Goal: Task Accomplishment & Management: Use online tool/utility

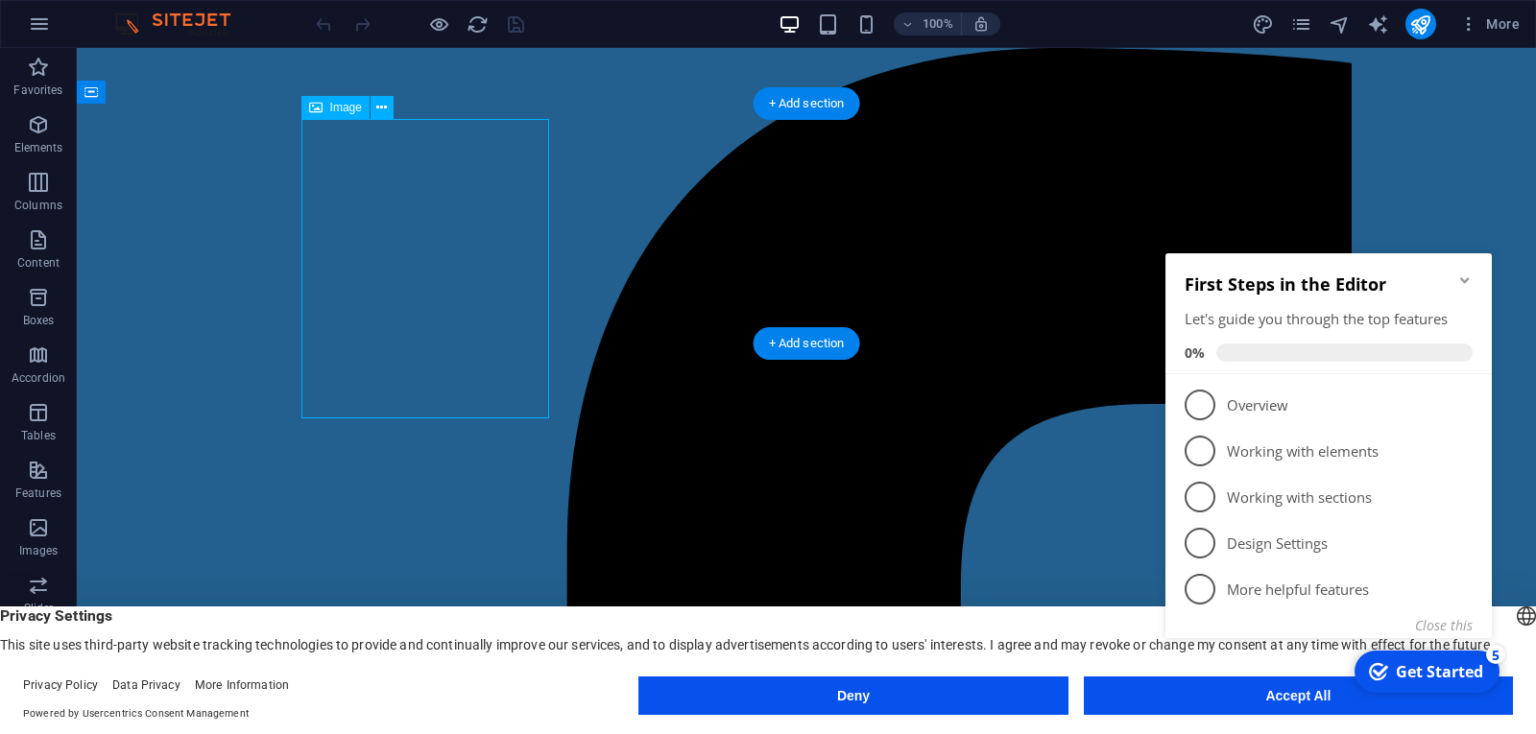
drag, startPoint x: 448, startPoint y: 255, endPoint x: 362, endPoint y: 149, distance: 137.2
click at [386, 111] on icon at bounding box center [381, 108] width 11 height 20
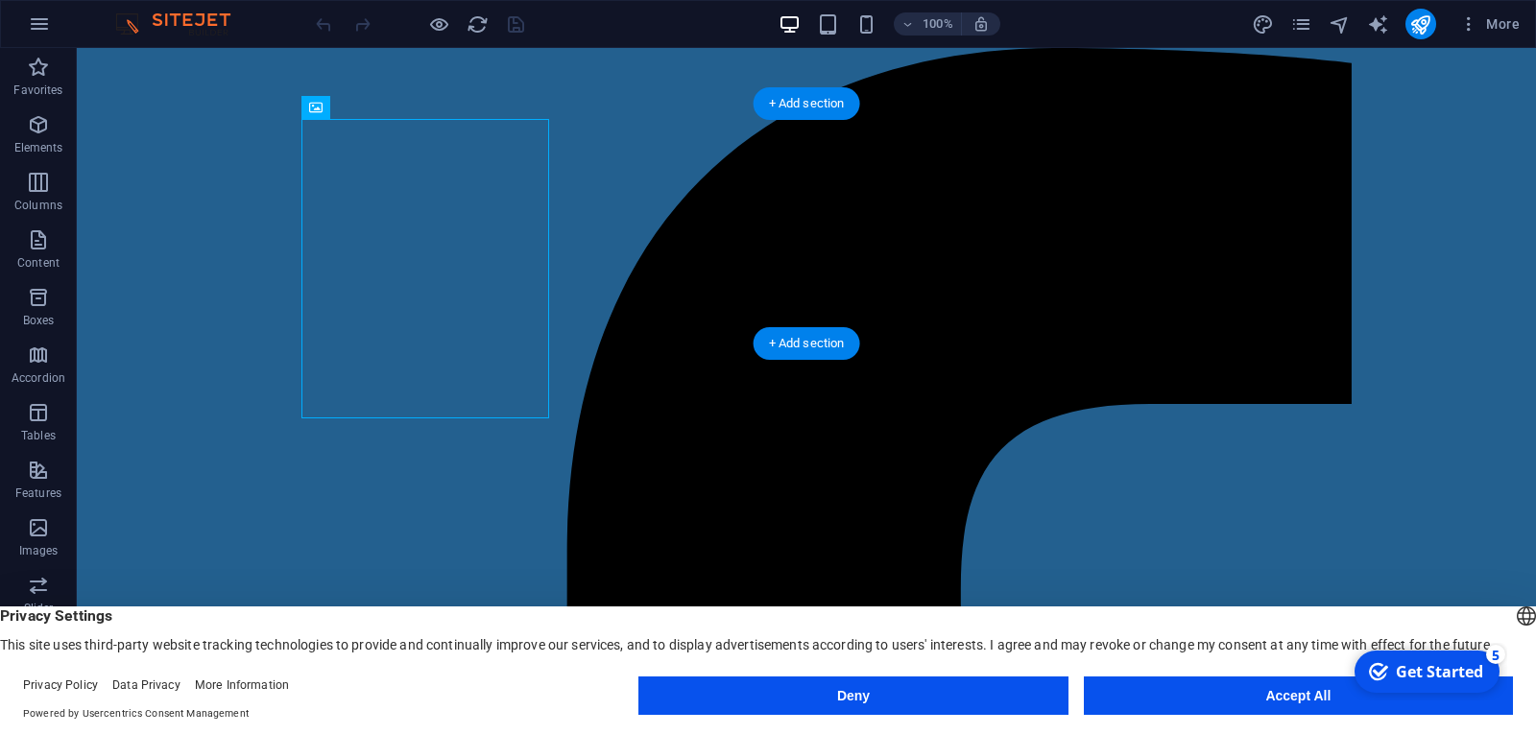
drag, startPoint x: 369, startPoint y: 196, endPoint x: 408, endPoint y: 197, distance: 39.4
select select "px"
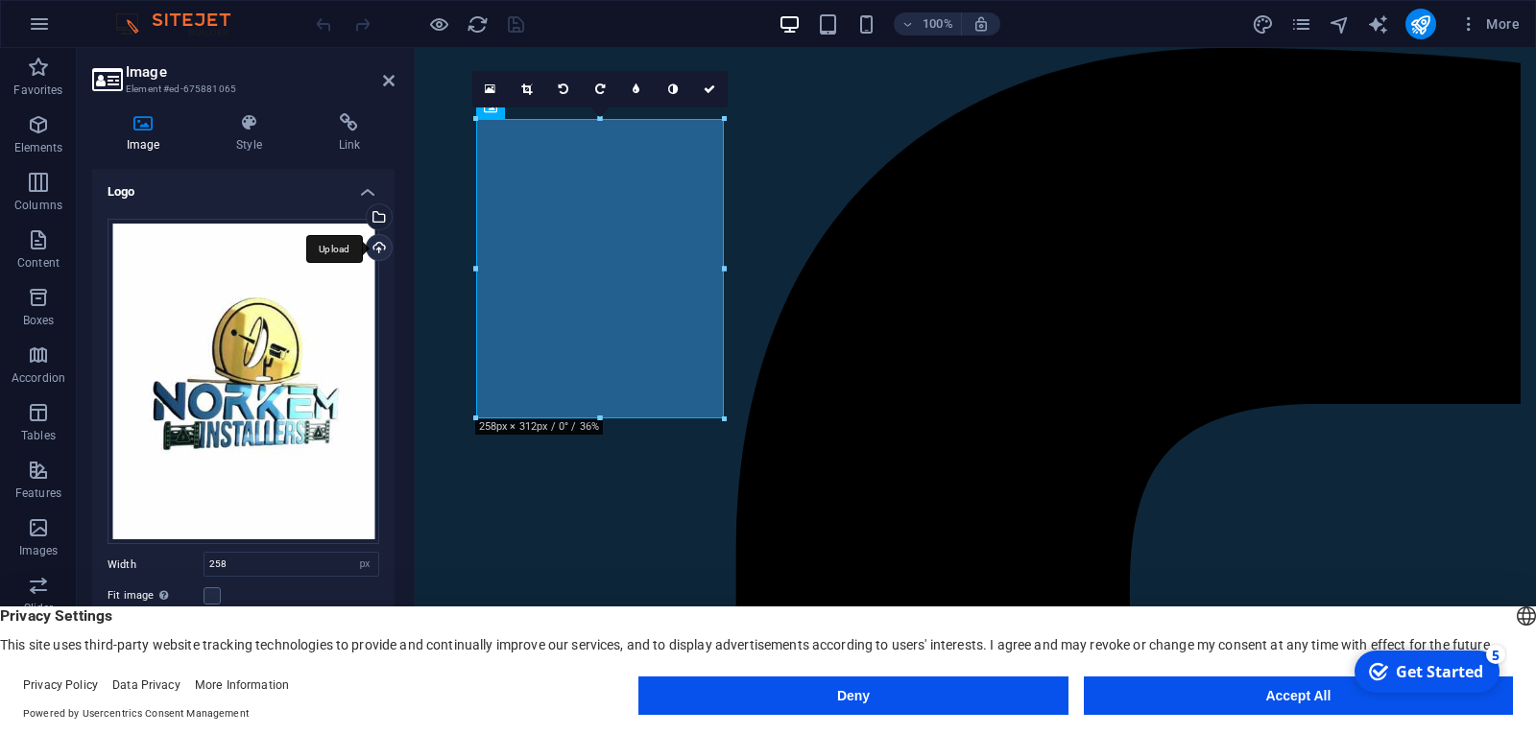
click at [371, 243] on div "Upload" at bounding box center [377, 249] width 29 height 29
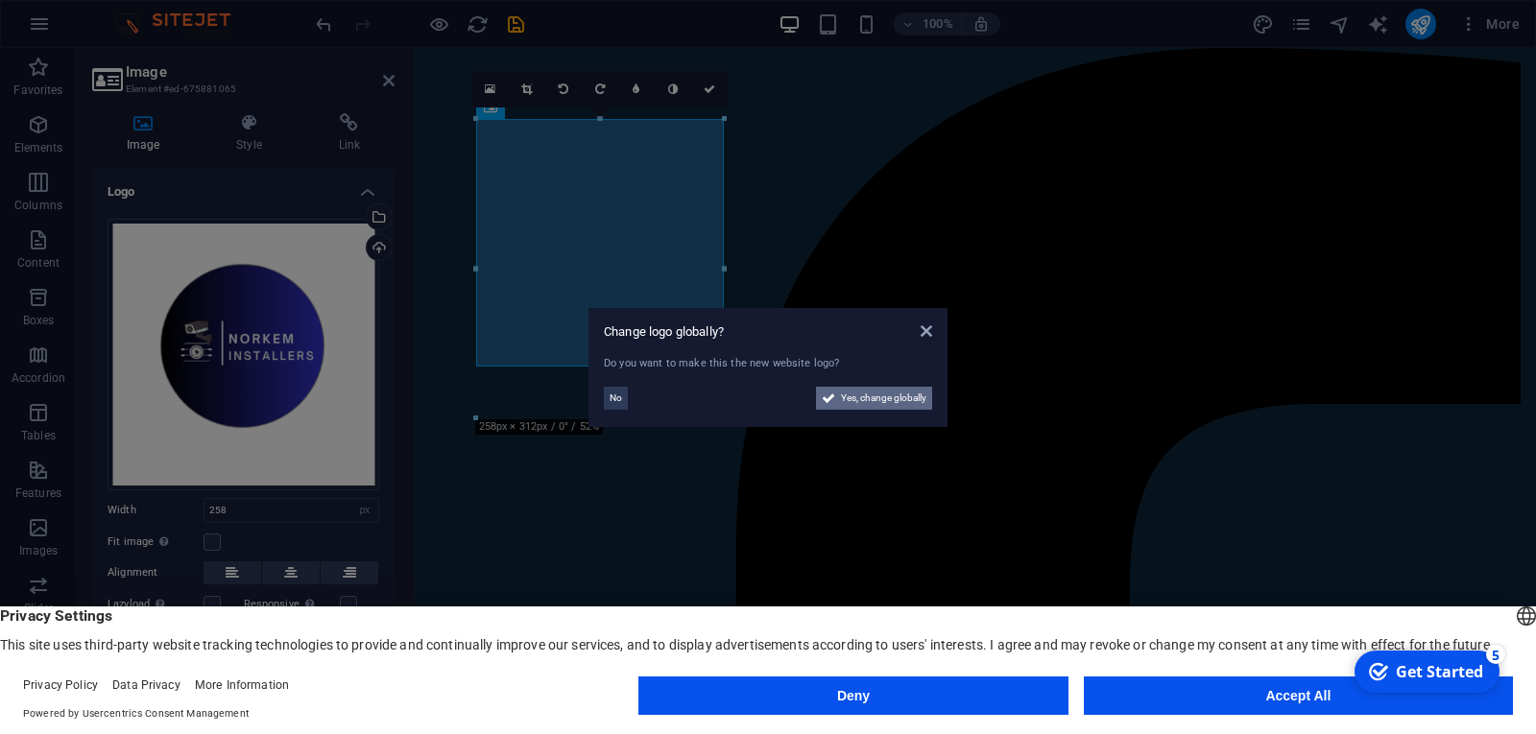
click at [847, 400] on span "Yes, change globally" at bounding box center [883, 398] width 85 height 23
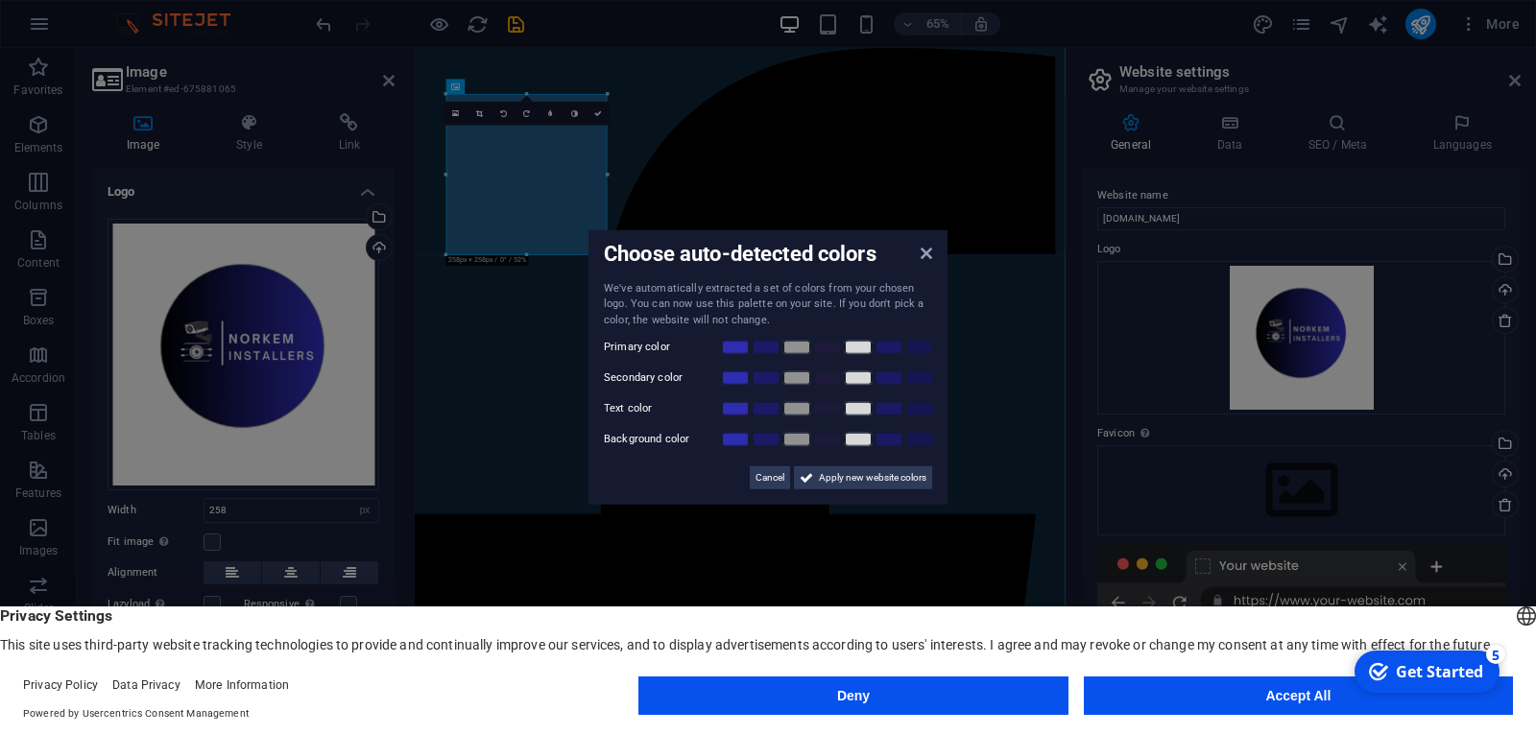
drag, startPoint x: 464, startPoint y: 139, endPoint x: 442, endPoint y: 92, distance: 51.6
click at [442, 92] on aside "Choose auto-detected colors We've automatically extracted a set of colors from …" at bounding box center [768, 367] width 1536 height 734
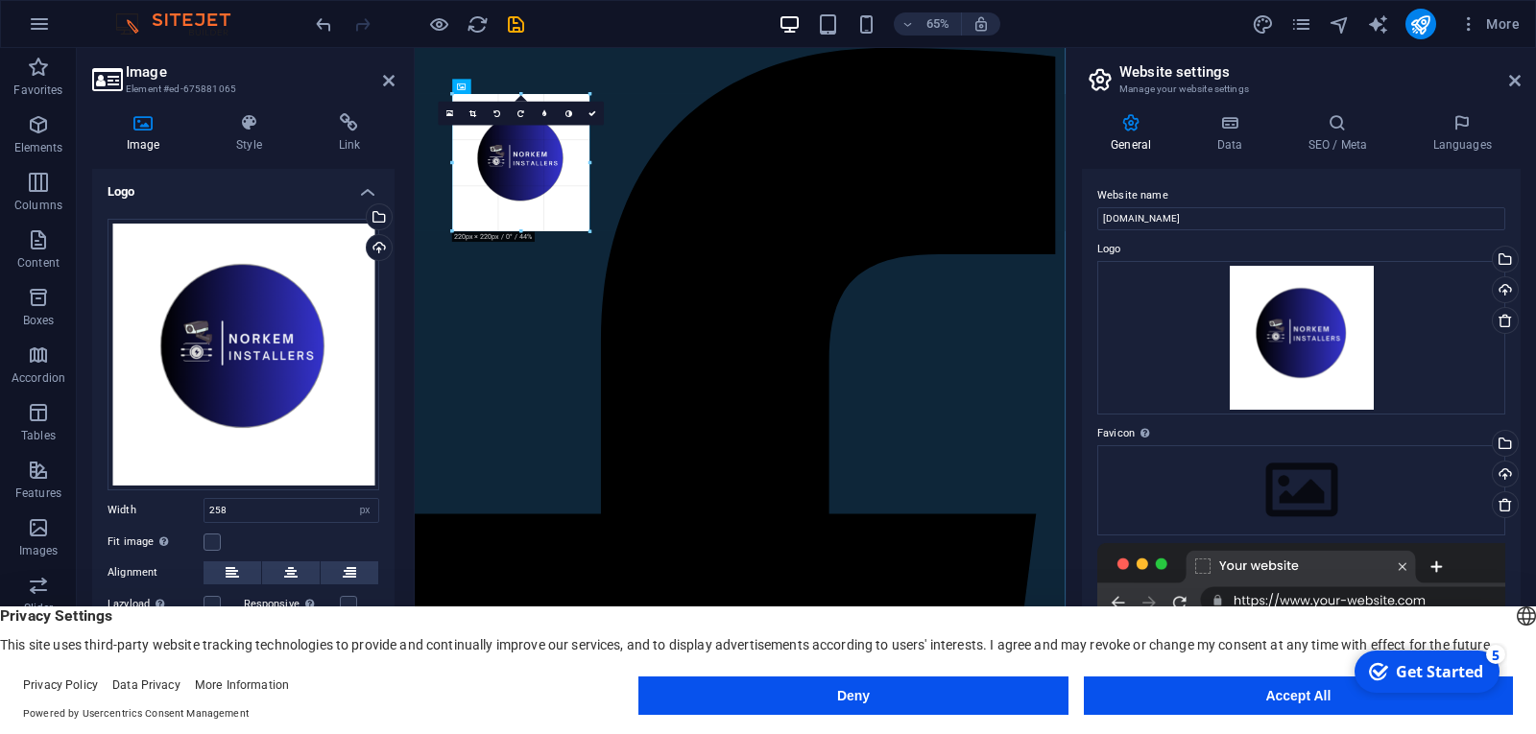
drag, startPoint x: 605, startPoint y: 171, endPoint x: 231, endPoint y: 169, distance: 373.4
type input "220"
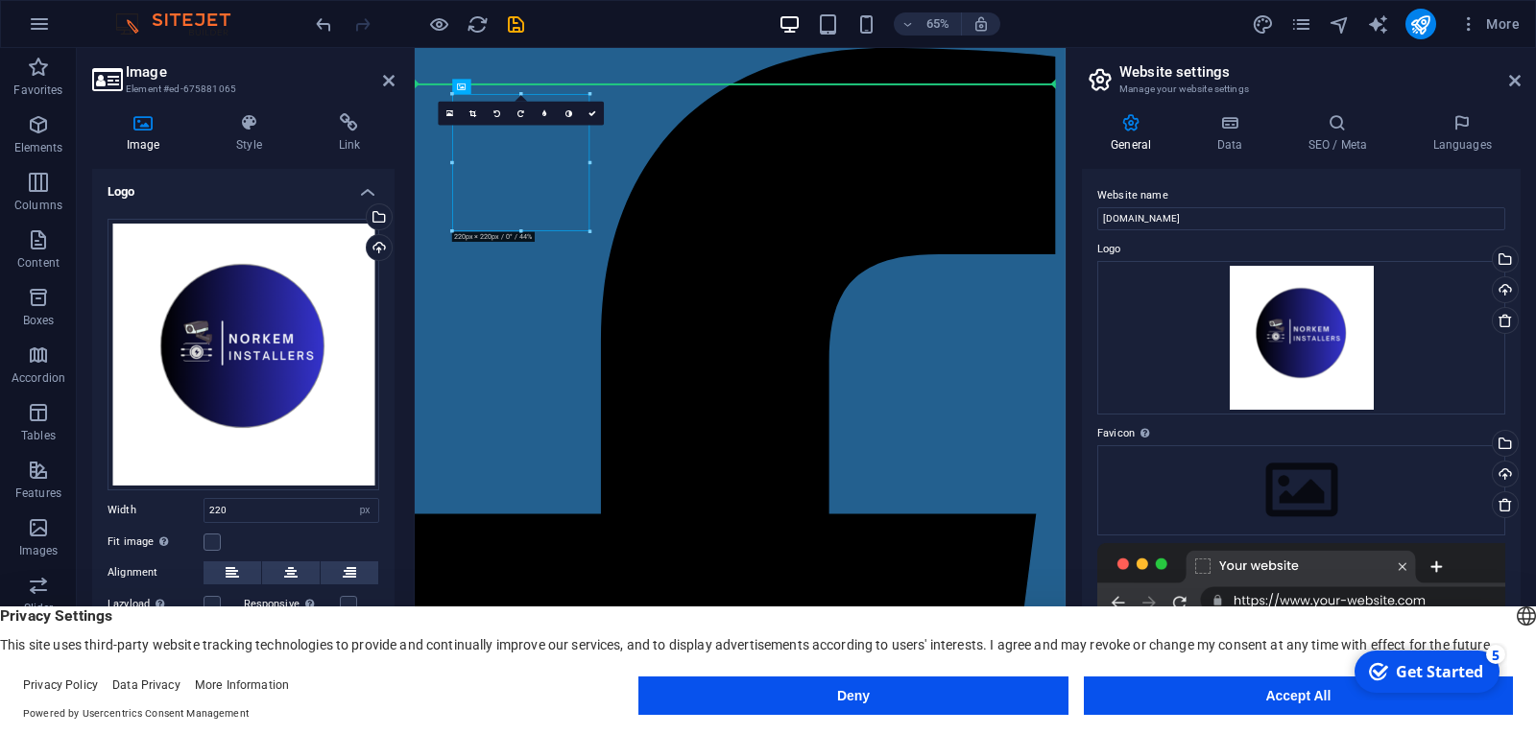
drag, startPoint x: 494, startPoint y: 200, endPoint x: 446, endPoint y: 173, distance: 55.0
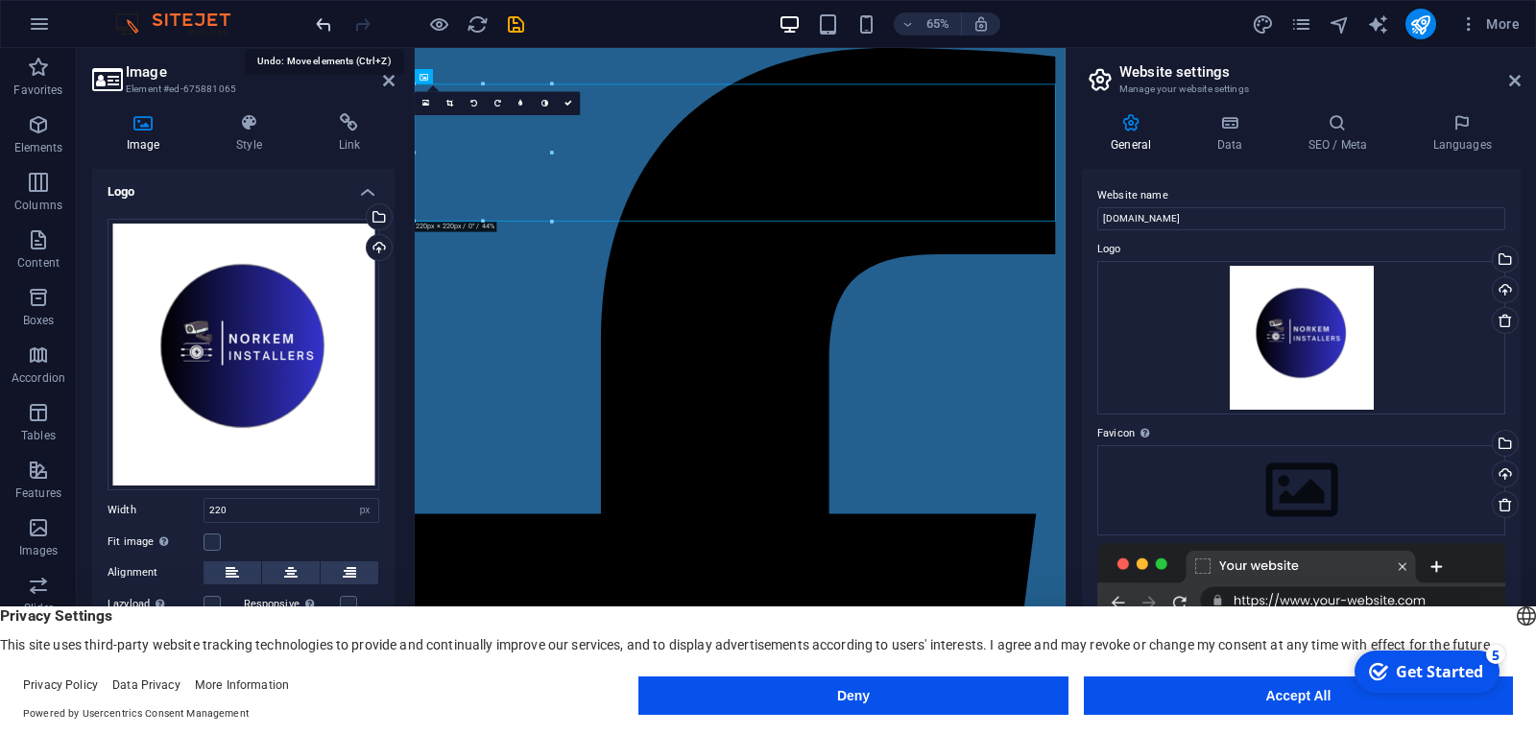
click at [316, 25] on icon "undo" at bounding box center [324, 24] width 22 height 22
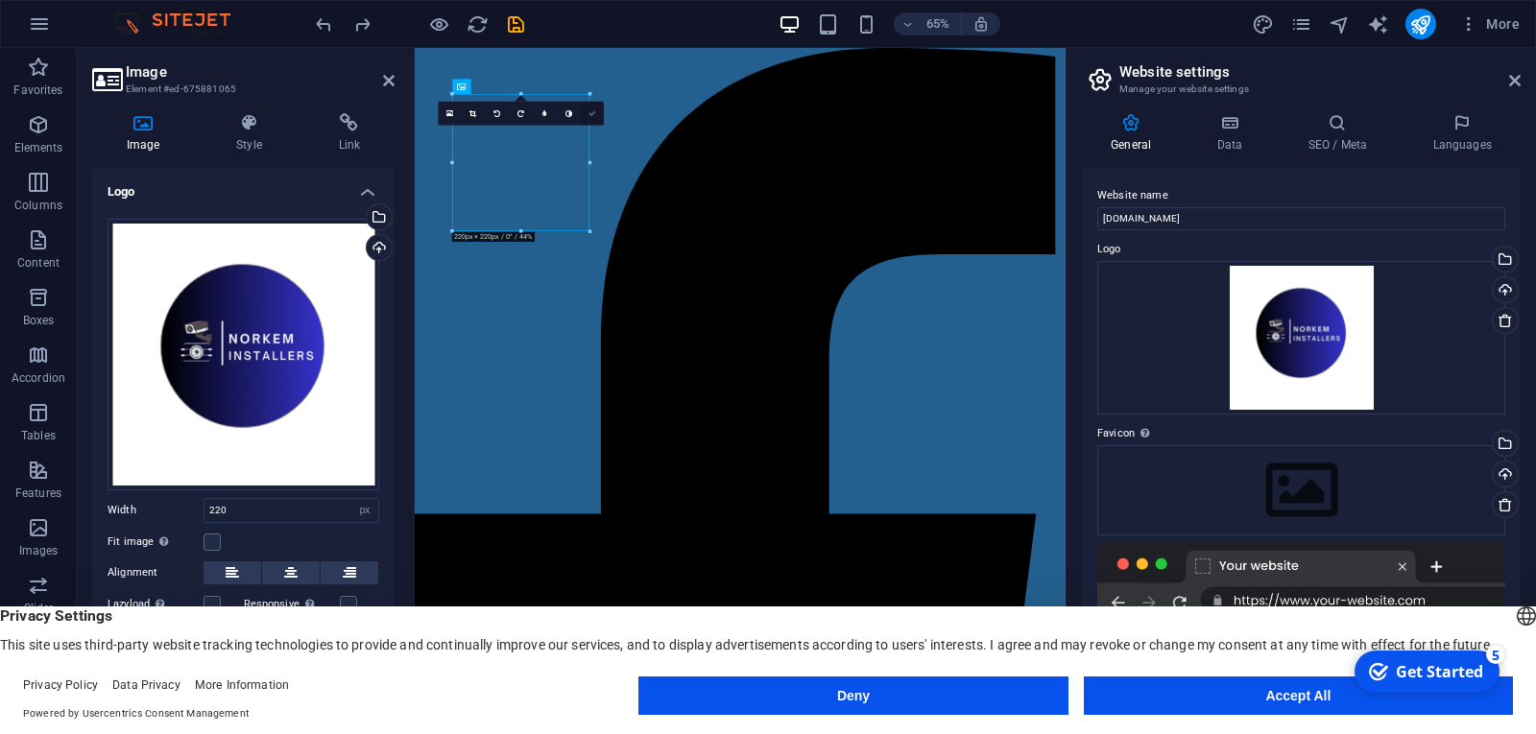
click at [588, 110] on icon at bounding box center [592, 113] width 8 height 8
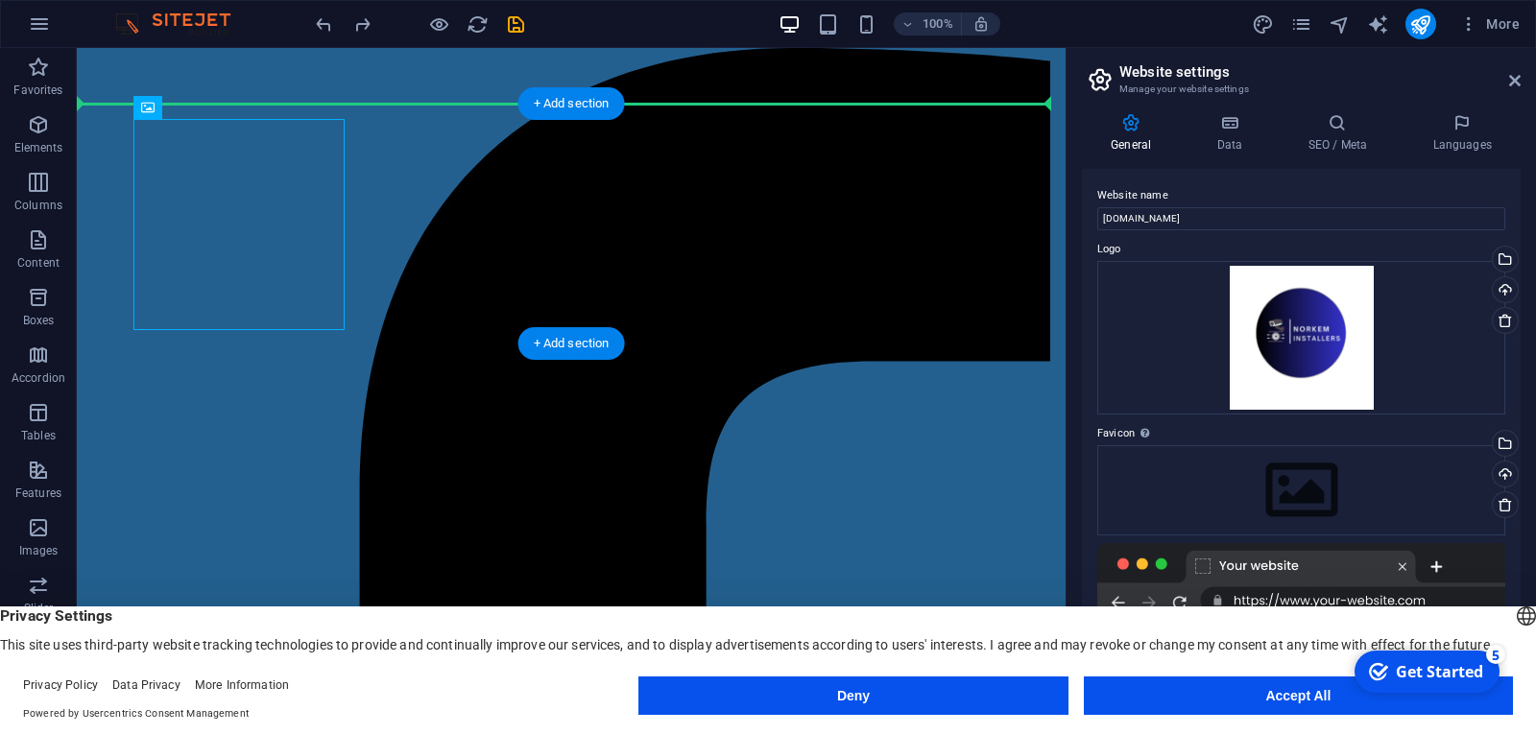
drag, startPoint x: 229, startPoint y: 182, endPoint x: 105, endPoint y: 121, distance: 139.1
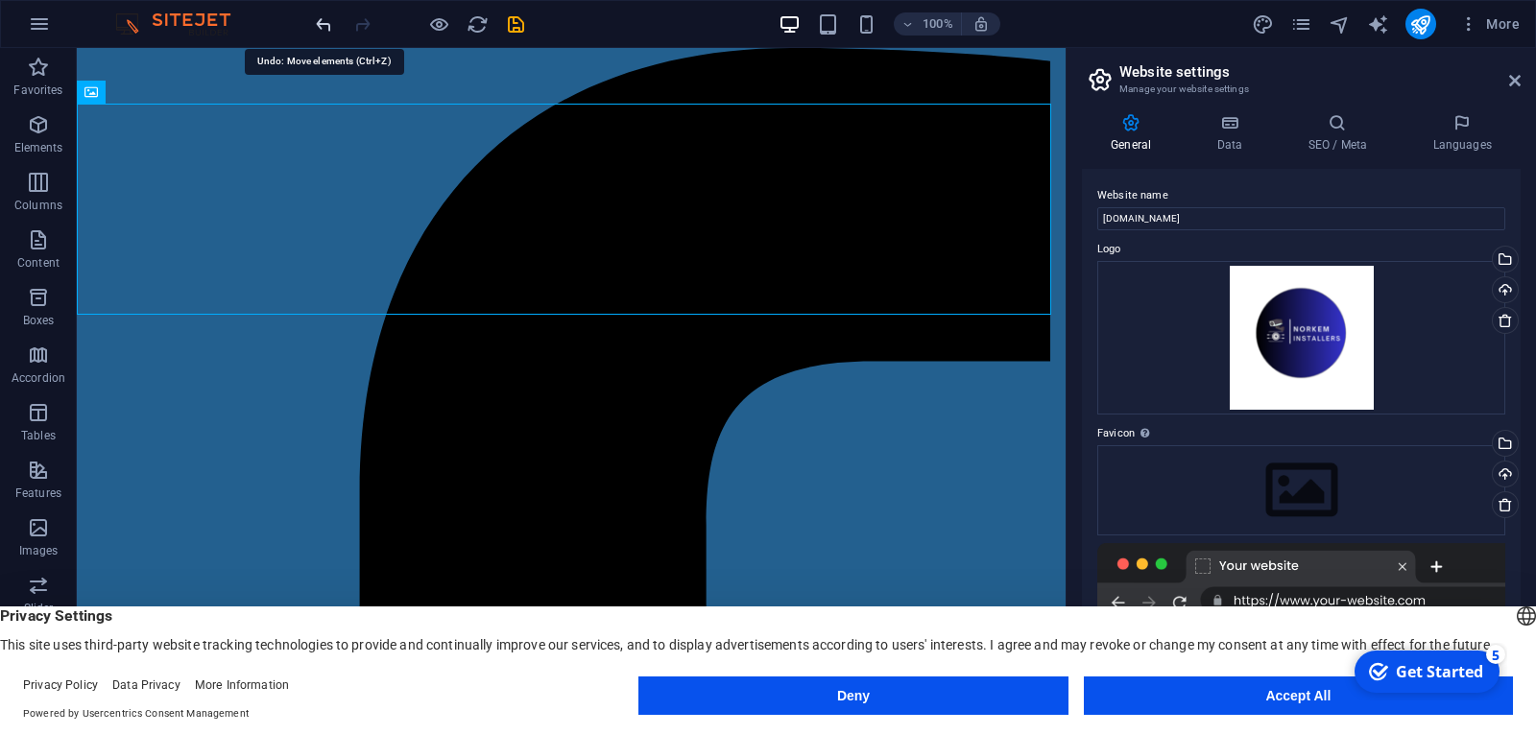
click at [327, 23] on icon "undo" at bounding box center [324, 24] width 22 height 22
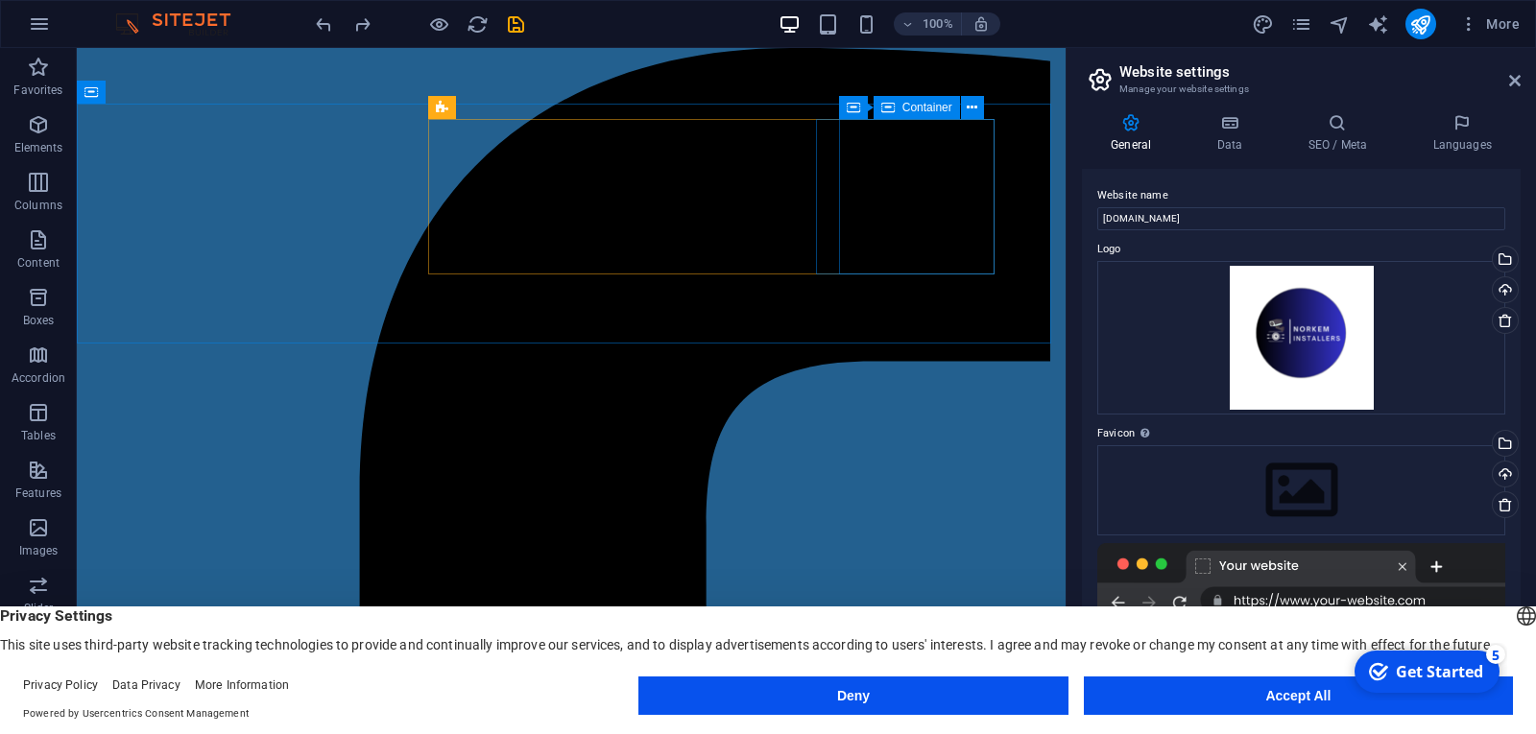
click at [953, 119] on div "Container Container" at bounding box center [917, 108] width 157 height 24
click at [211, 103] on icon at bounding box center [214, 108] width 11 height 20
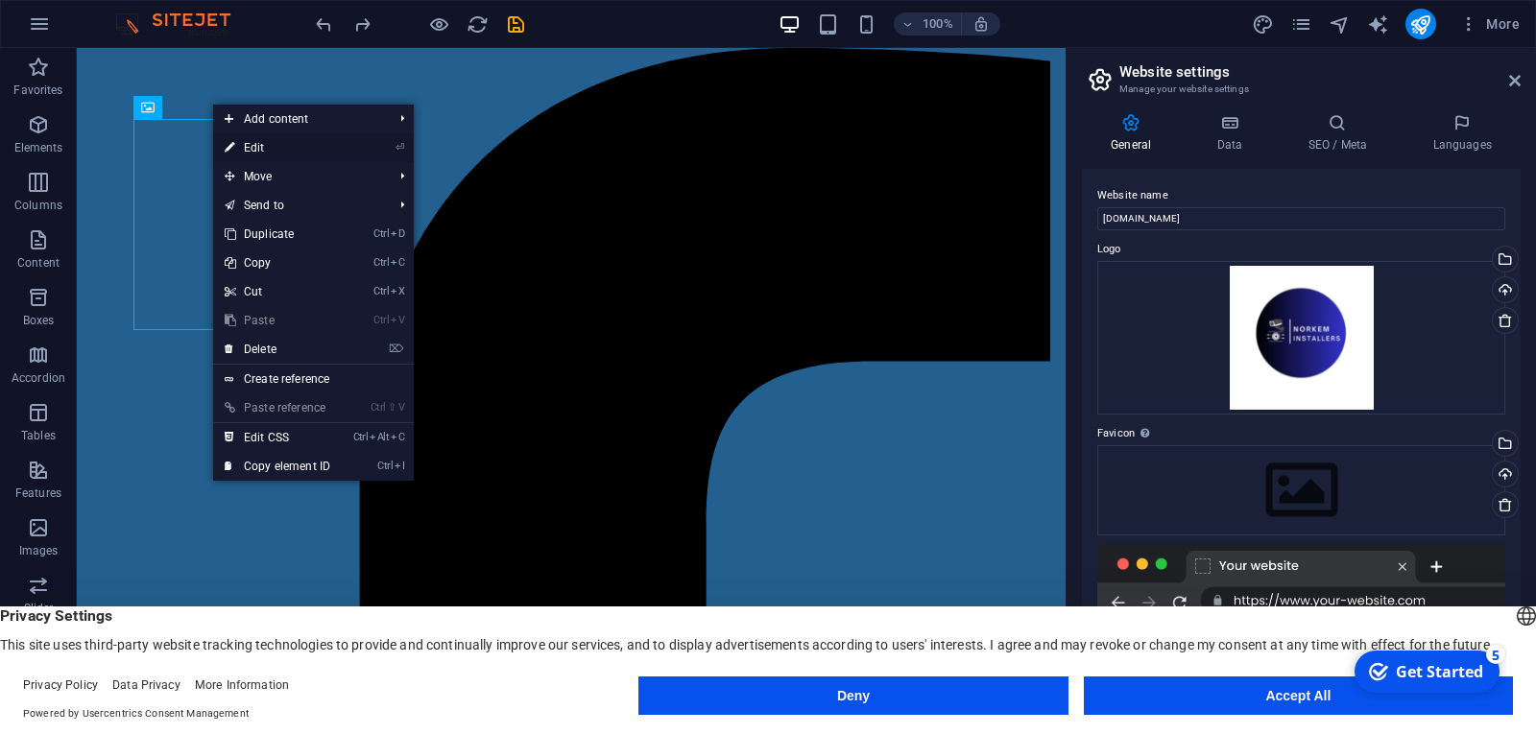
click at [239, 139] on link "⏎ Edit" at bounding box center [277, 147] width 129 height 29
select select "px"
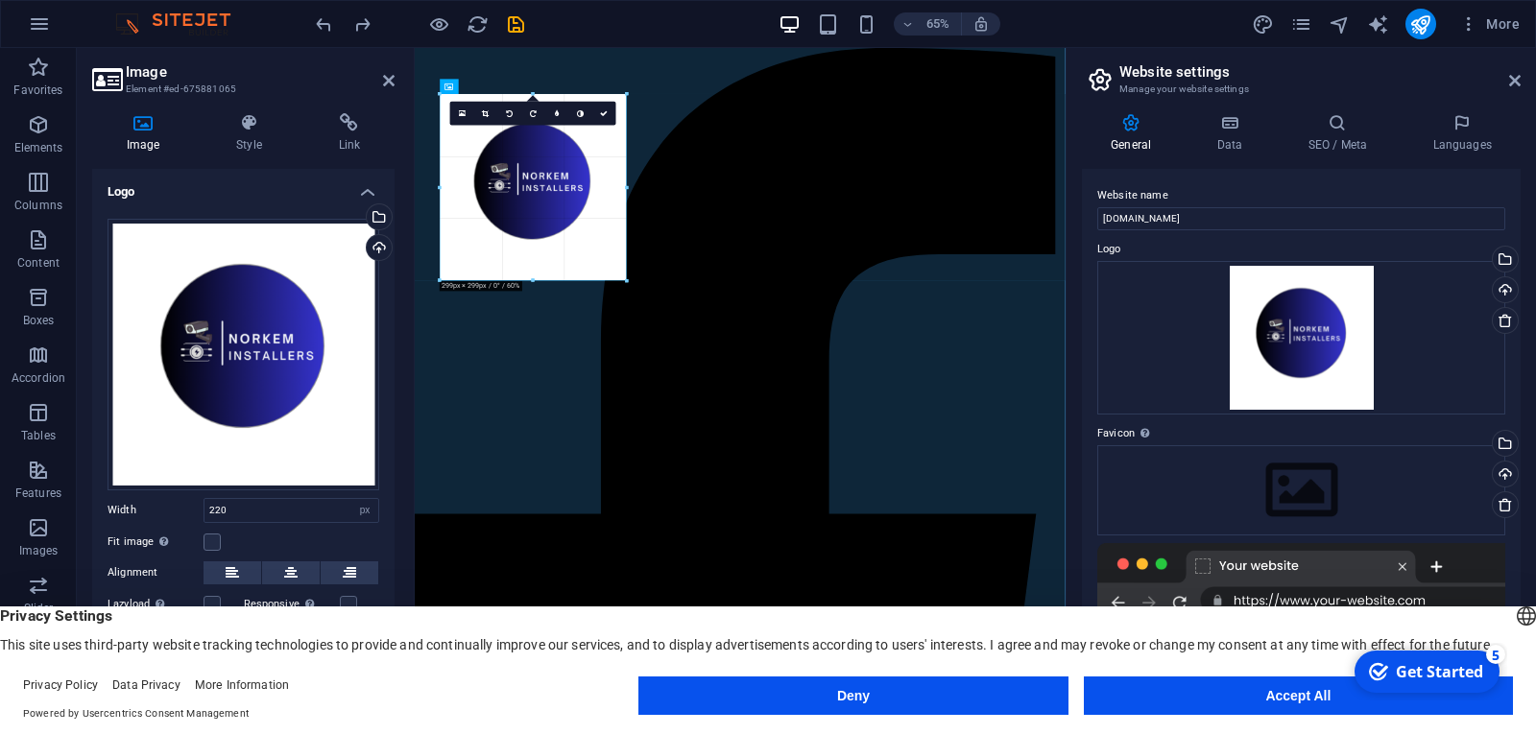
drag, startPoint x: 450, startPoint y: 95, endPoint x: 388, endPoint y: 19, distance: 98.2
type input "299"
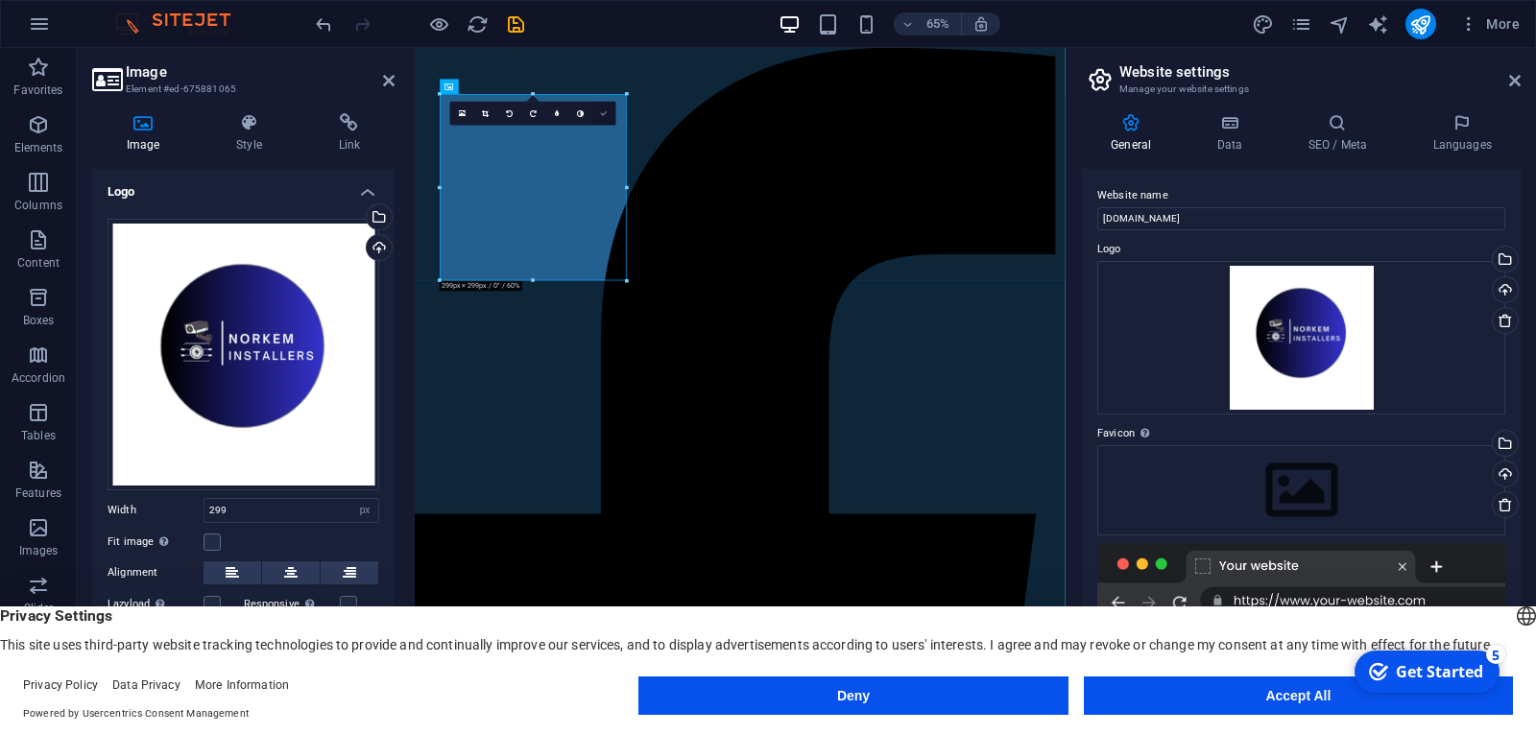
click at [601, 110] on icon at bounding box center [605, 113] width 8 height 8
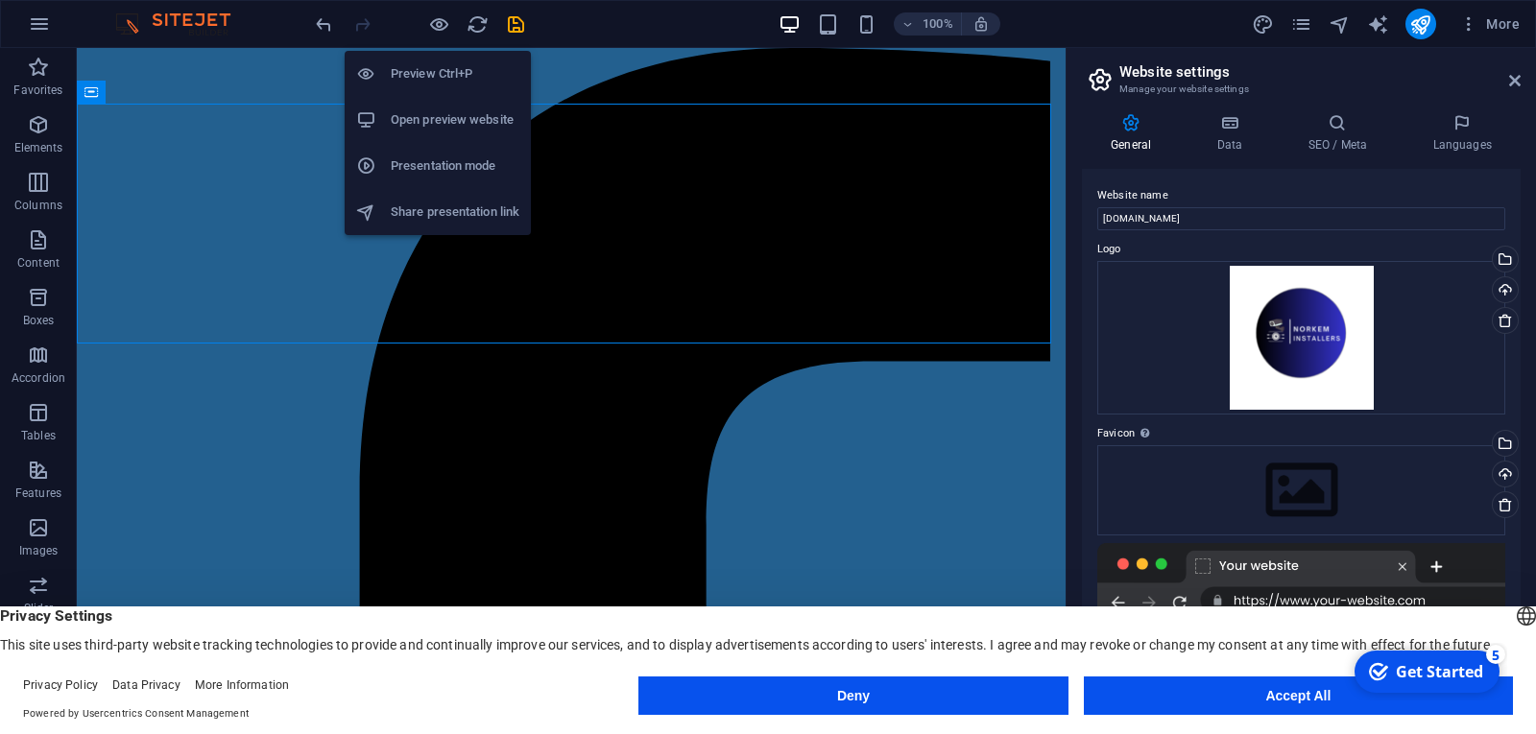
click at [420, 67] on h6 "Preview Ctrl+P" at bounding box center [455, 73] width 129 height 23
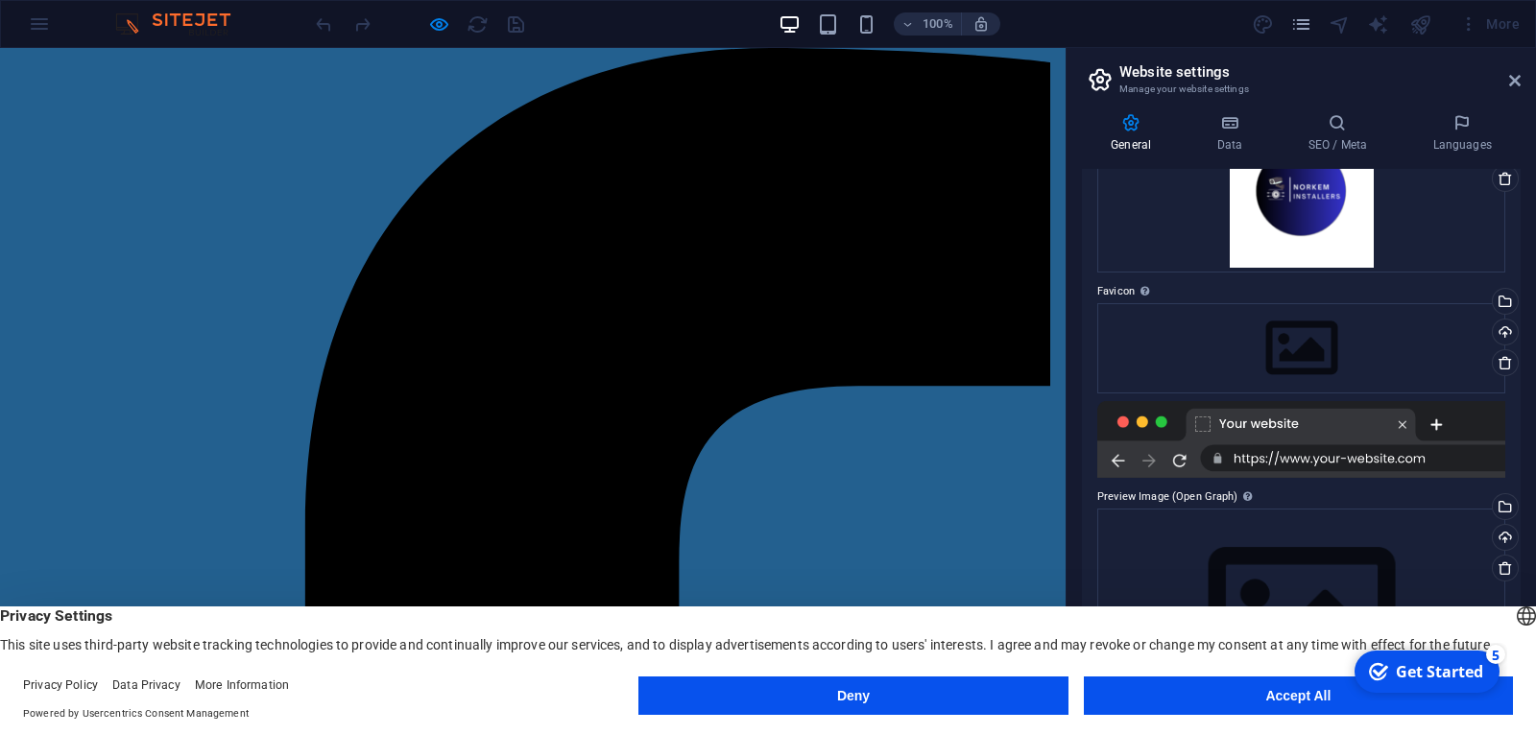
scroll to position [143, 0]
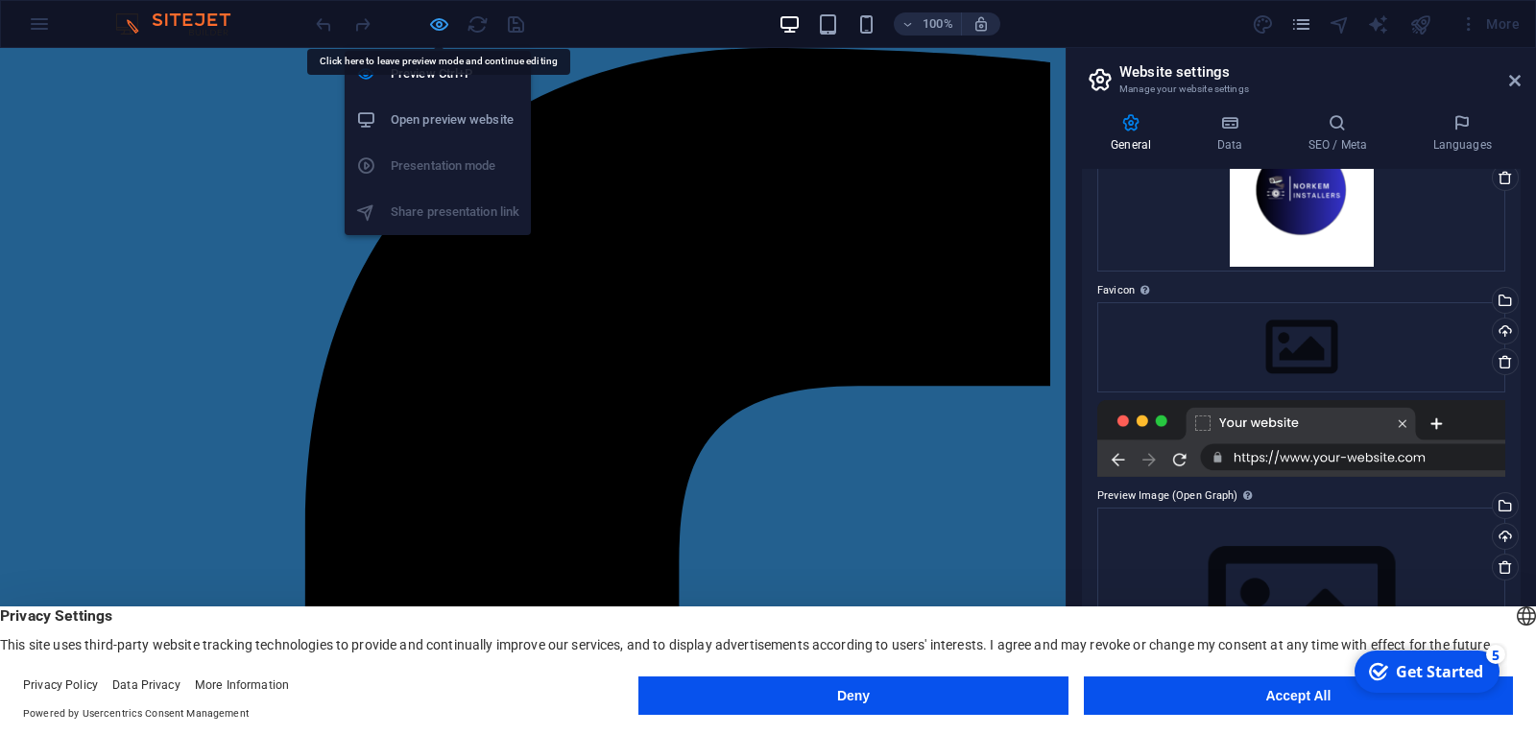
click at [442, 18] on icon "button" at bounding box center [439, 24] width 22 height 22
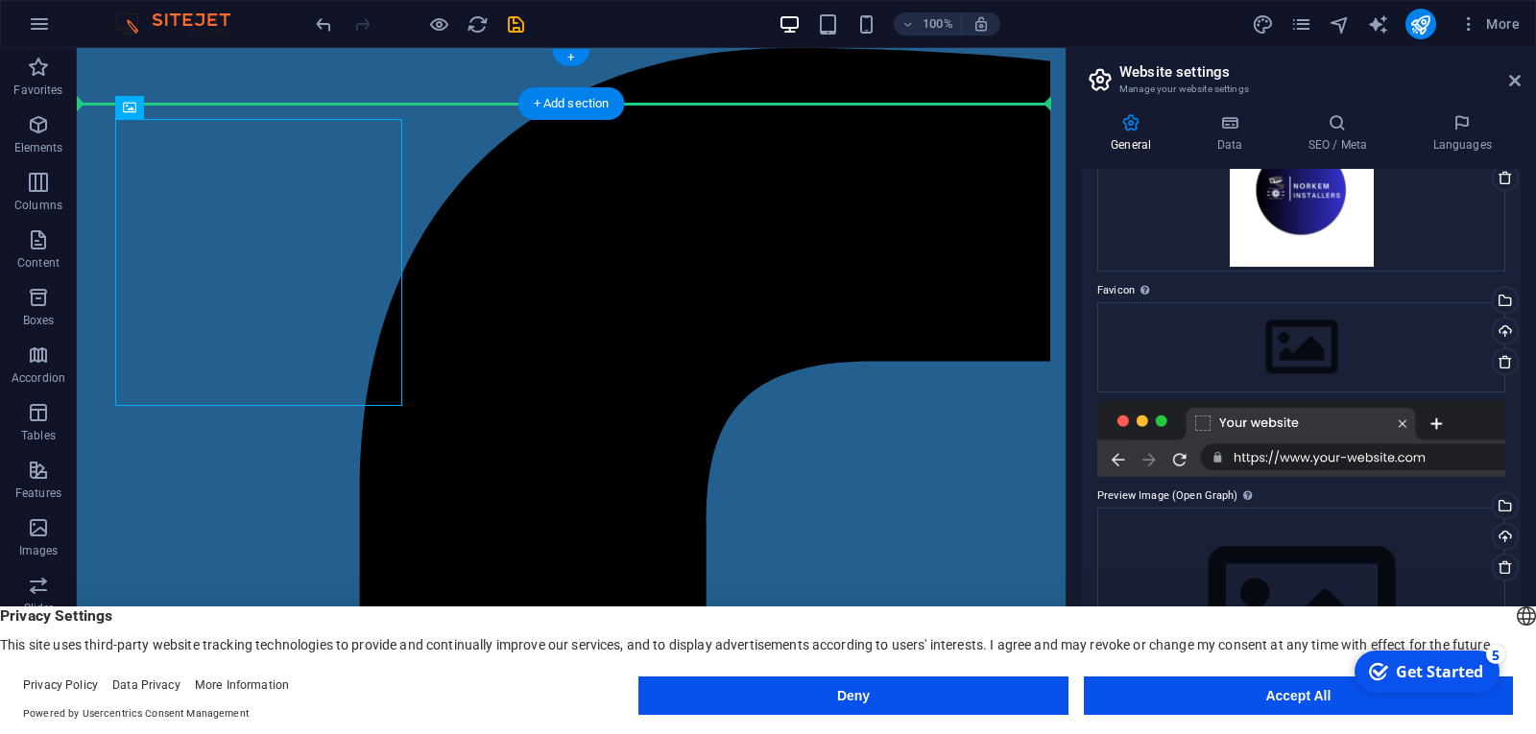
drag, startPoint x: 320, startPoint y: 189, endPoint x: 292, endPoint y: 102, distance: 91.7
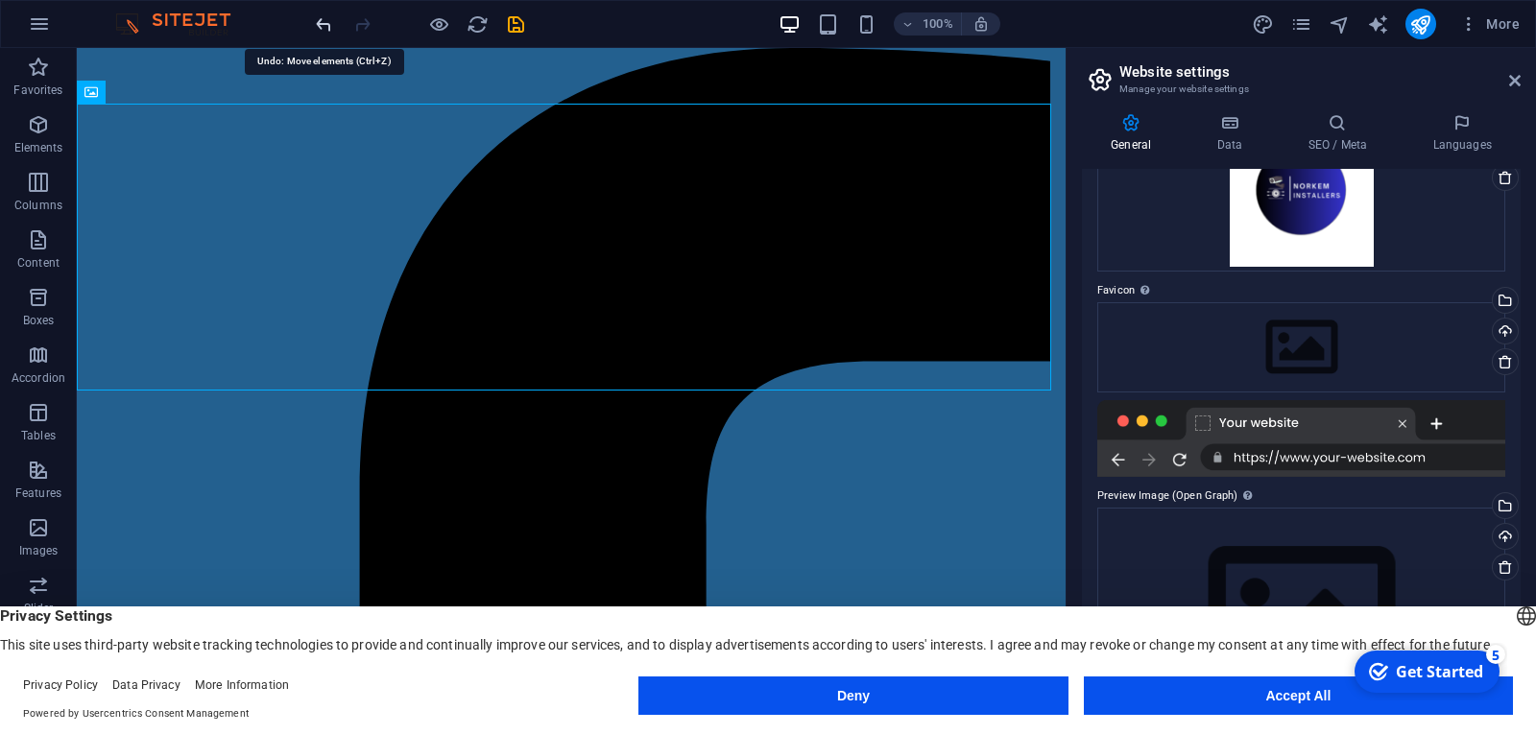
click at [313, 29] on icon "undo" at bounding box center [324, 24] width 22 height 22
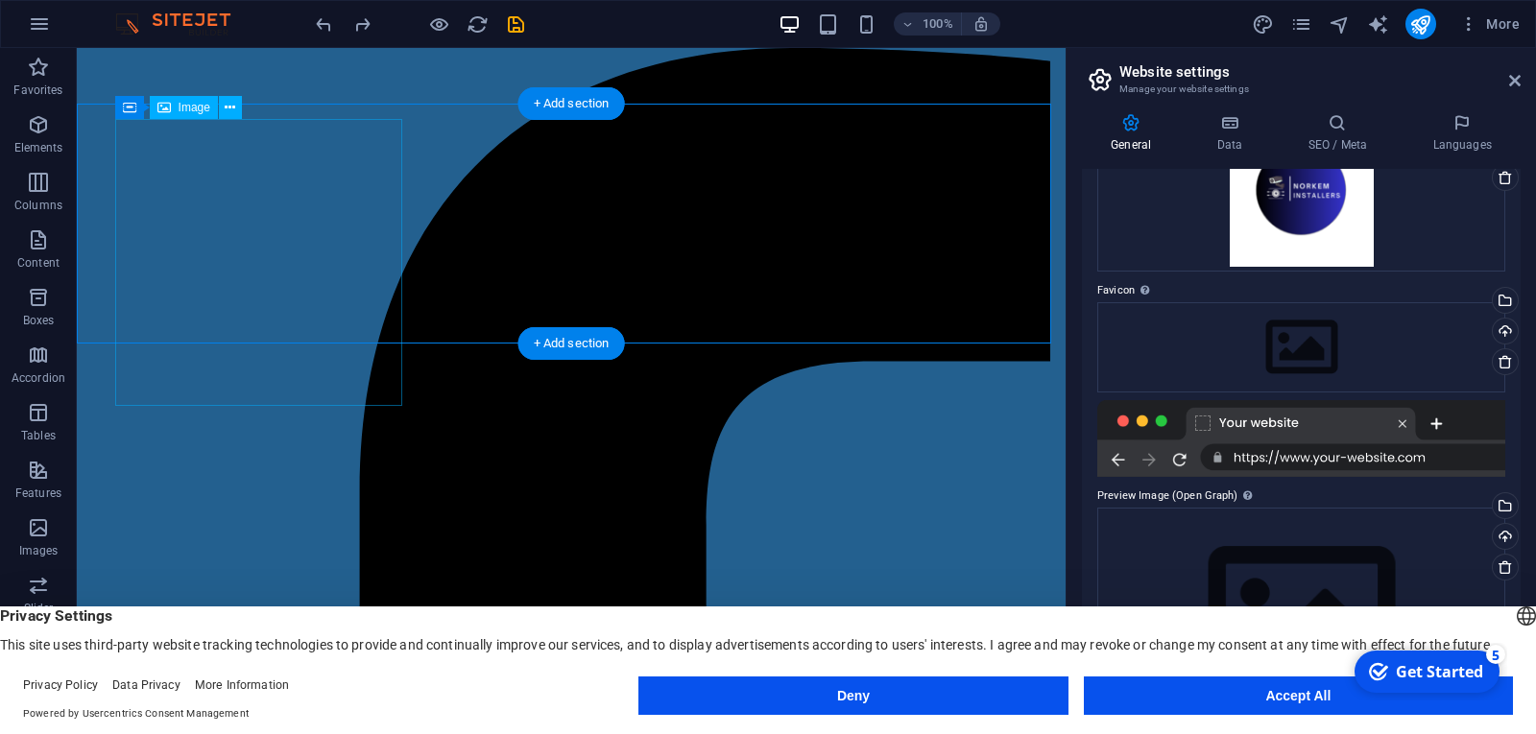
drag, startPoint x: 343, startPoint y: 225, endPoint x: 312, endPoint y: 158, distance: 73.0
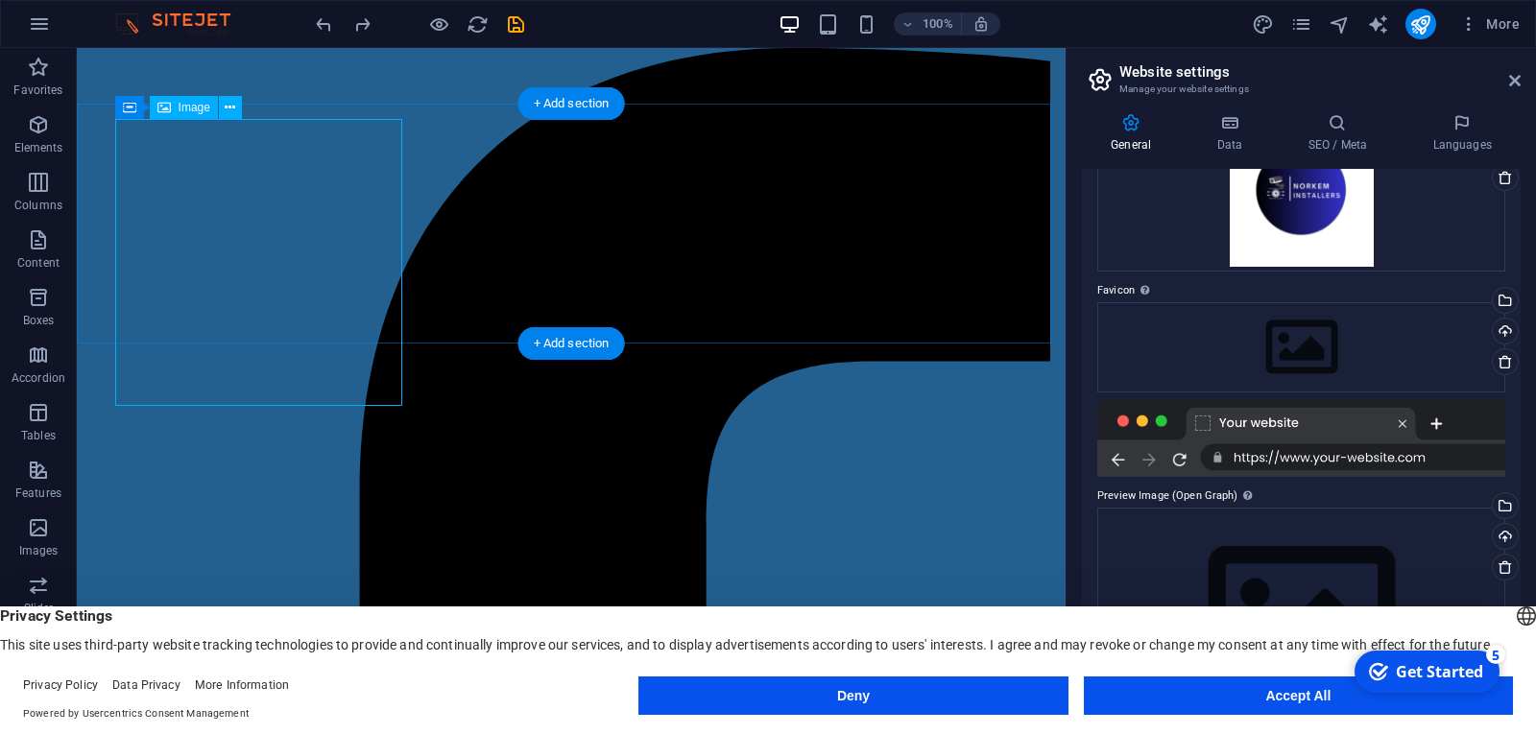
select select "px"
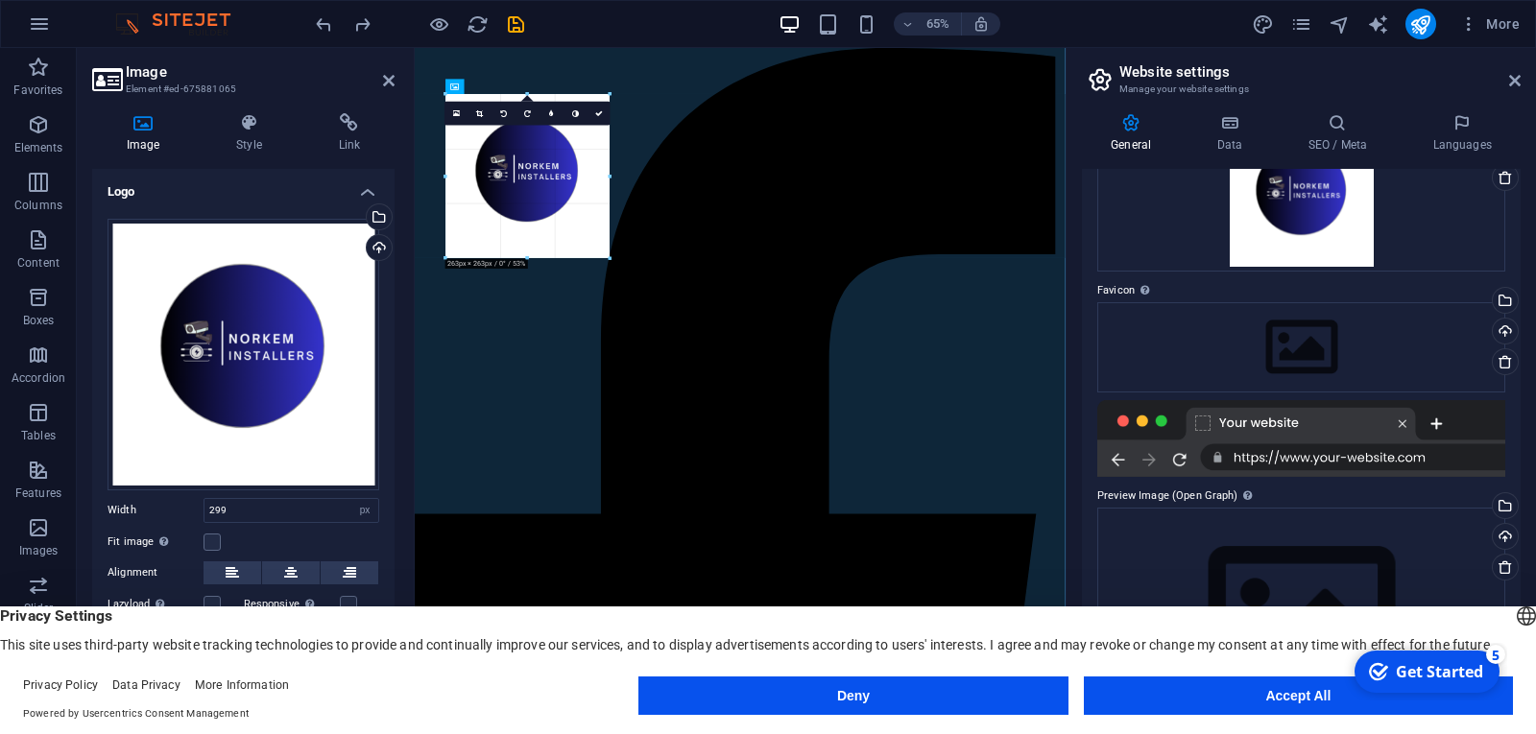
drag, startPoint x: 626, startPoint y: 277, endPoint x: 262, endPoint y: 169, distance: 379.6
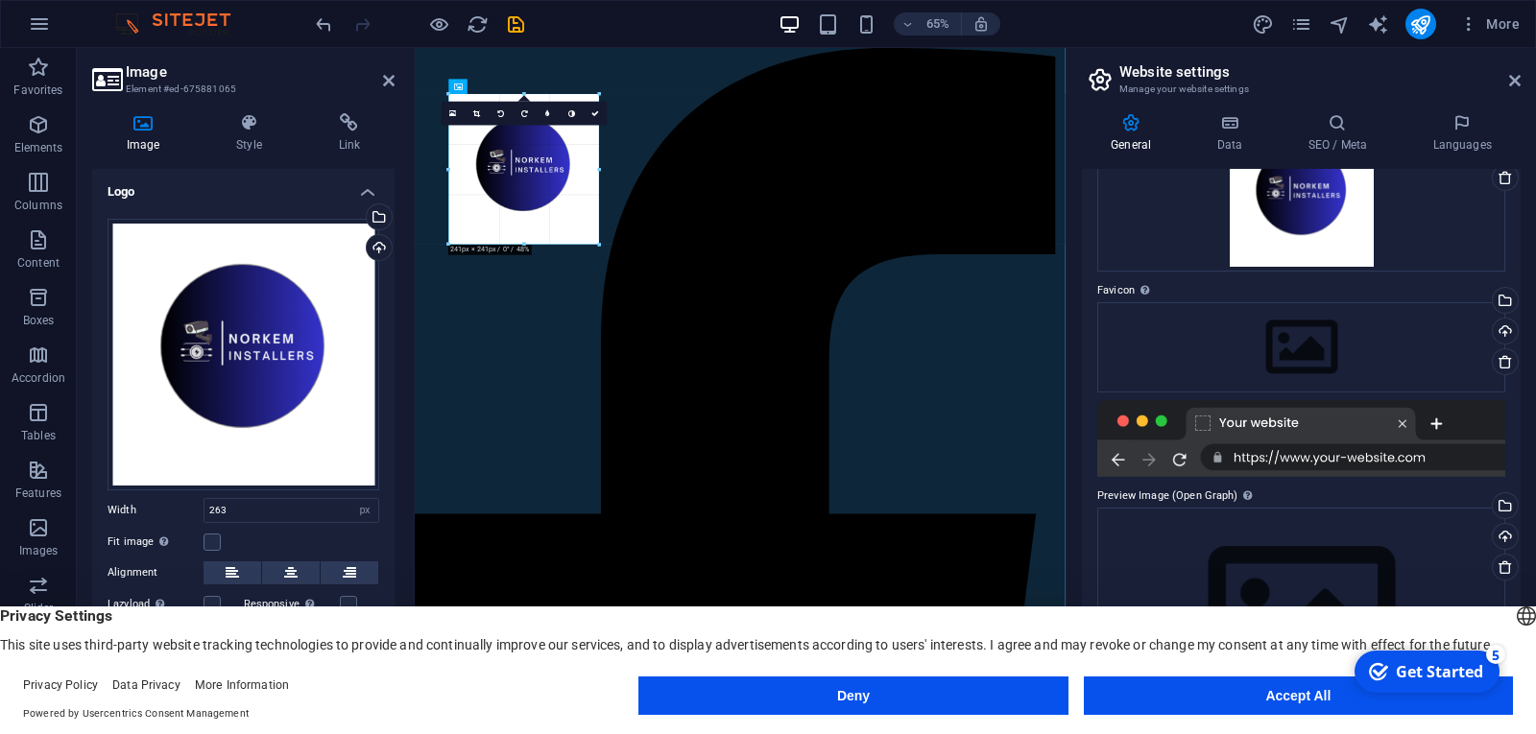
drag, startPoint x: 608, startPoint y: 256, endPoint x: 259, endPoint y: 141, distance: 366.9
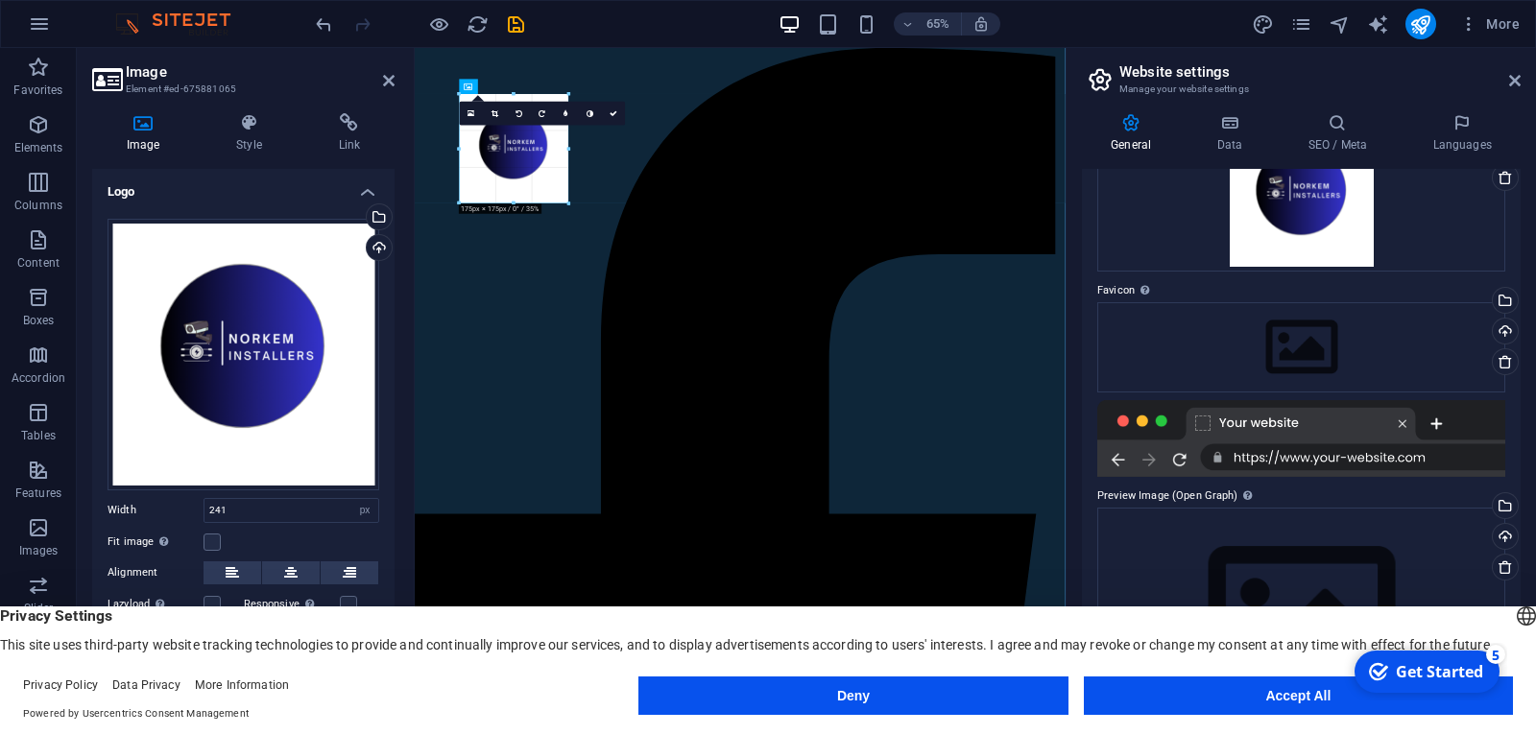
drag, startPoint x: 597, startPoint y: 242, endPoint x: 176, endPoint y: 75, distance: 453.2
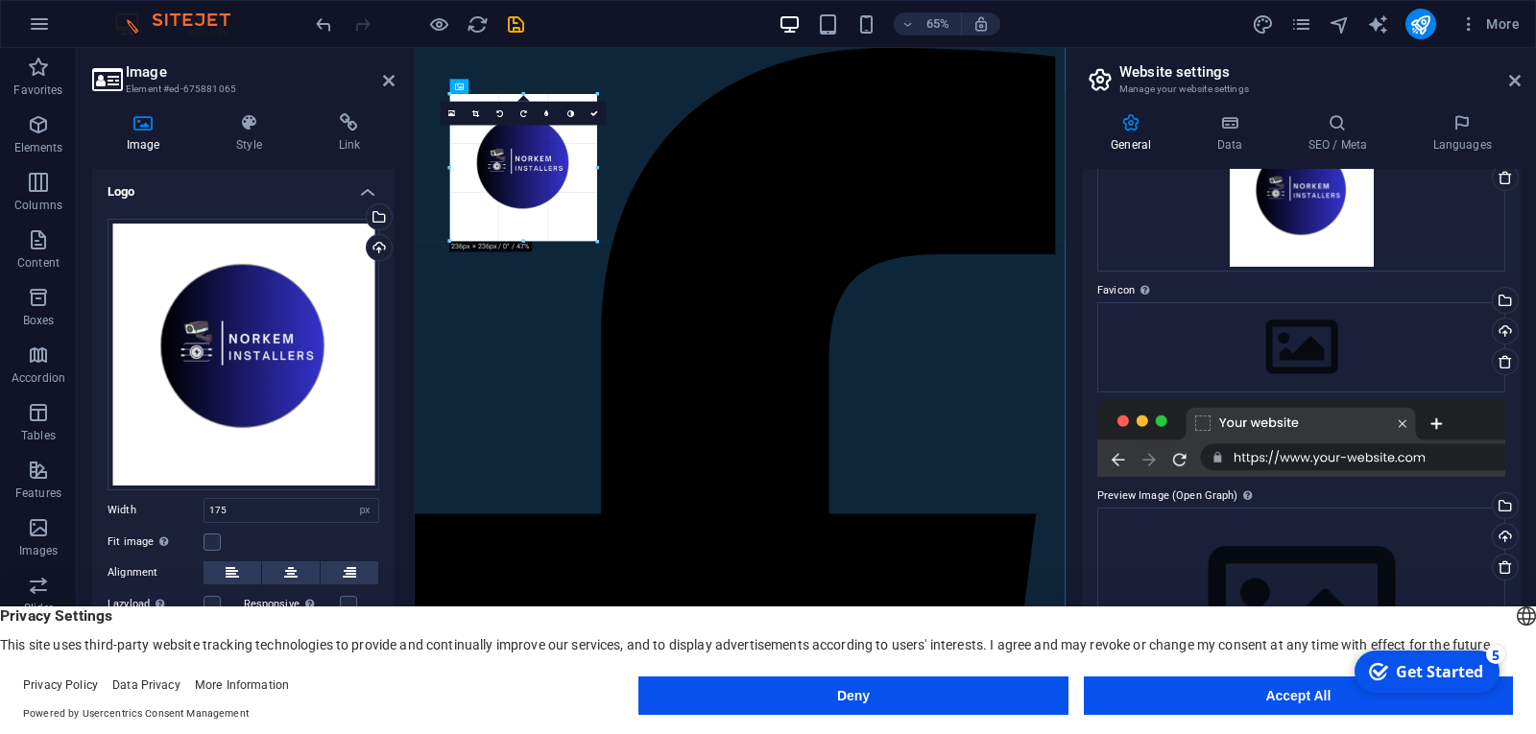
drag, startPoint x: 459, startPoint y: 148, endPoint x: 395, endPoint y: 123, distance: 68.1
type input "236"
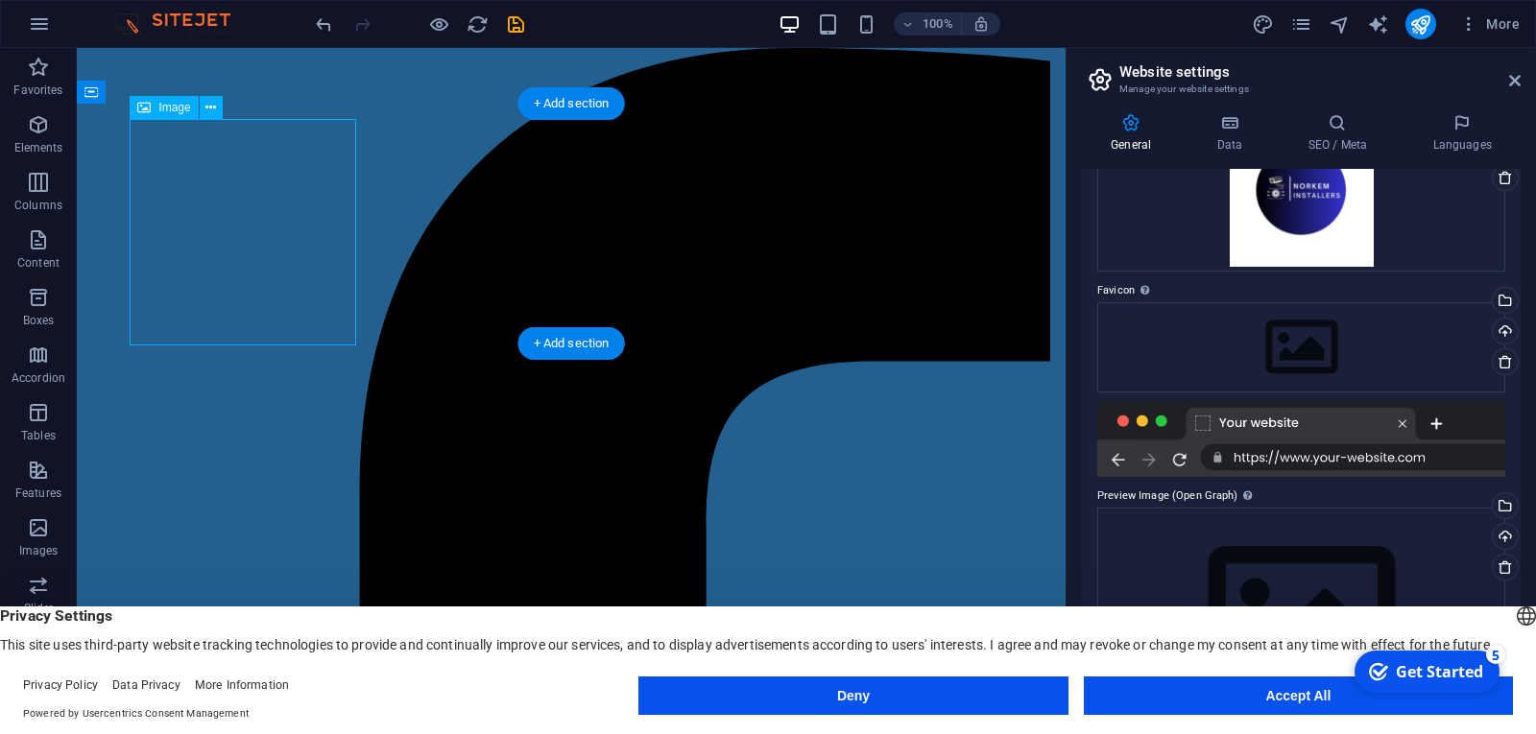
drag, startPoint x: 282, startPoint y: 210, endPoint x: 275, endPoint y: 172, distance: 39.0
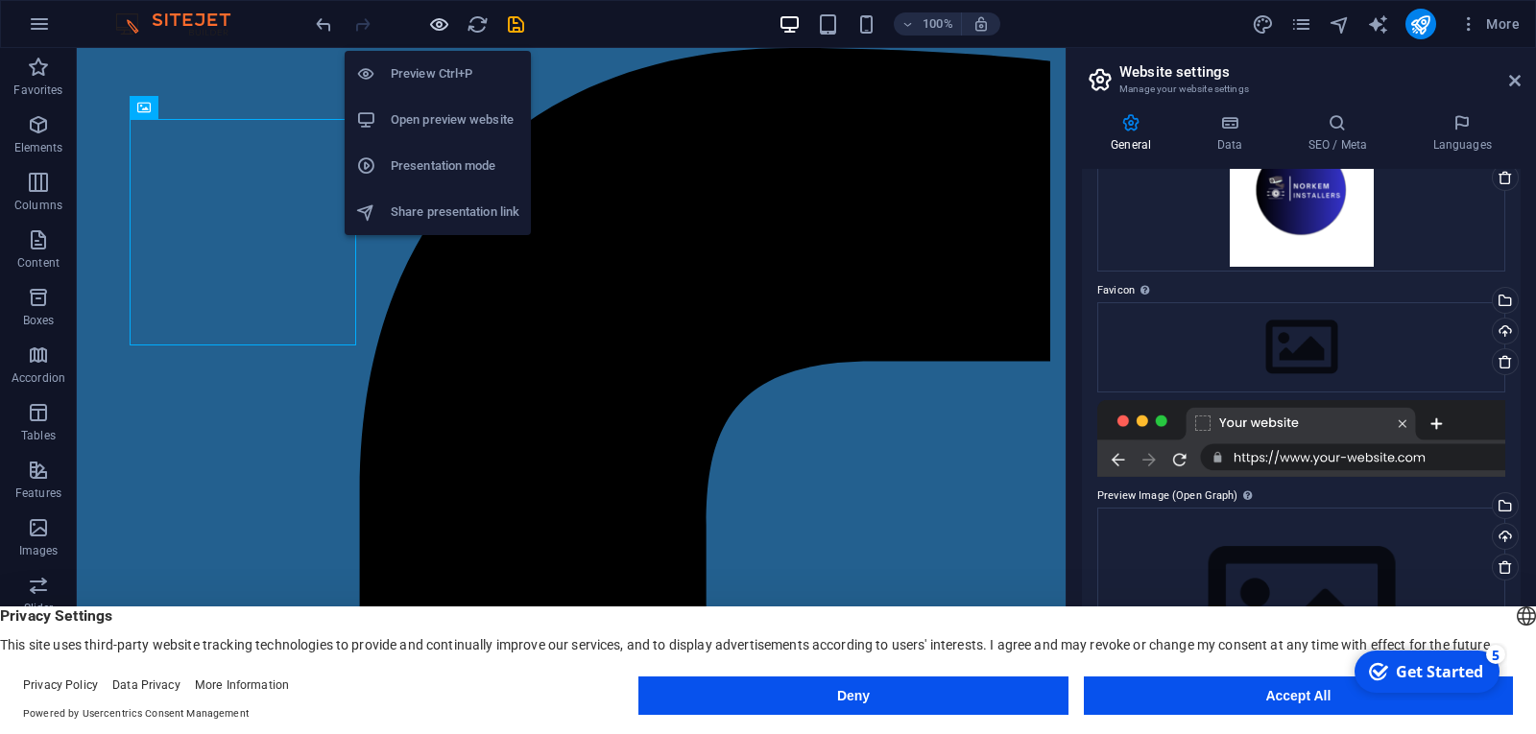
click at [431, 18] on icon "button" at bounding box center [439, 24] width 22 height 22
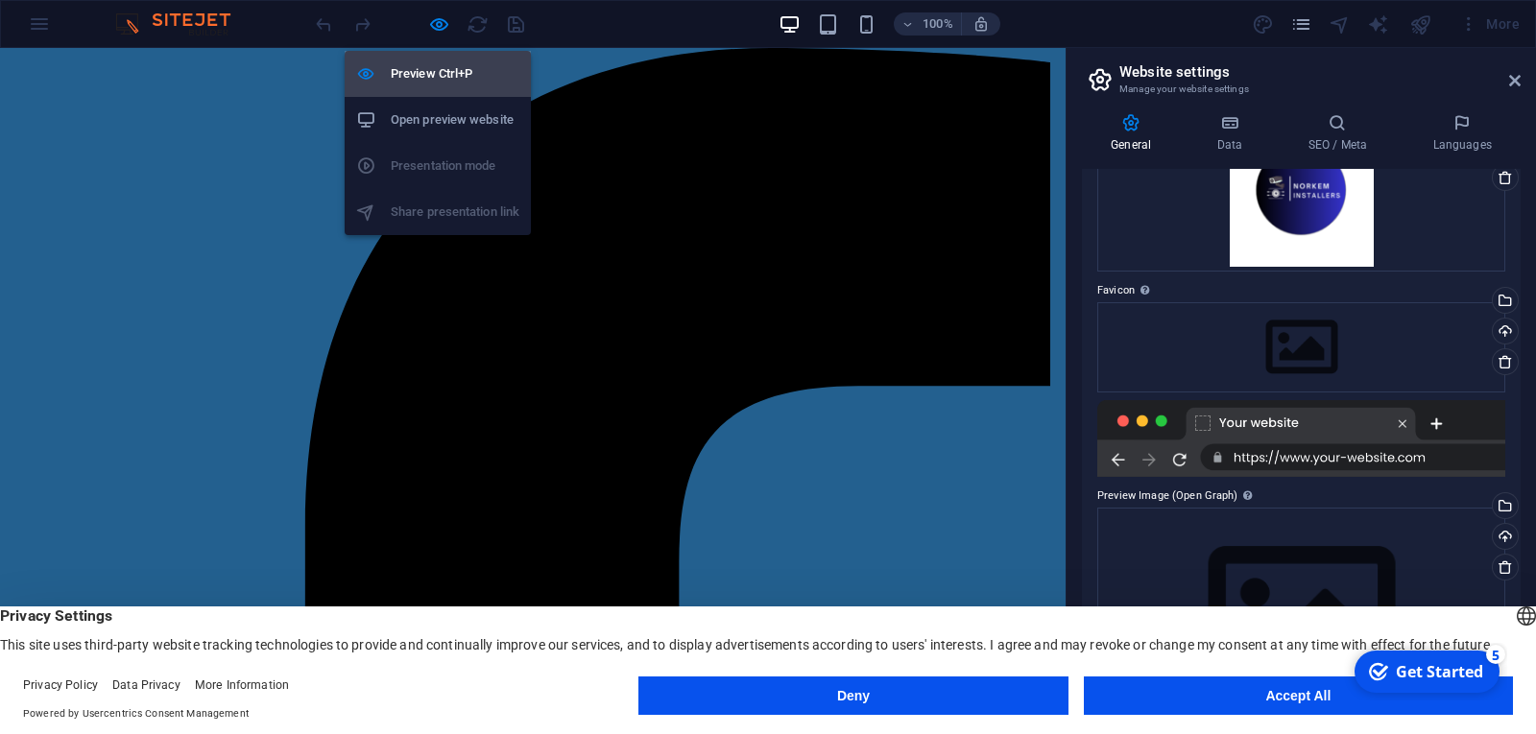
click at [420, 76] on h6 "Preview Ctrl+P" at bounding box center [455, 73] width 129 height 23
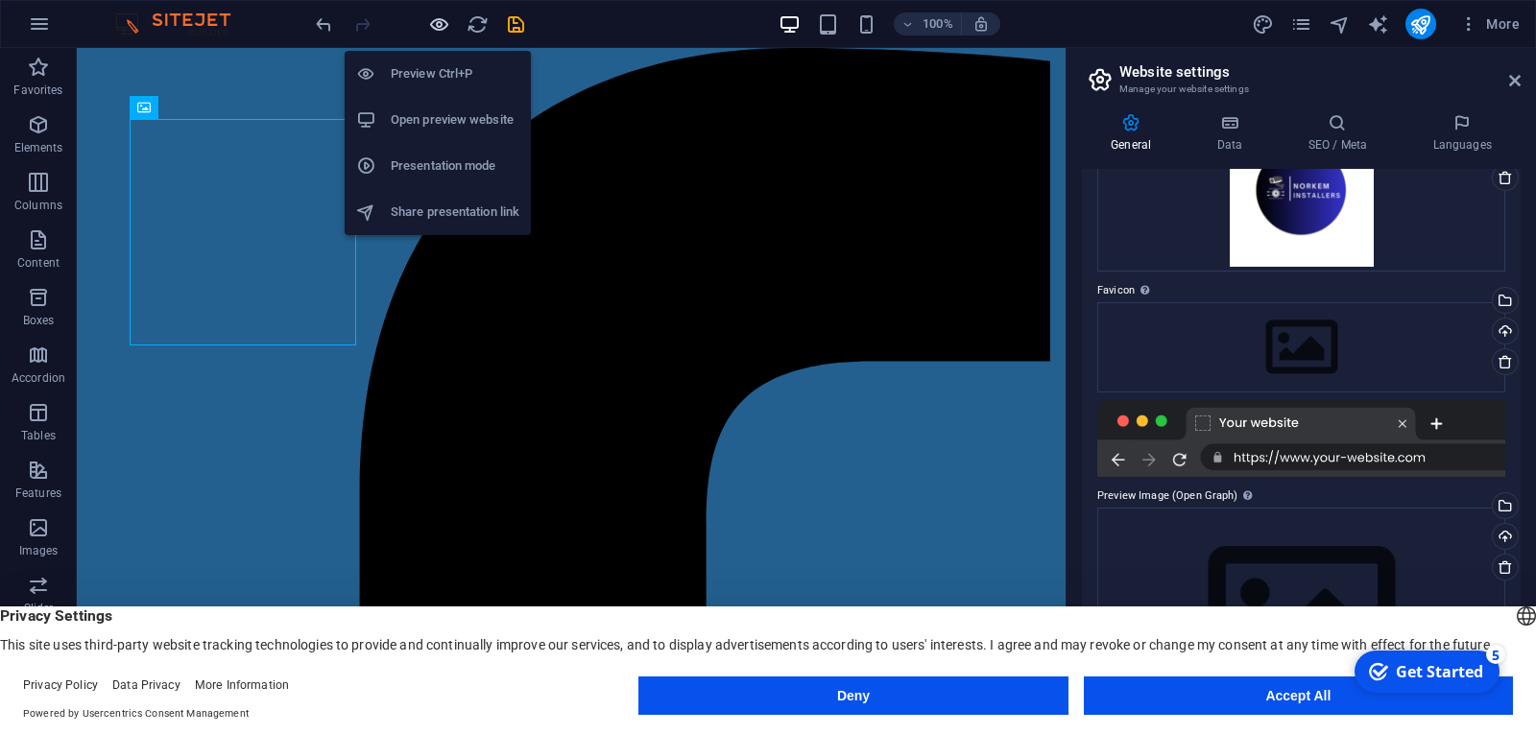
click at [447, 24] on icon "button" at bounding box center [439, 24] width 22 height 22
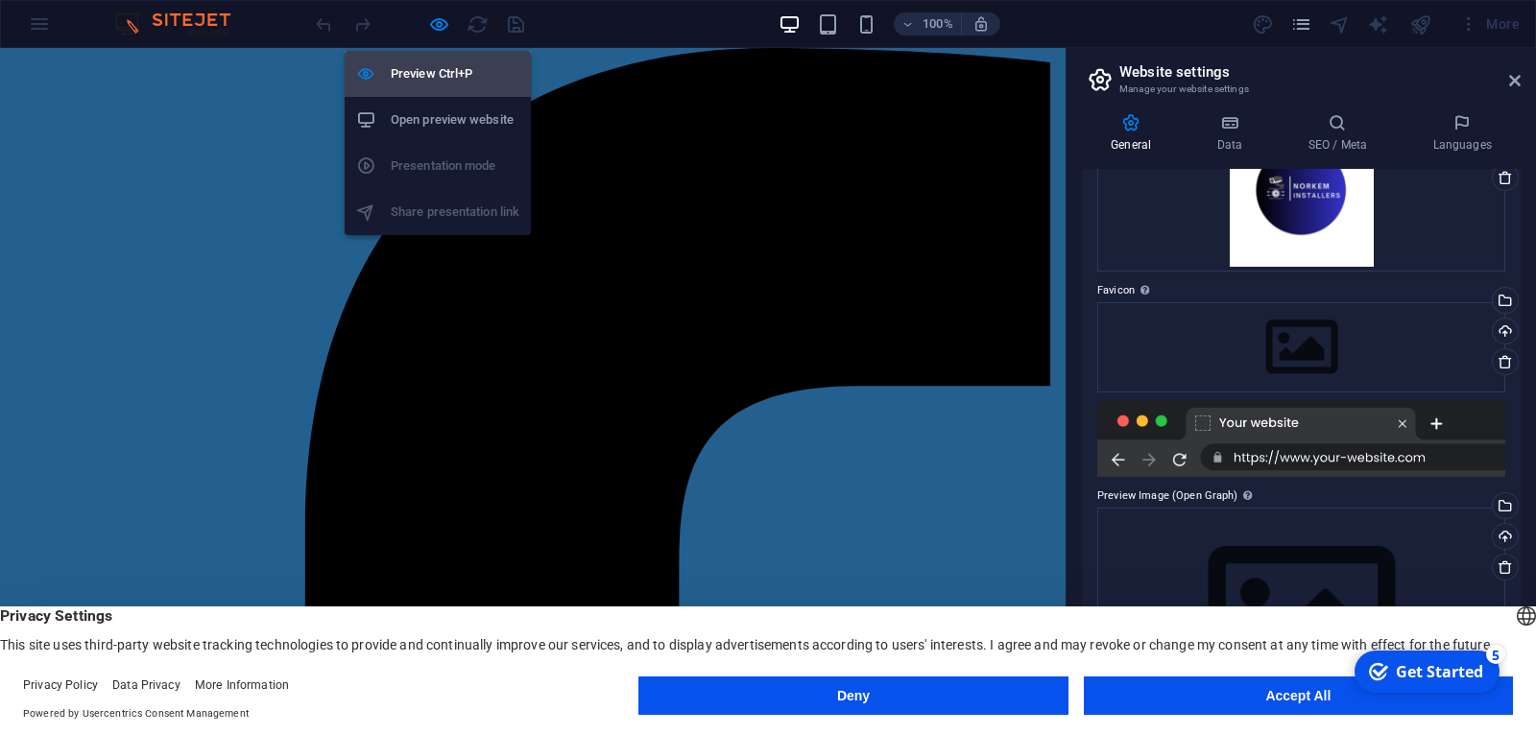
click at [429, 63] on h6 "Preview Ctrl+P" at bounding box center [455, 73] width 129 height 23
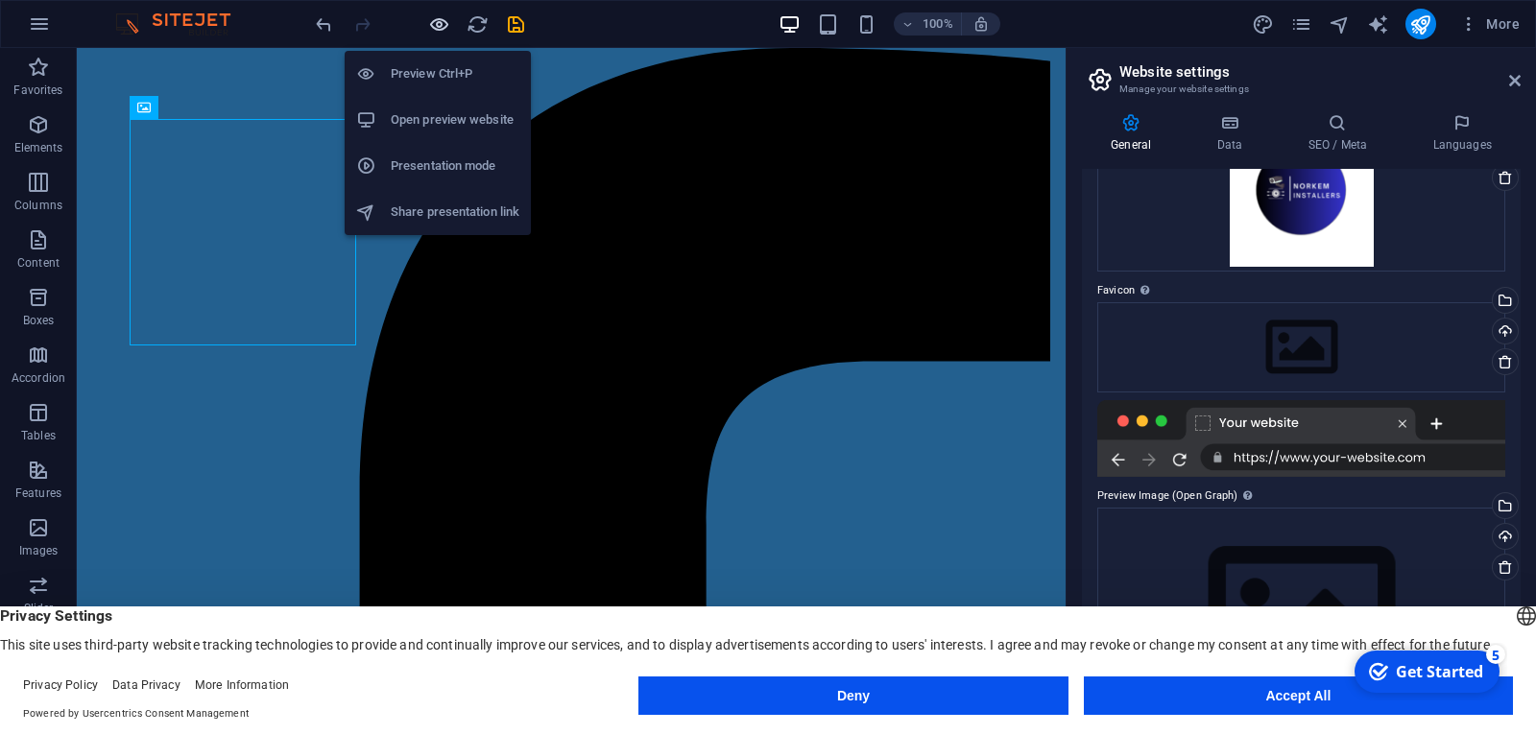
click at [439, 26] on icon "button" at bounding box center [439, 24] width 22 height 22
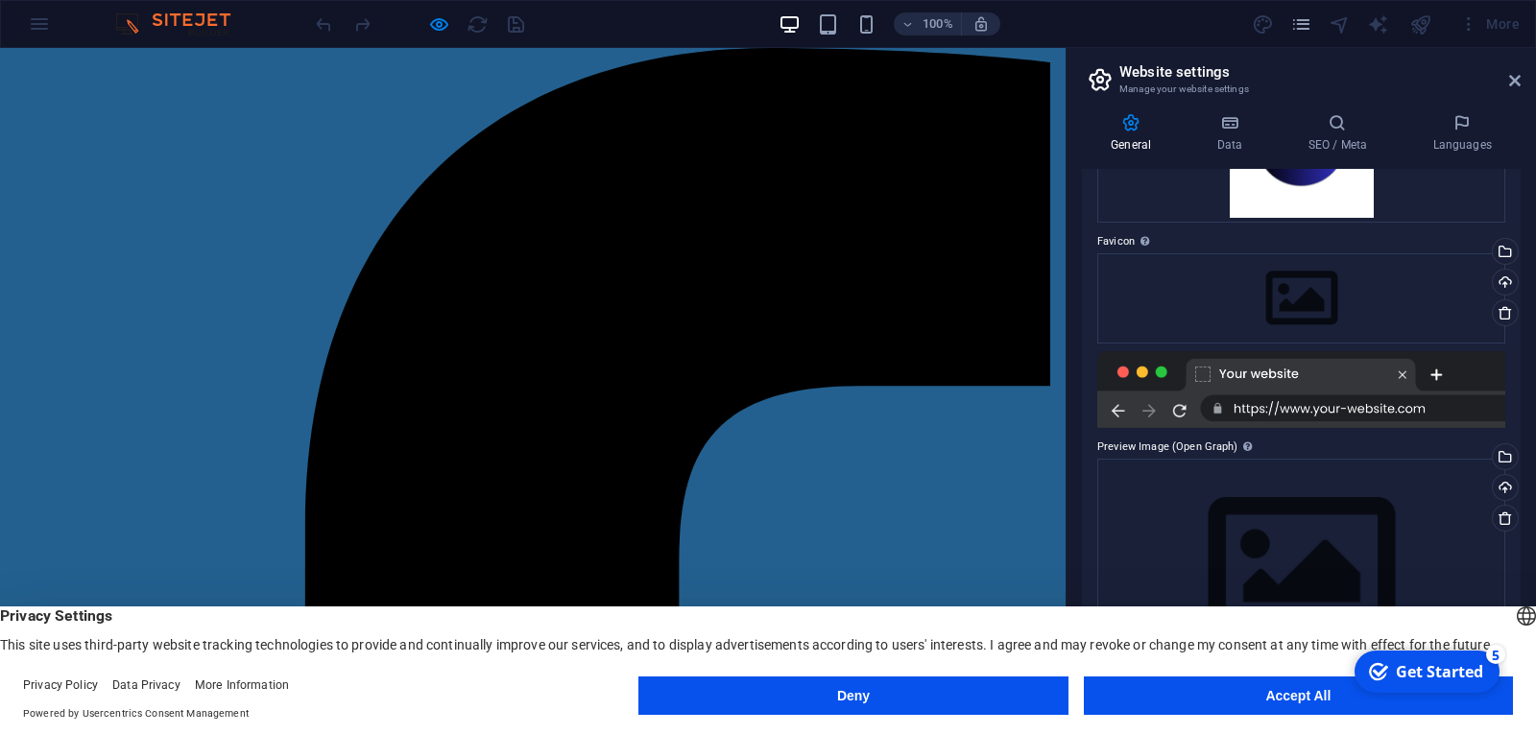
scroll to position [198, 0]
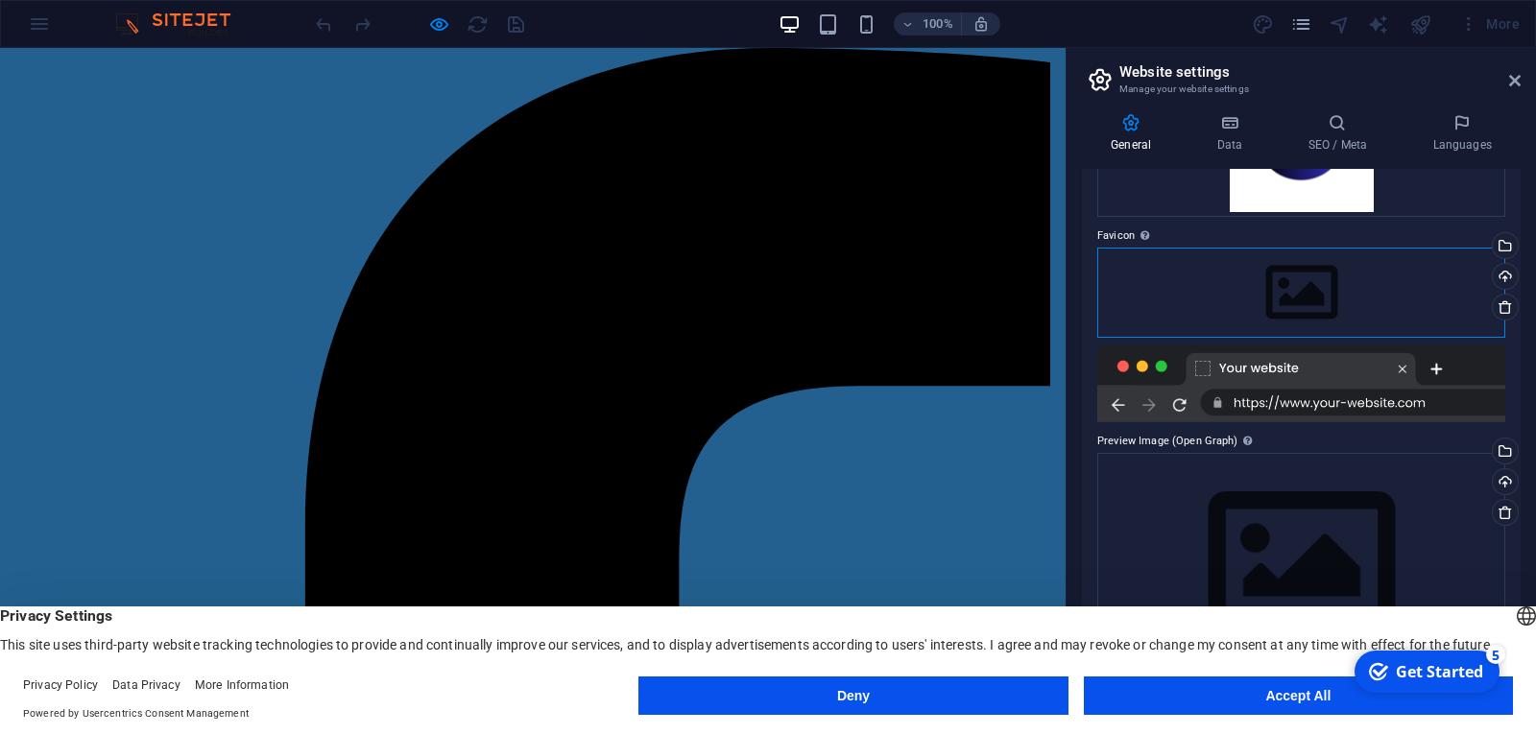
click at [1311, 277] on div "Drag files here, click to choose files or select files from Files or our free s…" at bounding box center [1301, 293] width 408 height 90
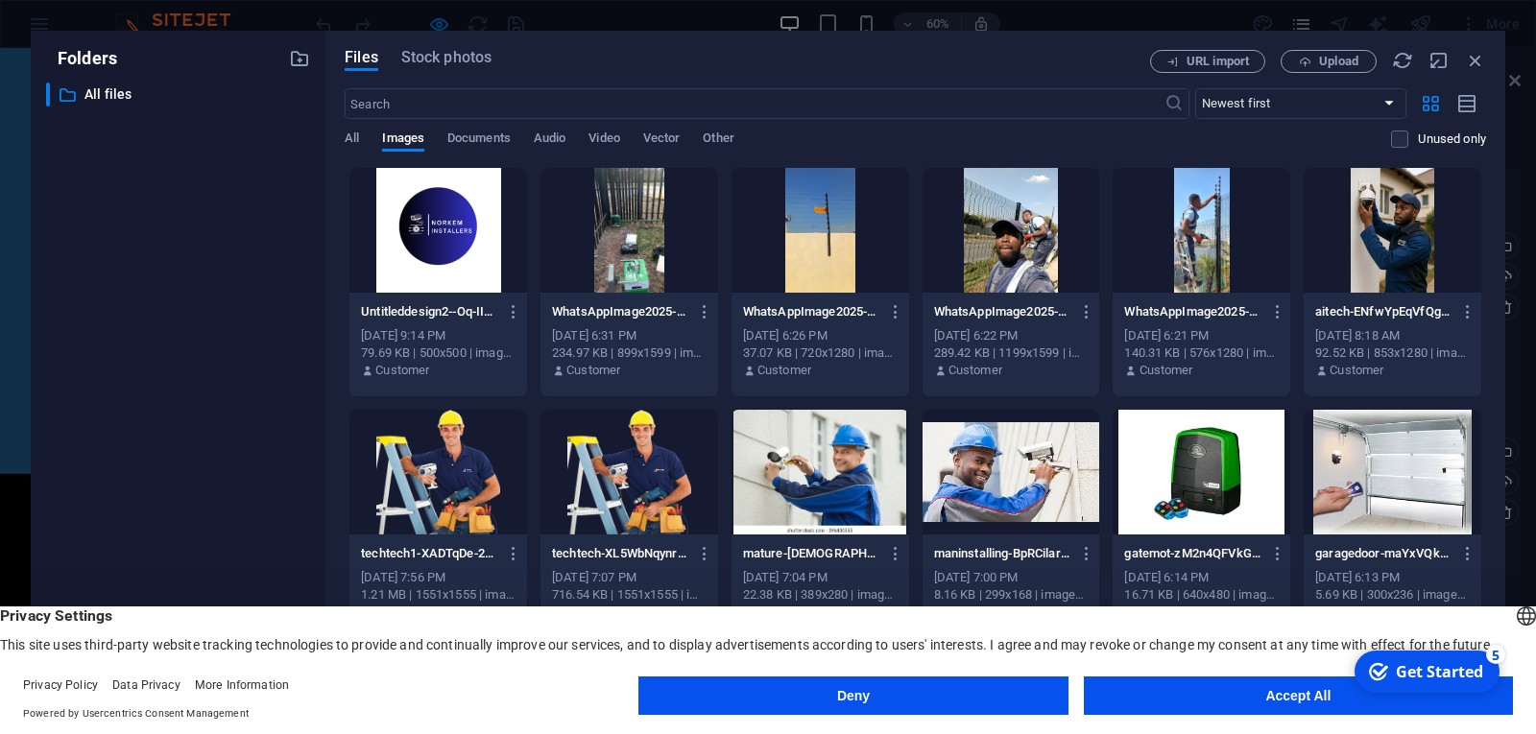
click at [1216, 233] on div at bounding box center [1201, 230] width 178 height 125
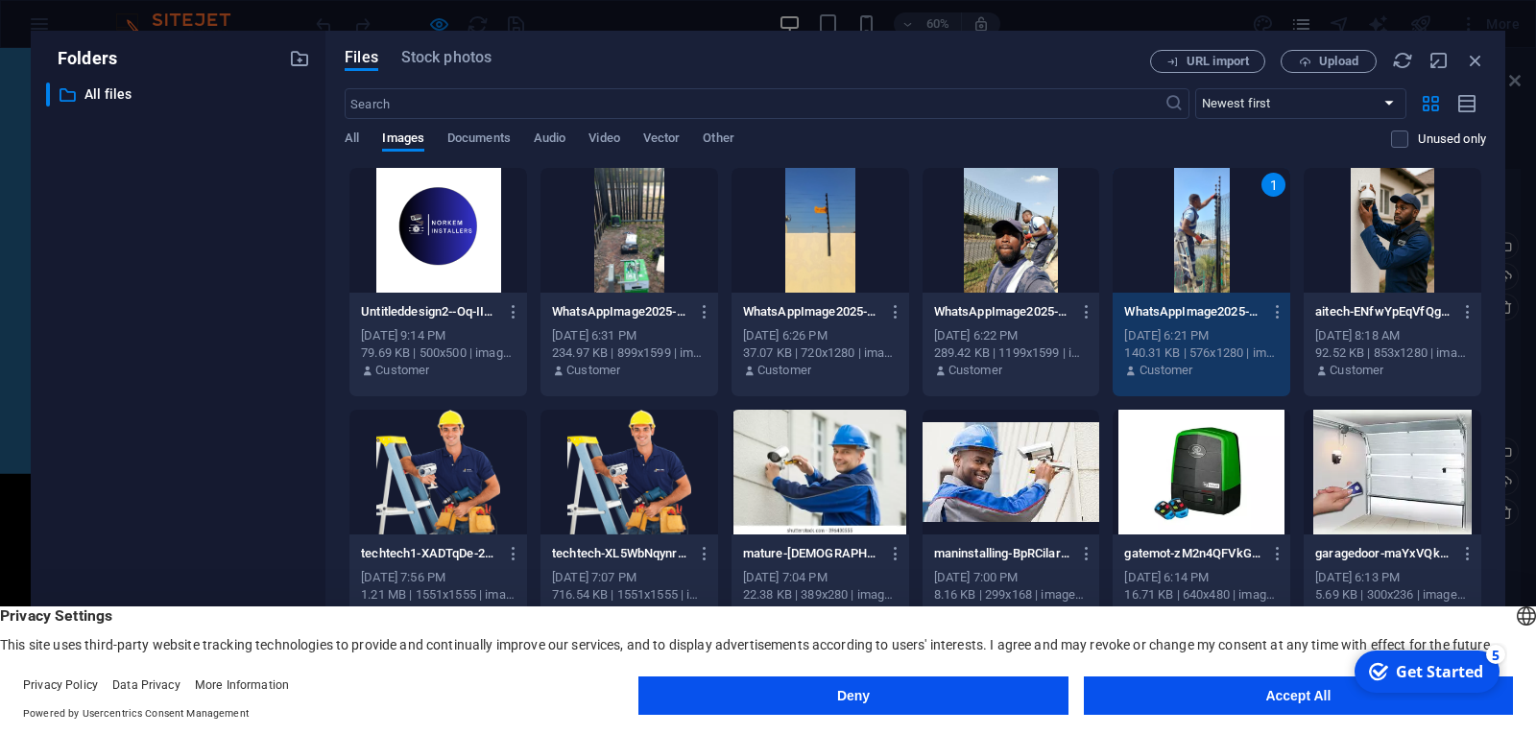
click at [1238, 261] on div "1" at bounding box center [1201, 230] width 178 height 125
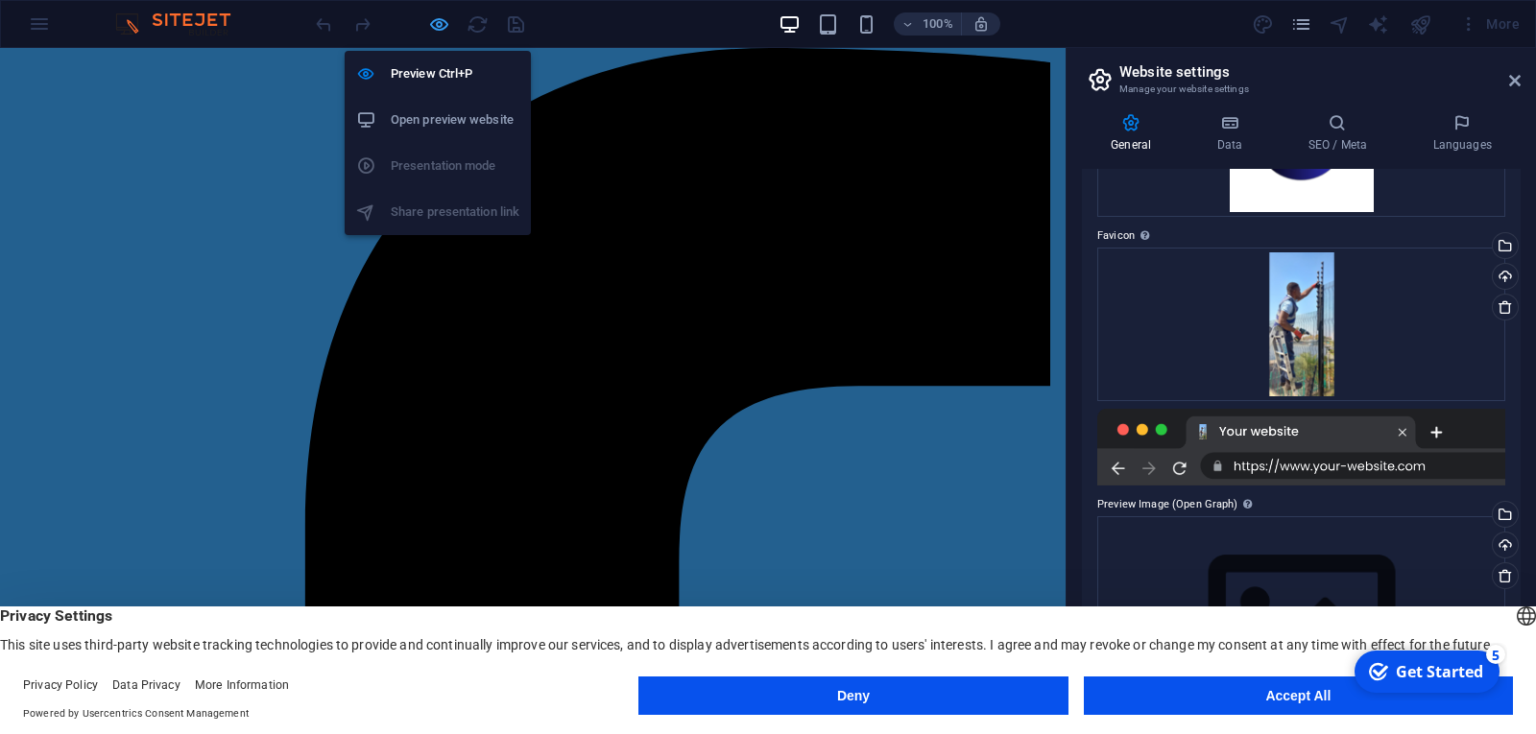
click at [433, 24] on icon "button" at bounding box center [439, 24] width 22 height 22
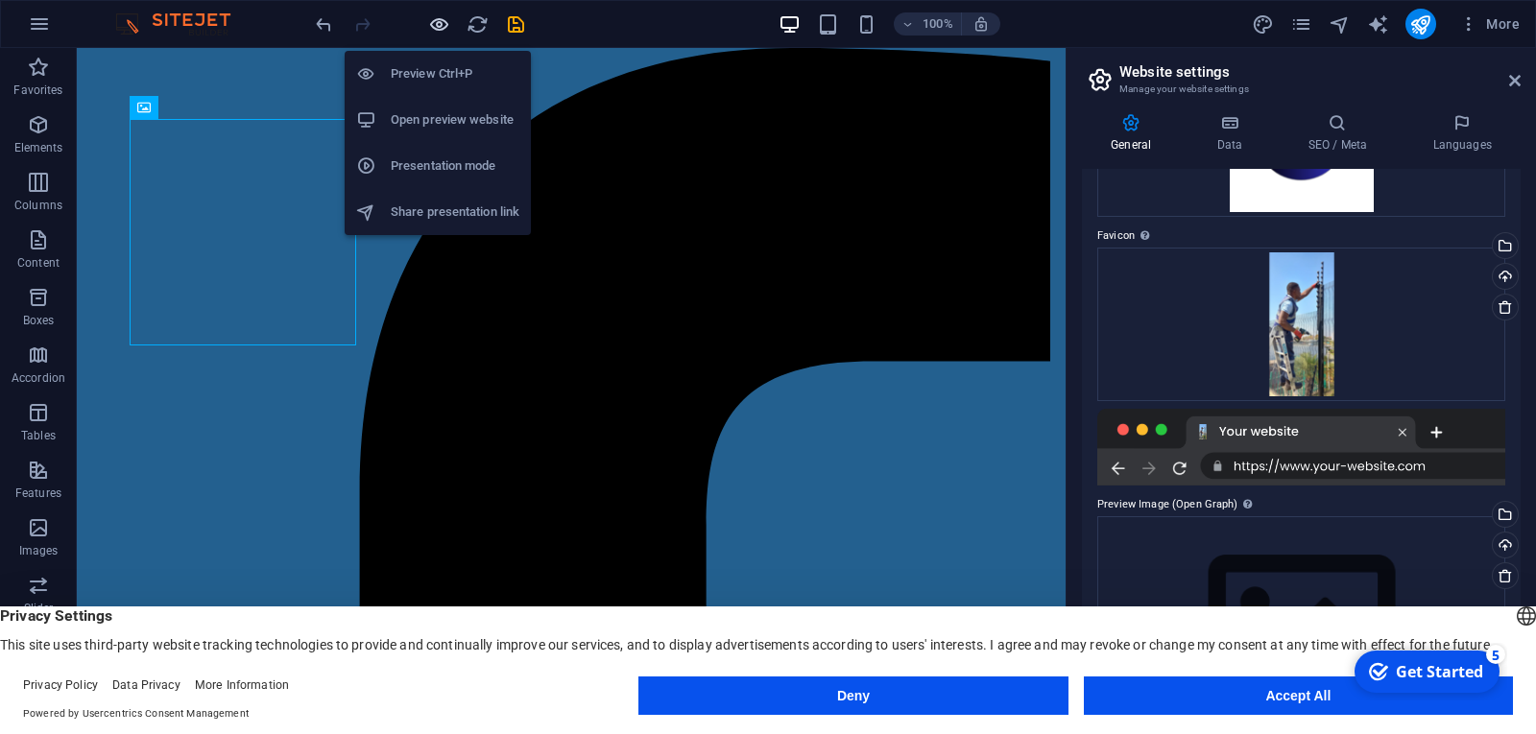
click at [433, 24] on icon "button" at bounding box center [439, 24] width 22 height 22
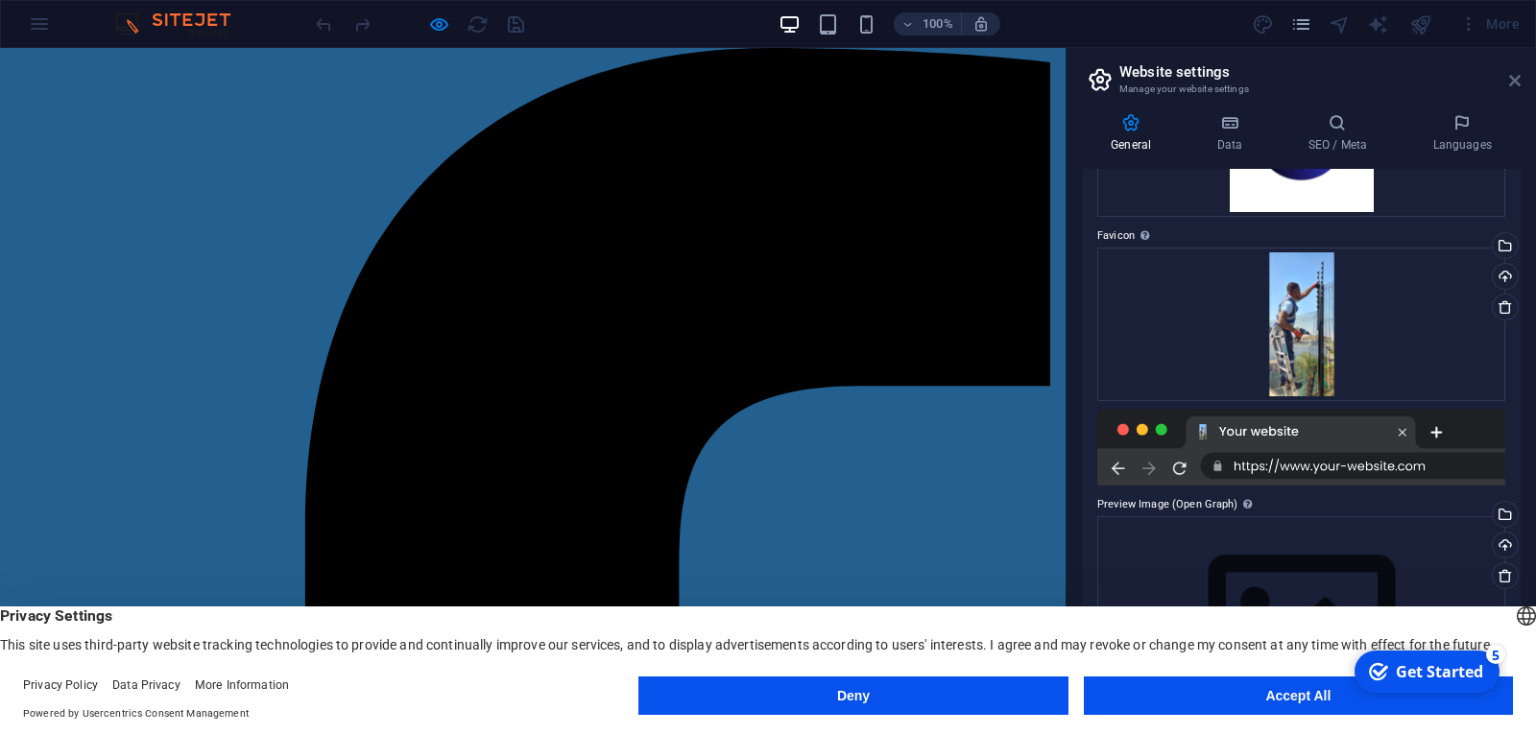
click at [1517, 79] on icon at bounding box center [1515, 80] width 12 height 15
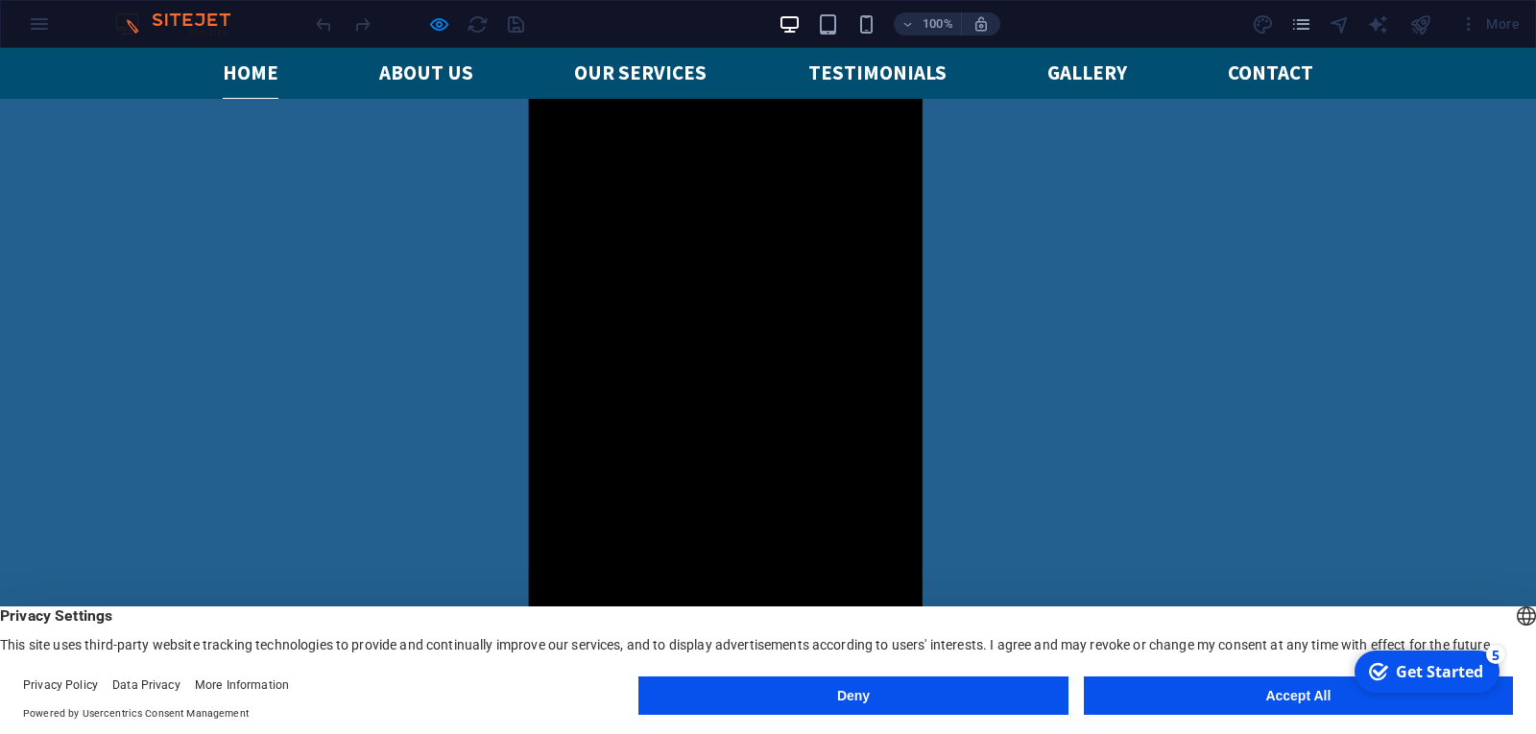
scroll to position [1608, 0]
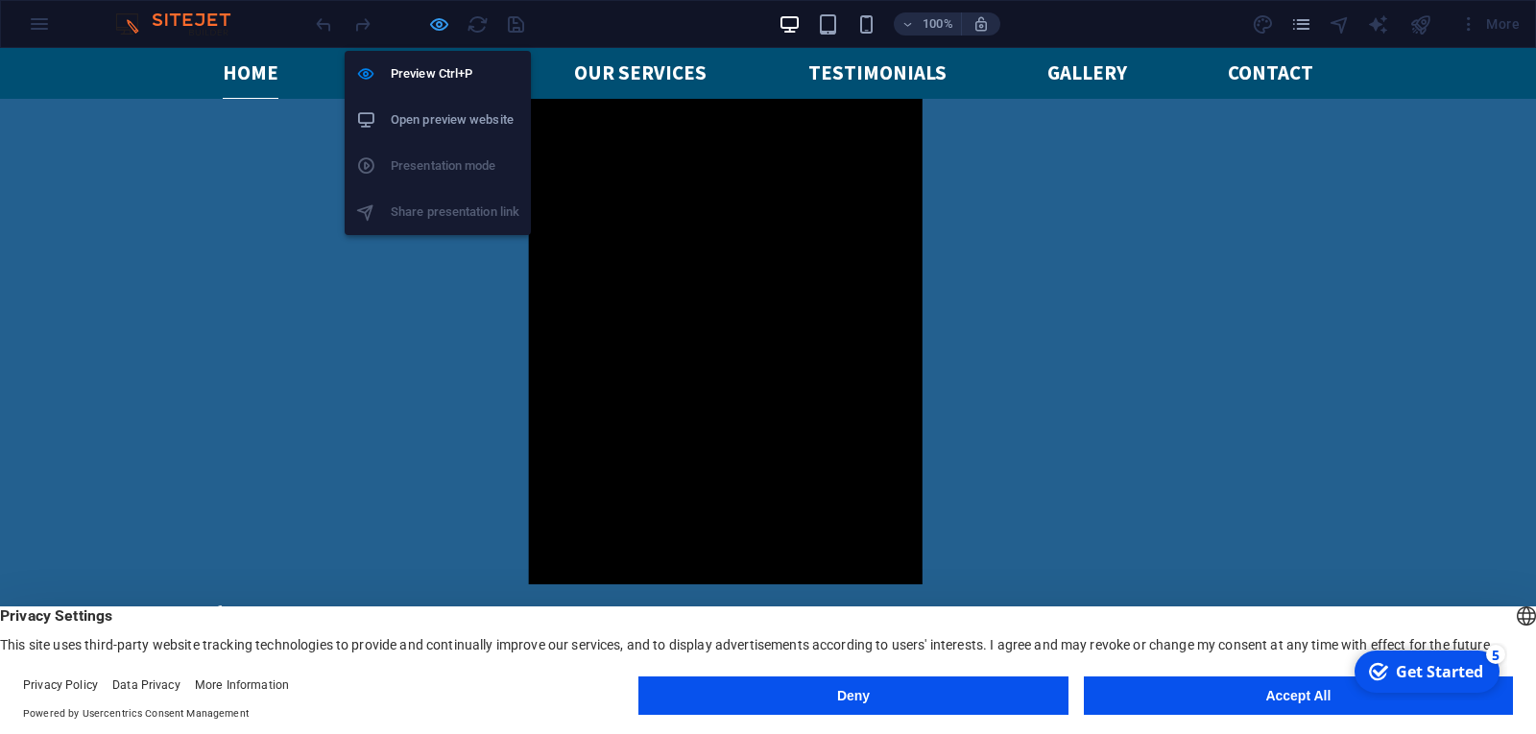
click at [430, 21] on icon "button" at bounding box center [439, 24] width 22 height 22
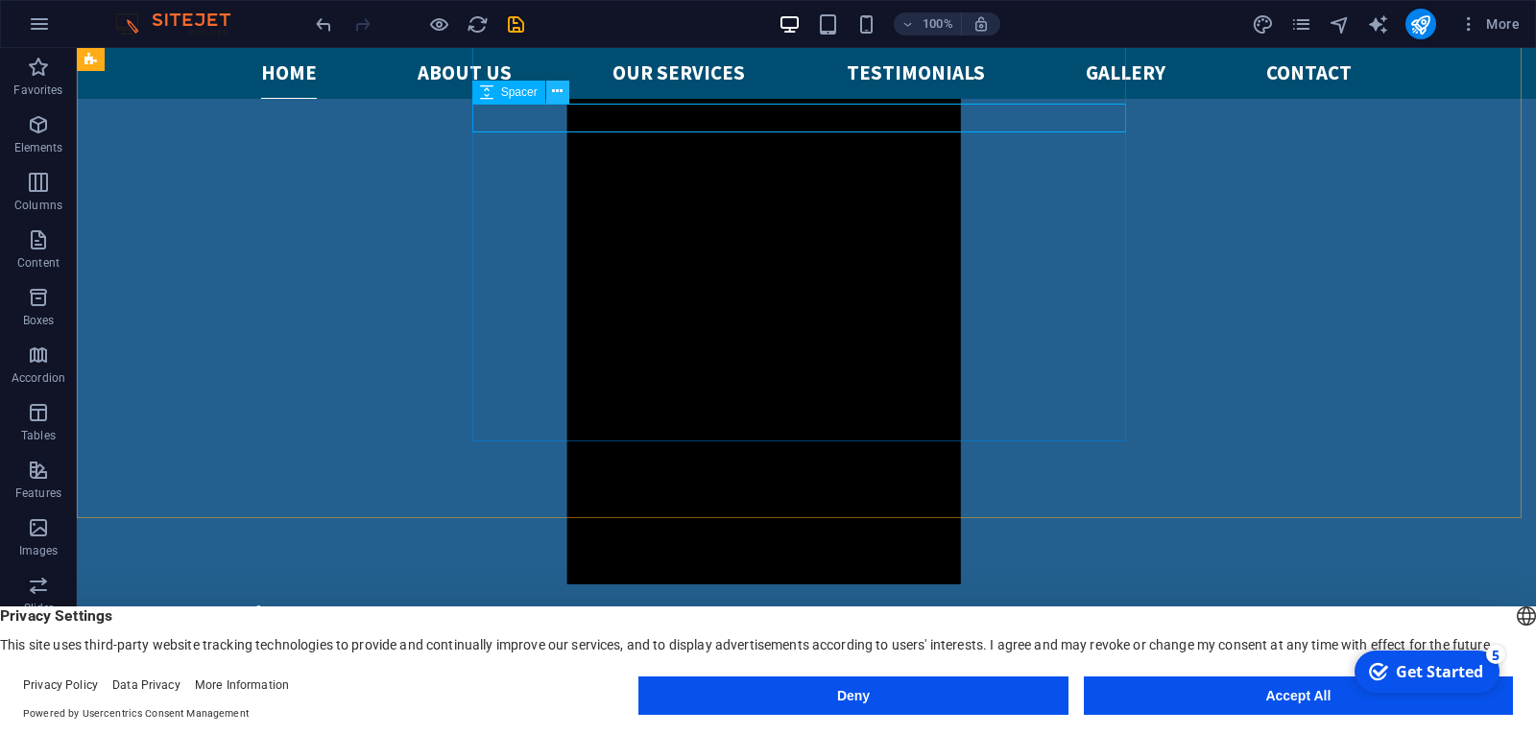
click at [557, 90] on icon at bounding box center [557, 92] width 11 height 20
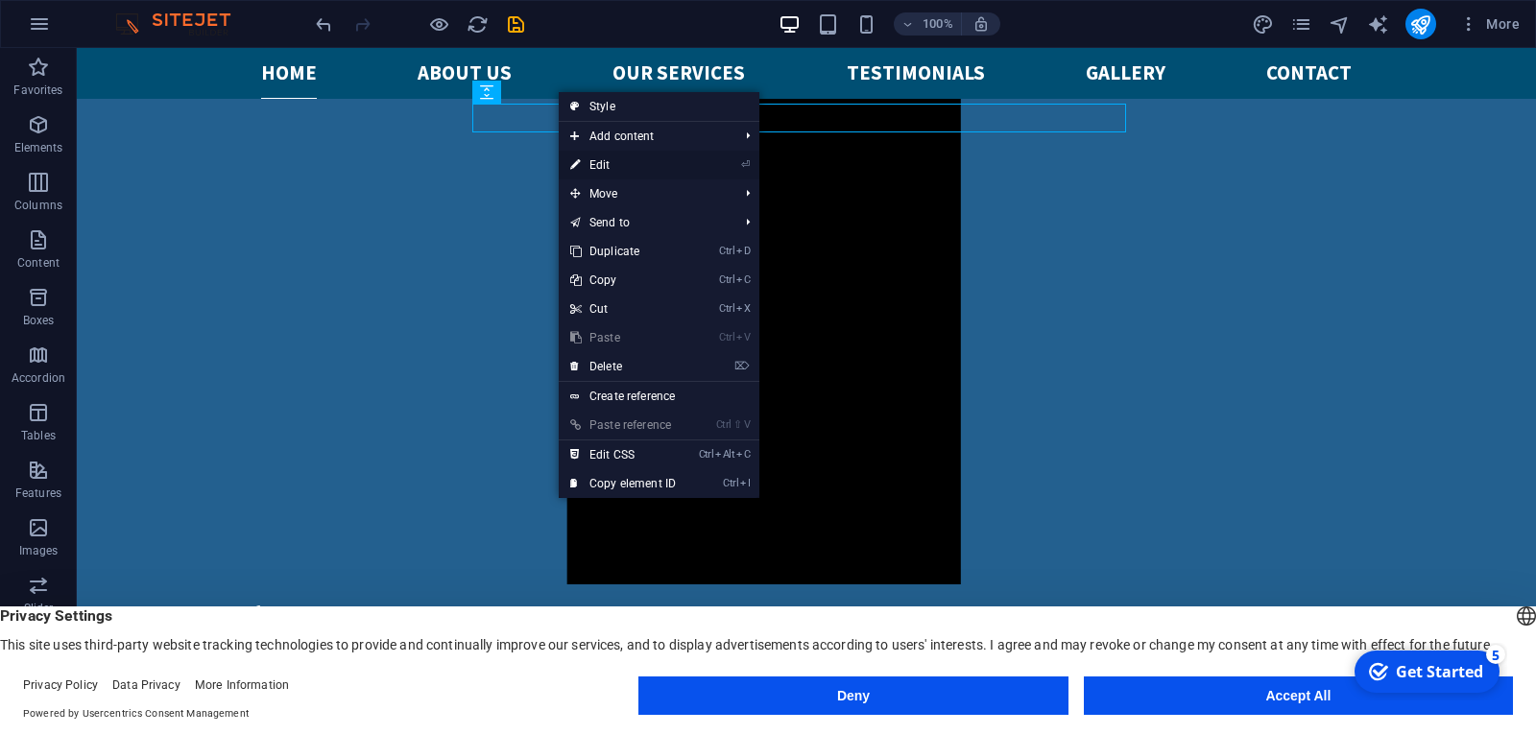
click at [600, 166] on link "⏎ Edit" at bounding box center [623, 165] width 129 height 29
select select "px"
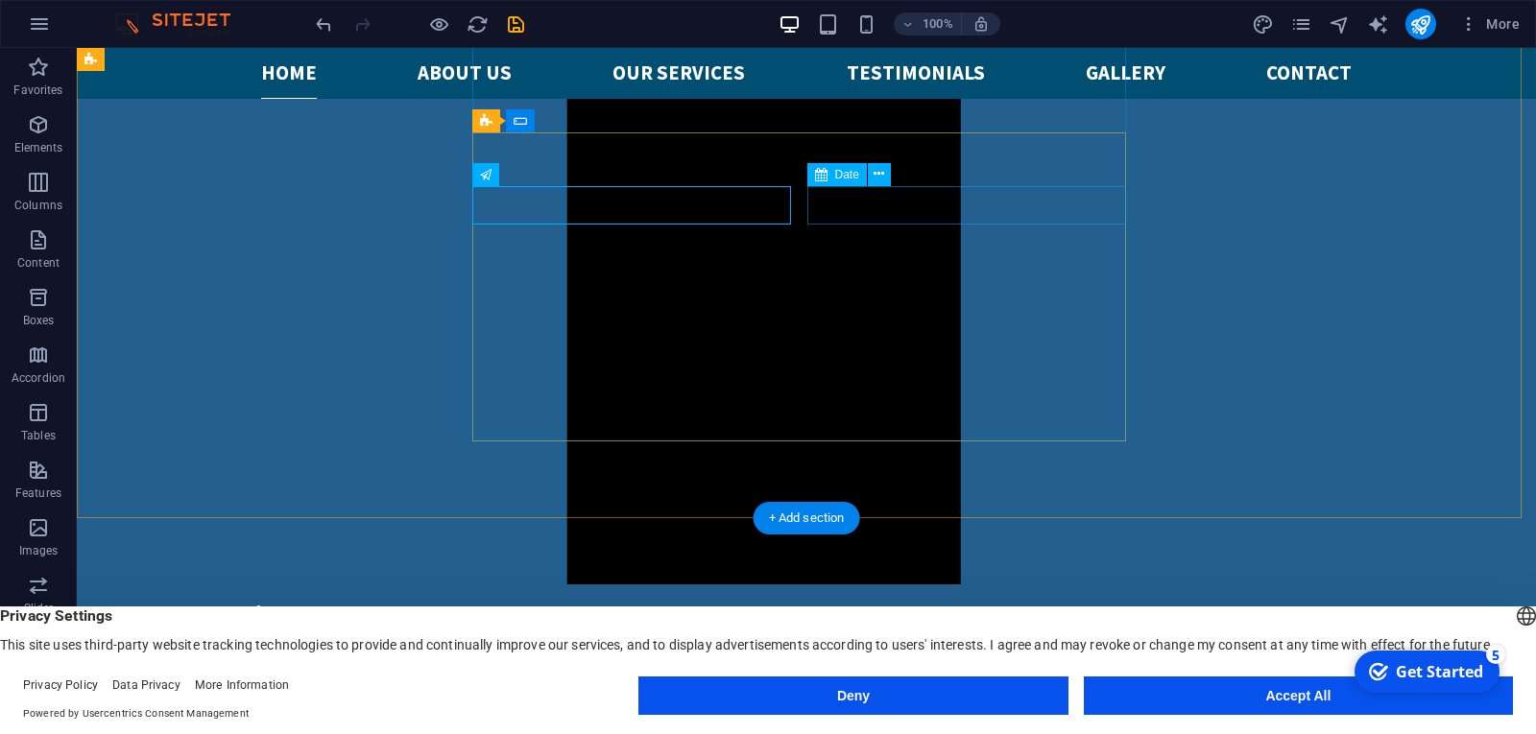
click at [883, 176] on icon at bounding box center [878, 174] width 11 height 20
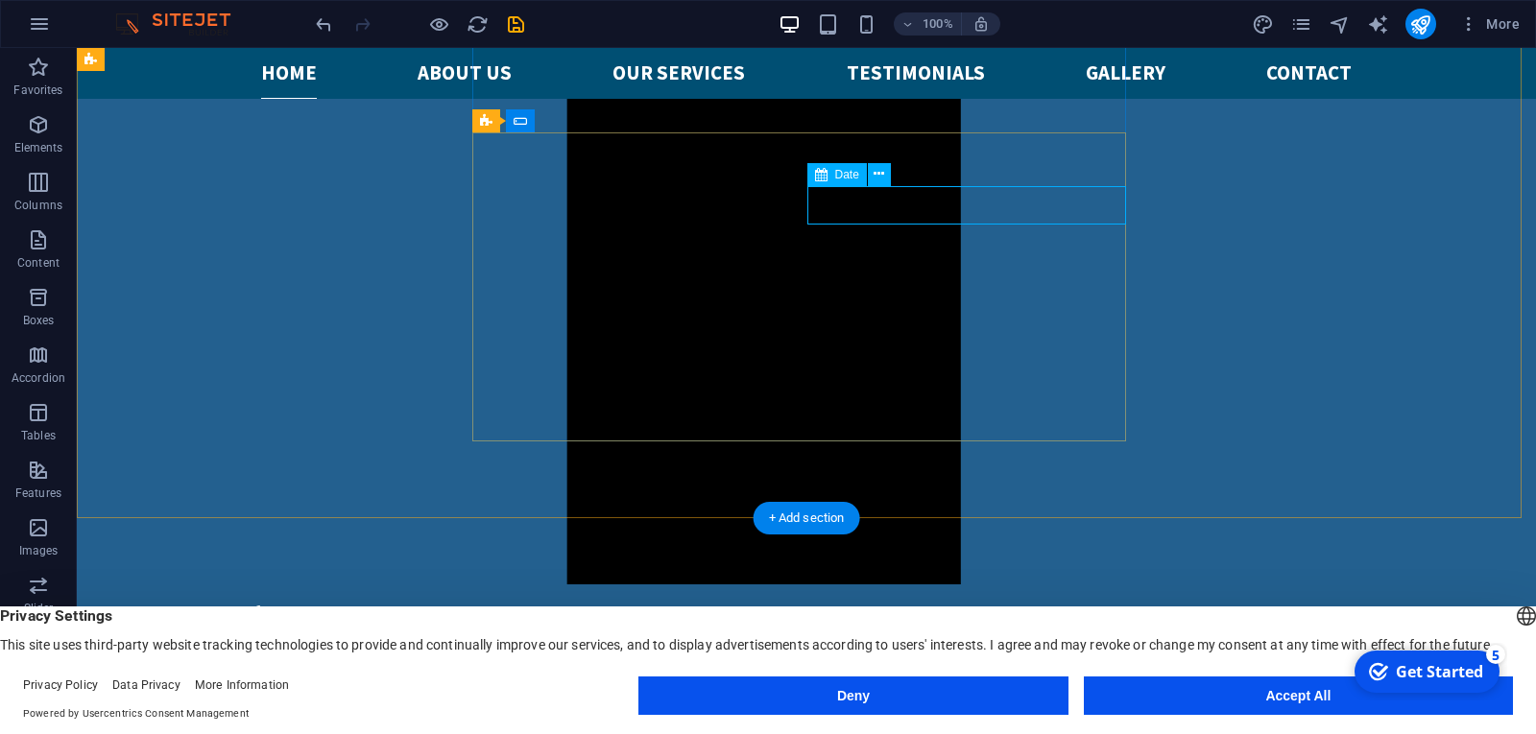
select select "5"
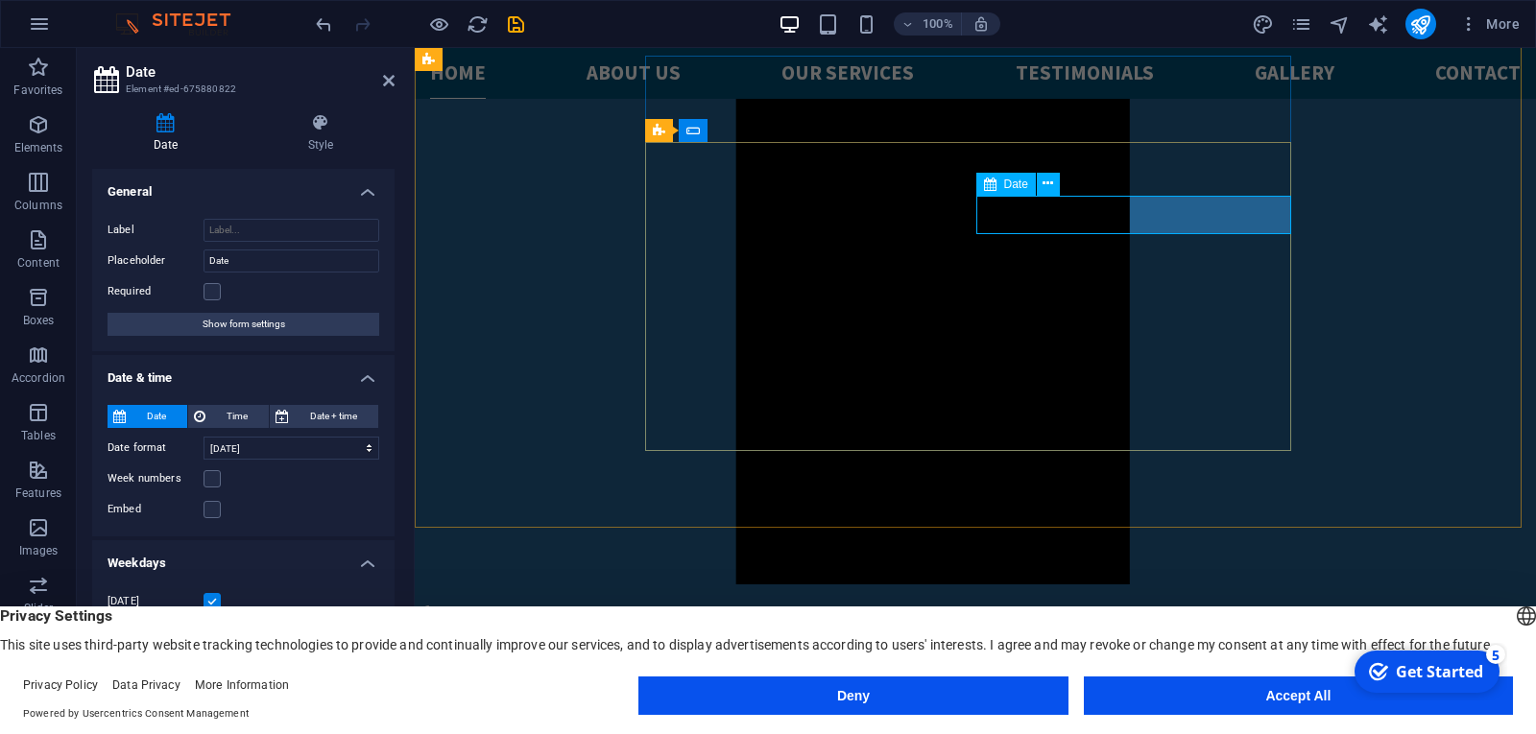
click at [1047, 180] on icon at bounding box center [1047, 184] width 11 height 20
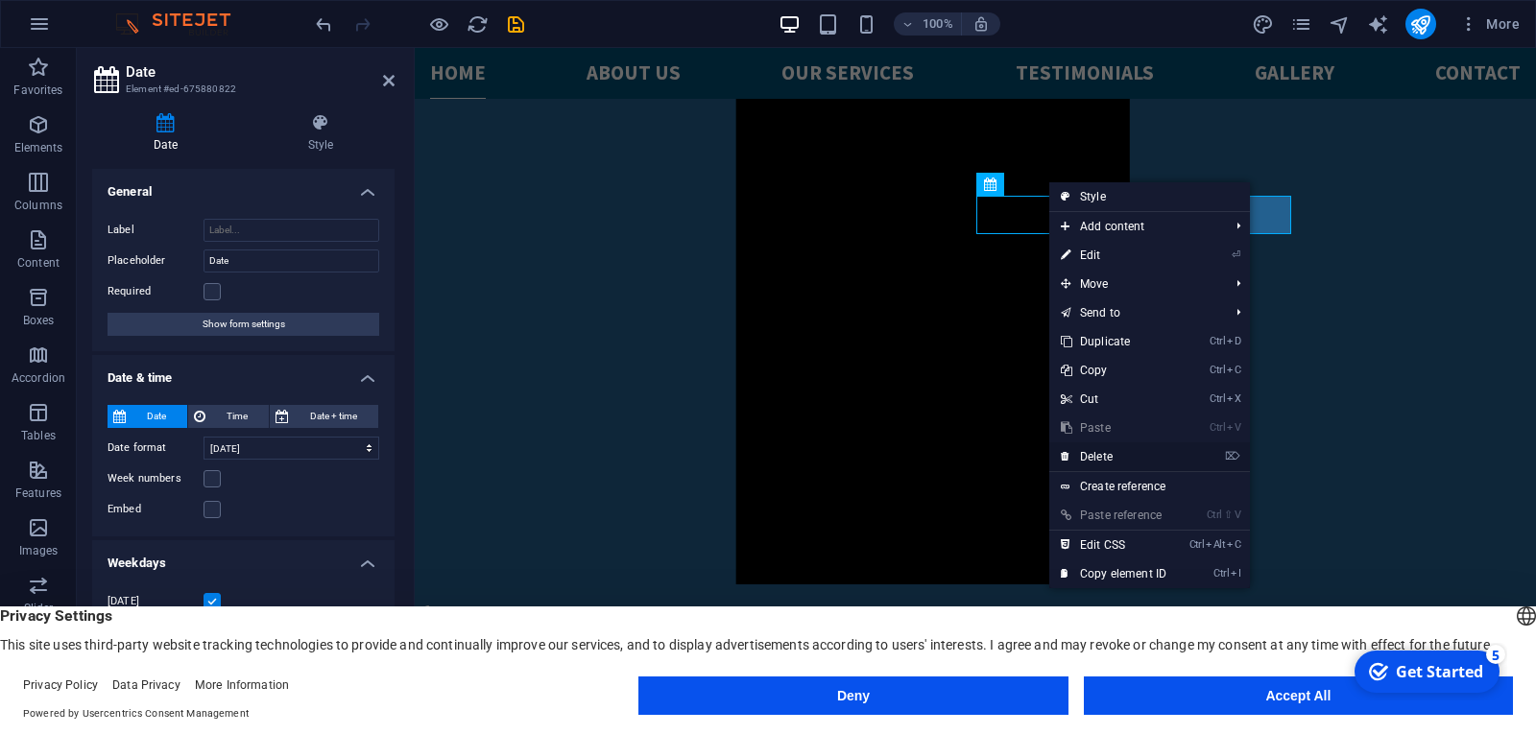
click at [1093, 451] on link "⌦ Delete" at bounding box center [1113, 456] width 129 height 29
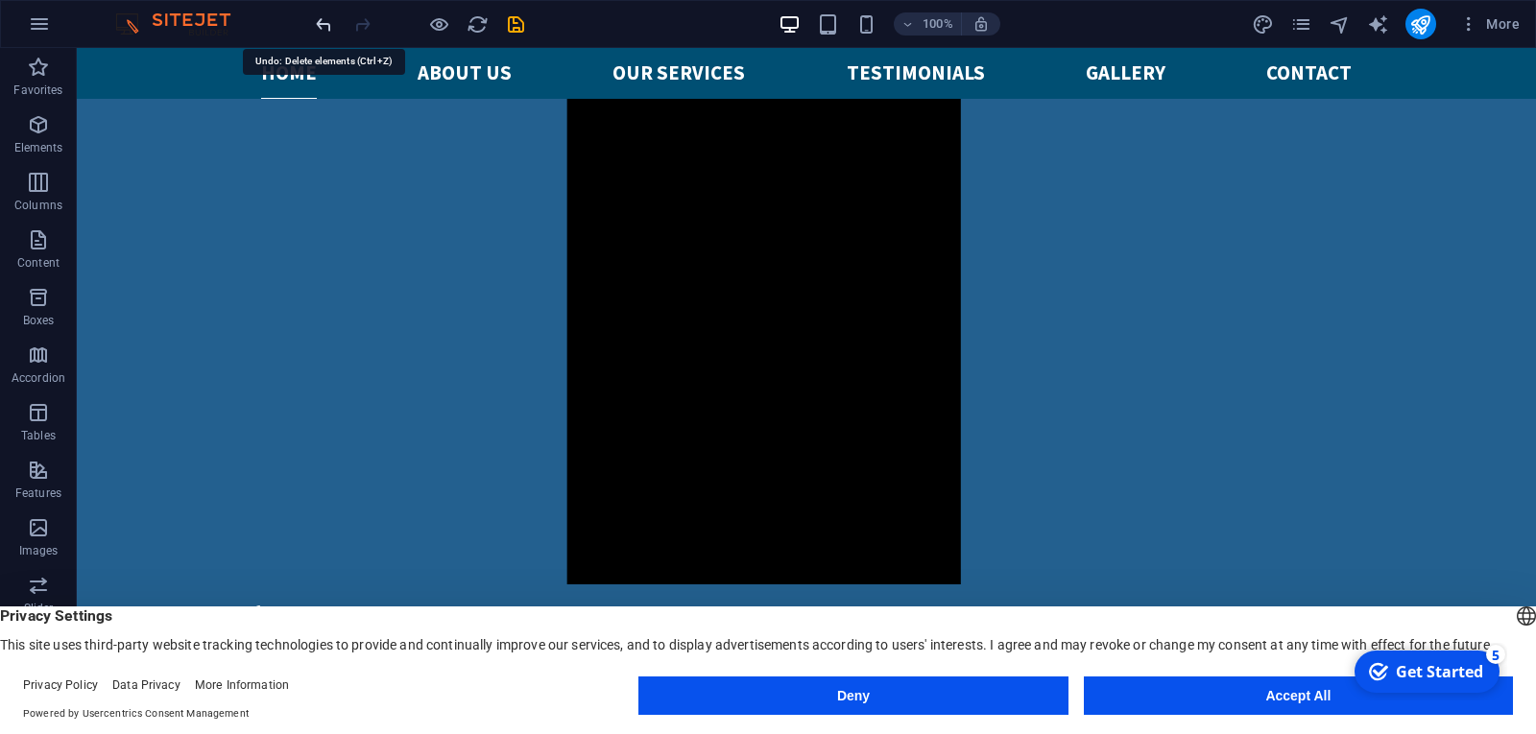
click at [317, 24] on icon "undo" at bounding box center [324, 24] width 22 height 22
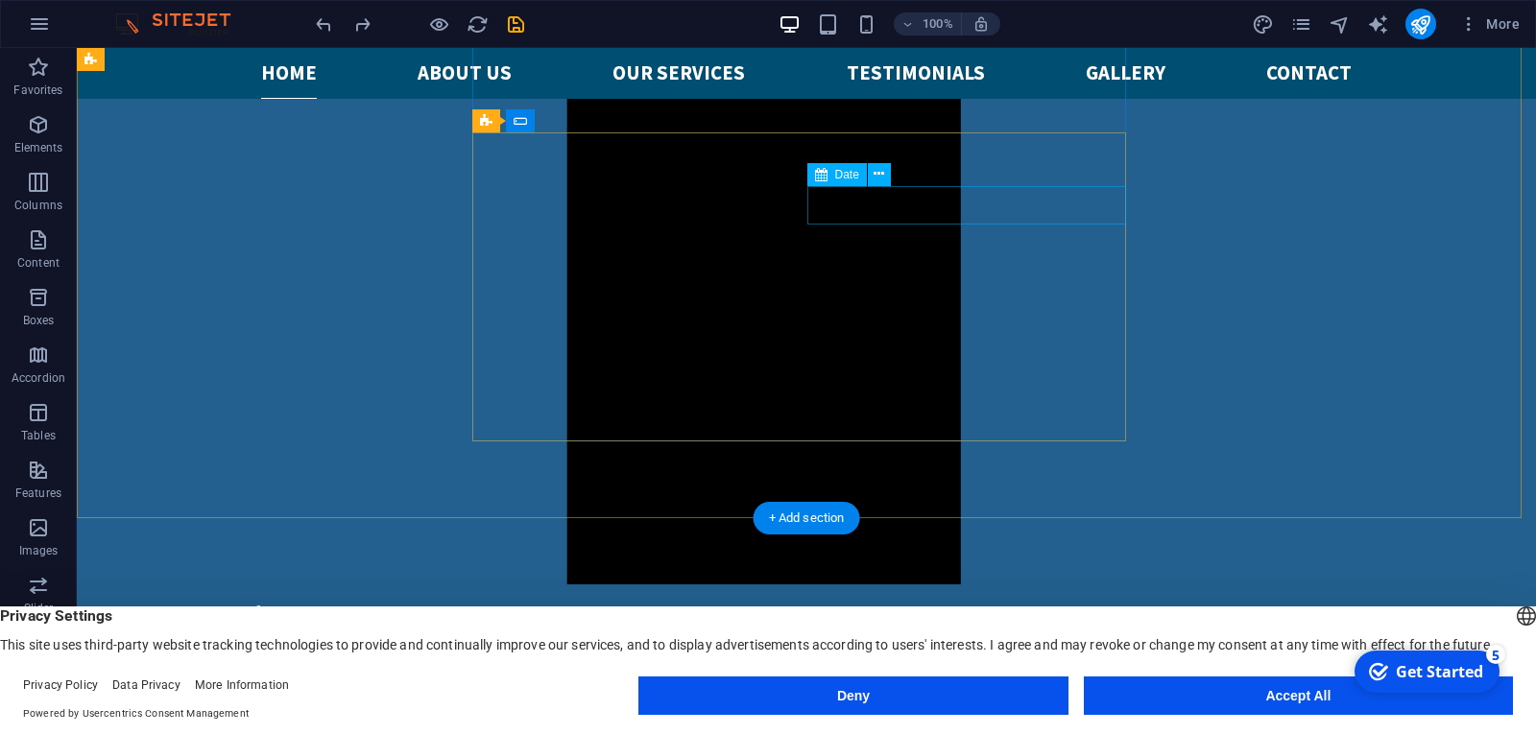
click at [880, 176] on icon at bounding box center [878, 174] width 11 height 20
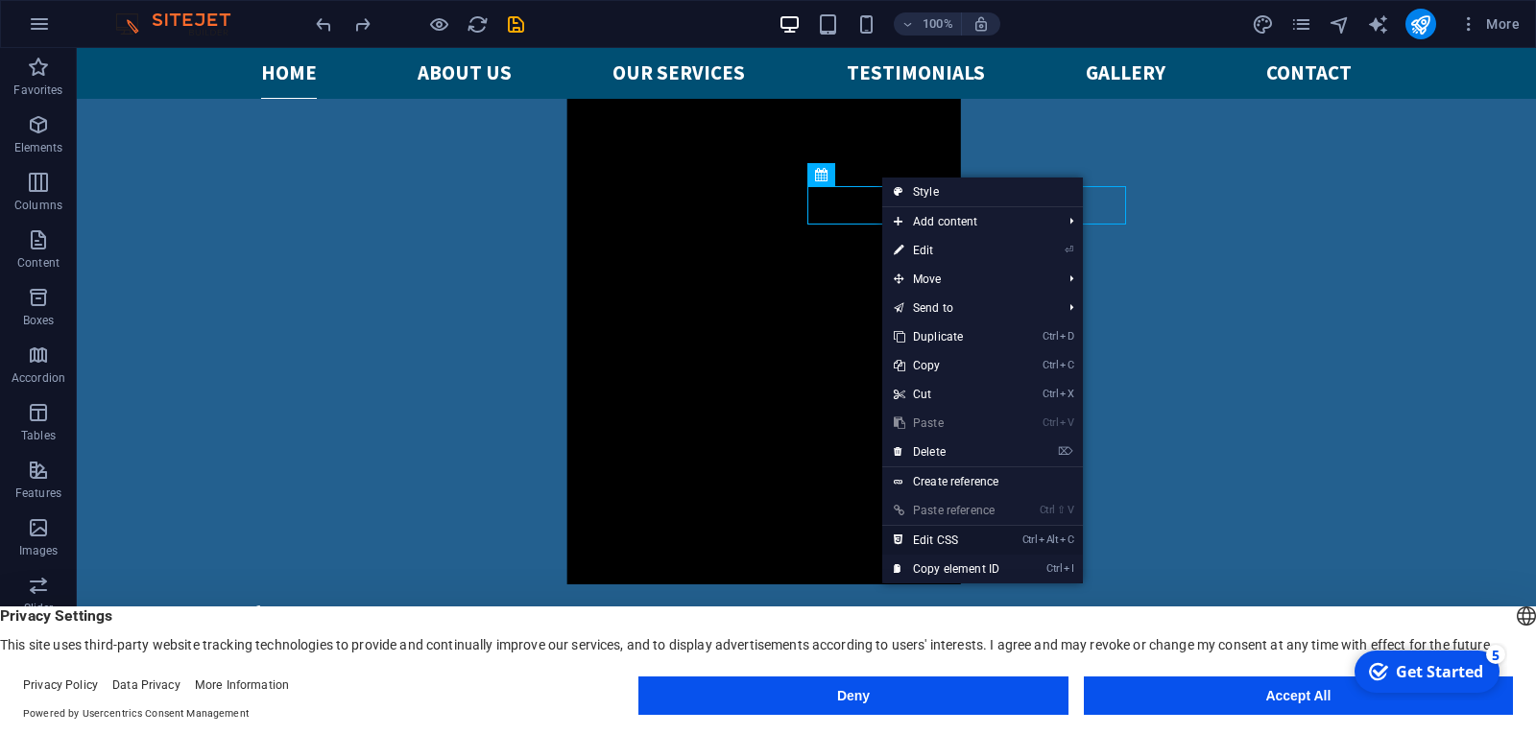
click at [927, 540] on link "Ctrl Alt C Edit CSS" at bounding box center [946, 540] width 129 height 29
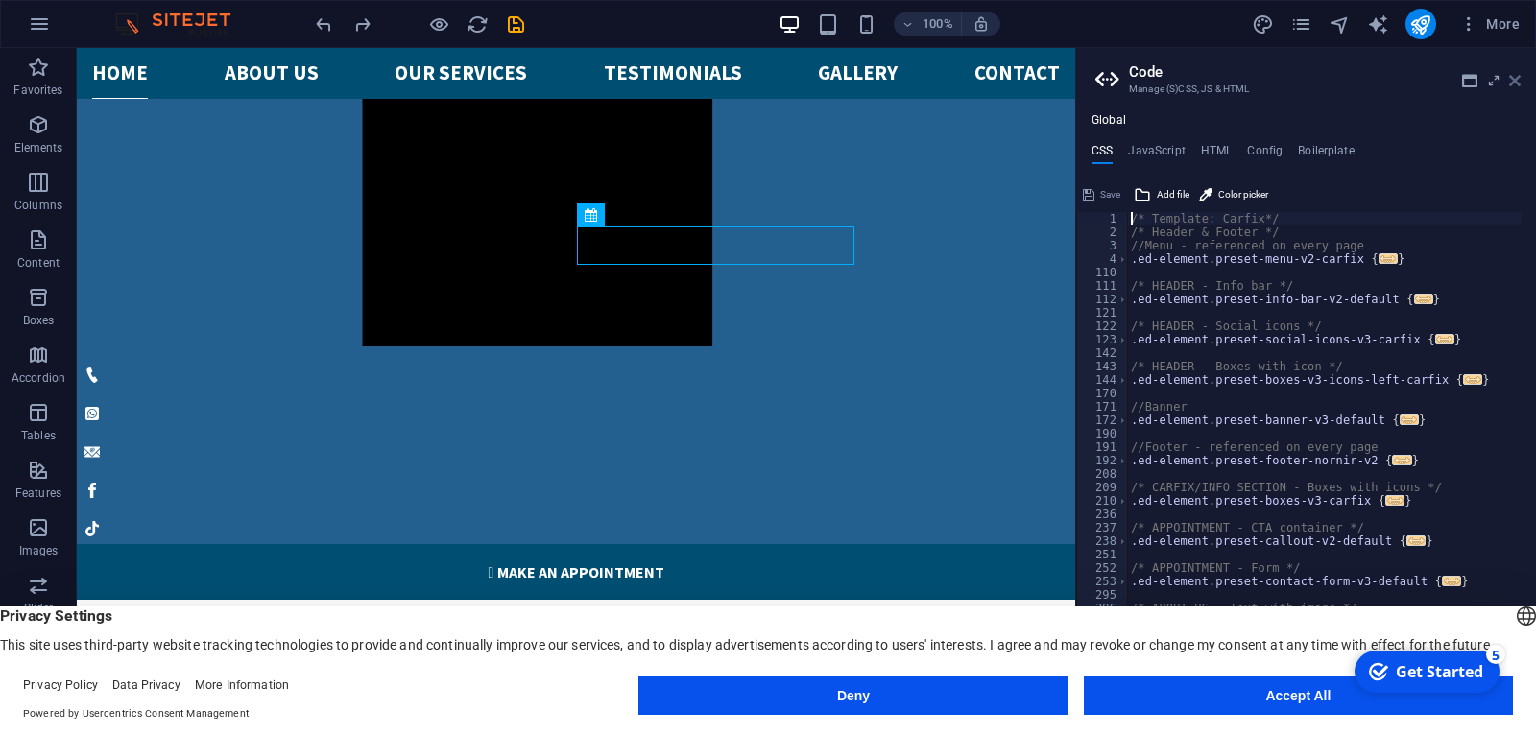
click at [1518, 79] on icon at bounding box center [1515, 80] width 12 height 15
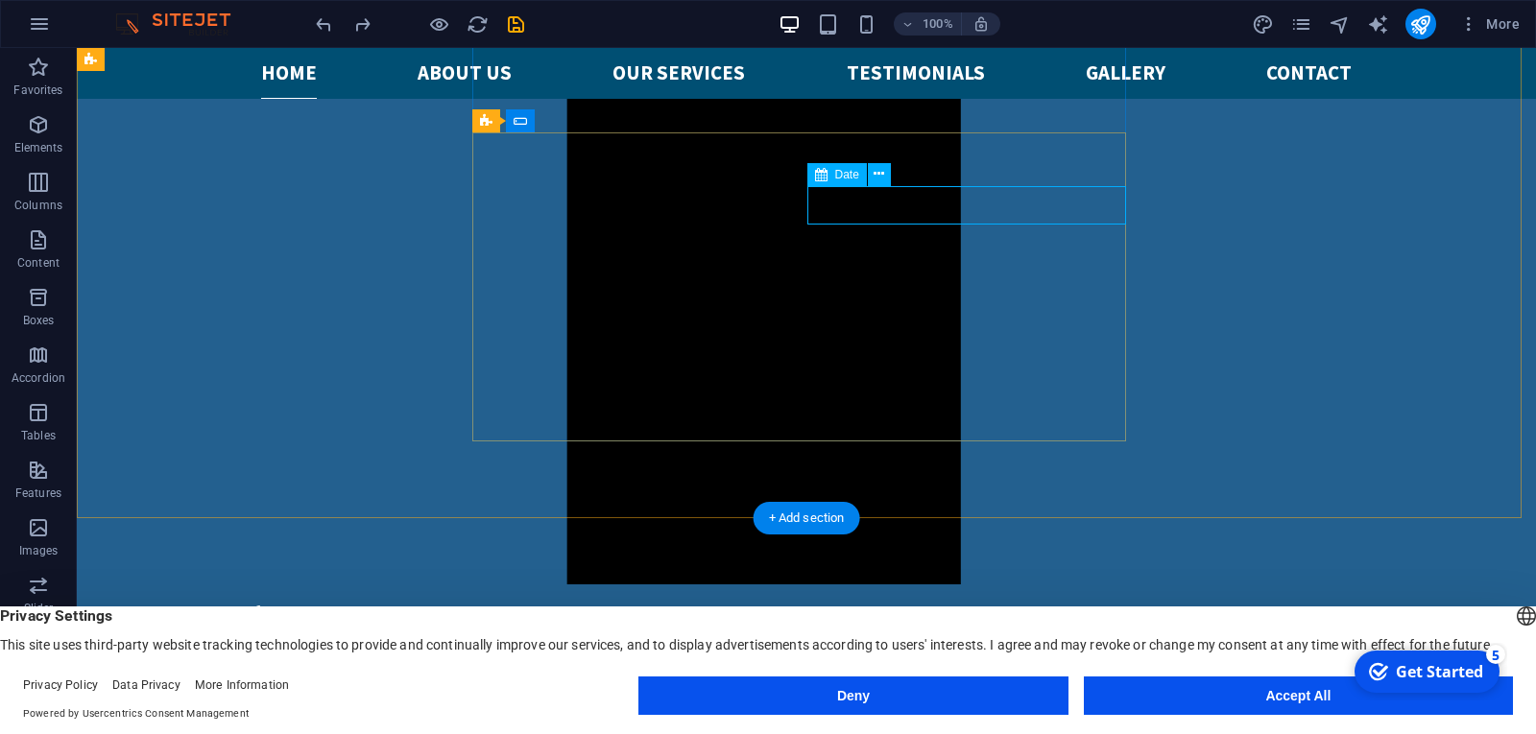
select select "5"
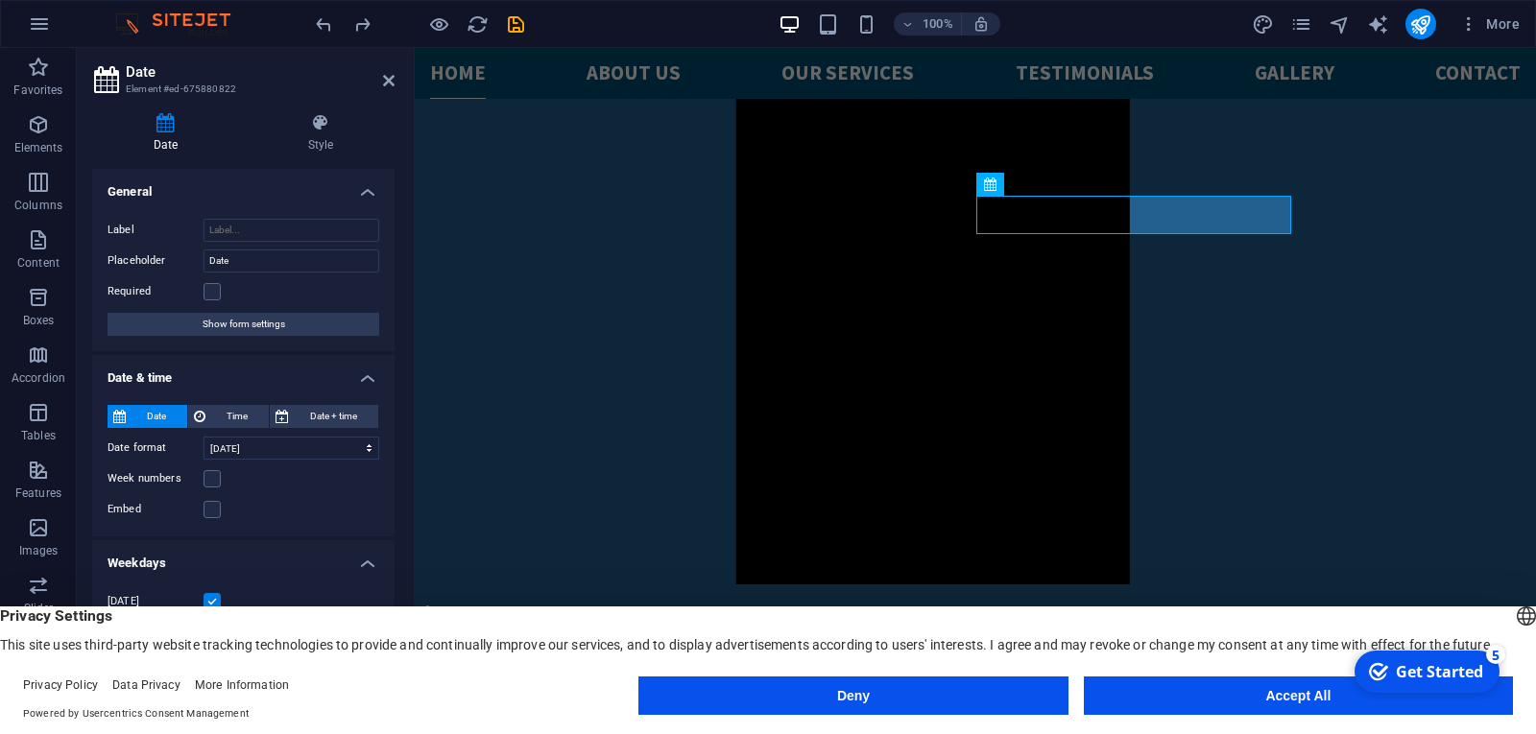
click at [368, 378] on h4 "Date & time" at bounding box center [243, 372] width 302 height 35
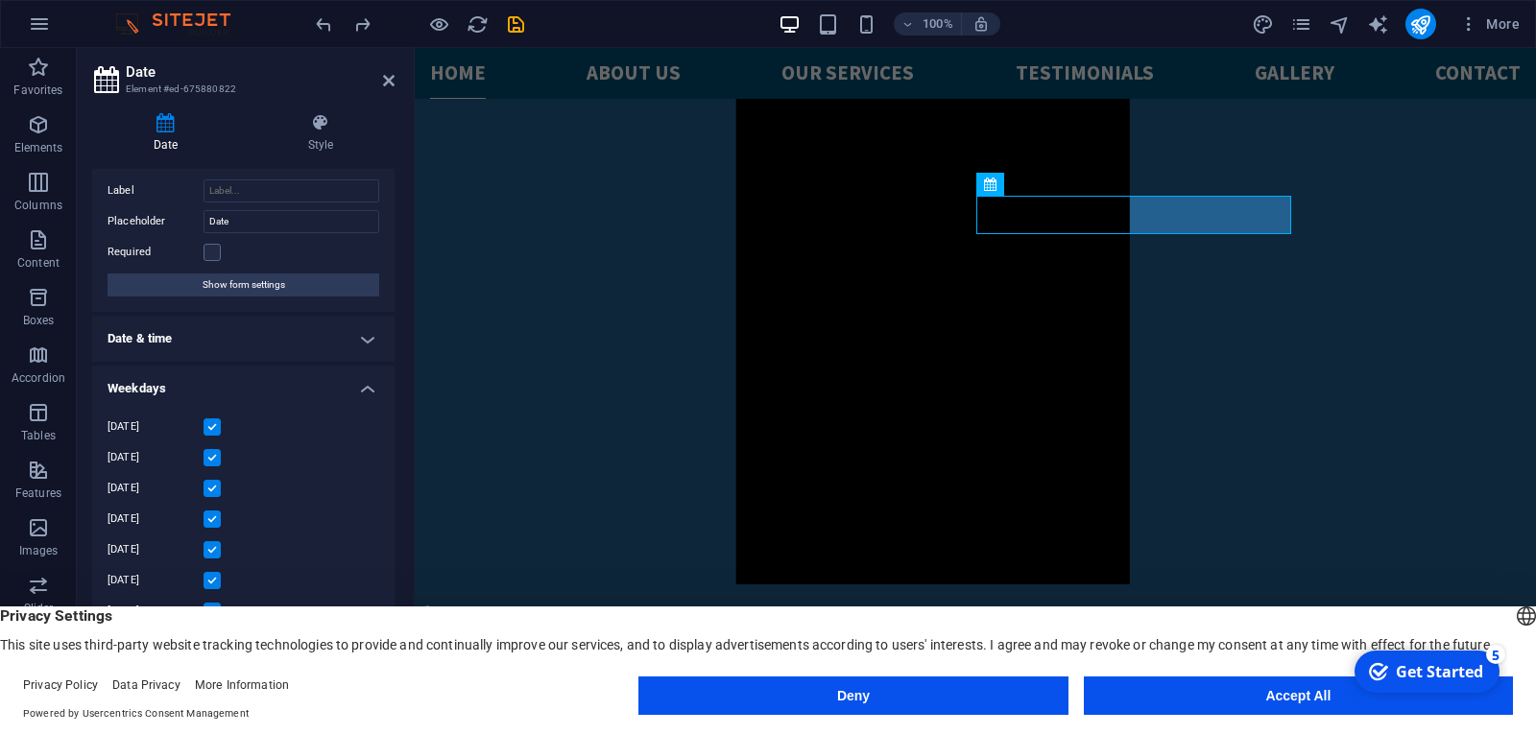
scroll to position [0, 0]
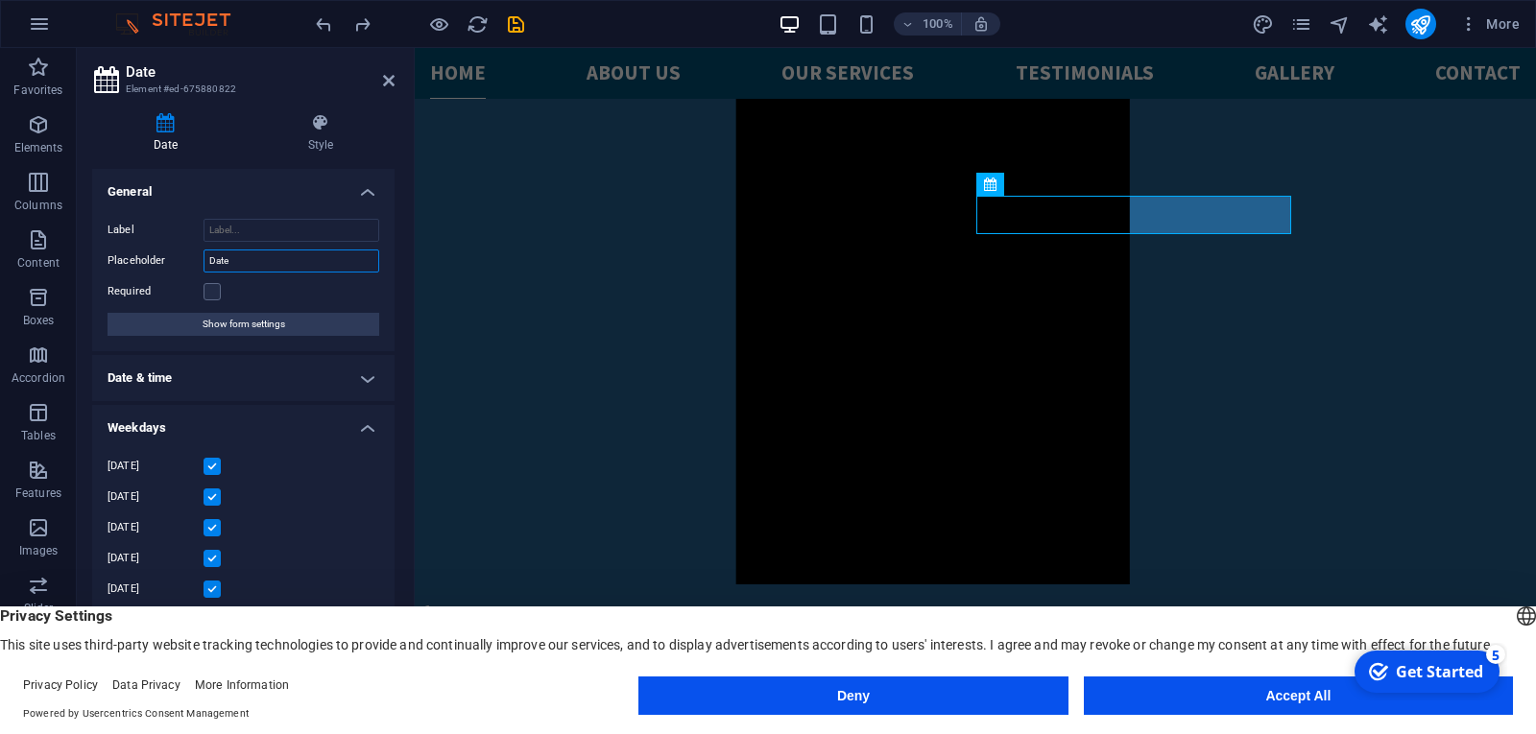
click at [244, 264] on input "Date" at bounding box center [291, 261] width 176 height 23
click at [214, 297] on label at bounding box center [211, 291] width 17 height 17
click at [0, 0] on input "Required" at bounding box center [0, 0] width 0 height 0
click at [369, 384] on h4 "Date & time" at bounding box center [243, 378] width 302 height 46
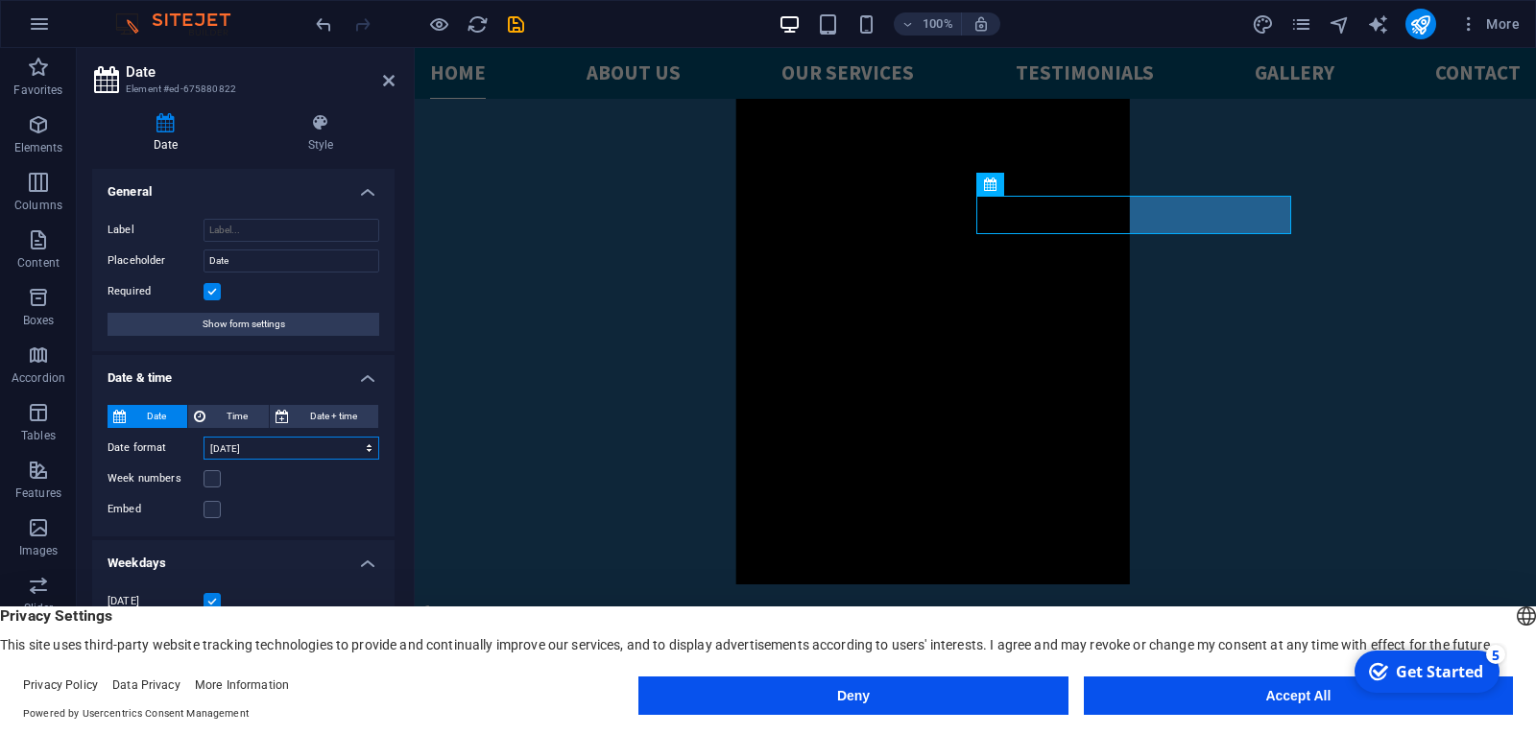
click at [308, 444] on select "09/02/2025 September 2, 2025 Sep 2, 2025 Tuesday, September 2, 2025 Tue, Septem…" at bounding box center [291, 448] width 176 height 23
select select "0"
click at [203, 437] on select "09/02/2025 September 2, 2025 Sep 2, 2025 Tuesday, September 2, 2025 Tue, Septem…" at bounding box center [291, 448] width 176 height 23
type input "04/25/2025"
drag, startPoint x: 390, startPoint y: 434, endPoint x: 392, endPoint y: 479, distance: 45.2
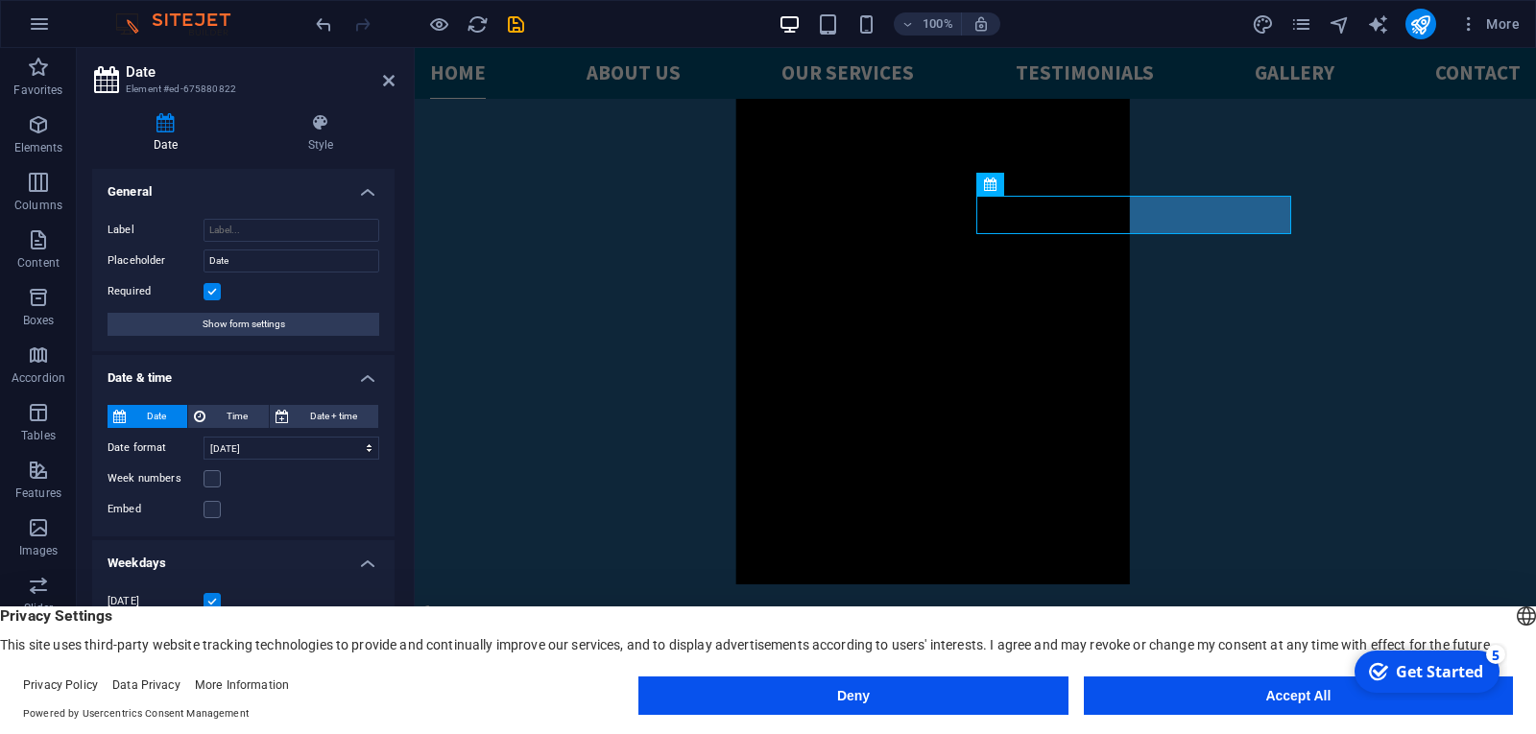
click at [392, 479] on div "General Label Placeholder Date Required Show form settings Date & time Date Tim…" at bounding box center [243, 428] width 302 height 519
click at [296, 258] on input "Date" at bounding box center [291, 261] width 176 height 23
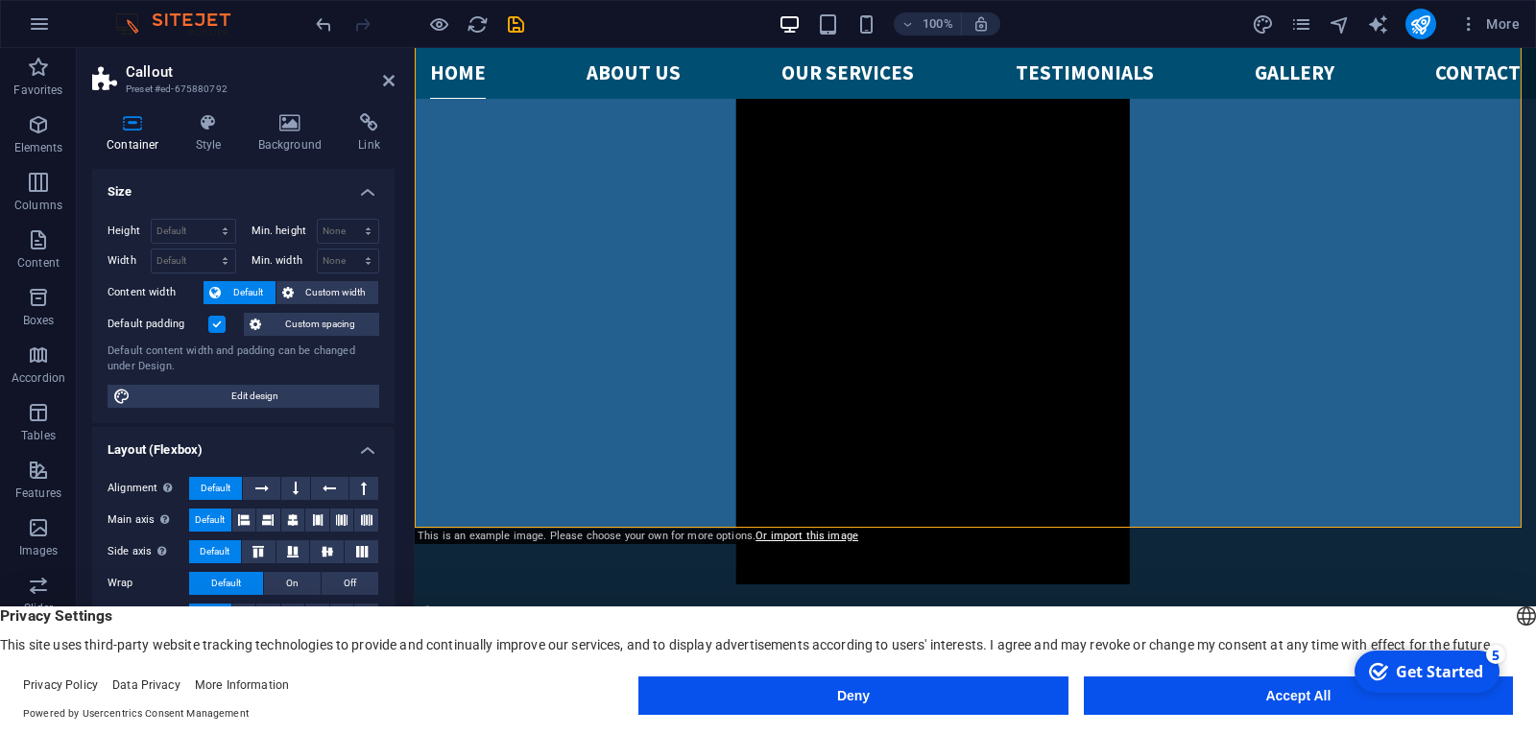
click at [393, 497] on div "Container Style Background Link Size Height Default px rem % vh vw Min. height …" at bounding box center [243, 401] width 333 height 606
drag, startPoint x: 392, startPoint y: 290, endPoint x: 152, endPoint y: 84, distance: 316.5
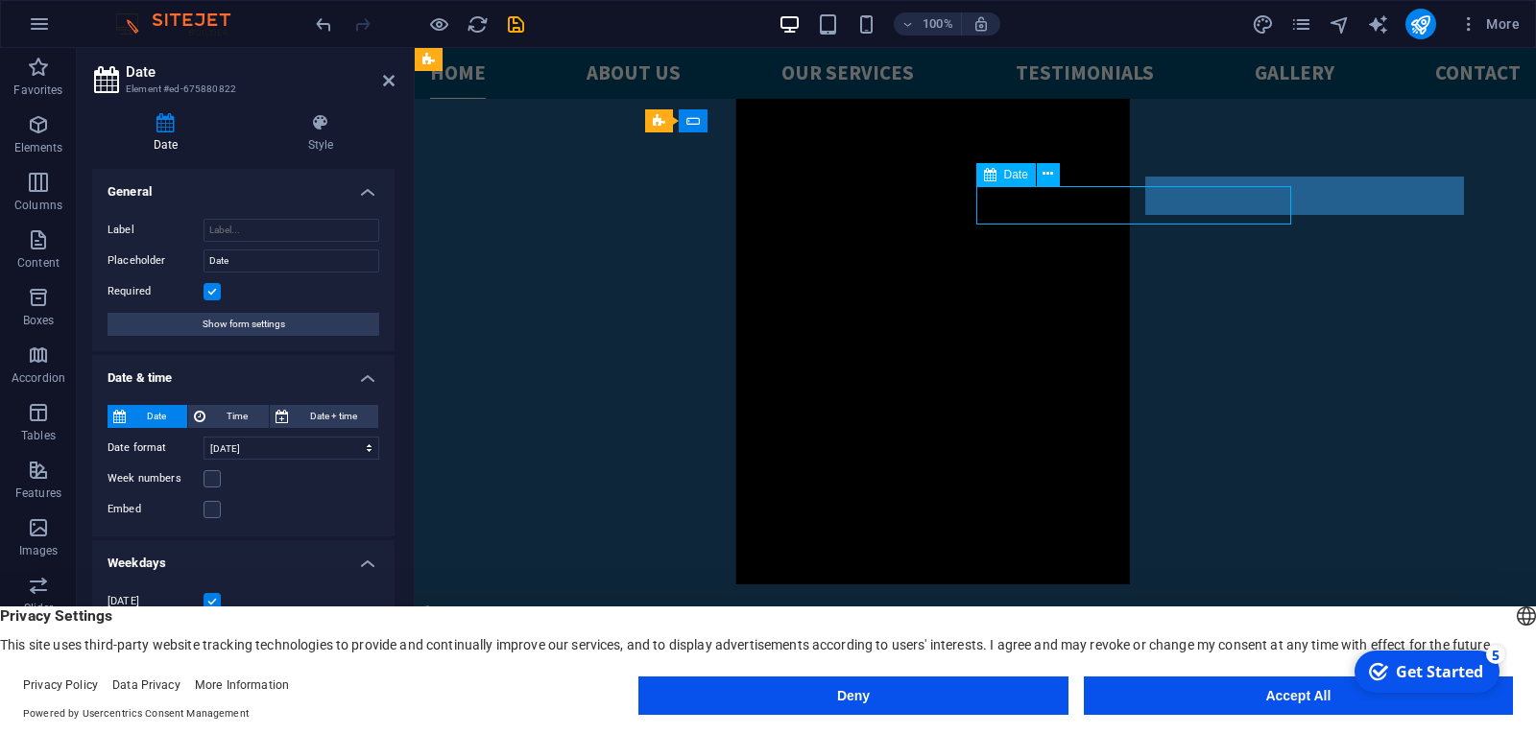
scroll to position [1617, 0]
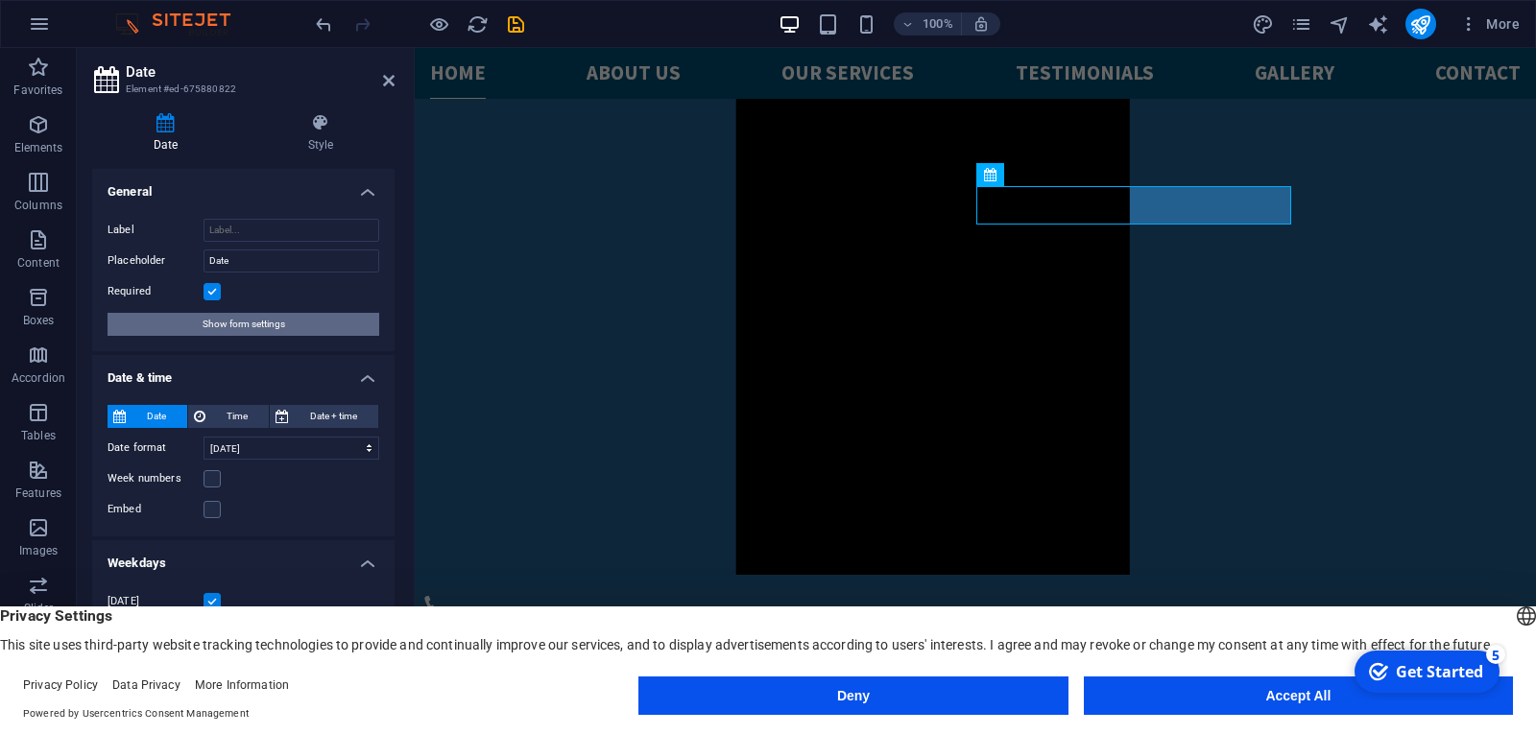
click at [234, 315] on span "Show form settings" at bounding box center [244, 324] width 83 height 23
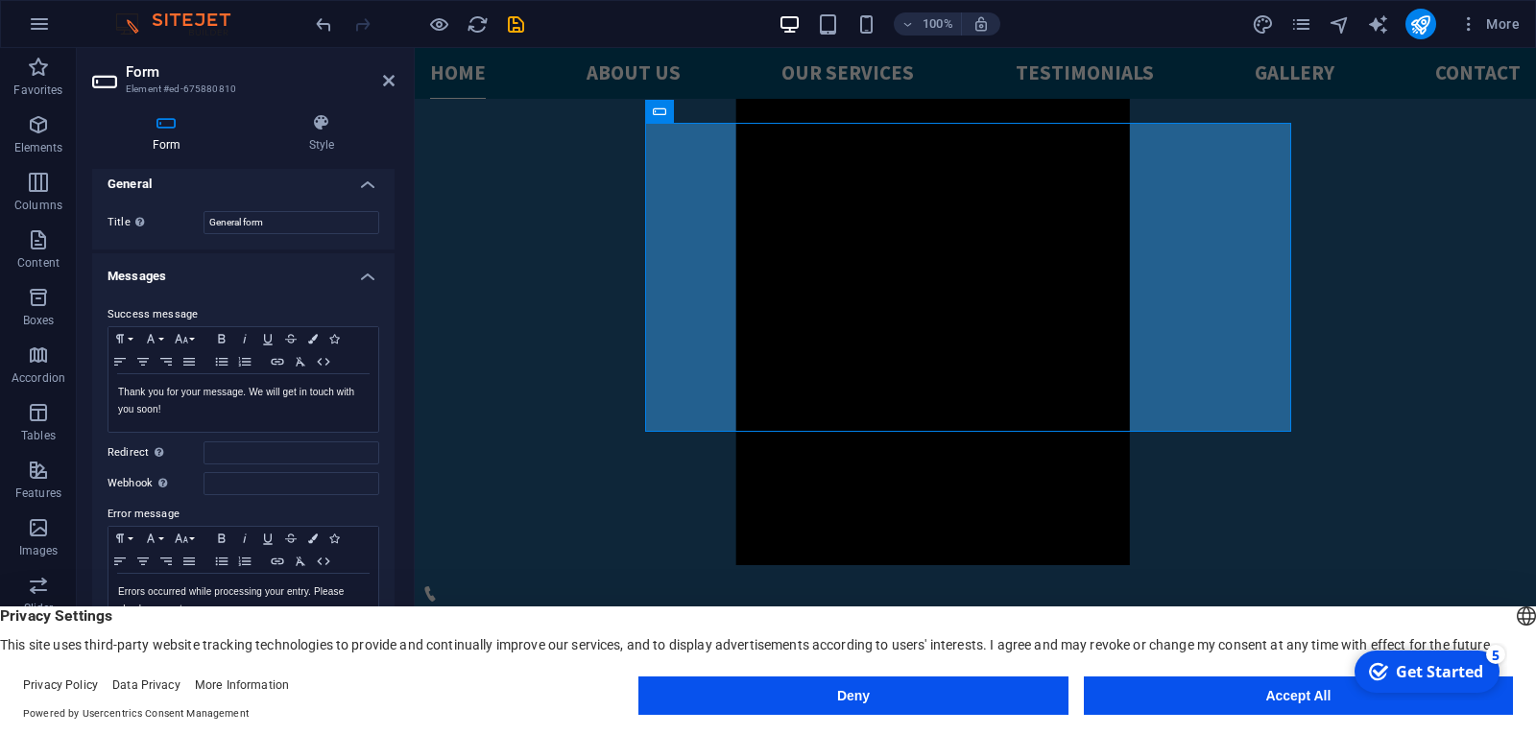
scroll to position [0, 0]
click at [308, 239] on input "General form" at bounding box center [291, 230] width 176 height 23
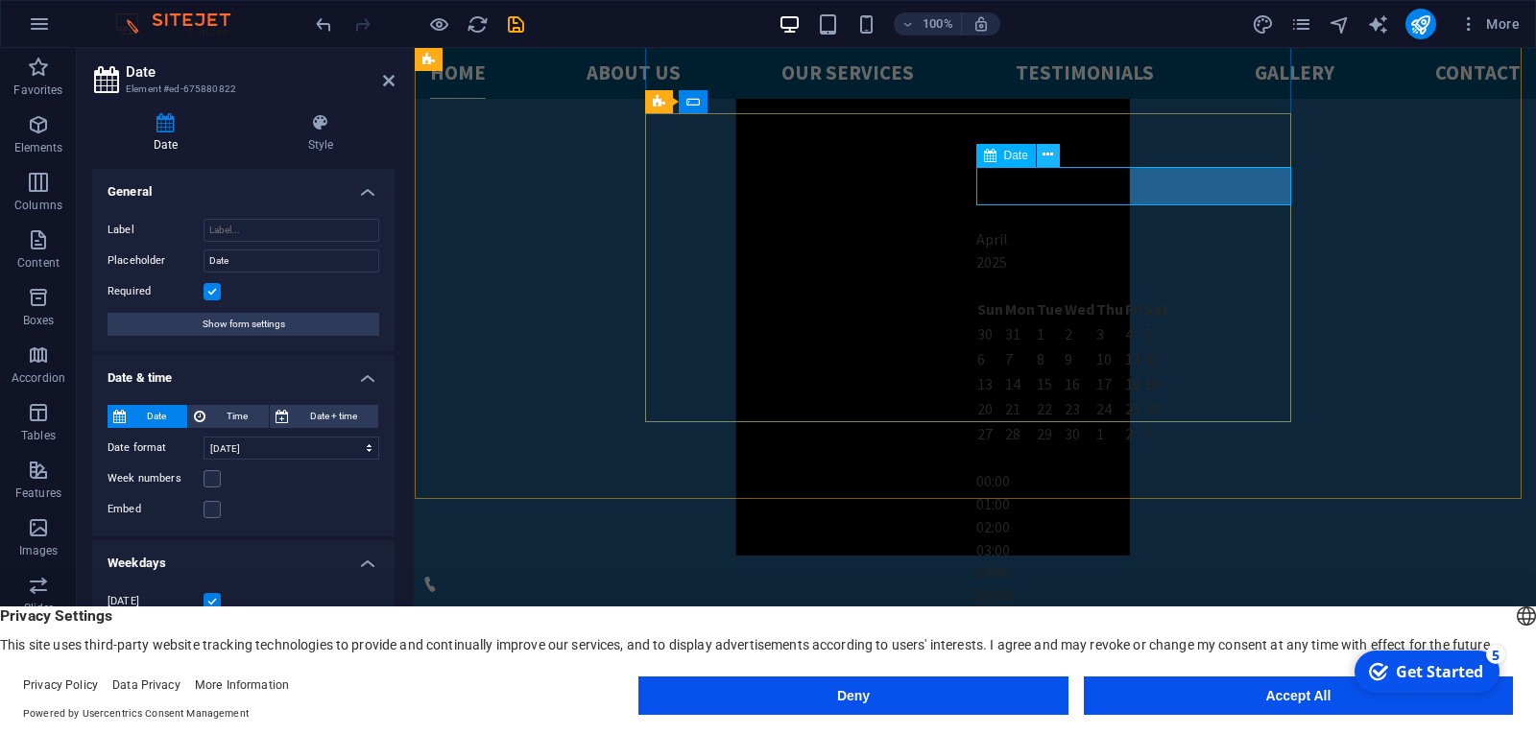
click at [1052, 160] on icon at bounding box center [1047, 155] width 11 height 20
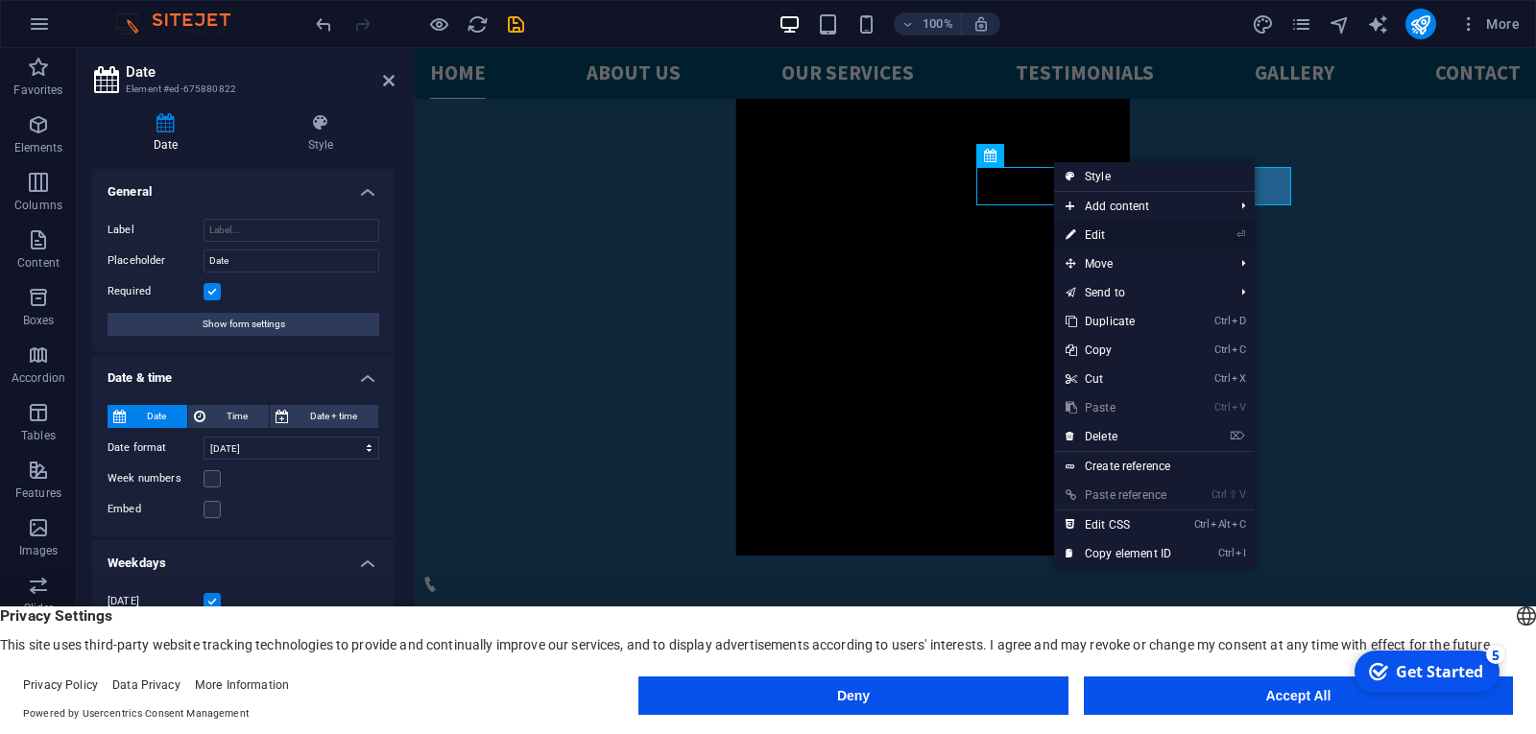
click at [1091, 231] on link "⏎ Edit" at bounding box center [1118, 235] width 129 height 29
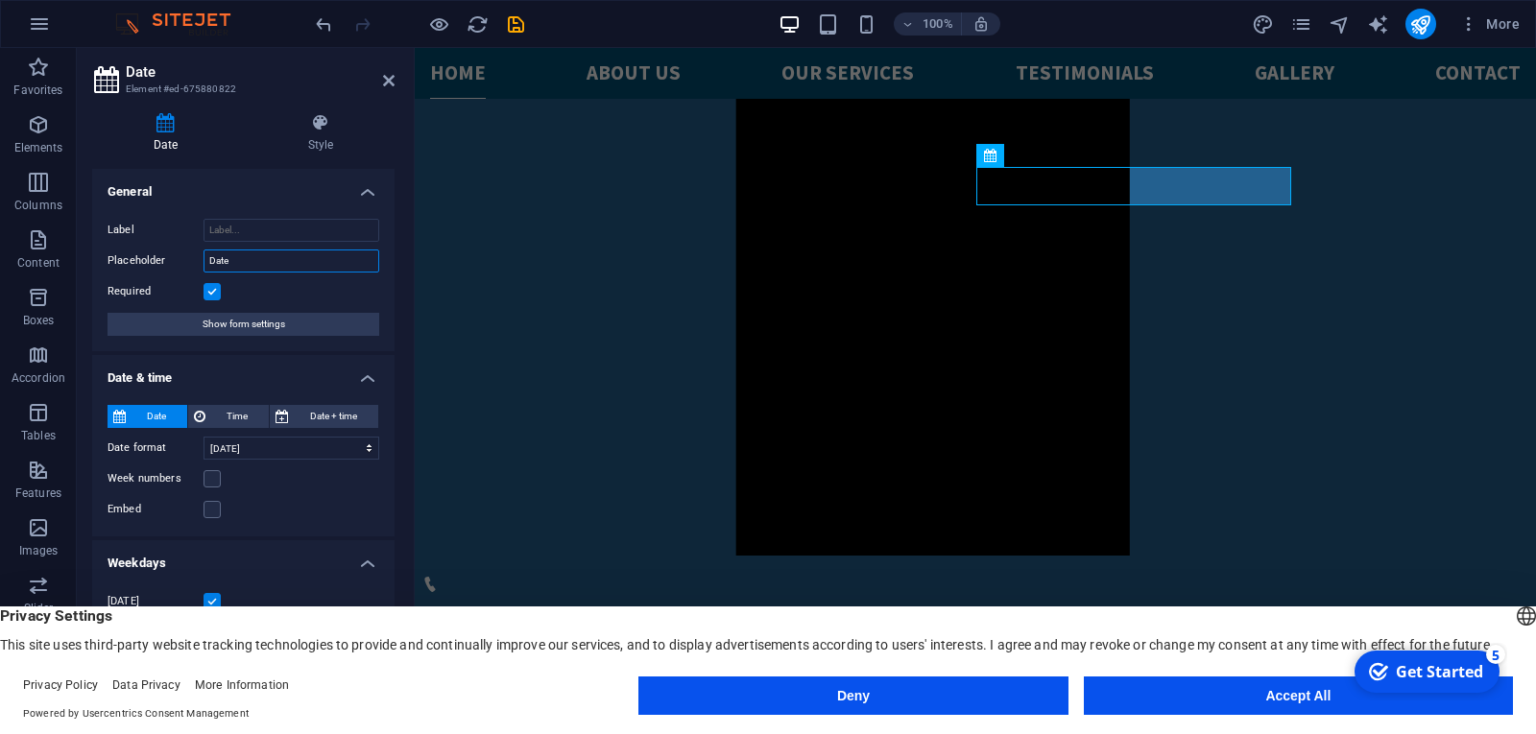
click at [246, 257] on input "Date" at bounding box center [291, 261] width 176 height 23
type input "D"
click at [214, 293] on label at bounding box center [211, 291] width 17 height 17
click at [0, 0] on input "Required" at bounding box center [0, 0] width 0 height 0
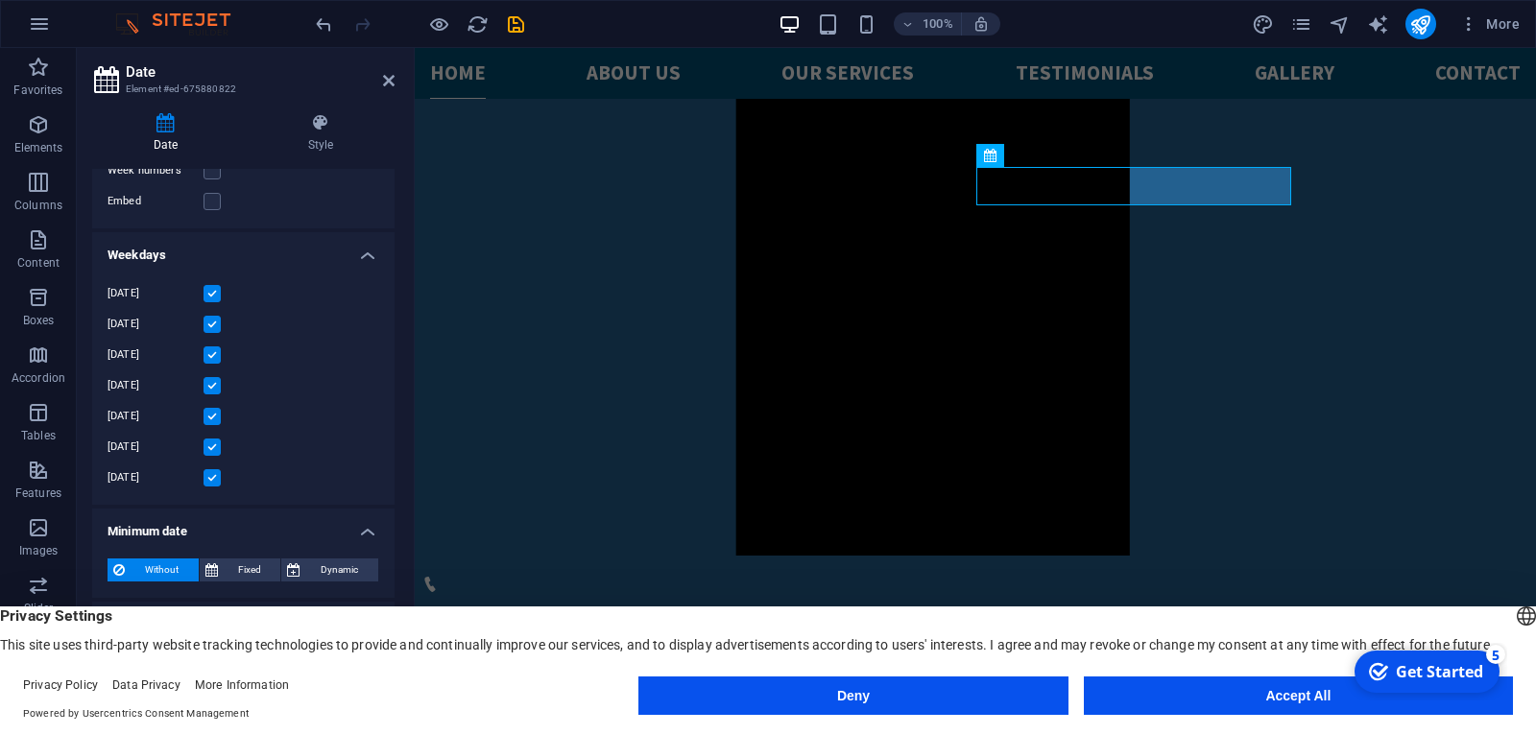
scroll to position [311, 0]
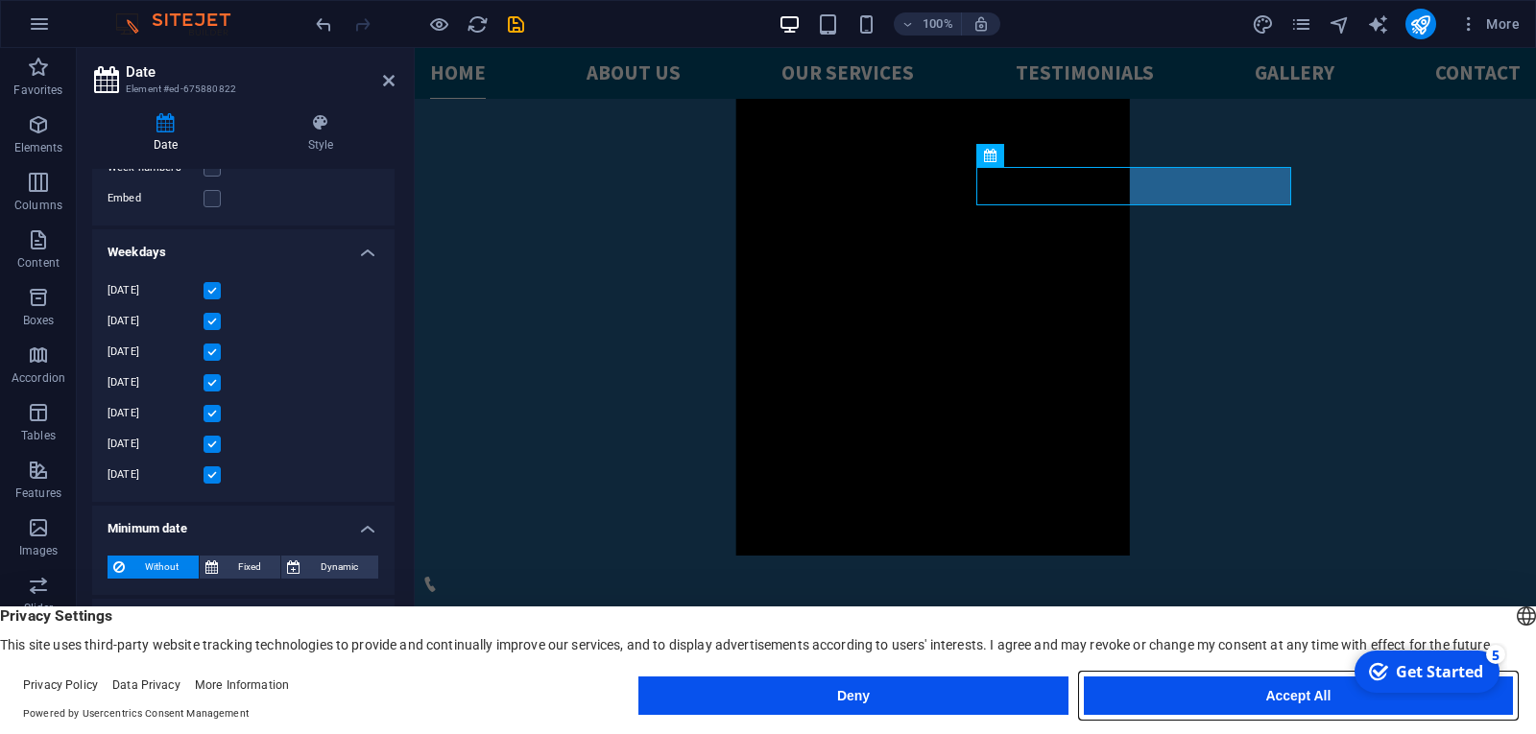
click at [1219, 686] on button "Accept All" at bounding box center [1298, 696] width 429 height 38
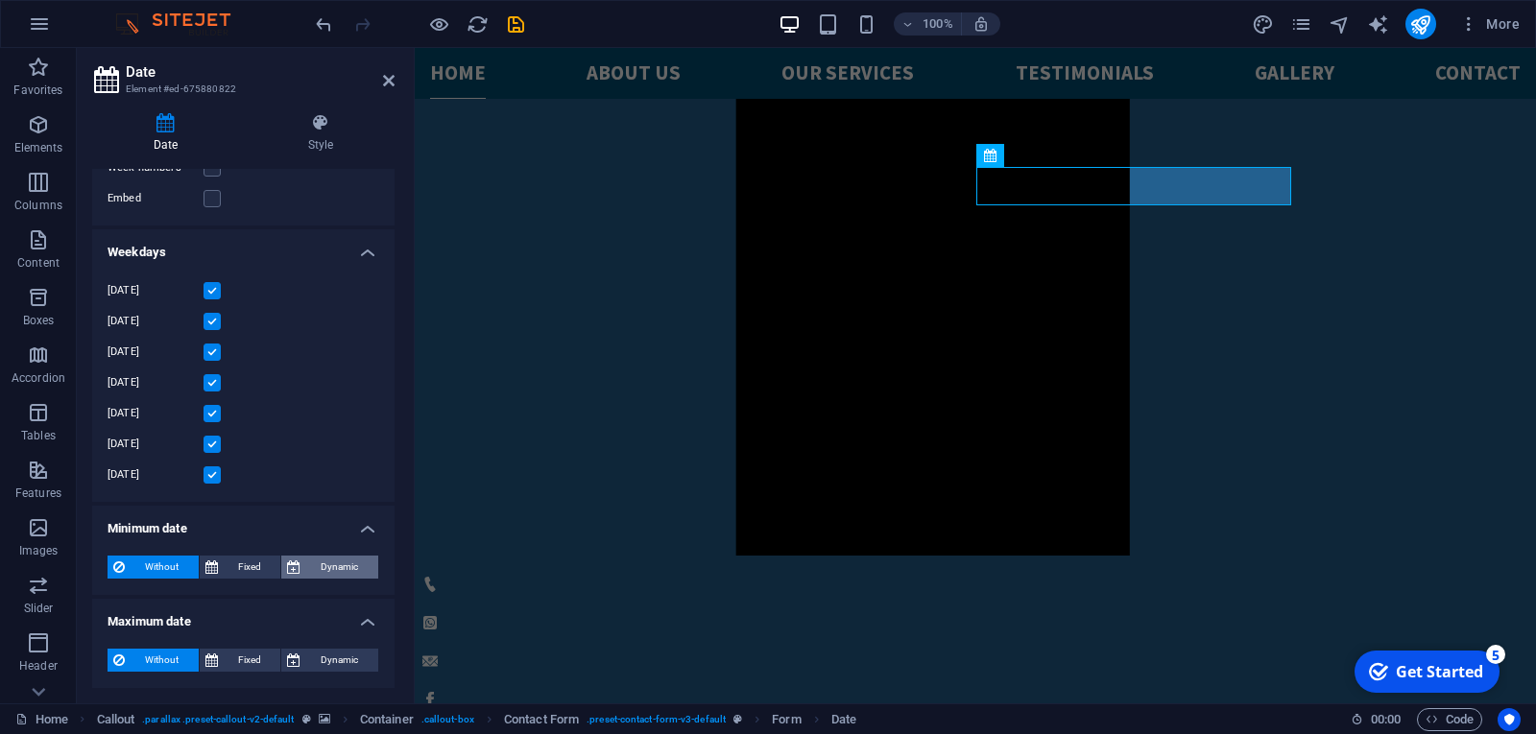
click at [355, 573] on span "Dynamic" at bounding box center [339, 567] width 66 height 23
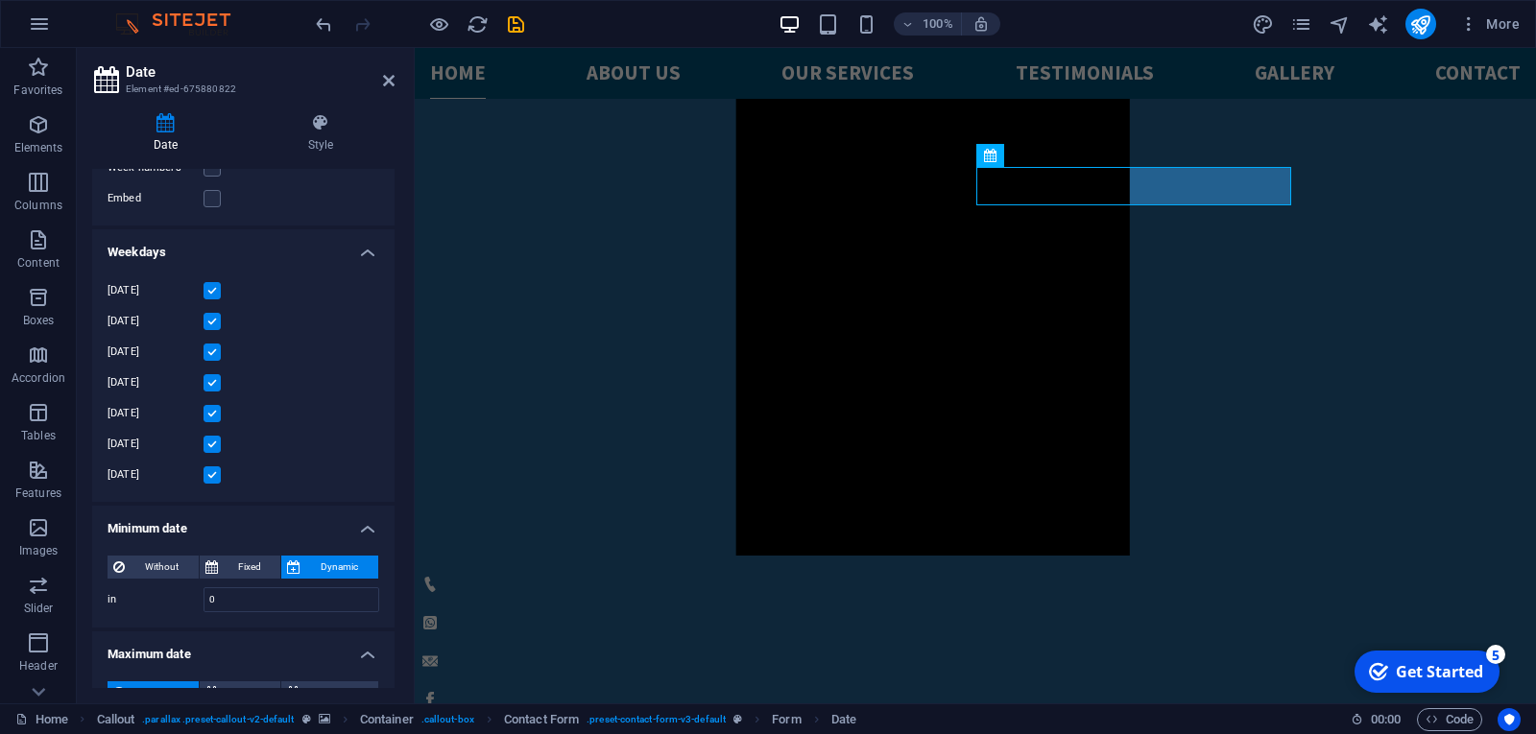
click at [393, 650] on div "Date Style General Label Placeholder Required Show form settings Date & time Da…" at bounding box center [243, 401] width 333 height 606
click at [359, 681] on span "Dynamic" at bounding box center [339, 692] width 66 height 23
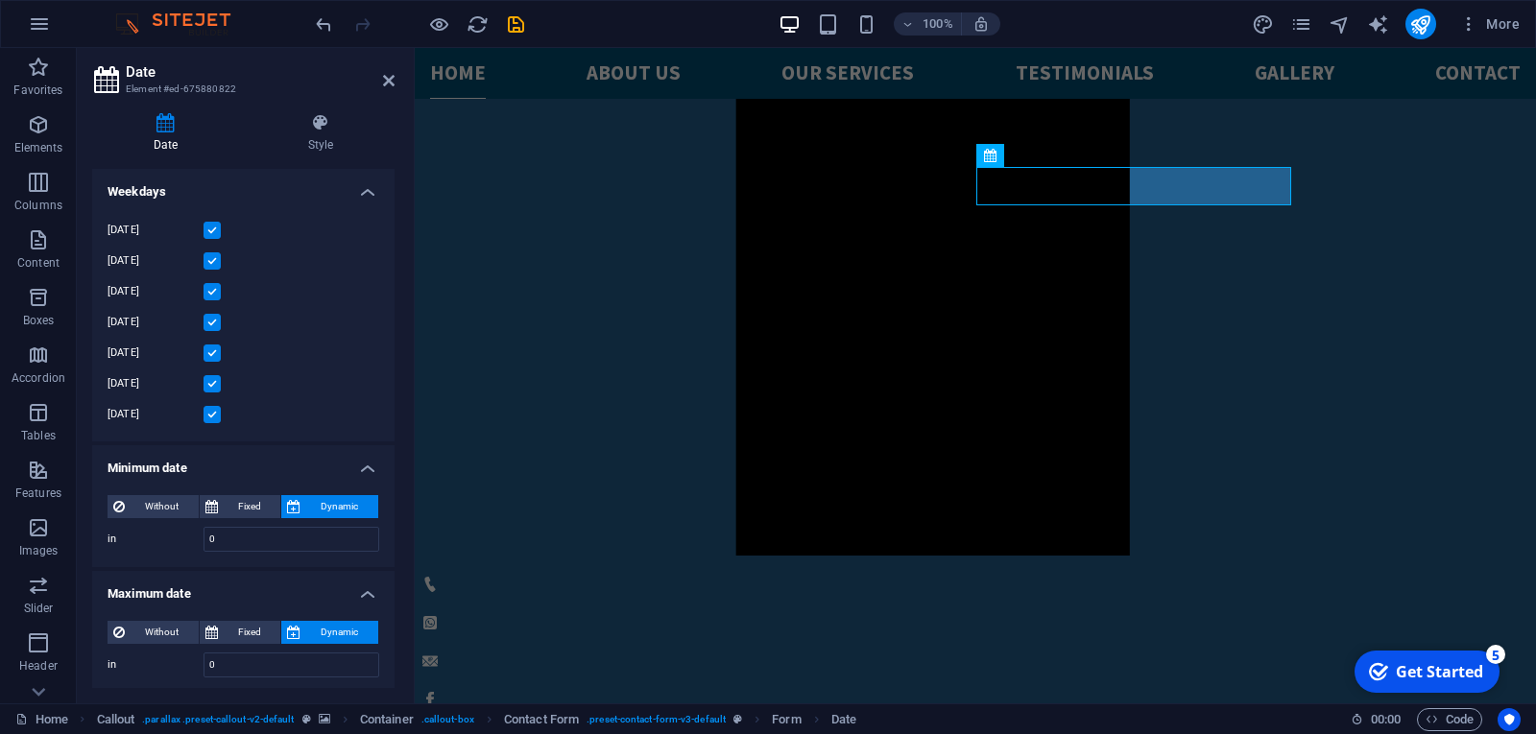
scroll to position [376, 0]
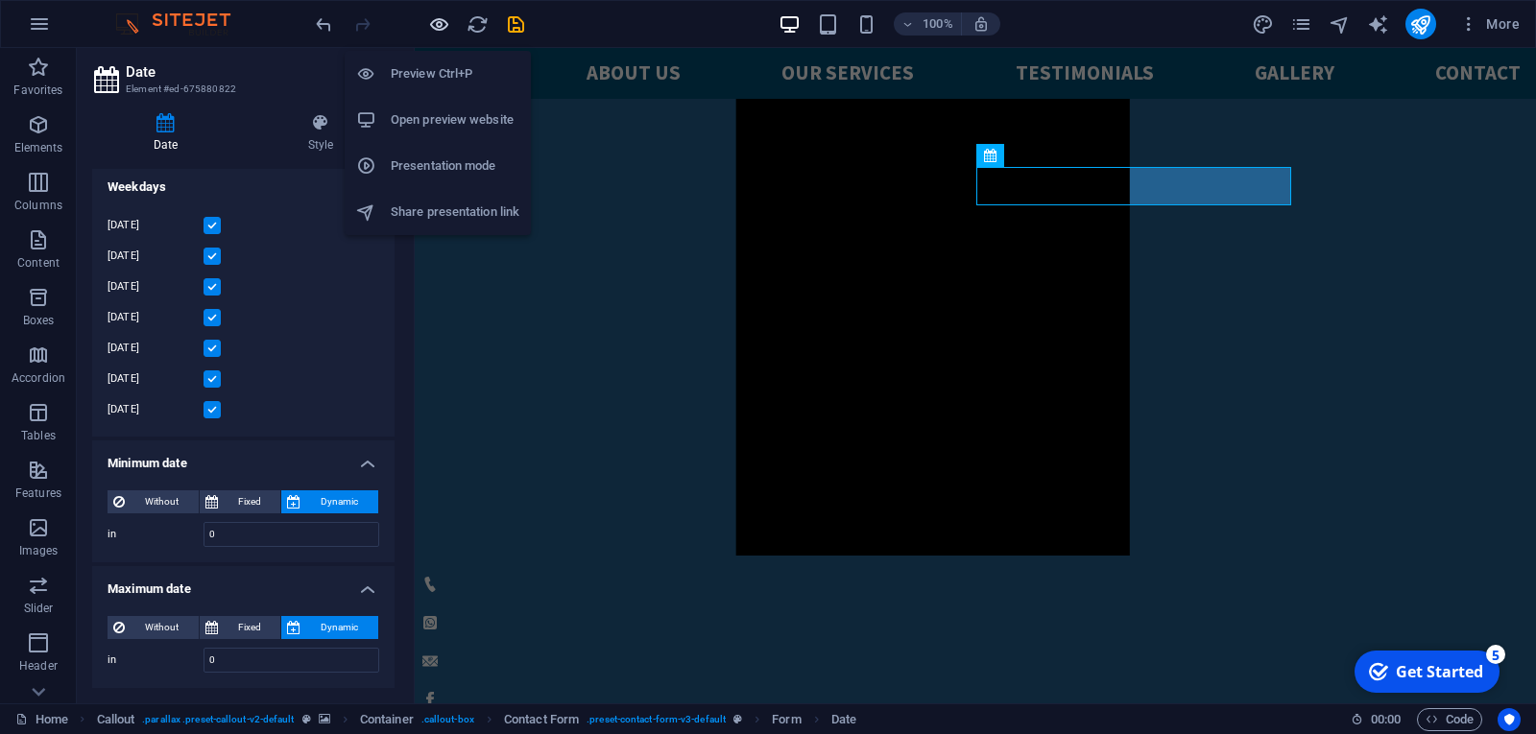
click at [442, 19] on icon "button" at bounding box center [439, 24] width 22 height 22
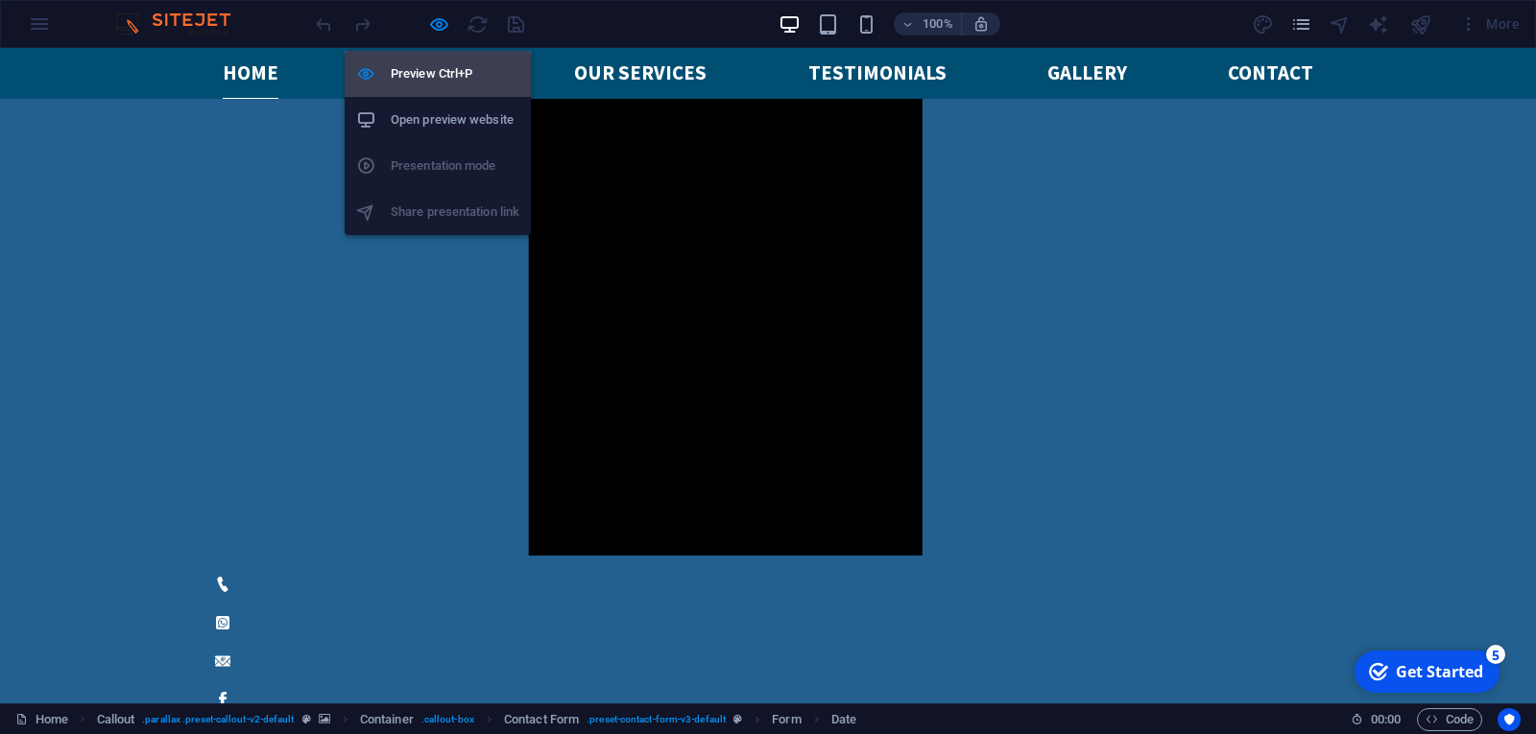
click at [447, 73] on h6 "Preview Ctrl+P" at bounding box center [455, 73] width 129 height 23
select select "days-from-today"
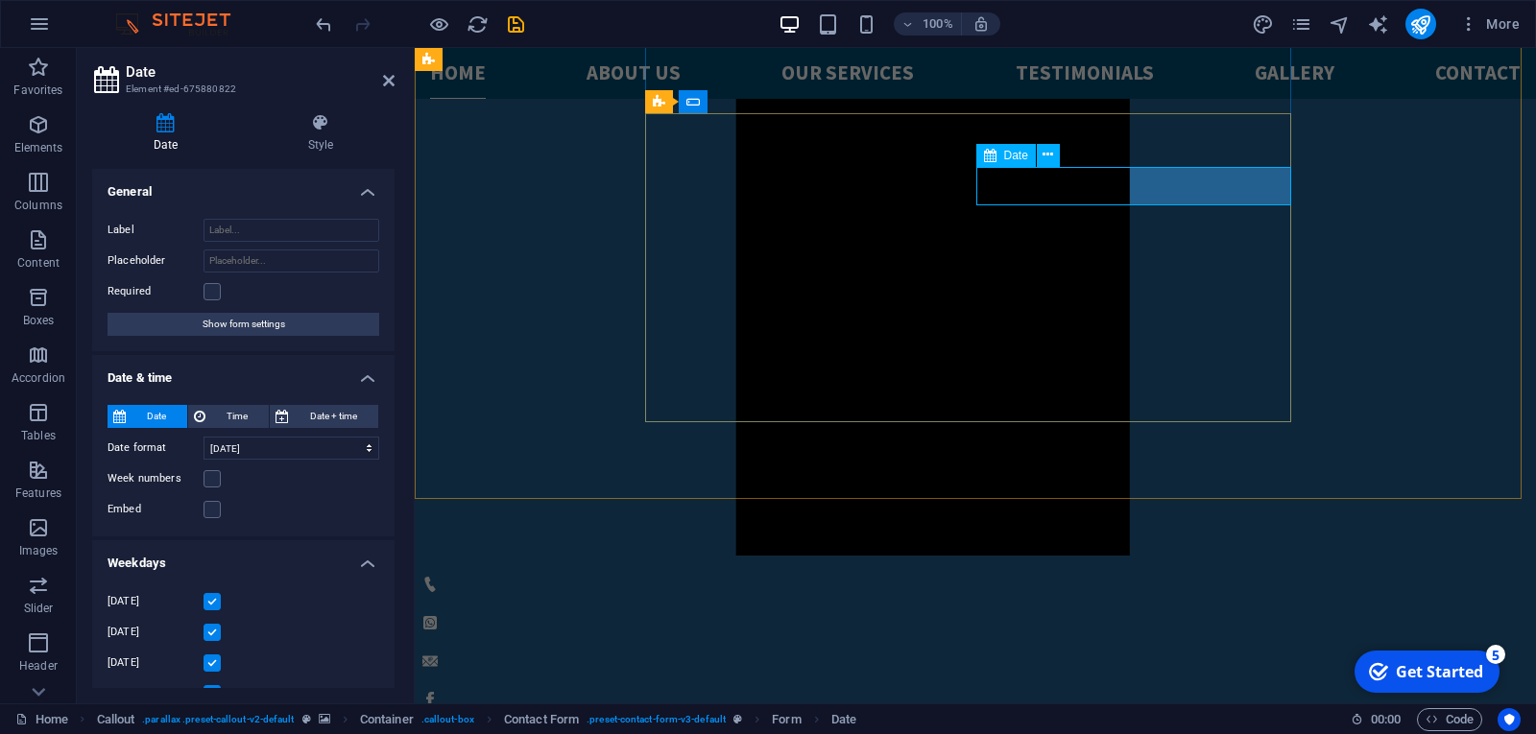
click at [365, 449] on select "09/02/2025 September 2, 2025 Sep 2, 2025 Tuesday, September 2, 2025 Tue, Septem…" at bounding box center [291, 448] width 176 height 23
select select "2"
click at [203, 437] on select "09/02/2025 September 2, 2025 Sep 2, 2025 Tuesday, September 2, 2025 Tue, Septem…" at bounding box center [291, 448] width 176 height 23
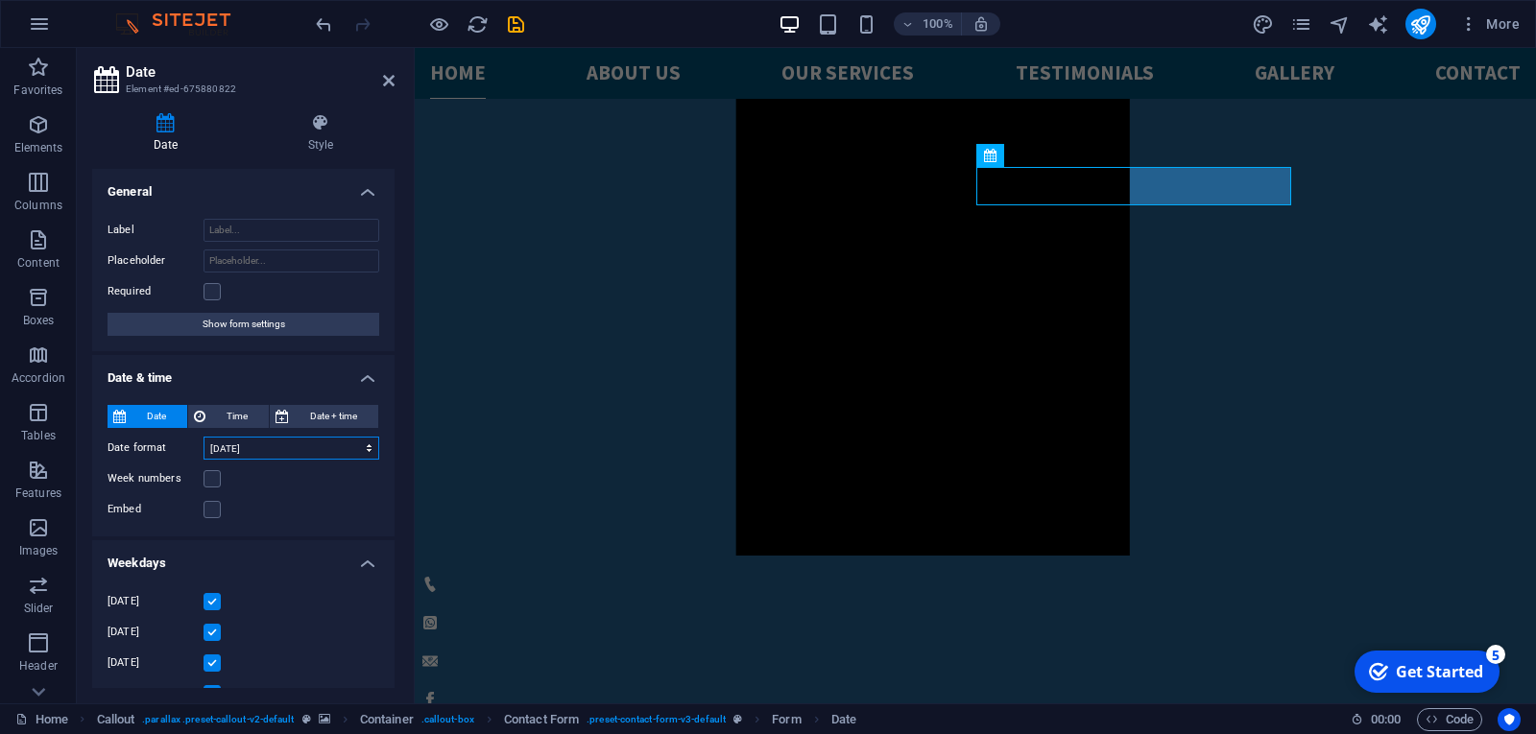
type input "Jan 4, 2025"
click at [214, 505] on label at bounding box center [211, 509] width 17 height 17
click at [0, 0] on input "Embed" at bounding box center [0, 0] width 0 height 0
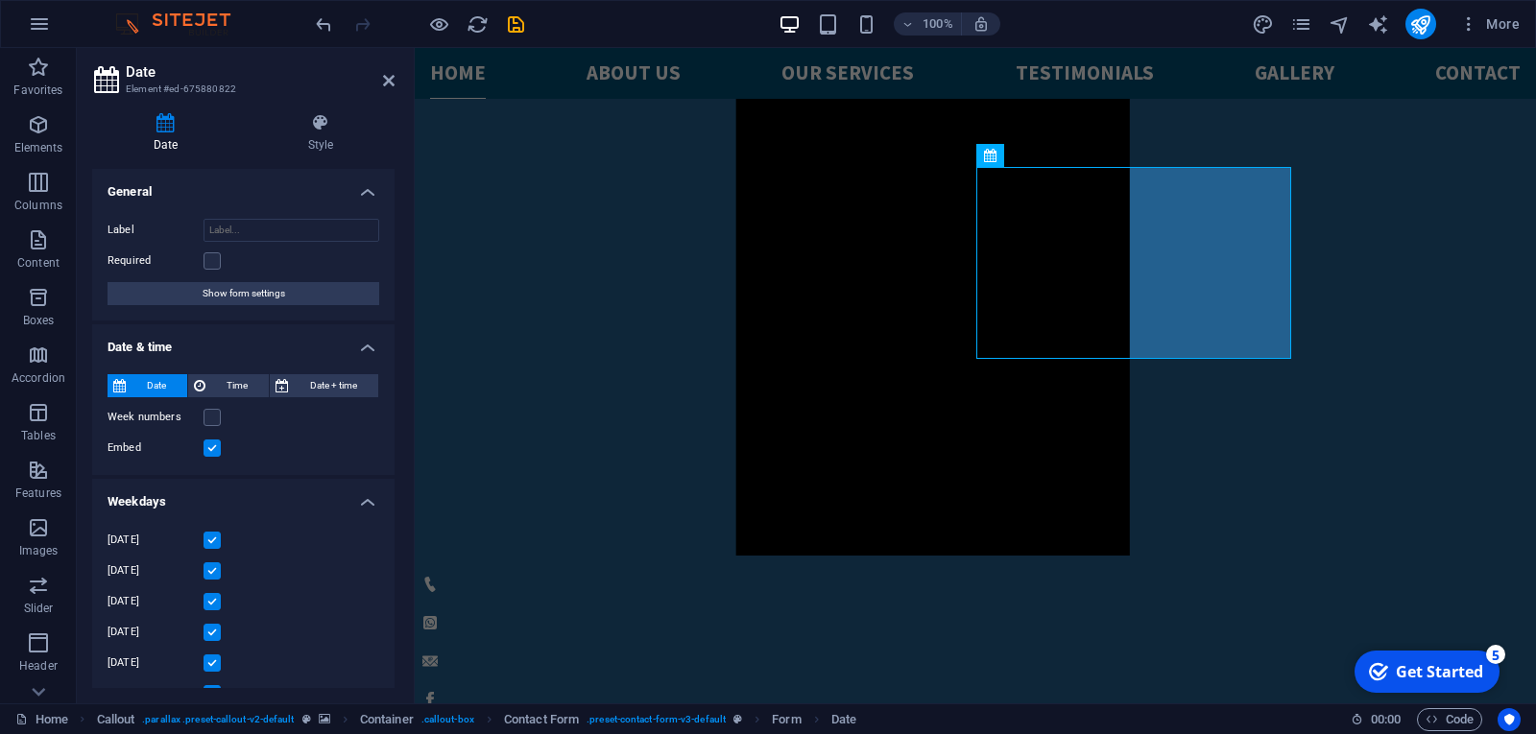
click at [210, 449] on label at bounding box center [211, 448] width 17 height 17
click at [0, 0] on input "Embed" at bounding box center [0, 0] width 0 height 0
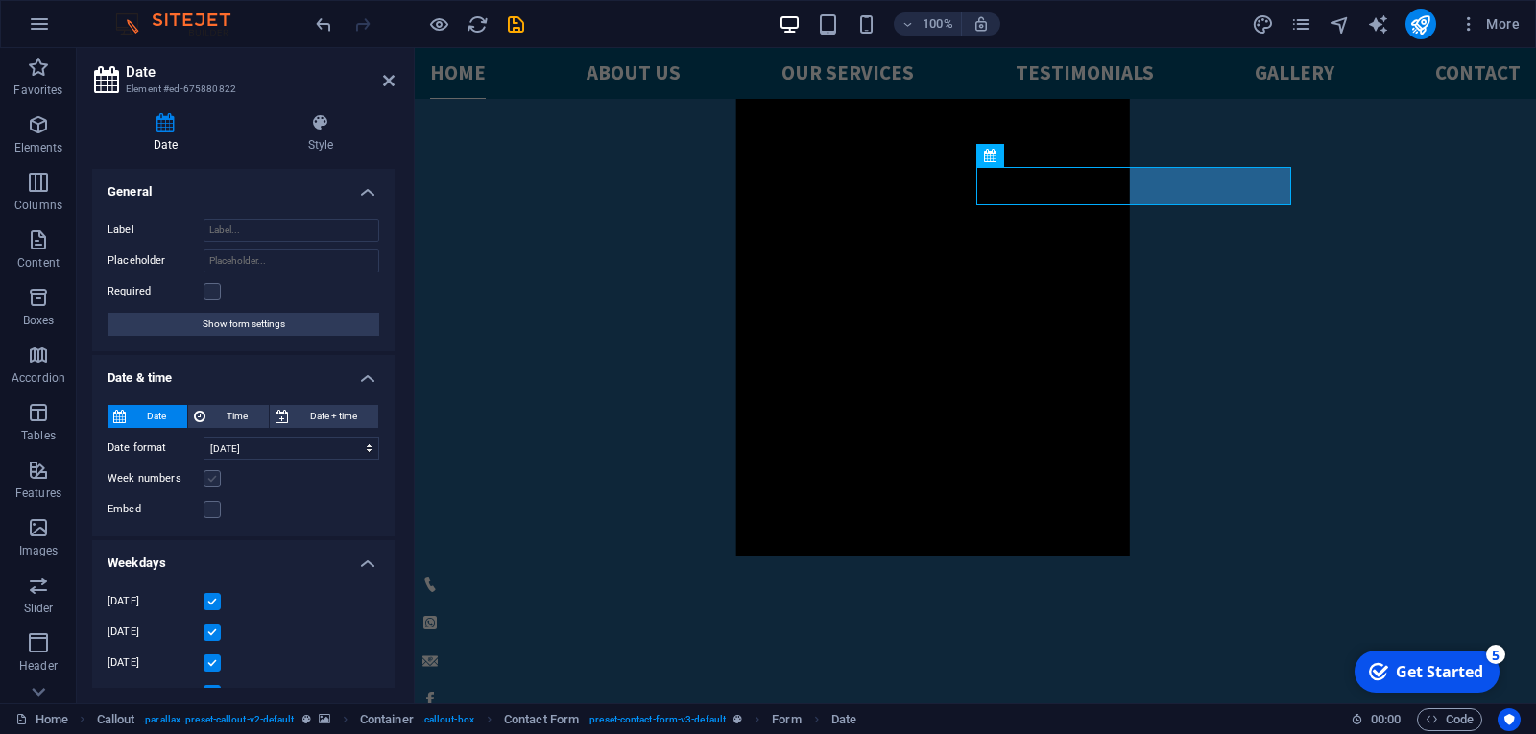
click at [209, 483] on label at bounding box center [211, 478] width 17 height 17
click at [0, 0] on input "Week numbers" at bounding box center [0, 0] width 0 height 0
click at [209, 483] on label at bounding box center [211, 478] width 17 height 17
click at [0, 0] on input "Week numbers" at bounding box center [0, 0] width 0 height 0
click at [209, 597] on label at bounding box center [211, 601] width 17 height 17
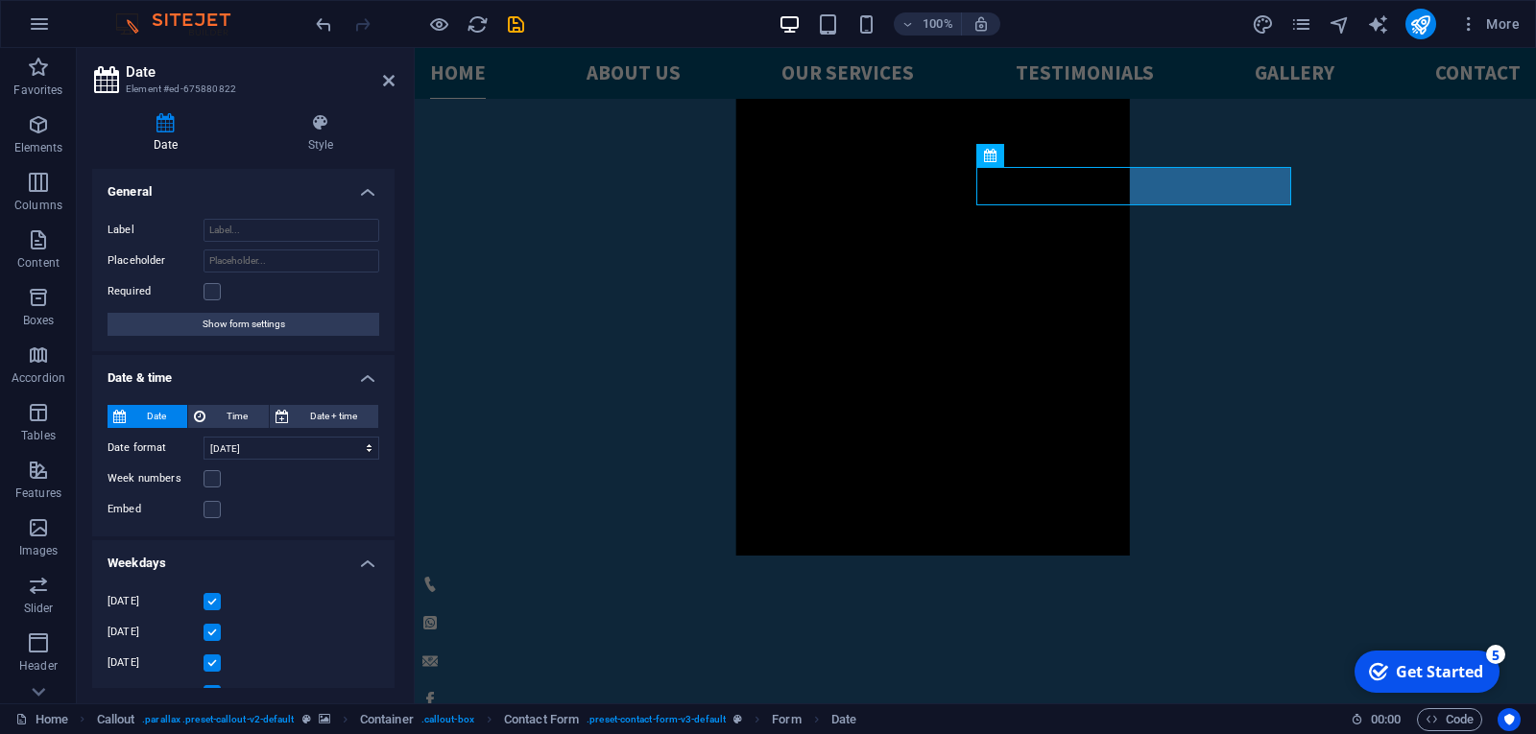
click at [0, 0] on input "Monday" at bounding box center [0, 0] width 0 height 0
click at [210, 599] on label at bounding box center [211, 601] width 17 height 17
click at [0, 0] on input "Monday" at bounding box center [0, 0] width 0 height 0
click at [323, 141] on h4 "Style" at bounding box center [321, 133] width 148 height 40
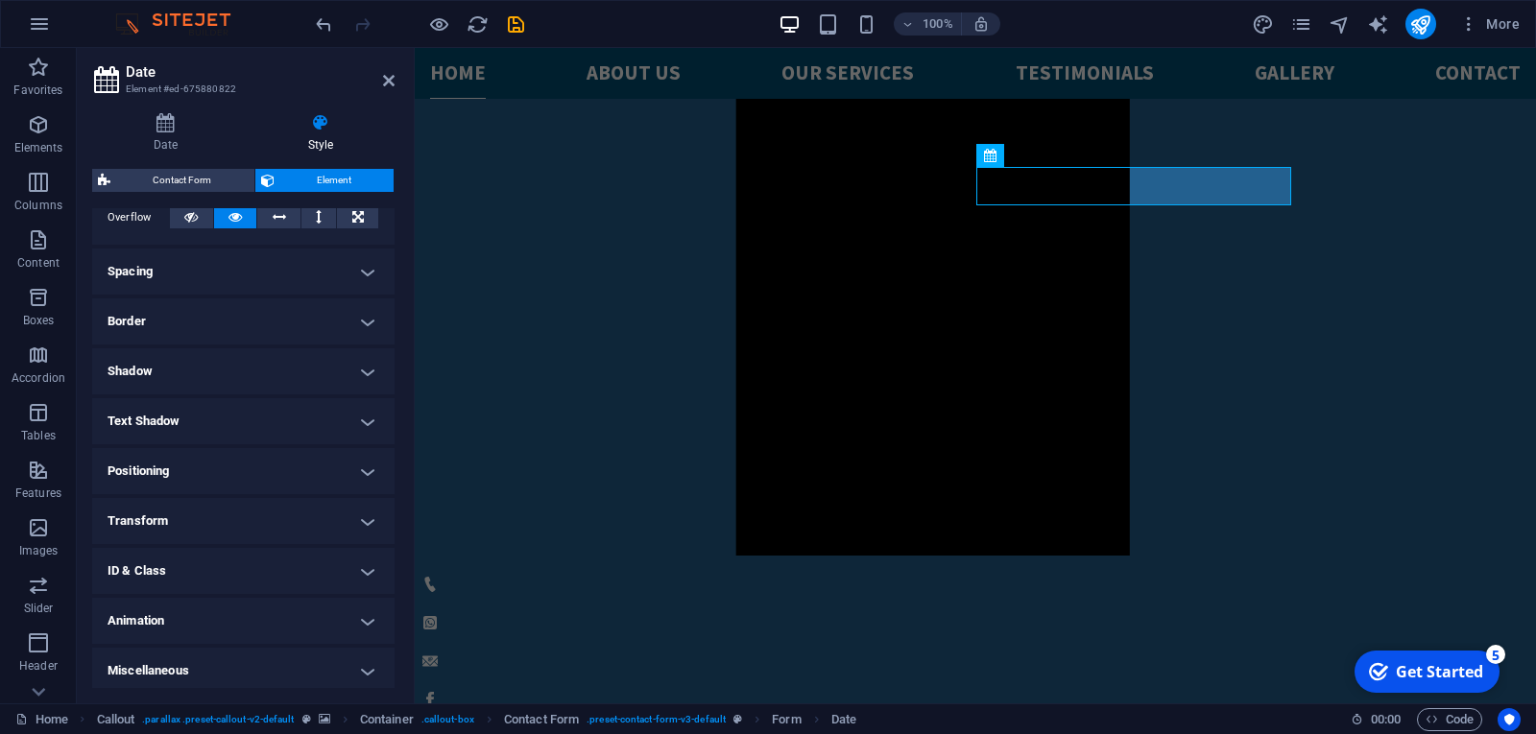
scroll to position [331, 0]
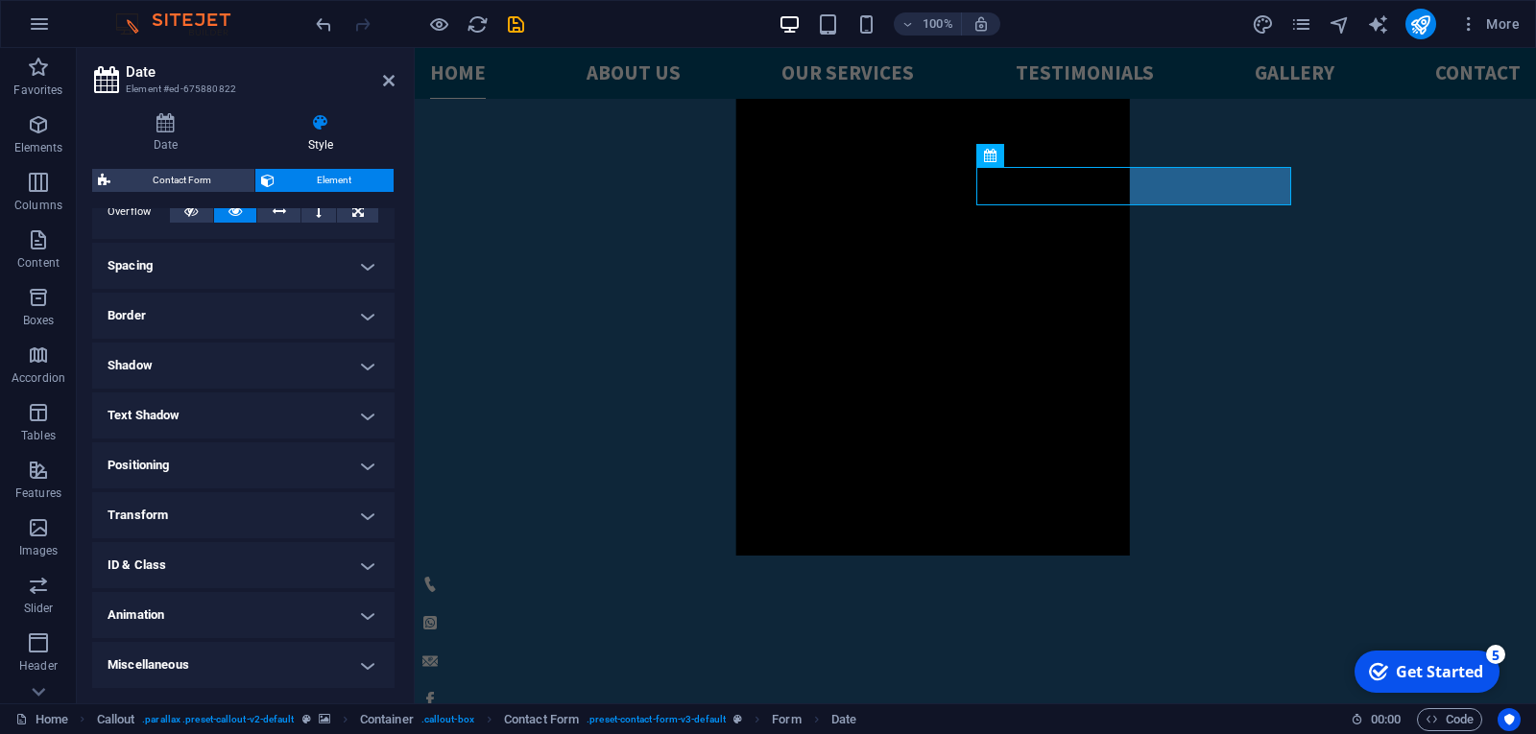
click at [368, 619] on h4 "Animation" at bounding box center [243, 615] width 302 height 46
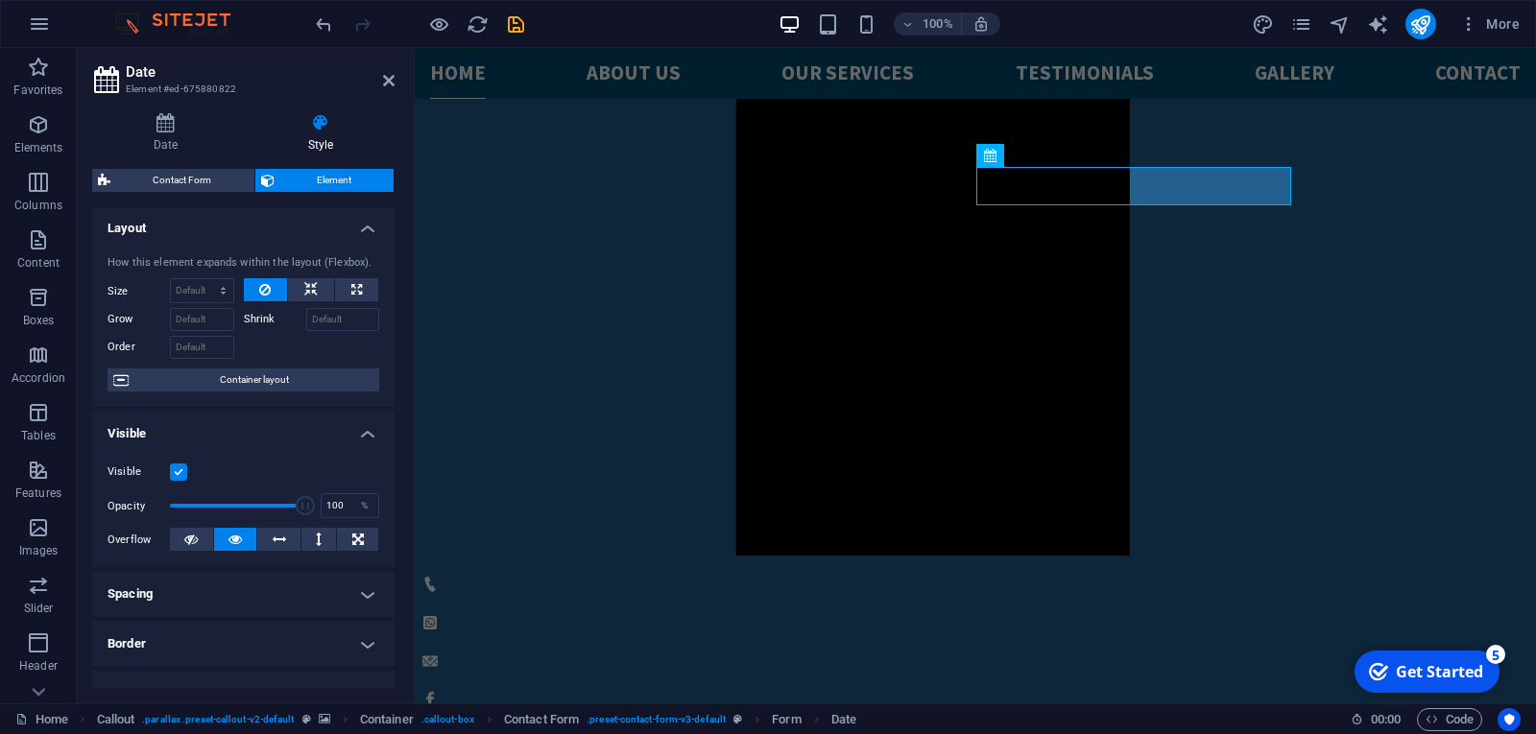
scroll to position [0, 0]
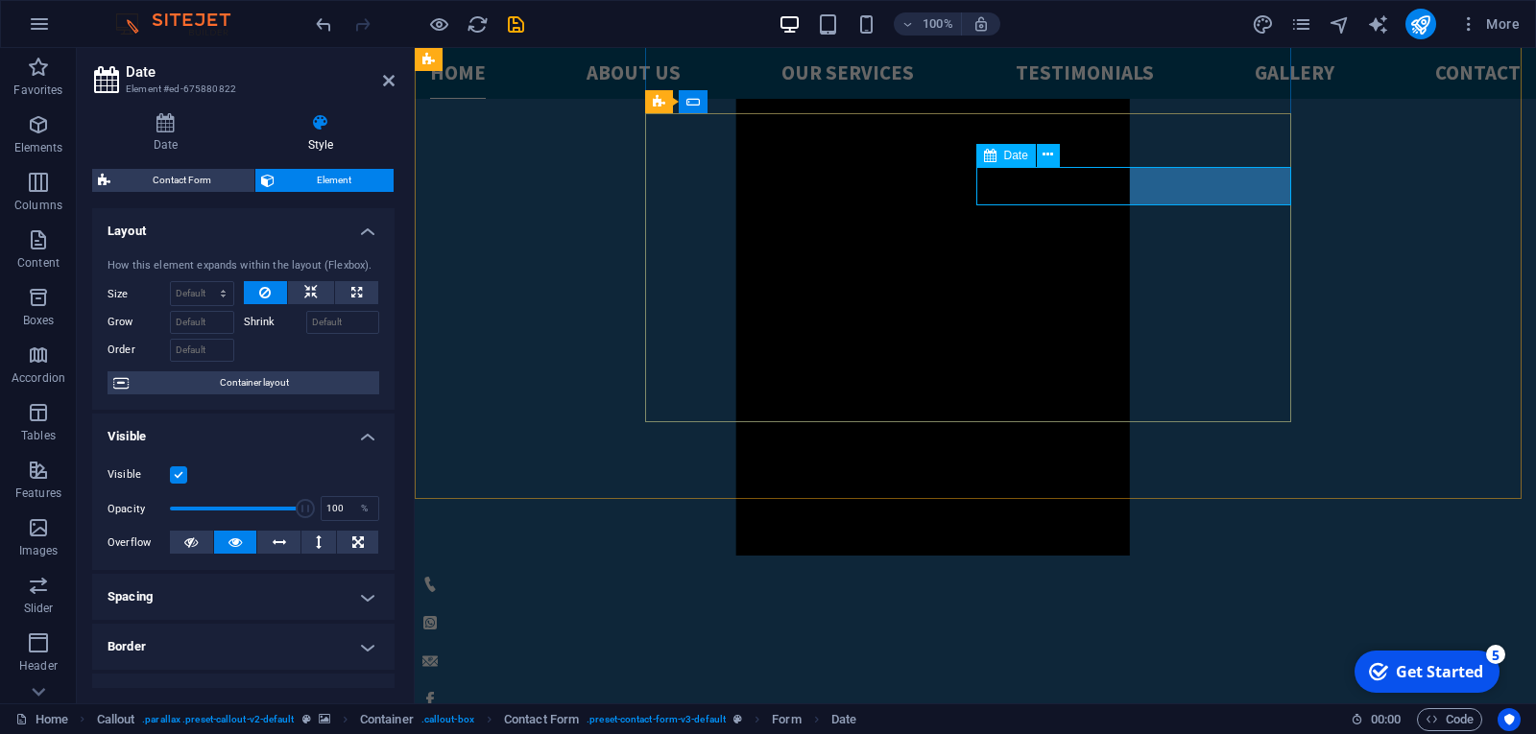
click at [1057, 156] on button at bounding box center [1048, 155] width 23 height 23
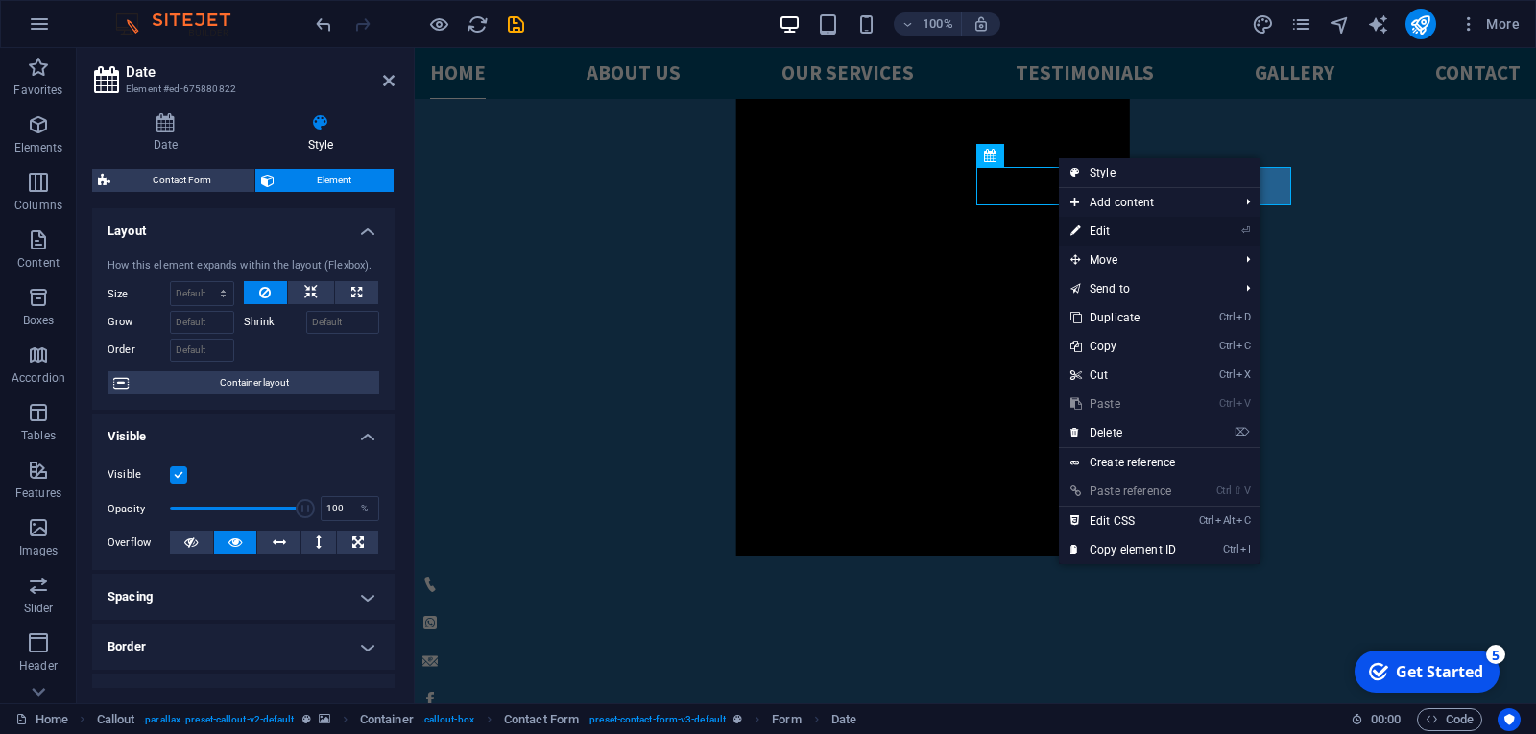
click at [1173, 228] on link "⏎ Edit" at bounding box center [1123, 231] width 129 height 29
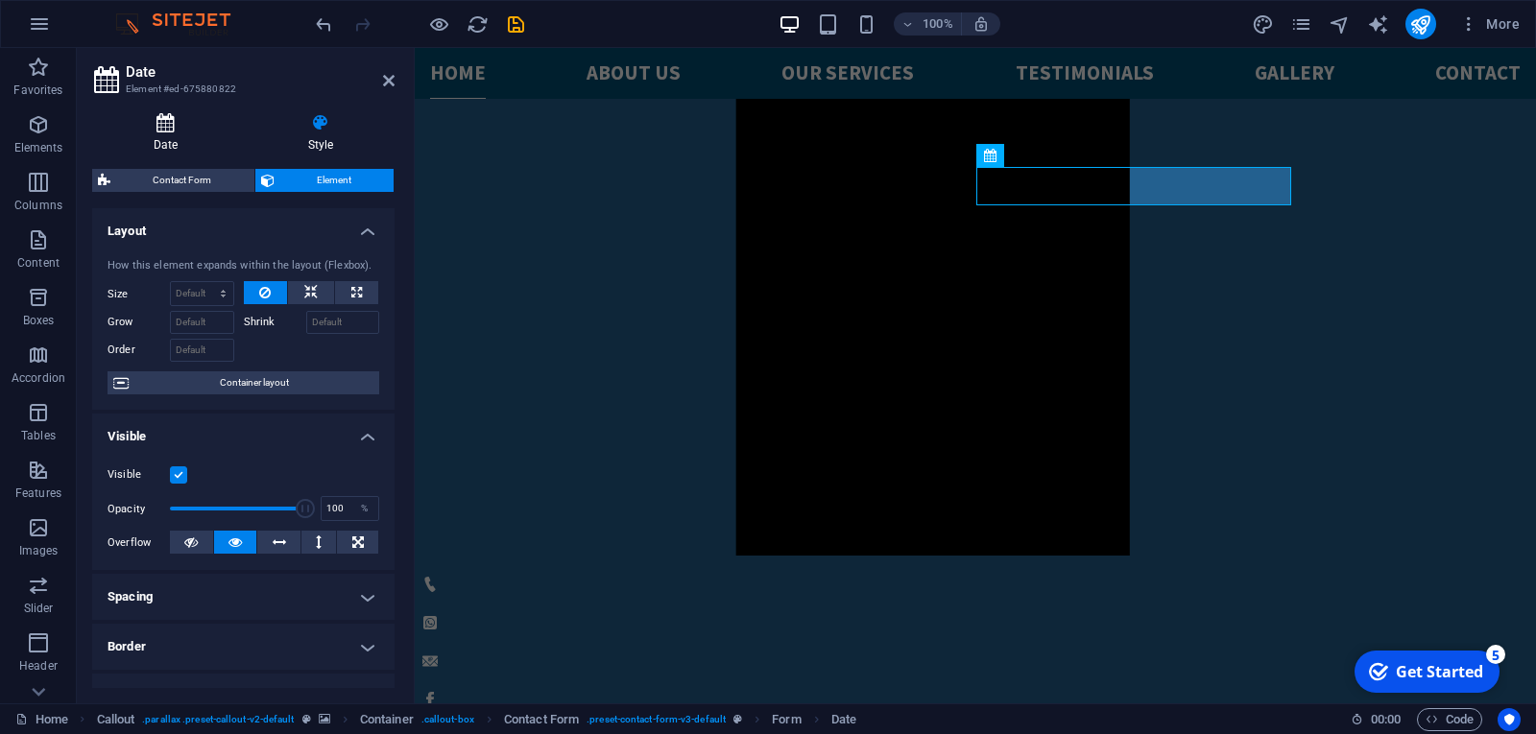
click at [170, 148] on h4 "Date" at bounding box center [169, 133] width 155 height 40
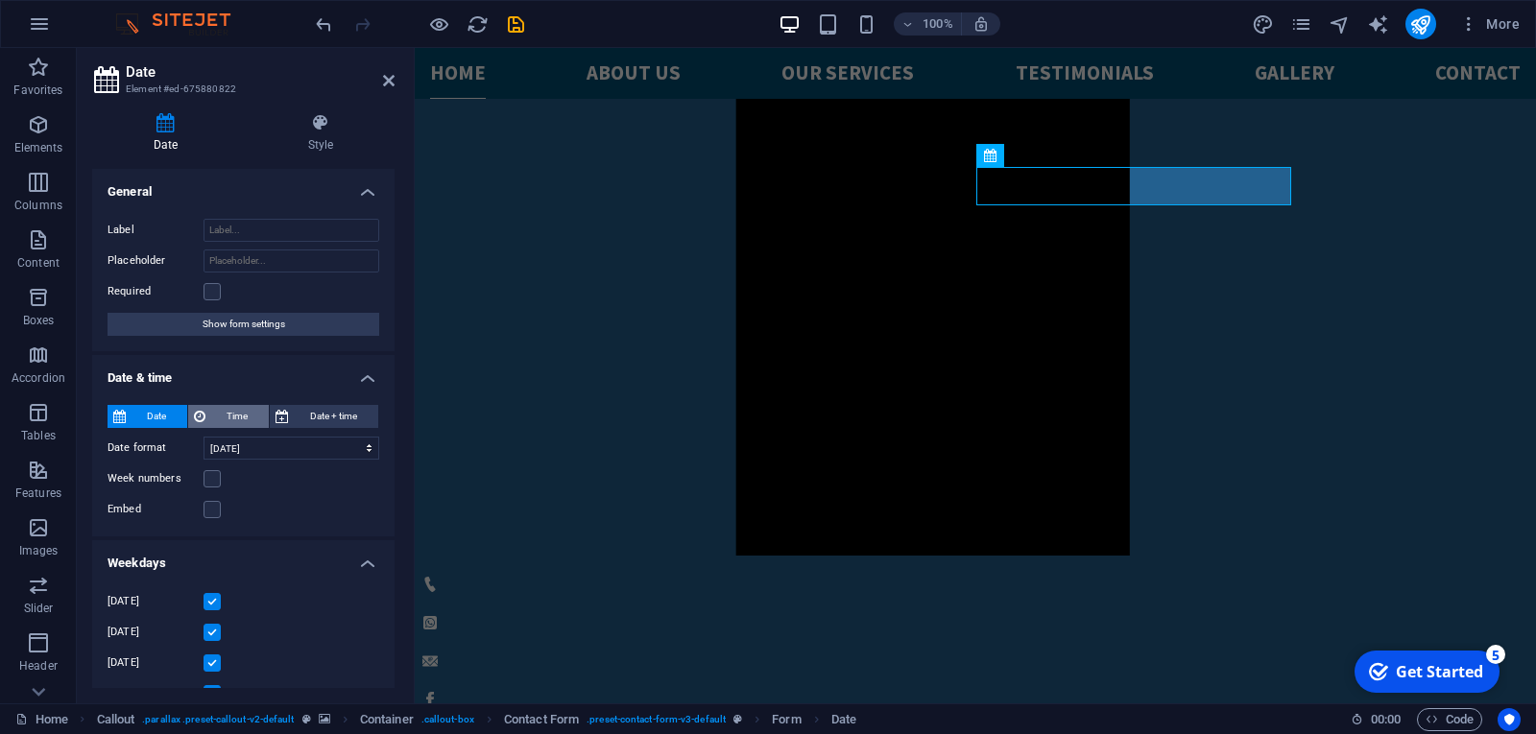
click at [236, 418] on span "Time" at bounding box center [237, 416] width 52 height 23
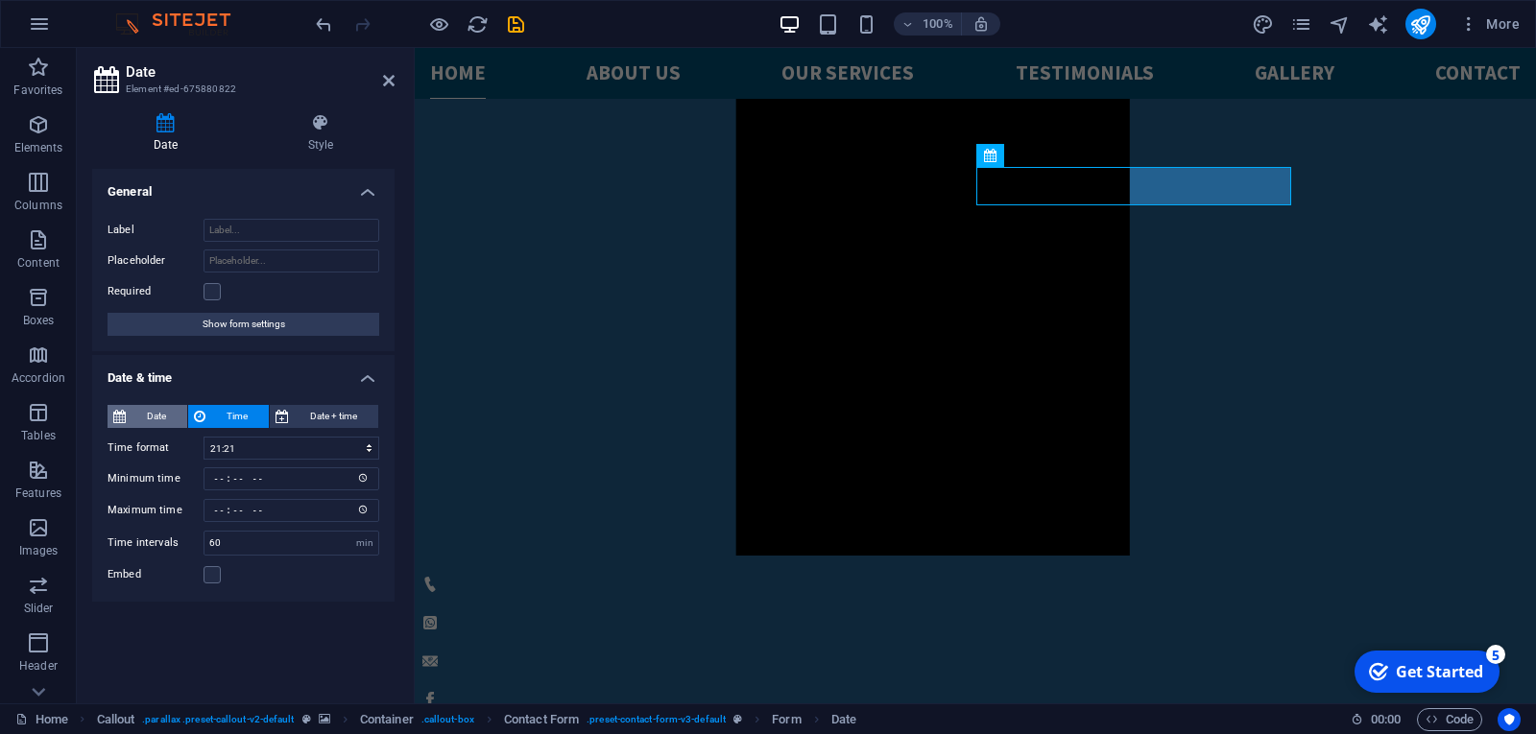
click at [170, 408] on span "Date" at bounding box center [156, 416] width 50 height 23
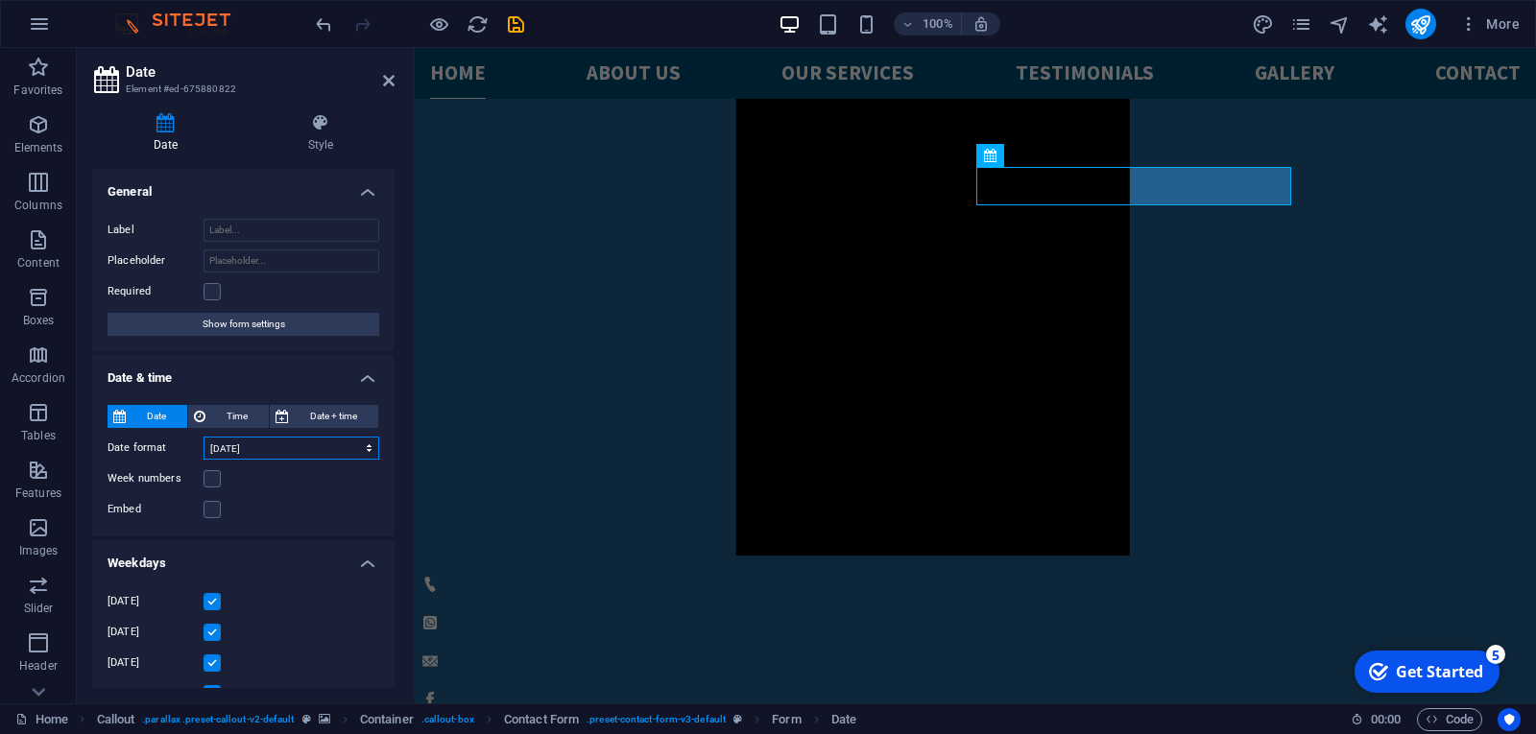
click at [257, 447] on select "09/02/2025 September 2, 2025 Sep 2, 2025 Tuesday, September 2, 2025 Tue, Septem…" at bounding box center [291, 448] width 176 height 23
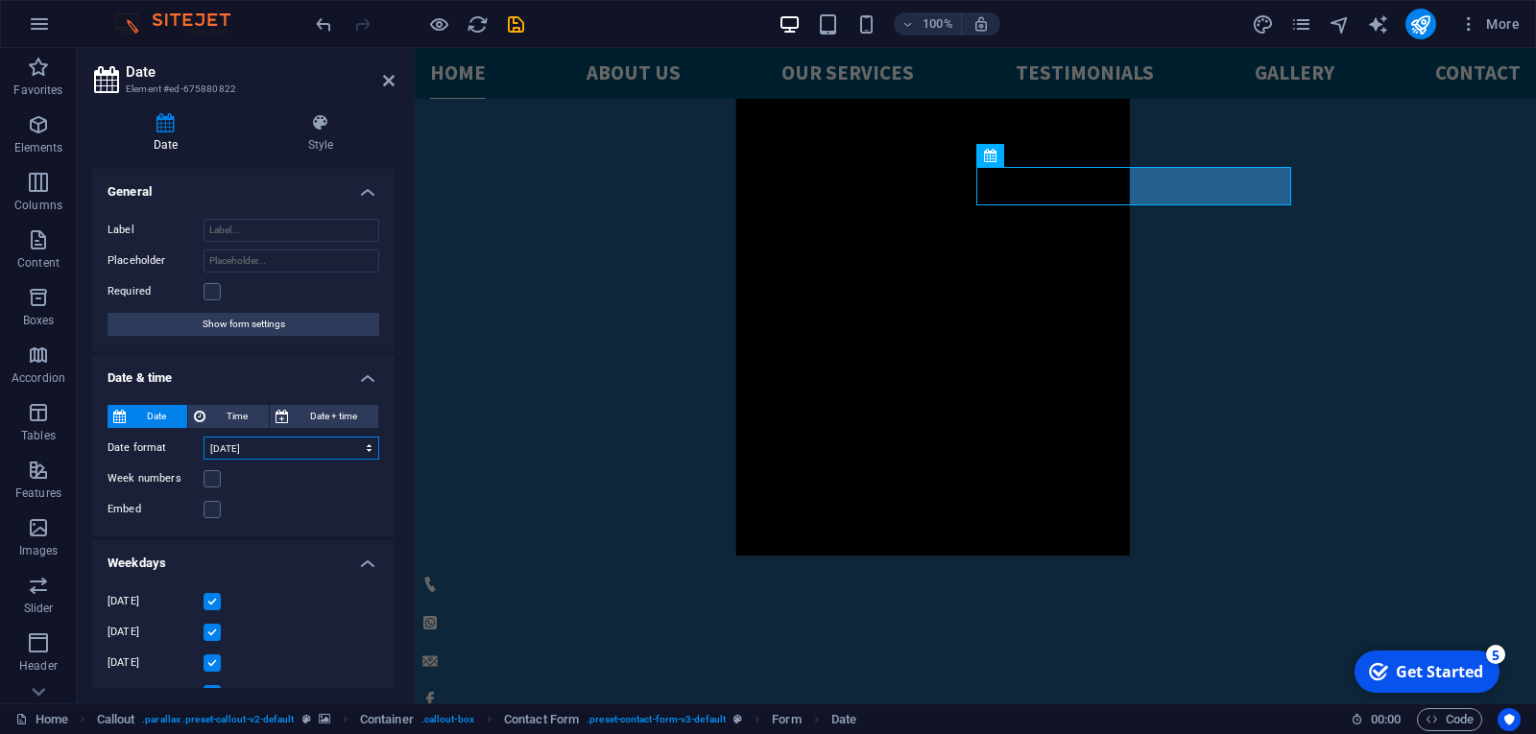
click at [257, 447] on select "09/02/2025 September 2, 2025 Sep 2, 2025 Tuesday, September 2, 2025 Tue, Septem…" at bounding box center [291, 448] width 176 height 23
select select "0"
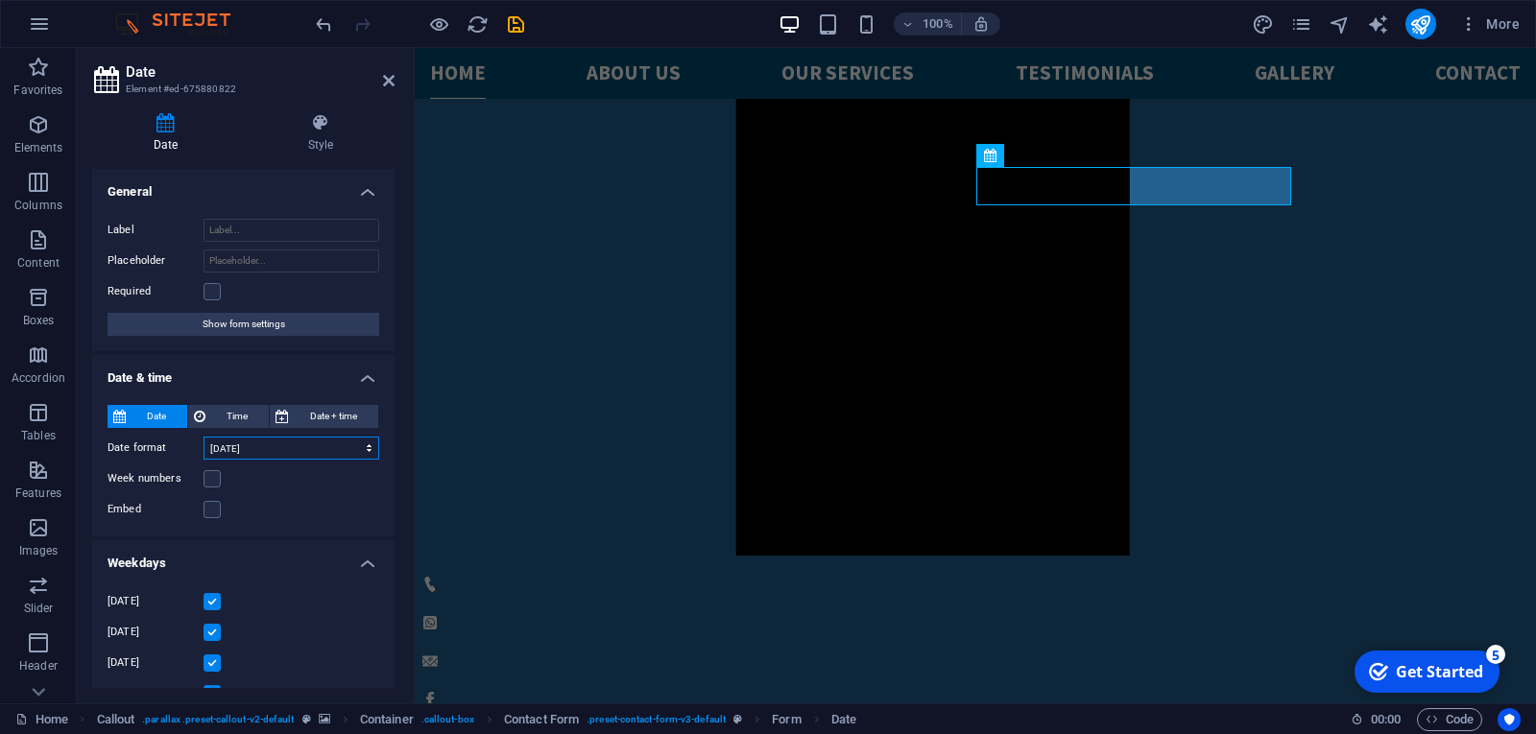
click at [203, 437] on select "09/02/2025 September 2, 2025 Sep 2, 2025 Tuesday, September 2, 2025 Tue, Septem…" at bounding box center [291, 448] width 176 height 23
type input "04/20/2025"
click at [251, 443] on select "09/02/2025 September 2, 2025 Sep 2, 2025 Tuesday, September 2, 2025 Tue, Septem…" at bounding box center [291, 448] width 176 height 23
select select "1"
click at [203, 437] on select "09/02/2025 September 2, 2025 Sep 2, 2025 Tuesday, September 2, 2025 Tue, Septem…" at bounding box center [291, 448] width 176 height 23
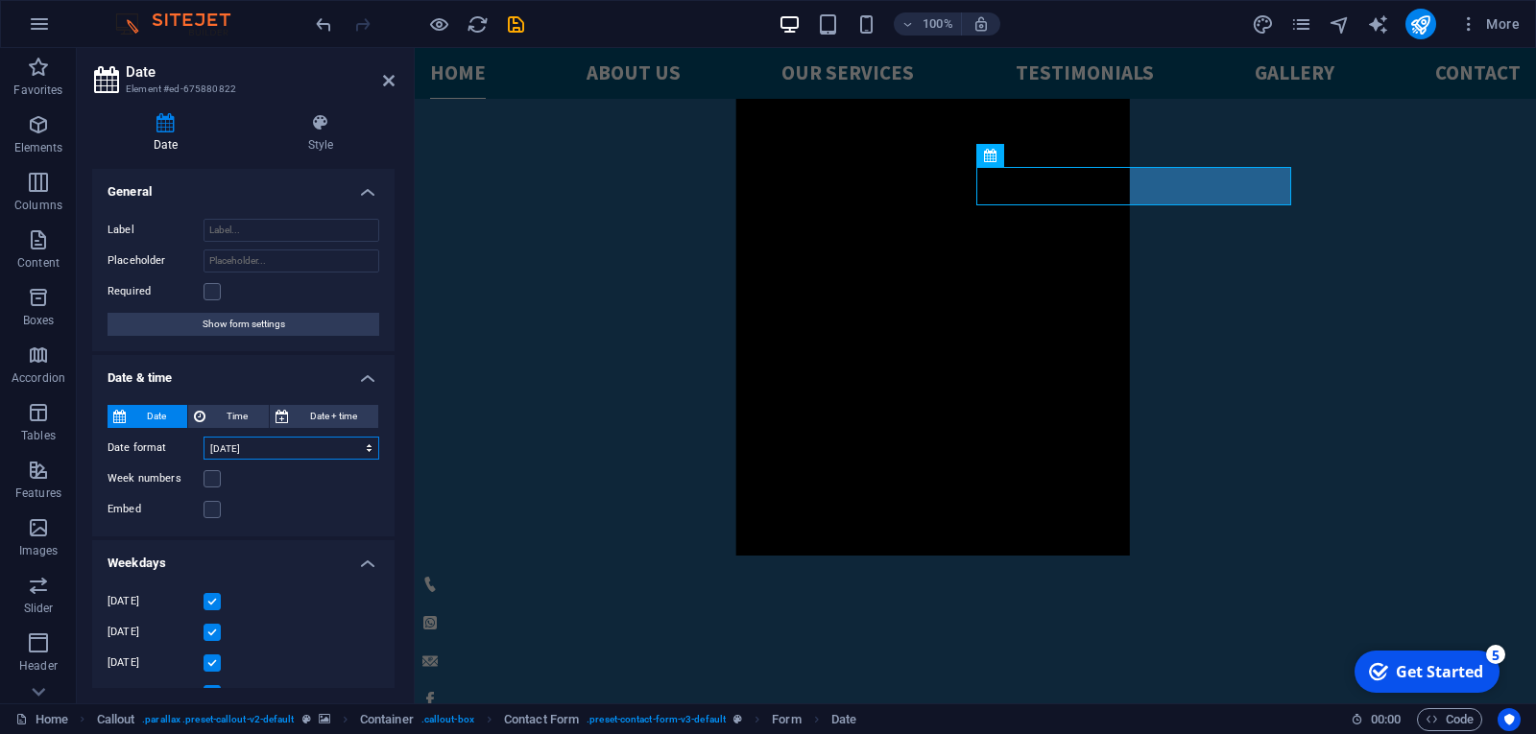
type input "January 4, 2025"
click at [239, 448] on select "09/02/2025 September 2, 2025 Sep 2, 2025 Tuesday, September 2, 2025 Tue, Septem…" at bounding box center [291, 448] width 176 height 23
select select "0"
click at [203, 437] on select "09/02/2025 September 2, 2025 Sep 2, 2025 Tuesday, September 2, 2025 Tue, Septem…" at bounding box center [291, 448] width 176 height 23
type input "04/20/2025"
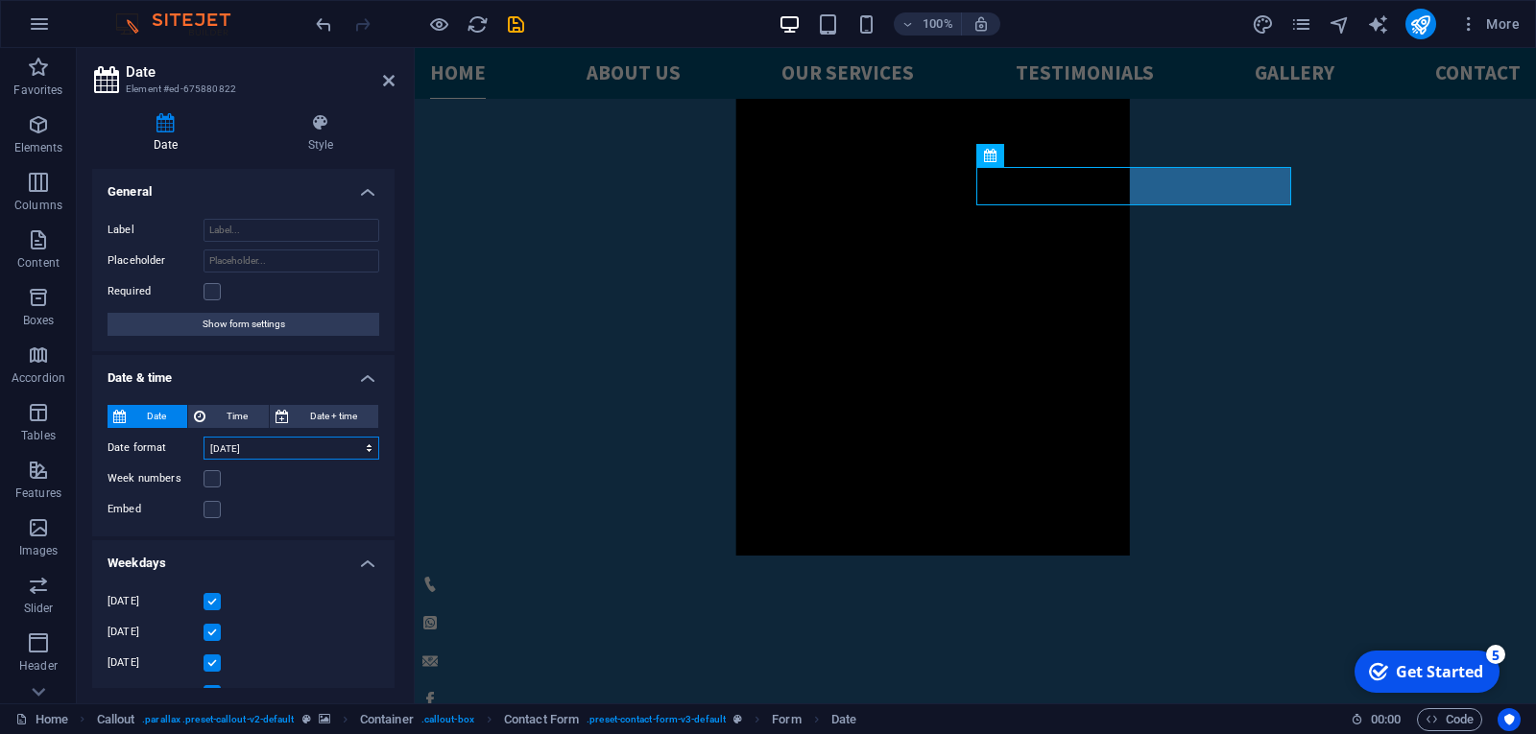
click at [256, 449] on select "09/02/2025 September 2, 2025 Sep 2, 2025 Tuesday, September 2, 2025 Tue, Septem…" at bounding box center [291, 448] width 176 height 23
select select "3"
click at [203, 437] on select "09/02/2025 September 2, 2025 Sep 2, 2025 Tuesday, September 2, 2025 Tue, Septem…" at bounding box center [291, 448] width 176 height 23
type input "[DATE]"
click at [210, 289] on label at bounding box center [211, 291] width 17 height 17
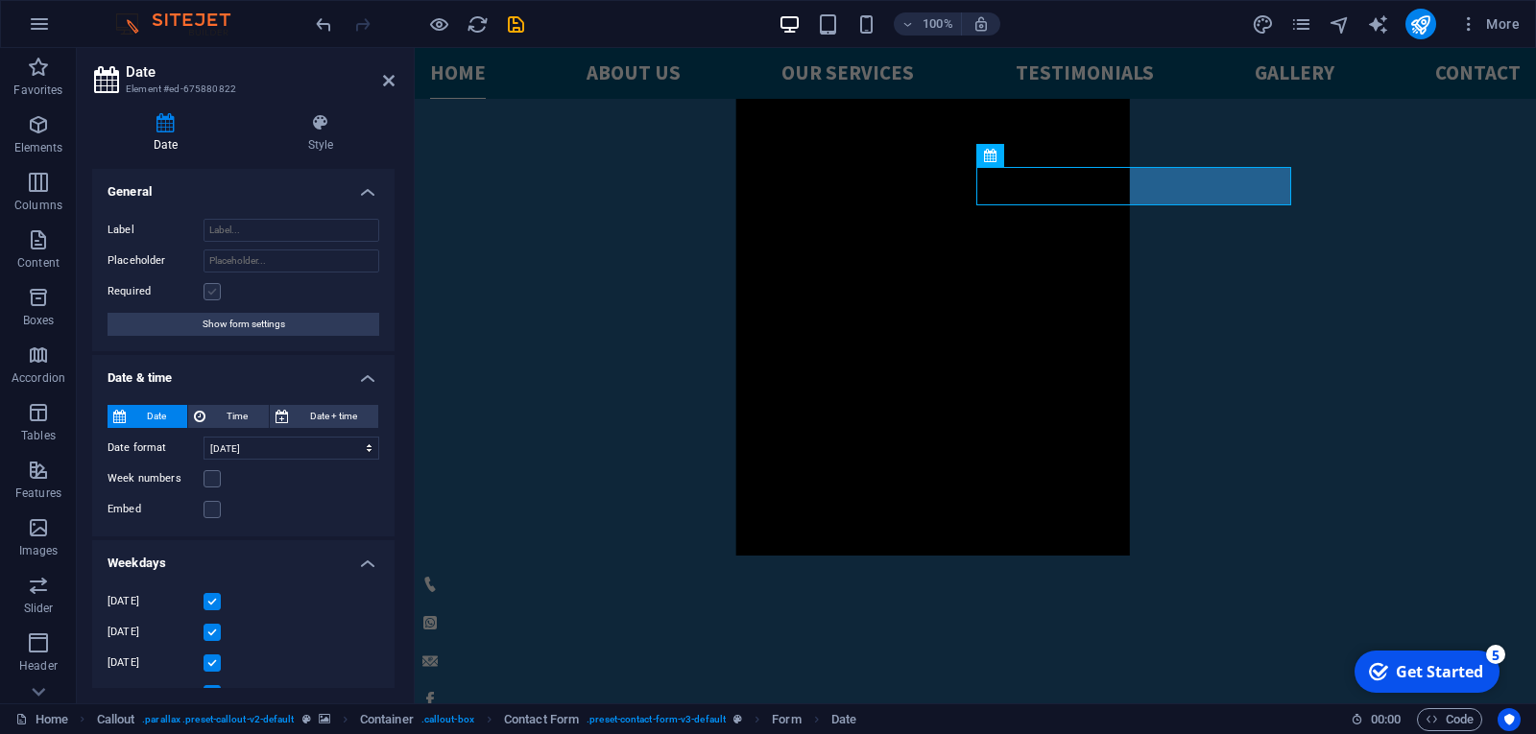
click at [0, 0] on input "Required" at bounding box center [0, 0] width 0 height 0
drag, startPoint x: 394, startPoint y: 452, endPoint x: 393, endPoint y: 462, distance: 9.8
click at [393, 462] on div "Date Style General Label Placeholder Required Show form settings Date & time Da…" at bounding box center [243, 401] width 333 height 606
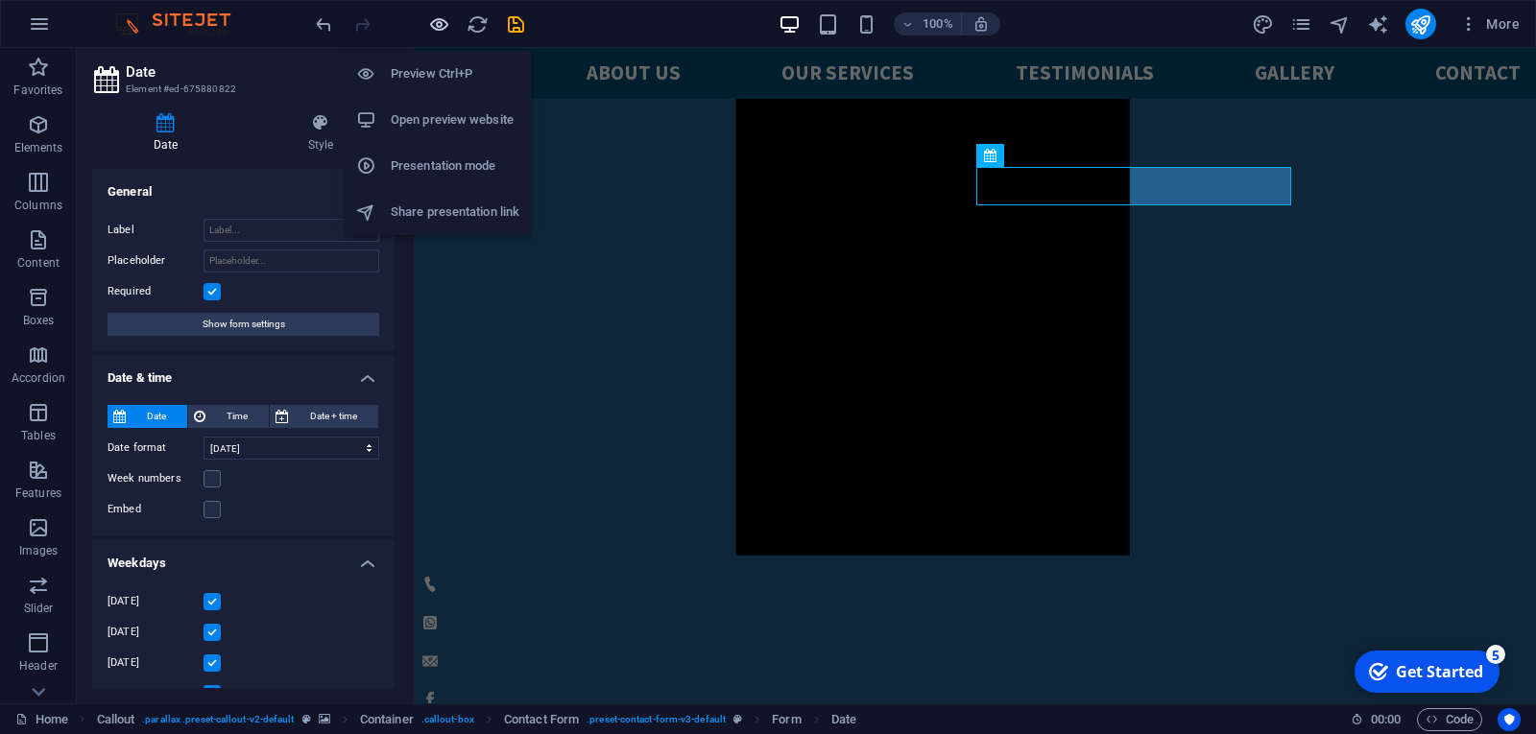
click at [434, 24] on icon "button" at bounding box center [439, 24] width 22 height 22
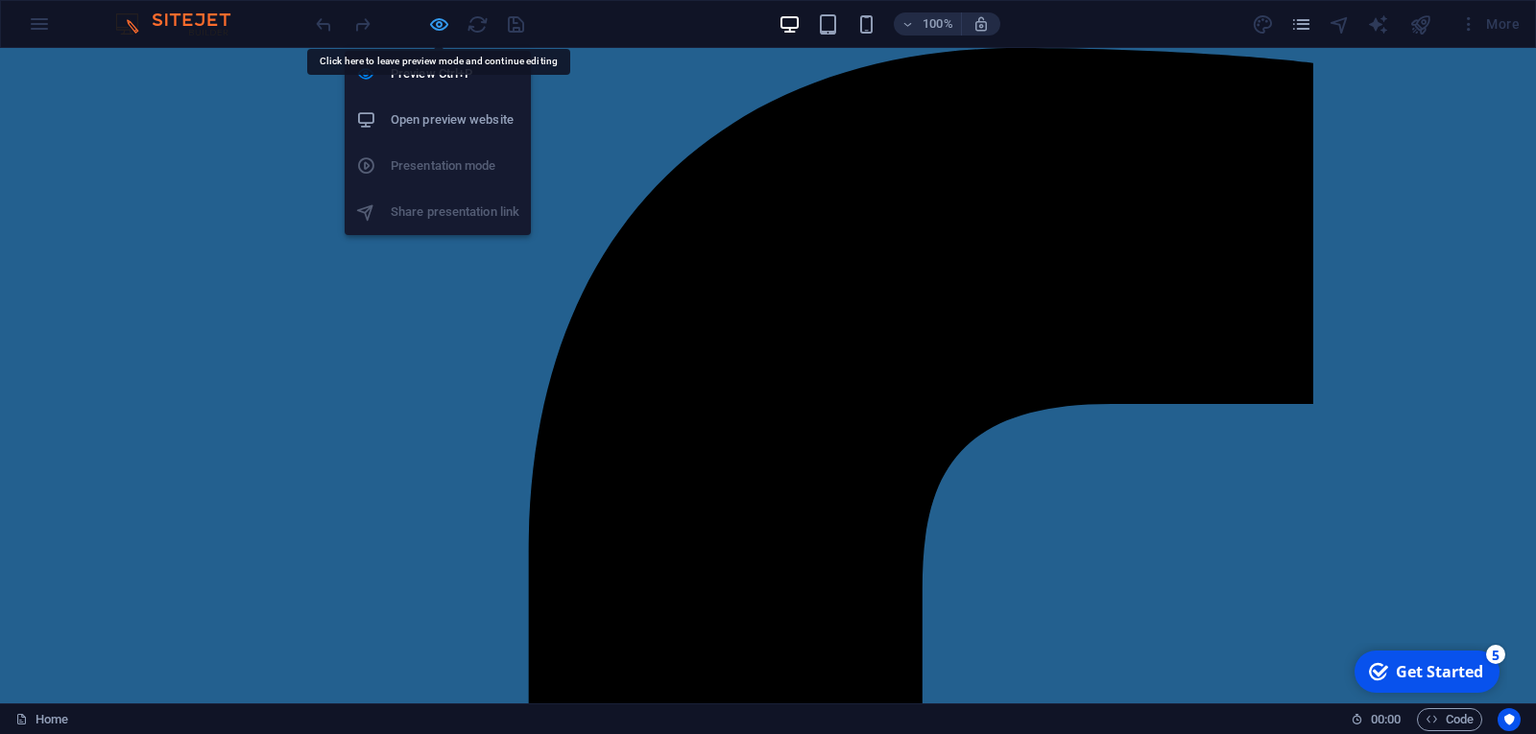
click at [433, 26] on icon "button" at bounding box center [439, 24] width 22 height 22
select select "3"
select select "days-from-today"
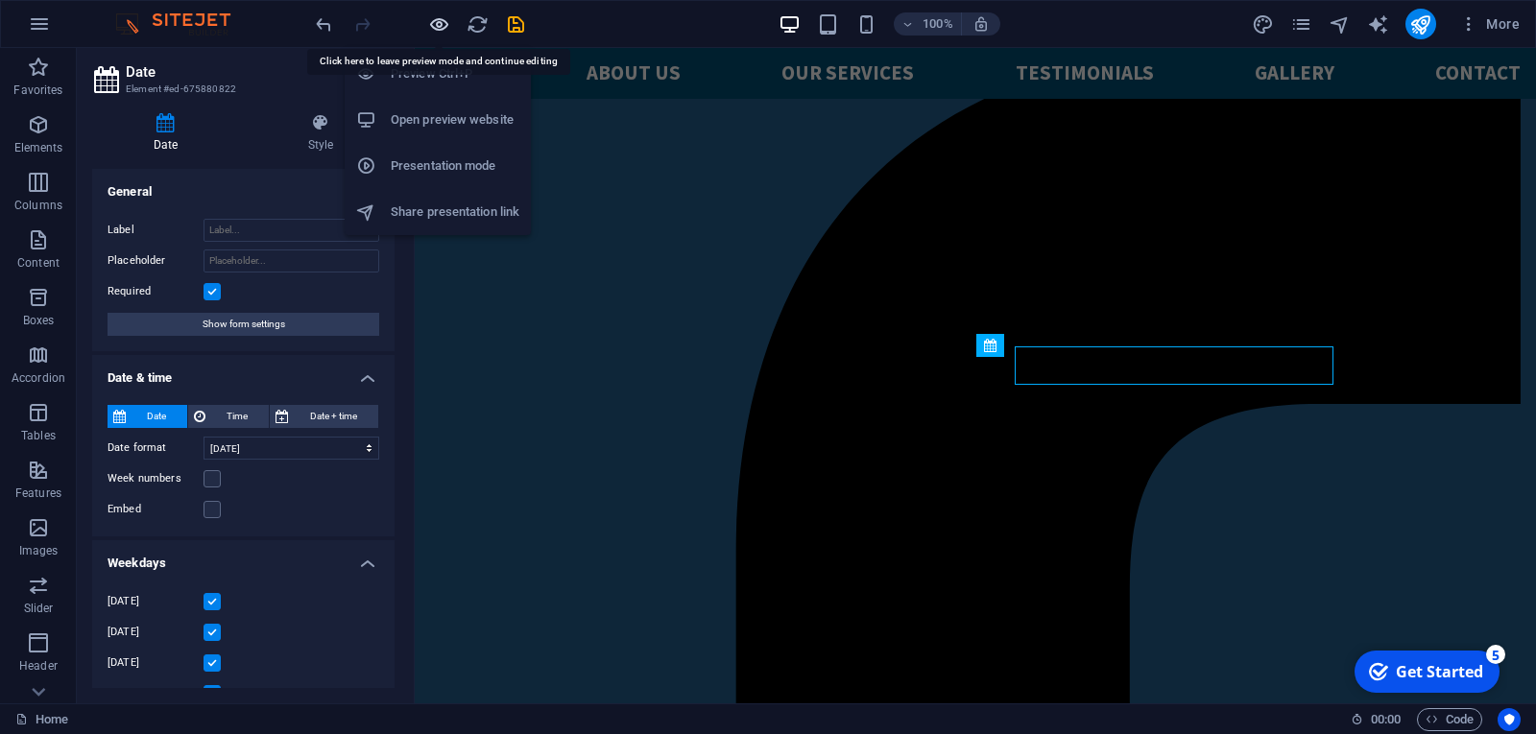
scroll to position [1446, 0]
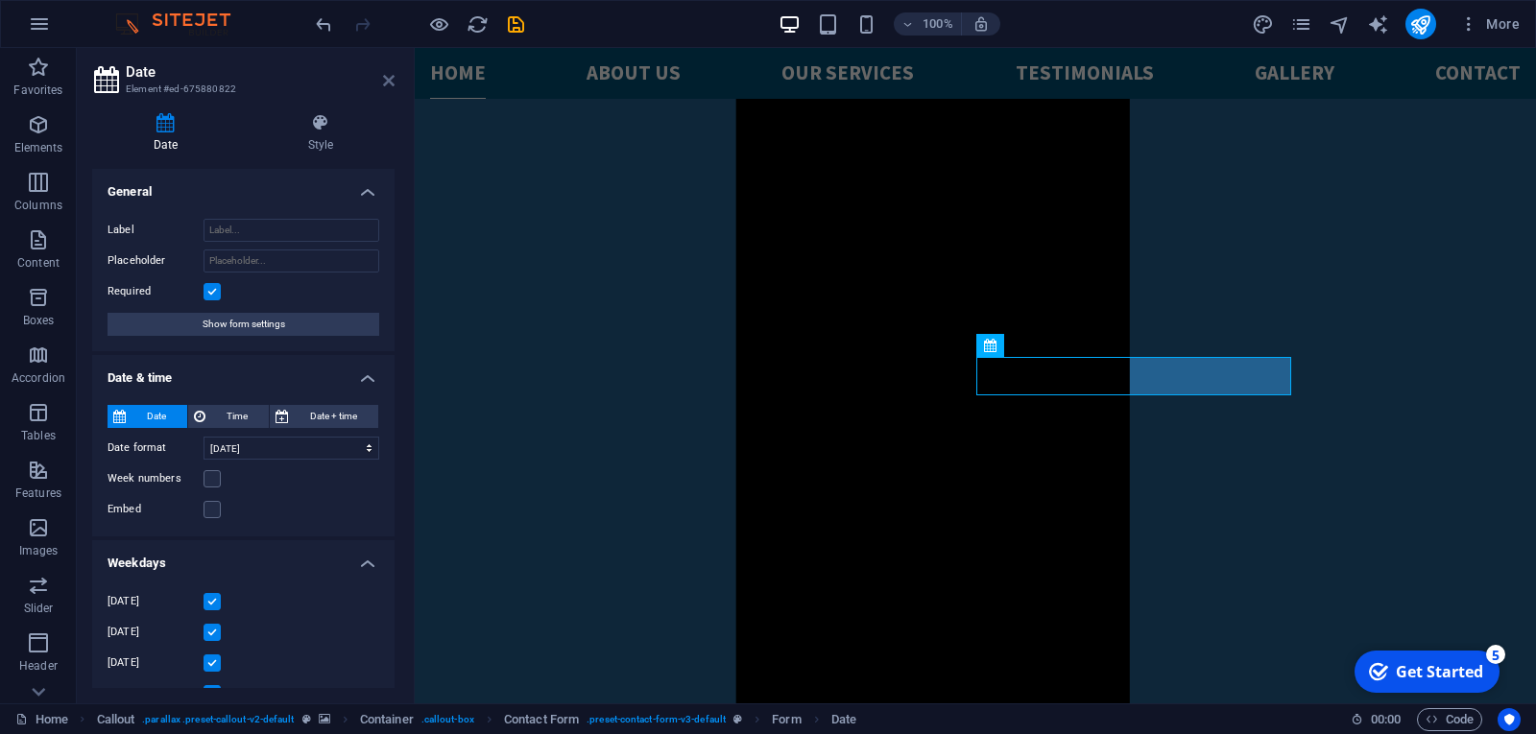
click at [387, 75] on icon at bounding box center [389, 80] width 12 height 15
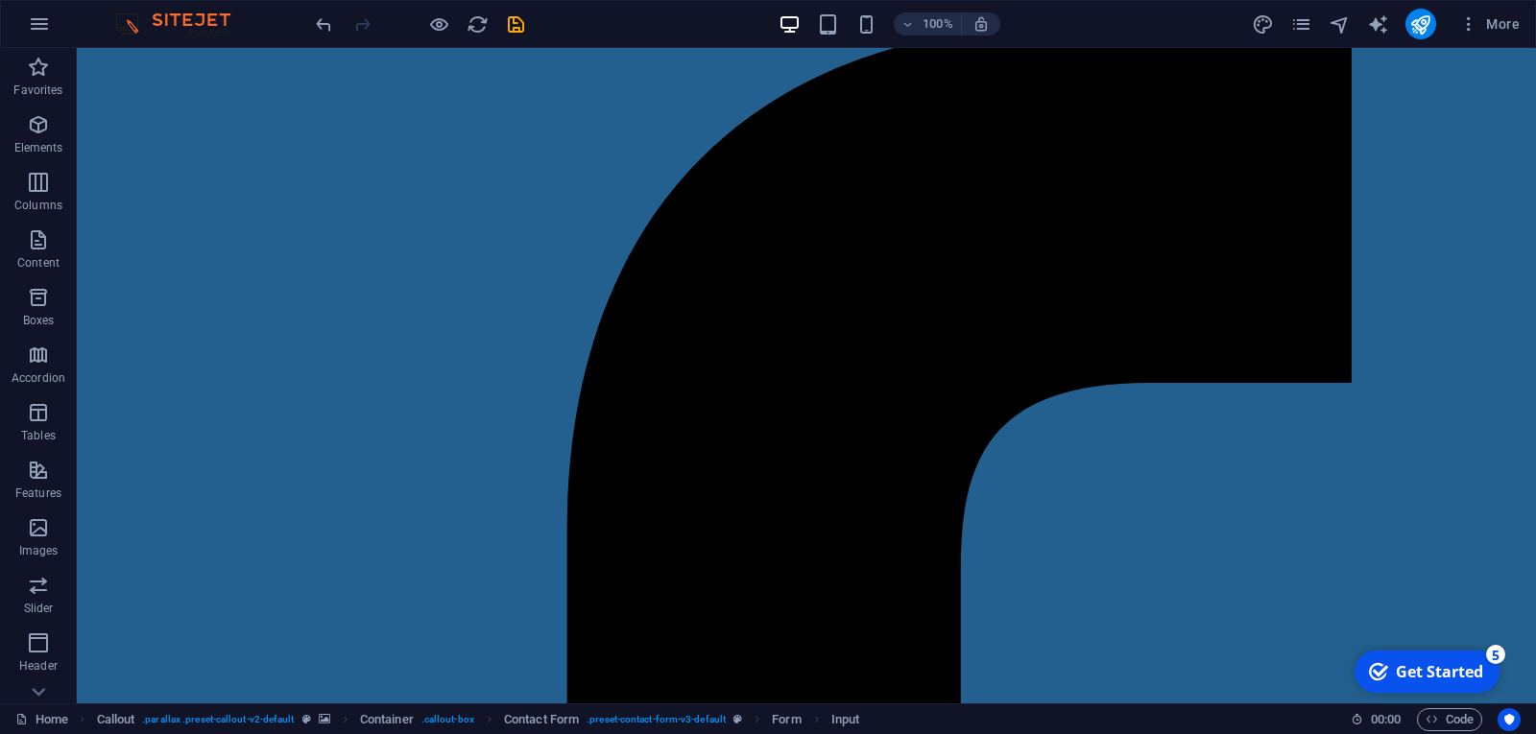
scroll to position [0, 0]
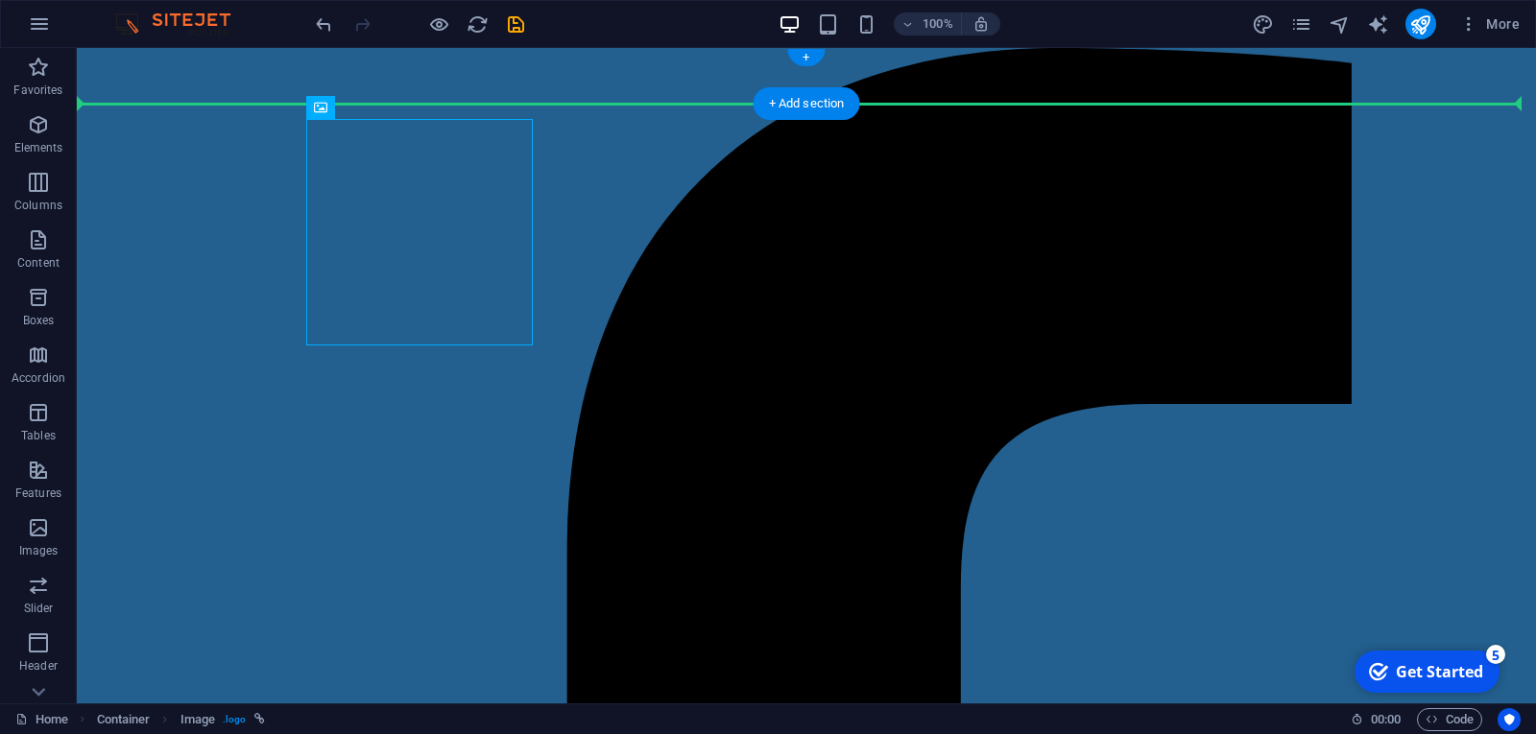
drag, startPoint x: 411, startPoint y: 235, endPoint x: 231, endPoint y: 79, distance: 238.1
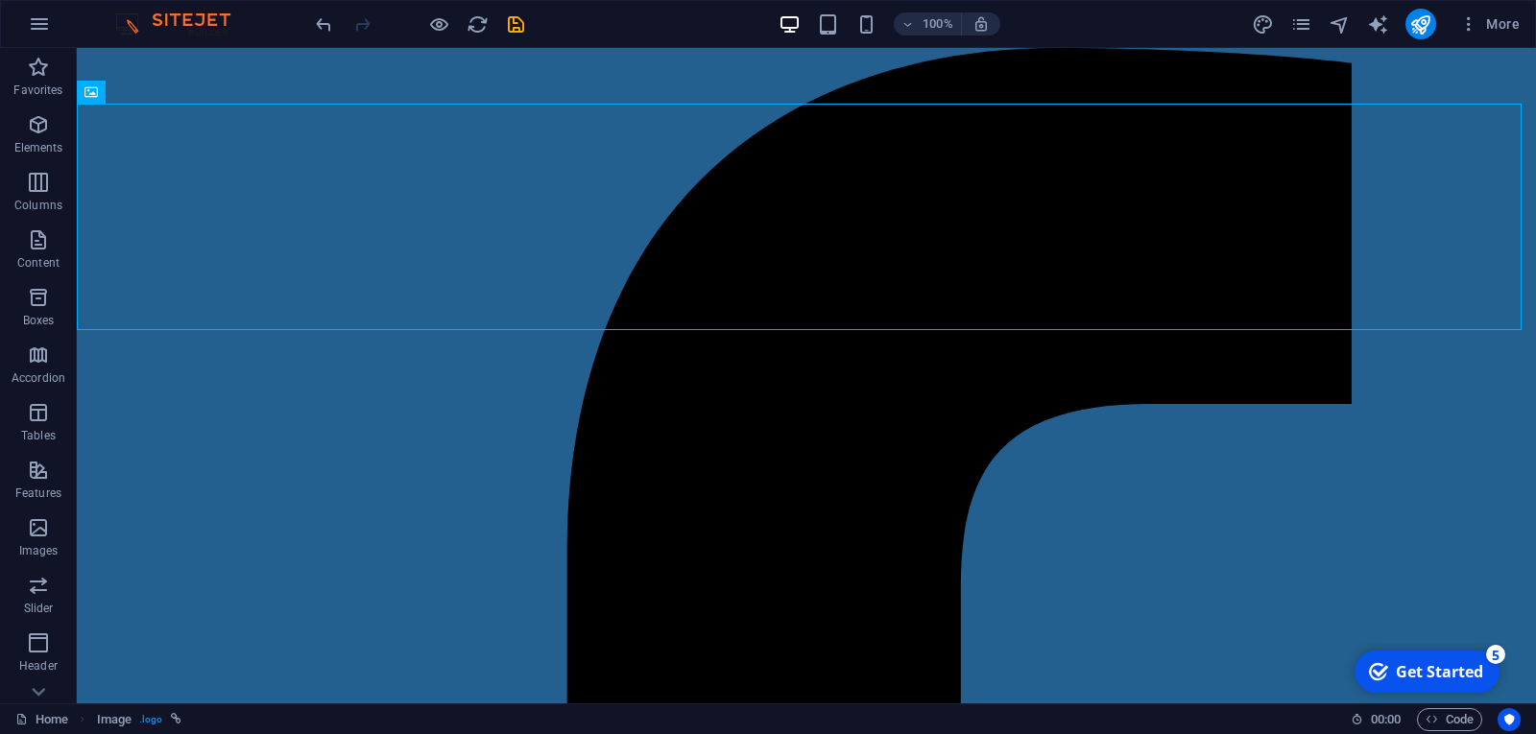
drag, startPoint x: 214, startPoint y: 213, endPoint x: 324, endPoint y: 25, distance: 218.1
click at [321, 20] on icon "undo" at bounding box center [324, 24] width 22 height 22
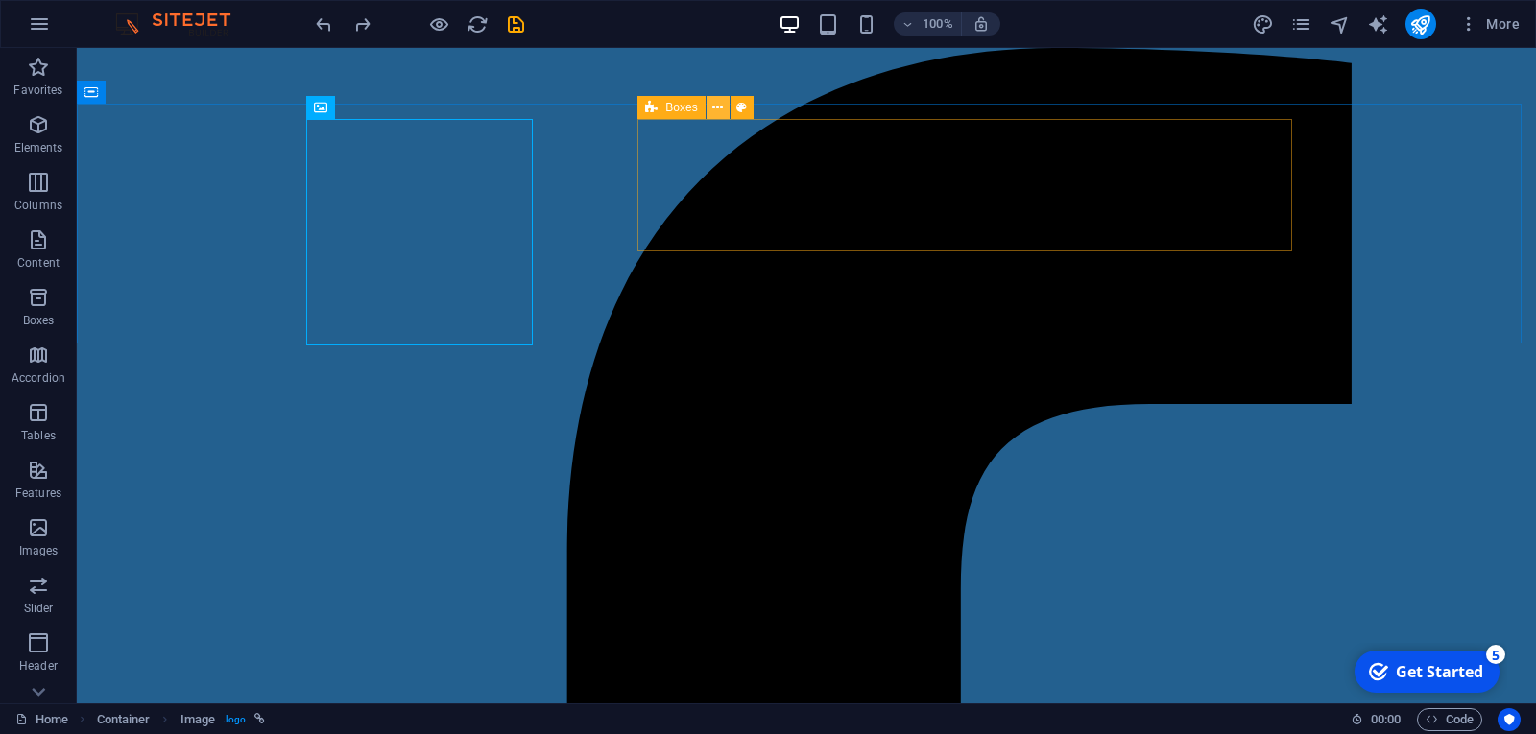
click at [720, 107] on icon at bounding box center [717, 108] width 11 height 20
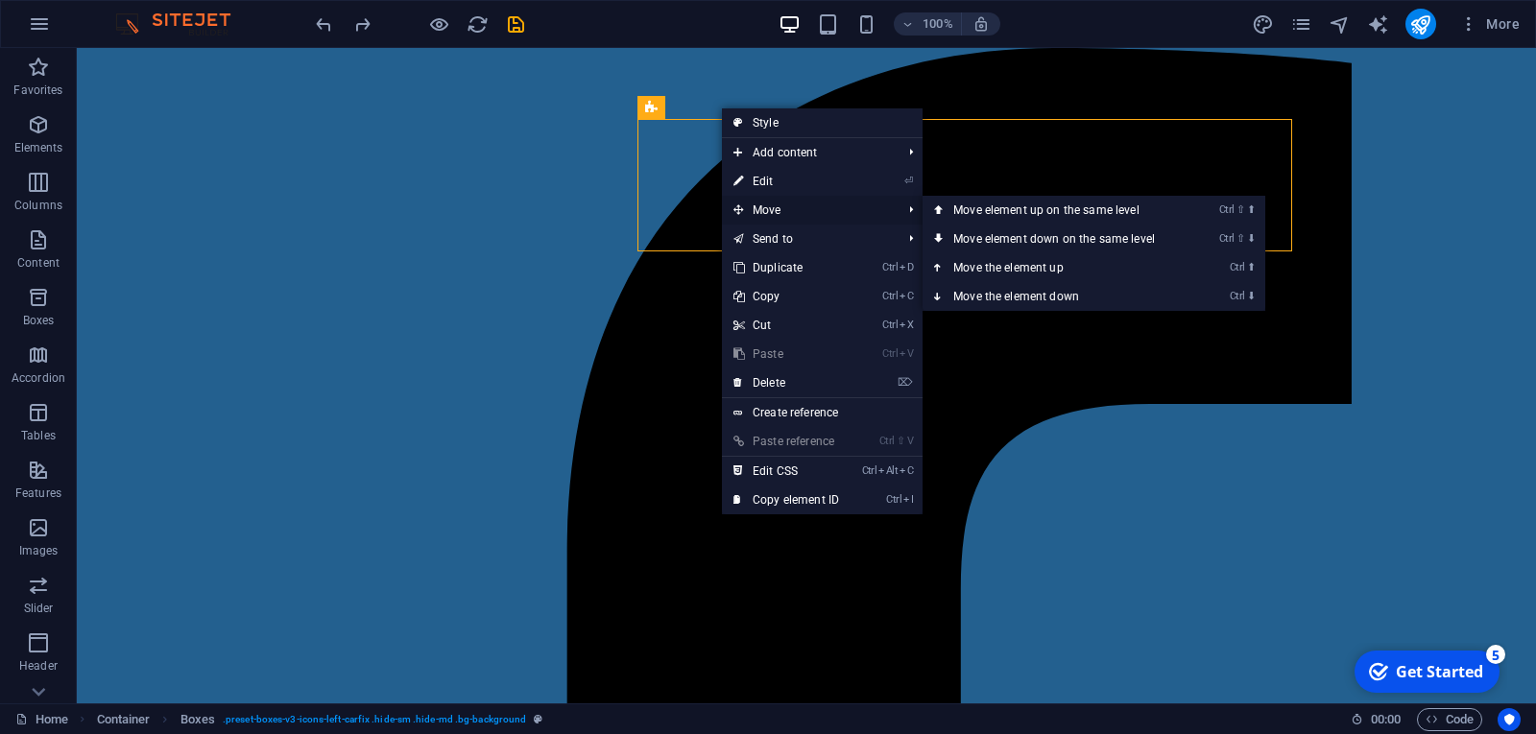
click at [774, 207] on span "Move" at bounding box center [808, 210] width 172 height 29
click at [1020, 210] on link "Ctrl ⇧ ⬆ Move element up on the same level" at bounding box center [1057, 210] width 271 height 29
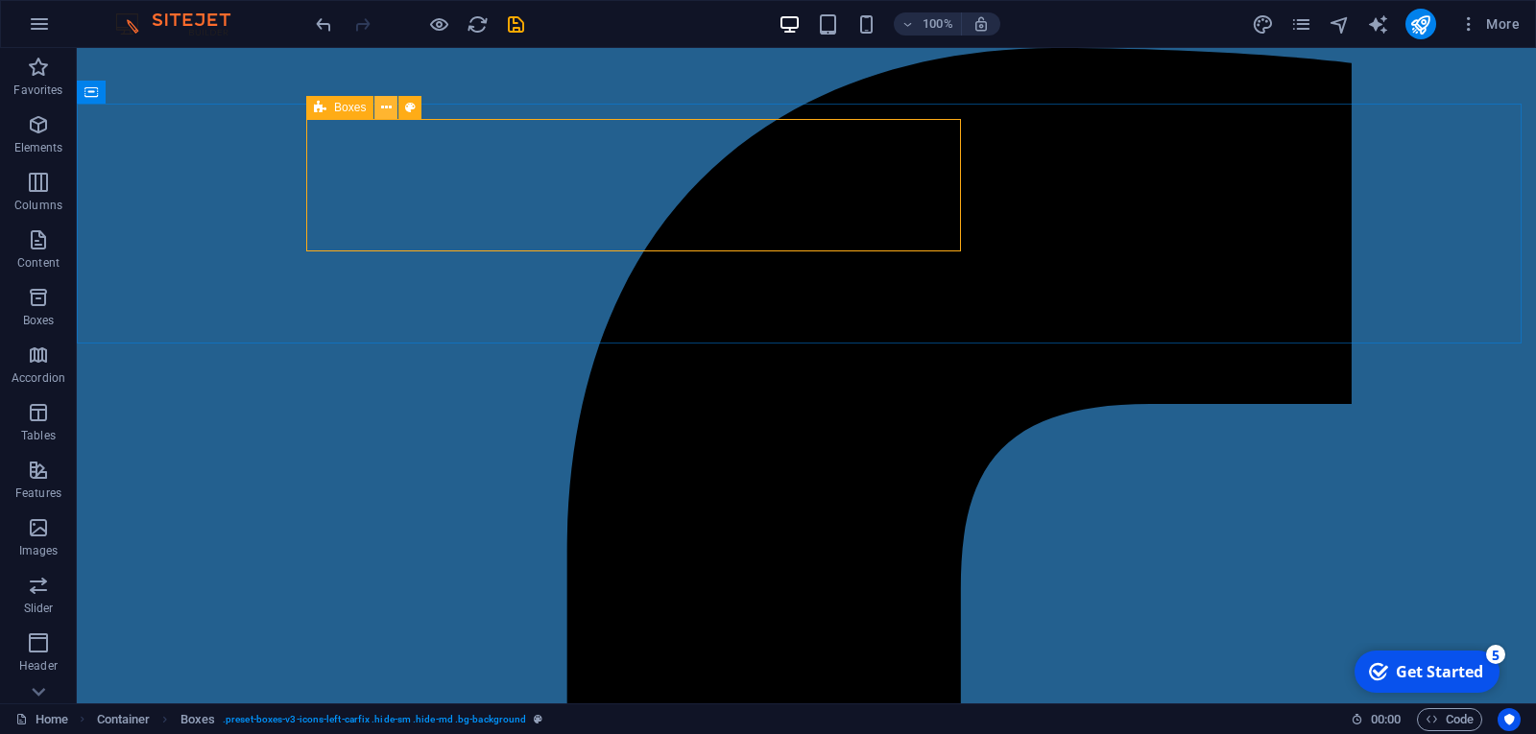
click at [387, 104] on icon at bounding box center [386, 108] width 11 height 20
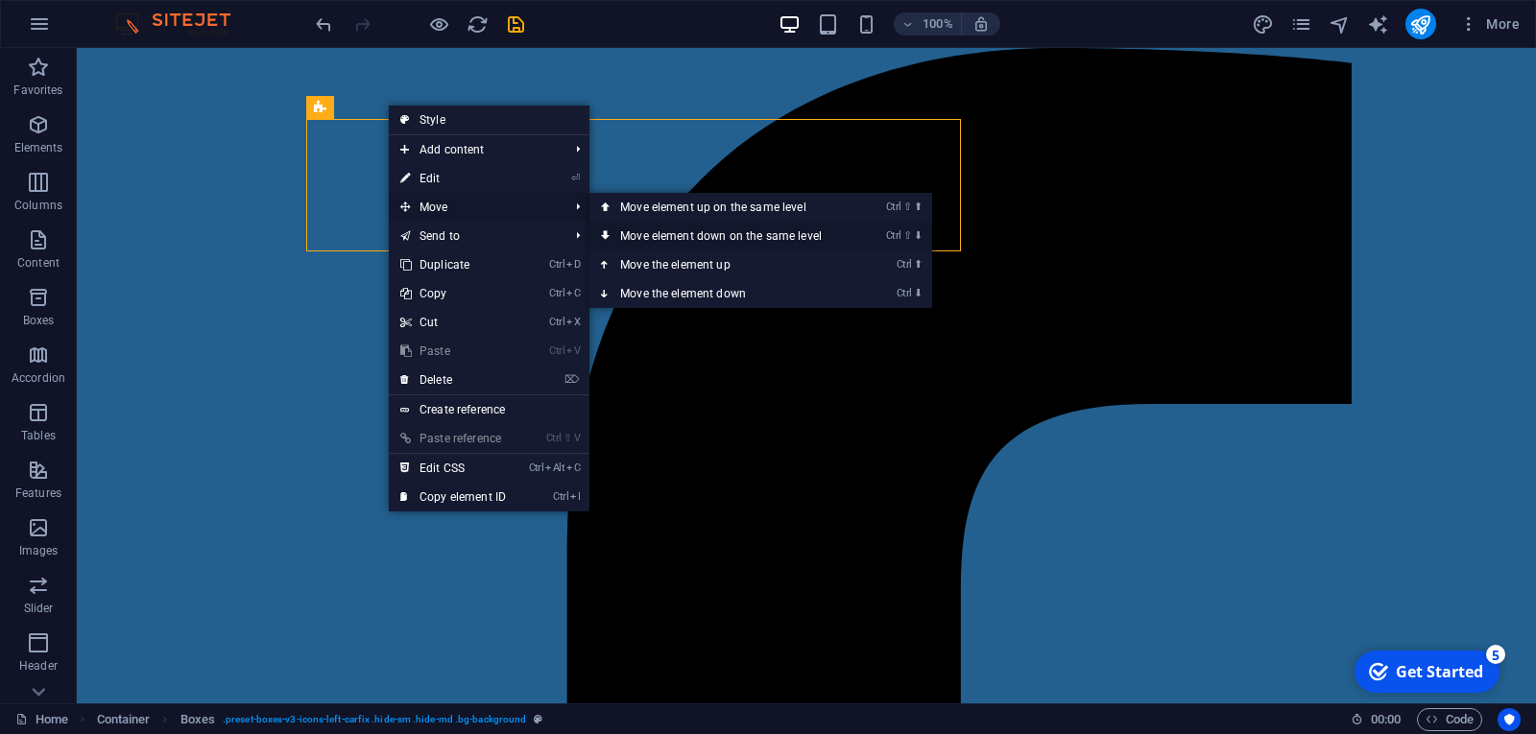
click at [652, 236] on link "Ctrl ⇧ ⬇ Move element down on the same level" at bounding box center [724, 236] width 271 height 29
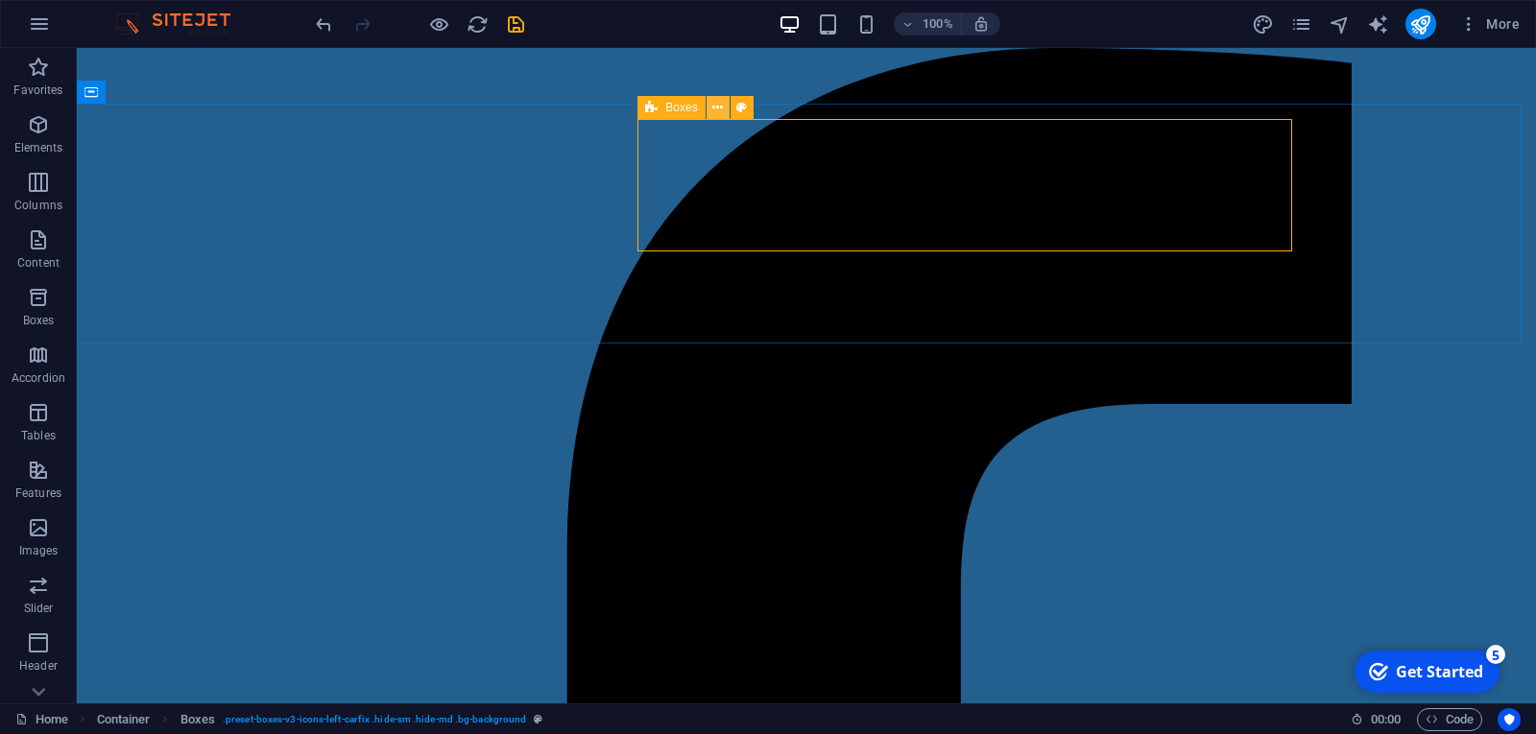
click at [718, 105] on icon at bounding box center [717, 108] width 11 height 20
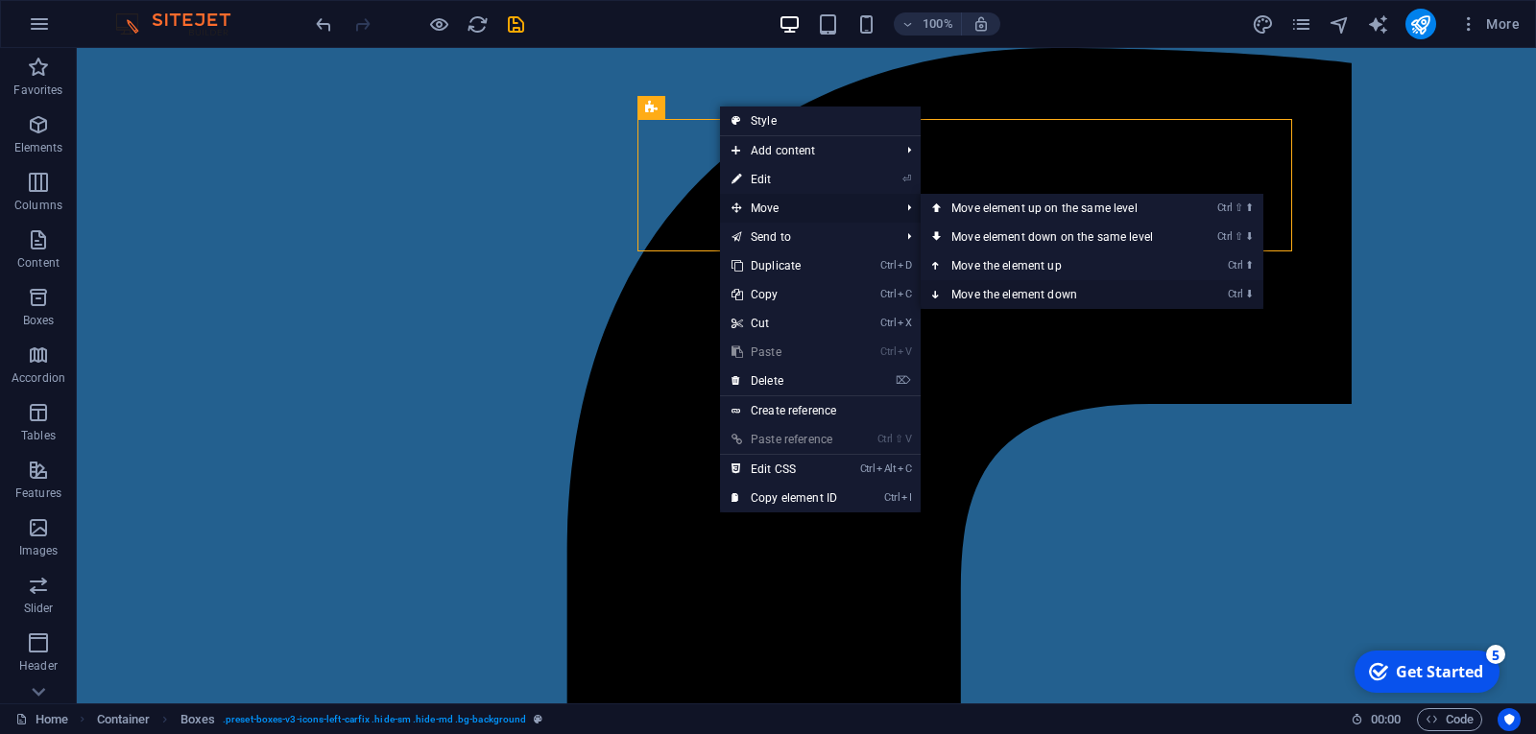
click at [964, 288] on link "Ctrl ⬇ Move the element down" at bounding box center [1055, 294] width 271 height 29
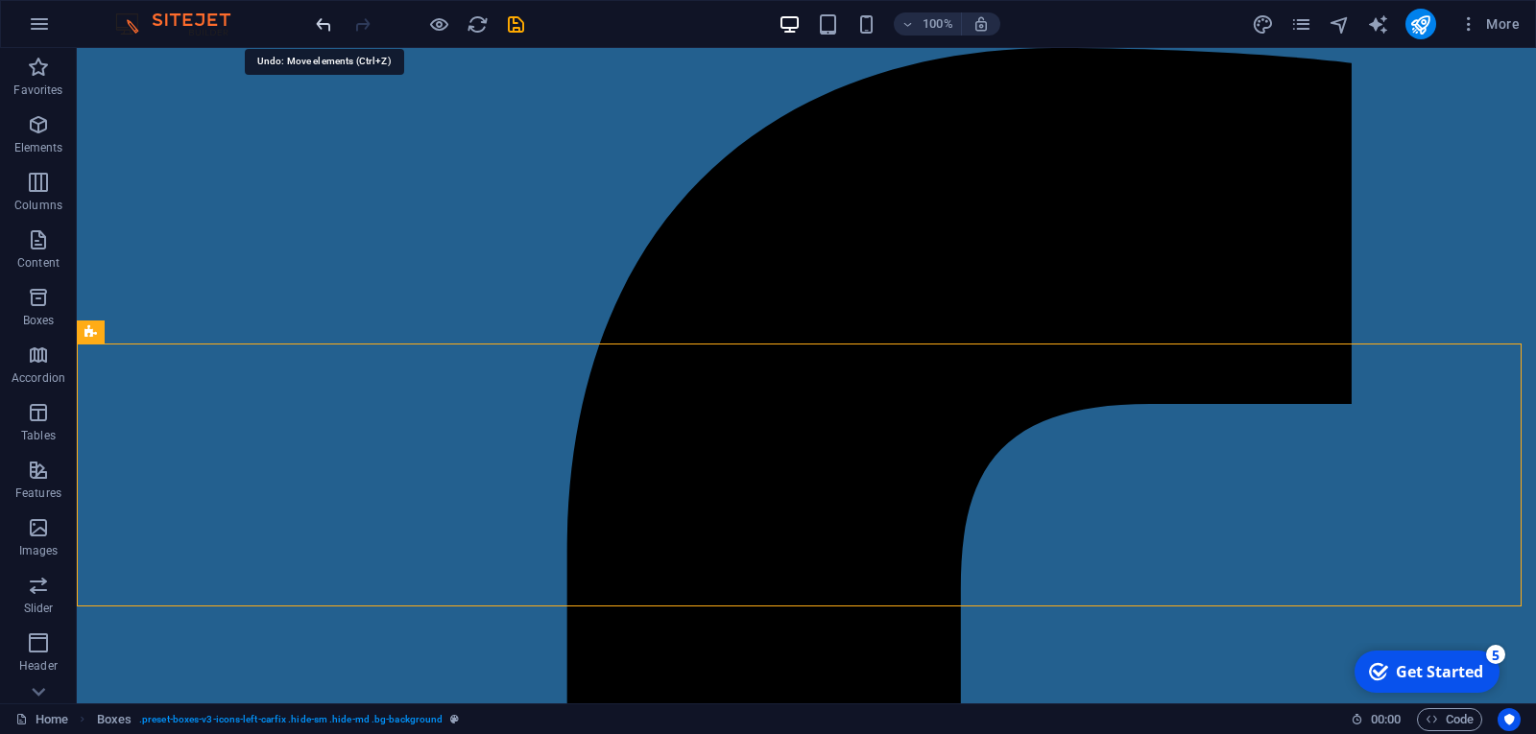
click at [328, 18] on icon "undo" at bounding box center [324, 24] width 22 height 22
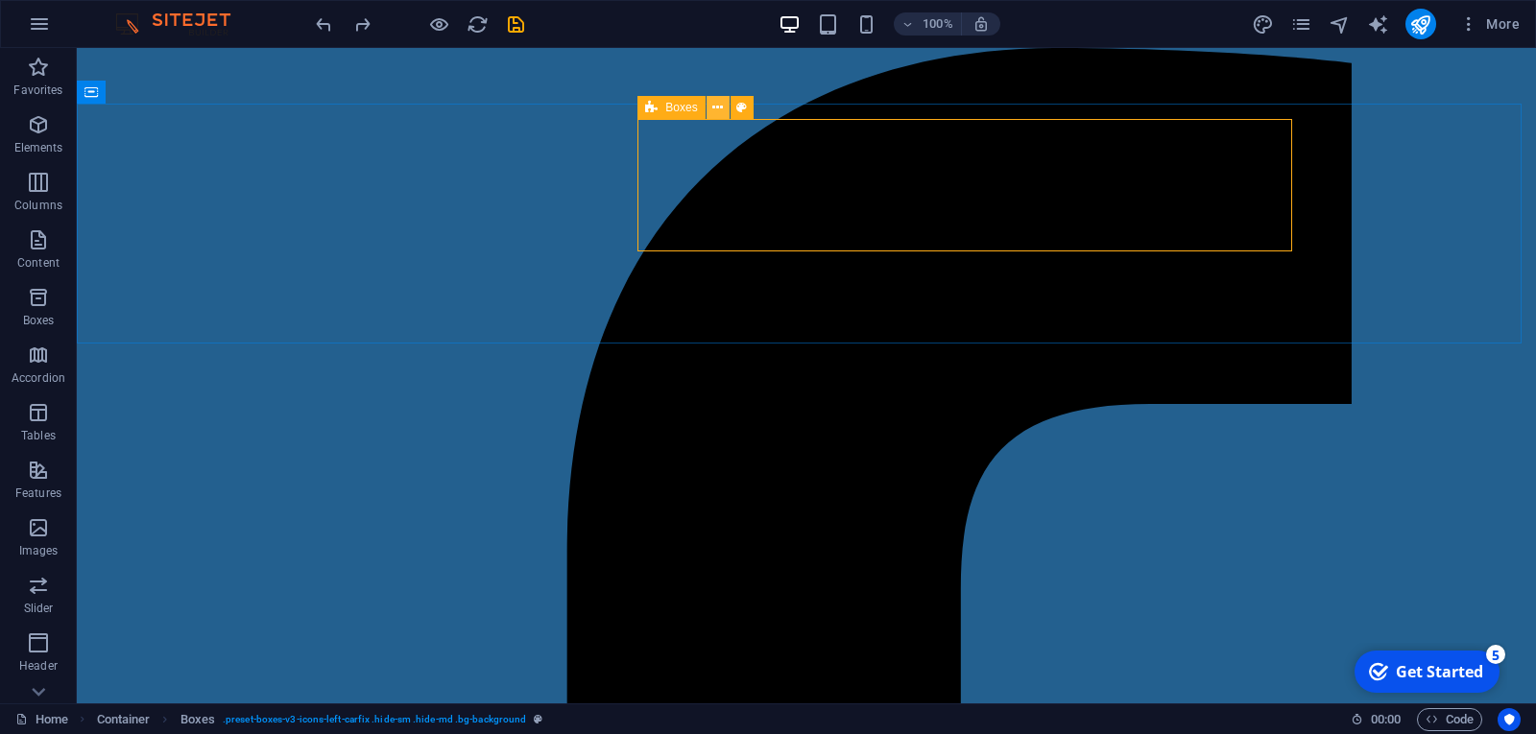
click at [710, 107] on button at bounding box center [717, 107] width 23 height 23
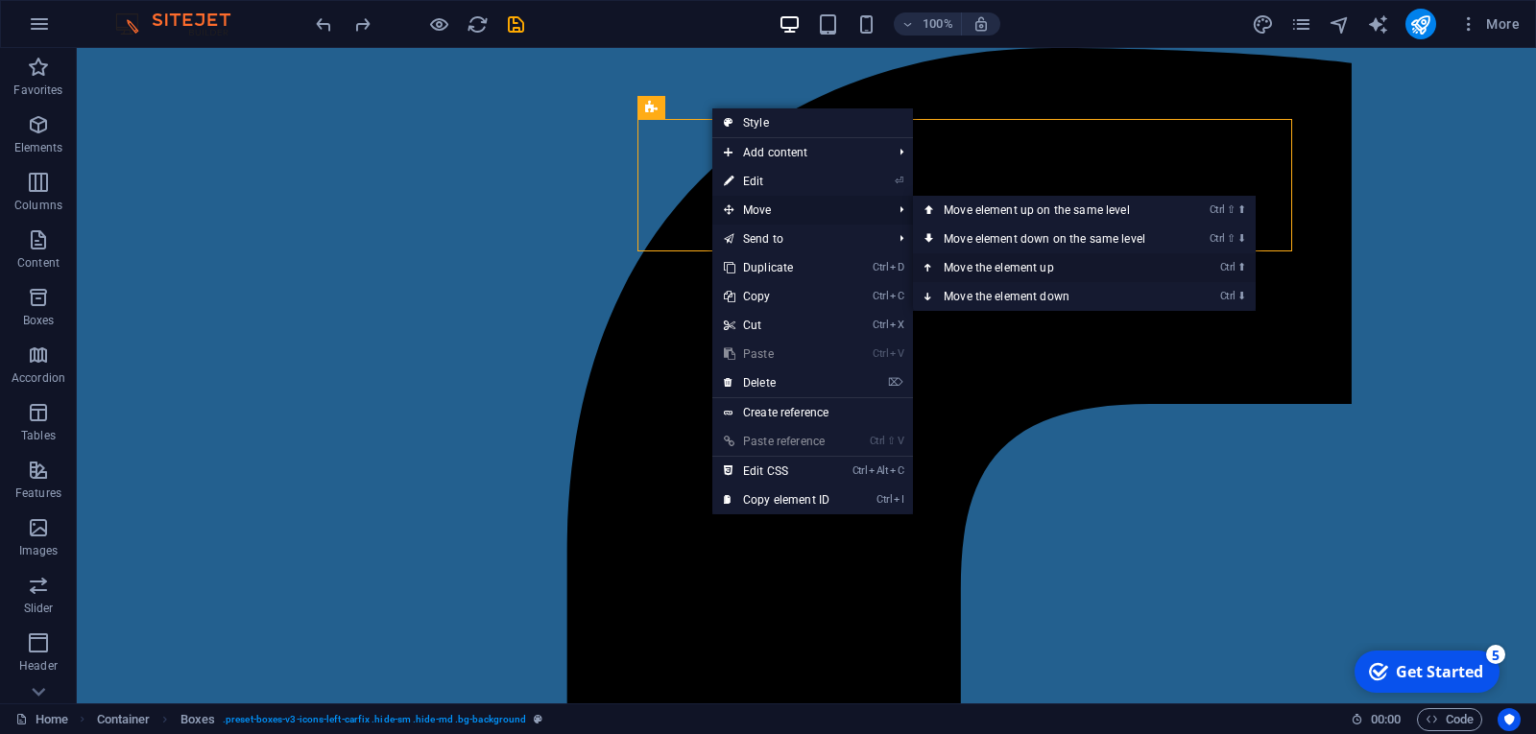
click at [954, 267] on link "Ctrl ⬆ Move the element up" at bounding box center [1048, 267] width 271 height 29
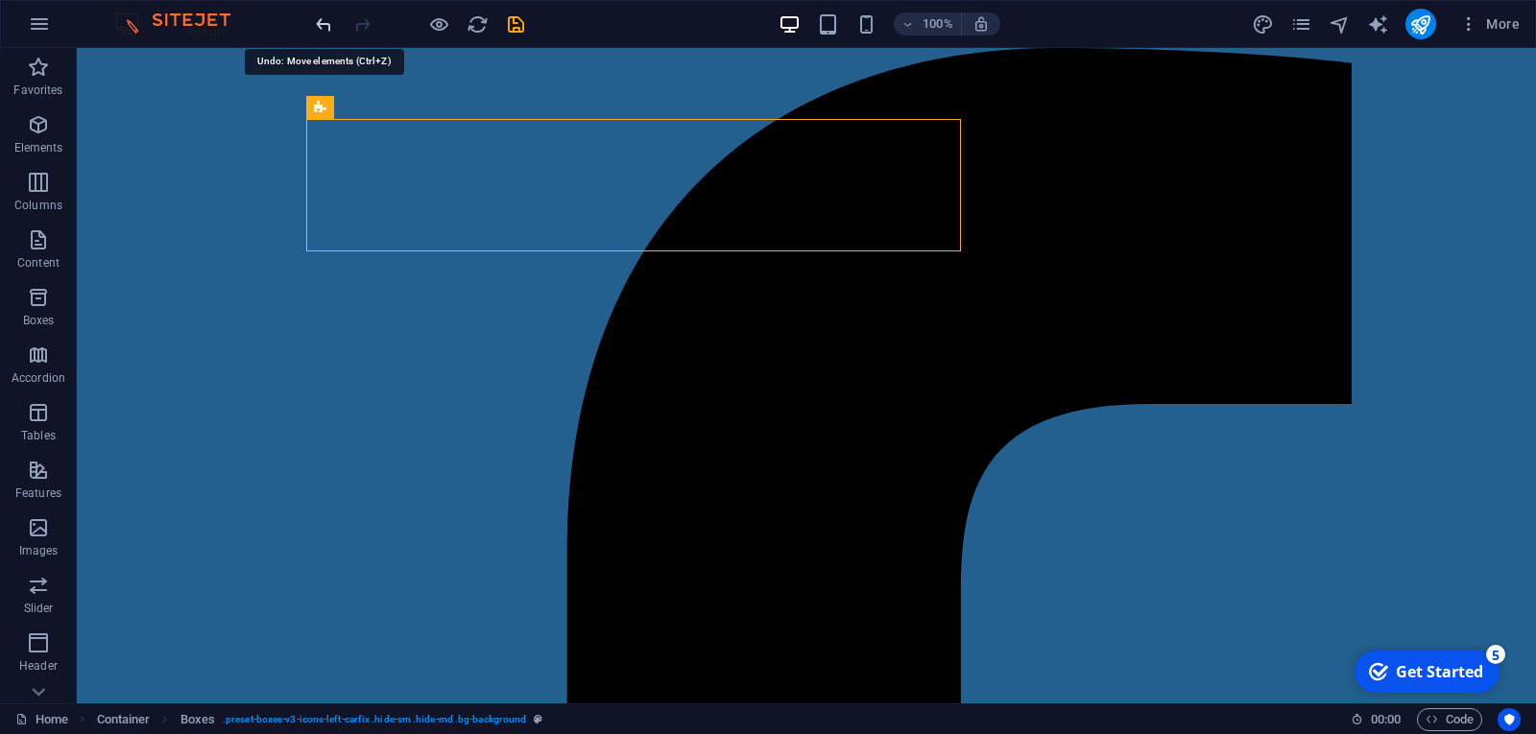
click at [316, 21] on icon "undo" at bounding box center [324, 24] width 22 height 22
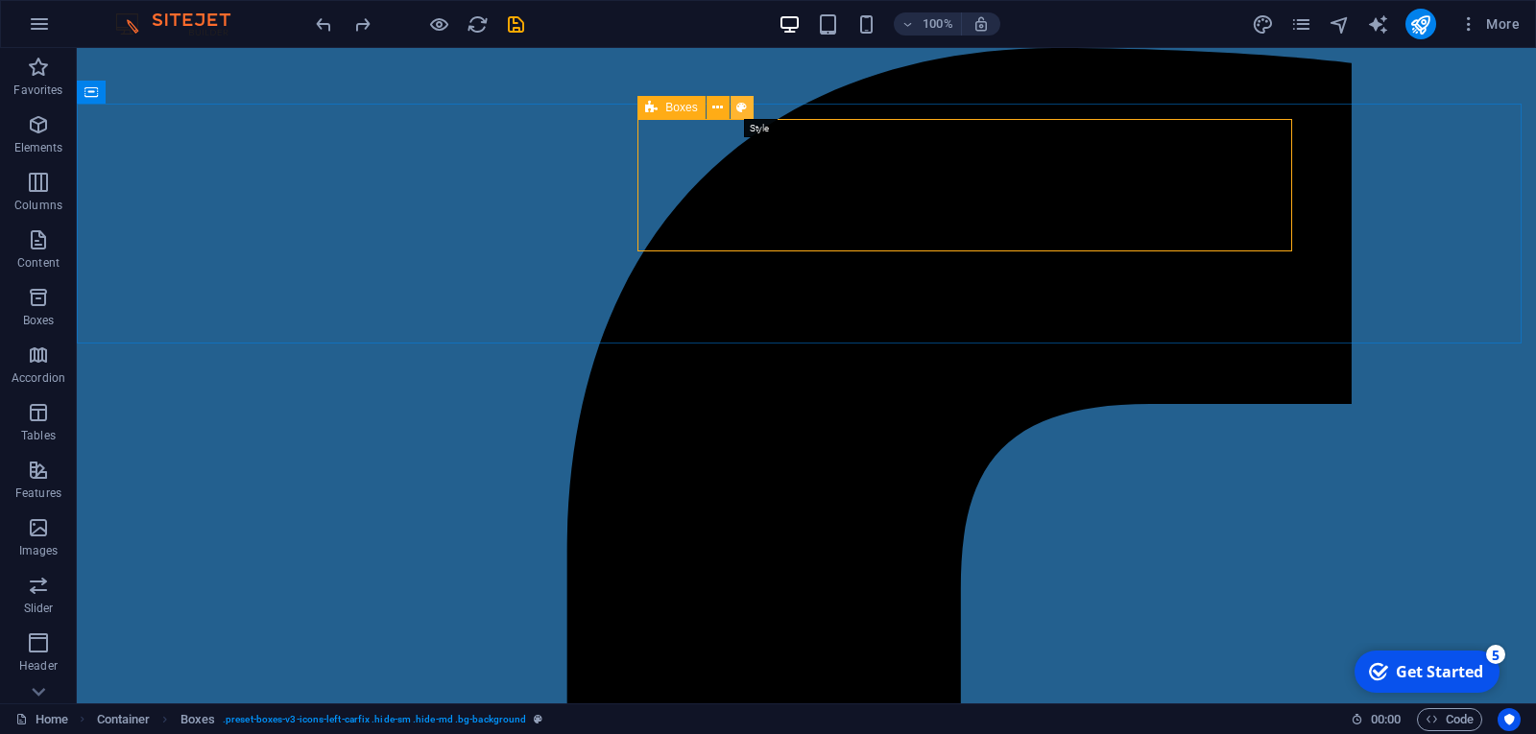
click at [745, 107] on icon at bounding box center [741, 108] width 11 height 20
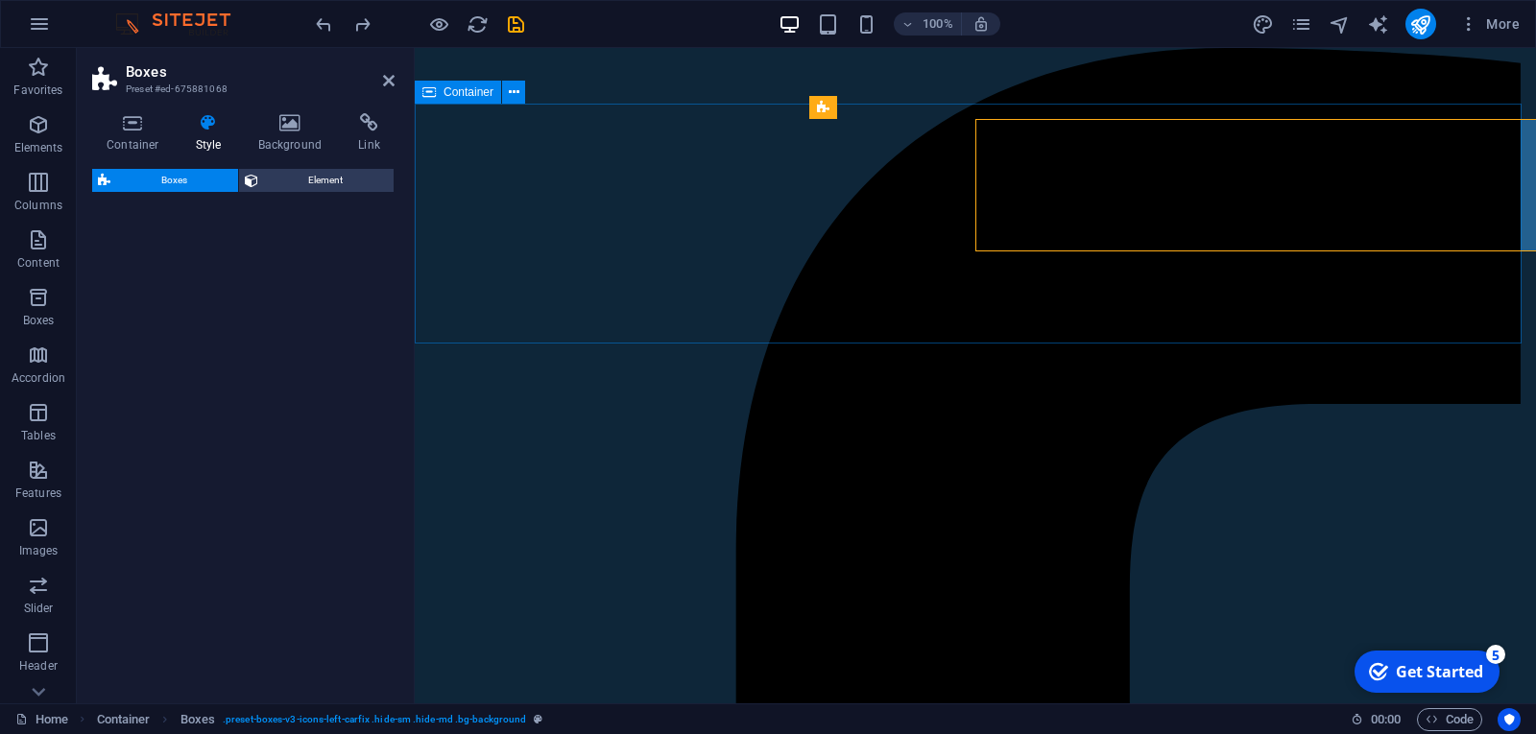
select select "rem"
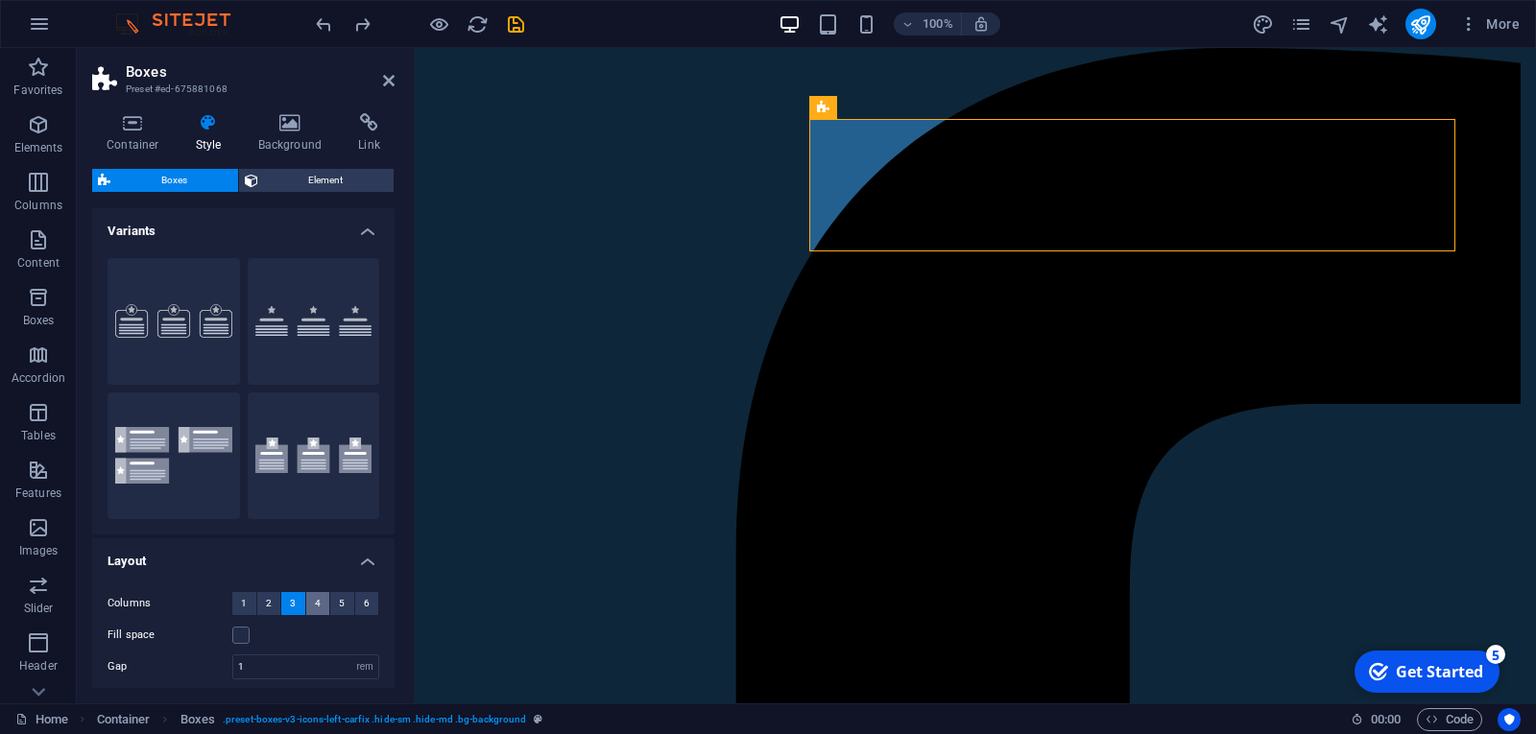
click at [319, 599] on button "4" at bounding box center [318, 603] width 24 height 23
click at [319, 598] on button "4" at bounding box center [318, 603] width 24 height 23
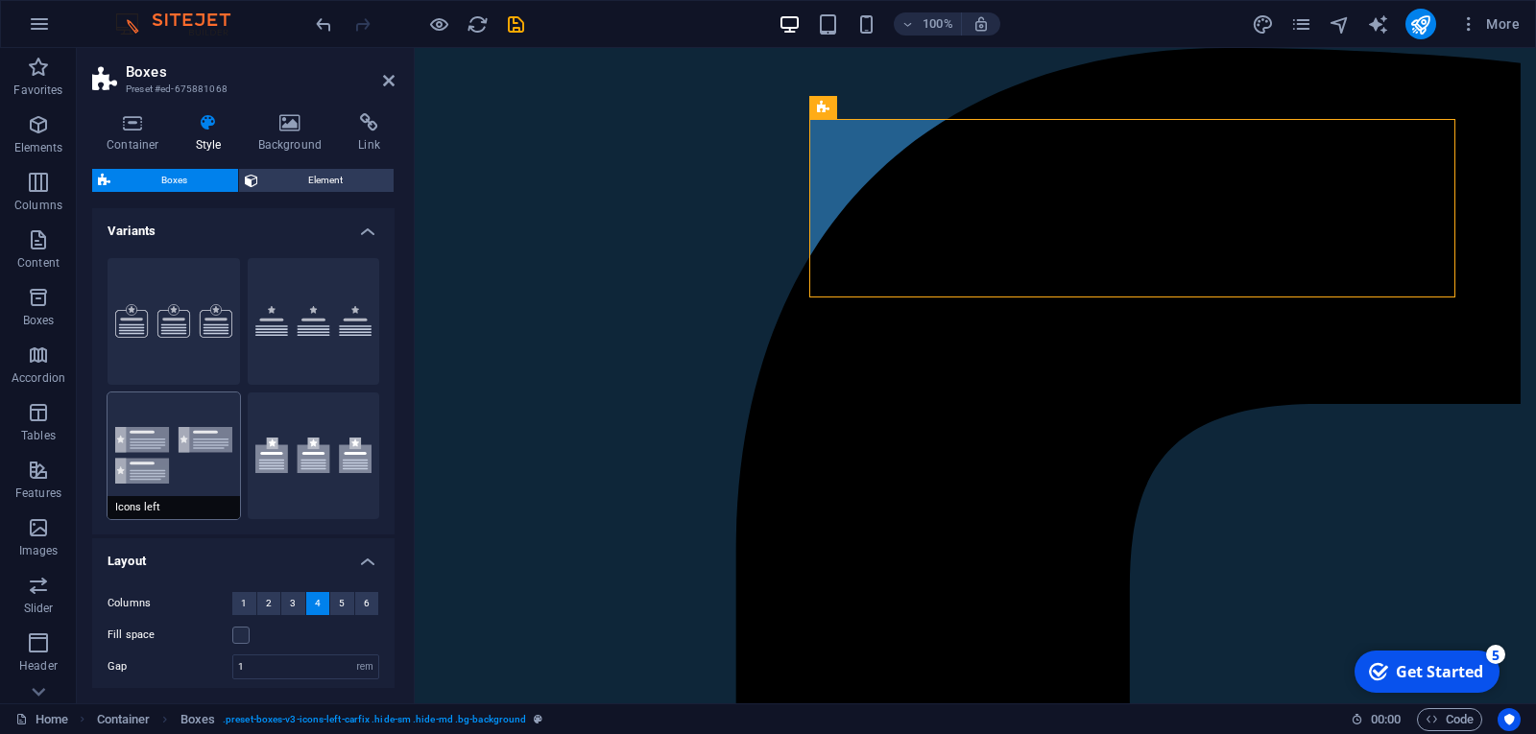
click at [206, 434] on button "Icons left" at bounding box center [173, 456] width 132 height 127
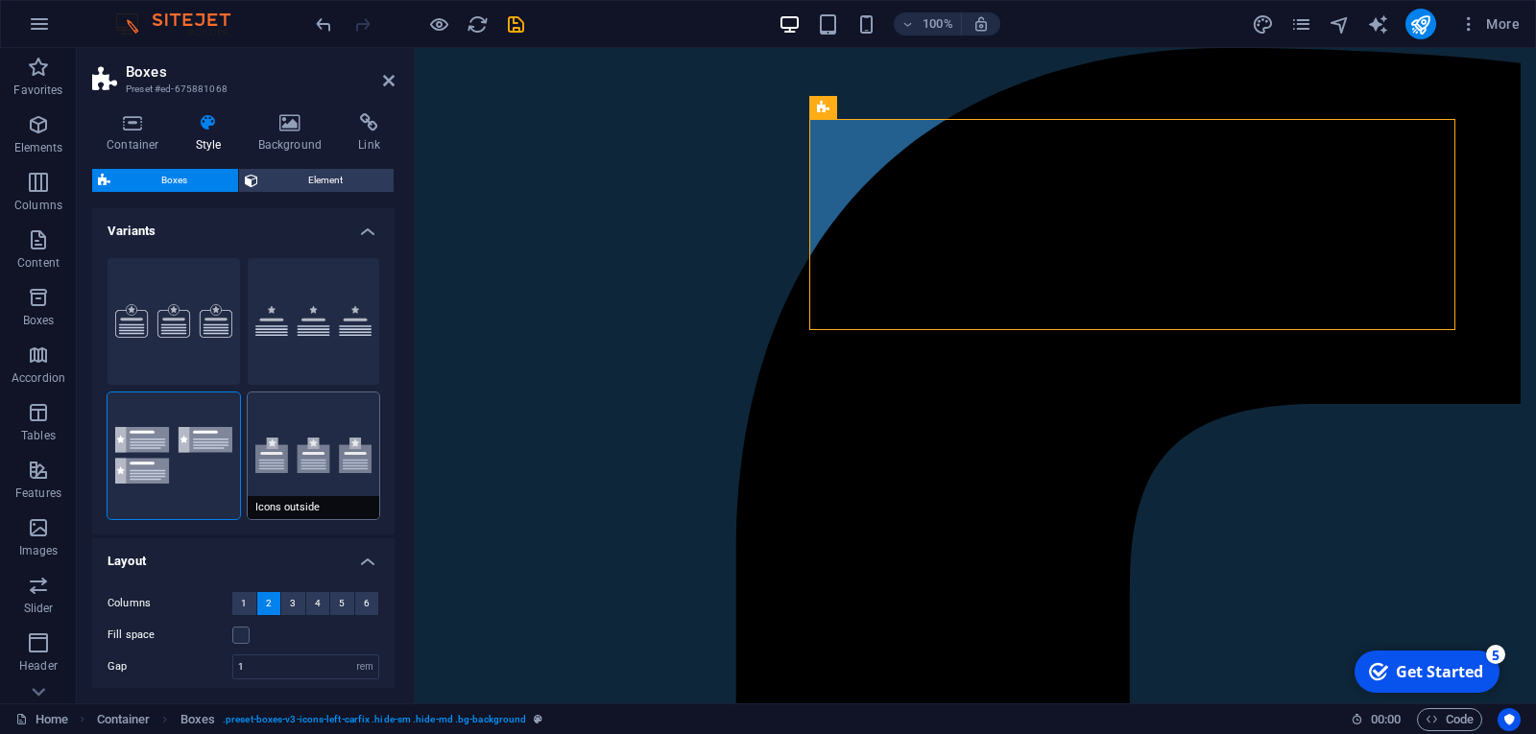
click at [275, 457] on button "Icons outside" at bounding box center [314, 456] width 132 height 127
type input "2"
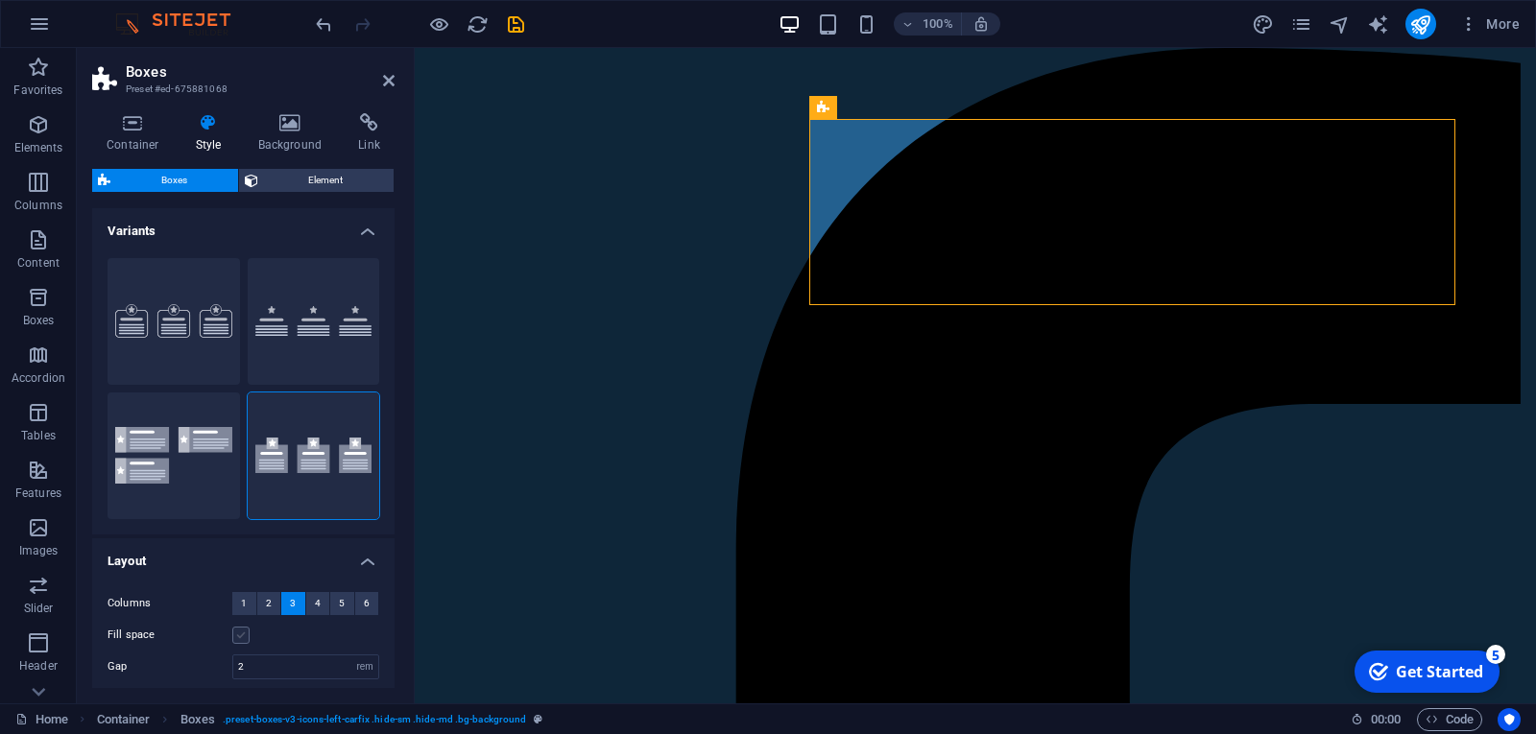
click at [240, 632] on label at bounding box center [240, 635] width 17 height 17
click at [0, 0] on input "Fill space" at bounding box center [0, 0] width 0 height 0
drag, startPoint x: 395, startPoint y: 433, endPoint x: 392, endPoint y: 500, distance: 67.3
click at [392, 500] on div "Container Style Background Link Size Height Default px rem % vh vw Min. height …" at bounding box center [243, 401] width 333 height 606
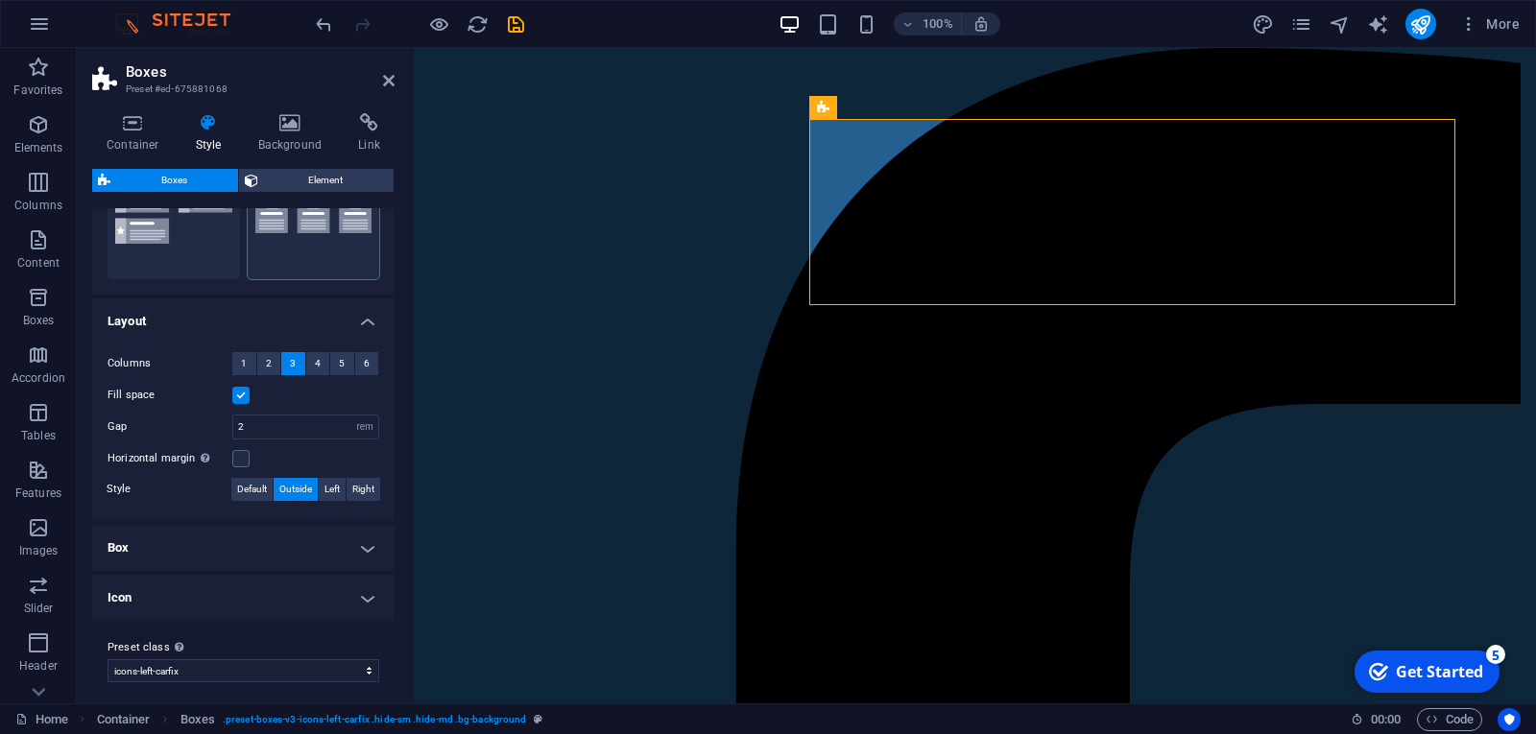
scroll to position [250, 0]
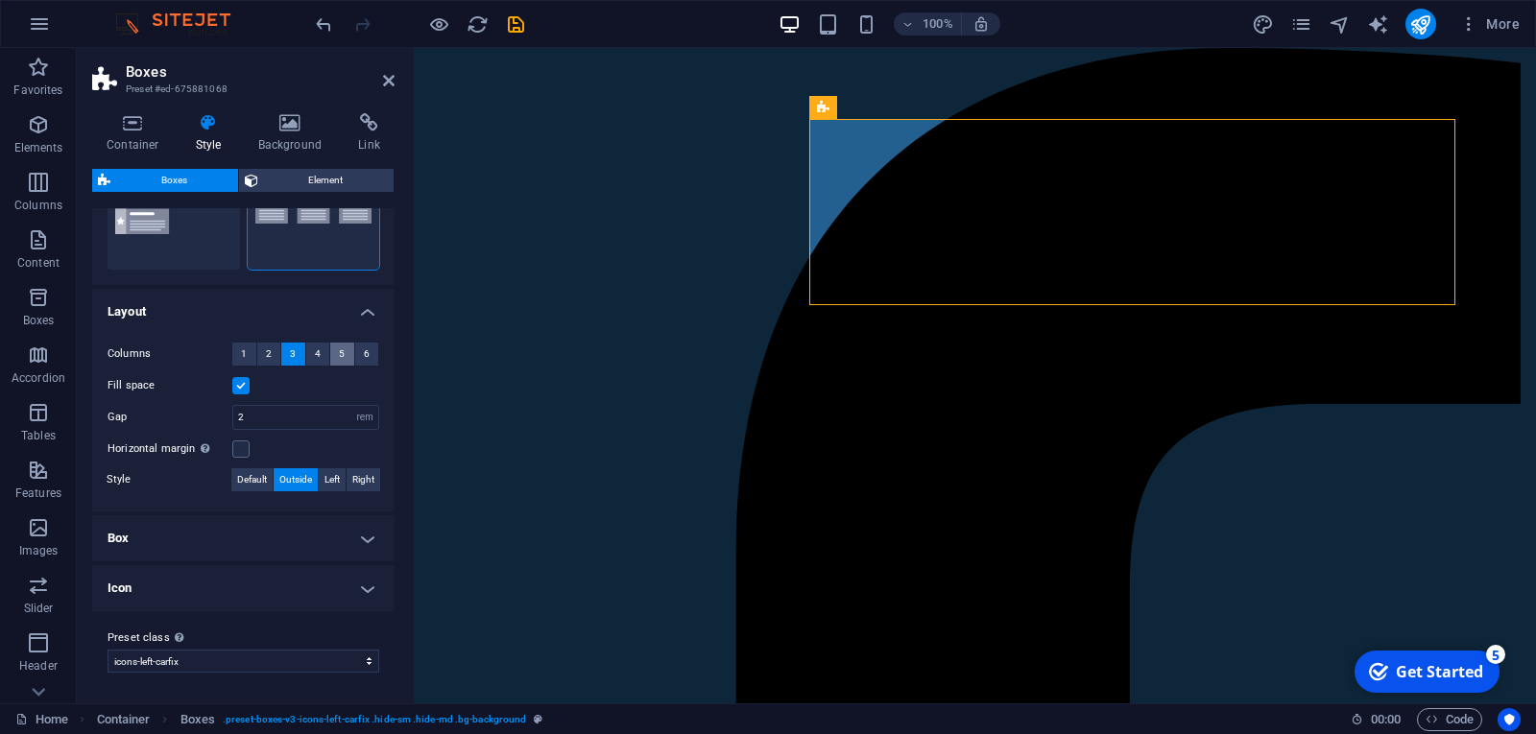
click at [340, 354] on span "5" at bounding box center [342, 354] width 6 height 23
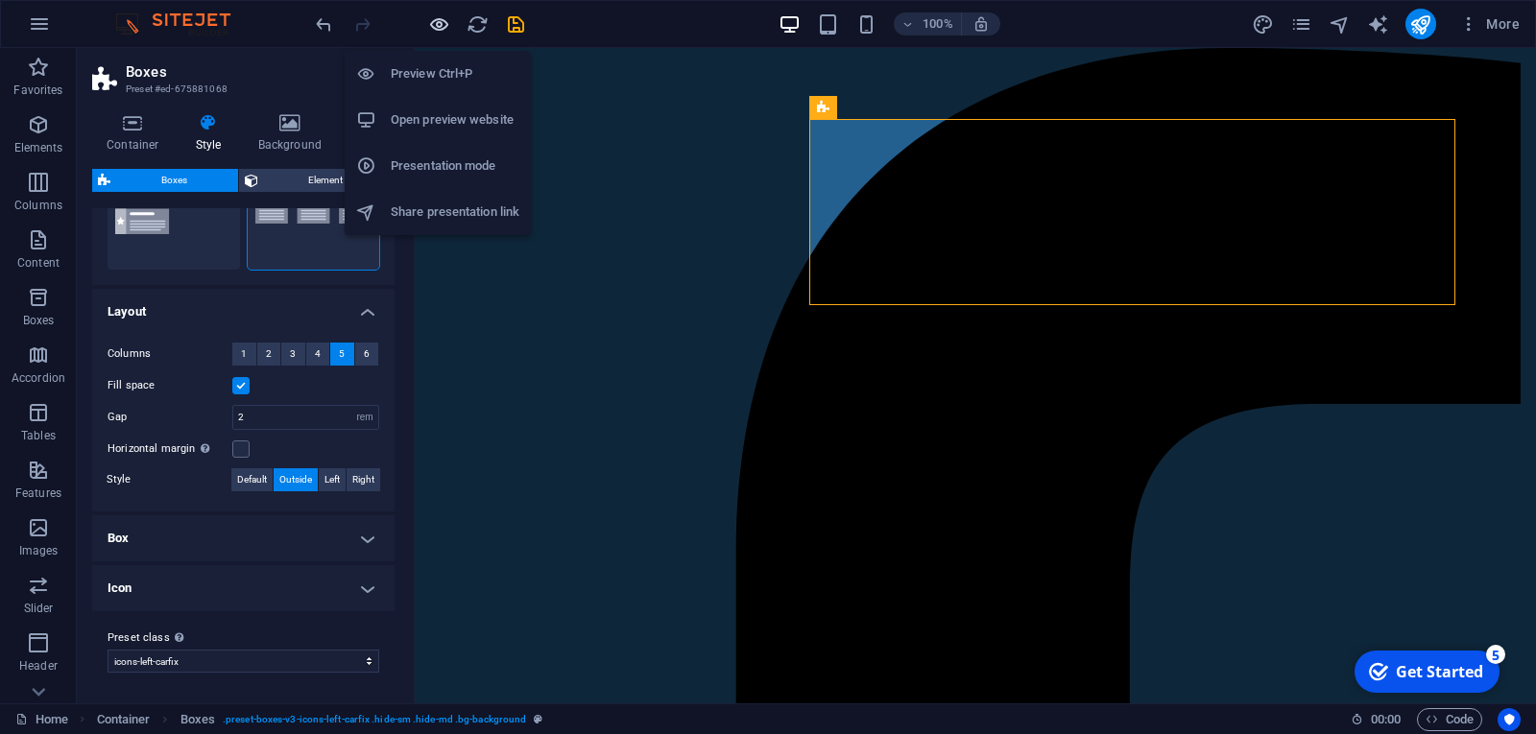
click at [437, 27] on icon "button" at bounding box center [439, 24] width 22 height 22
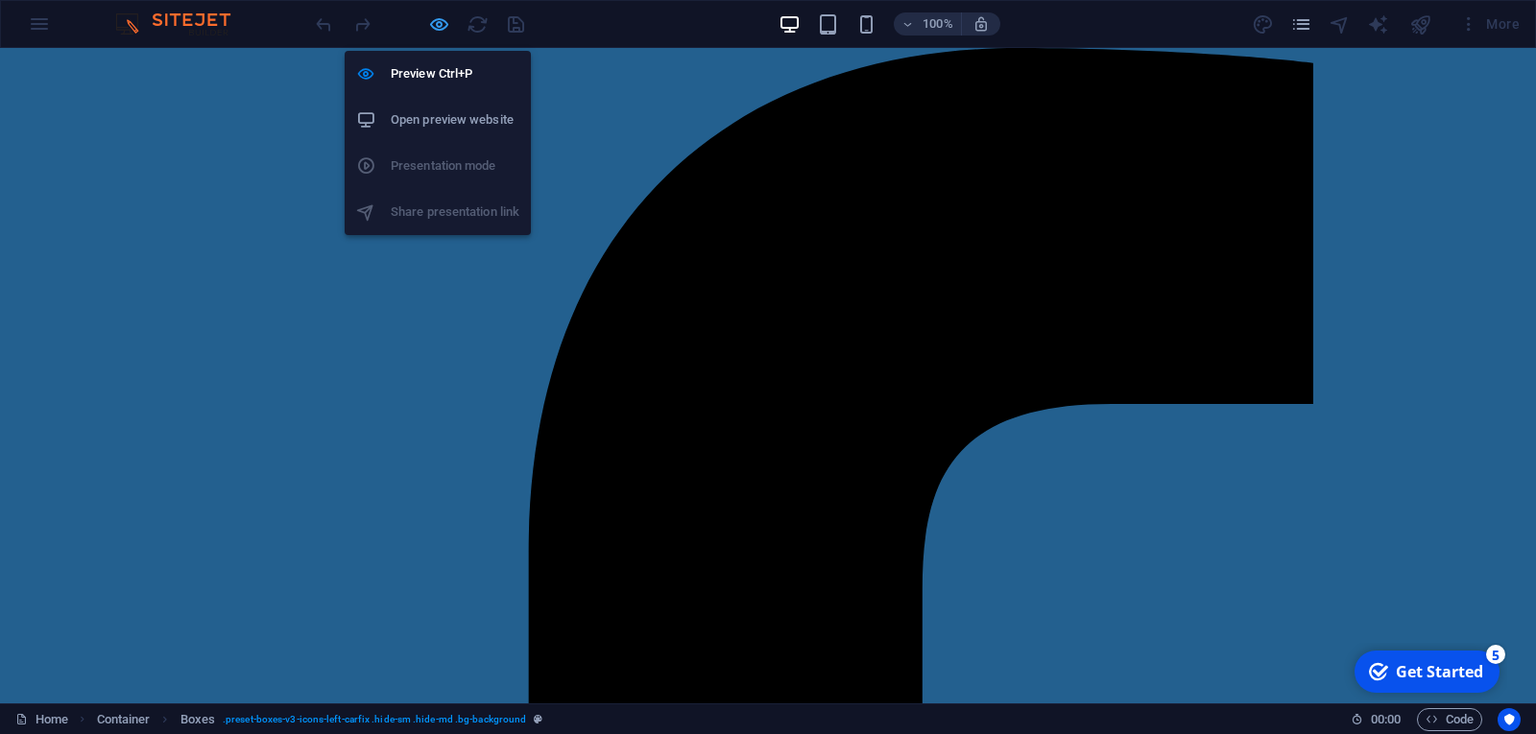
click at [442, 21] on icon "button" at bounding box center [439, 24] width 22 height 22
select select "rem"
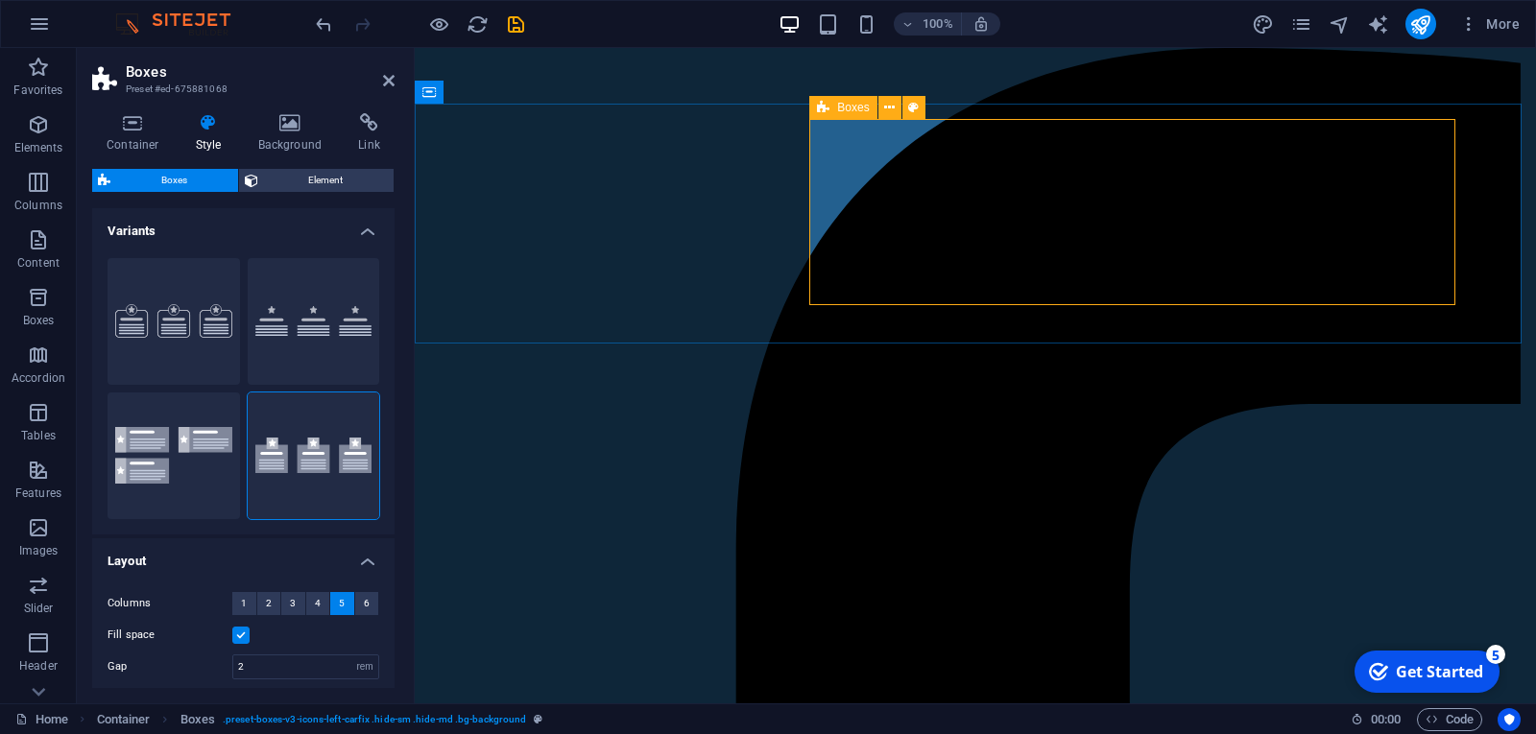
click at [914, 108] on icon at bounding box center [913, 108] width 11 height 20
click at [324, 173] on span "Element" at bounding box center [326, 180] width 125 height 23
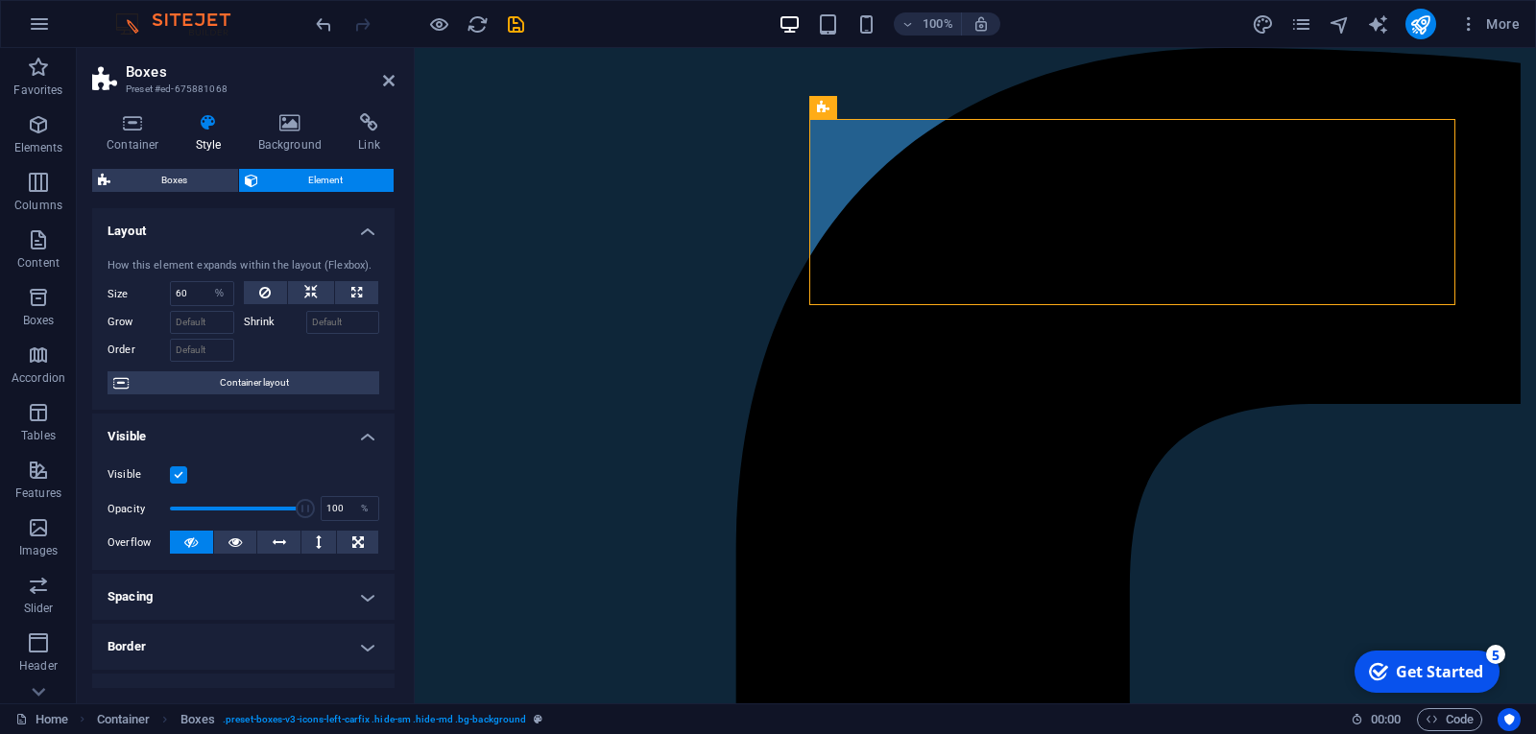
click at [367, 642] on h4 "Border" at bounding box center [243, 647] width 302 height 46
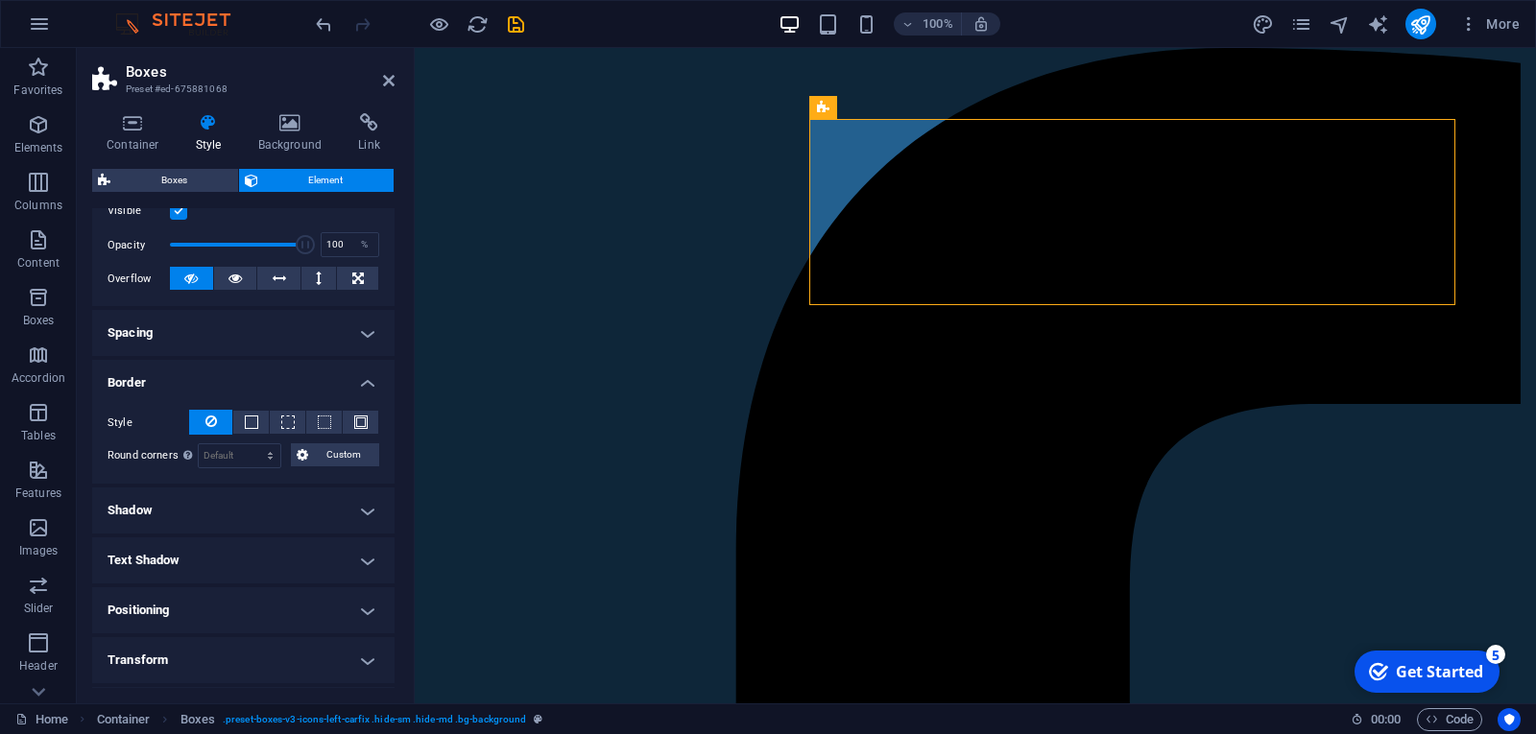
scroll to position [269, 0]
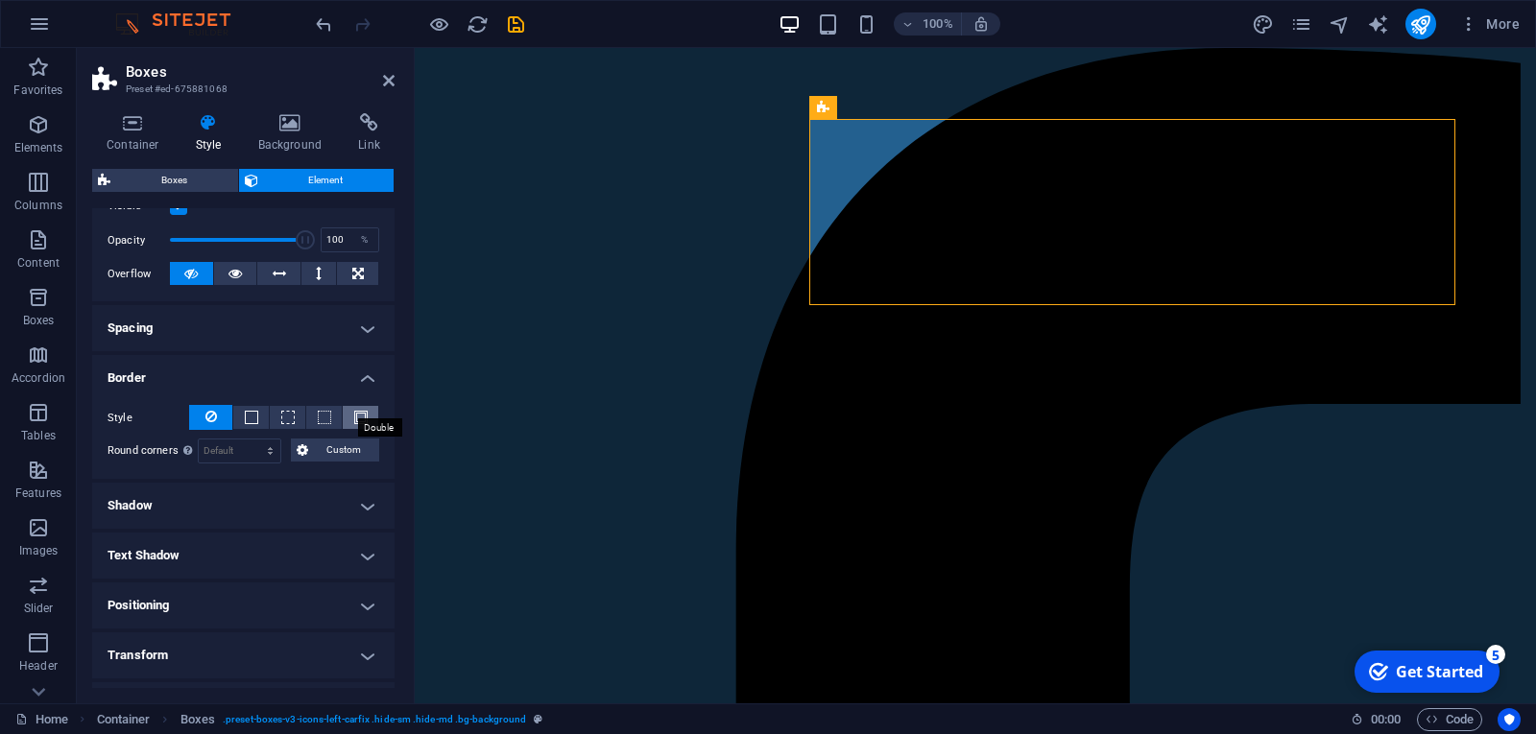
click at [355, 415] on span at bounding box center [360, 417] width 13 height 13
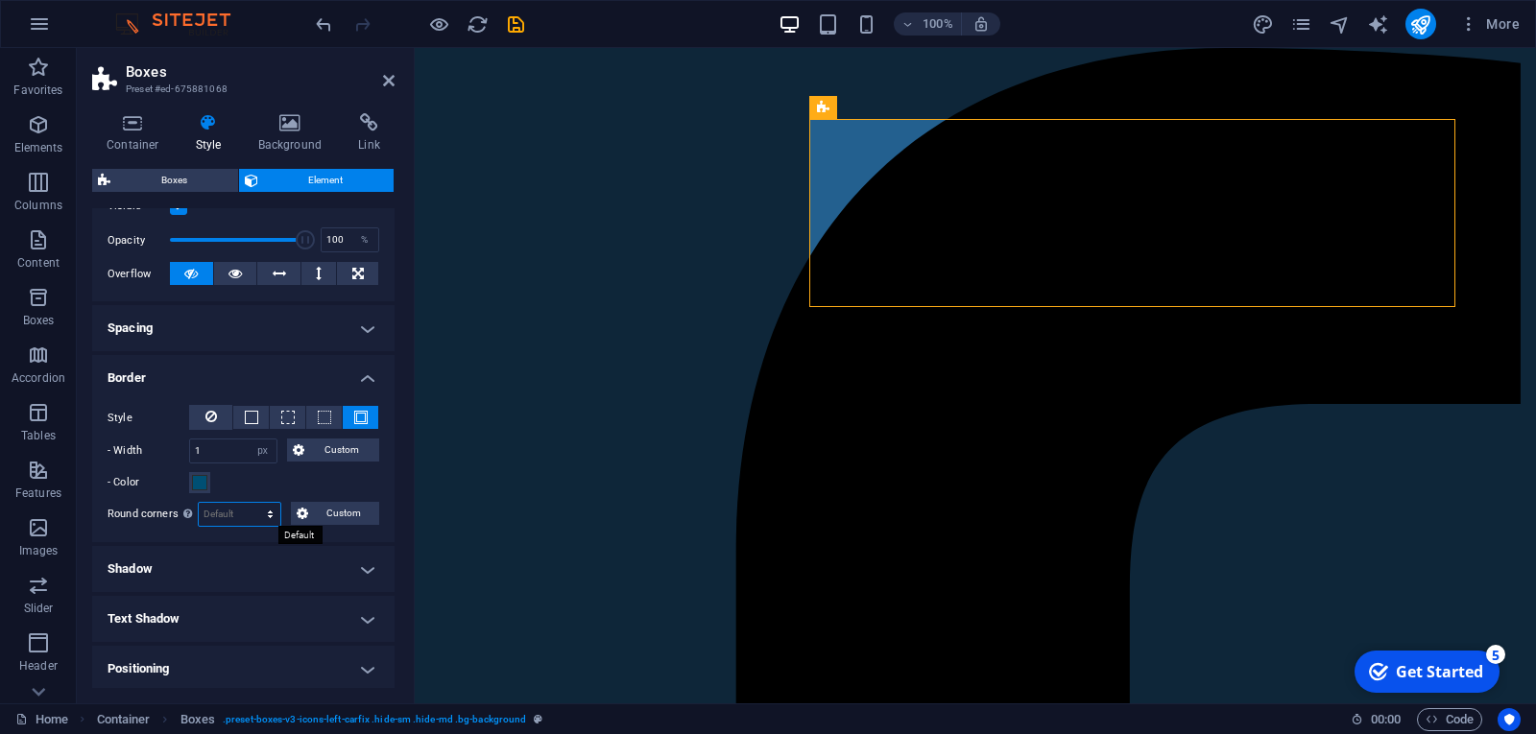
click at [266, 514] on select "Default px rem % vh vw Custom" at bounding box center [240, 514] width 82 height 23
select select "px"
click at [251, 503] on select "Default px rem % vh vw Custom" at bounding box center [240, 514] width 82 height 23
type input "66"
click at [234, 455] on input "1" at bounding box center [233, 451] width 86 height 23
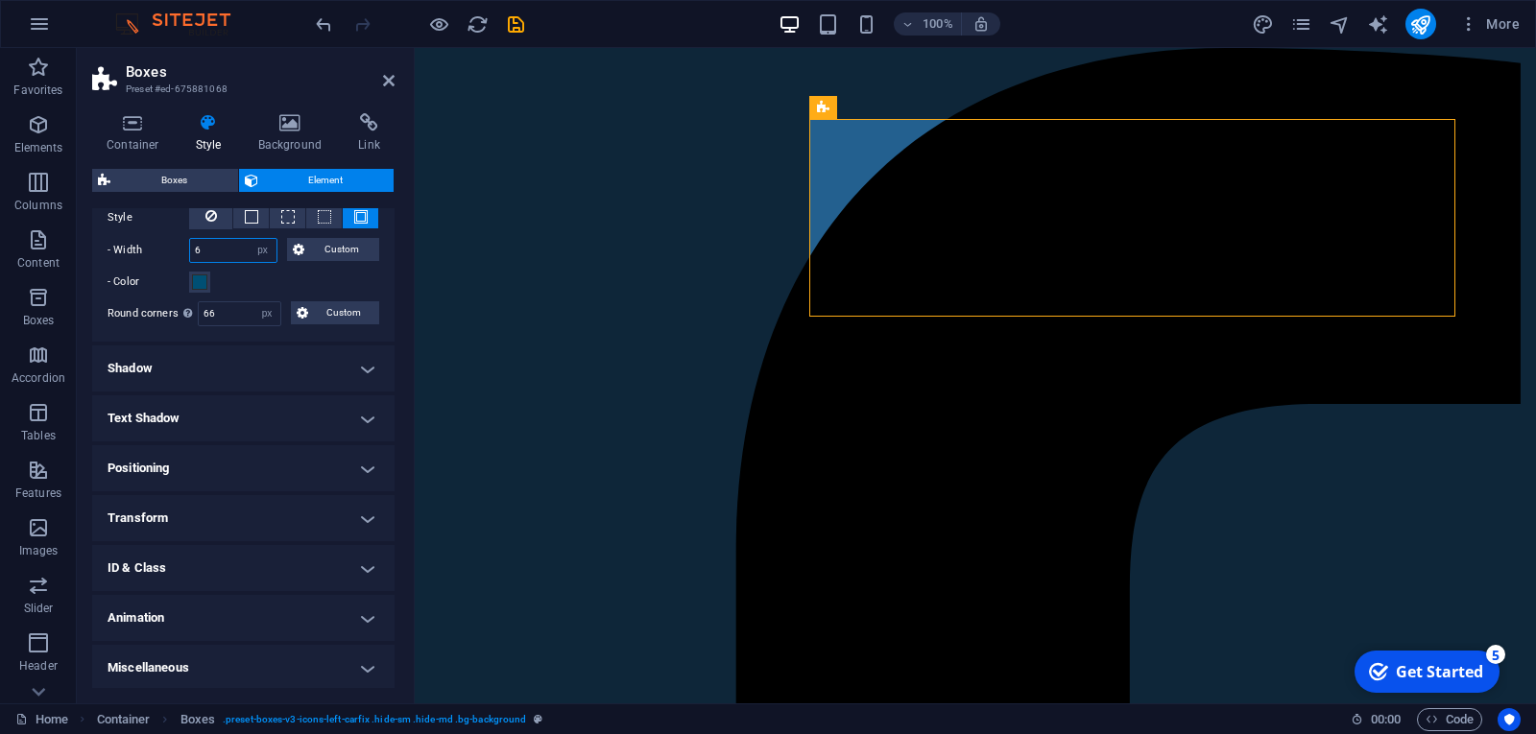
scroll to position [472, 0]
type input "6"
click at [360, 465] on h4 "Positioning" at bounding box center [243, 465] width 302 height 46
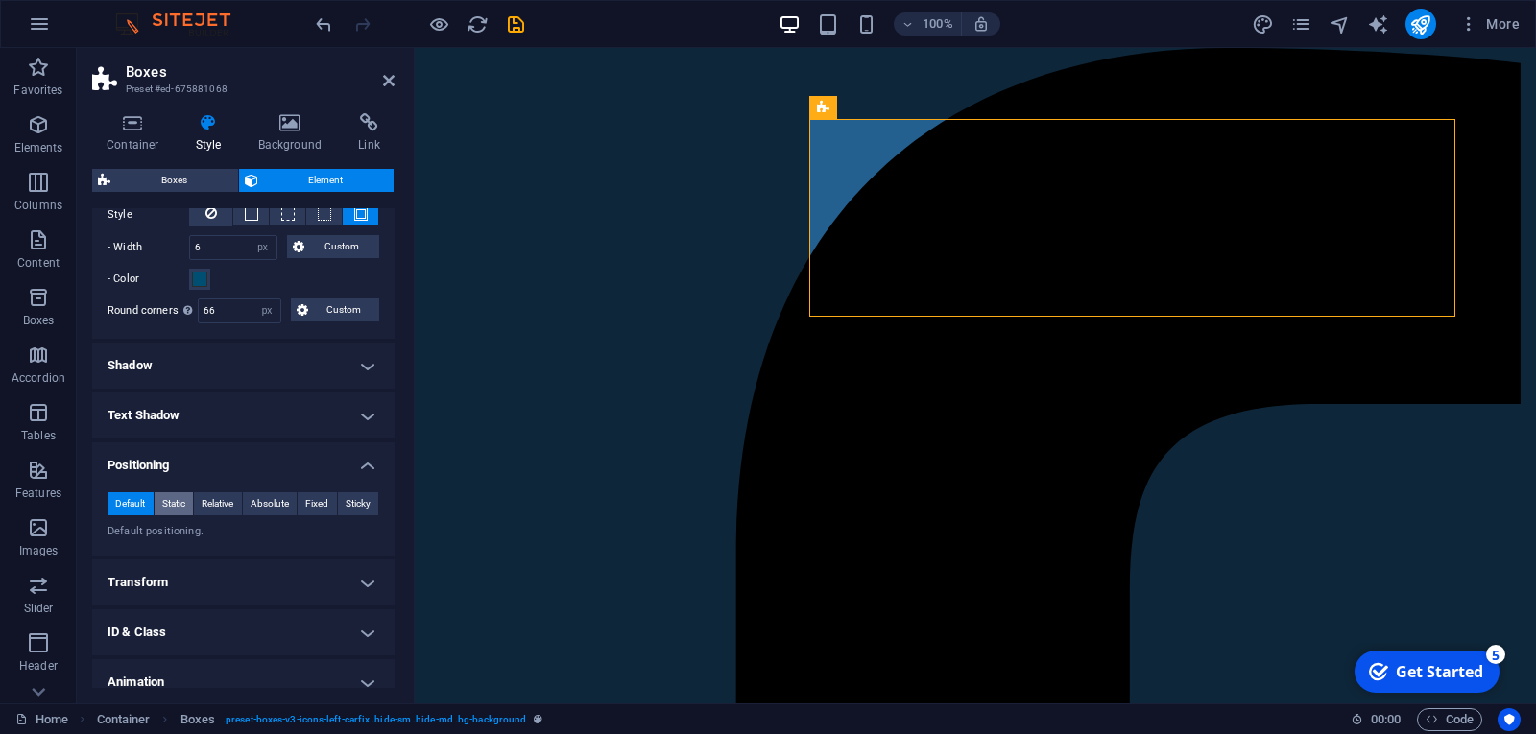
click at [159, 496] on button "Static" at bounding box center [174, 503] width 39 height 23
click at [299, 149] on h4 "Background" at bounding box center [294, 133] width 101 height 40
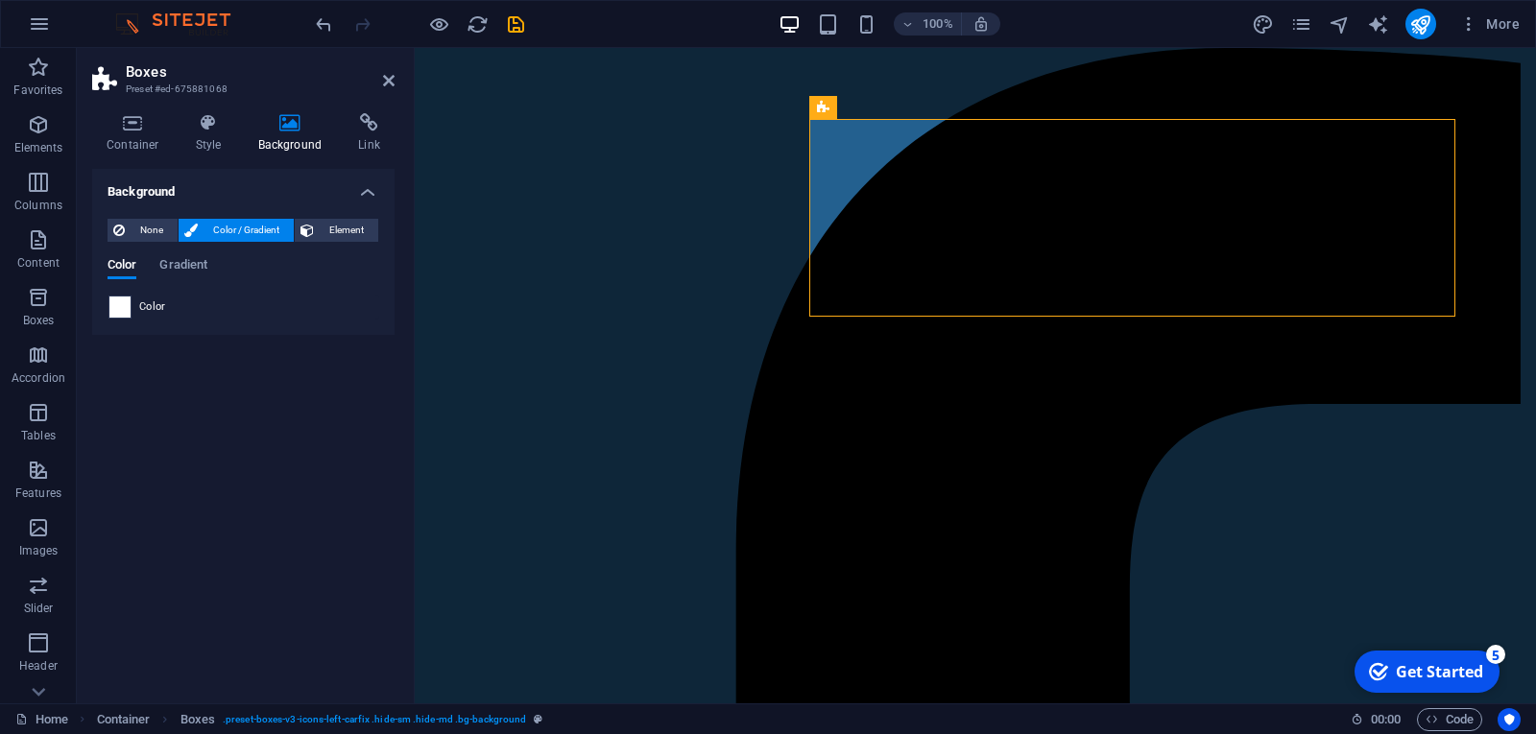
click at [123, 312] on span at bounding box center [119, 307] width 21 height 21
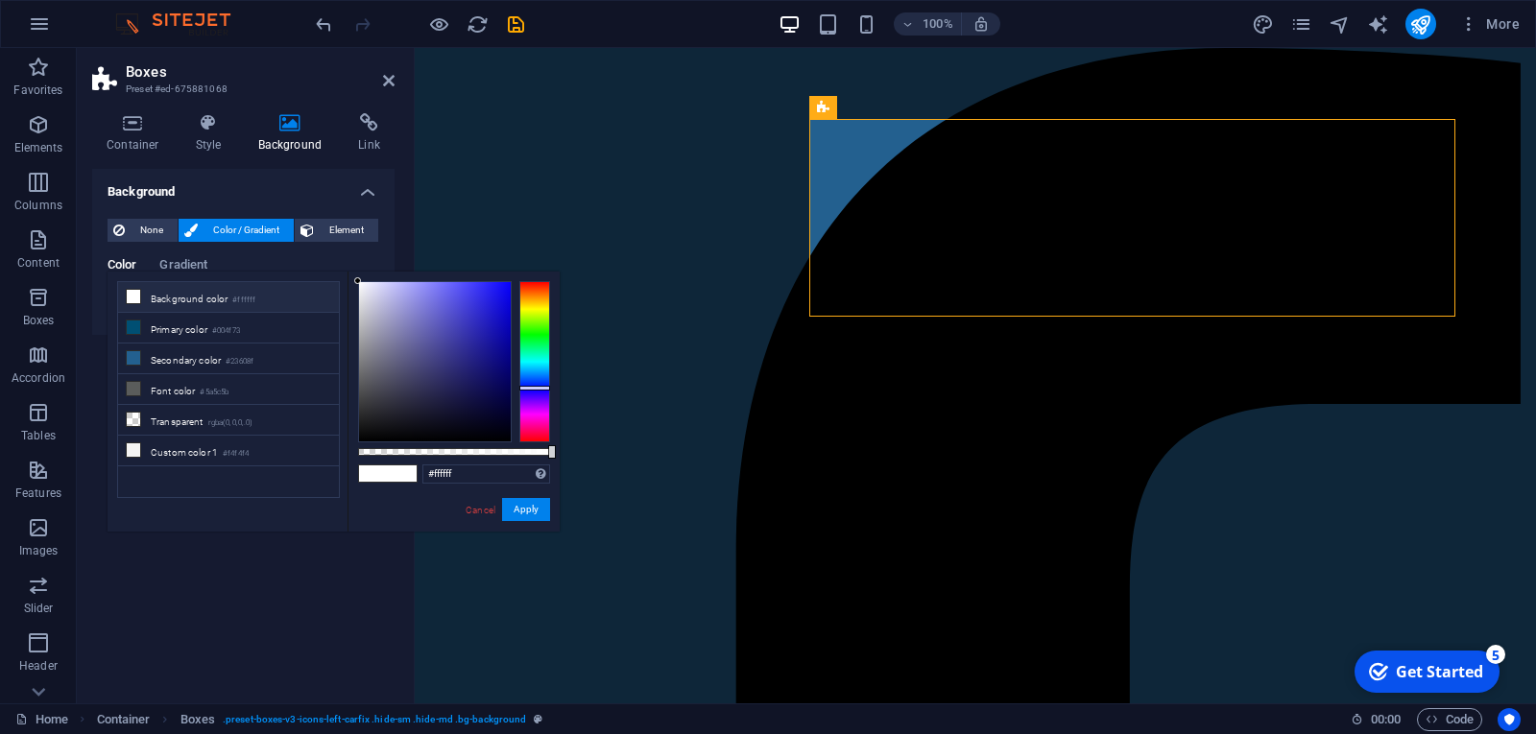
click at [536, 388] on div at bounding box center [534, 361] width 31 height 161
click at [508, 286] on div at bounding box center [435, 361] width 152 height 159
click at [508, 319] on div at bounding box center [435, 361] width 152 height 159
click at [499, 345] on div at bounding box center [435, 361] width 152 height 159
click at [442, 343] on div at bounding box center [435, 361] width 152 height 159
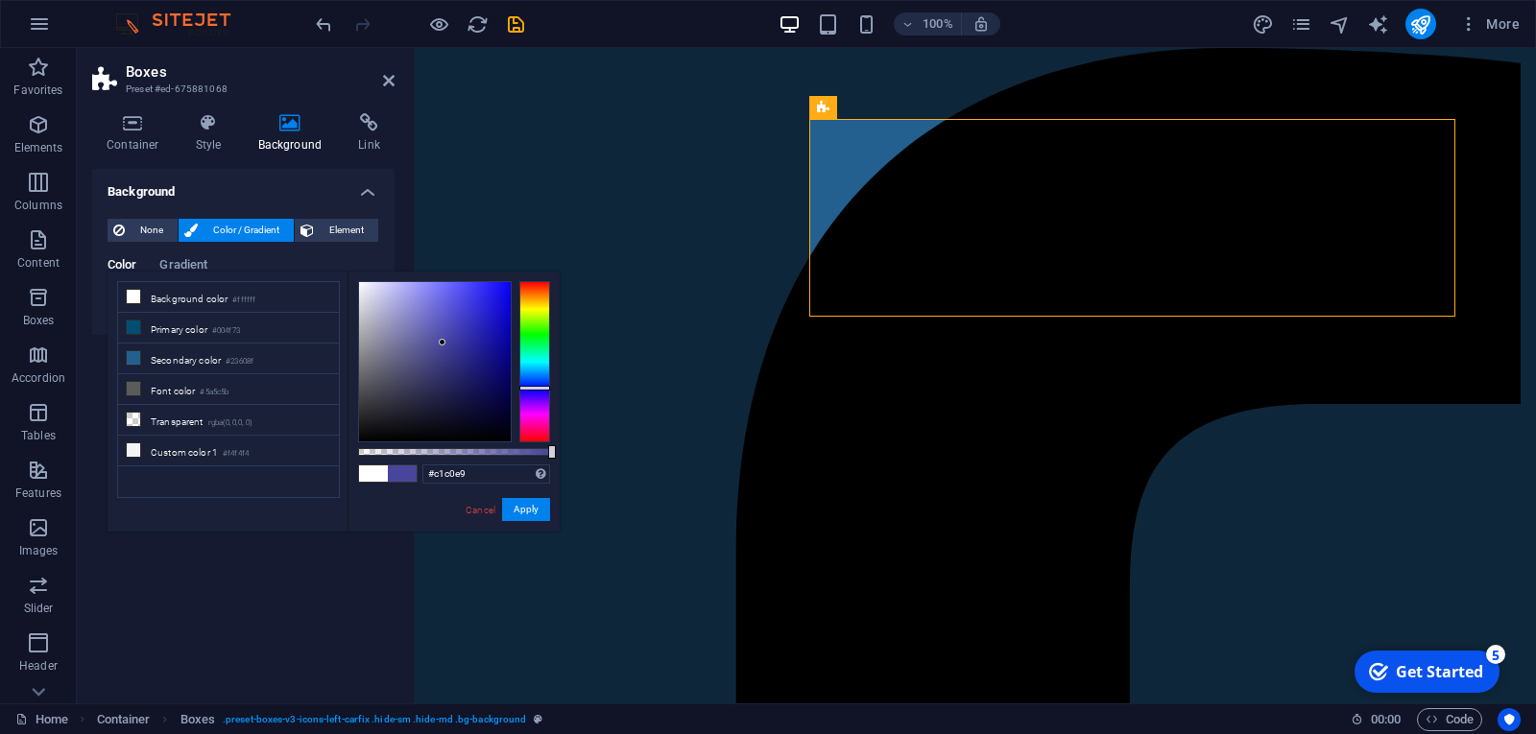
click at [385, 295] on div at bounding box center [435, 361] width 152 height 159
click at [366, 302] on div at bounding box center [435, 361] width 152 height 159
click at [382, 352] on div at bounding box center [435, 361] width 152 height 159
click at [392, 404] on div at bounding box center [435, 361] width 152 height 159
click at [427, 398] on div at bounding box center [435, 361] width 152 height 159
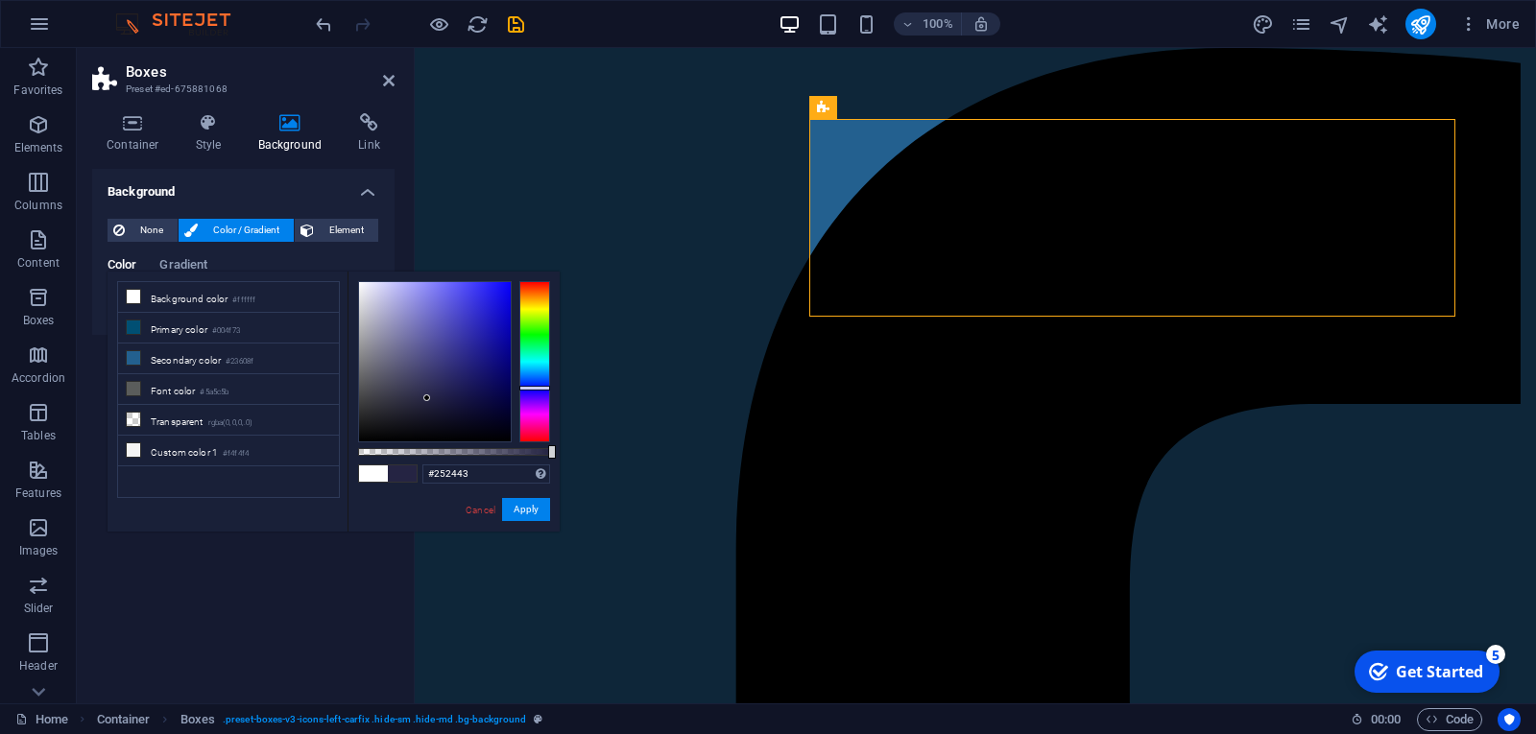
type input "#191746"
click at [459, 396] on div at bounding box center [435, 361] width 152 height 159
click at [114, 129] on icon at bounding box center [133, 122] width 82 height 19
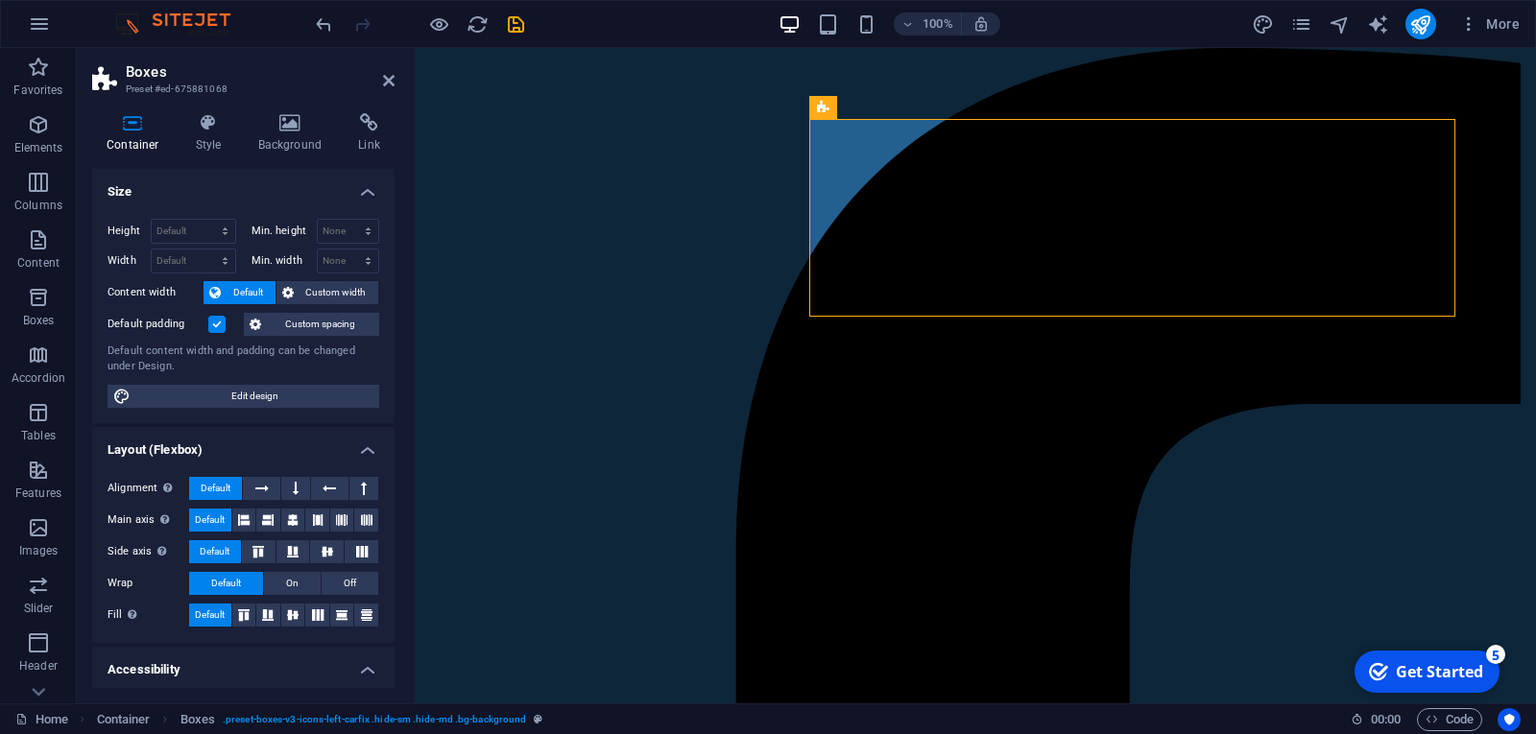
click at [114, 128] on icon at bounding box center [133, 122] width 82 height 19
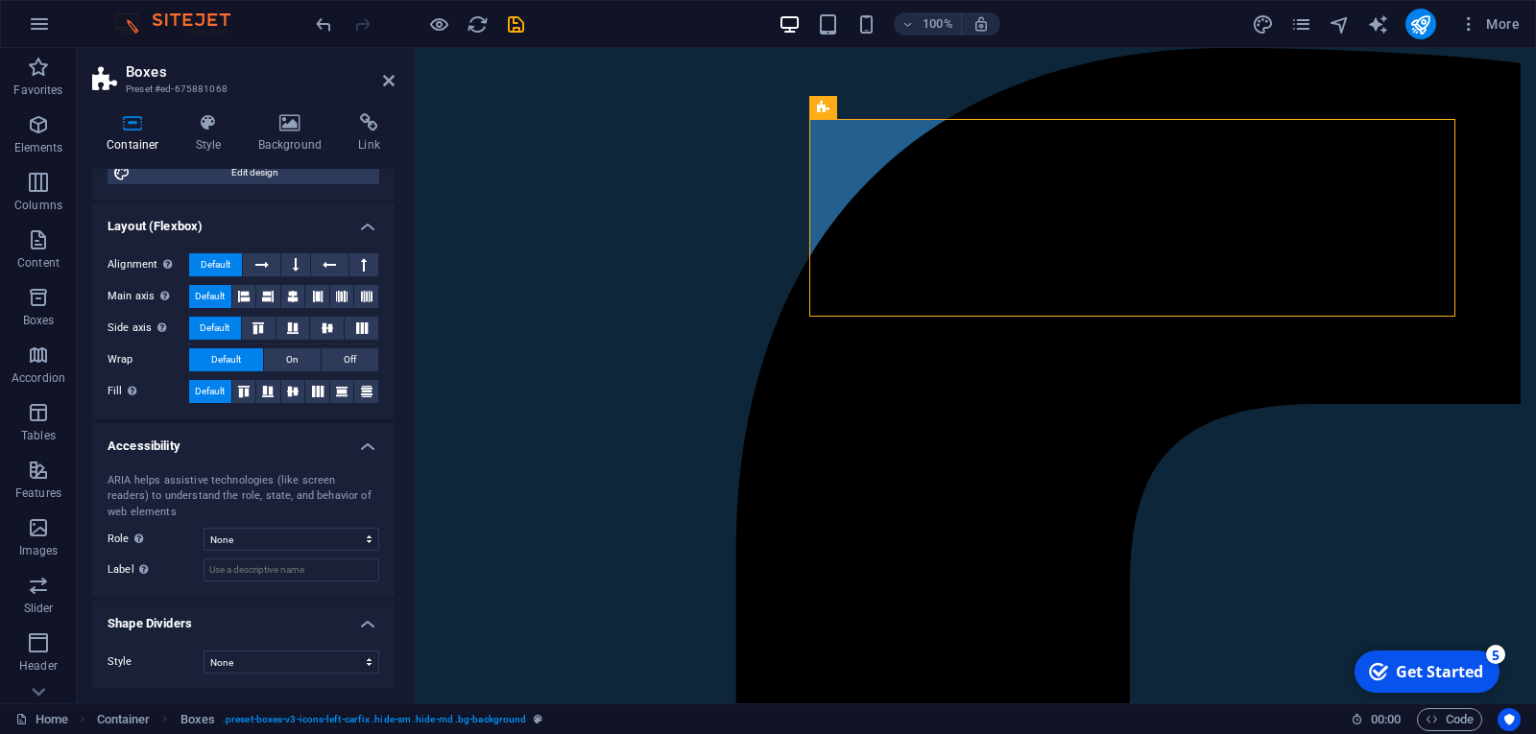
scroll to position [225, 0]
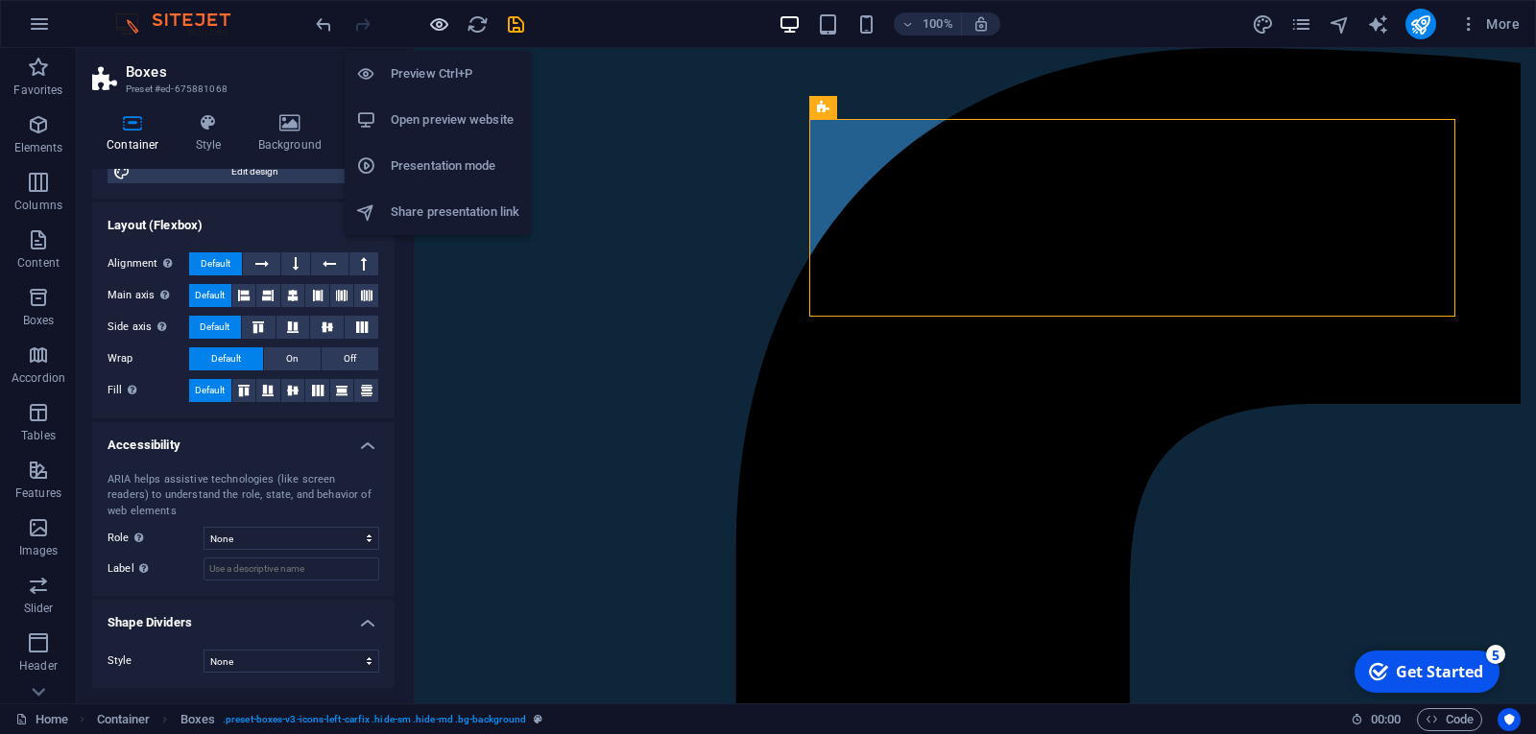
click at [441, 20] on icon "button" at bounding box center [439, 24] width 22 height 22
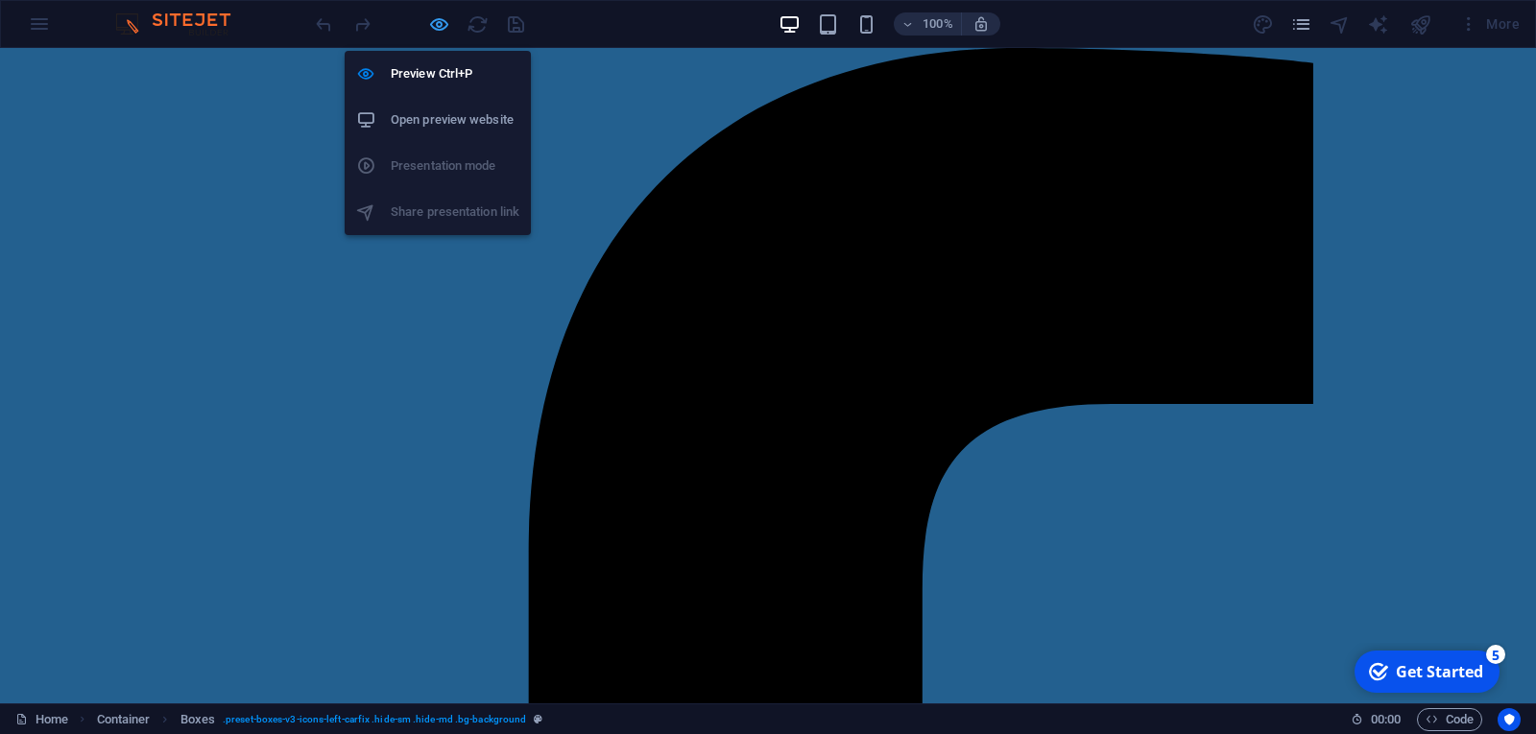
click at [441, 23] on icon "button" at bounding box center [439, 24] width 22 height 22
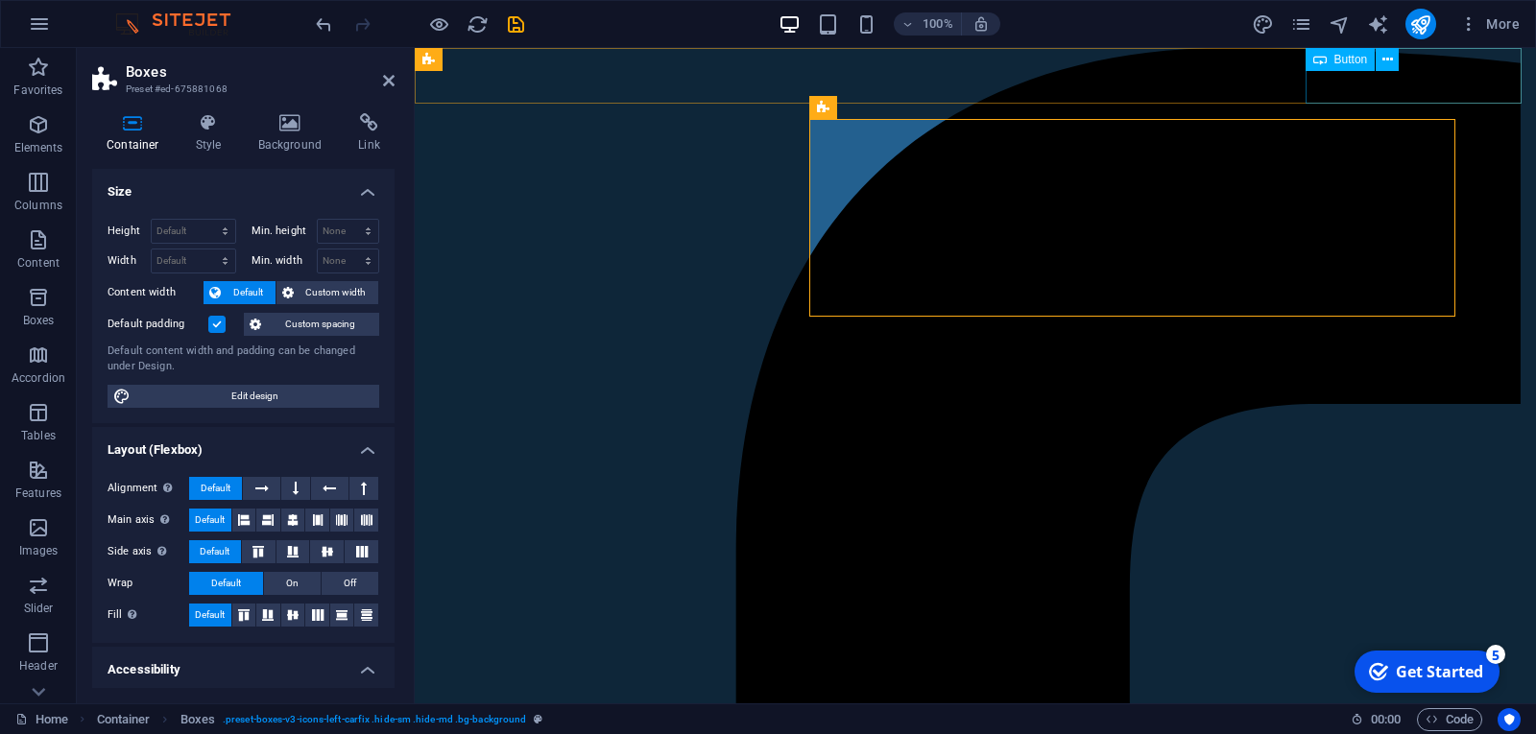
click at [1401, 71] on div "Button" at bounding box center [1358, 60] width 107 height 24
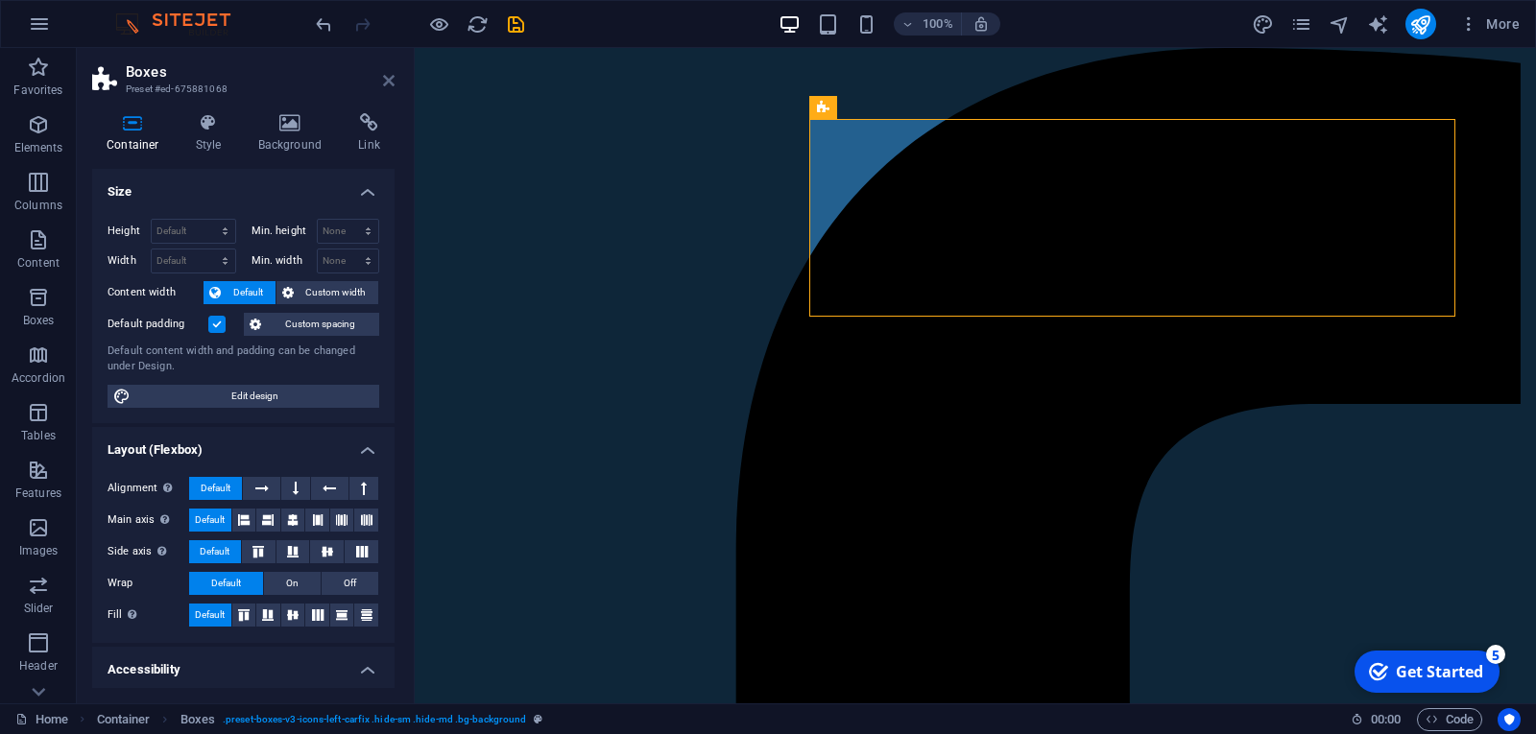
click at [391, 80] on icon at bounding box center [389, 80] width 12 height 15
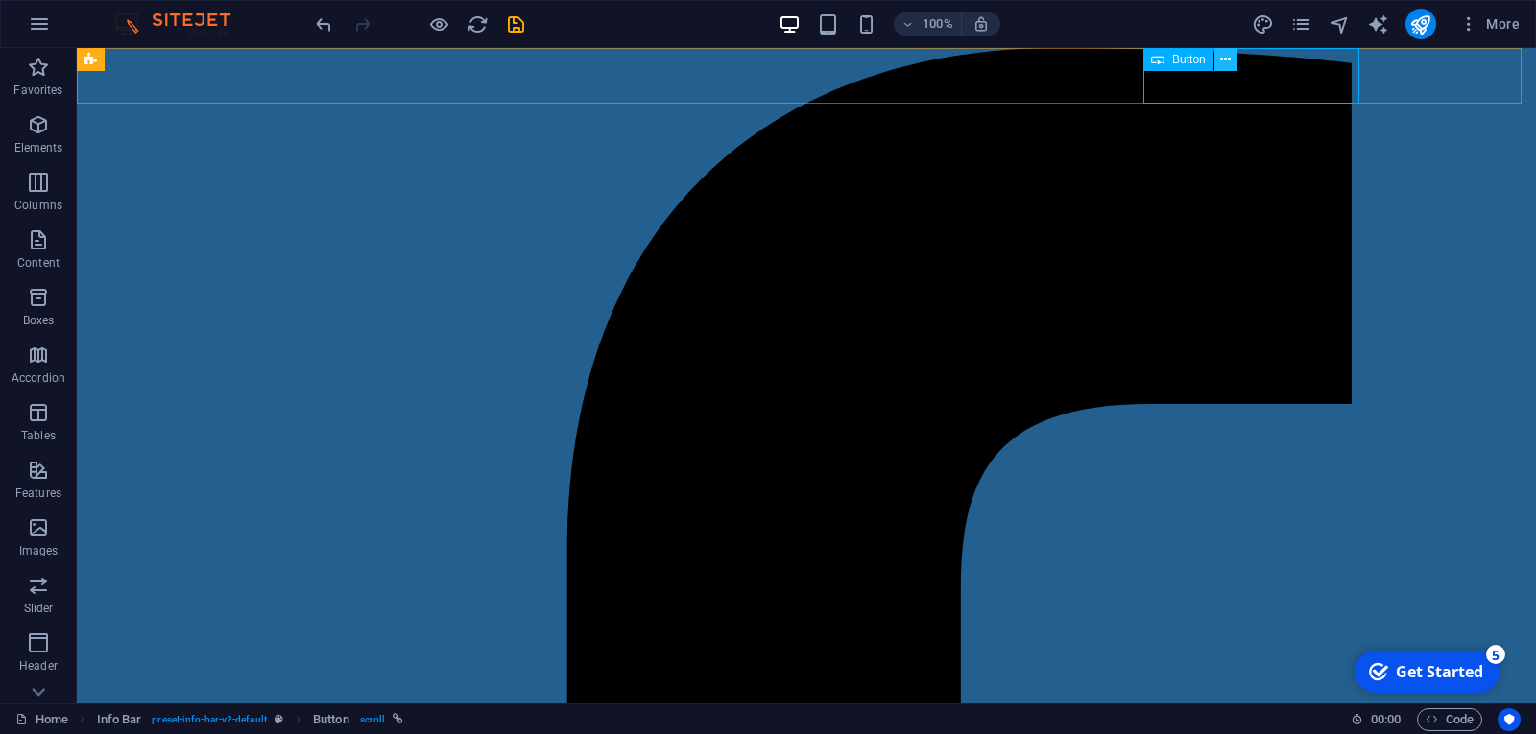
click at [1229, 60] on icon at bounding box center [1225, 60] width 11 height 20
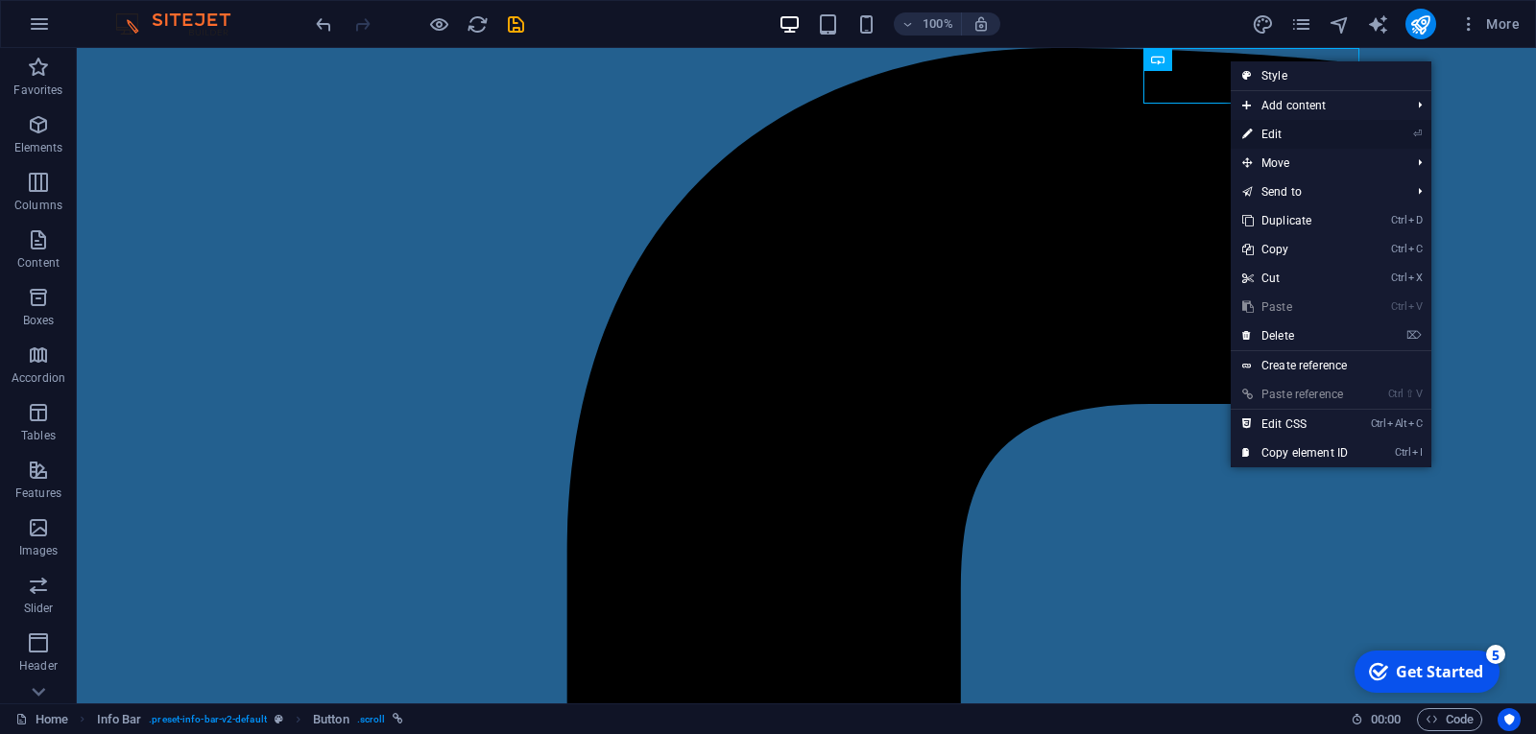
click at [1271, 130] on link "⏎ Edit" at bounding box center [1294, 134] width 129 height 29
select select "%"
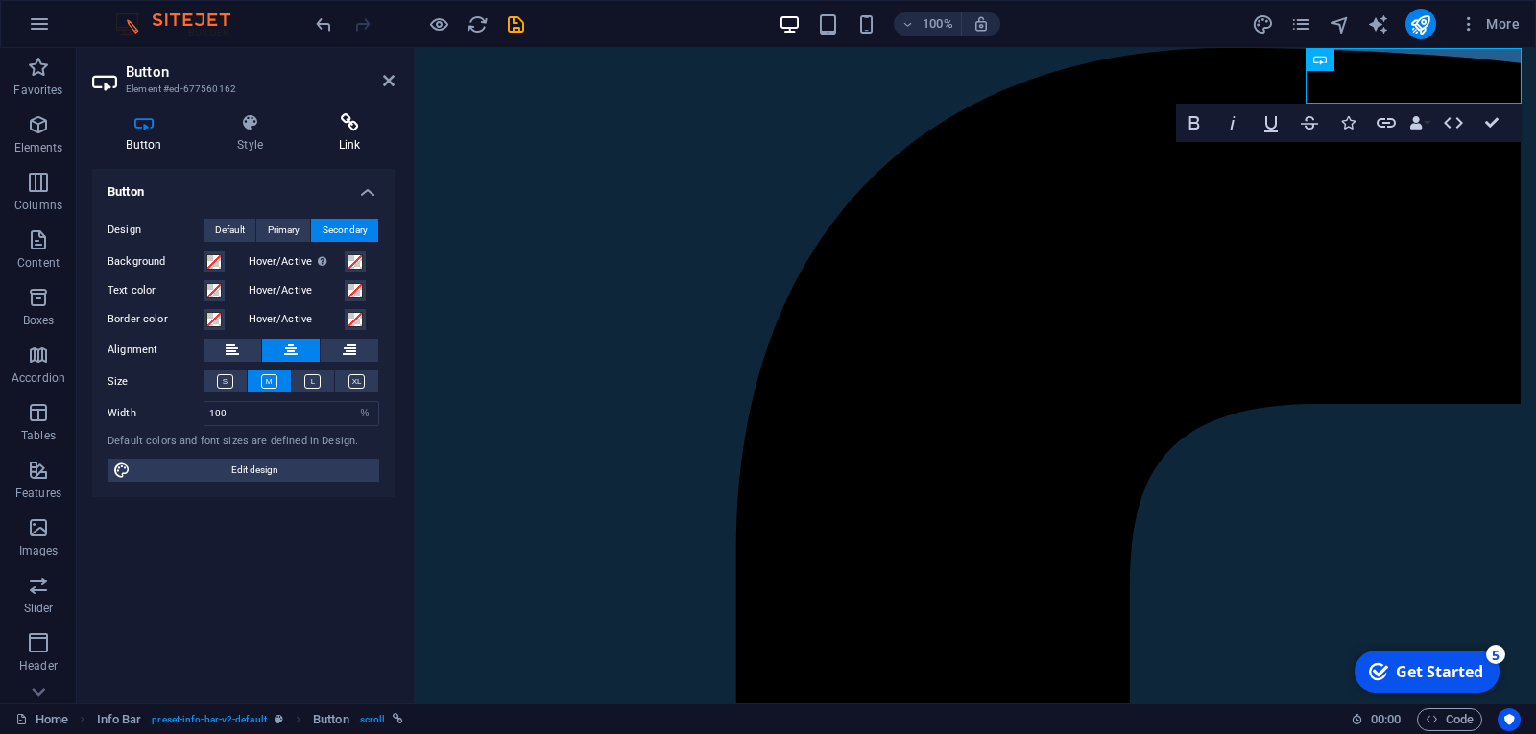
click at [350, 137] on h4 "Link" at bounding box center [349, 133] width 90 height 40
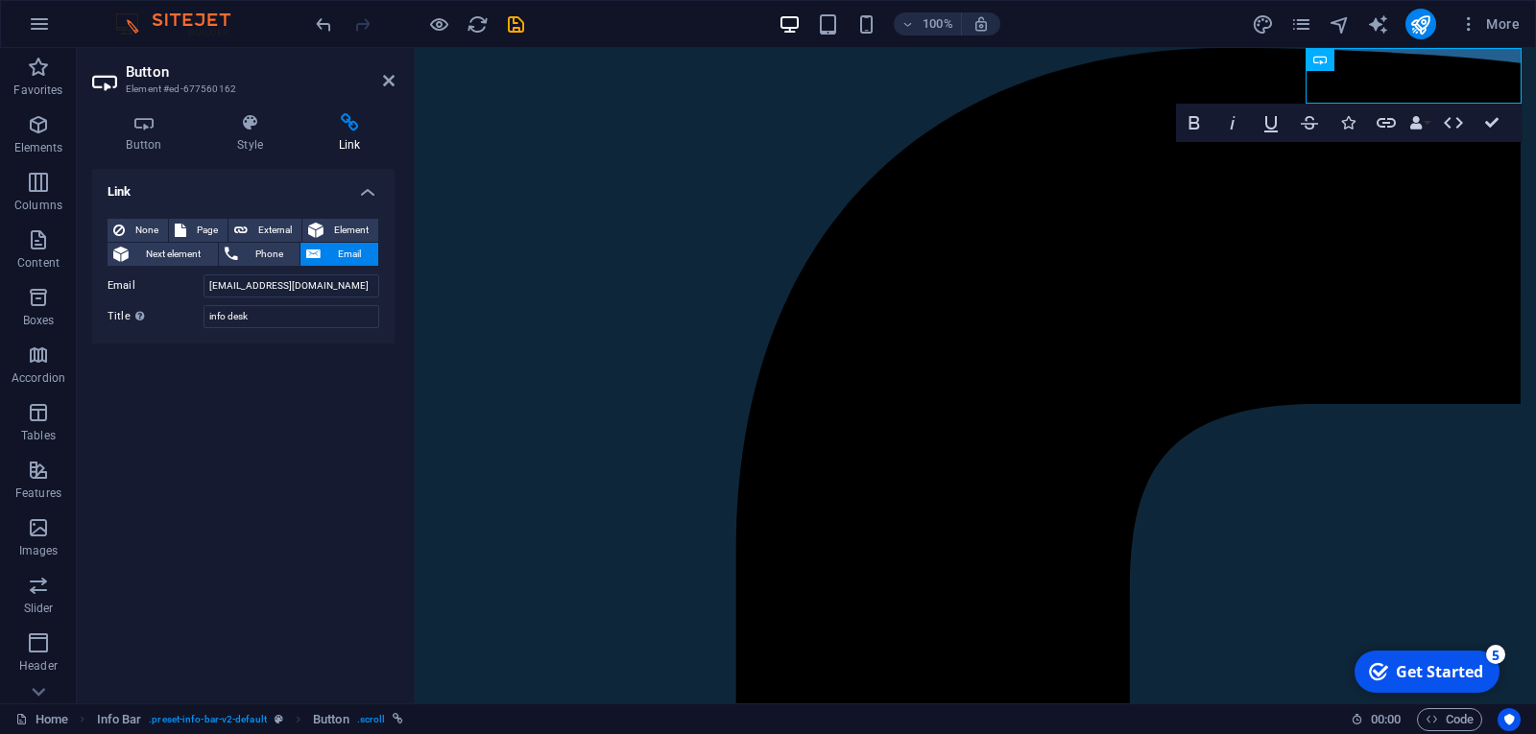
click at [398, 76] on aside "Button Element #ed-677560162 Button Style Link Button Design Default Primary Se…" at bounding box center [246, 376] width 338 height 656
click at [390, 77] on icon at bounding box center [389, 80] width 12 height 15
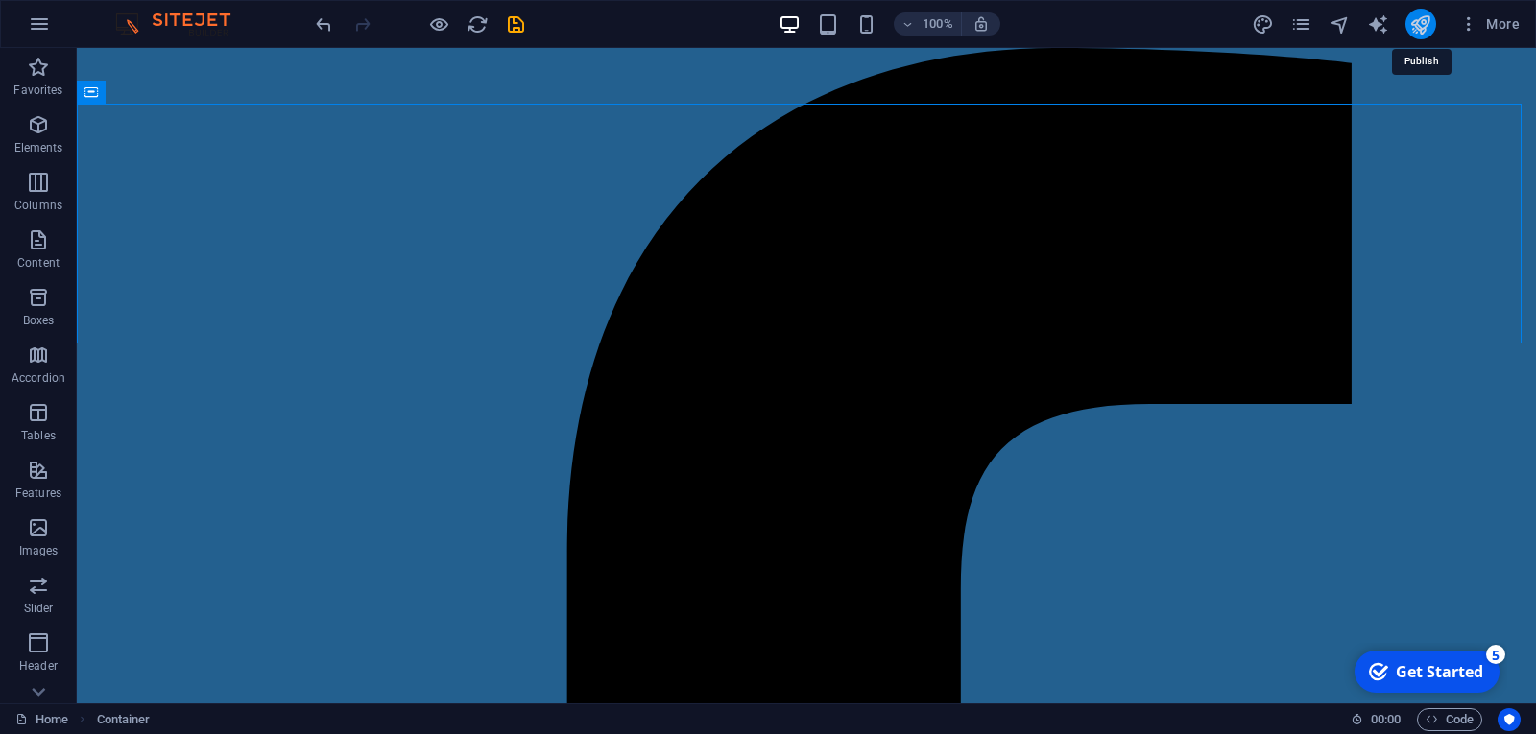
click at [1418, 22] on icon "publish" at bounding box center [1420, 24] width 22 height 22
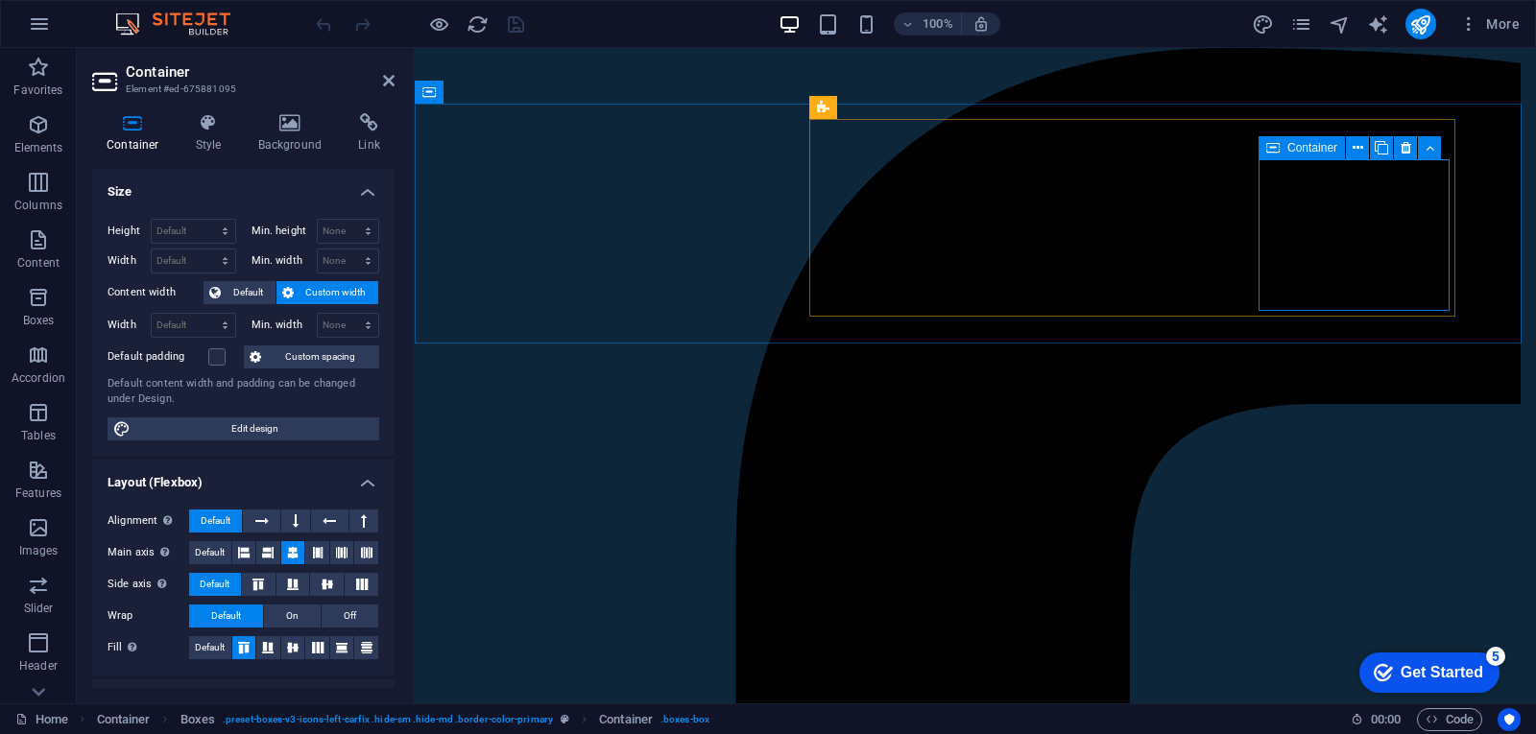
click at [1358, 149] on icon at bounding box center [1357, 148] width 11 height 20
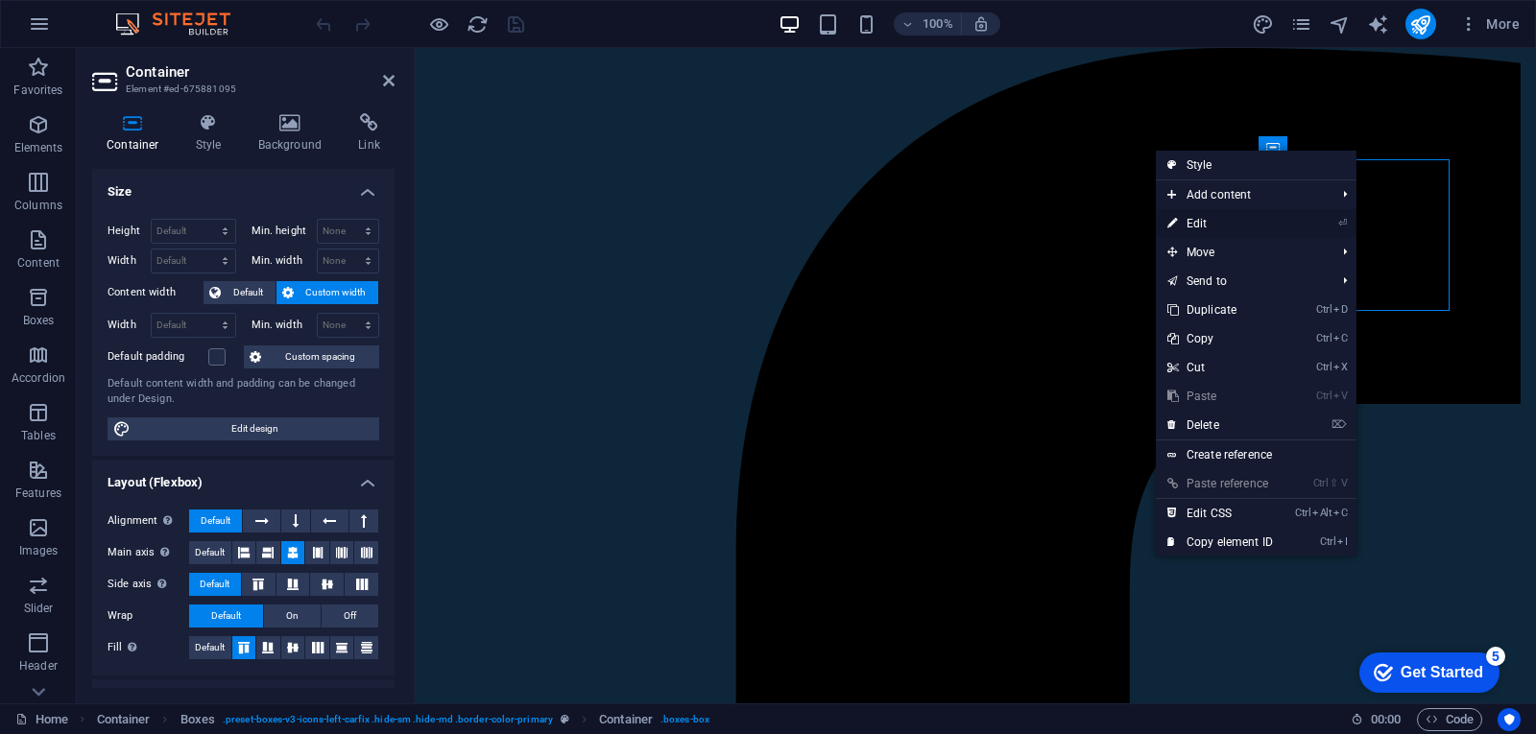
click at [1256, 227] on link "⏎ Edit" at bounding box center [1220, 223] width 129 height 29
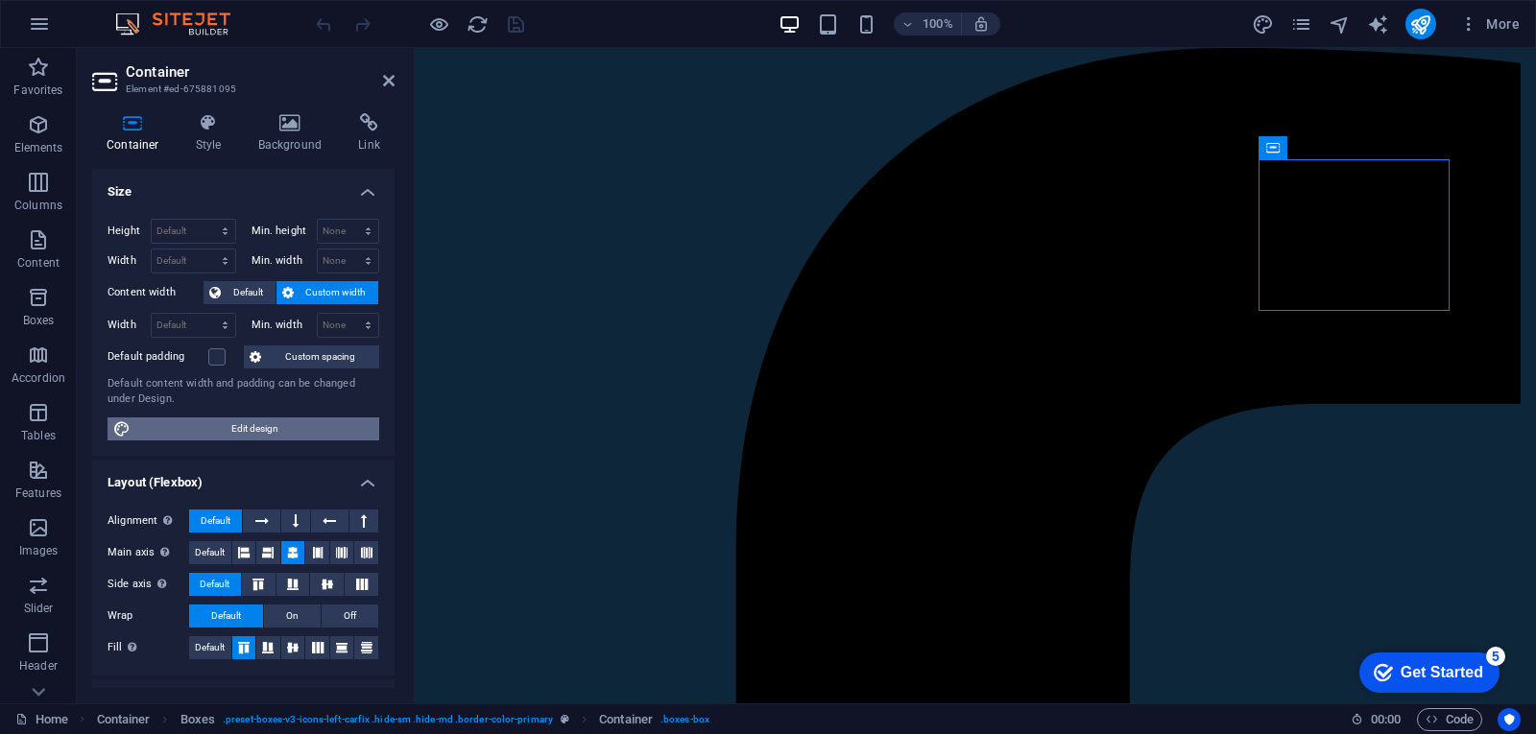
click at [257, 433] on span "Edit design" at bounding box center [254, 429] width 237 height 23
select select "px"
select select "400"
select select "px"
select select "rem"
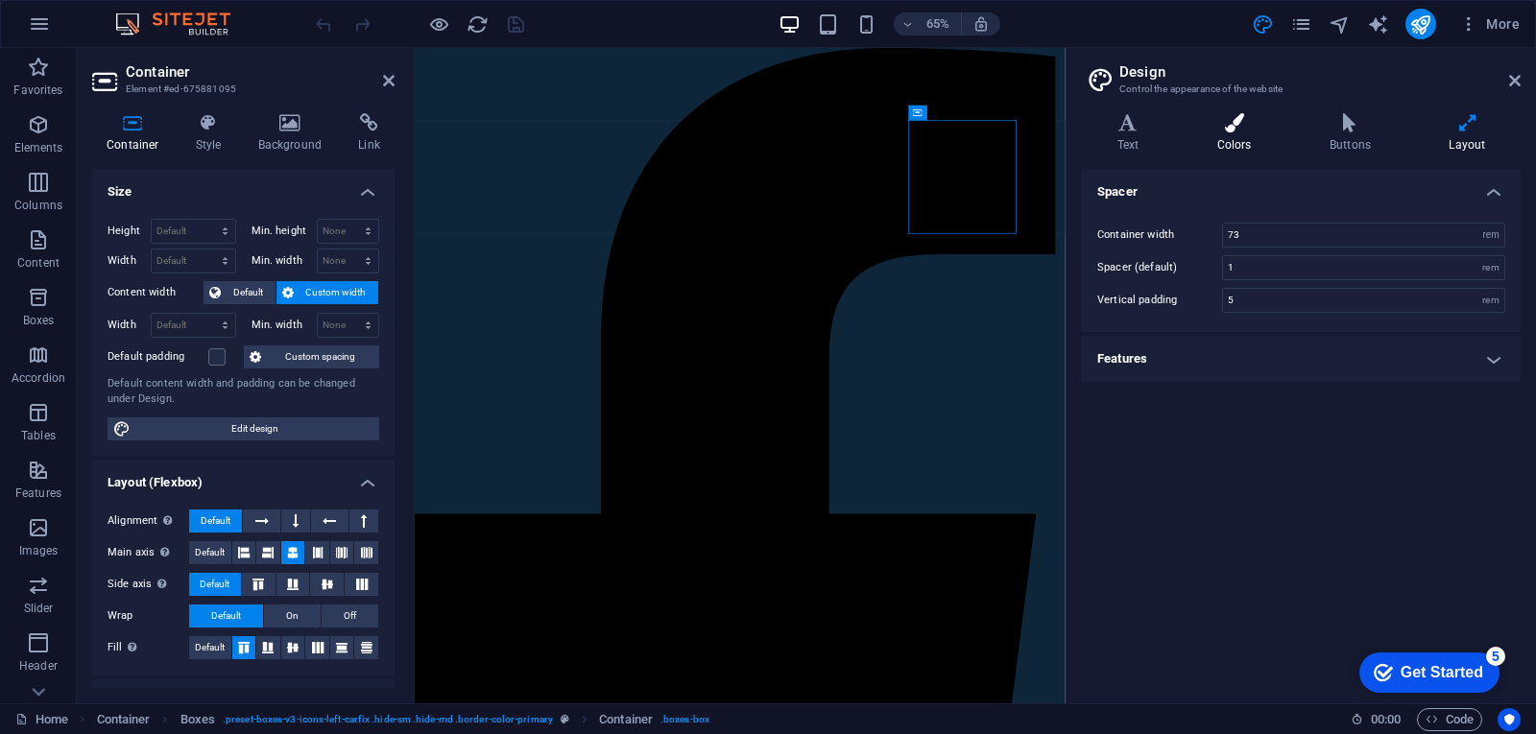
click at [1229, 127] on icon at bounding box center [1234, 122] width 105 height 19
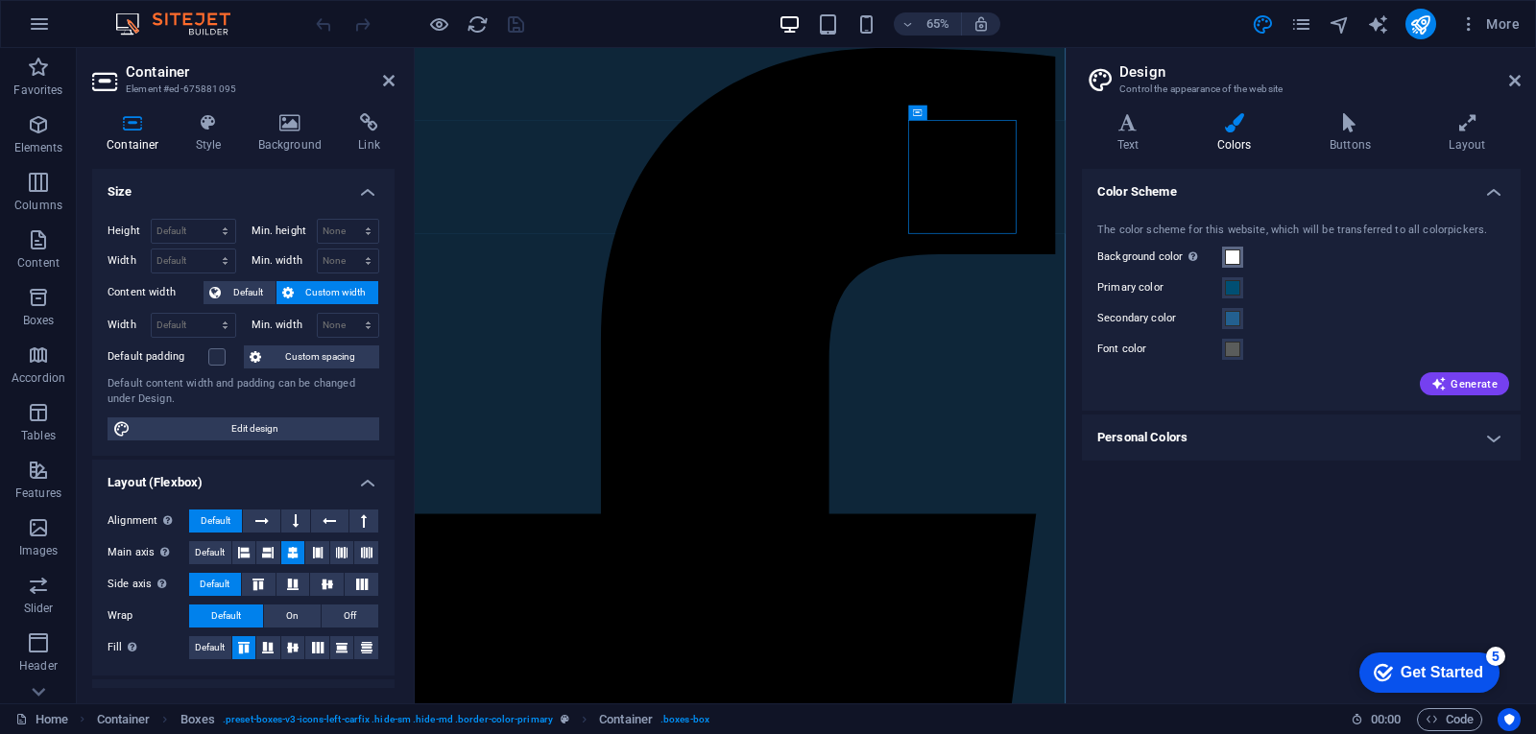
click at [1231, 251] on span at bounding box center [1232, 257] width 15 height 15
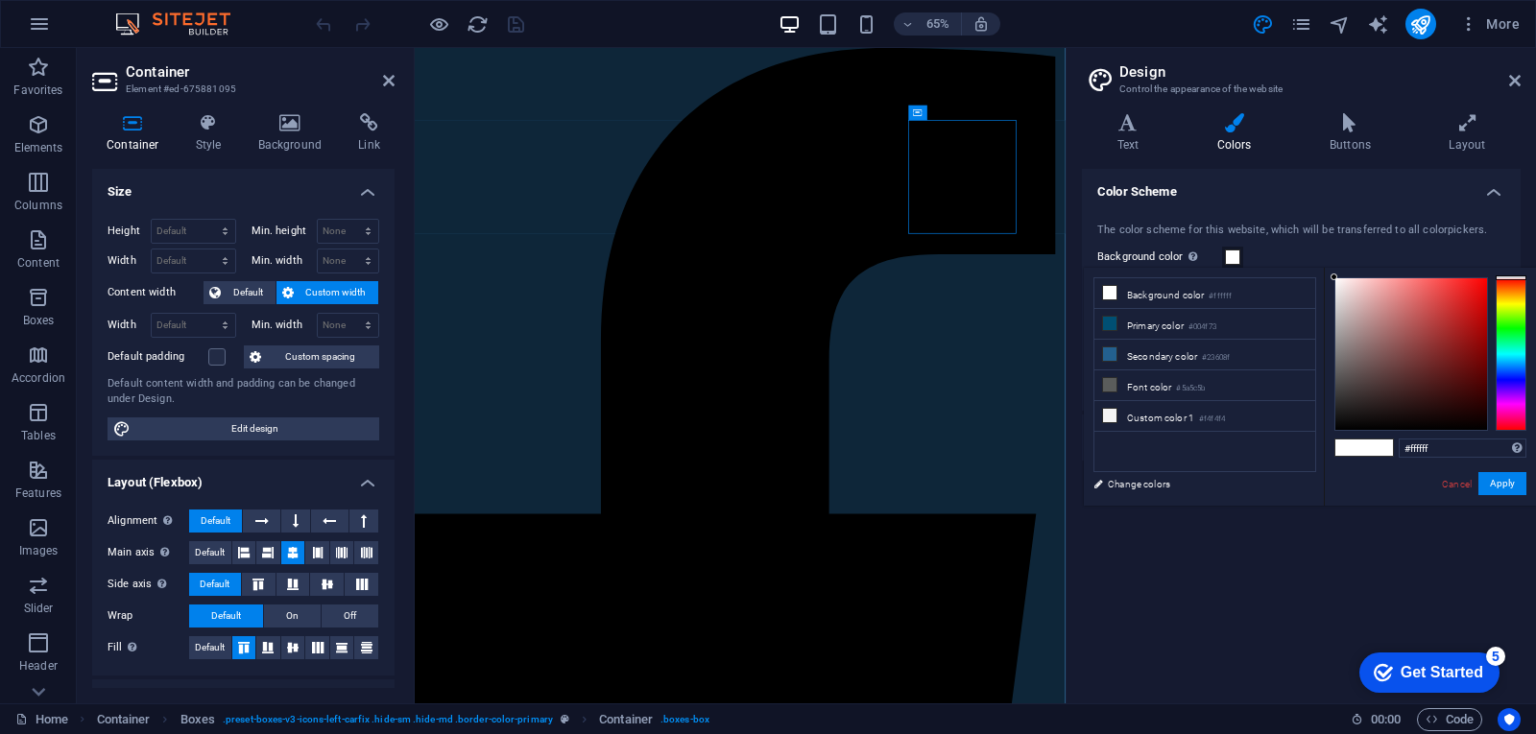
click at [1507, 368] on div at bounding box center [1510, 354] width 31 height 154
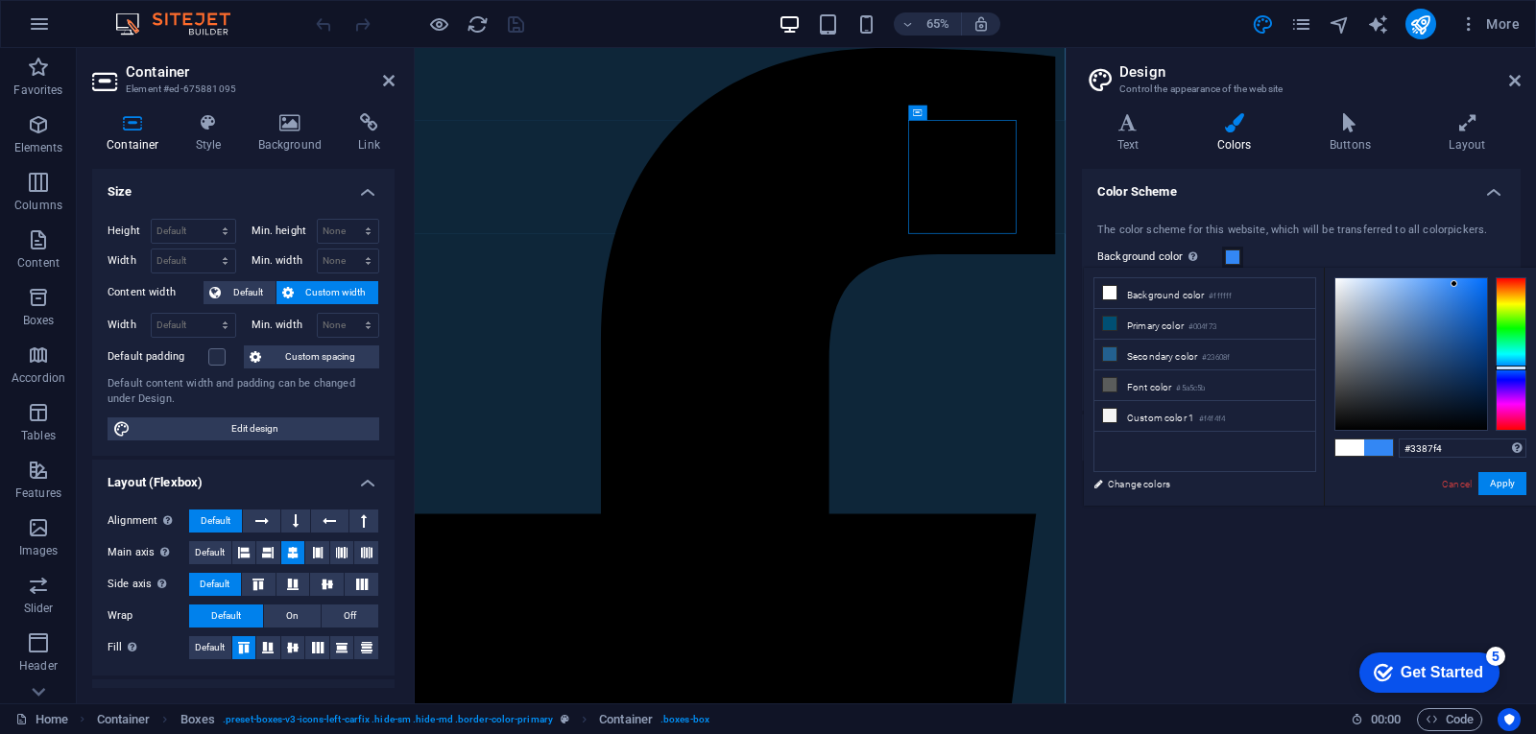
click at [1454, 284] on div at bounding box center [1411, 354] width 152 height 152
click at [1497, 480] on button "Apply" at bounding box center [1502, 483] width 48 height 23
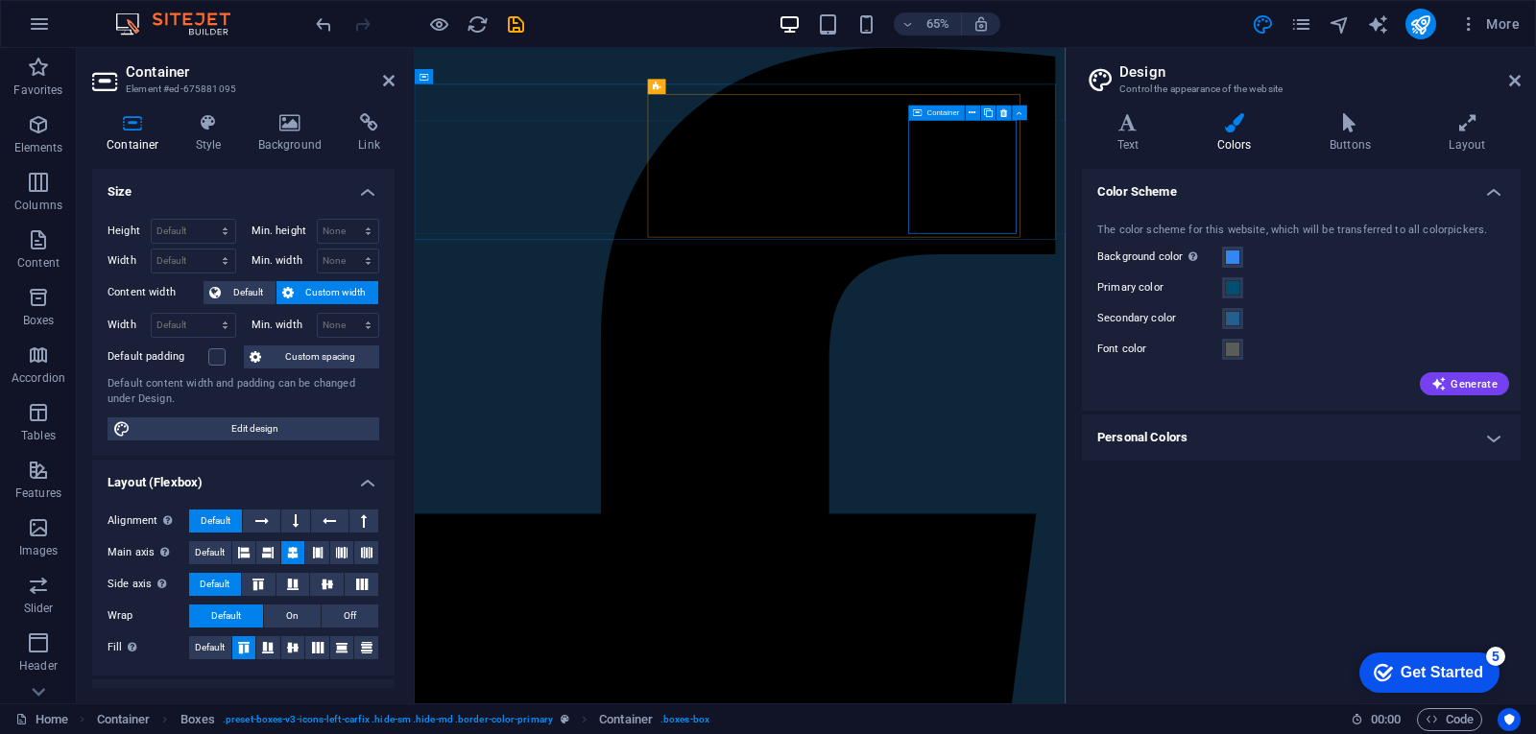
click at [1235, 255] on span at bounding box center [1232, 257] width 15 height 15
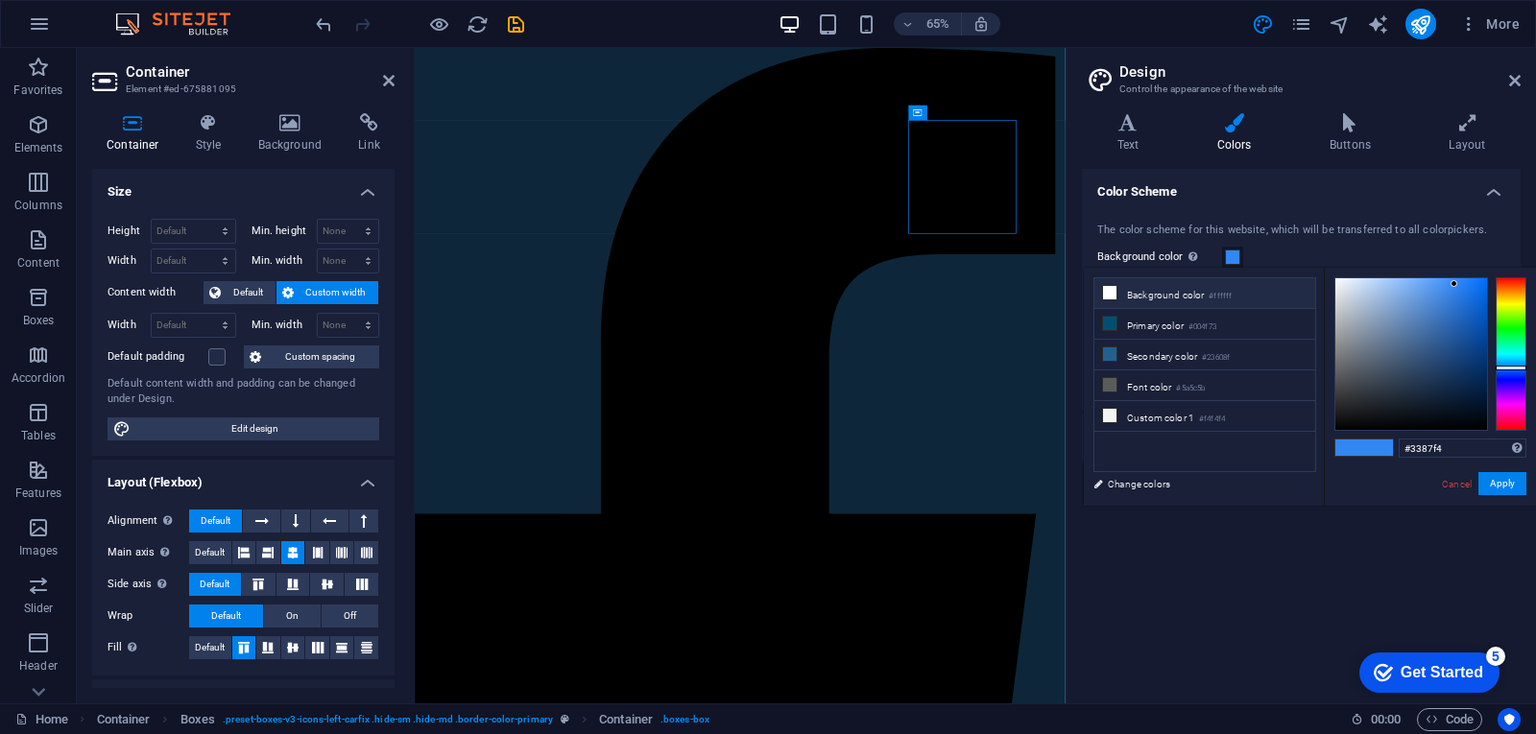
click at [1117, 294] on li "Background color #ffffff" at bounding box center [1204, 293] width 221 height 31
type input "#ffffff"
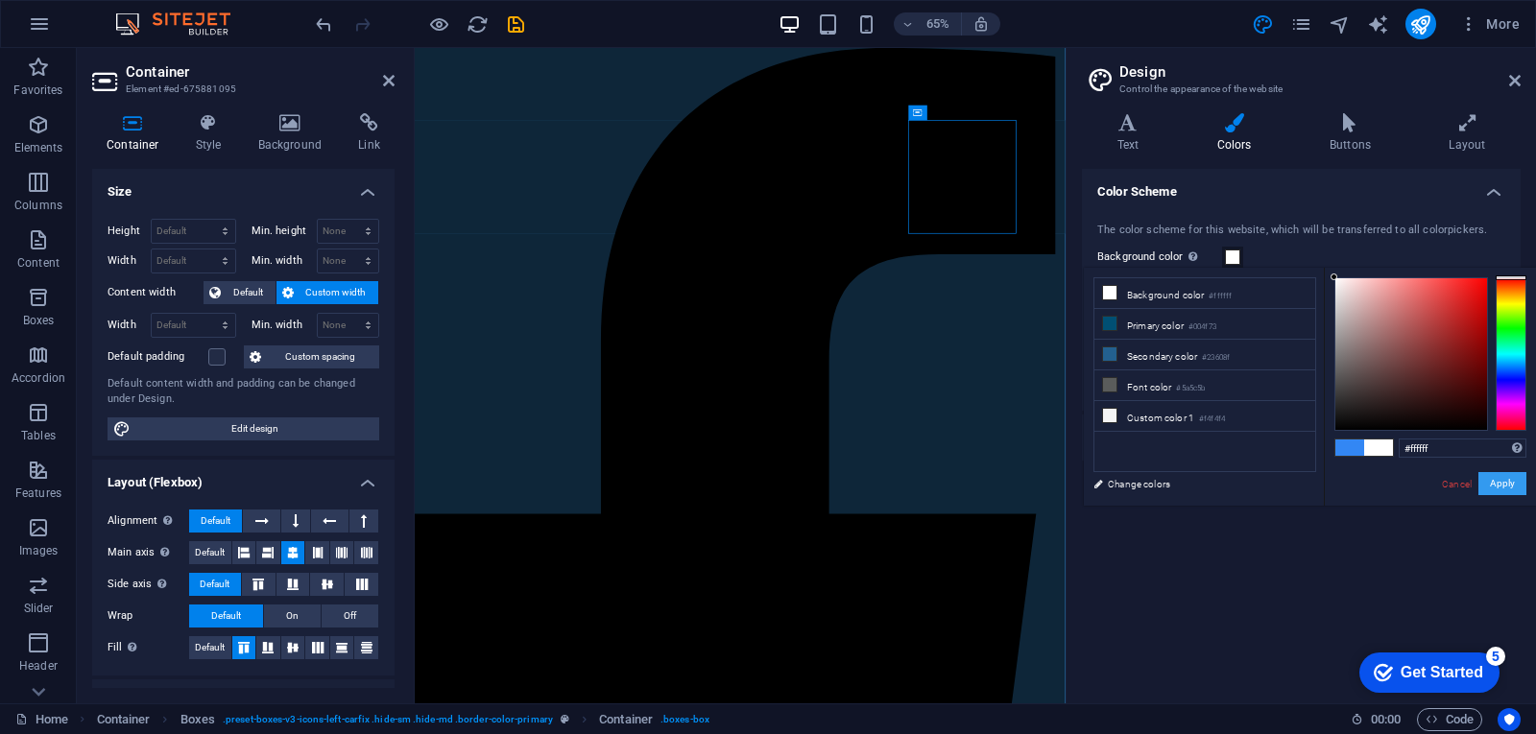
click at [1496, 486] on button "Apply" at bounding box center [1502, 483] width 48 height 23
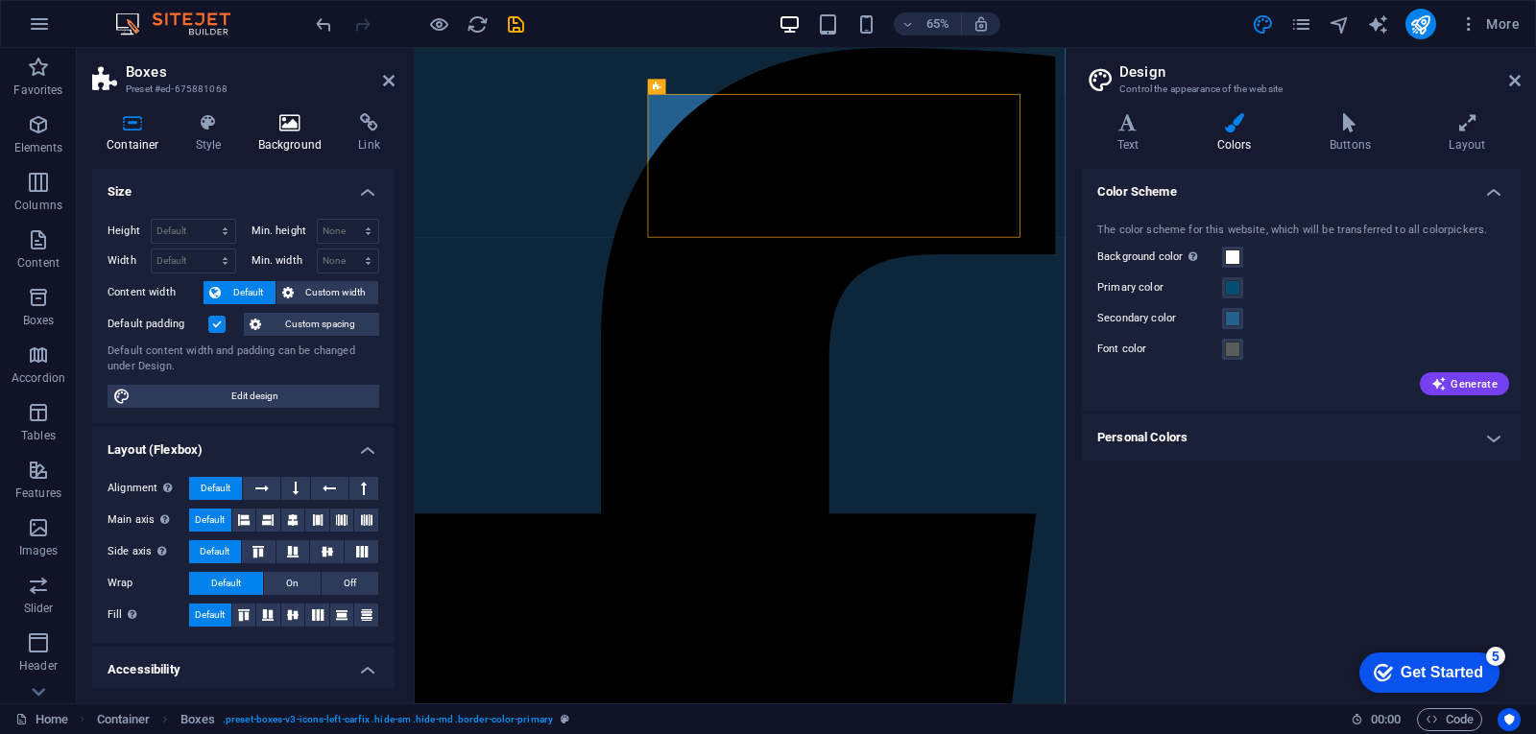
click at [279, 133] on h4 "Background" at bounding box center [294, 133] width 101 height 40
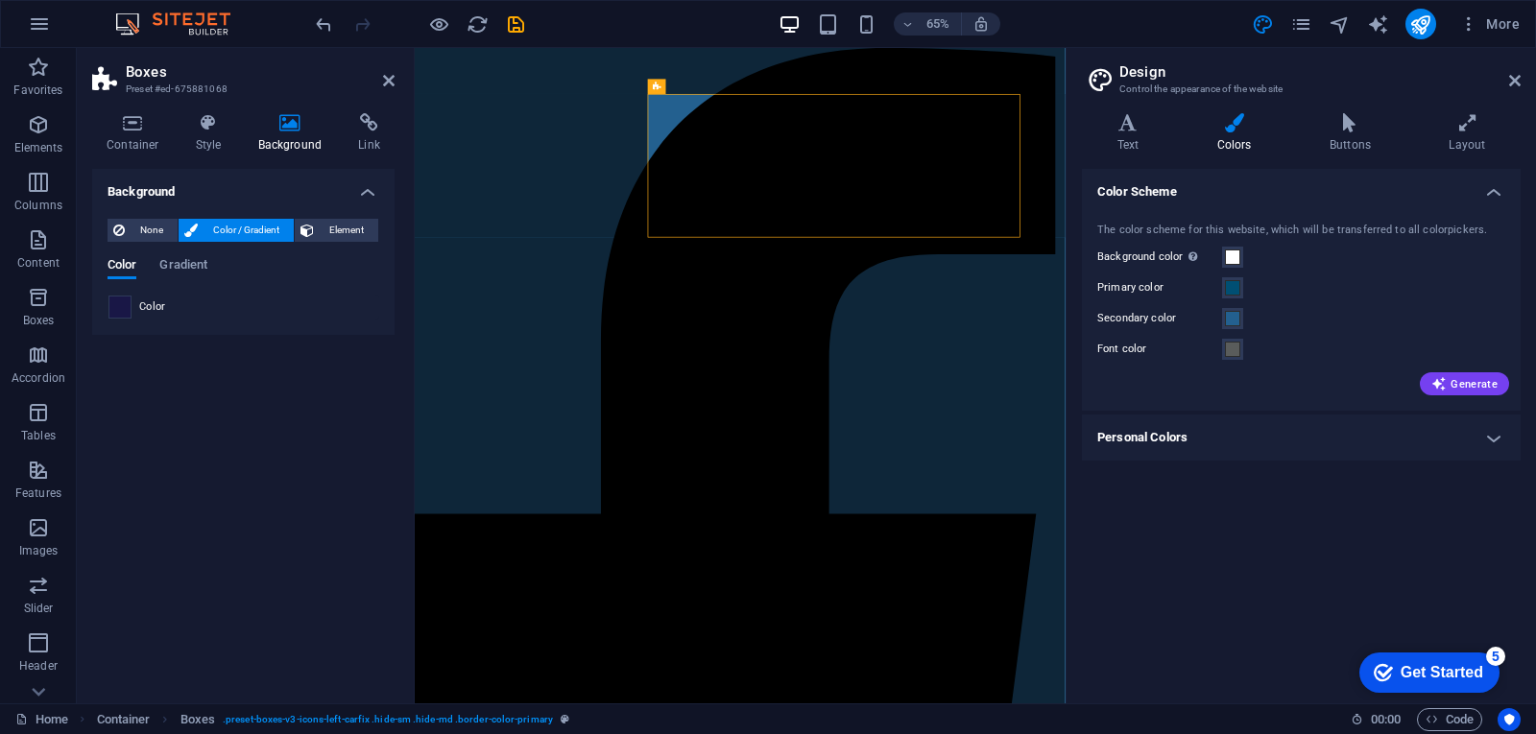
click at [116, 317] on span at bounding box center [119, 307] width 21 height 21
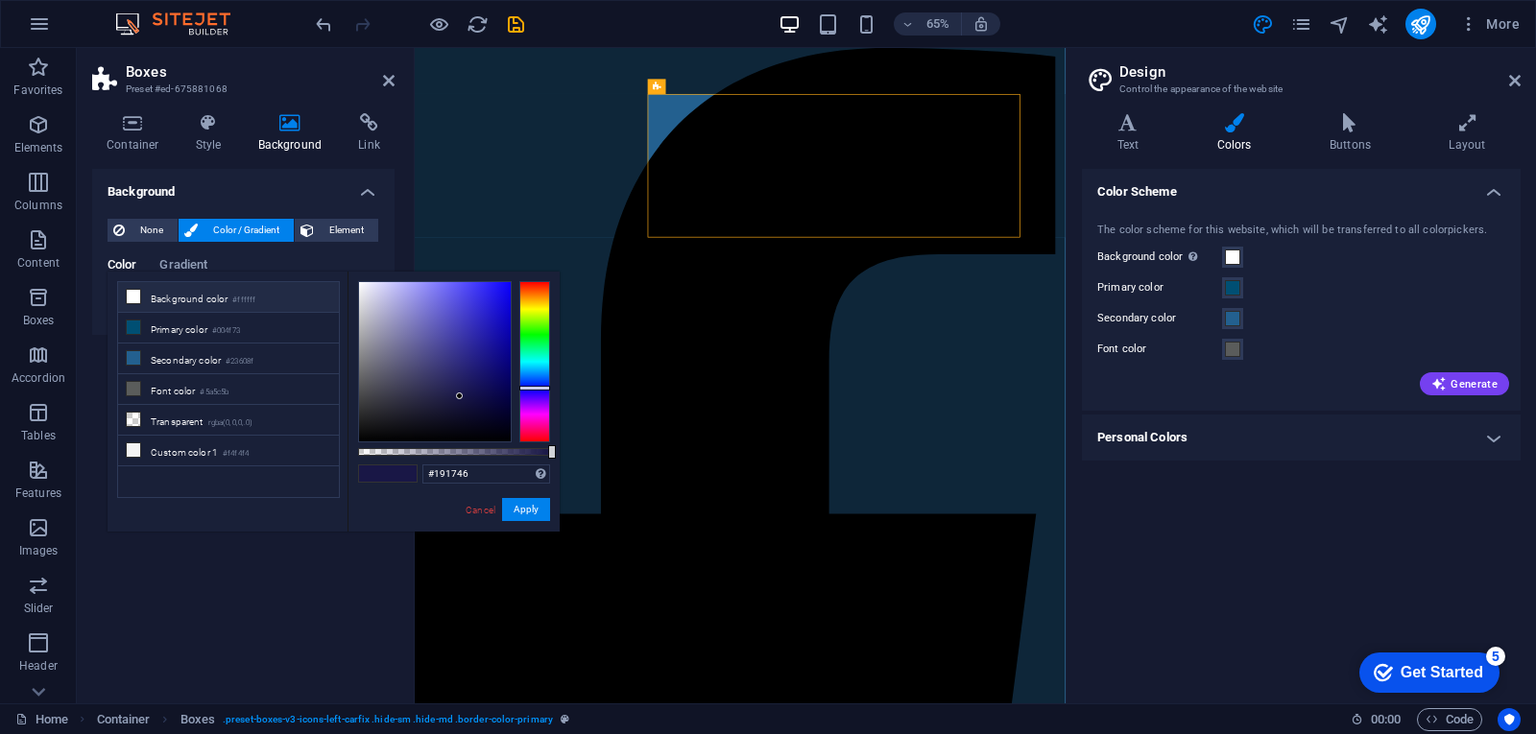
click at [132, 295] on icon at bounding box center [133, 296] width 13 height 13
type input "#ffffff"
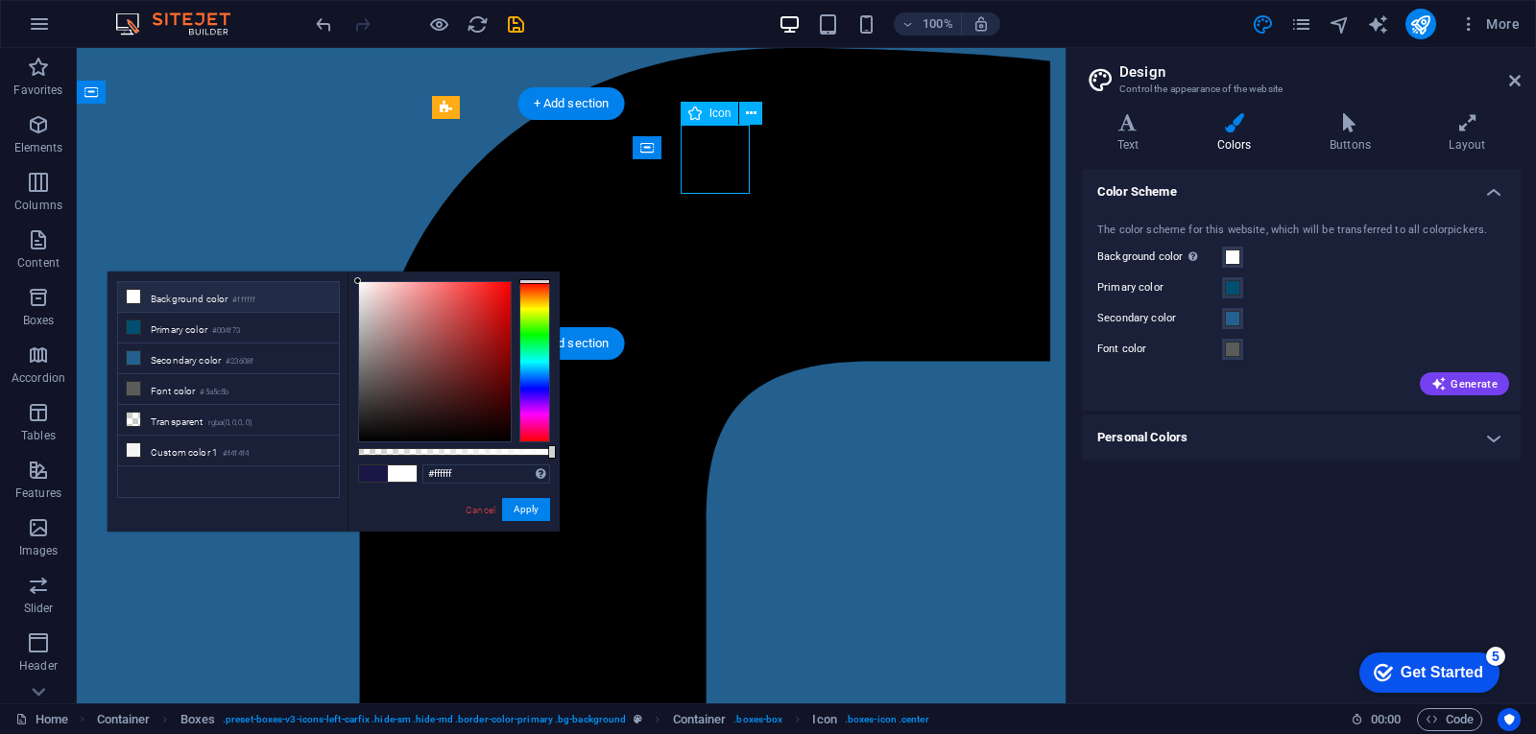
click at [753, 114] on icon at bounding box center [751, 114] width 11 height 20
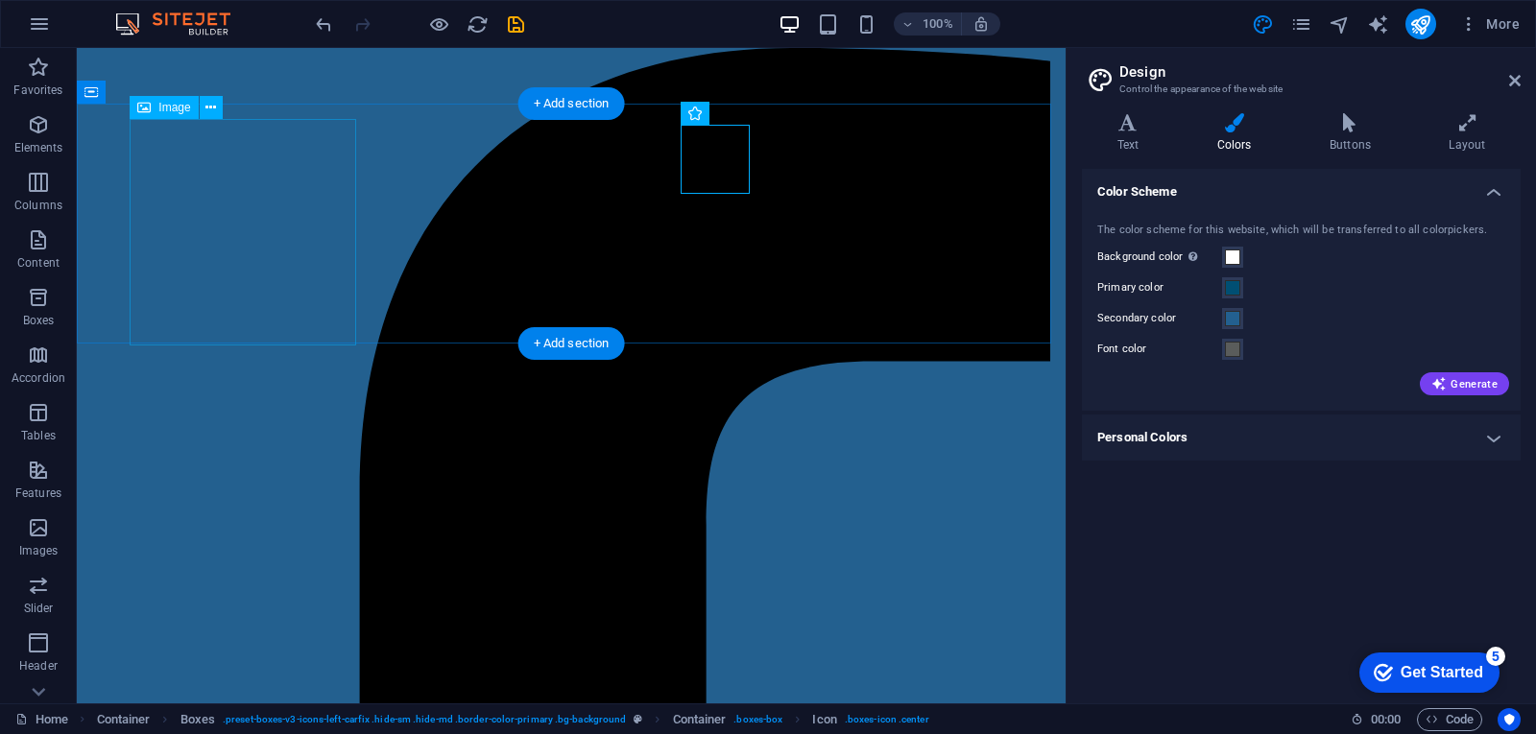
select select "px"
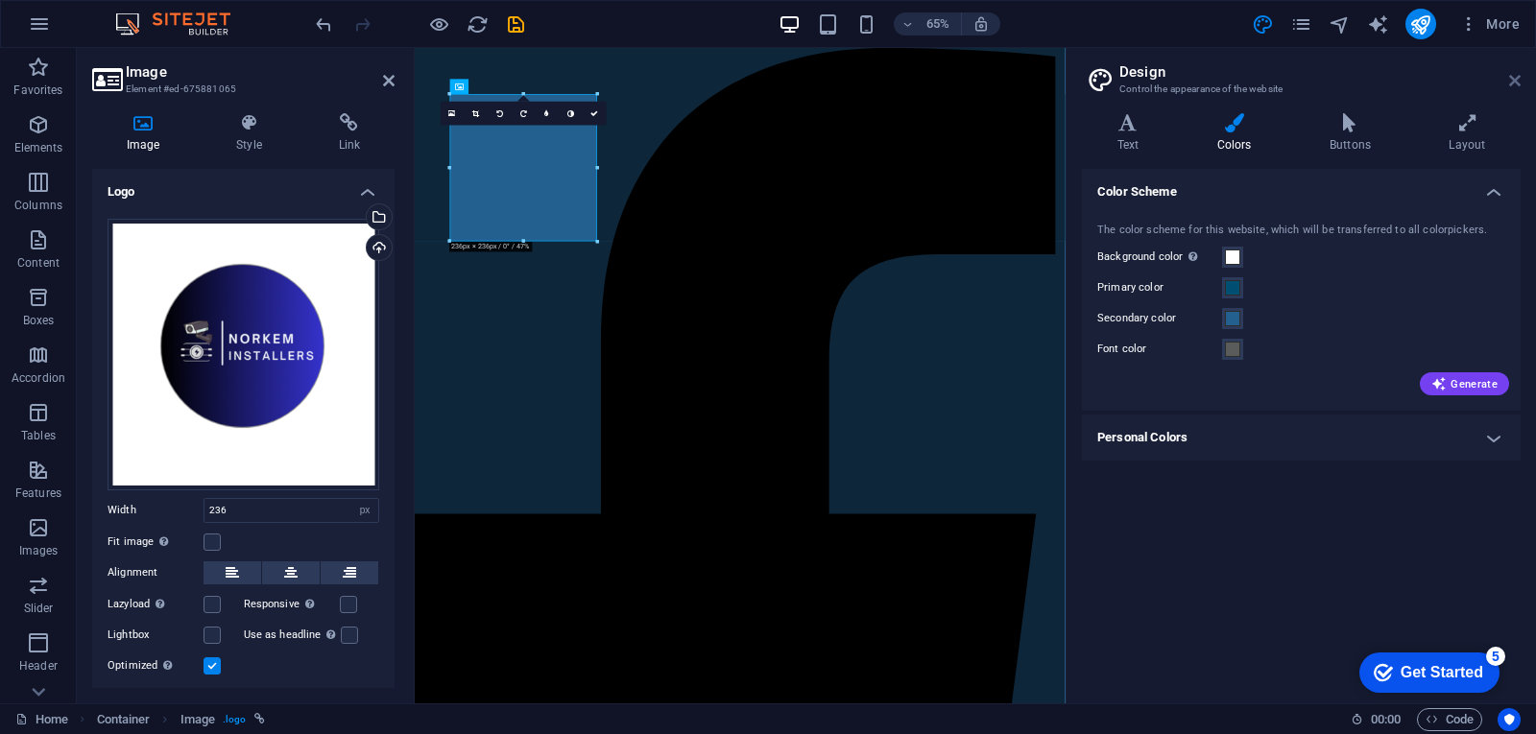
click at [1513, 81] on icon at bounding box center [1515, 80] width 12 height 15
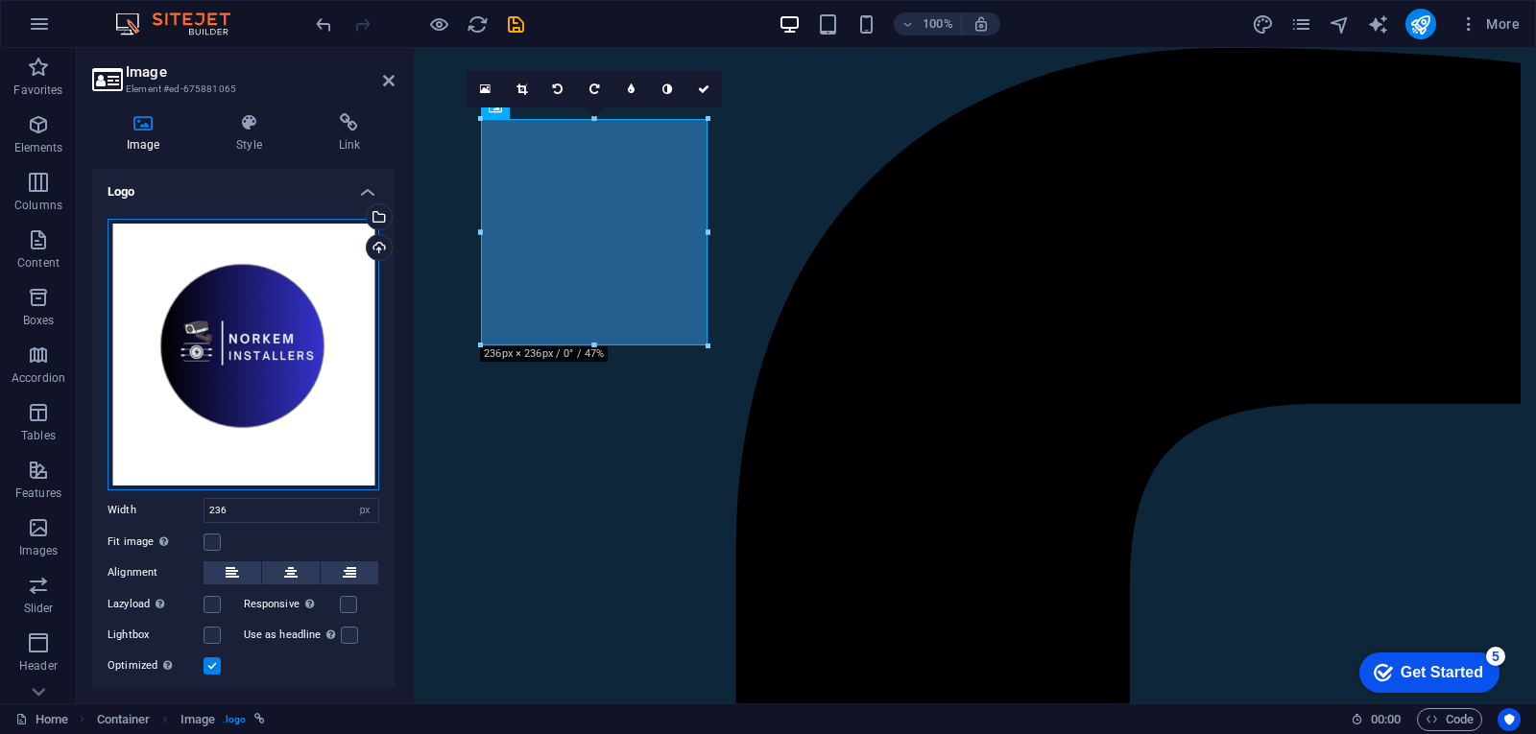
click at [225, 391] on div "Drag files here, click to choose files or select files from Files or our free s…" at bounding box center [243, 355] width 272 height 272
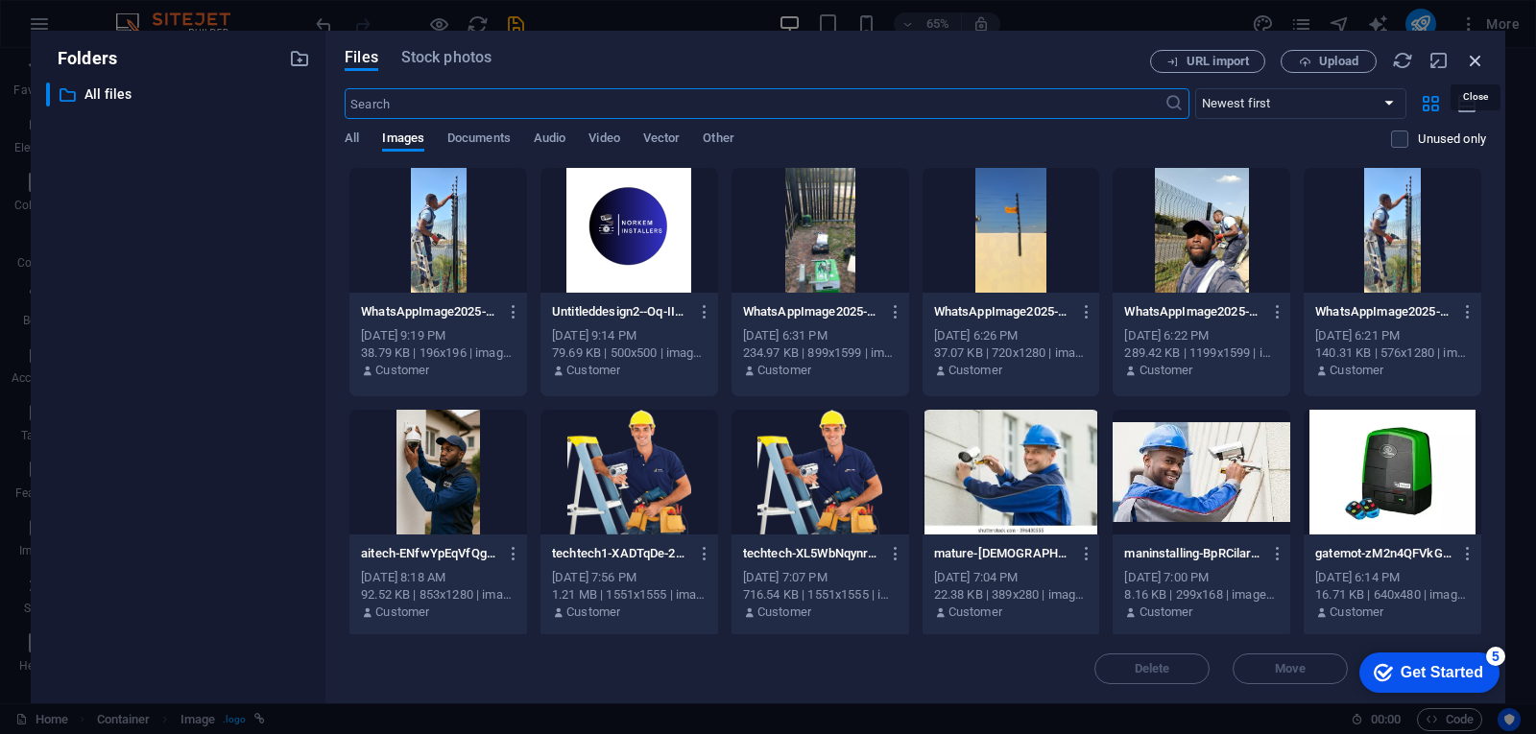
click at [1467, 59] on icon "button" at bounding box center [1475, 60] width 21 height 21
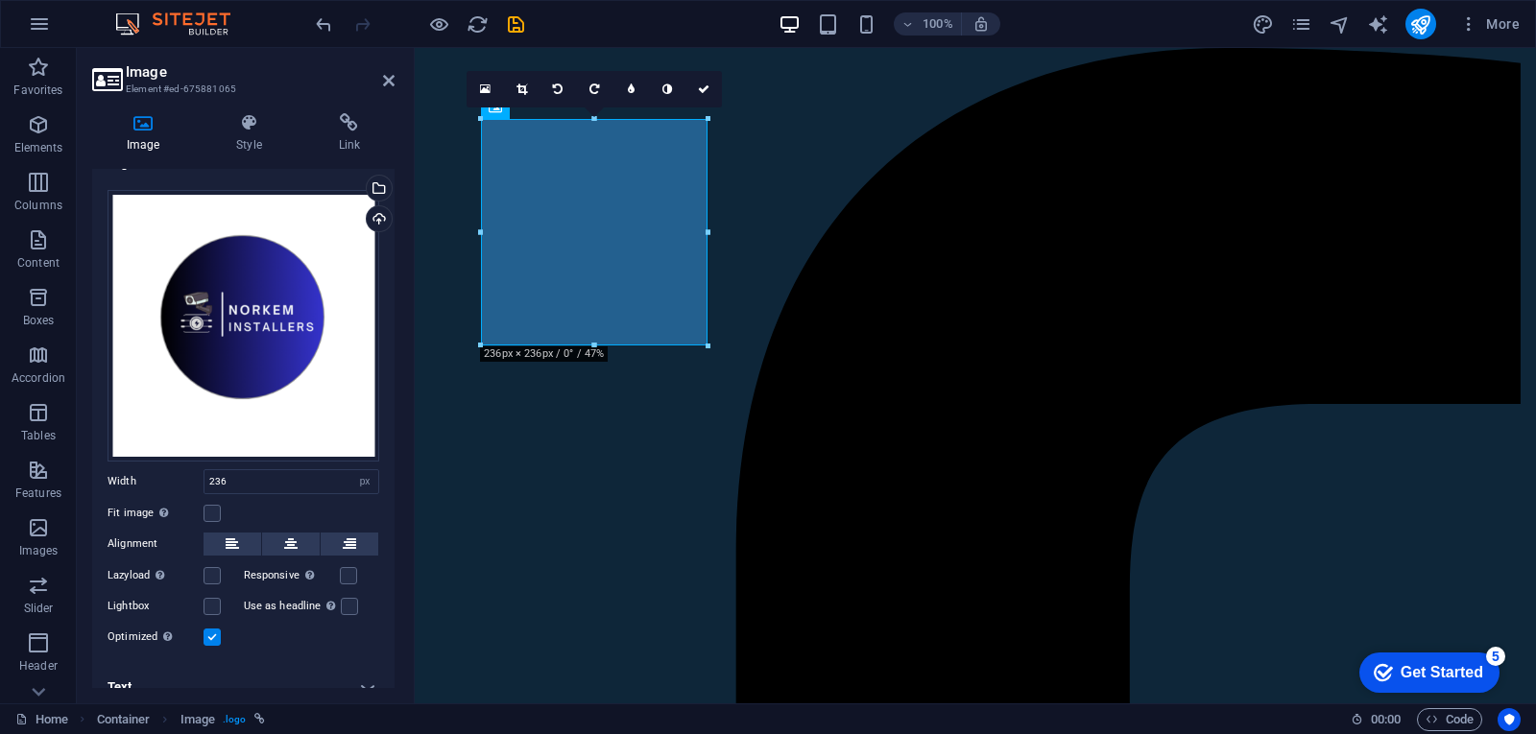
scroll to position [47, 0]
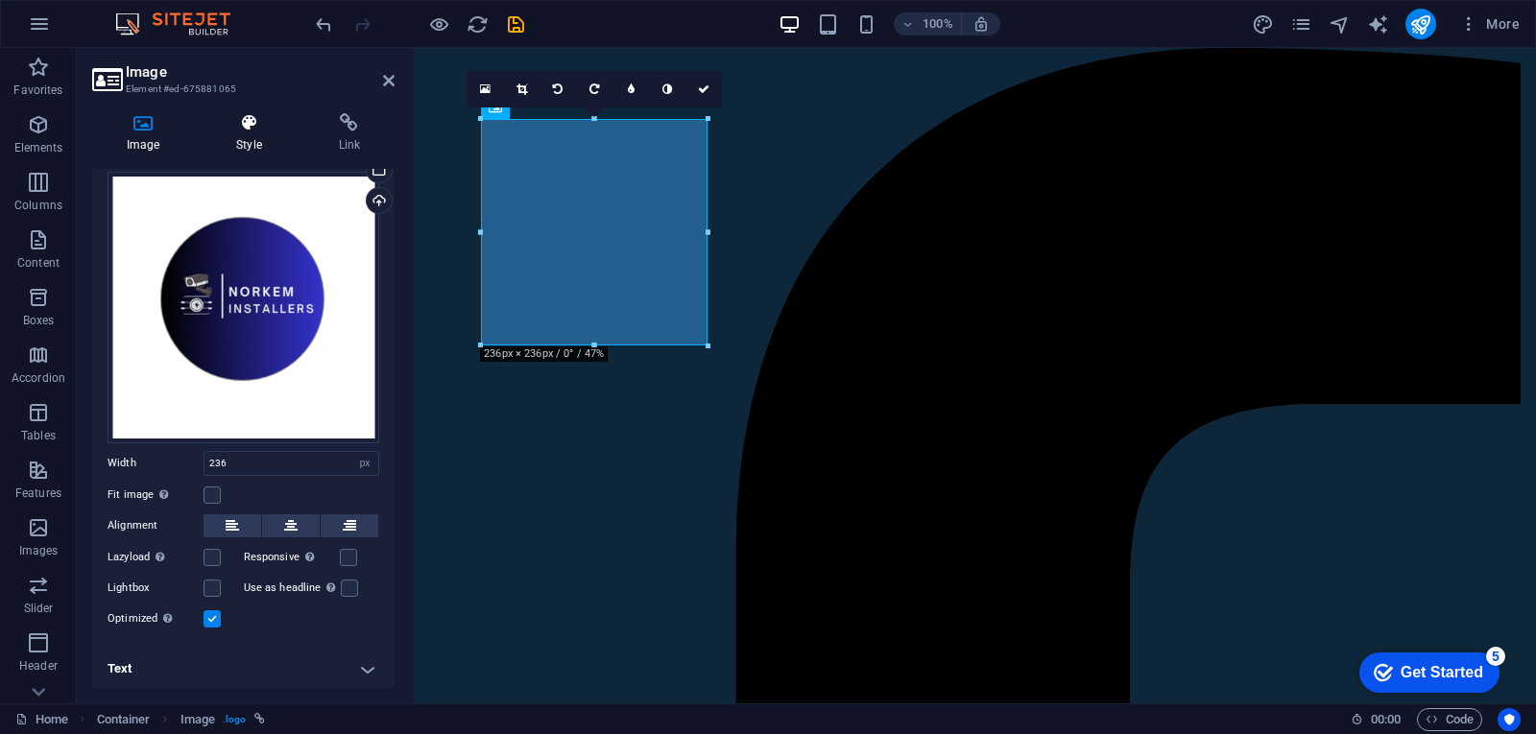
click at [265, 136] on h4 "Style" at bounding box center [253, 133] width 102 height 40
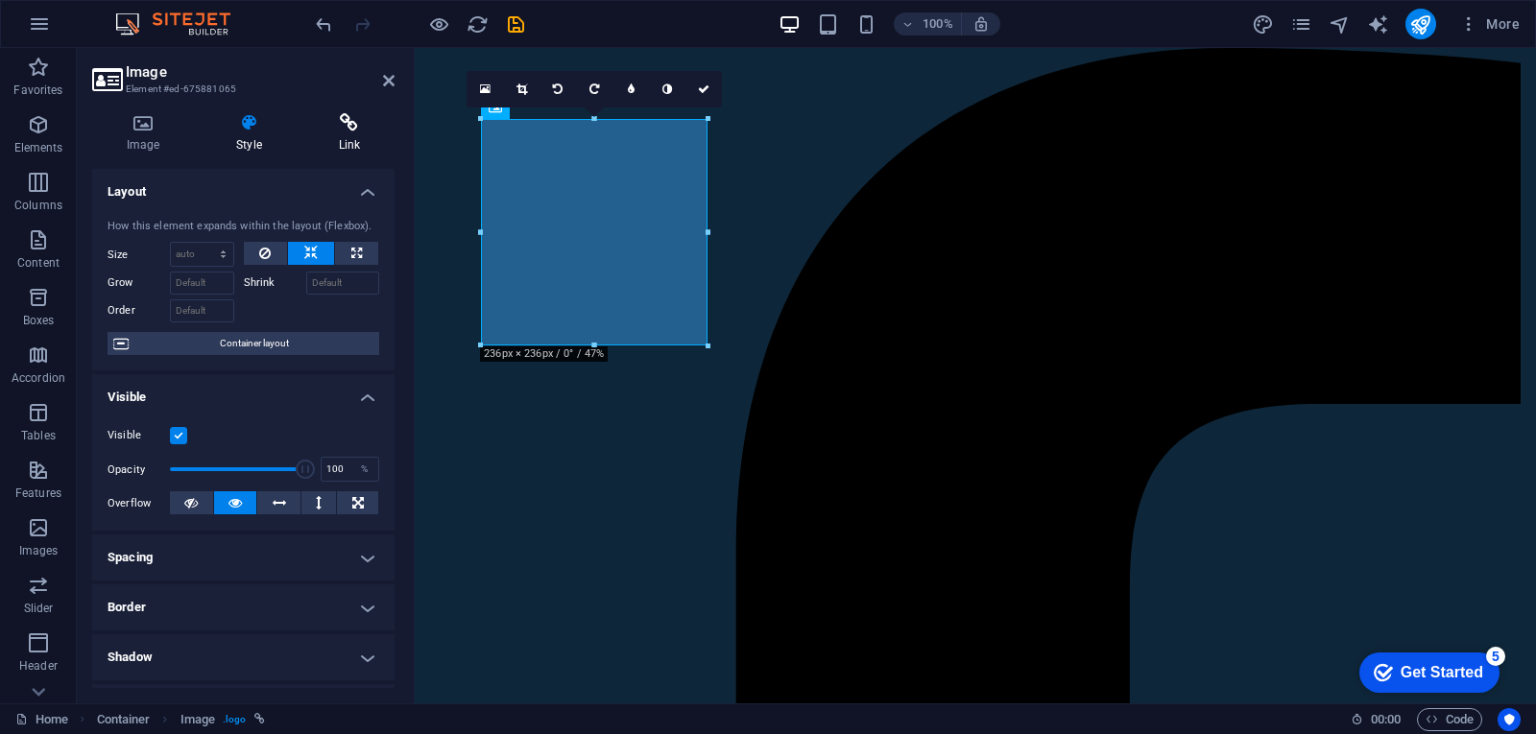
click at [353, 123] on icon at bounding box center [349, 122] width 90 height 19
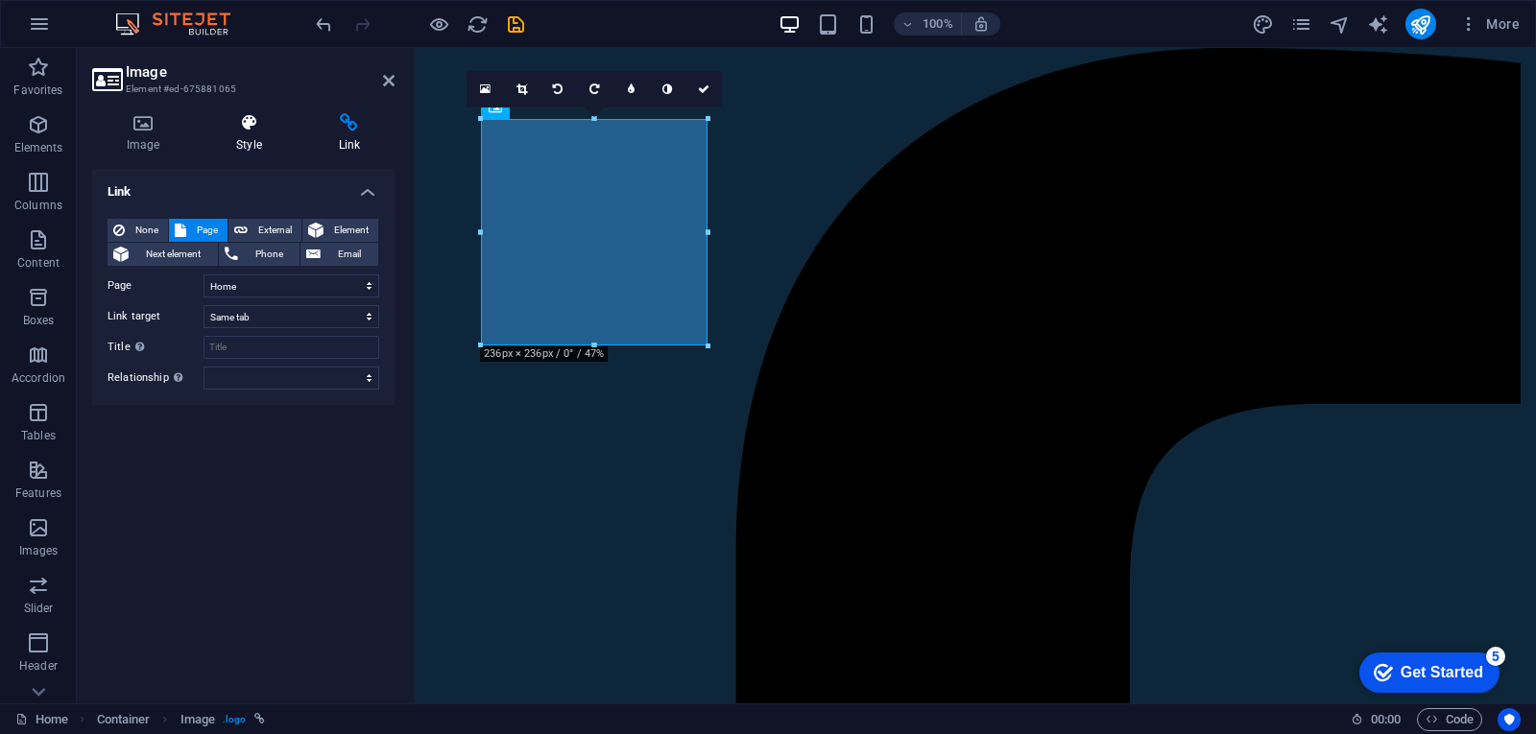
click at [269, 124] on icon at bounding box center [249, 122] width 94 height 19
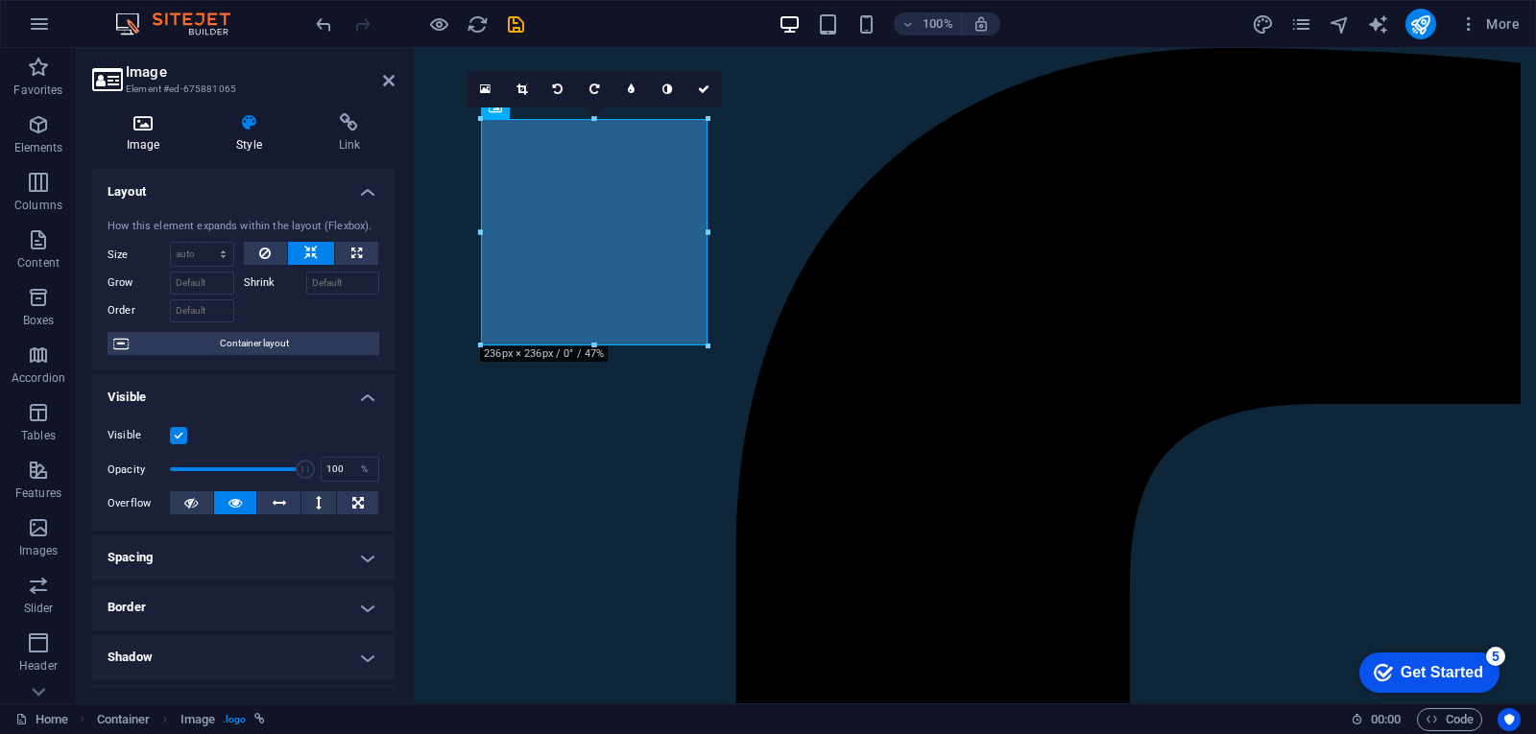
click at [160, 125] on icon at bounding box center [143, 122] width 102 height 19
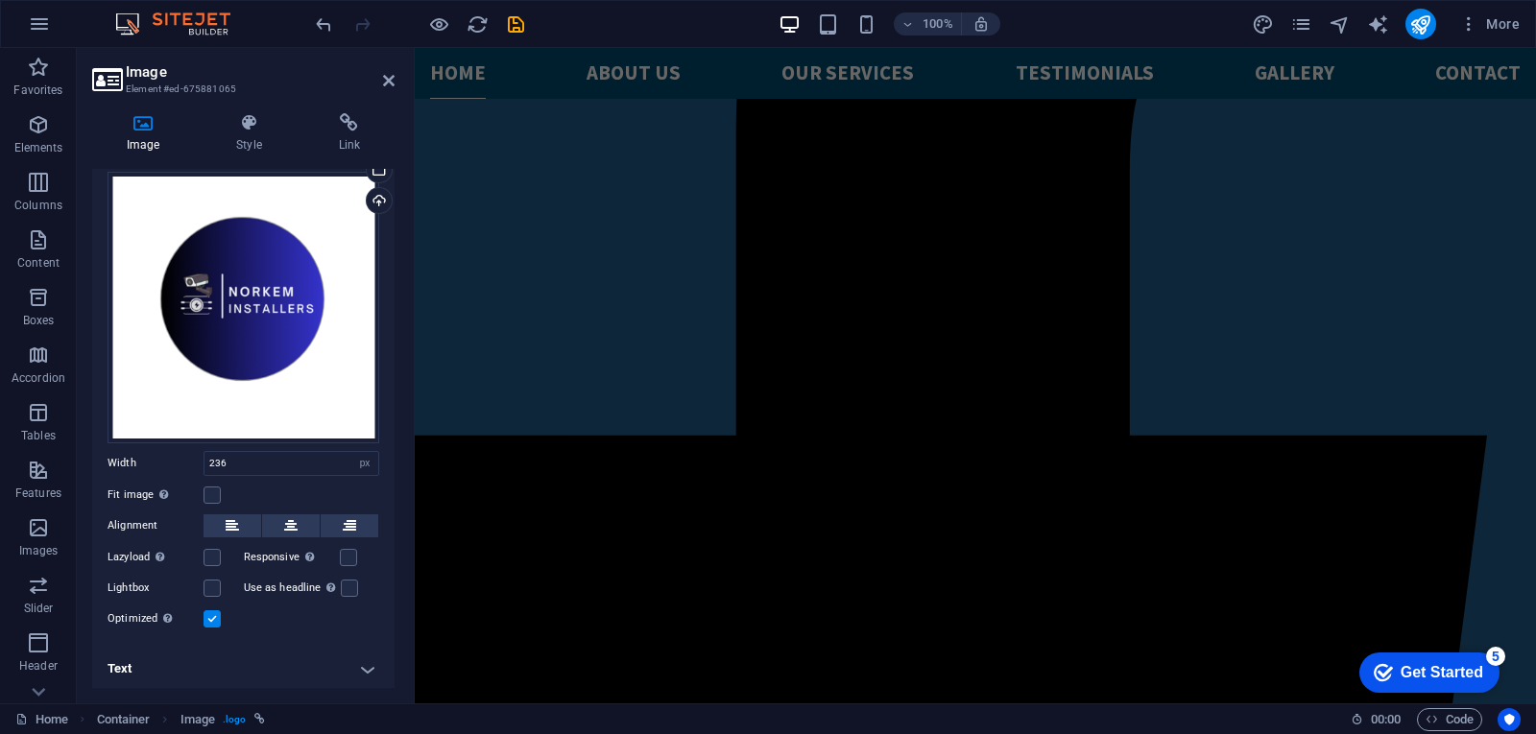
scroll to position [0, 0]
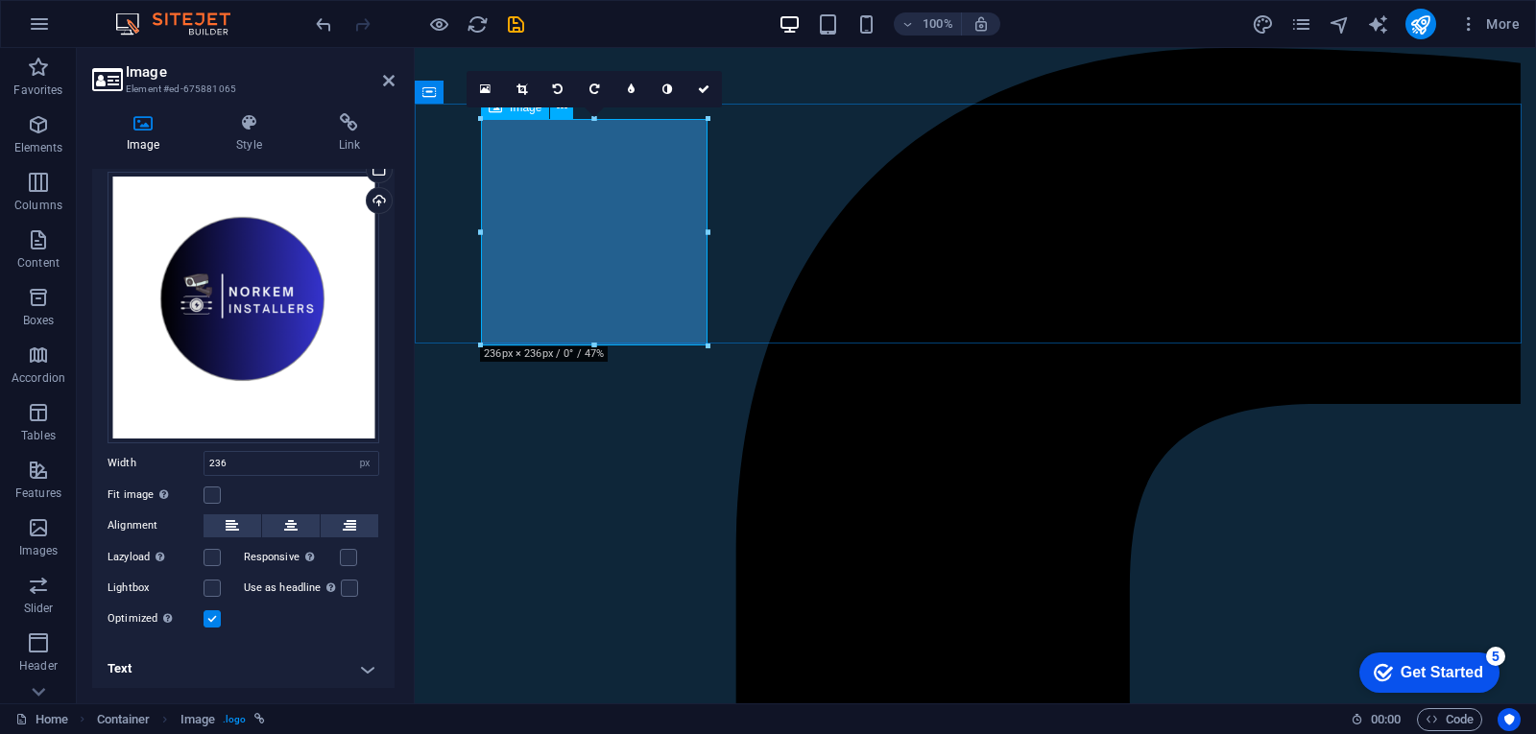
click at [516, 93] on icon at bounding box center [521, 90] width 11 height 12
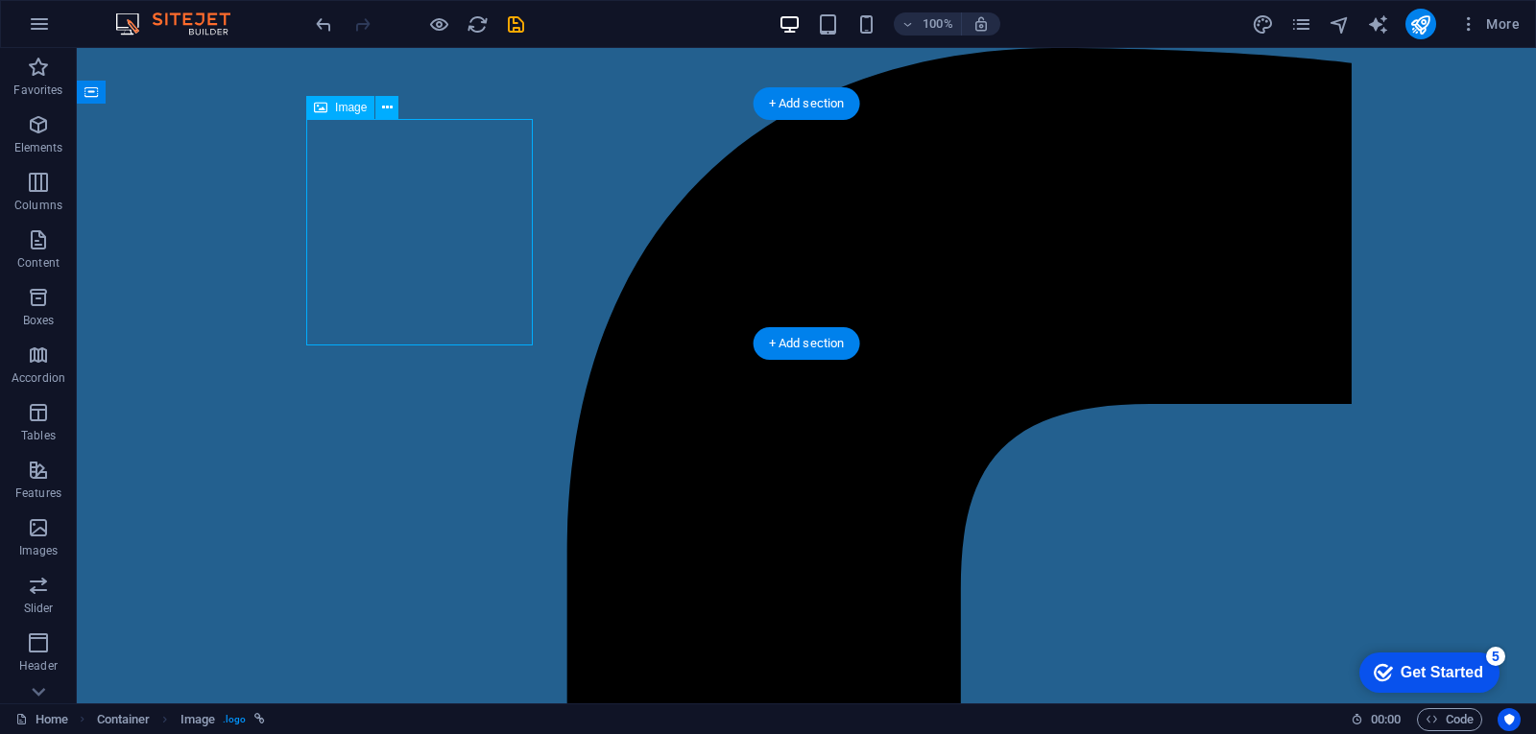
select select "px"
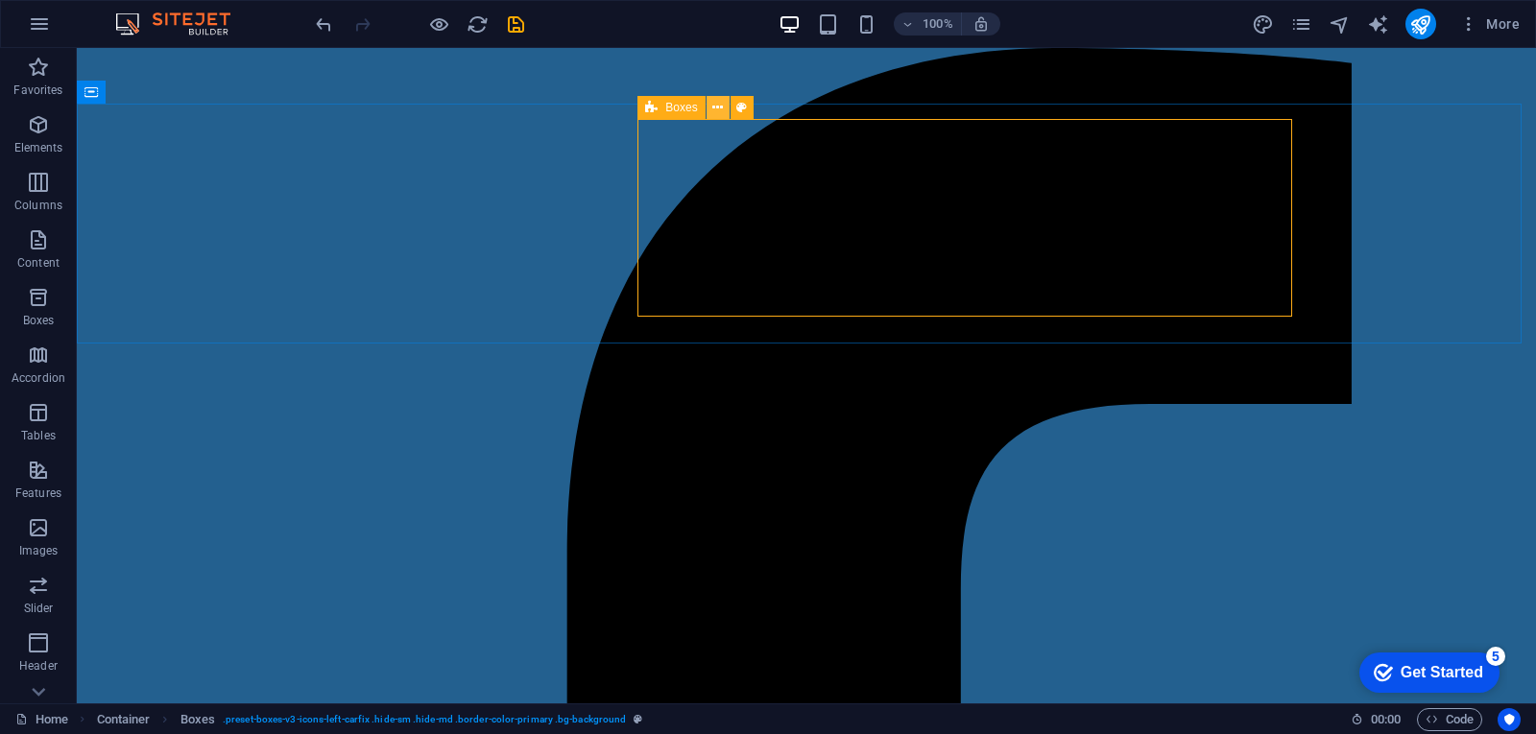
click at [717, 107] on icon at bounding box center [717, 108] width 11 height 20
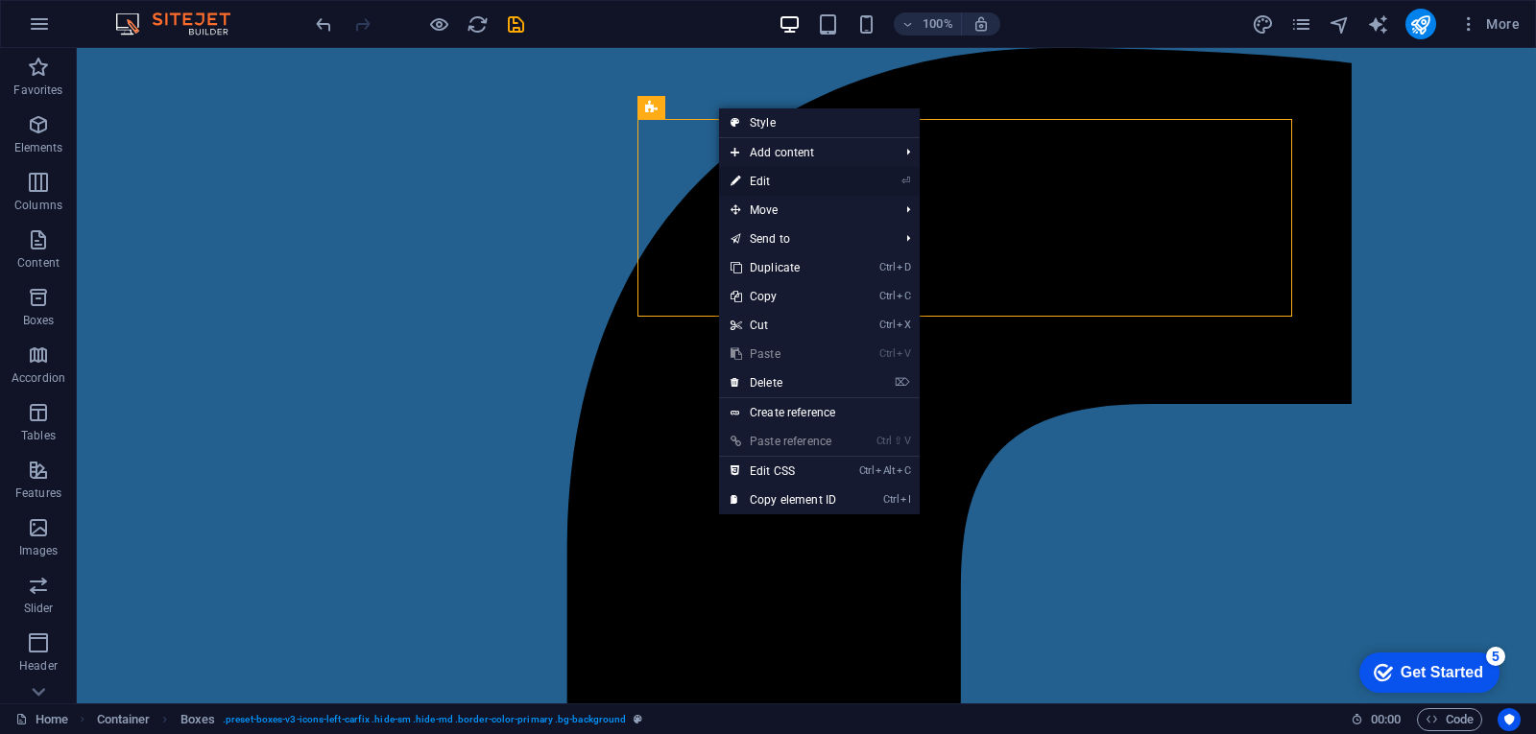
click at [760, 179] on link "⏎ Edit" at bounding box center [783, 181] width 129 height 29
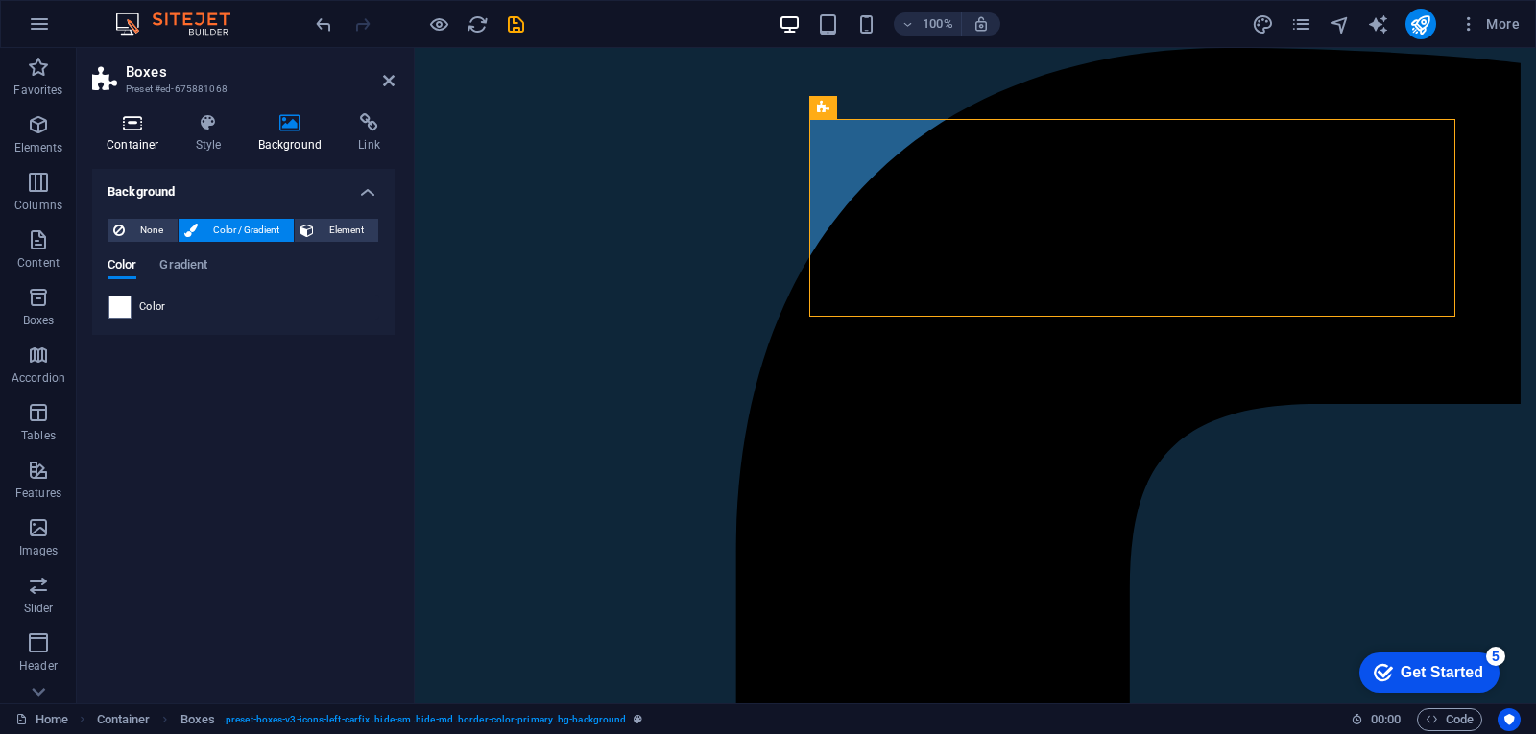
click at [147, 141] on h4 "Container" at bounding box center [136, 133] width 89 height 40
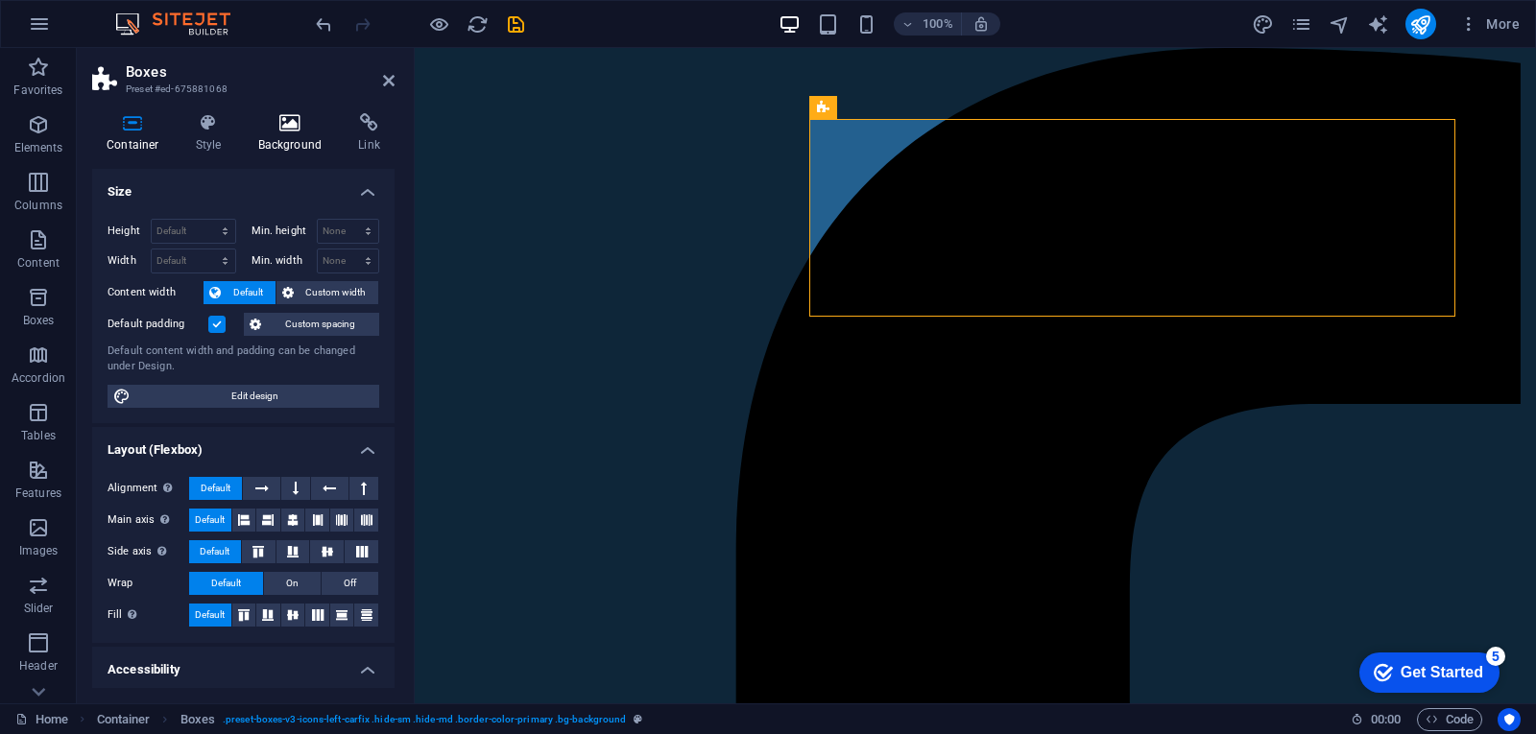
click at [280, 138] on h4 "Background" at bounding box center [294, 133] width 101 height 40
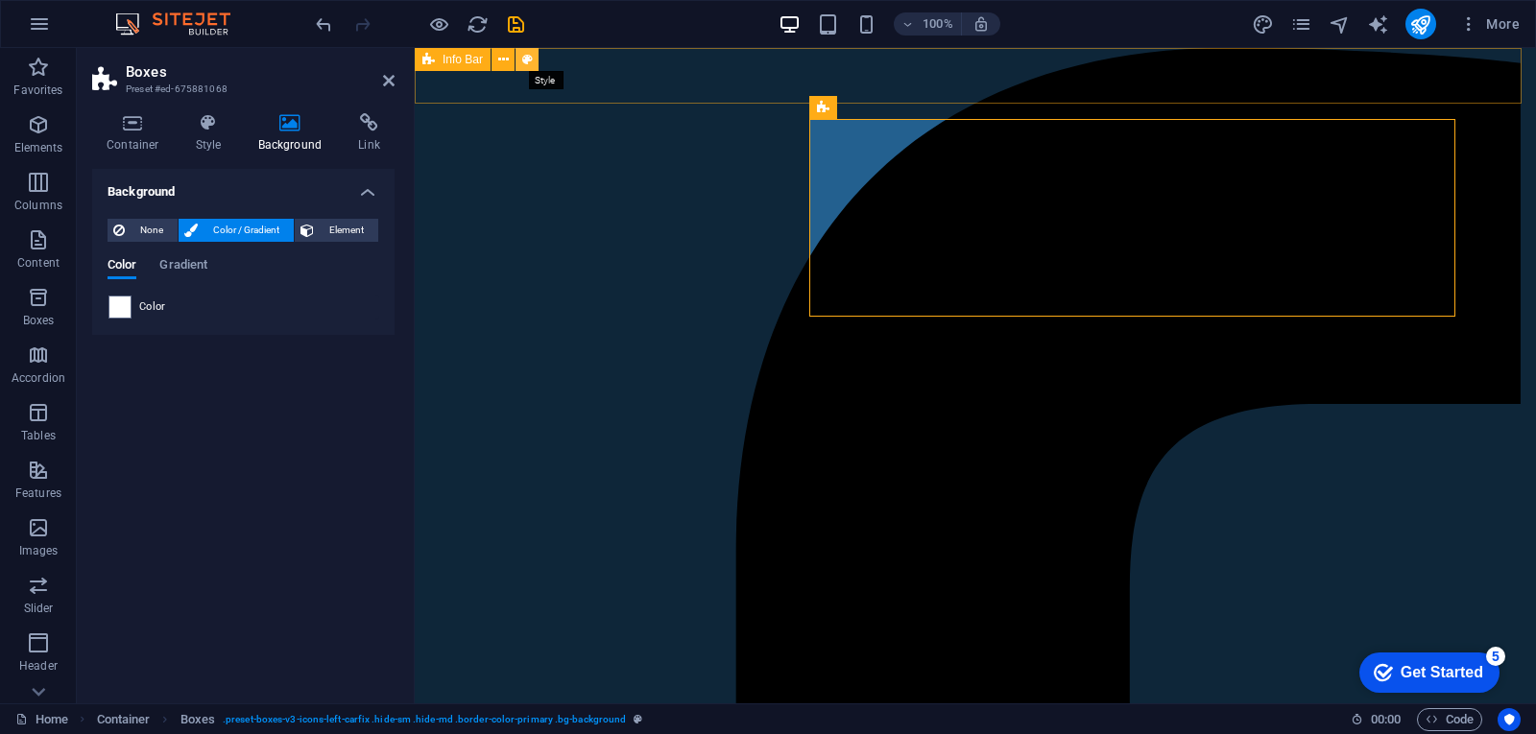
click at [530, 63] on icon at bounding box center [527, 60] width 11 height 20
select select "px"
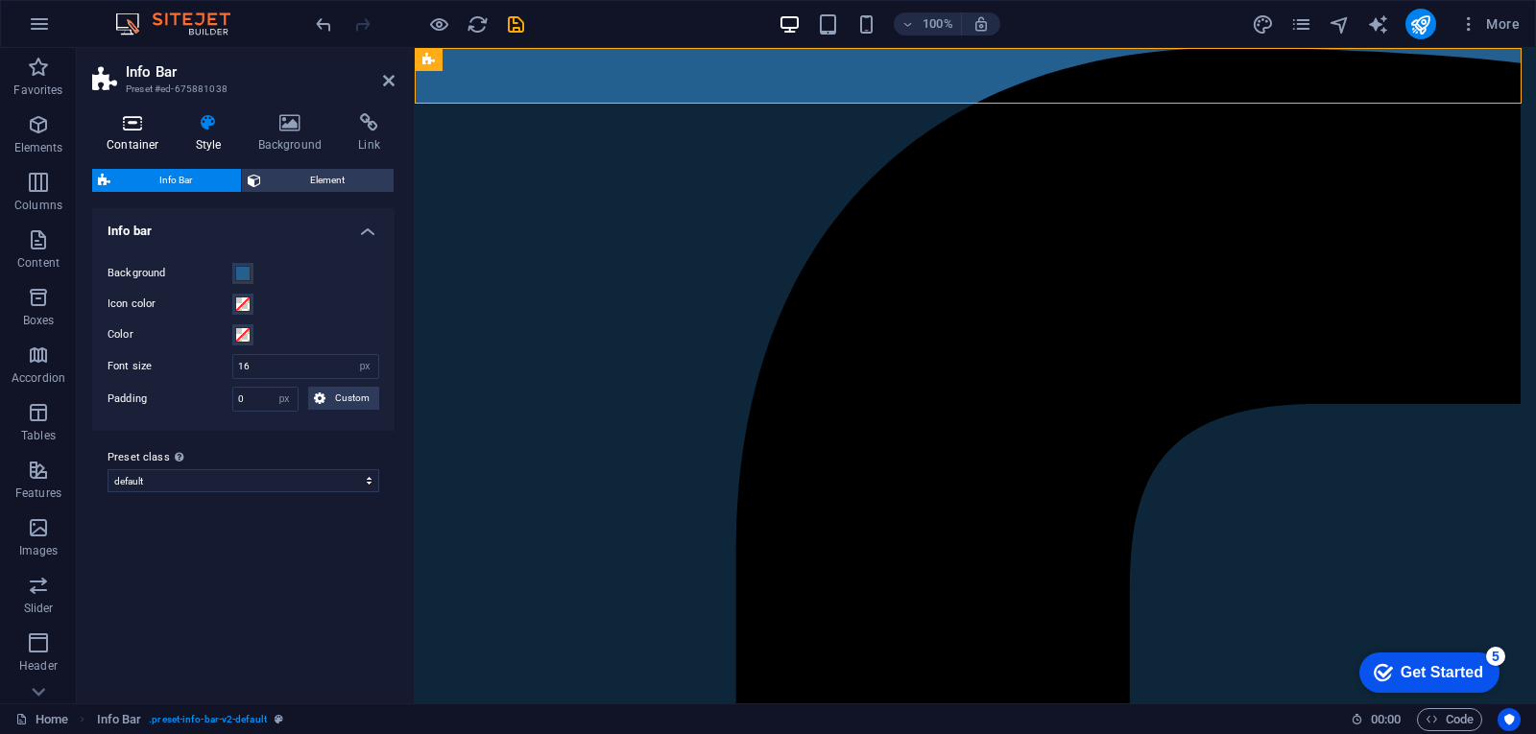
click at [153, 142] on h4 "Container" at bounding box center [136, 133] width 89 height 40
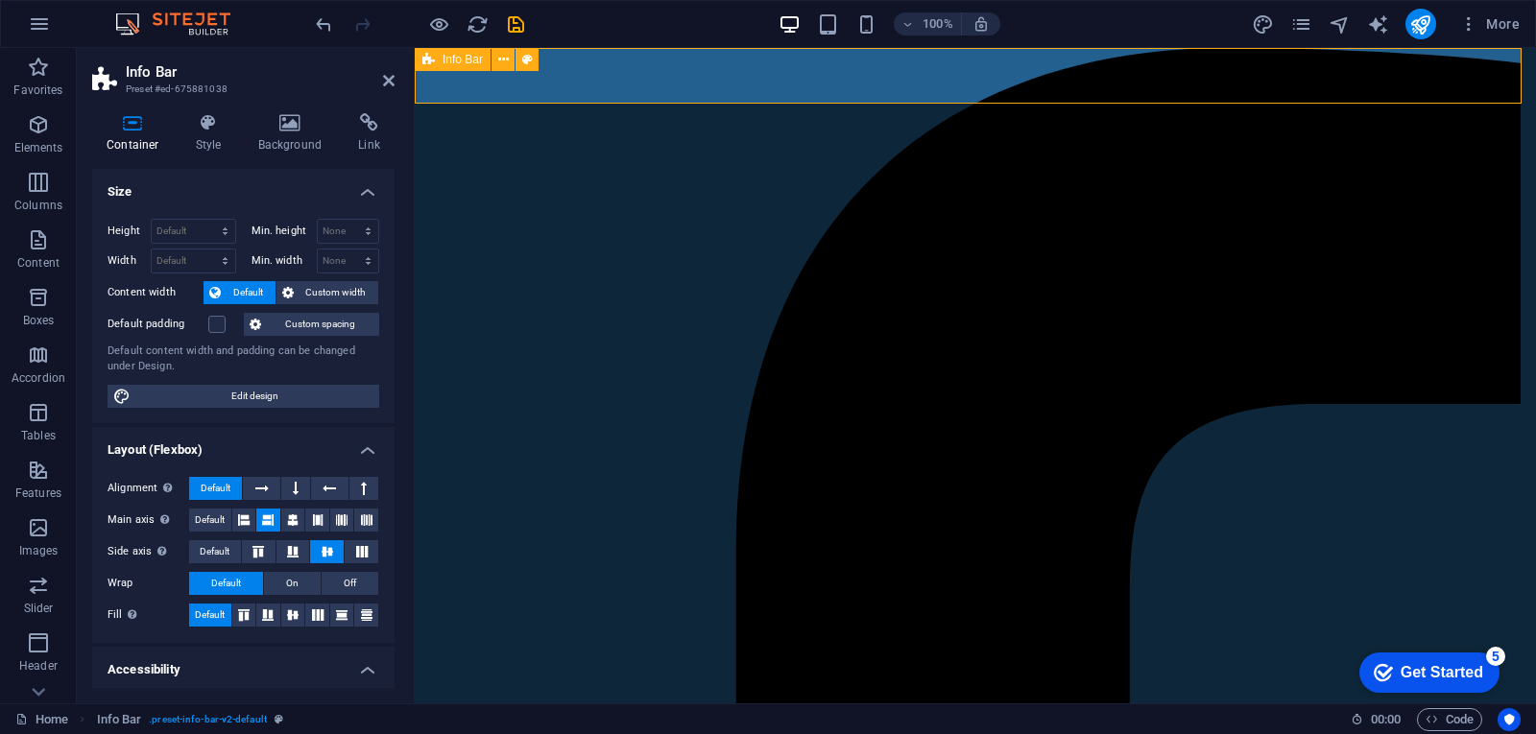
click at [427, 61] on icon at bounding box center [428, 59] width 12 height 23
click at [504, 56] on icon at bounding box center [503, 60] width 11 height 20
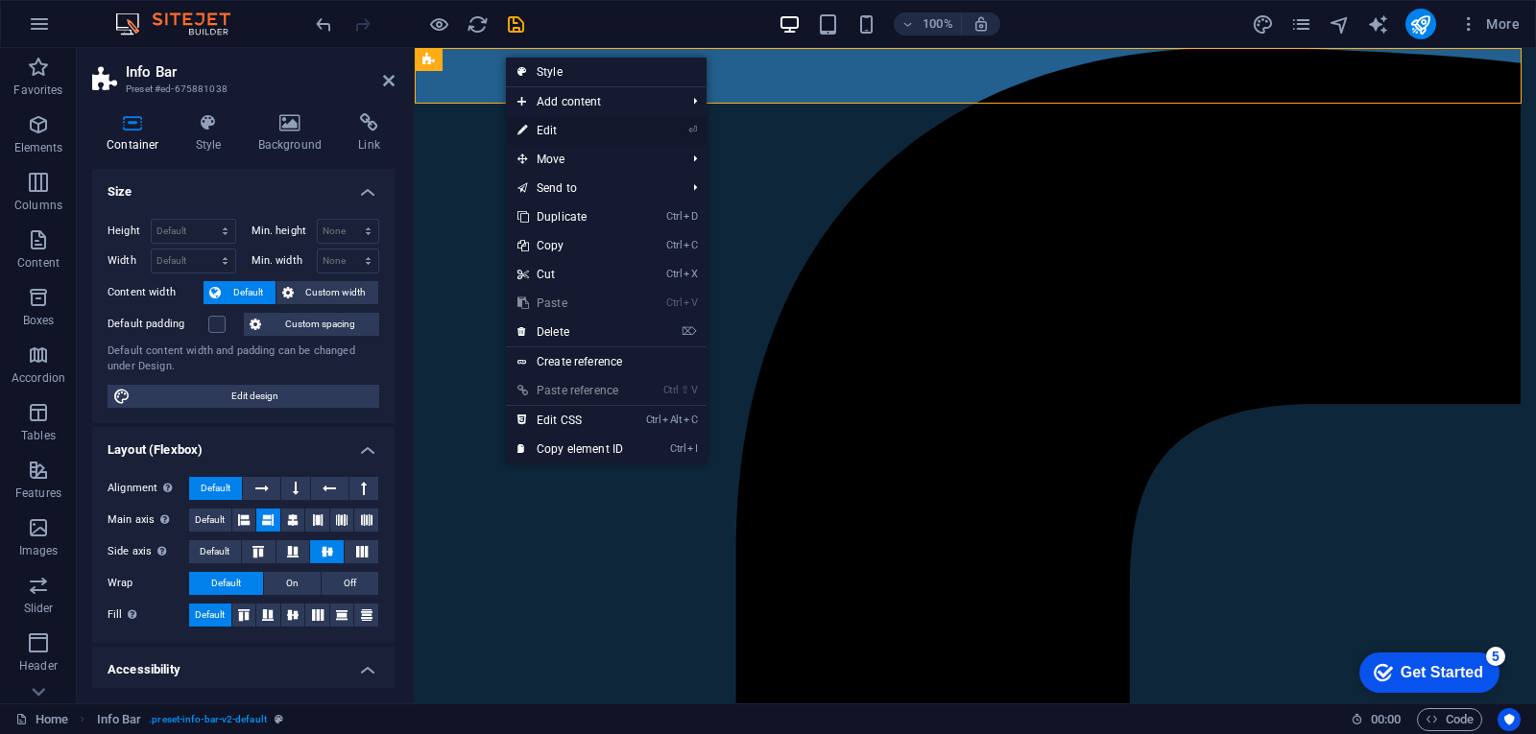
click at [540, 124] on link "⏎ Edit" at bounding box center [570, 130] width 129 height 29
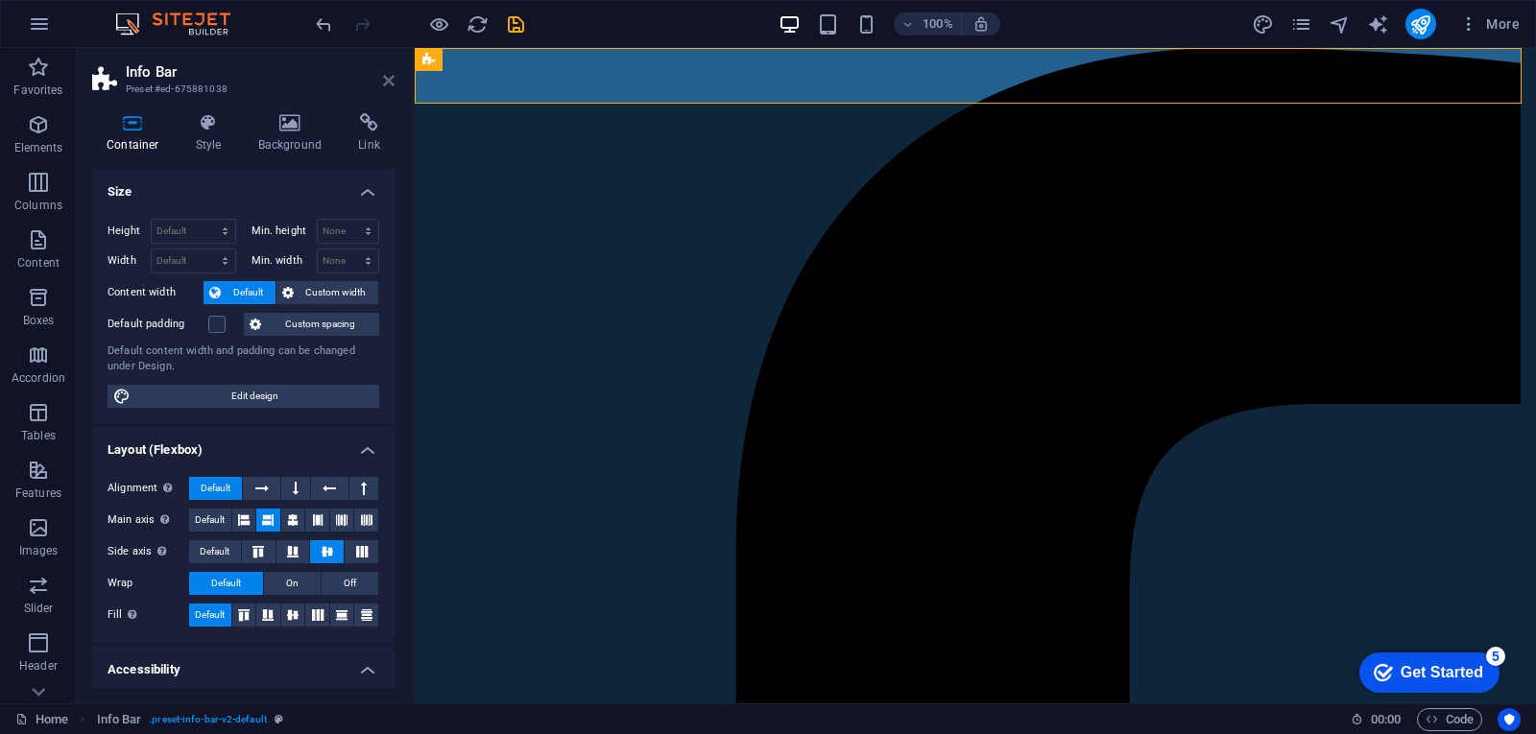
click at [386, 78] on icon at bounding box center [389, 80] width 12 height 15
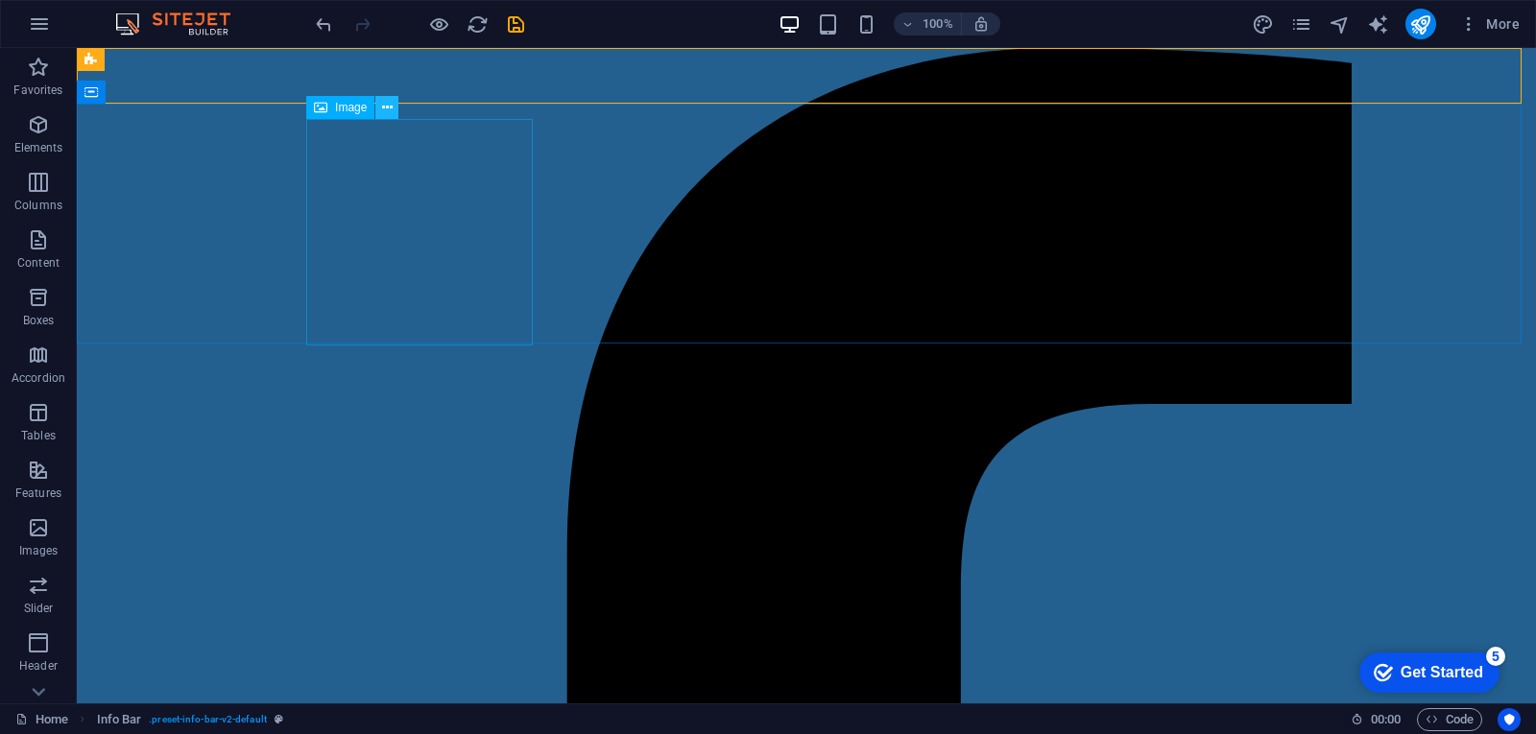
click at [384, 105] on icon at bounding box center [387, 108] width 11 height 20
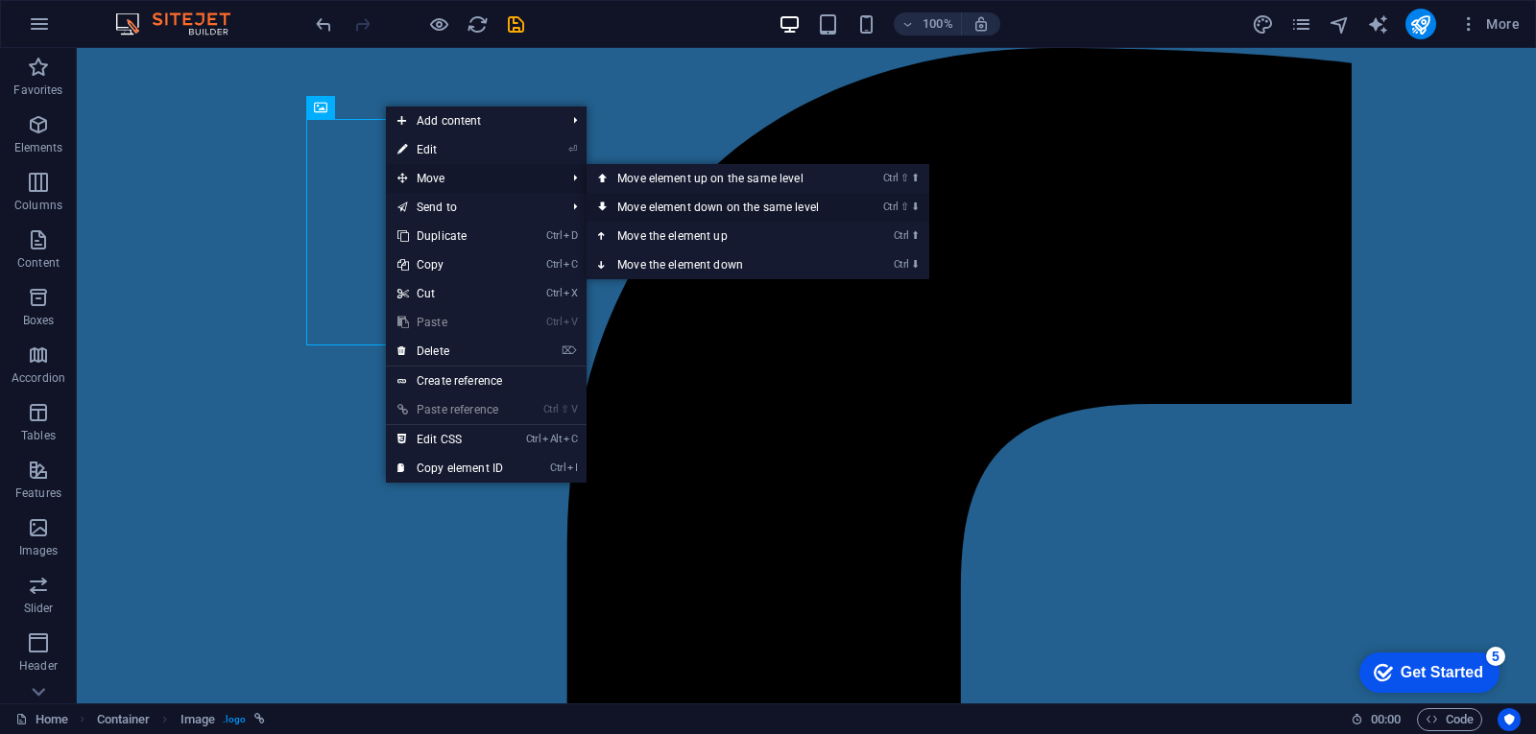
click at [641, 202] on link "Ctrl ⇧ ⬇ Move element down on the same level" at bounding box center [721, 207] width 271 height 29
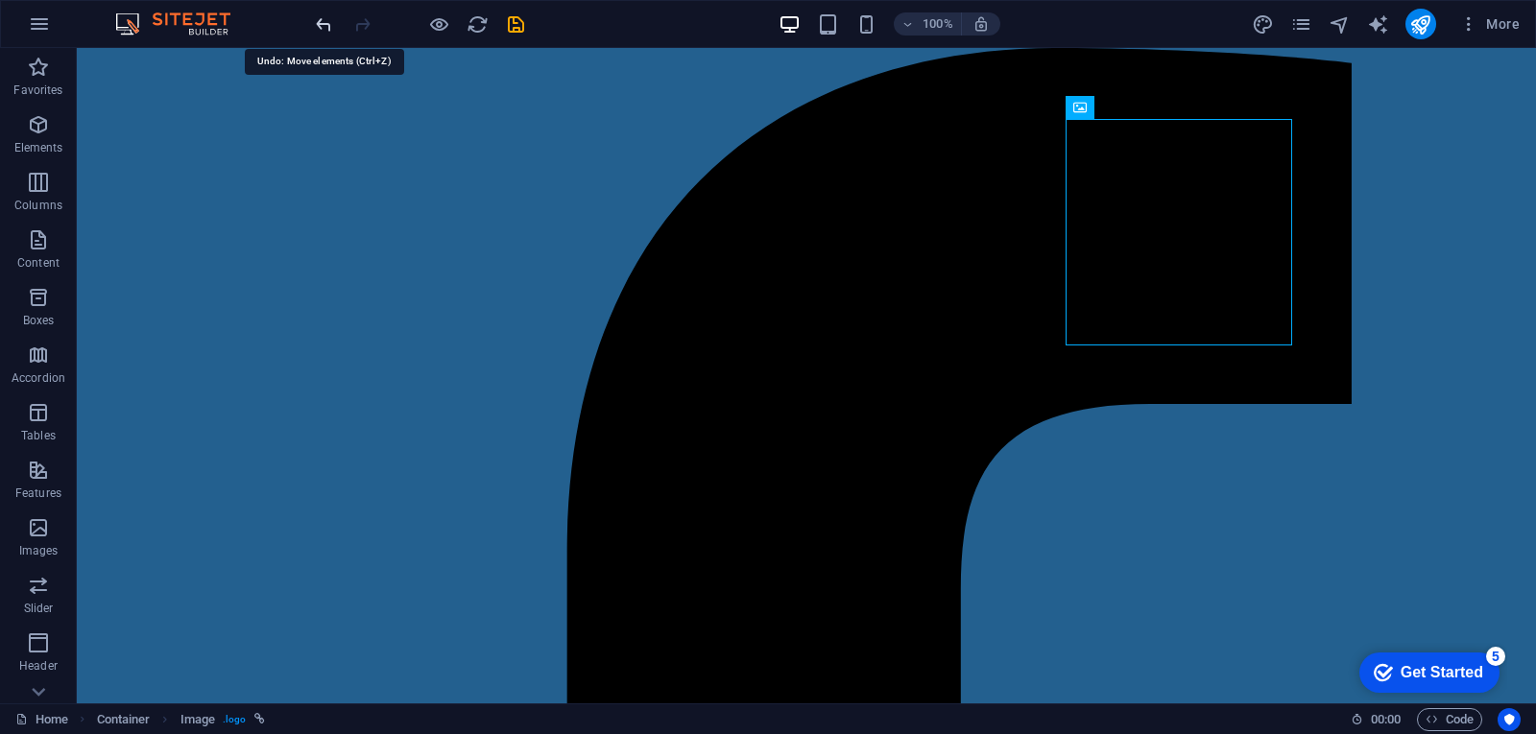
click at [322, 28] on icon "undo" at bounding box center [324, 24] width 22 height 22
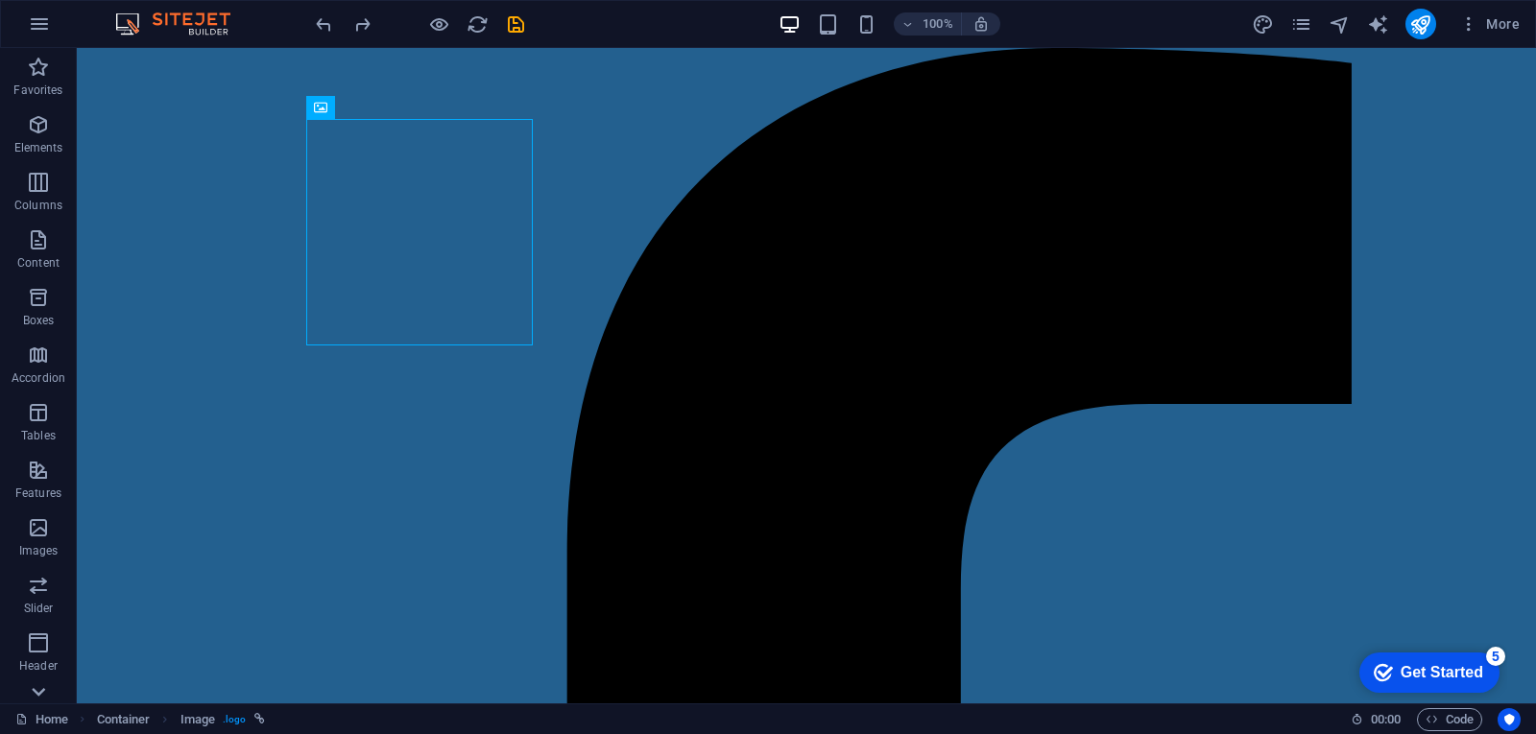
click at [41, 73] on icon at bounding box center [38, 59] width 27 height 27
click at [41, 690] on div "Favorites Elements Columns Content Boxes Accordion Tables Features Images Slide…" at bounding box center [38, 376] width 77 height 656
click at [43, 508] on p "Footer" at bounding box center [38, 515] width 35 height 15
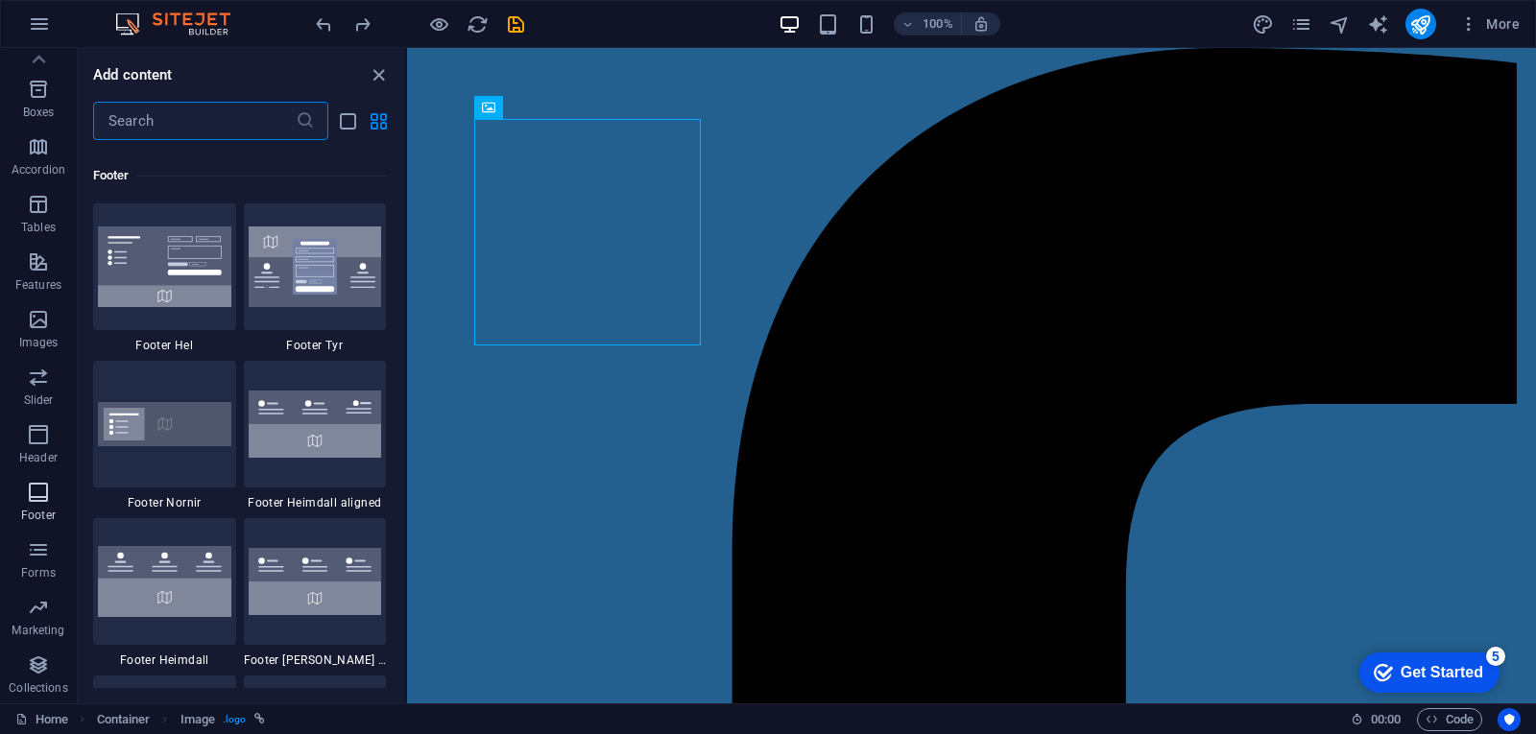
scroll to position [12707, 0]
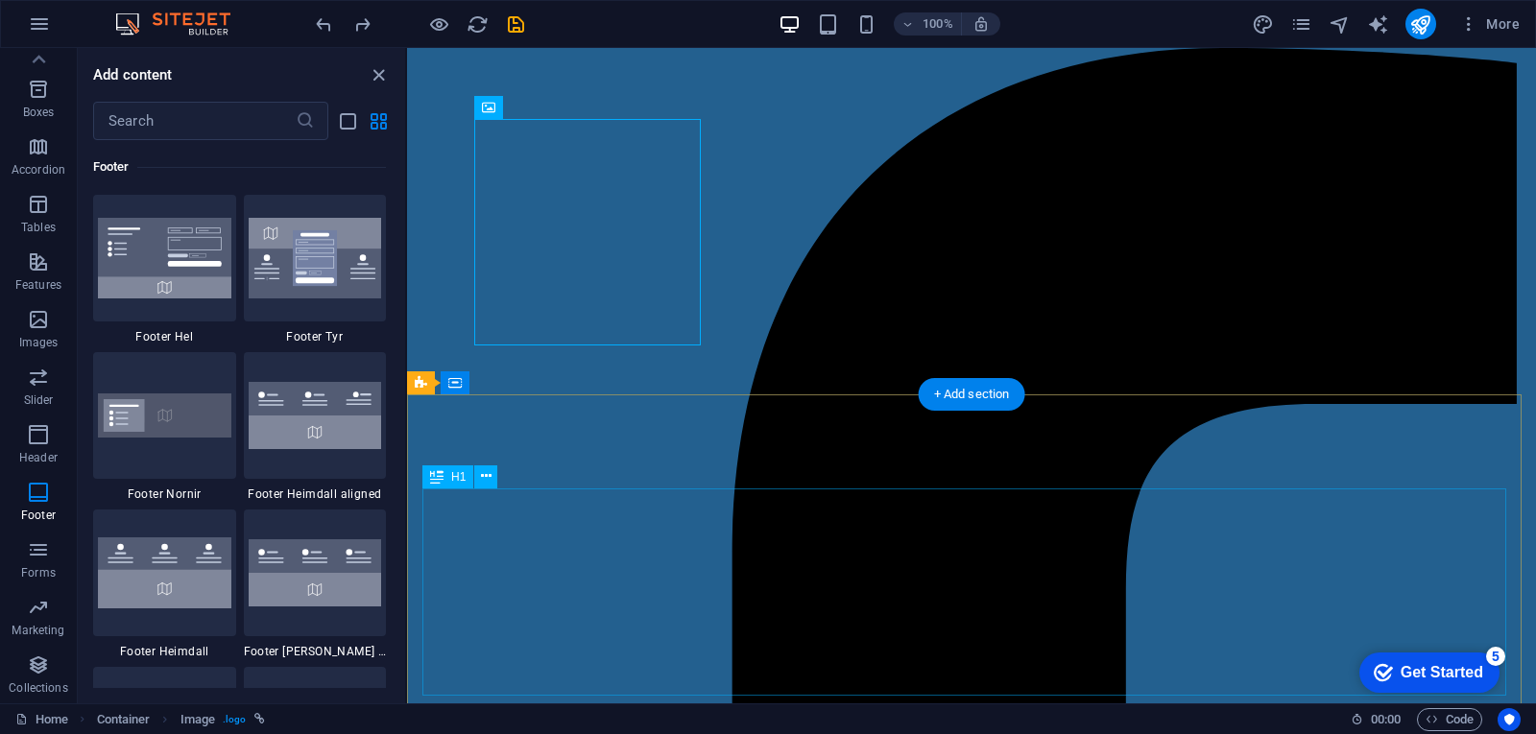
drag, startPoint x: 807, startPoint y: 559, endPoint x: 423, endPoint y: 692, distance: 406.4
click at [311, 413] on img at bounding box center [315, 415] width 133 height 67
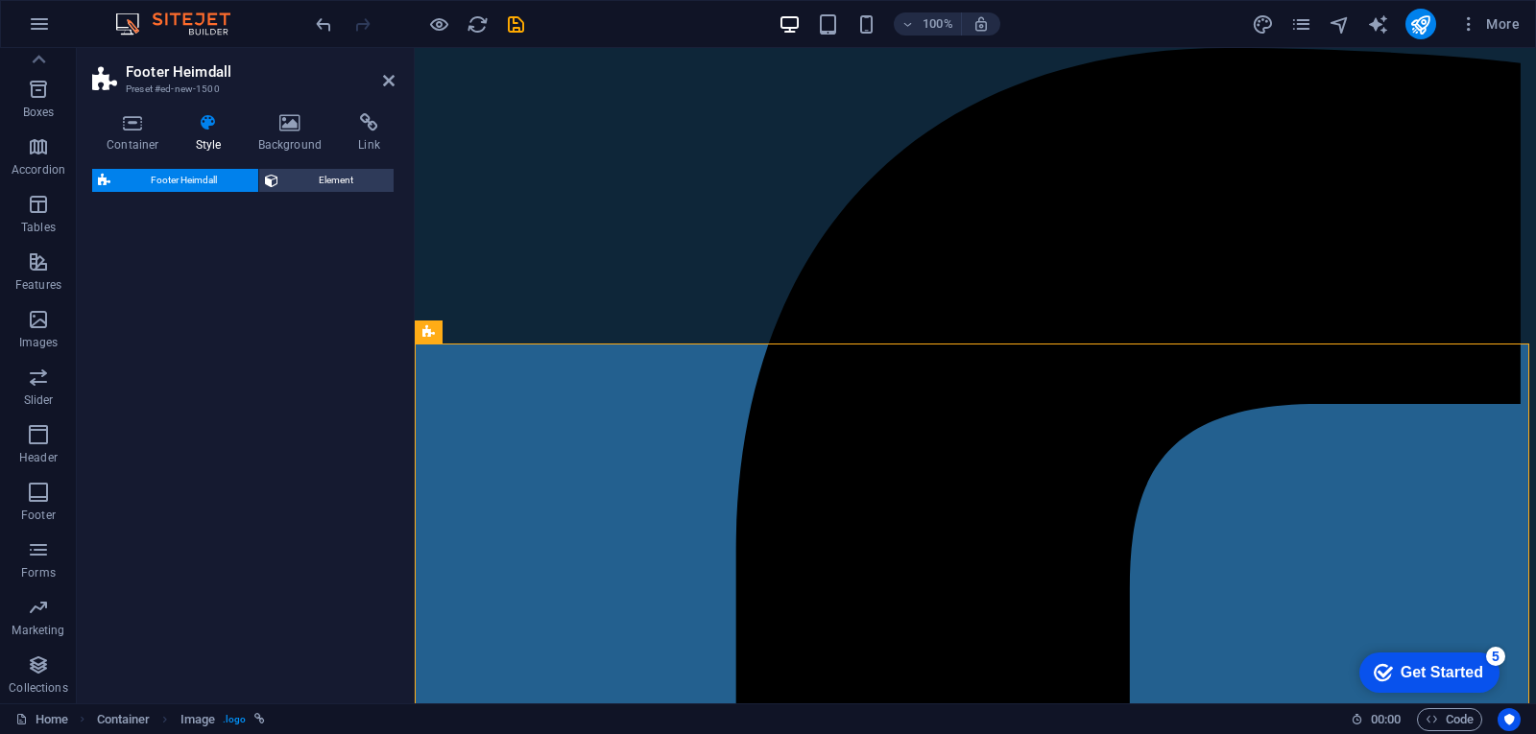
select select "rem"
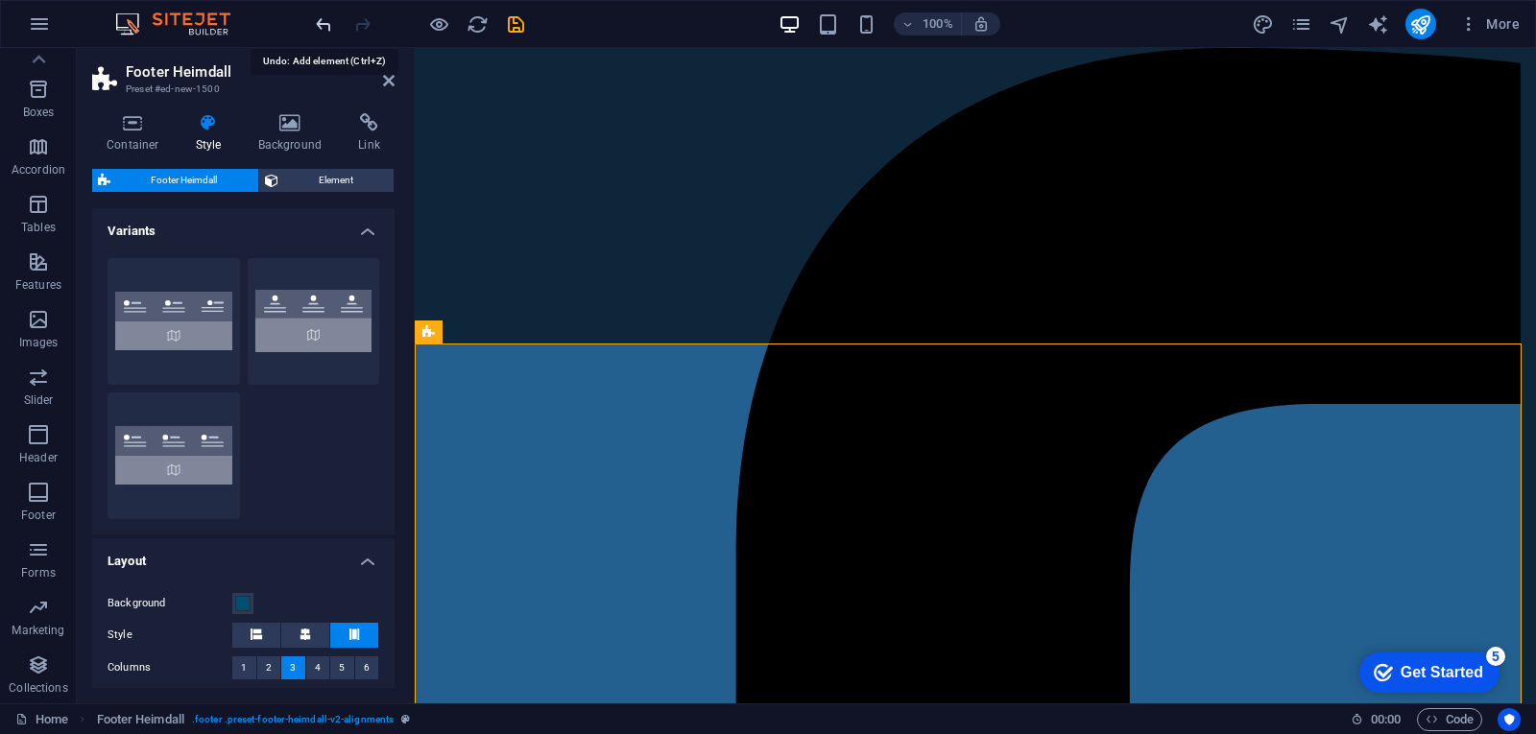
click at [321, 19] on icon "undo" at bounding box center [324, 24] width 22 height 22
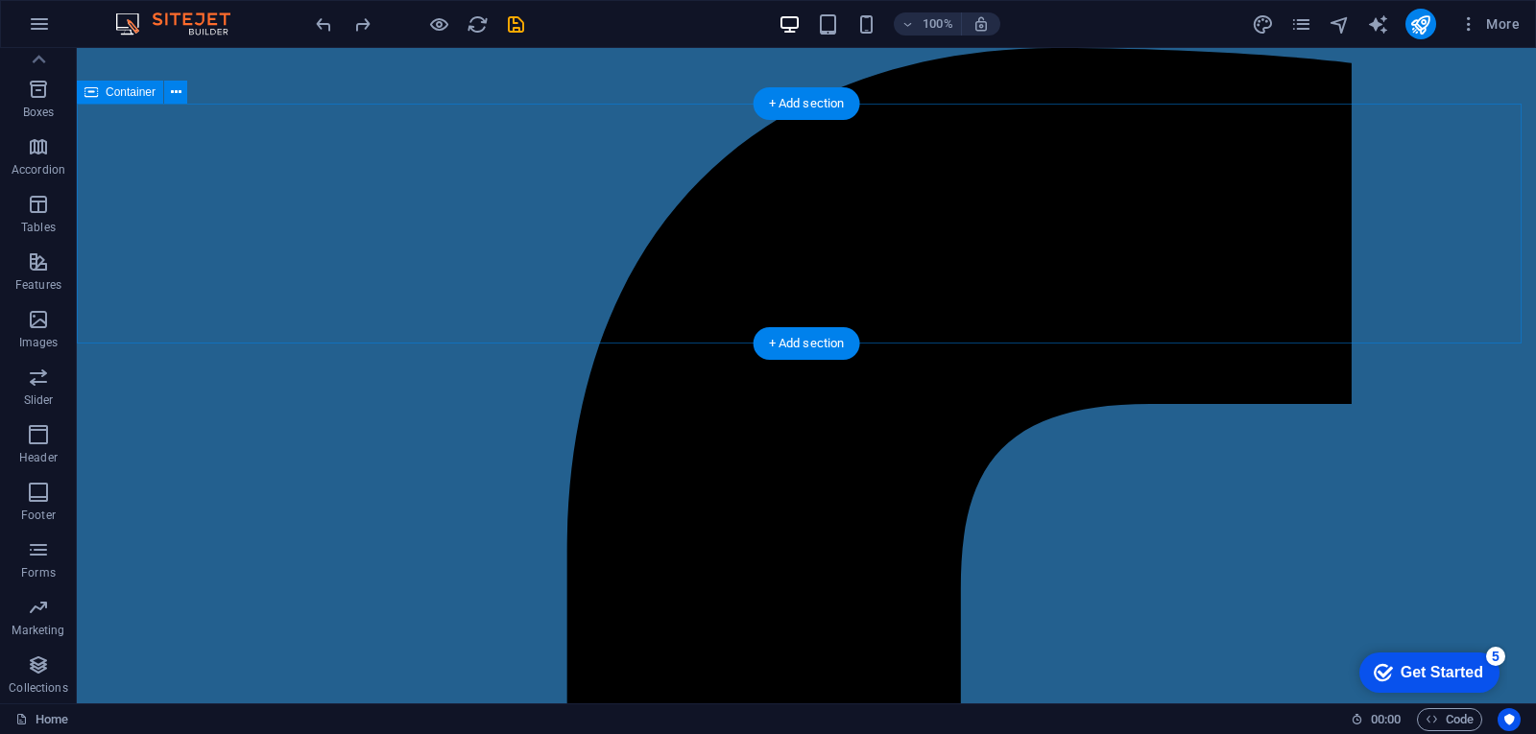
click at [48, 392] on span "Slider" at bounding box center [38, 389] width 77 height 46
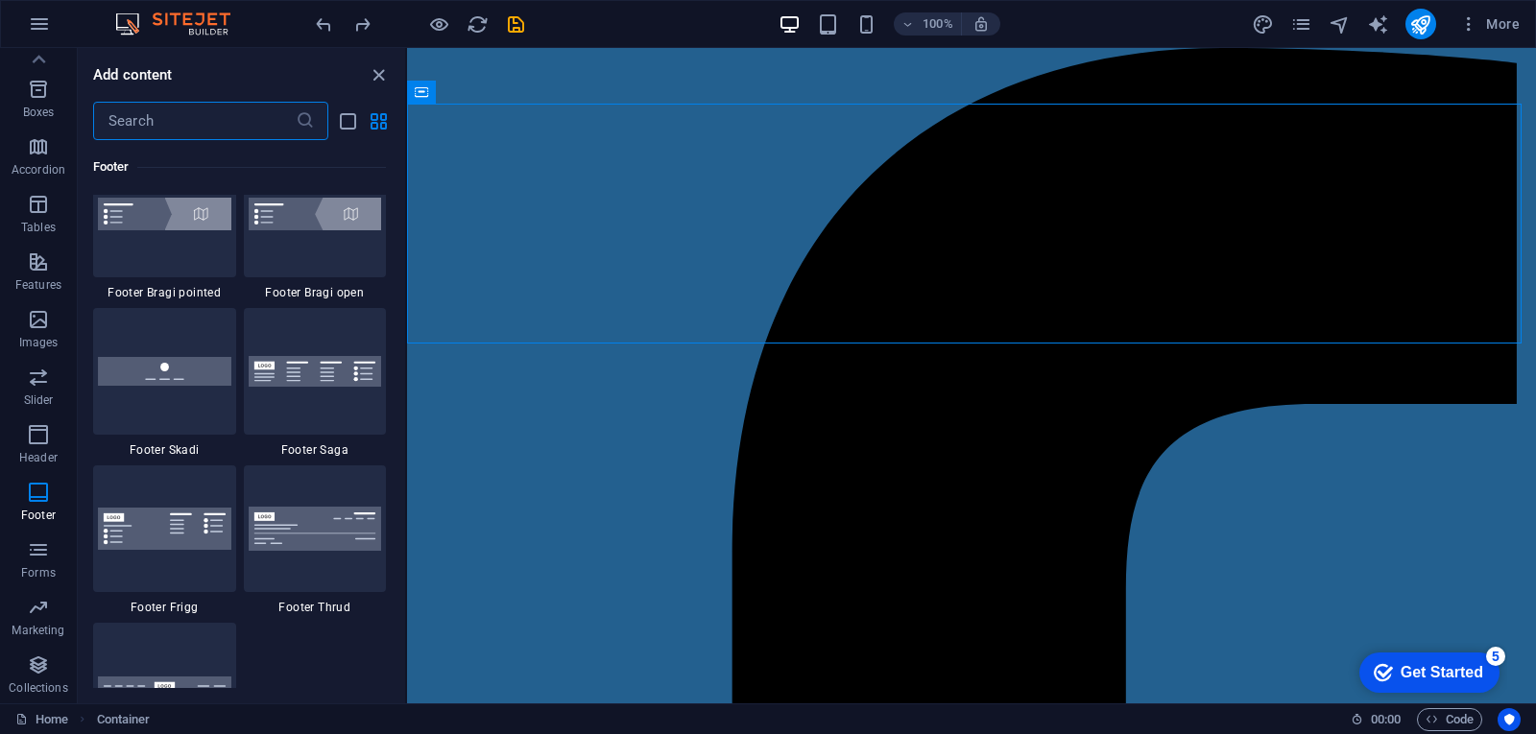
scroll to position [13314, 0]
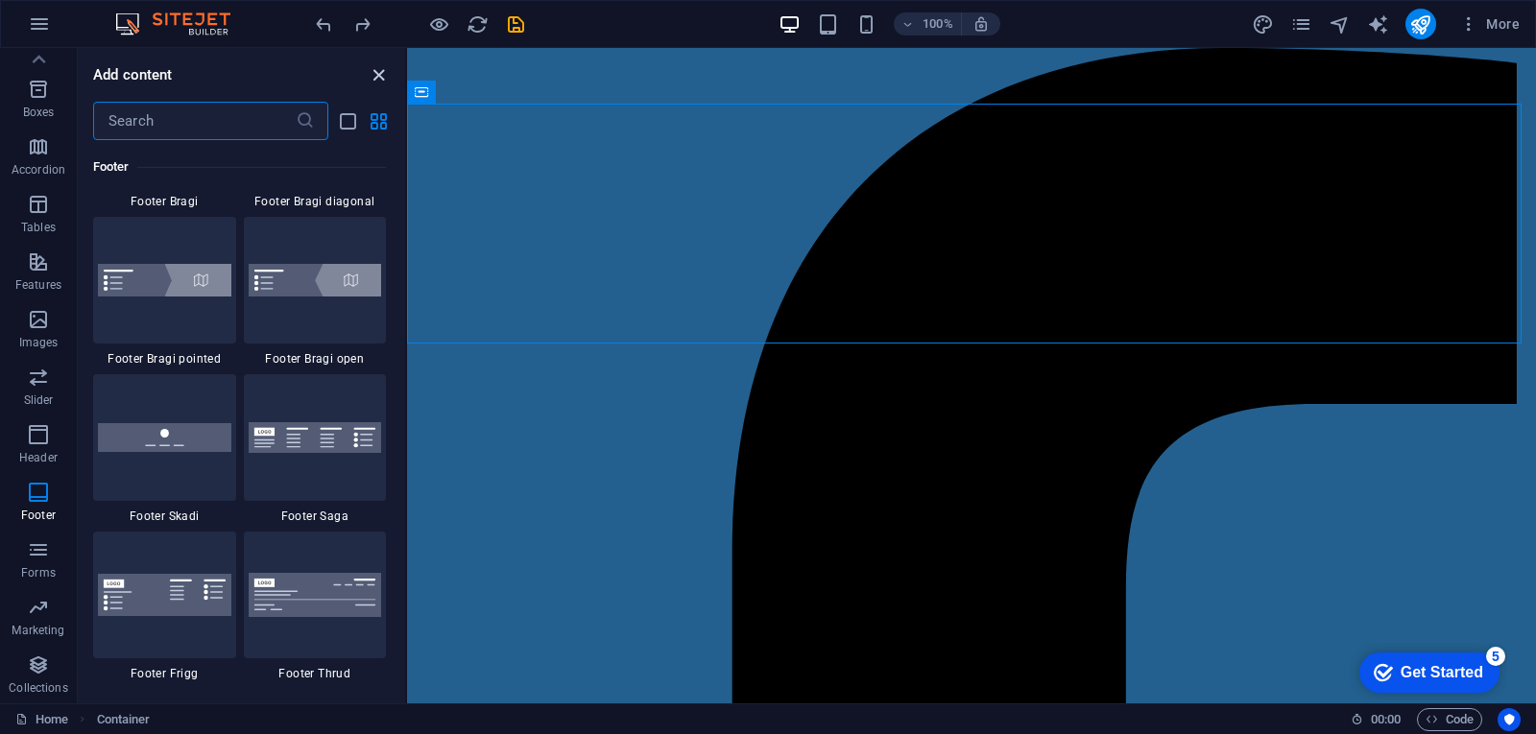
click at [387, 76] on icon "close panel" at bounding box center [379, 75] width 22 height 22
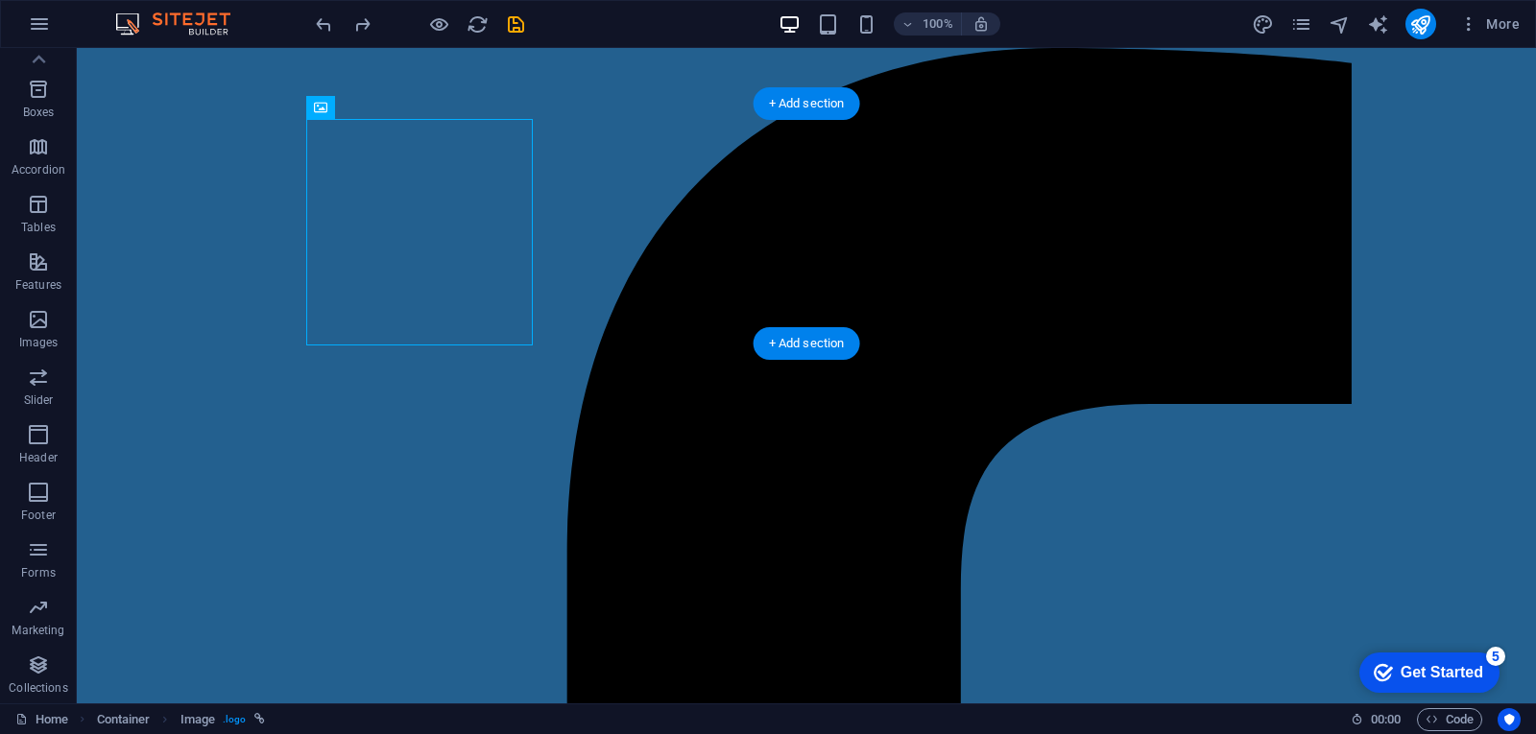
drag, startPoint x: 466, startPoint y: 244, endPoint x: 513, endPoint y: 220, distance: 51.9
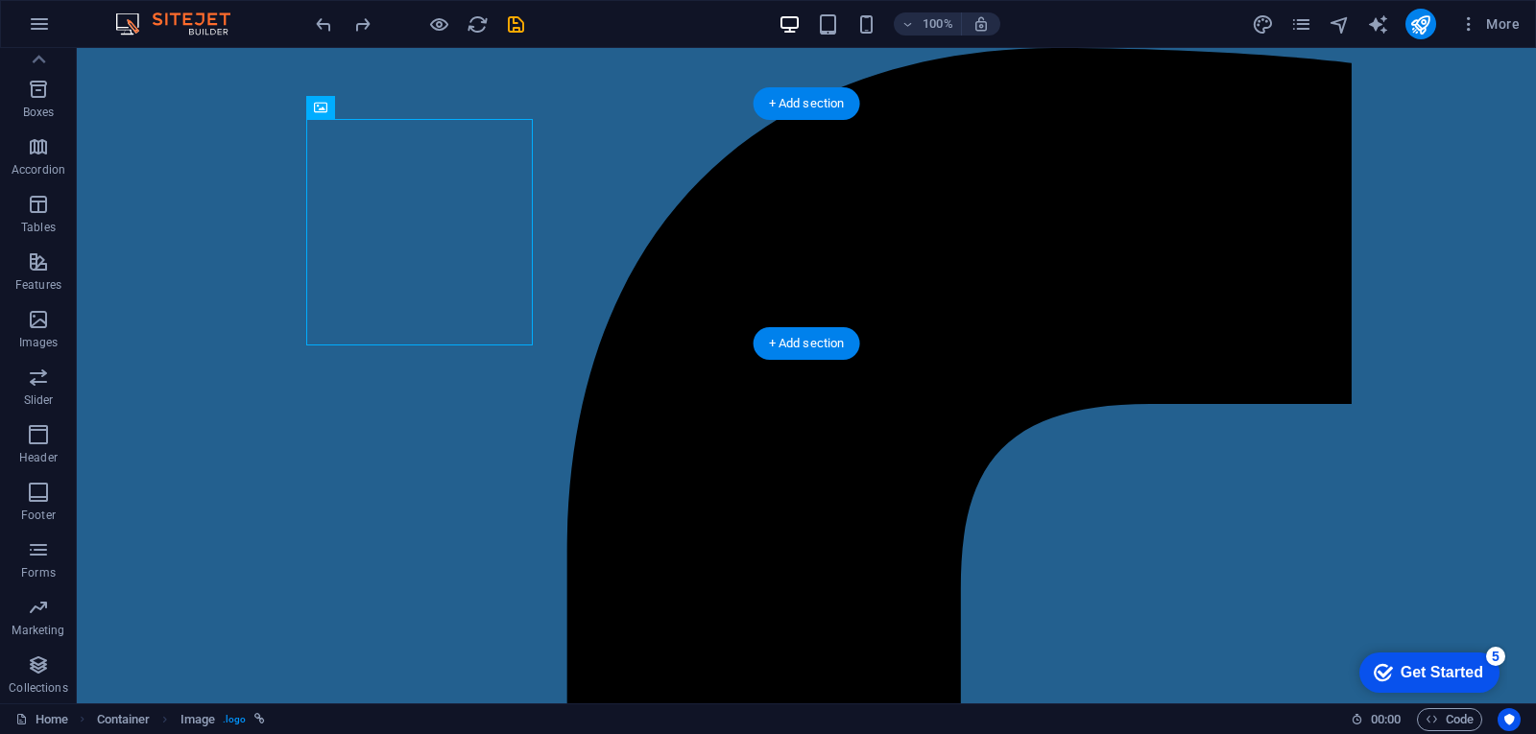
select select "px"
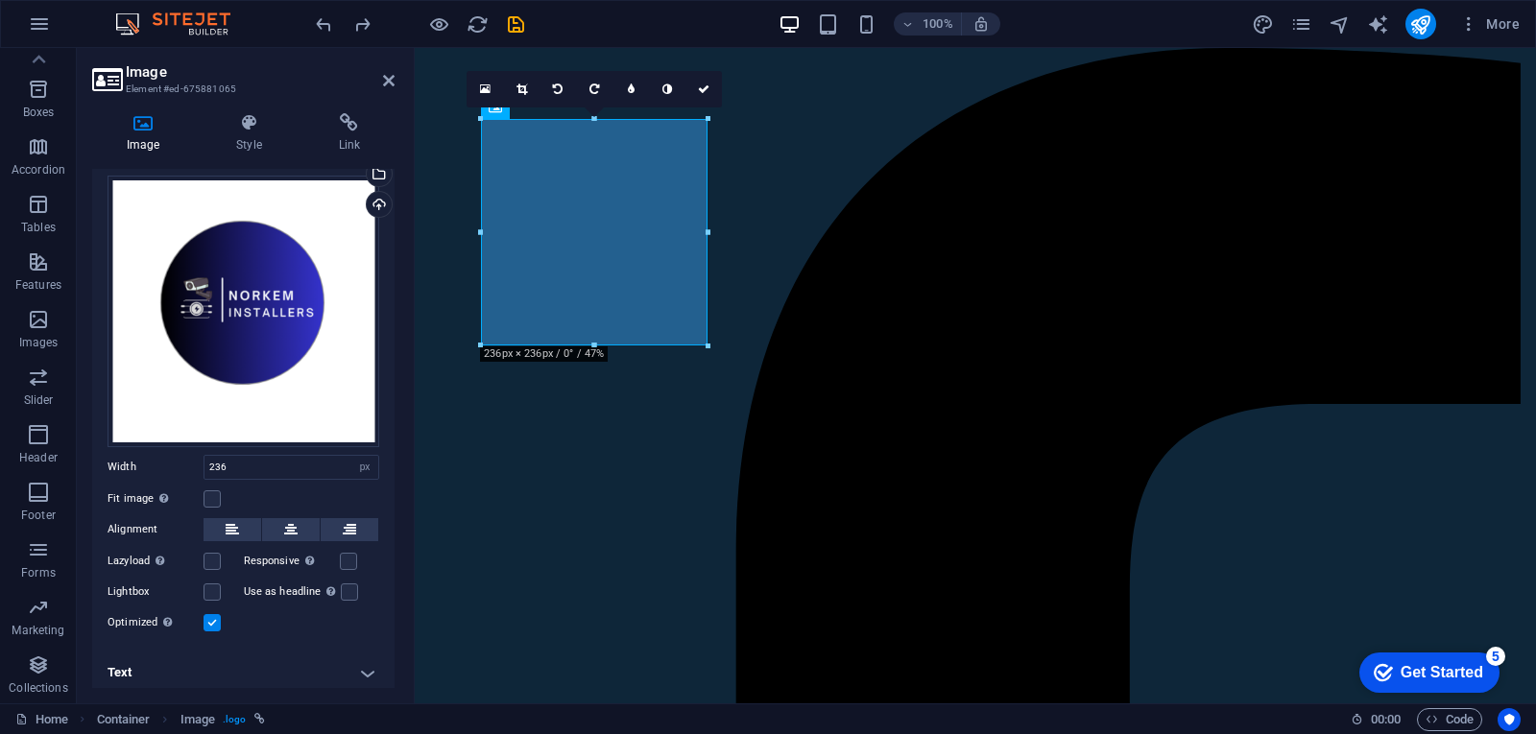
scroll to position [47, 0]
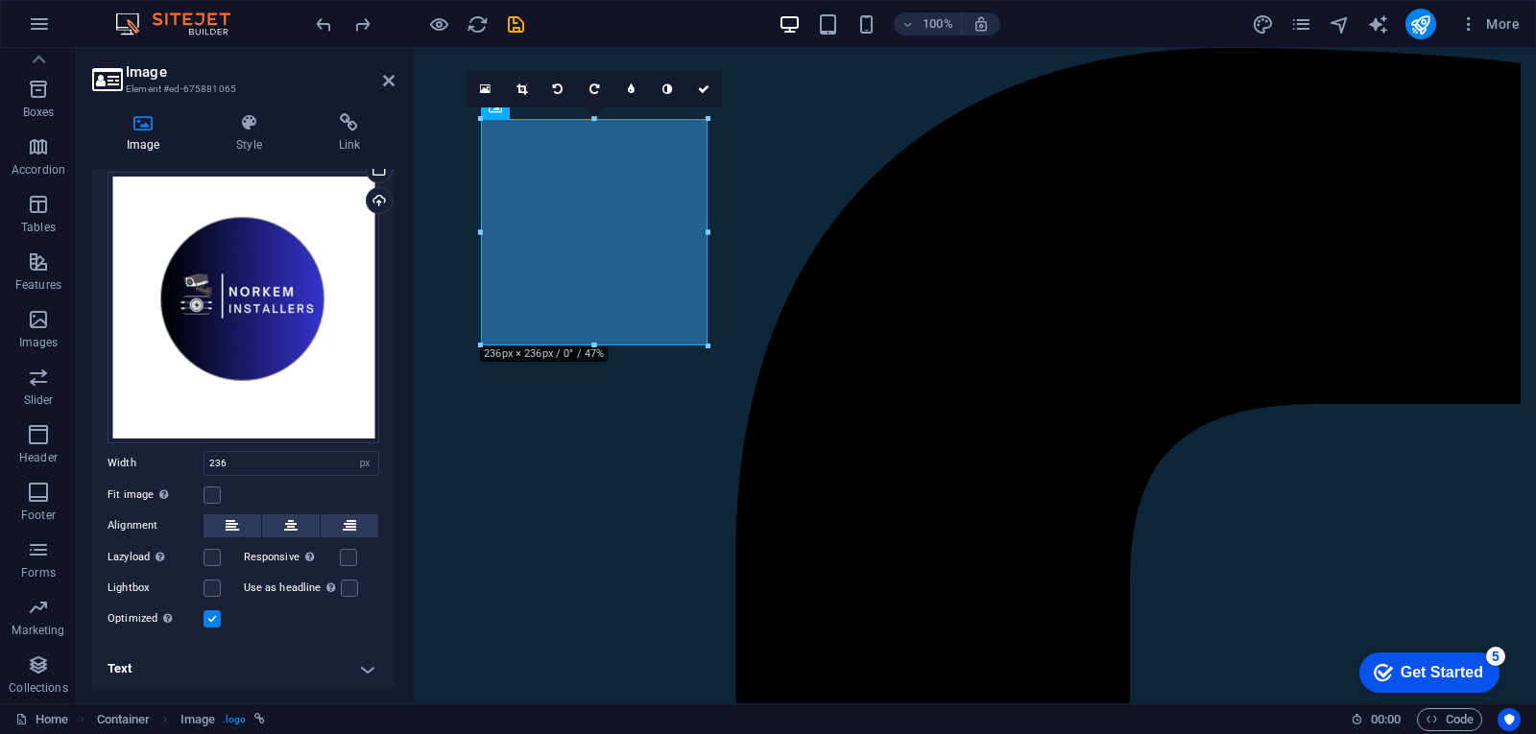
click at [364, 666] on h4 "Text" at bounding box center [243, 669] width 302 height 46
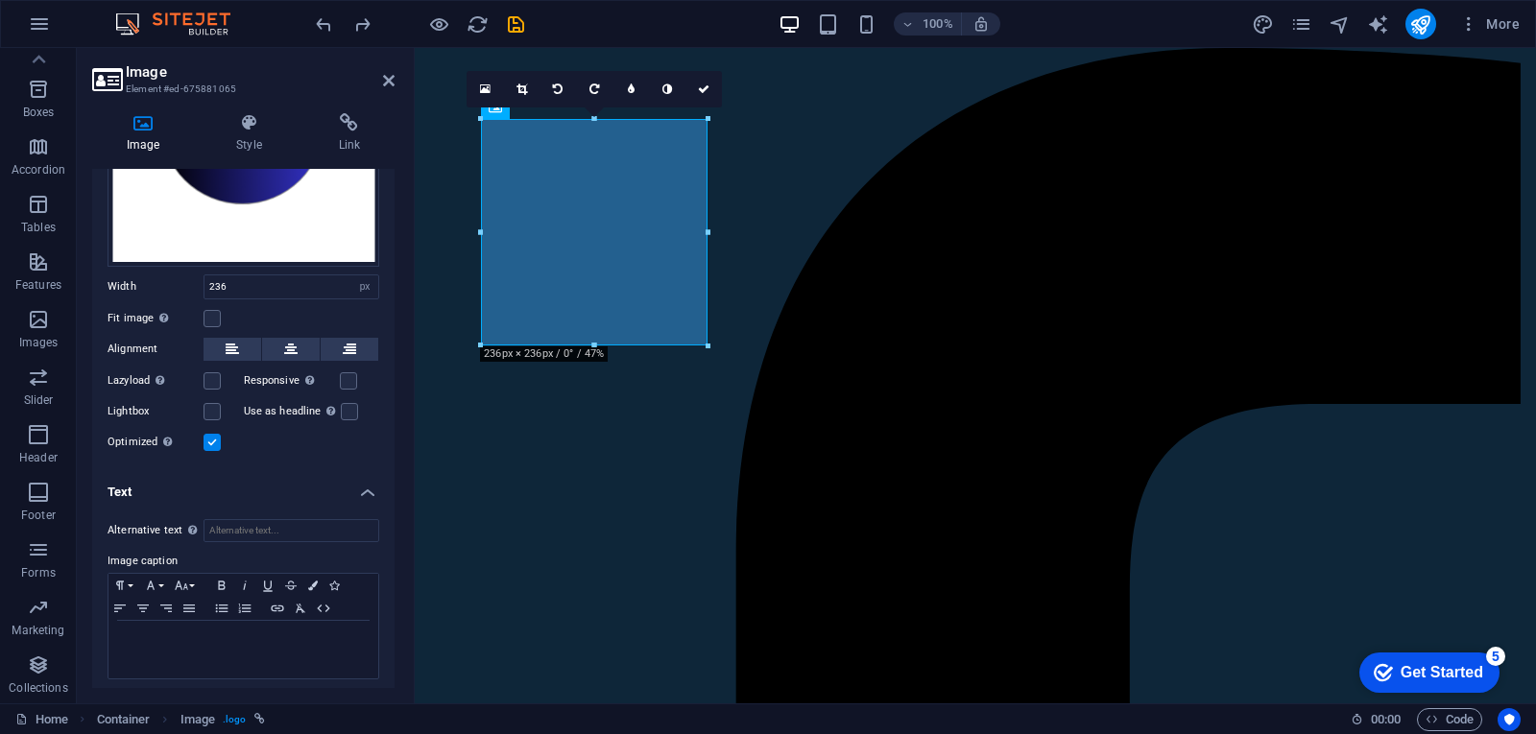
scroll to position [227, 0]
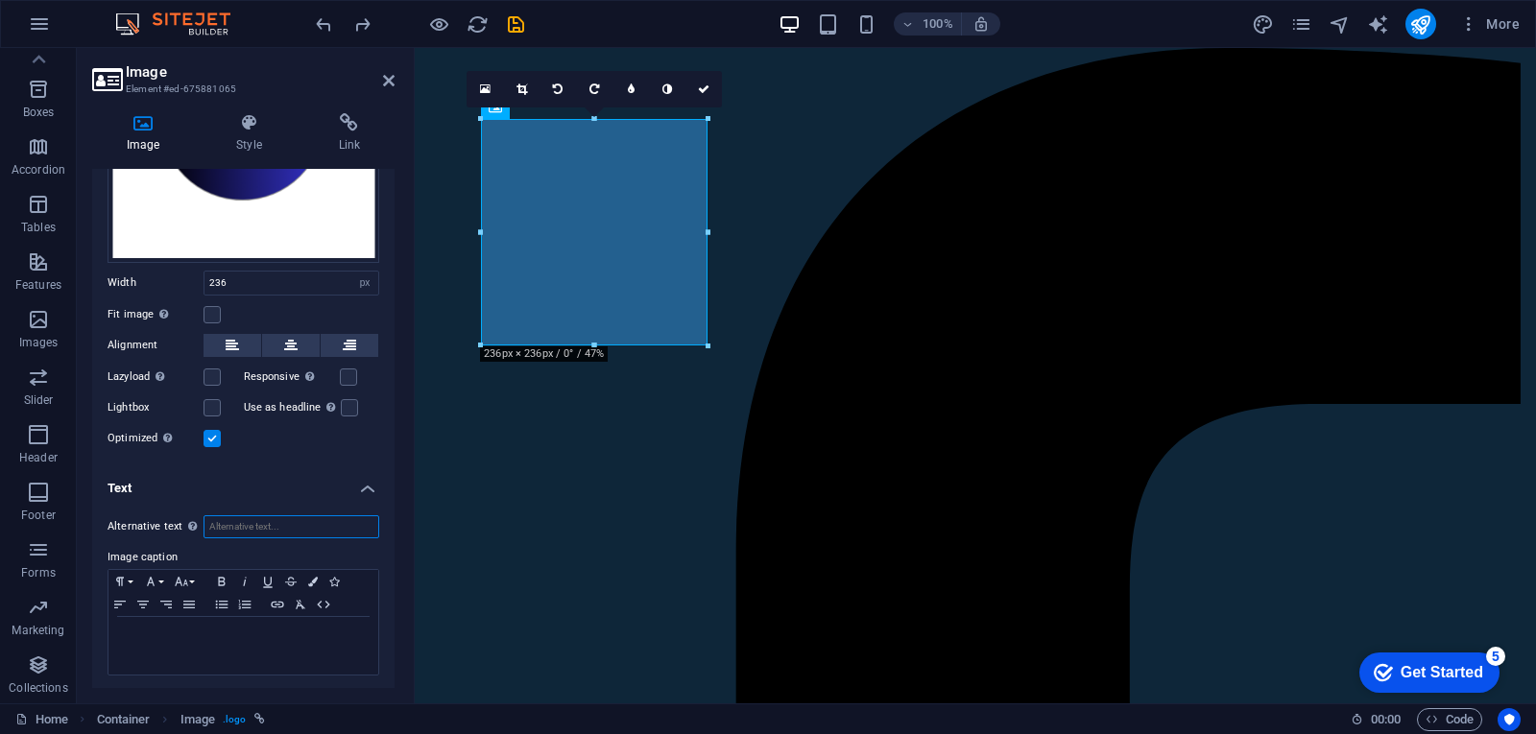
click at [296, 515] on input "Alternative text The alternative text is used by devices that cannot display im…" at bounding box center [291, 526] width 176 height 23
type input "your security is our priority"
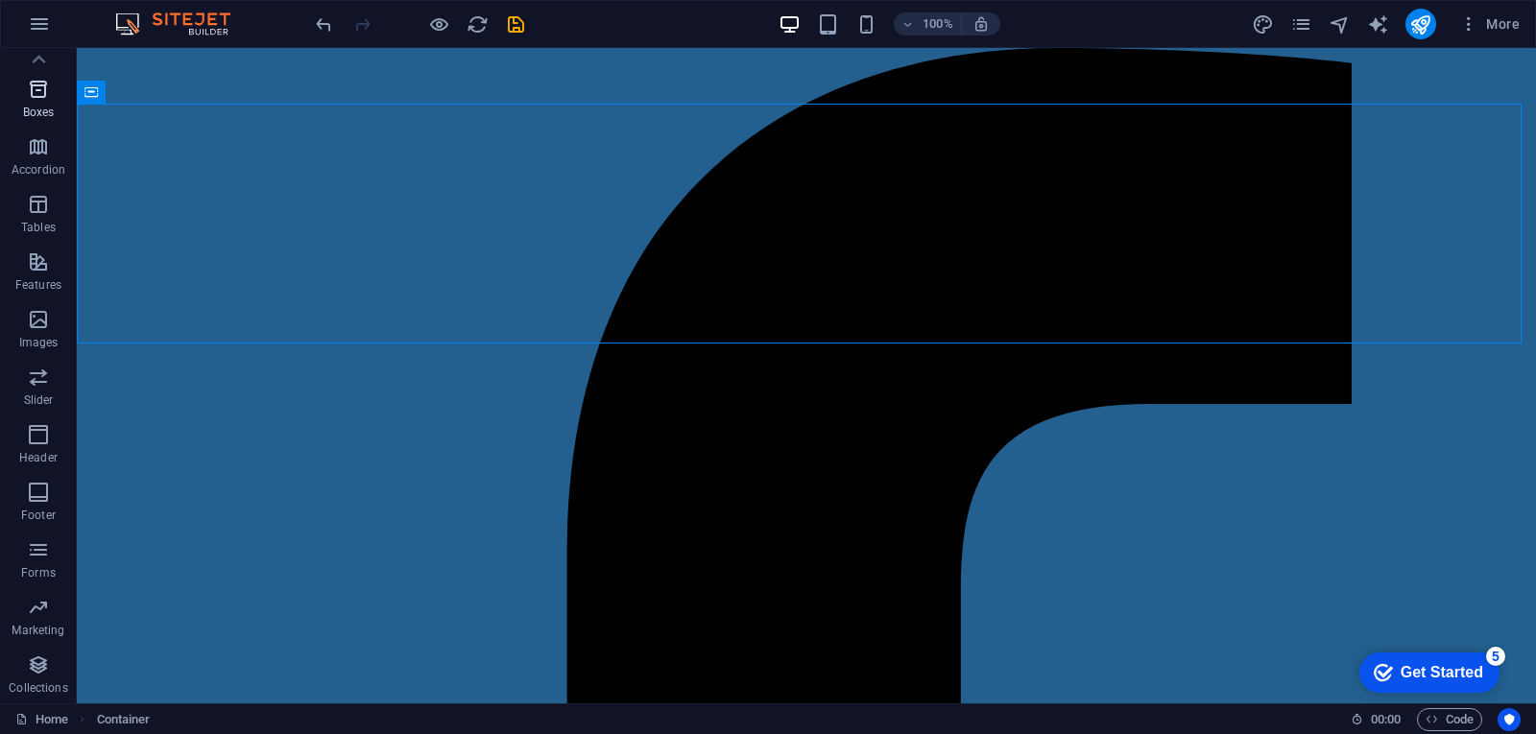
click at [36, 92] on icon "button" at bounding box center [38, 89] width 23 height 23
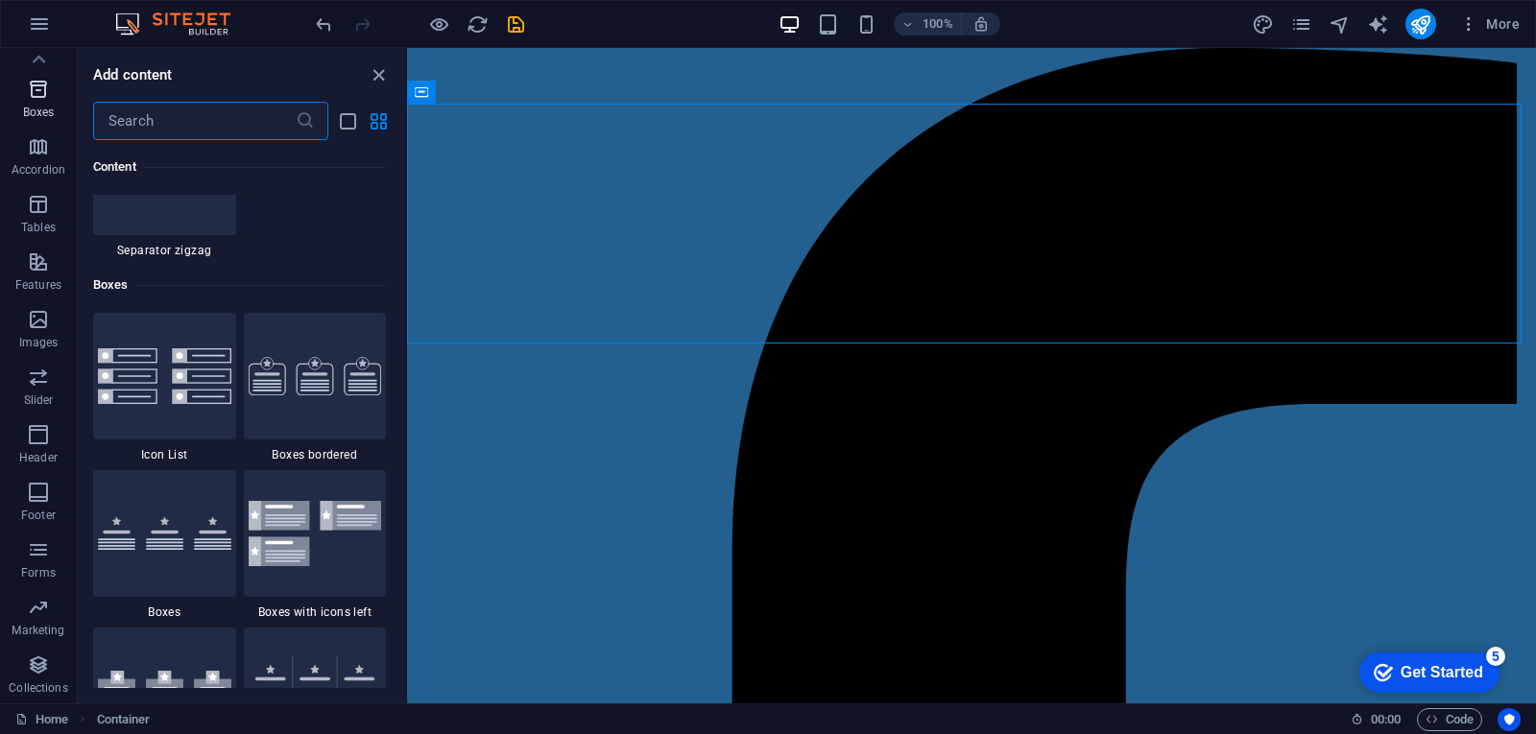
scroll to position [5294, 0]
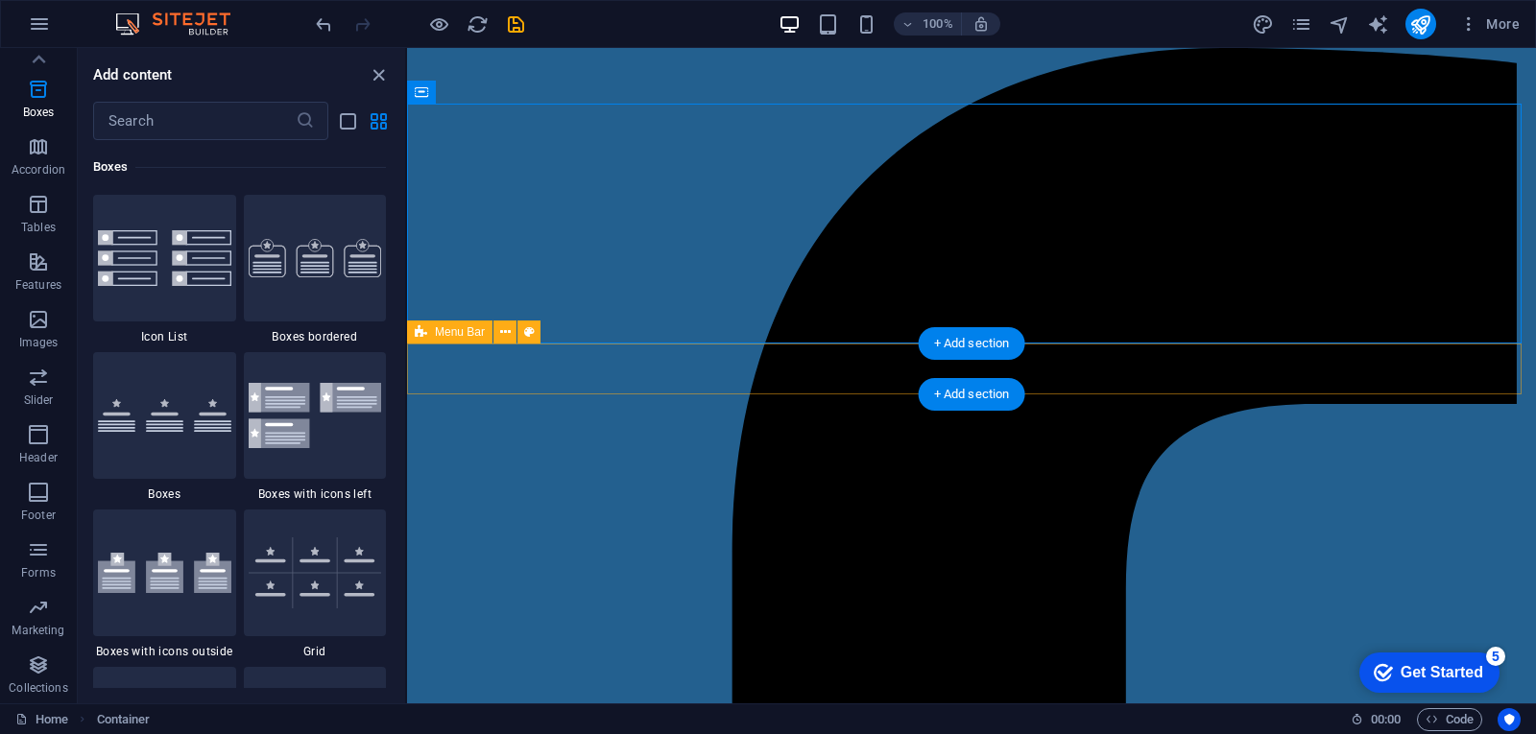
drag, startPoint x: 807, startPoint y: 352, endPoint x: 407, endPoint y: 354, distance: 400.2
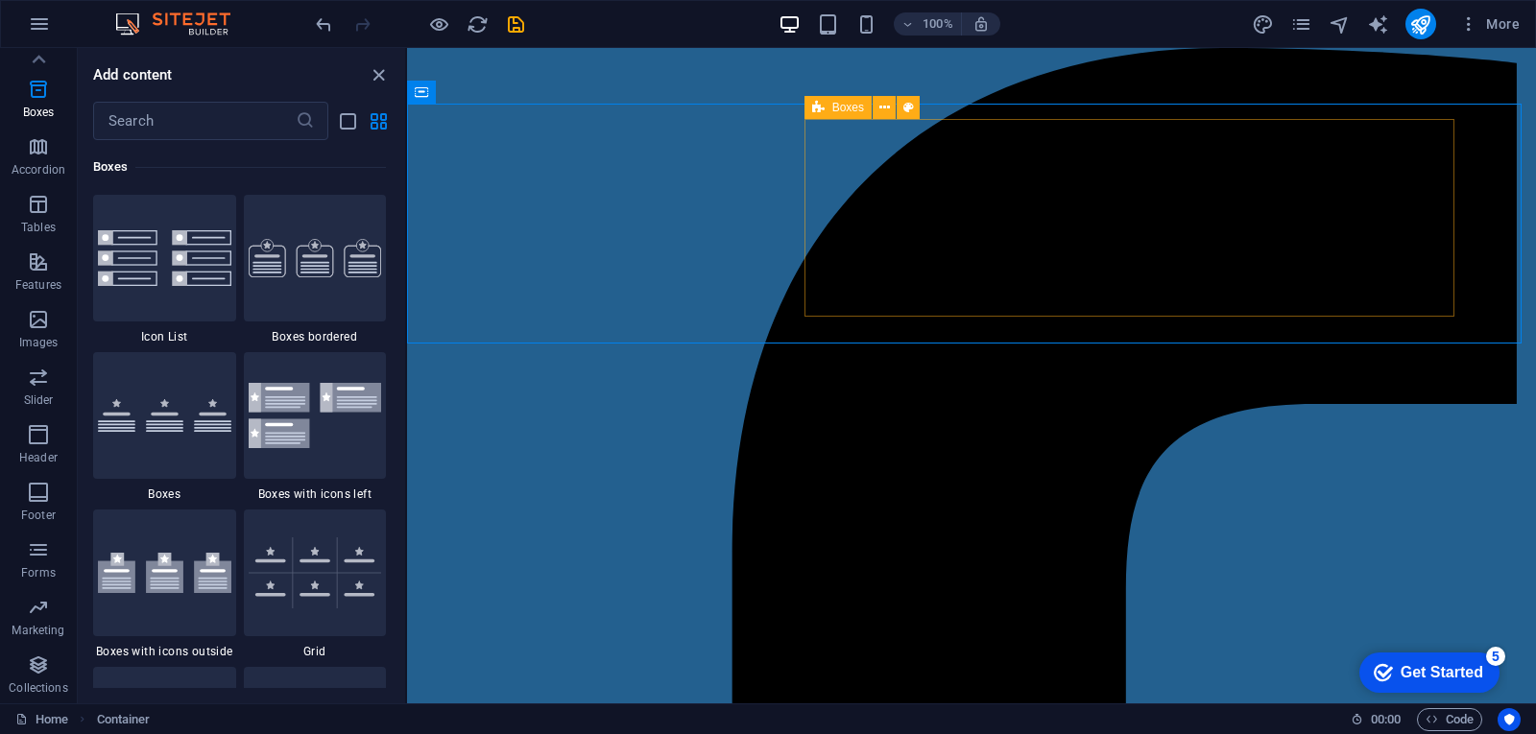
click at [840, 110] on span "Boxes" at bounding box center [848, 108] width 32 height 12
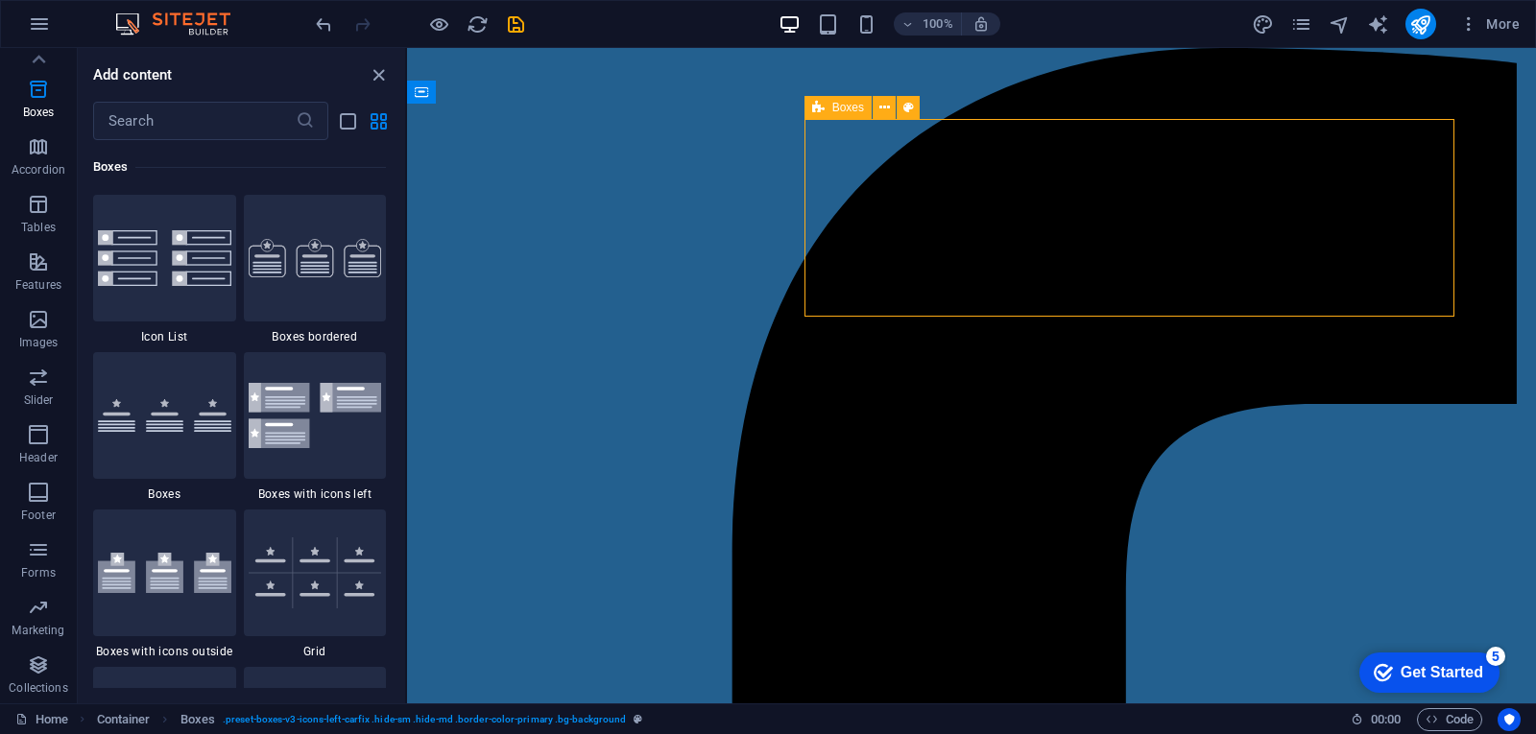
click at [833, 105] on span "Boxes" at bounding box center [848, 108] width 32 height 12
click at [906, 105] on icon at bounding box center [908, 108] width 11 height 20
select select "rem"
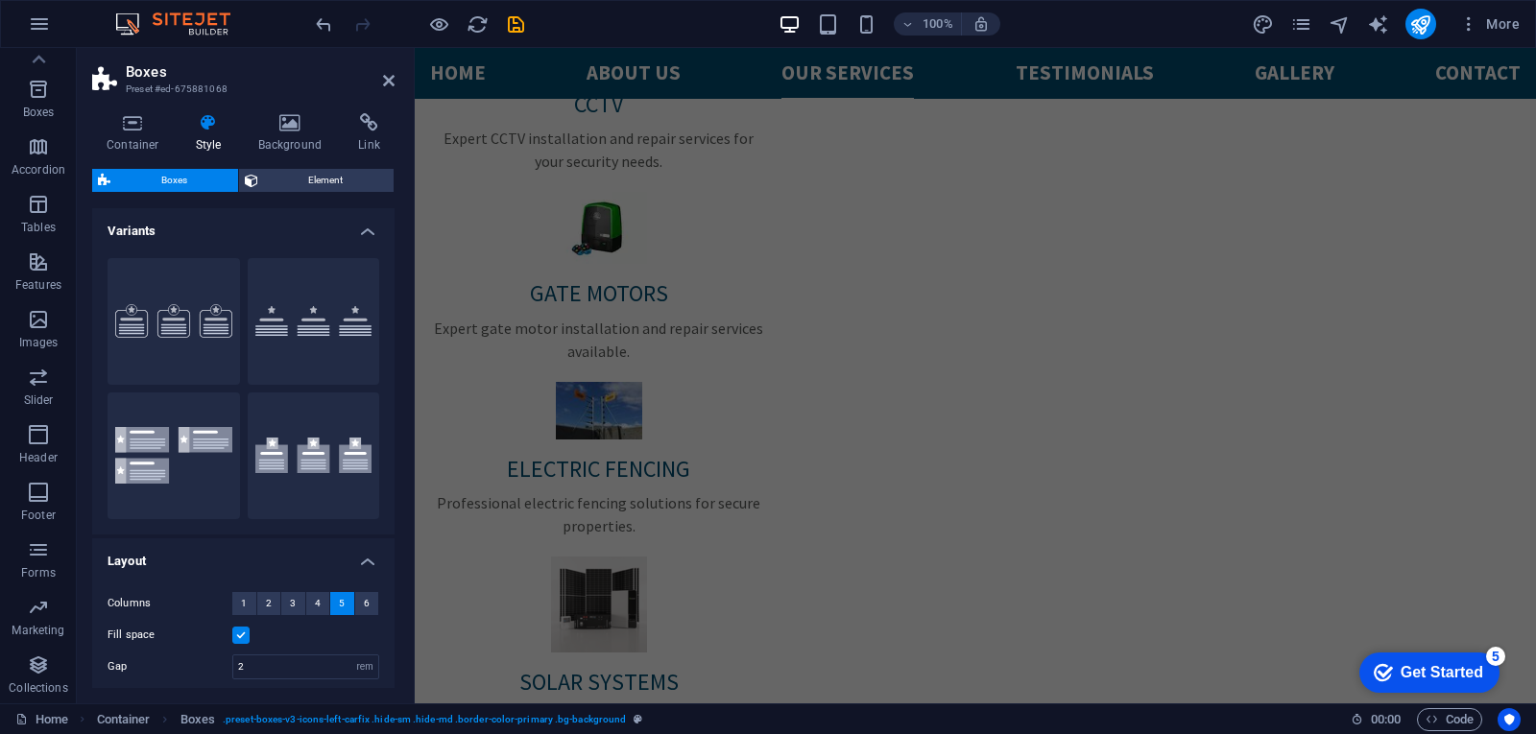
scroll to position [0, 0]
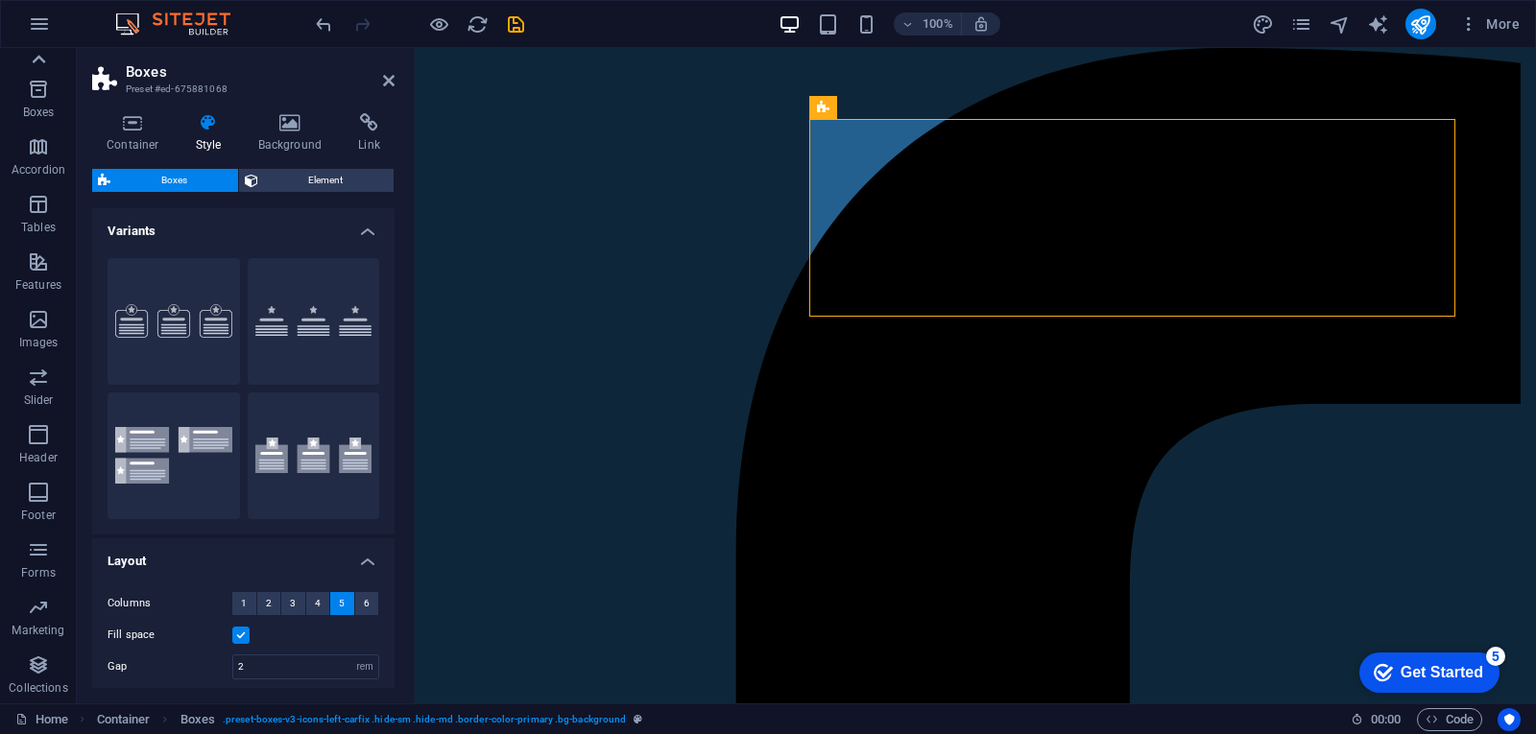
click at [40, 60] on icon at bounding box center [38, 59] width 27 height 27
click at [39, 61] on icon "button" at bounding box center [38, 67] width 23 height 23
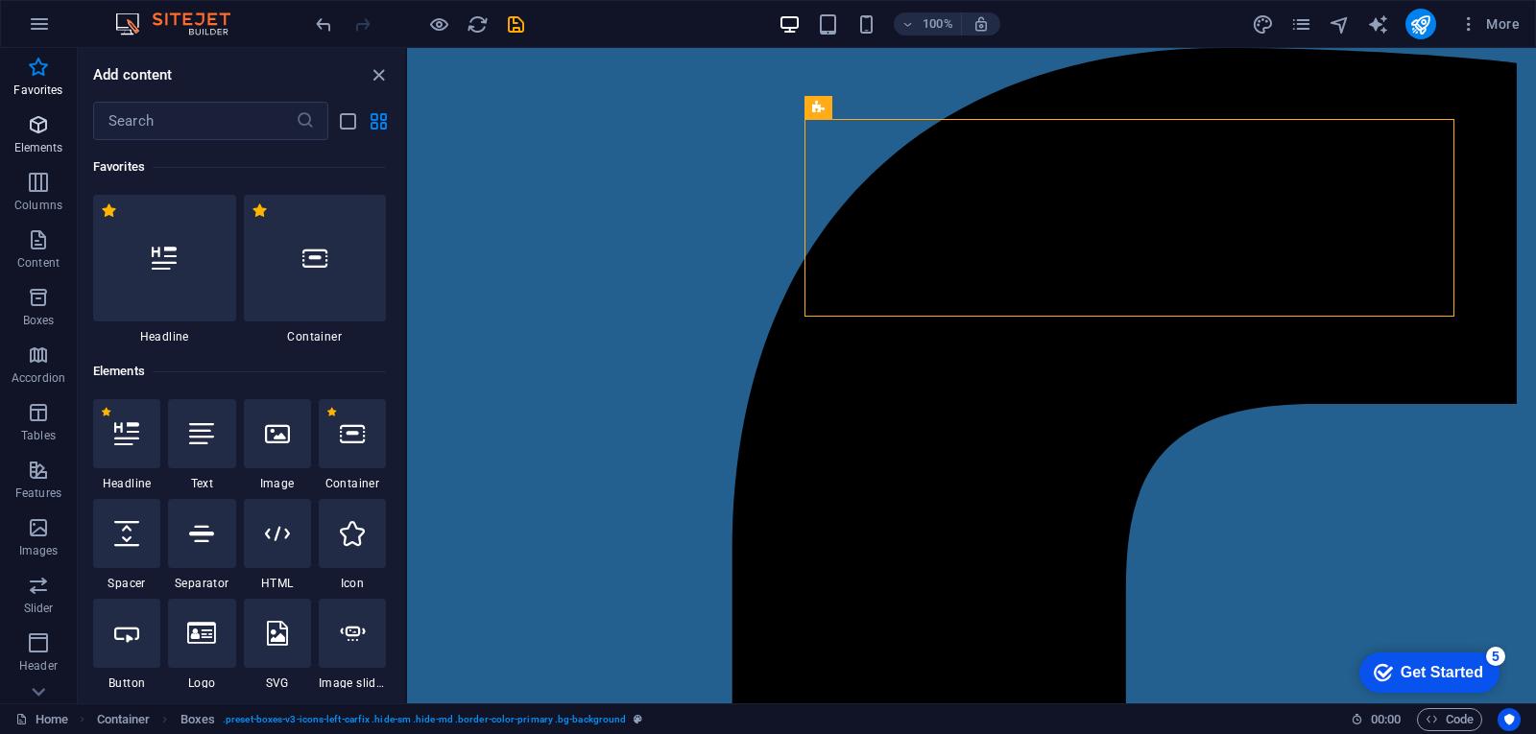
click at [49, 122] on icon "button" at bounding box center [38, 124] width 23 height 23
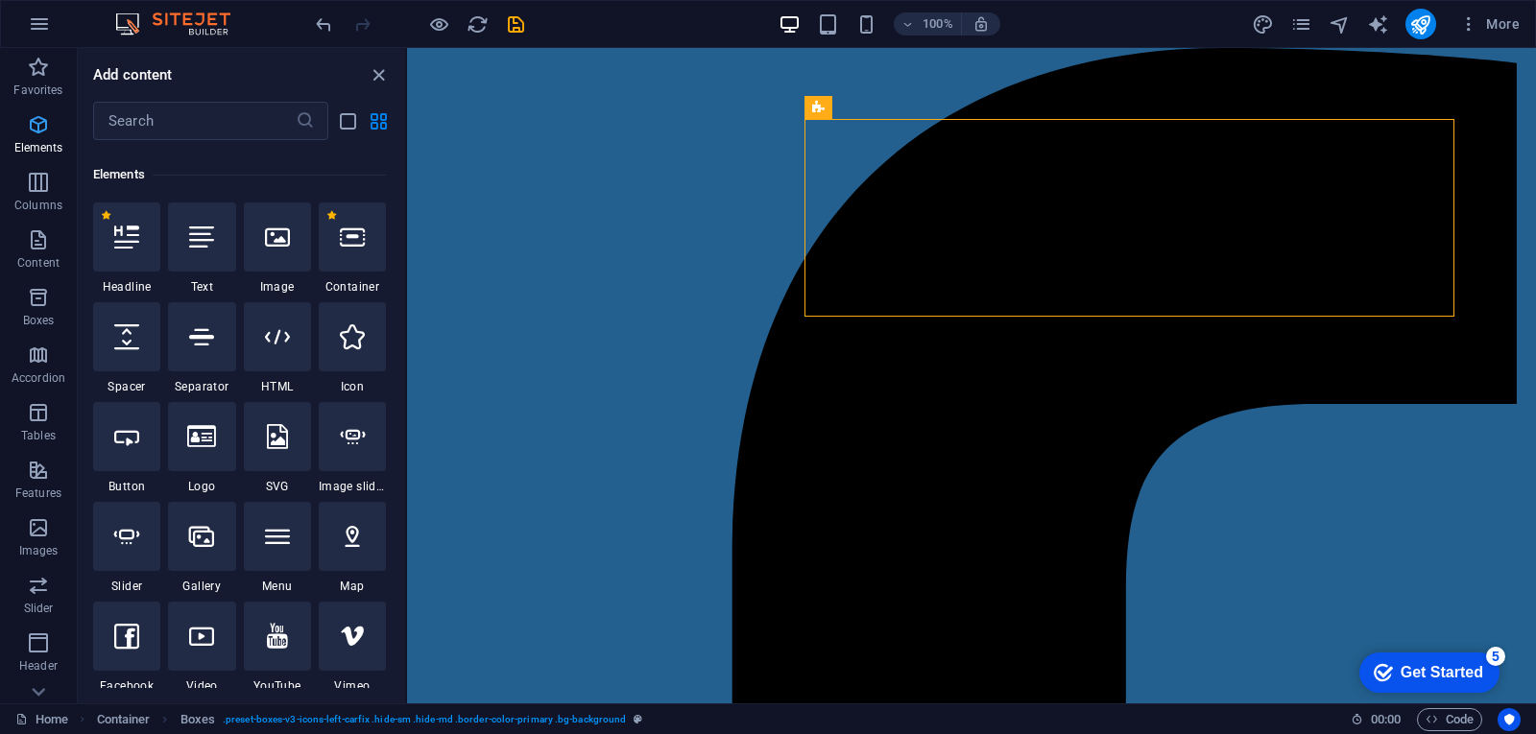
scroll to position [204, 0]
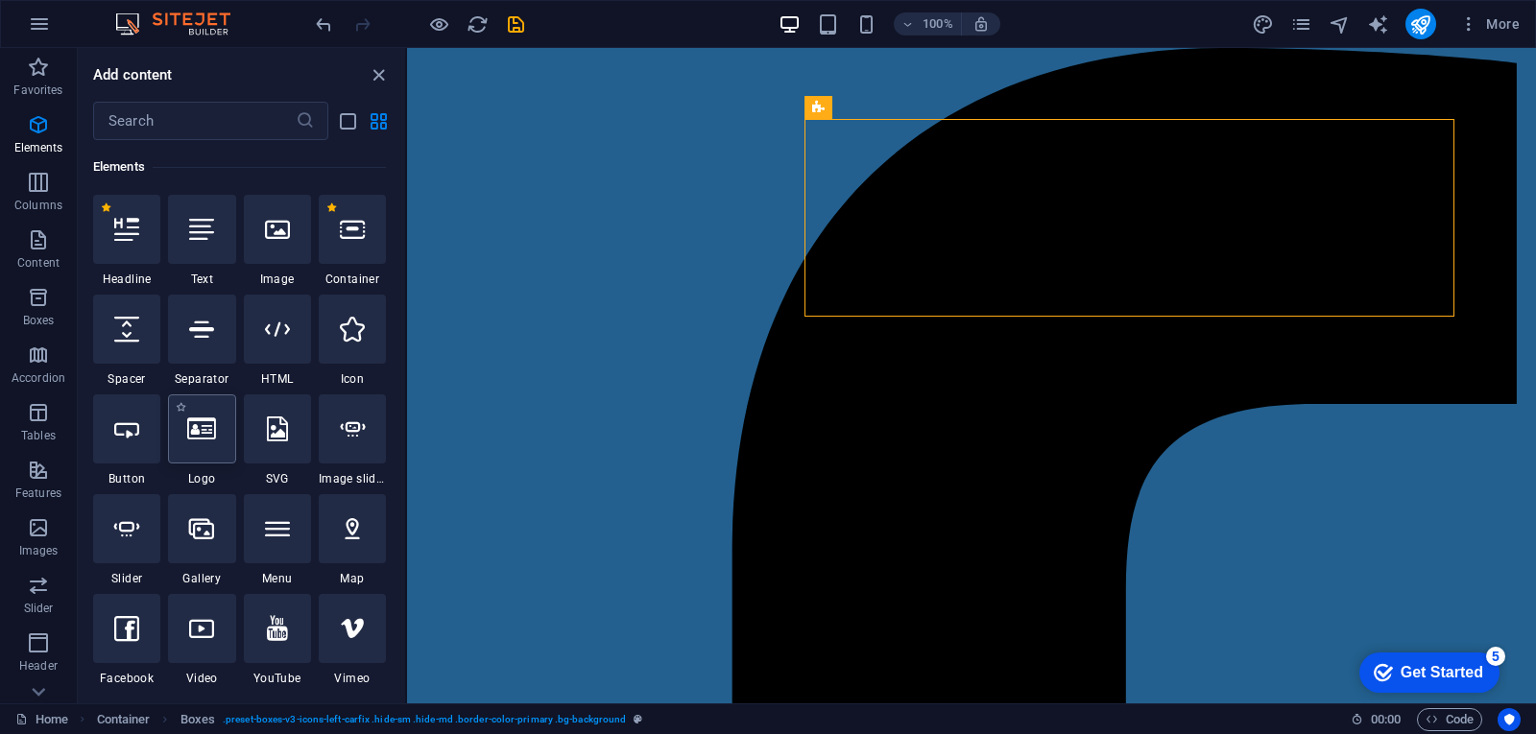
click at [211, 440] on icon at bounding box center [201, 429] width 29 height 25
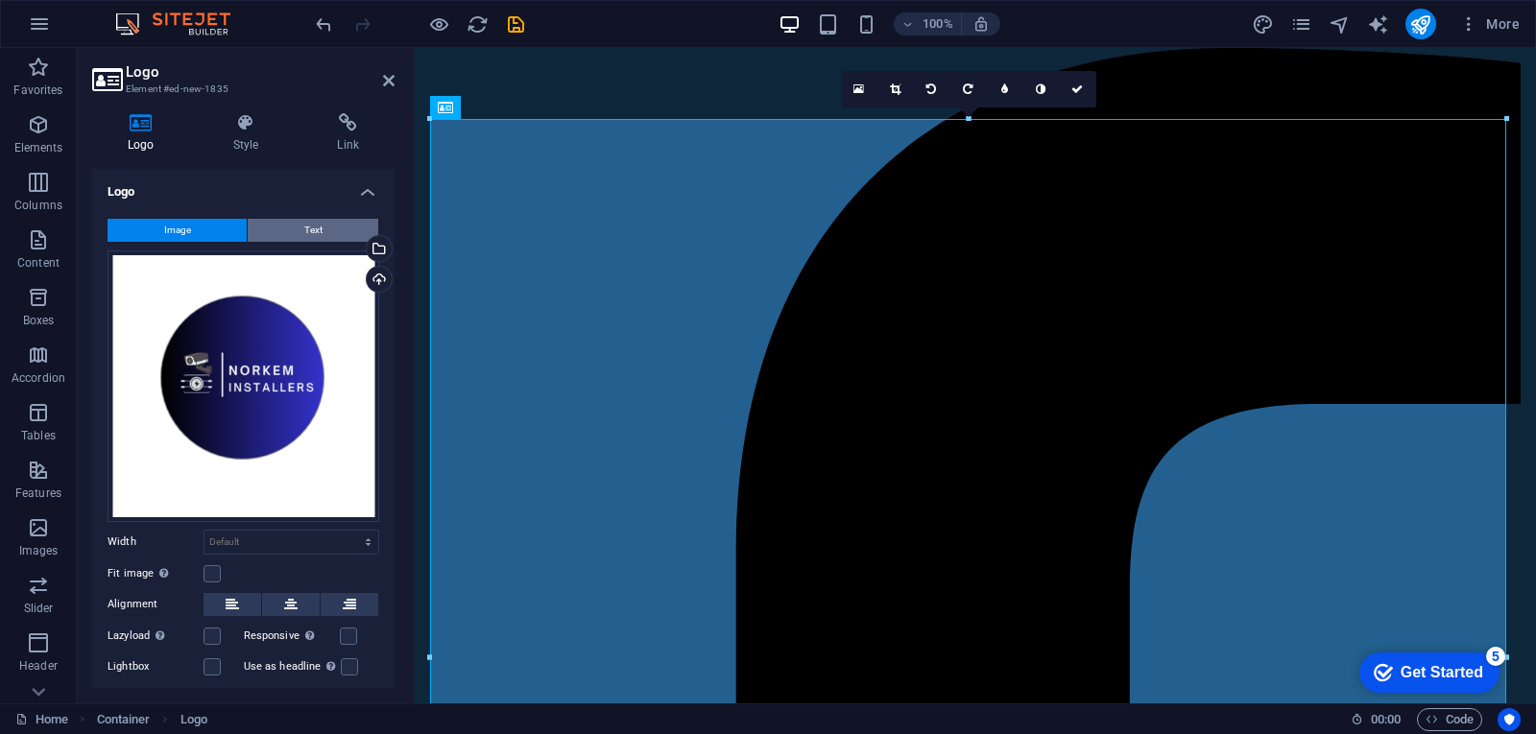
click at [313, 237] on span "Text" at bounding box center [313, 230] width 18 height 23
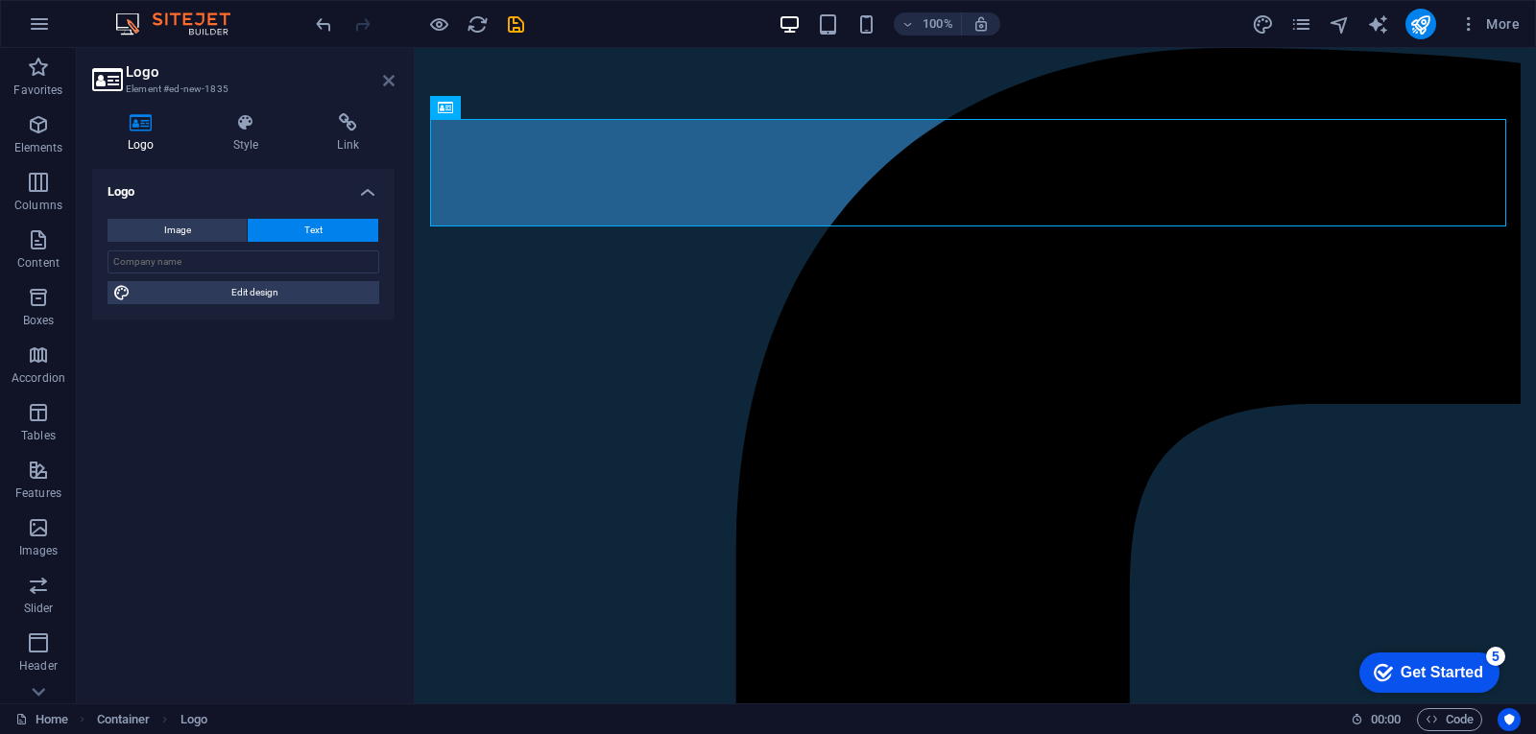
click at [393, 84] on icon at bounding box center [389, 80] width 12 height 15
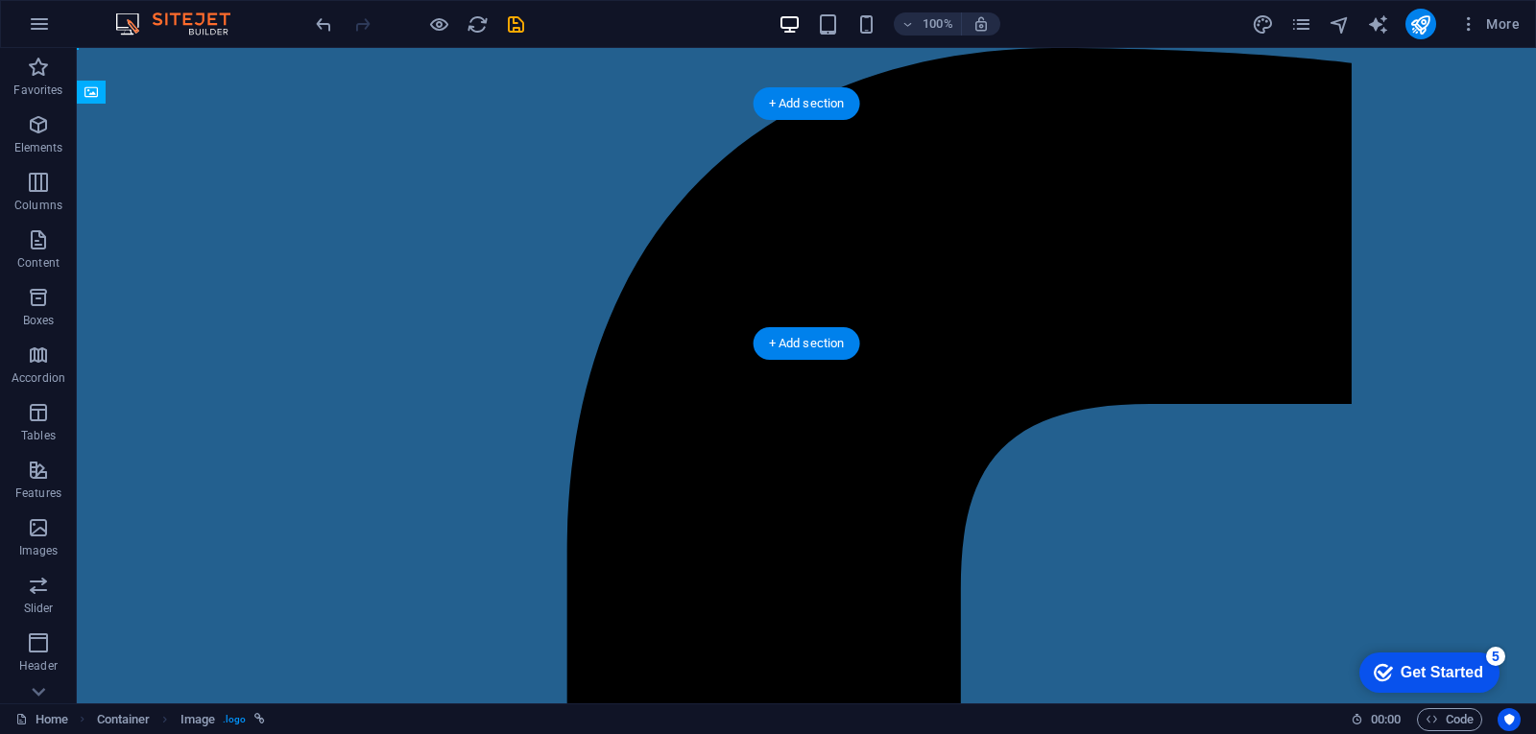
drag, startPoint x: 382, startPoint y: 268, endPoint x: 368, endPoint y: 193, distance: 76.2
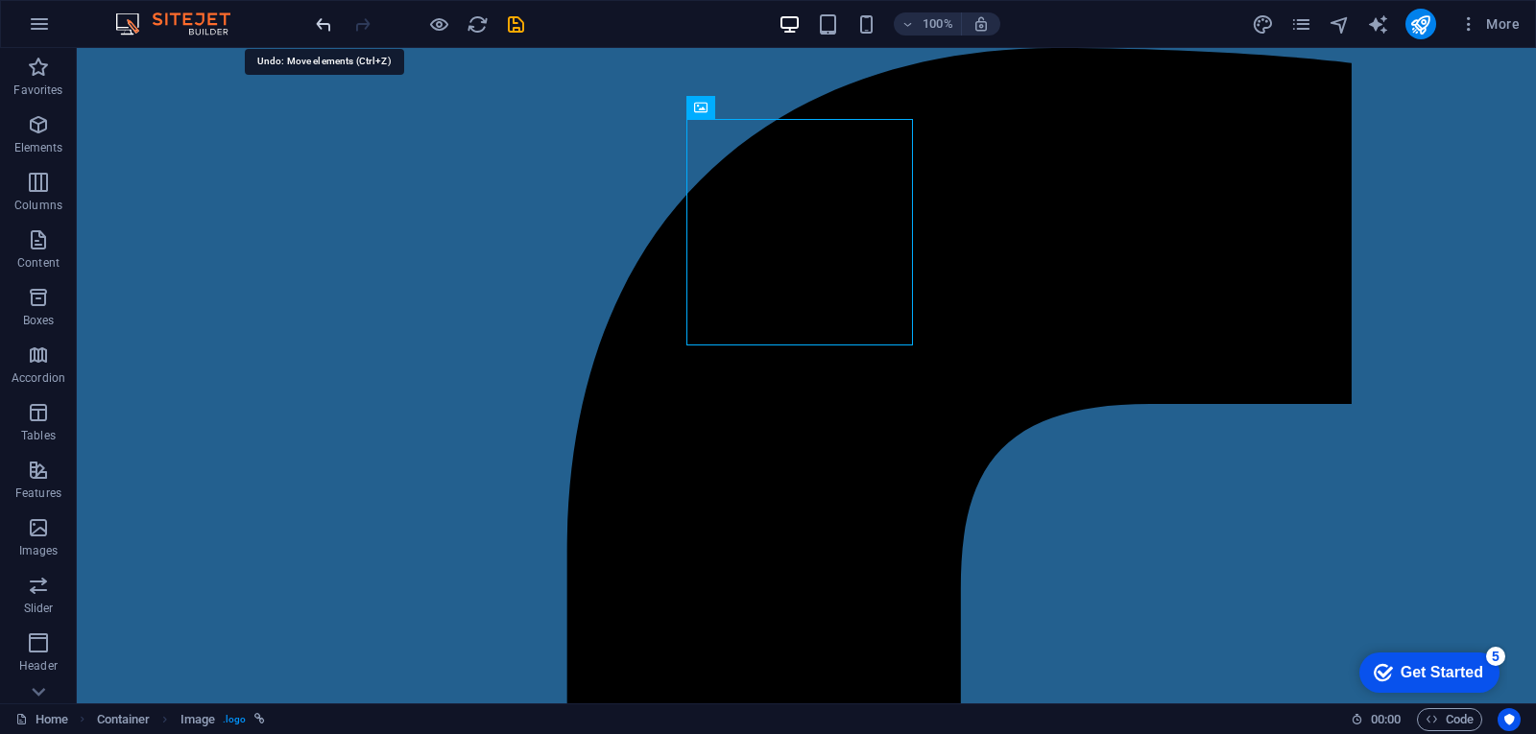
click at [325, 28] on icon "undo" at bounding box center [324, 24] width 22 height 22
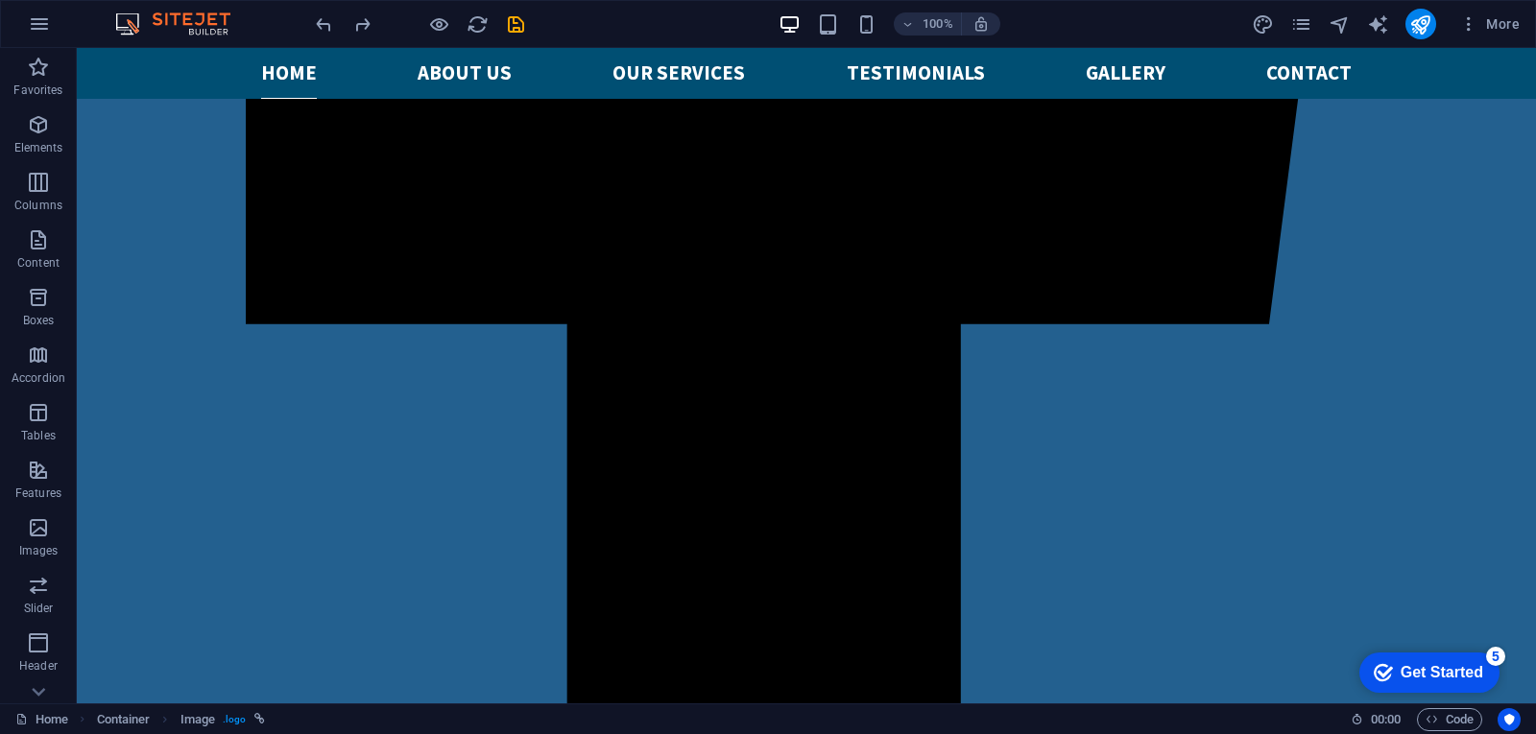
scroll to position [0, 0]
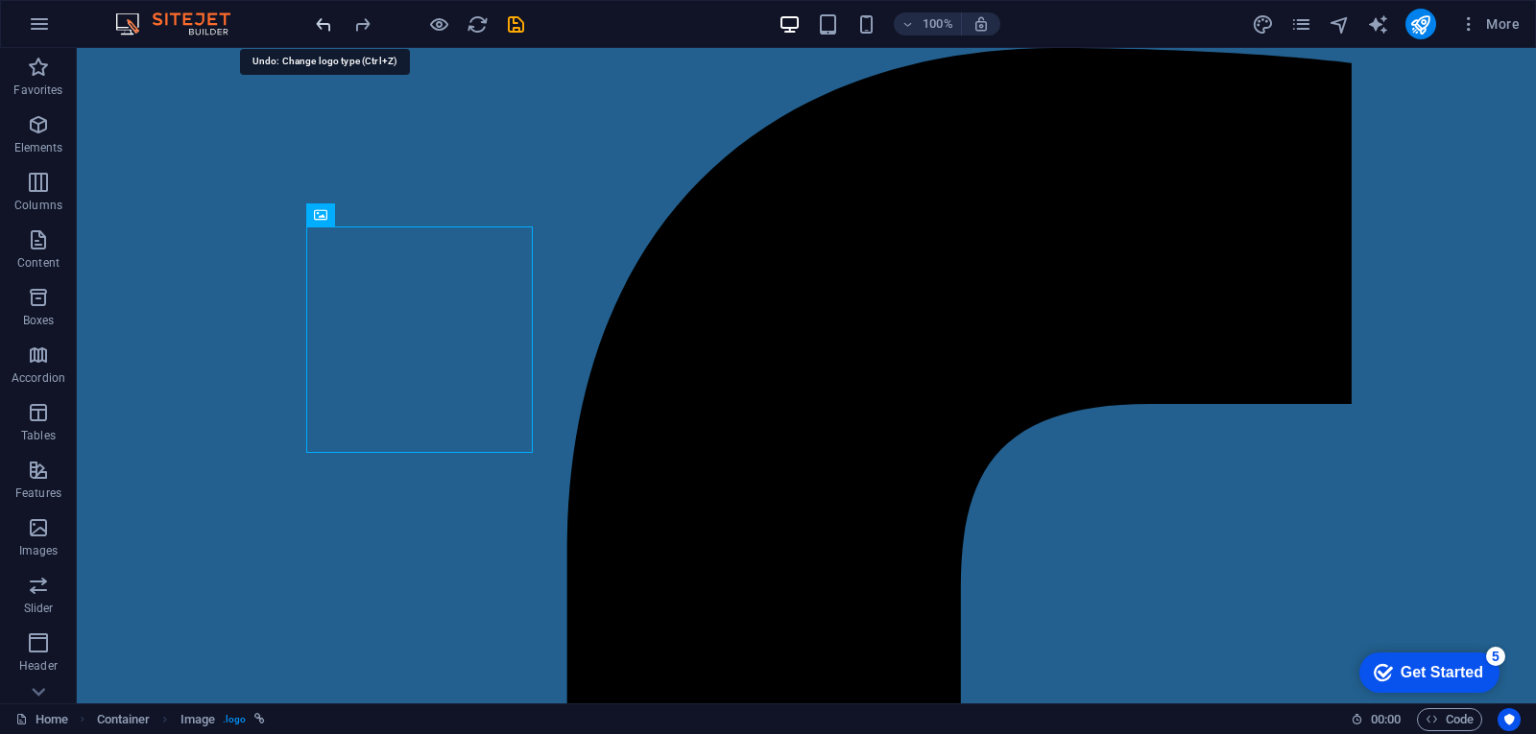
click at [327, 30] on icon "undo" at bounding box center [324, 24] width 22 height 22
click at [43, 141] on p "Elements" at bounding box center [38, 147] width 49 height 15
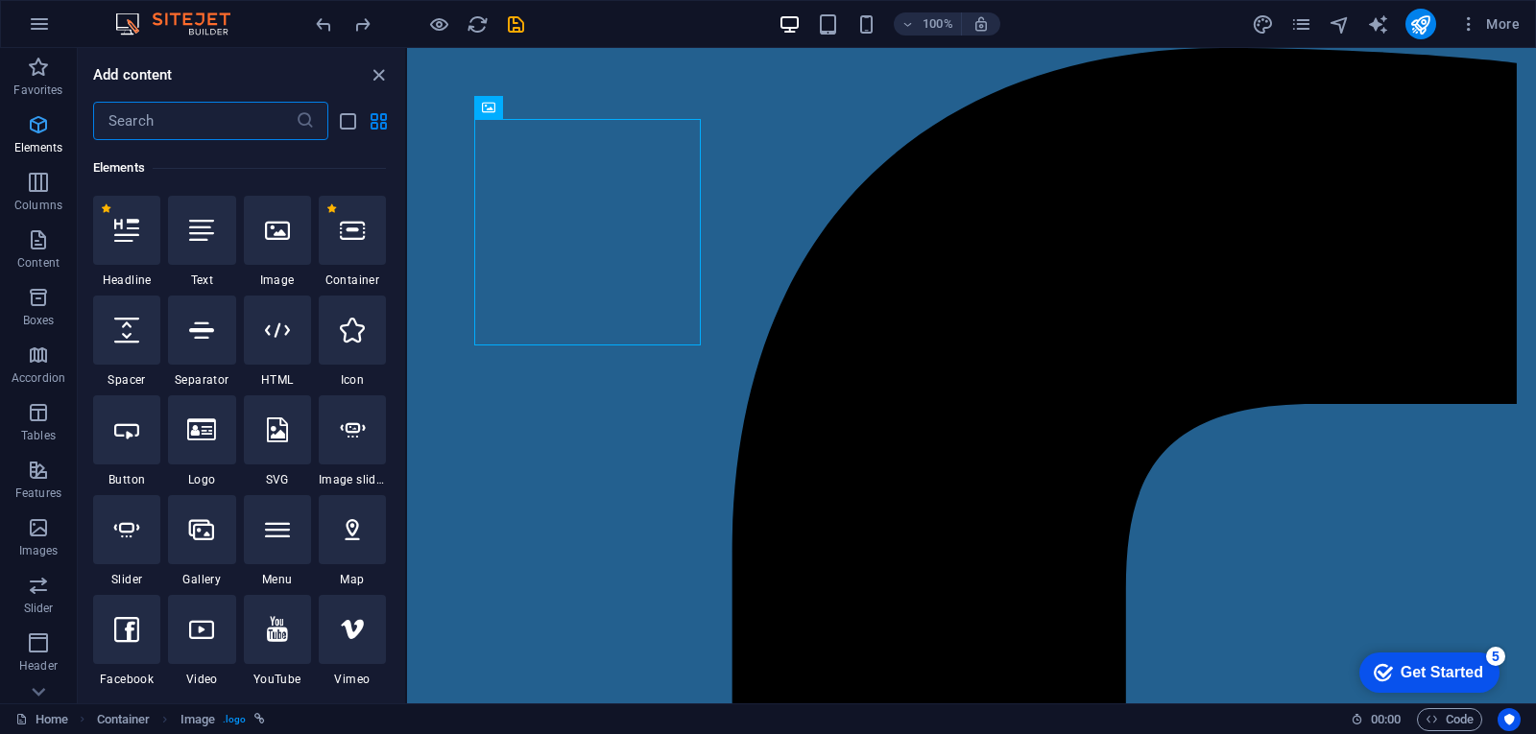
scroll to position [204, 0]
click at [221, 634] on div at bounding box center [201, 628] width 67 height 69
select select "%"
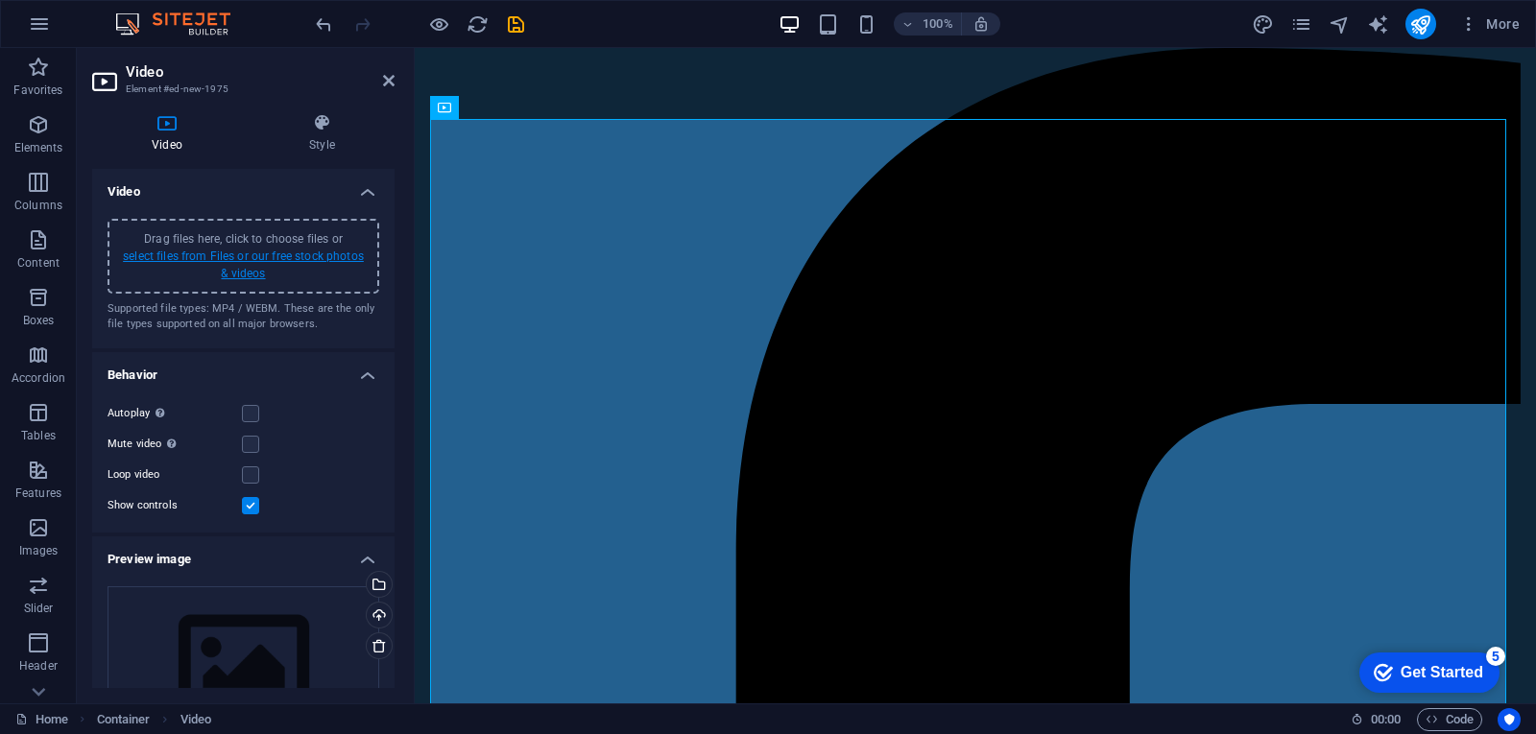
click at [259, 254] on link "select files from Files or our free stock photos & videos" at bounding box center [243, 265] width 241 height 31
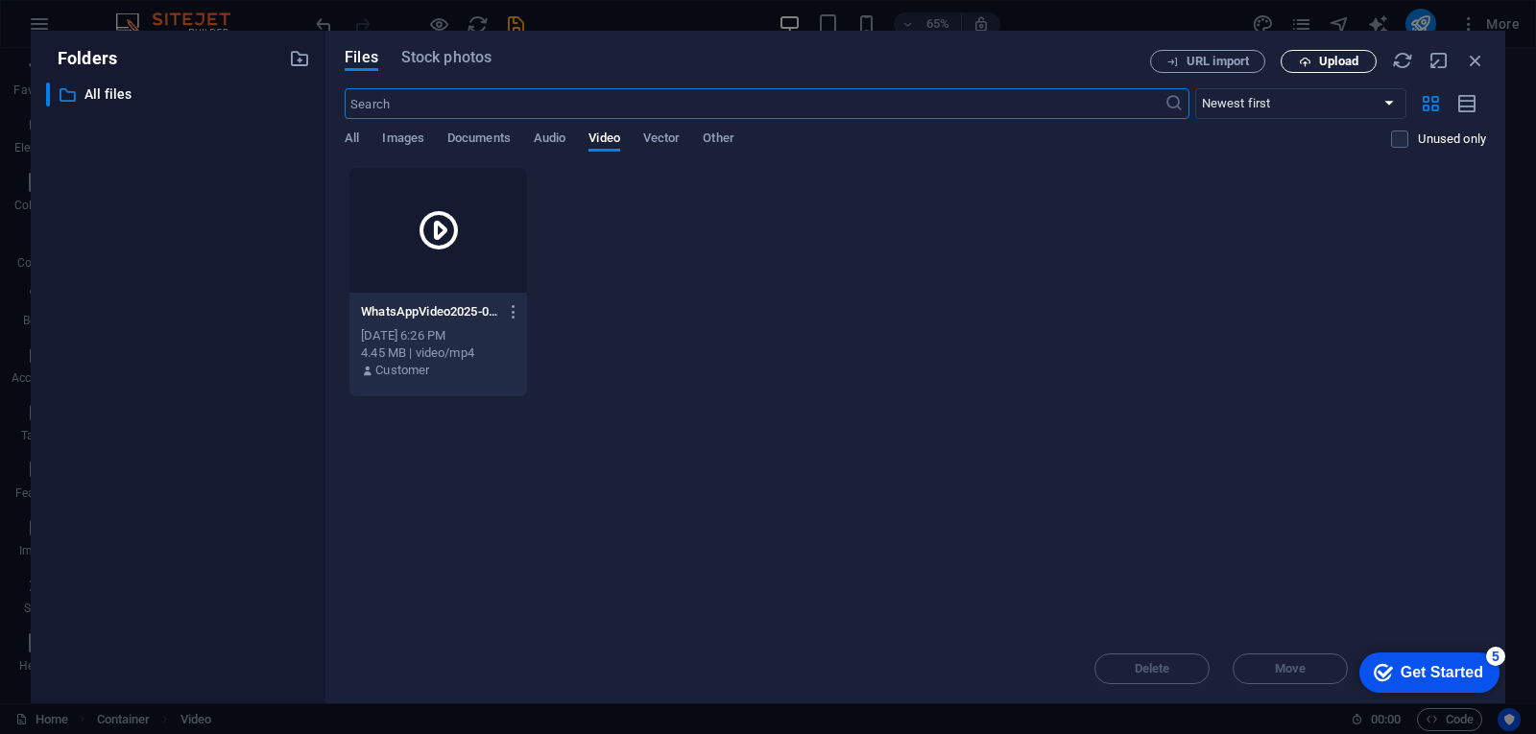
click at [1326, 64] on span "Upload" at bounding box center [1338, 62] width 39 height 12
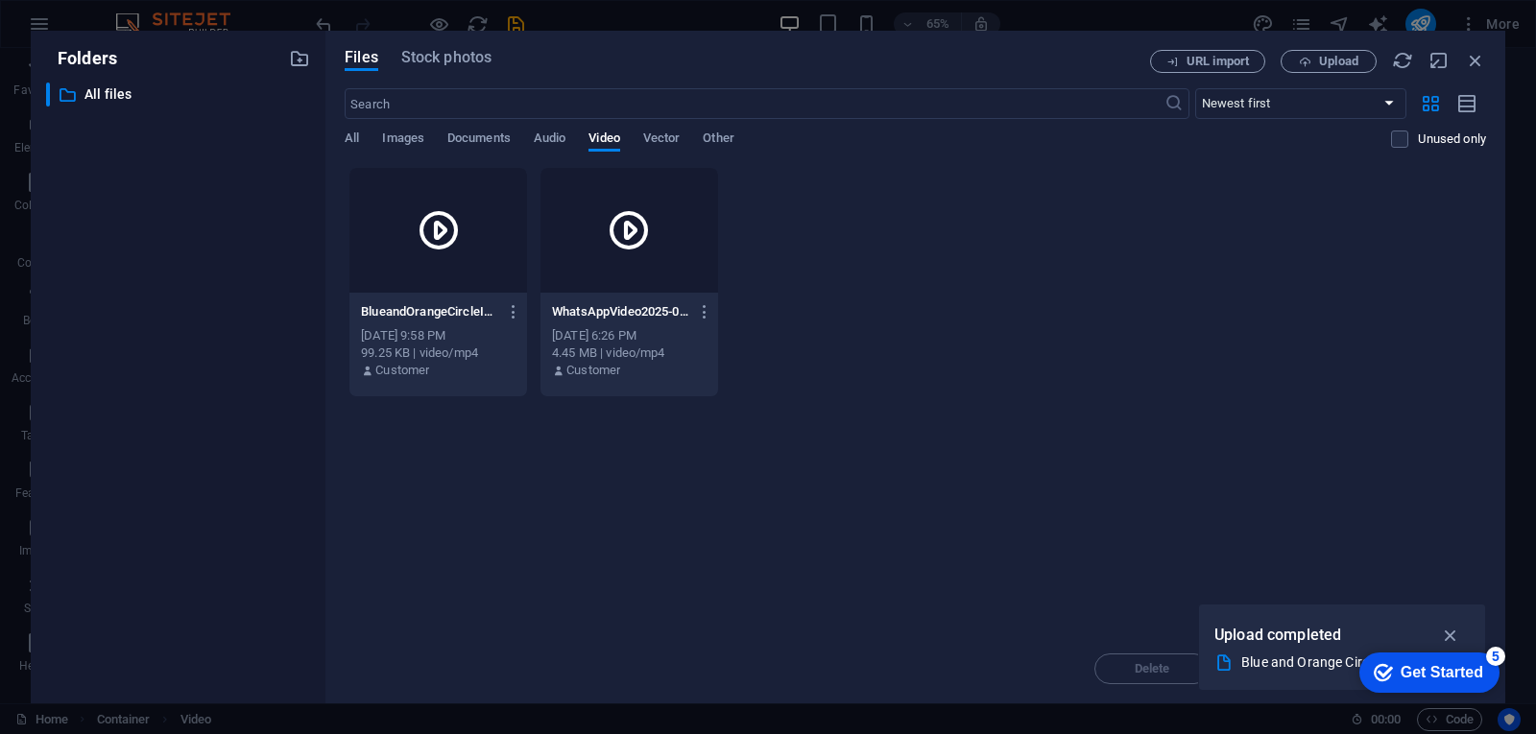
click at [628, 228] on icon at bounding box center [629, 230] width 46 height 46
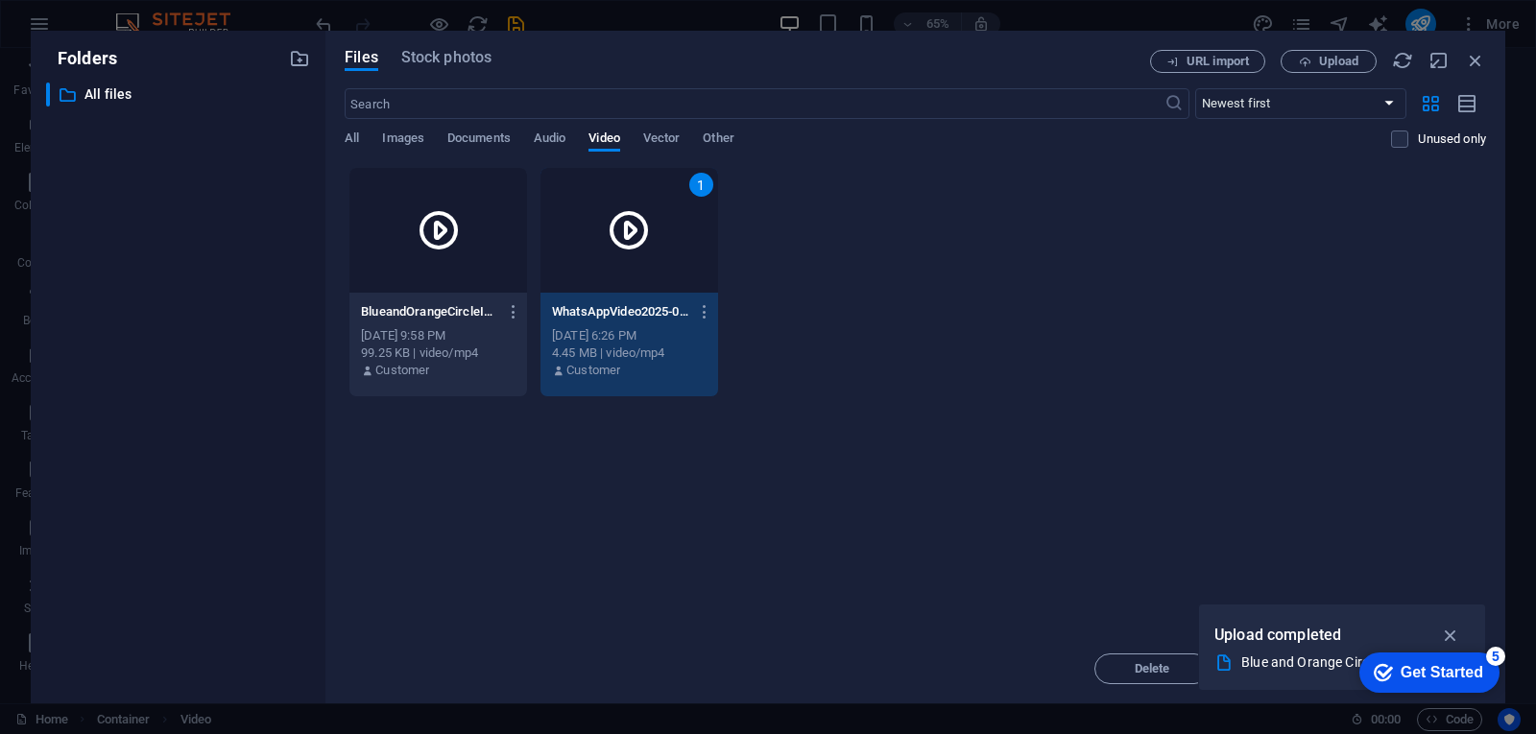
click at [628, 228] on icon at bounding box center [629, 230] width 46 height 46
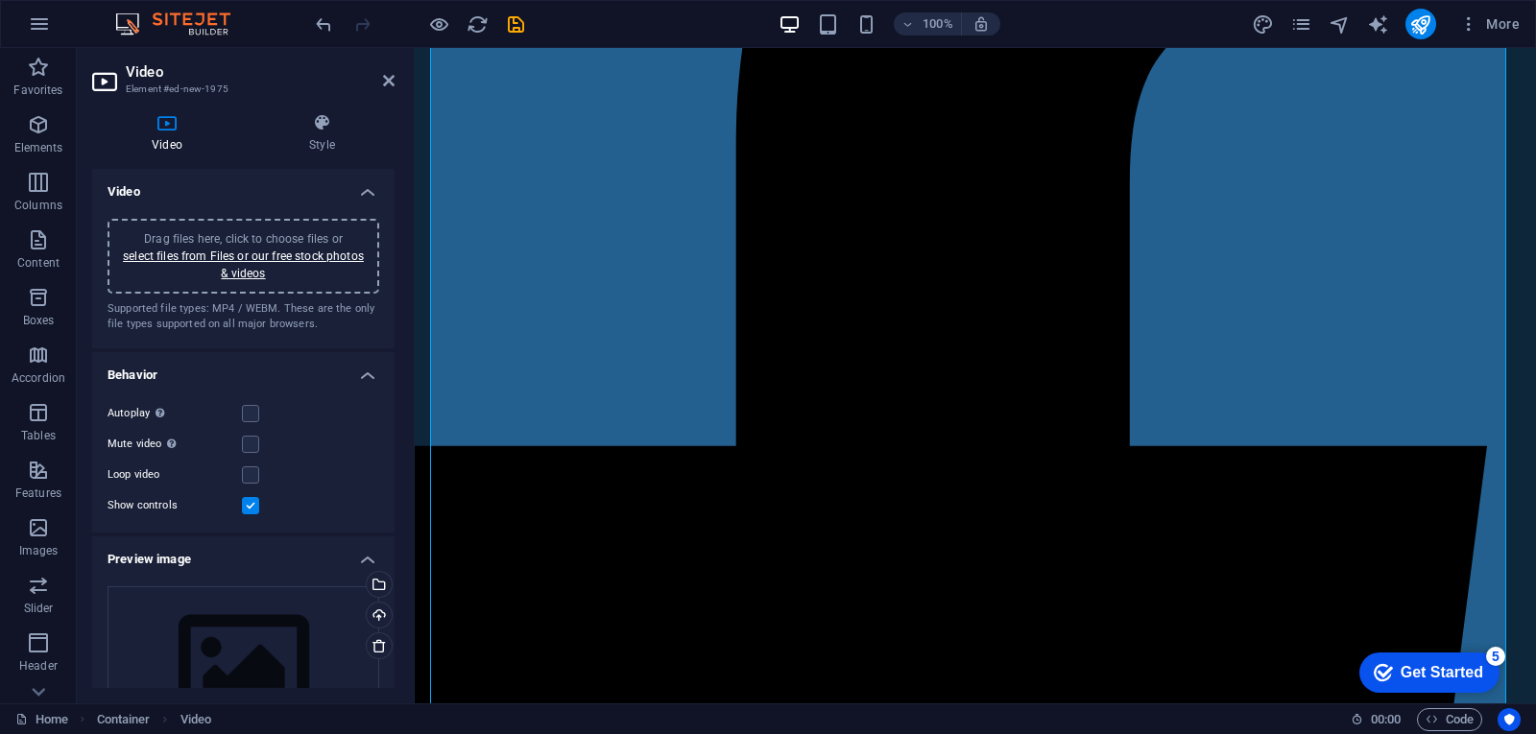
scroll to position [0, 0]
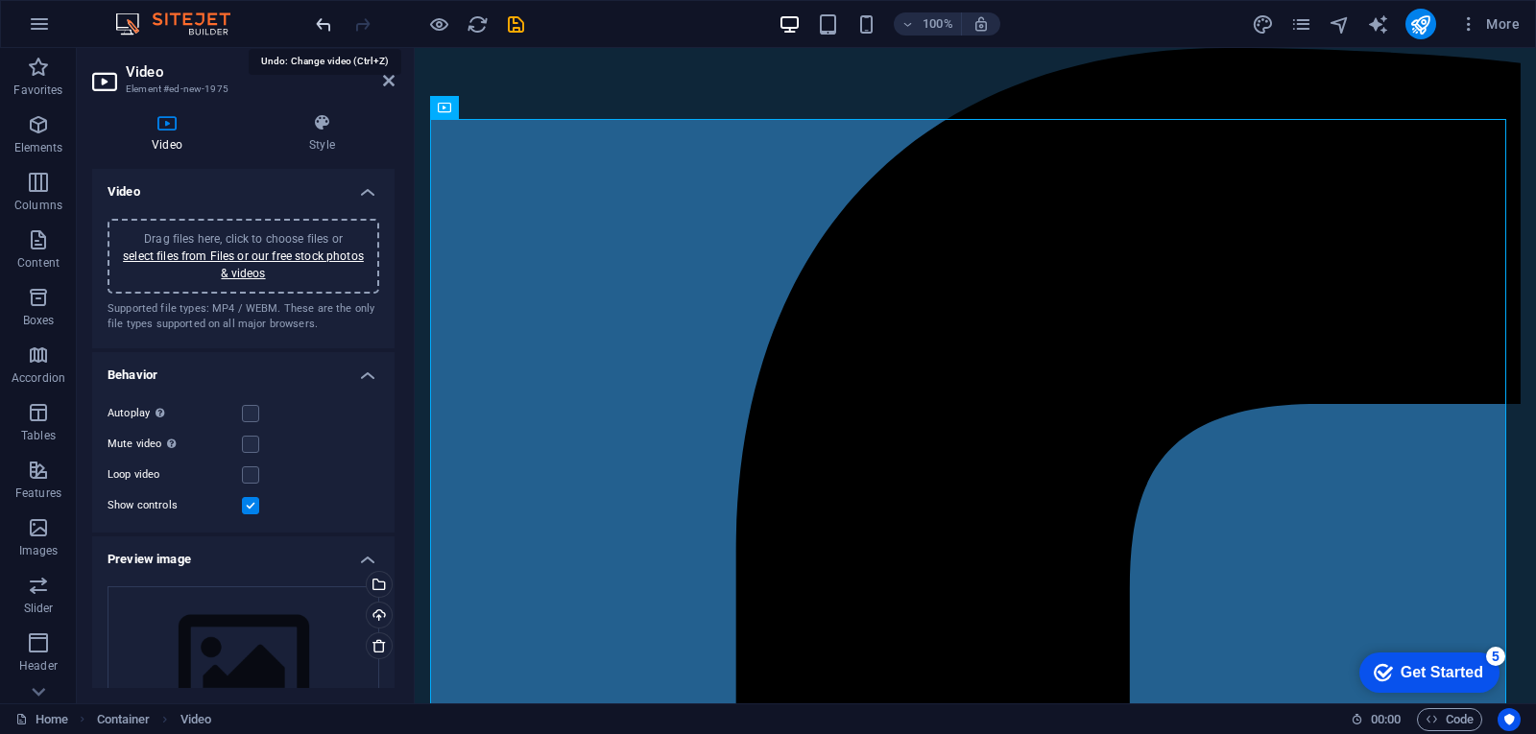
click at [322, 21] on icon "undo" at bounding box center [324, 24] width 22 height 22
click at [545, 108] on icon at bounding box center [542, 108] width 11 height 20
click at [322, 20] on icon "undo" at bounding box center [324, 24] width 22 height 22
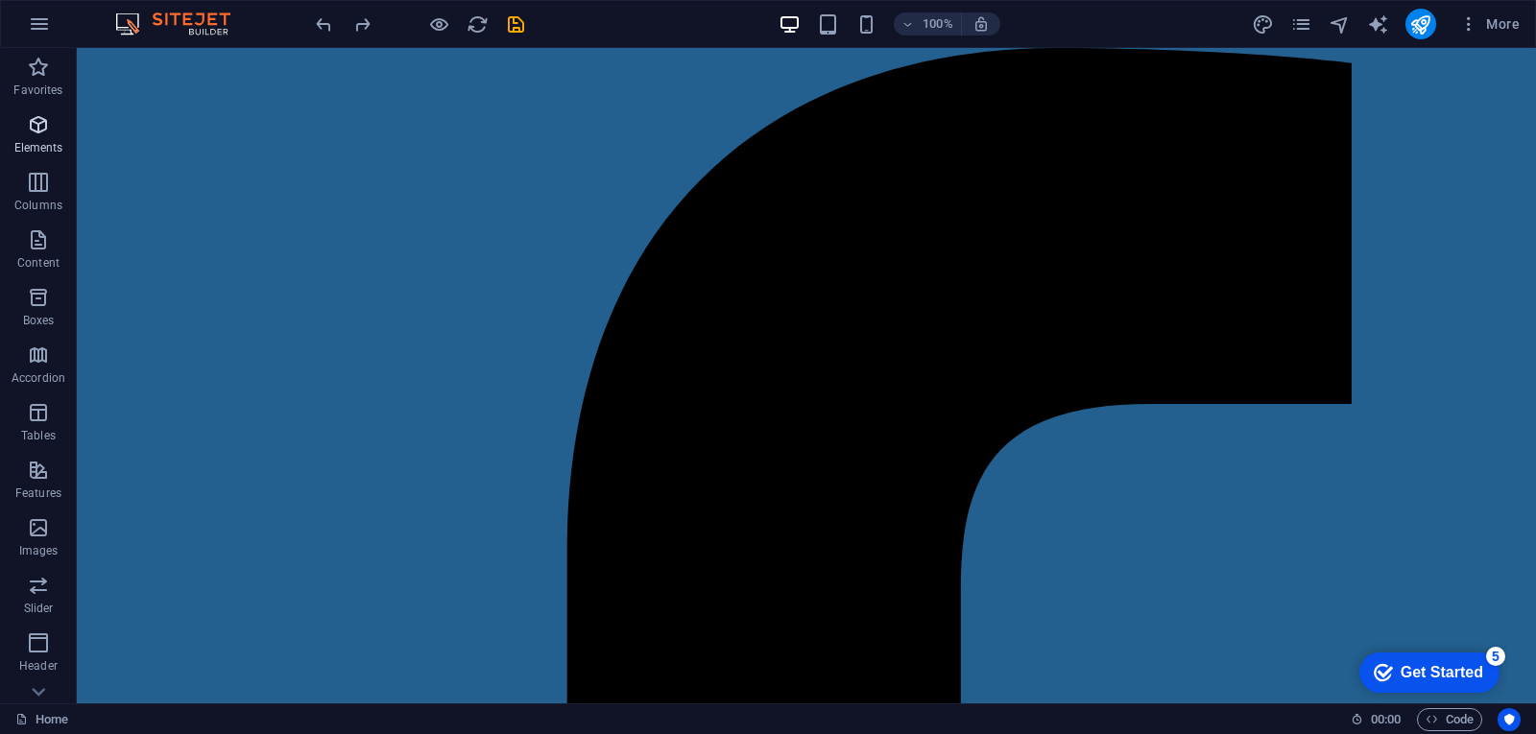
click at [44, 143] on p "Elements" at bounding box center [38, 147] width 49 height 15
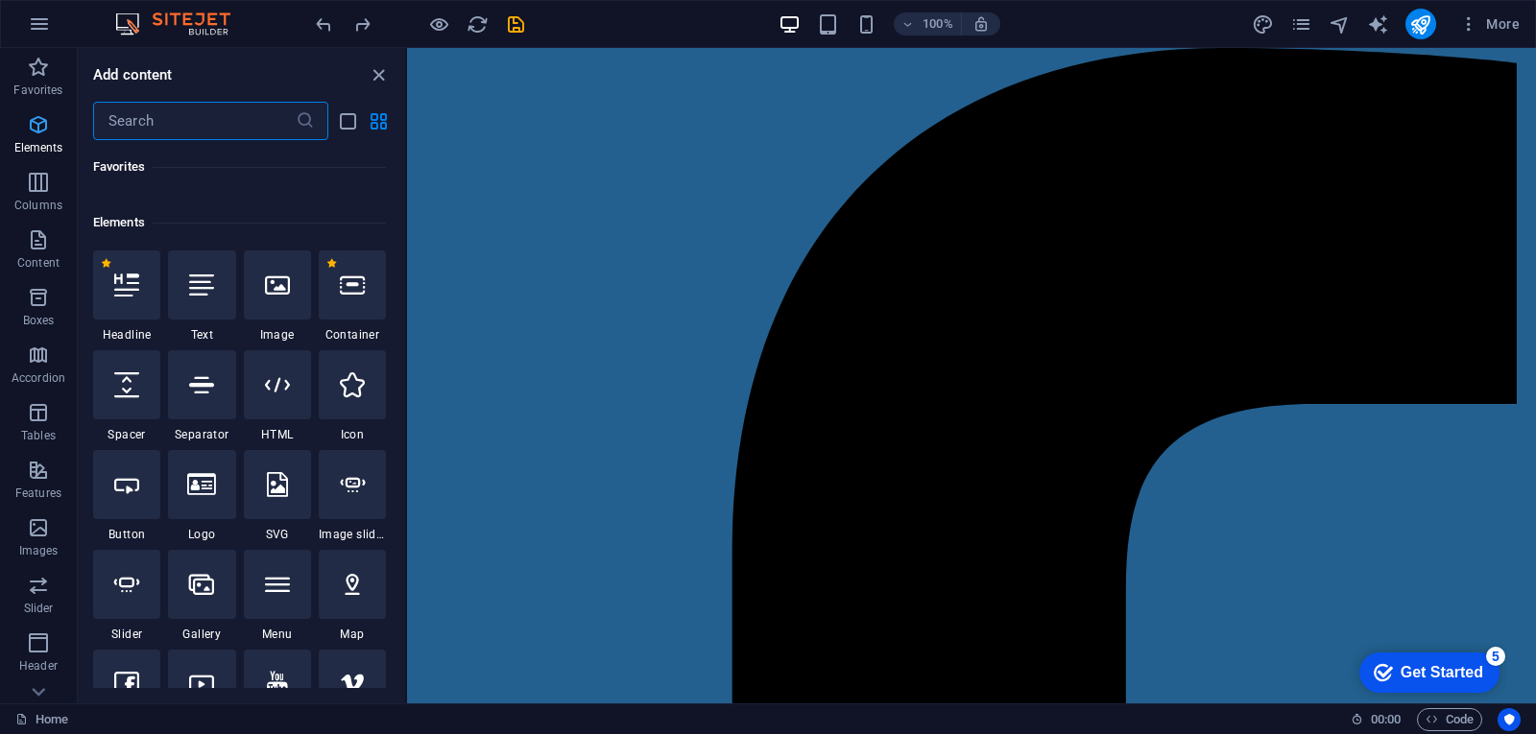
scroll to position [204, 0]
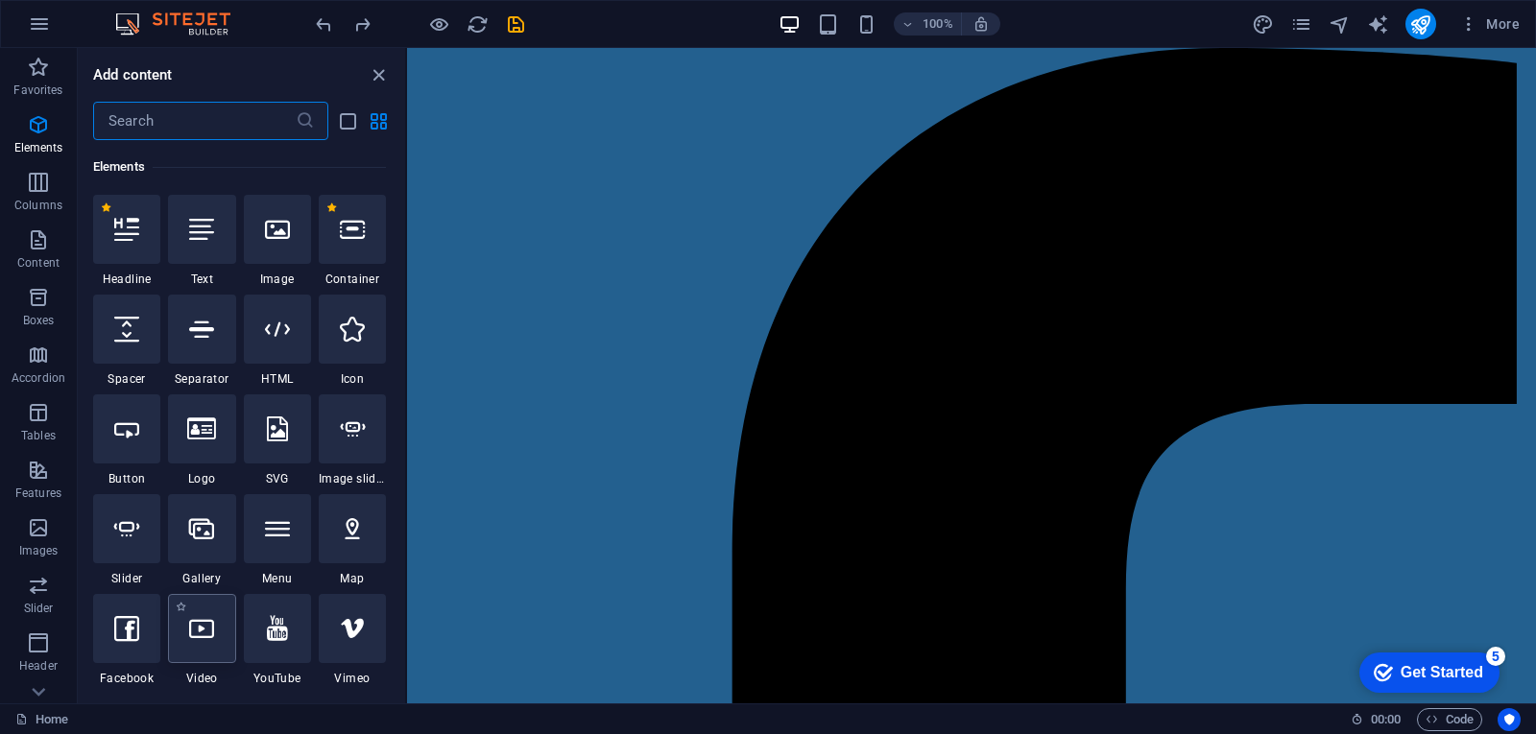
click at [207, 635] on icon at bounding box center [201, 628] width 25 height 25
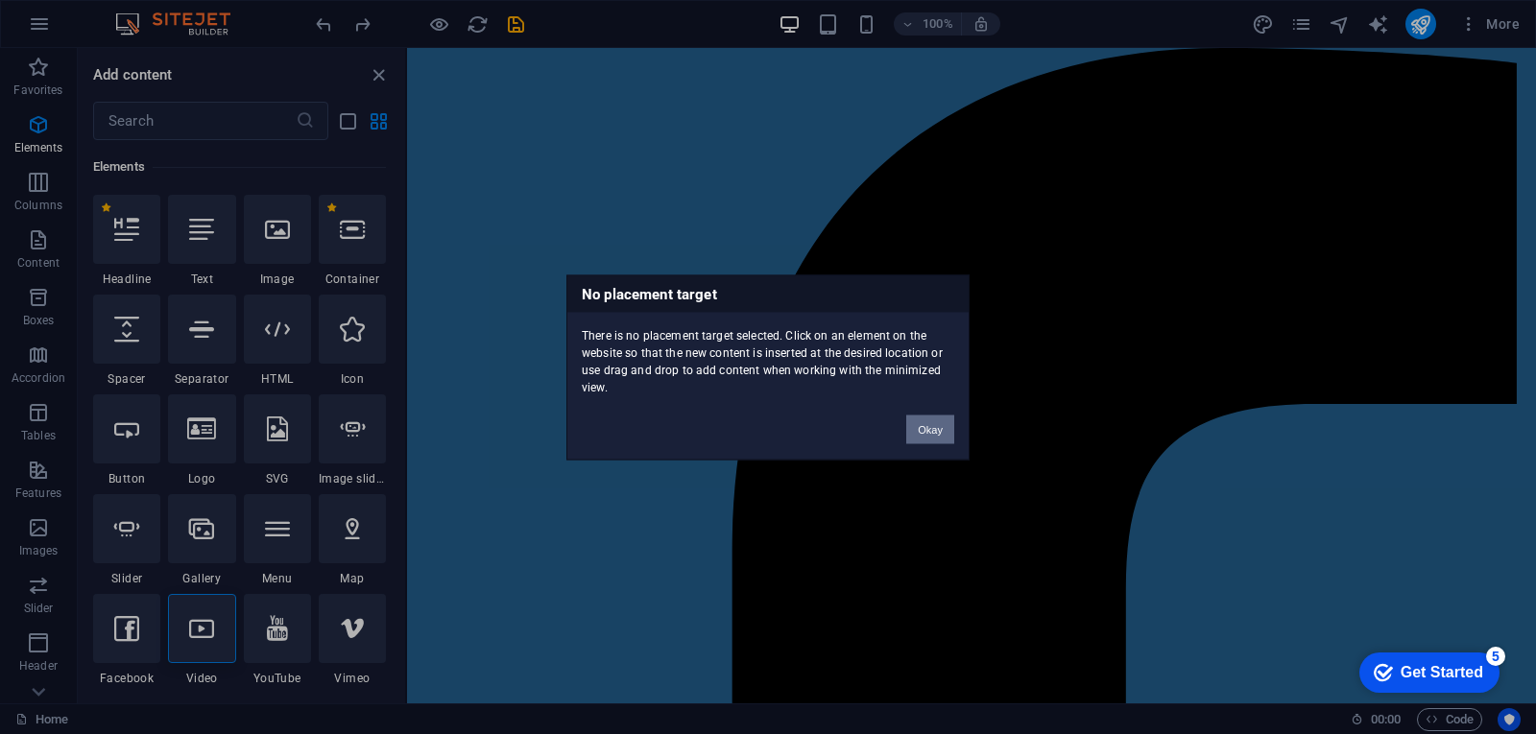
click at [935, 425] on button "Okay" at bounding box center [930, 429] width 48 height 29
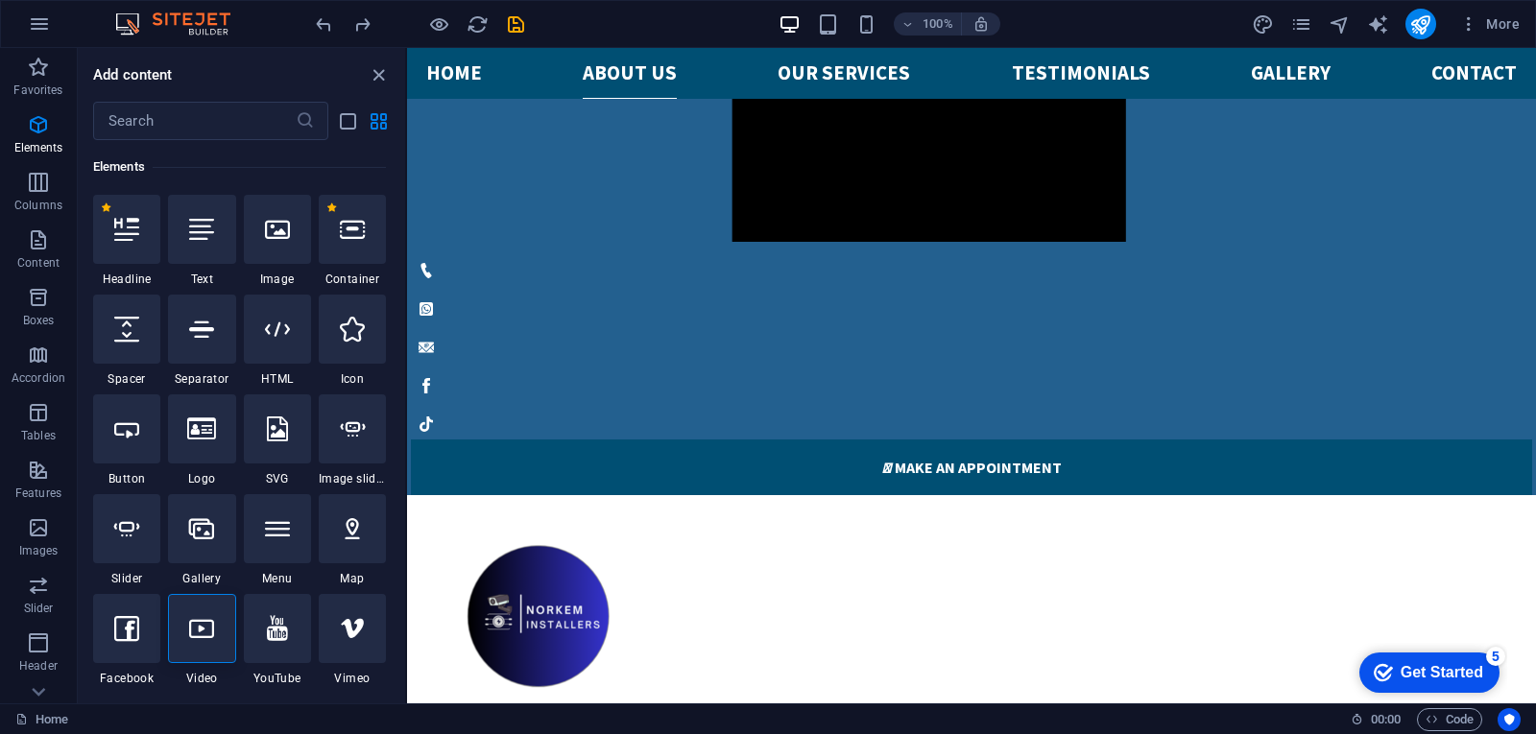
scroll to position [2032, 0]
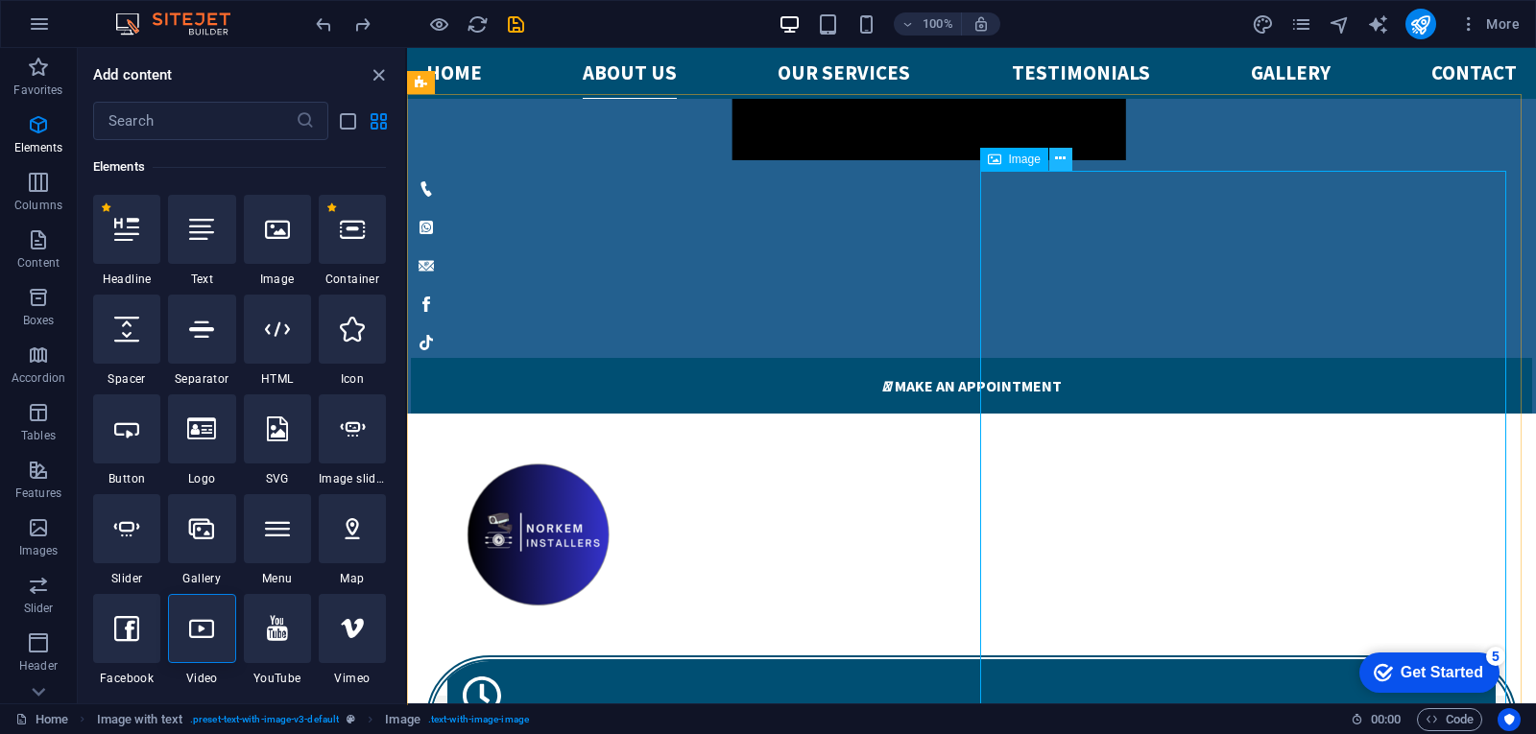
click at [1056, 158] on icon at bounding box center [1060, 159] width 11 height 20
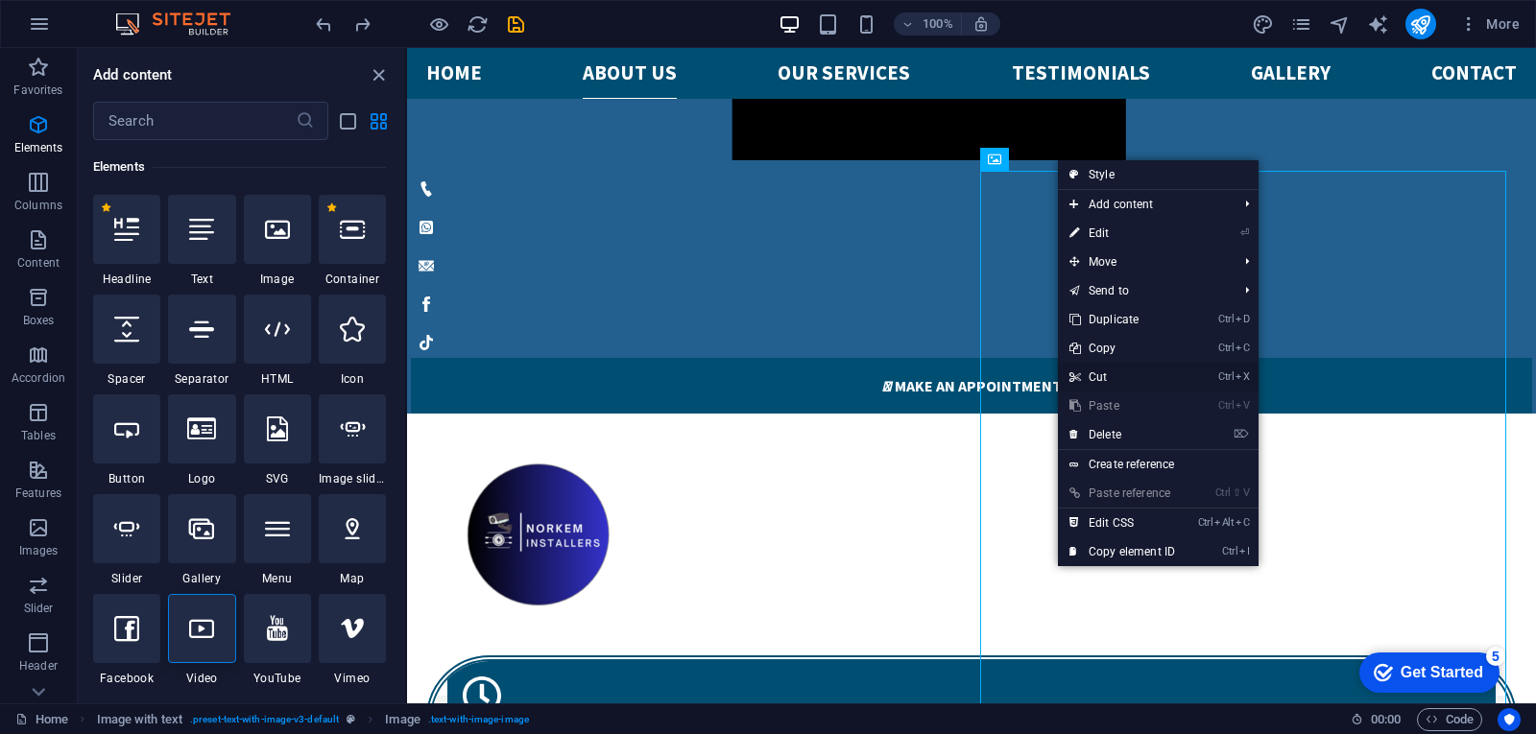
click at [1086, 374] on link "Ctrl X Cut" at bounding box center [1122, 377] width 129 height 29
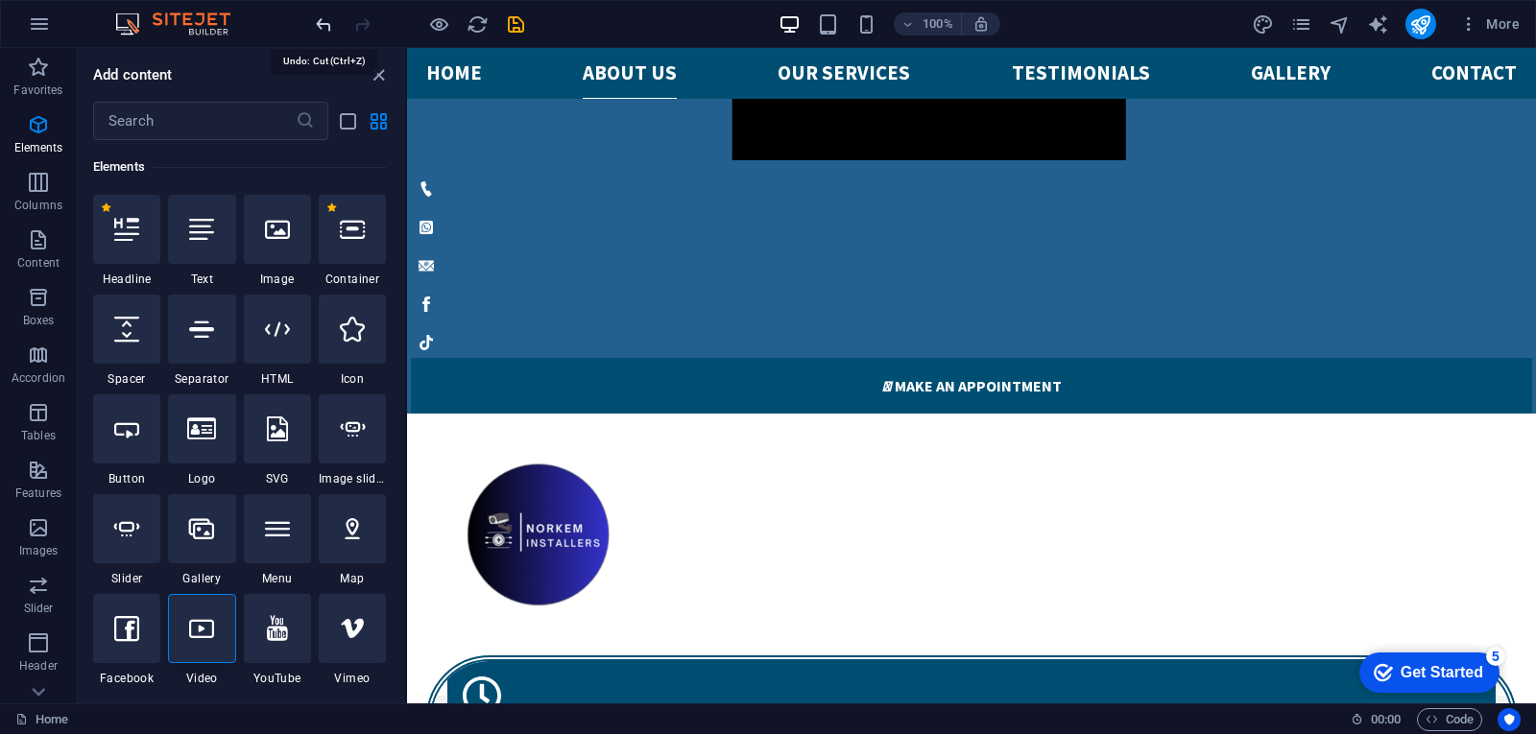
click at [322, 20] on icon "undo" at bounding box center [324, 24] width 22 height 22
select select "px"
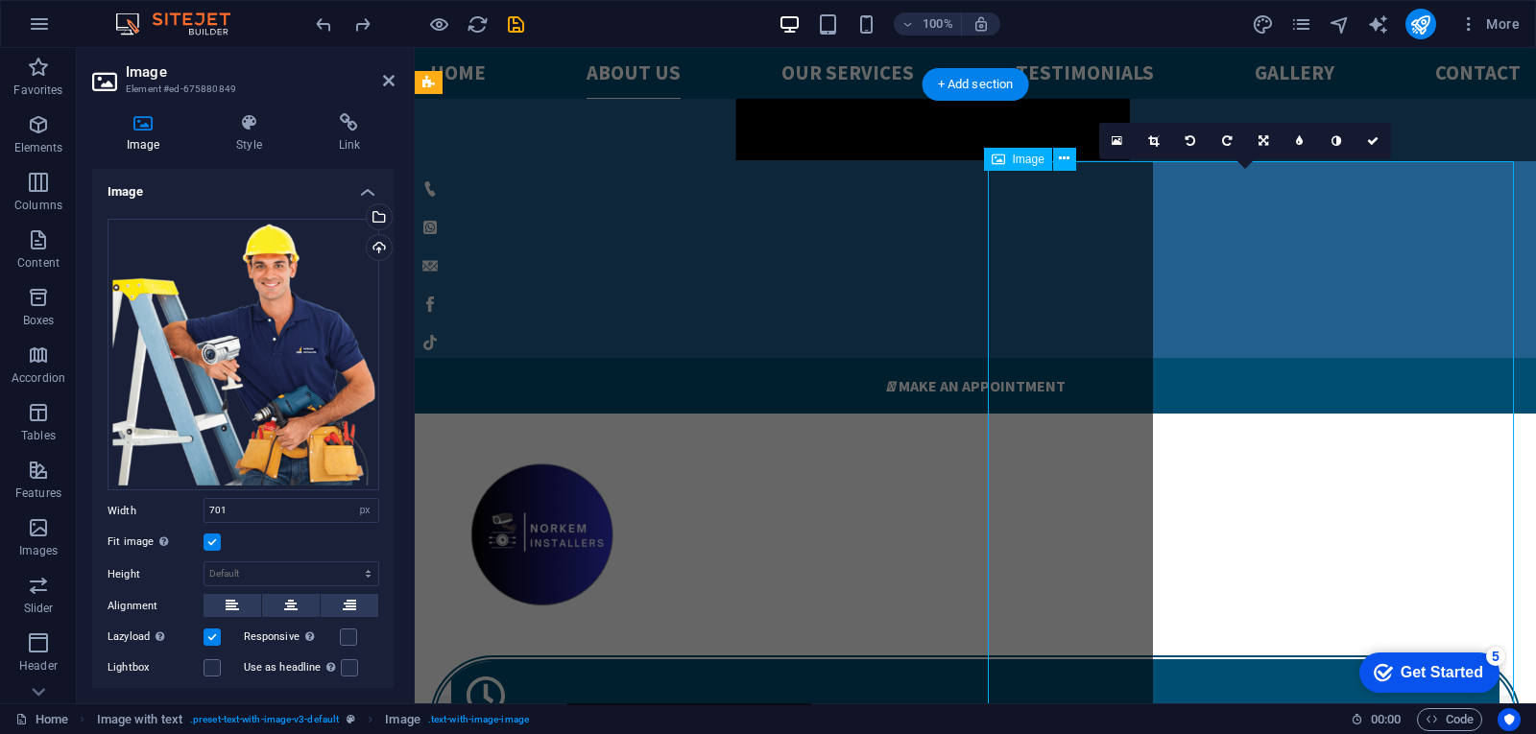
scroll to position [2041, 0]
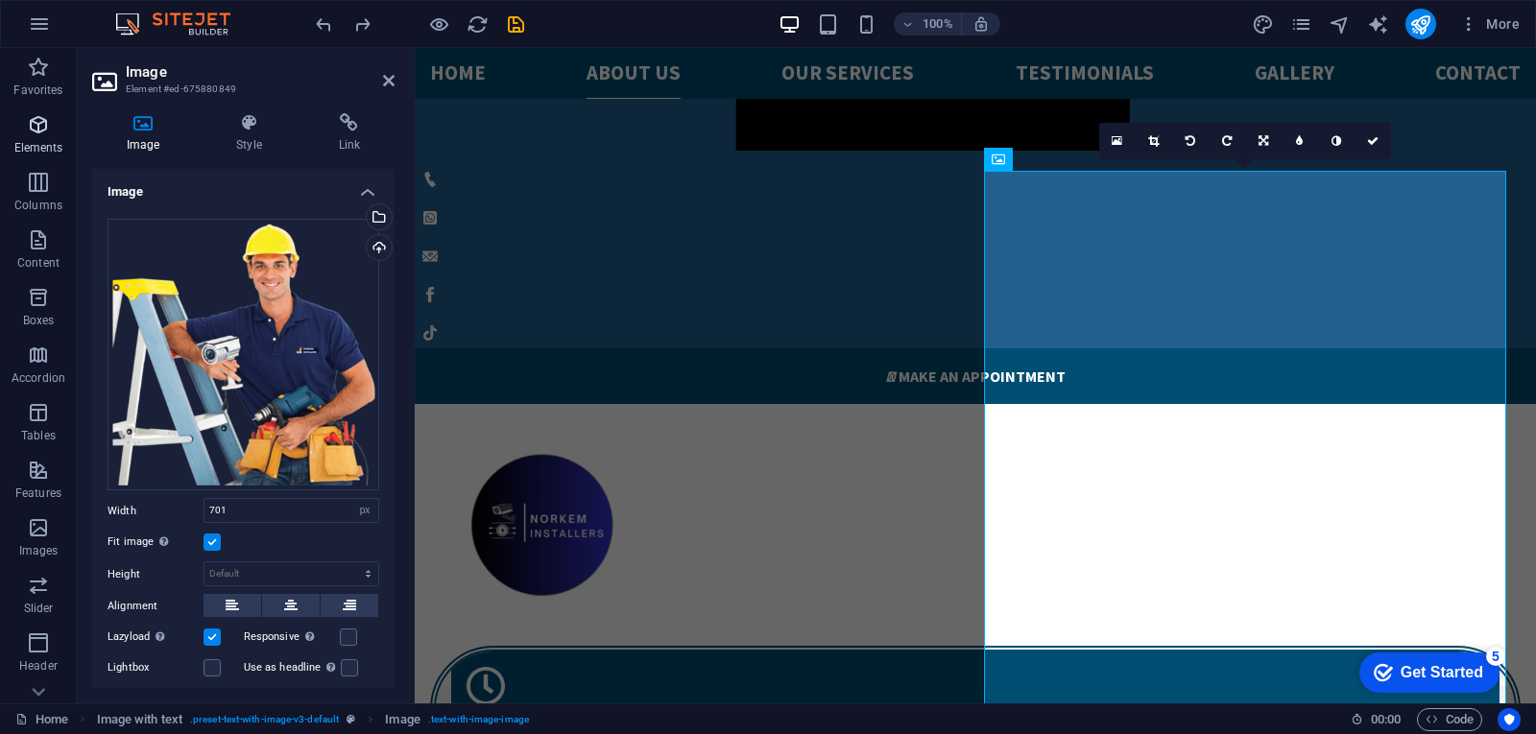
click at [36, 145] on p "Elements" at bounding box center [38, 147] width 49 height 15
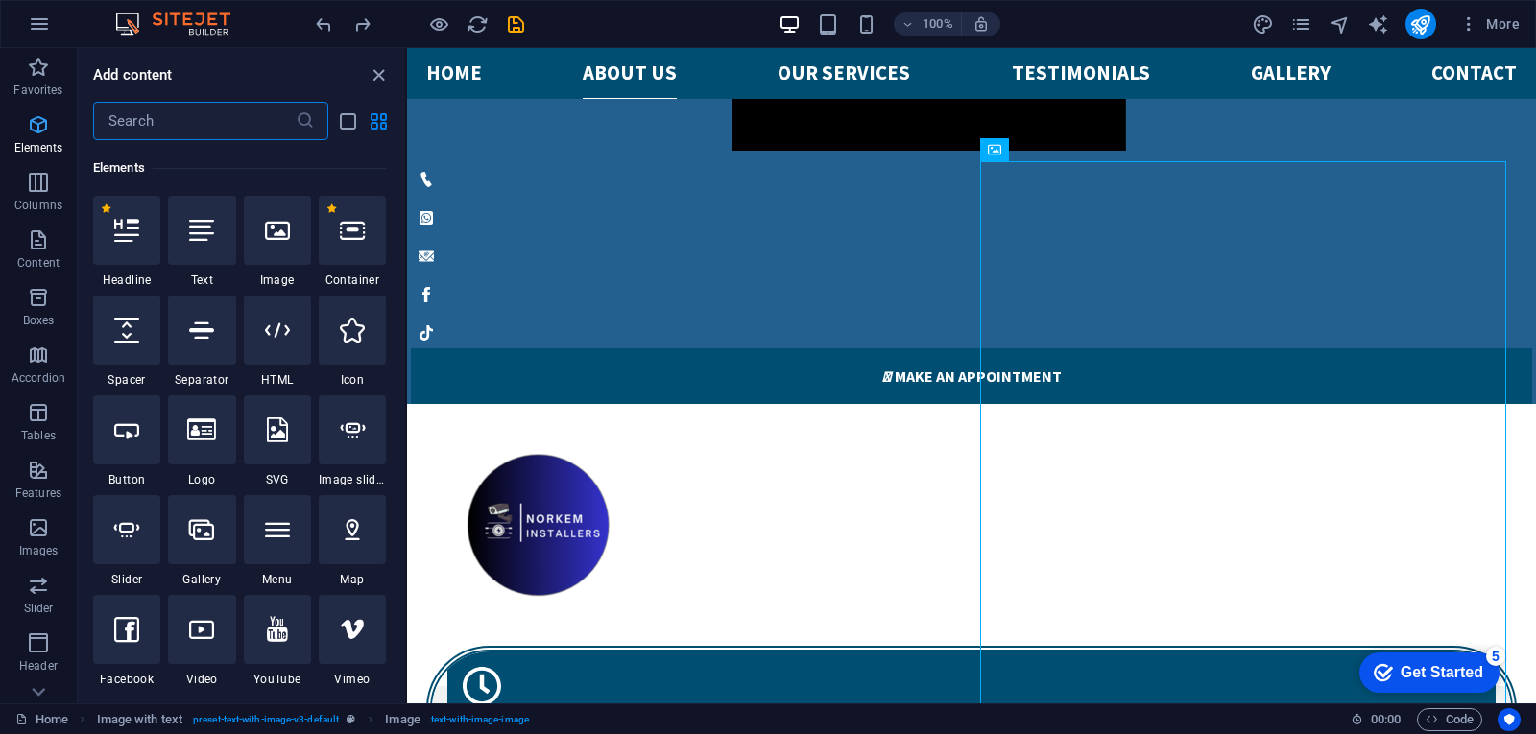
scroll to position [204, 0]
click at [220, 615] on div at bounding box center [201, 628] width 67 height 69
select select "%"
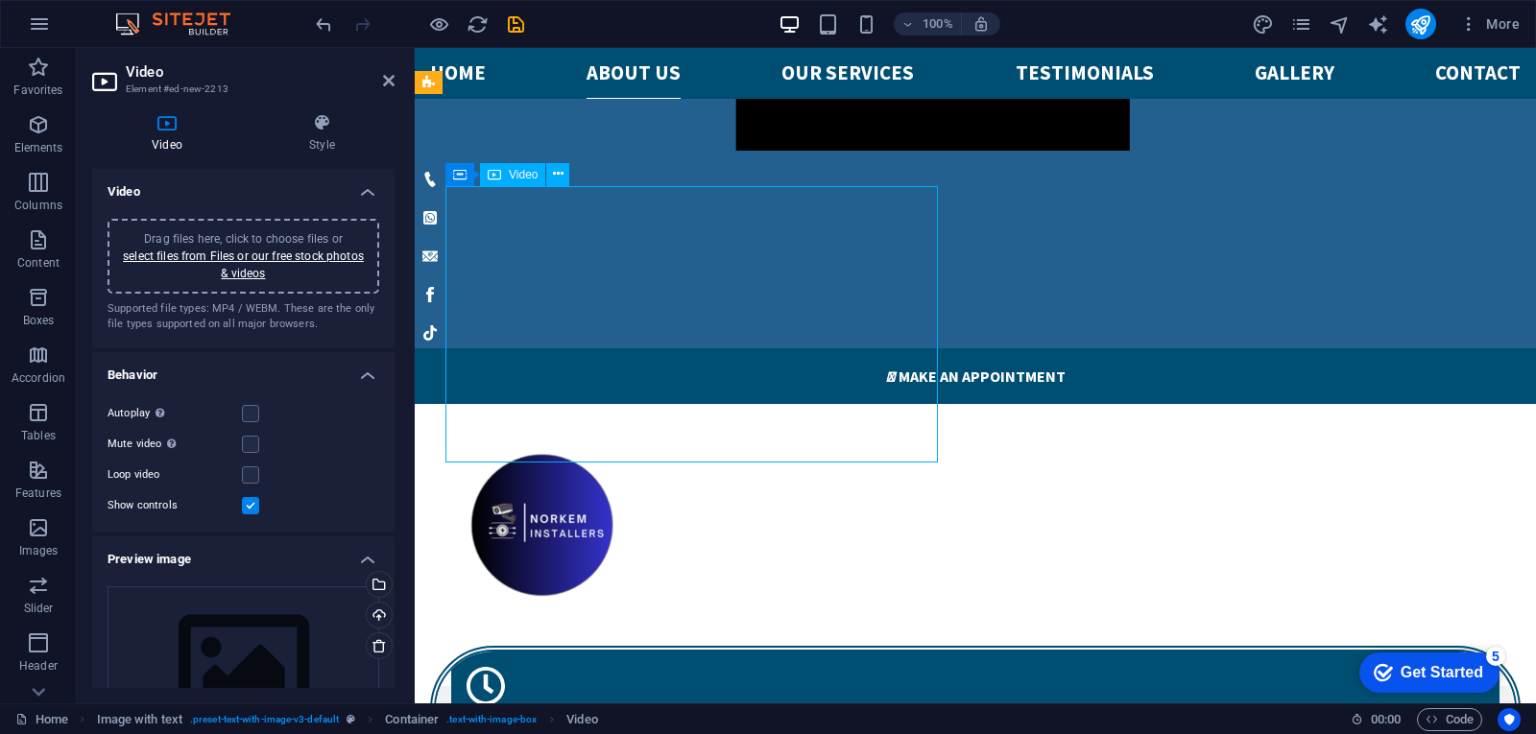
drag, startPoint x: 658, startPoint y: 348, endPoint x: 872, endPoint y: 374, distance: 215.6
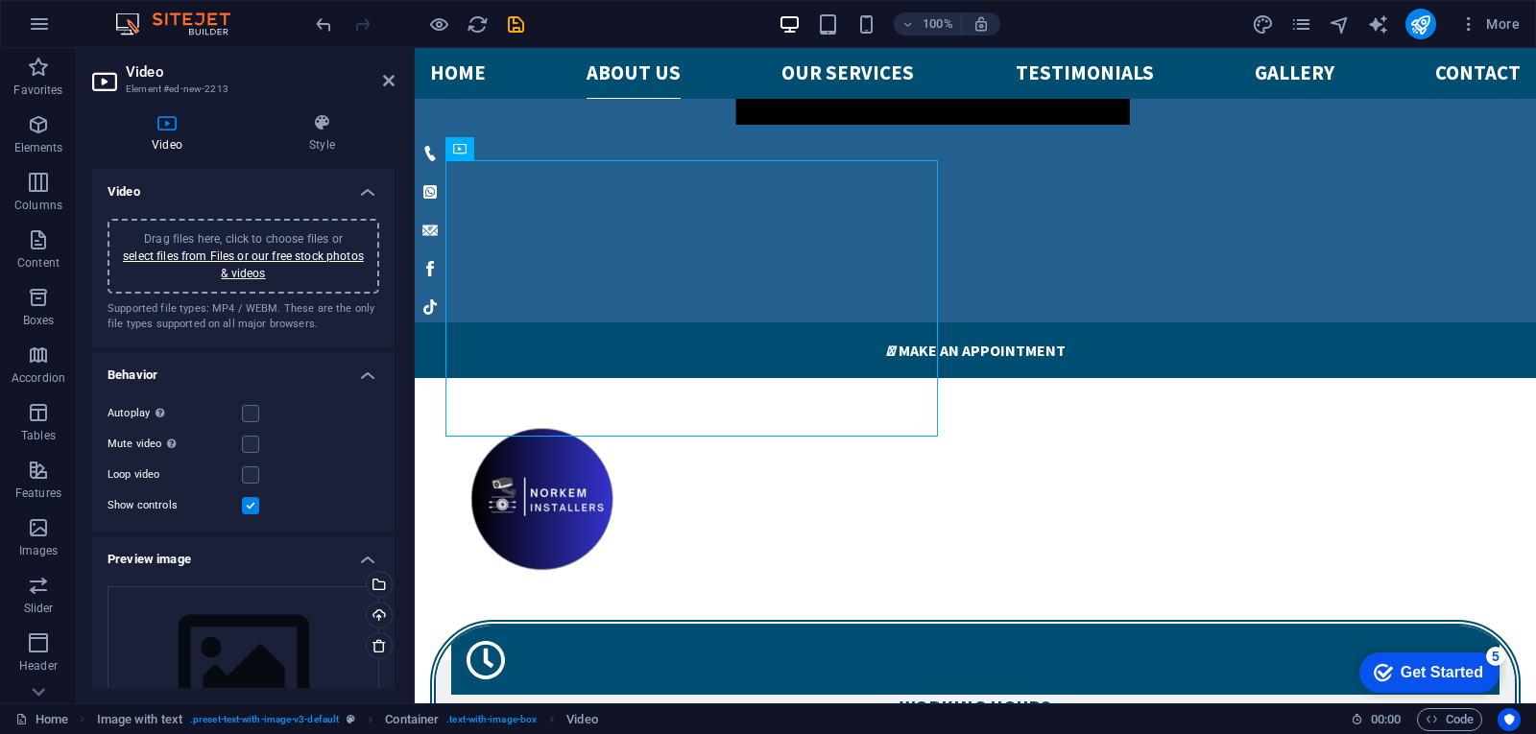
scroll to position [1875, 0]
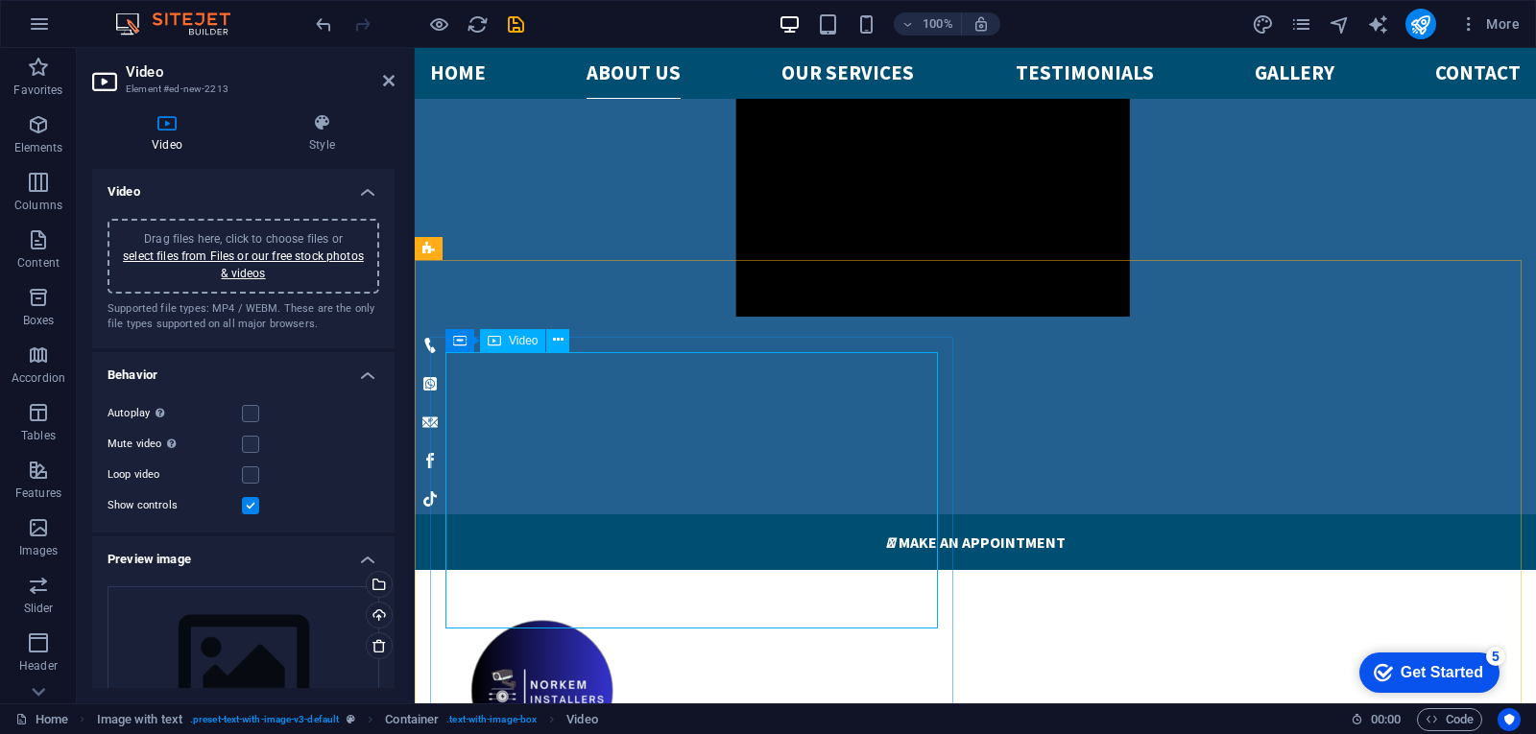
click at [255, 268] on link "select files from Files or our free stock photos & videos" at bounding box center [243, 265] width 241 height 31
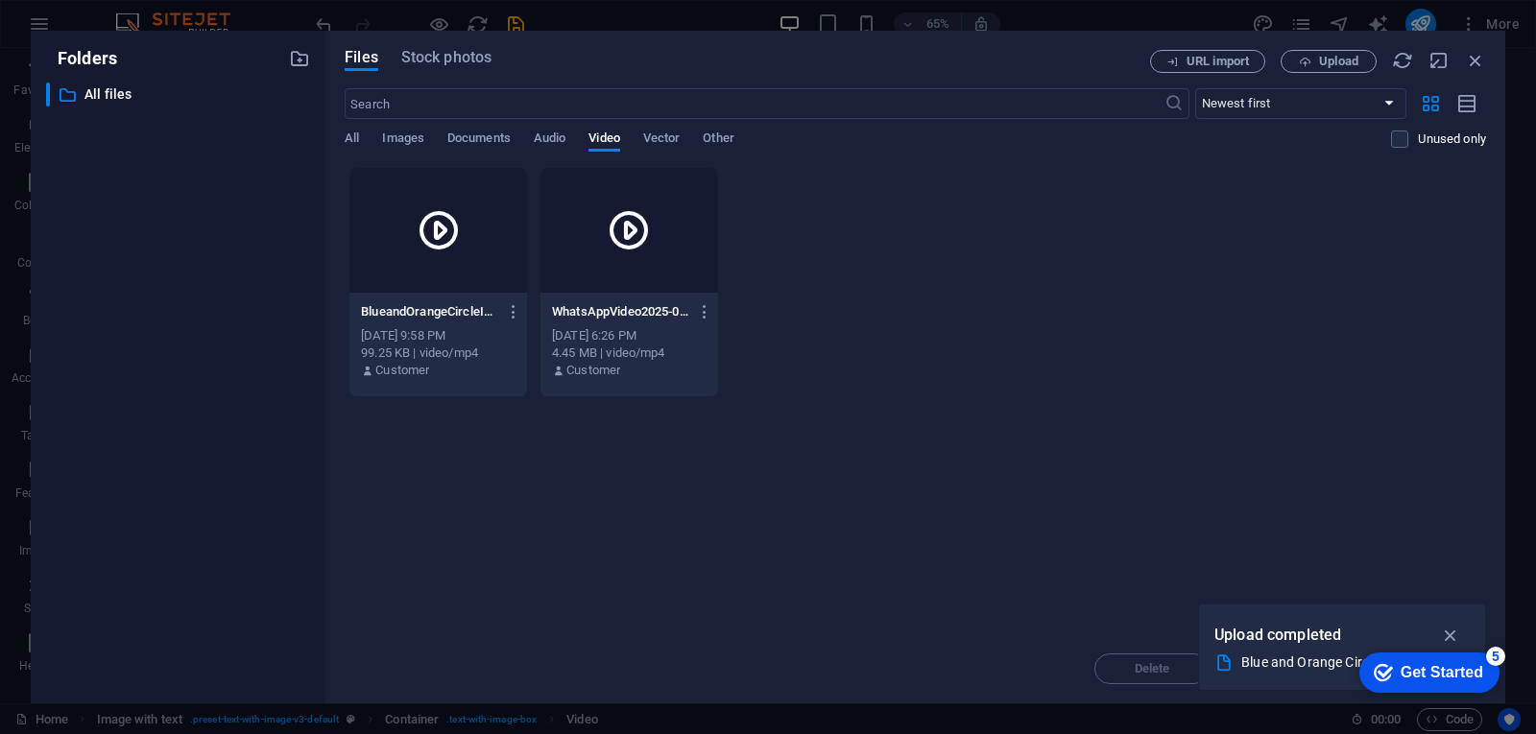
click at [430, 234] on icon at bounding box center [439, 230] width 46 height 46
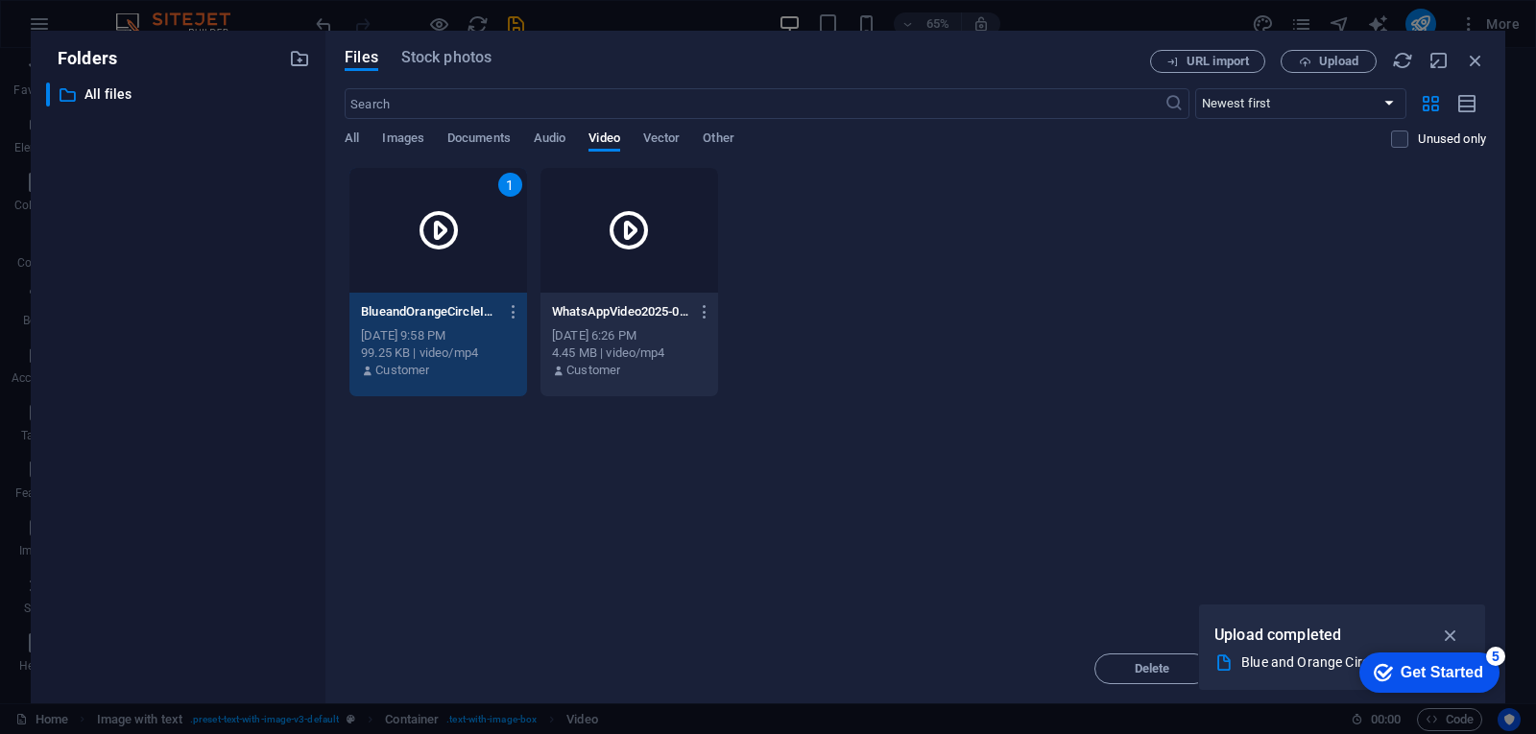
click at [470, 281] on div "1" at bounding box center [438, 230] width 178 height 125
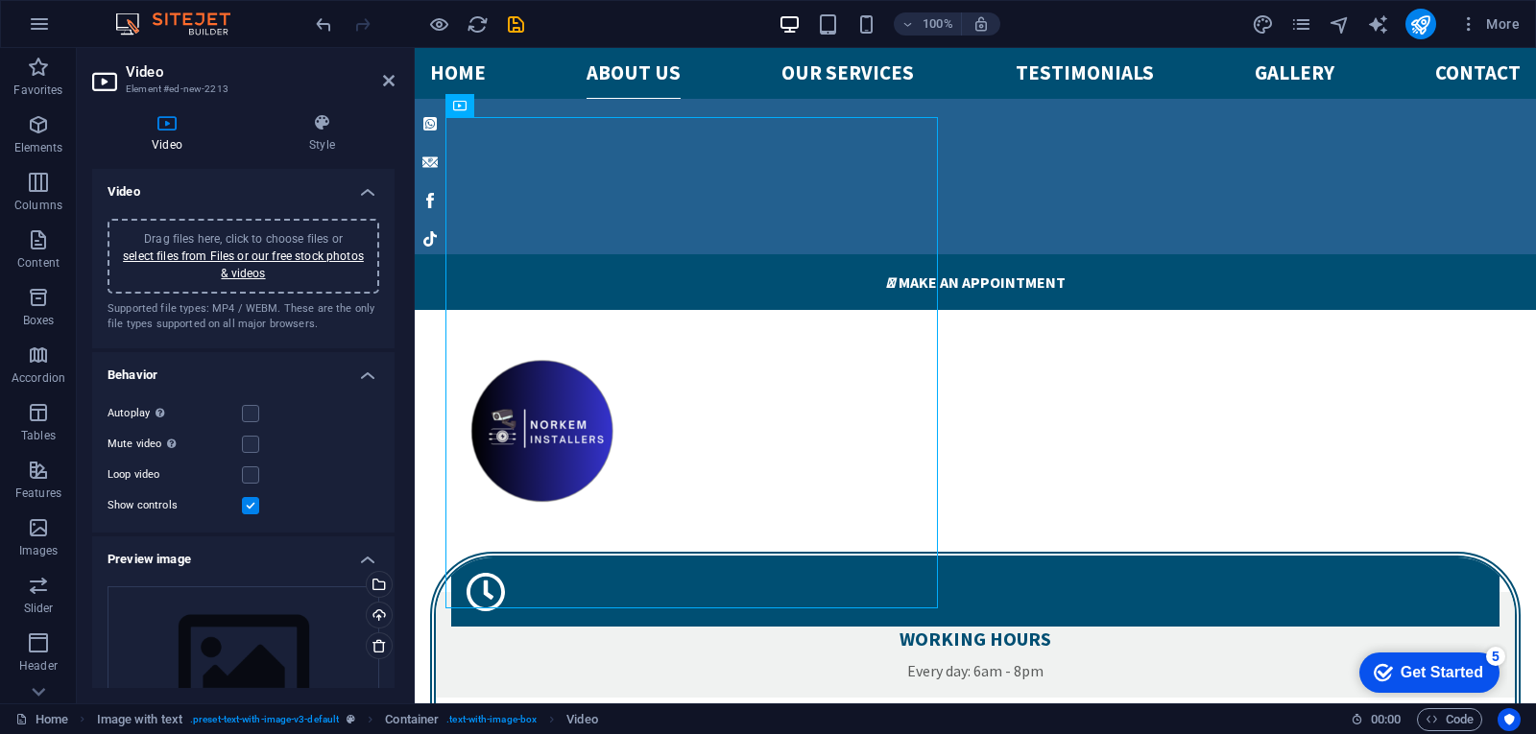
scroll to position [2111, 0]
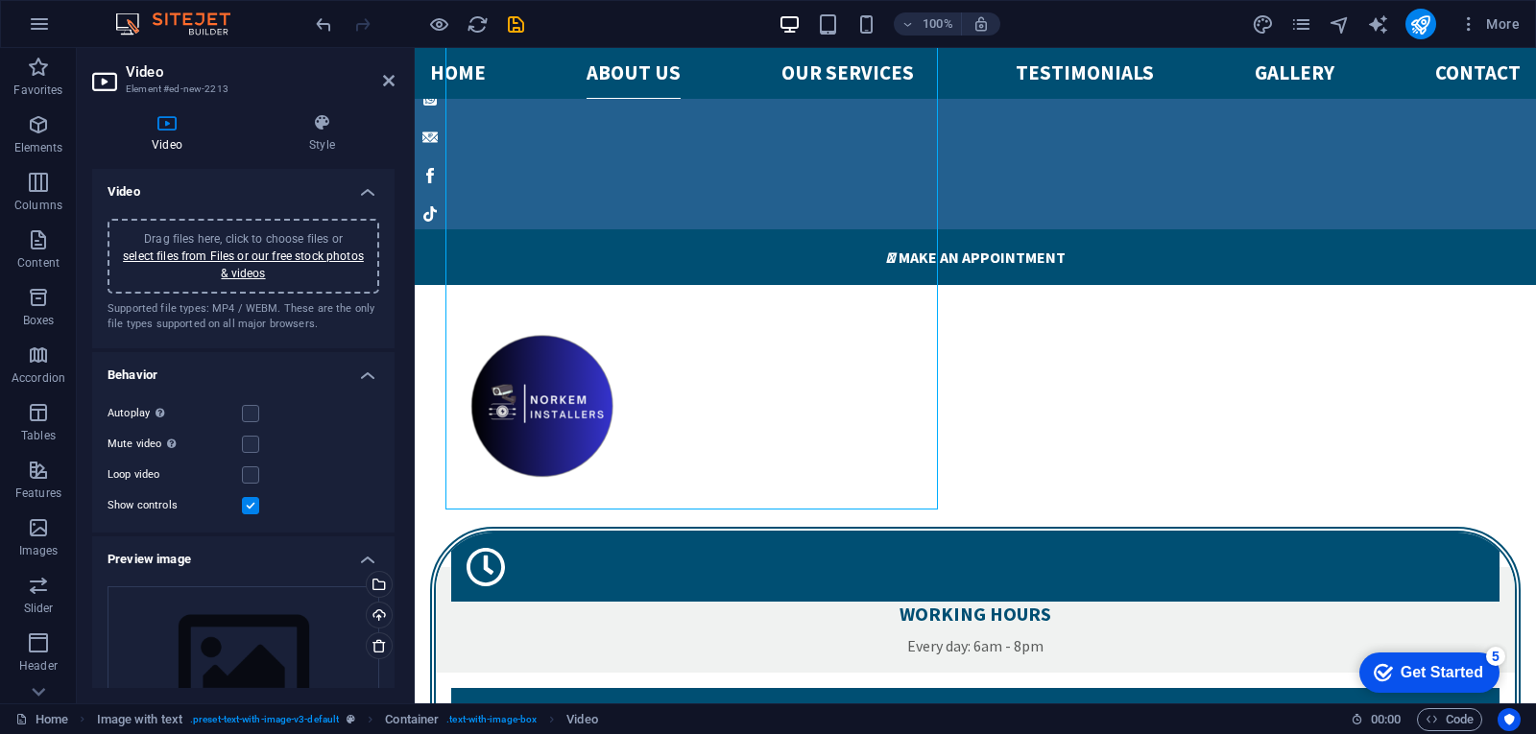
scroll to position [2222, 0]
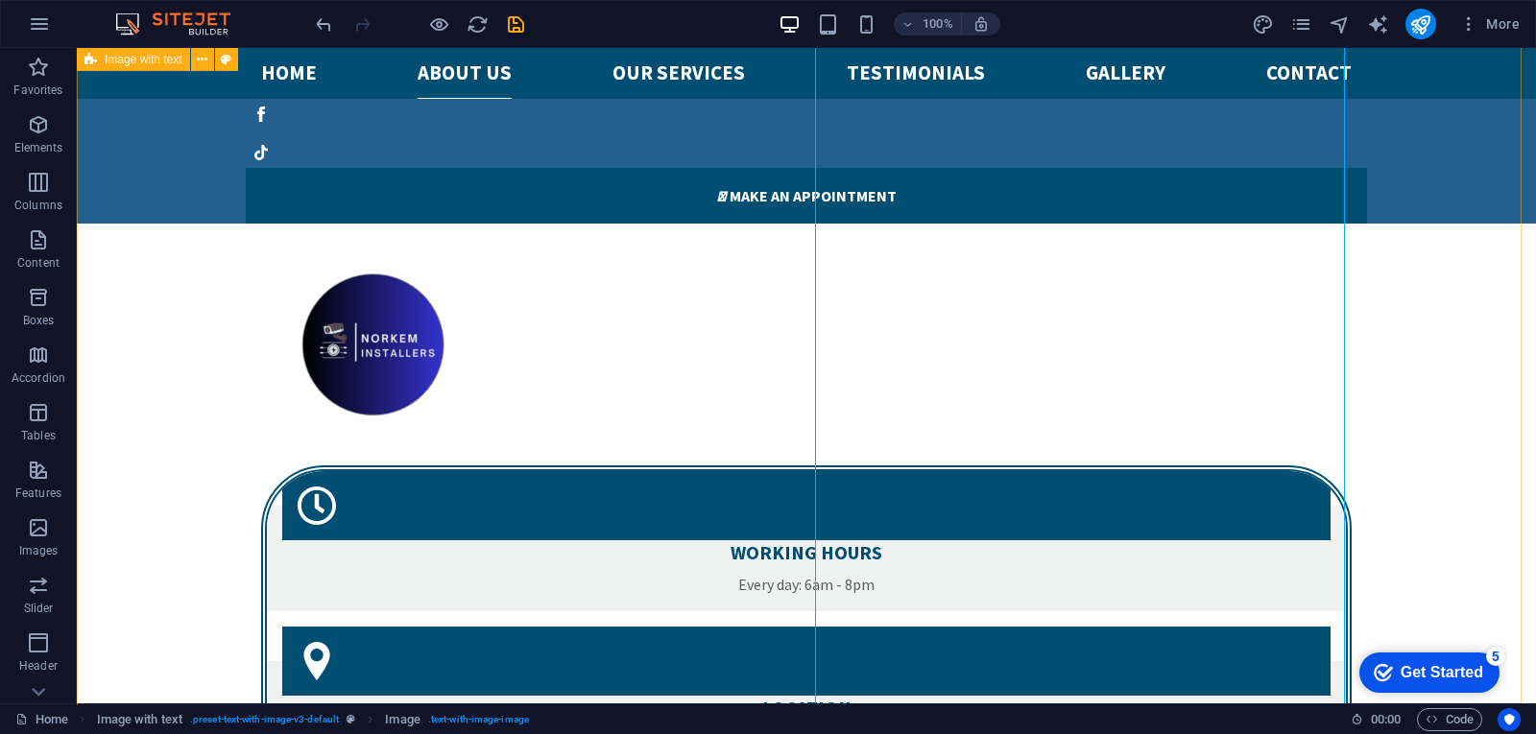
scroll to position [2212, 0]
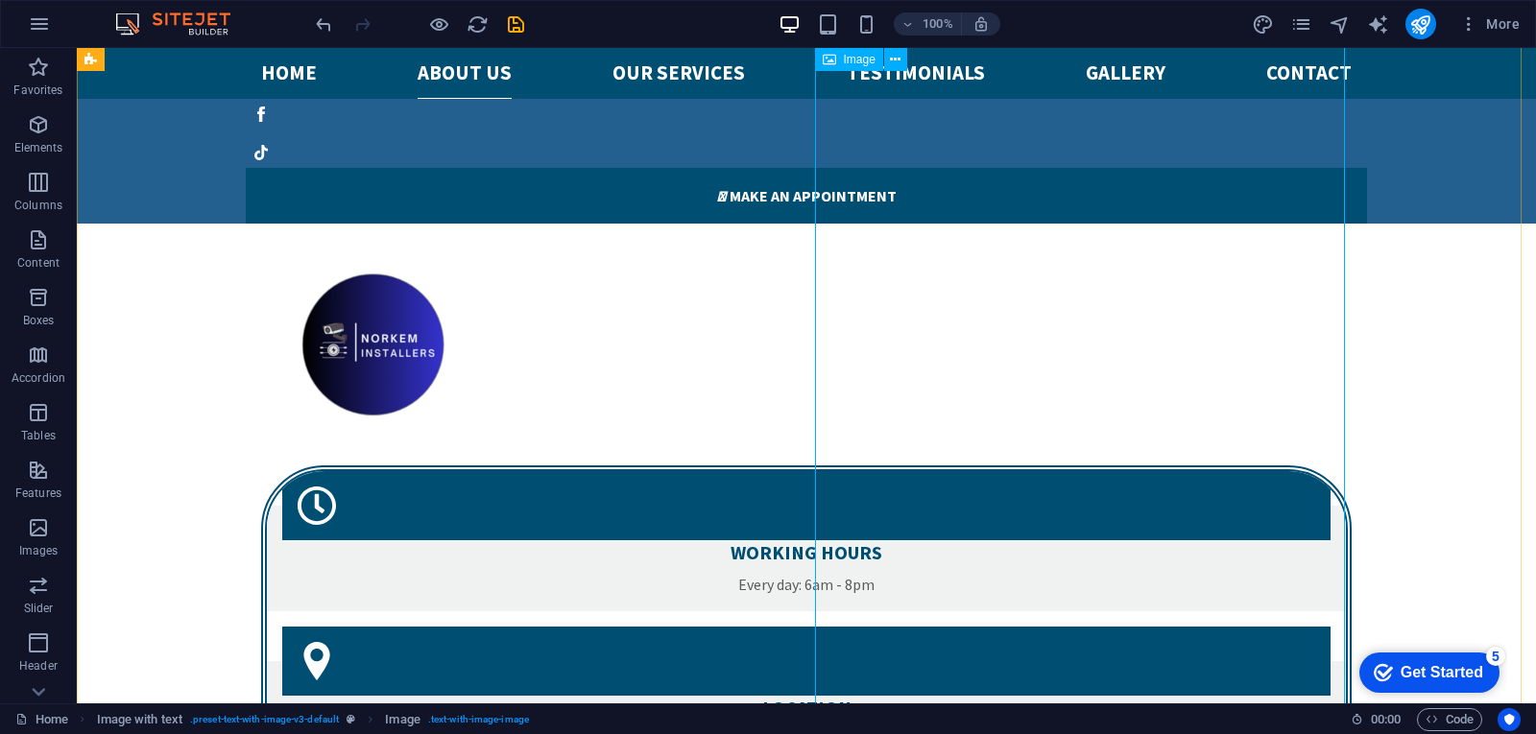
select select "px"
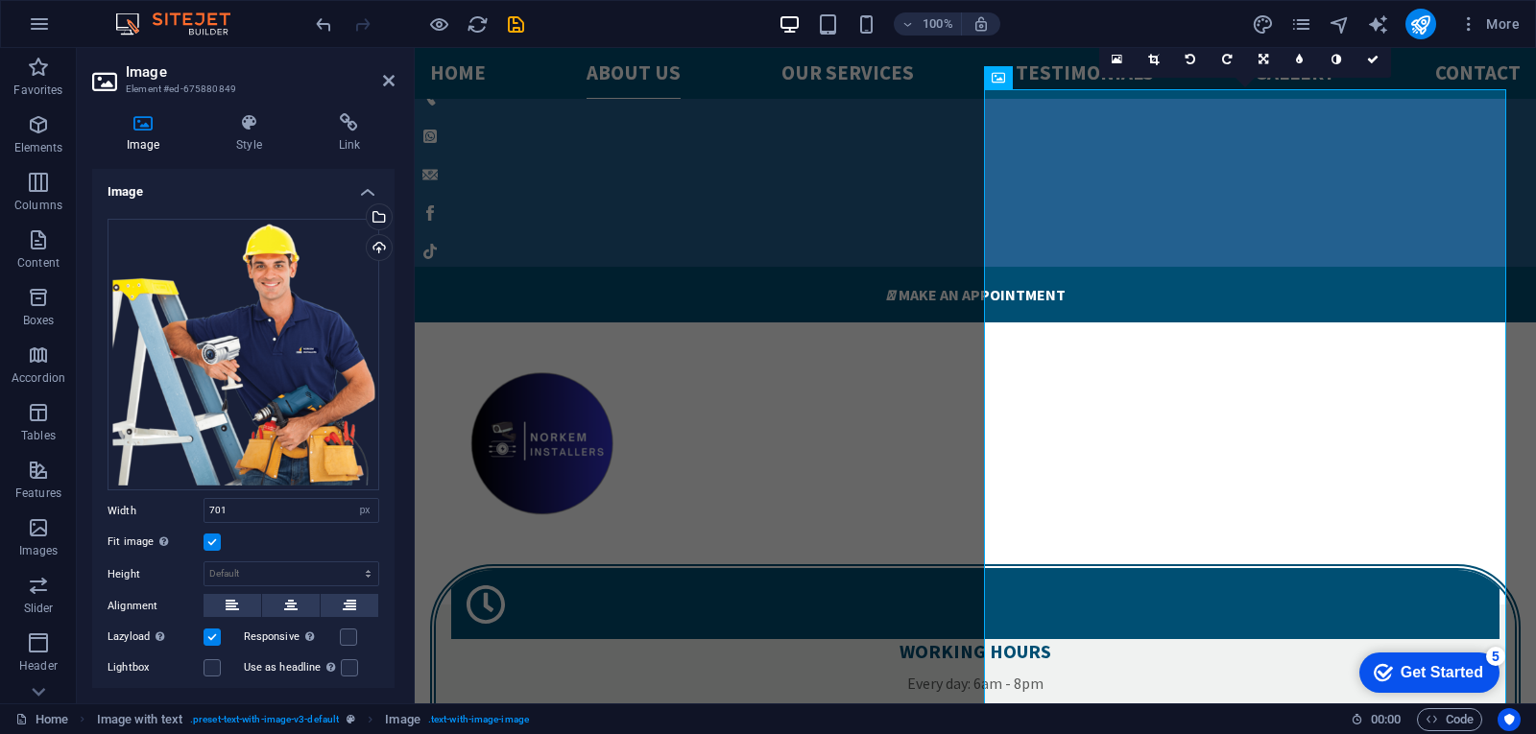
scroll to position [2148, 0]
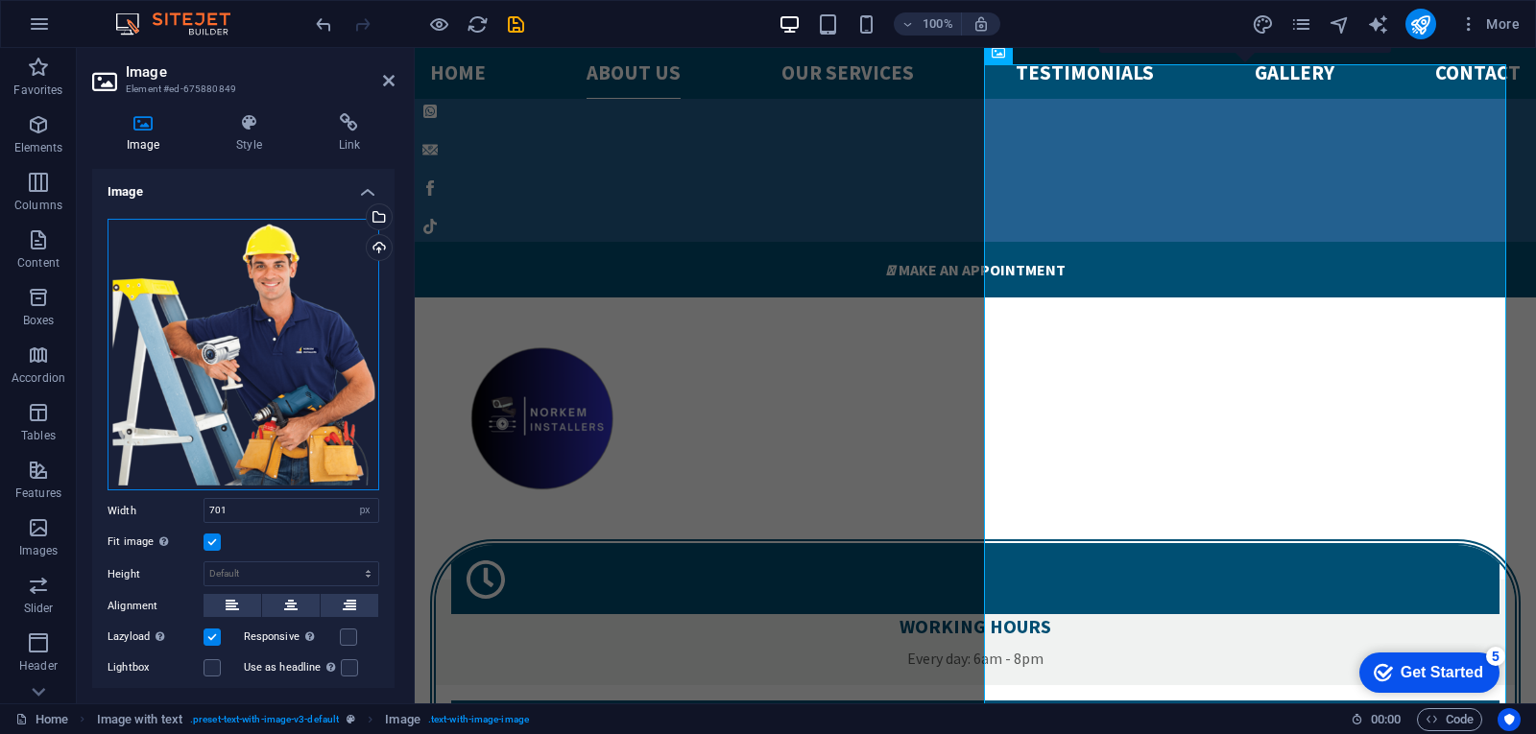
click at [234, 358] on div "Drag files here, click to choose files or select files from Files or our free s…" at bounding box center [243, 355] width 272 height 273
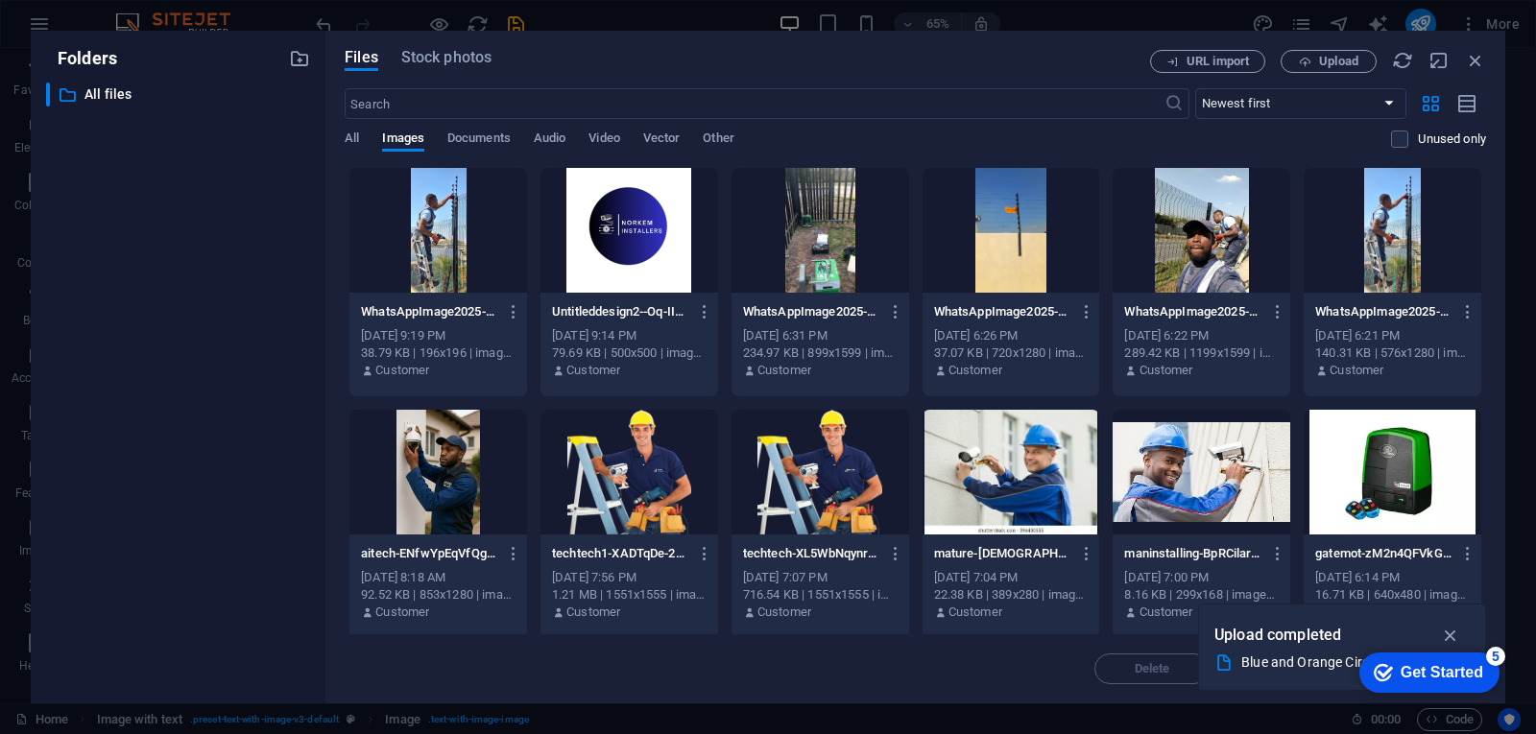
click at [433, 227] on div at bounding box center [438, 230] width 178 height 125
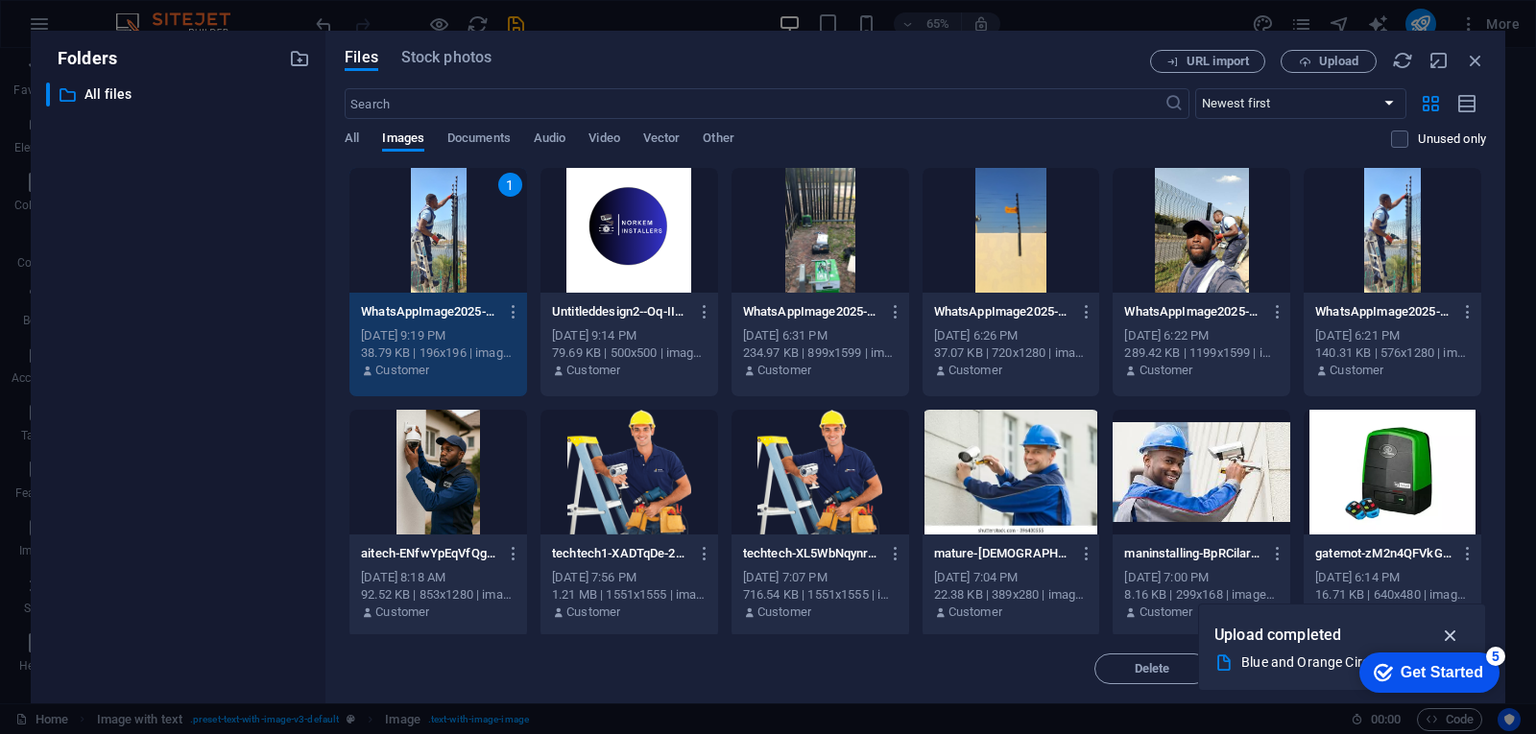
click at [1452, 631] on icon "button" at bounding box center [1451, 635] width 22 height 21
click at [1439, 60] on icon "button" at bounding box center [1438, 60] width 21 height 21
select select "image"
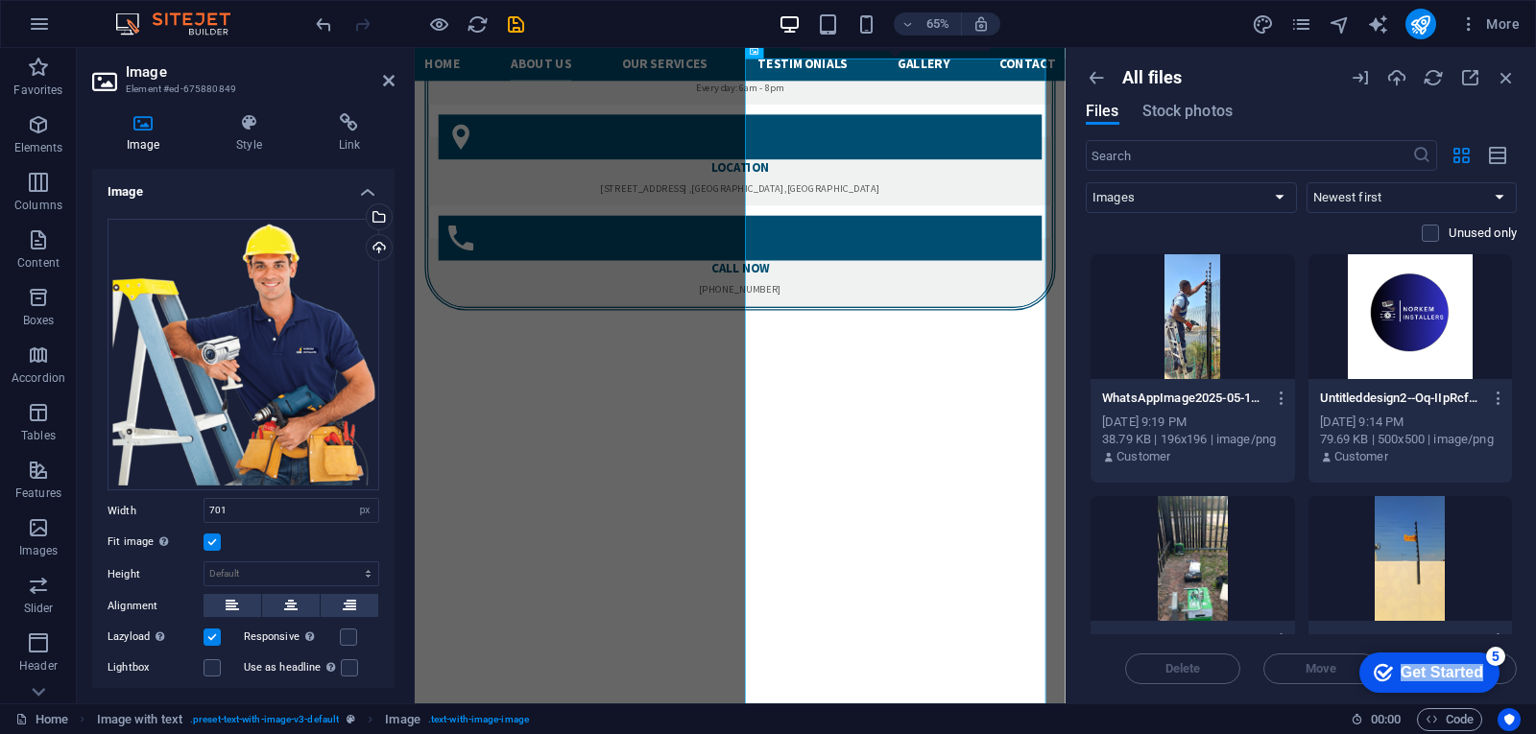
drag, startPoint x: 1477, startPoint y: 657, endPoint x: 1514, endPoint y: 280, distance: 379.0
click html "checkmark Get Started 5 First Steps in the Editor Let's guide you through the t…"
click at [1468, 76] on icon "button" at bounding box center [1469, 77] width 21 height 21
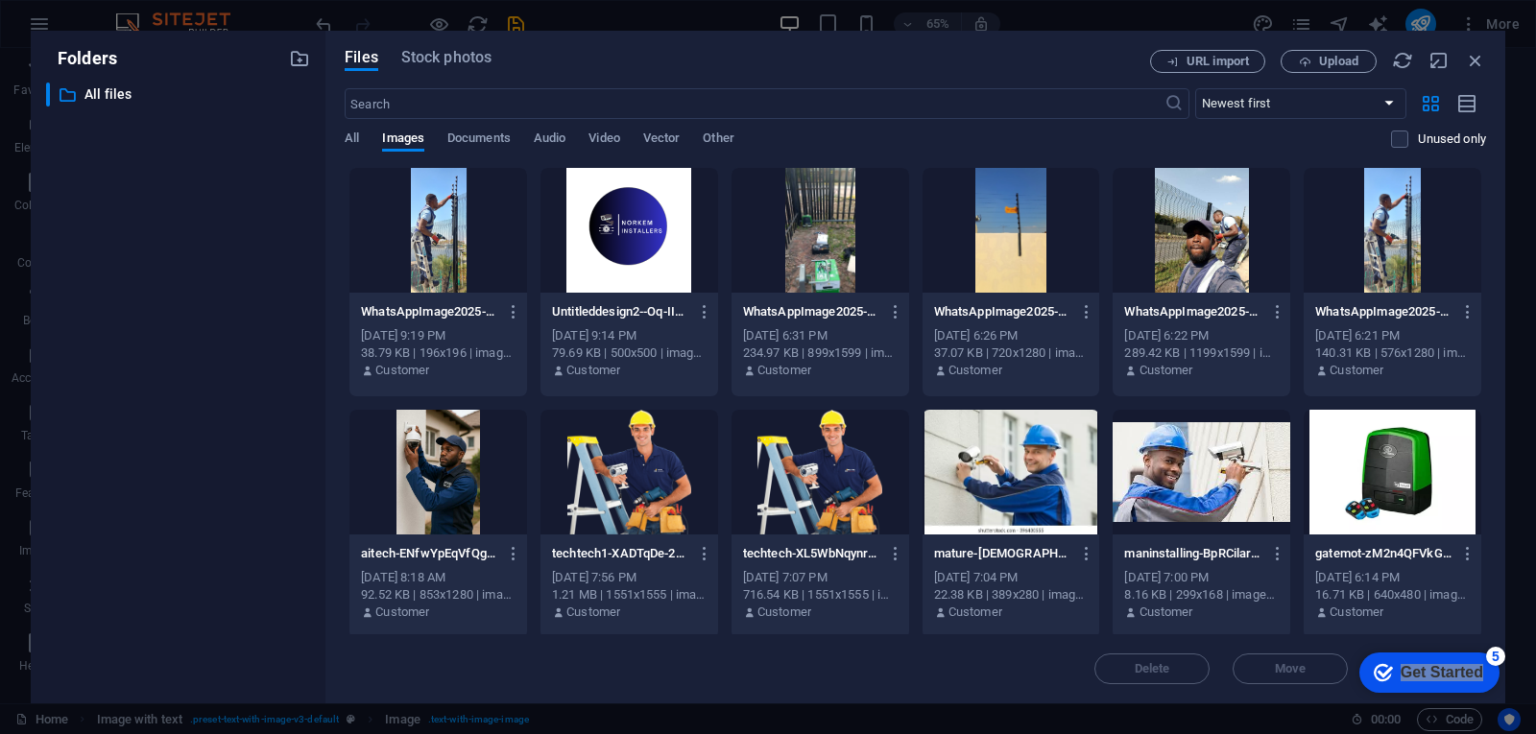
click at [442, 222] on div at bounding box center [438, 230] width 178 height 125
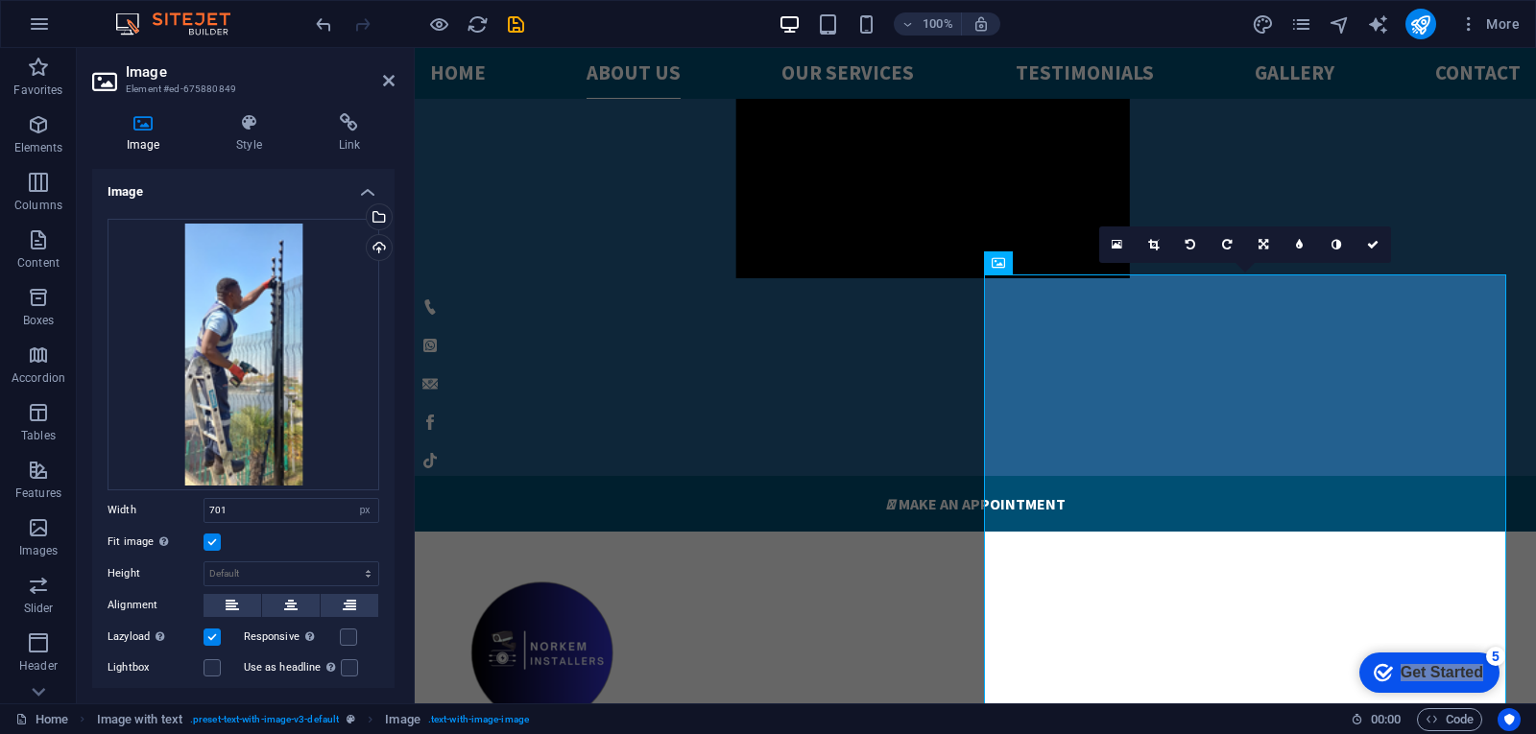
scroll to position [1901, 0]
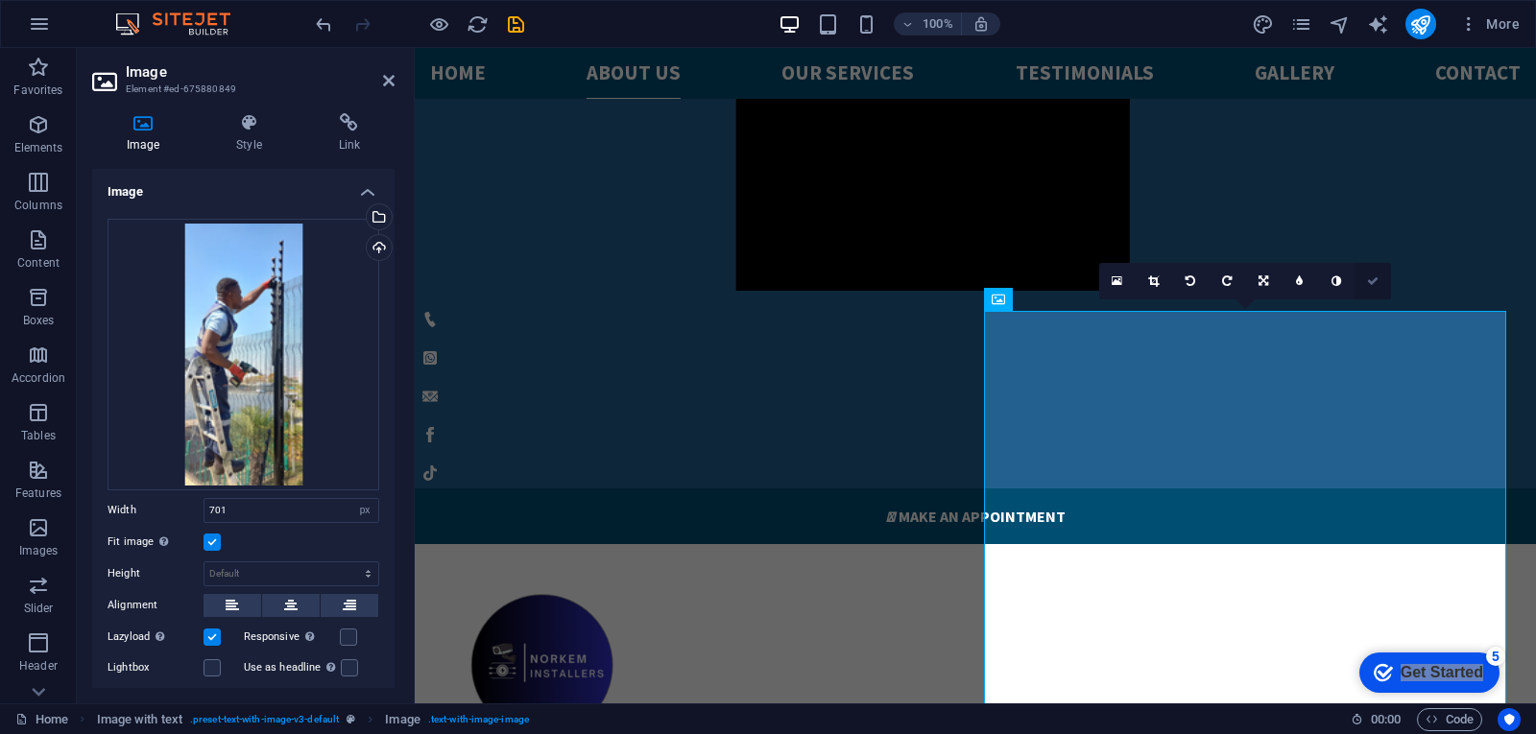
click at [1374, 281] on icon at bounding box center [1373, 281] width 12 height 12
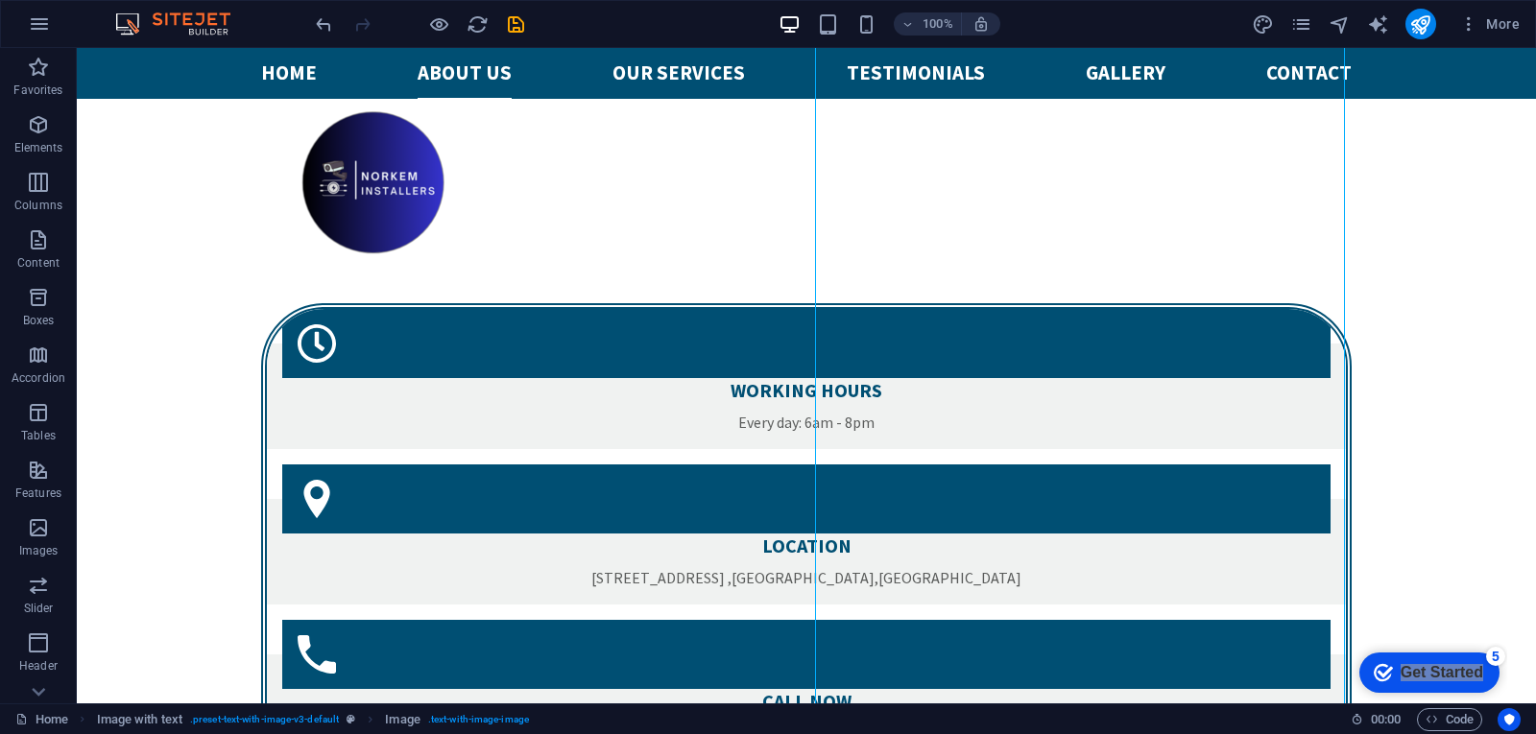
scroll to position [2385, 0]
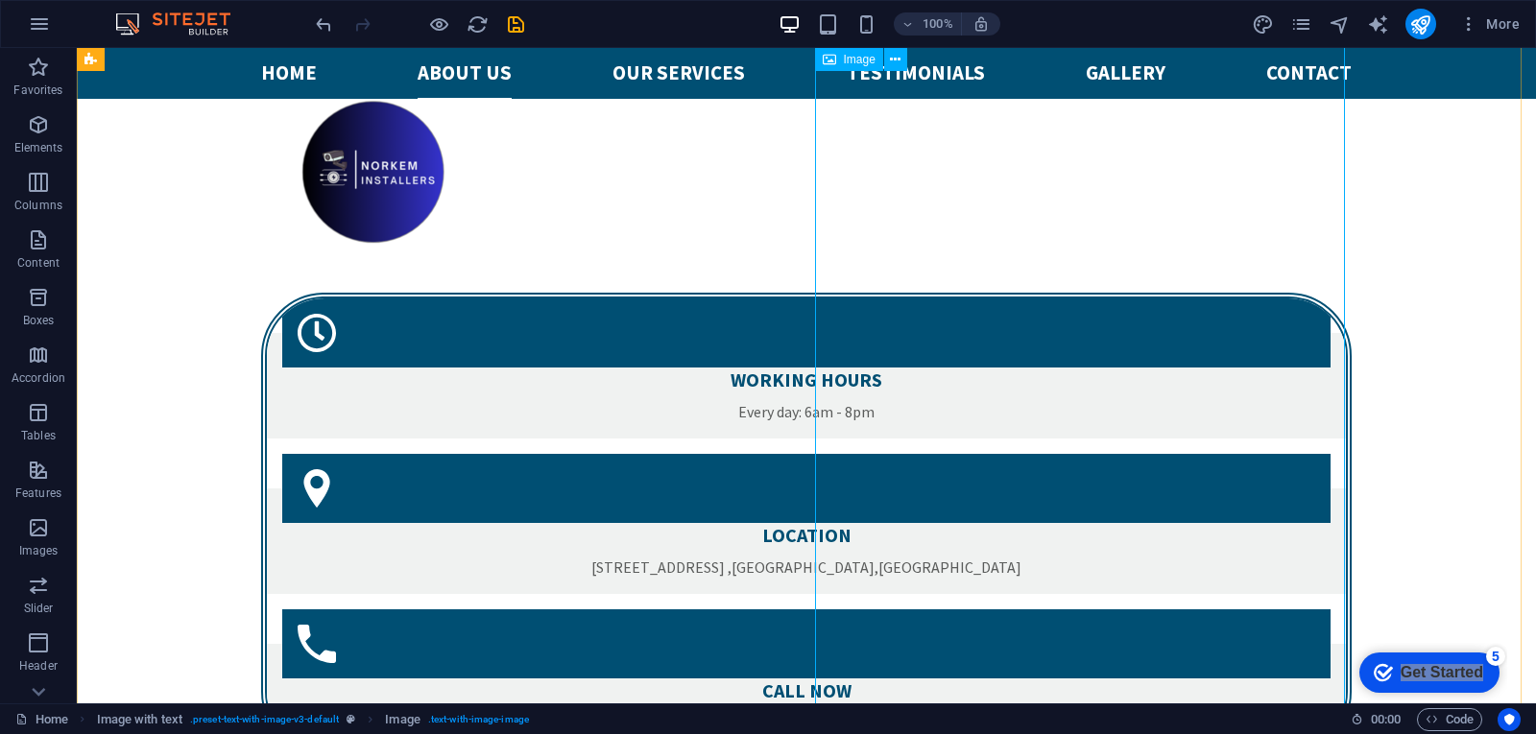
select select "px"
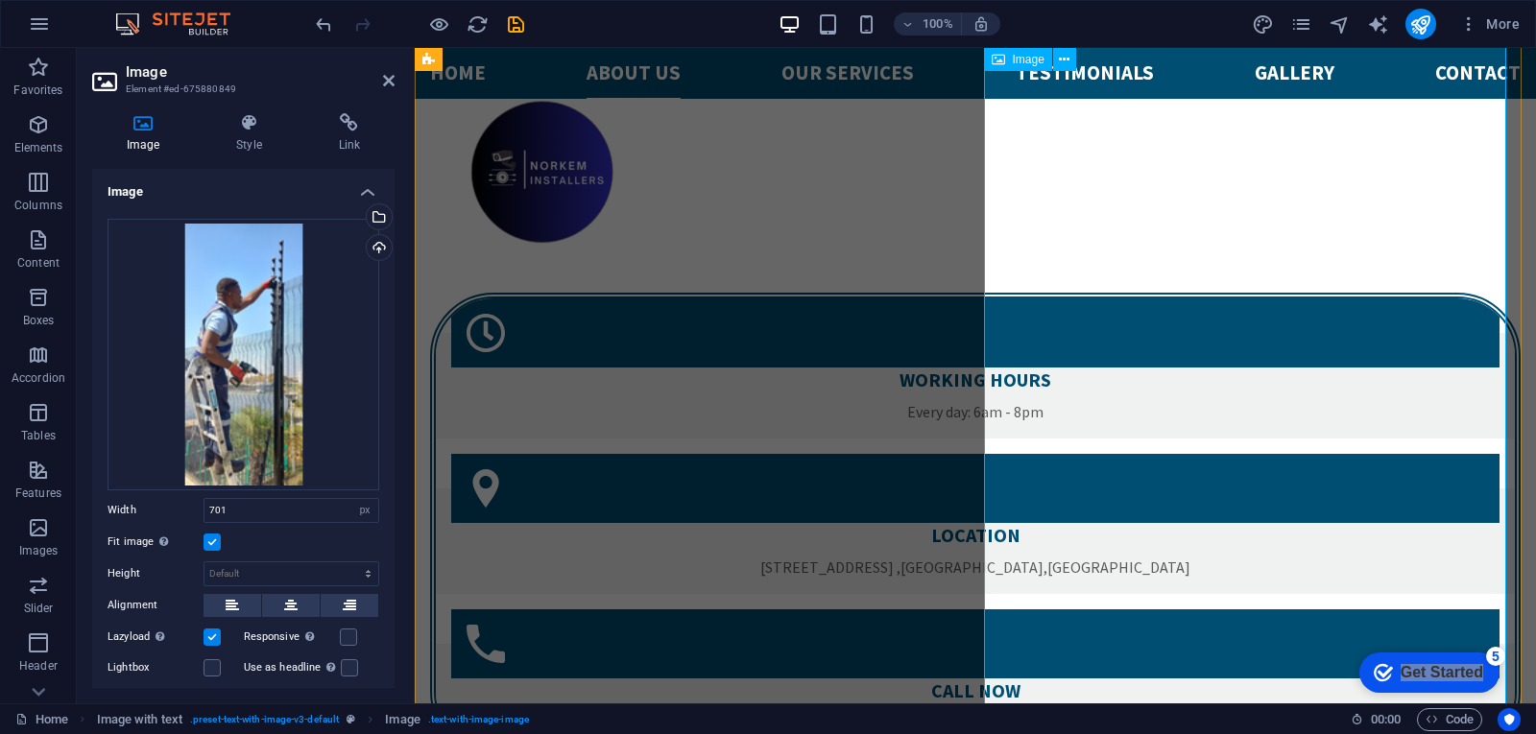
drag, startPoint x: 1424, startPoint y: 331, endPoint x: 1086, endPoint y: 331, distance: 337.8
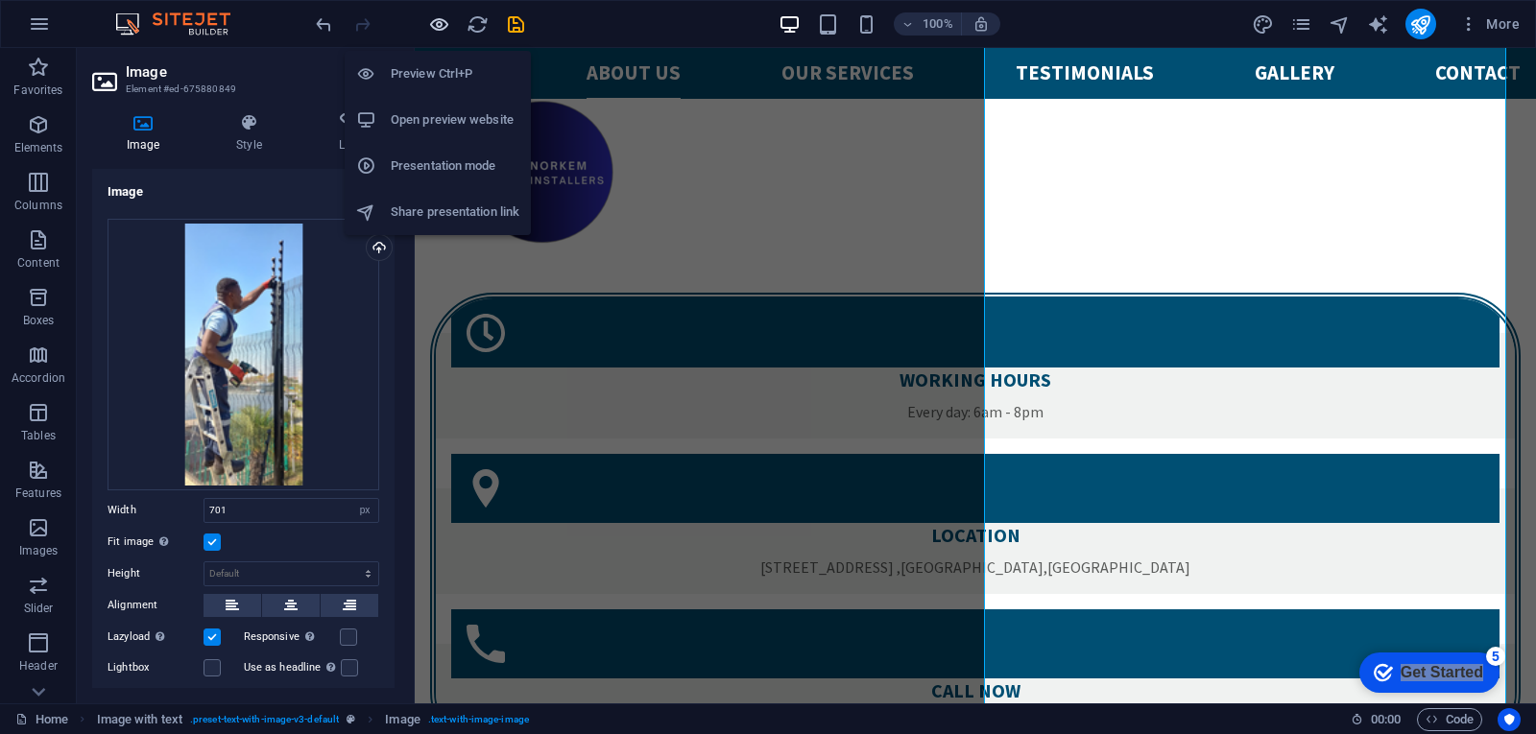
click at [442, 20] on icon "button" at bounding box center [439, 24] width 22 height 22
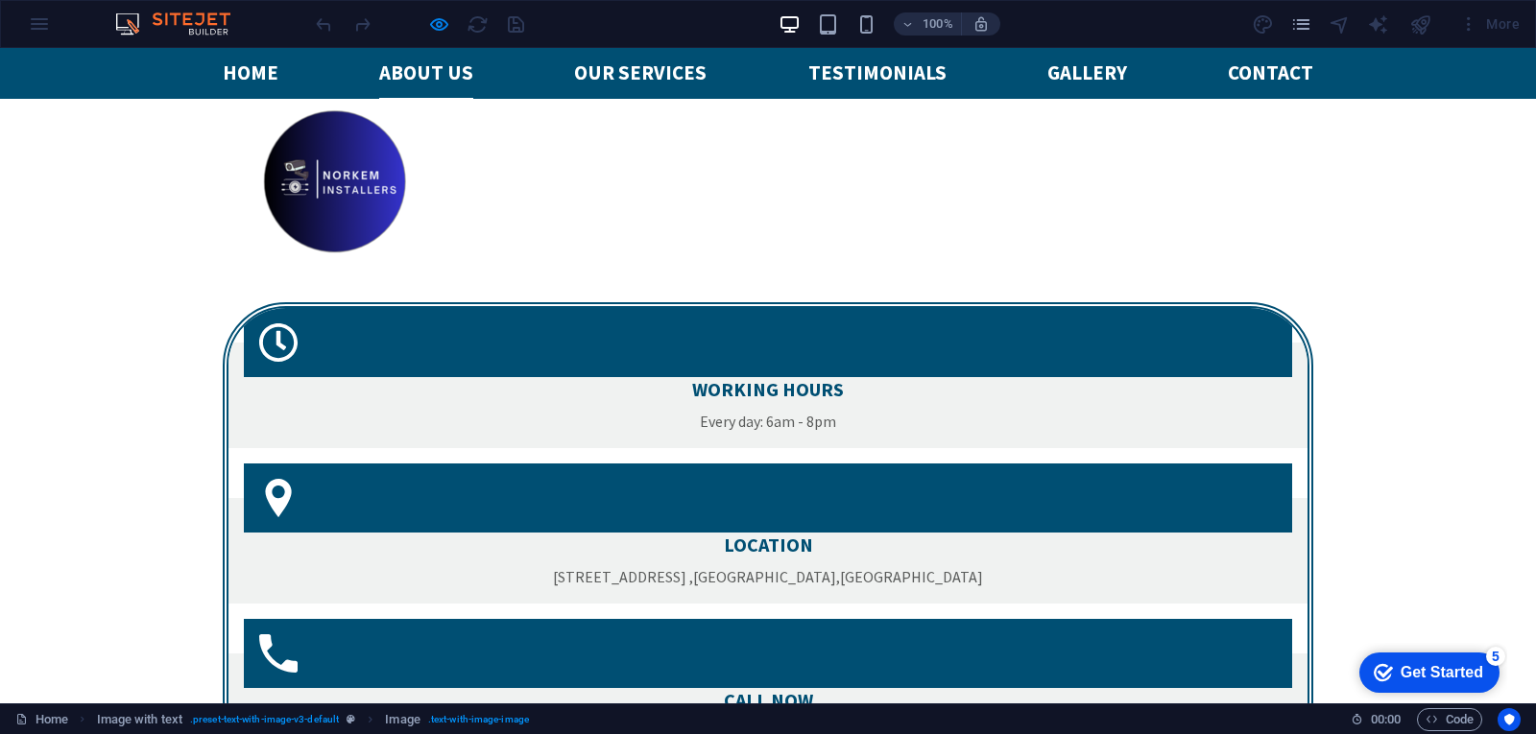
click at [1495, 653] on div "5" at bounding box center [1495, 656] width 19 height 19
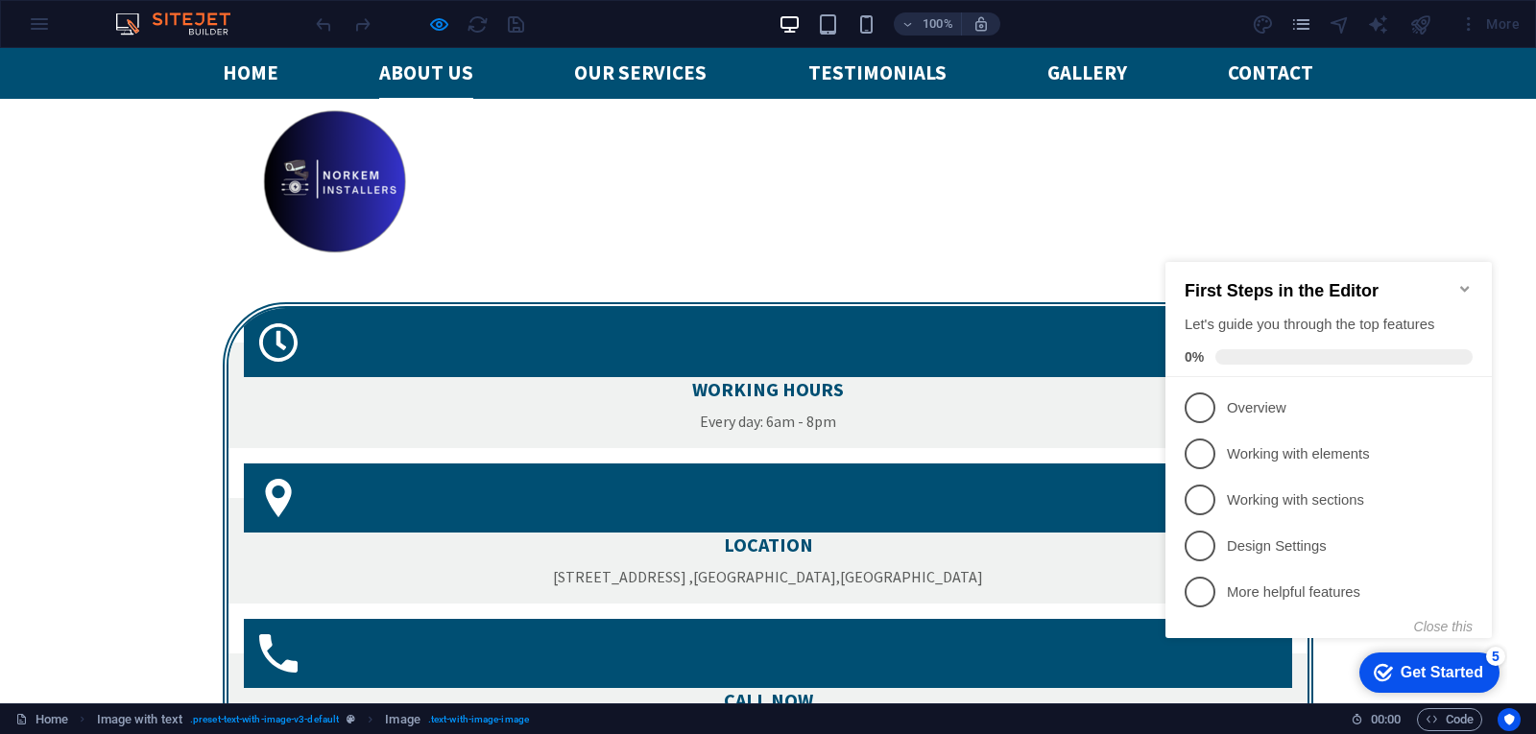
click at [1466, 267] on div "First Steps in the Editor Let's guide you through the top features 0%" at bounding box center [1328, 319] width 326 height 115
click at [1462, 281] on icon "Minimize checklist" at bounding box center [1464, 288] width 15 height 15
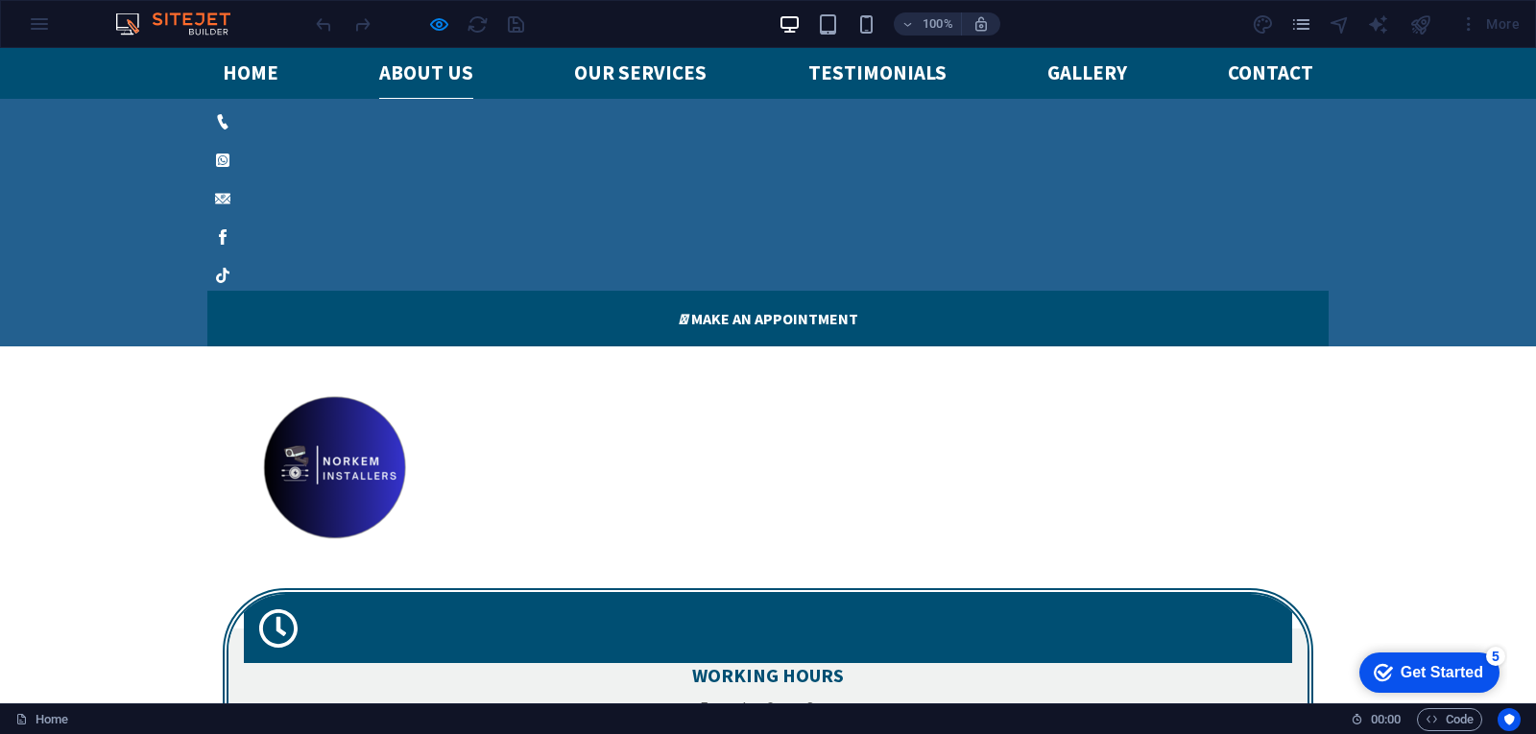
scroll to position [2113, 0]
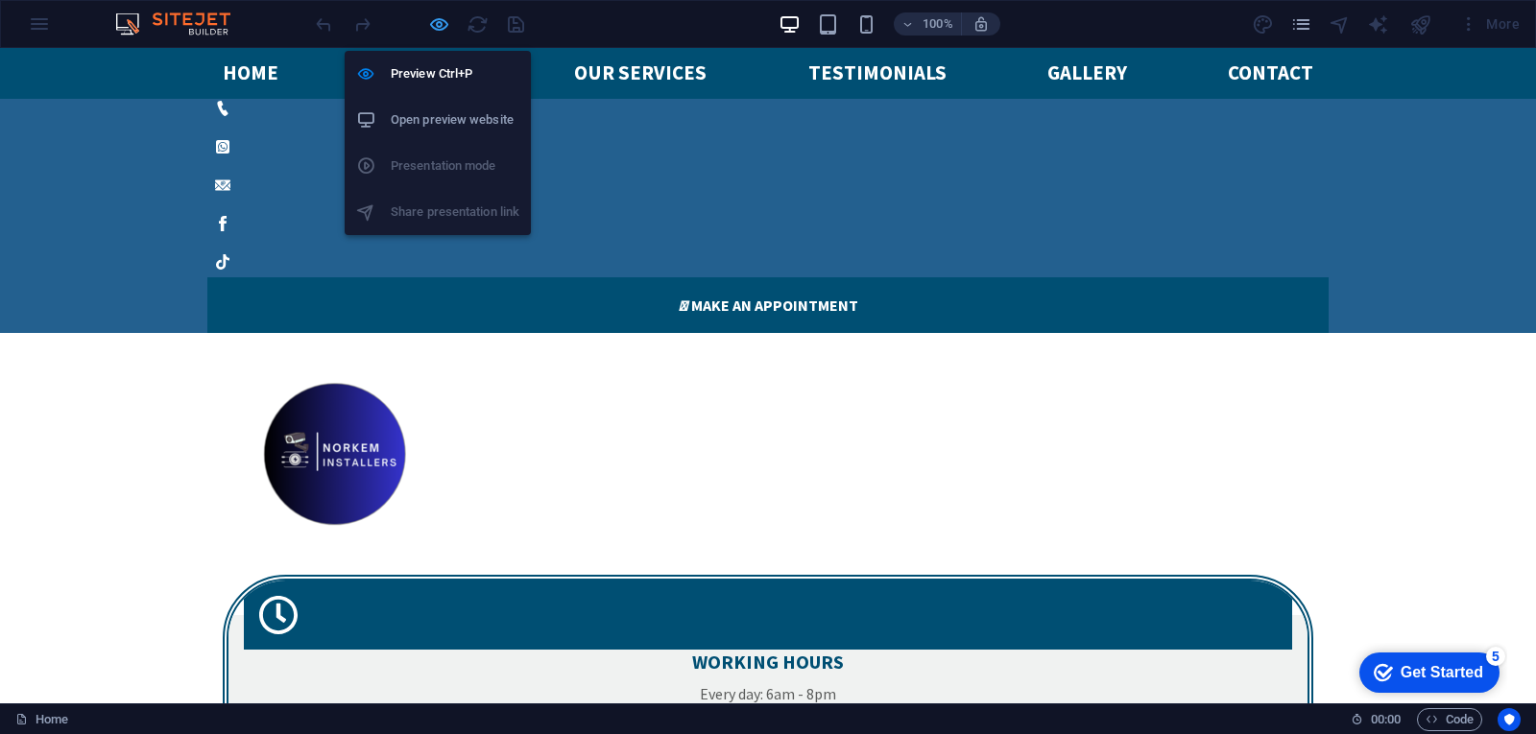
click at [438, 23] on icon "button" at bounding box center [439, 24] width 22 height 22
select select "px"
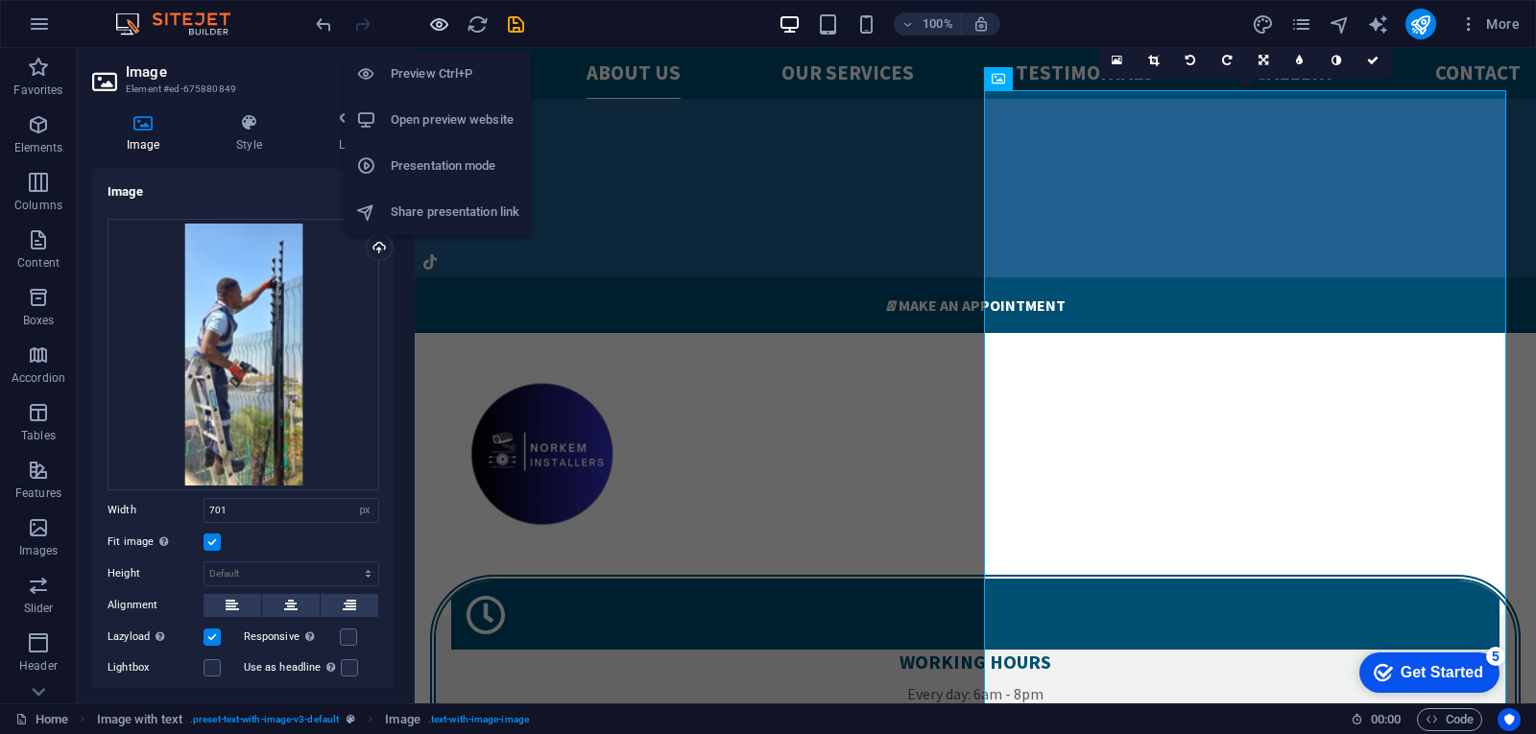
scroll to position [2122, 0]
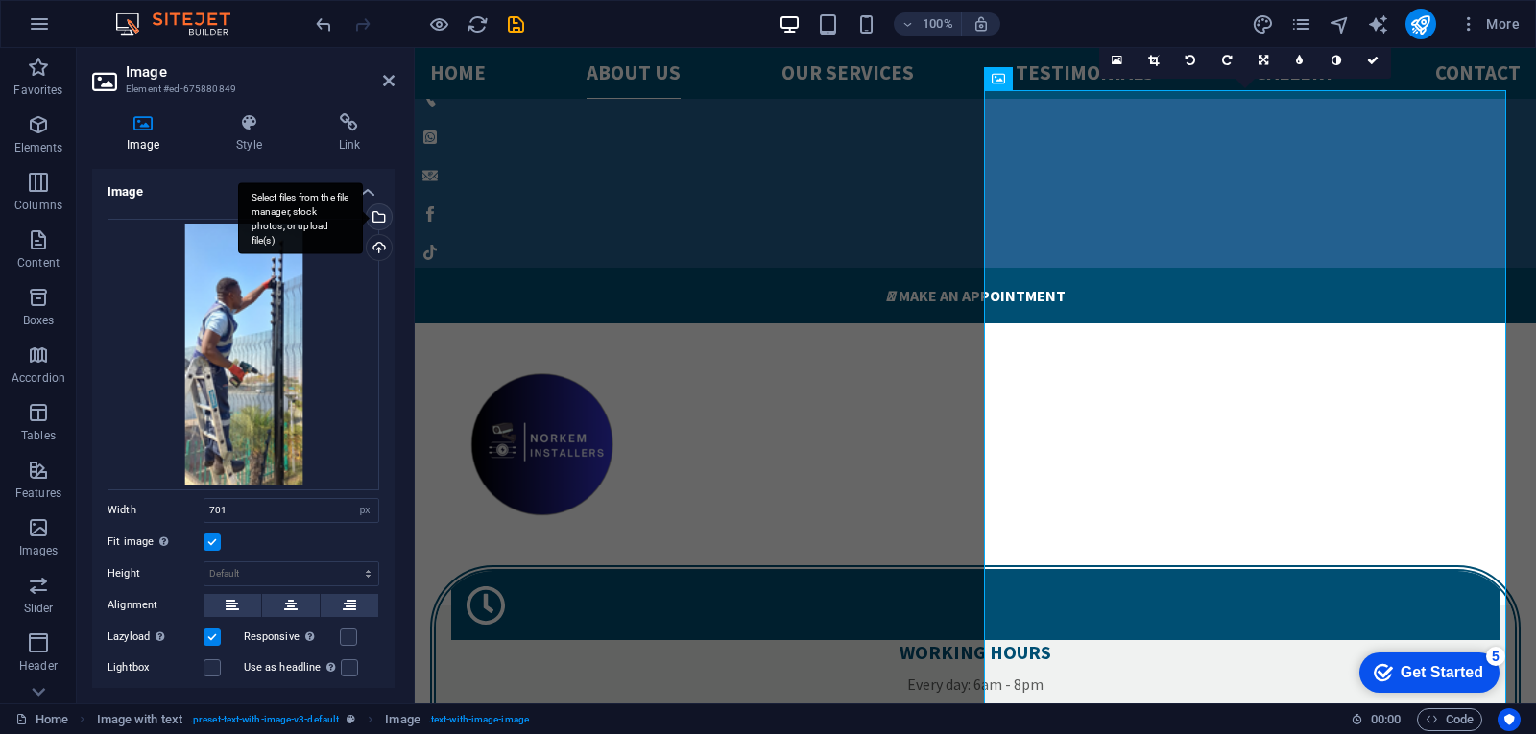
click at [374, 220] on div "Select files from the file manager, stock photos, or upload file(s)" at bounding box center [377, 218] width 29 height 29
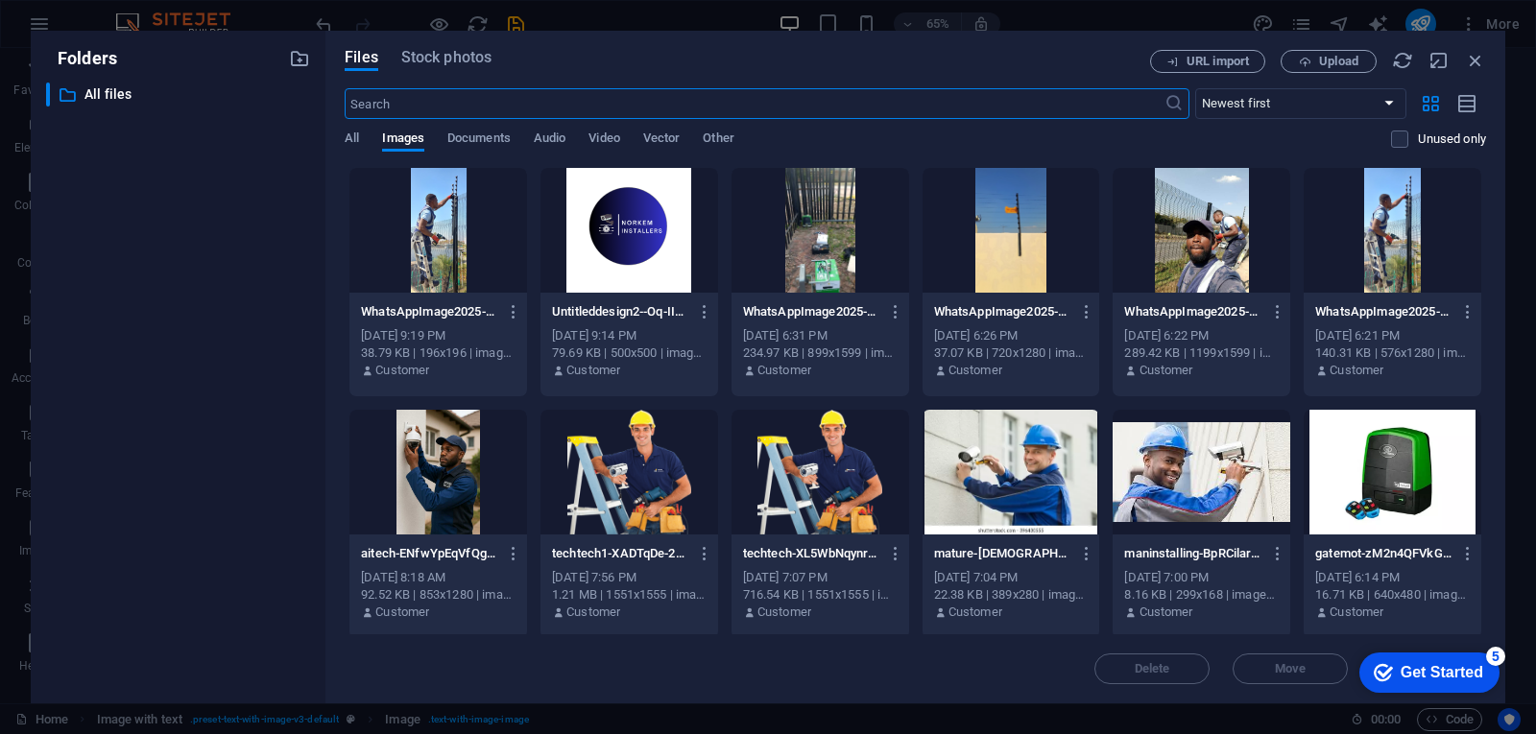
scroll to position [2440, 0]
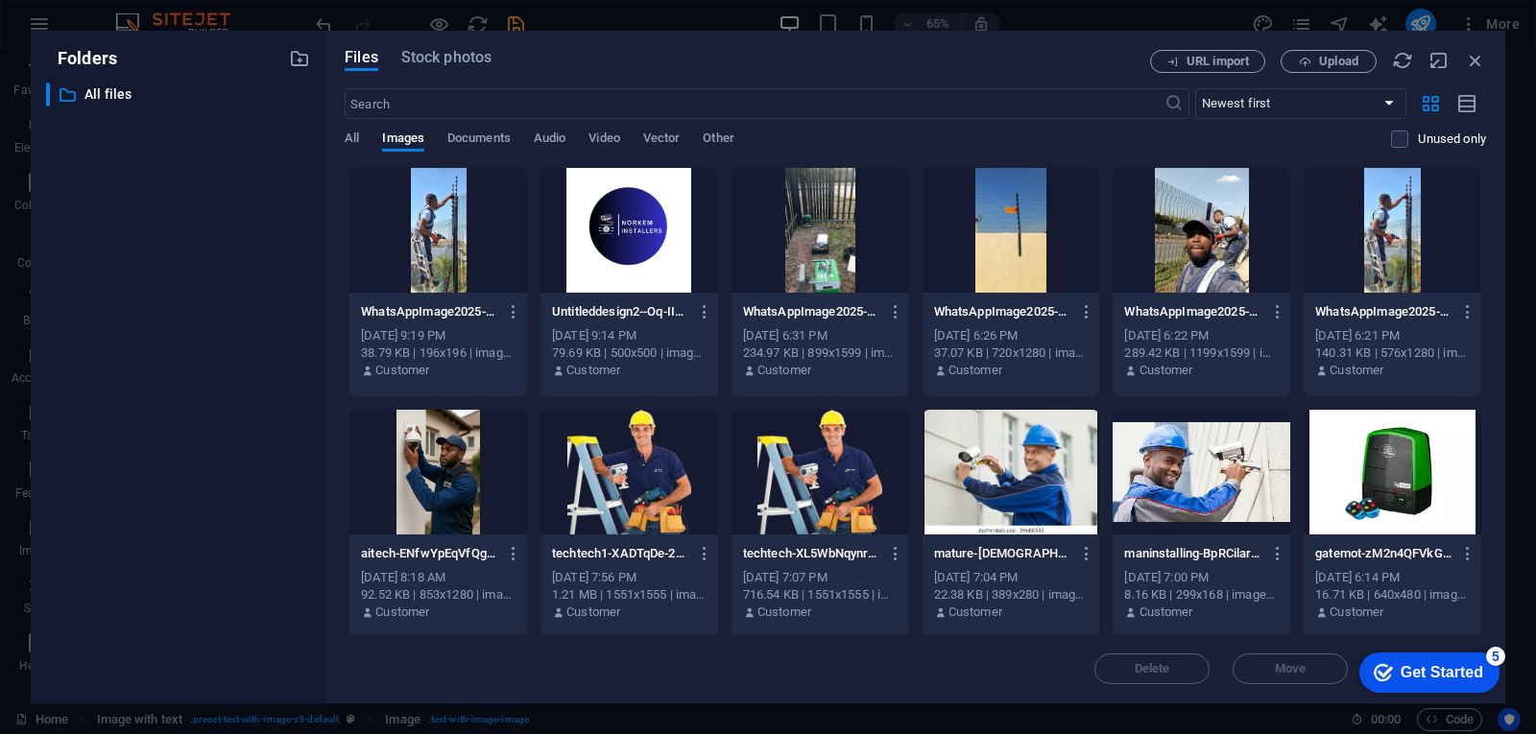
click at [1393, 239] on div at bounding box center [1392, 230] width 178 height 125
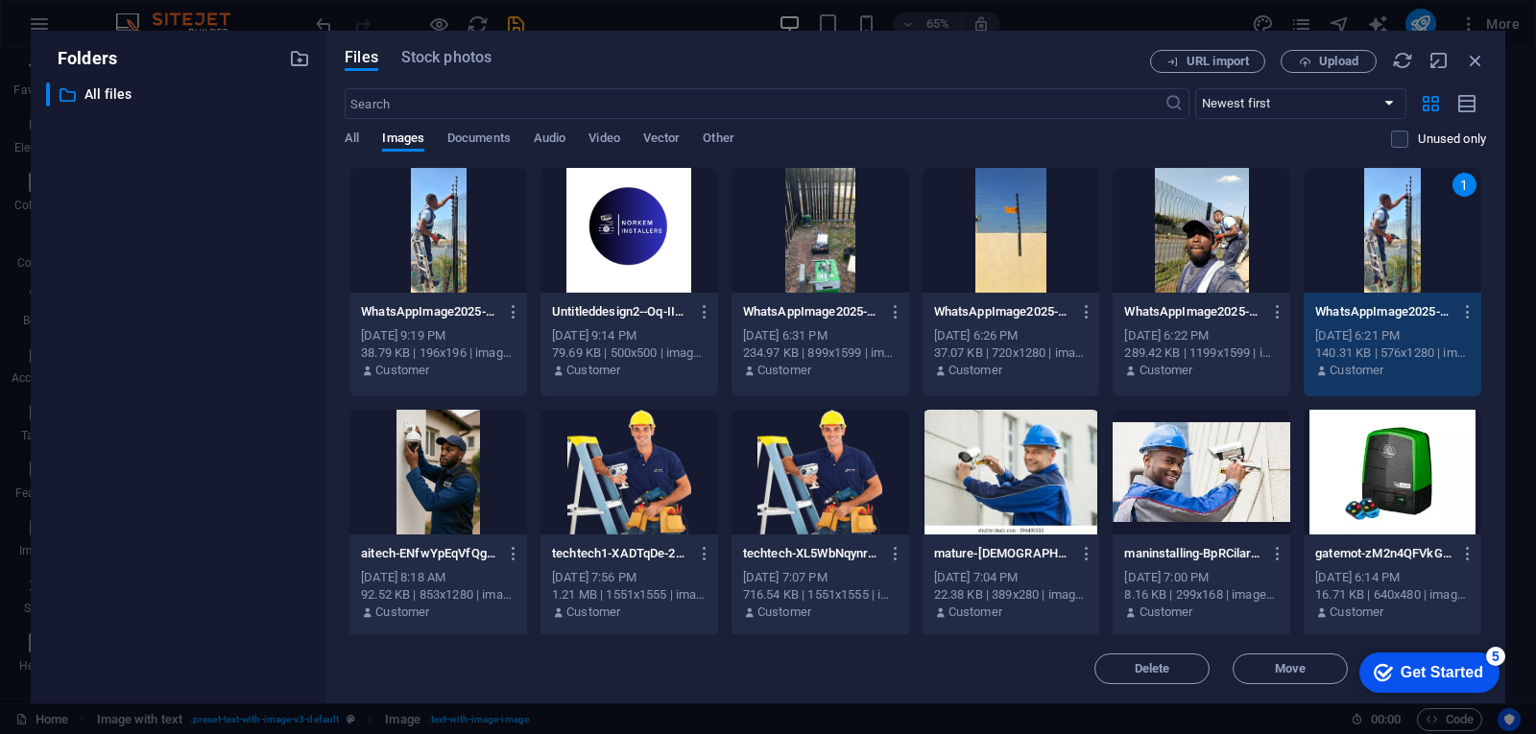
click at [1393, 239] on div "1" at bounding box center [1392, 230] width 178 height 125
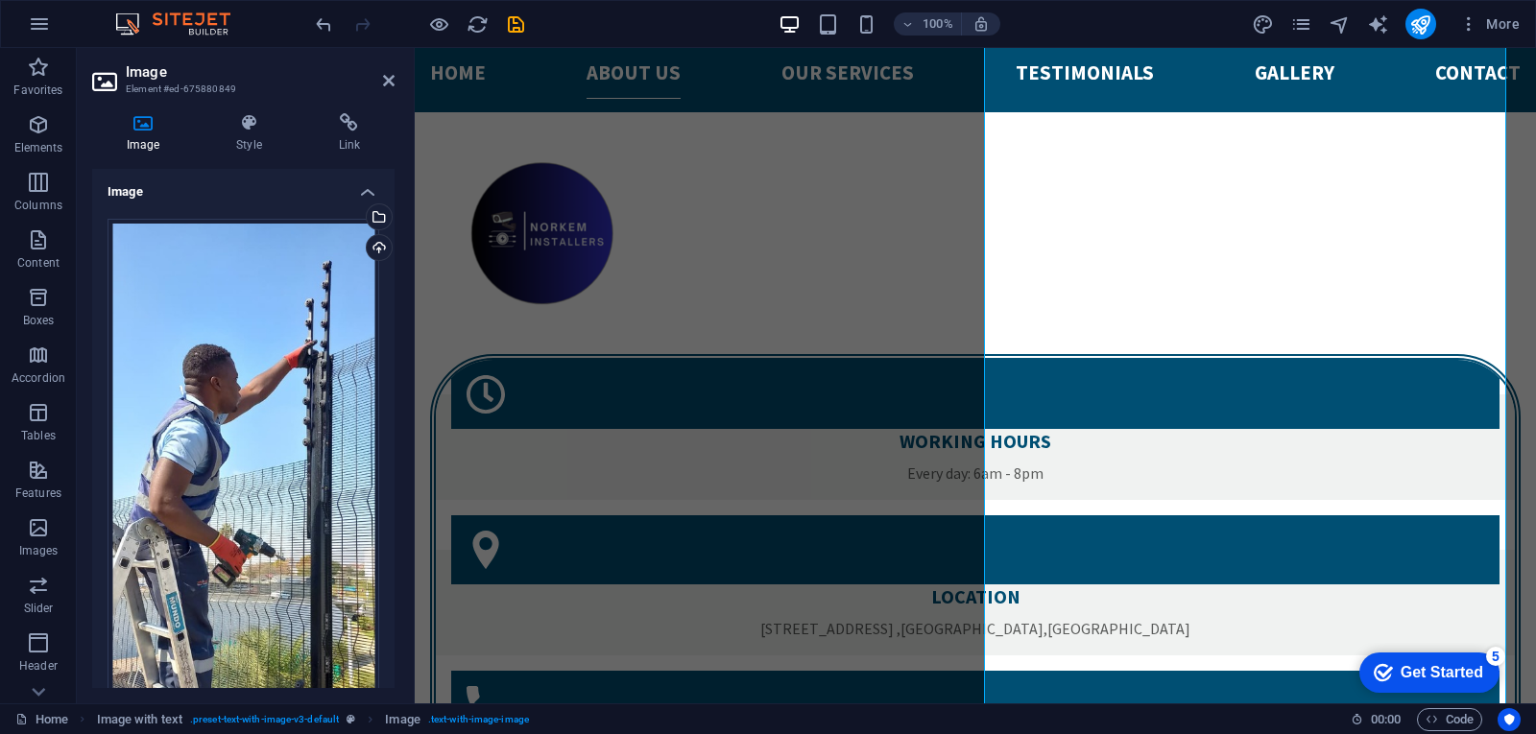
scroll to position [2580, 0]
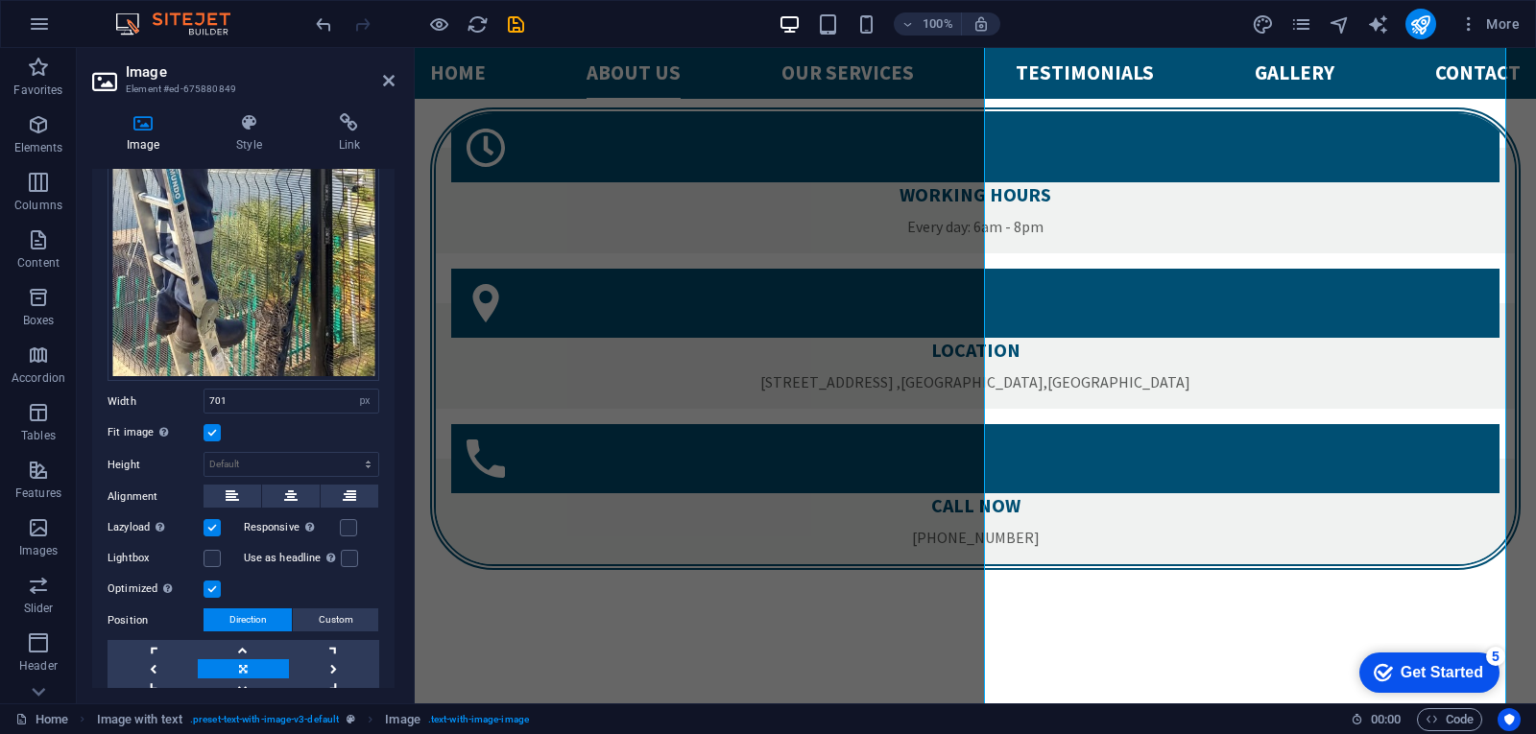
scroll to position [433, 0]
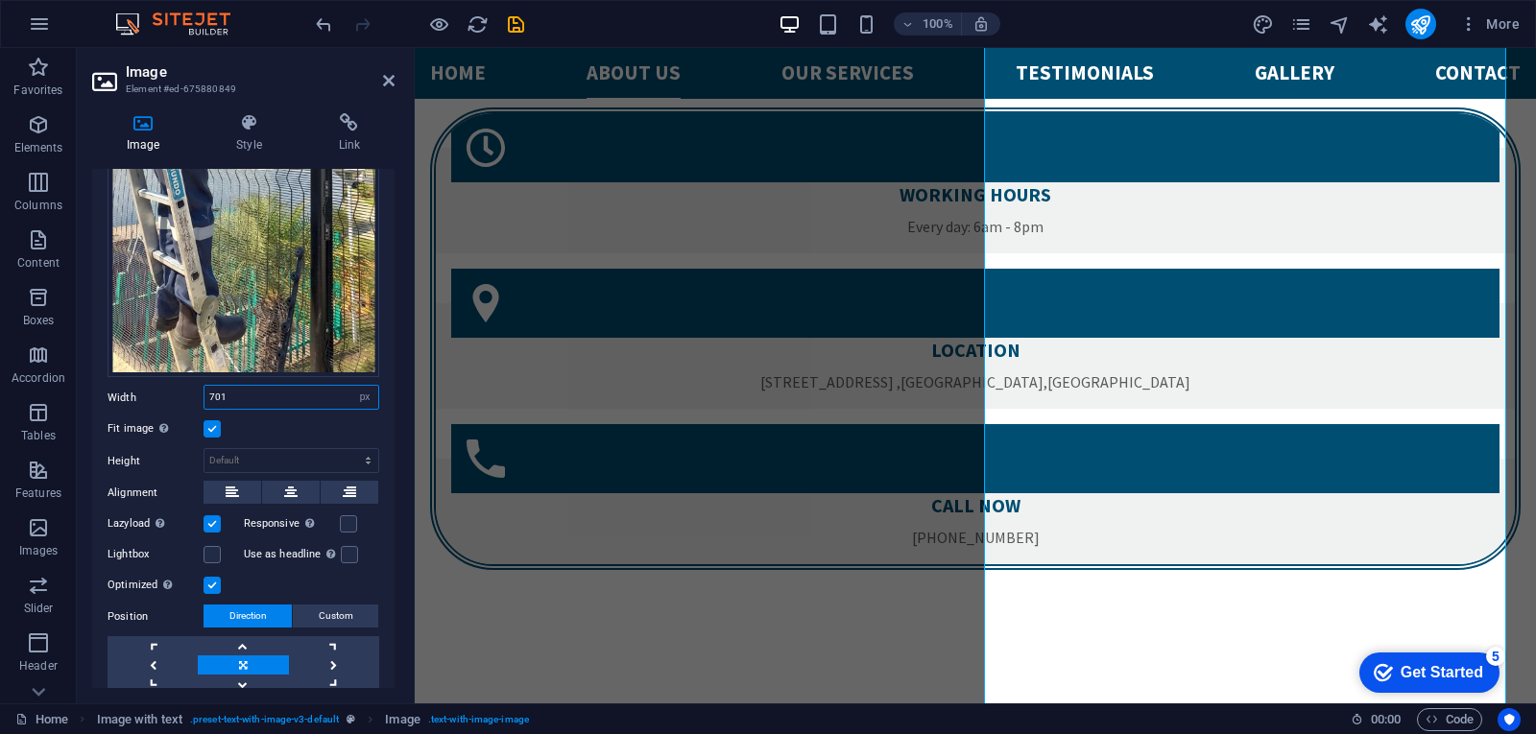
click at [286, 391] on input "701" at bounding box center [291, 397] width 174 height 23
type input "7"
type input "4"
type input "1000"
click at [217, 546] on label at bounding box center [211, 554] width 17 height 17
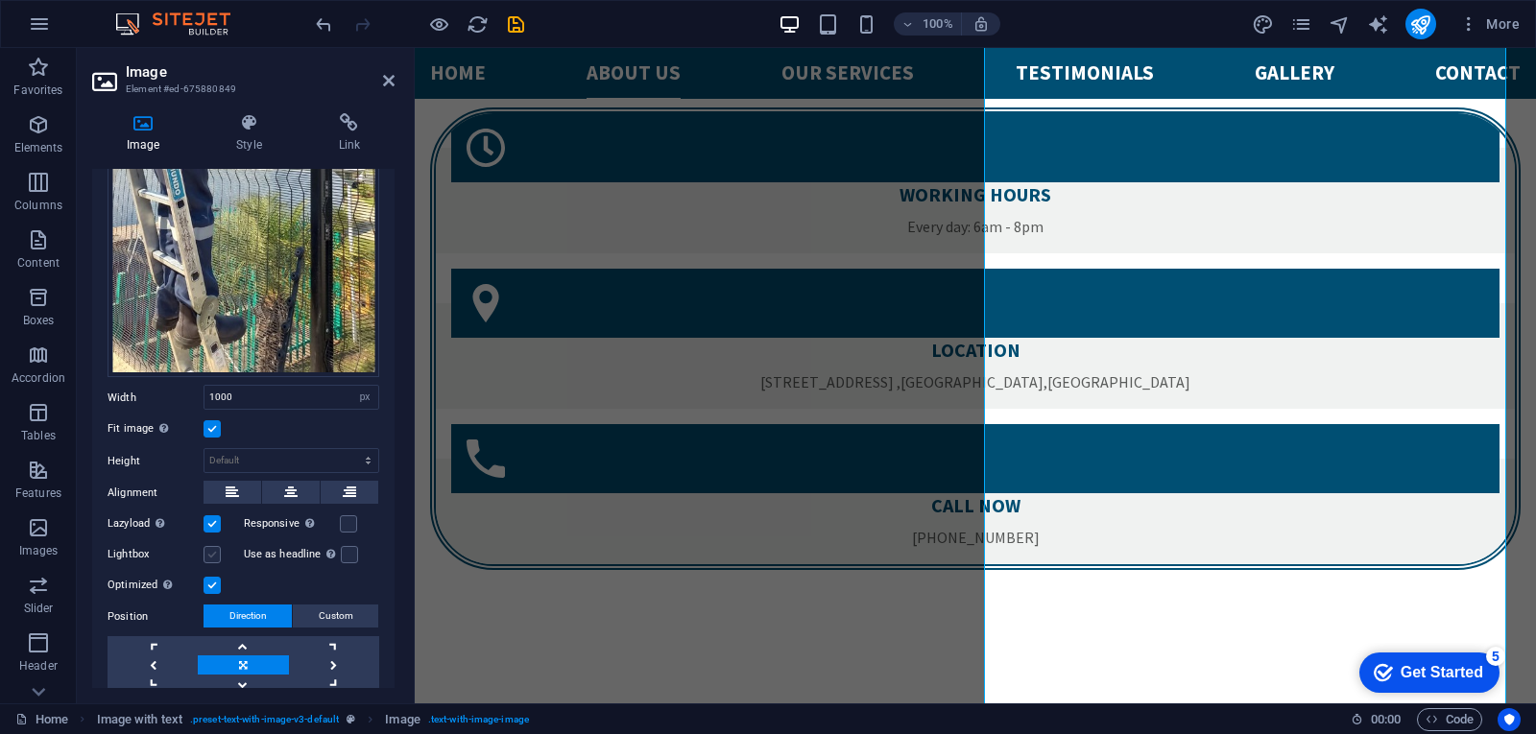
click at [0, 0] on input "Lightbox" at bounding box center [0, 0] width 0 height 0
click at [217, 546] on label at bounding box center [211, 554] width 17 height 17
click at [0, 0] on input "Lightbox" at bounding box center [0, 0] width 0 height 0
click at [349, 517] on label at bounding box center [348, 523] width 17 height 17
click at [0, 0] on input "Responsive Automatically load retina image and smartphone optimized sizes." at bounding box center [0, 0] width 0 height 0
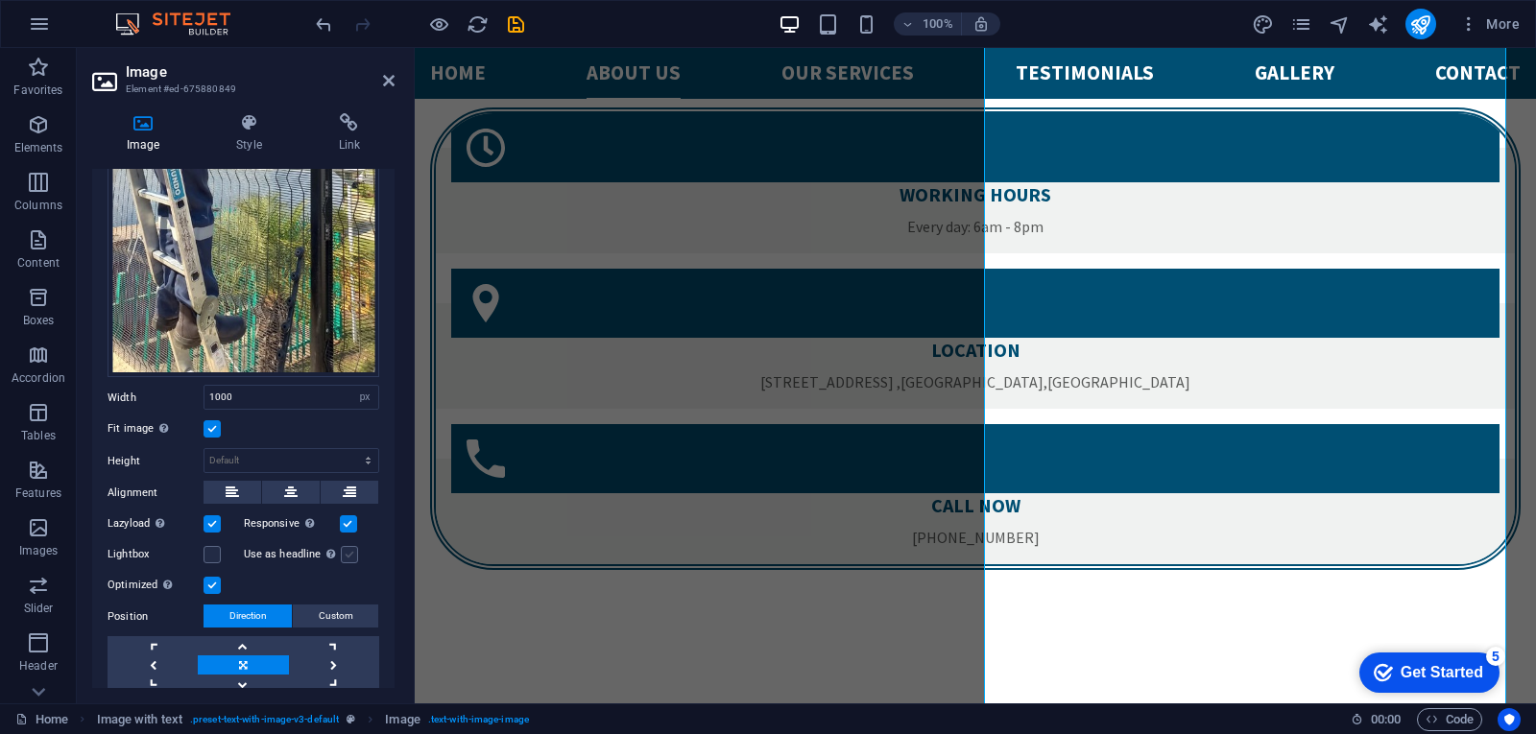
click at [346, 546] on label at bounding box center [349, 554] width 17 height 17
click at [0, 0] on input "Use as headline The image will be wrapped in an H1 headline tag. Useful for giv…" at bounding box center [0, 0] width 0 height 0
click at [346, 546] on label at bounding box center [349, 554] width 17 height 17
click at [0, 0] on input "Use as headline The image will be wrapped in an H1 headline tag. Useful for giv…" at bounding box center [0, 0] width 0 height 0
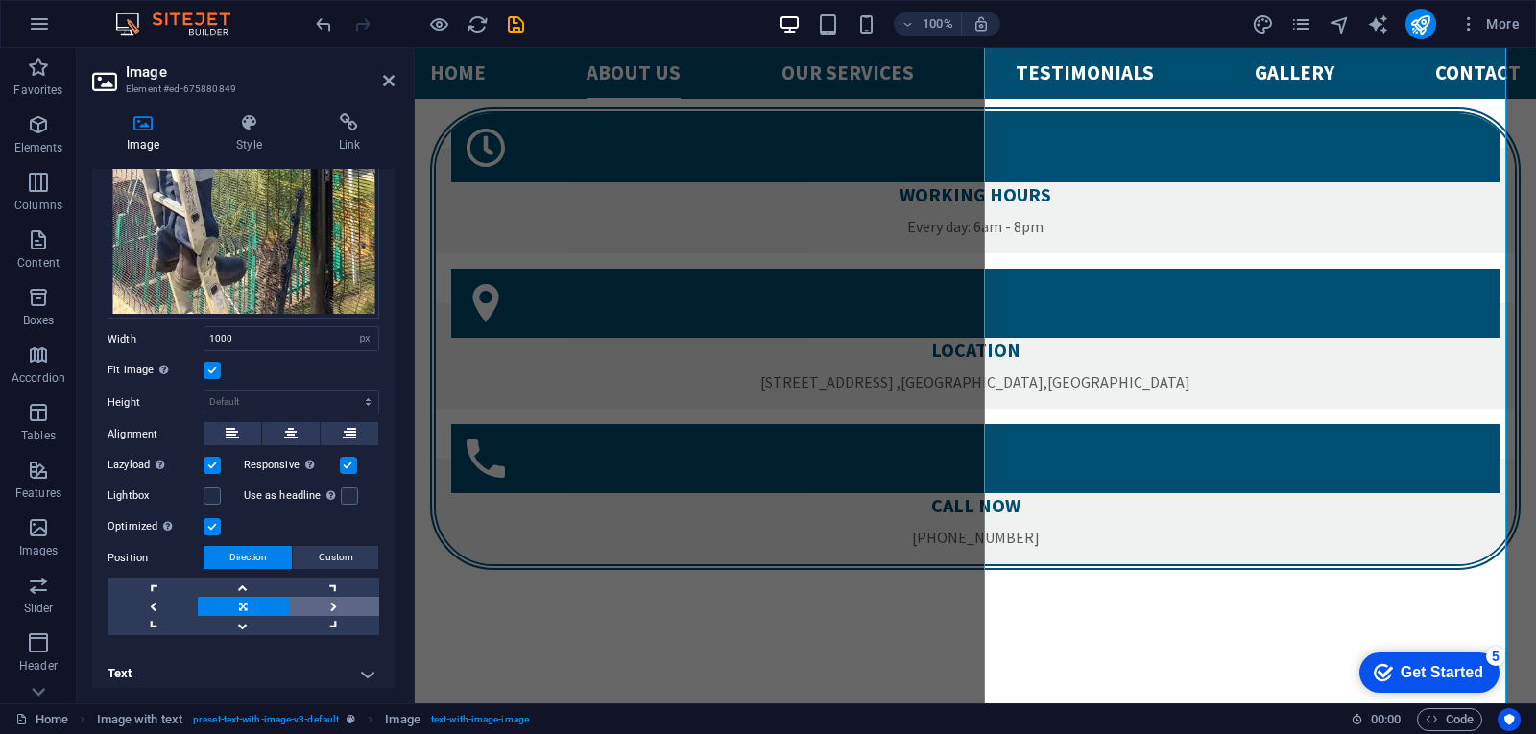
click at [334, 597] on link at bounding box center [334, 606] width 90 height 19
click at [153, 597] on link at bounding box center [152, 606] width 90 height 19
click at [234, 597] on link at bounding box center [243, 606] width 90 height 19
click at [235, 597] on link at bounding box center [243, 606] width 90 height 19
click at [236, 597] on link at bounding box center [243, 606] width 90 height 19
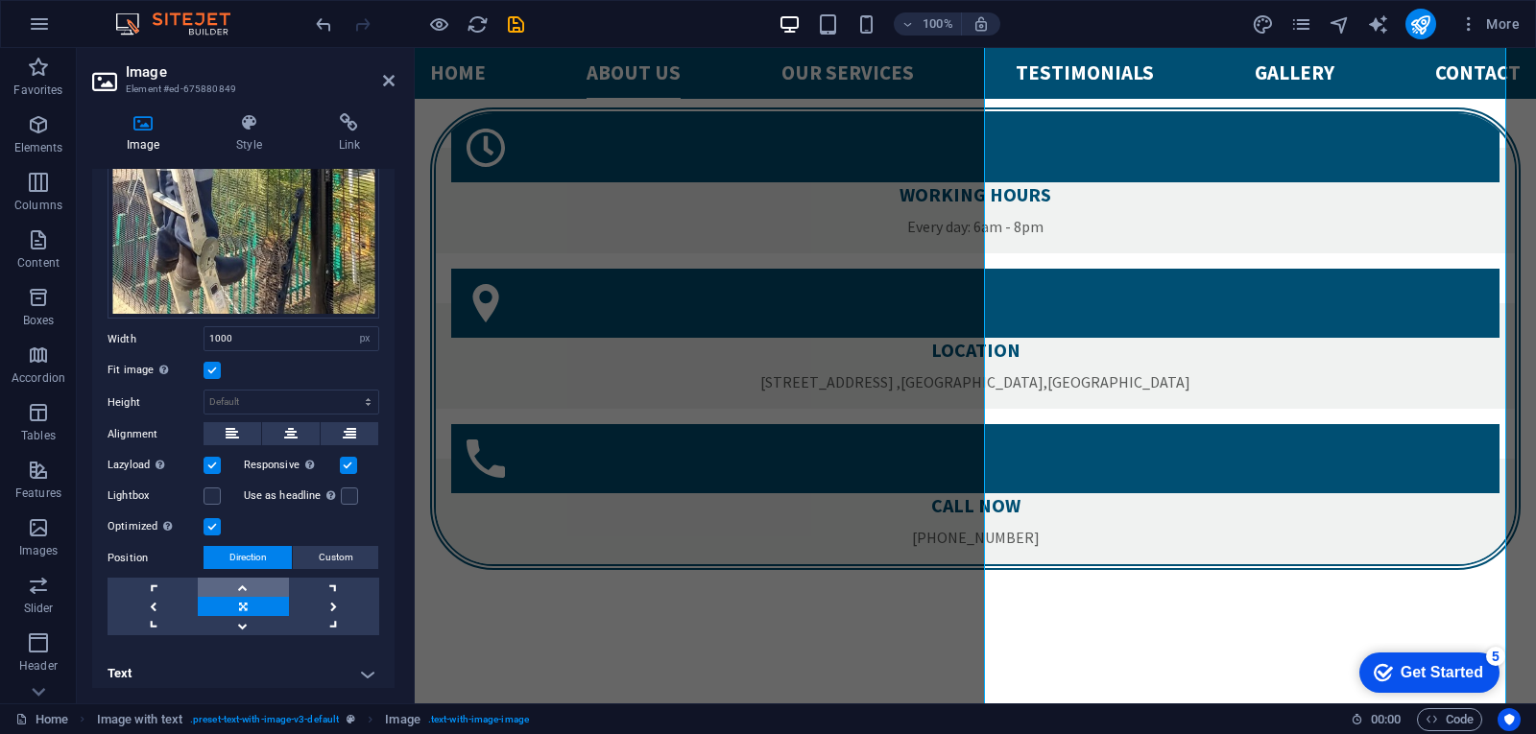
click at [245, 578] on link at bounding box center [243, 587] width 90 height 19
click at [245, 624] on link at bounding box center [243, 625] width 90 height 19
click at [364, 391] on select "Default auto px" at bounding box center [291, 402] width 174 height 23
click at [204, 391] on select "Default auto px" at bounding box center [291, 402] width 174 height 23
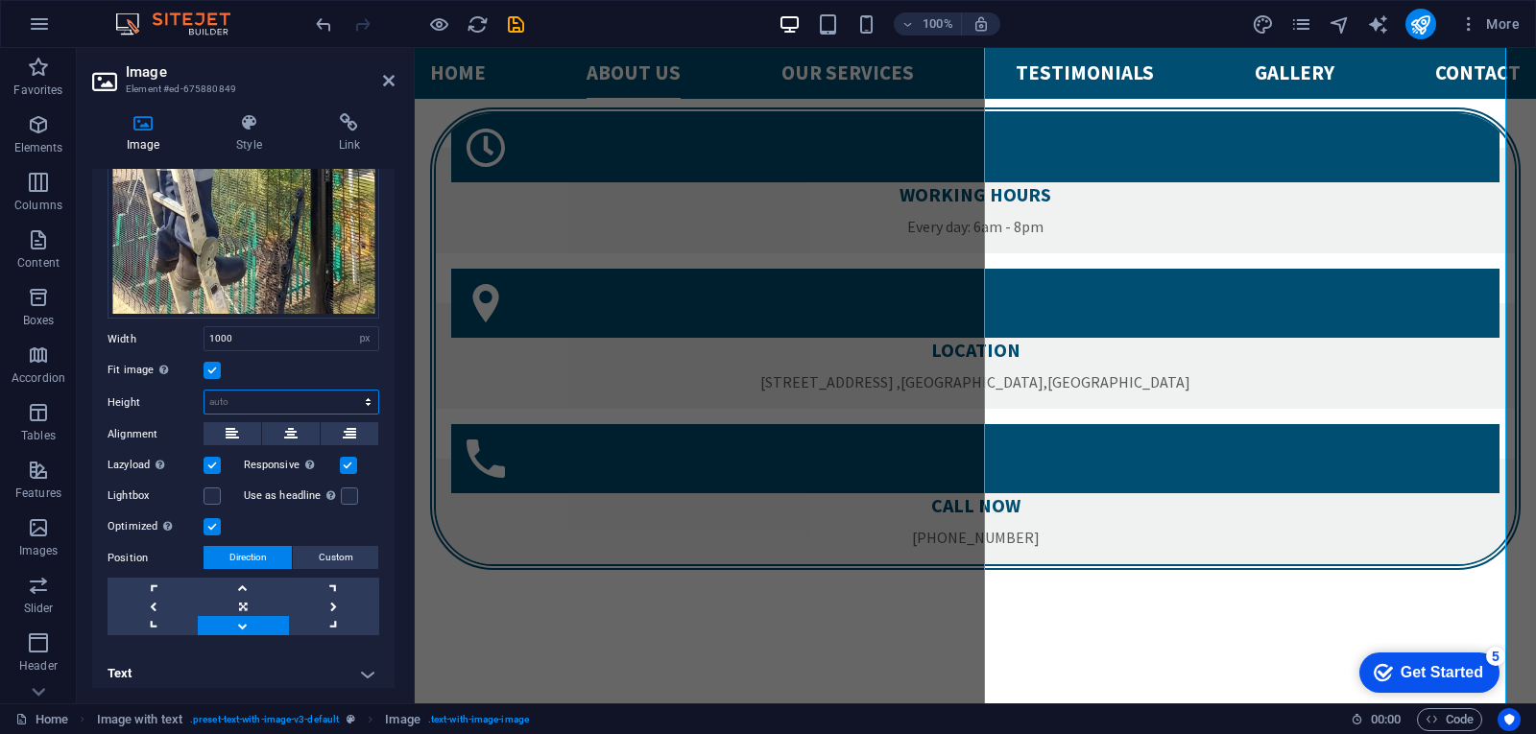
click at [366, 391] on select "Default auto px" at bounding box center [291, 402] width 174 height 23
select select "px"
click at [347, 391] on select "Default auto px" at bounding box center [291, 402] width 174 height 23
type input "1181"
click at [409, 361] on div "Image Style Link Image Drag files here, click to choose files or select files f…" at bounding box center [243, 401] width 333 height 606
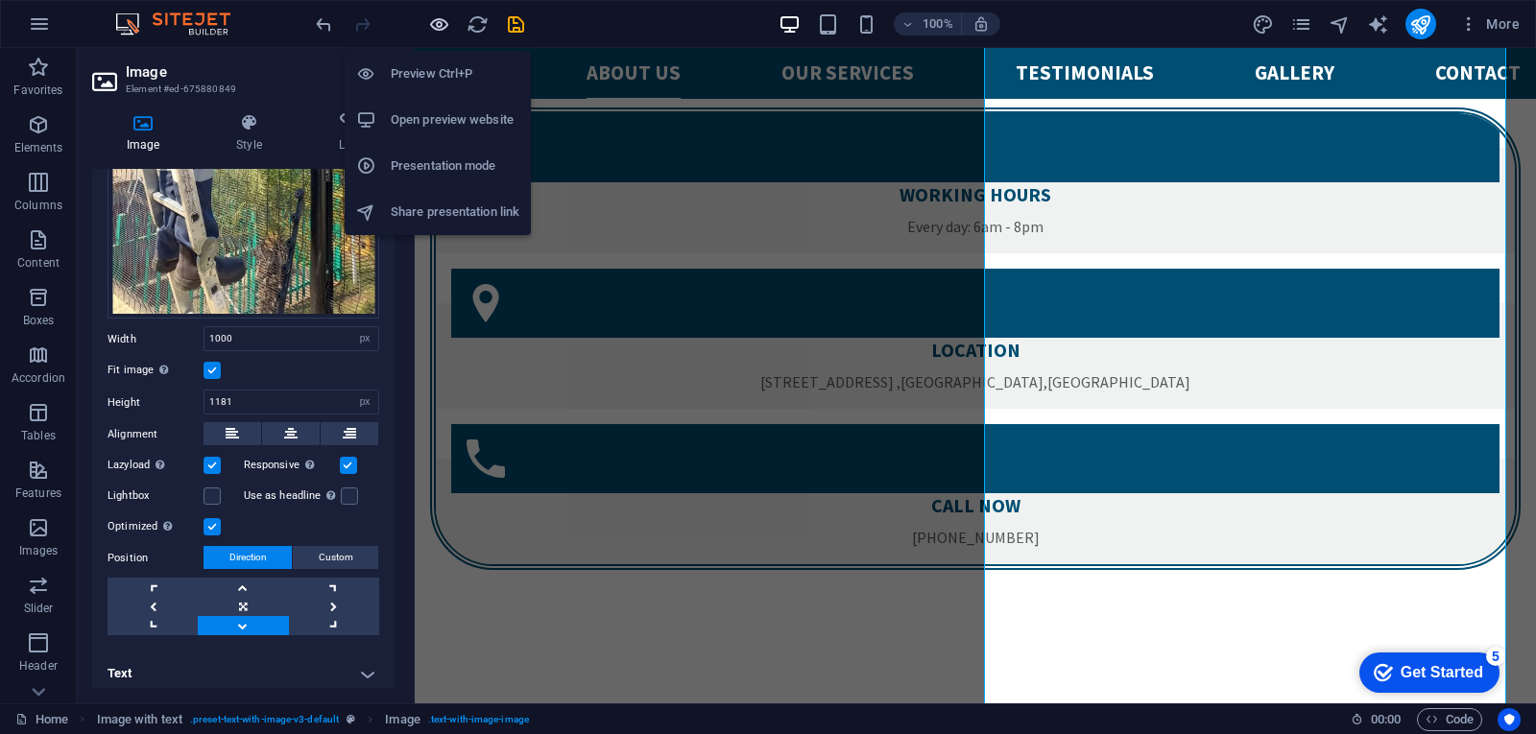
click at [444, 19] on icon "button" at bounding box center [439, 24] width 22 height 22
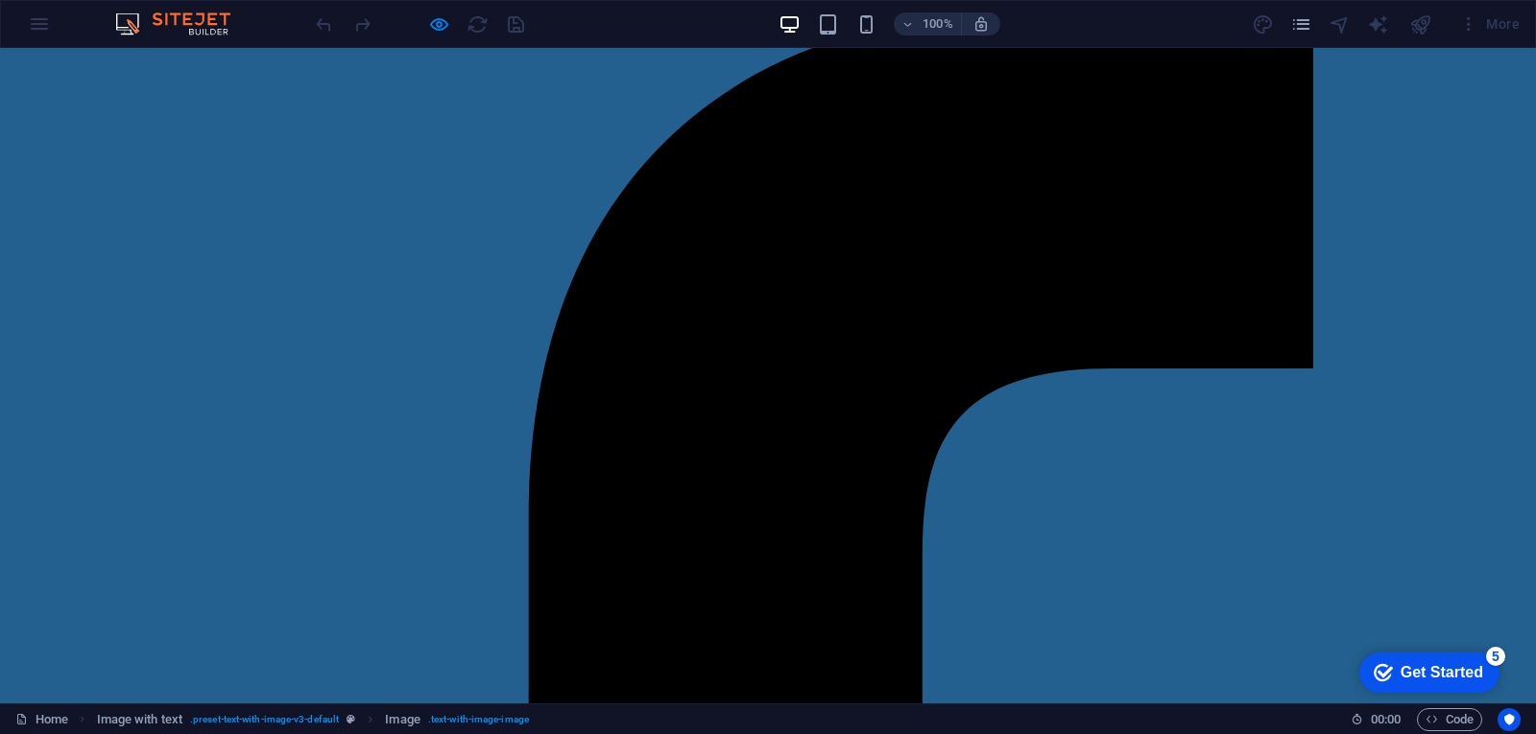
scroll to position [0, 0]
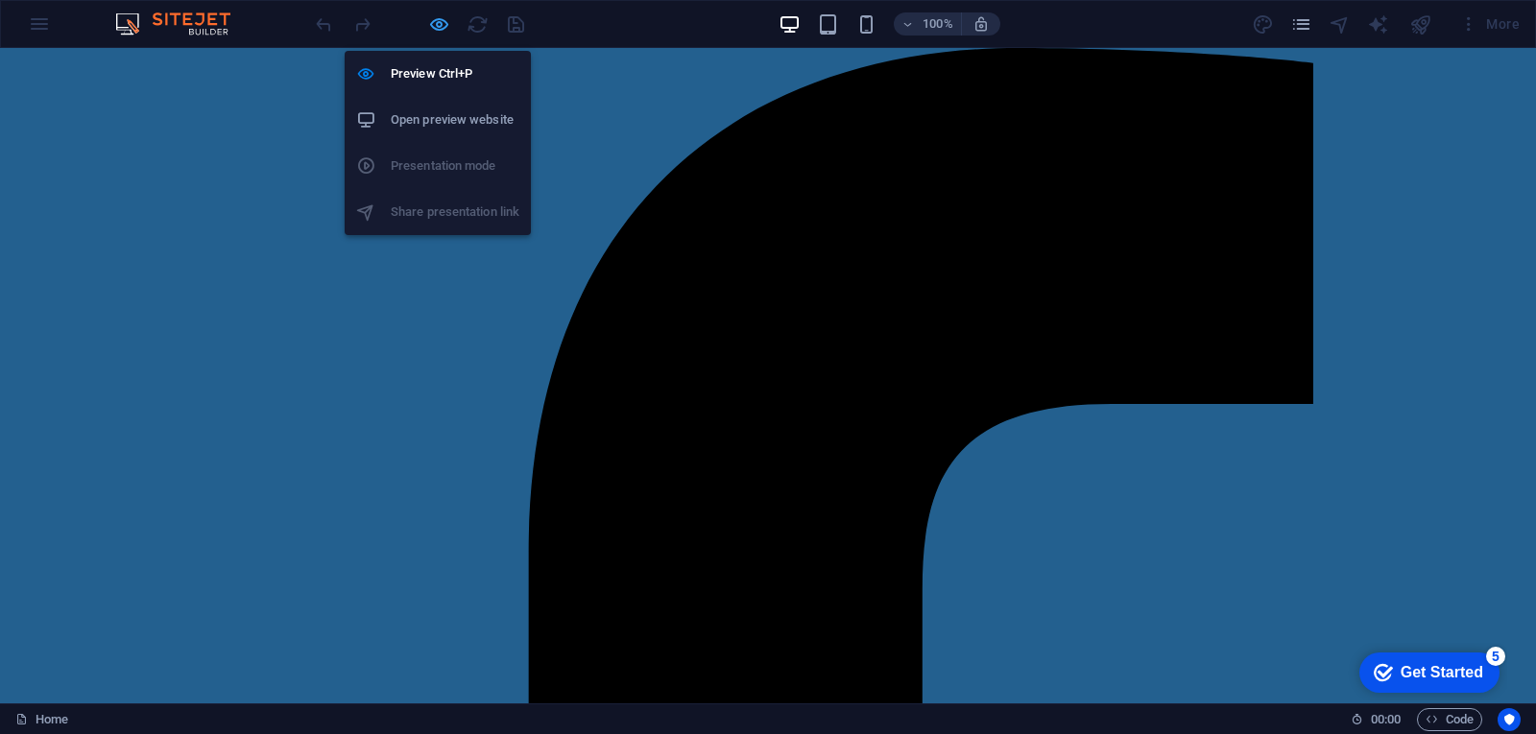
click at [443, 19] on icon "button" at bounding box center [439, 24] width 22 height 22
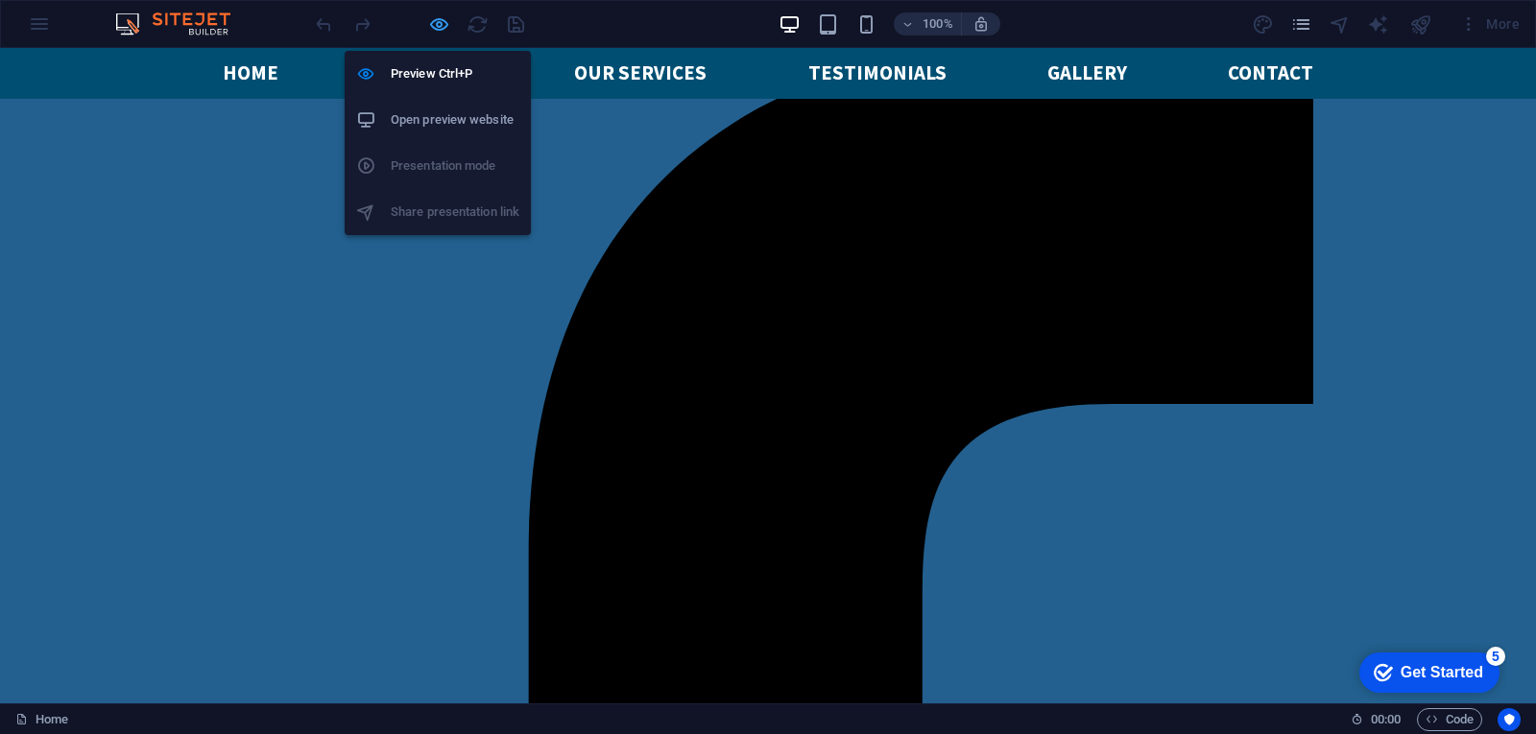
select select "px"
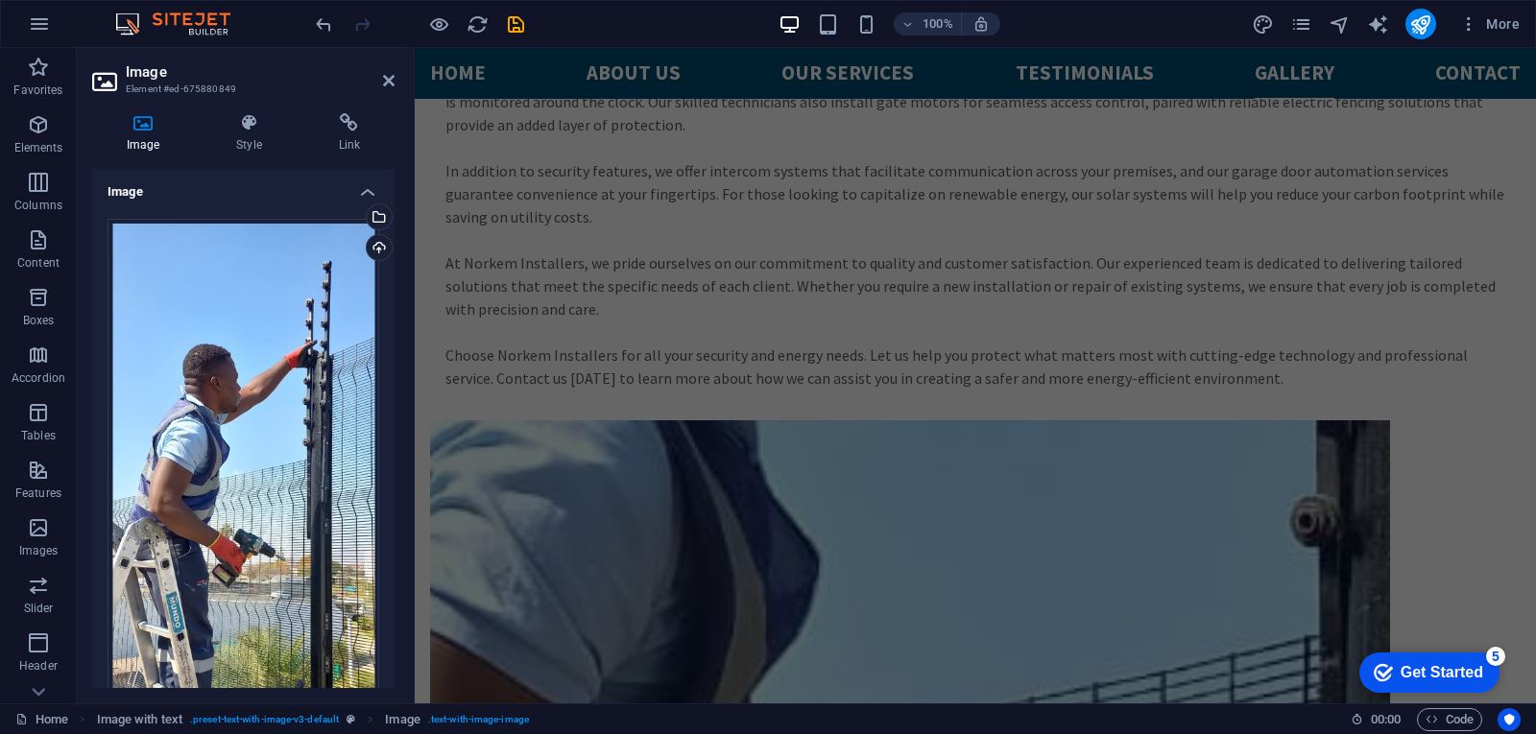
scroll to position [7332, 0]
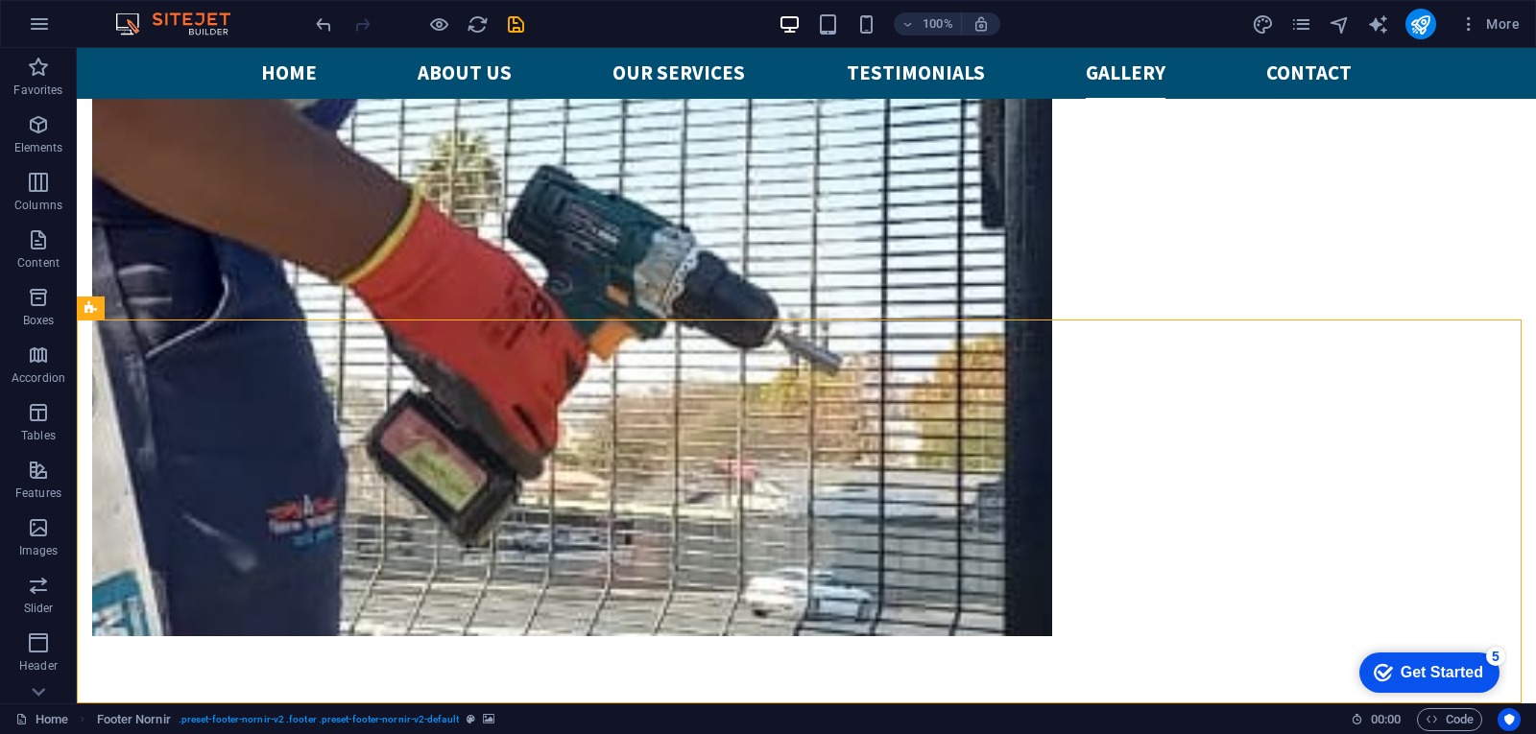
scroll to position [8011, 0]
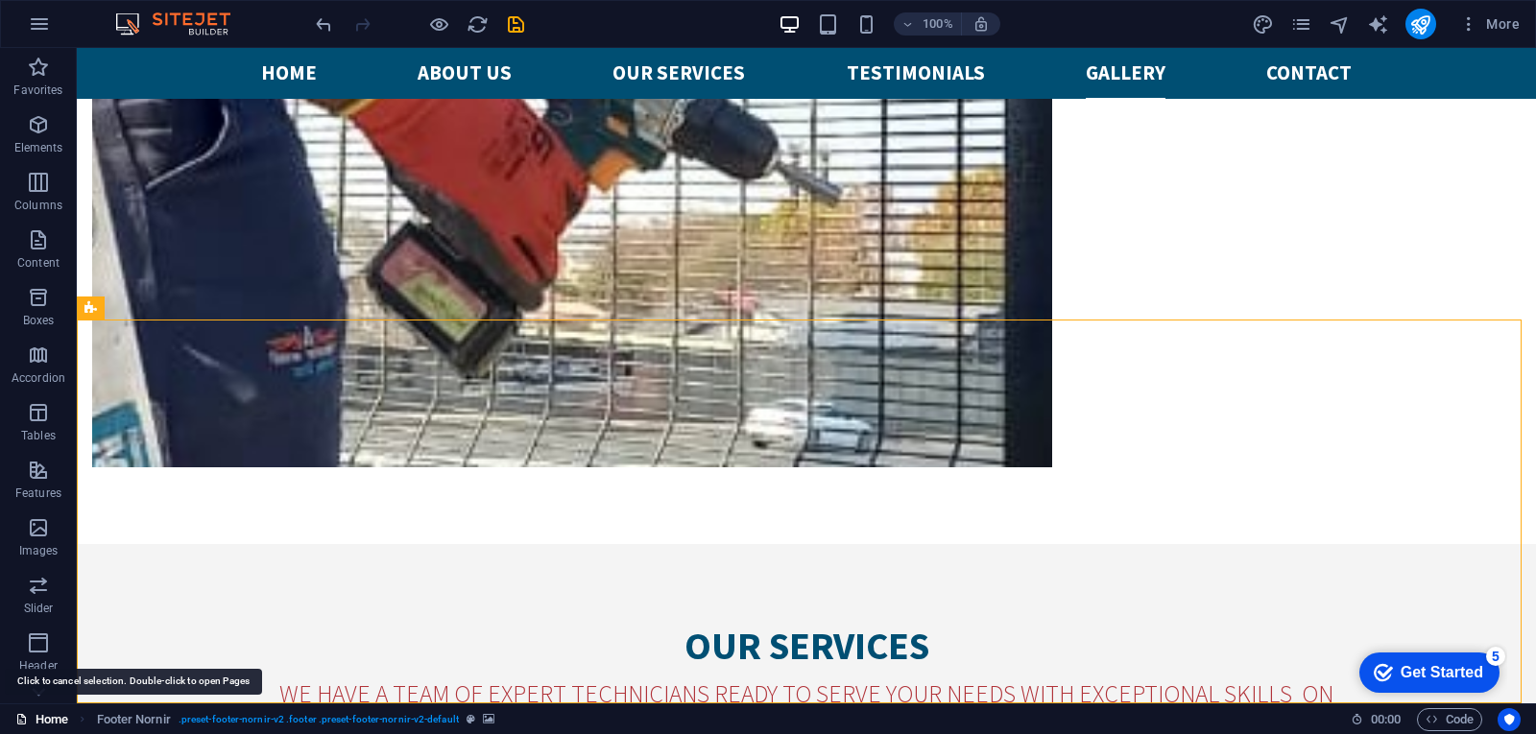
click at [62, 717] on link "Home" at bounding box center [41, 719] width 53 height 23
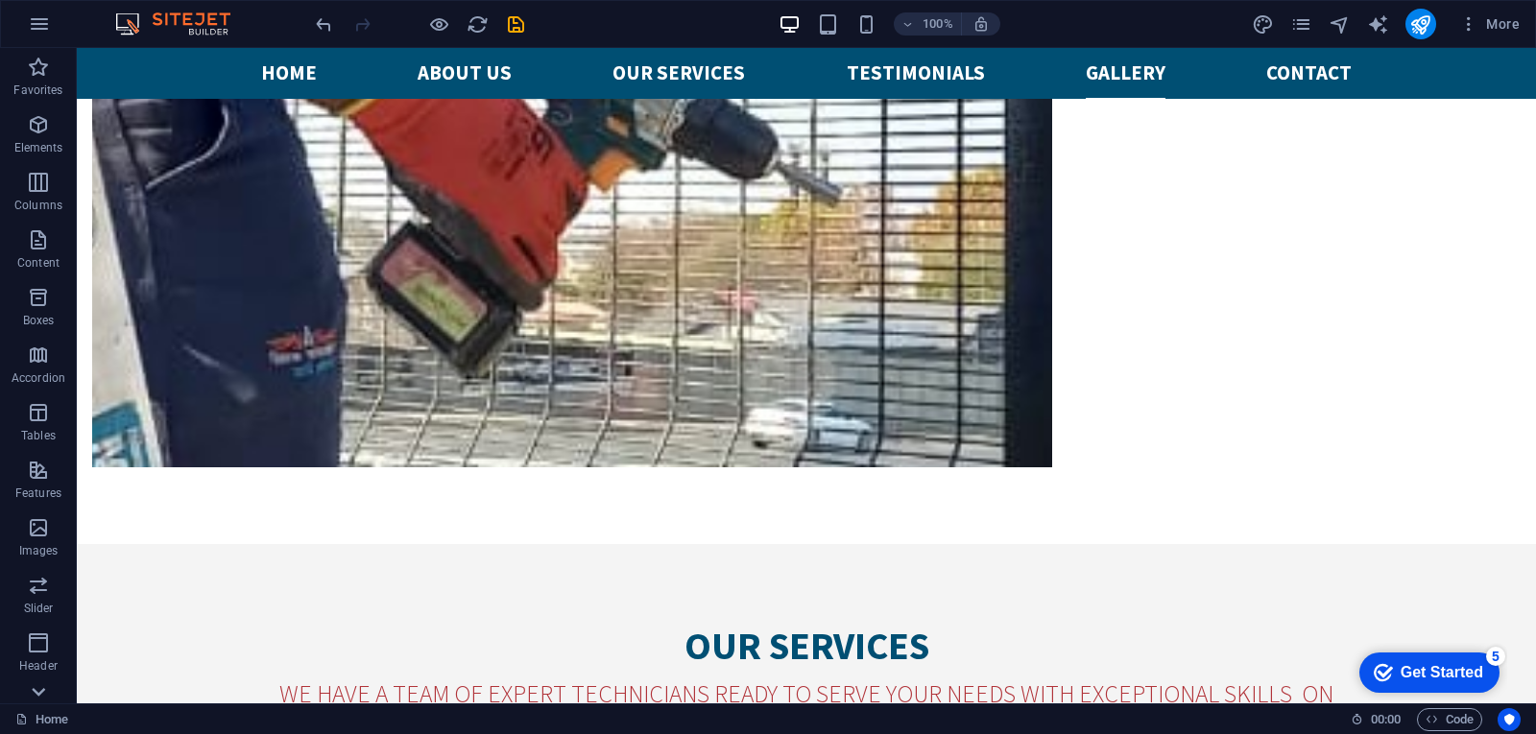
click at [41, 73] on icon at bounding box center [38, 59] width 27 height 27
click at [33, 620] on span "Marketing" at bounding box center [38, 619] width 77 height 46
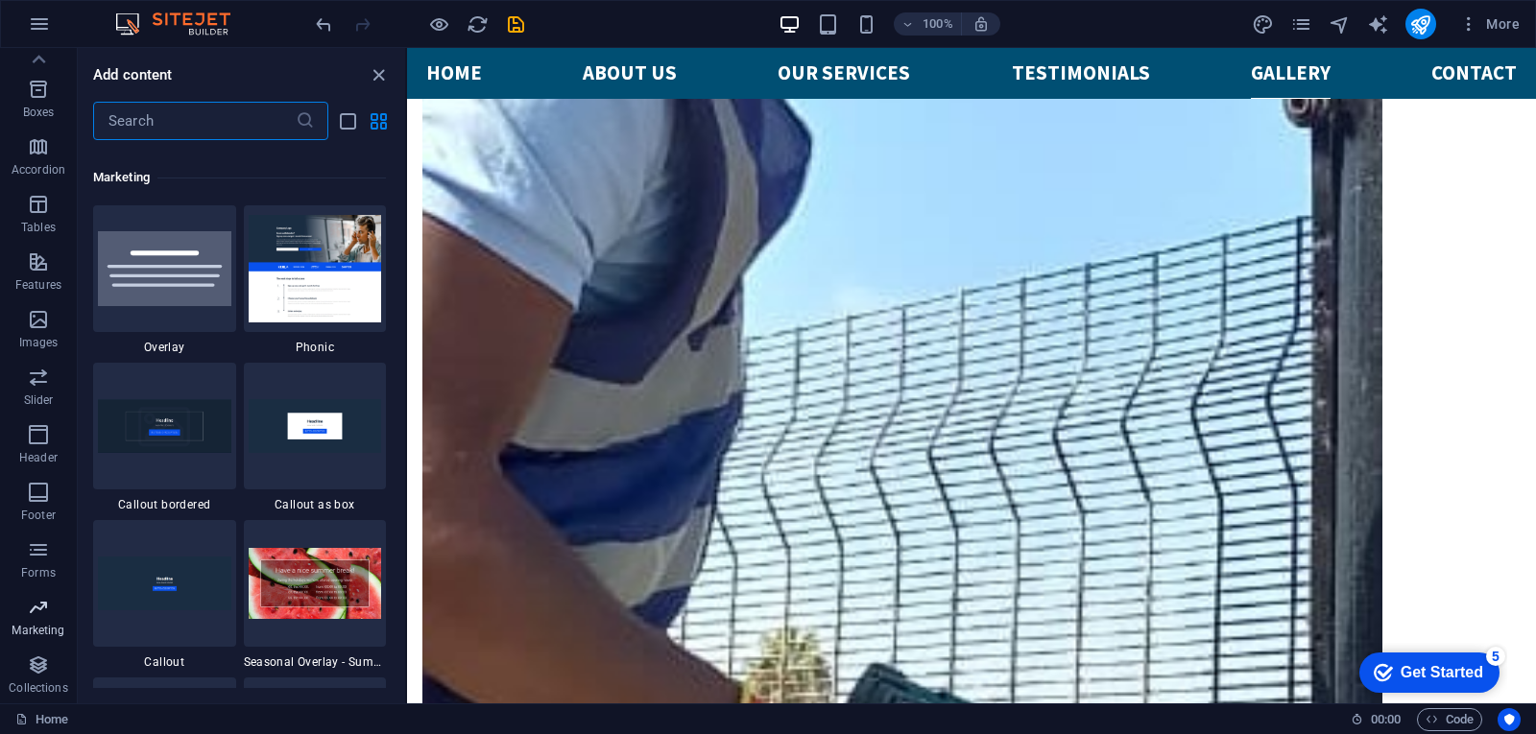
scroll to position [15634, 0]
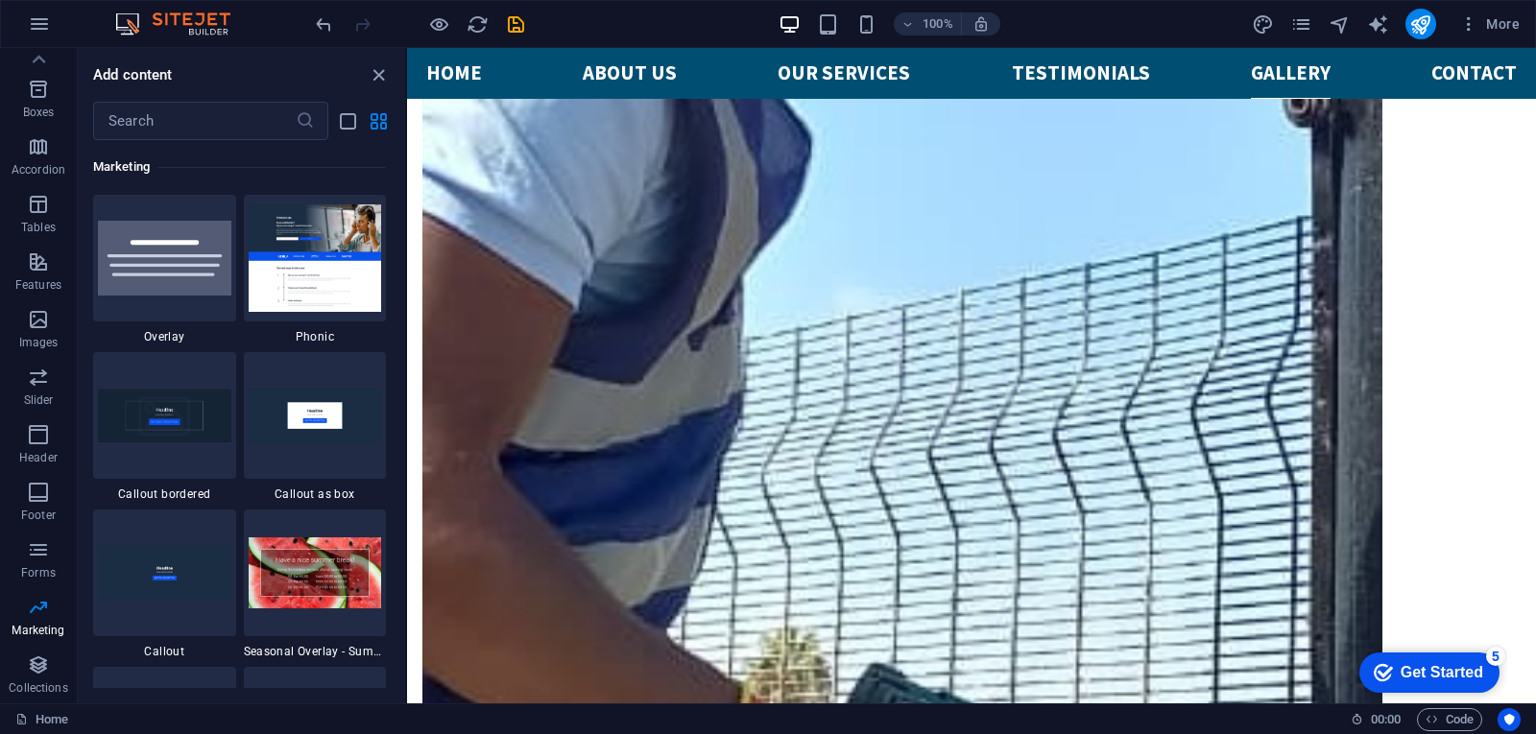
click at [402, 598] on div "Favorites 1 Star Headline 1 Star Container Elements 1 Star Headline 1 Star Text…" at bounding box center [241, 414] width 327 height 548
click at [400, 643] on div "Favorites 1 Star Headline 1 Star Container Elements 1 Star Headline 1 Star Text…" at bounding box center [241, 414] width 327 height 548
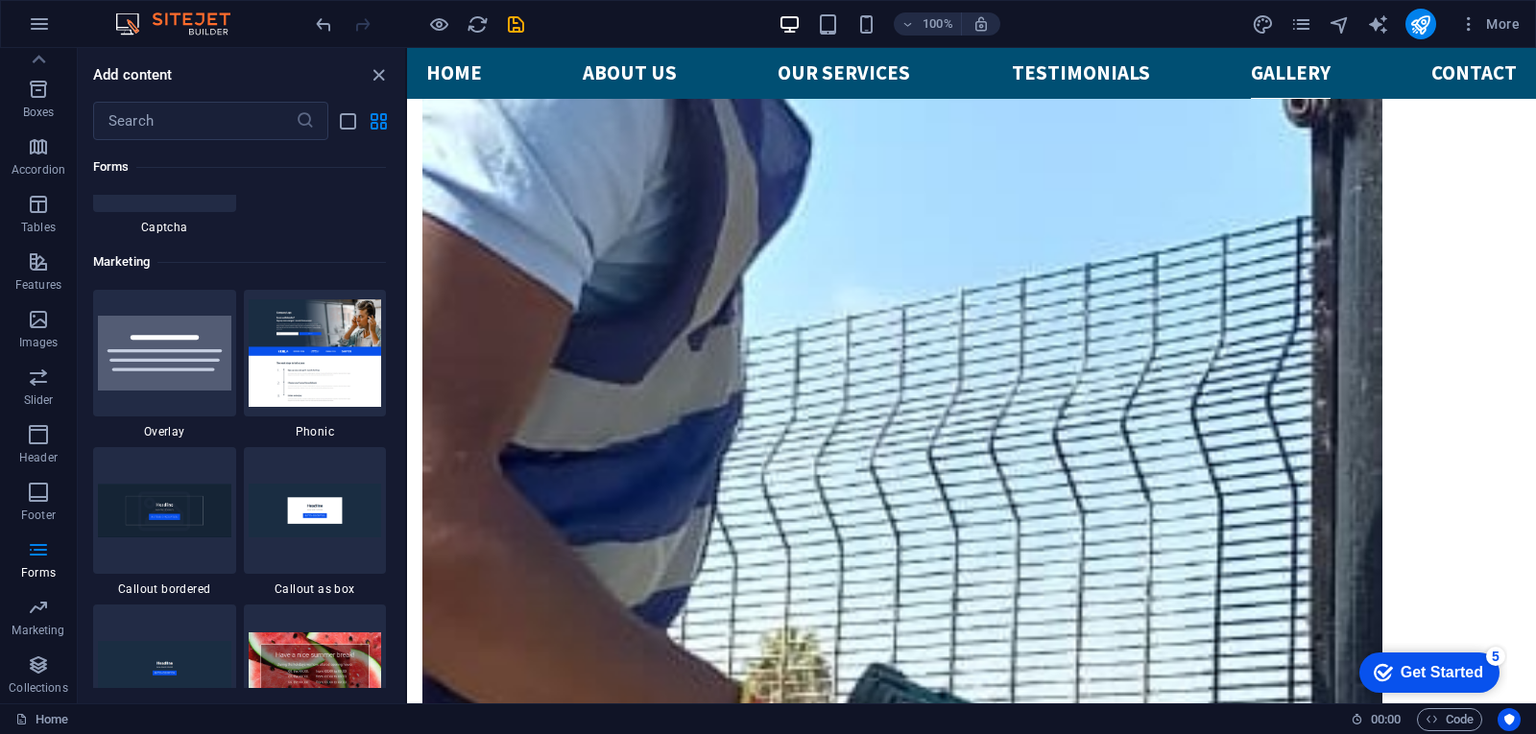
scroll to position [15505, 0]
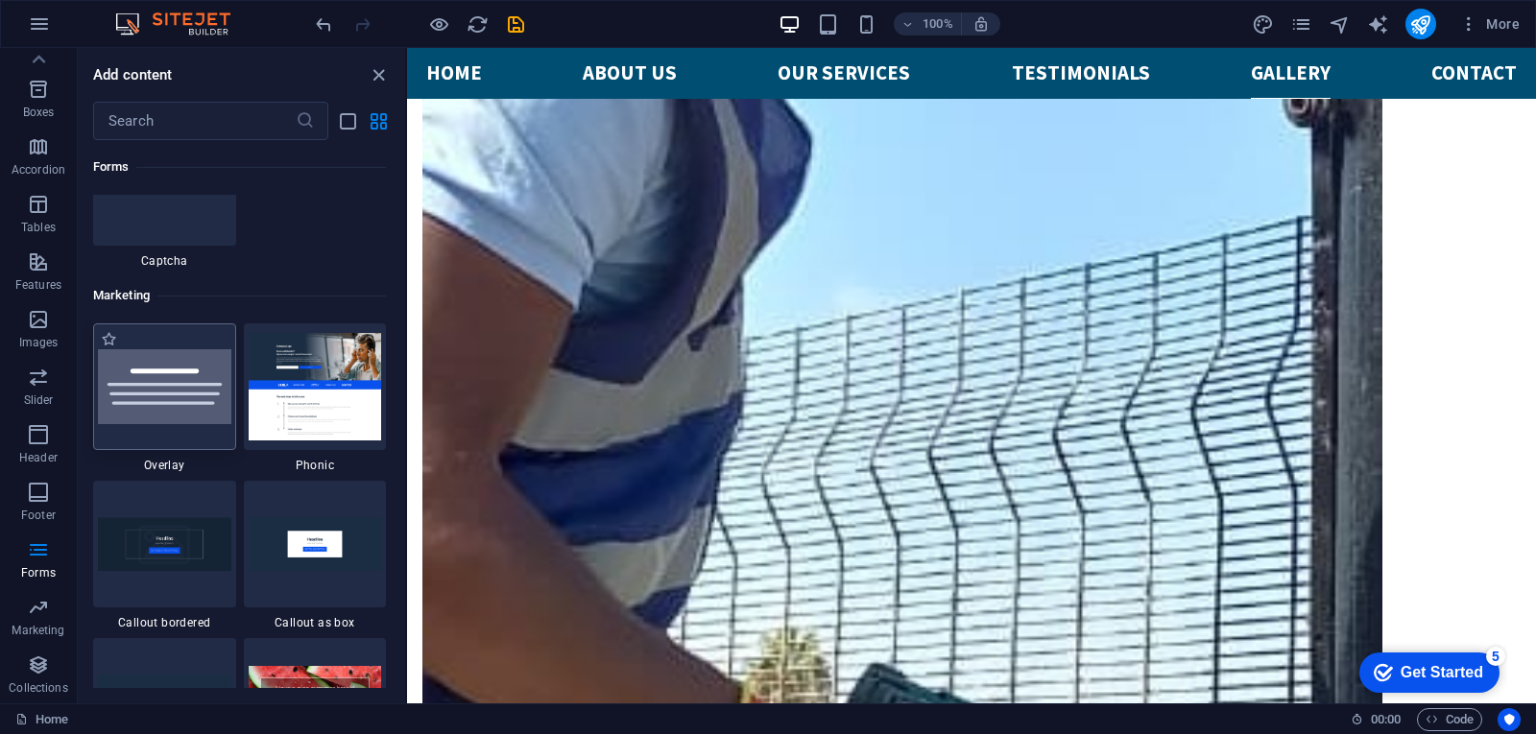
click at [169, 395] on img at bounding box center [164, 386] width 133 height 75
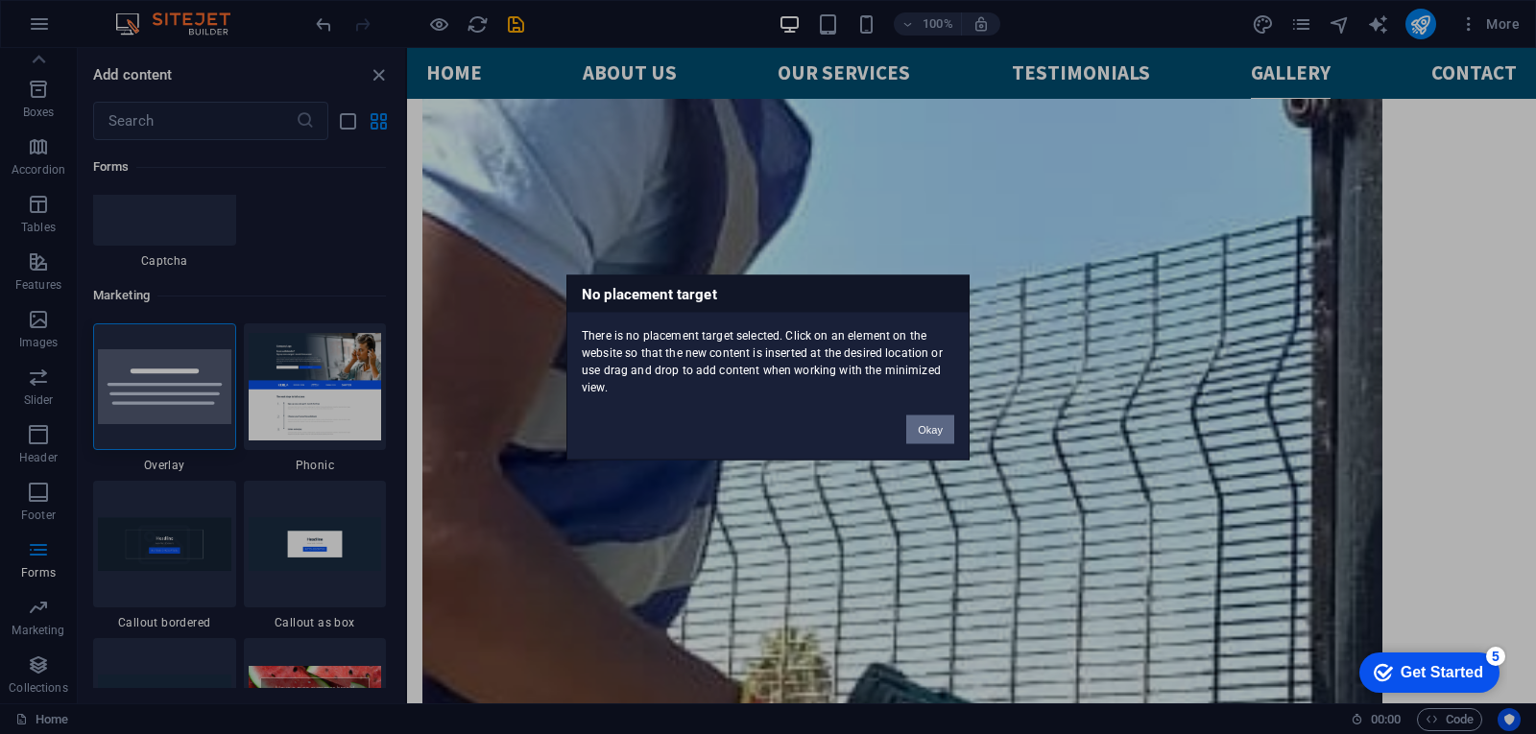
click at [938, 431] on button "Okay" at bounding box center [930, 429] width 48 height 29
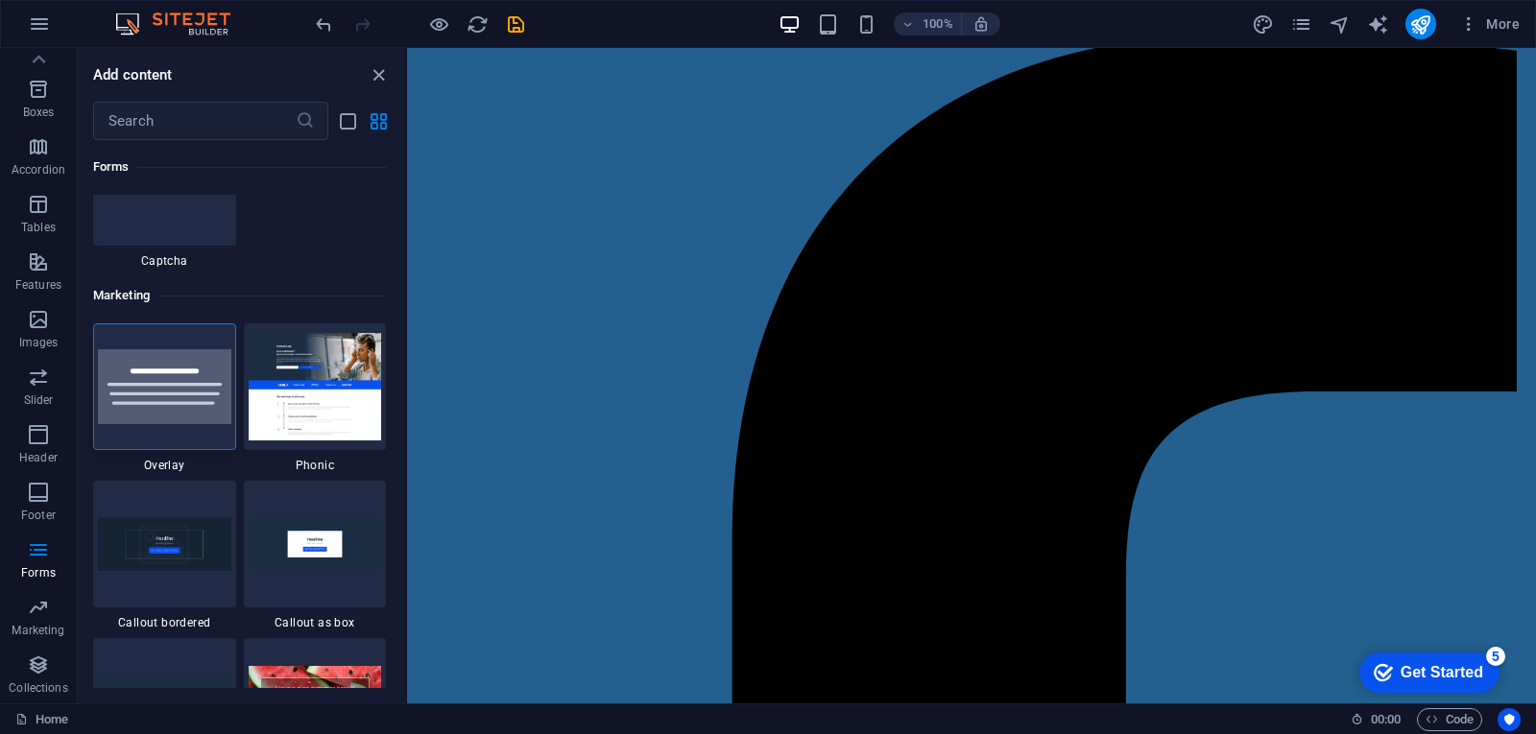
scroll to position [0, 0]
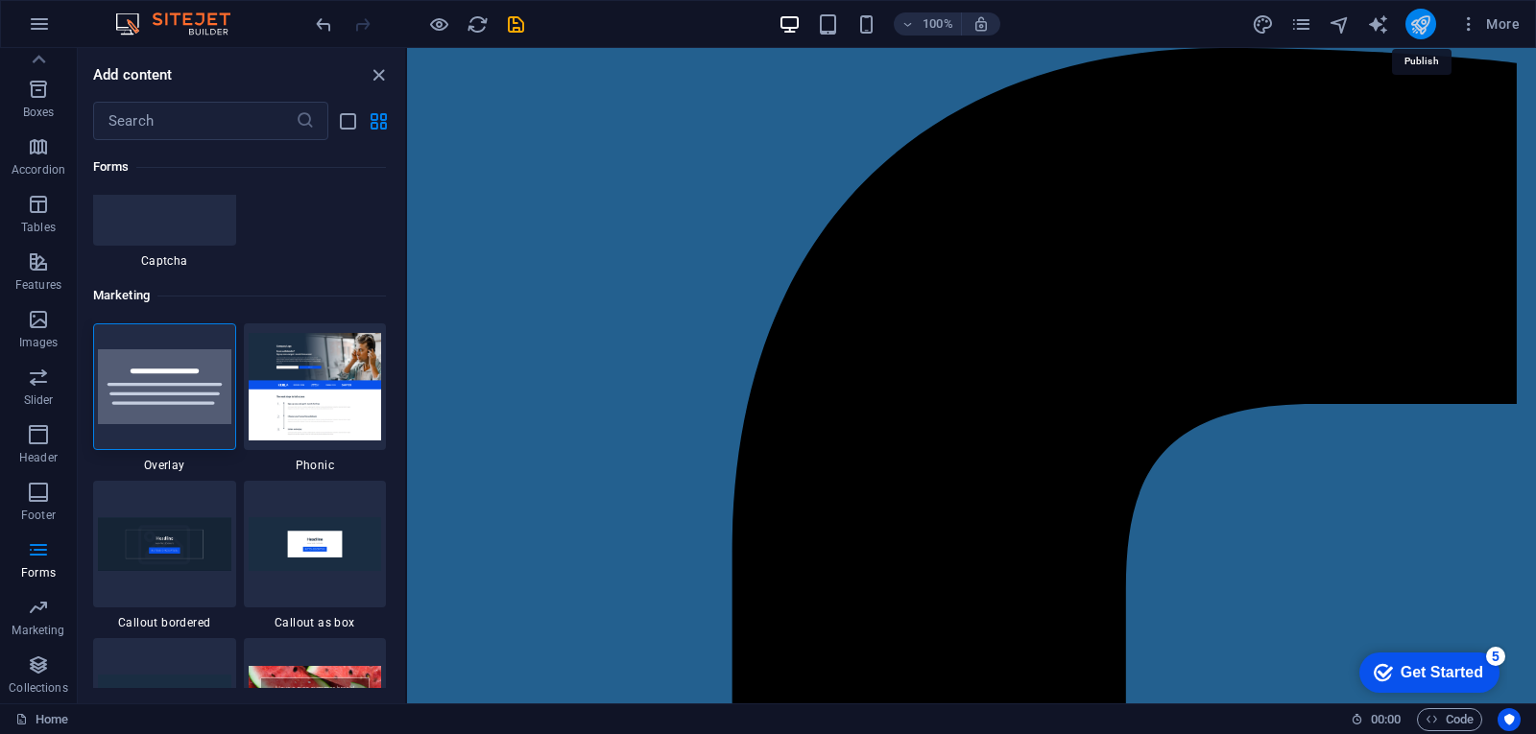
click at [1424, 25] on icon "publish" at bounding box center [1420, 24] width 22 height 22
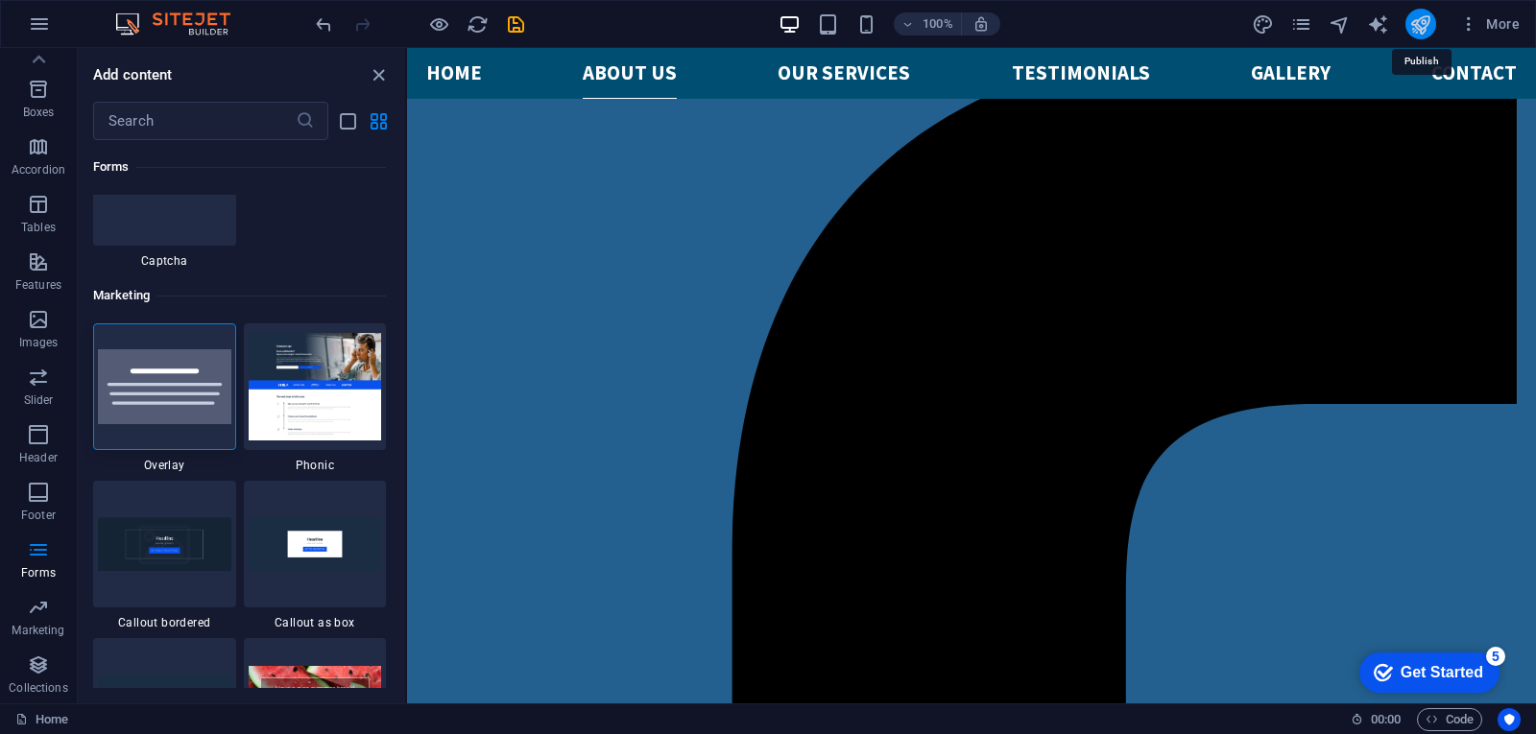
select select "px"
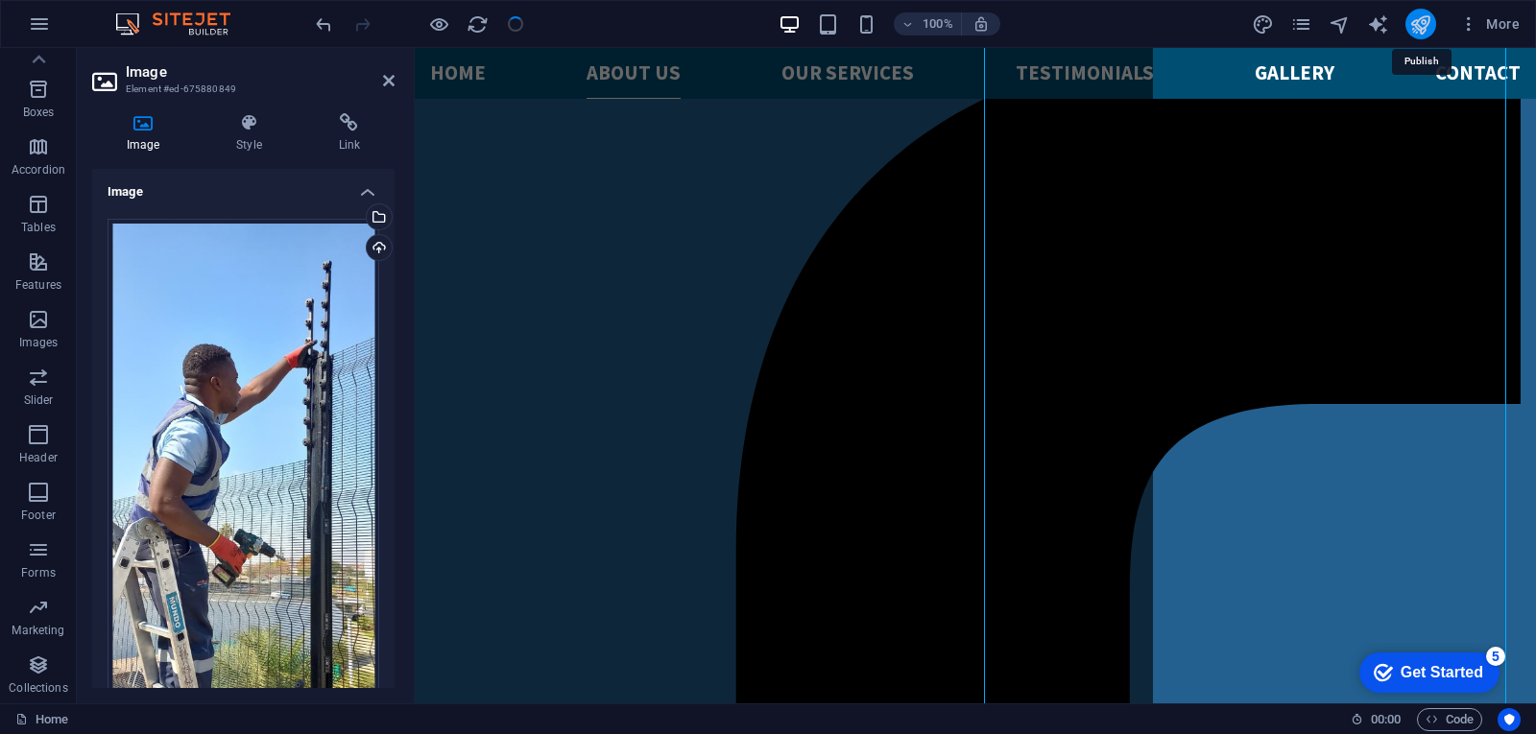
scroll to position [2403, 0]
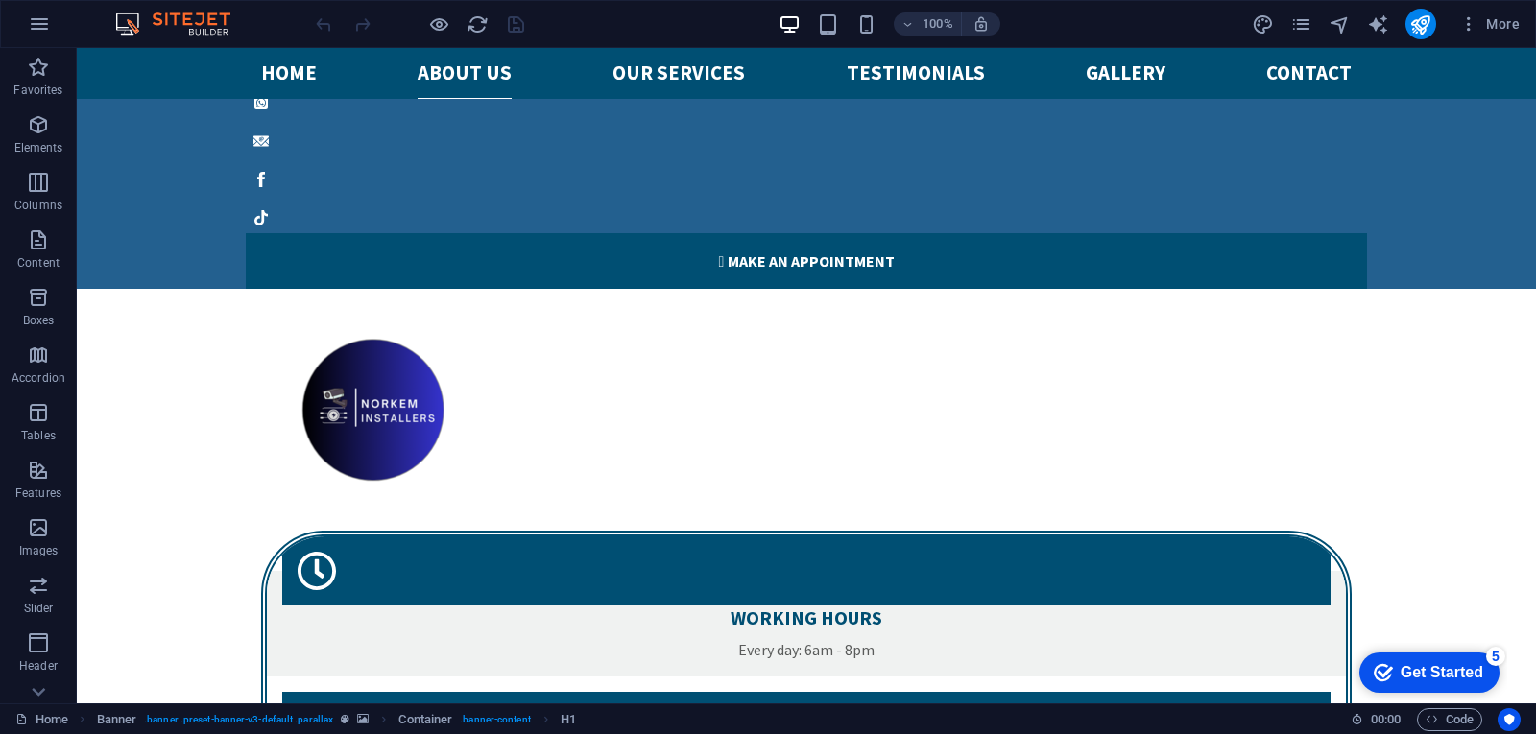
scroll to position [2170, 0]
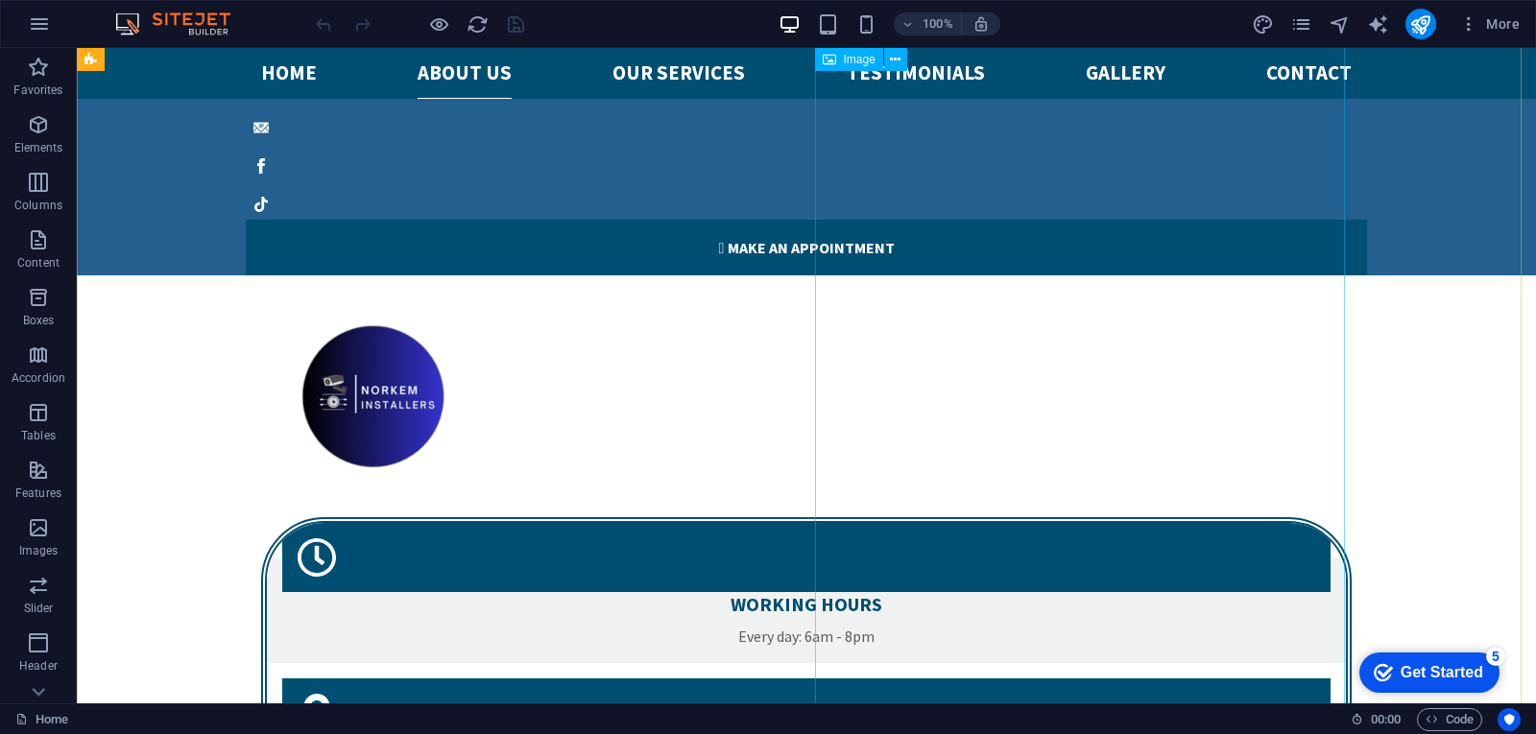
select select "px"
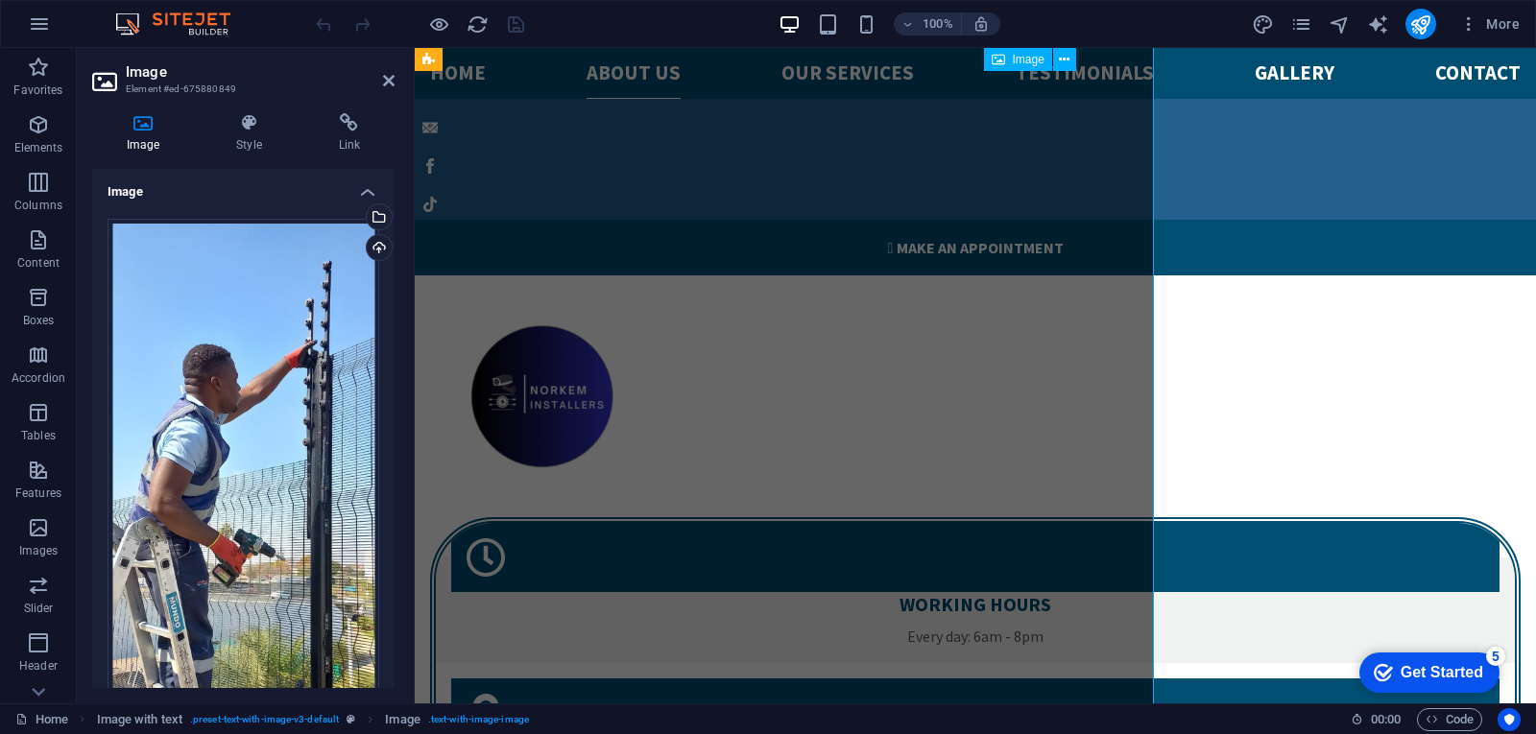
scroll to position [2180, 0]
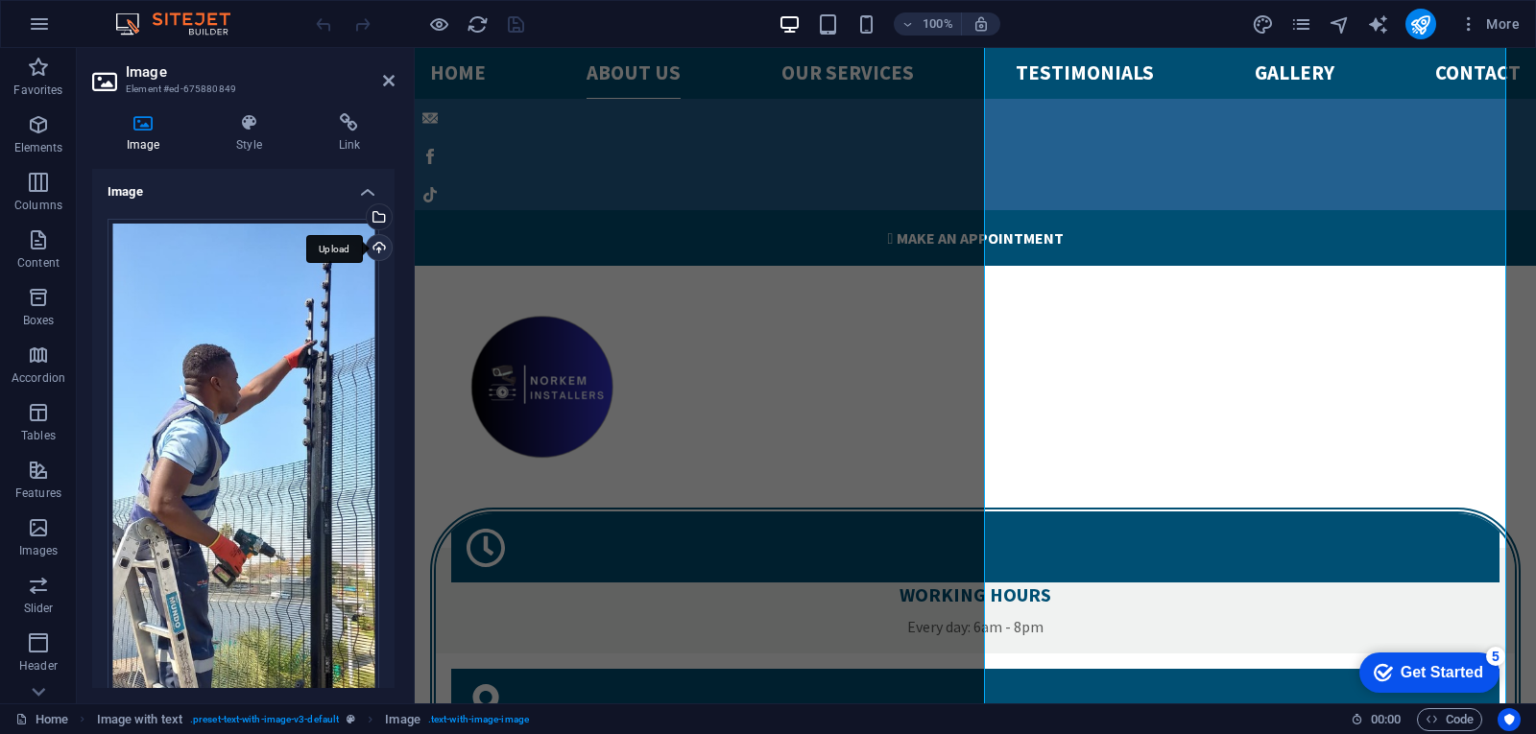
click at [375, 245] on div "Upload" at bounding box center [377, 249] width 29 height 29
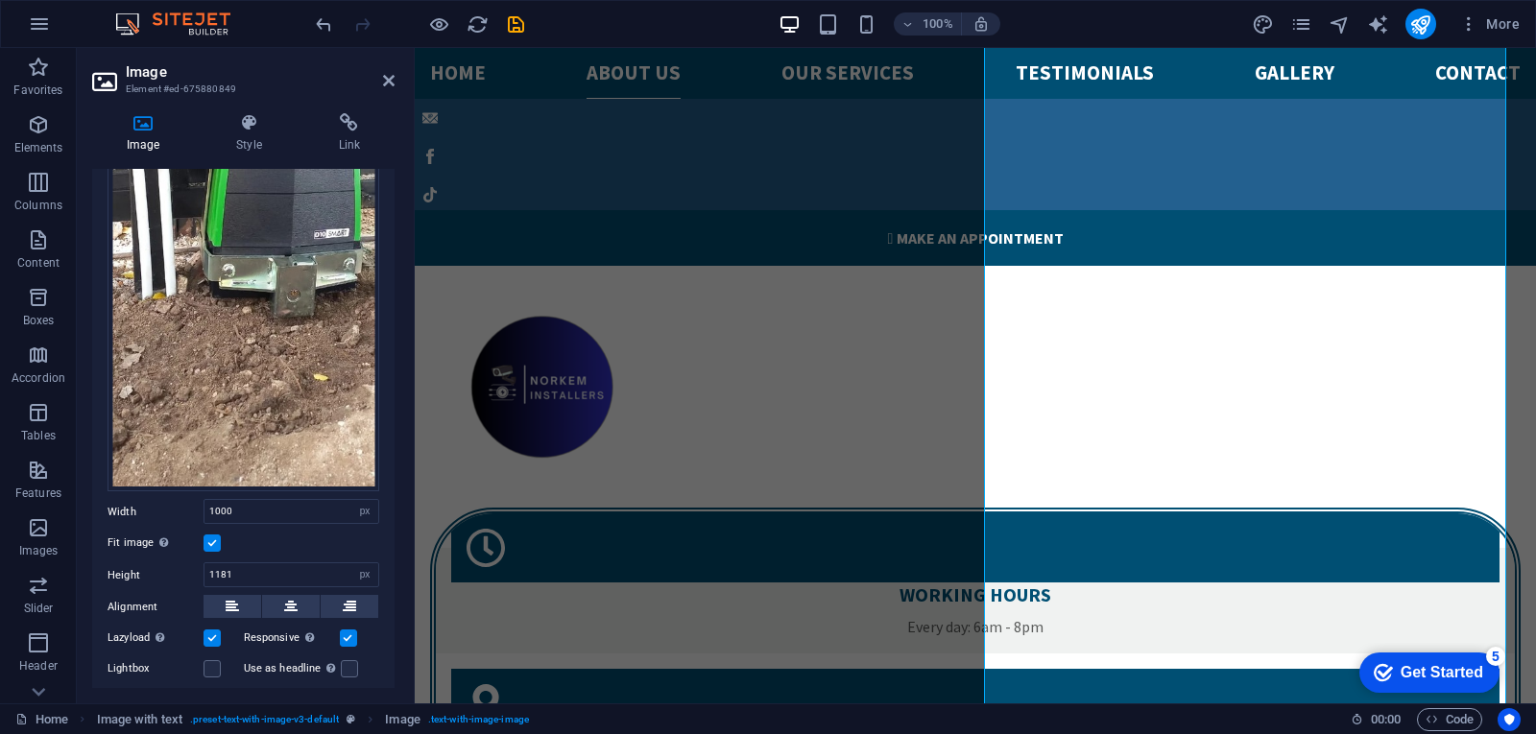
scroll to position [326, 0]
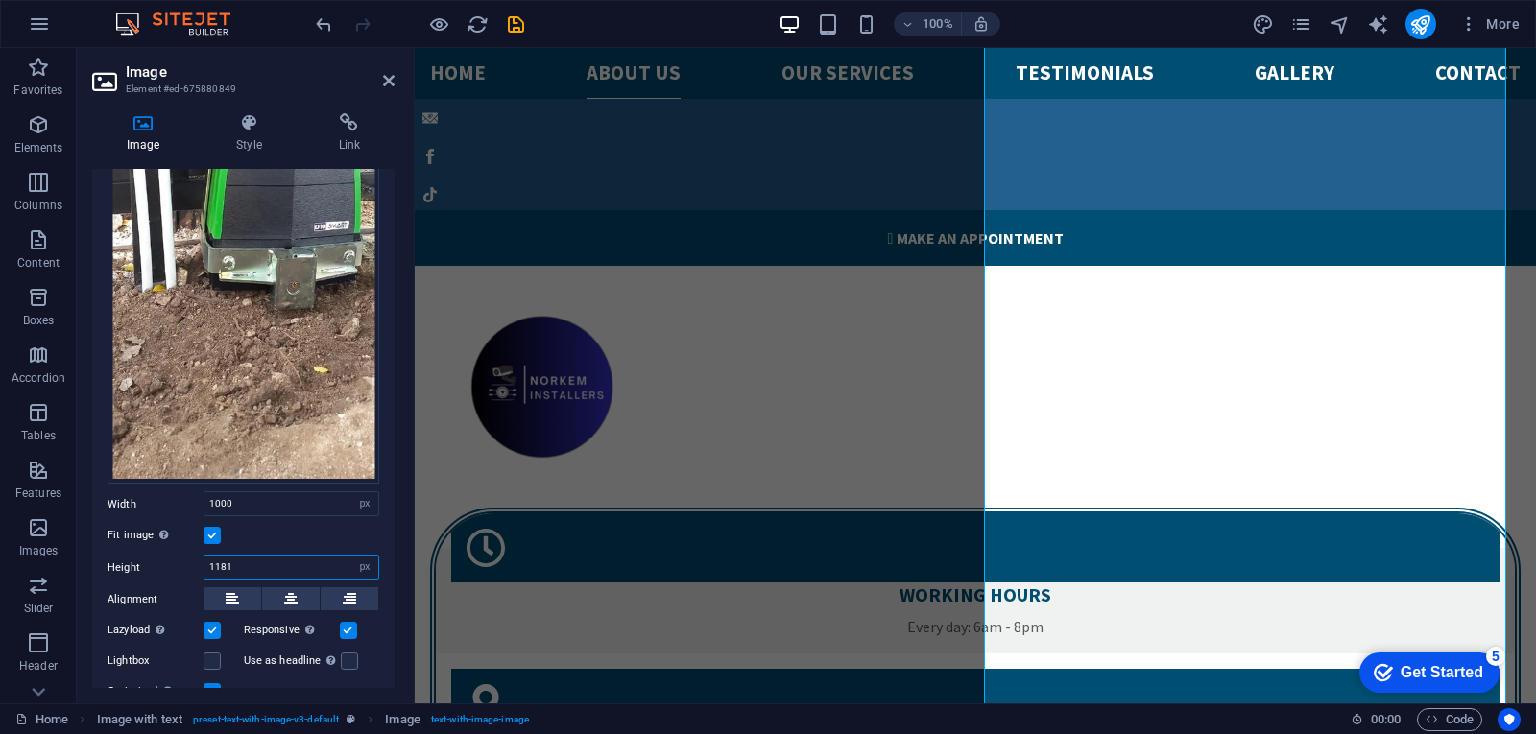
click at [290, 558] on input "1181" at bounding box center [291, 567] width 174 height 23
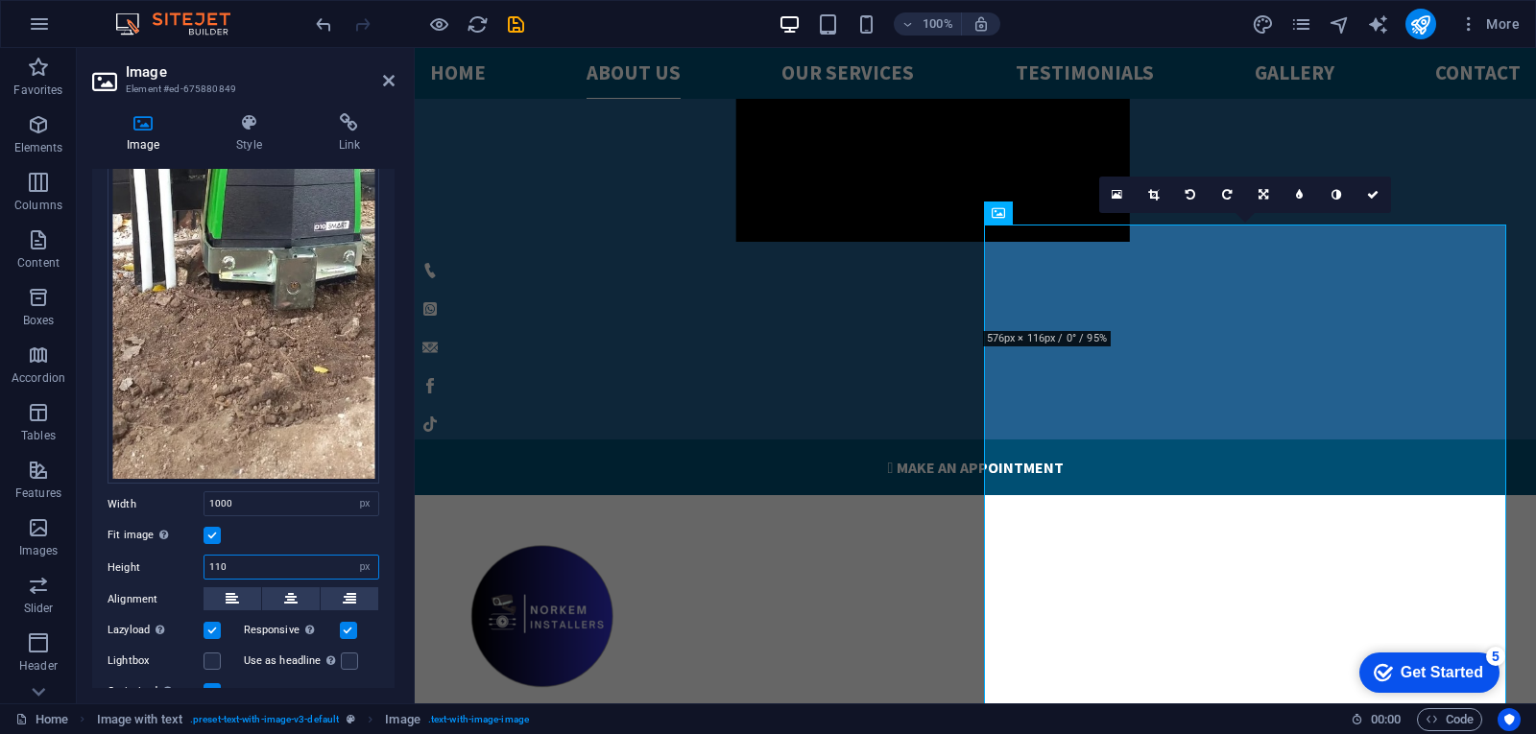
scroll to position [1851, 0]
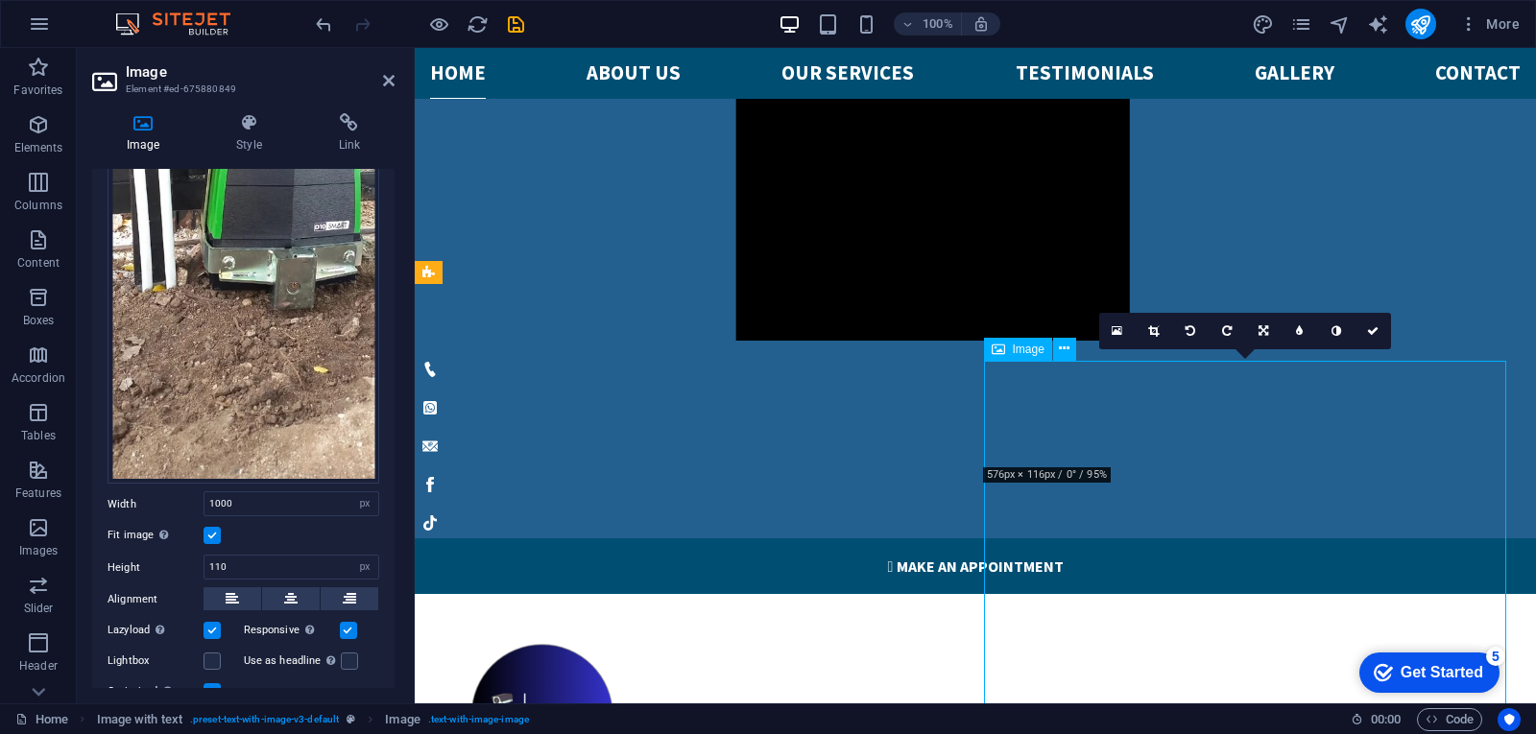
drag, startPoint x: 1245, startPoint y: 434, endPoint x: 1234, endPoint y: 485, distance: 52.0
click at [272, 561] on input "110" at bounding box center [291, 567] width 174 height 23
type input "1"
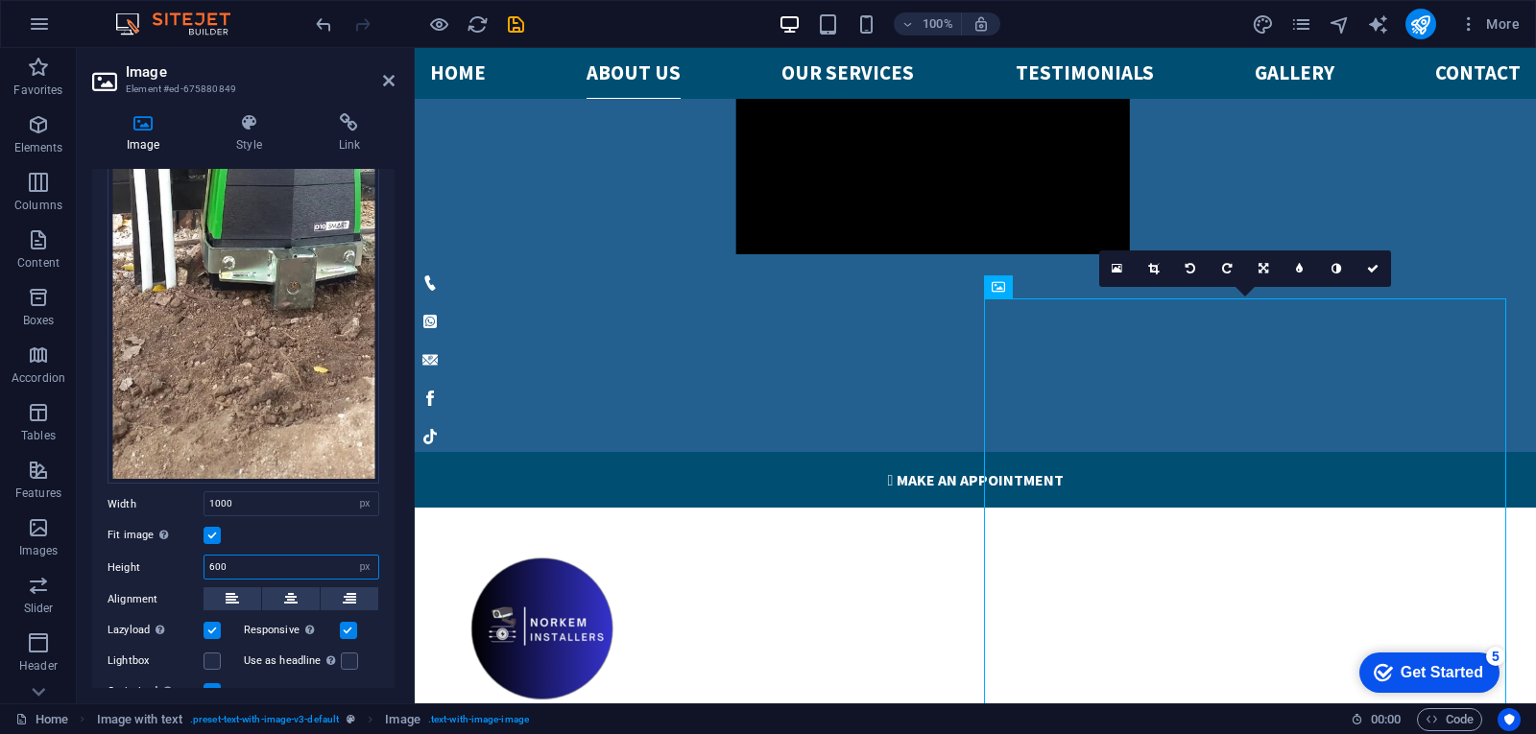
scroll to position [1914, 0]
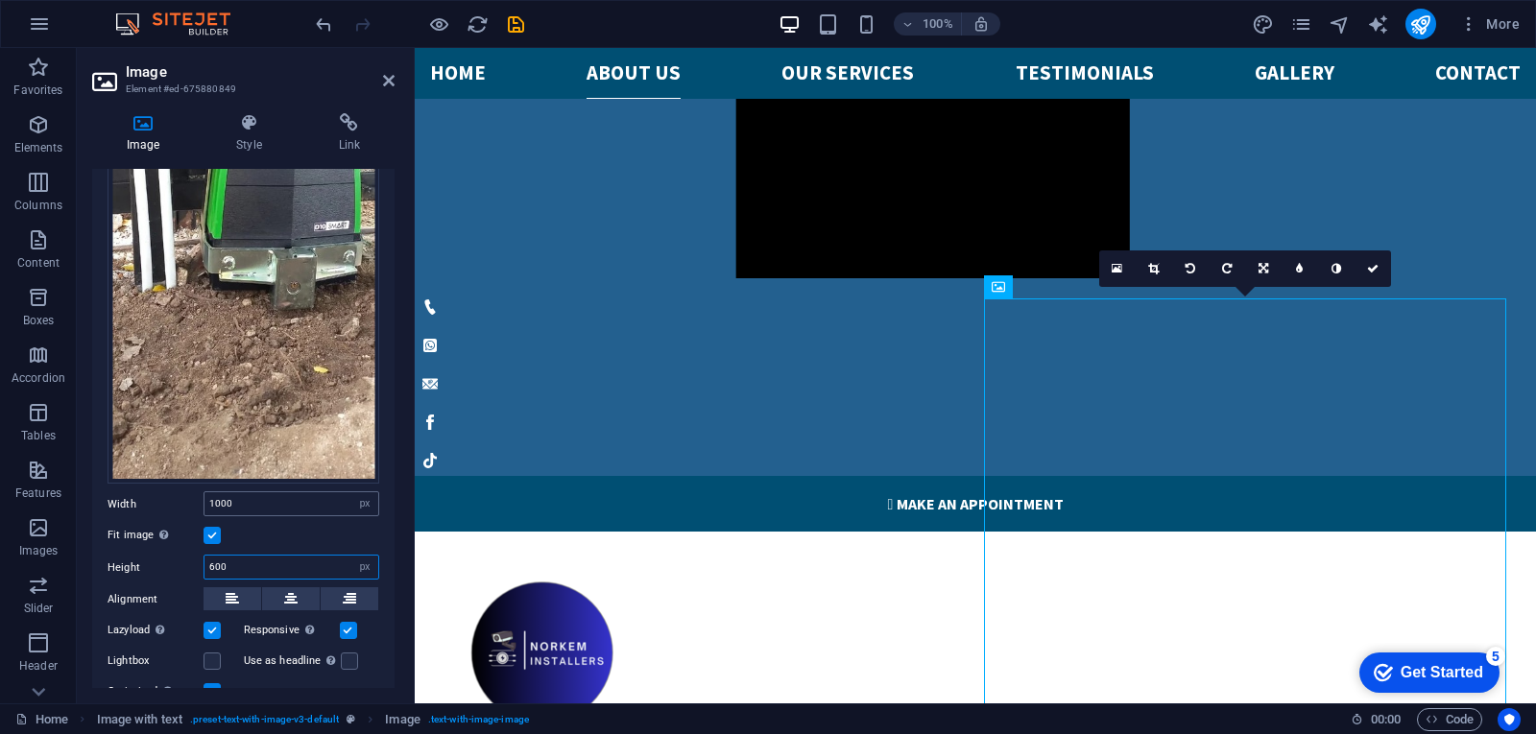
type input "600"
click at [249, 496] on input "1000" at bounding box center [291, 503] width 174 height 23
type input "1"
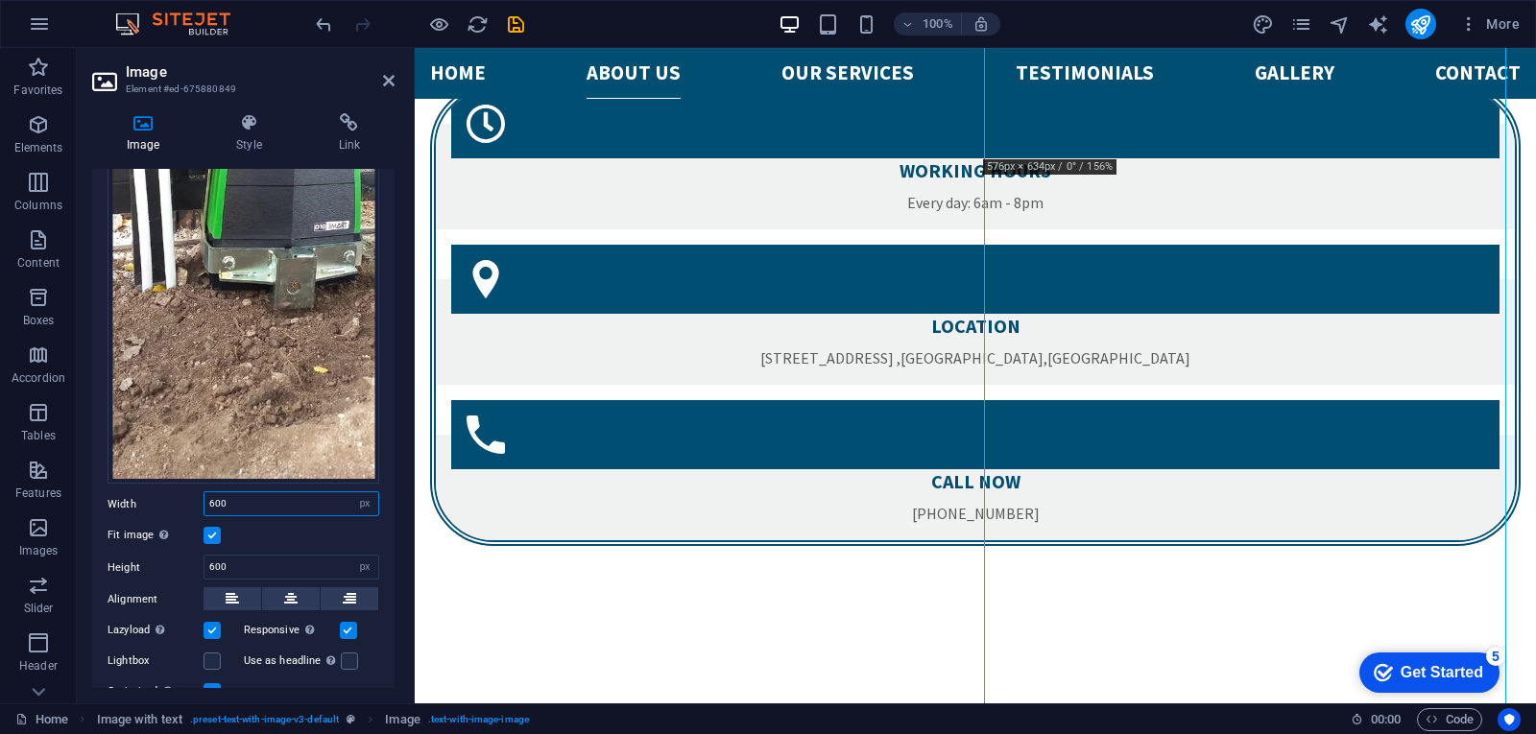
scroll to position [2567, 0]
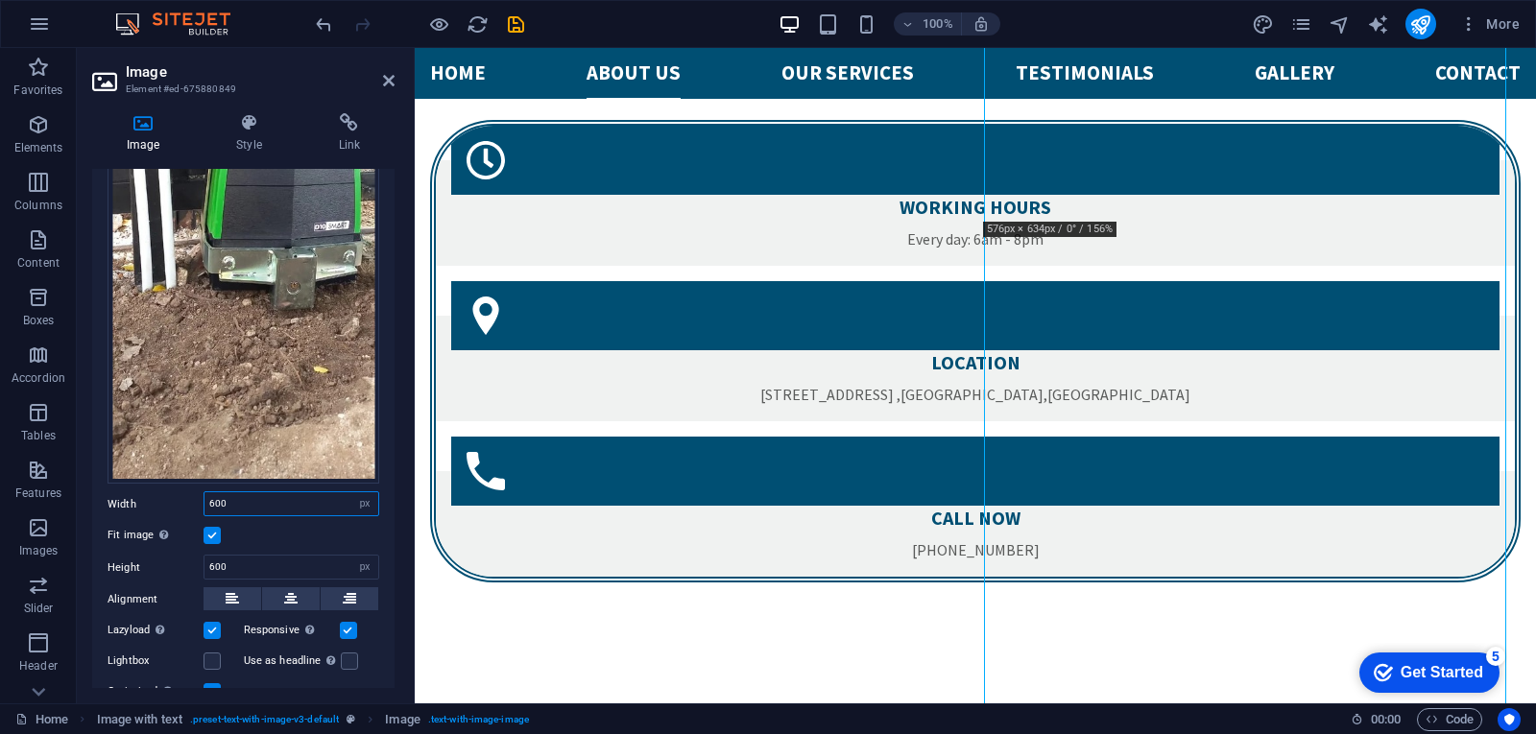
type input "600"
click at [216, 527] on label at bounding box center [211, 535] width 17 height 17
click at [0, 0] on input "Fit image Automatically fit image to a fixed width and height" at bounding box center [0, 0] width 0 height 0
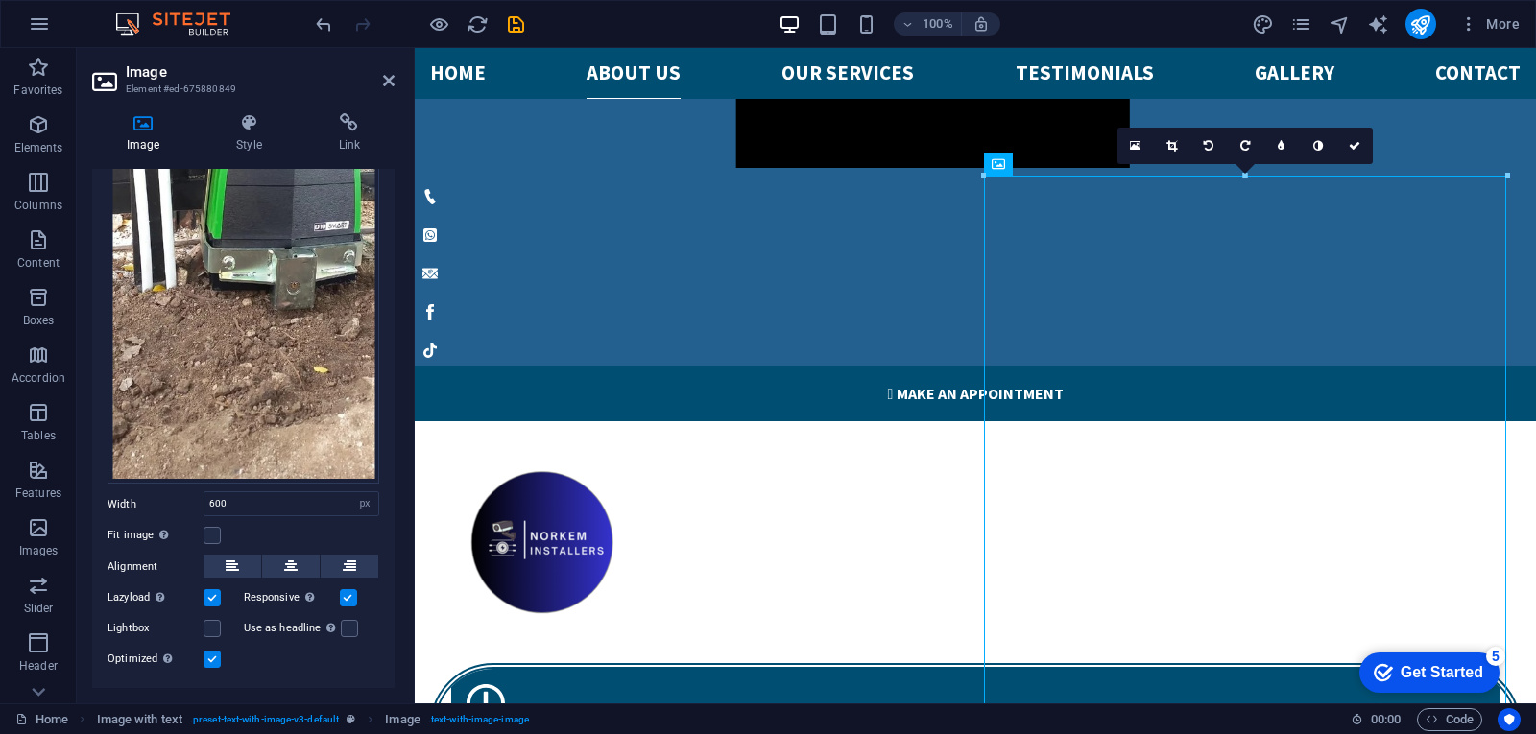
scroll to position [2197, 0]
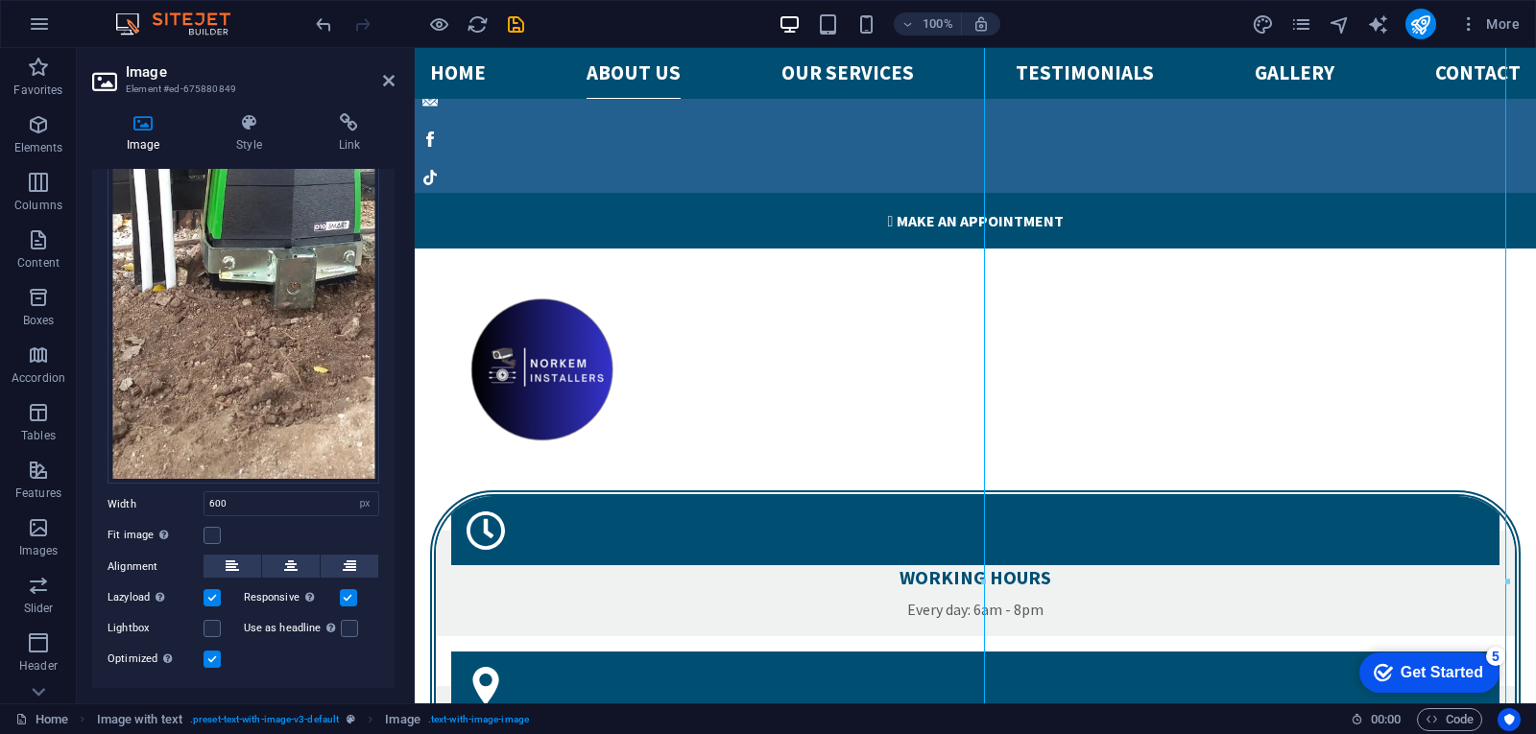
click at [346, 591] on label at bounding box center [348, 597] width 17 height 17
click at [0, 0] on input "Responsive Automatically load retina image and smartphone optimized sizes." at bounding box center [0, 0] width 0 height 0
click at [214, 651] on label at bounding box center [211, 659] width 17 height 17
click at [0, 0] on input "Optimized Images are compressed to improve page speed." at bounding box center [0, 0] width 0 height 0
click at [209, 589] on label at bounding box center [211, 597] width 17 height 17
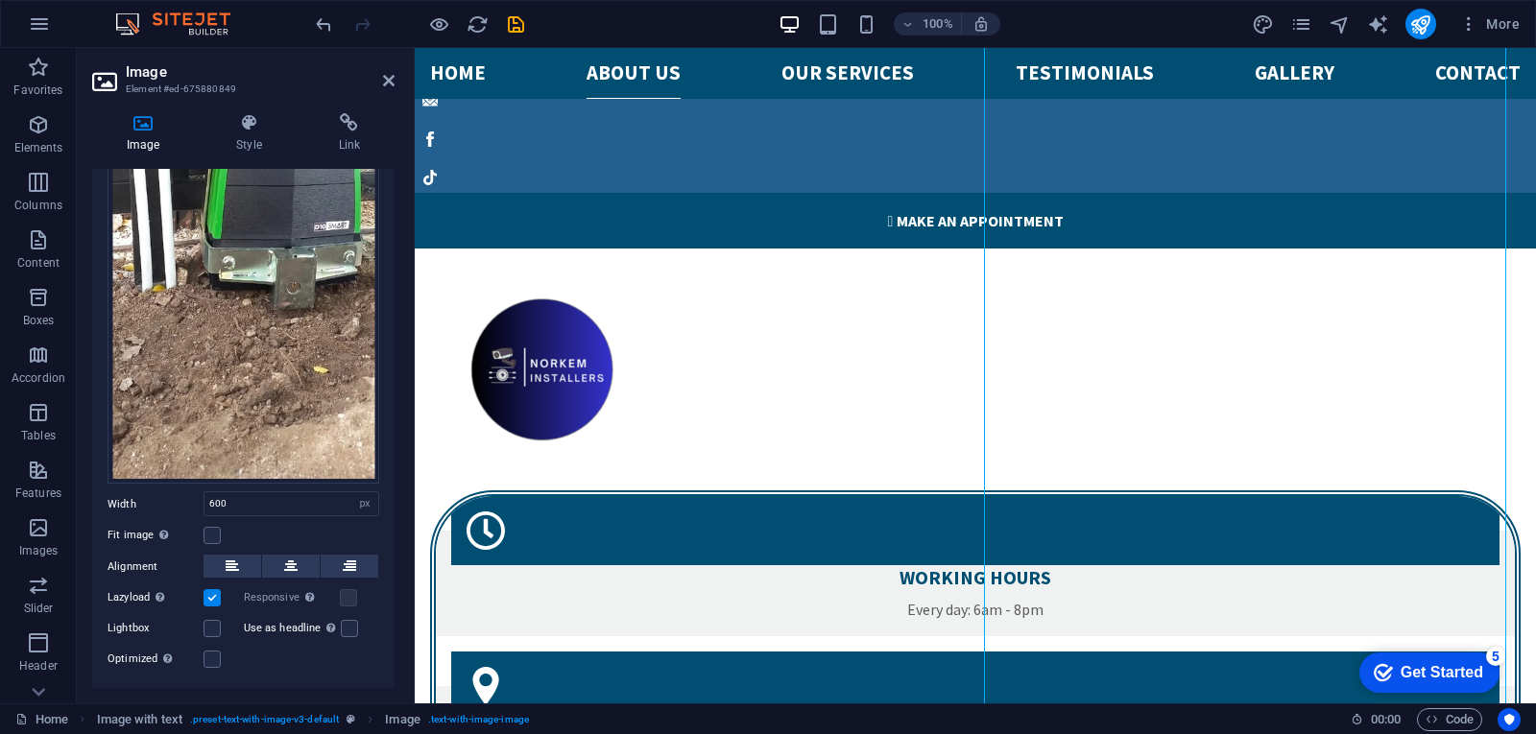
click at [0, 0] on input "Lazyload Loading images after the page loads improves page speed." at bounding box center [0, 0] width 0 height 0
click at [285, 555] on icon at bounding box center [290, 566] width 13 height 23
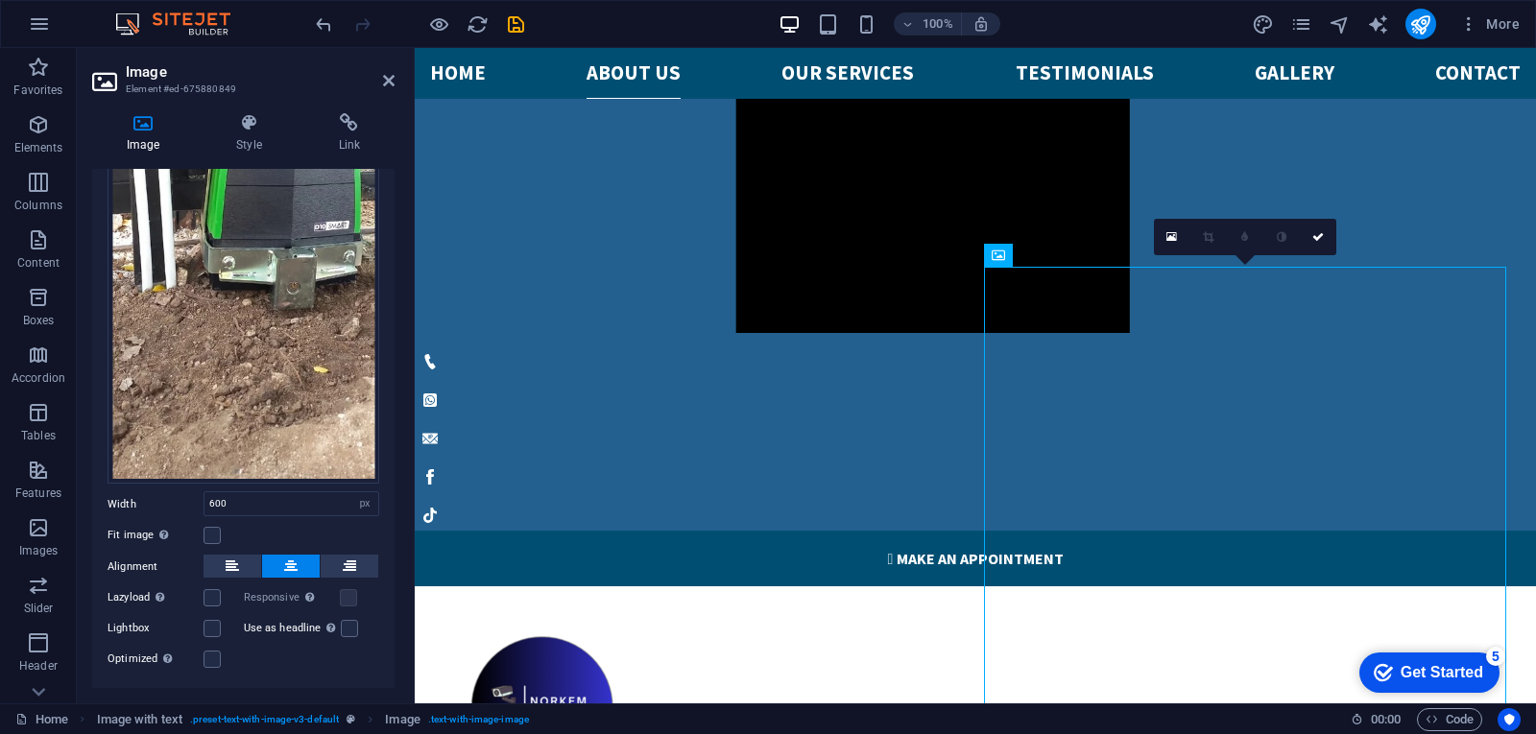
scroll to position [1797, 0]
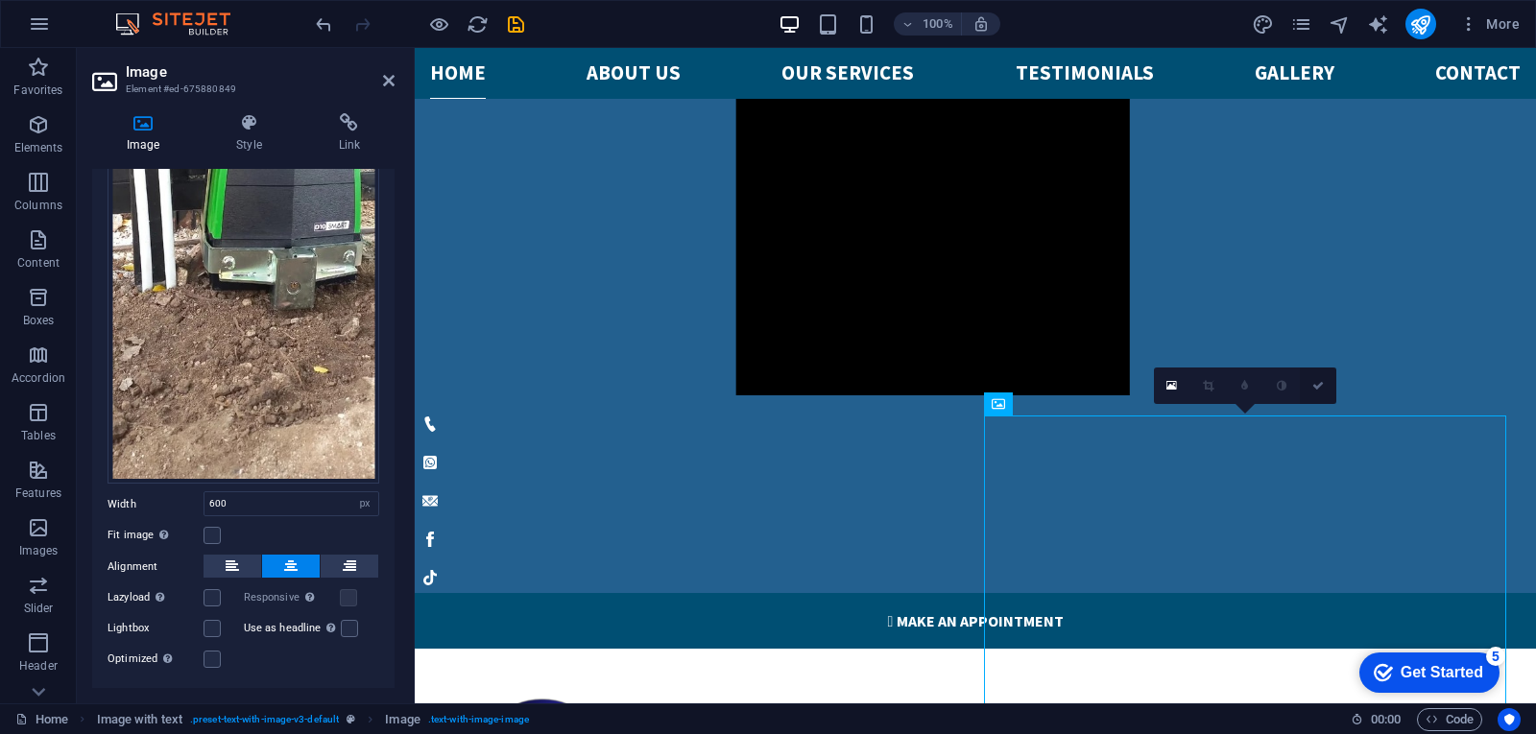
click at [1314, 386] on icon at bounding box center [1318, 386] width 12 height 12
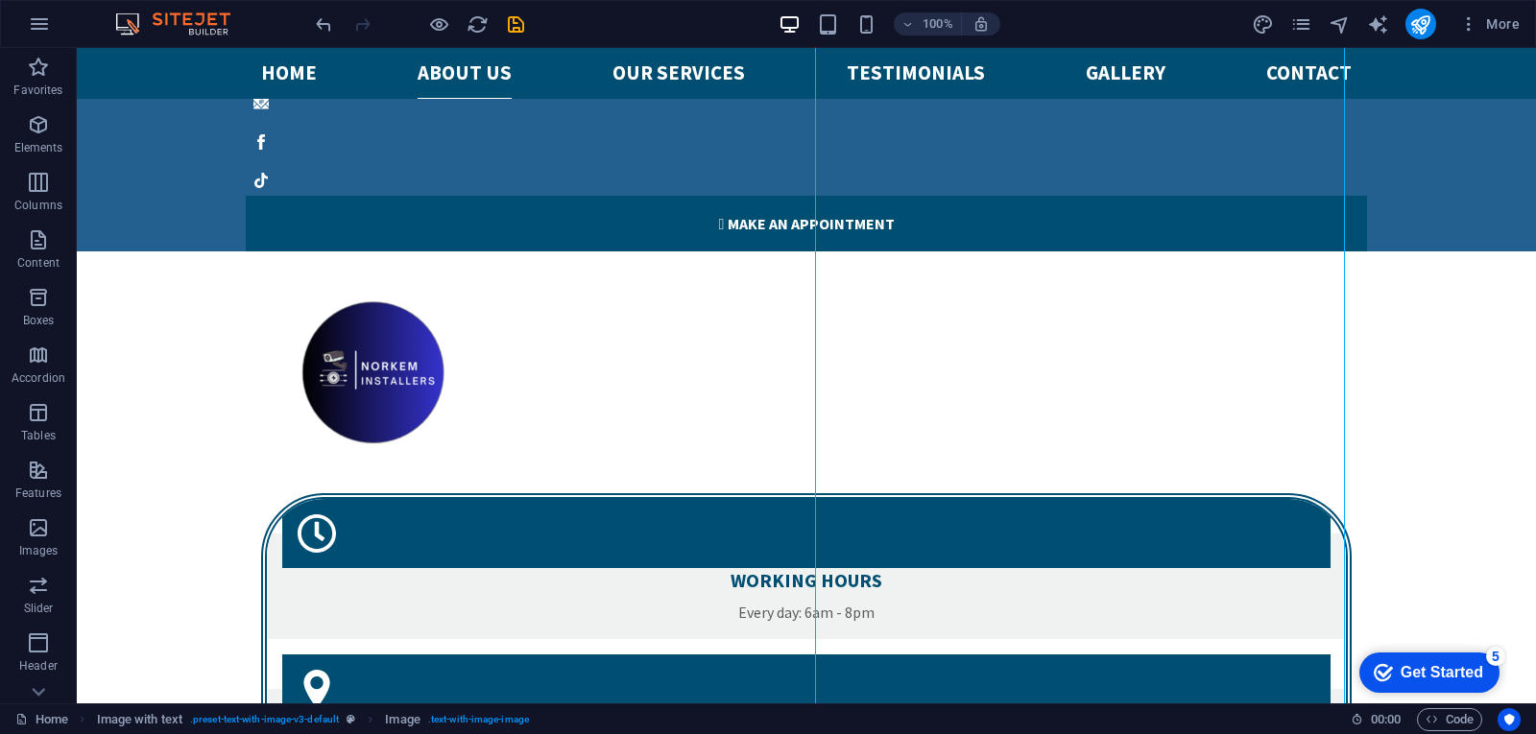
scroll to position [2208, 0]
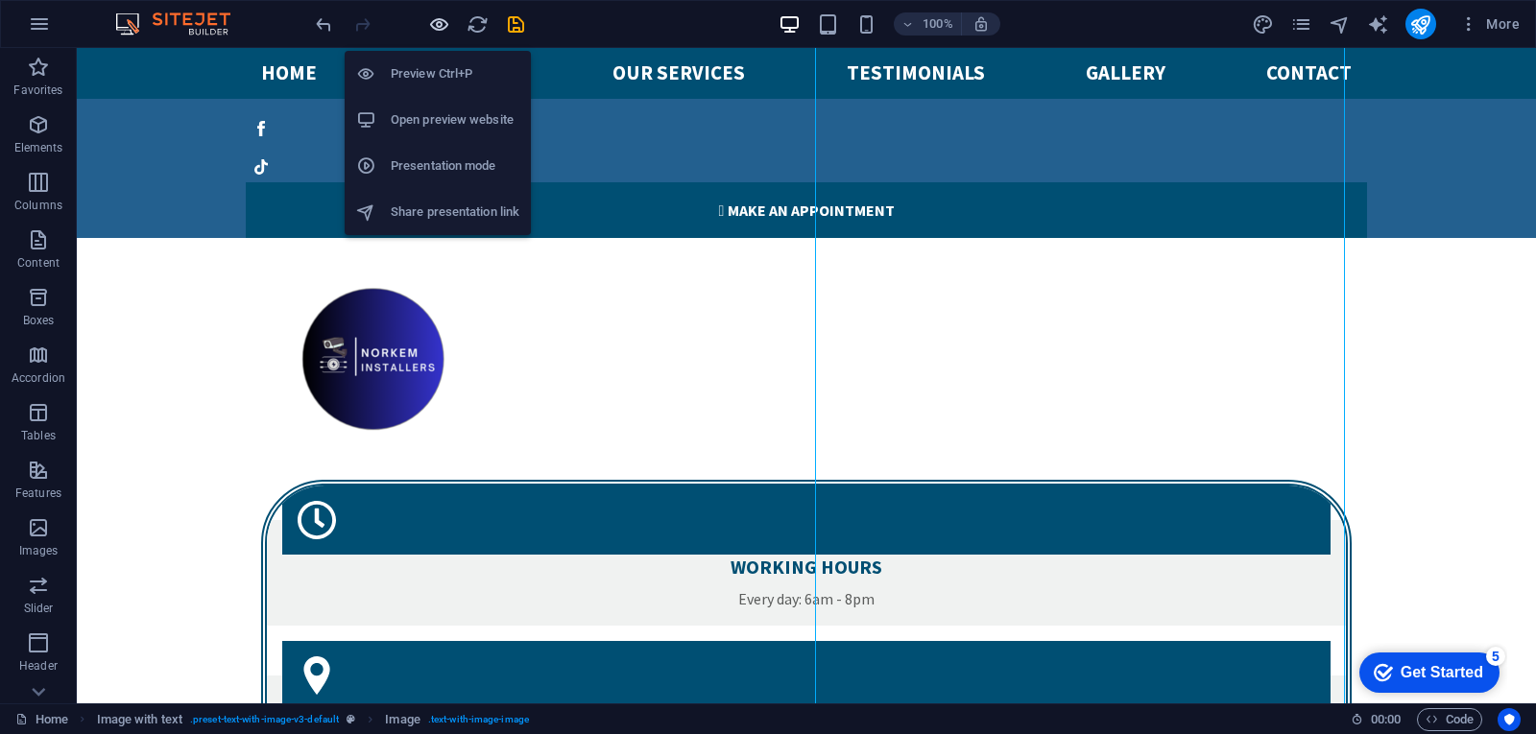
click at [431, 22] on icon "button" at bounding box center [439, 24] width 22 height 22
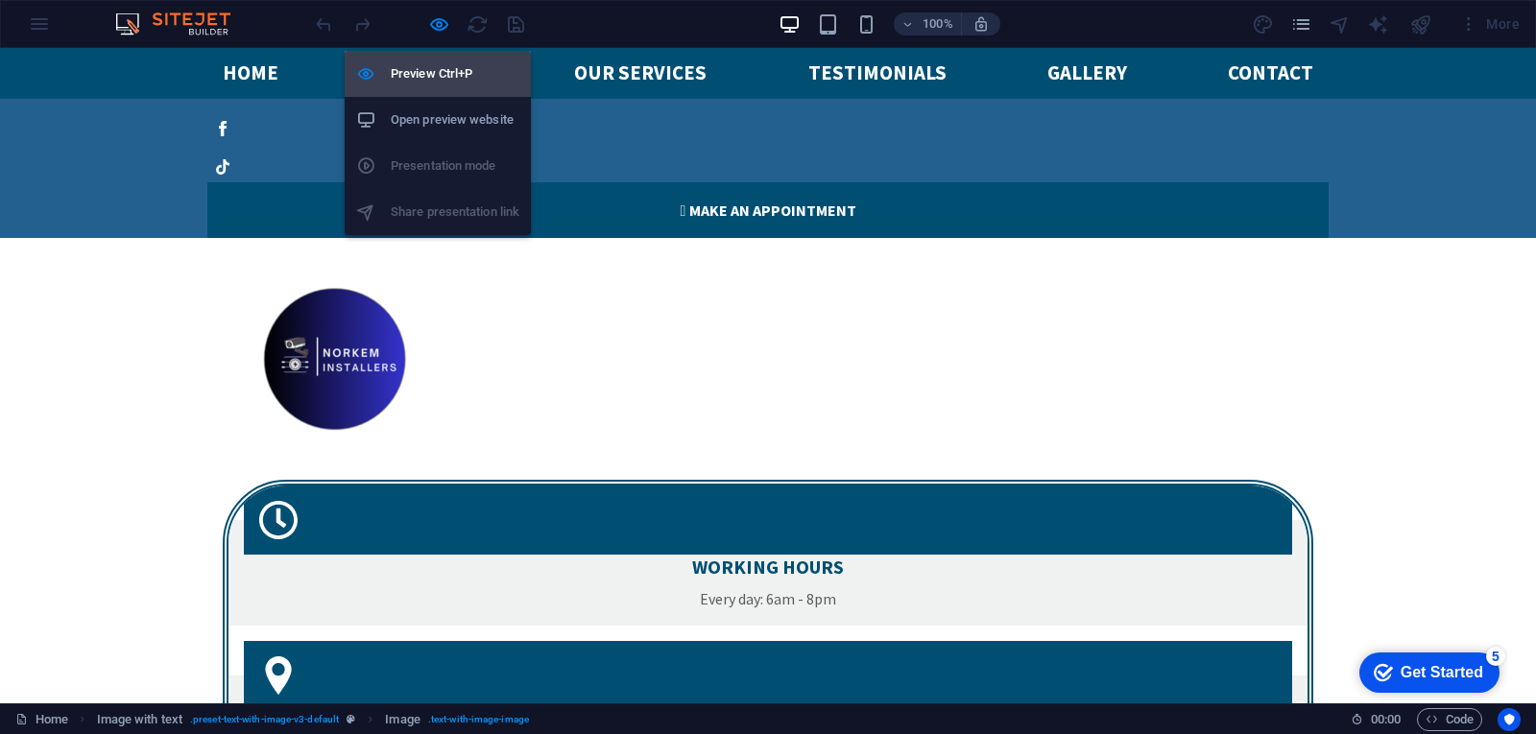
click at [432, 62] on h6 "Preview Ctrl+P" at bounding box center [455, 73] width 129 height 23
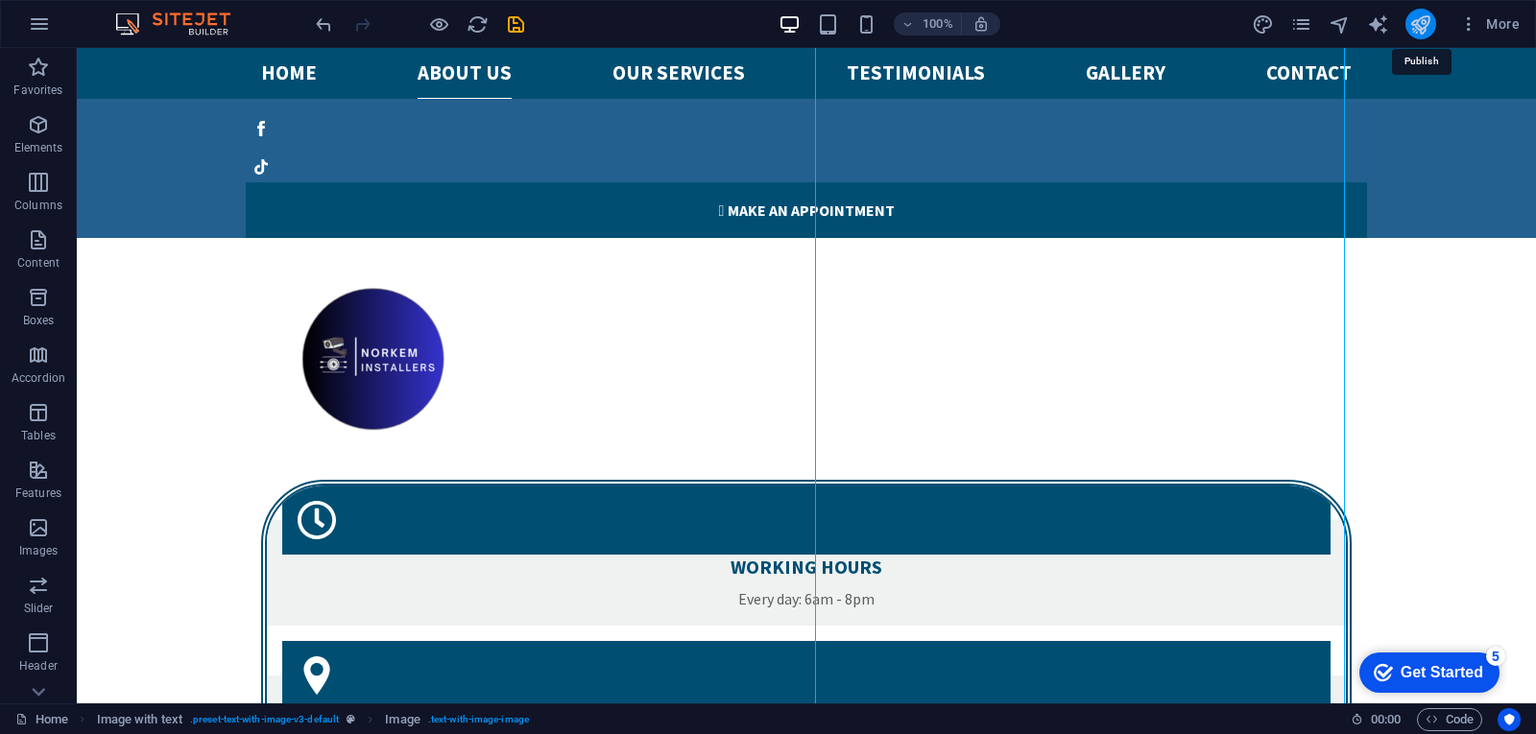
click at [1411, 23] on icon "publish" at bounding box center [1420, 24] width 22 height 22
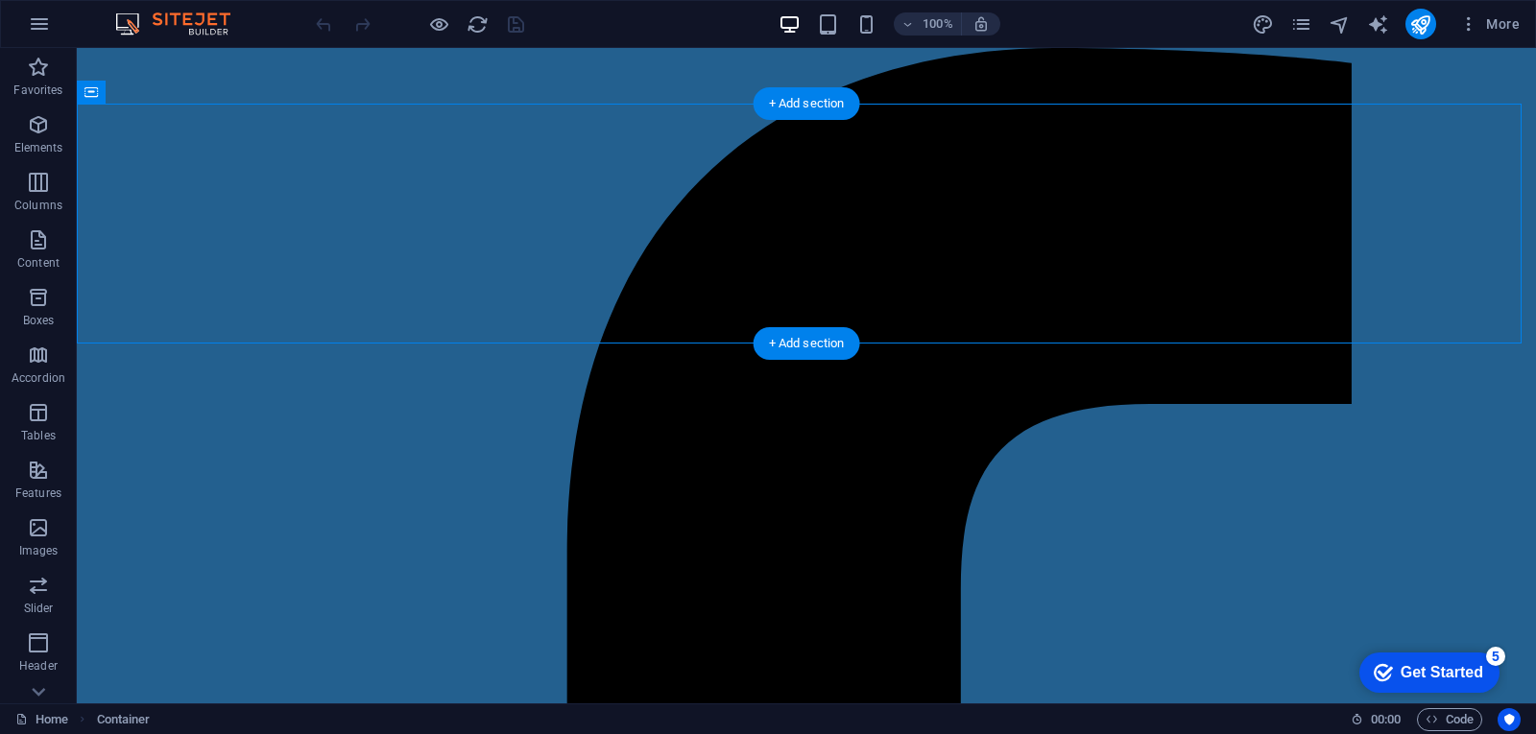
drag, startPoint x: 971, startPoint y: 188, endPoint x: 455, endPoint y: 211, distance: 516.9
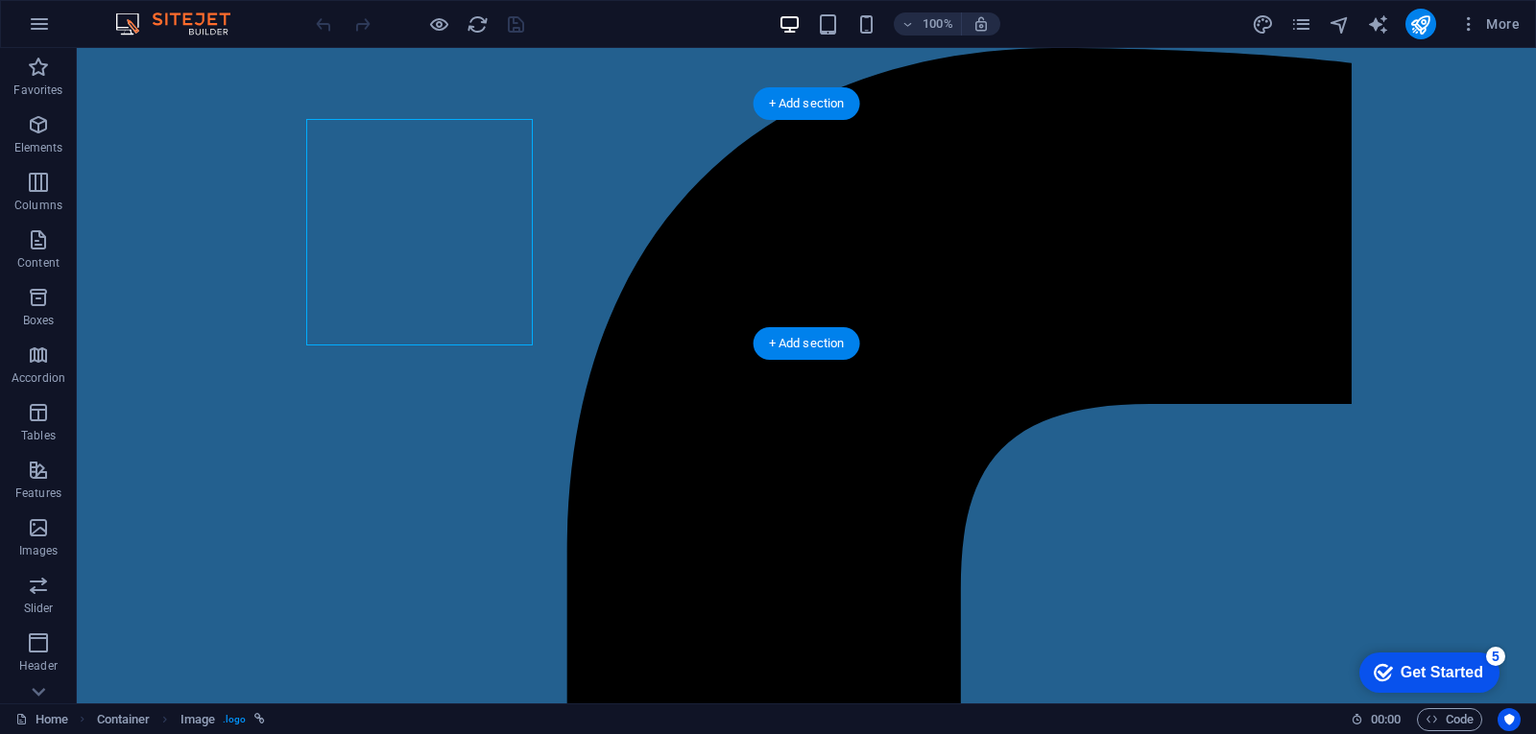
select select "px"
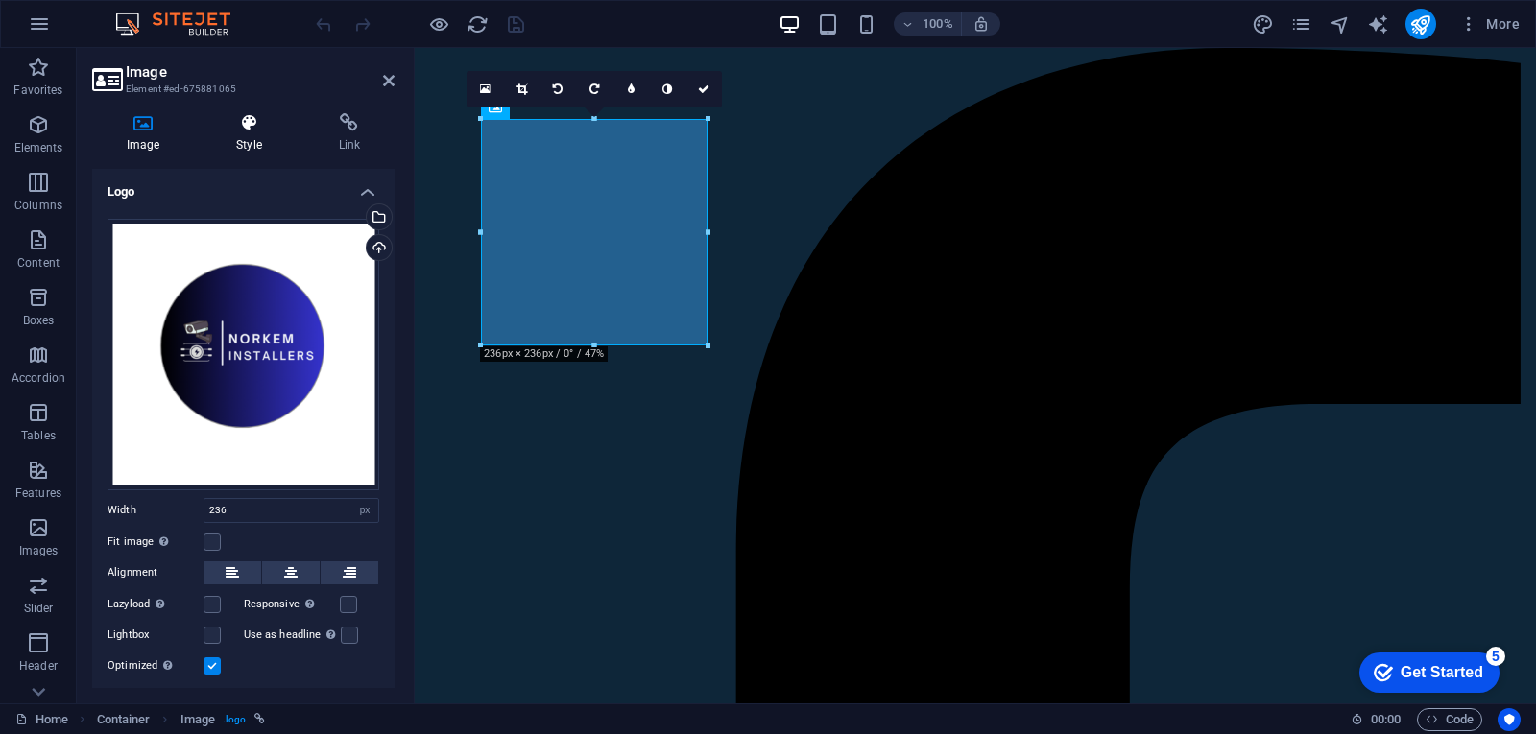
click at [251, 139] on h4 "Style" at bounding box center [253, 133] width 102 height 40
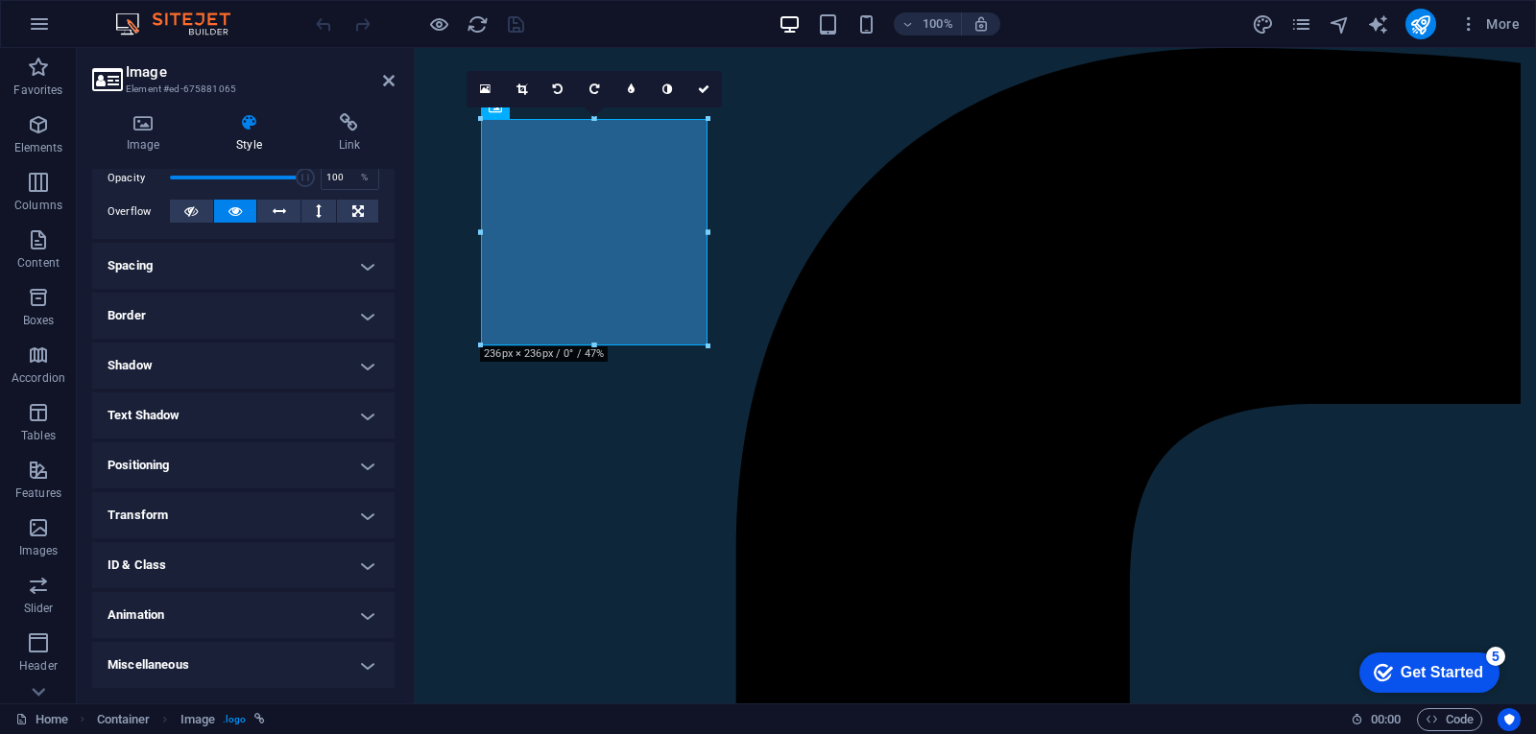
scroll to position [292, 0]
click at [361, 663] on h4 "Miscellaneous" at bounding box center [243, 665] width 302 height 46
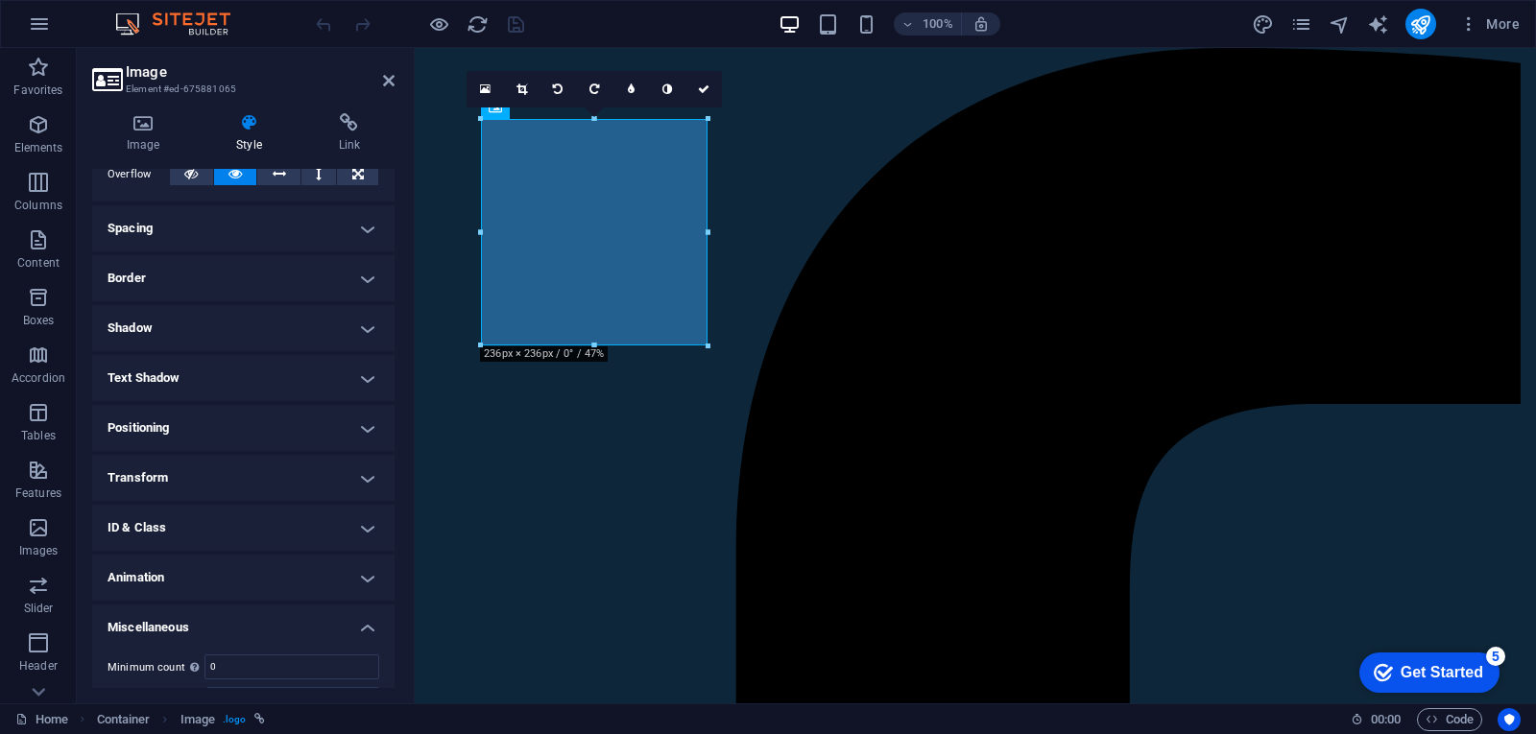
scroll to position [323, 0]
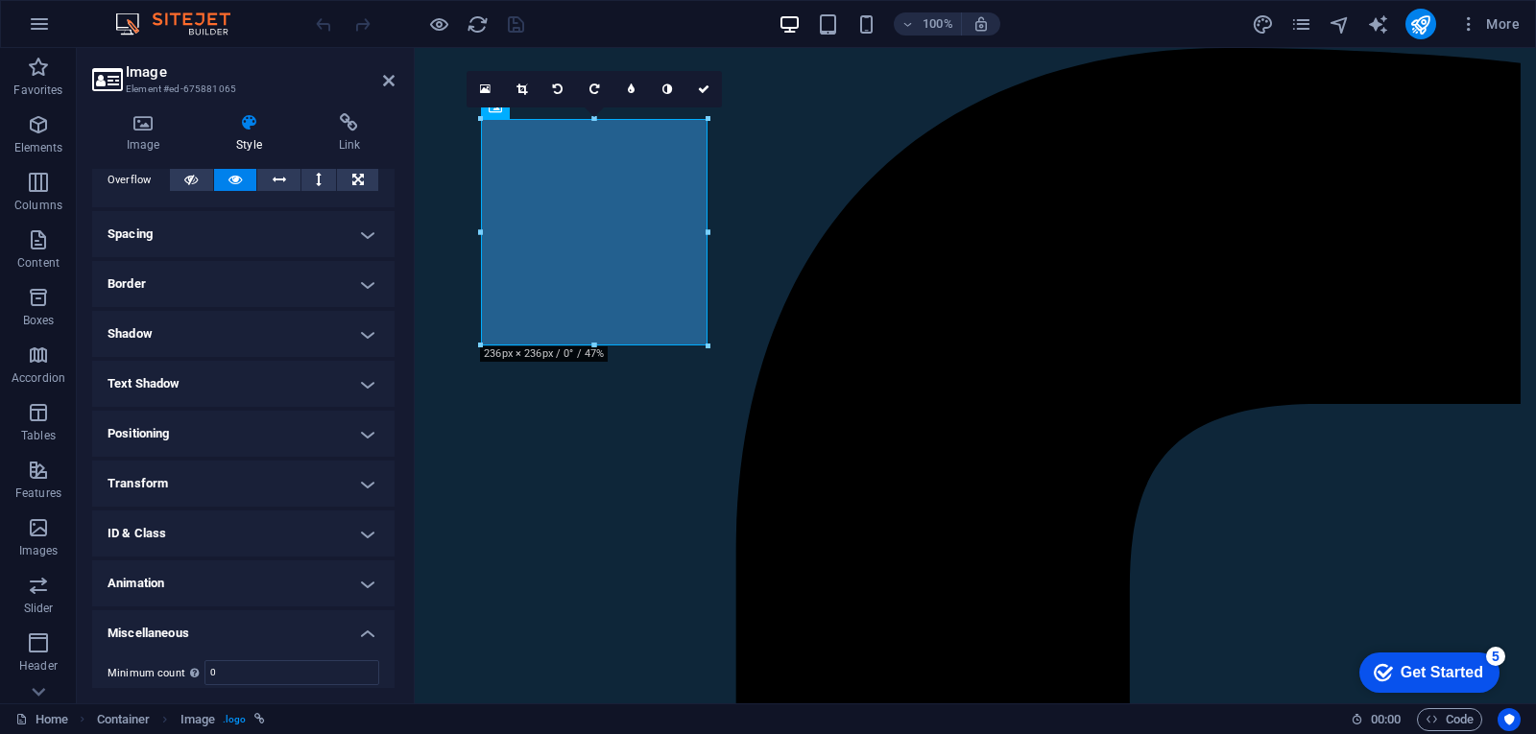
click at [362, 532] on h4 "ID & Class" at bounding box center [243, 534] width 302 height 46
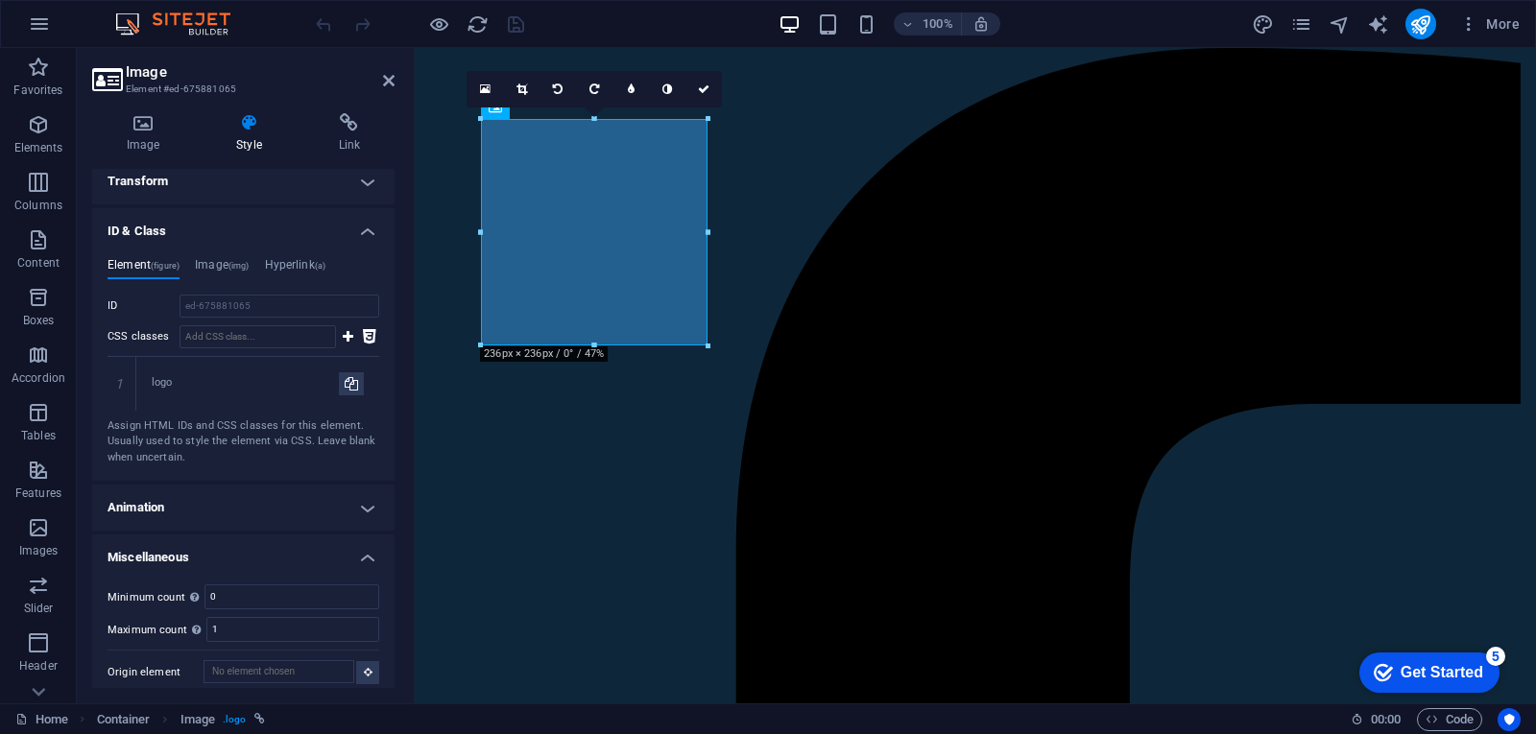
scroll to position [637, 0]
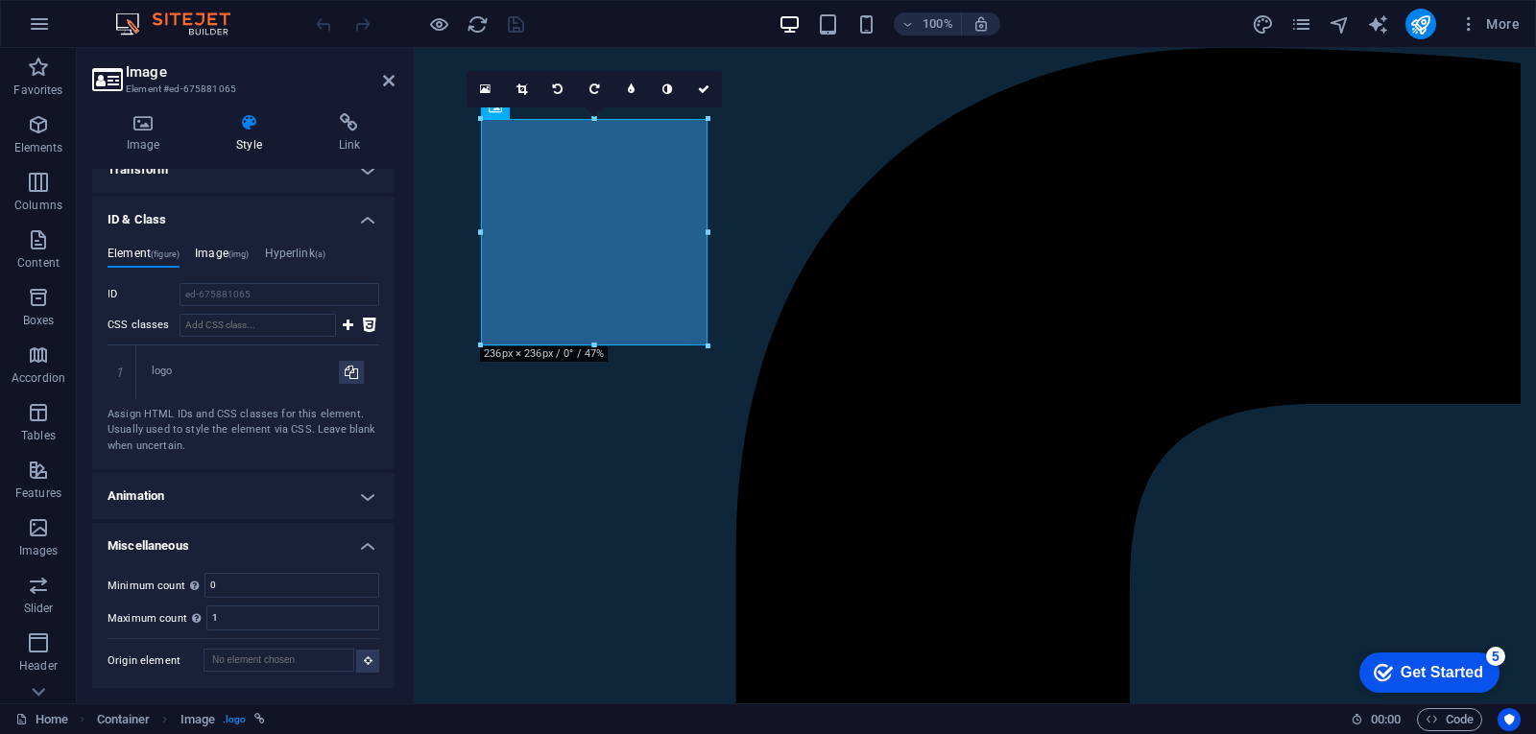
click at [224, 250] on h4 "Image (img)" at bounding box center [222, 257] width 54 height 21
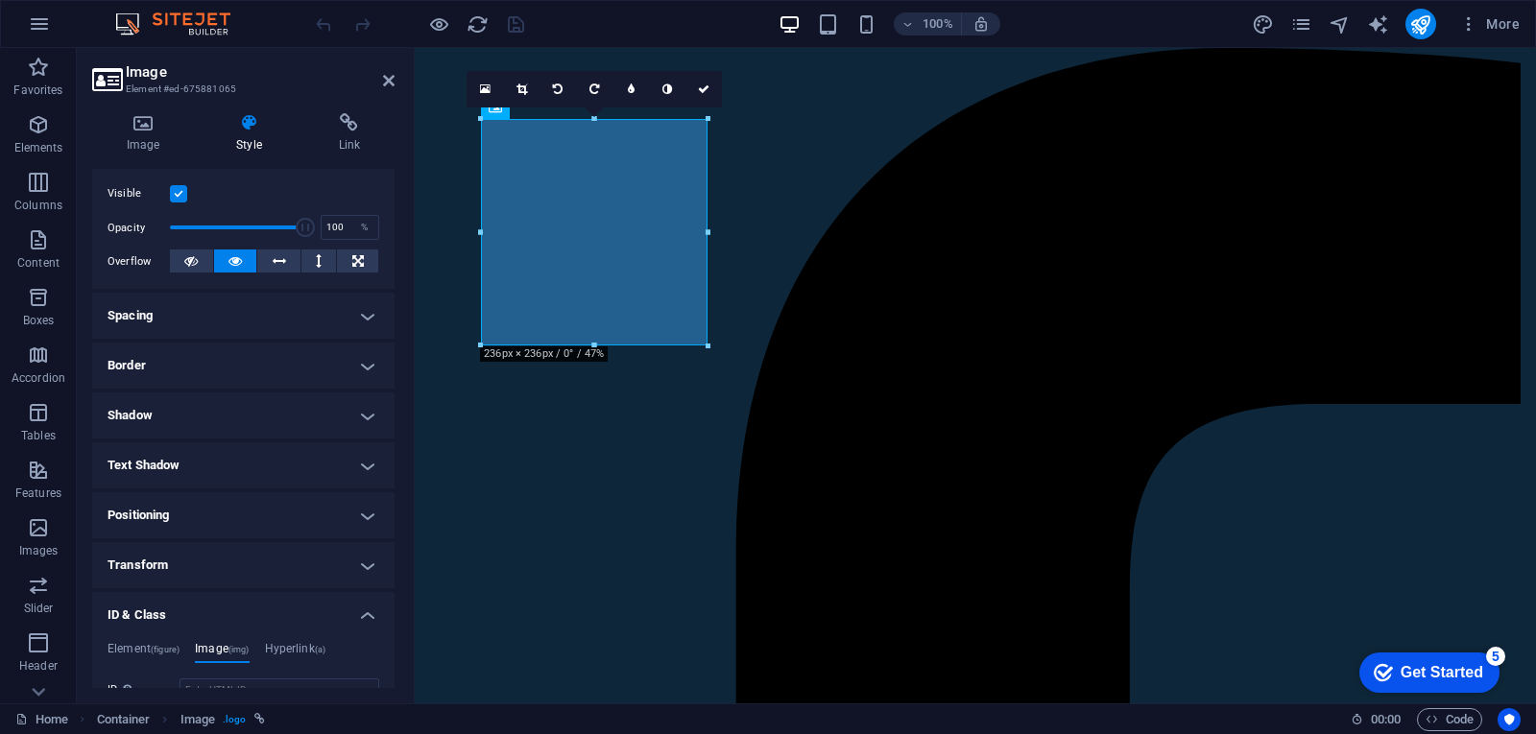
scroll to position [239, 0]
click at [363, 418] on h4 "Shadow" at bounding box center [243, 418] width 302 height 46
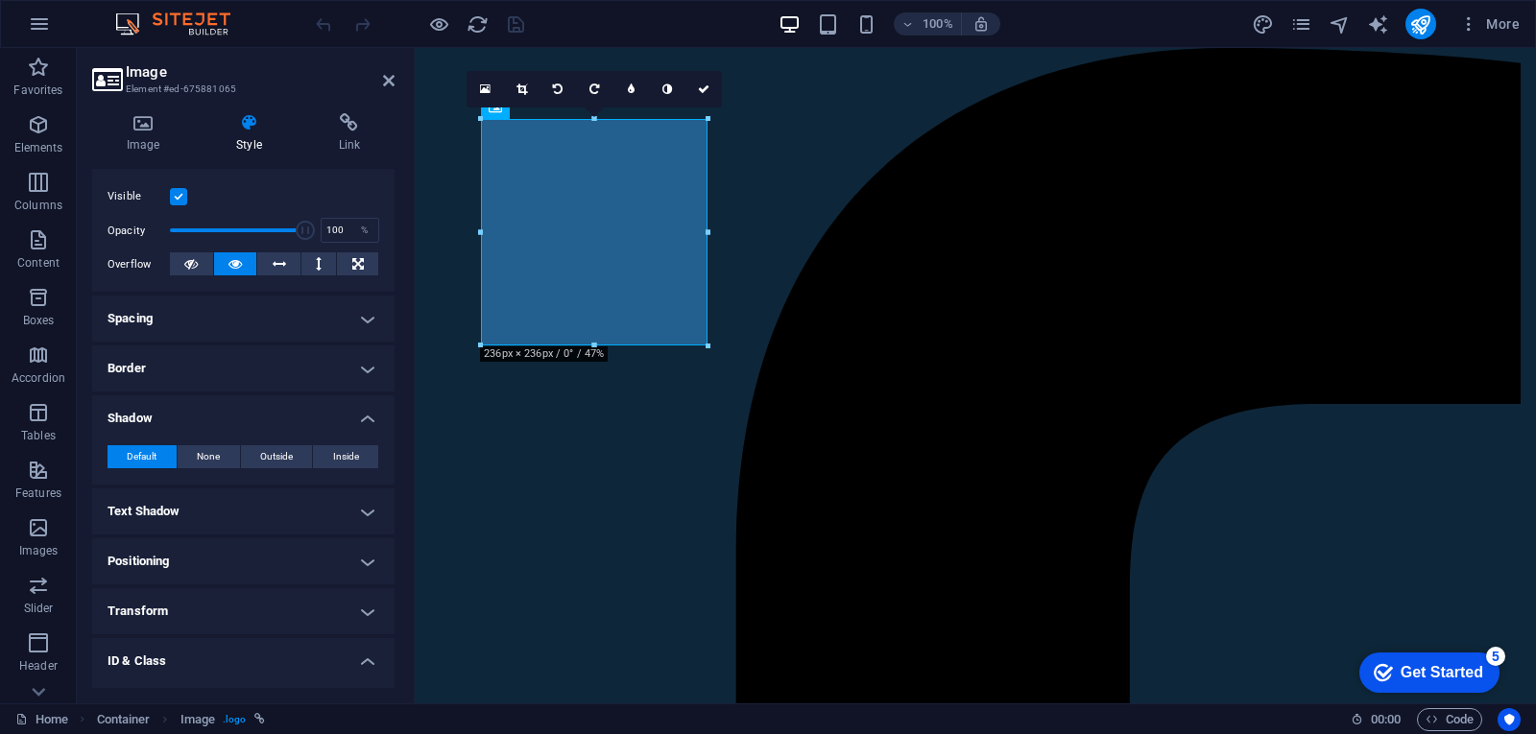
click at [364, 355] on h4 "Border" at bounding box center [243, 369] width 302 height 46
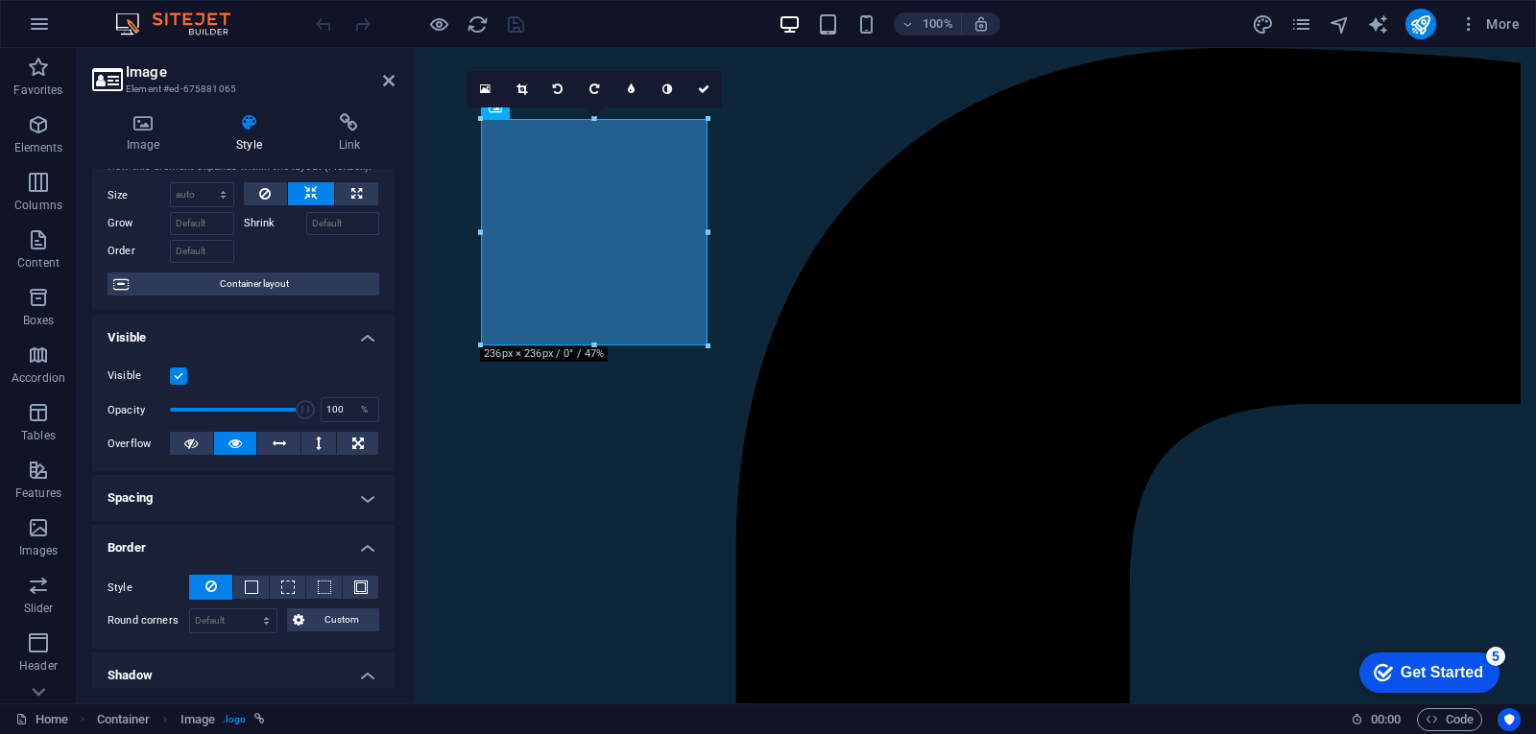
scroll to position [67, 0]
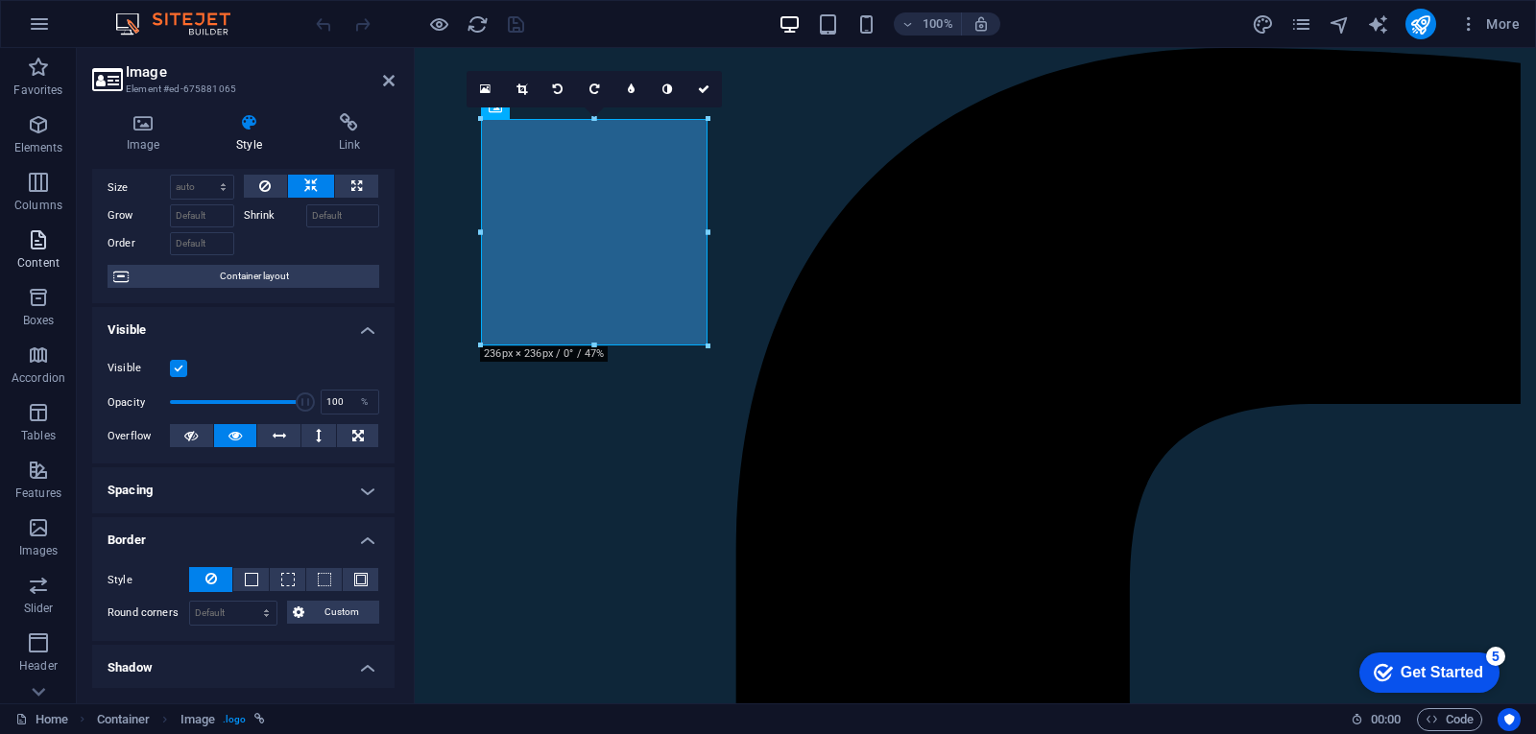
click at [40, 260] on p "Content" at bounding box center [38, 262] width 42 height 15
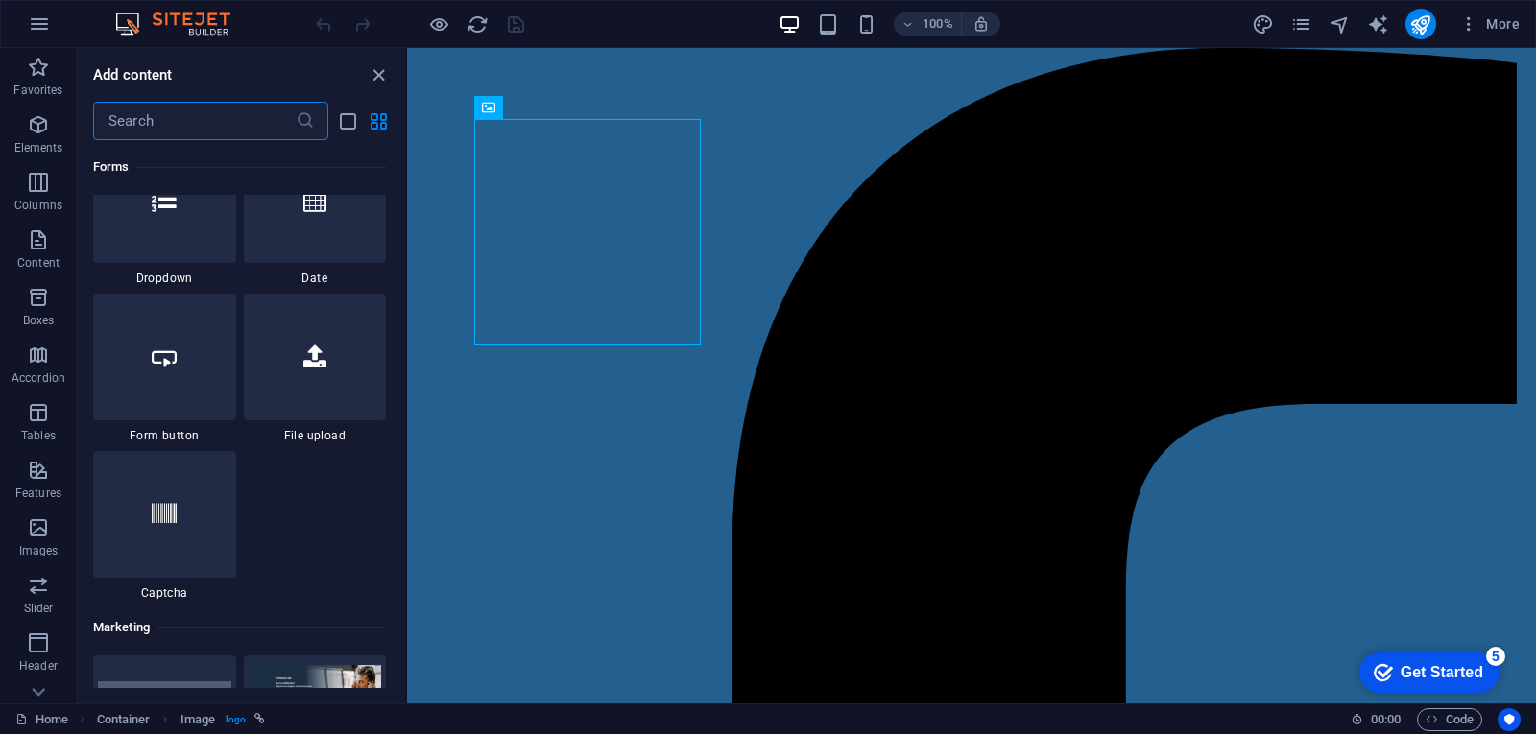
scroll to position [15273, 0]
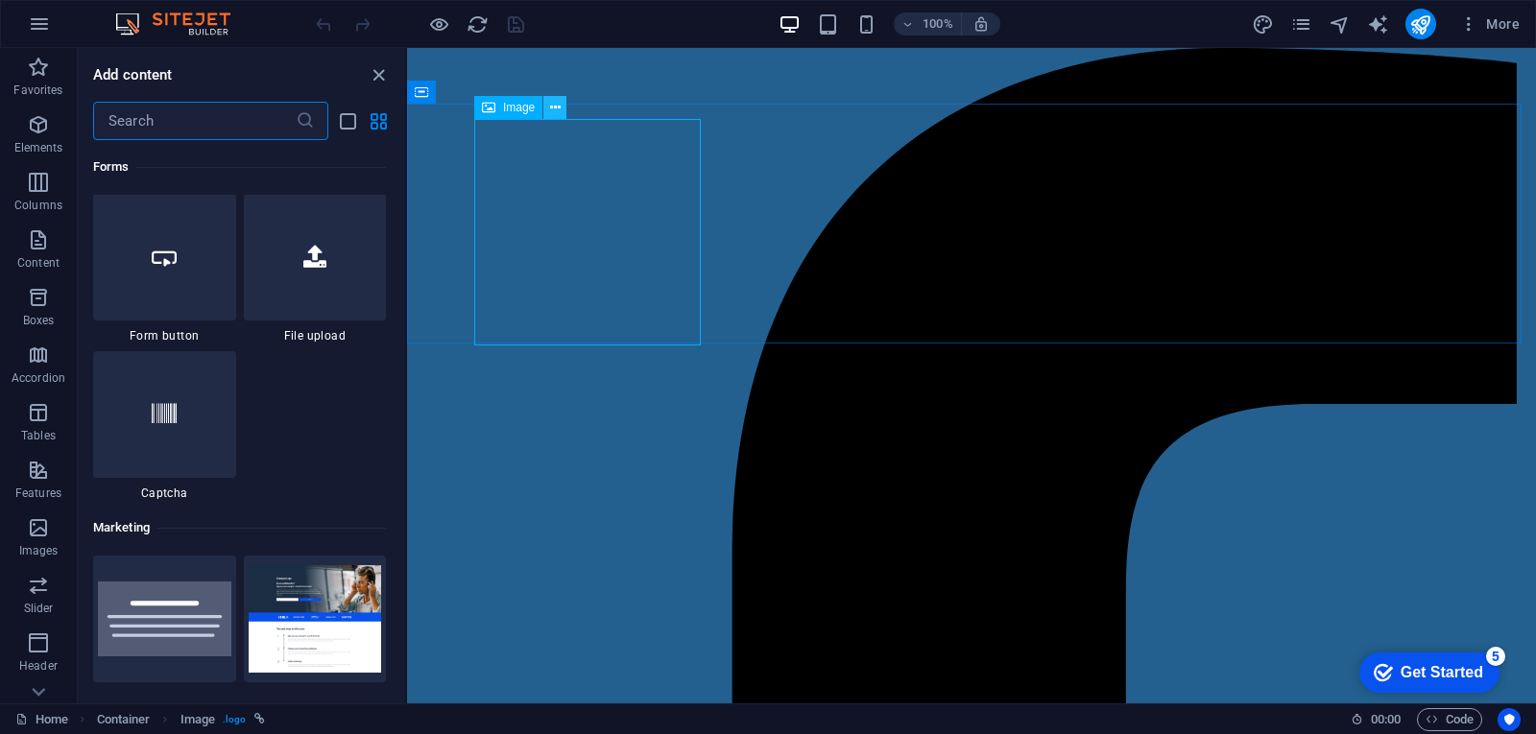
click at [561, 113] on button at bounding box center [554, 107] width 23 height 23
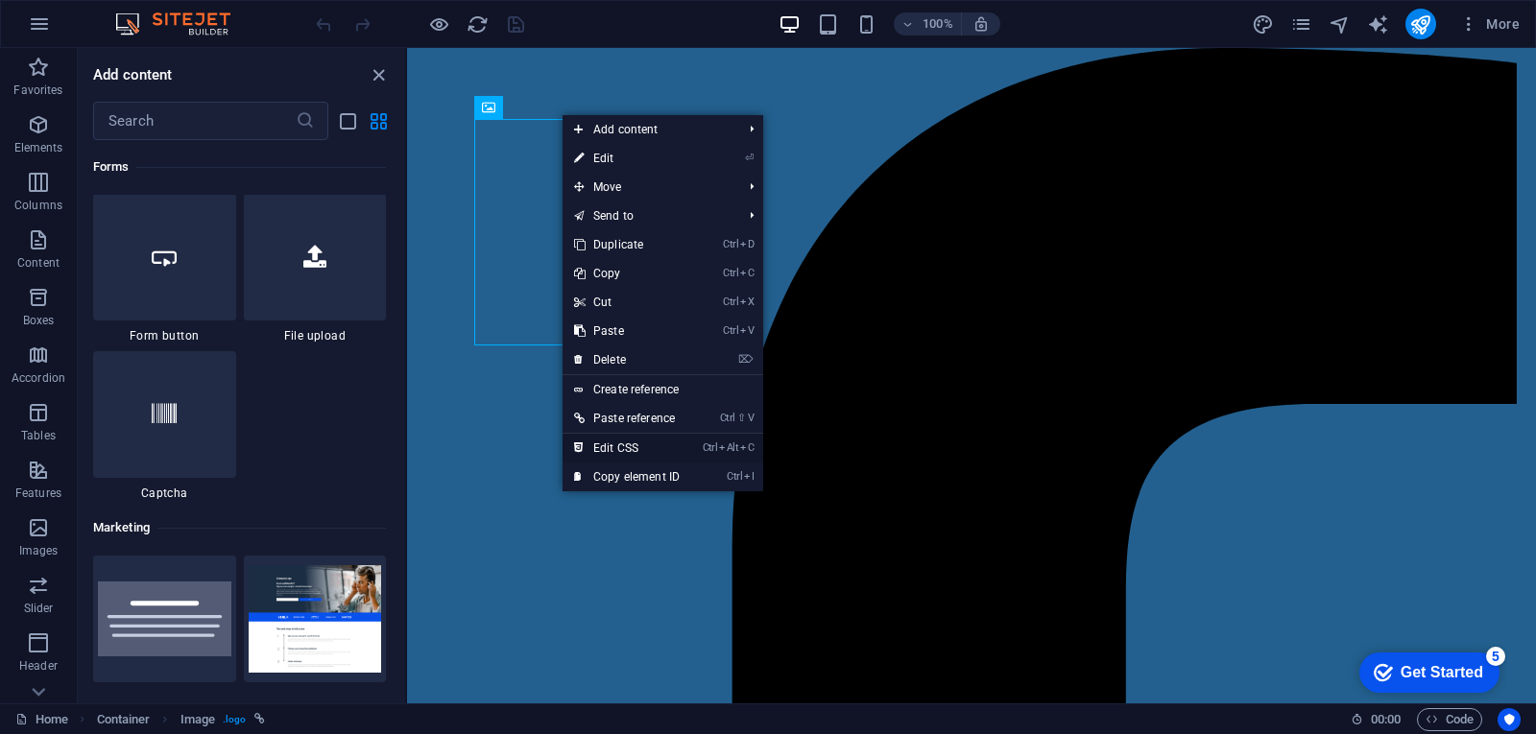
click at [650, 446] on link "Ctrl Alt C Edit CSS" at bounding box center [626, 448] width 129 height 29
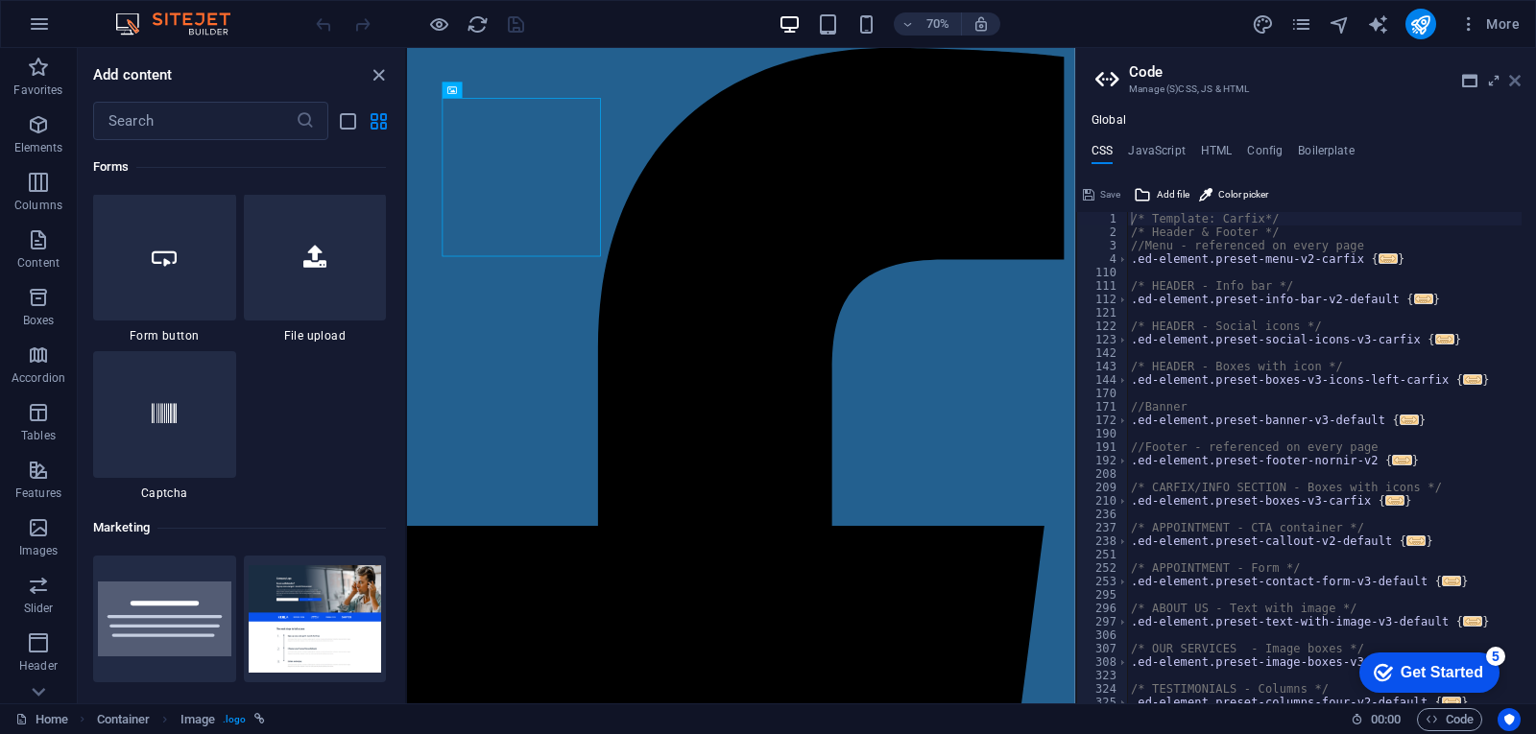
click at [1518, 85] on icon at bounding box center [1515, 80] width 12 height 15
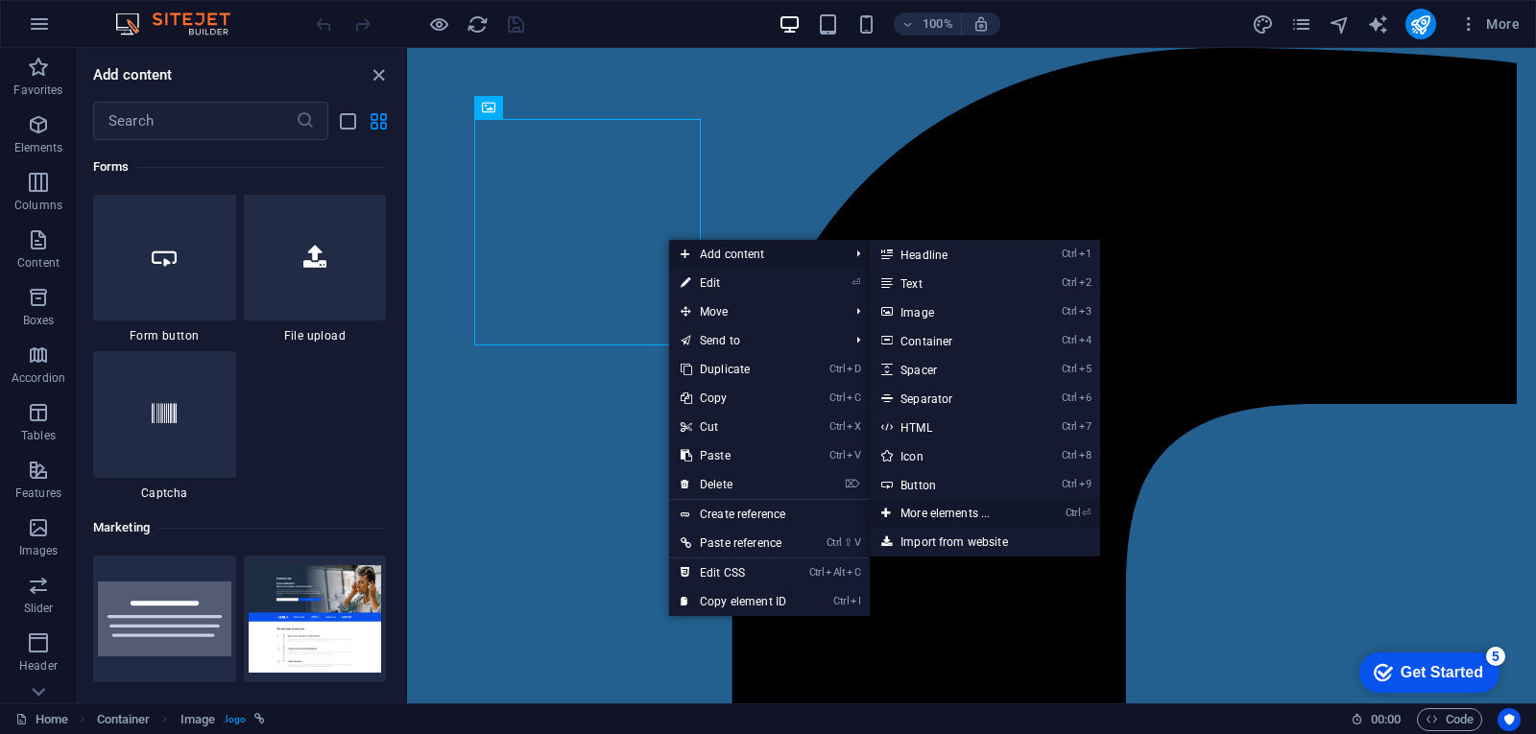
click at [950, 509] on link "Ctrl ⏎ More elements ..." at bounding box center [949, 513] width 158 height 29
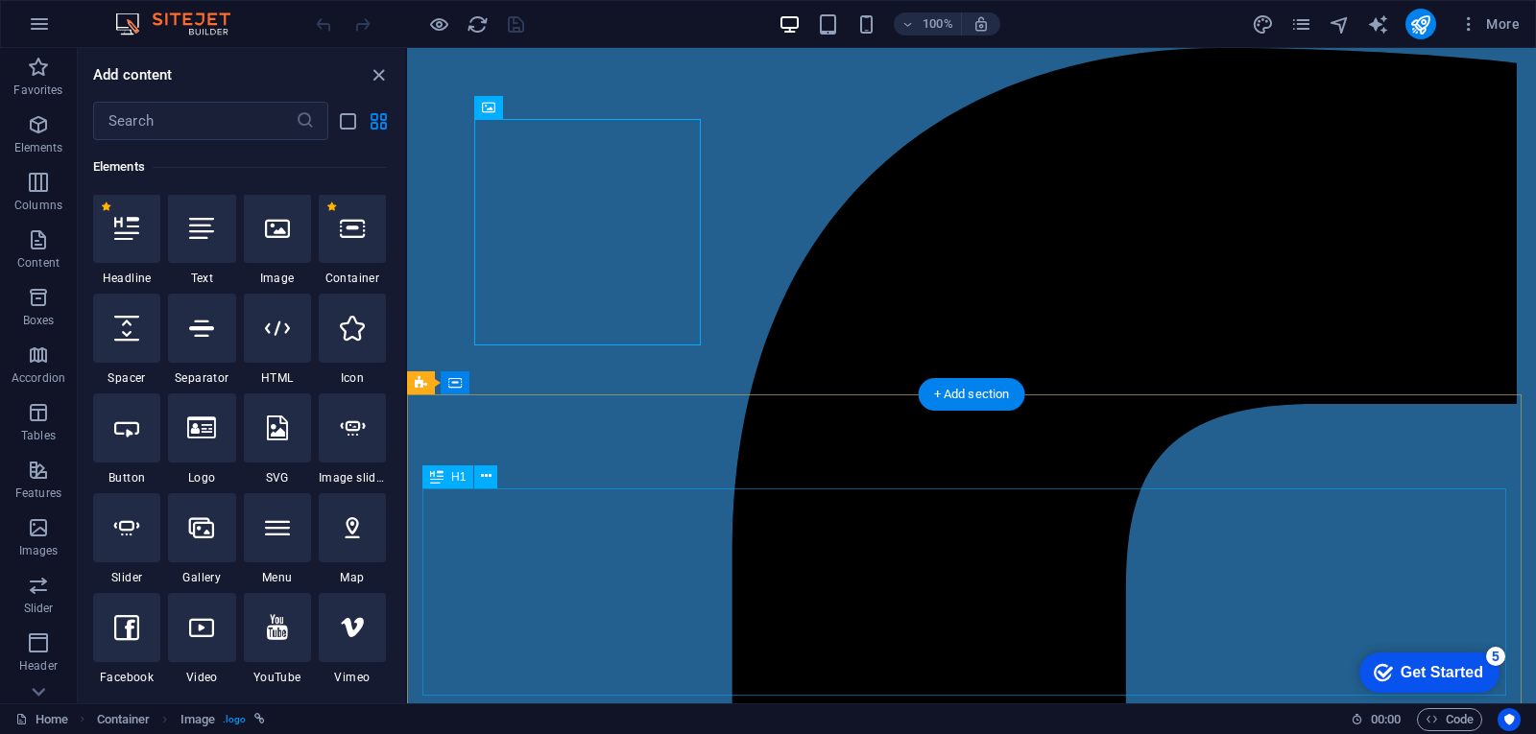
scroll to position [204, 0]
click at [379, 118] on icon "grid-view" at bounding box center [379, 121] width 22 height 22
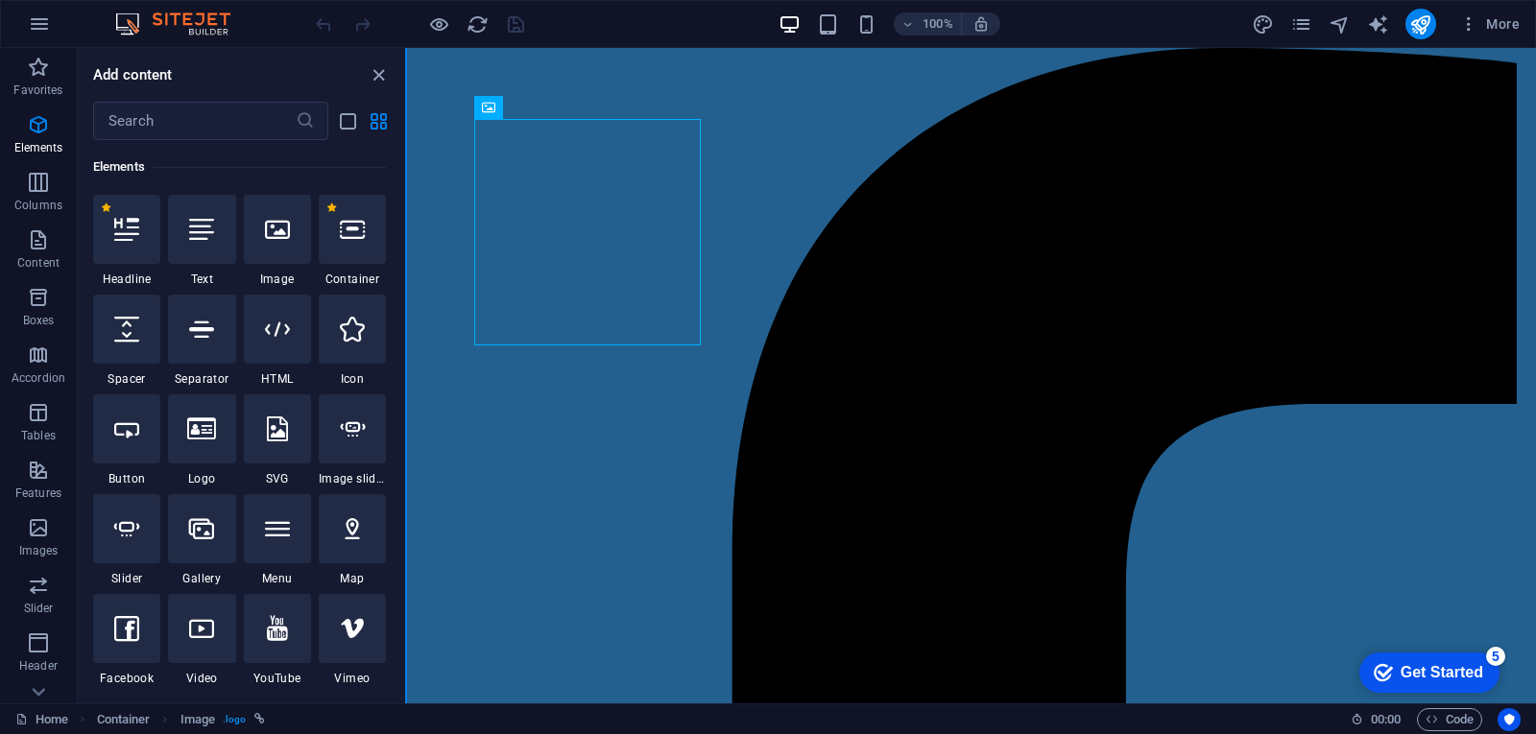
drag, startPoint x: 400, startPoint y: 154, endPoint x: 405, endPoint y: 162, distance: 9.9
click at [405, 162] on div "Favorites Elements Columns Content Boxes Accordion Tables Features Images Slide…" at bounding box center [203, 376] width 407 height 656
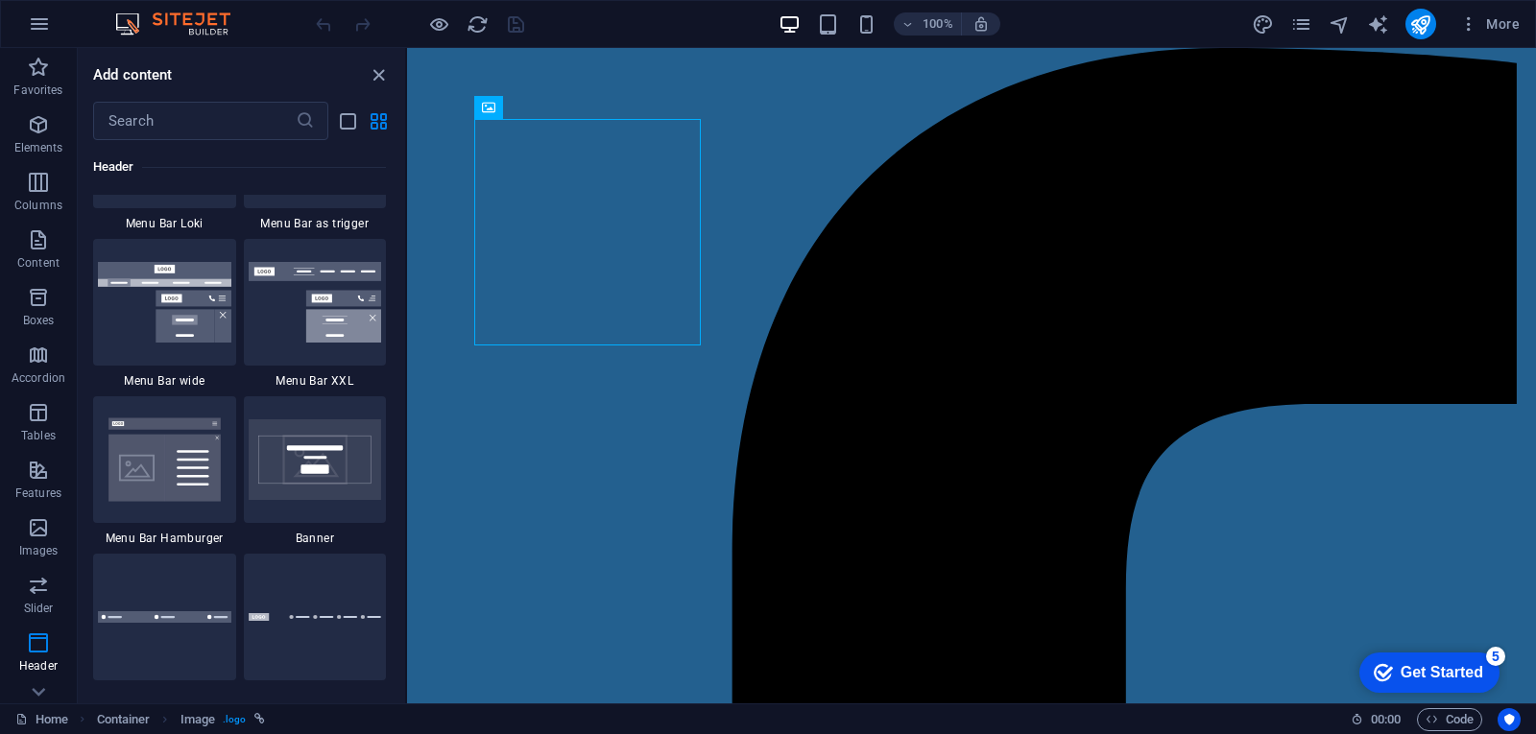
scroll to position [12086, 0]
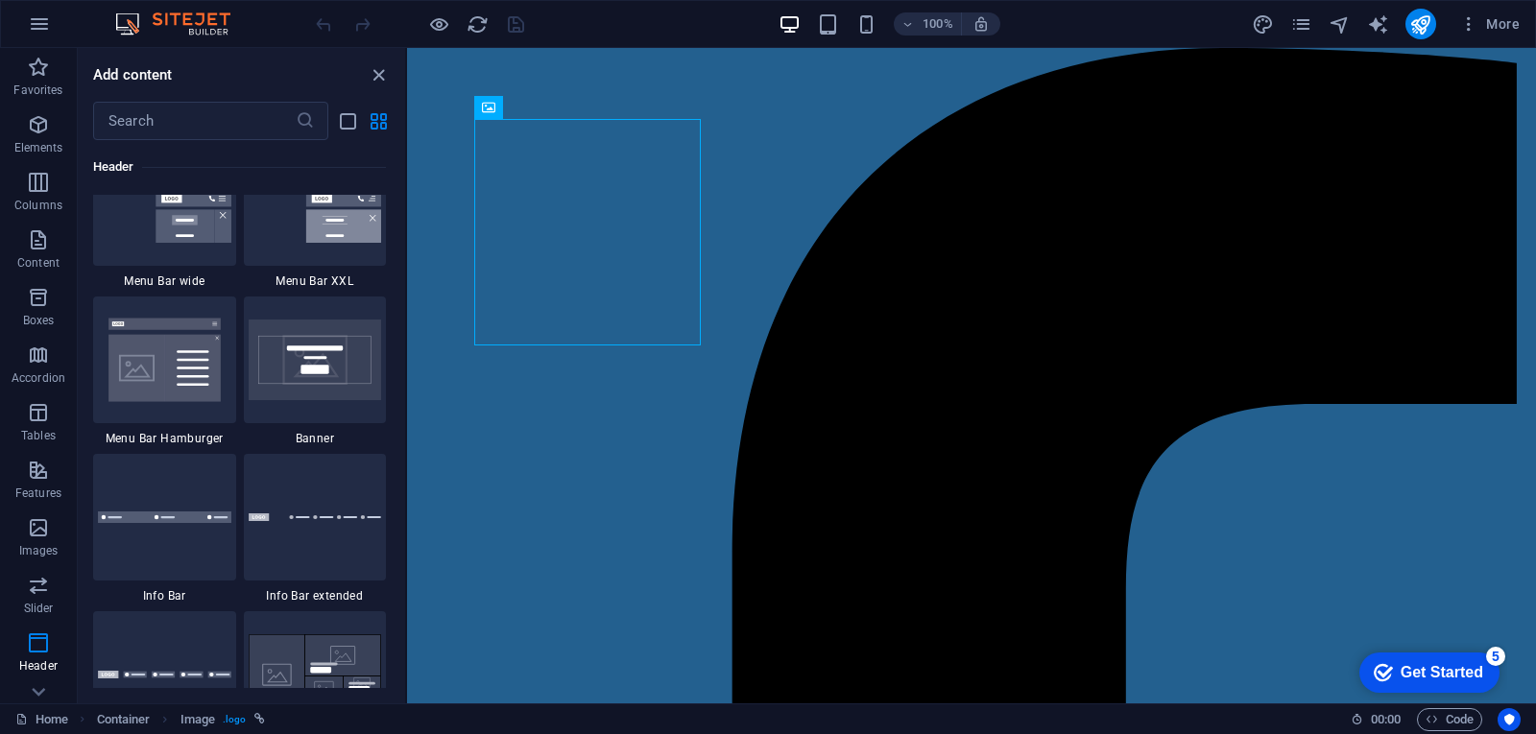
click at [398, 498] on div "Favorites 1 Star Headline 1 Star Container Elements 1 Star Headline 1 Star Text…" at bounding box center [241, 414] width 327 height 548
click at [36, 21] on icon "button" at bounding box center [39, 23] width 23 height 23
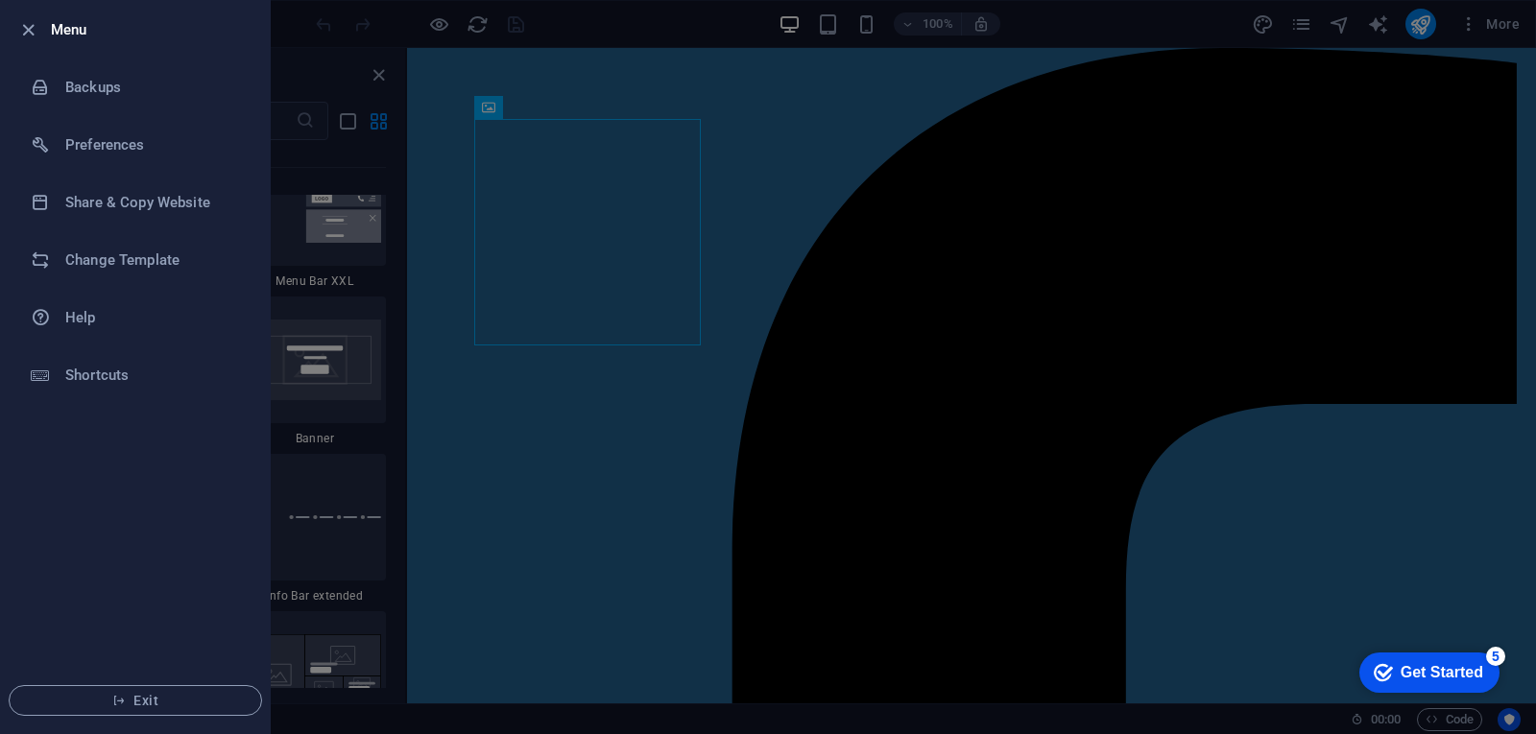
click at [588, 29] on div at bounding box center [768, 367] width 1536 height 734
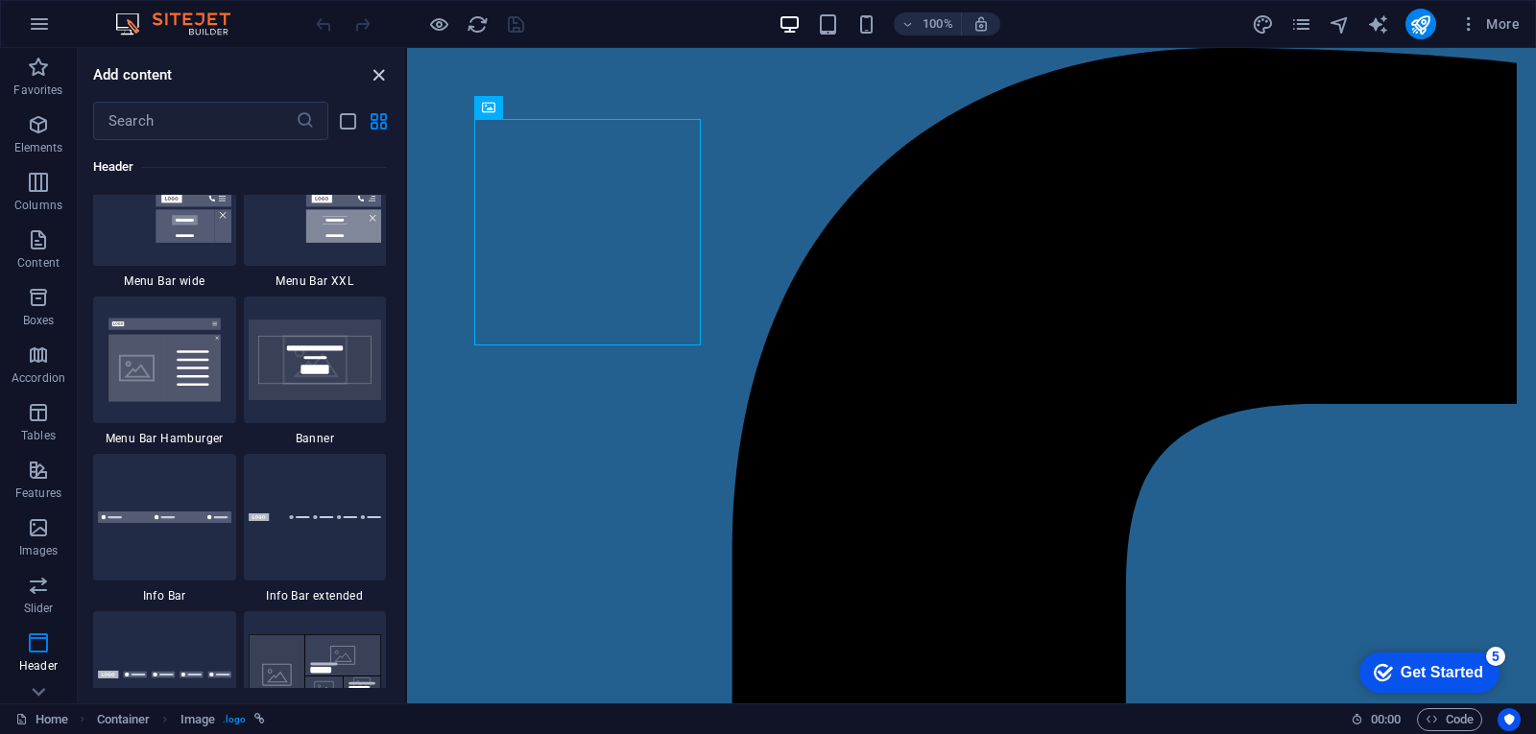
click at [375, 77] on icon "close panel" at bounding box center [379, 75] width 22 height 22
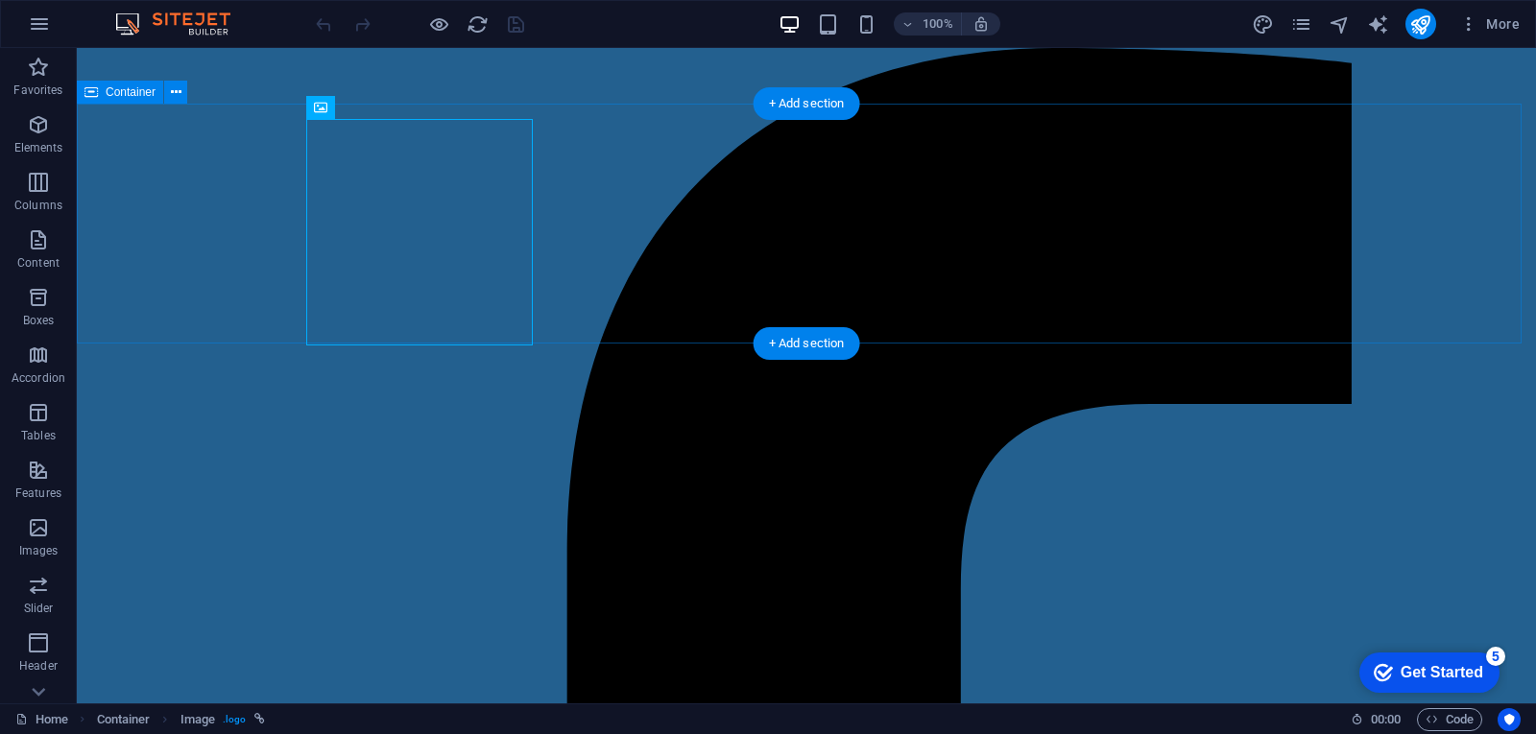
select select "px"
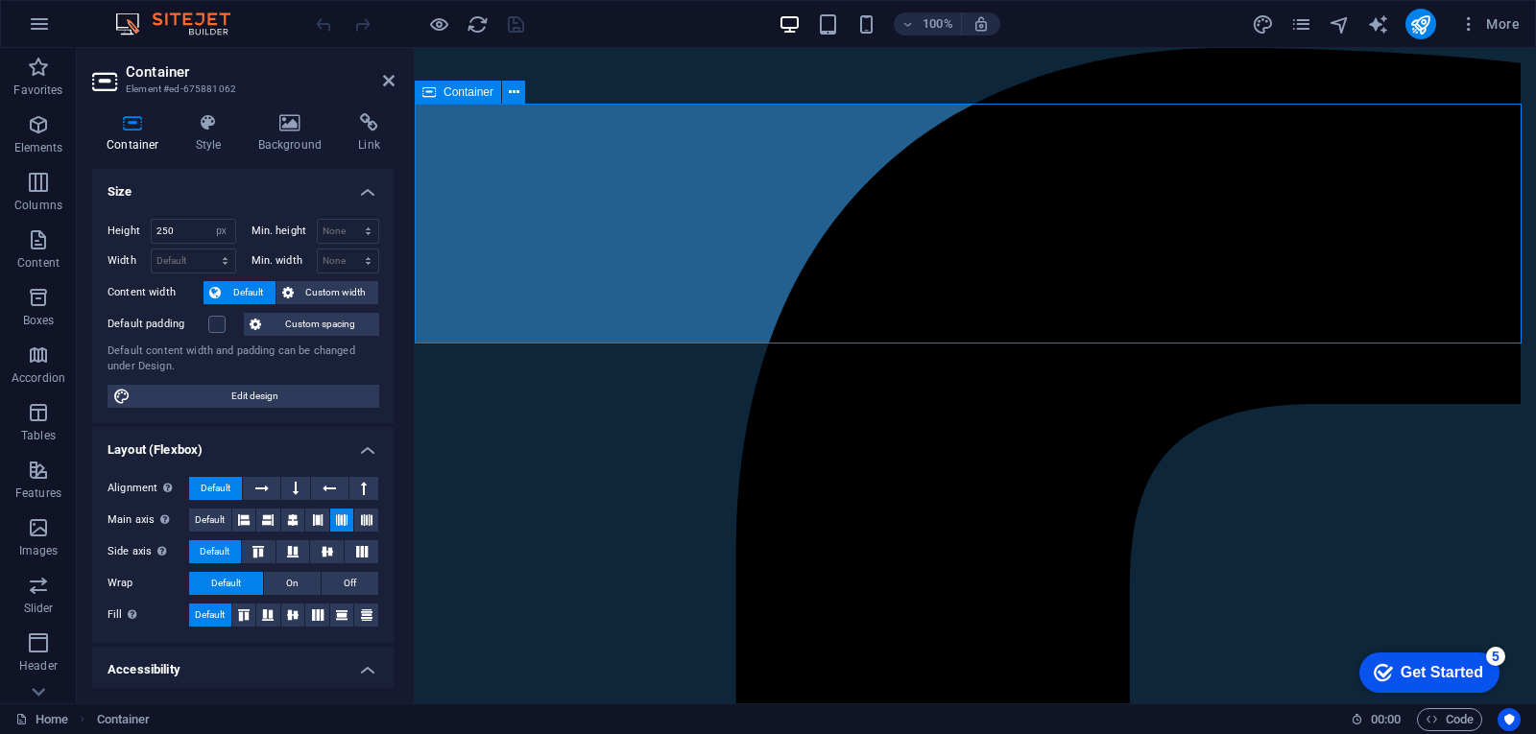
click at [290, 127] on icon at bounding box center [290, 122] width 93 height 19
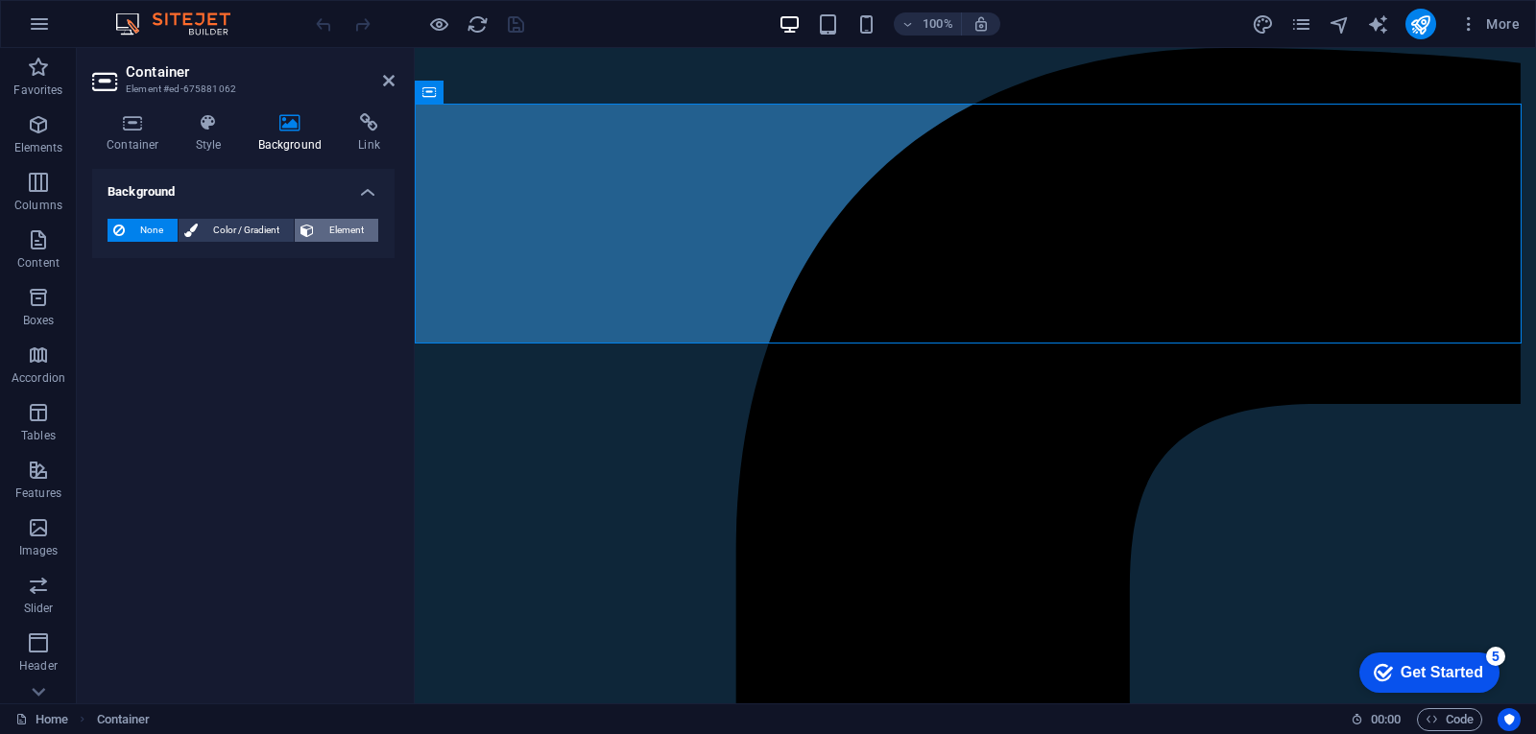
click at [332, 228] on span "Element" at bounding box center [346, 230] width 53 height 23
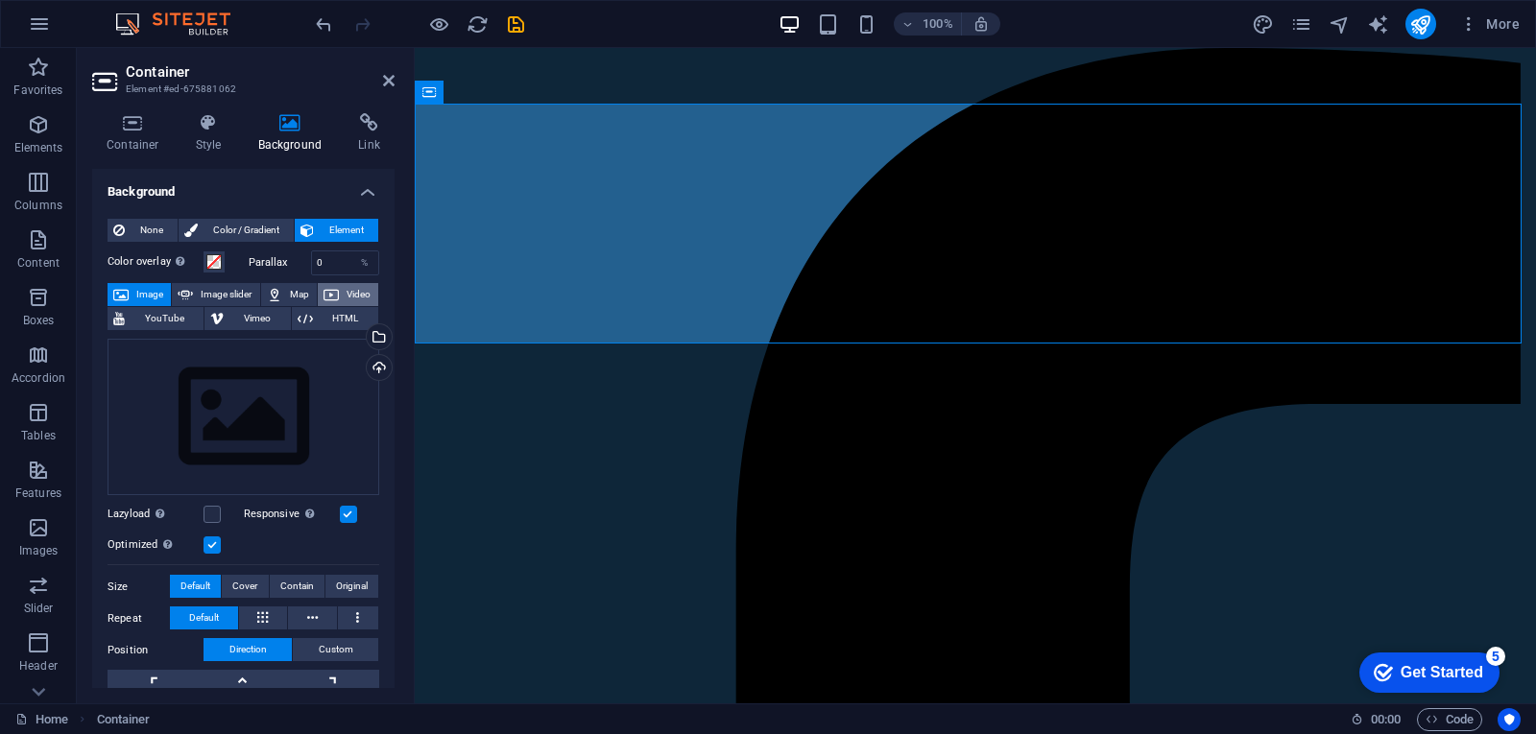
click at [353, 293] on span "Video" at bounding box center [359, 294] width 28 height 23
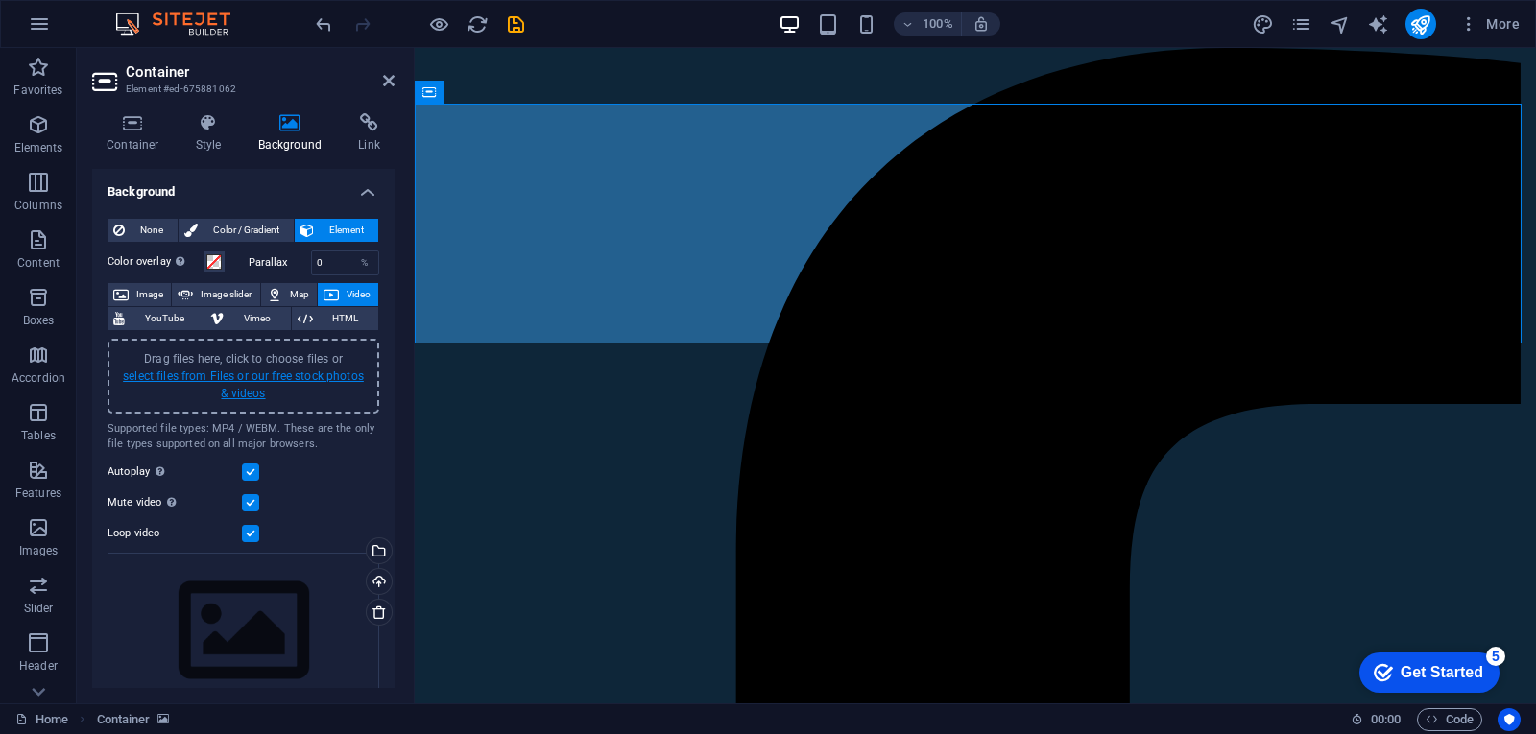
click at [283, 380] on link "select files from Files or our free stock photos & videos" at bounding box center [243, 385] width 241 height 31
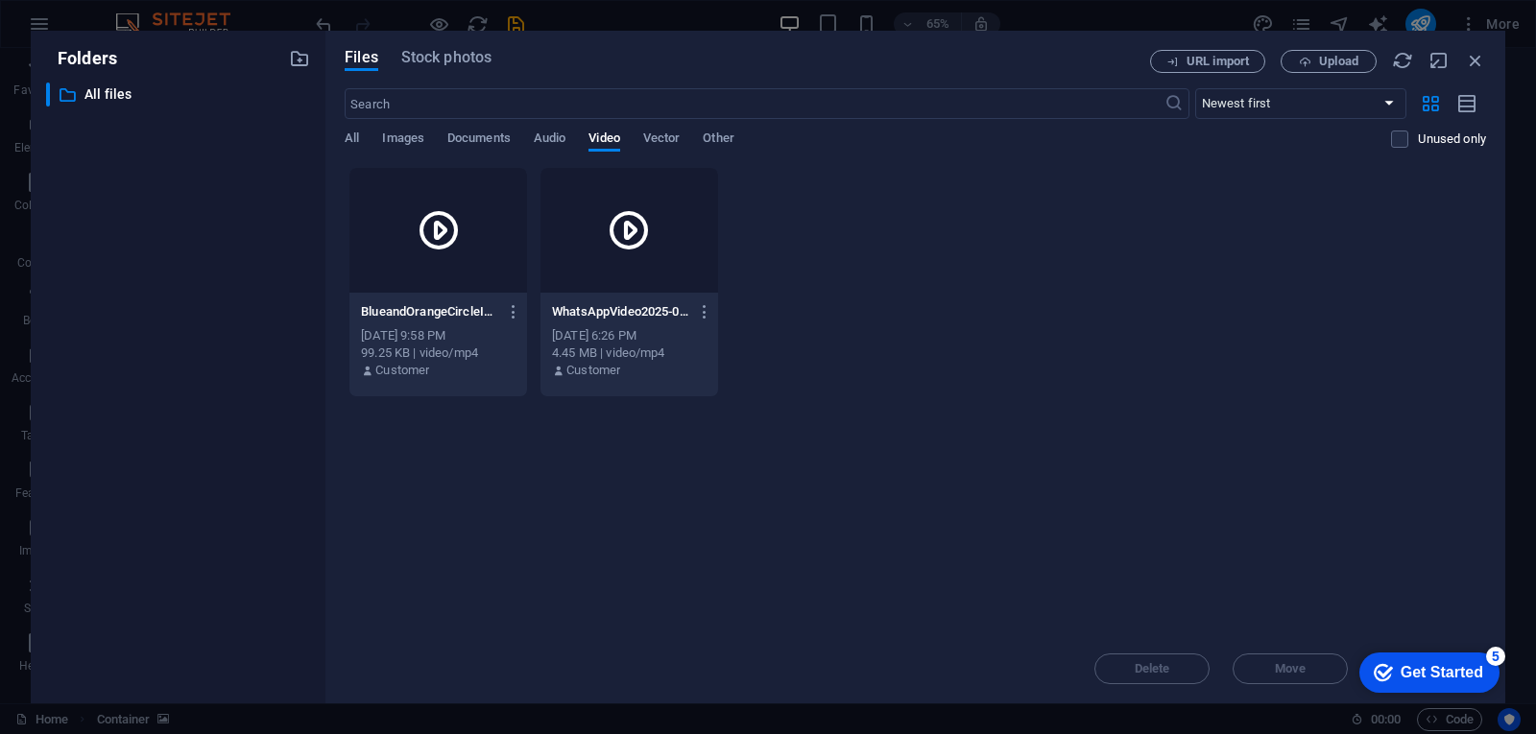
click at [433, 258] on div at bounding box center [438, 230] width 178 height 125
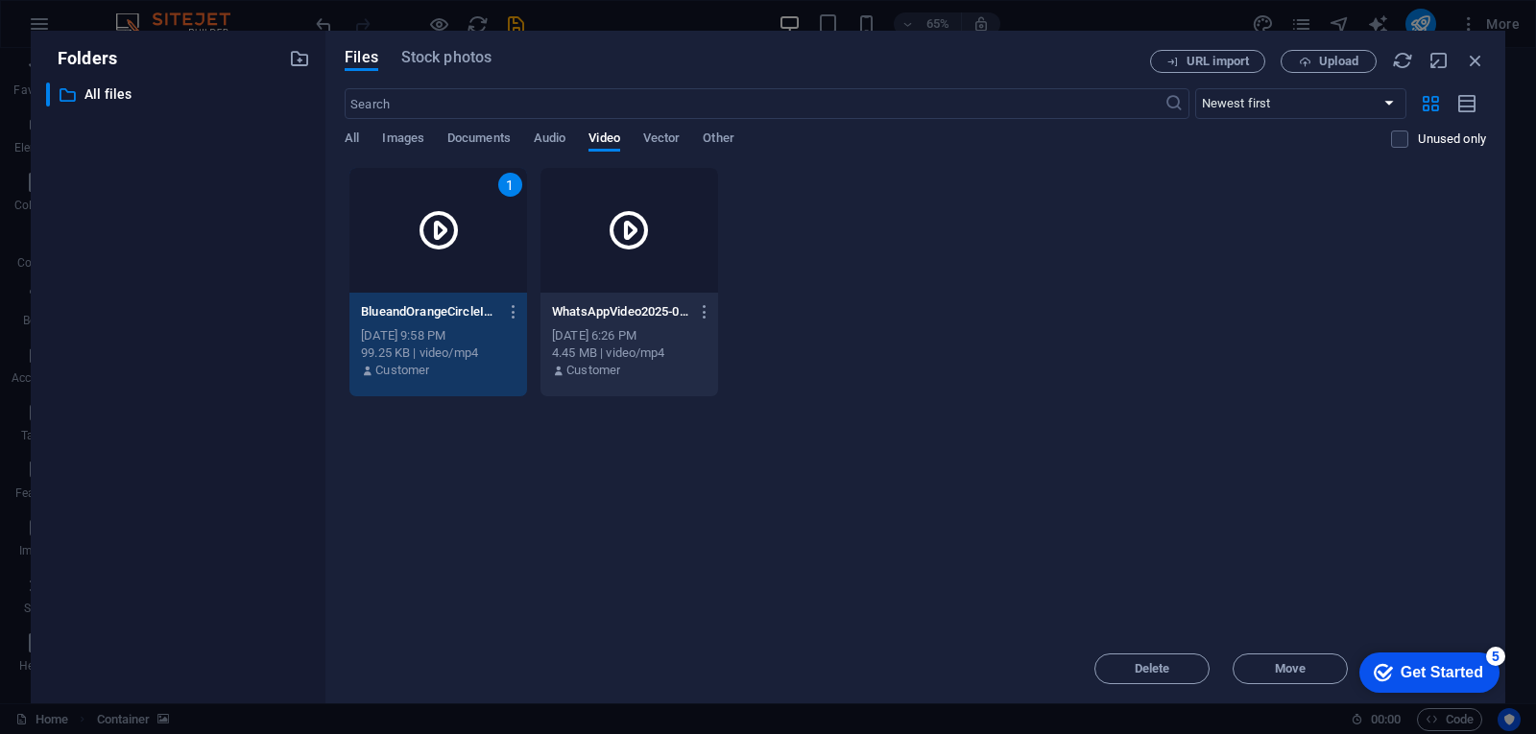
click at [477, 262] on div "1" at bounding box center [438, 230] width 178 height 125
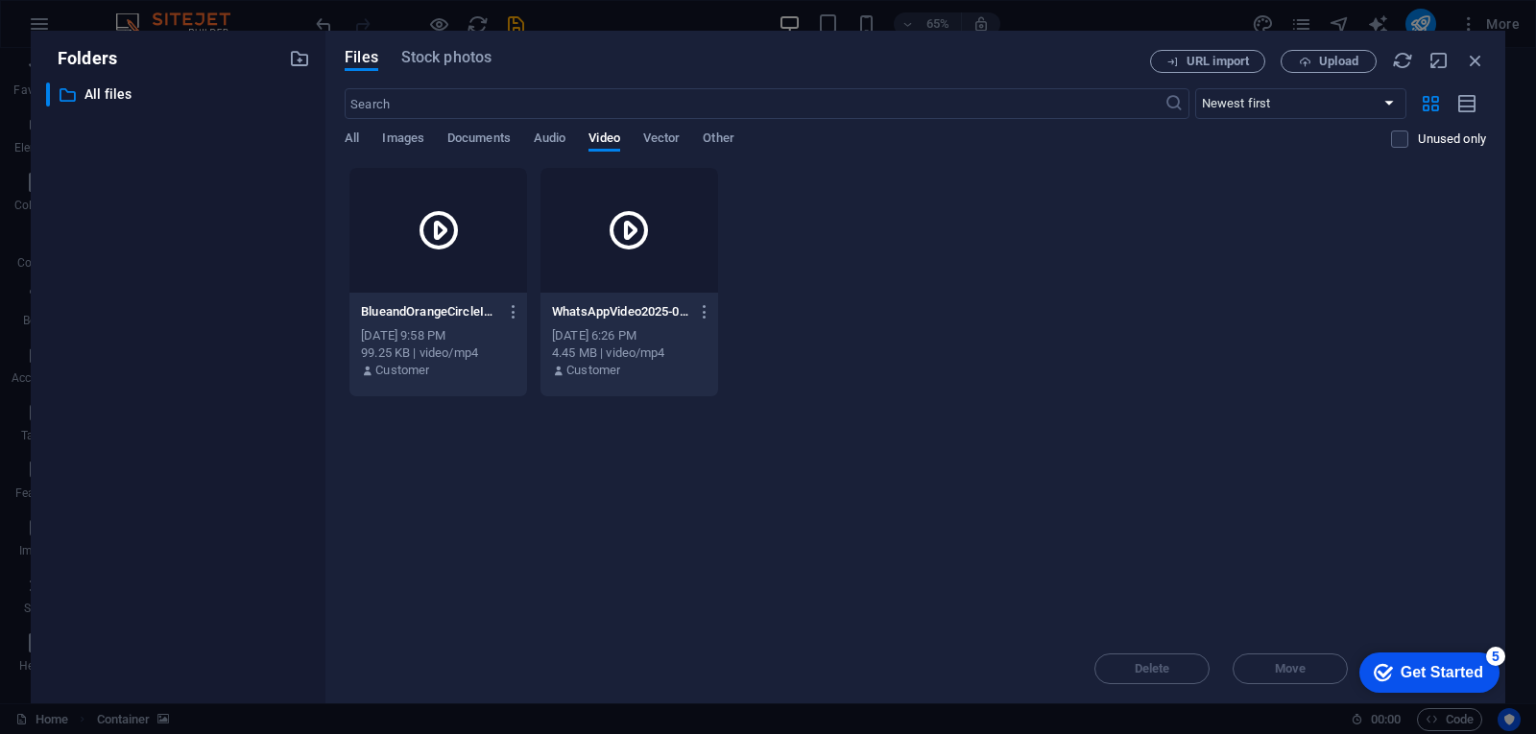
click at [475, 261] on div at bounding box center [438, 230] width 178 height 125
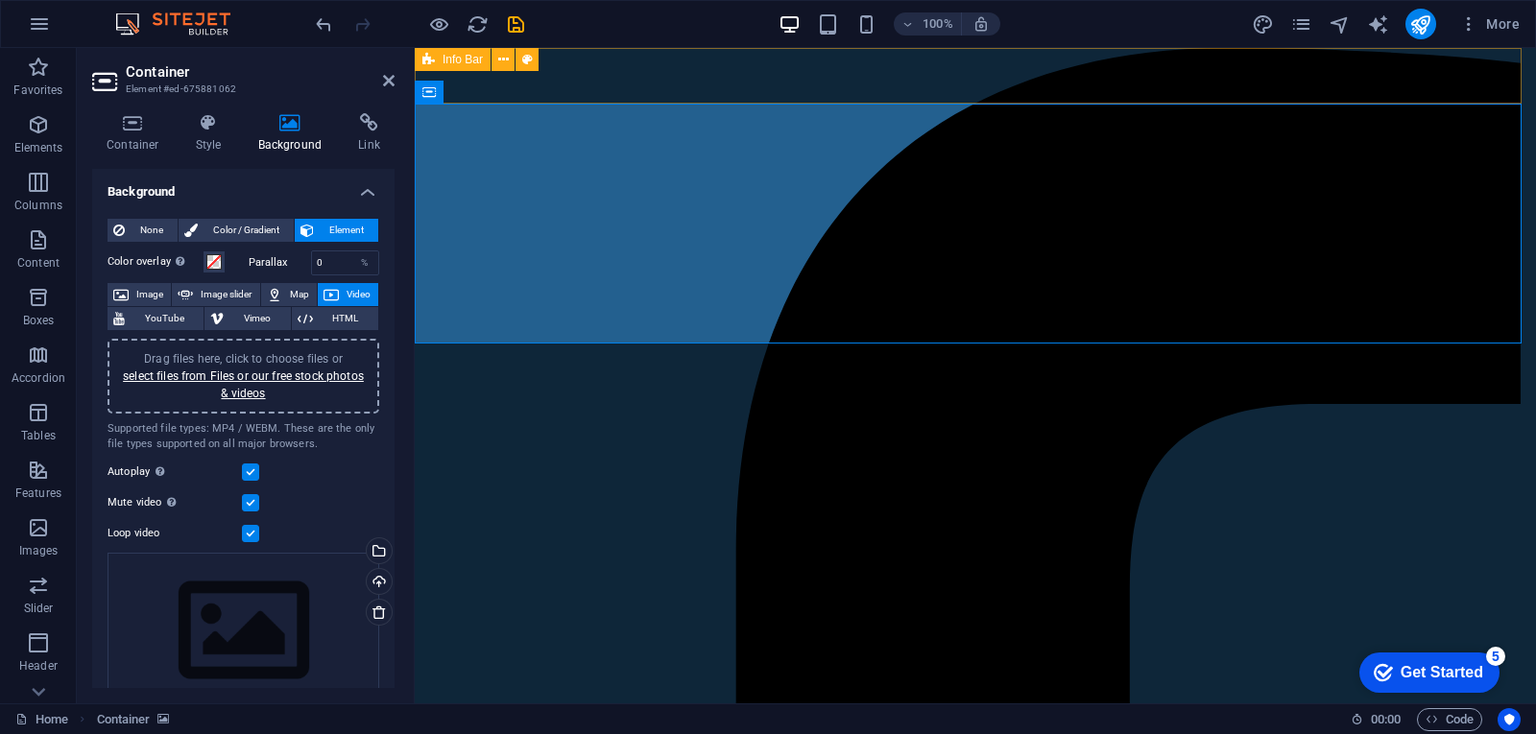
drag, startPoint x: 1024, startPoint y: 118, endPoint x: 1026, endPoint y: 98, distance: 20.2
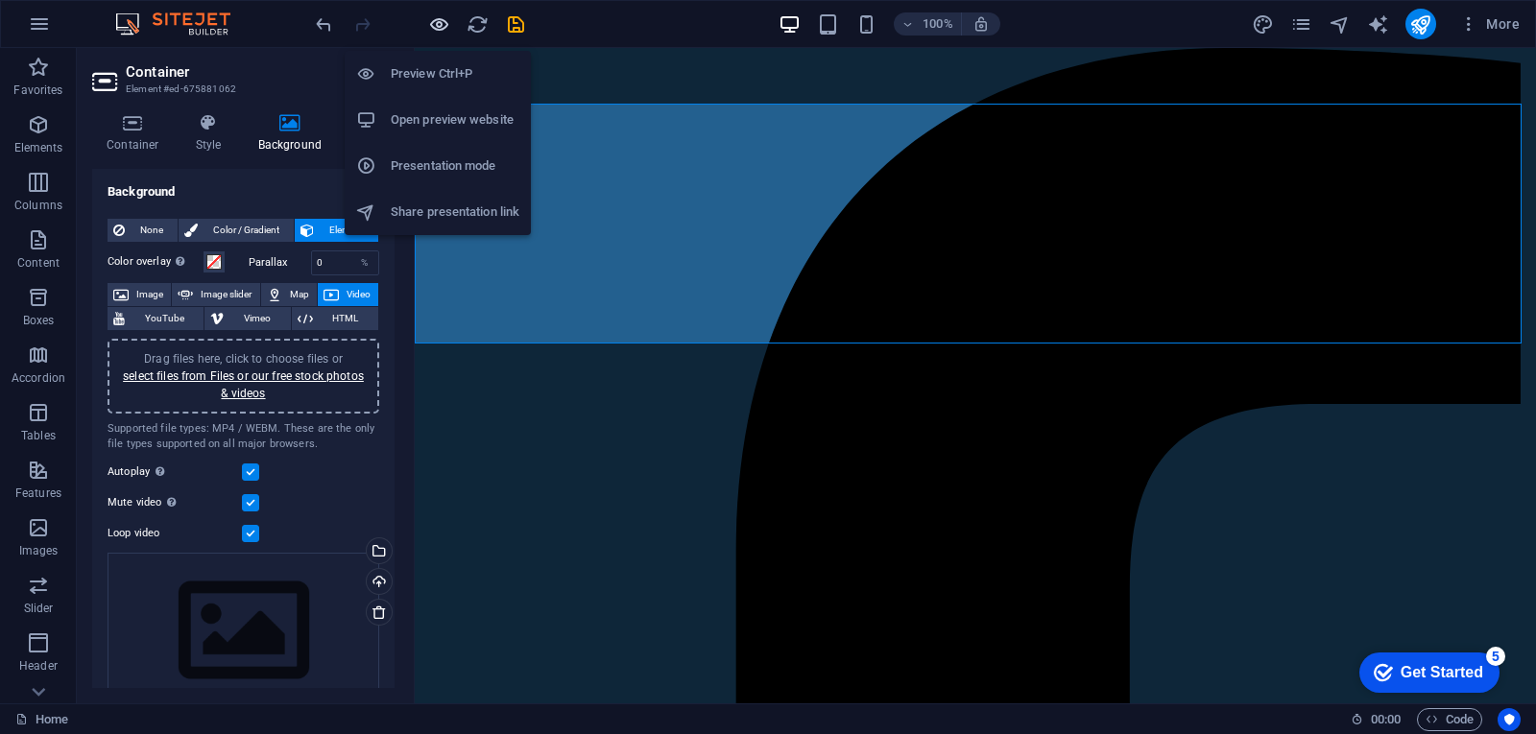
click at [445, 23] on icon "button" at bounding box center [439, 24] width 22 height 22
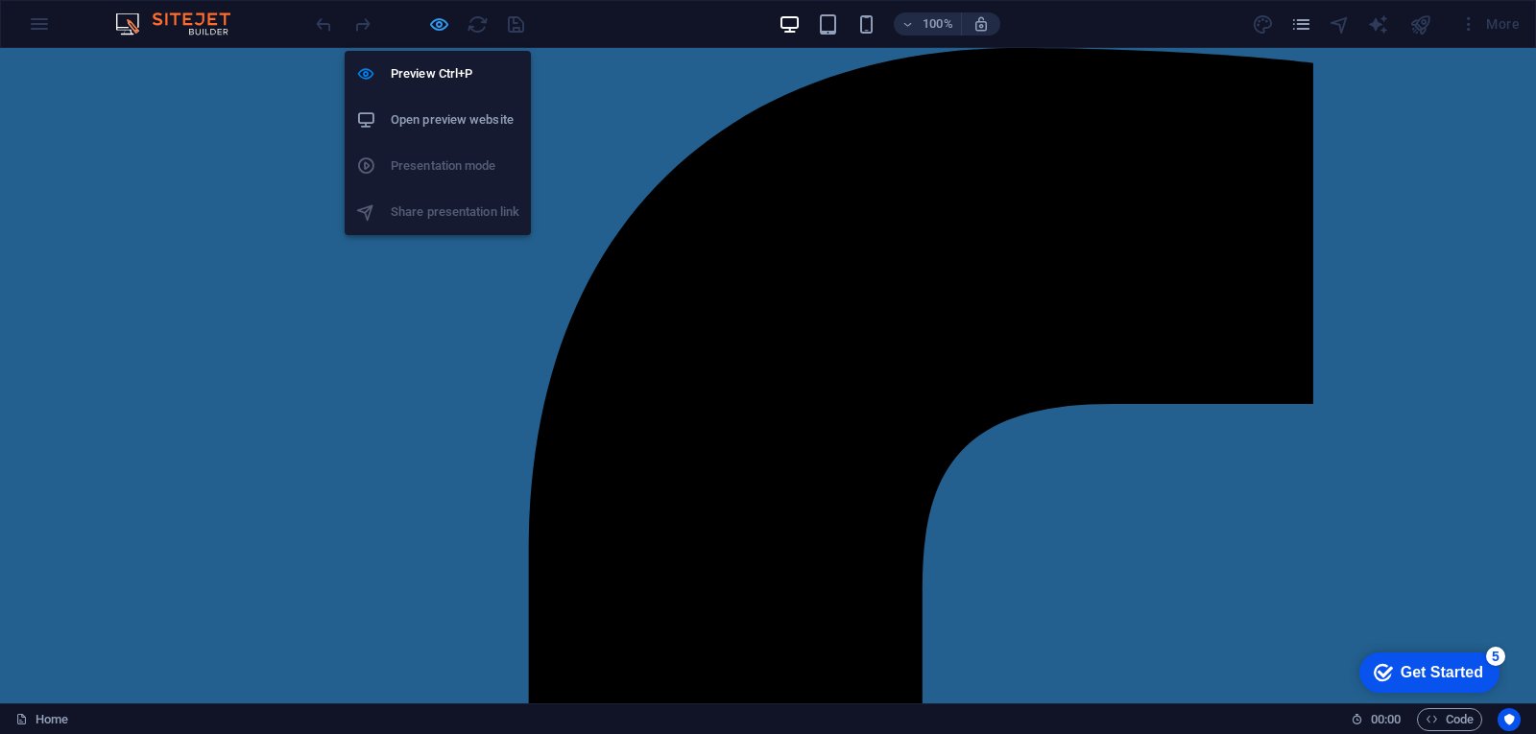
click at [436, 27] on icon "button" at bounding box center [439, 24] width 22 height 22
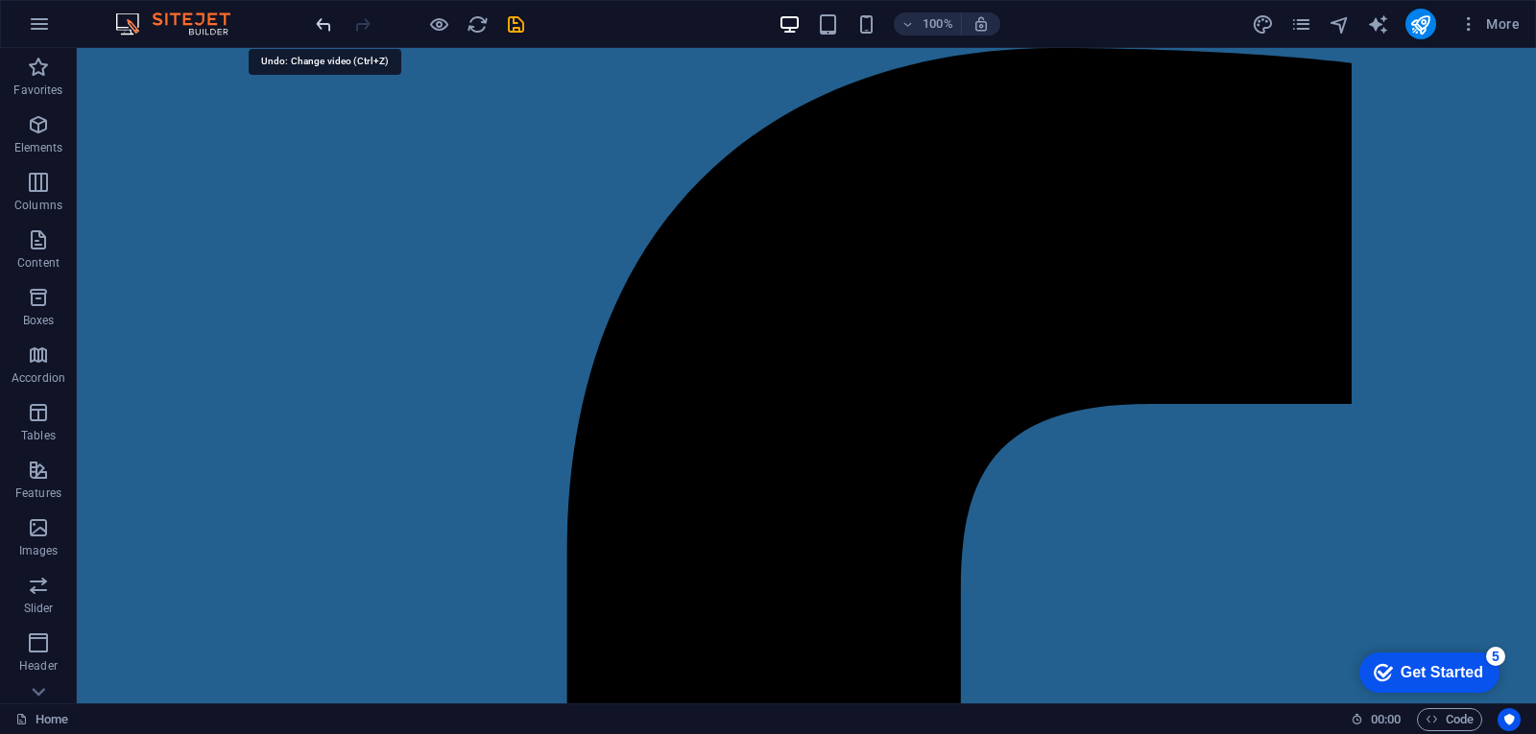
click at [325, 19] on icon "undo" at bounding box center [324, 24] width 22 height 22
click at [331, 20] on icon "undo" at bounding box center [324, 24] width 22 height 22
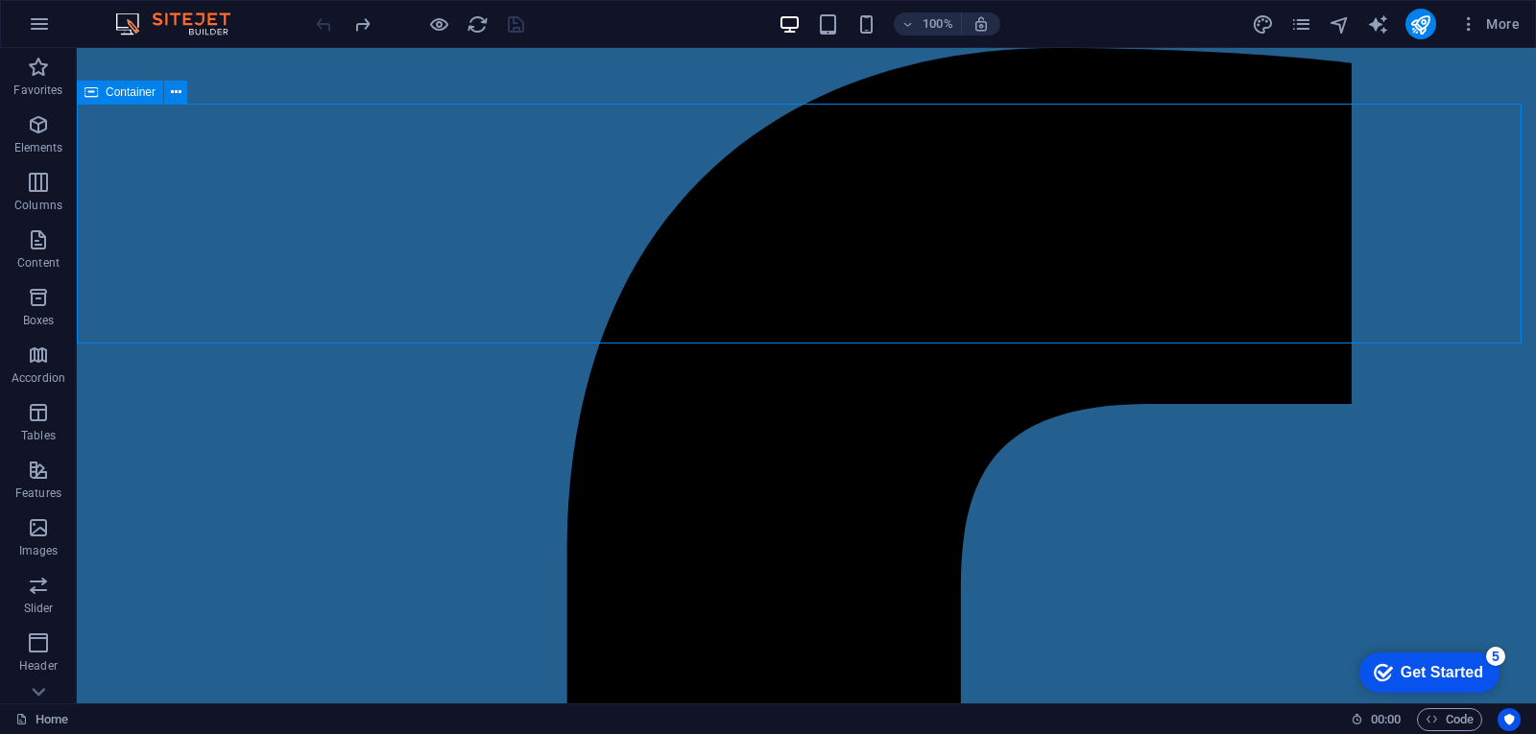
drag, startPoint x: 656, startPoint y: 129, endPoint x: 668, endPoint y: 131, distance: 12.6
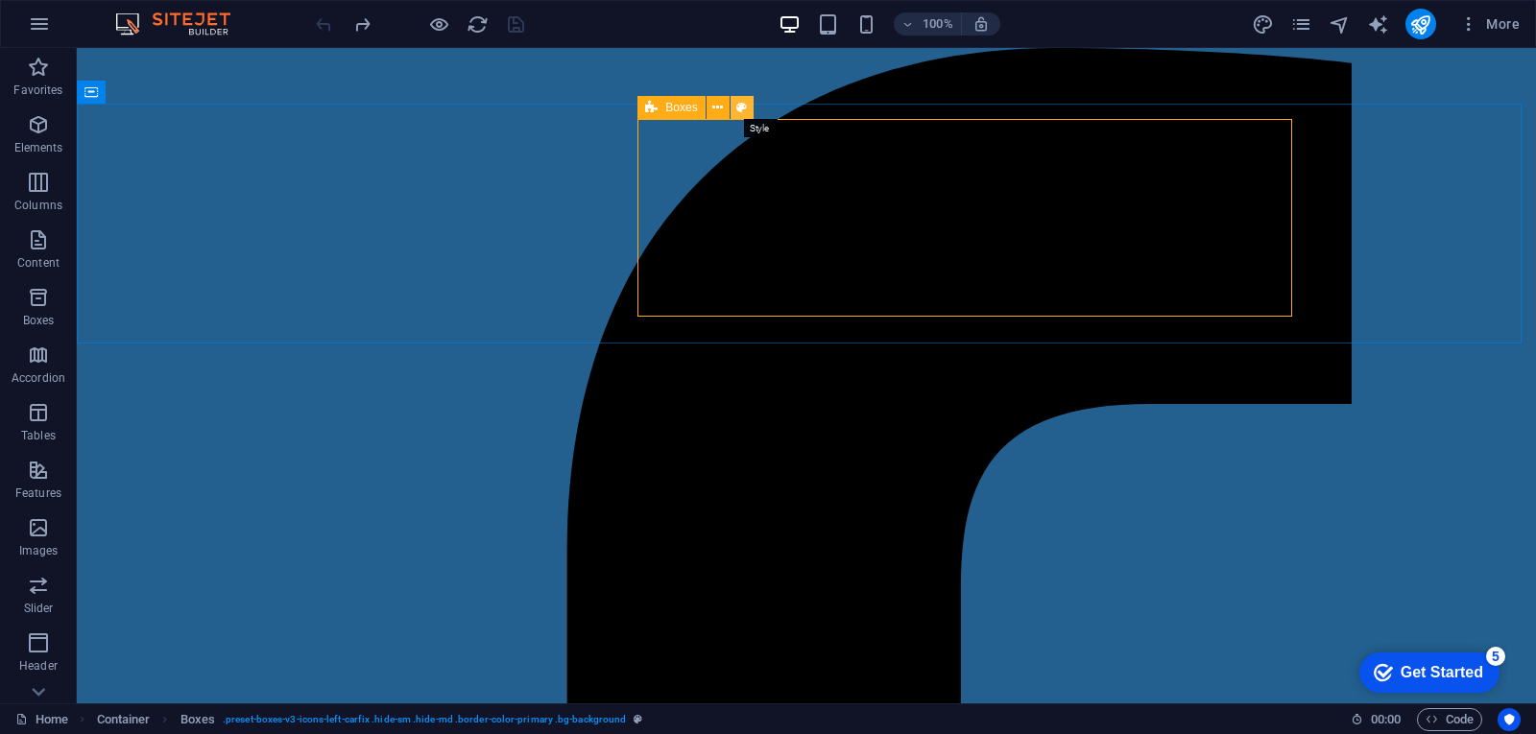
click at [738, 104] on icon at bounding box center [741, 108] width 11 height 20
select select "rem"
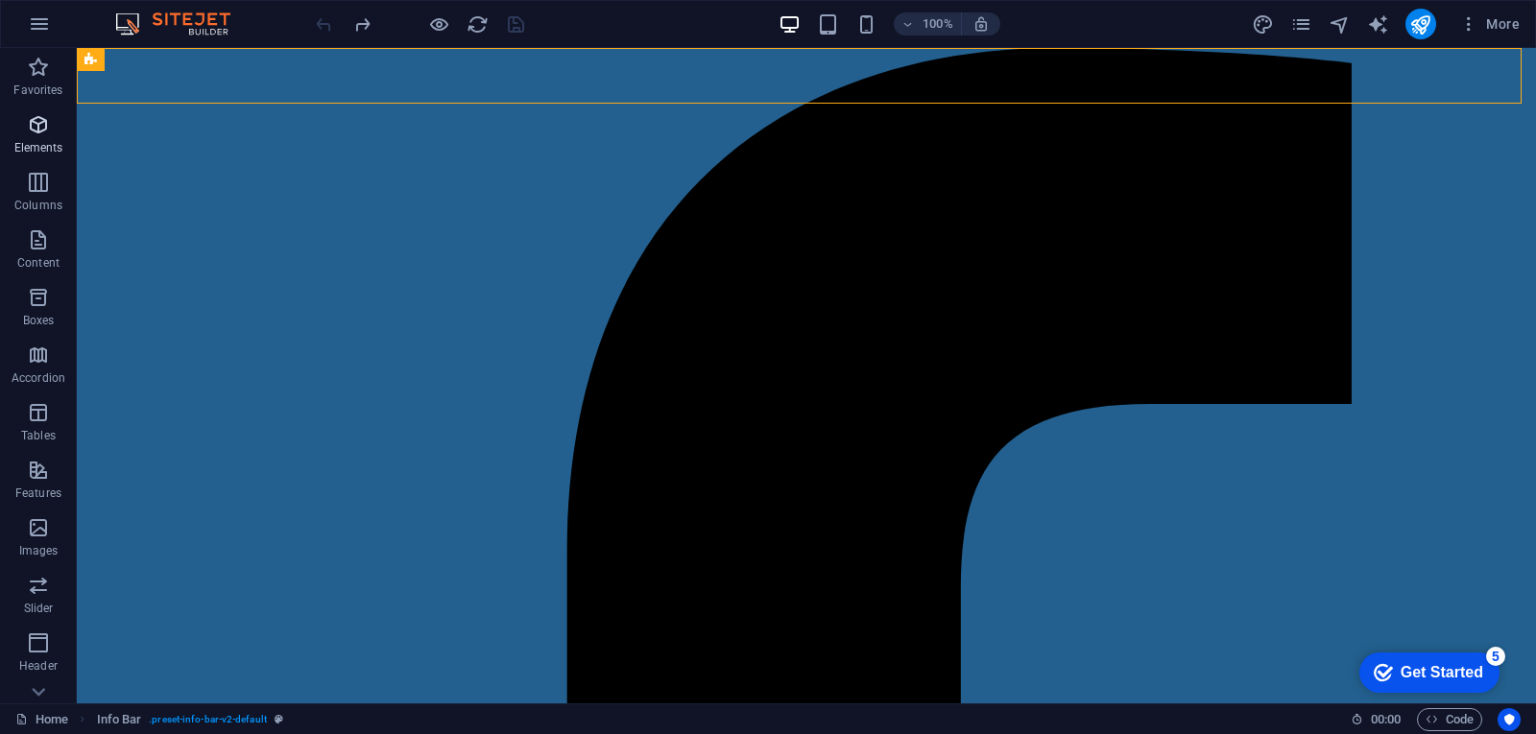
click at [42, 116] on icon "button" at bounding box center [38, 124] width 23 height 23
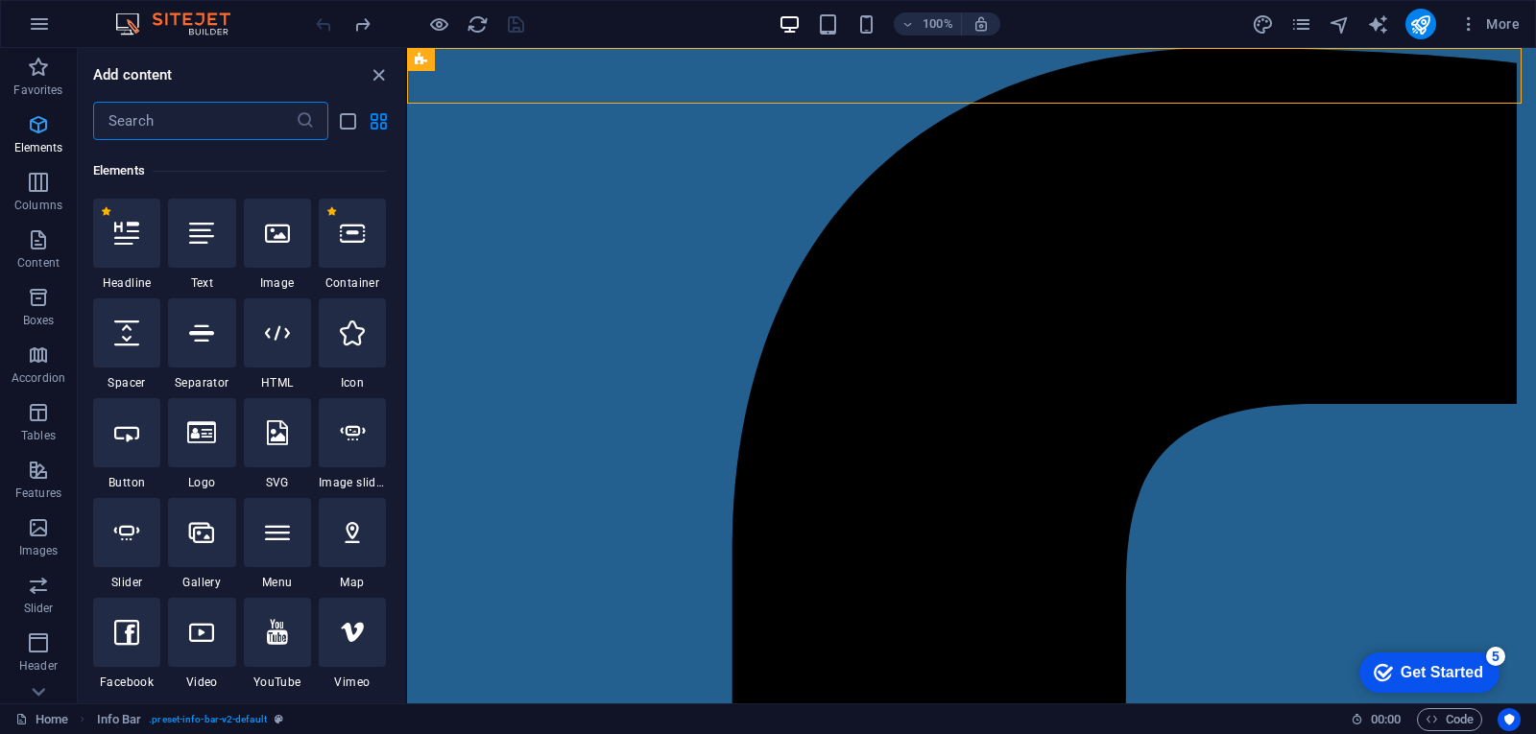
scroll to position [204, 0]
click at [39, 521] on icon "button" at bounding box center [38, 527] width 23 height 23
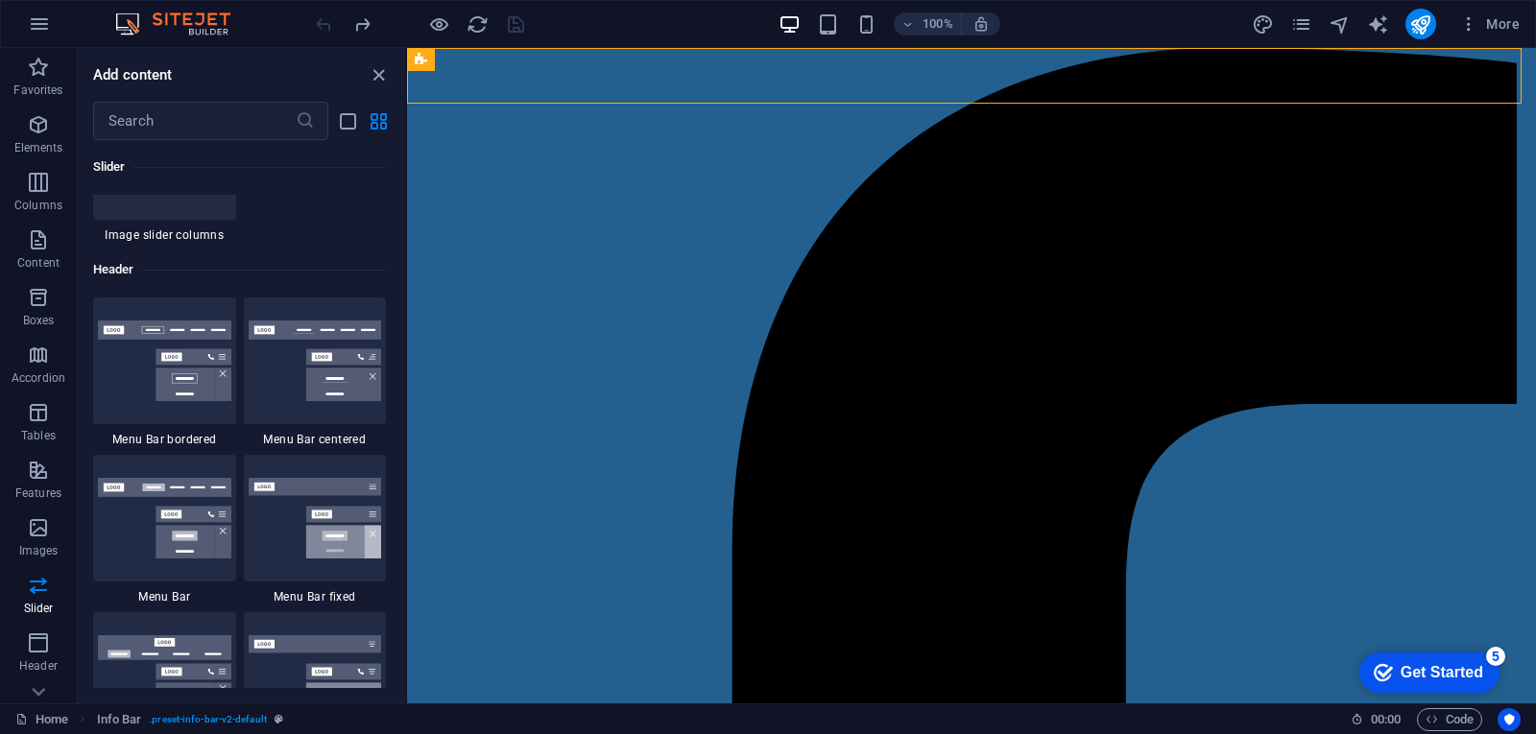
scroll to position [11489, 0]
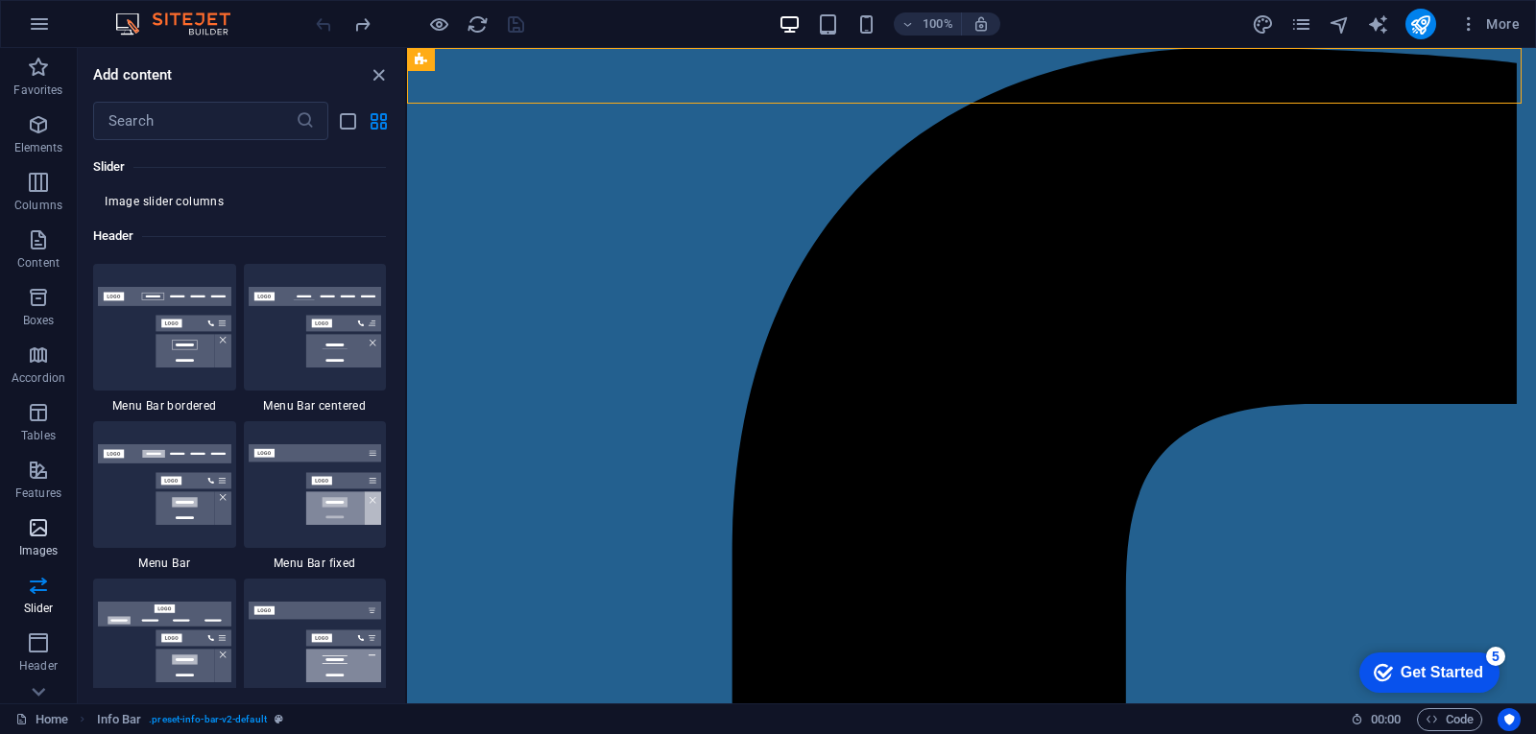
click at [37, 535] on icon "button" at bounding box center [38, 527] width 23 height 23
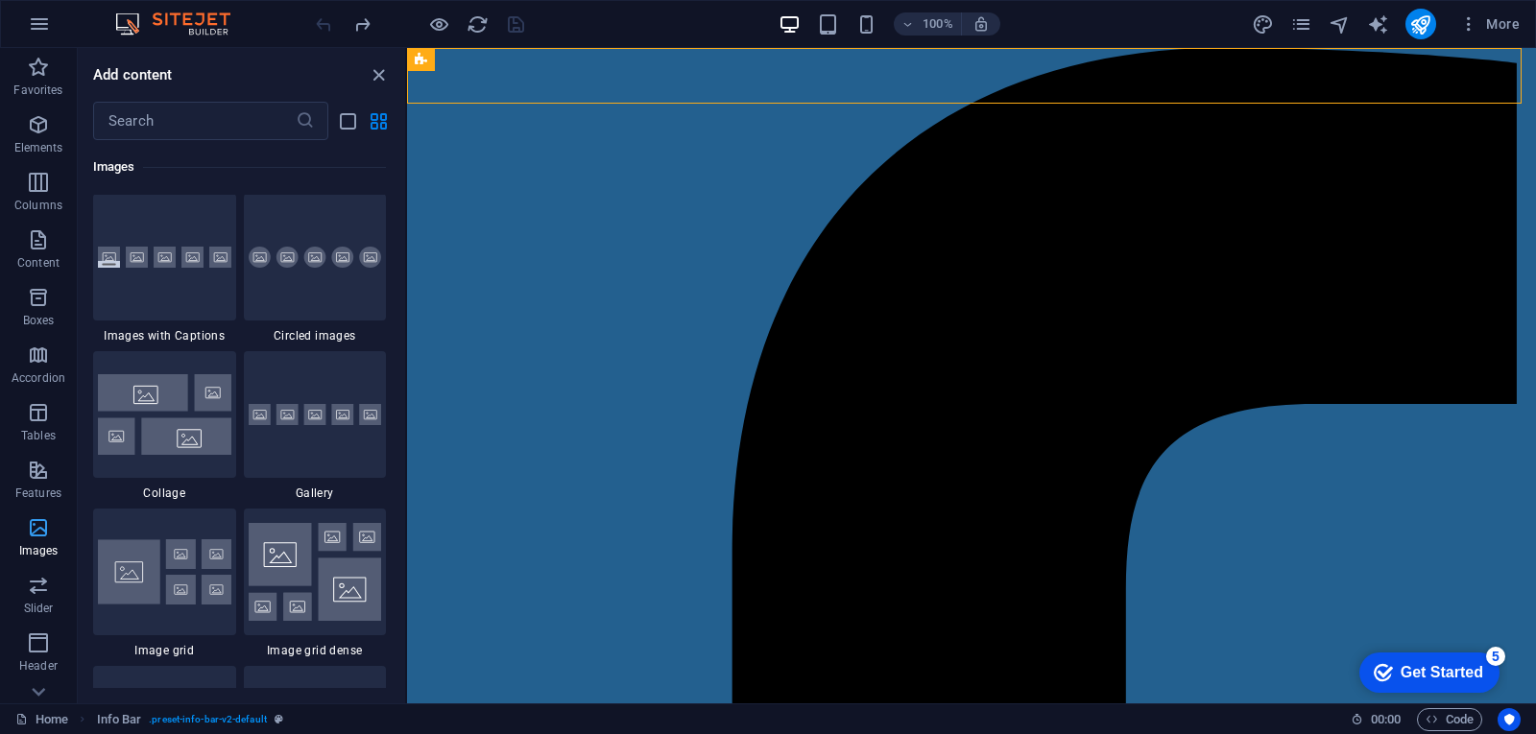
scroll to position [9732, 0]
click at [395, 454] on div "Favorites 1 Star Headline 1 Star Container Elements 1 Star Headline 1 Star Text…" at bounding box center [241, 414] width 327 height 548
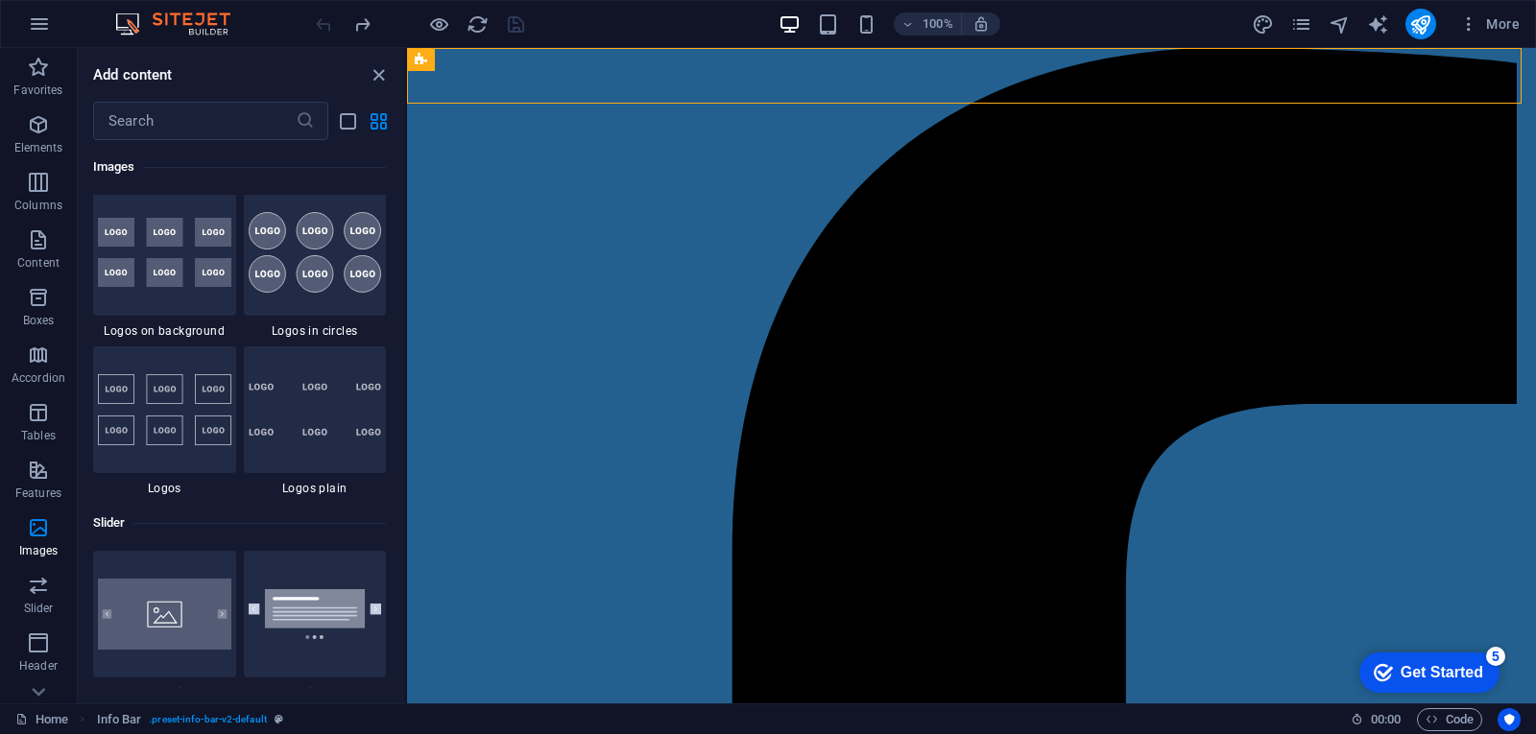
scroll to position [10526, 0]
click at [178, 416] on div at bounding box center [164, 409] width 143 height 127
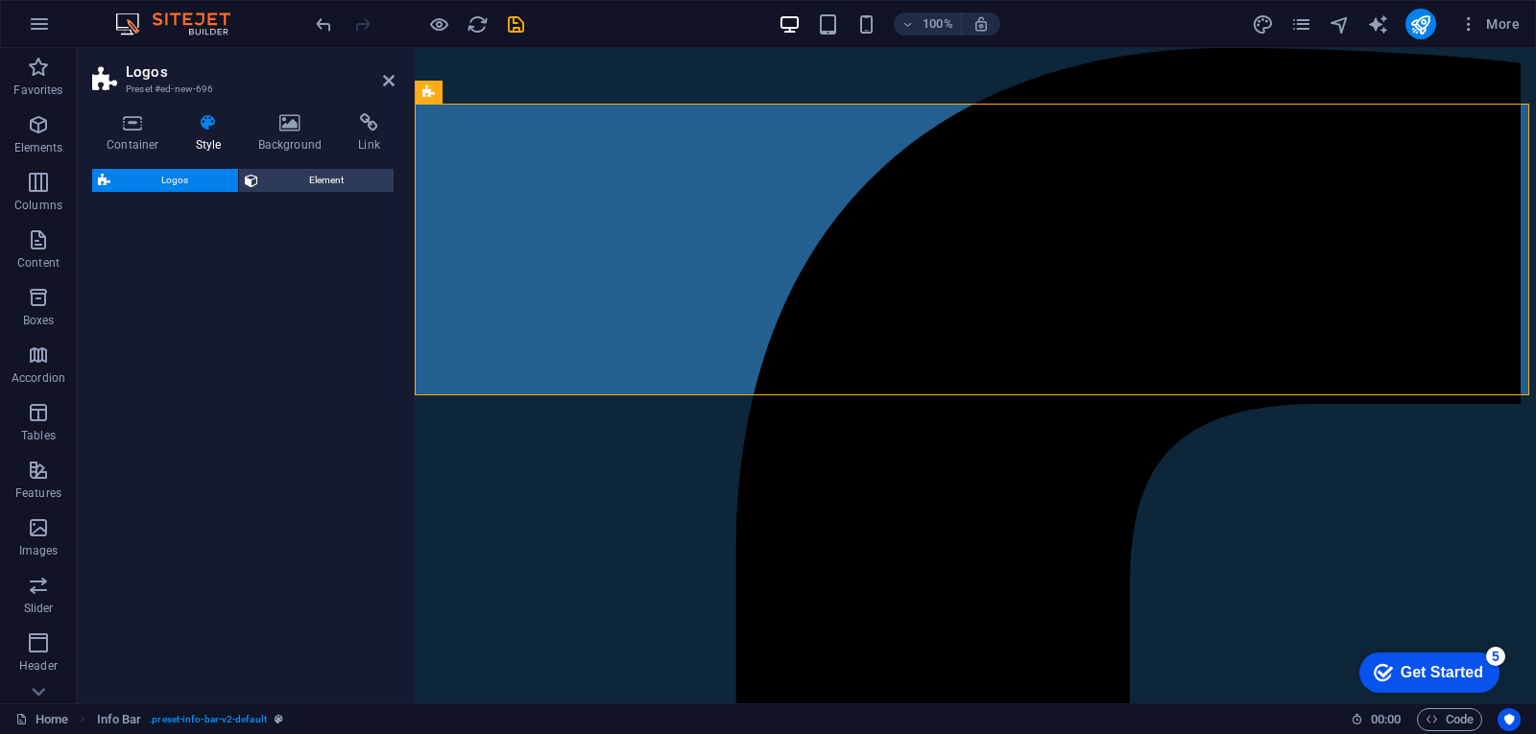
select select "rem"
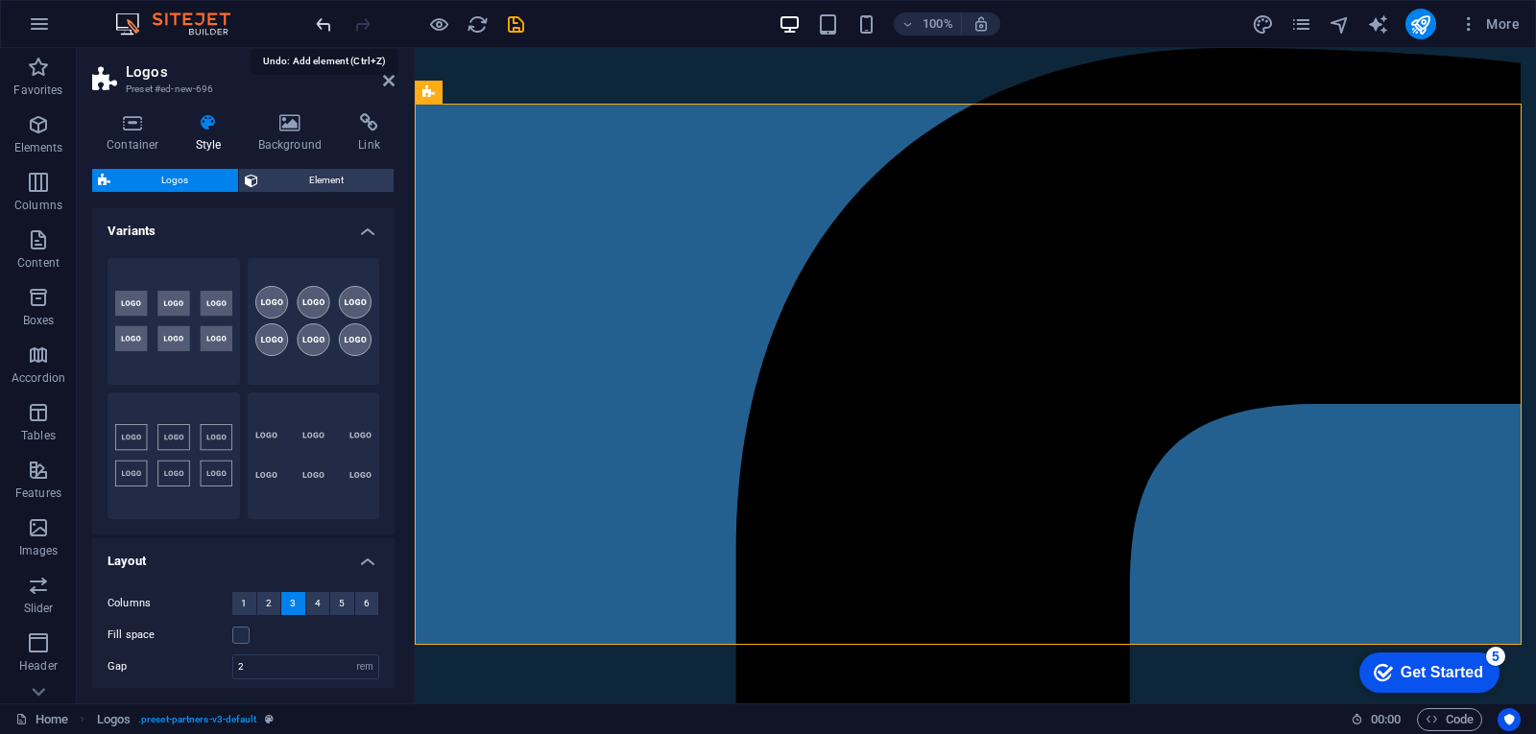
click at [327, 25] on icon "undo" at bounding box center [324, 24] width 22 height 22
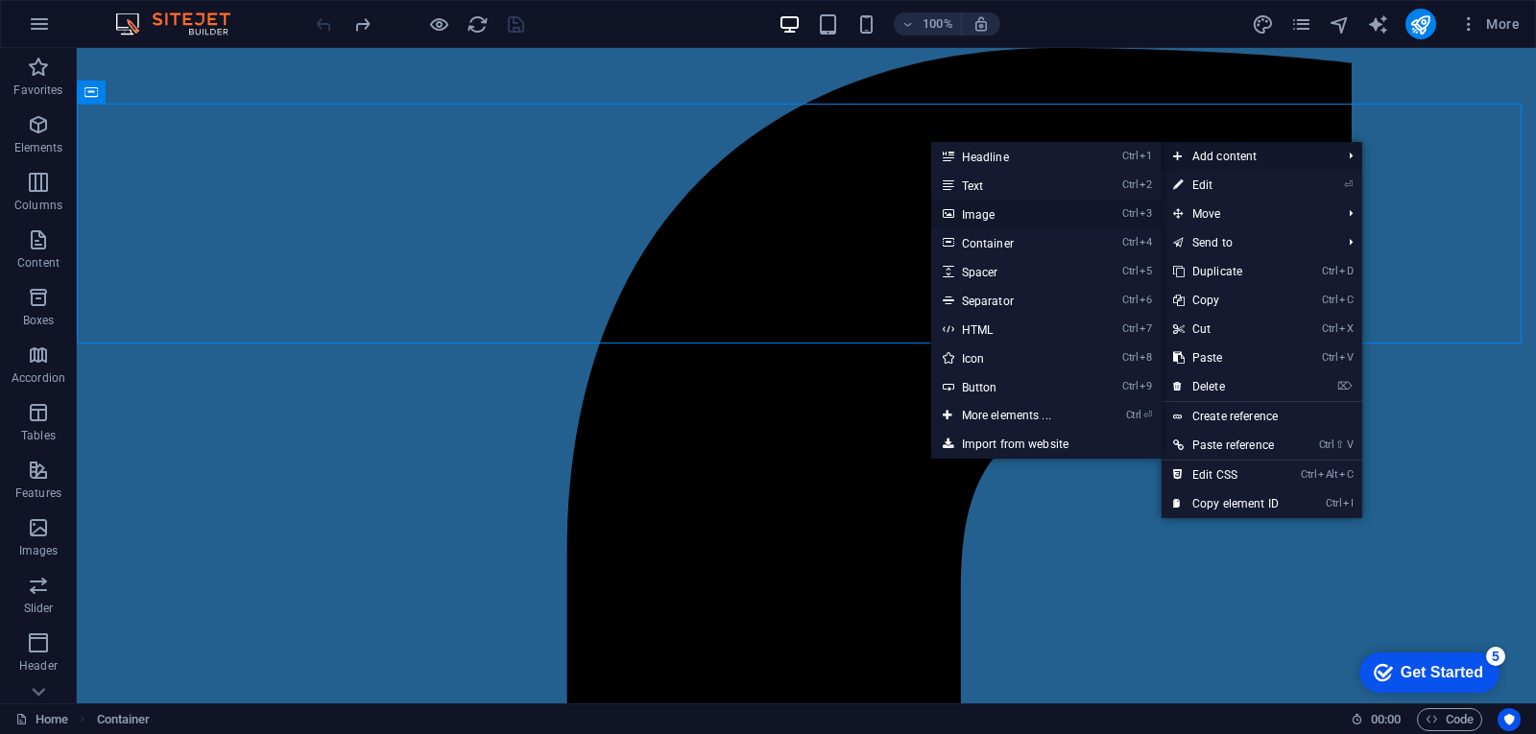
click at [1021, 216] on link "Ctrl 3 Image" at bounding box center [1010, 214] width 158 height 29
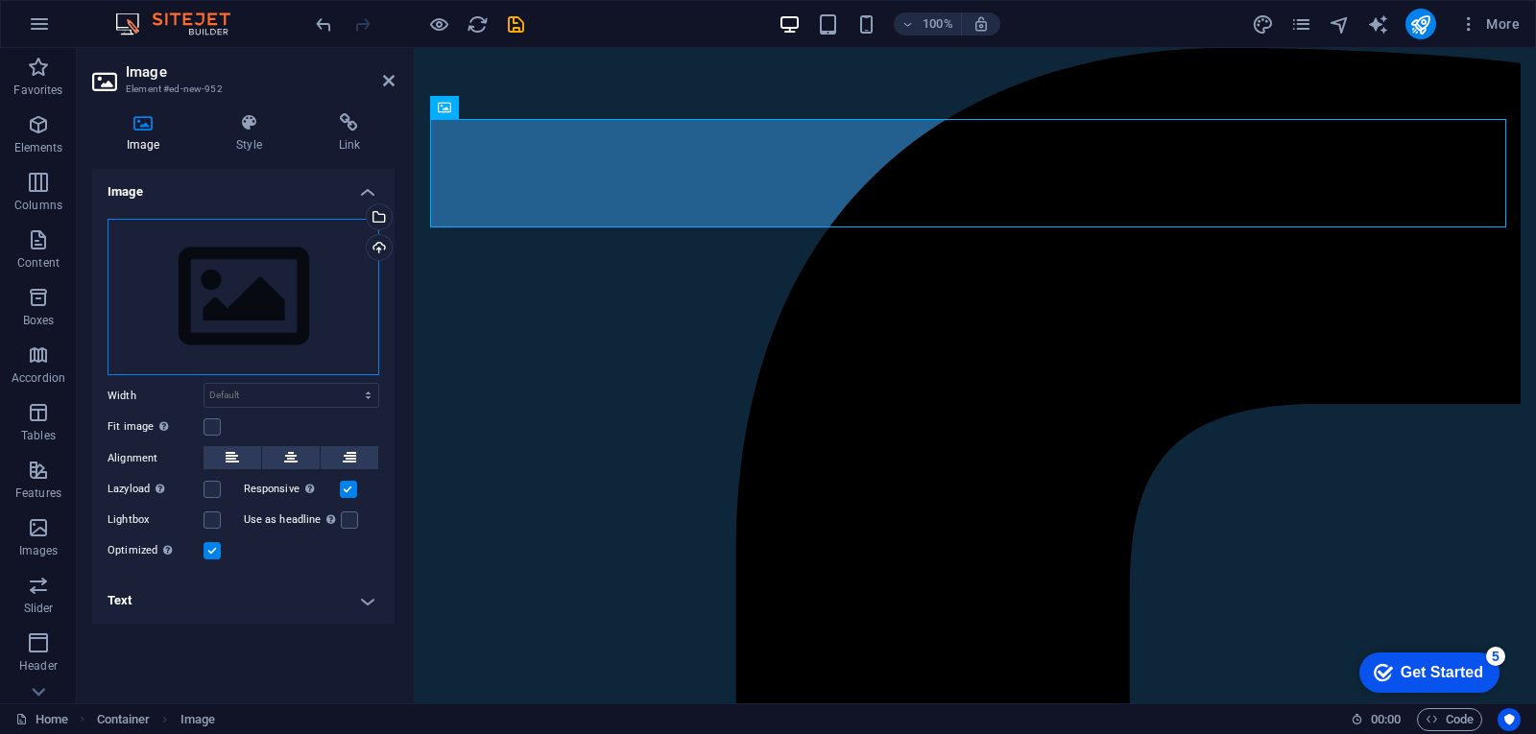
click at [282, 279] on div "Drag files here, click to choose files or select files from Files or our free s…" at bounding box center [243, 297] width 272 height 157
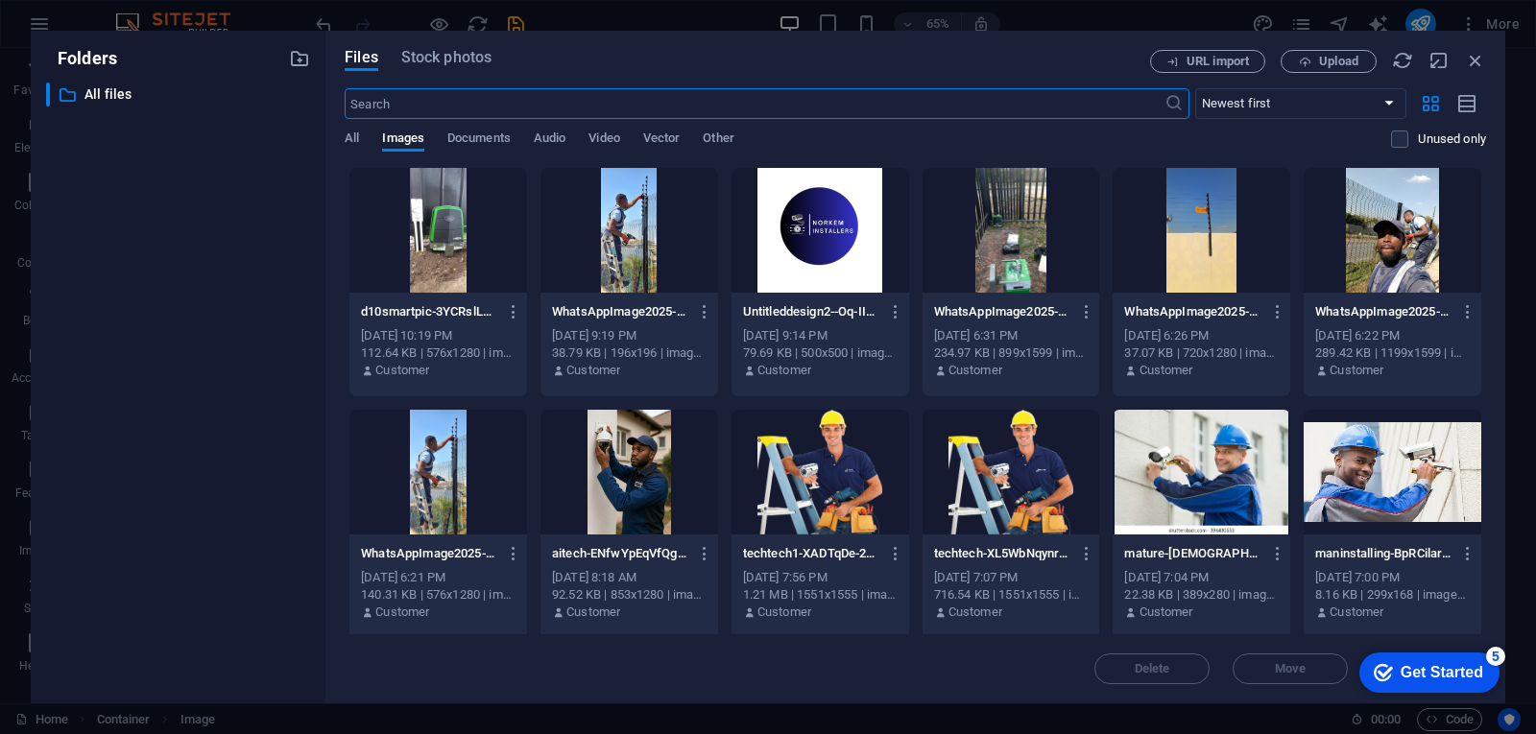
click at [797, 231] on div at bounding box center [820, 230] width 178 height 125
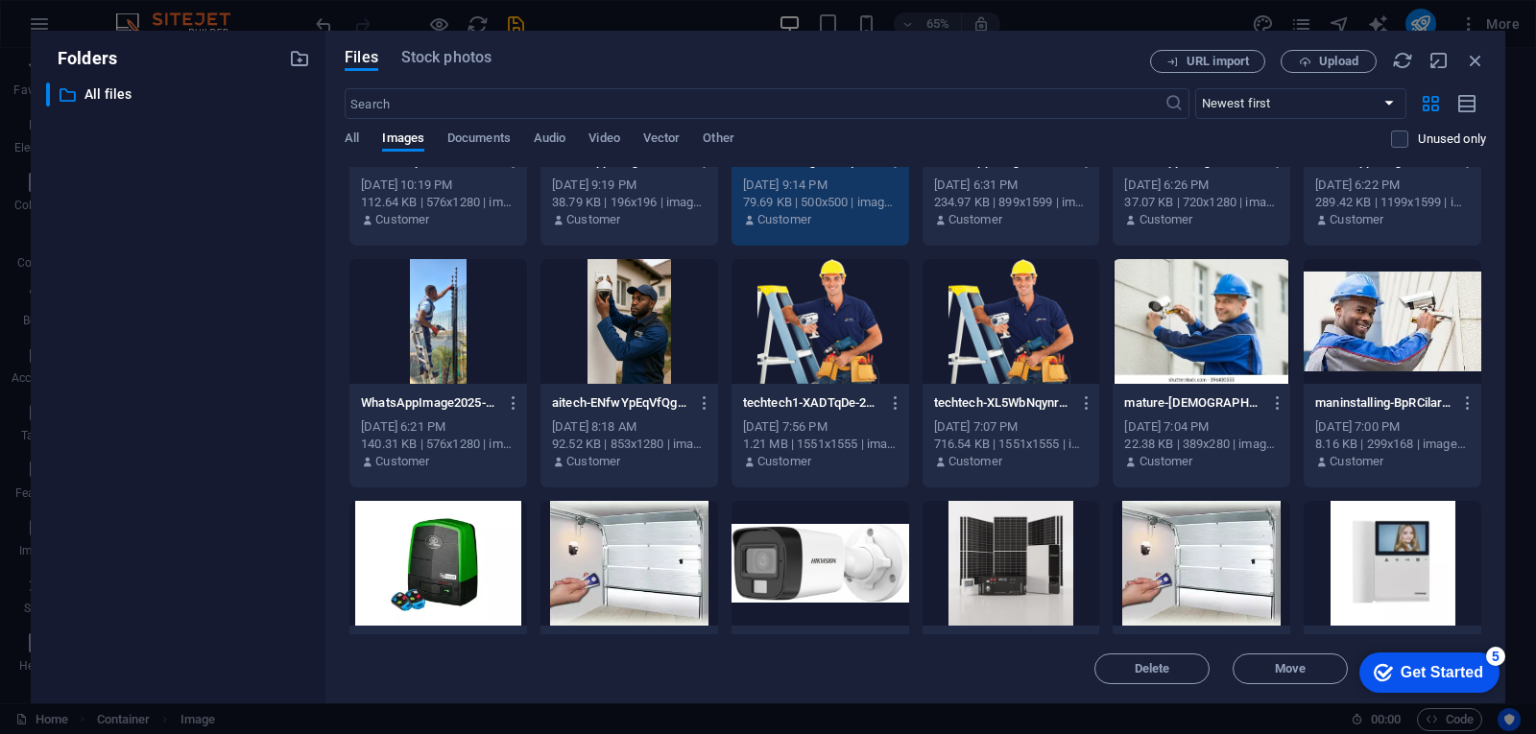
scroll to position [489, 0]
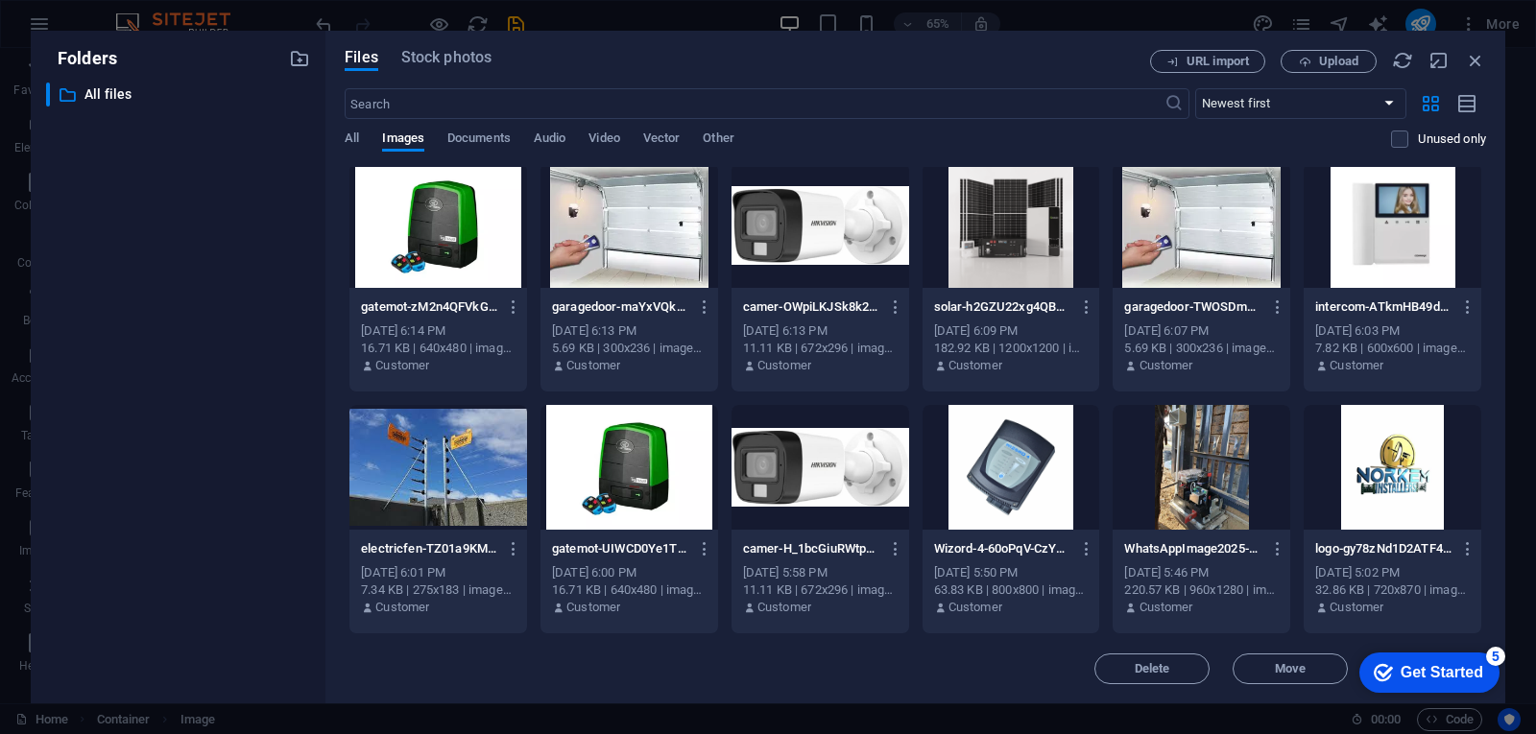
click at [1466, 677] on div "Get Started" at bounding box center [1441, 672] width 83 height 17
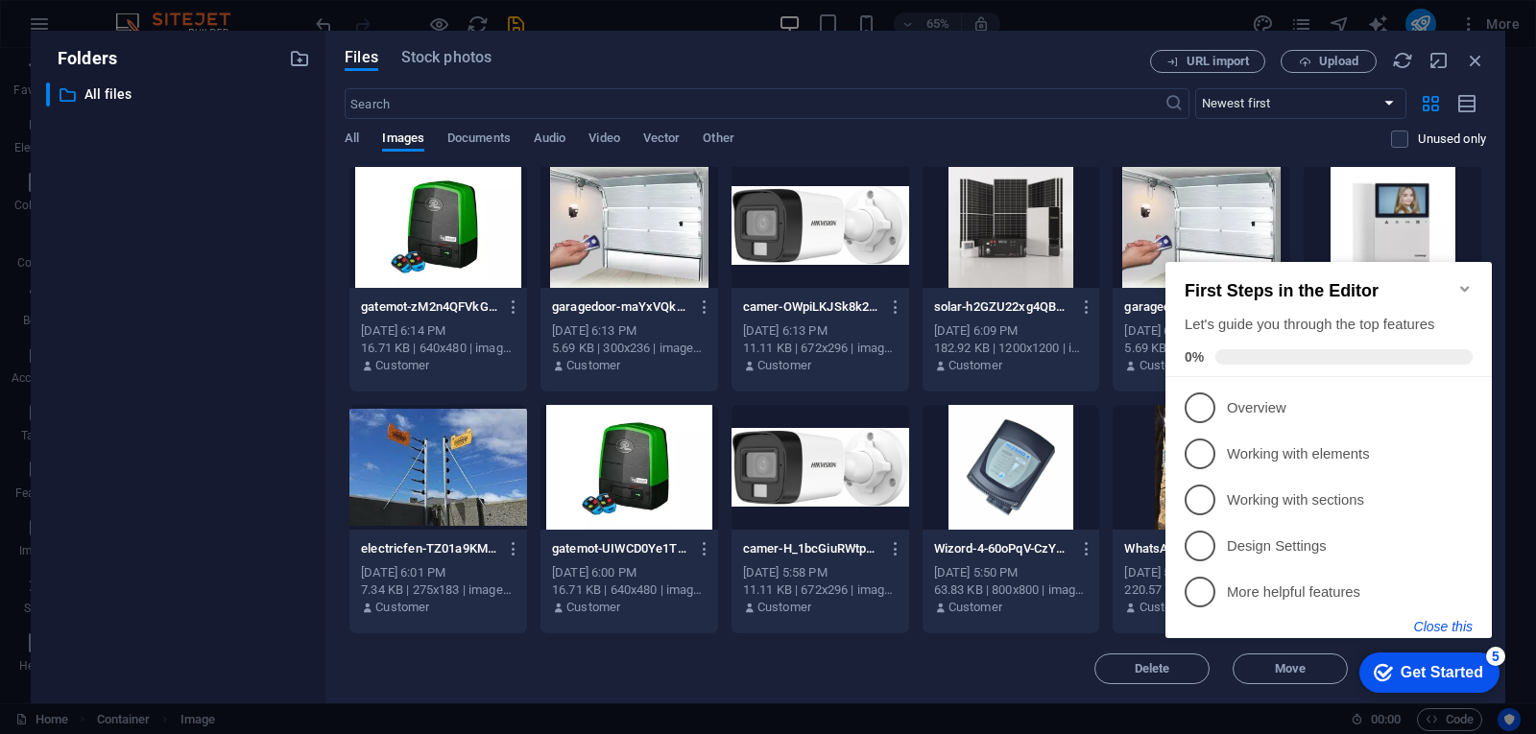
click at [1433, 625] on button "Close this" at bounding box center [1443, 626] width 59 height 15
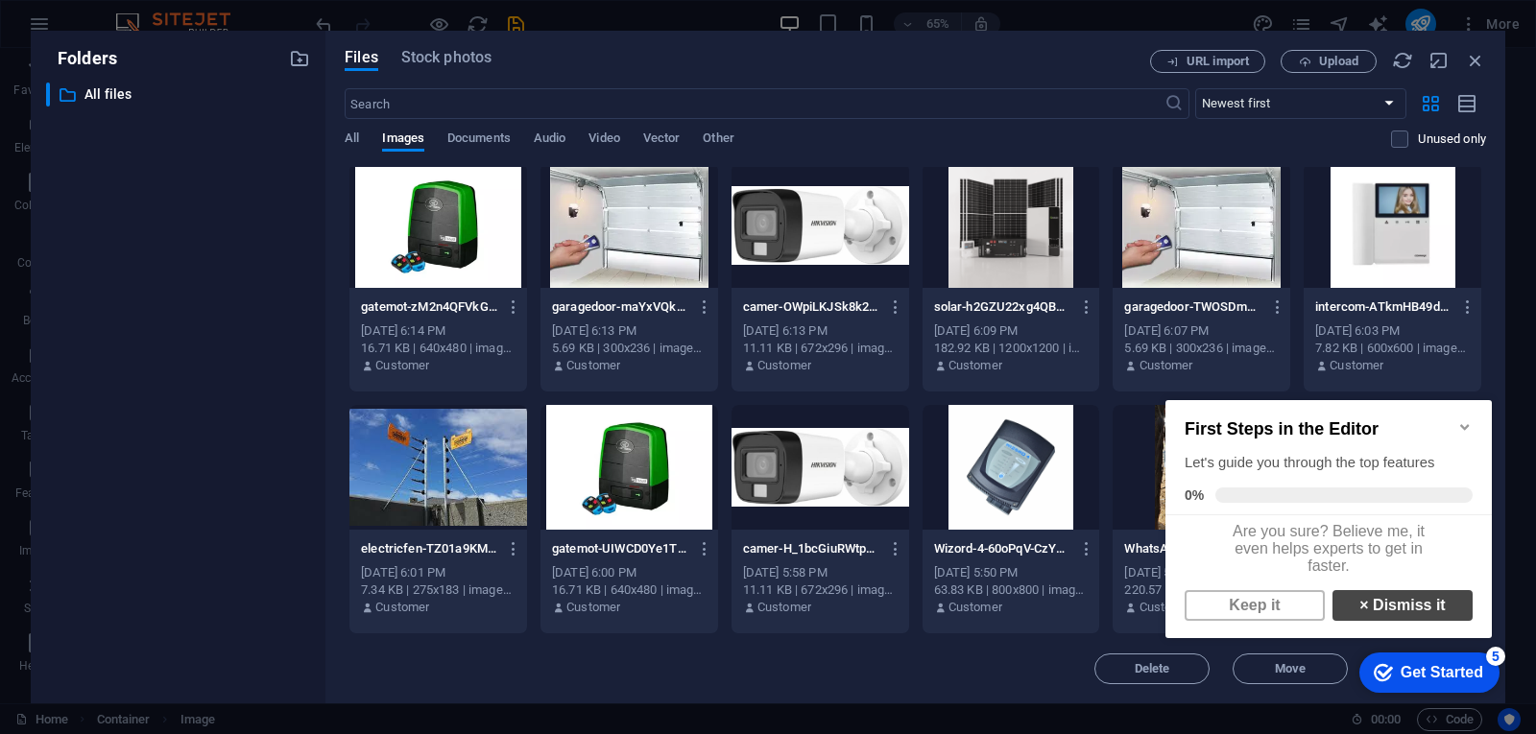
click at [1368, 621] on link "× Dismiss it" at bounding box center [1402, 605] width 140 height 31
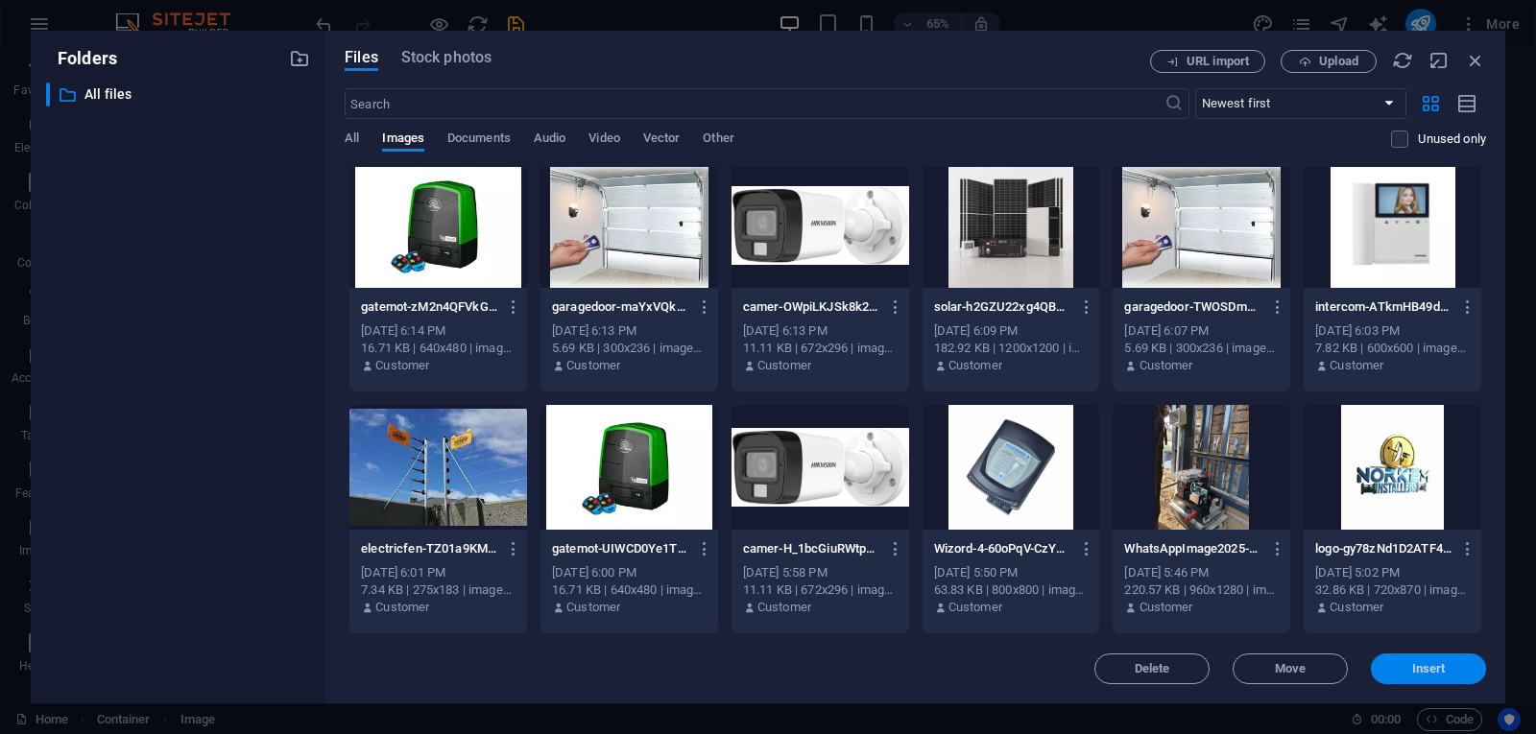
click at [1417, 665] on span "Insert" at bounding box center [1429, 669] width 34 height 12
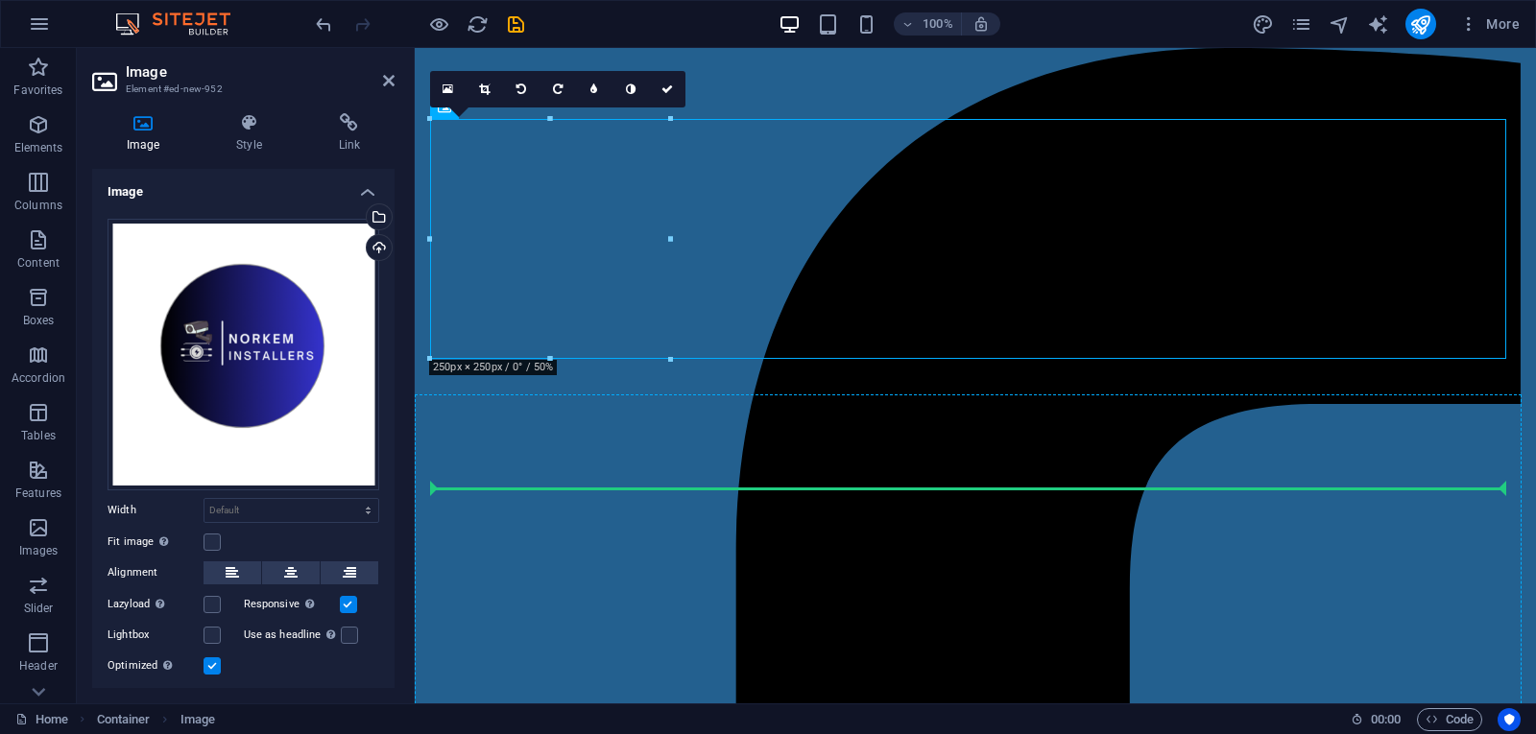
drag, startPoint x: 1283, startPoint y: 287, endPoint x: 1325, endPoint y: 506, distance: 222.7
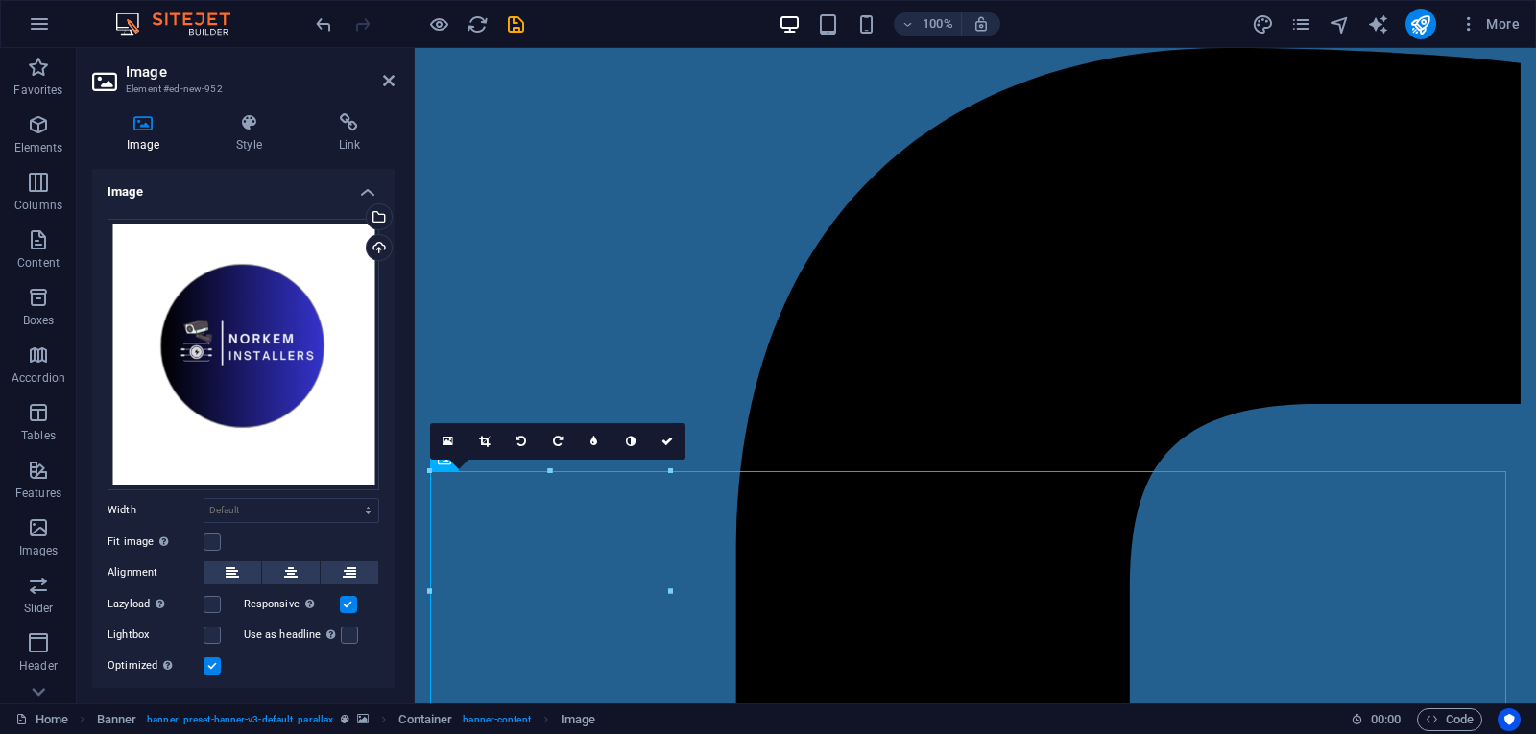
drag, startPoint x: 651, startPoint y: 532, endPoint x: 1009, endPoint y: 498, distance: 359.6
click at [328, 23] on icon "undo" at bounding box center [324, 24] width 22 height 22
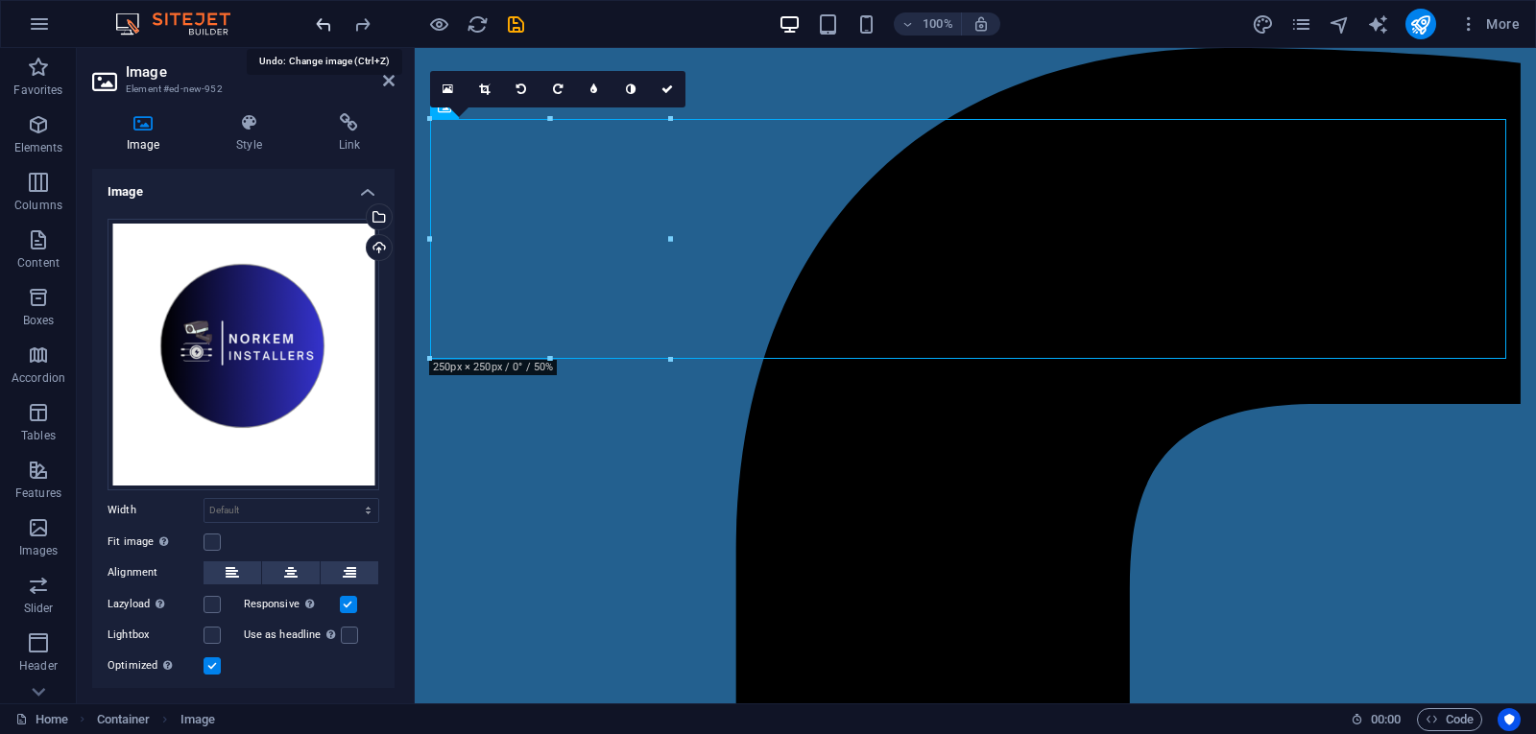
click at [328, 23] on icon "undo" at bounding box center [324, 24] width 22 height 22
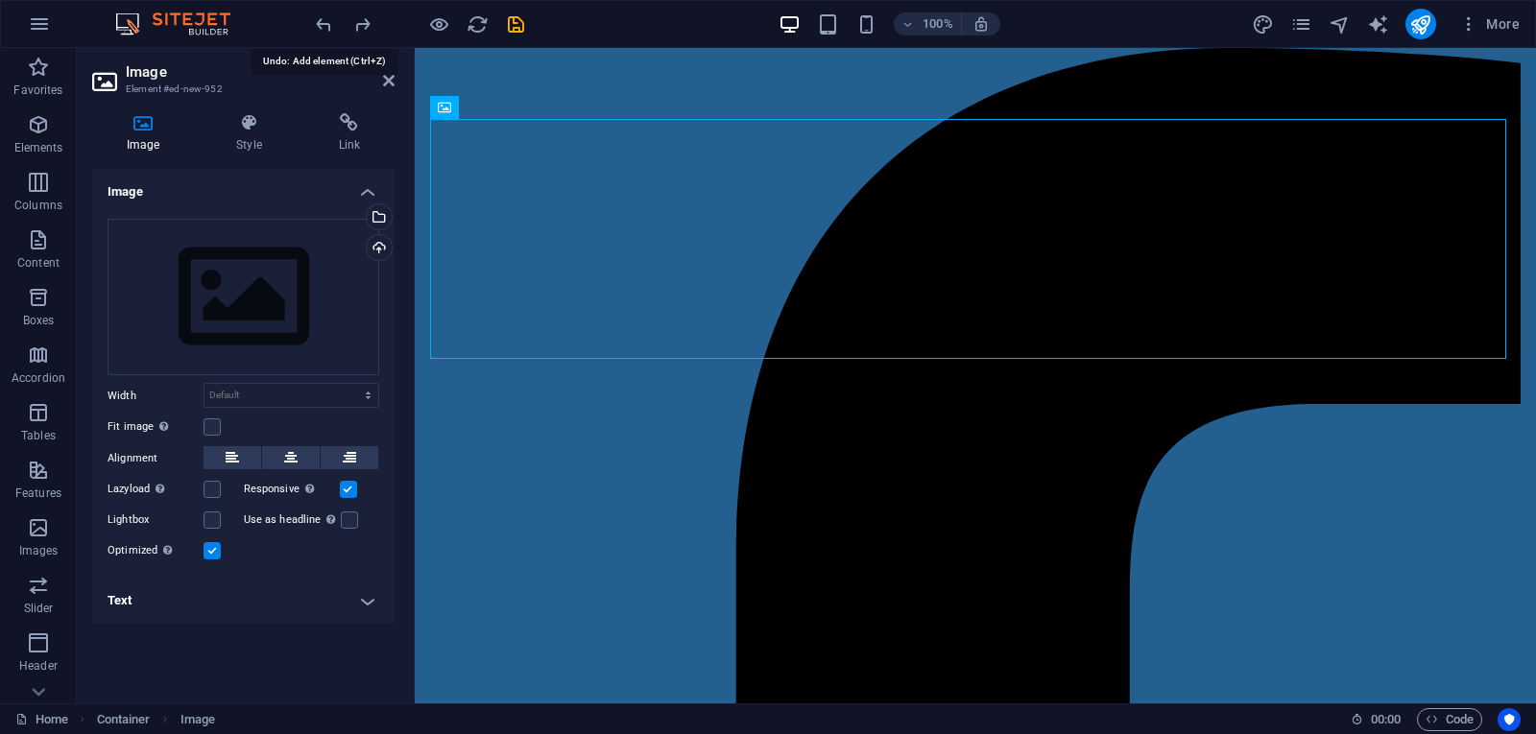
click at [322, 22] on icon "undo" at bounding box center [324, 24] width 22 height 22
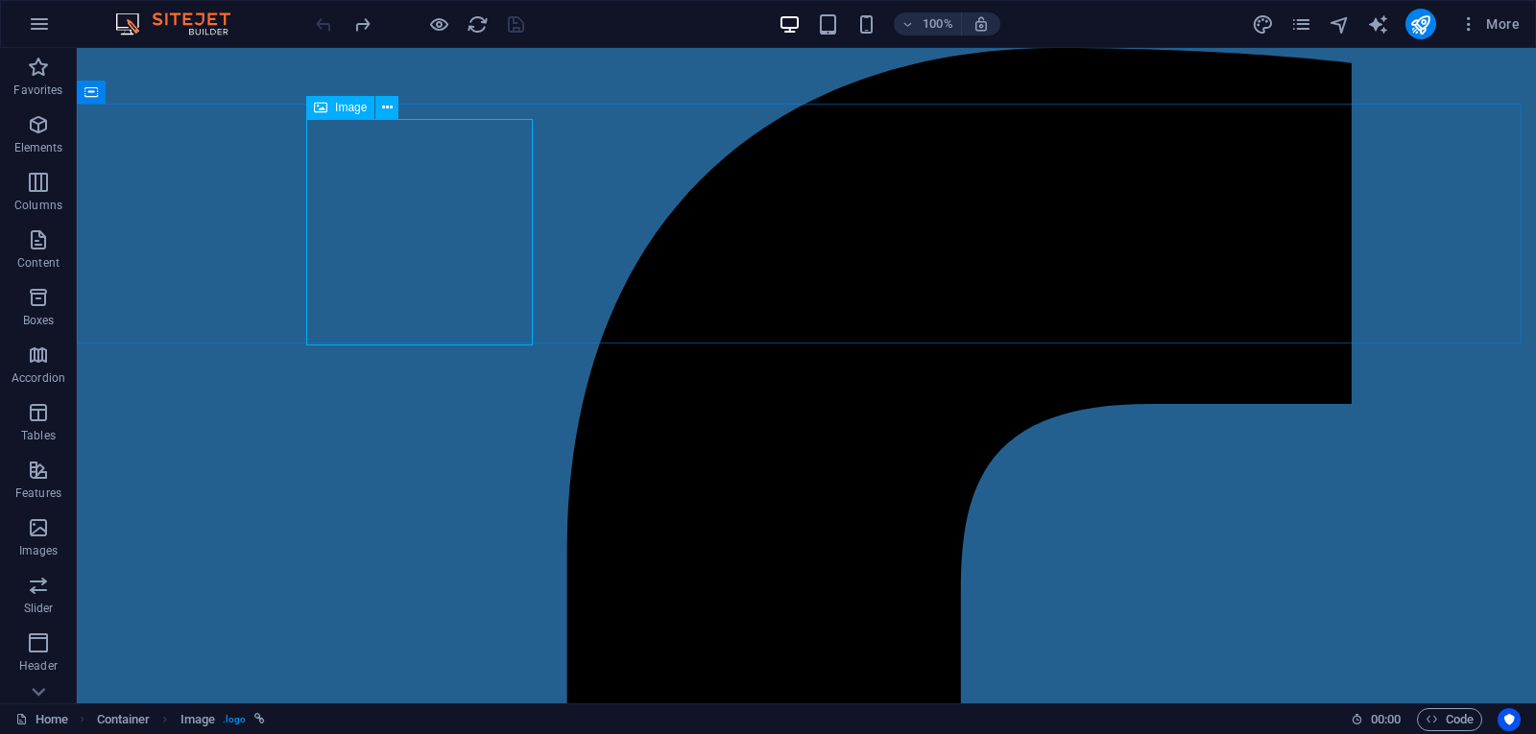
click at [343, 107] on span "Image" at bounding box center [351, 108] width 32 height 12
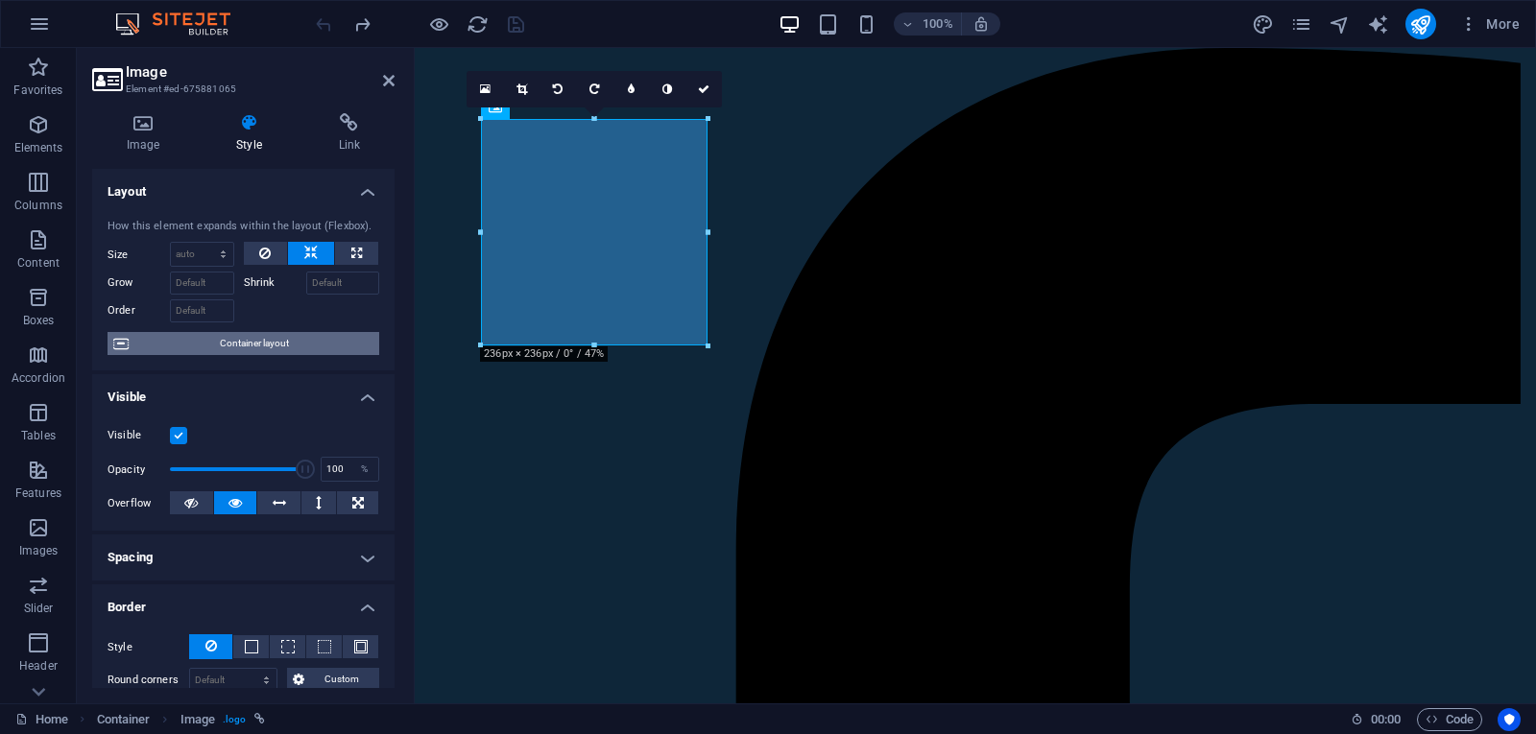
click at [347, 341] on span "Container layout" at bounding box center [253, 343] width 239 height 23
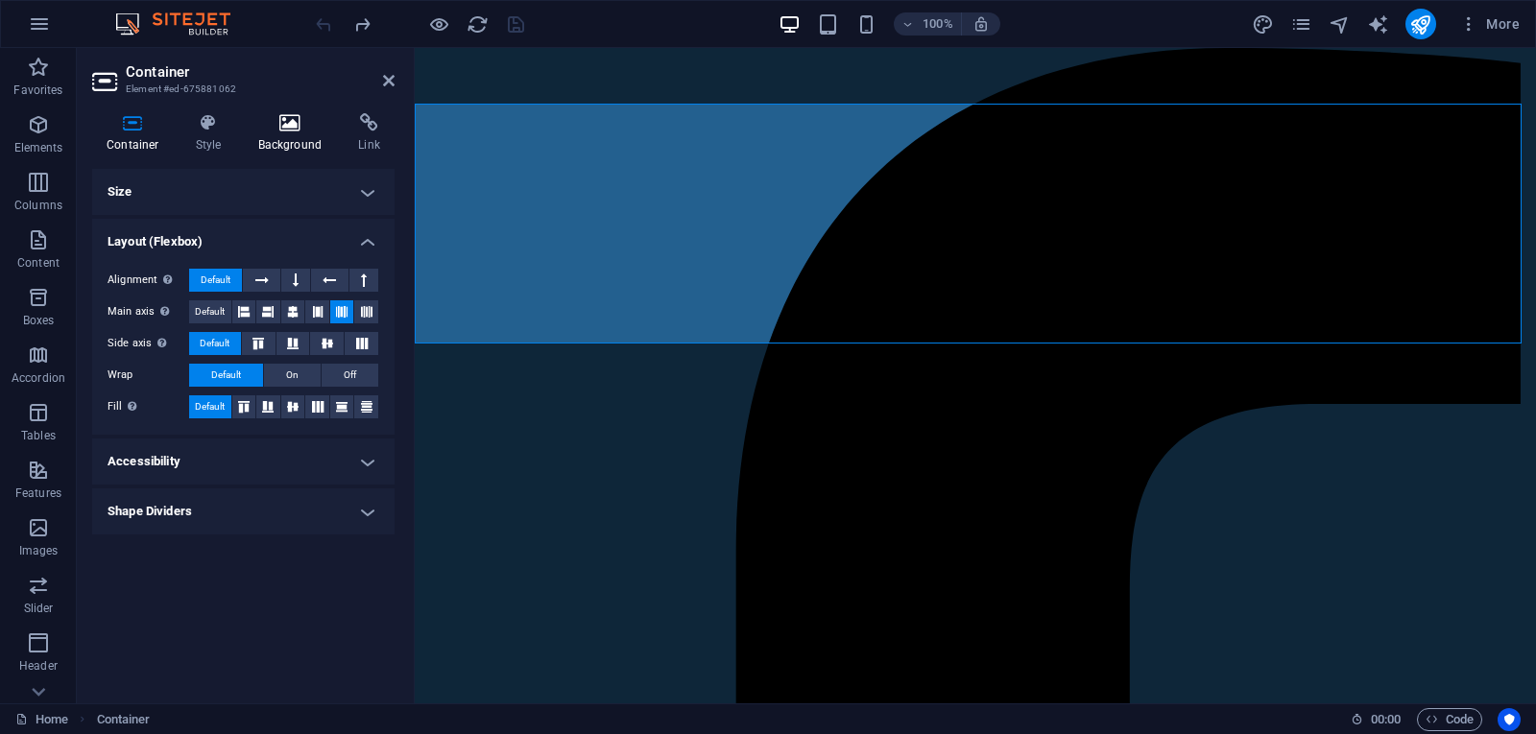
click at [310, 132] on h4 "Background" at bounding box center [294, 133] width 101 height 40
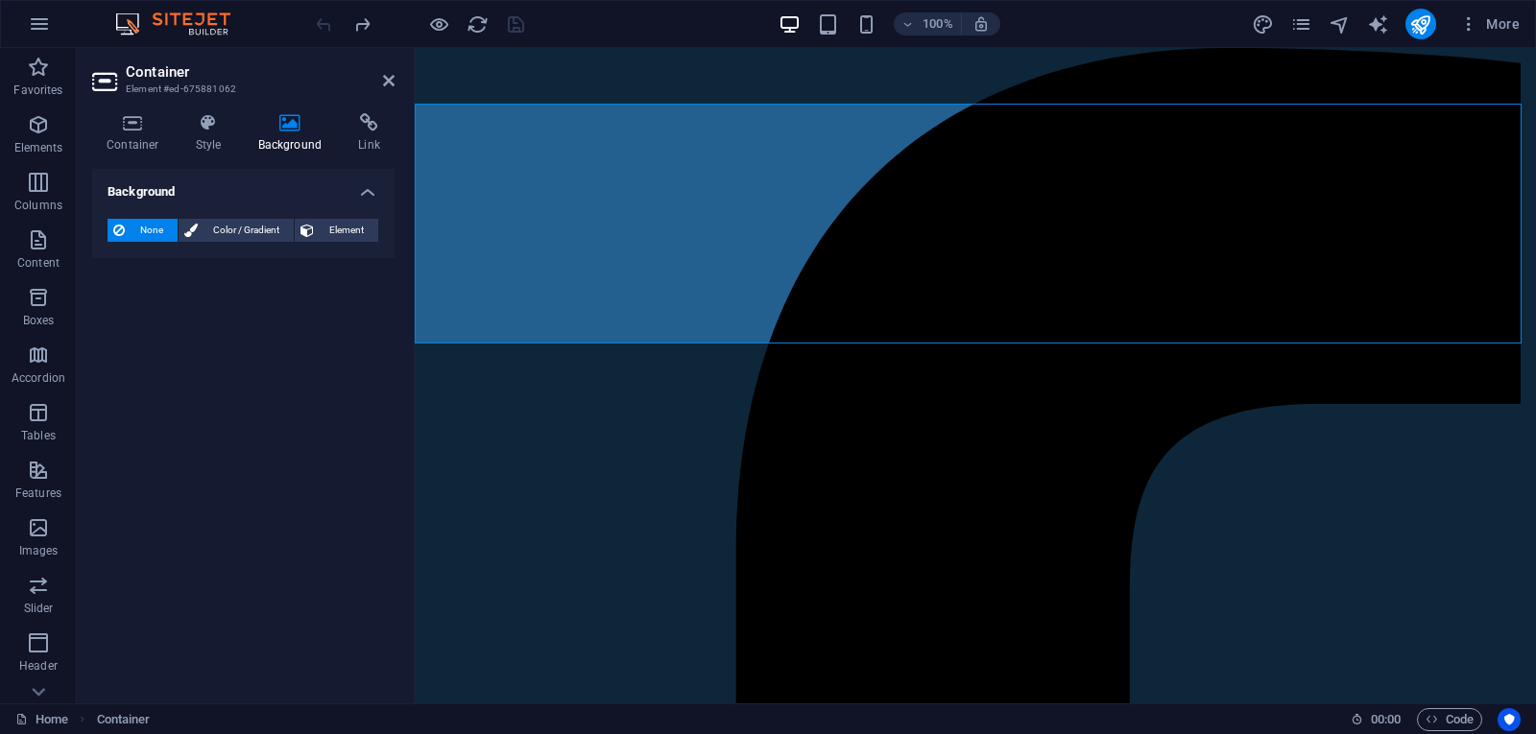
click at [282, 131] on icon at bounding box center [290, 122] width 93 height 19
click at [272, 234] on span "Color / Gradient" at bounding box center [245, 230] width 84 height 23
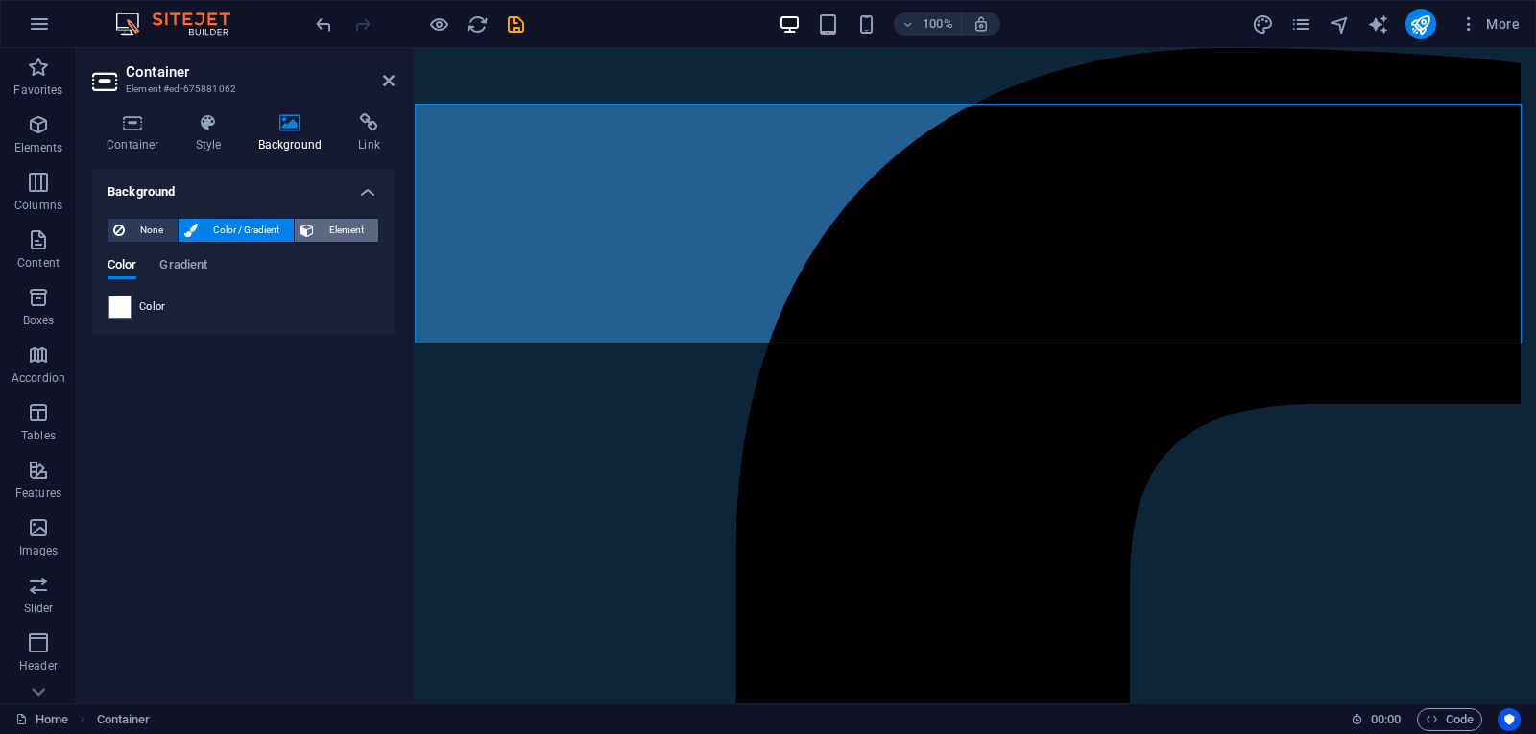
click at [335, 220] on span "Element" at bounding box center [346, 230] width 53 height 23
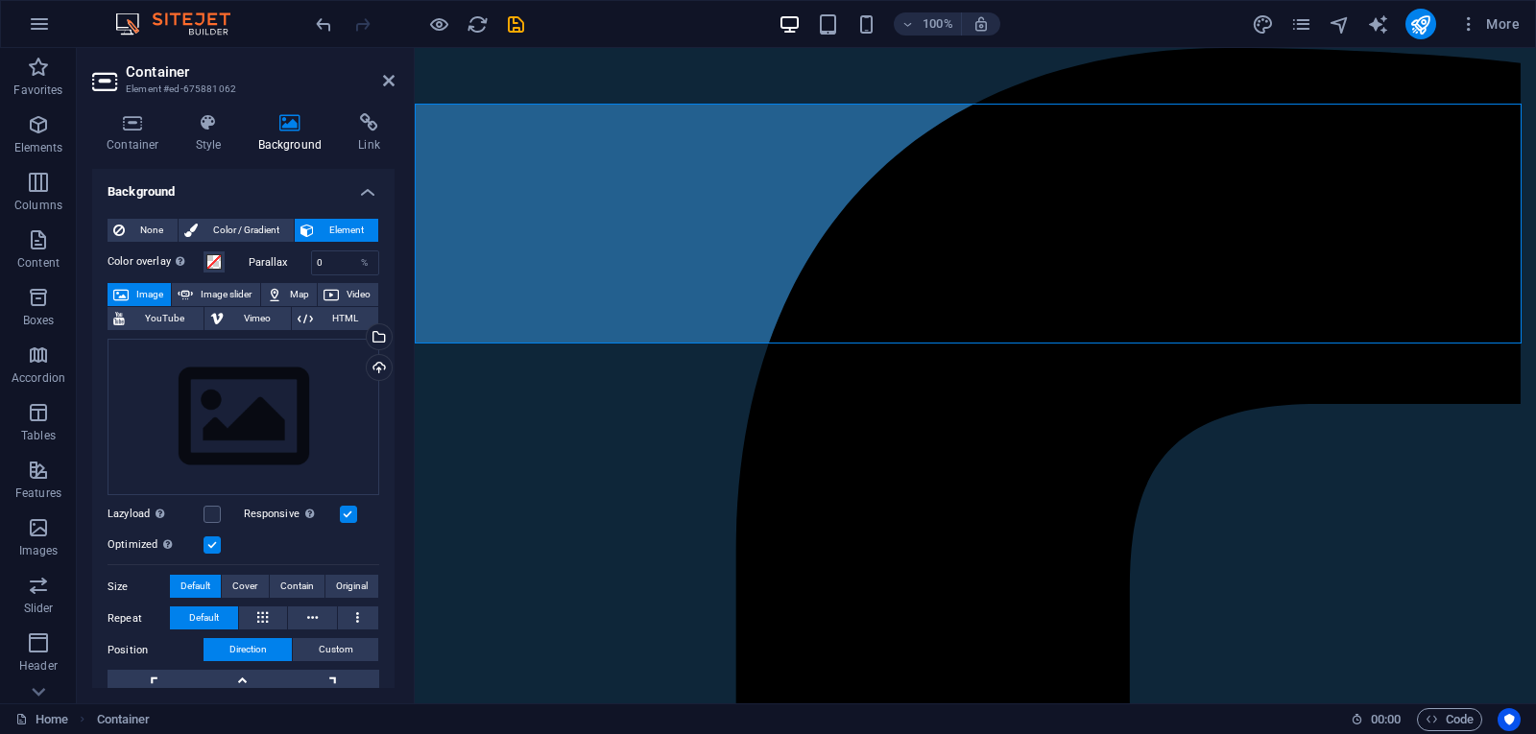
click at [335, 220] on span "Element" at bounding box center [346, 230] width 53 height 23
click at [334, 230] on span "Element" at bounding box center [346, 230] width 53 height 23
click at [327, 27] on icon "undo" at bounding box center [324, 24] width 22 height 22
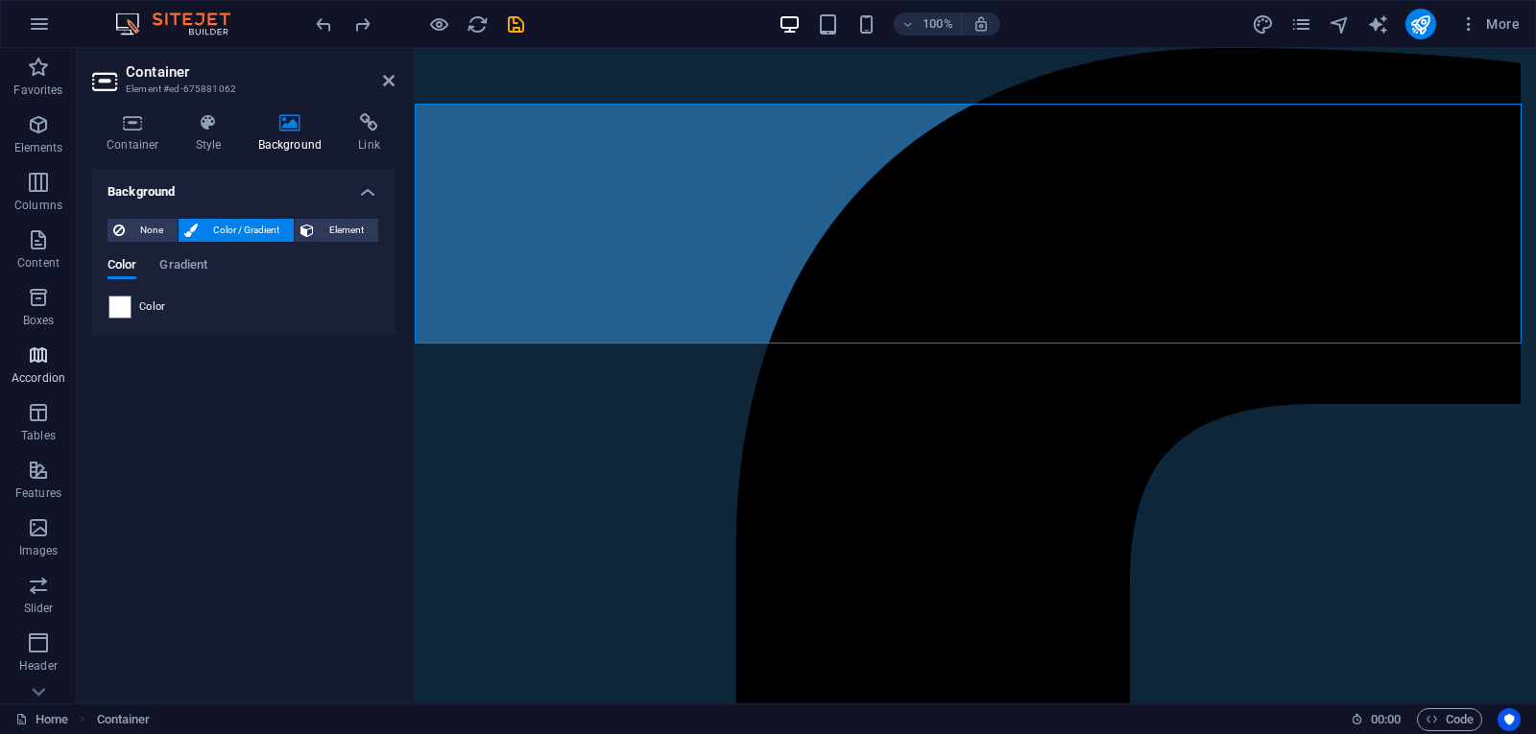
click at [40, 346] on icon "button" at bounding box center [38, 355] width 23 height 23
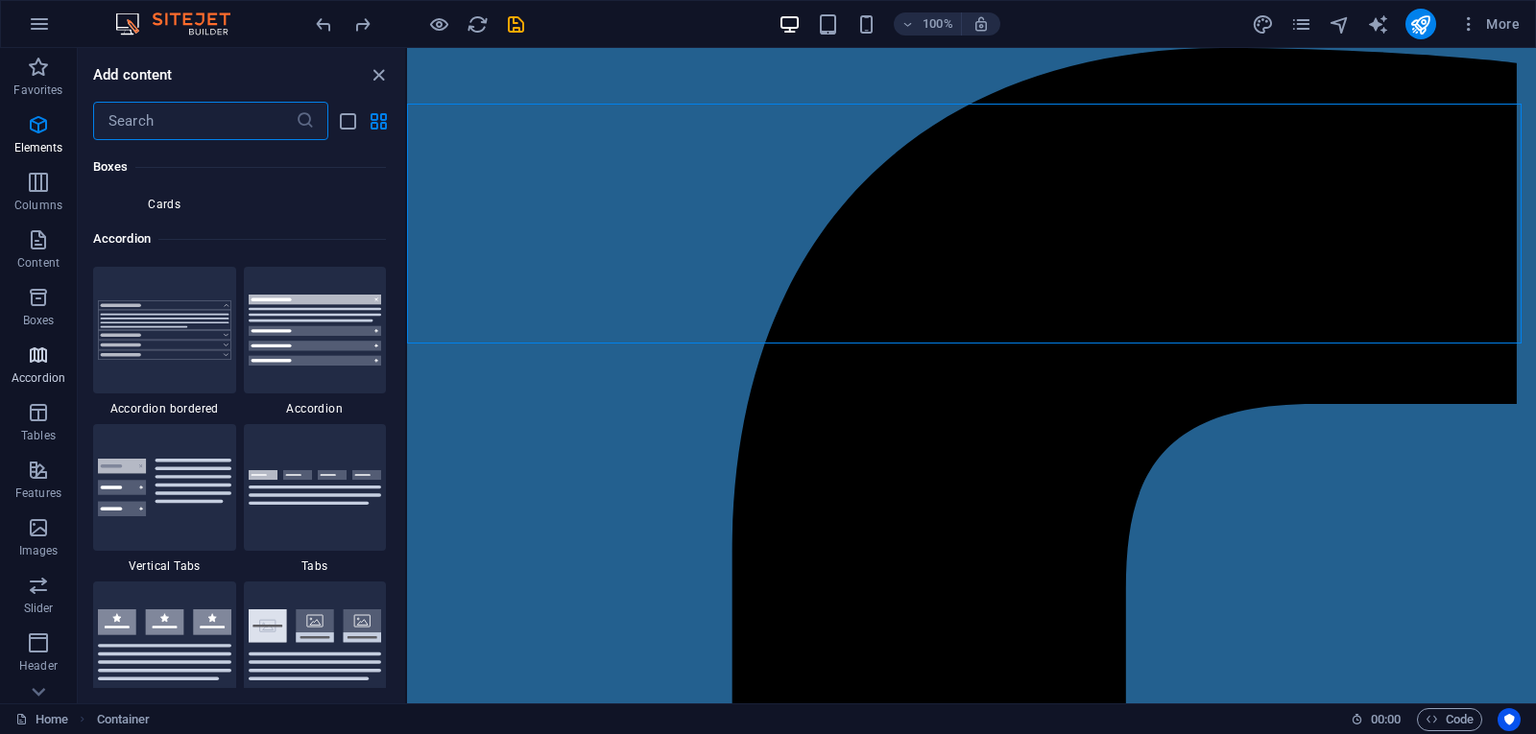
scroll to position [6128, 0]
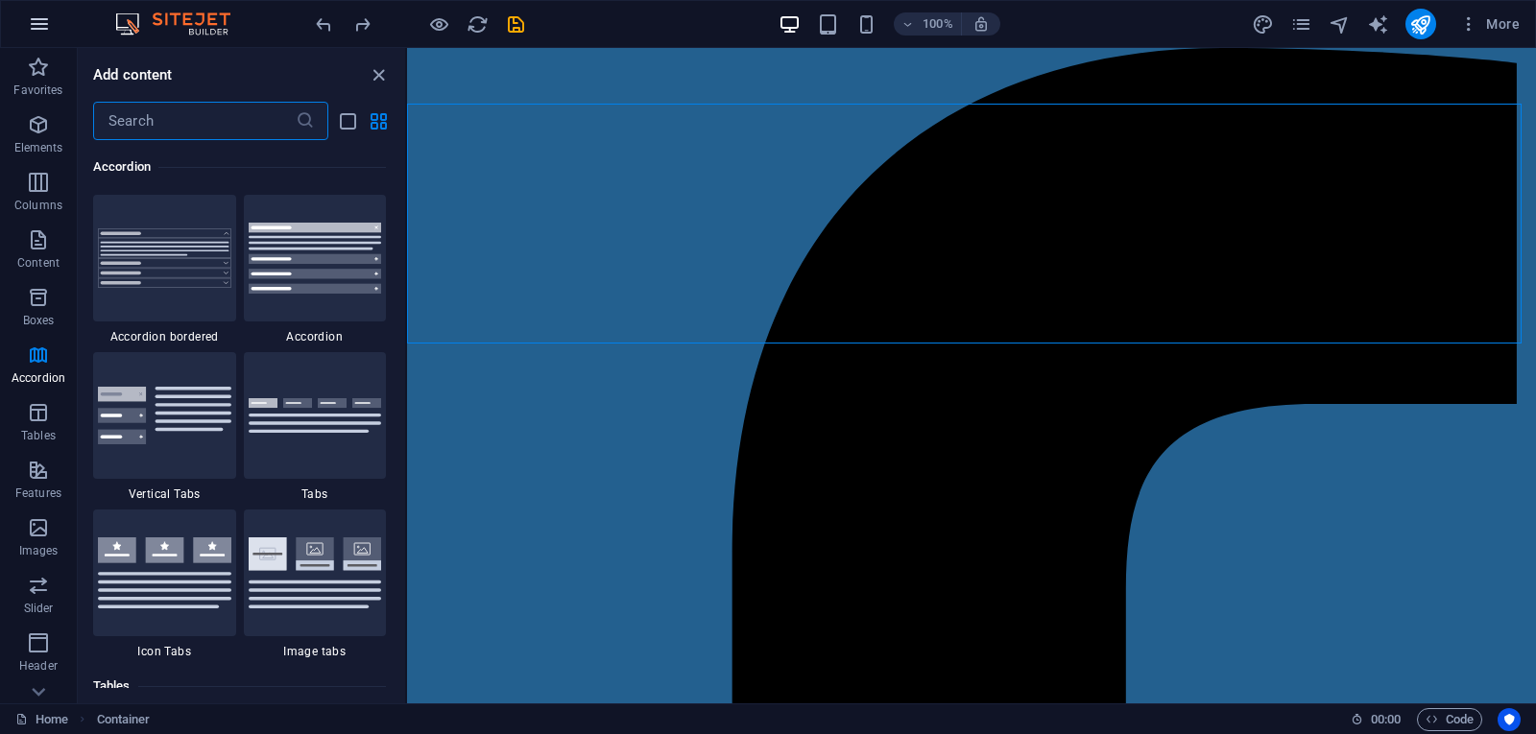
click at [47, 26] on icon "button" at bounding box center [39, 23] width 23 height 23
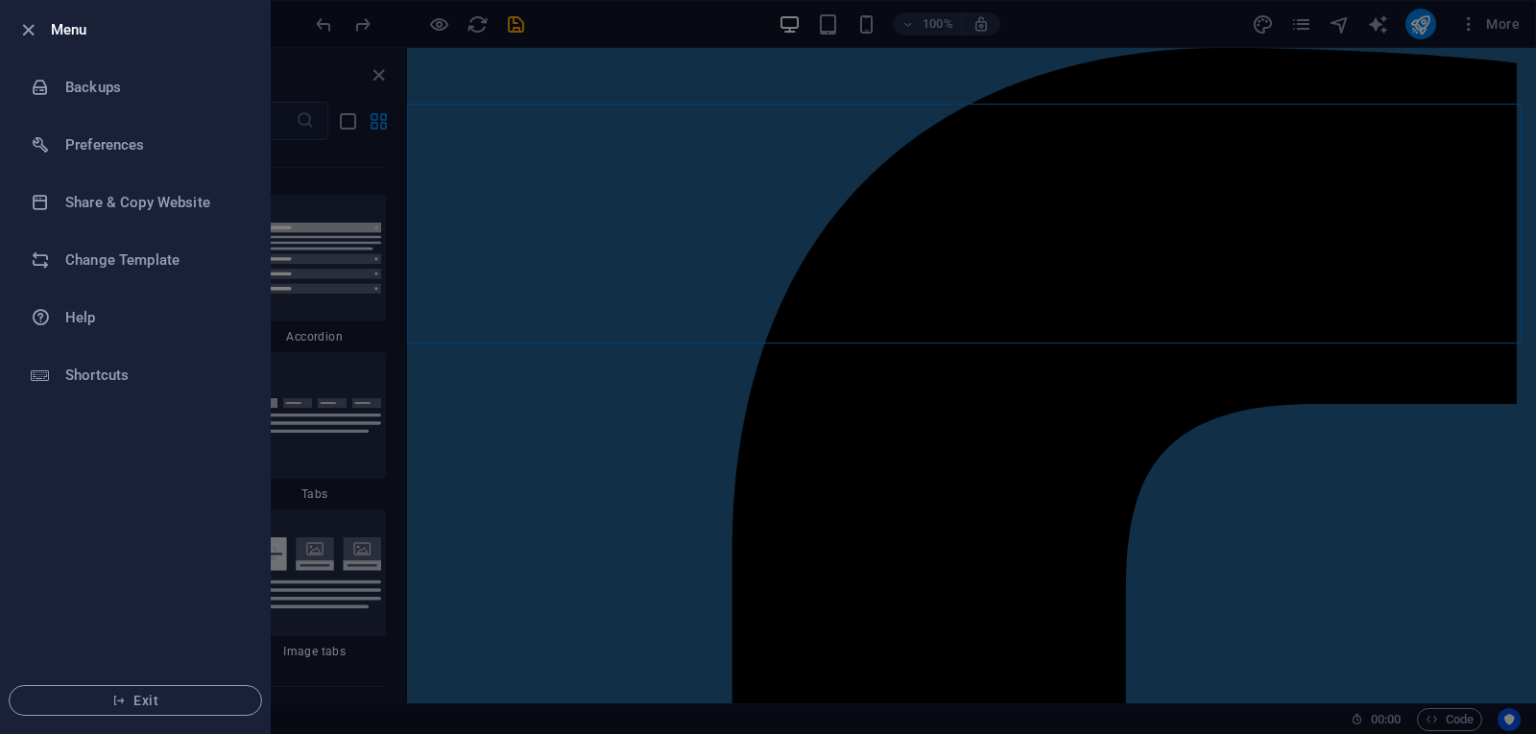
click at [316, 195] on div at bounding box center [768, 367] width 1536 height 734
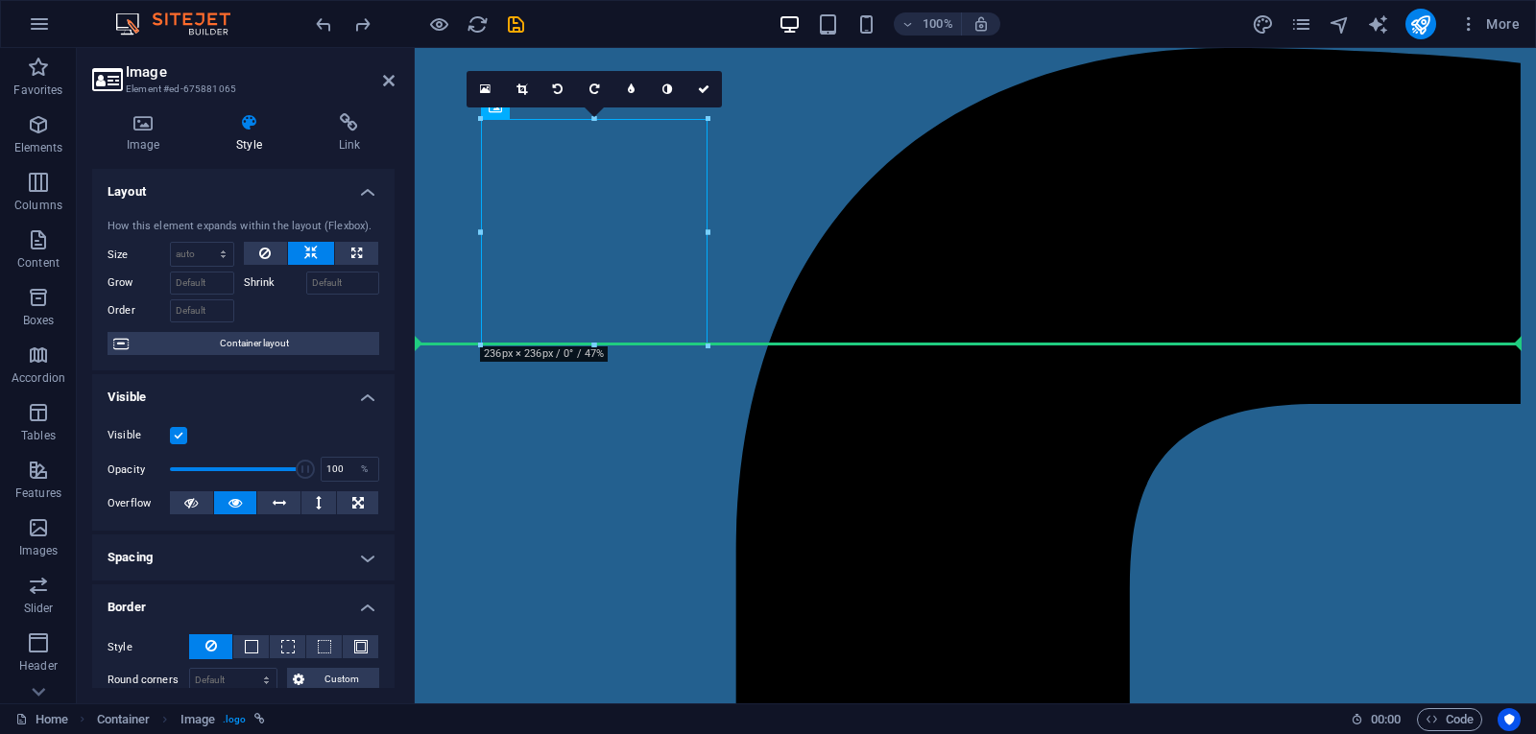
drag, startPoint x: 558, startPoint y: 177, endPoint x: 780, endPoint y: 271, distance: 241.7
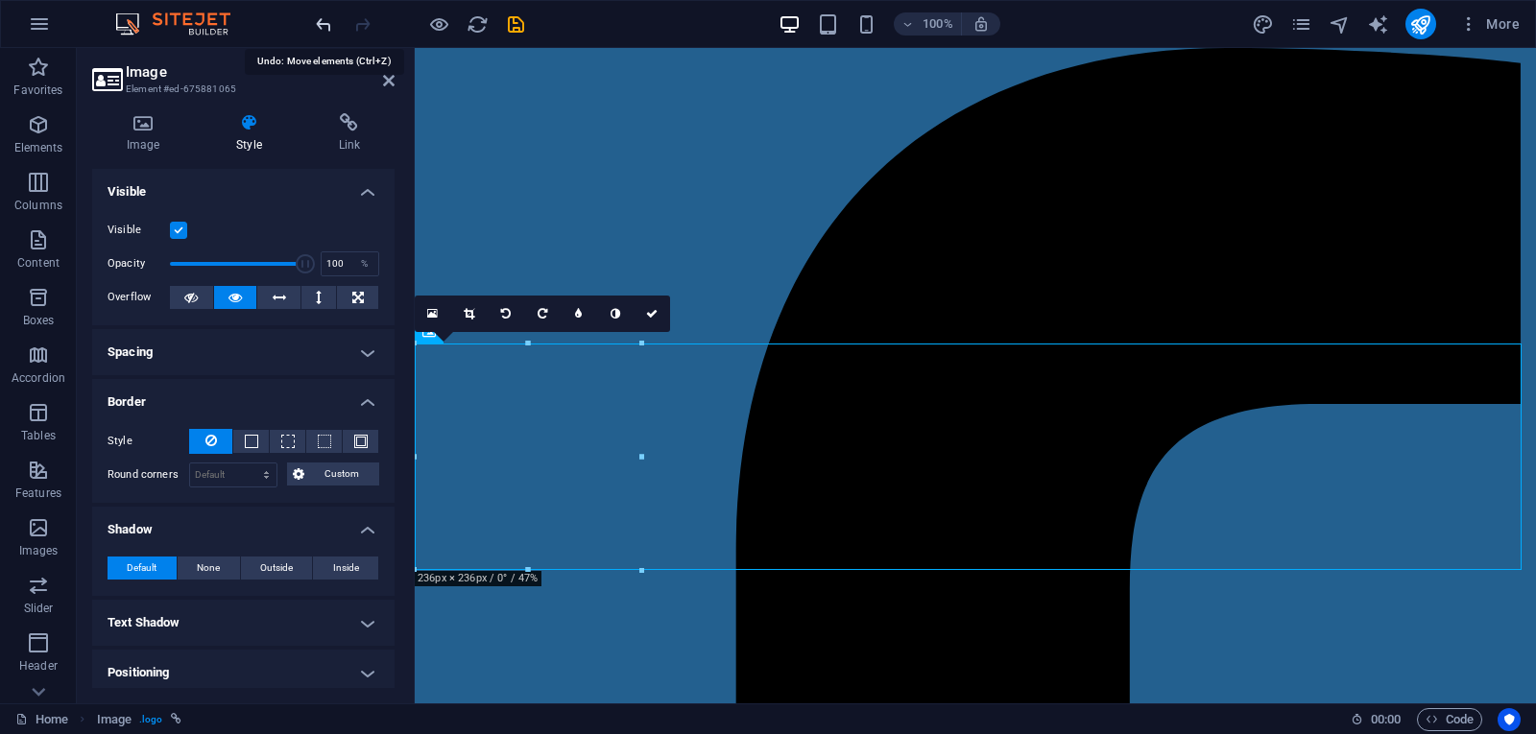
click at [324, 22] on icon "undo" at bounding box center [324, 24] width 22 height 22
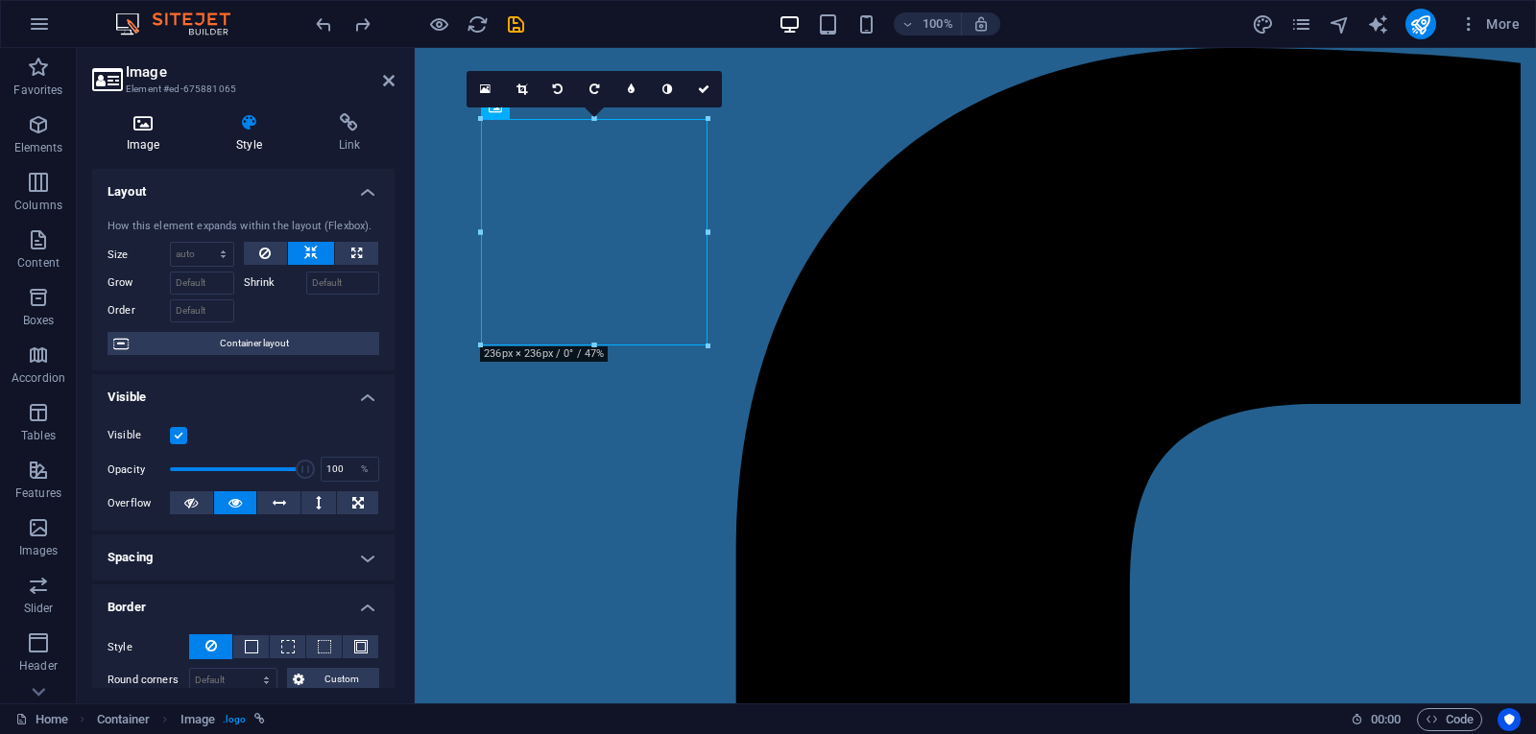
click at [132, 124] on icon at bounding box center [143, 122] width 102 height 19
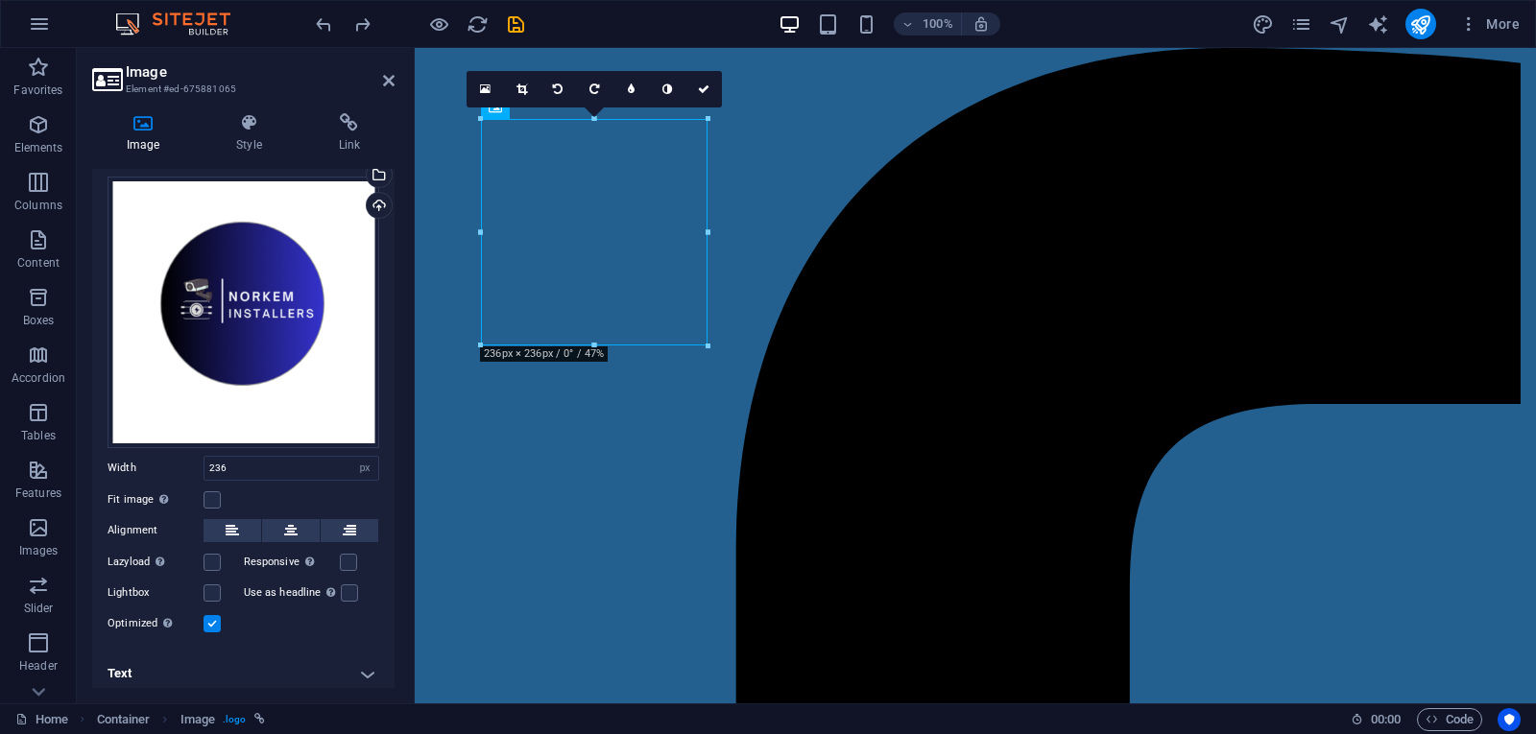
scroll to position [47, 0]
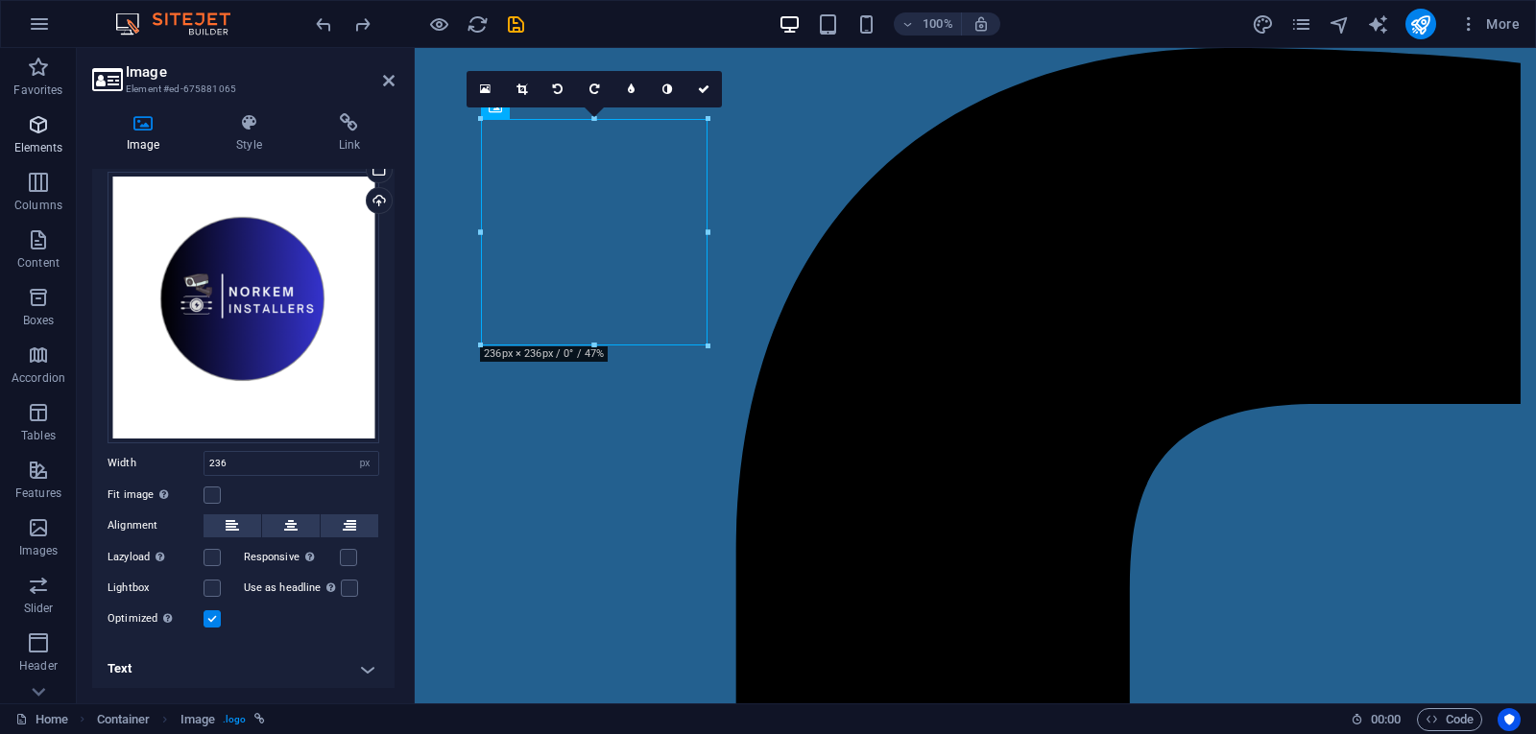
click at [63, 131] on span "Elements" at bounding box center [38, 136] width 77 height 46
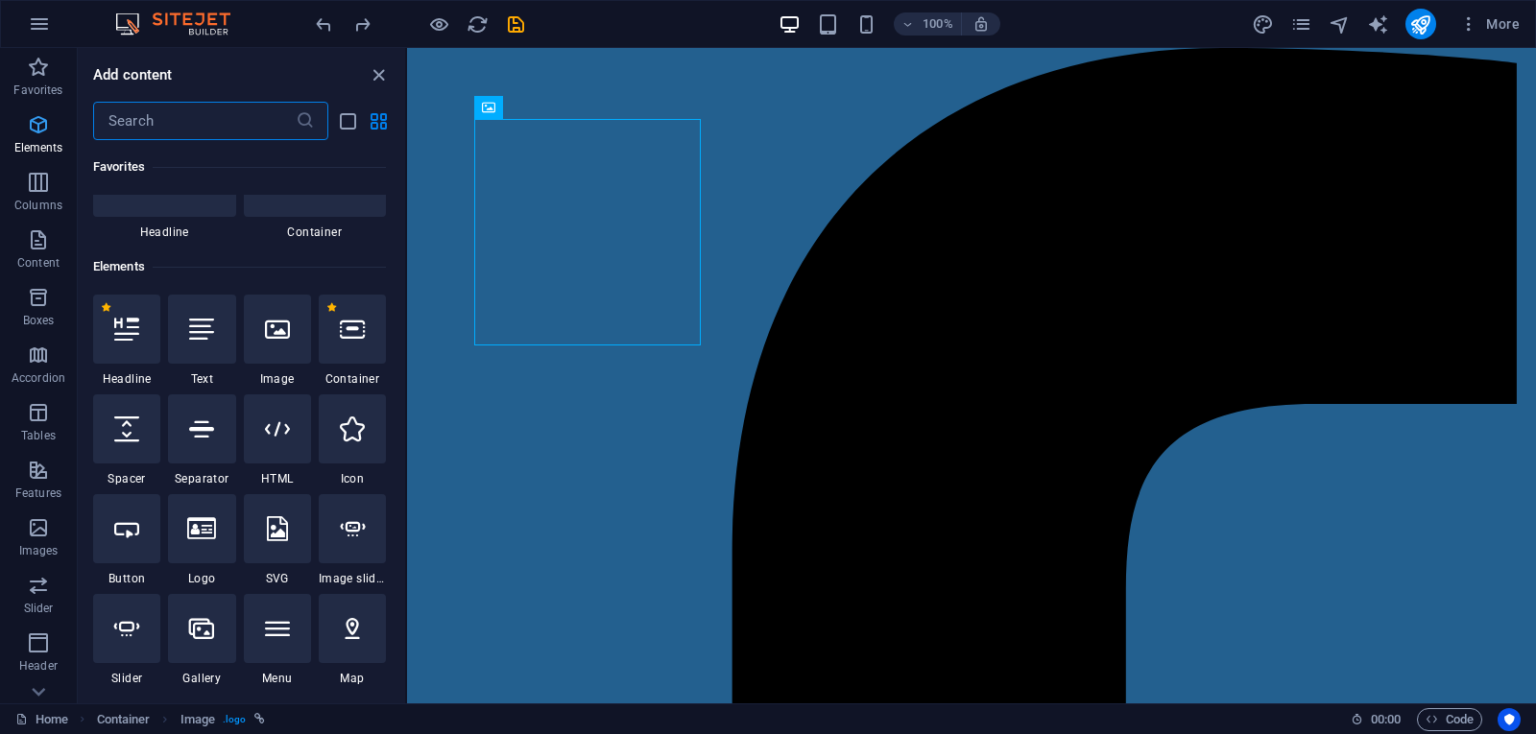
scroll to position [204, 0]
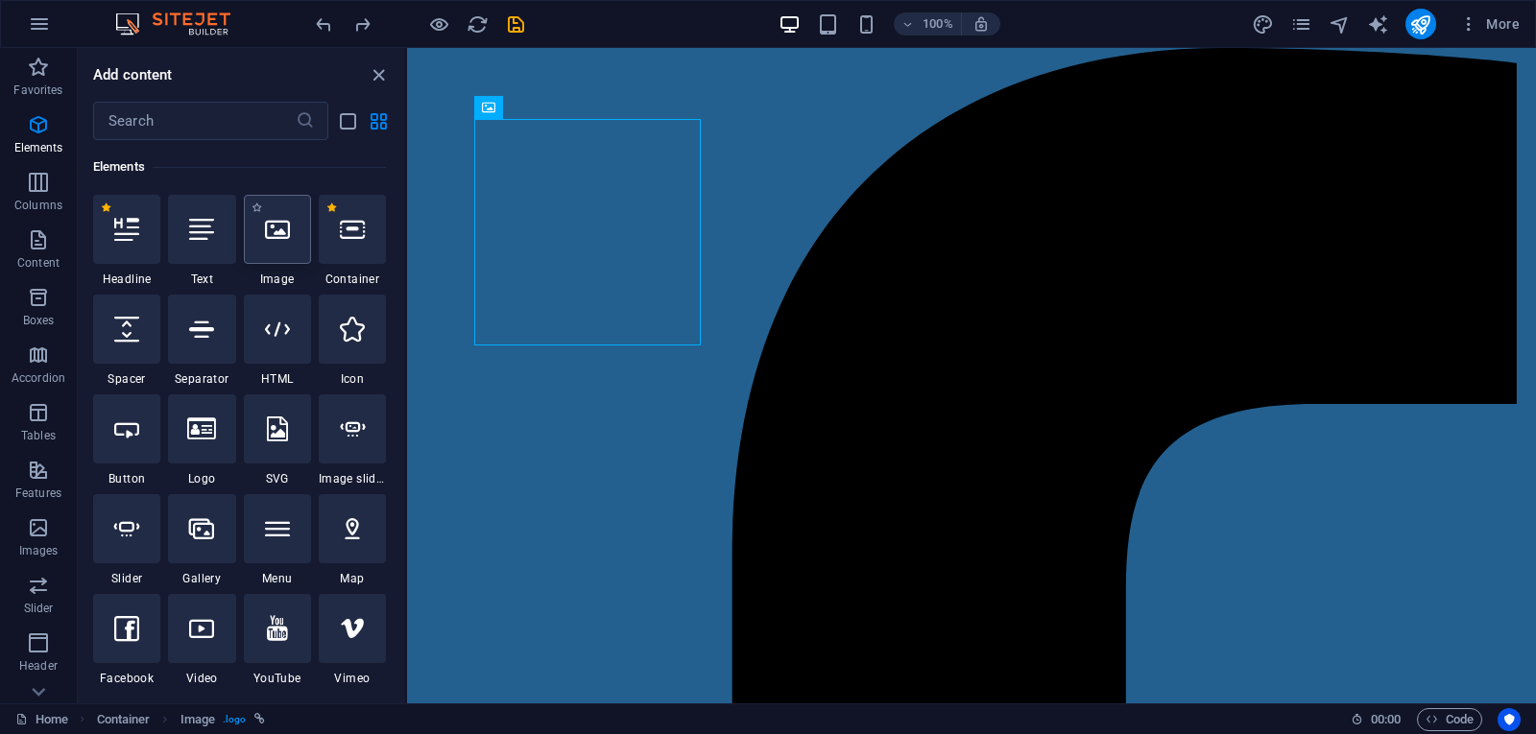
click at [290, 241] on div at bounding box center [277, 229] width 67 height 69
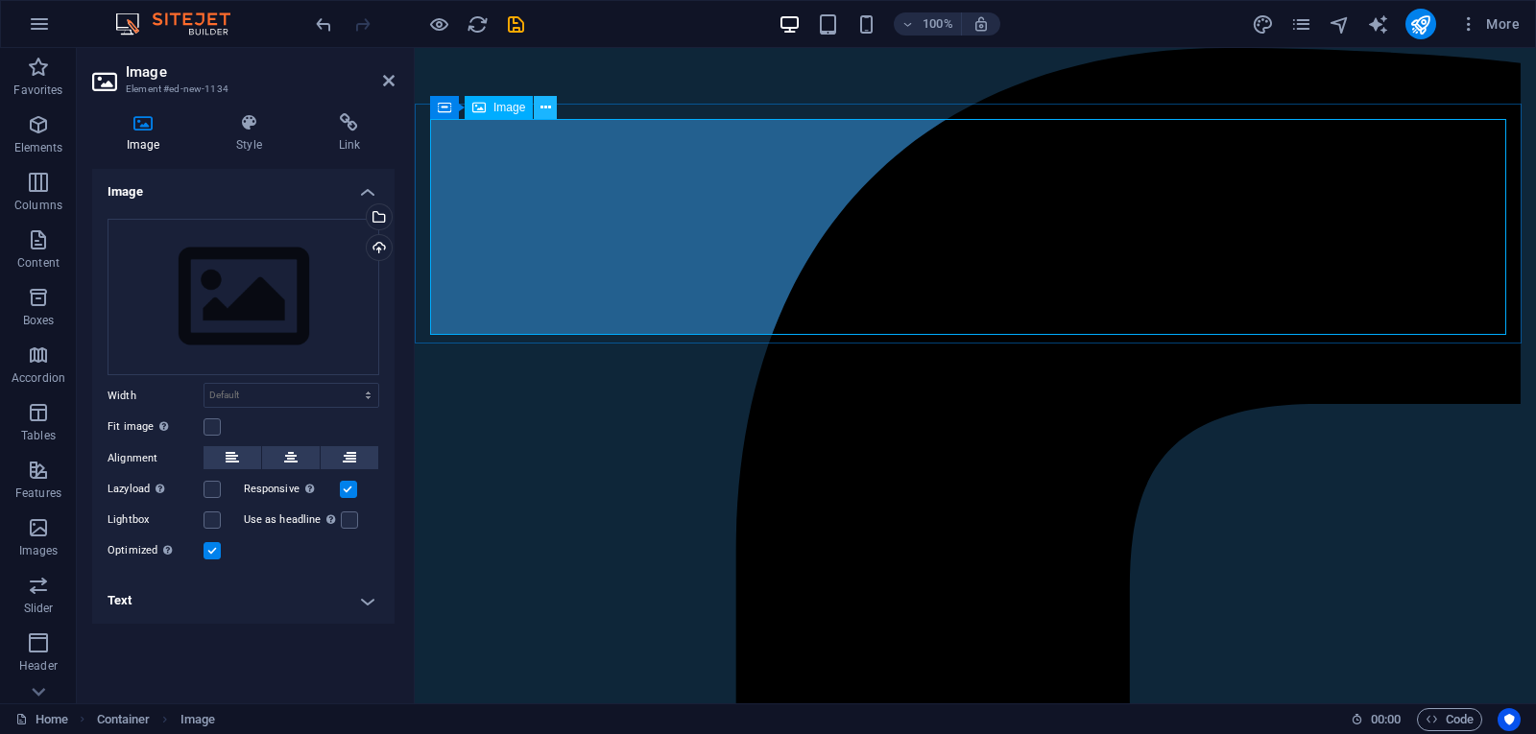
click at [542, 107] on icon at bounding box center [545, 108] width 11 height 20
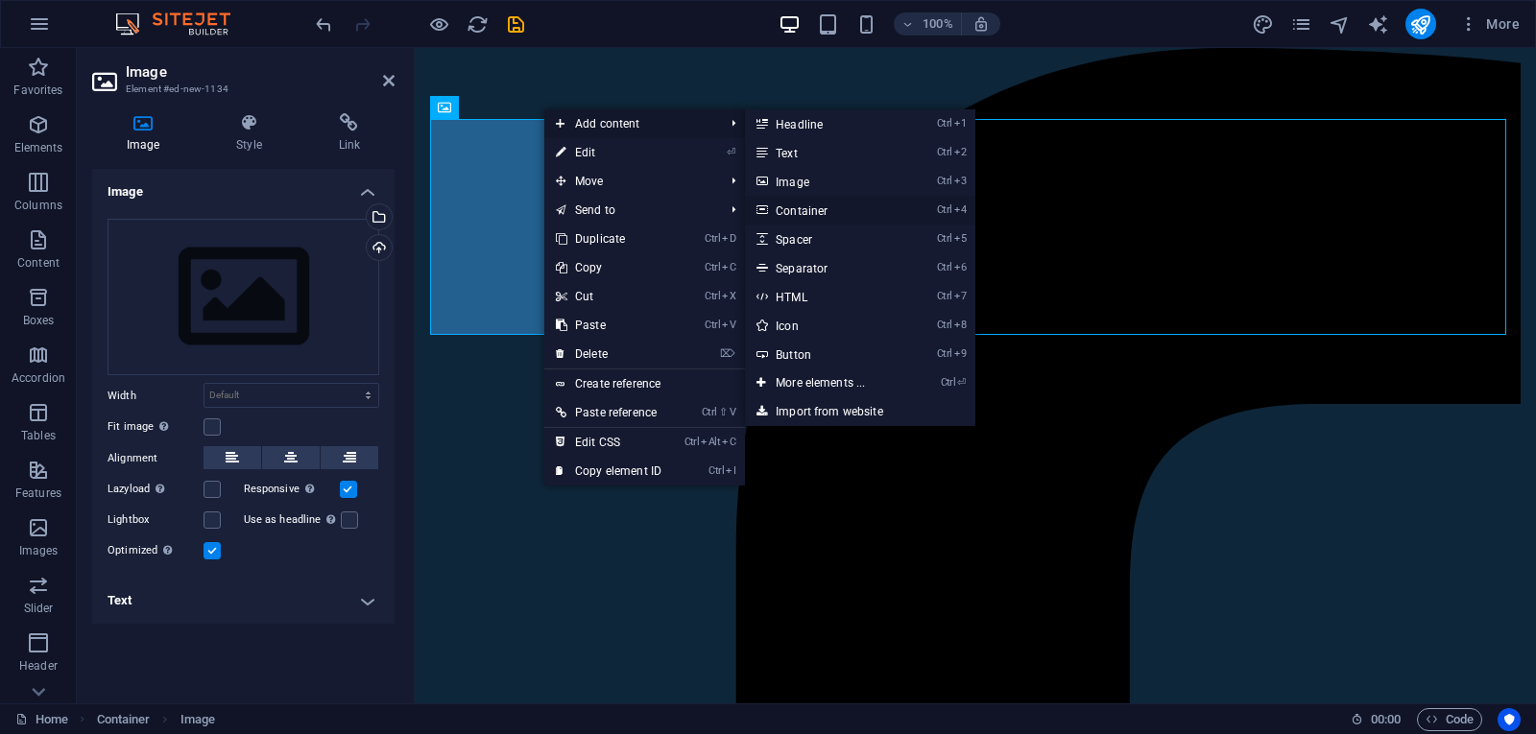
click at [800, 208] on link "Ctrl 4 Container" at bounding box center [824, 210] width 158 height 29
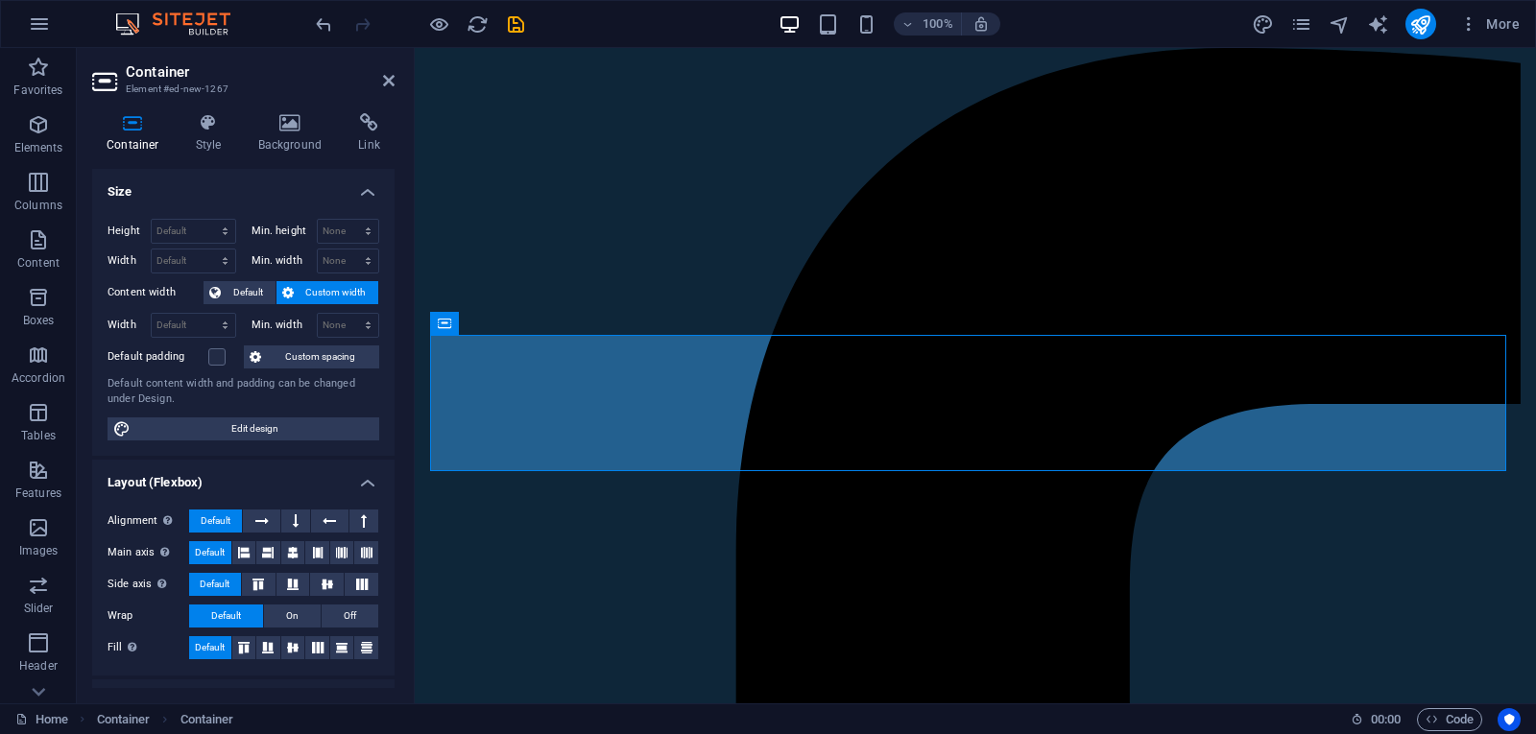
drag, startPoint x: 390, startPoint y: 465, endPoint x: 388, endPoint y: 536, distance: 70.1
click at [388, 536] on li "Layout (Flexbox) Alignment Determines the flex direction. Default Main axis Det…" at bounding box center [243, 568] width 302 height 216
drag, startPoint x: 394, startPoint y: 505, endPoint x: 392, endPoint y: 534, distance: 28.9
click at [393, 539] on div "Container Style Background Link Size Height Default px rem % vh vw Min. height …" at bounding box center [243, 401] width 333 height 606
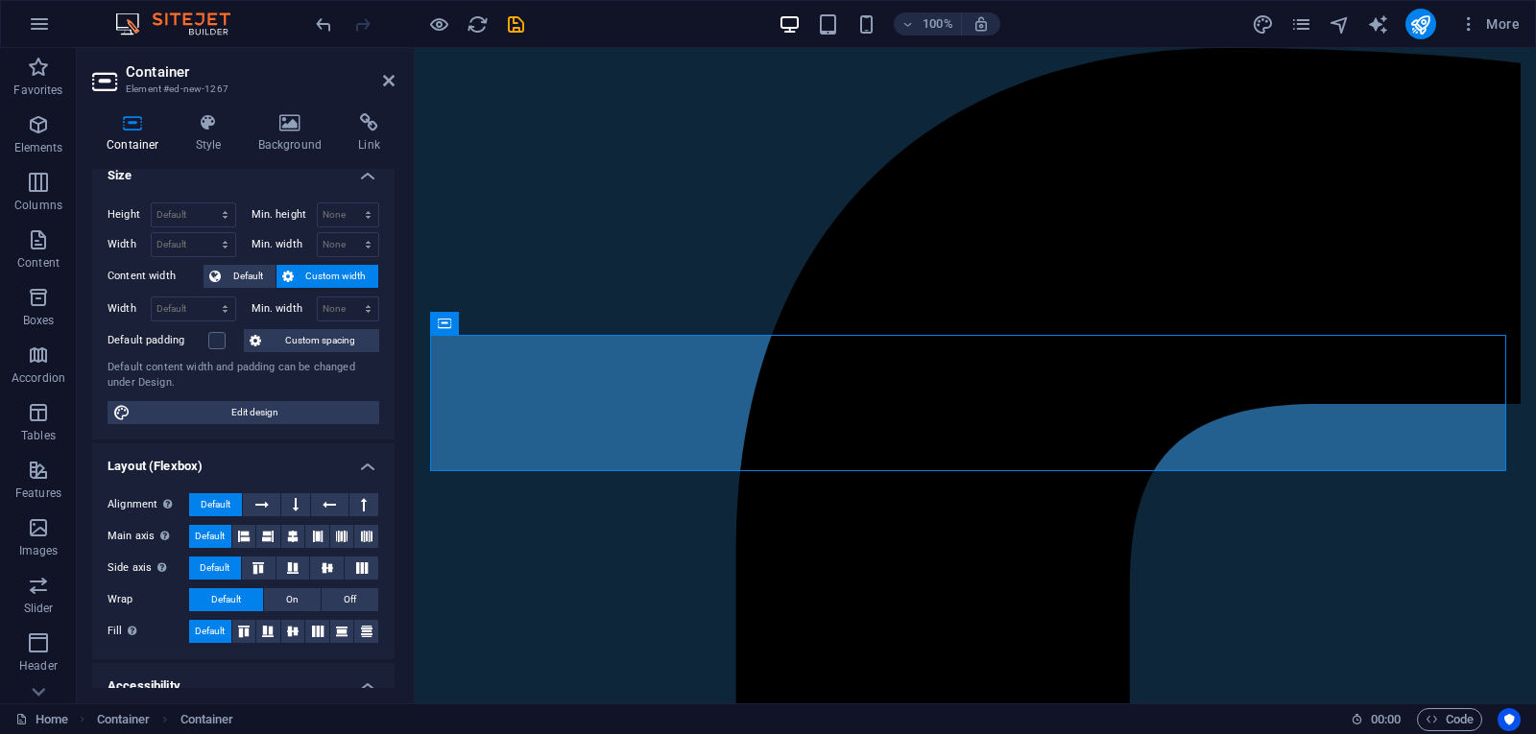
scroll to position [0, 0]
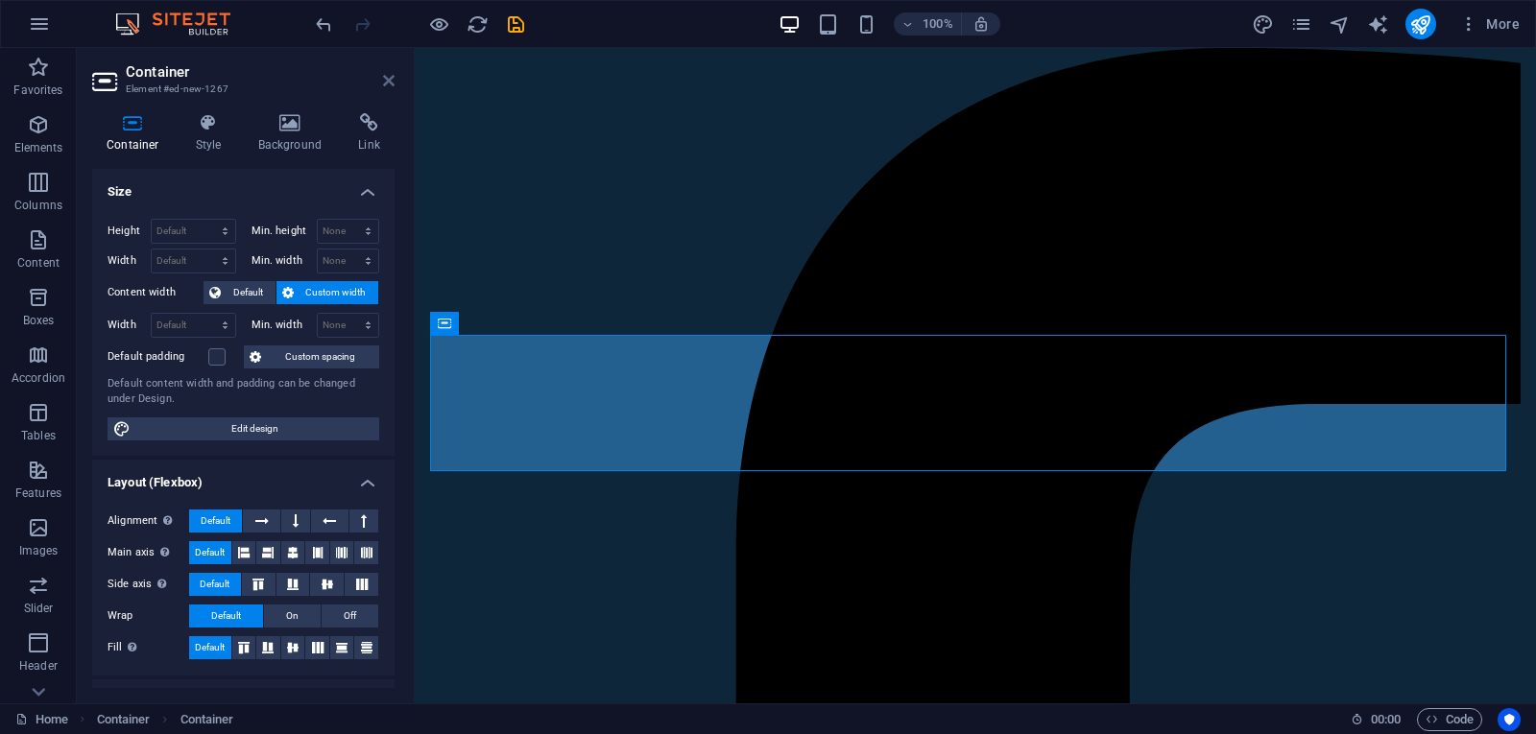
click at [393, 79] on icon at bounding box center [389, 80] width 12 height 15
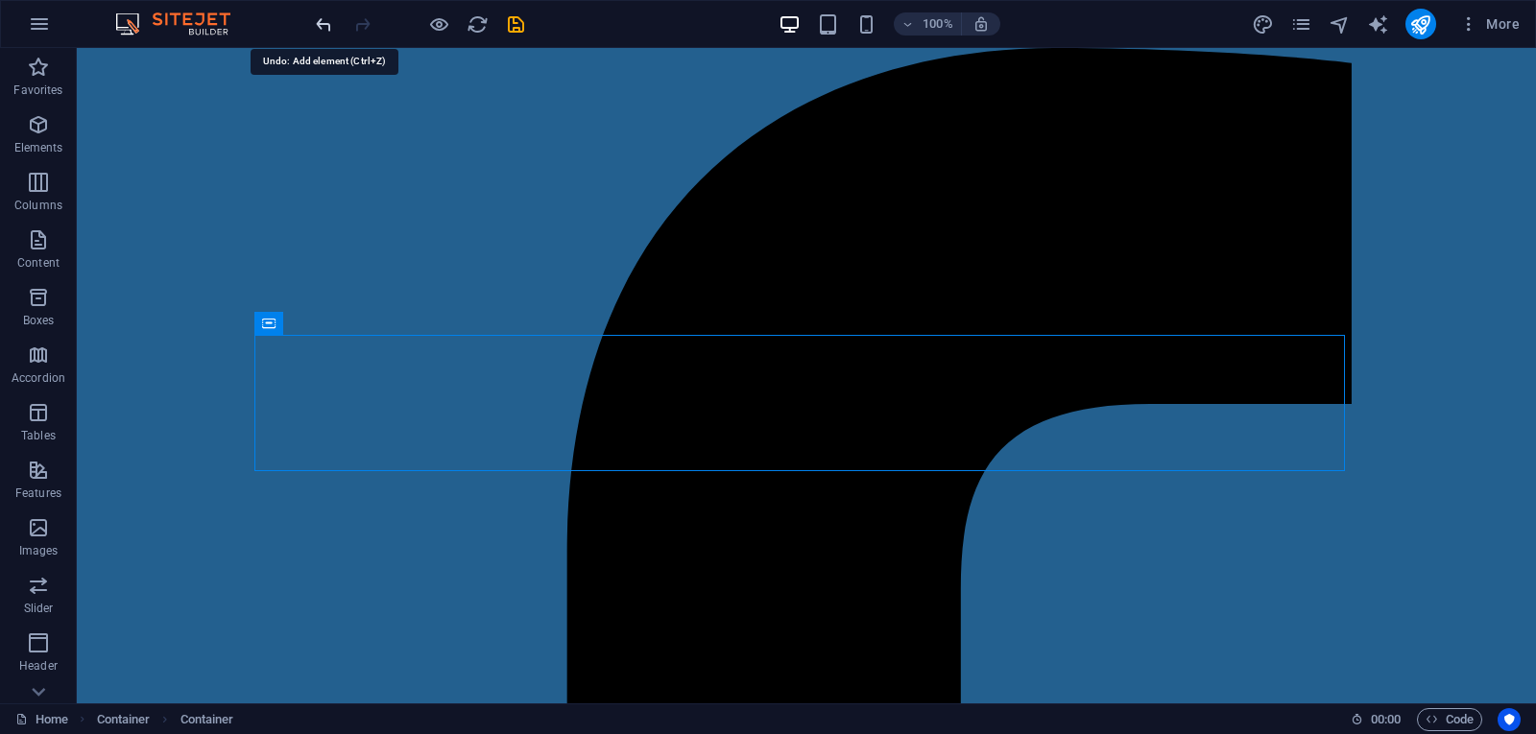
click at [319, 26] on icon "undo" at bounding box center [324, 24] width 22 height 22
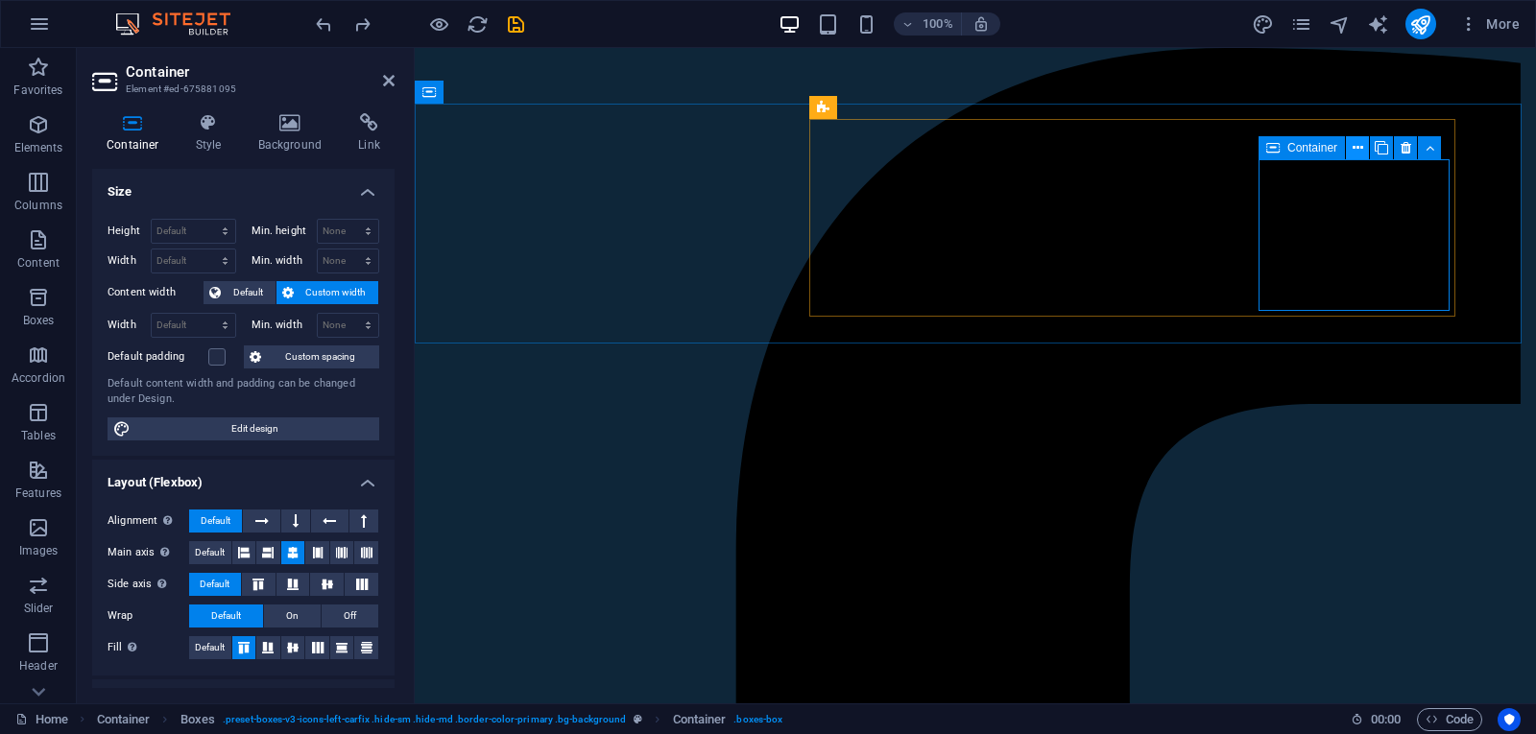
click at [1359, 146] on icon at bounding box center [1357, 148] width 11 height 20
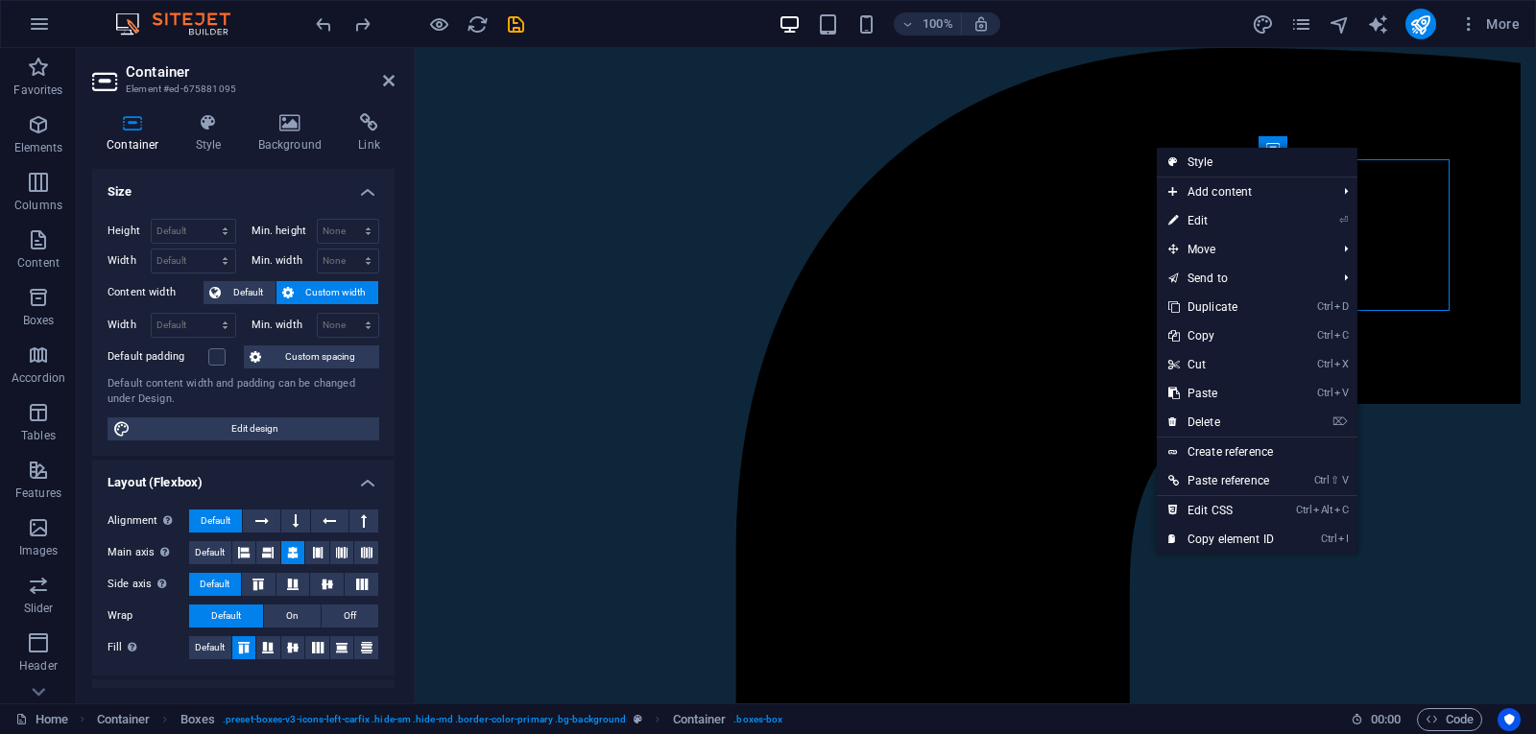
click at [1234, 160] on link "Style" at bounding box center [1257, 162] width 201 height 29
select select "rem"
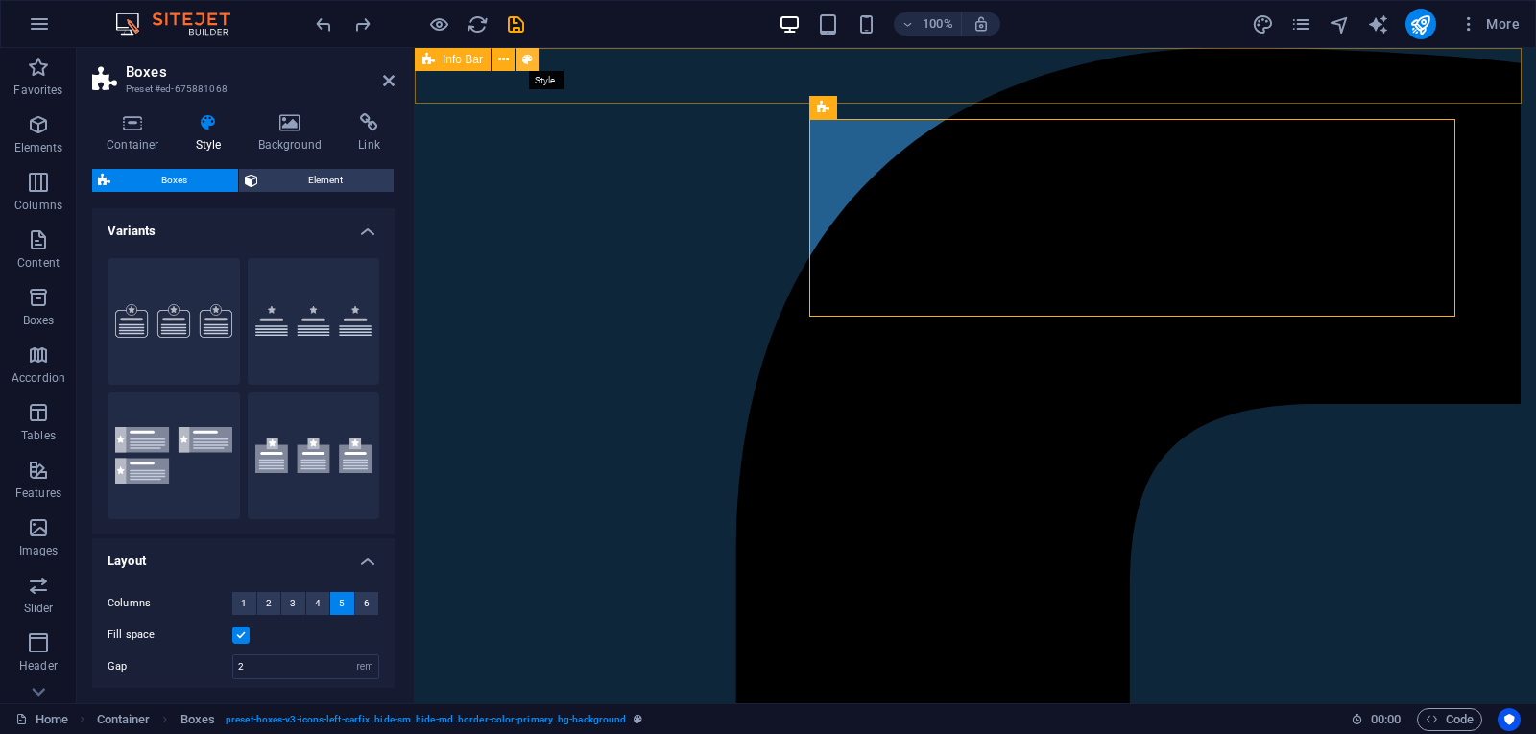
click at [531, 55] on icon at bounding box center [527, 60] width 11 height 20
select select "px"
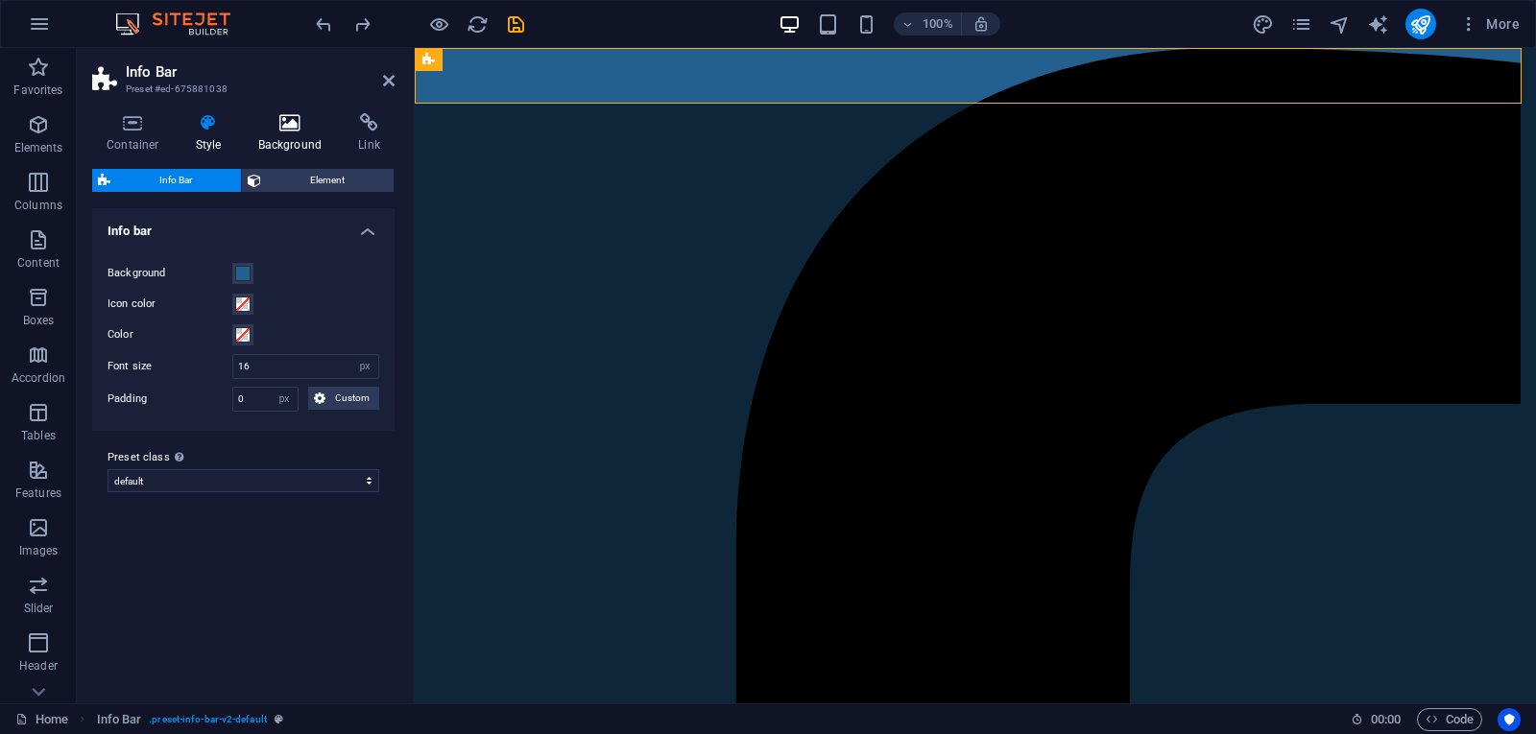
click at [298, 123] on icon at bounding box center [290, 122] width 93 height 19
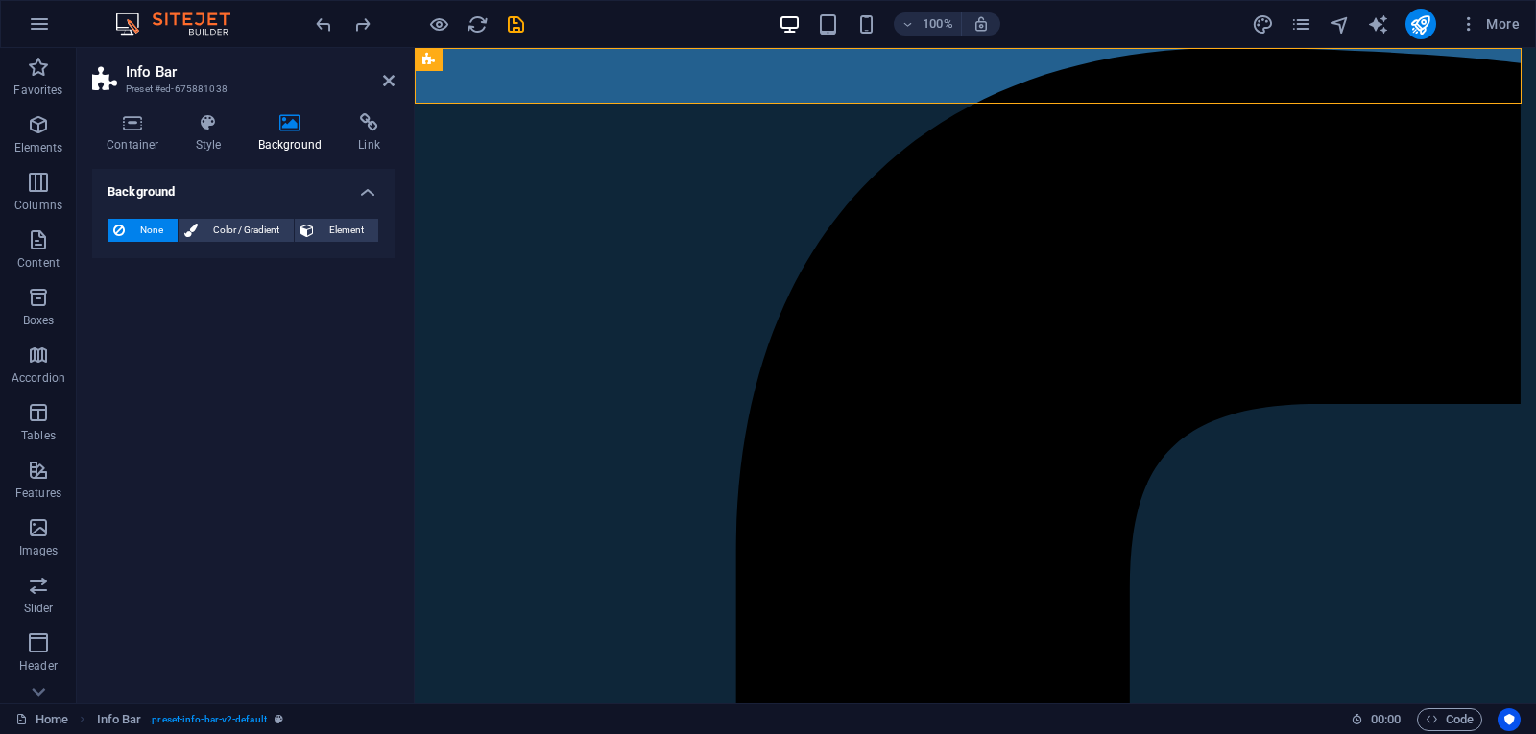
click at [290, 130] on icon at bounding box center [290, 122] width 93 height 19
click at [207, 128] on icon at bounding box center [208, 122] width 55 height 19
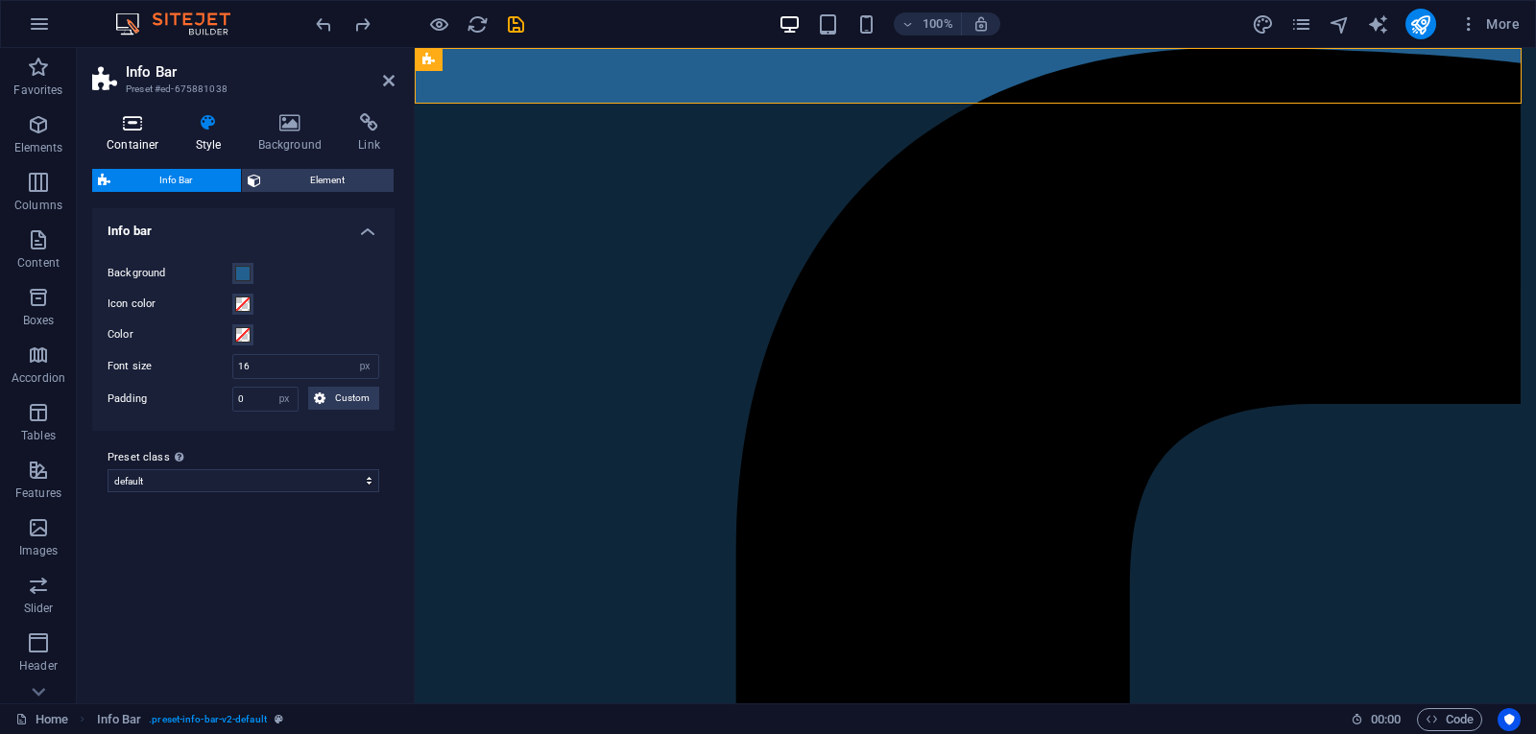
click at [168, 131] on icon at bounding box center [133, 122] width 82 height 19
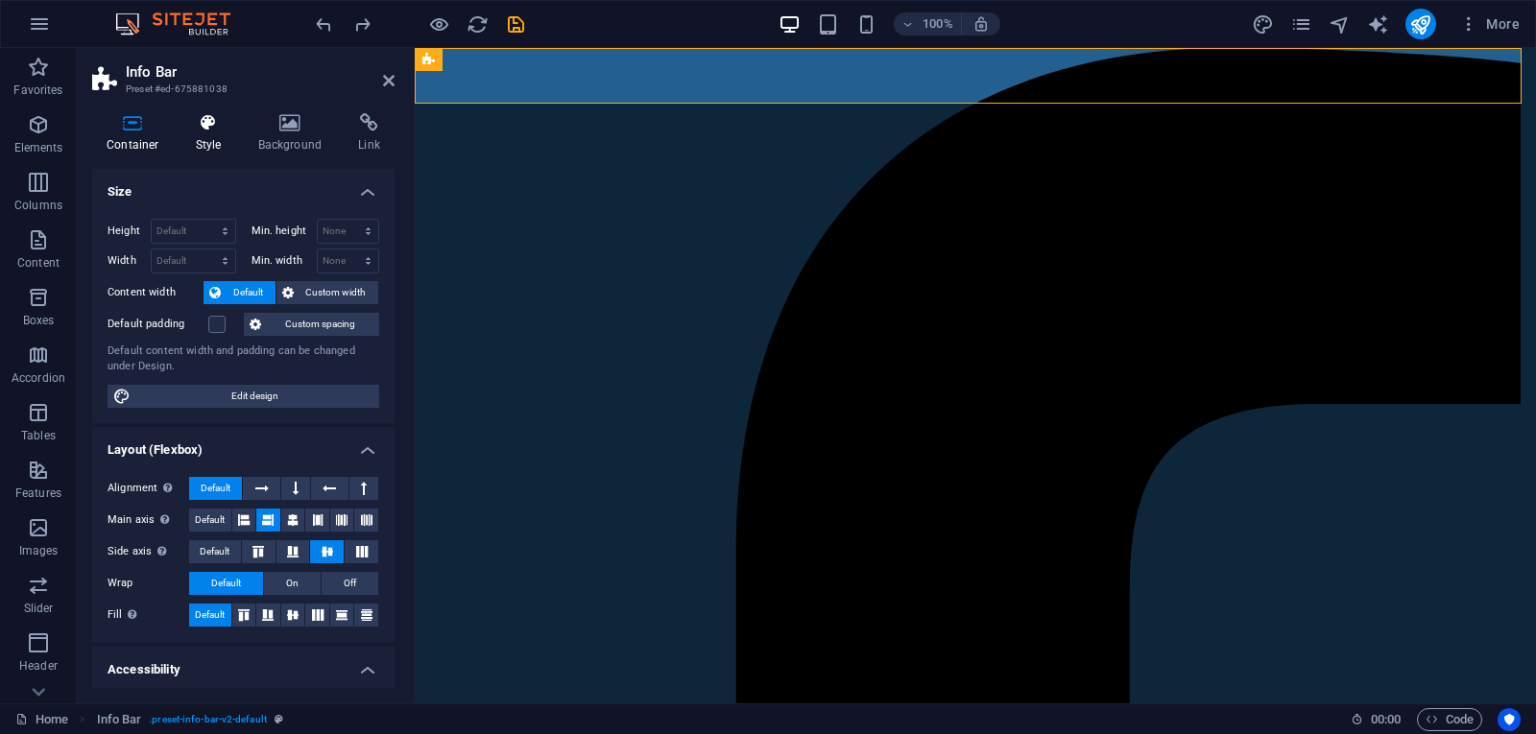
click at [202, 140] on h4 "Style" at bounding box center [212, 133] width 62 height 40
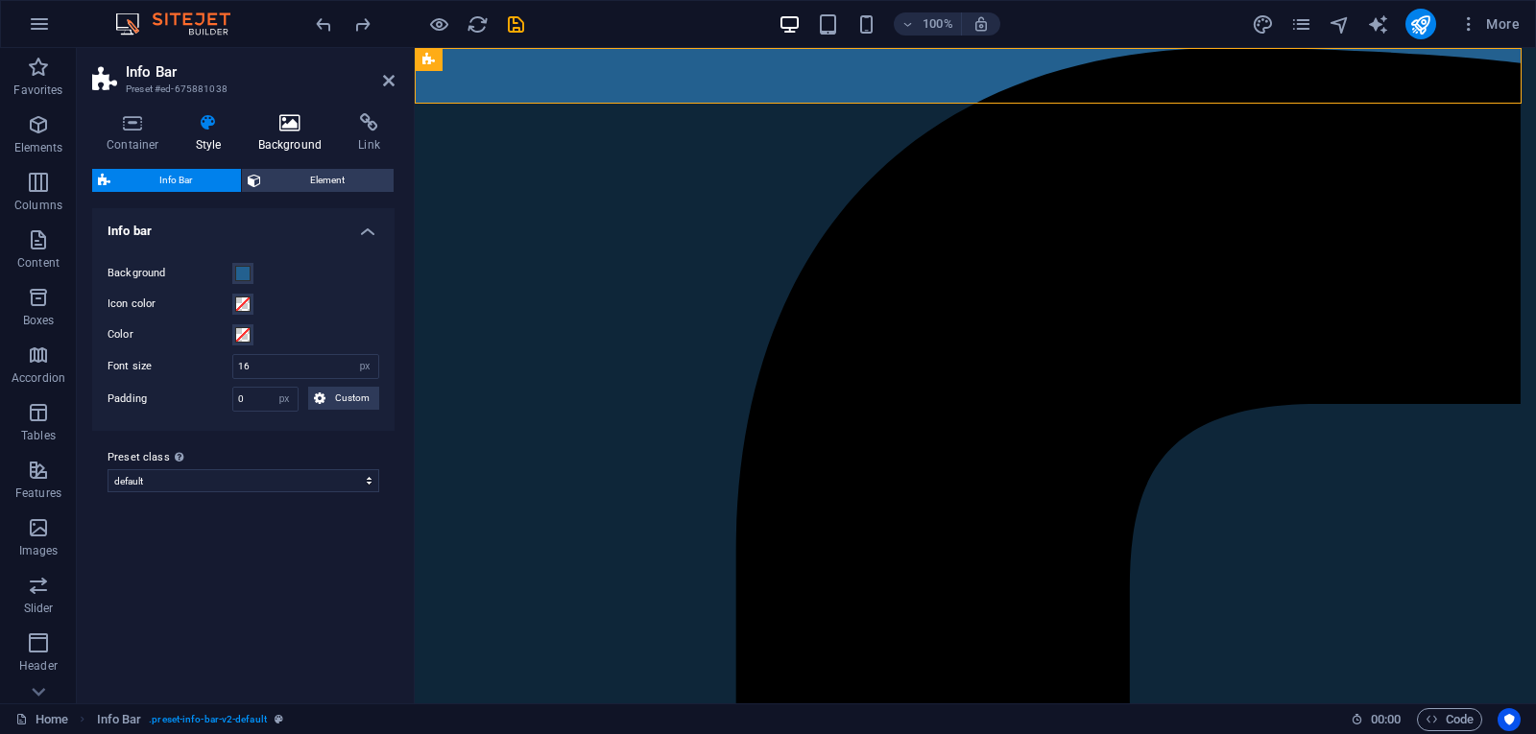
click at [280, 134] on h4 "Background" at bounding box center [294, 133] width 101 height 40
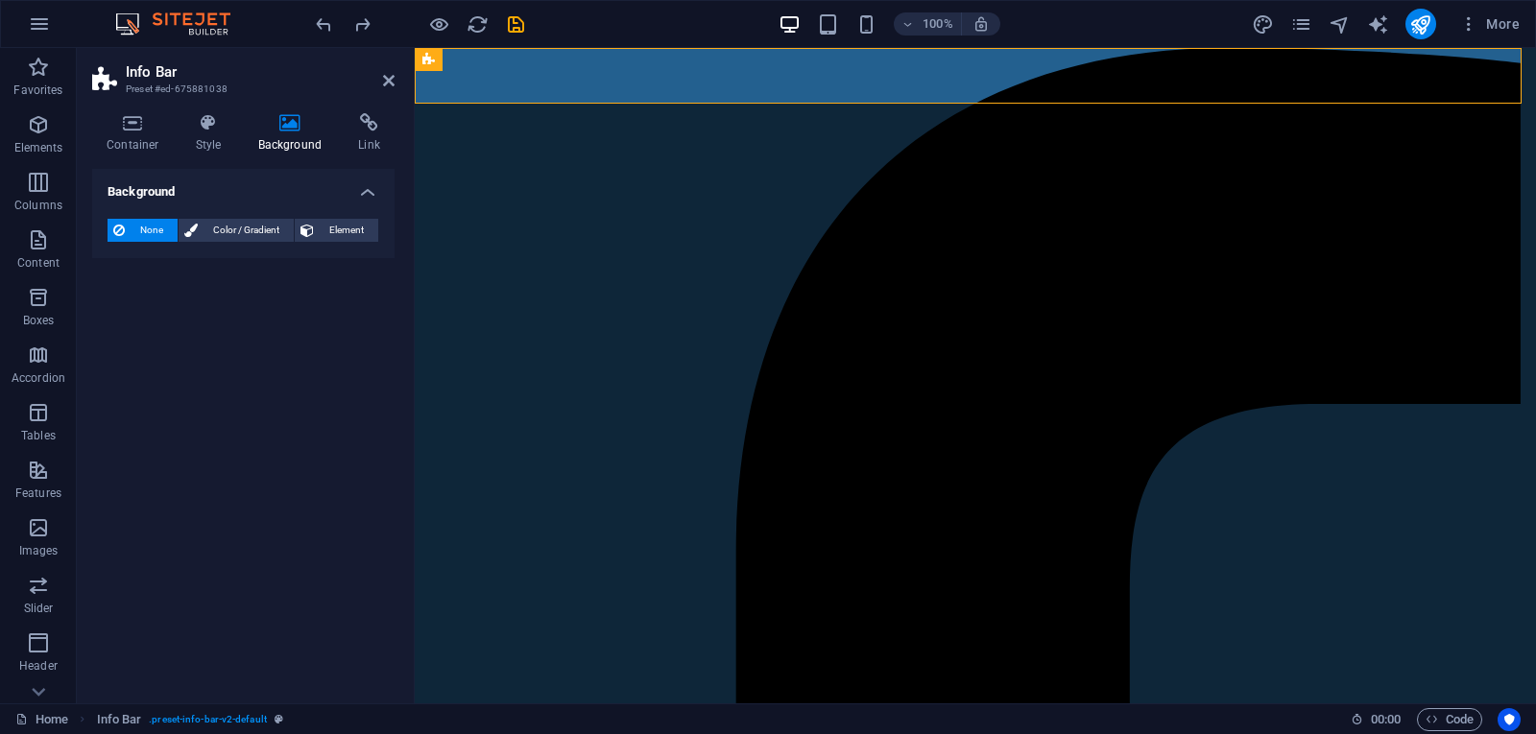
click at [387, 69] on h2 "Info Bar" at bounding box center [260, 71] width 269 height 17
click at [387, 80] on icon at bounding box center [389, 80] width 12 height 15
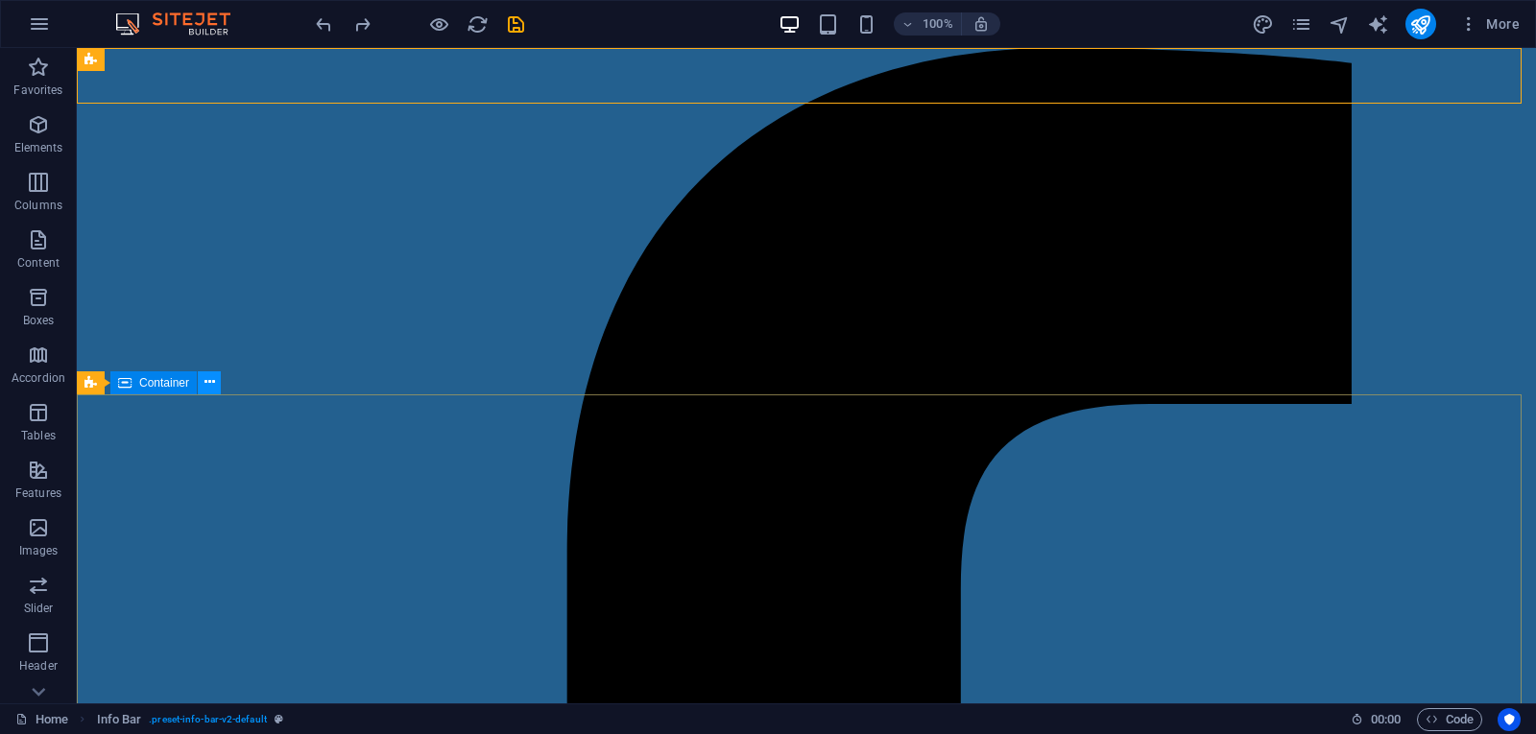
click at [210, 375] on icon at bounding box center [209, 382] width 11 height 20
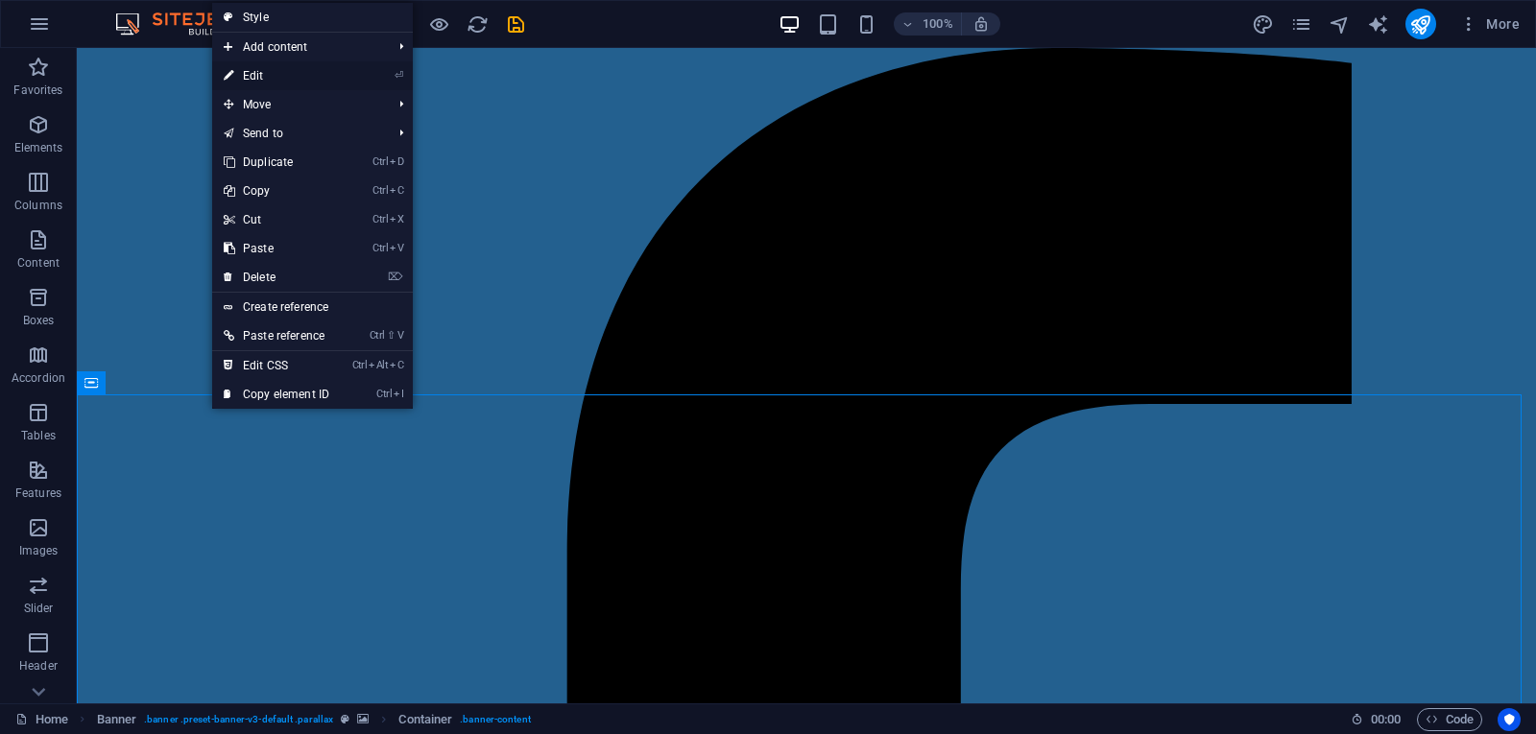
click at [255, 68] on link "⏎ Edit" at bounding box center [276, 75] width 129 height 29
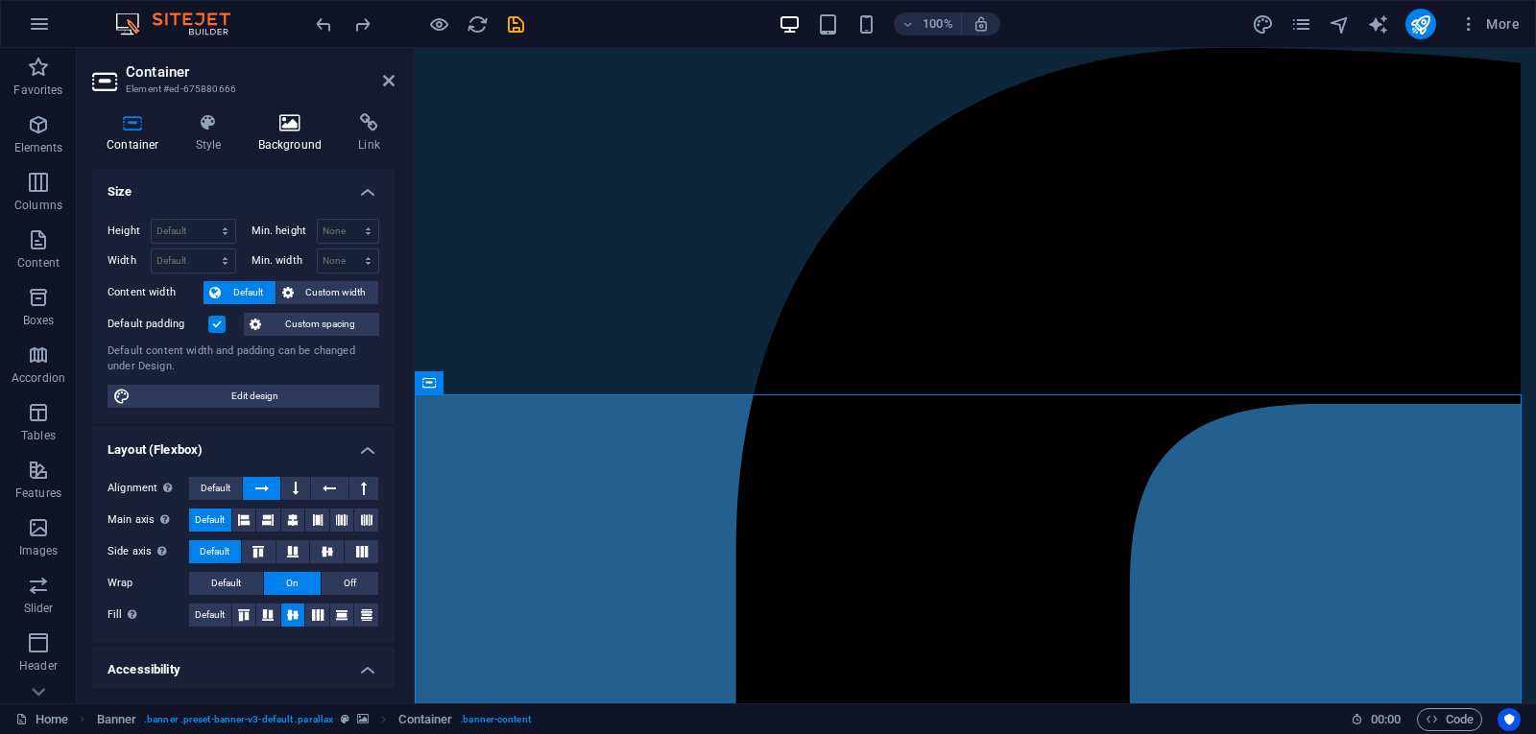
click at [296, 131] on icon at bounding box center [290, 122] width 93 height 19
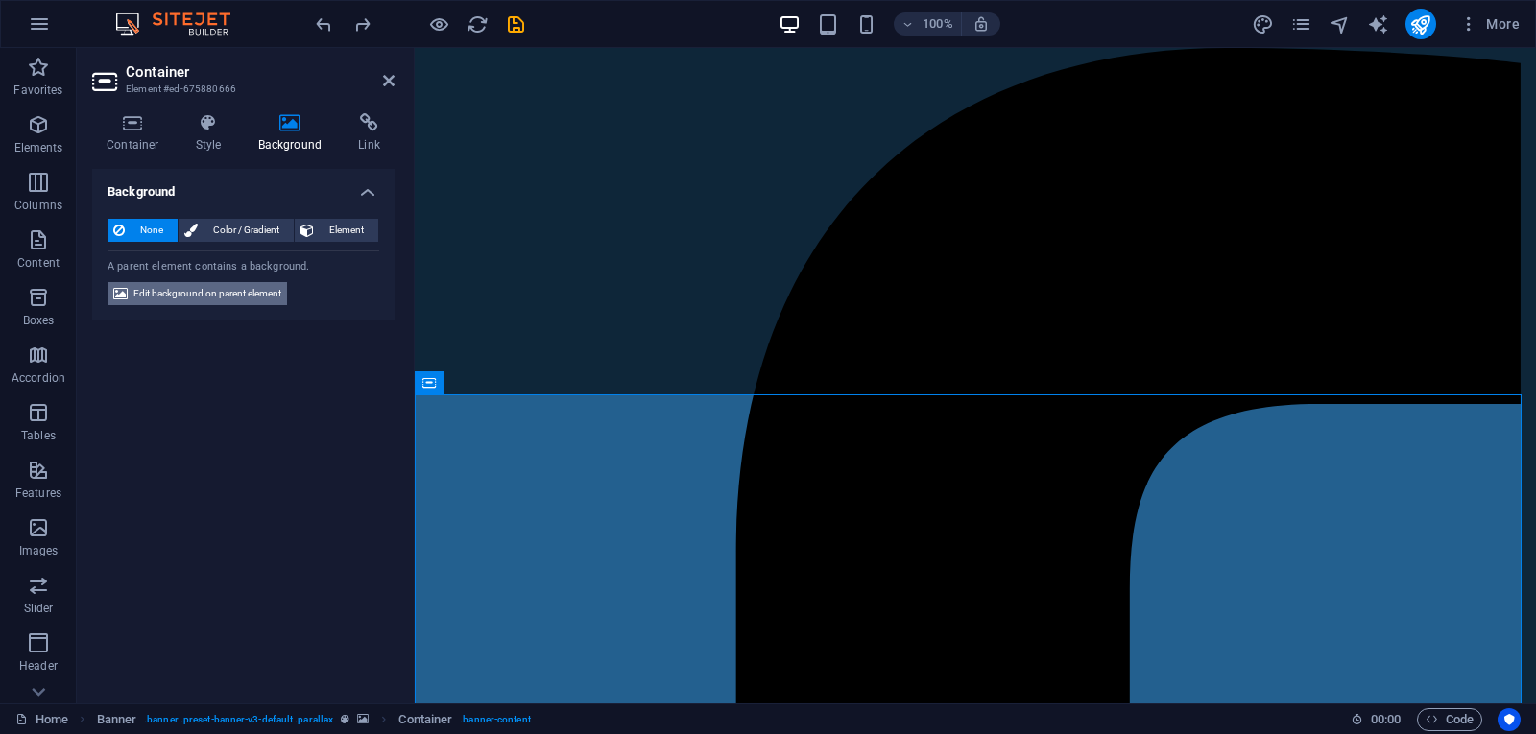
click at [258, 292] on span "Edit background on parent element" at bounding box center [207, 293] width 148 height 23
select select "ms"
select select "s"
select select "progressive"
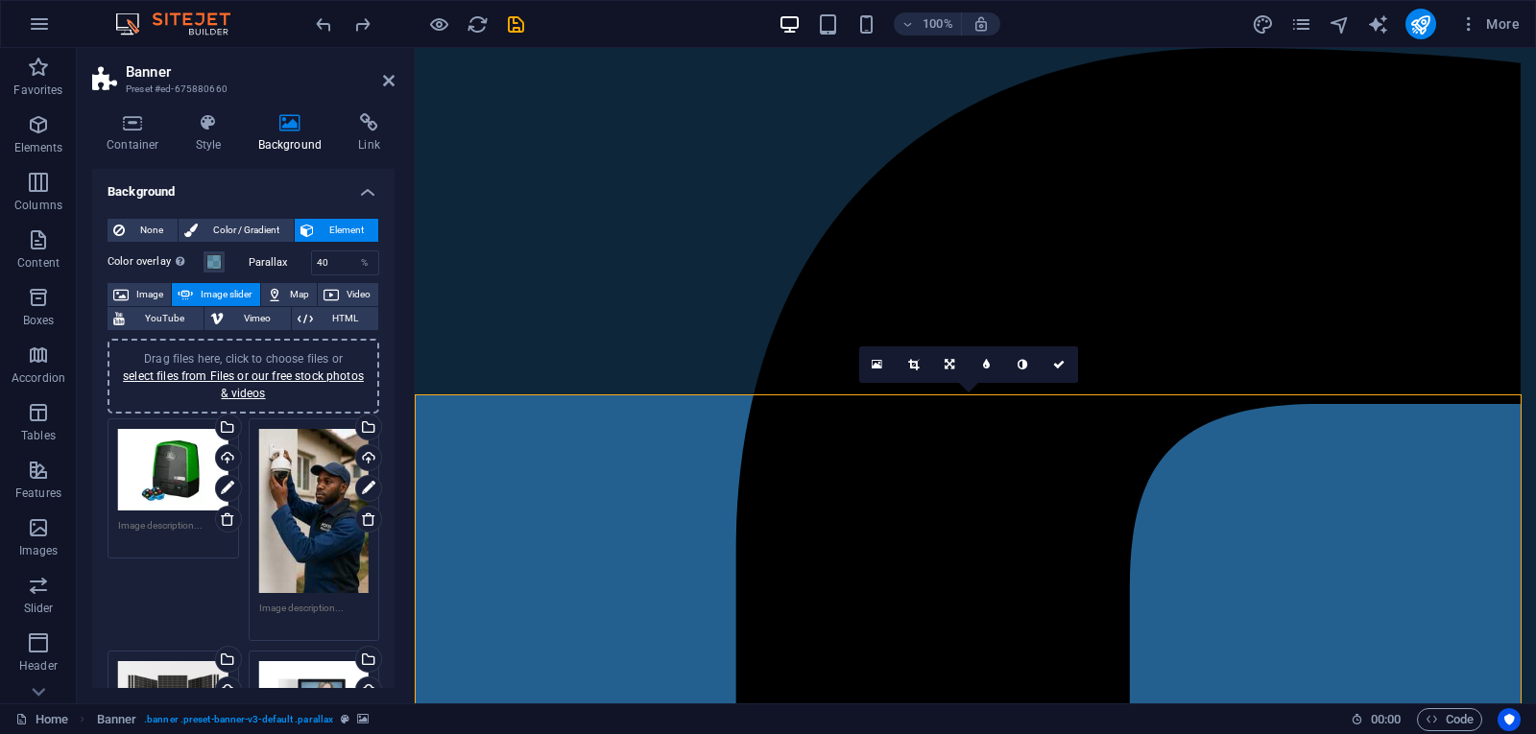
drag, startPoint x: 392, startPoint y: 291, endPoint x: 20, endPoint y: 125, distance: 406.9
click at [389, 78] on icon at bounding box center [389, 80] width 12 height 15
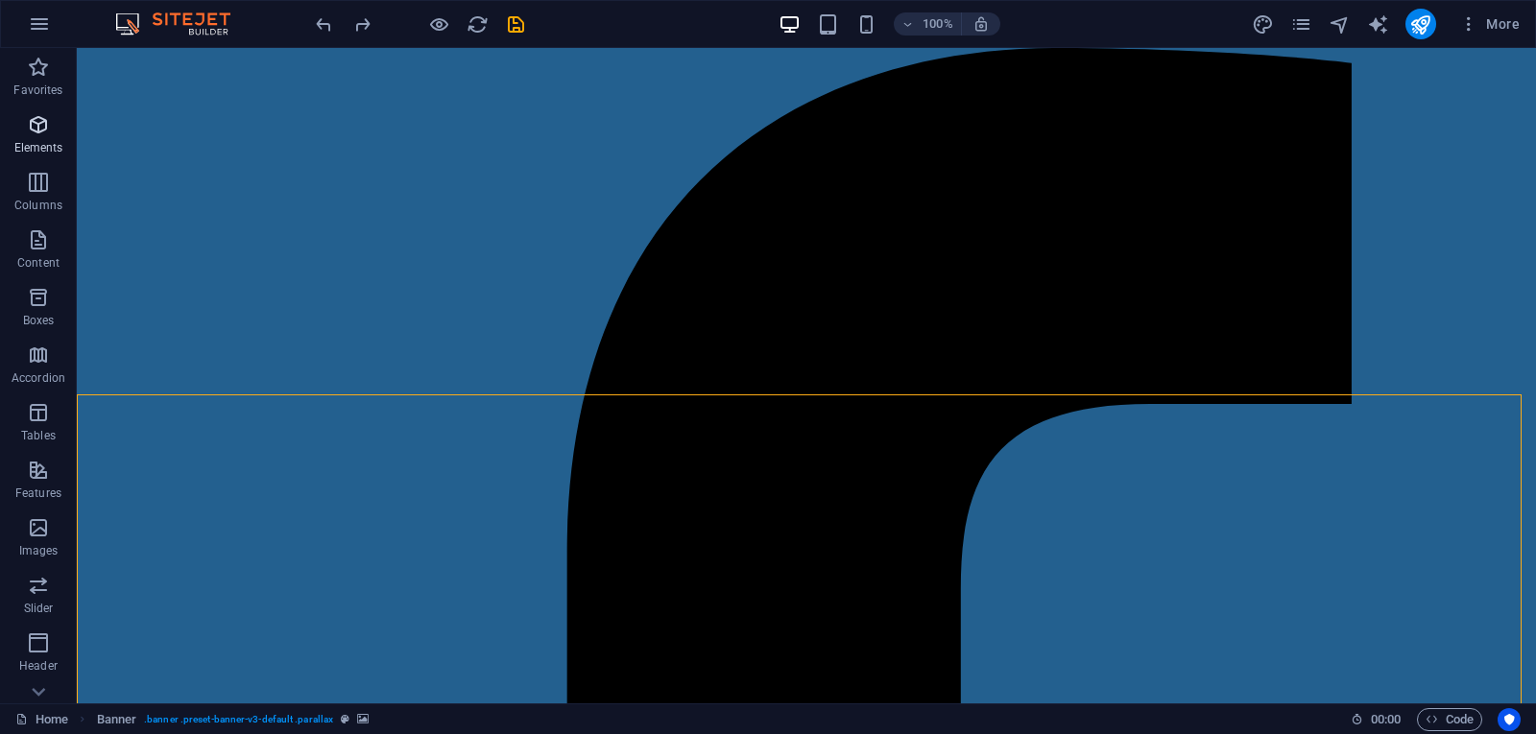
click at [36, 122] on icon "button" at bounding box center [38, 124] width 23 height 23
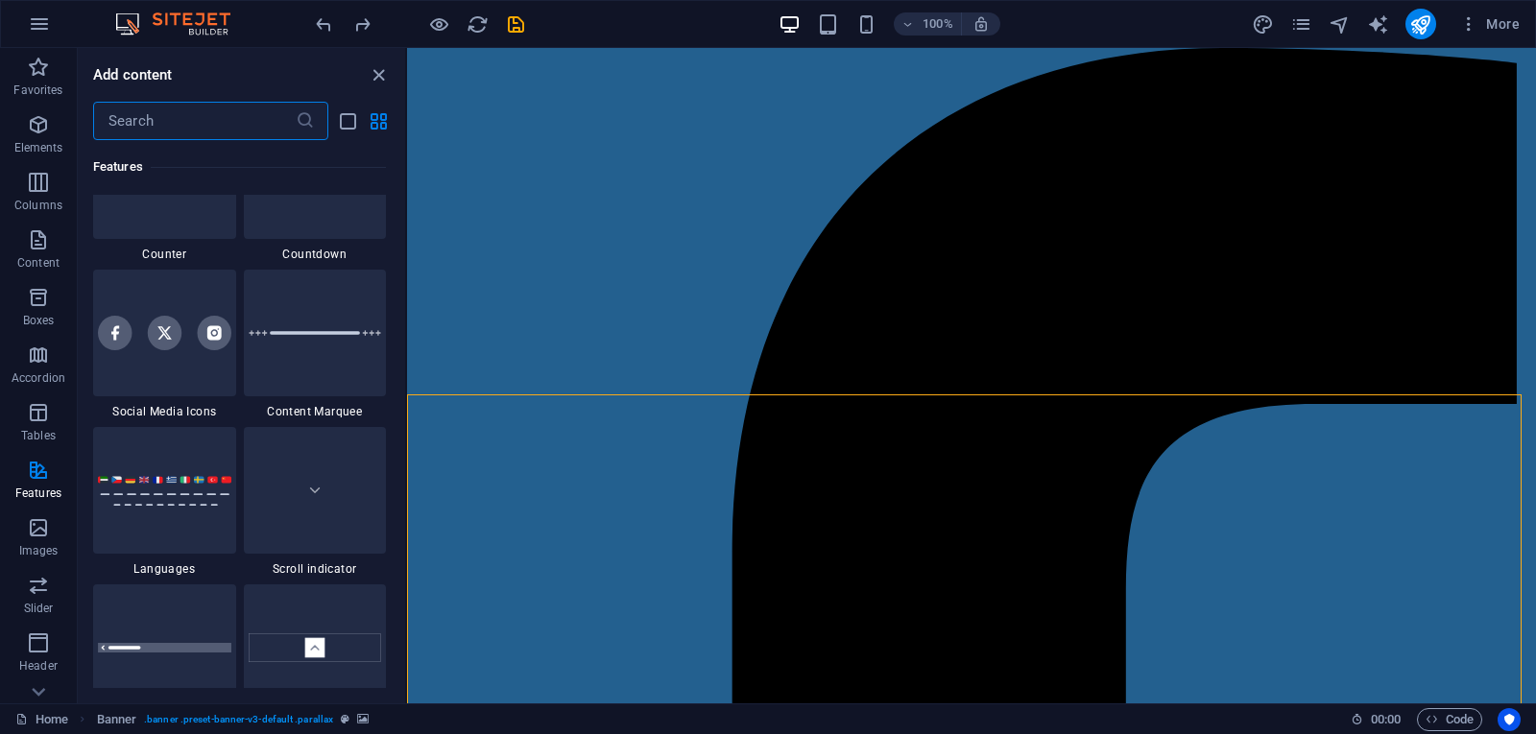
scroll to position [8400, 0]
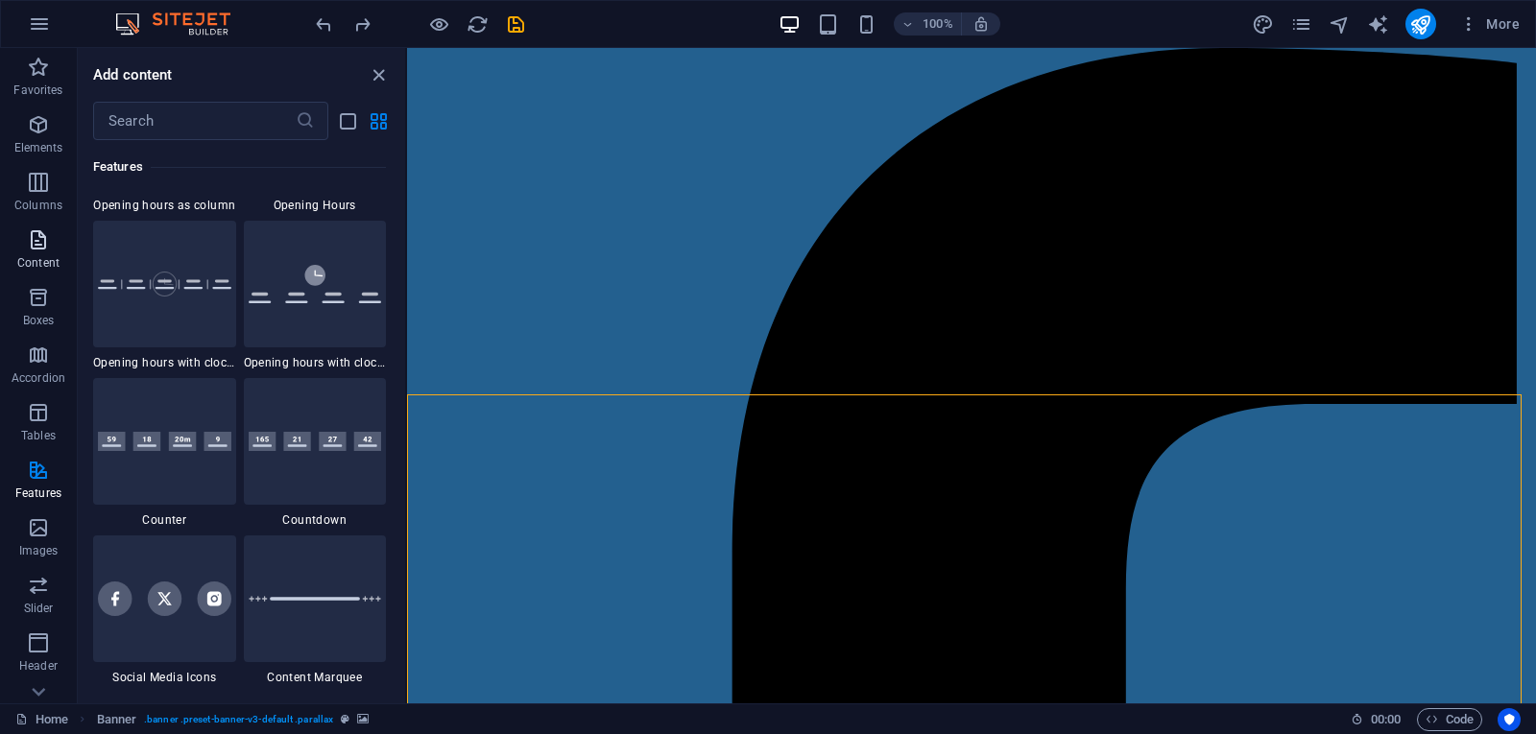
click at [33, 234] on icon "button" at bounding box center [38, 239] width 23 height 23
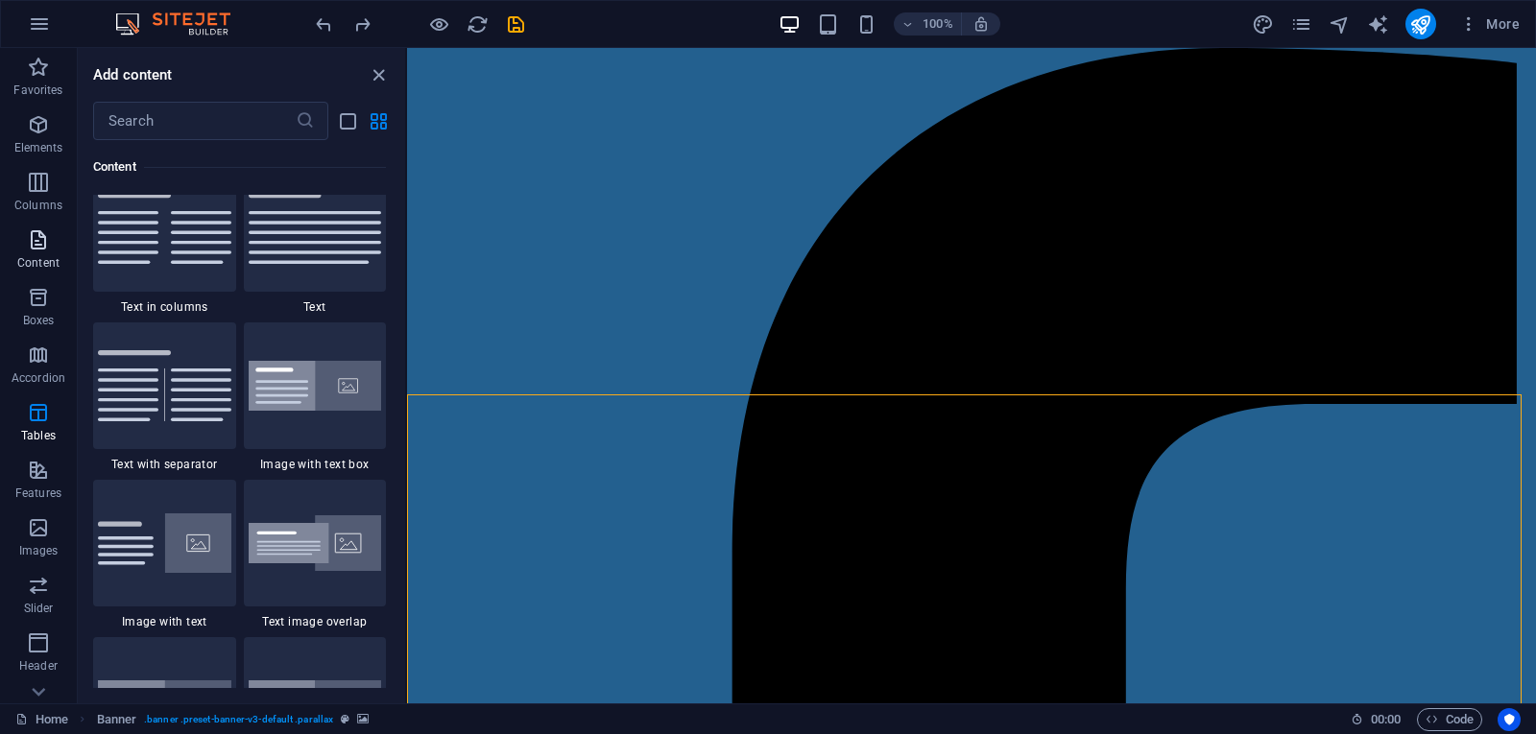
scroll to position [3358, 0]
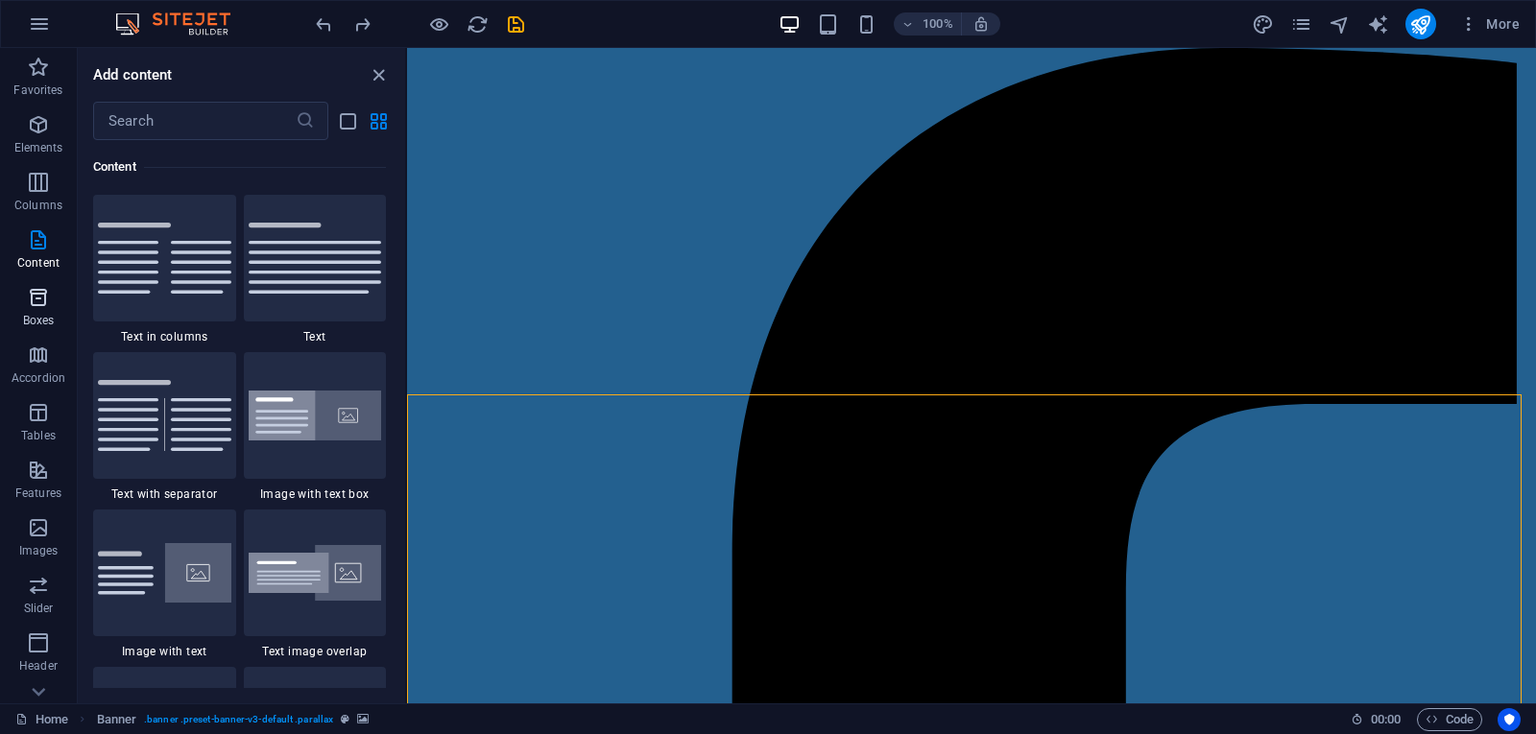
click at [36, 289] on icon "button" at bounding box center [38, 297] width 23 height 23
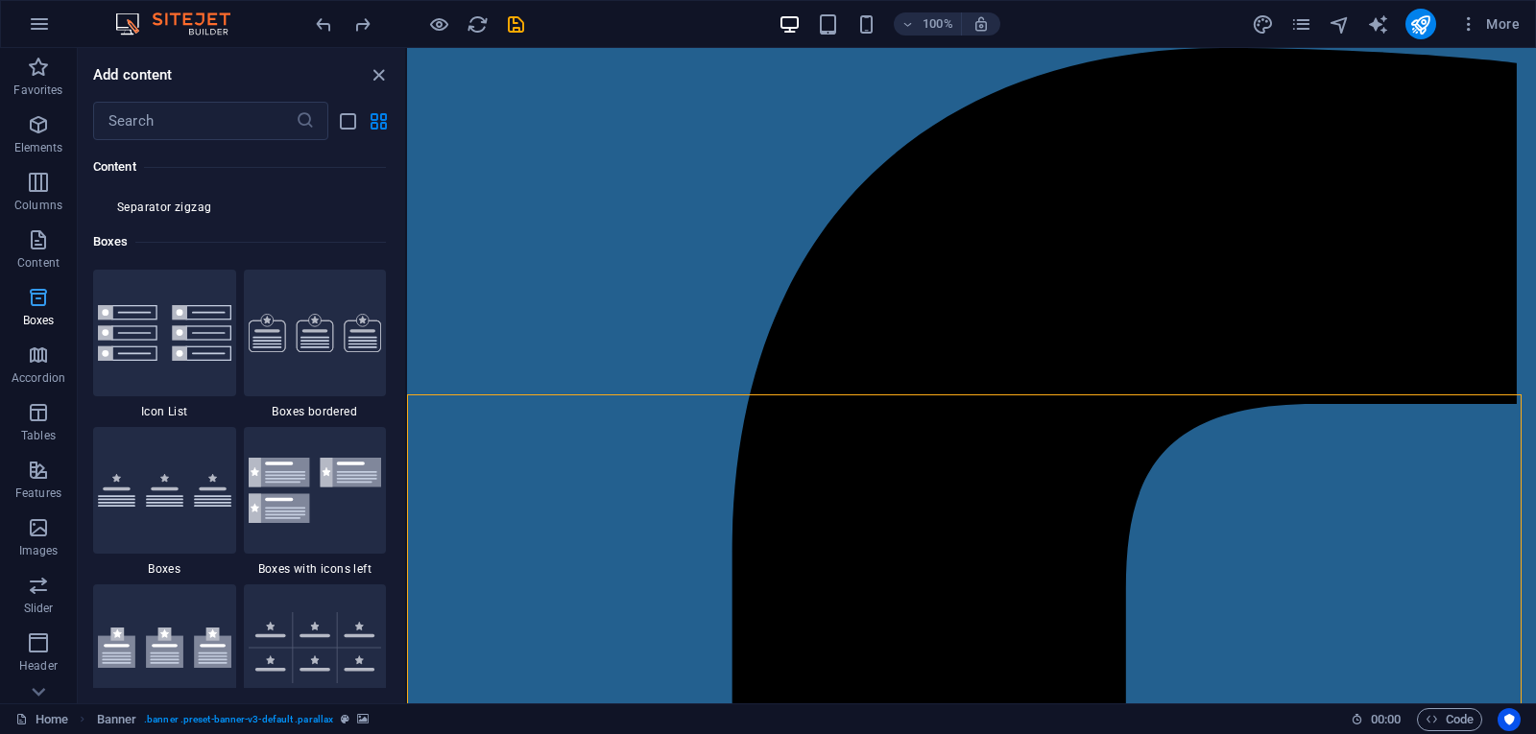
scroll to position [5294, 0]
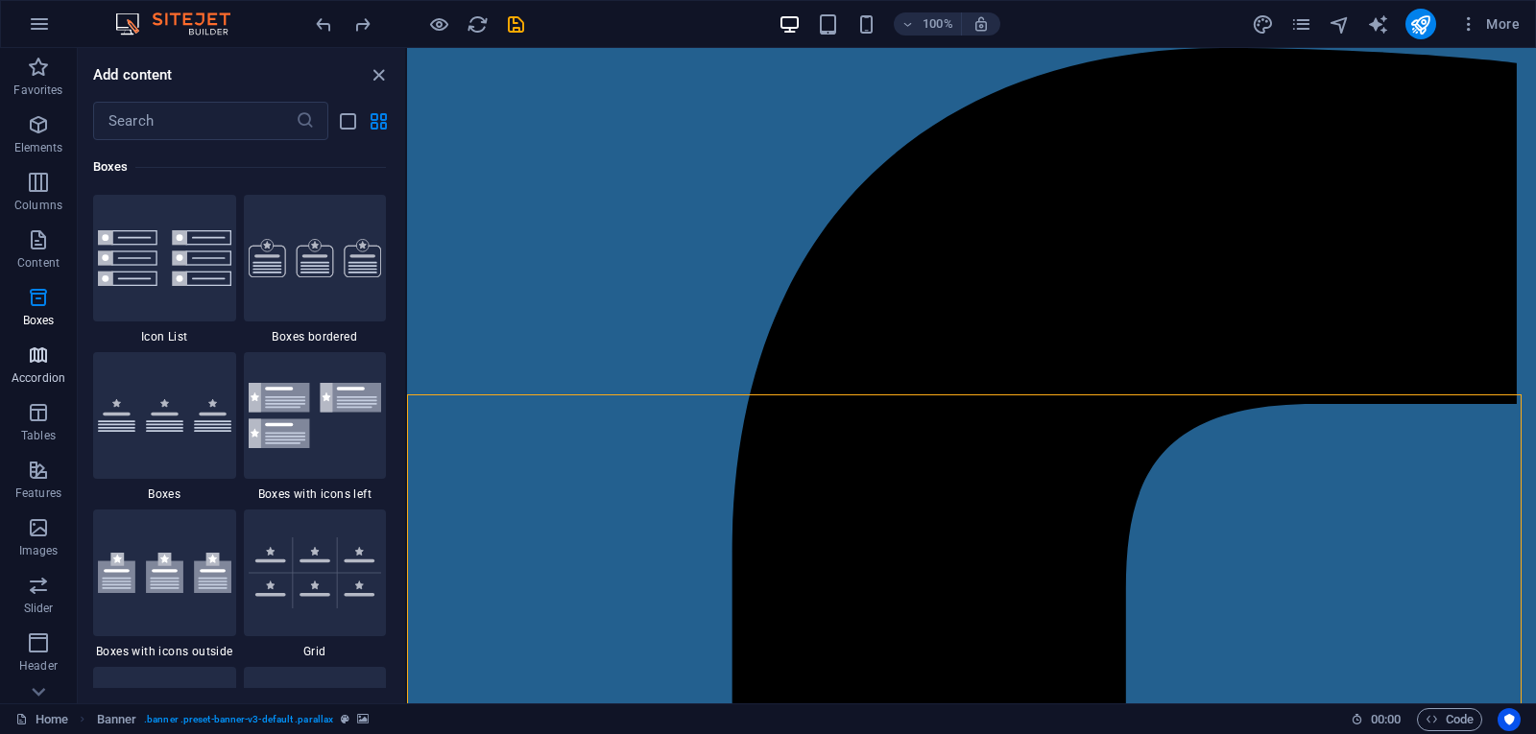
click at [40, 358] on icon "button" at bounding box center [38, 355] width 23 height 23
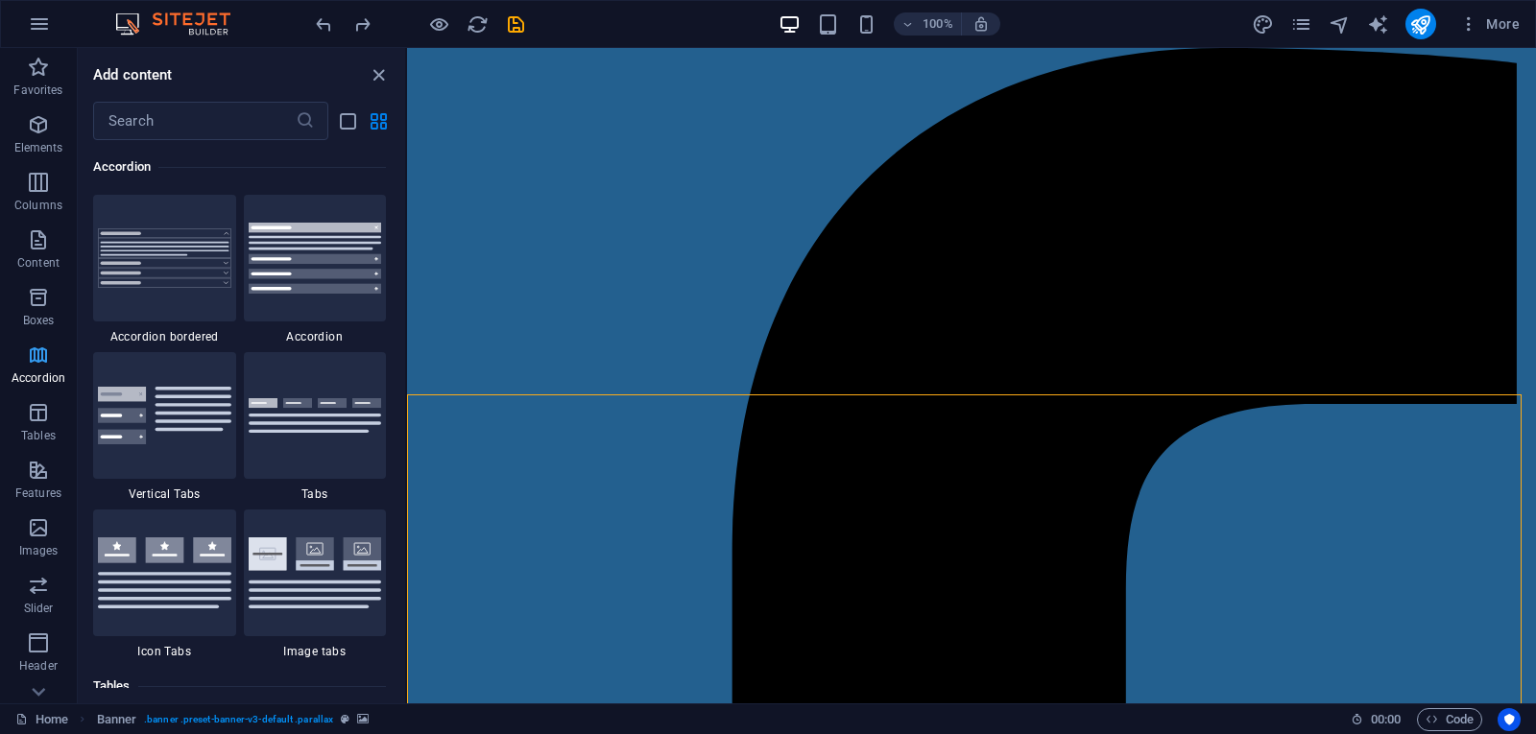
scroll to position [6128, 0]
click at [38, 409] on icon "button" at bounding box center [38, 412] width 23 height 23
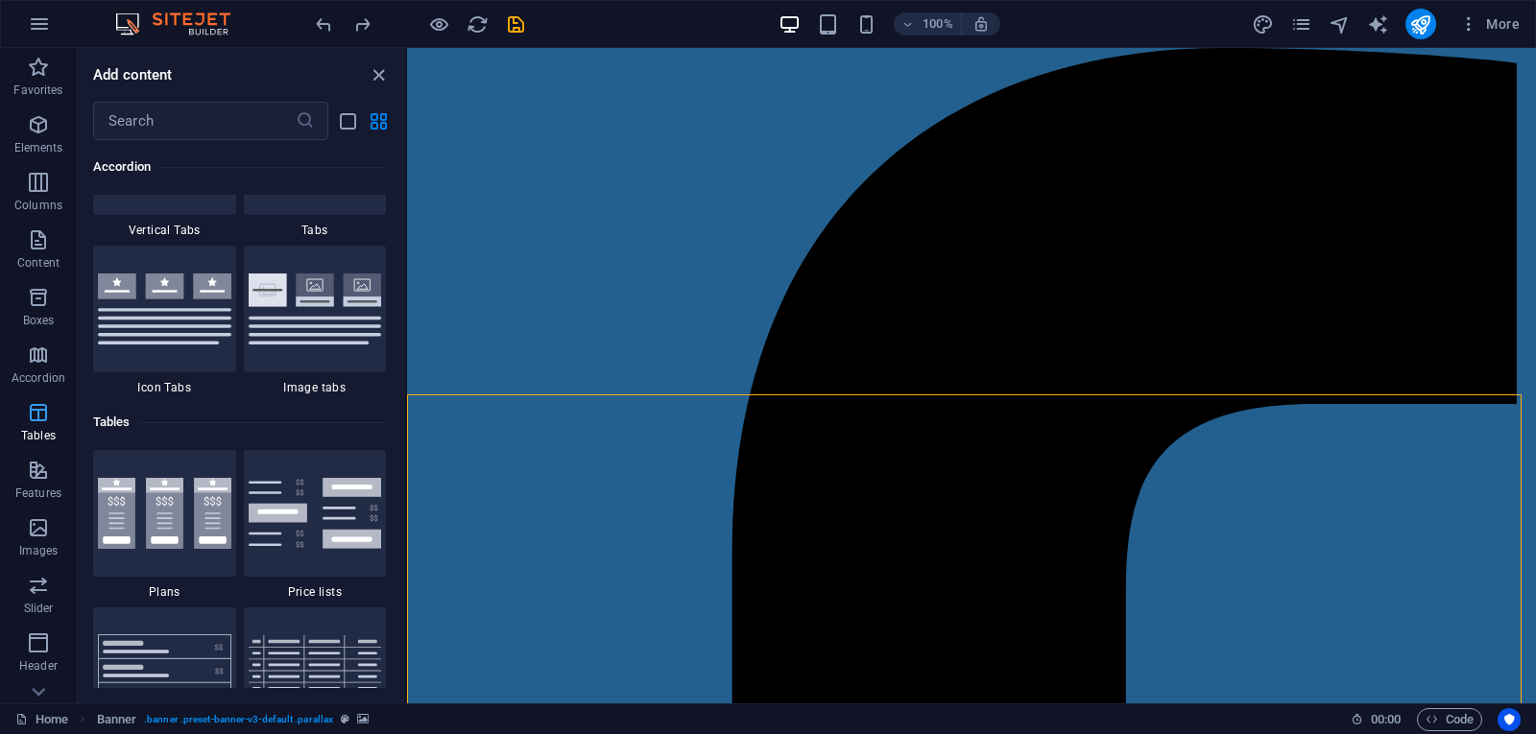
scroll to position [6648, 0]
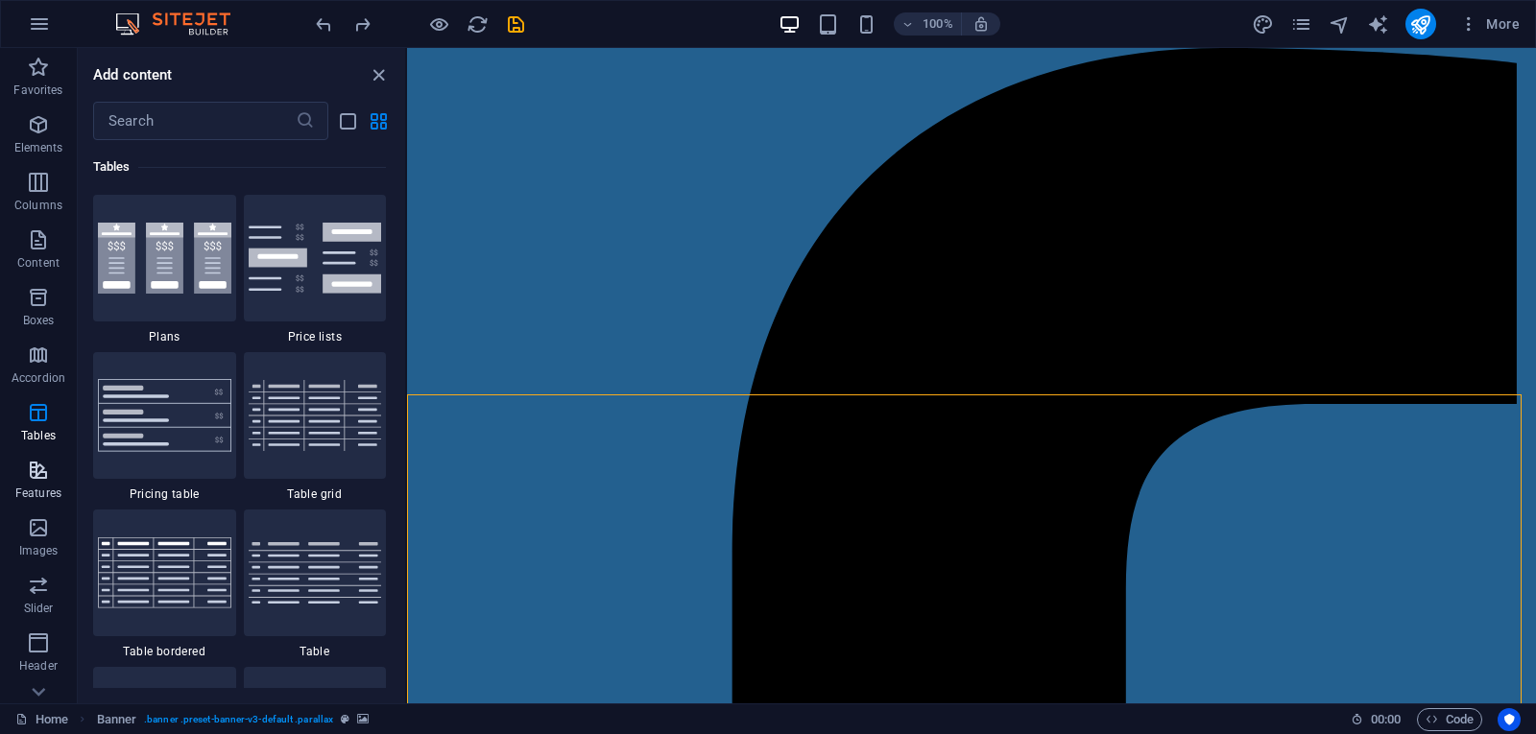
click at [37, 481] on icon "button" at bounding box center [38, 470] width 23 height 23
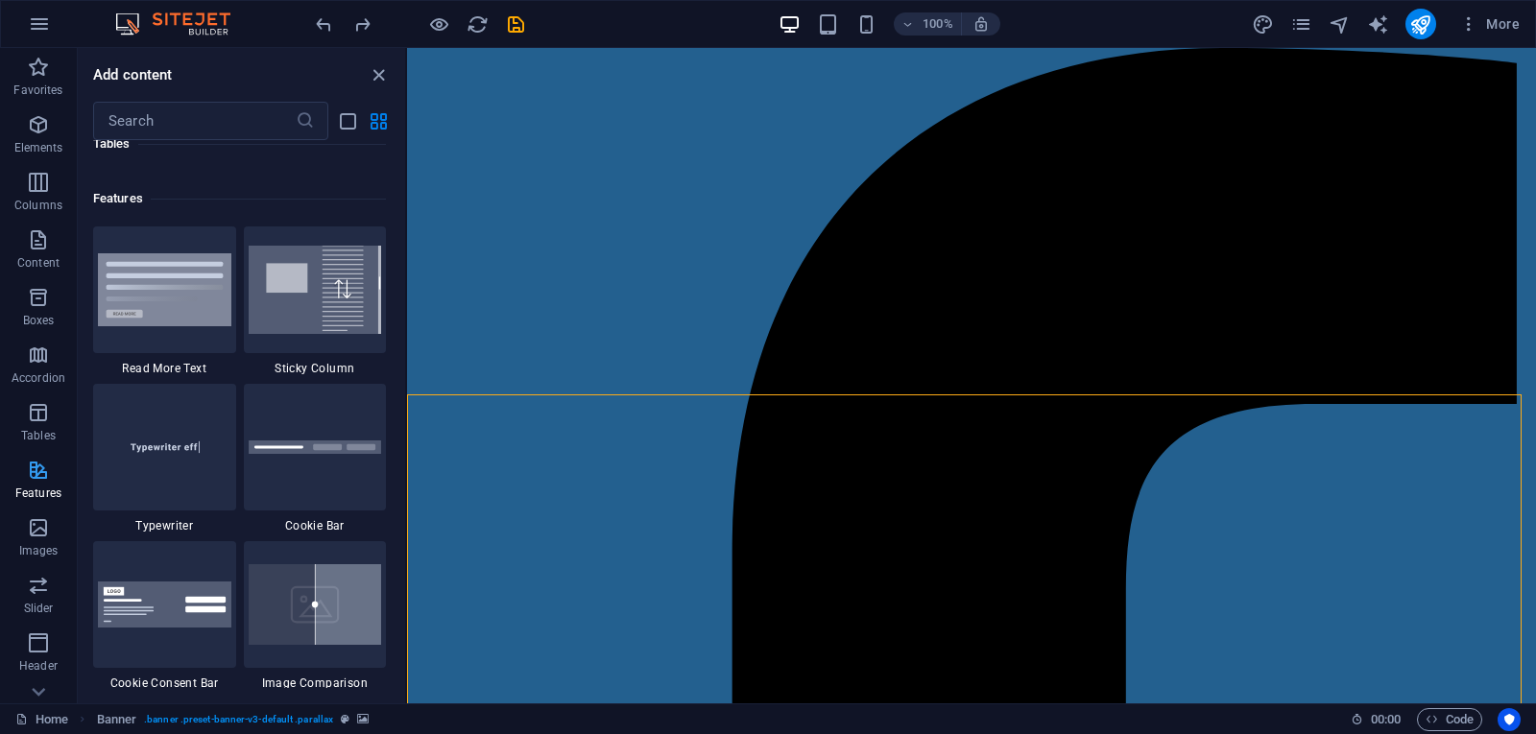
scroll to position [7482, 0]
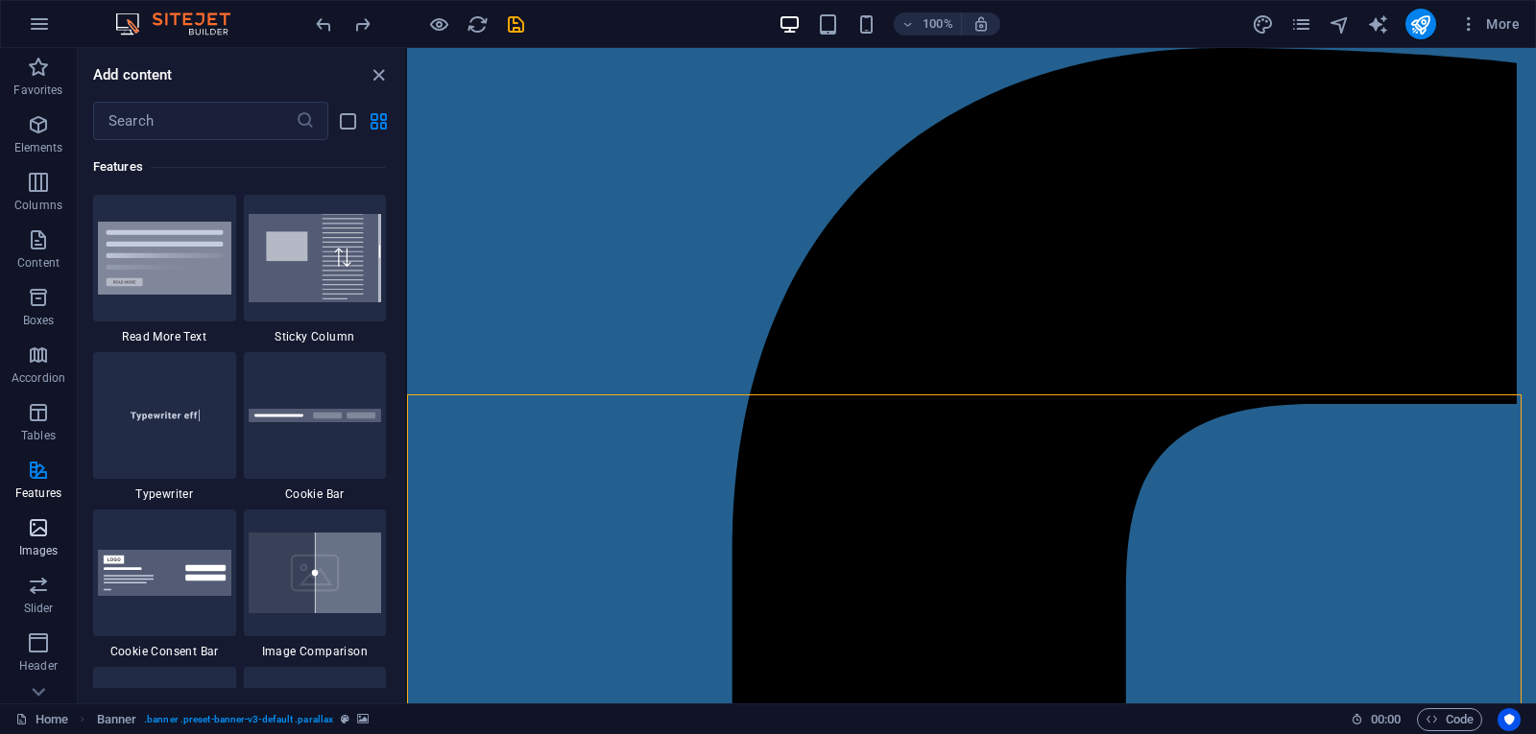
click at [44, 531] on icon "button" at bounding box center [38, 527] width 23 height 23
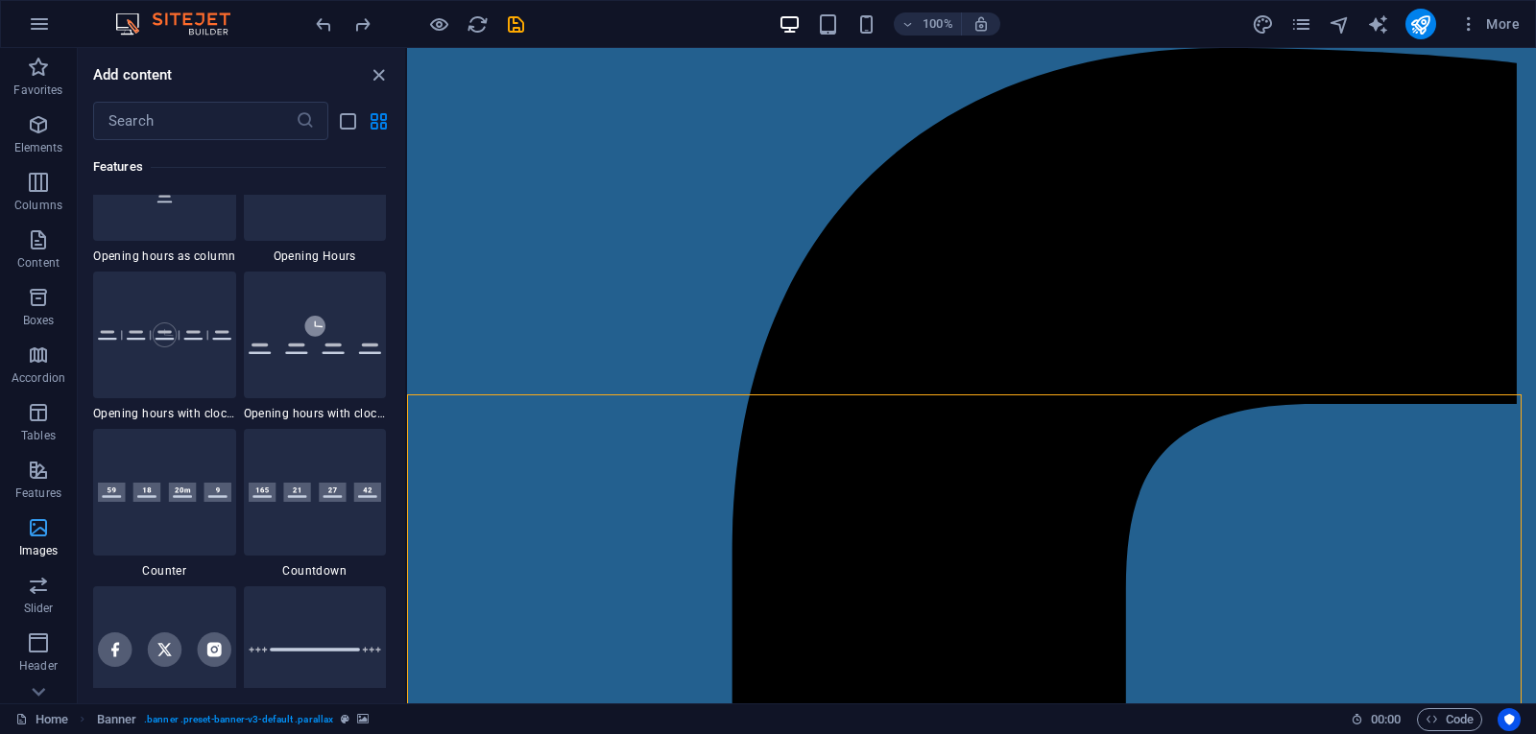
scroll to position [9732, 0]
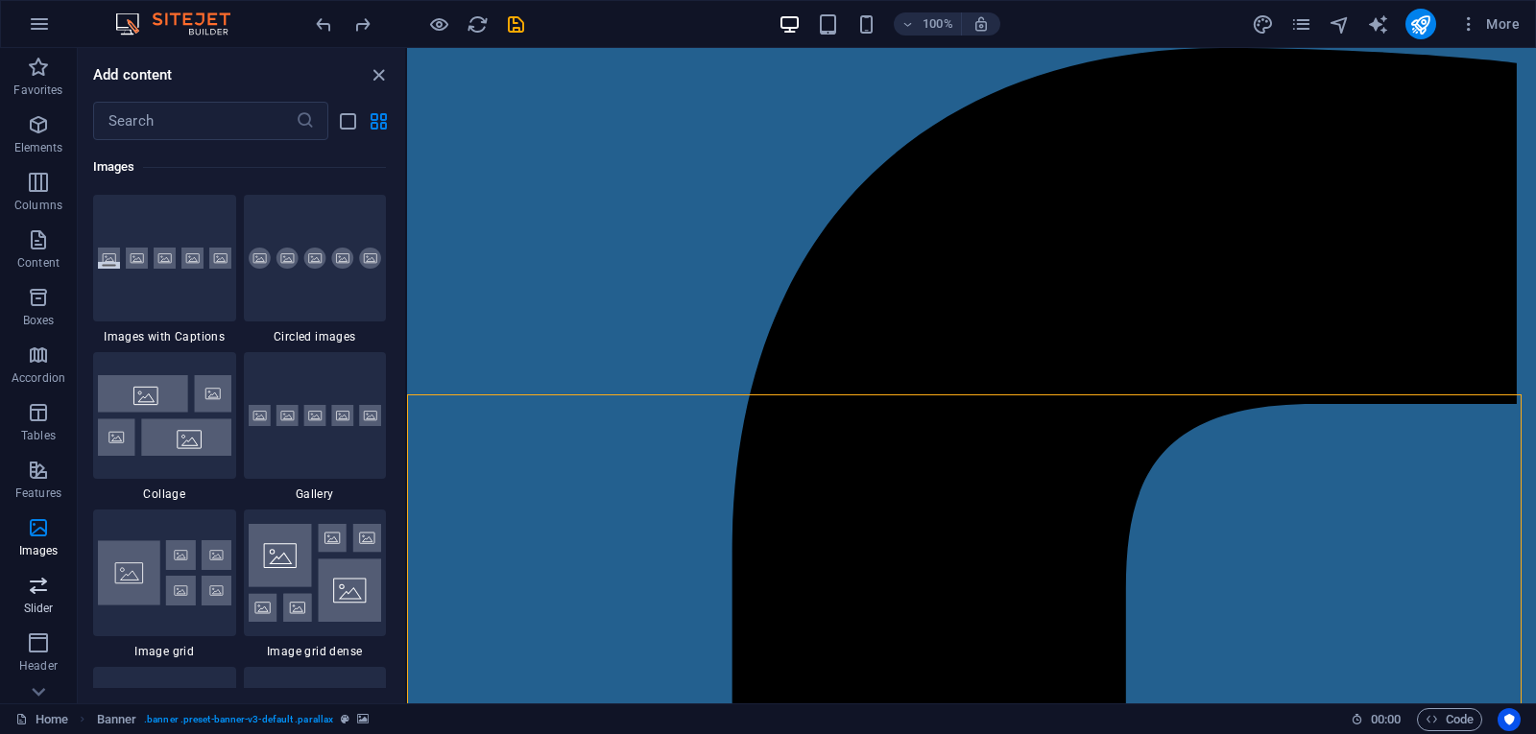
click at [32, 590] on icon "button" at bounding box center [38, 585] width 23 height 23
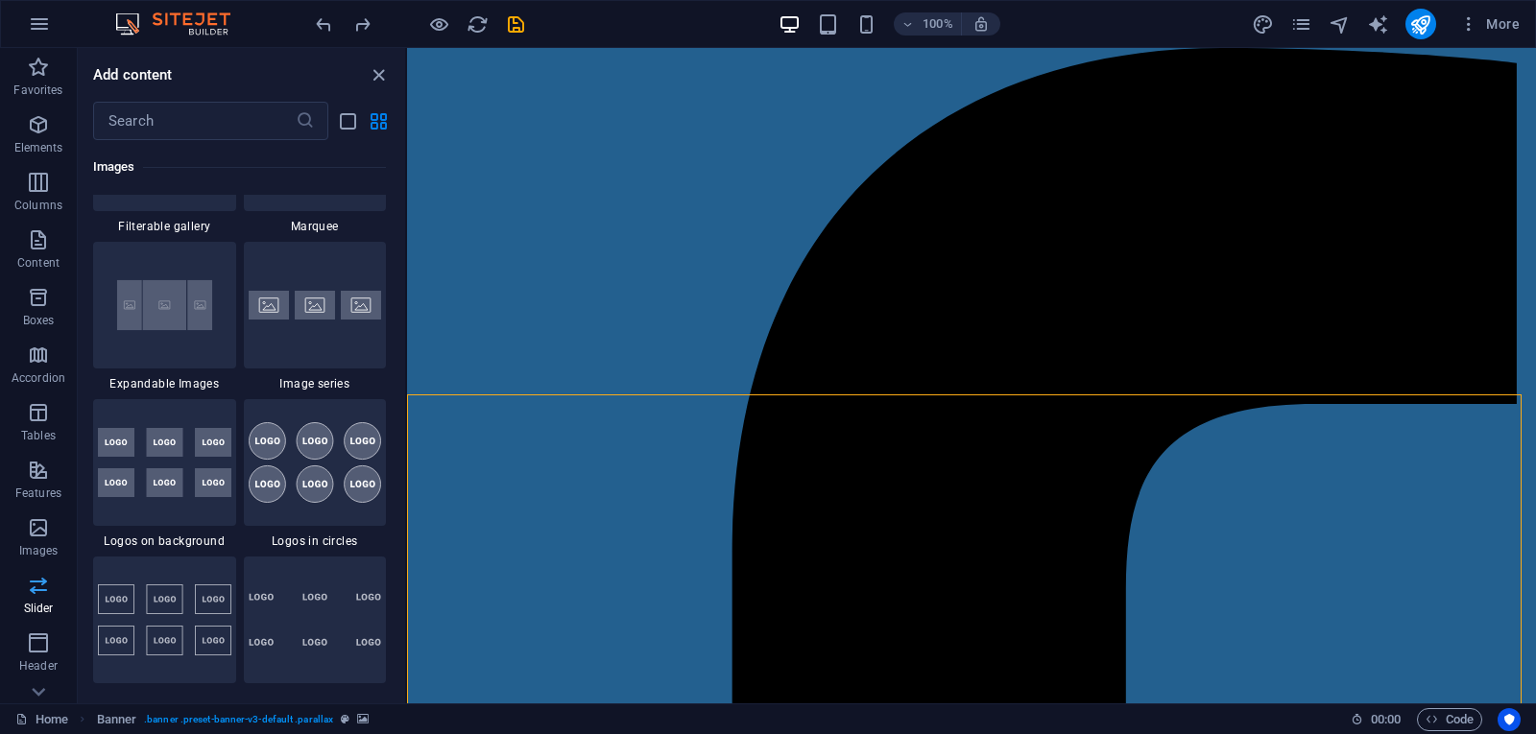
scroll to position [10881, 0]
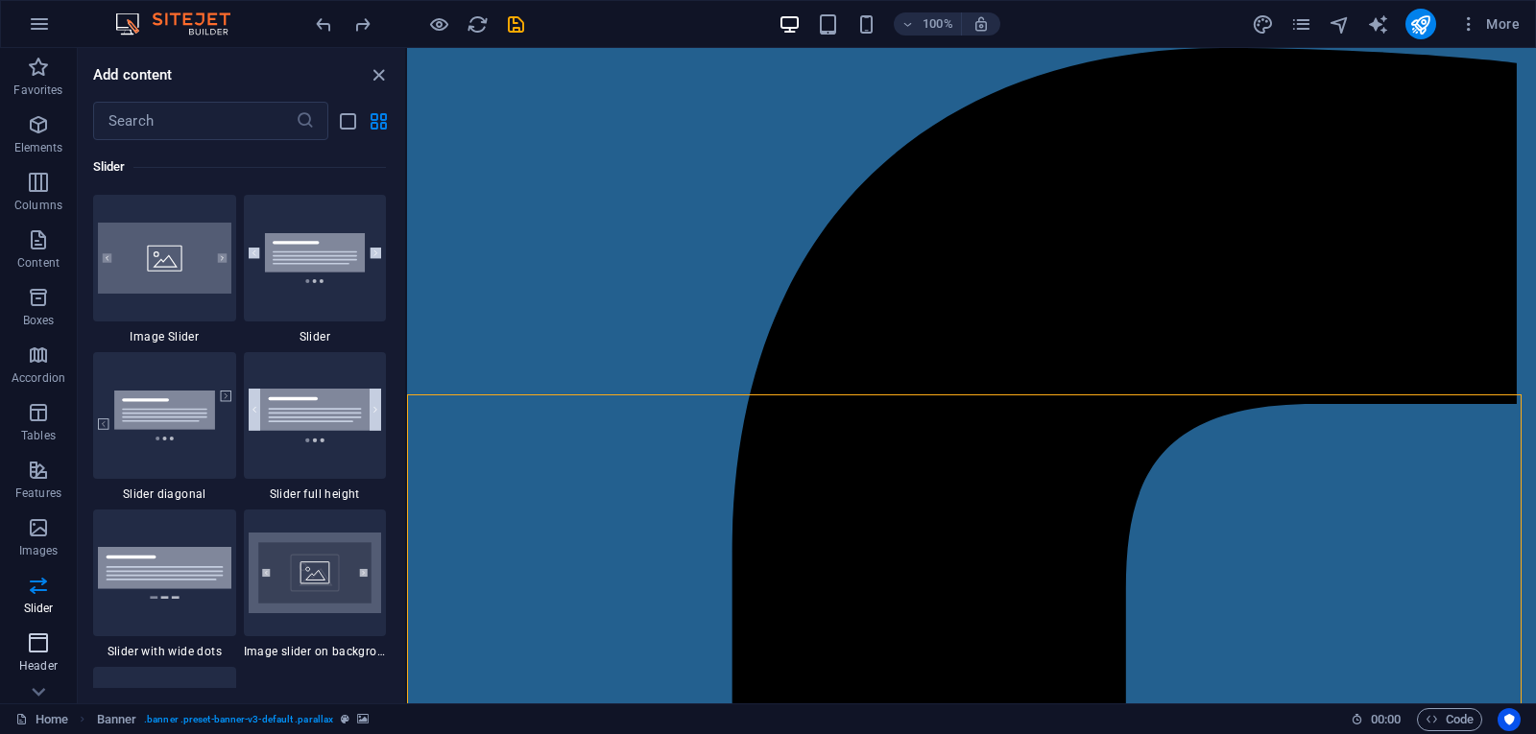
click at [49, 652] on icon "button" at bounding box center [38, 643] width 23 height 23
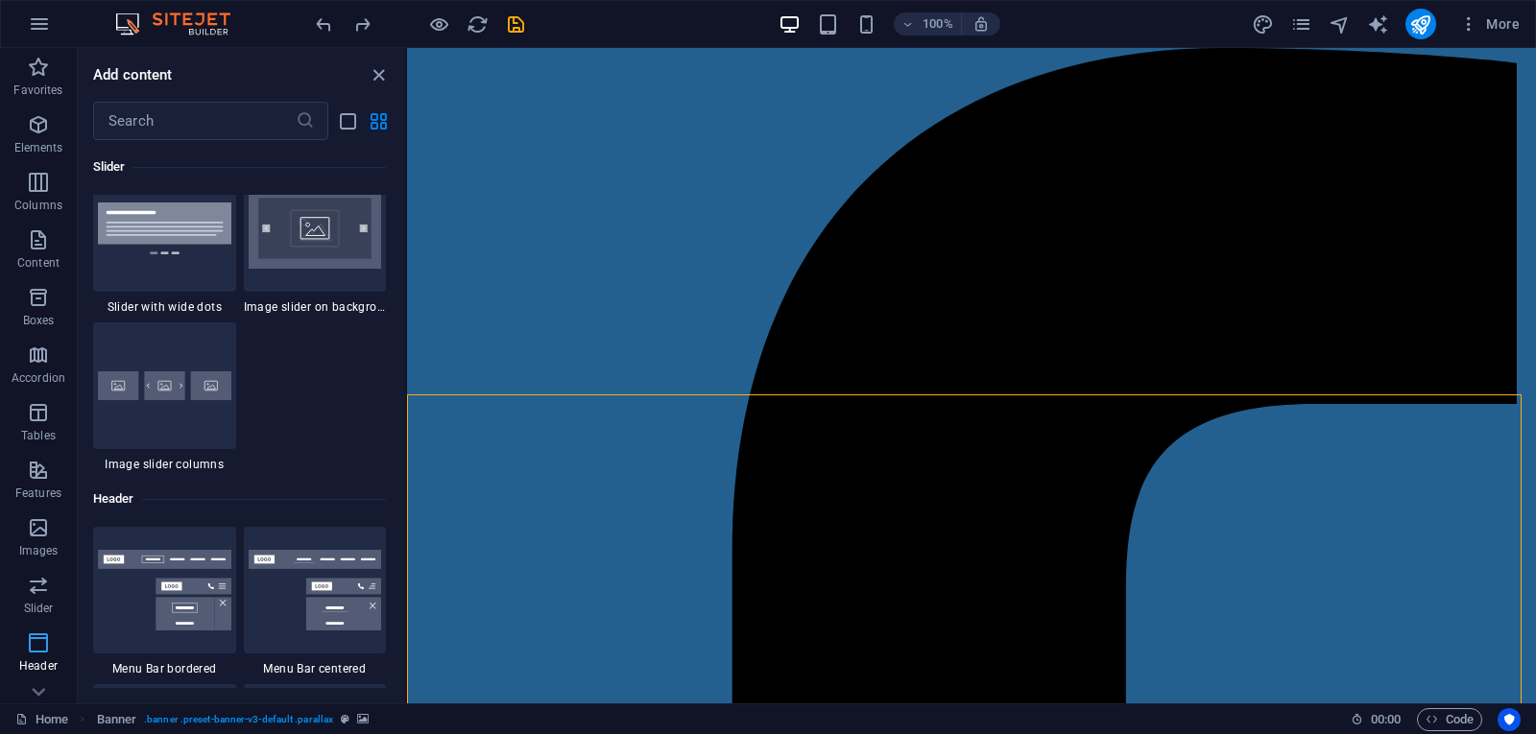
scroll to position [11558, 0]
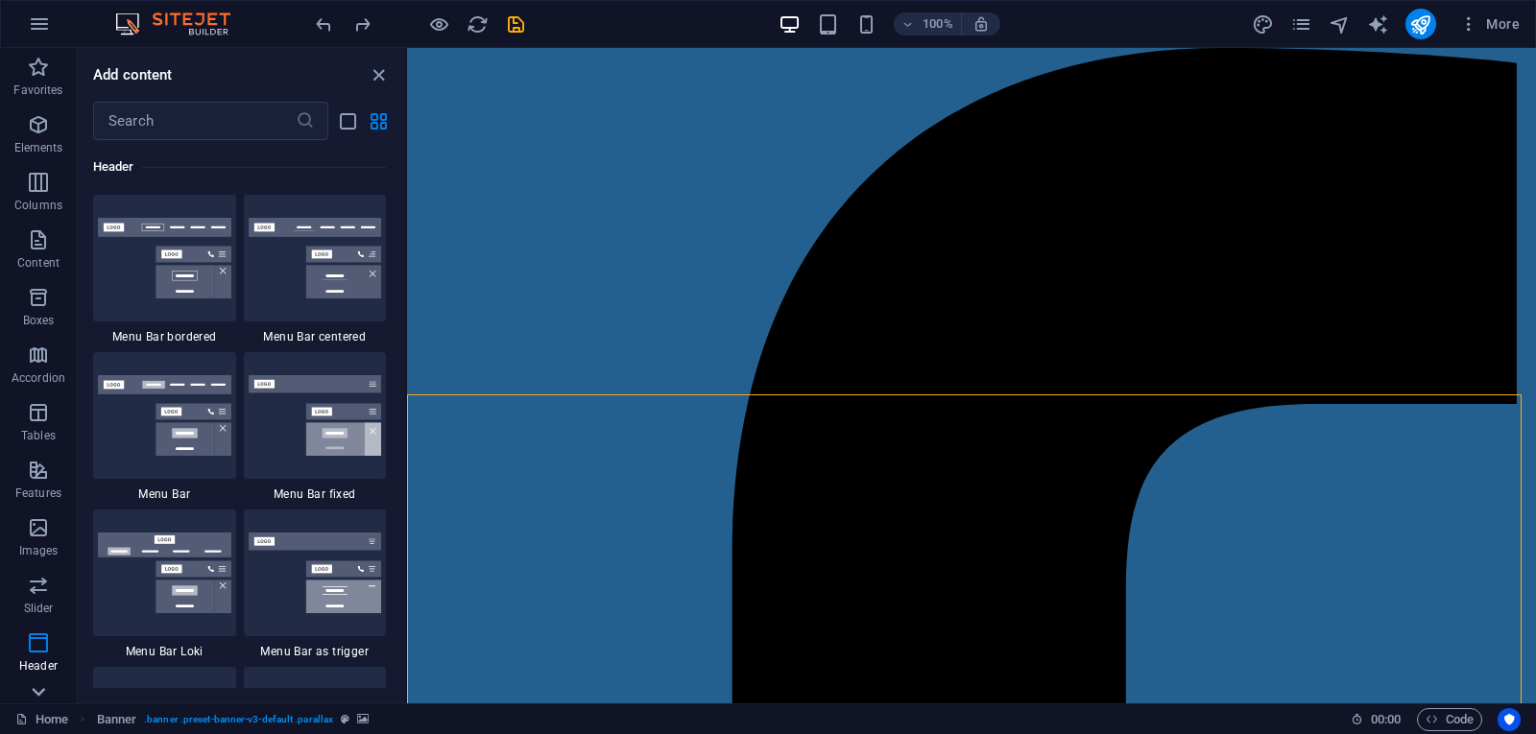
click at [37, 73] on icon at bounding box center [38, 59] width 27 height 27
click at [37, 689] on p "Collections" at bounding box center [38, 687] width 59 height 15
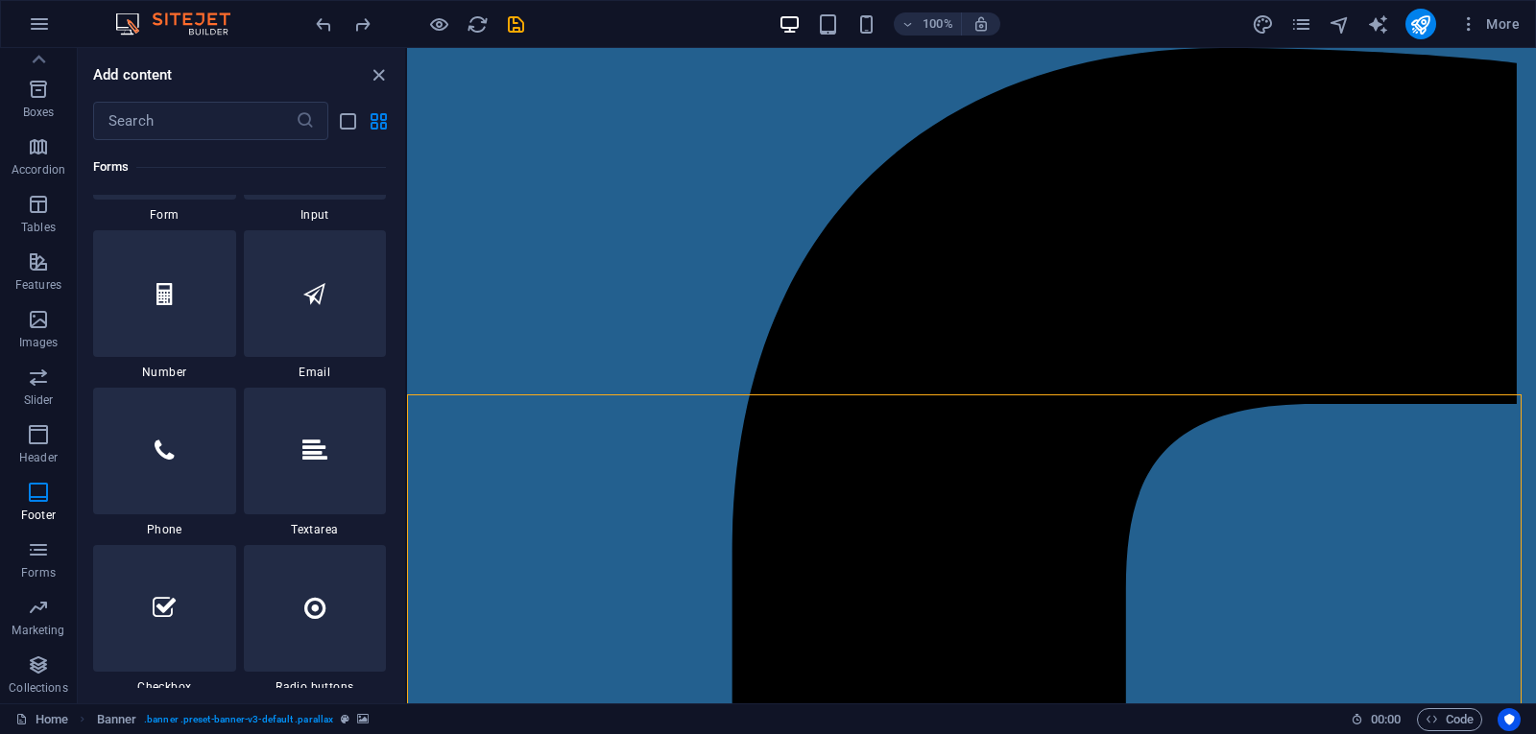
scroll to position [17570, 0]
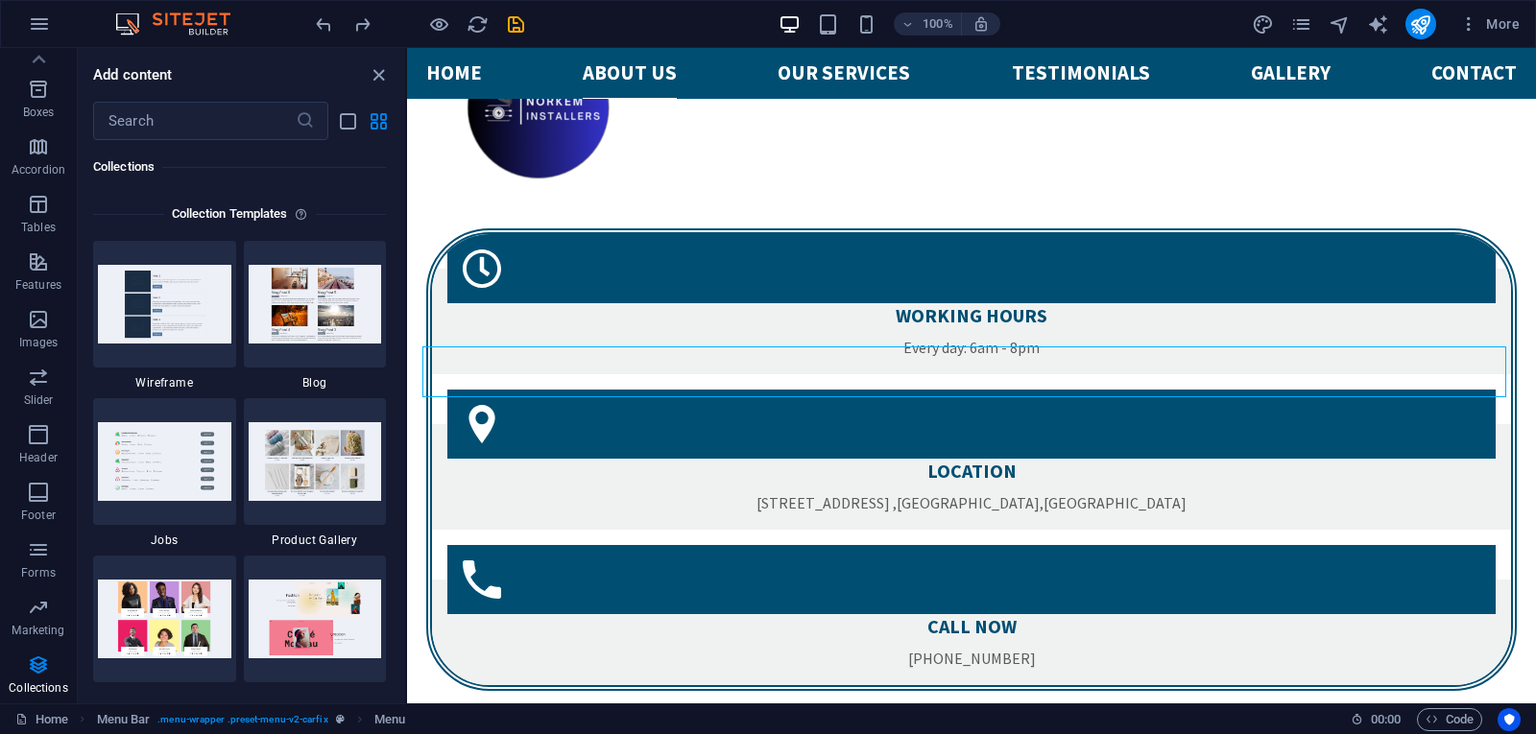
scroll to position [2460, 0]
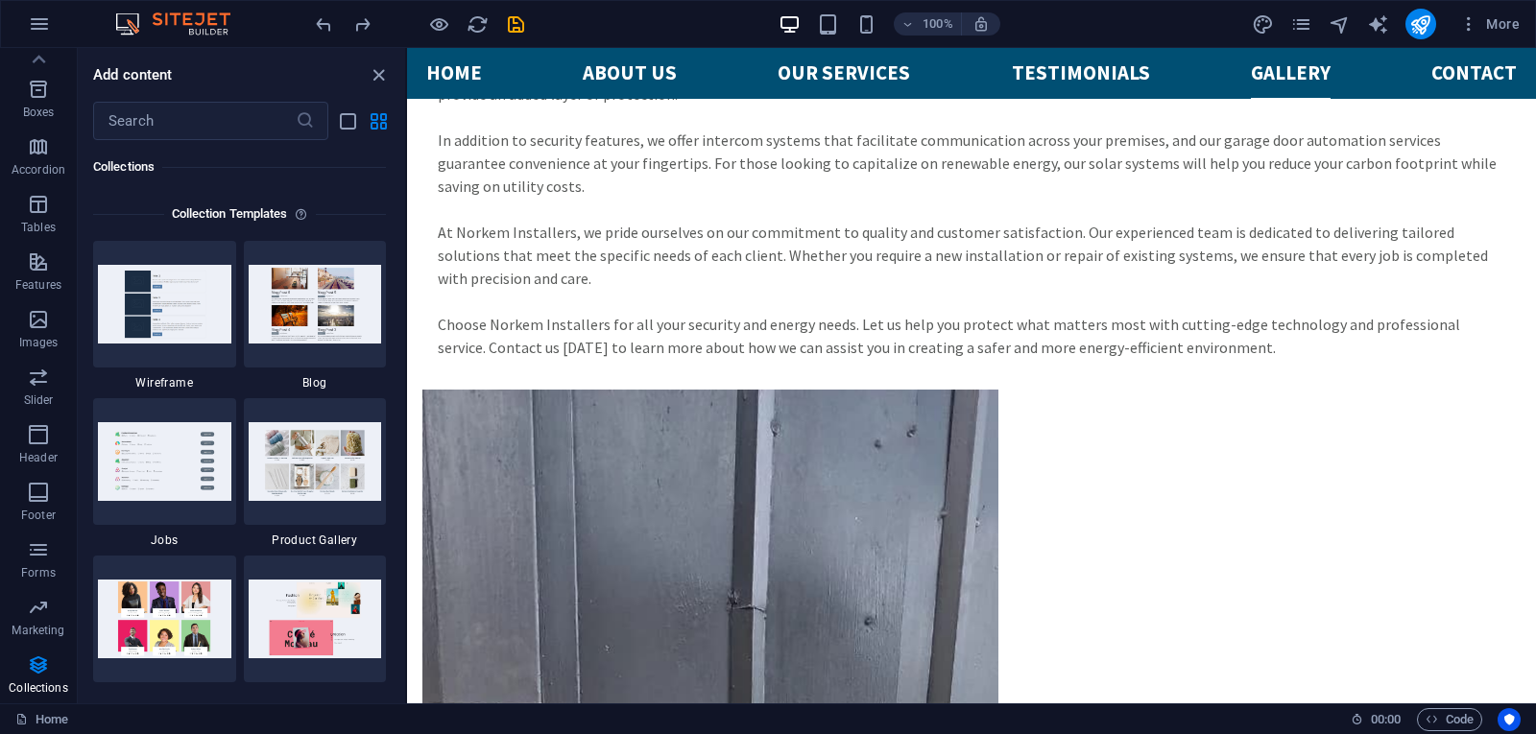
scroll to position [7378, 0]
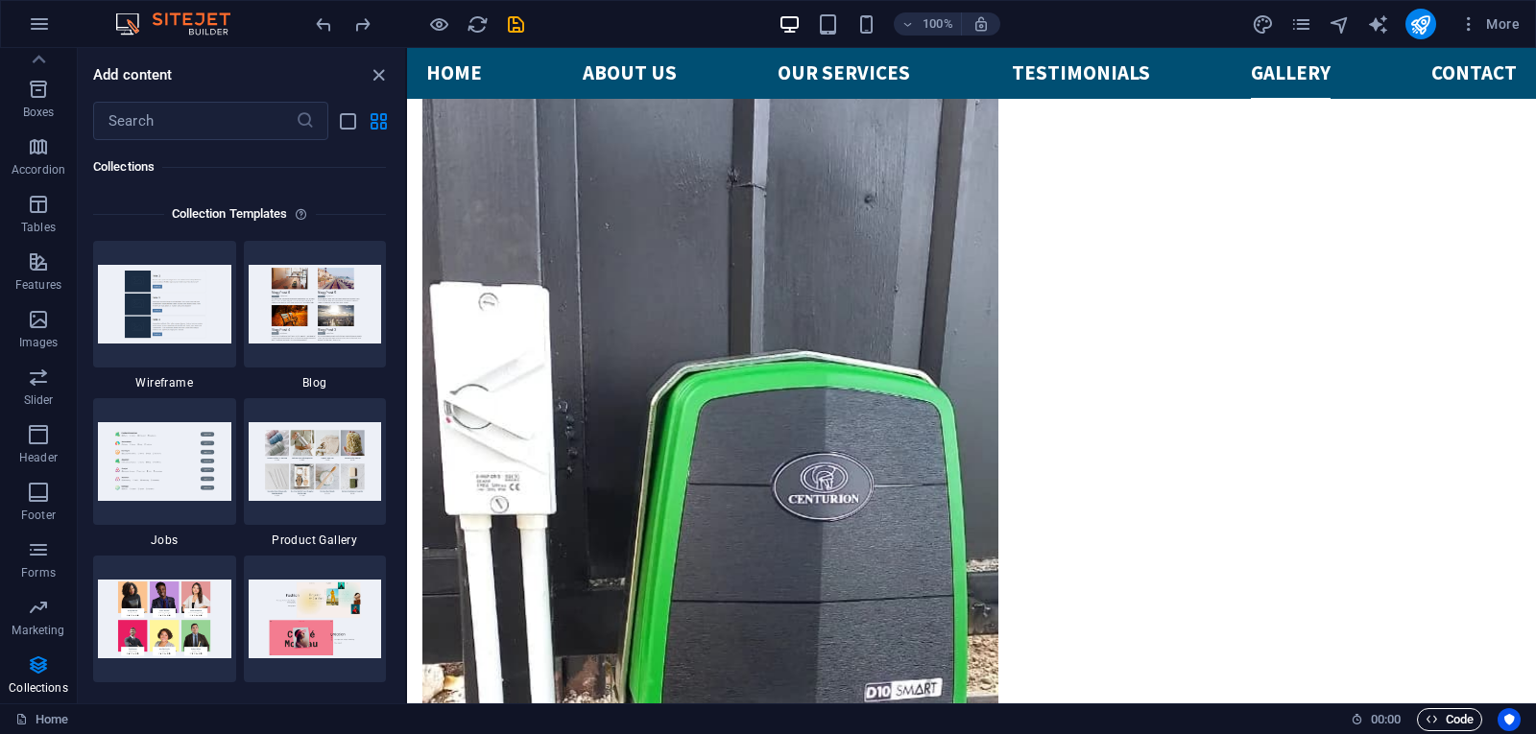
click at [1444, 716] on span "Code" at bounding box center [1449, 719] width 48 height 23
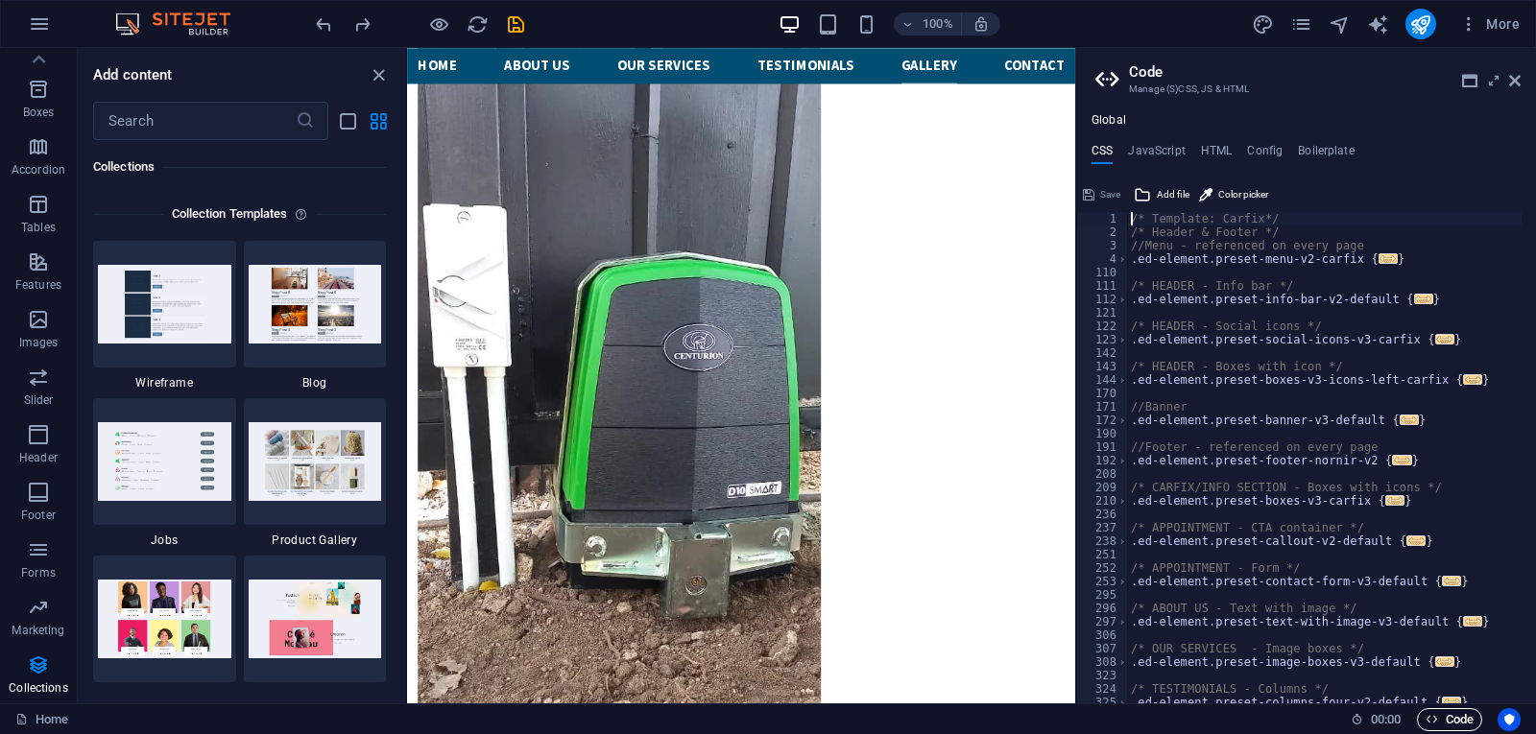
scroll to position [7176, 0]
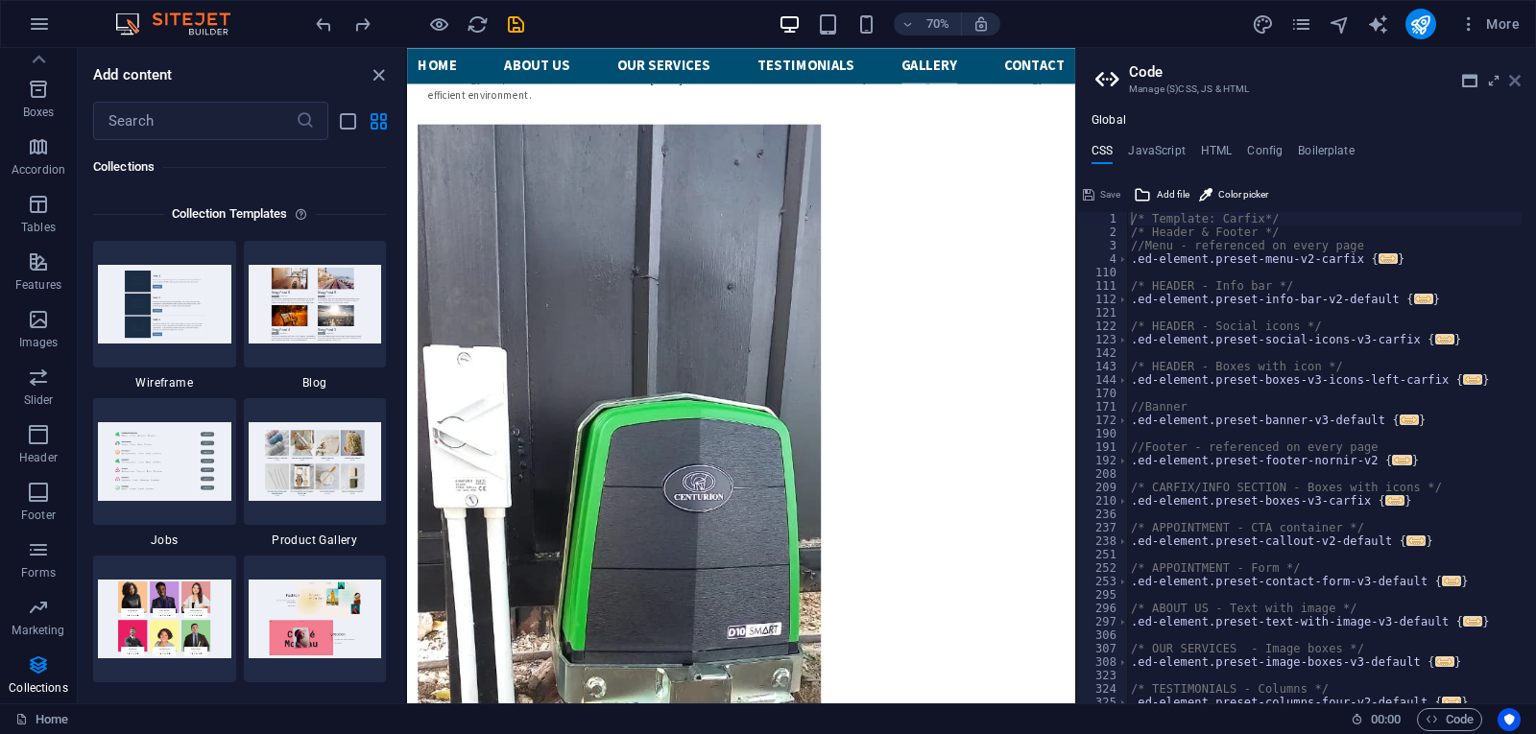
drag, startPoint x: 1512, startPoint y: 86, endPoint x: 1105, endPoint y: 37, distance: 409.9
click at [1512, 85] on icon at bounding box center [1515, 80] width 12 height 15
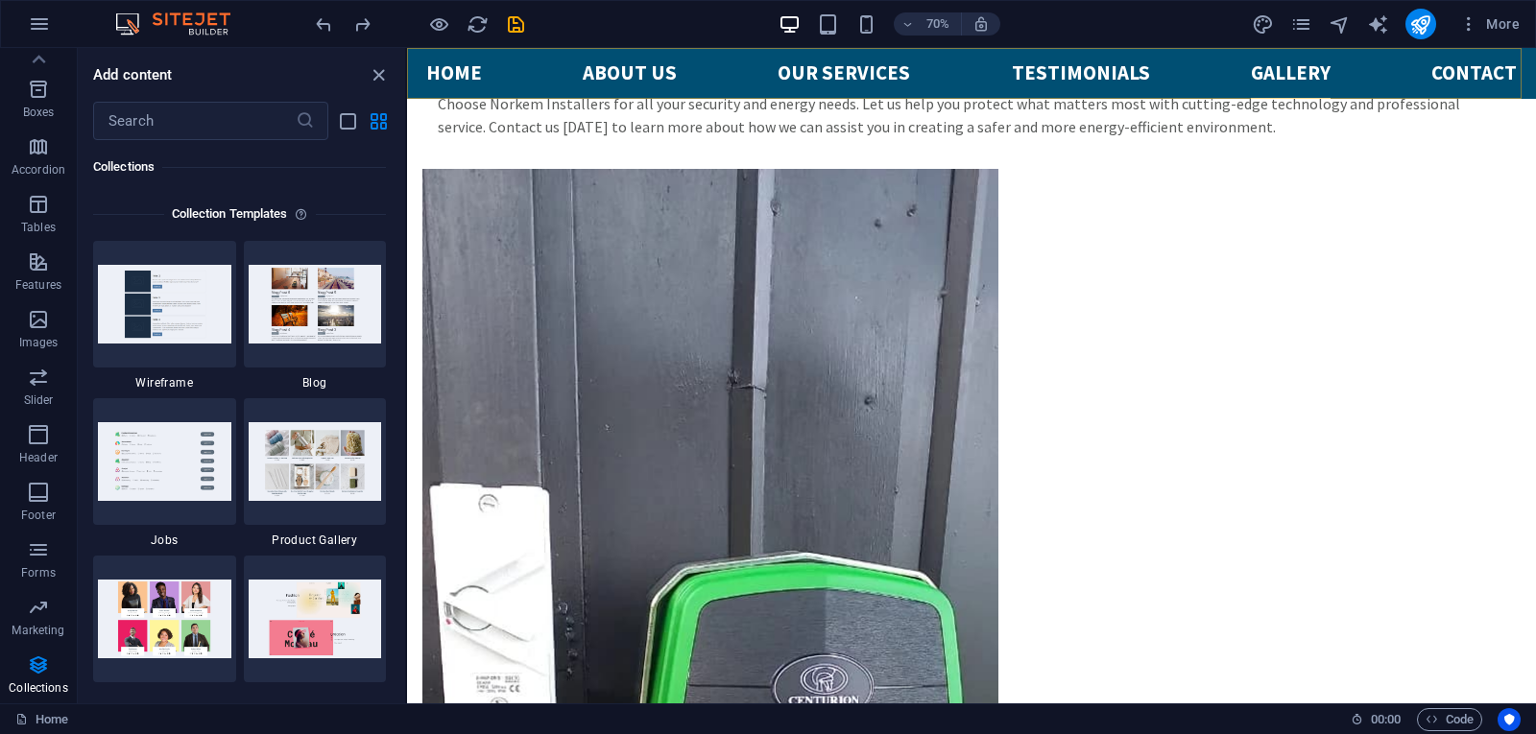
scroll to position [7378, 0]
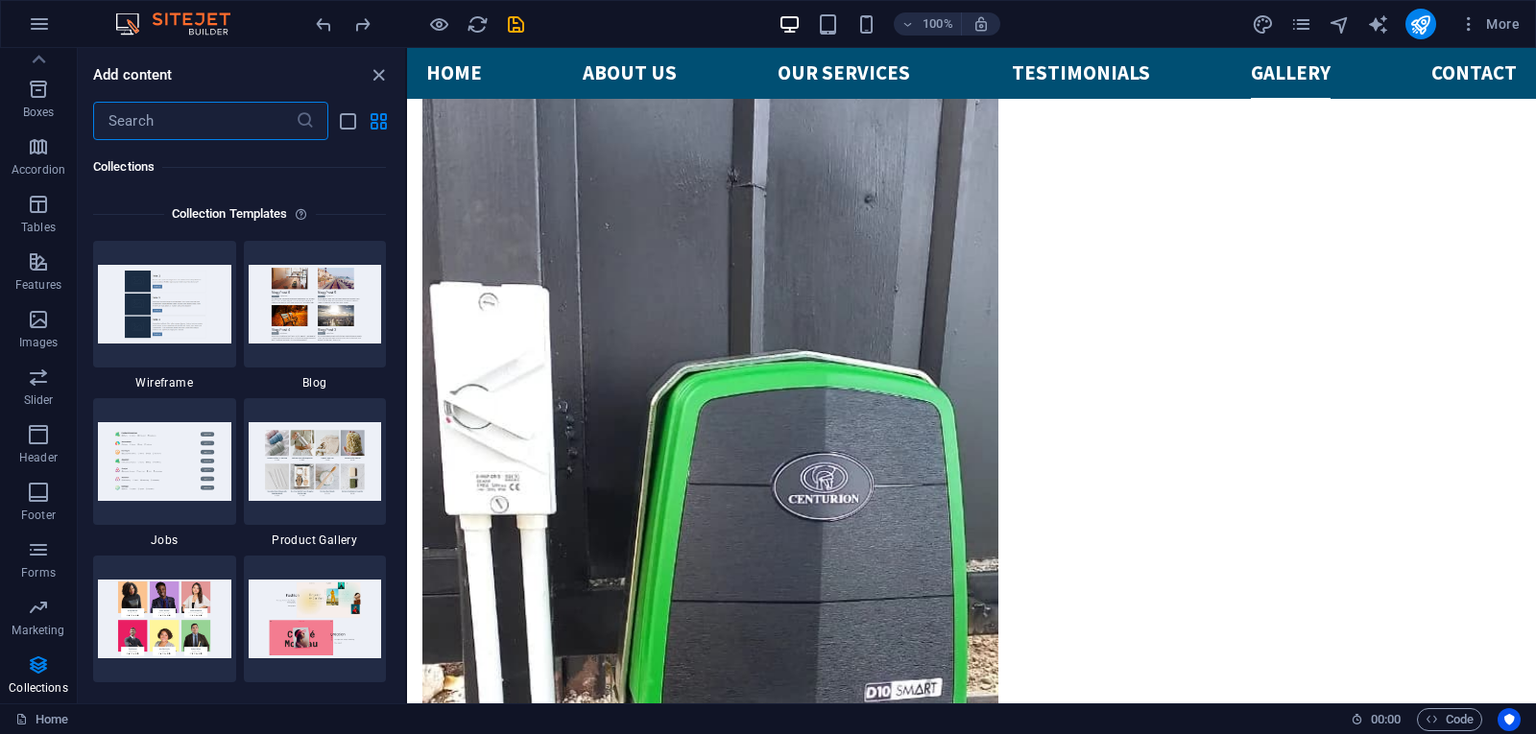
click at [251, 121] on input "text" at bounding box center [194, 121] width 203 height 38
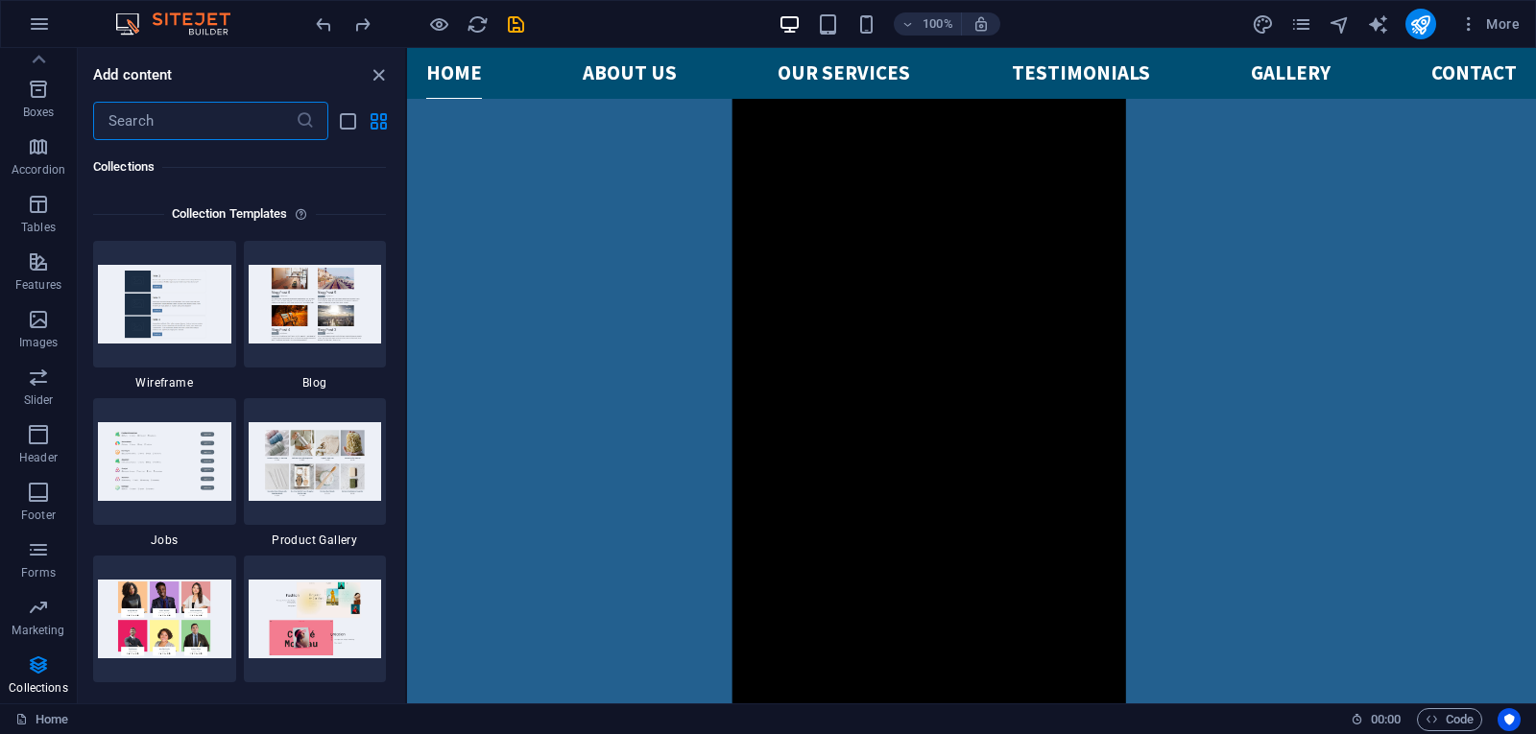
scroll to position [1342, 0]
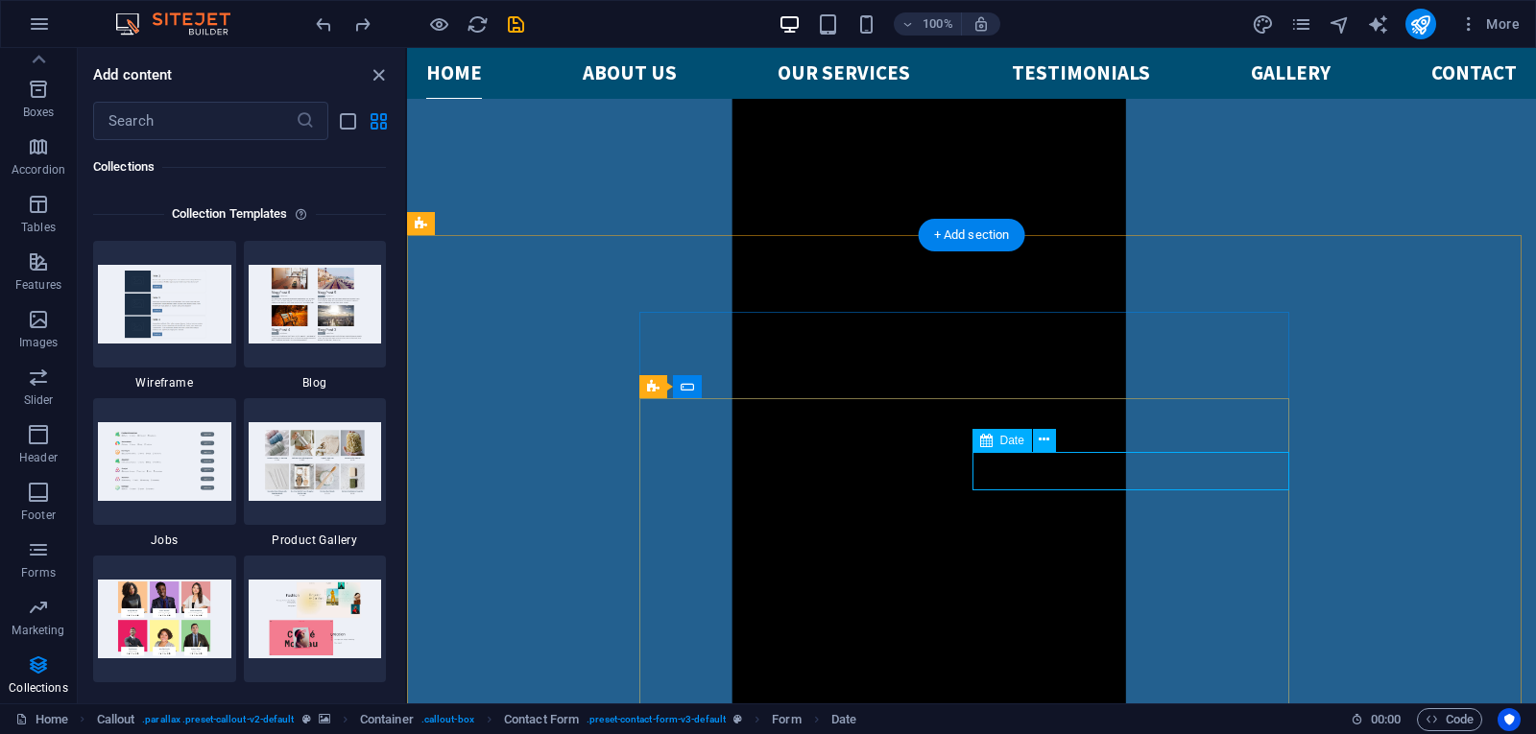
select select "3"
select select "days-from-today"
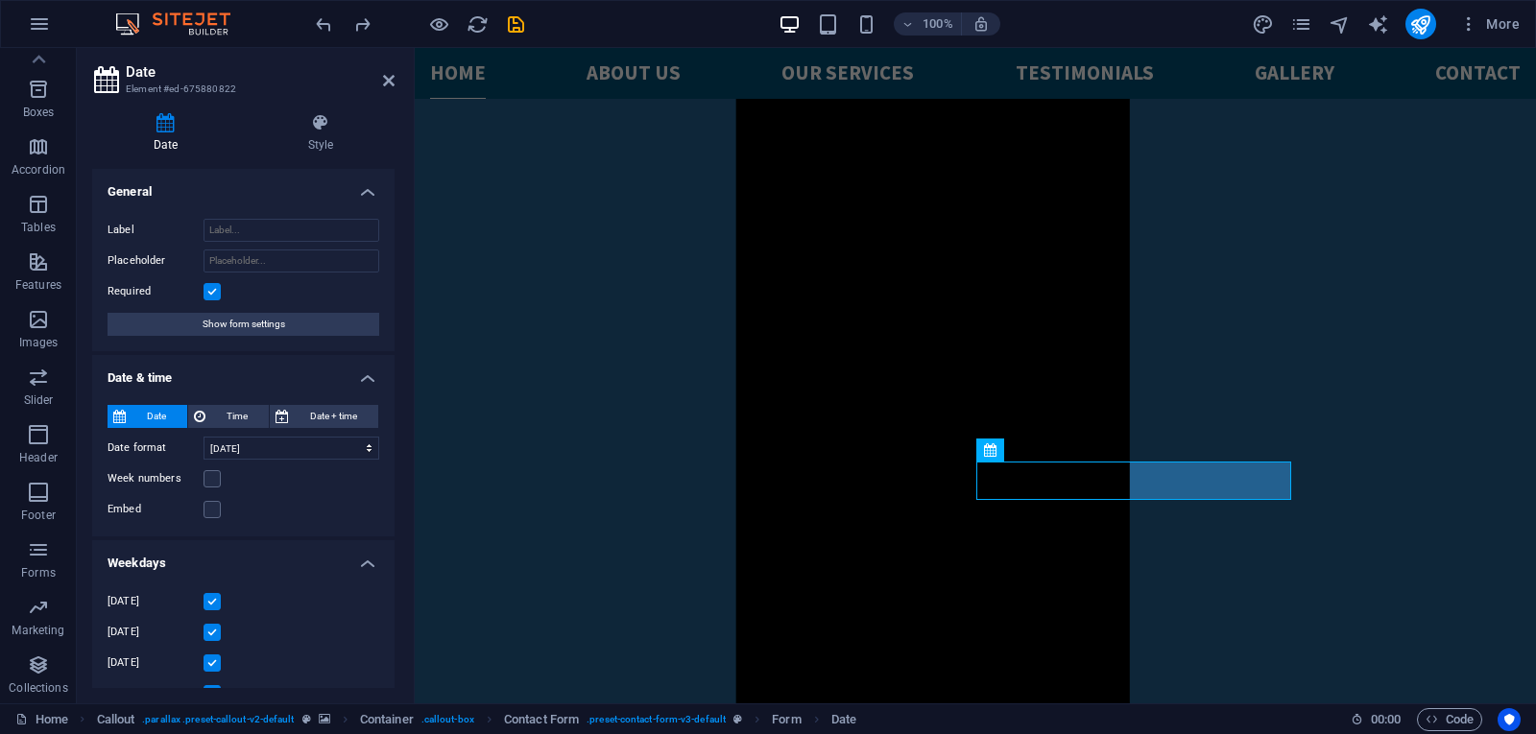
drag, startPoint x: 395, startPoint y: 274, endPoint x: 385, endPoint y: 386, distance: 112.8
click at [385, 386] on div "Date Style General Label Placeholder Required Show form settings Date & time Da…" at bounding box center [243, 401] width 333 height 606
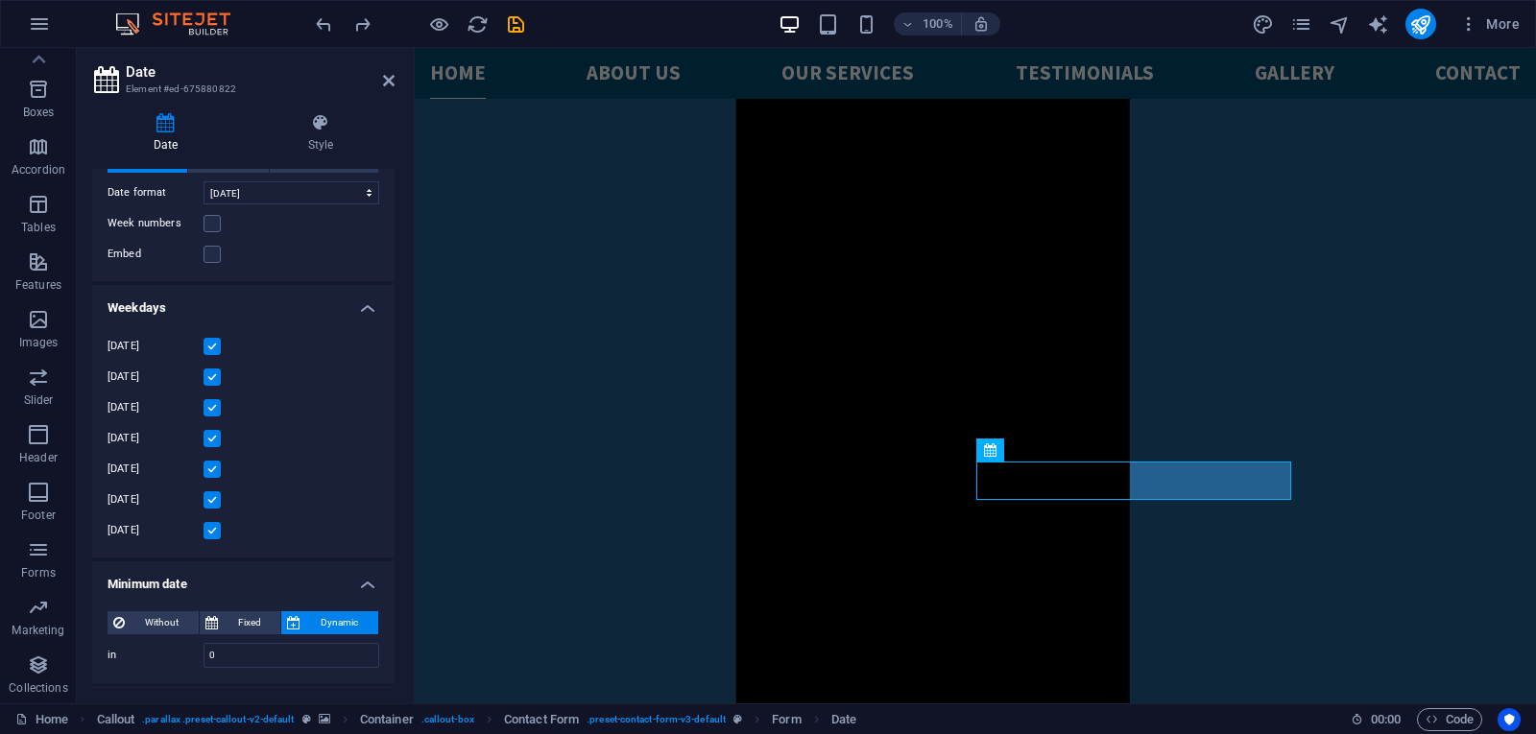
scroll to position [0, 0]
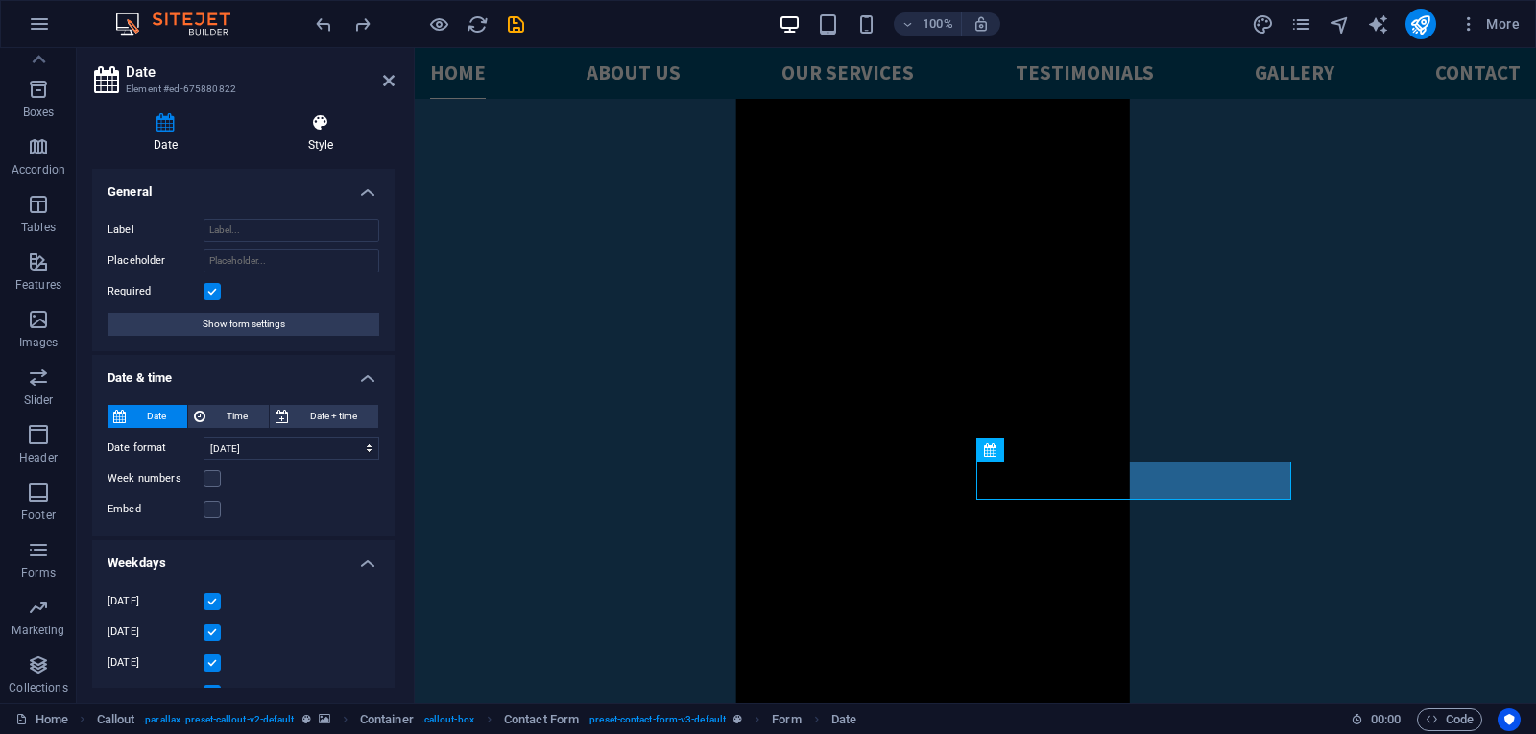
click at [327, 150] on h4 "Style" at bounding box center [321, 133] width 148 height 40
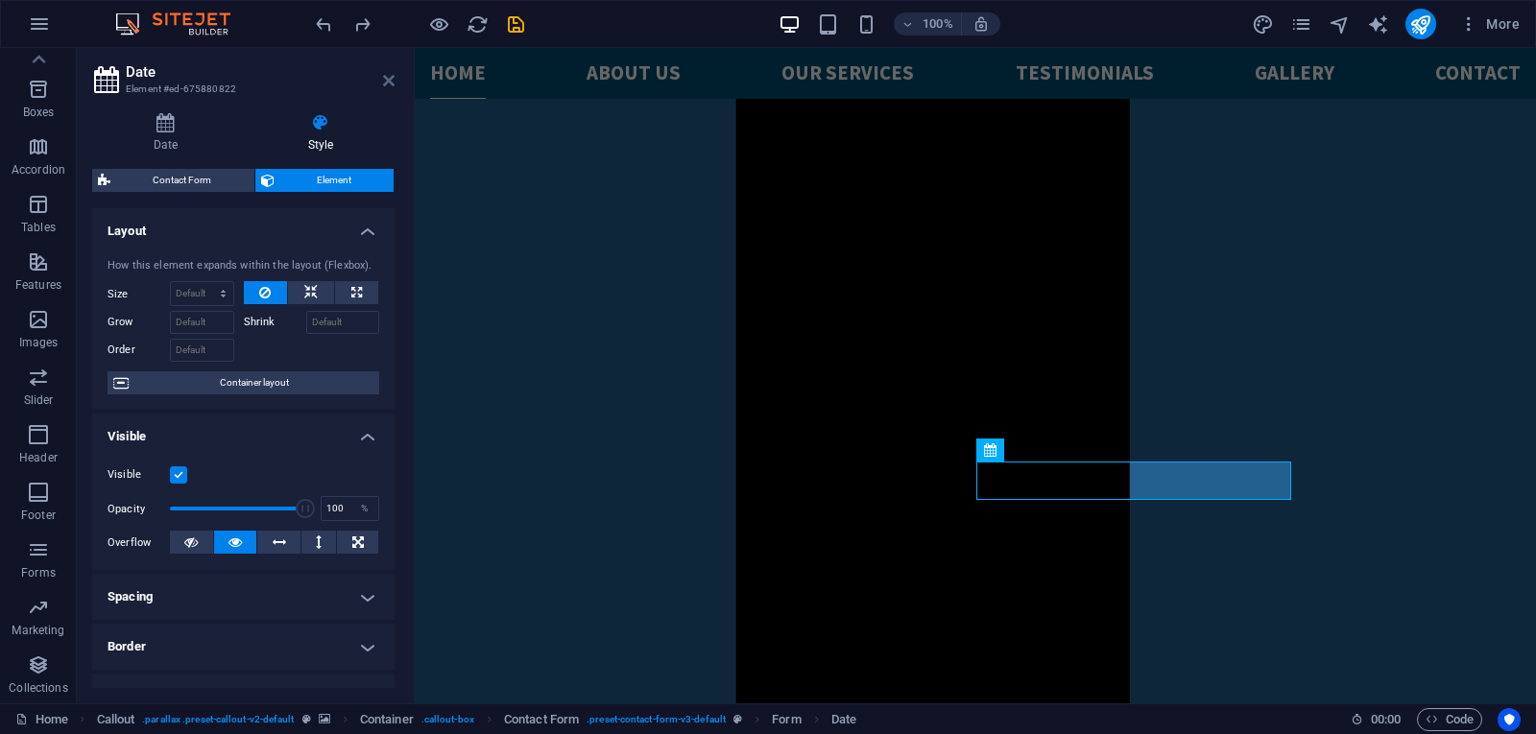
click at [390, 84] on icon at bounding box center [389, 80] width 12 height 15
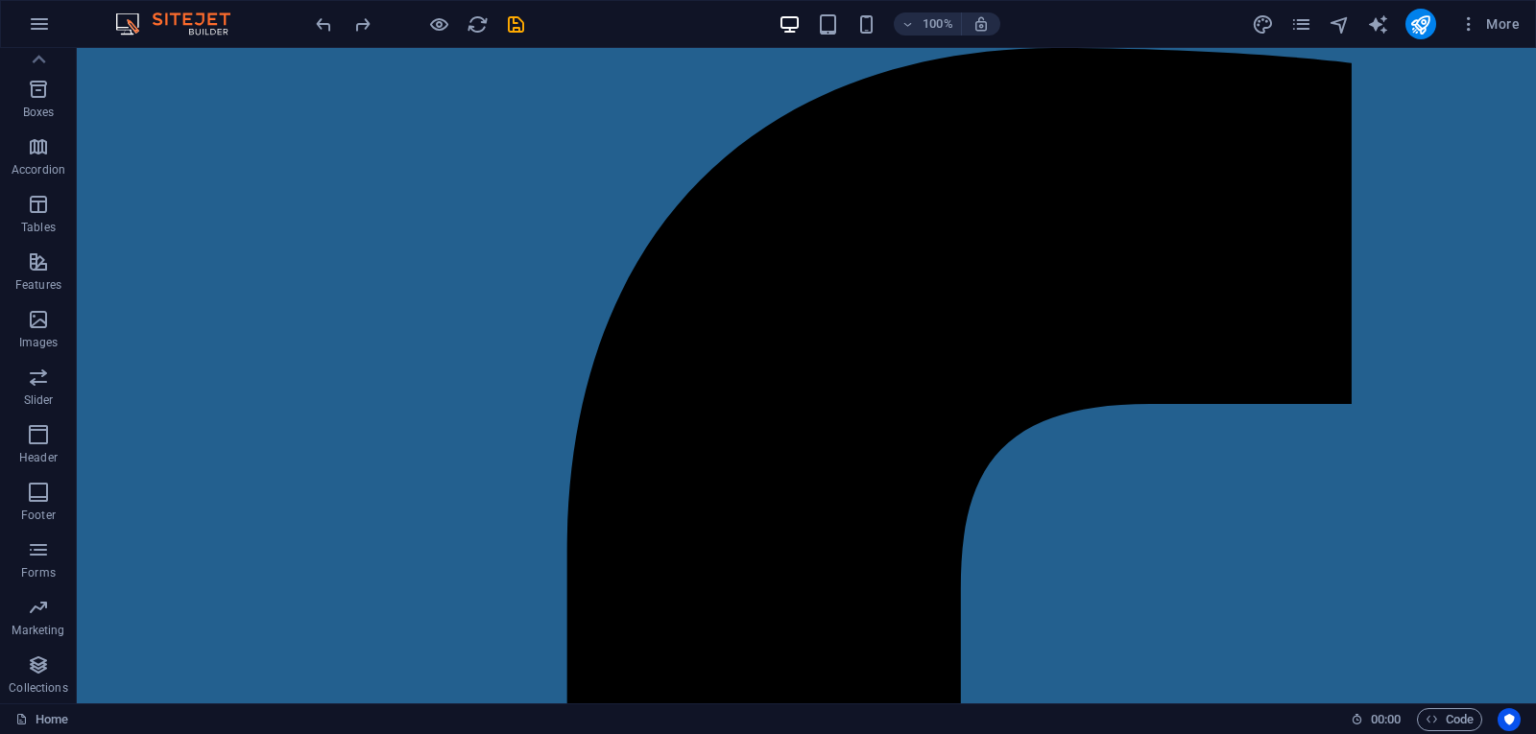
drag, startPoint x: 1527, startPoint y: 190, endPoint x: 1595, endPoint y: 68, distance: 139.6
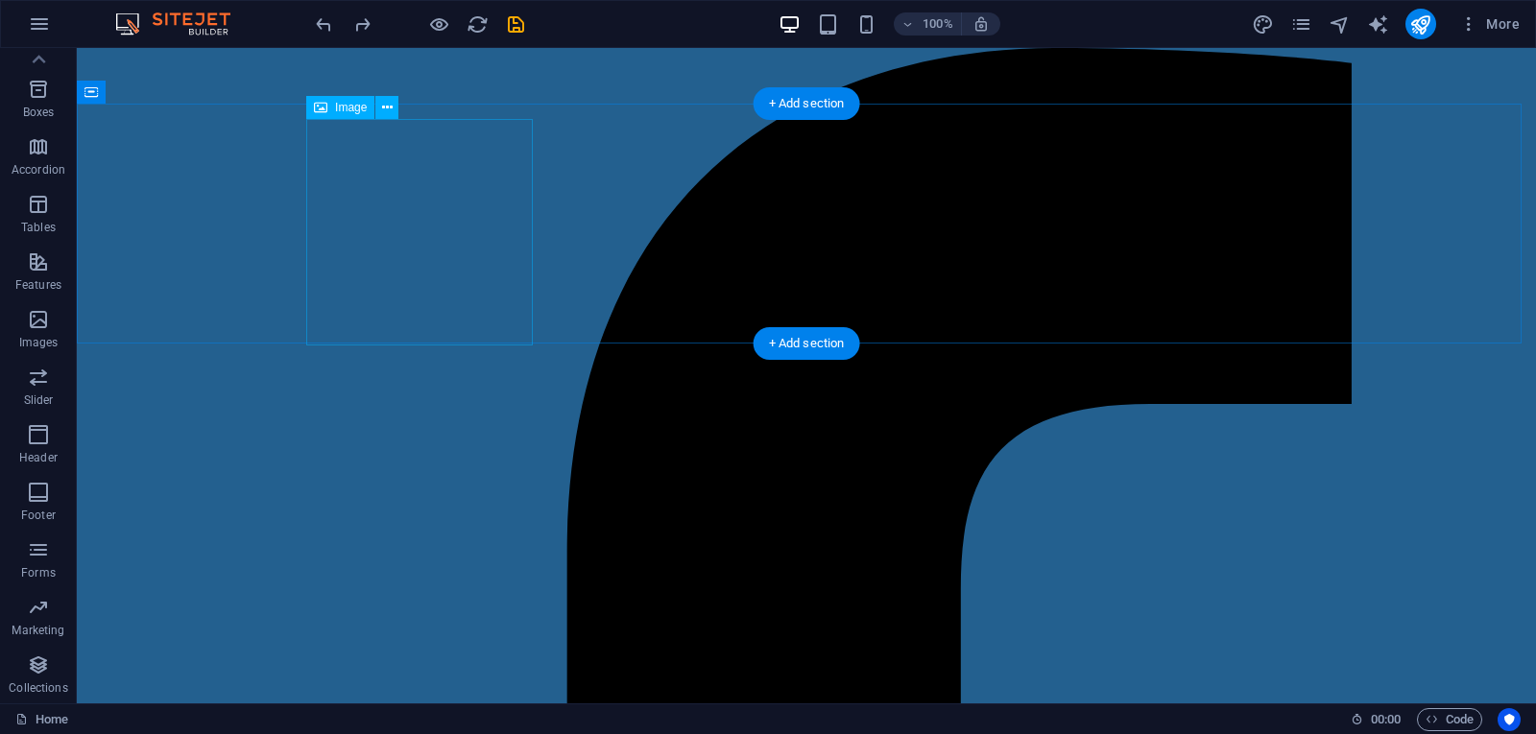
click at [384, 109] on icon at bounding box center [387, 108] width 11 height 20
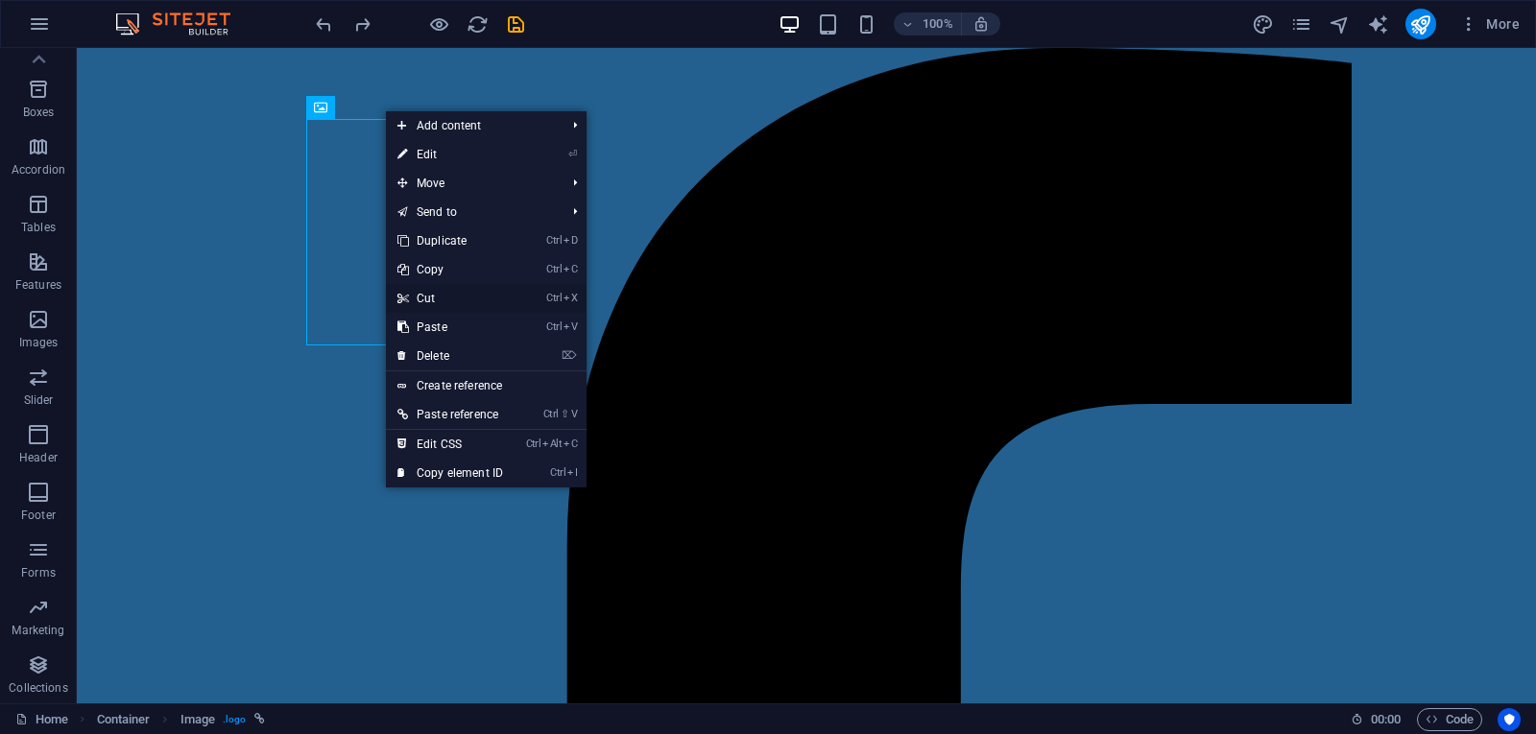
click at [437, 297] on link "Ctrl X Cut" at bounding box center [450, 298] width 129 height 29
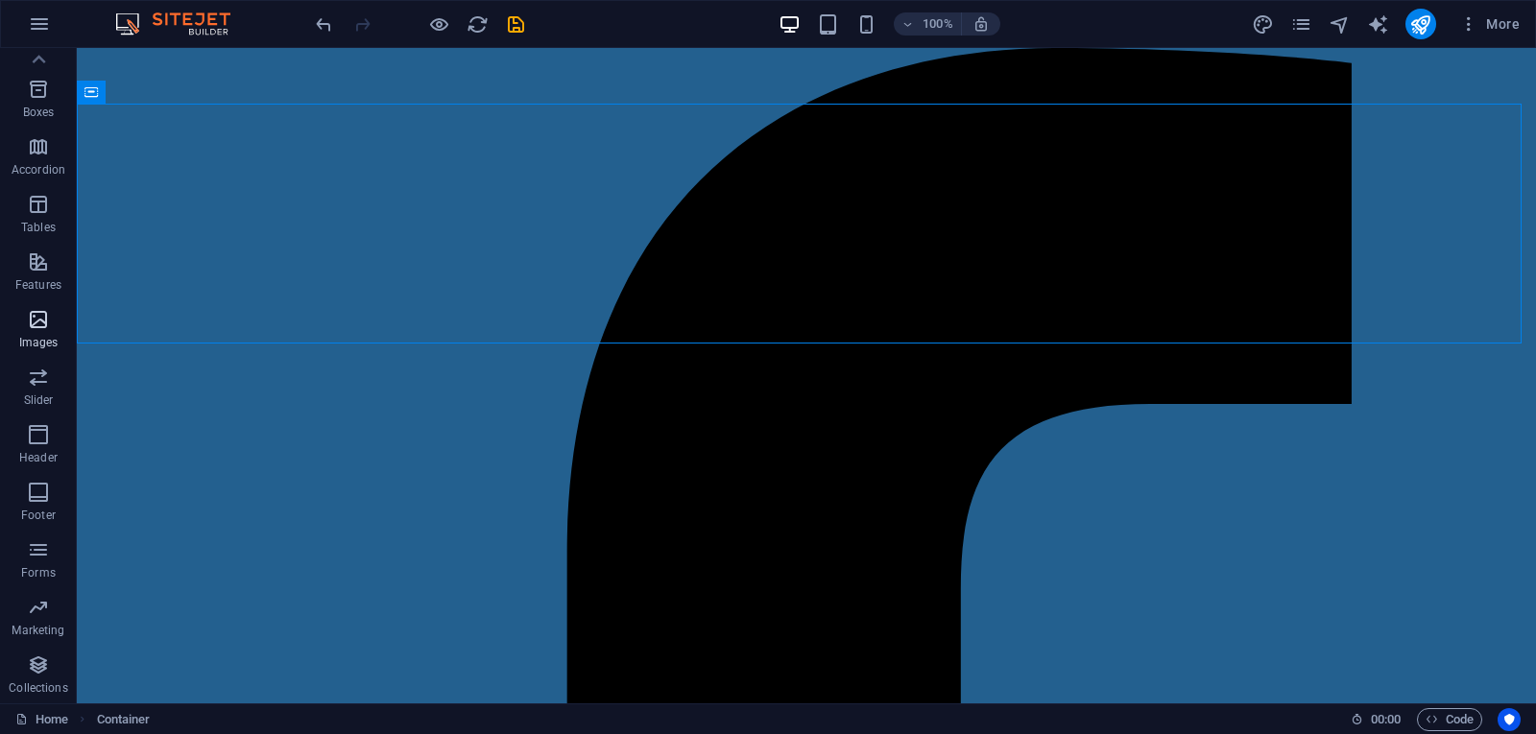
click at [31, 319] on icon "button" at bounding box center [38, 319] width 23 height 23
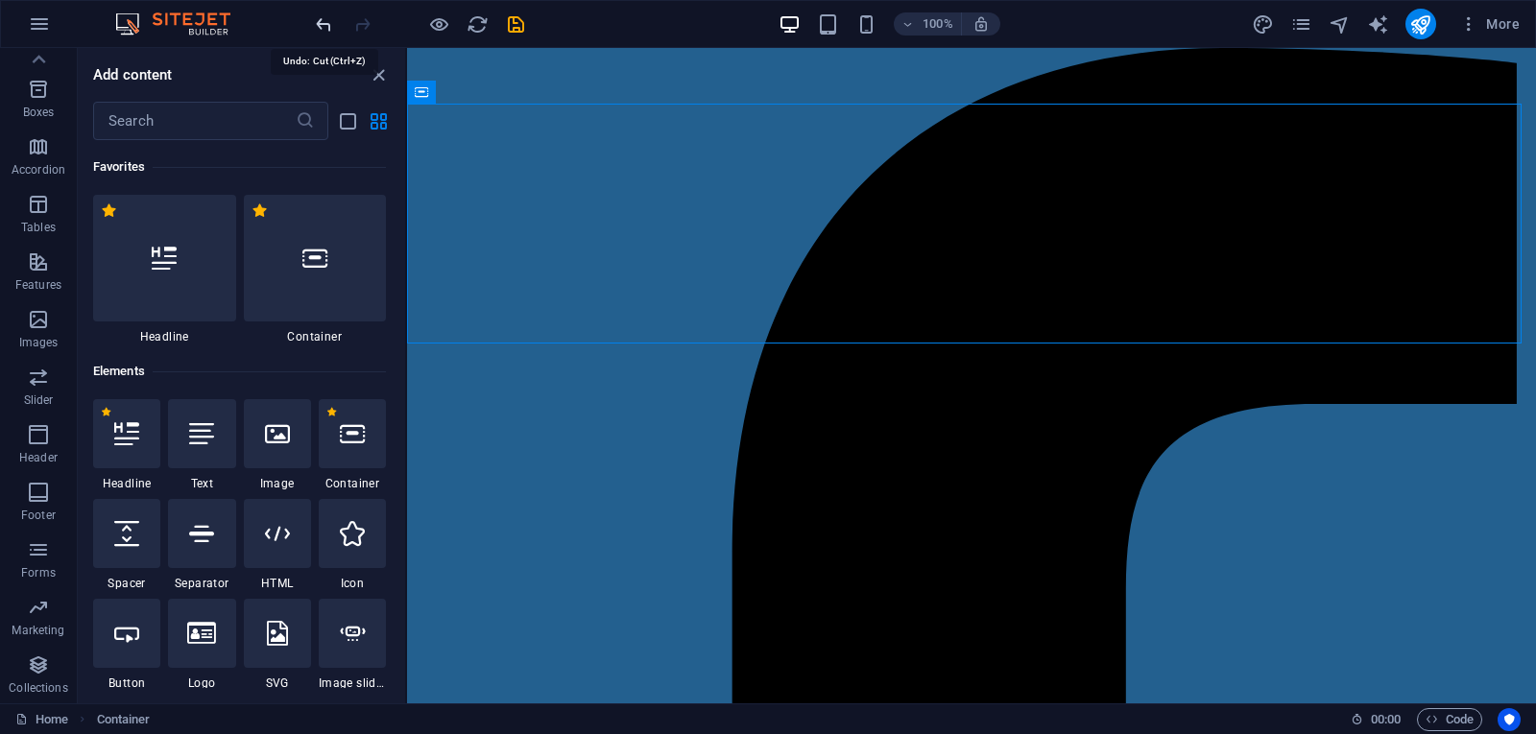
click at [323, 20] on icon "undo" at bounding box center [324, 24] width 22 height 22
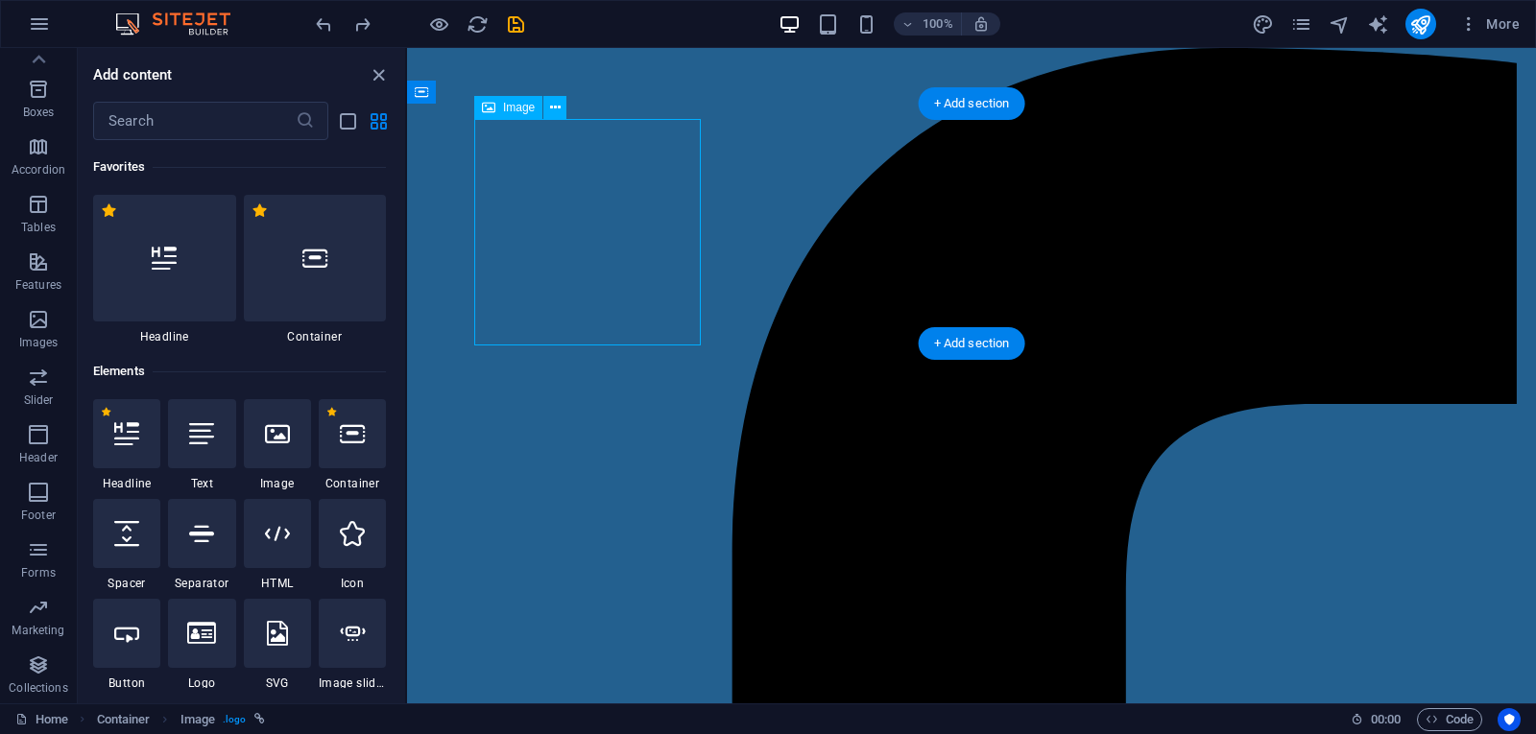
select select "px"
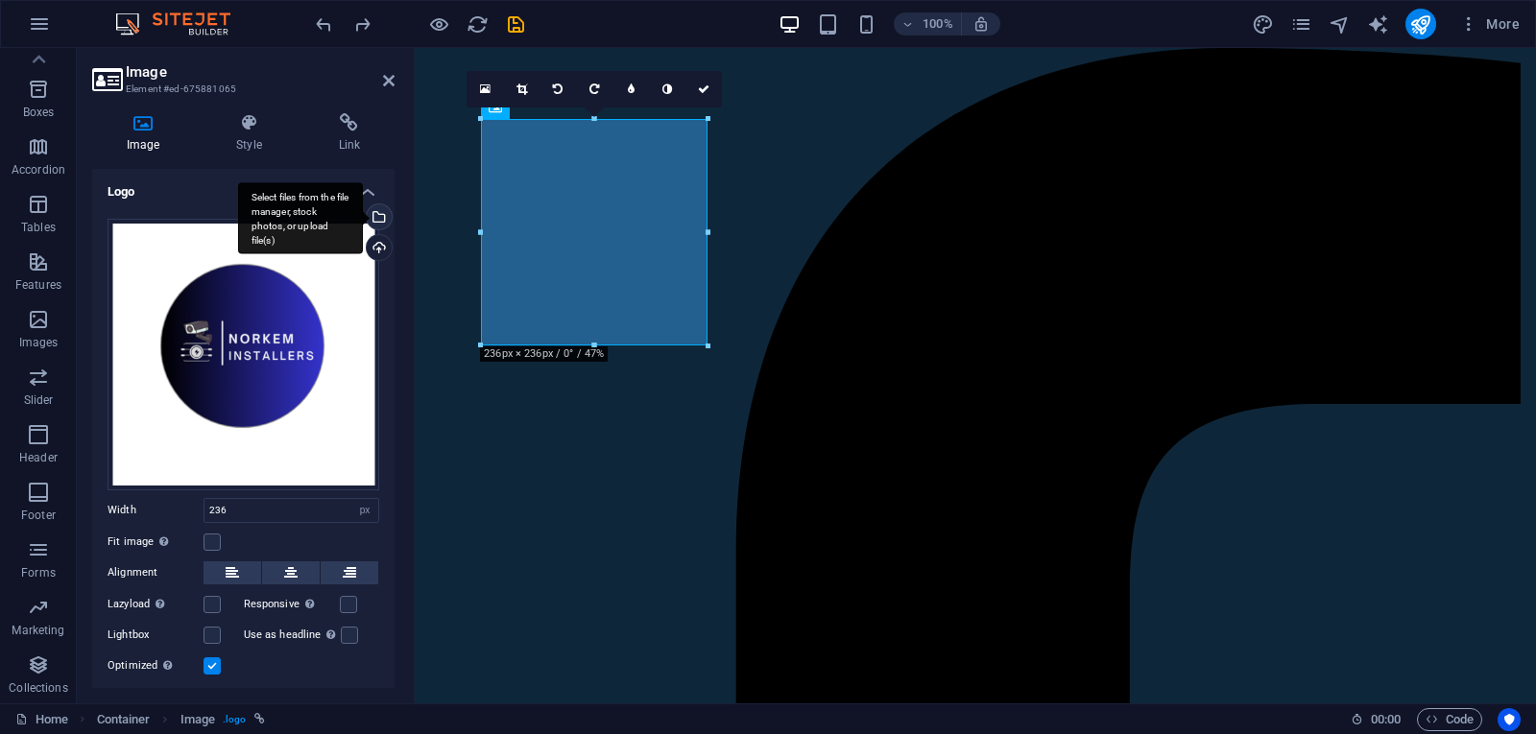
click at [381, 216] on div "Select files from the file manager, stock photos, or upload file(s)" at bounding box center [377, 218] width 29 height 29
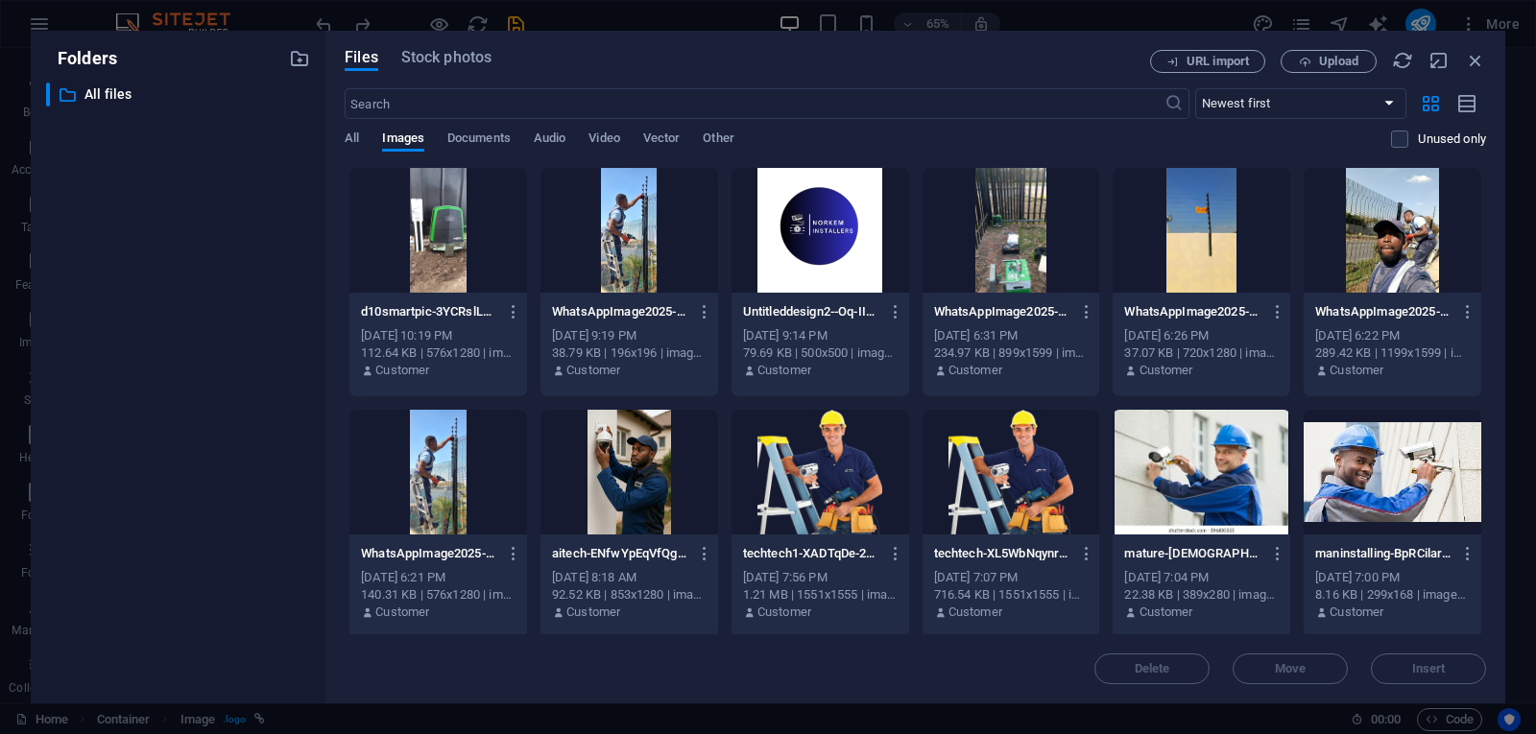
click at [833, 235] on div at bounding box center [820, 230] width 178 height 125
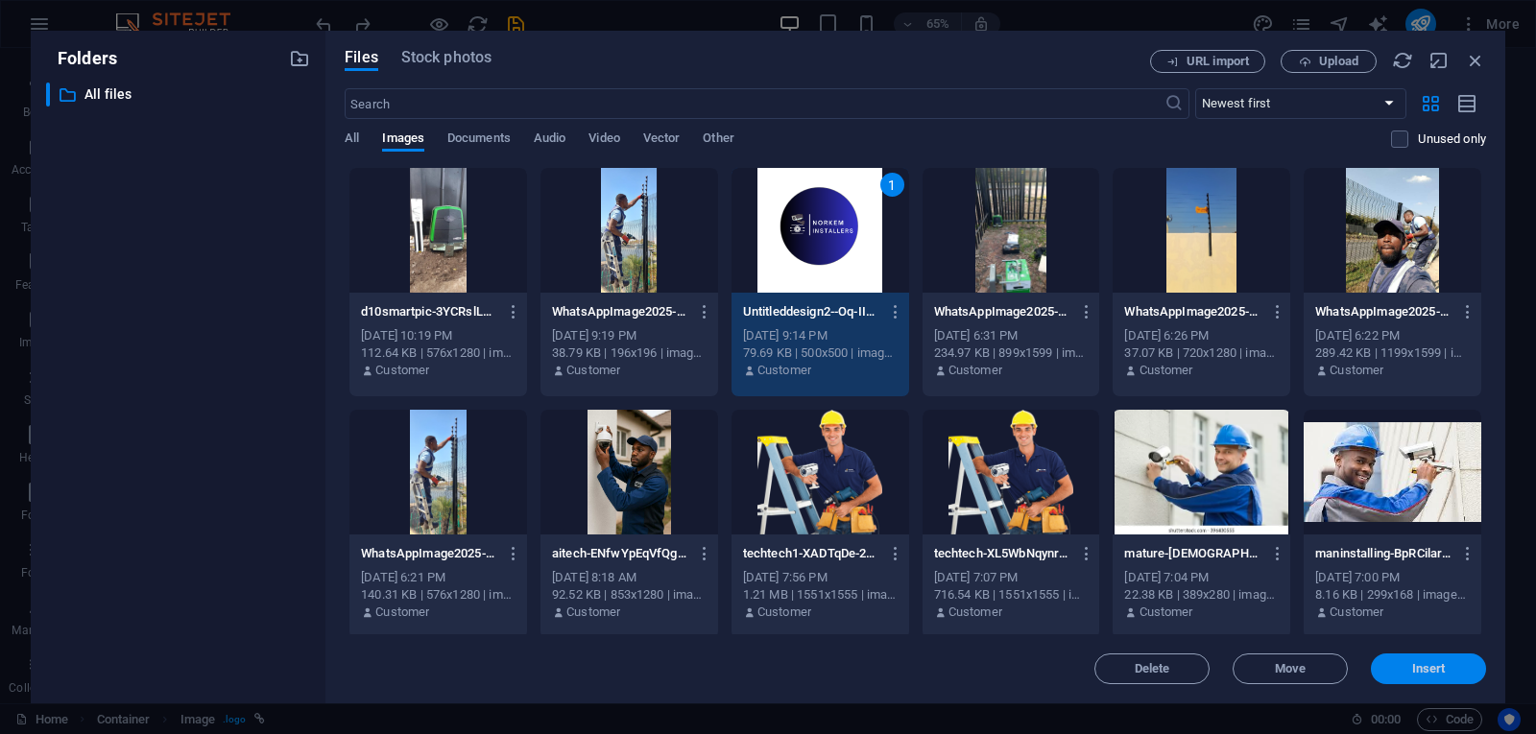
click at [1438, 664] on span "Insert" at bounding box center [1429, 669] width 34 height 12
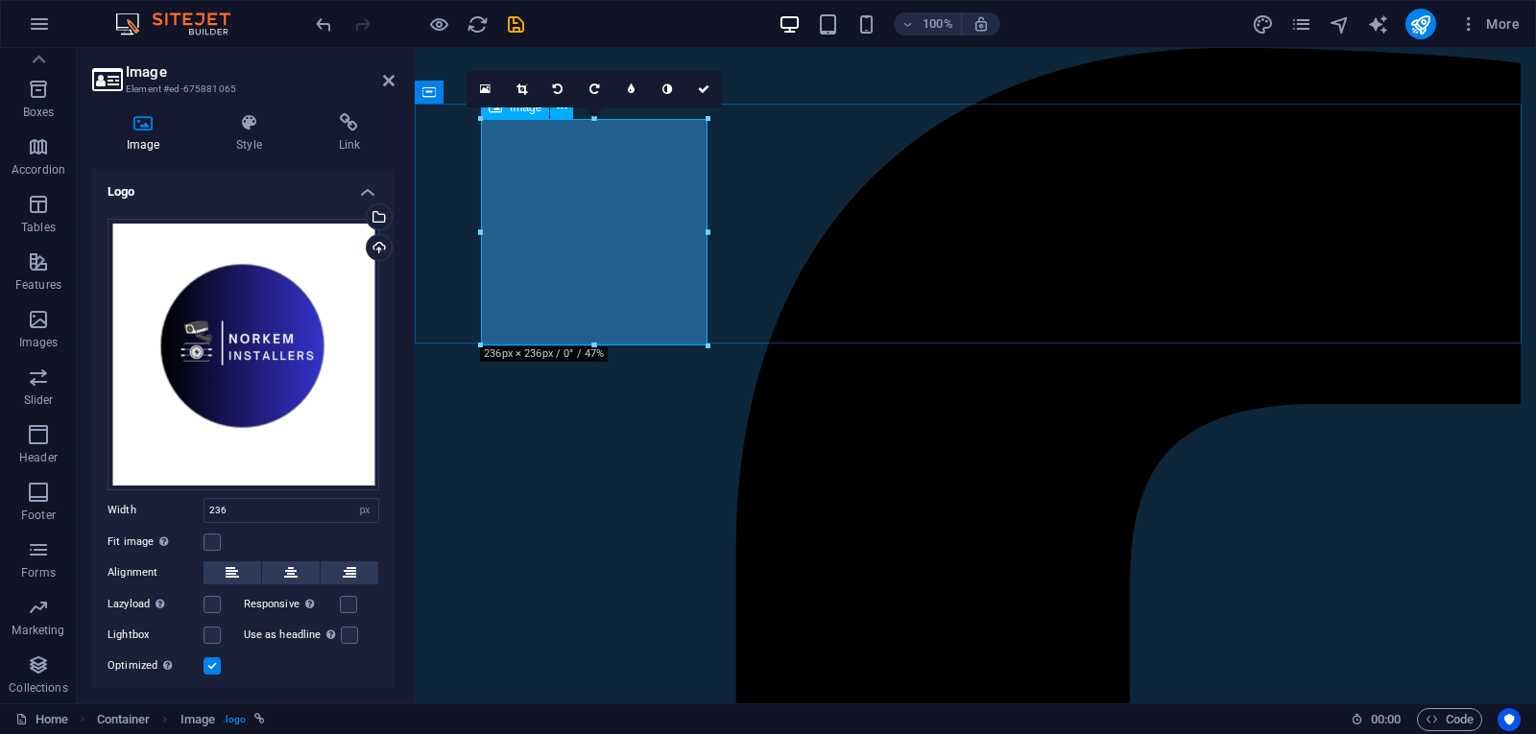
click at [321, 20] on icon "undo" at bounding box center [324, 24] width 22 height 22
click at [357, 20] on icon "redo" at bounding box center [362, 24] width 22 height 22
click at [358, 20] on icon "redo" at bounding box center [362, 24] width 22 height 22
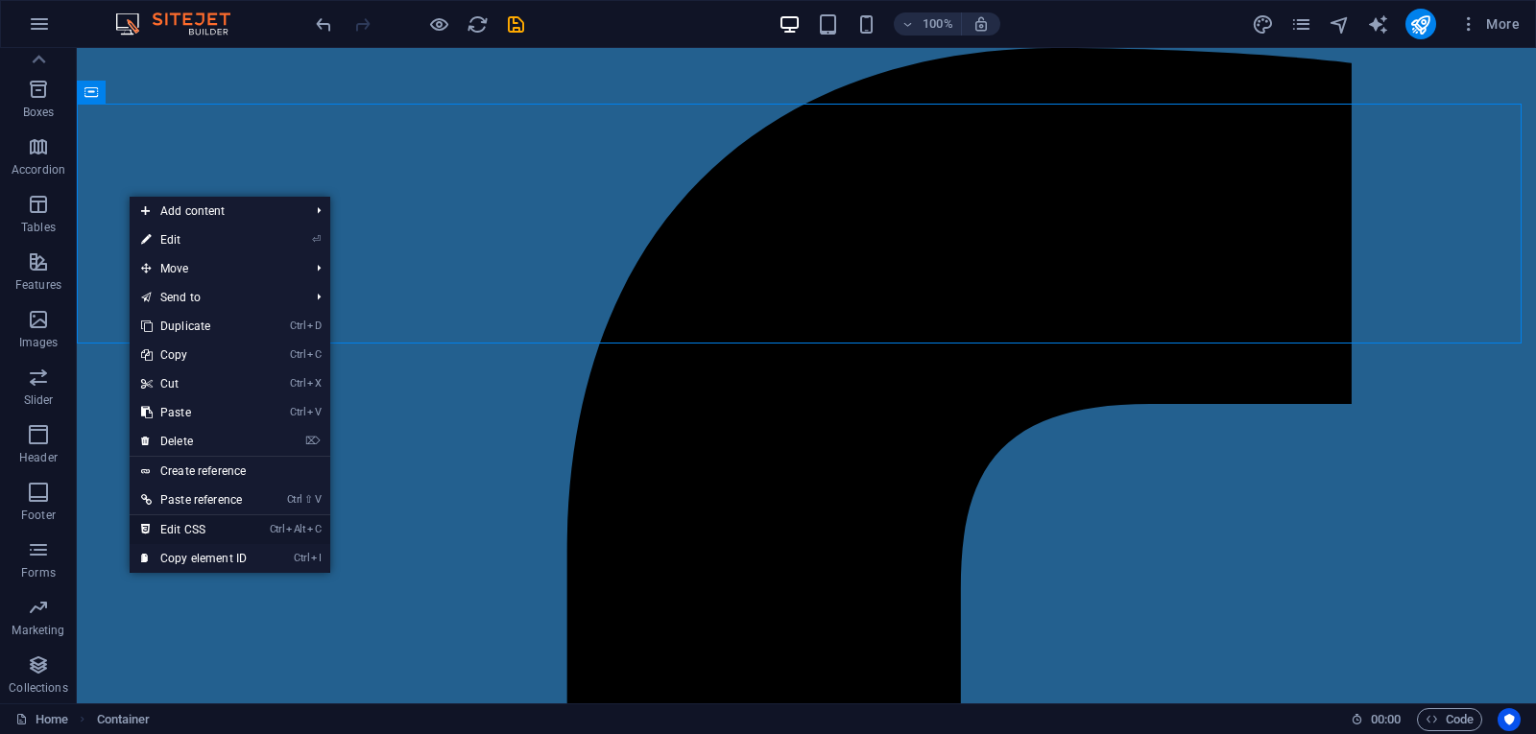
click at [213, 529] on link "Ctrl Alt C Edit CSS" at bounding box center [194, 529] width 129 height 29
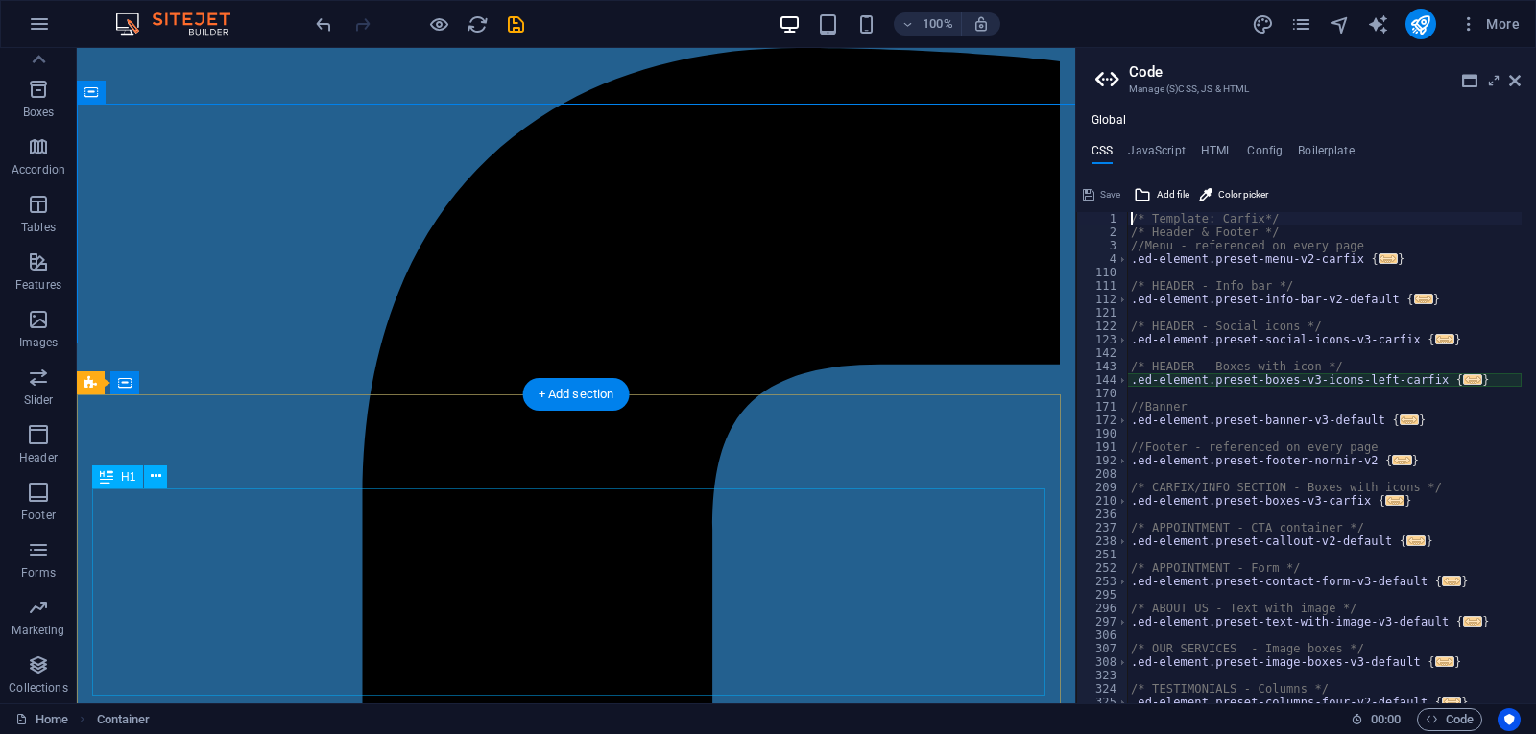
type textarea "@include boxes-v3("
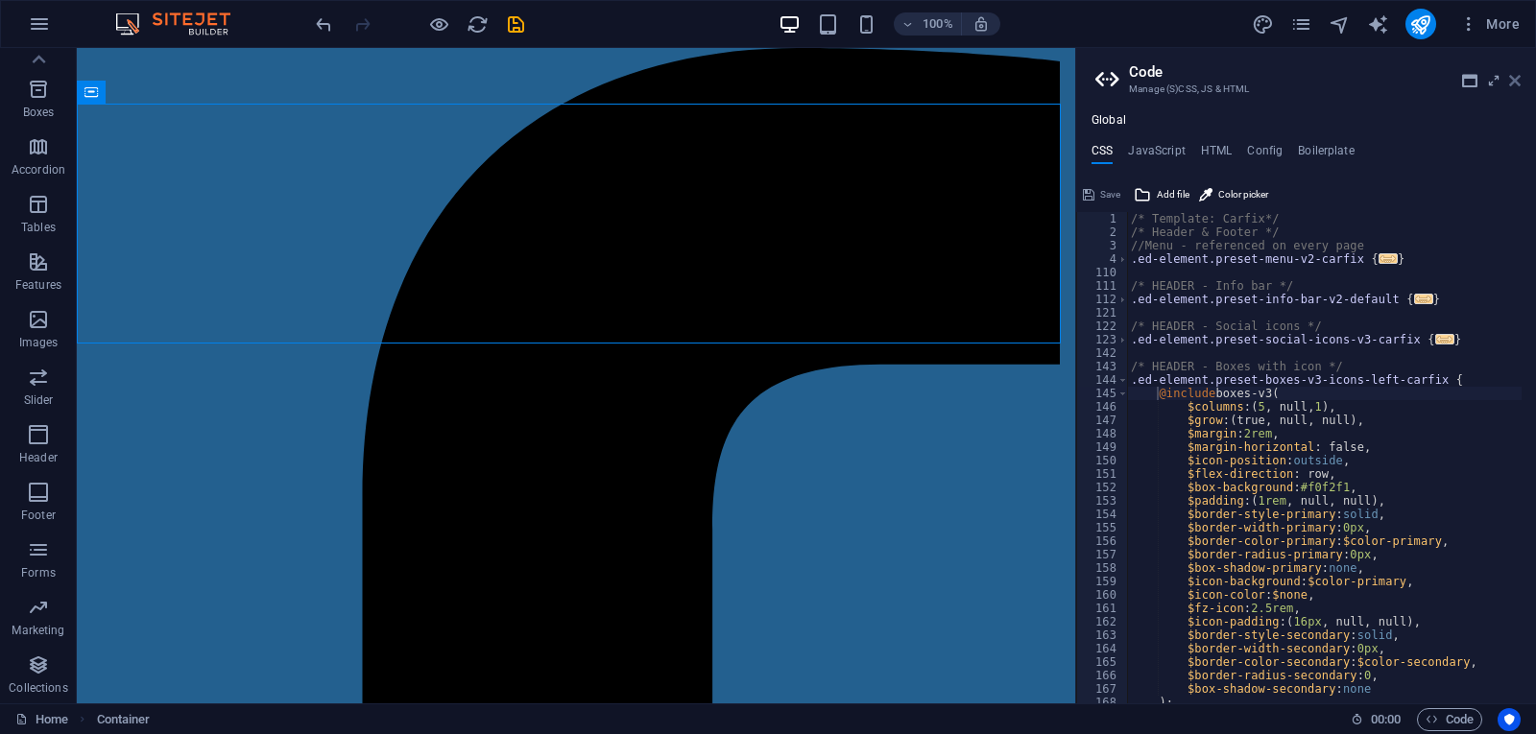
click at [1517, 79] on icon at bounding box center [1515, 80] width 12 height 15
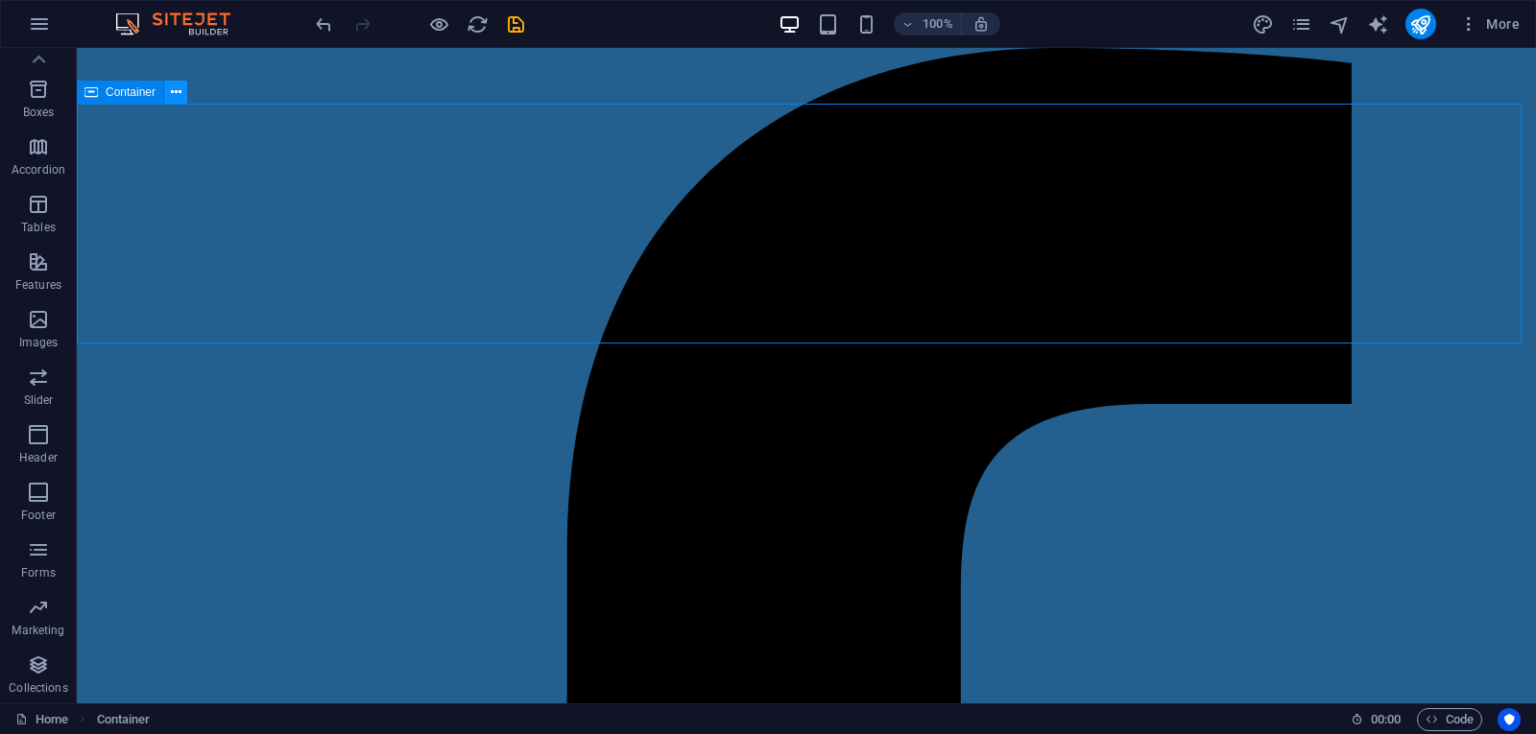
click at [180, 94] on icon at bounding box center [176, 93] width 11 height 20
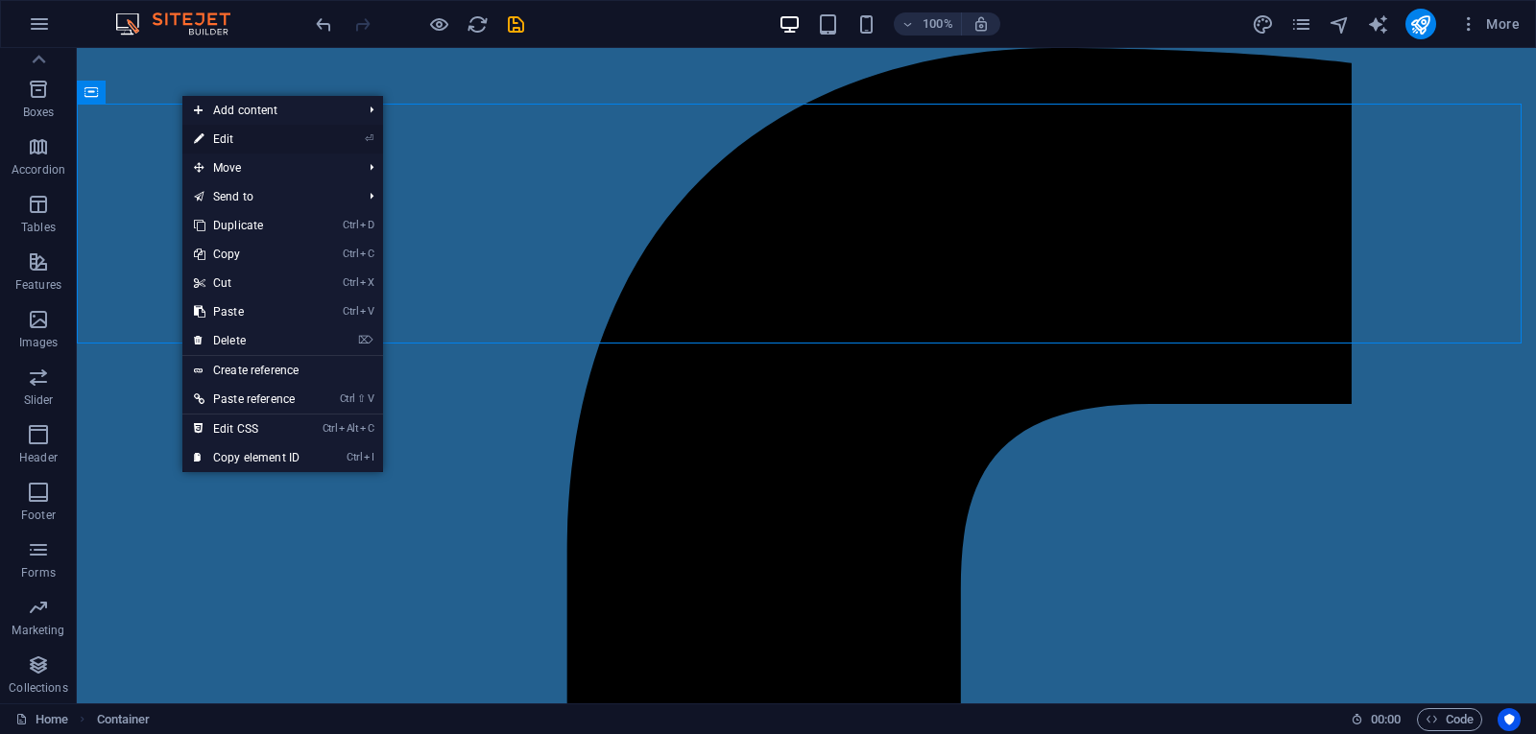
click at [219, 133] on link "⏎ Edit" at bounding box center [246, 139] width 129 height 29
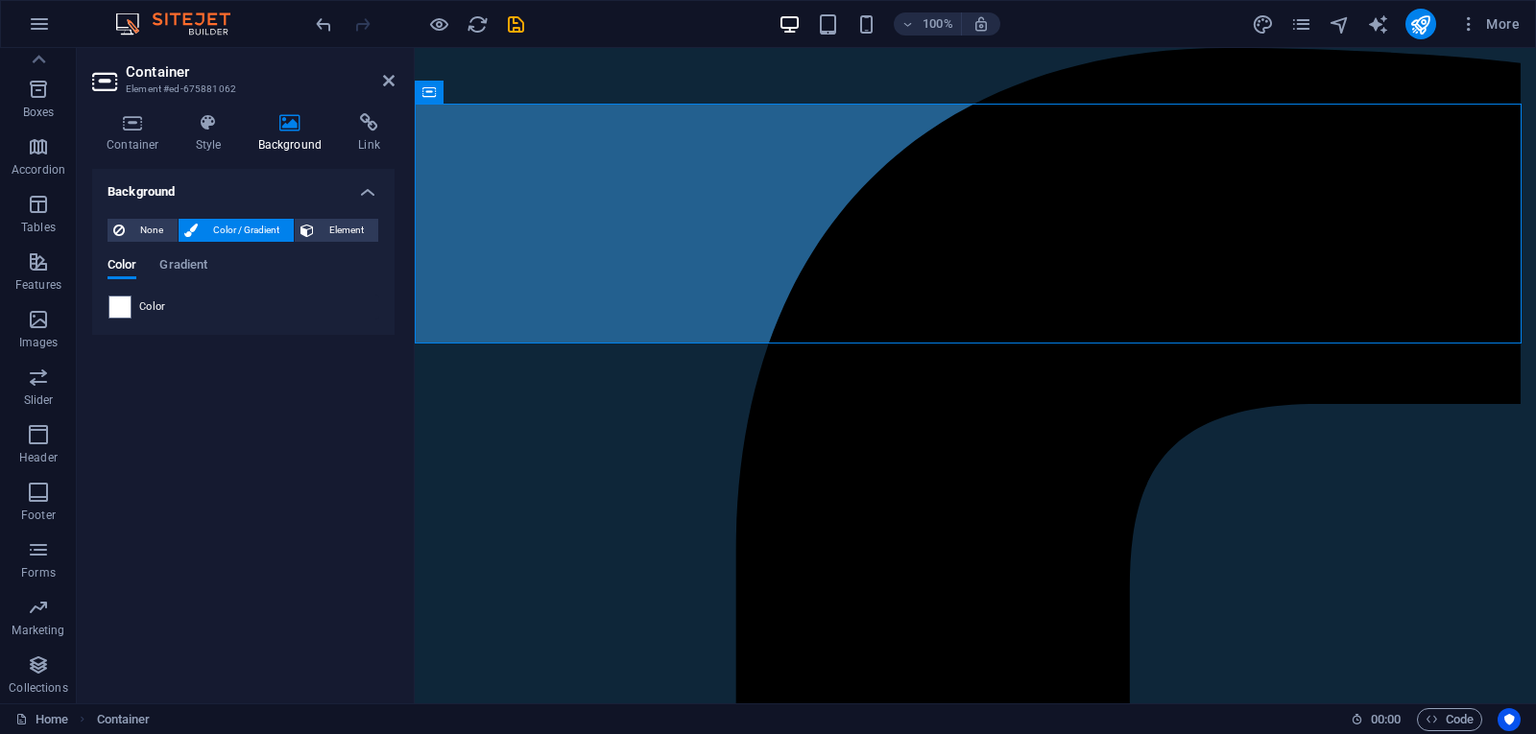
click at [284, 134] on h4 "Background" at bounding box center [294, 133] width 101 height 40
click at [290, 122] on icon at bounding box center [290, 122] width 93 height 19
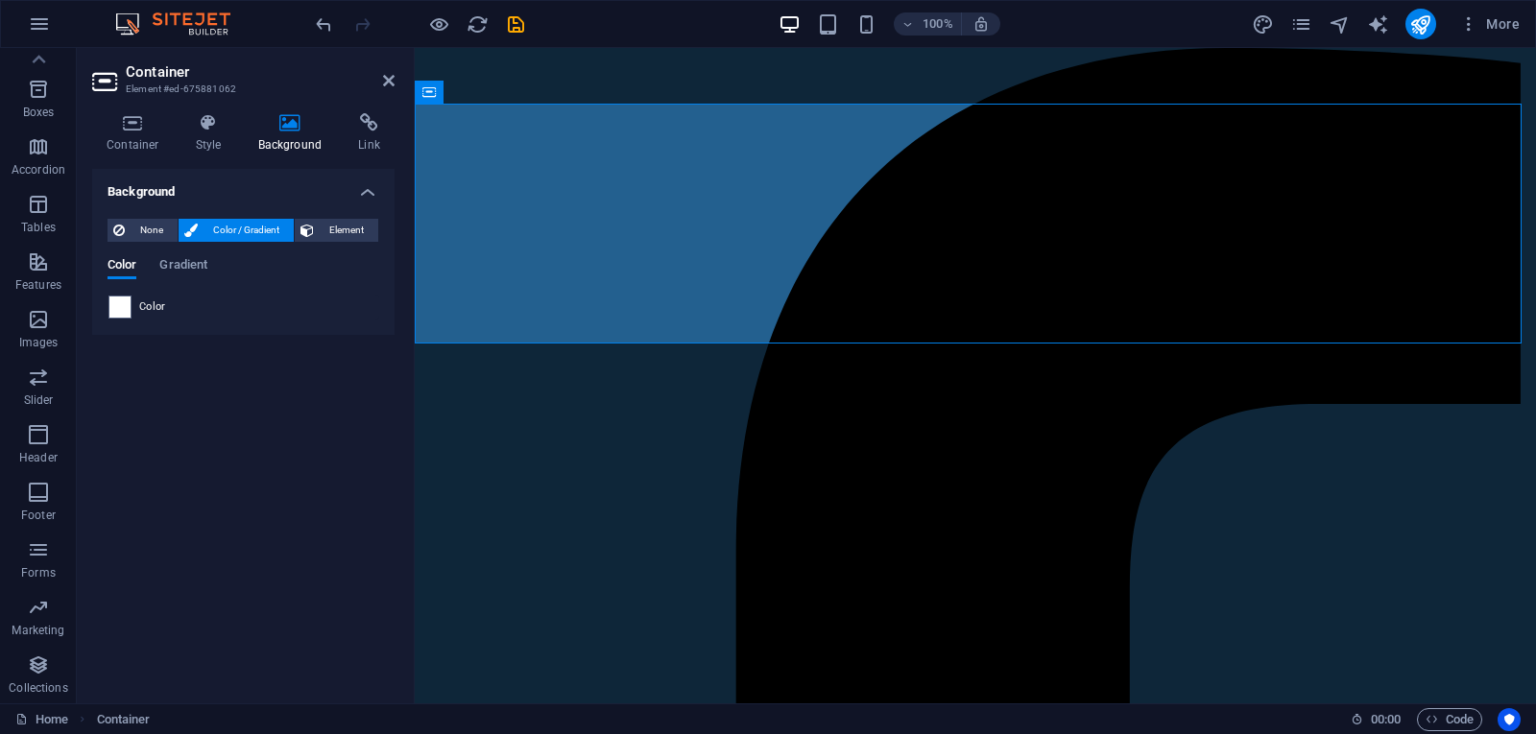
click at [290, 122] on icon at bounding box center [290, 122] width 93 height 19
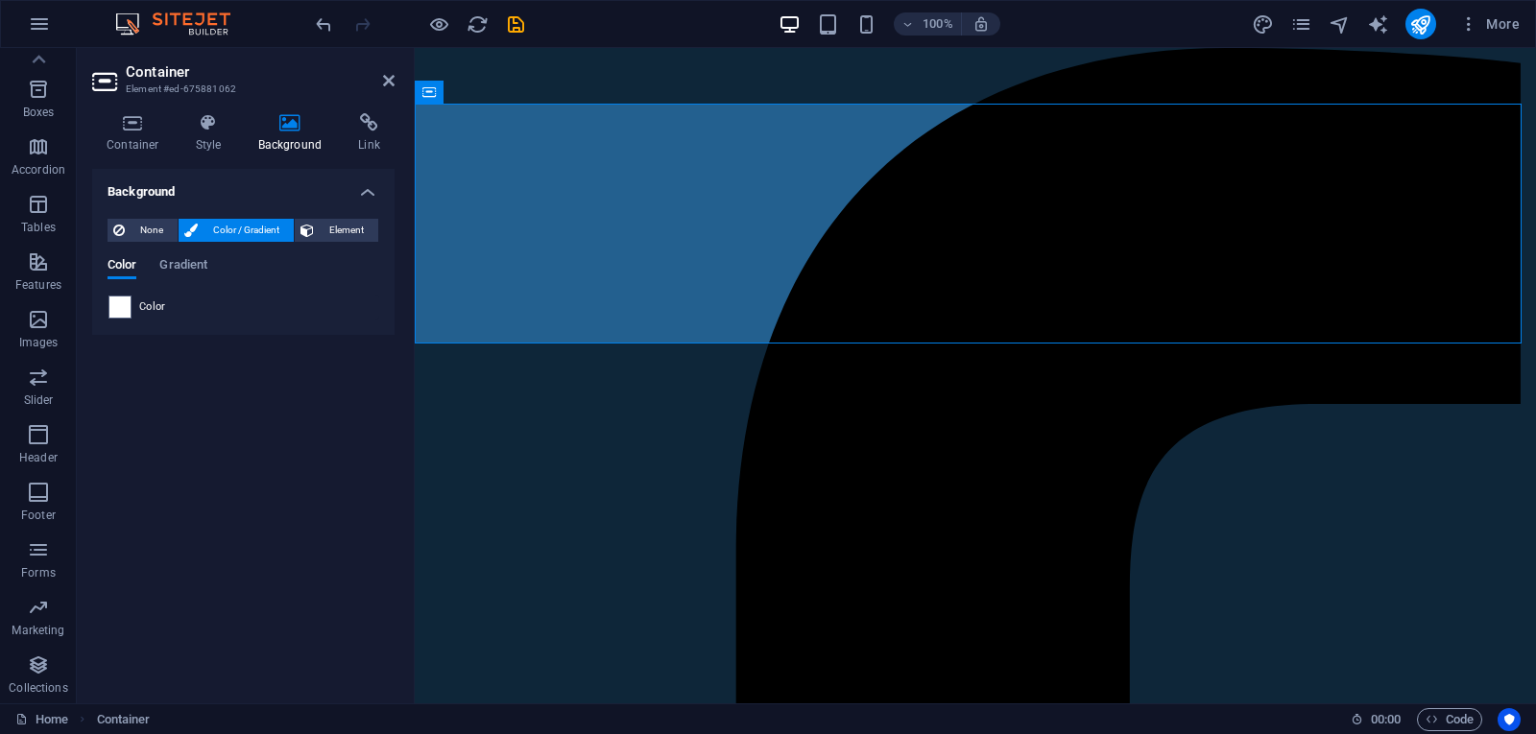
click at [290, 122] on icon at bounding box center [290, 122] width 93 height 19
click at [205, 131] on icon at bounding box center [208, 122] width 55 height 19
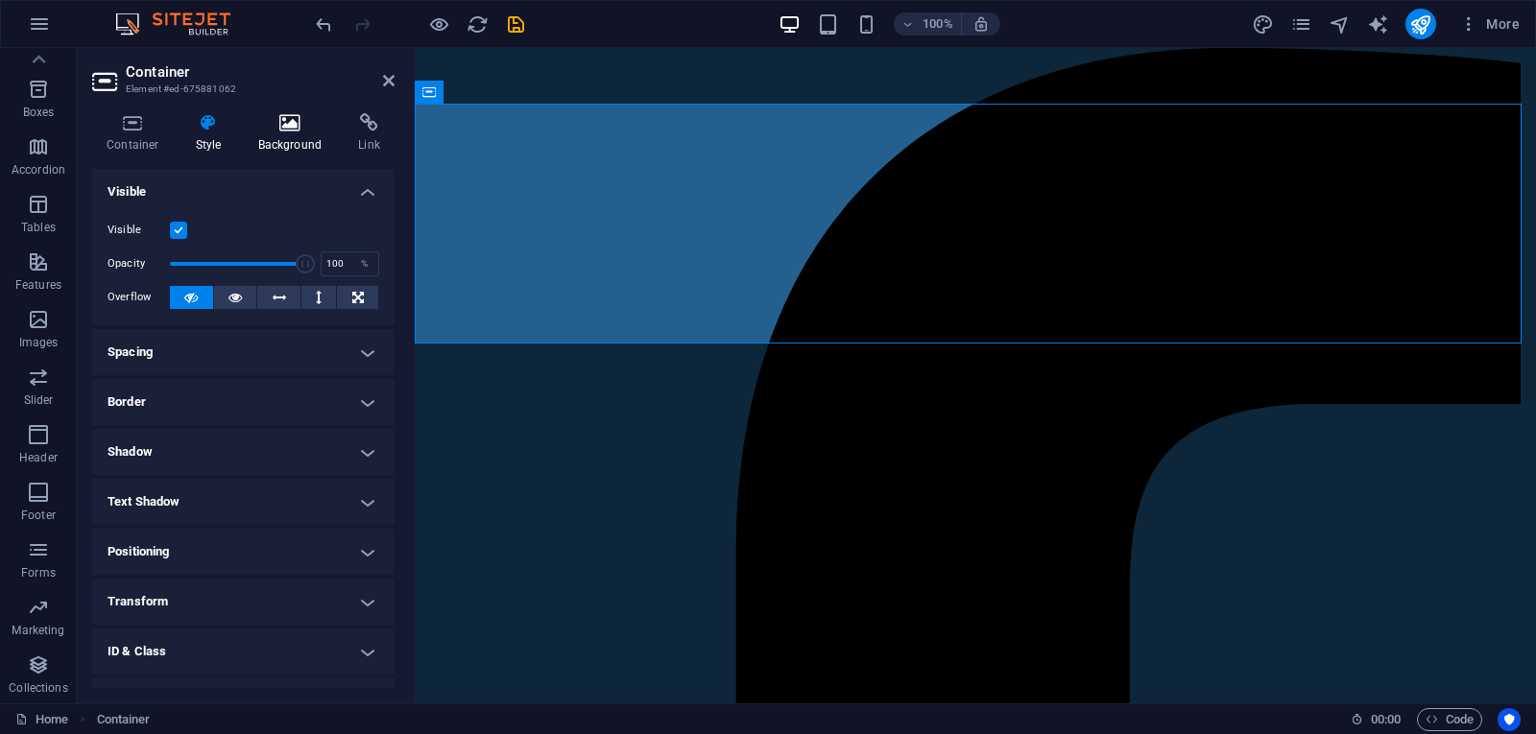
click at [274, 130] on icon at bounding box center [290, 122] width 93 height 19
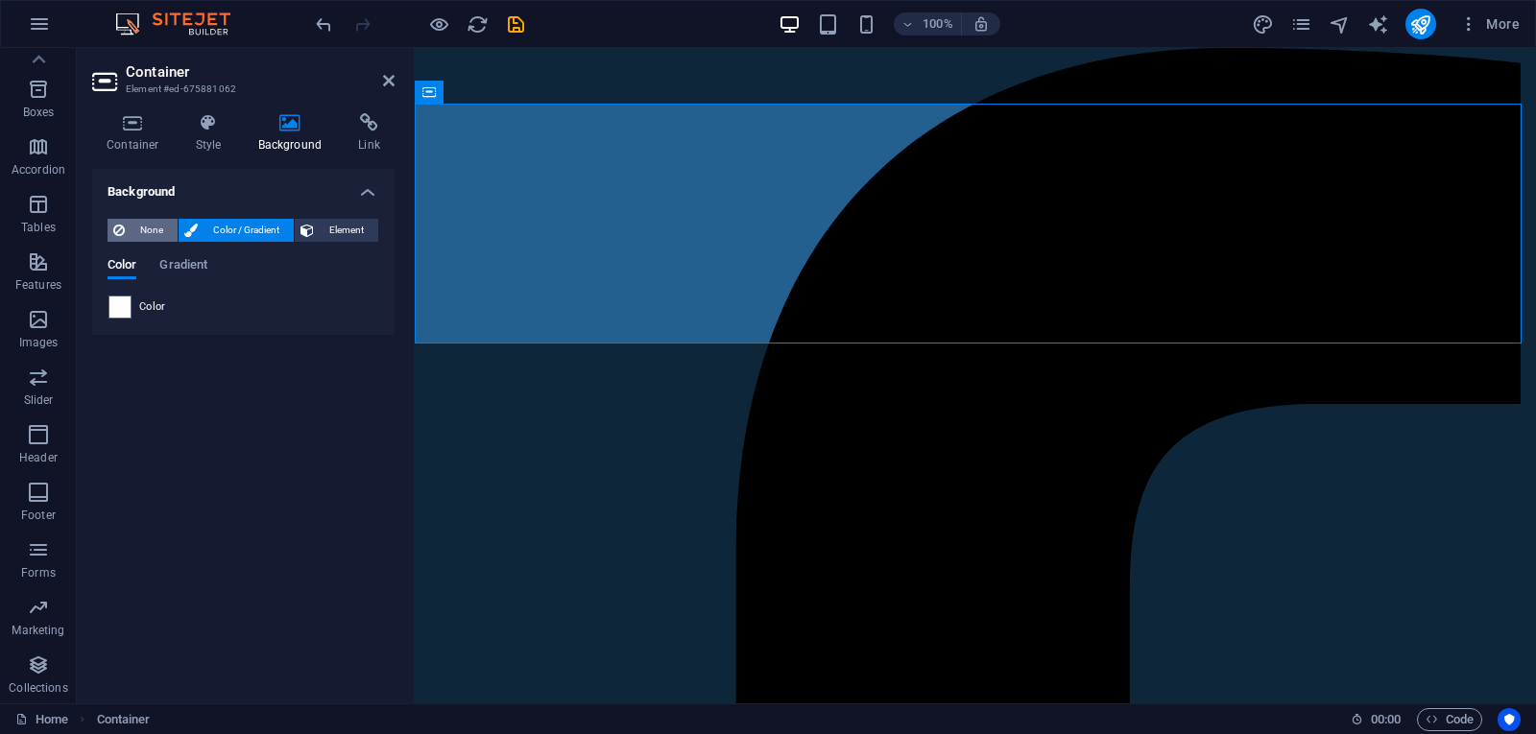
click at [152, 226] on span "None" at bounding box center [151, 230] width 41 height 23
click at [251, 222] on span "Color / Gradient" at bounding box center [245, 230] width 84 height 23
click at [337, 227] on span "Element" at bounding box center [346, 230] width 53 height 23
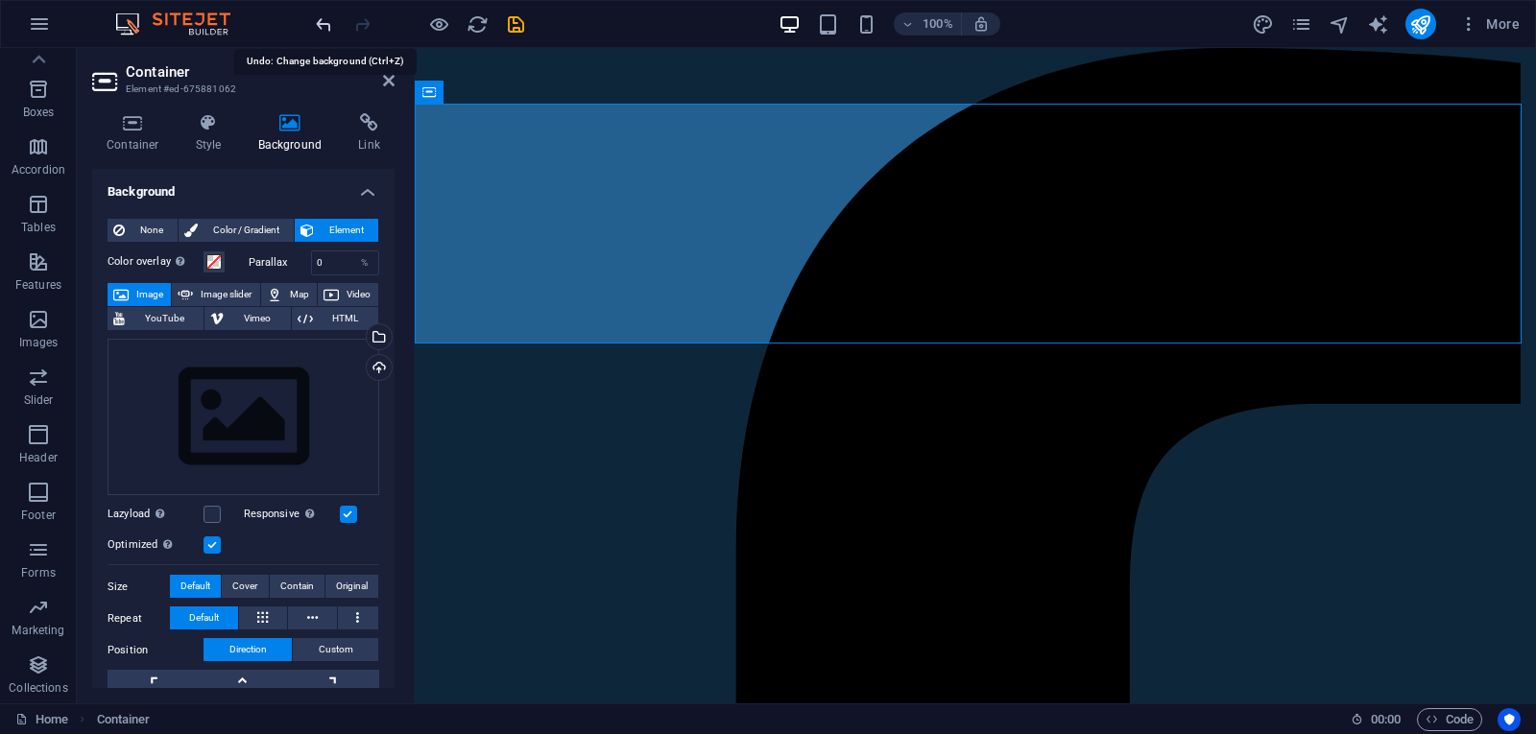
click at [322, 27] on icon "undo" at bounding box center [324, 24] width 22 height 22
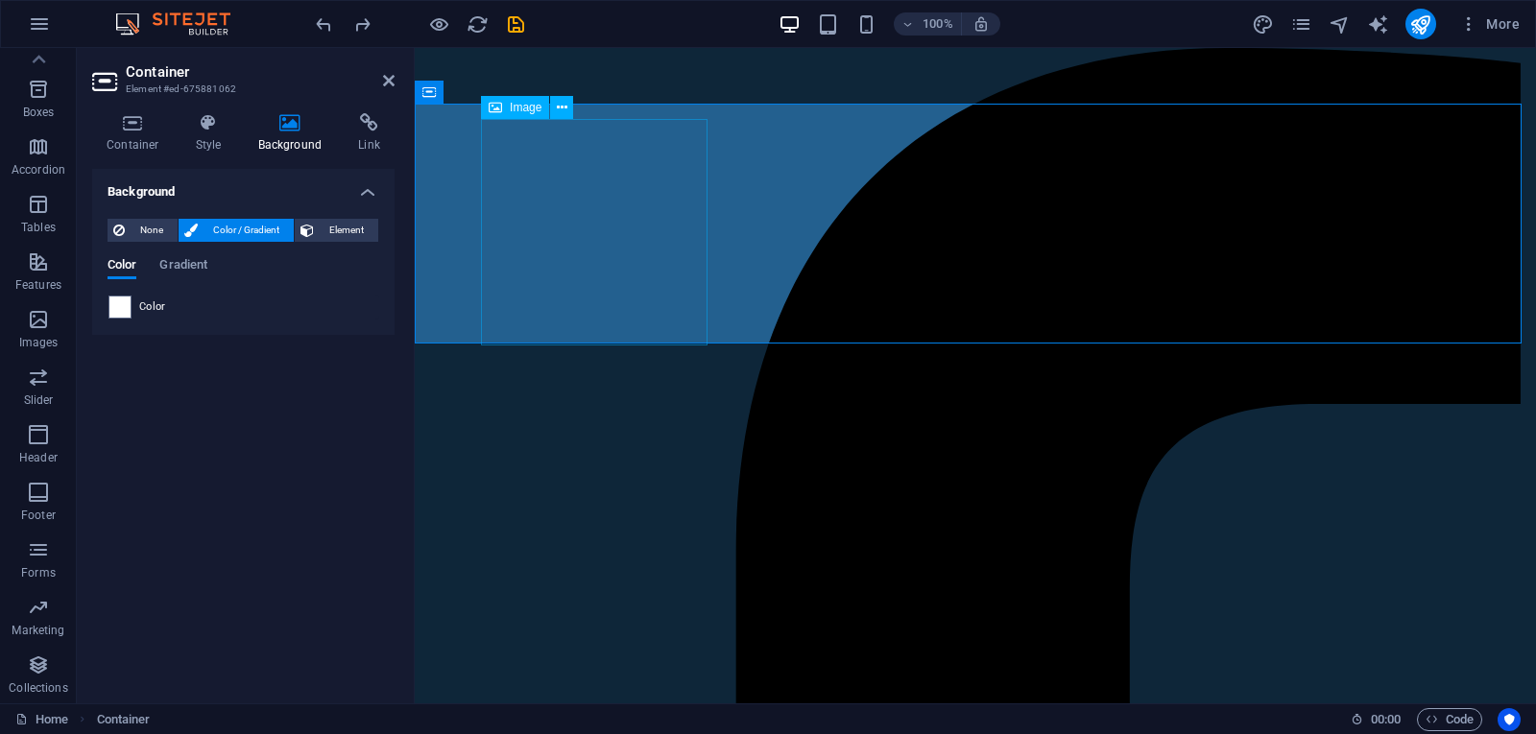
click at [558, 106] on icon at bounding box center [562, 108] width 11 height 20
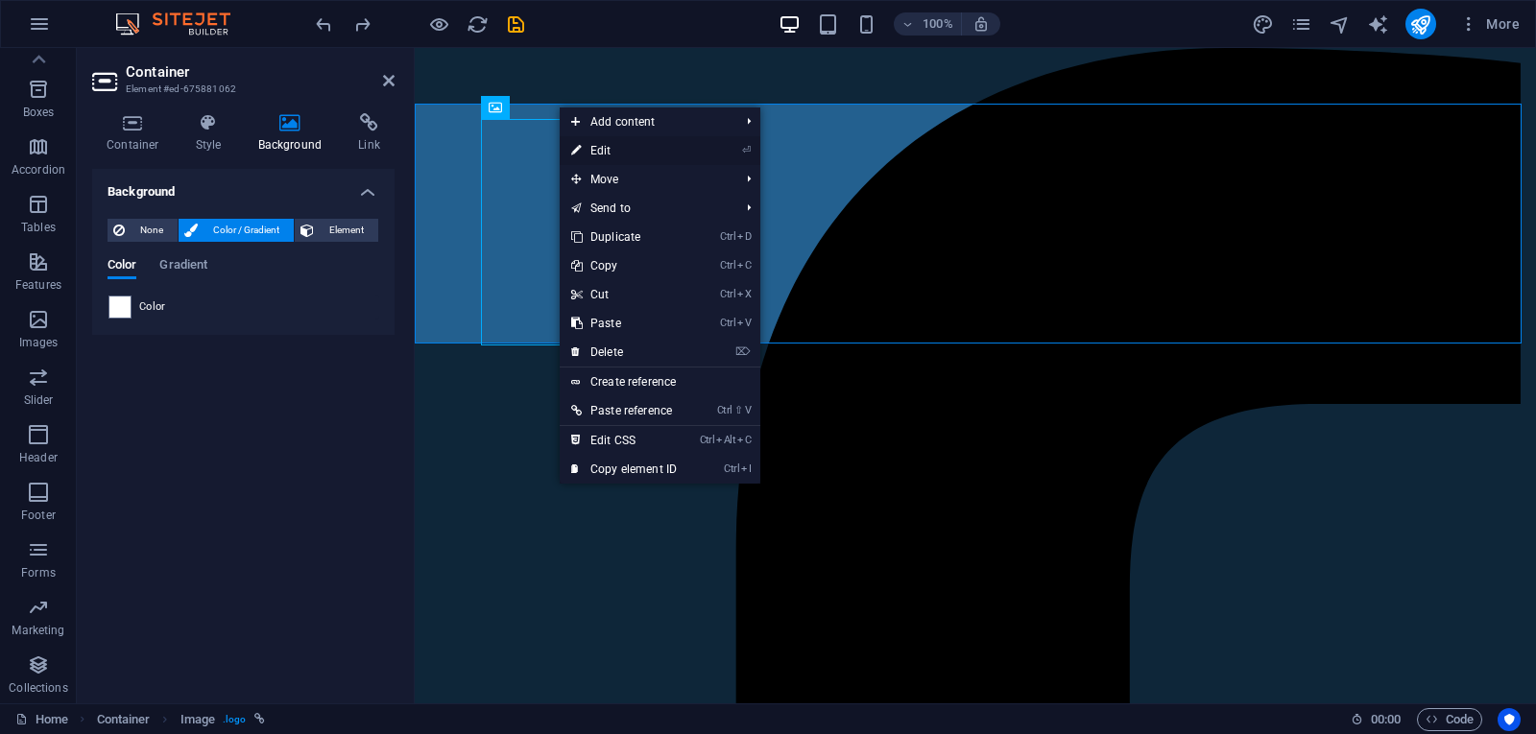
click at [625, 150] on link "⏎ Edit" at bounding box center [624, 150] width 129 height 29
select select "px"
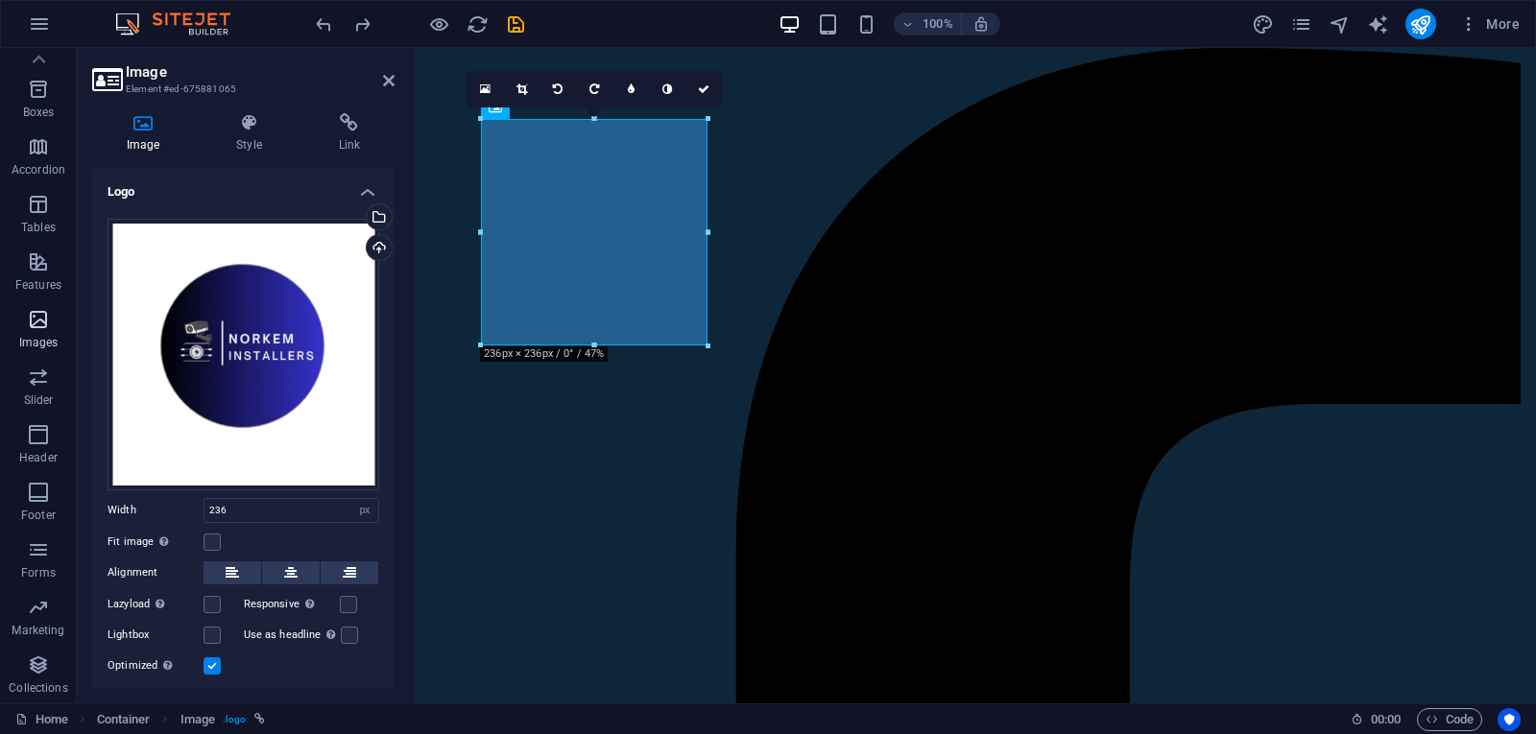
click at [36, 330] on icon "button" at bounding box center [38, 319] width 23 height 23
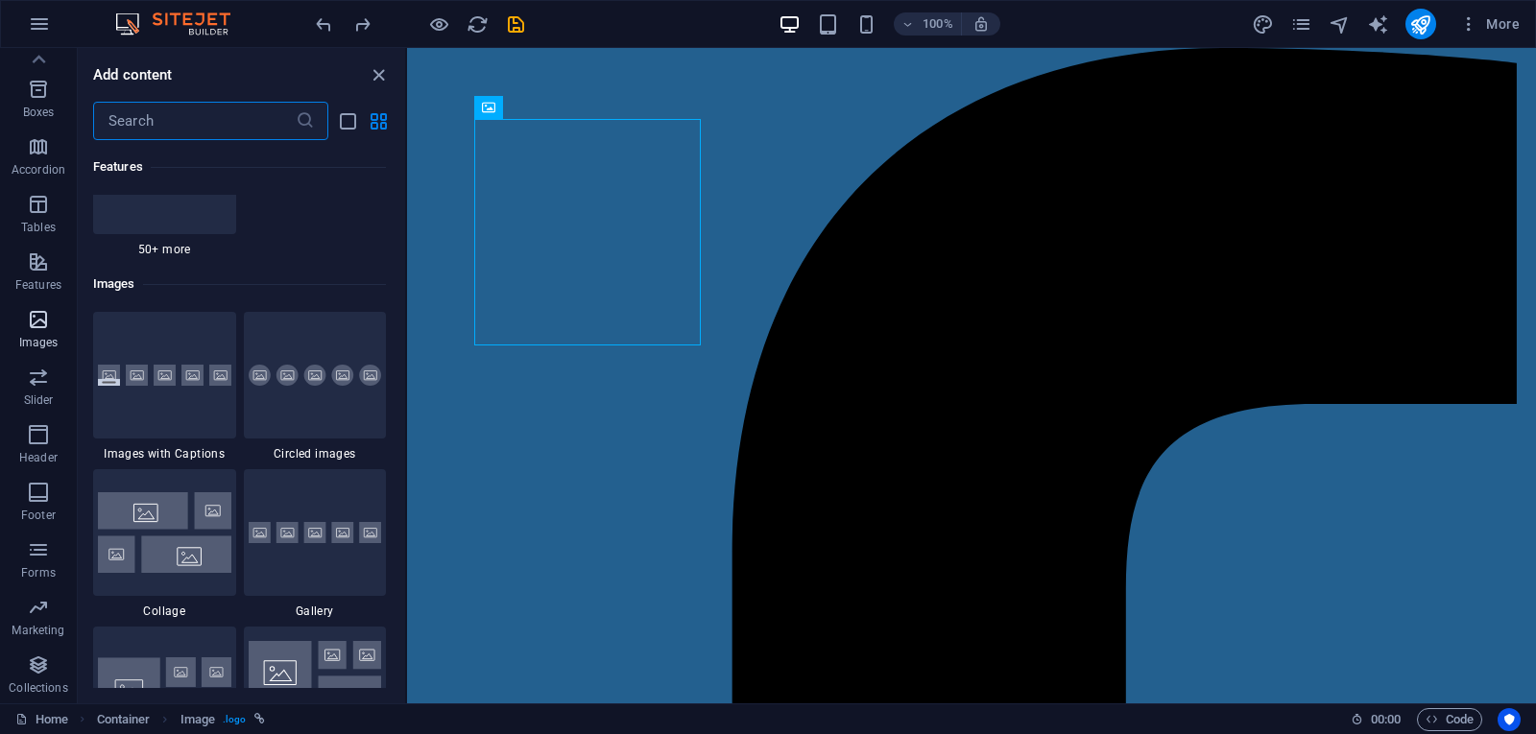
scroll to position [9732, 0]
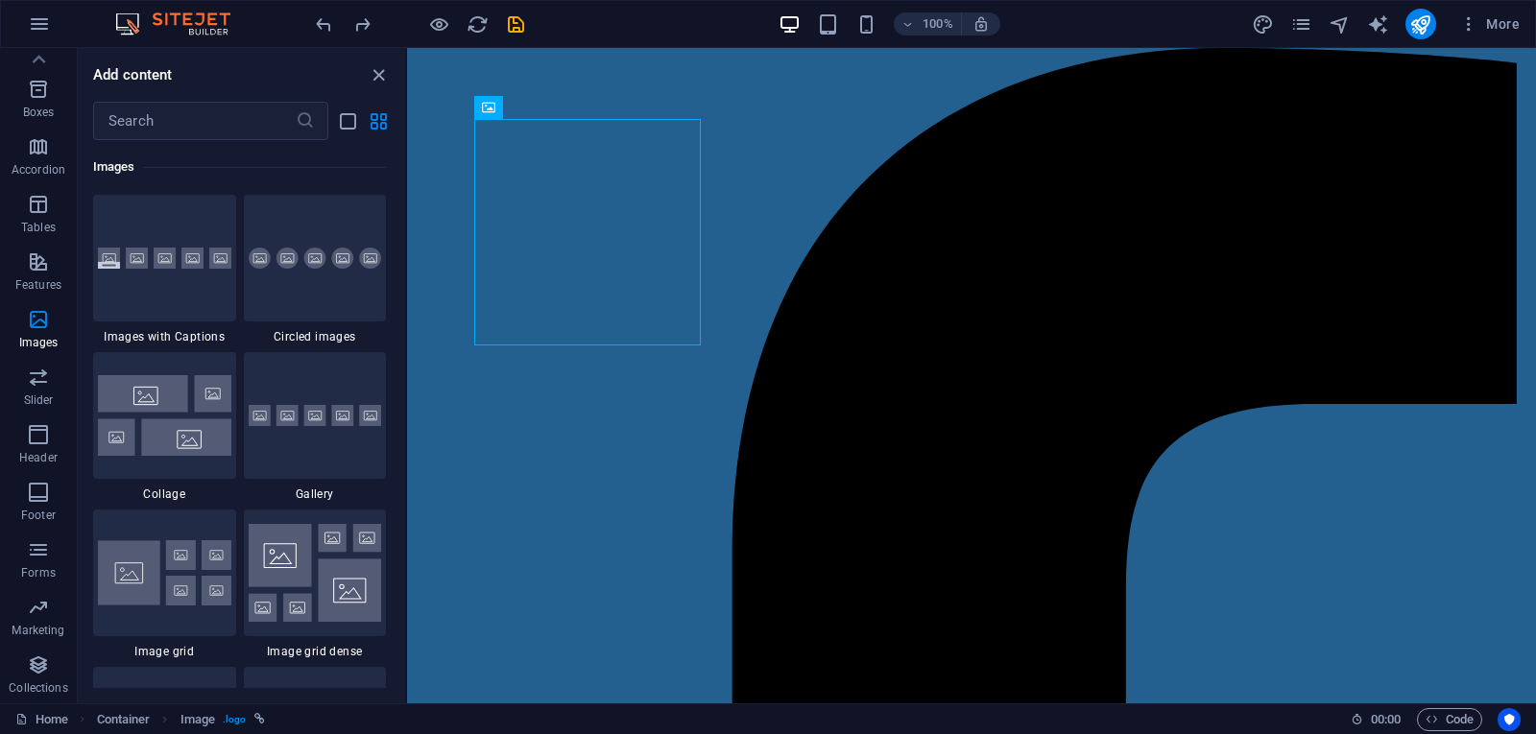
drag, startPoint x: 398, startPoint y: 425, endPoint x: 388, endPoint y: 347, distance: 78.5
click at [388, 347] on div "Favorites 1 Star Headline 1 Star Container Elements 1 Star Headline 1 Star Text…" at bounding box center [241, 414] width 327 height 548
click at [52, 444] on span "Header" at bounding box center [38, 446] width 77 height 46
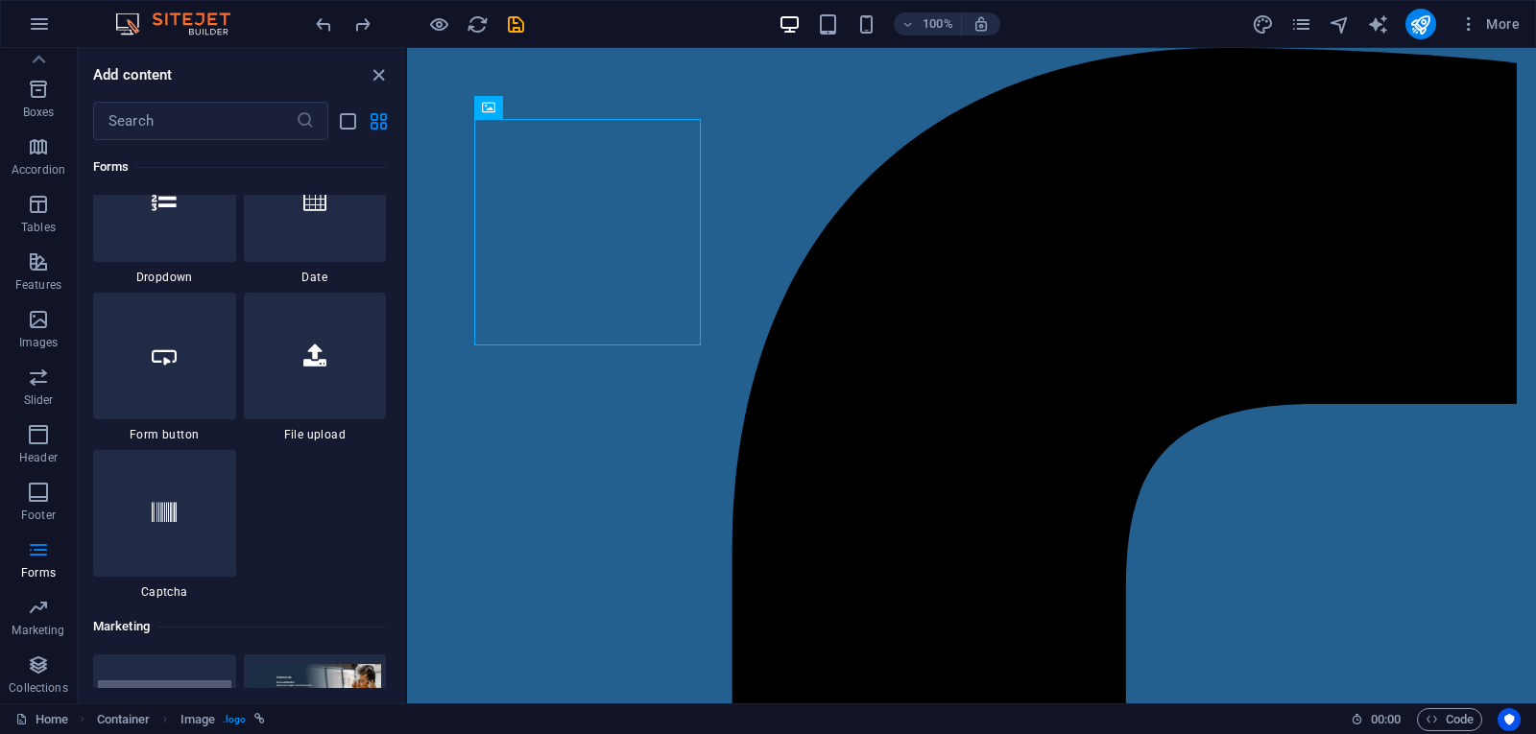
scroll to position [15140, 0]
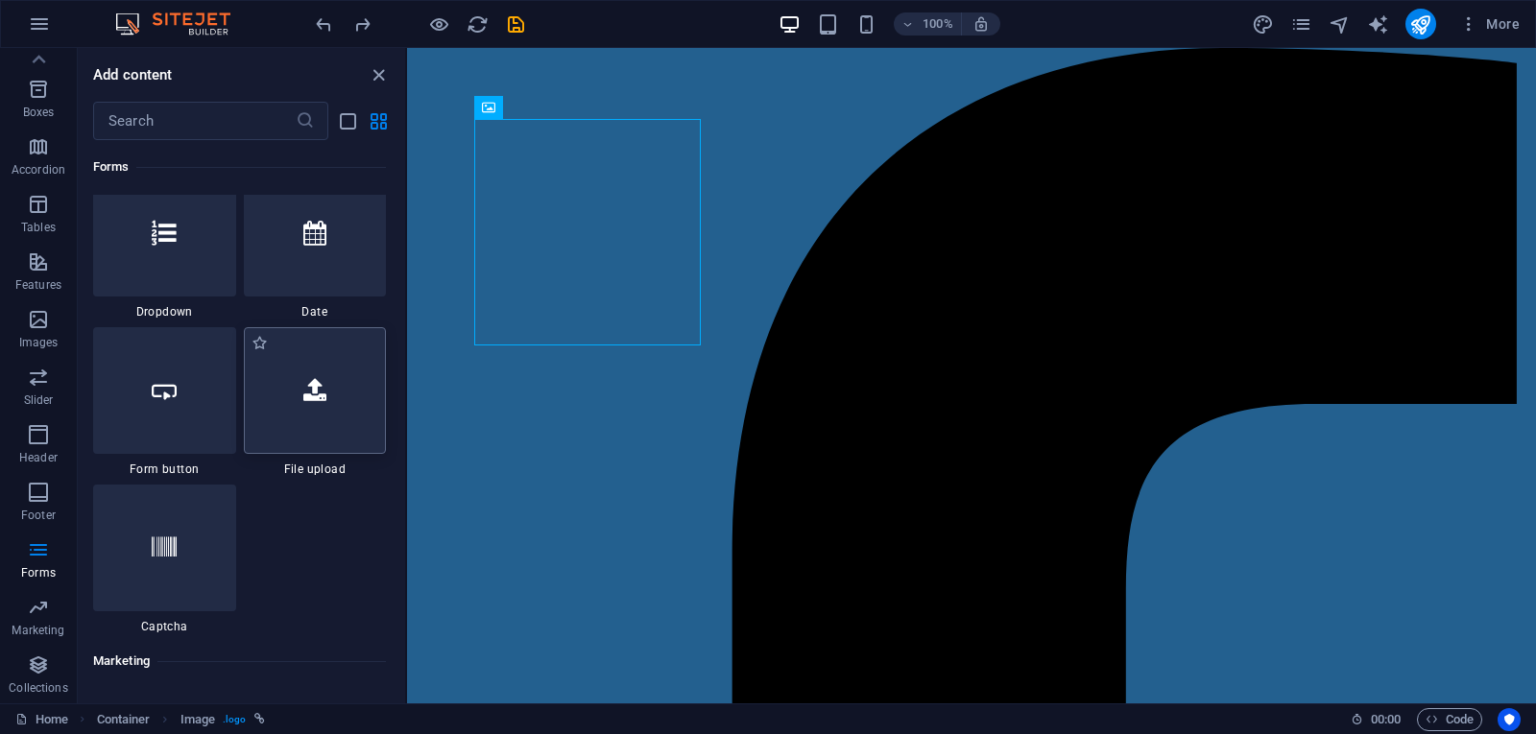
click at [337, 423] on div at bounding box center [315, 390] width 143 height 127
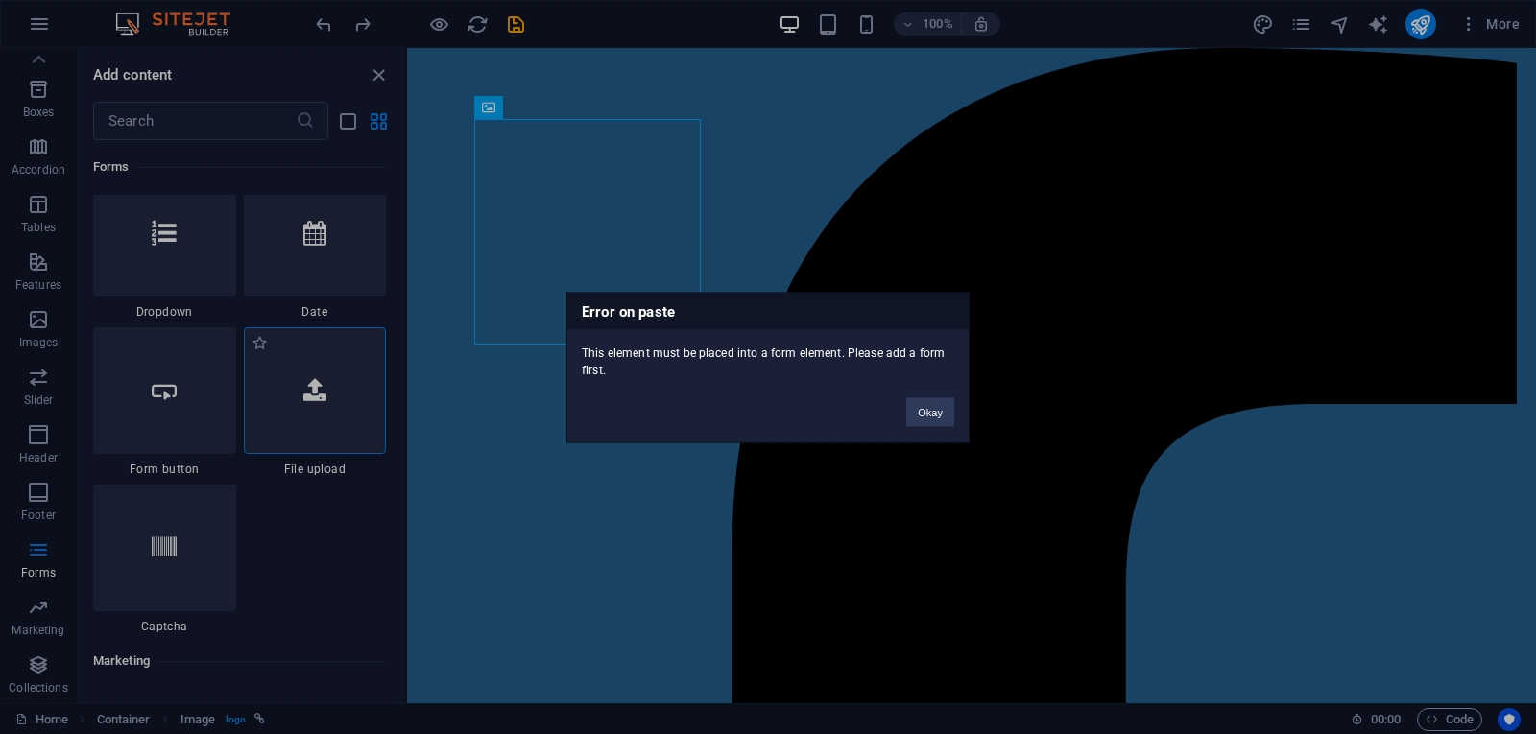
click at [337, 423] on div "Error on paste This element must be placed into a form element. Please add a fo…" at bounding box center [768, 367] width 1536 height 734
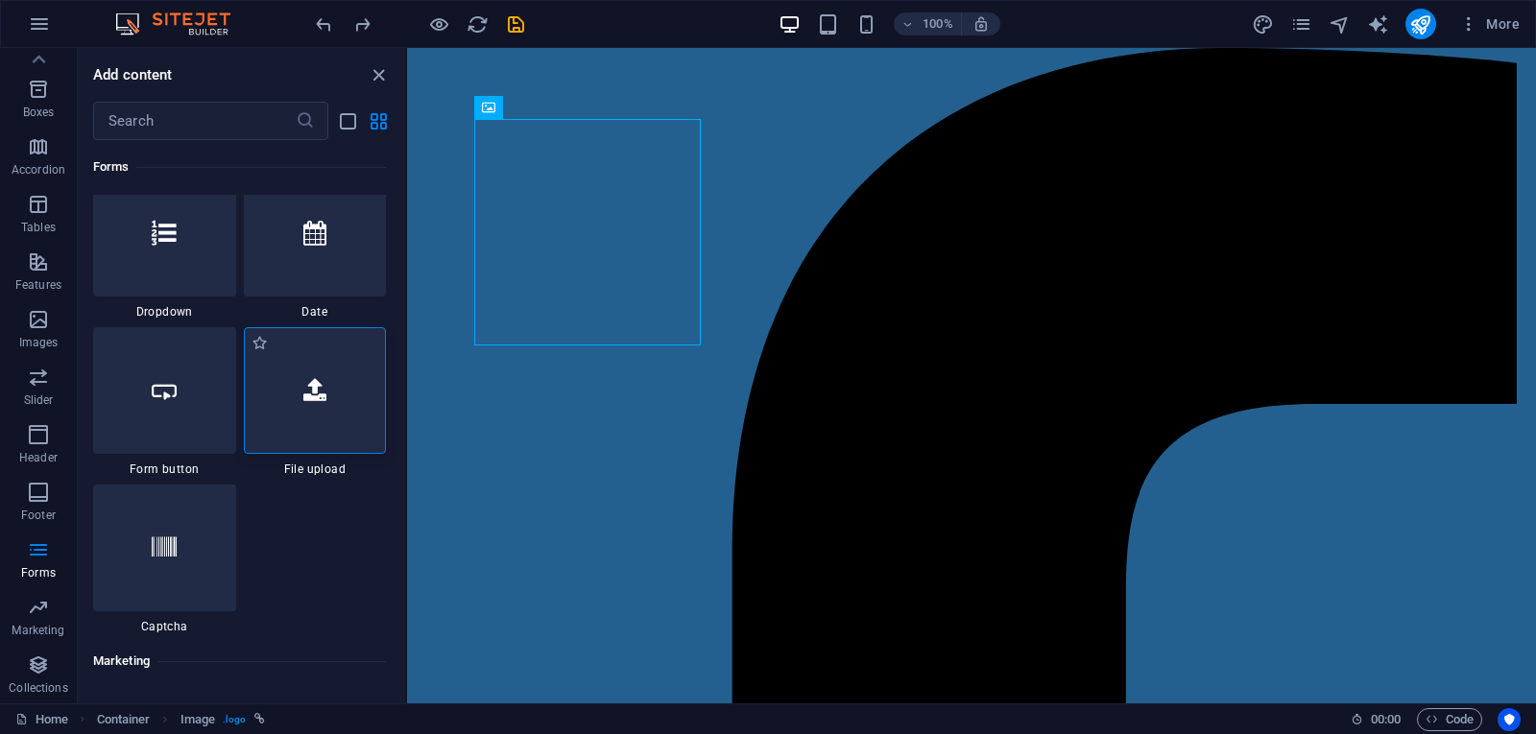
click at [325, 411] on div at bounding box center [315, 390] width 143 height 127
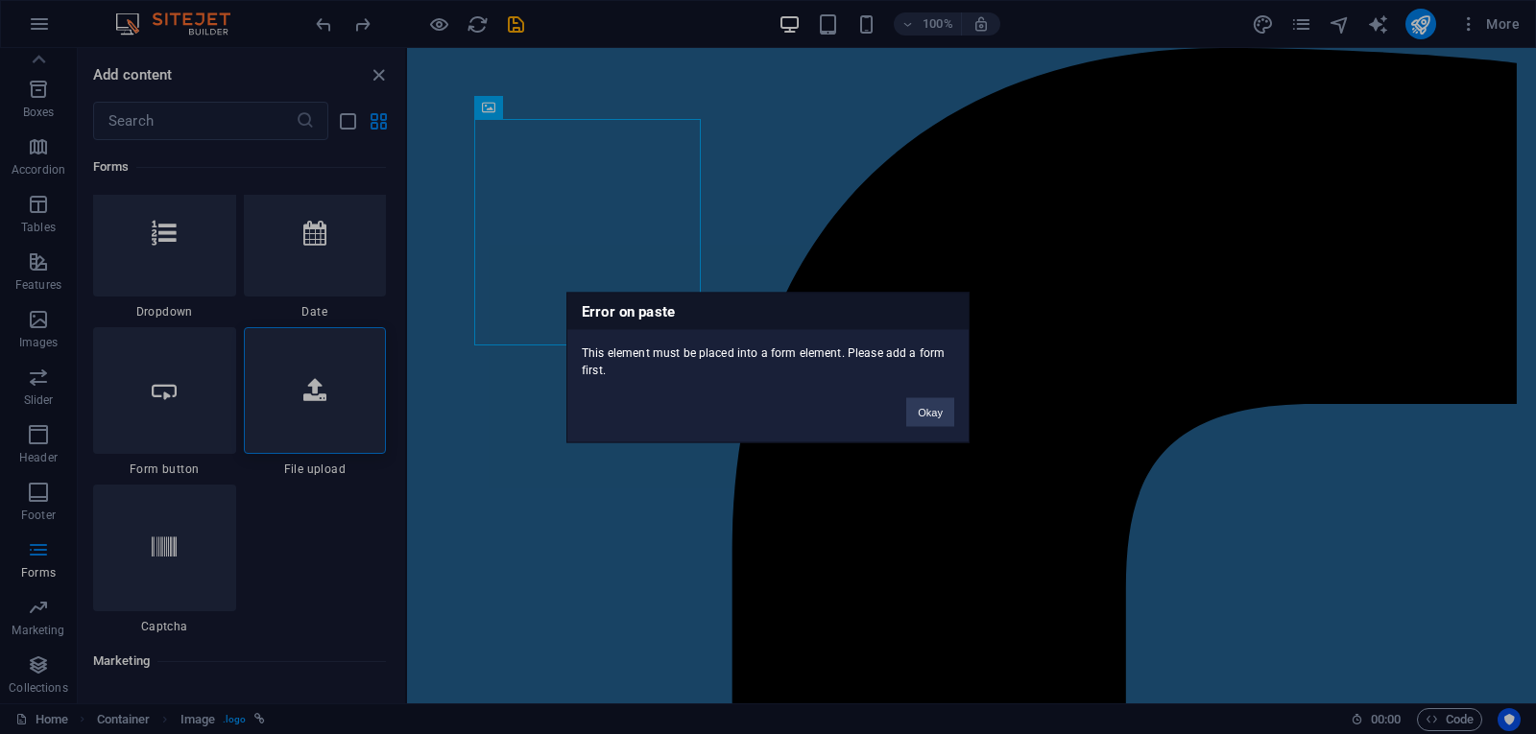
drag, startPoint x: 401, startPoint y: 587, endPoint x: 401, endPoint y: 633, distance: 45.1
click at [401, 633] on div "Error on paste This element must be placed into a form element. Please add a fo…" at bounding box center [768, 367] width 1536 height 734
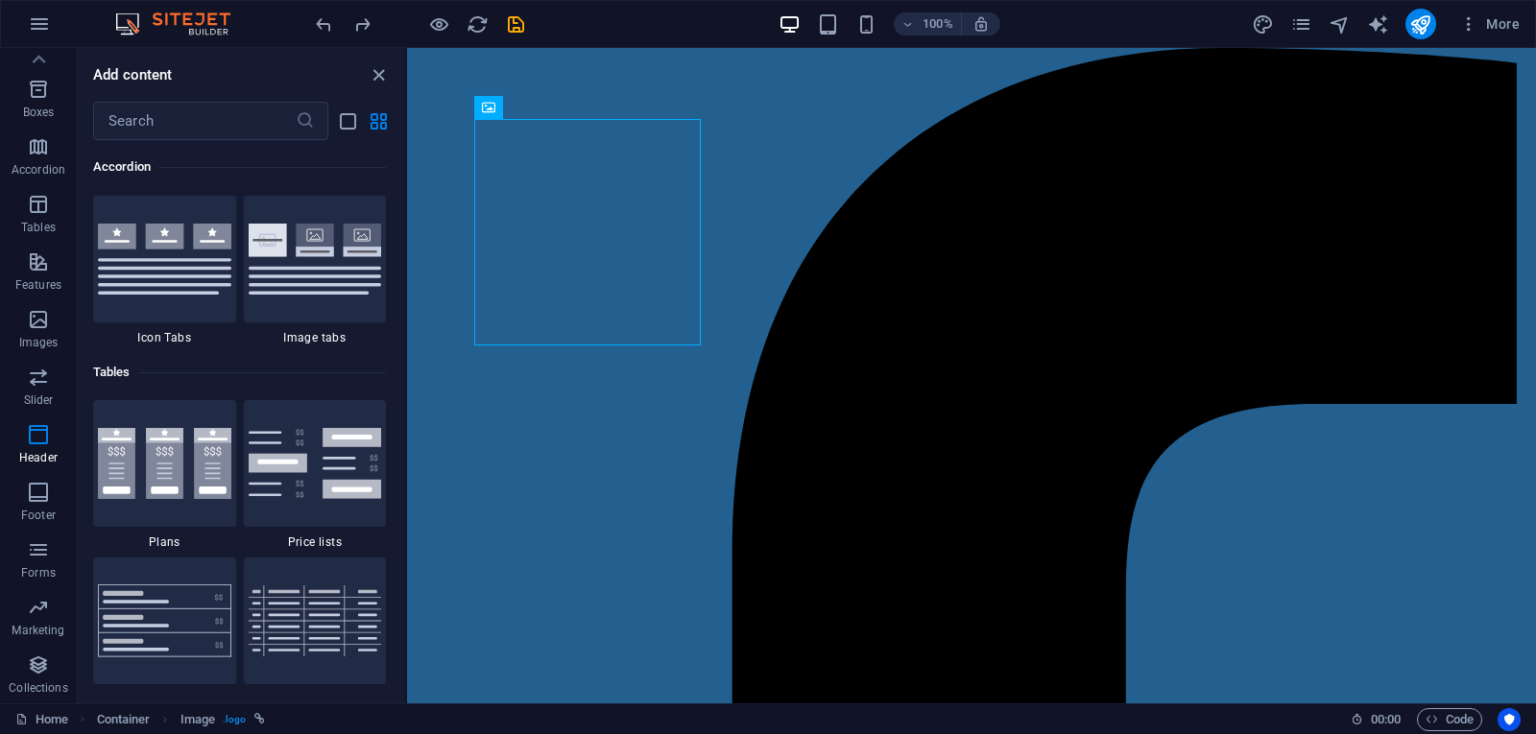
scroll to position [0, 0]
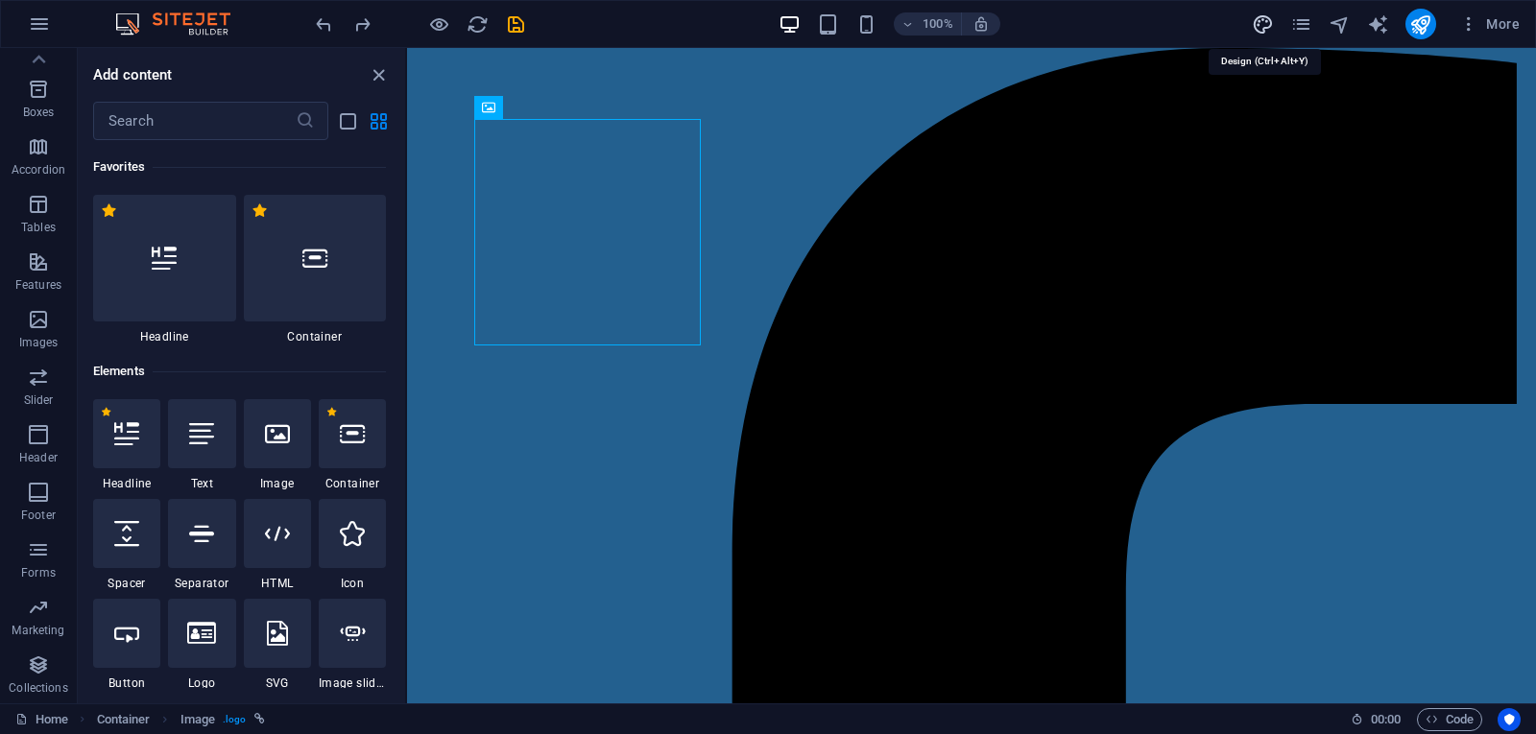
click at [1268, 21] on icon "design" at bounding box center [1263, 24] width 22 height 22
select select "px"
select select "400"
select select "px"
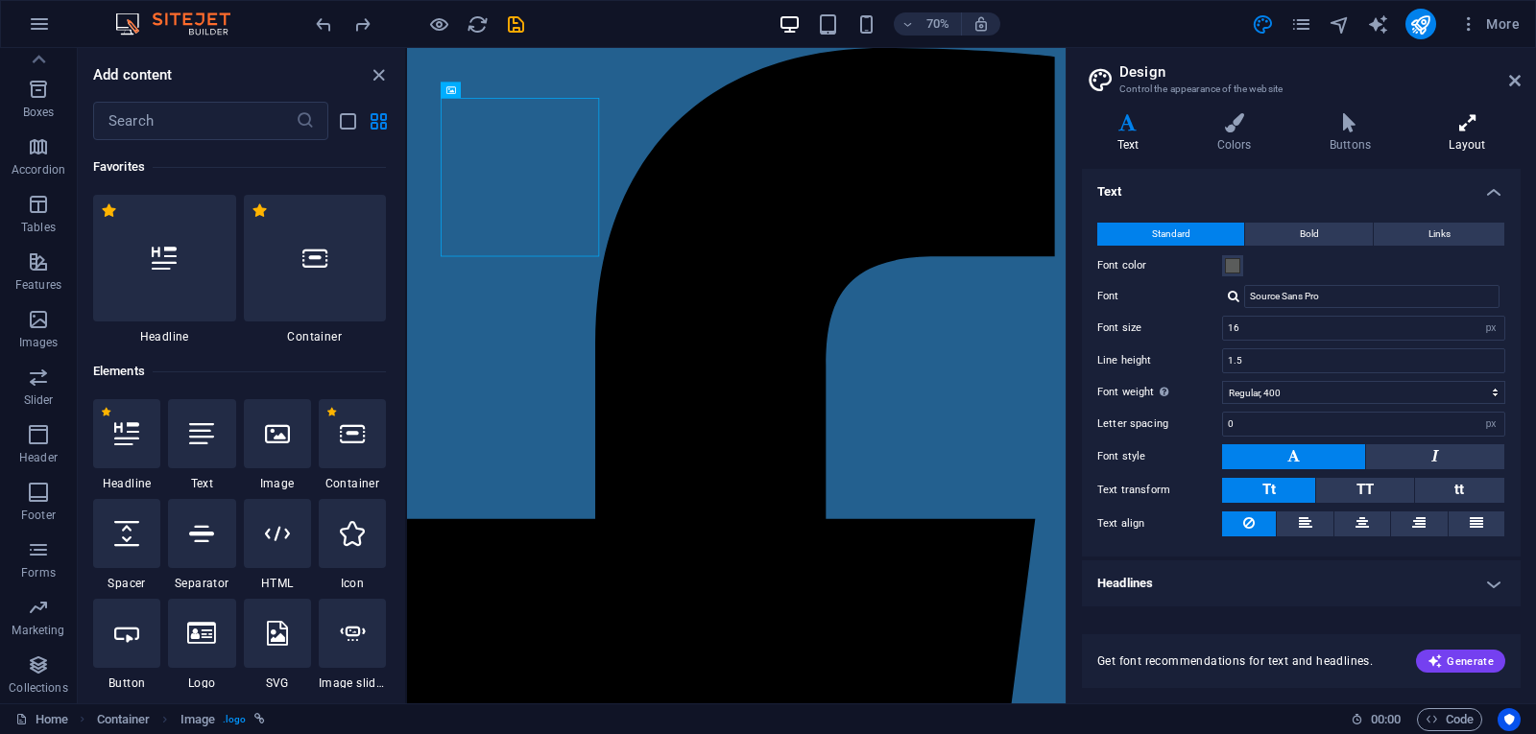
click at [1455, 118] on icon at bounding box center [1467, 122] width 107 height 19
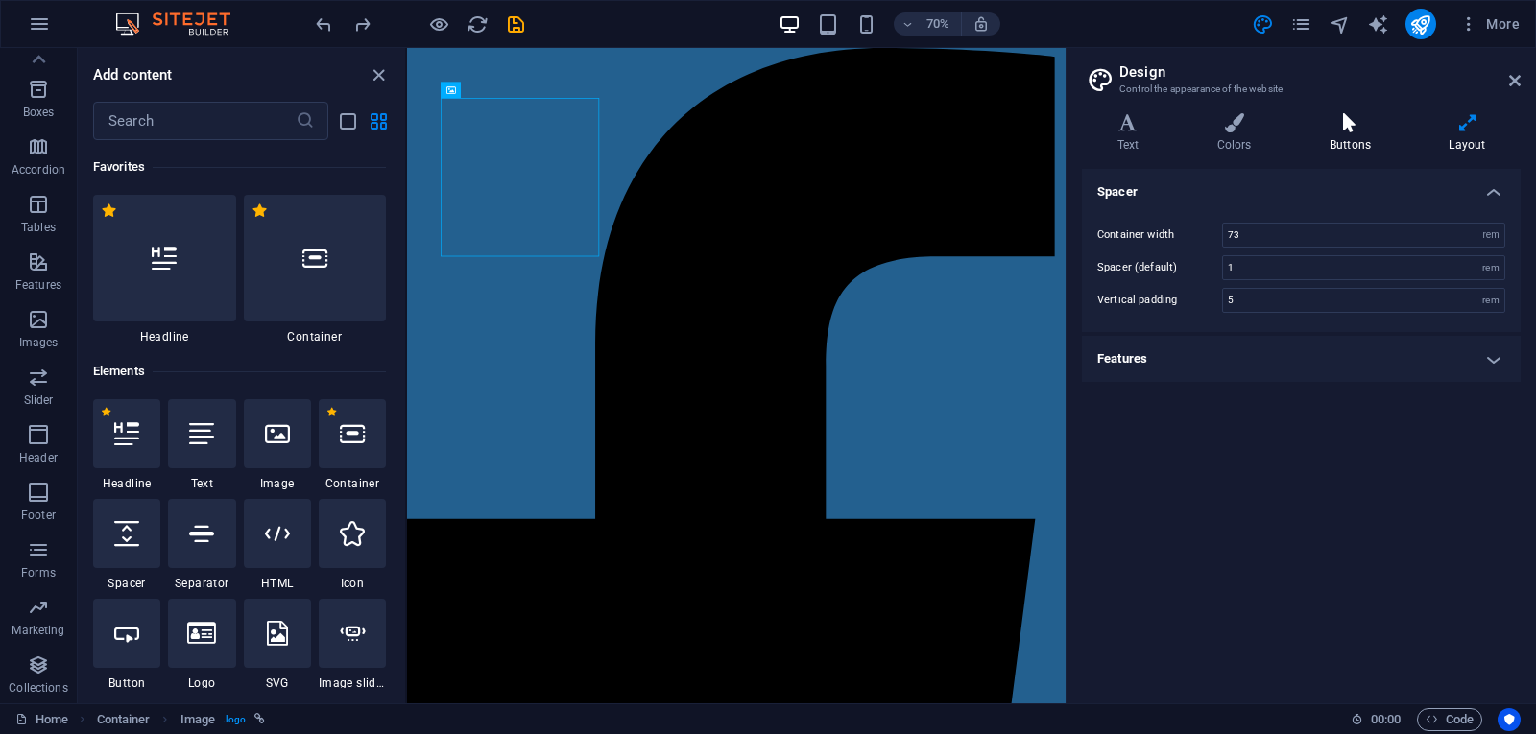
click at [1349, 130] on icon at bounding box center [1349, 122] width 111 height 19
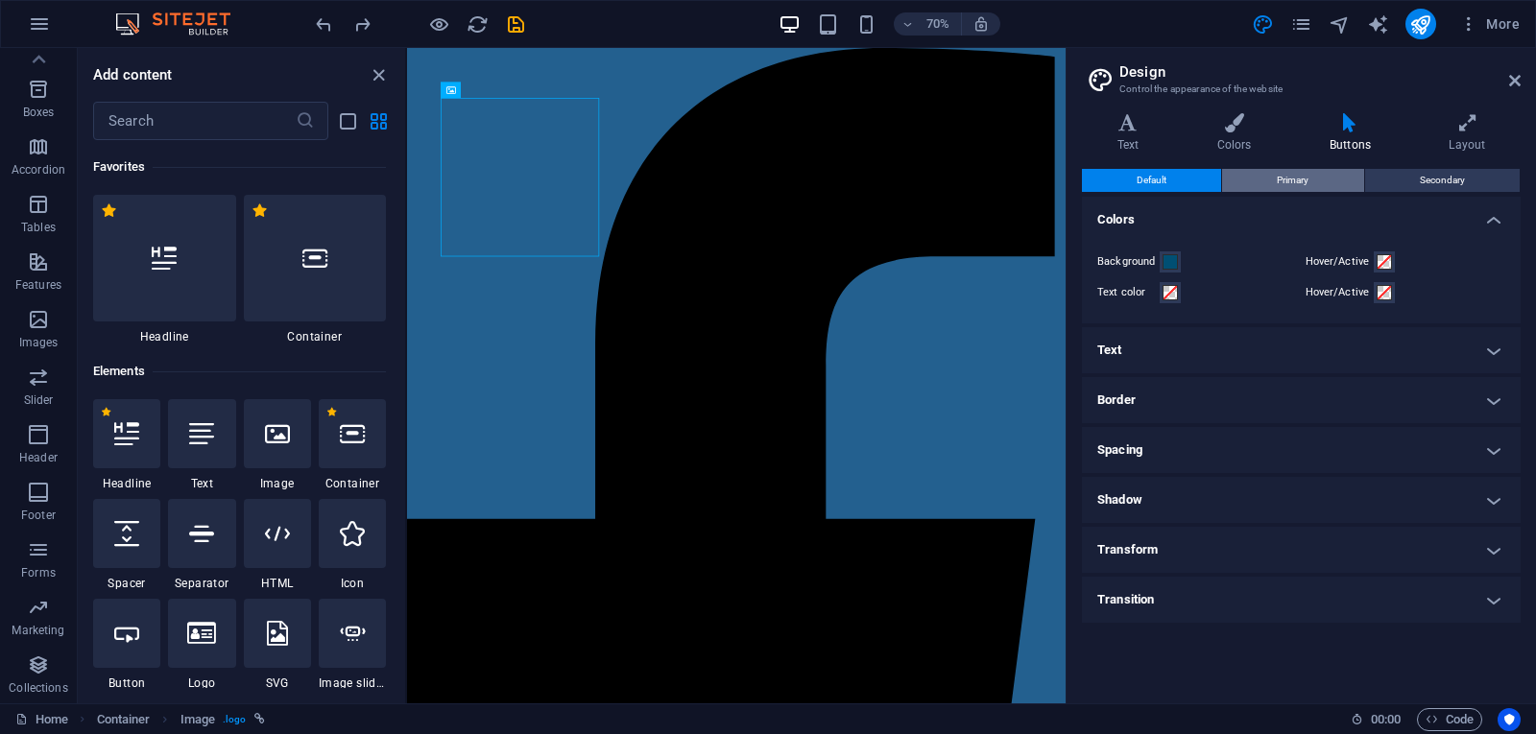
click at [1276, 170] on button "Primary" at bounding box center [1292, 180] width 141 height 23
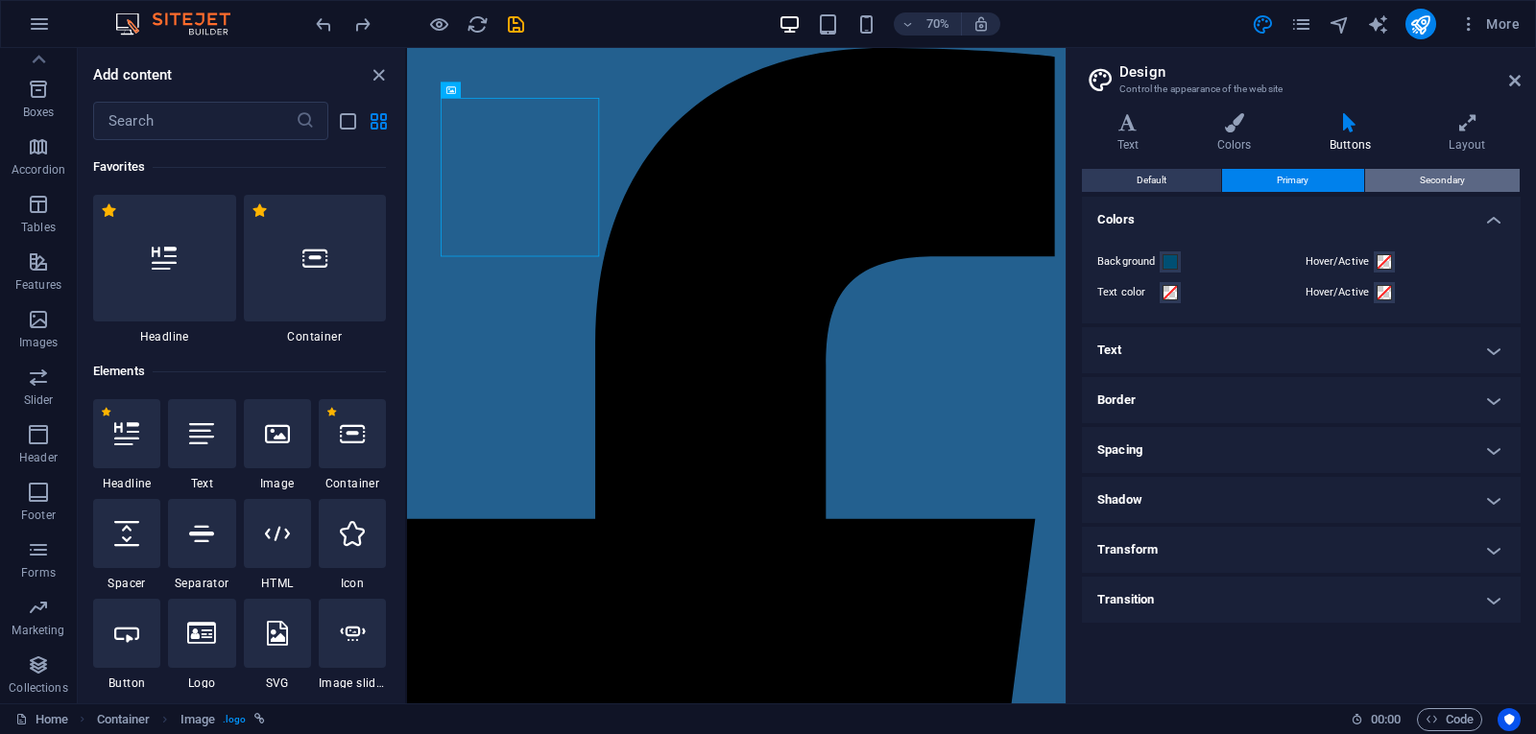
click at [1423, 172] on span "Secondary" at bounding box center [1442, 180] width 45 height 23
click at [1295, 25] on icon "pages" at bounding box center [1301, 24] width 22 height 22
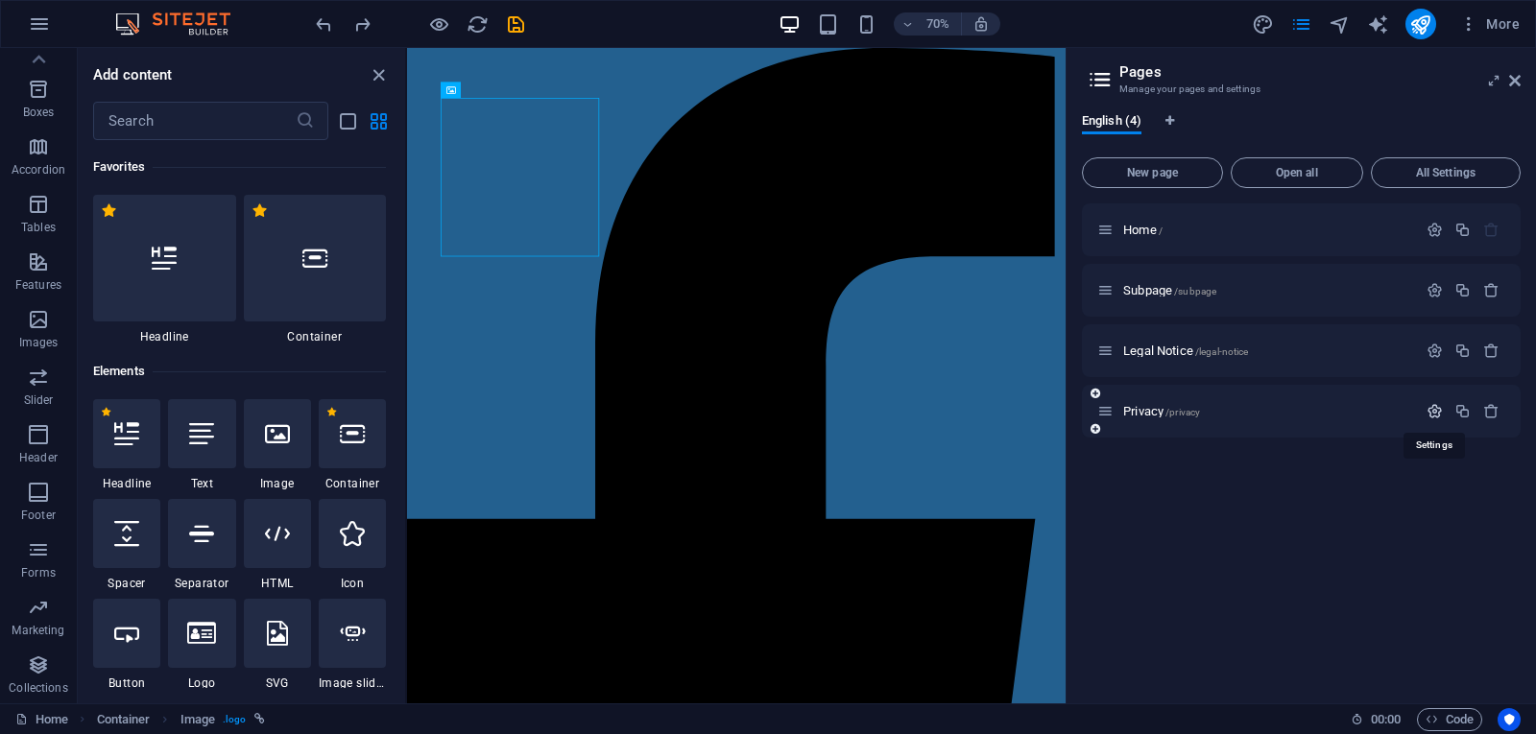
click at [1430, 411] on icon "button" at bounding box center [1434, 411] width 16 height 16
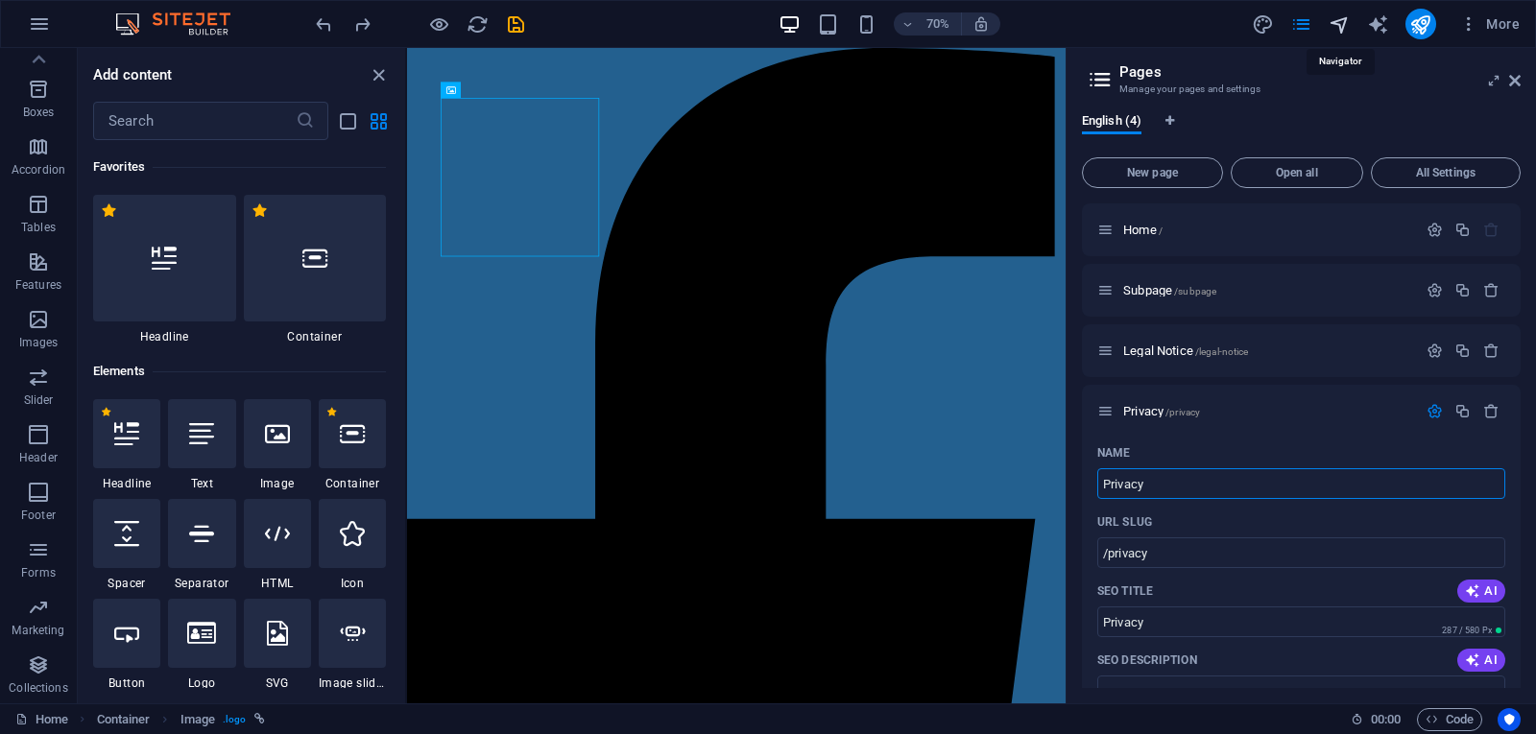
click at [1335, 18] on icon "navigator" at bounding box center [1339, 24] width 22 height 22
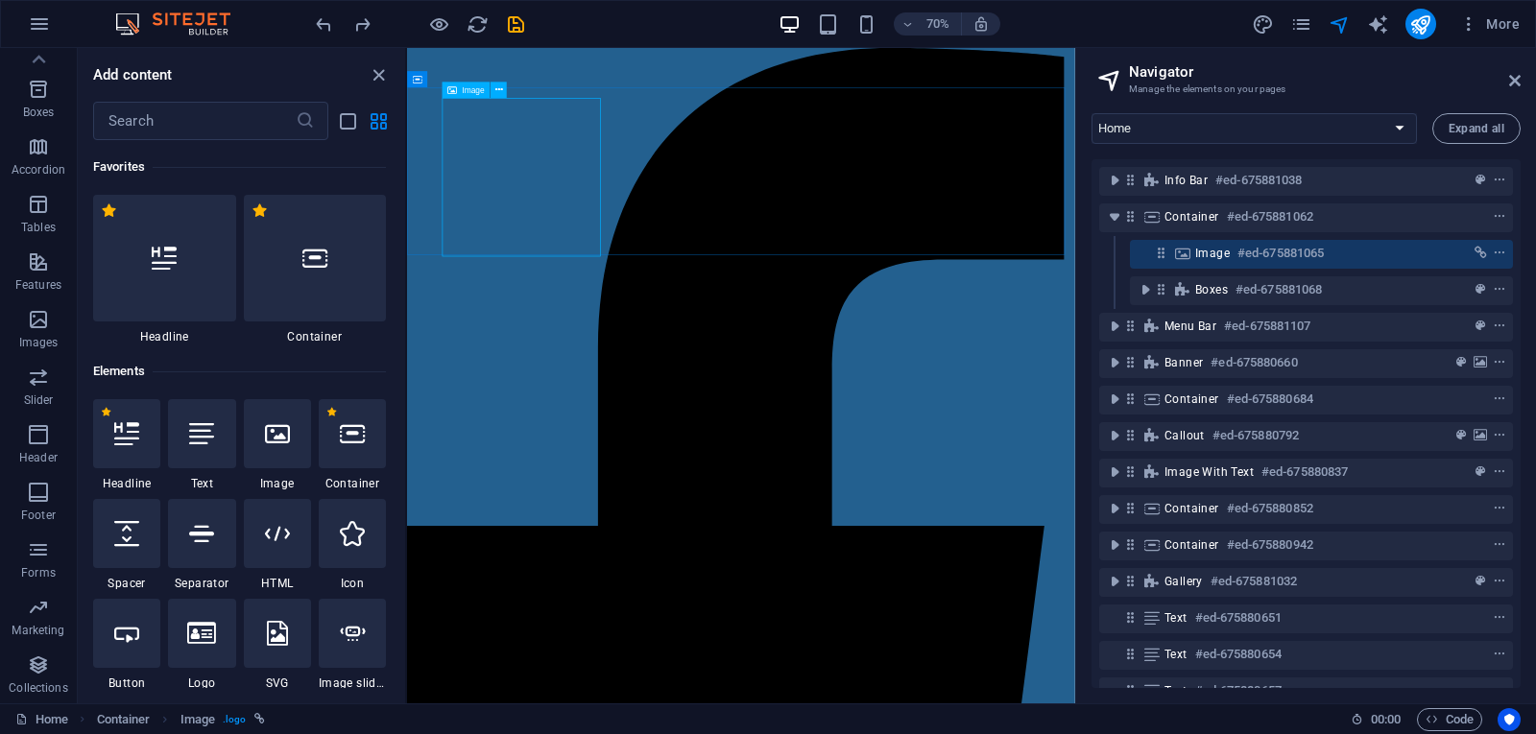
click at [1392, 256] on div "Image #ed-675881065" at bounding box center [1306, 253] width 222 height 23
select select "px"
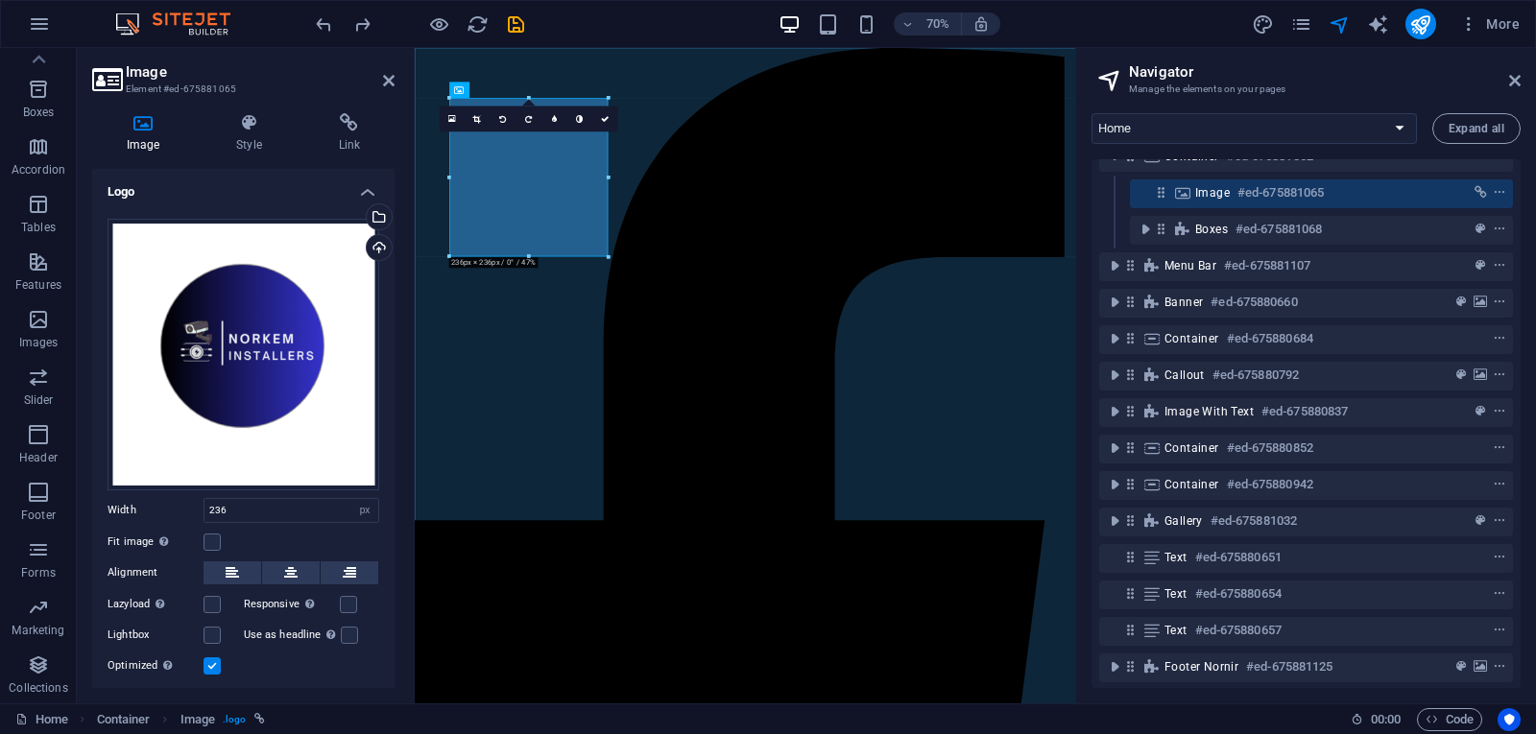
scroll to position [77, 0]
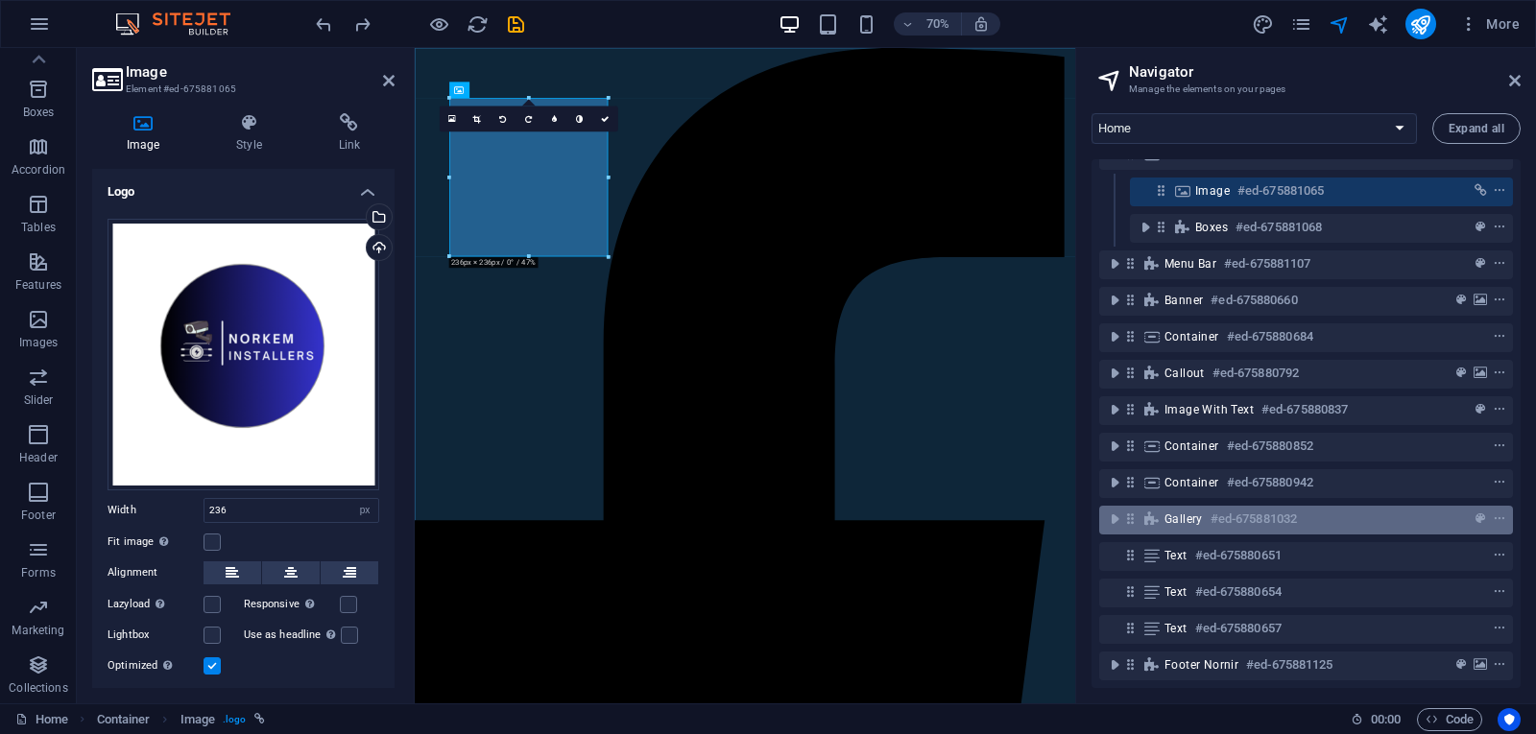
click at [1253, 508] on h6 "#ed-675881032" at bounding box center [1253, 519] width 86 height 23
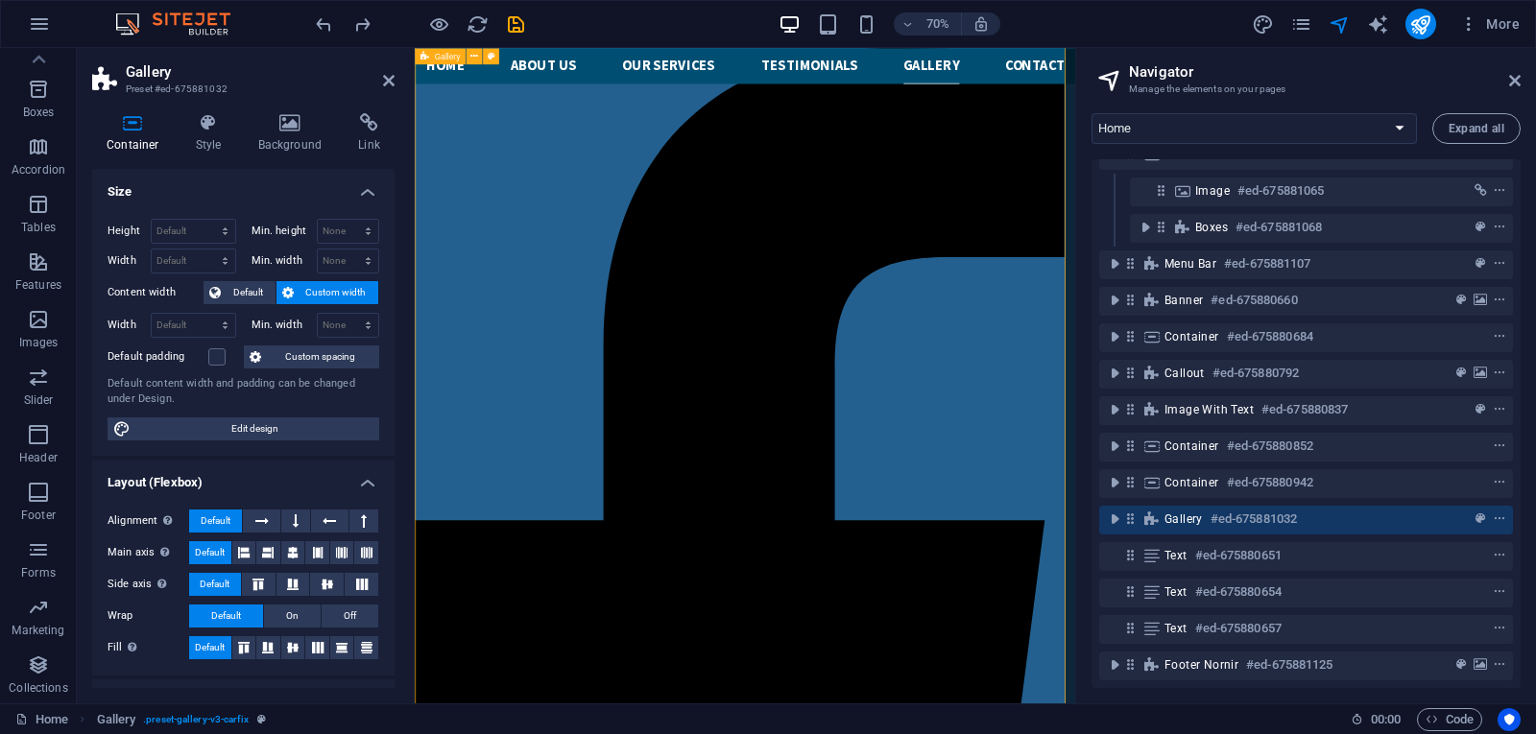
scroll to position [6324, 0]
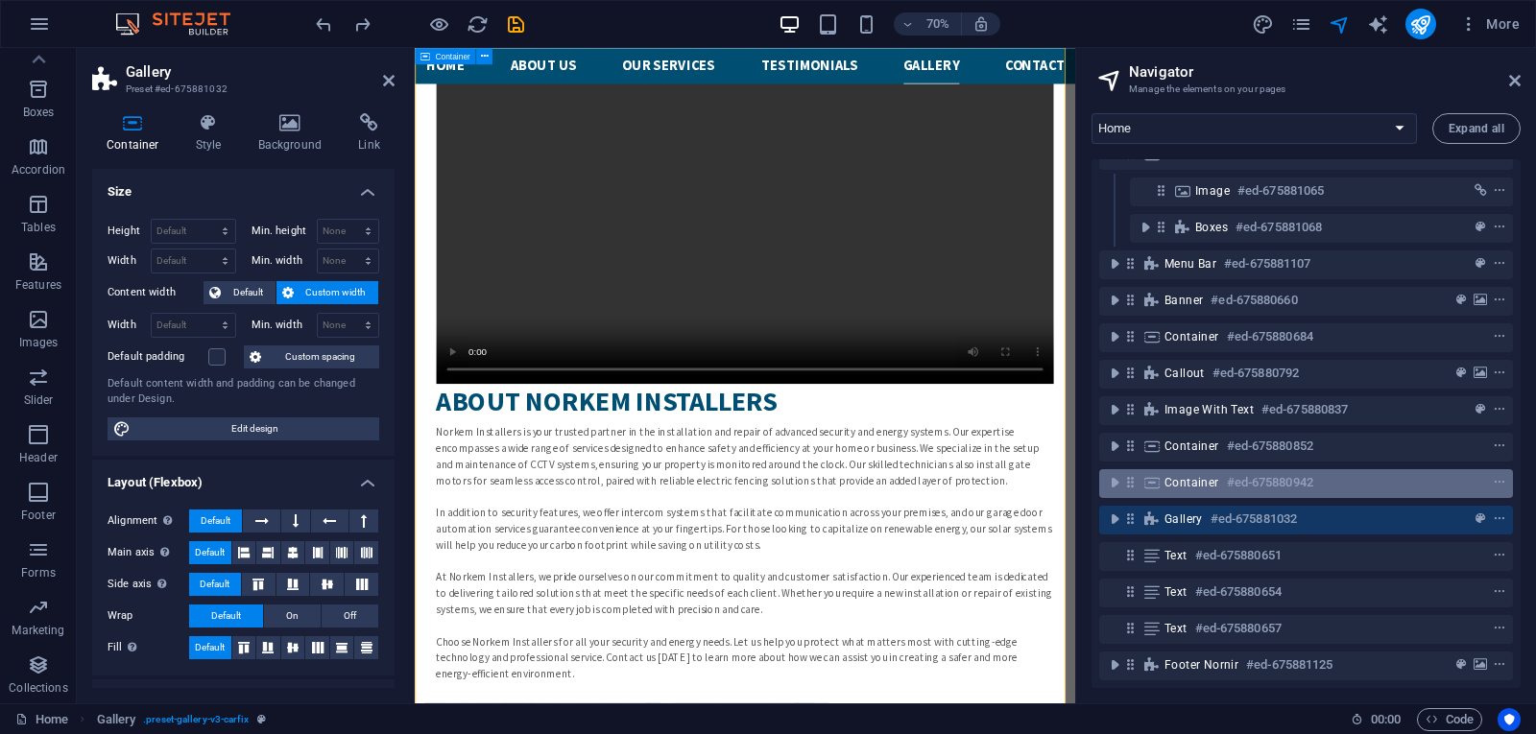
click at [1206, 475] on span "Container" at bounding box center [1191, 482] width 55 height 15
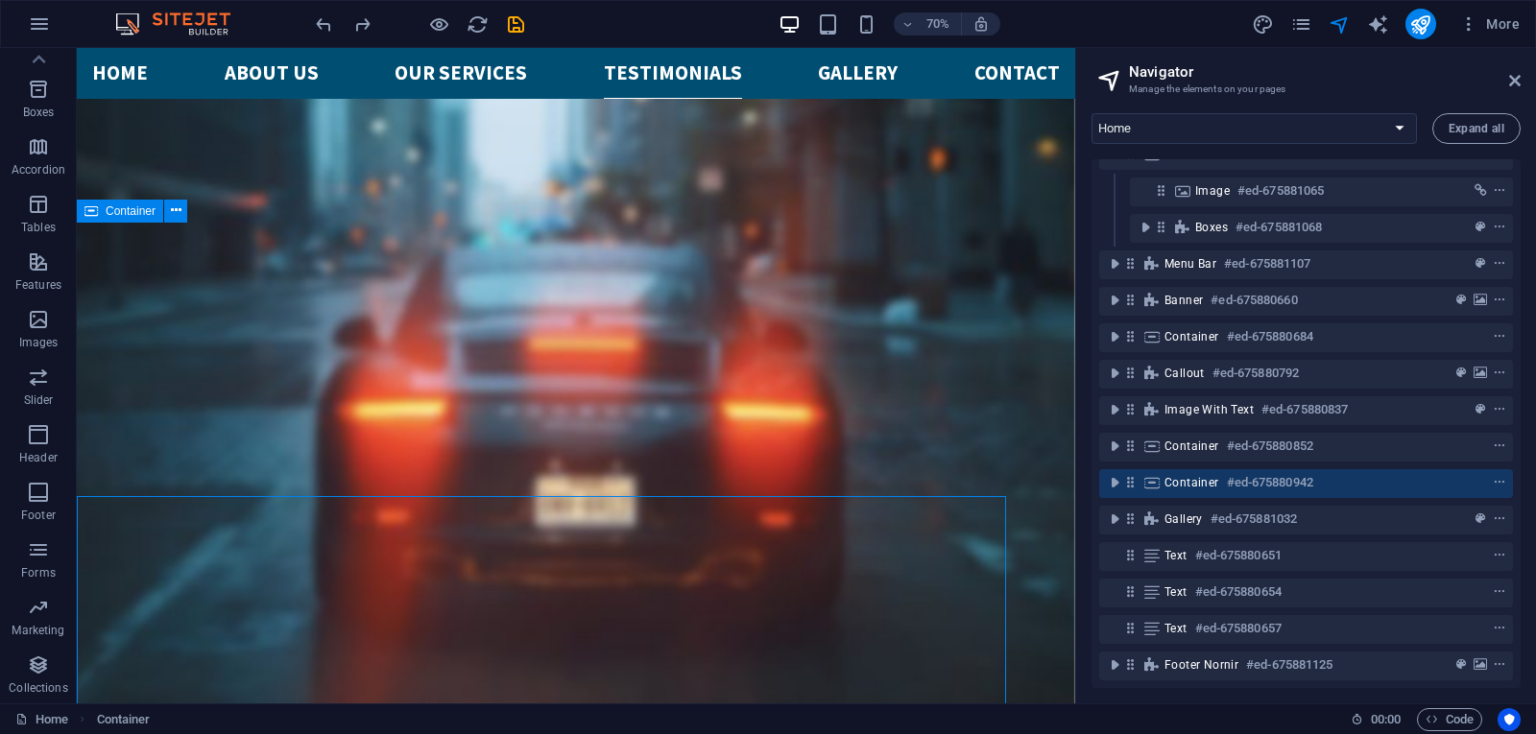
scroll to position [4966, 0]
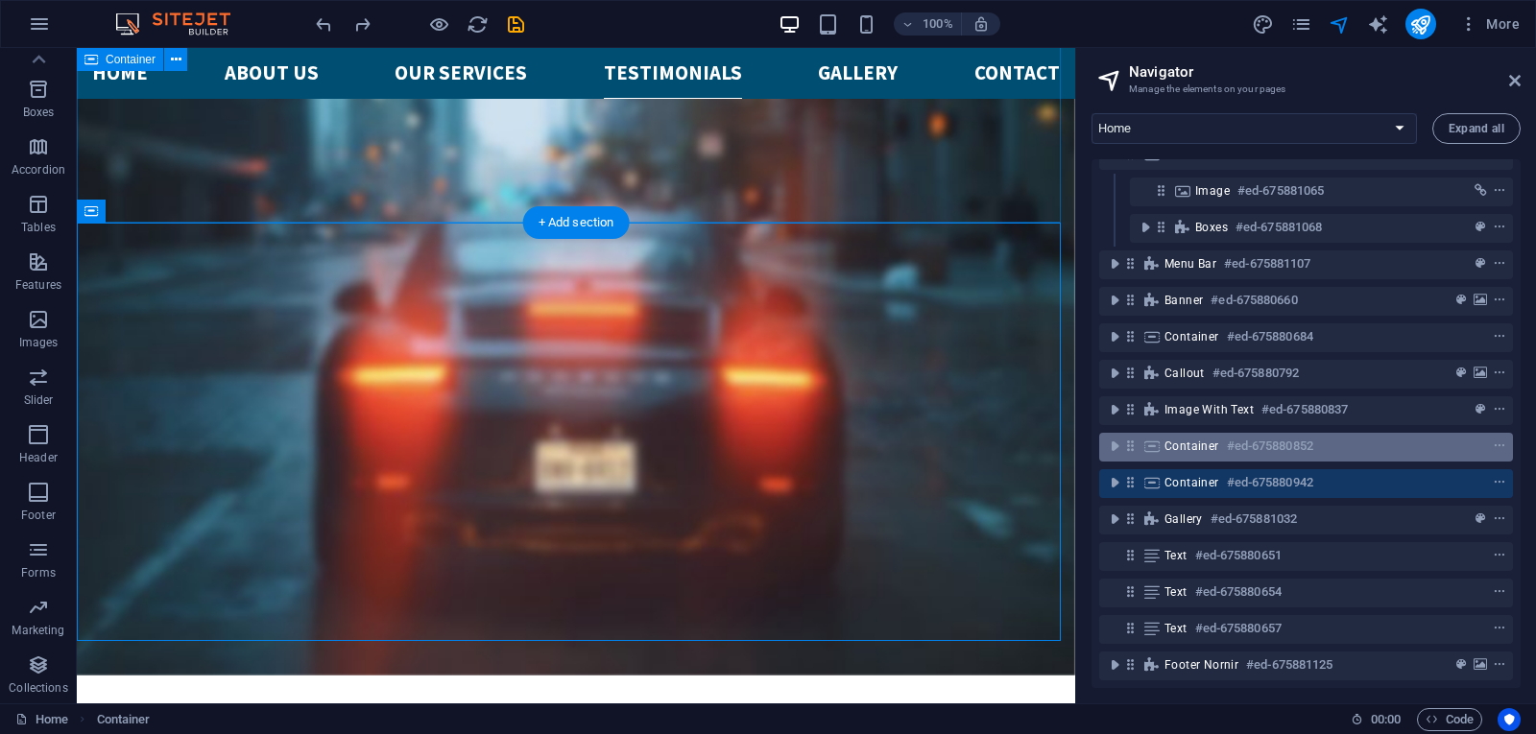
click at [1181, 435] on div "Container #ed-675880852" at bounding box center [1290, 446] width 252 height 23
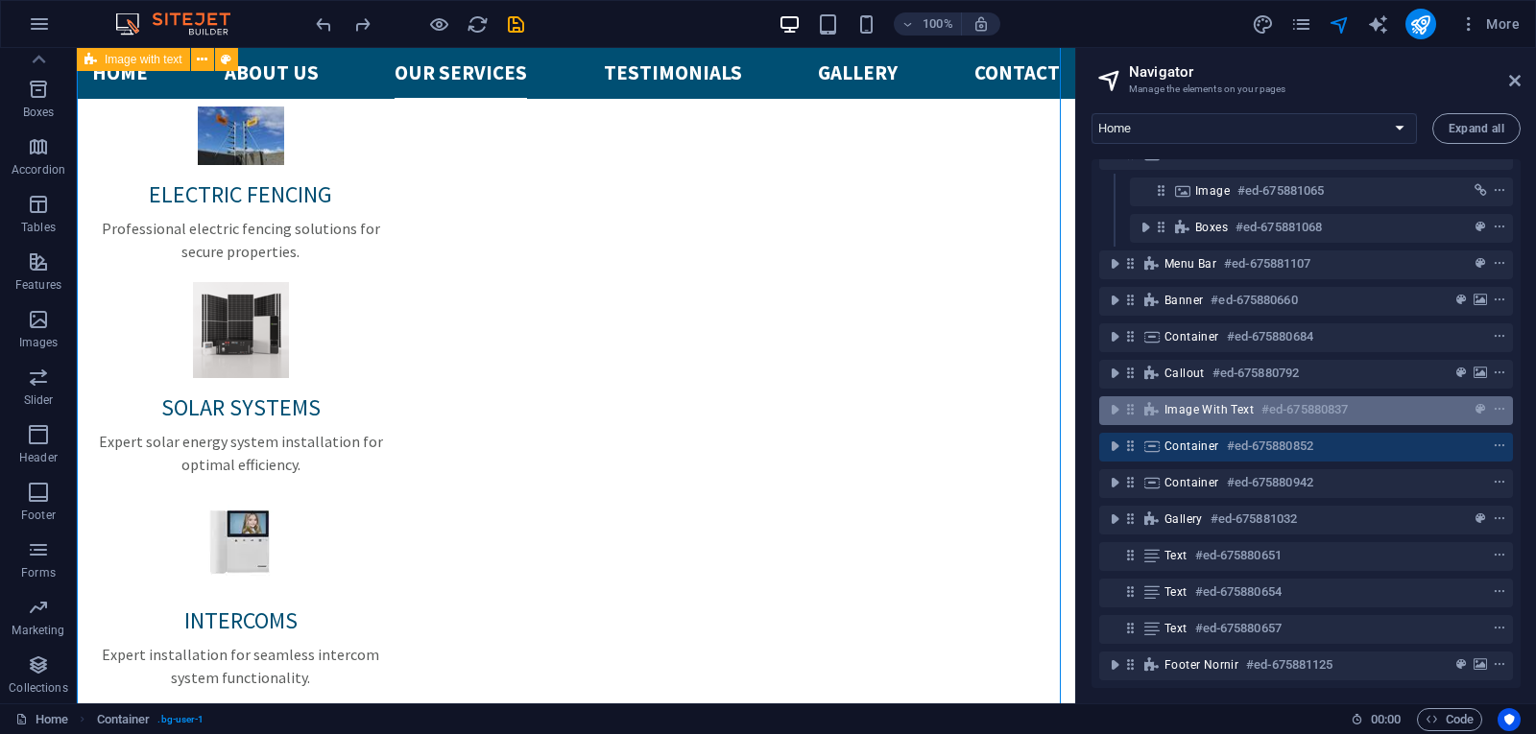
click at [1173, 402] on span "Image with text" at bounding box center [1208, 409] width 89 height 15
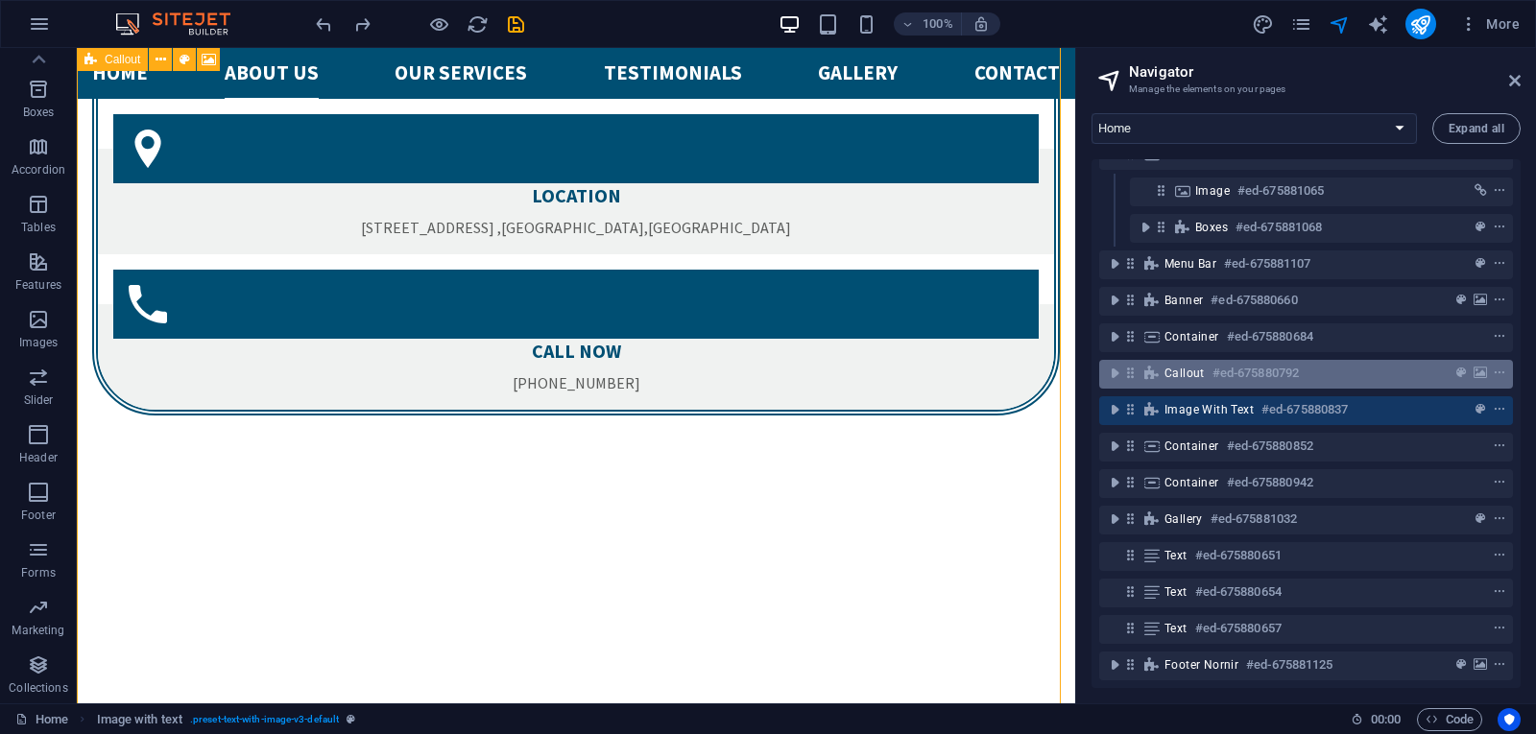
click at [1171, 366] on span "Callout" at bounding box center [1184, 373] width 40 height 15
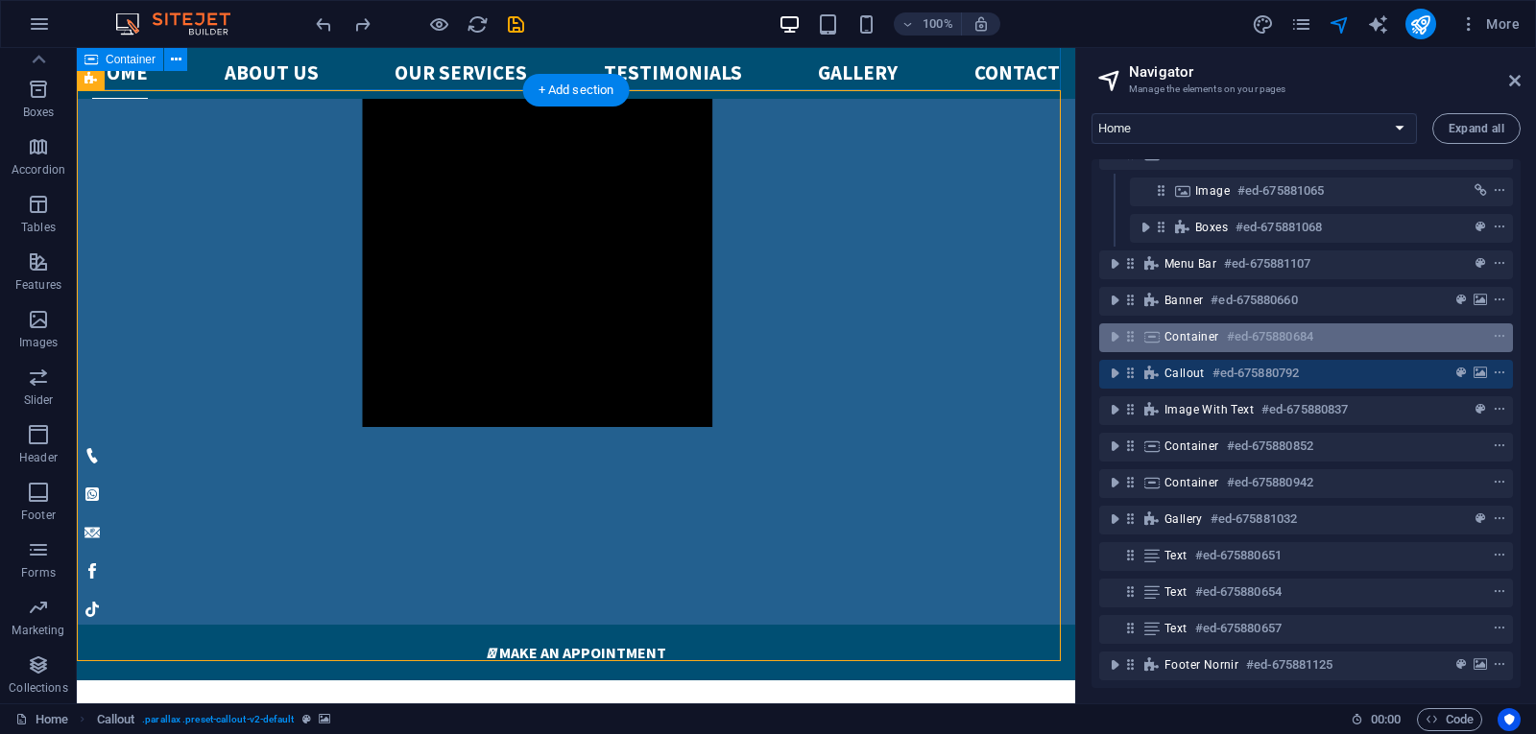
click at [1175, 325] on div "Container #ed-675880684" at bounding box center [1290, 336] width 252 height 23
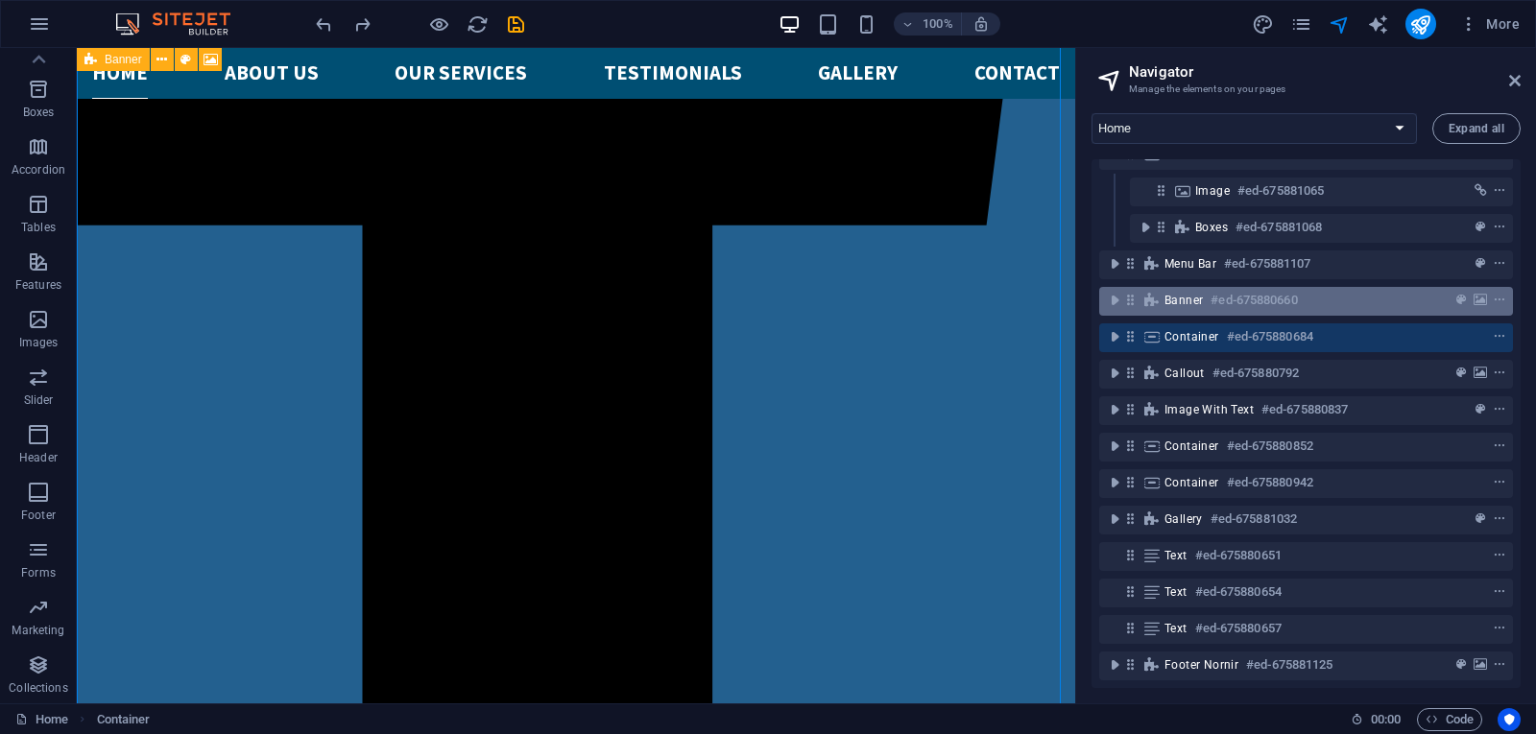
click at [1168, 293] on span "Banner" at bounding box center [1183, 300] width 38 height 15
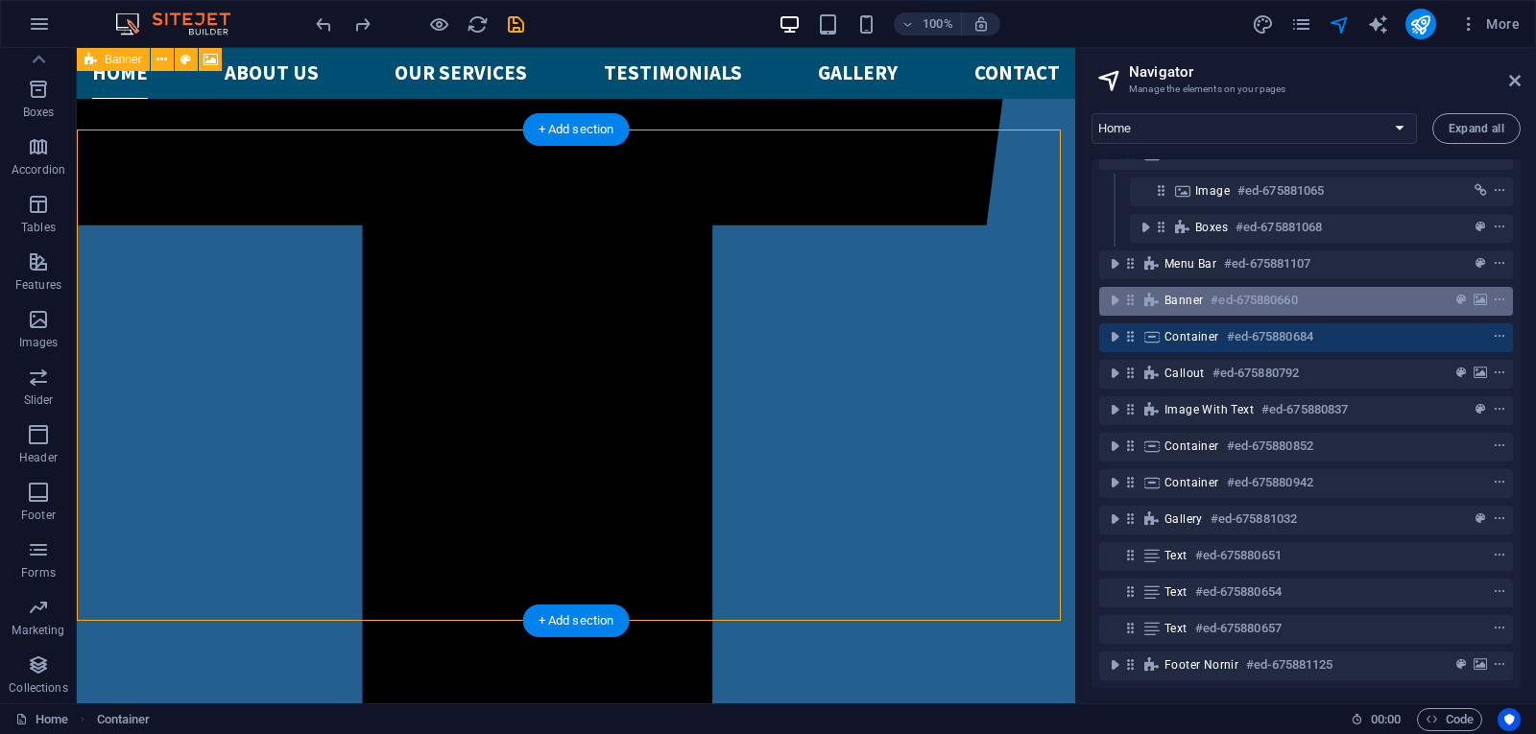
scroll to position [265, 0]
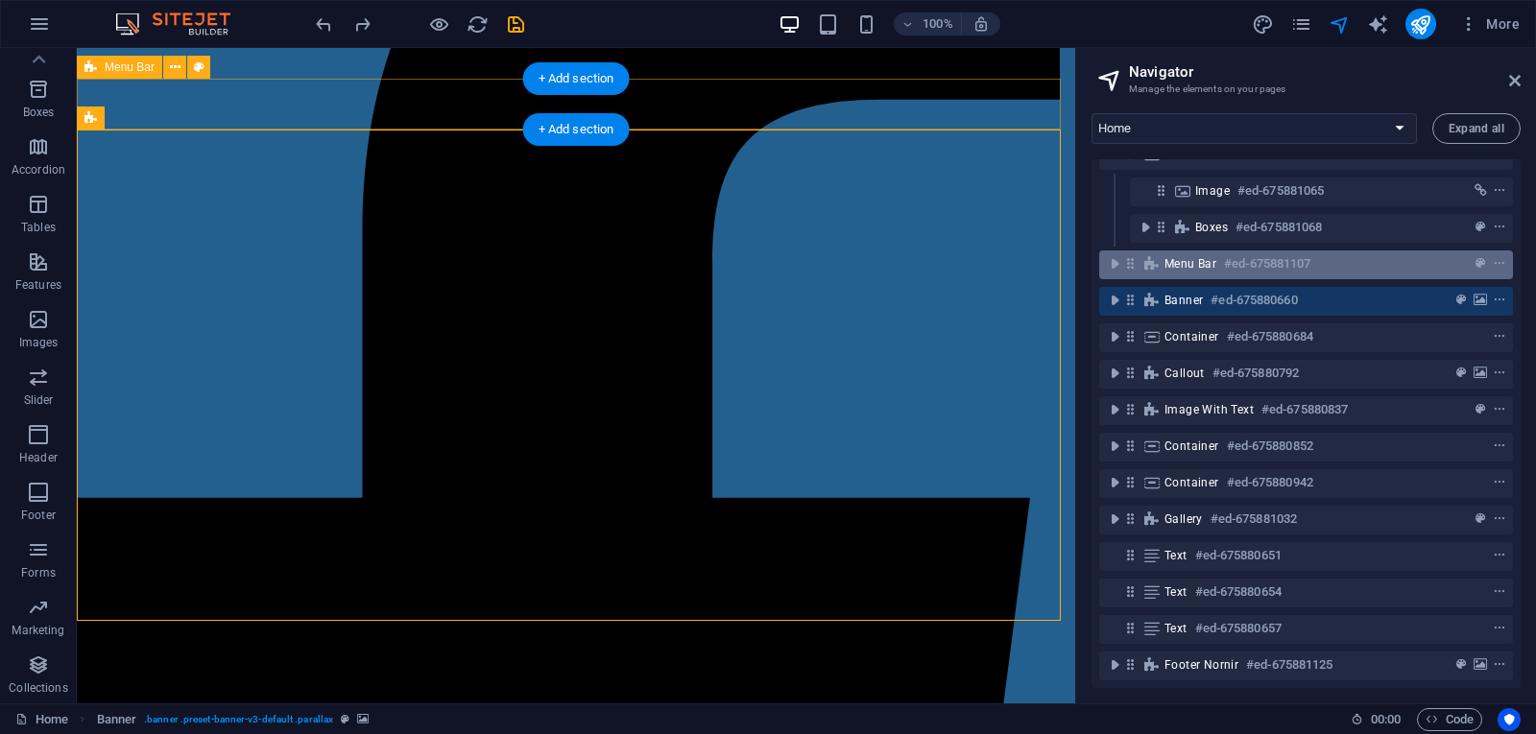
click at [1186, 256] on span "Menu Bar" at bounding box center [1190, 263] width 52 height 15
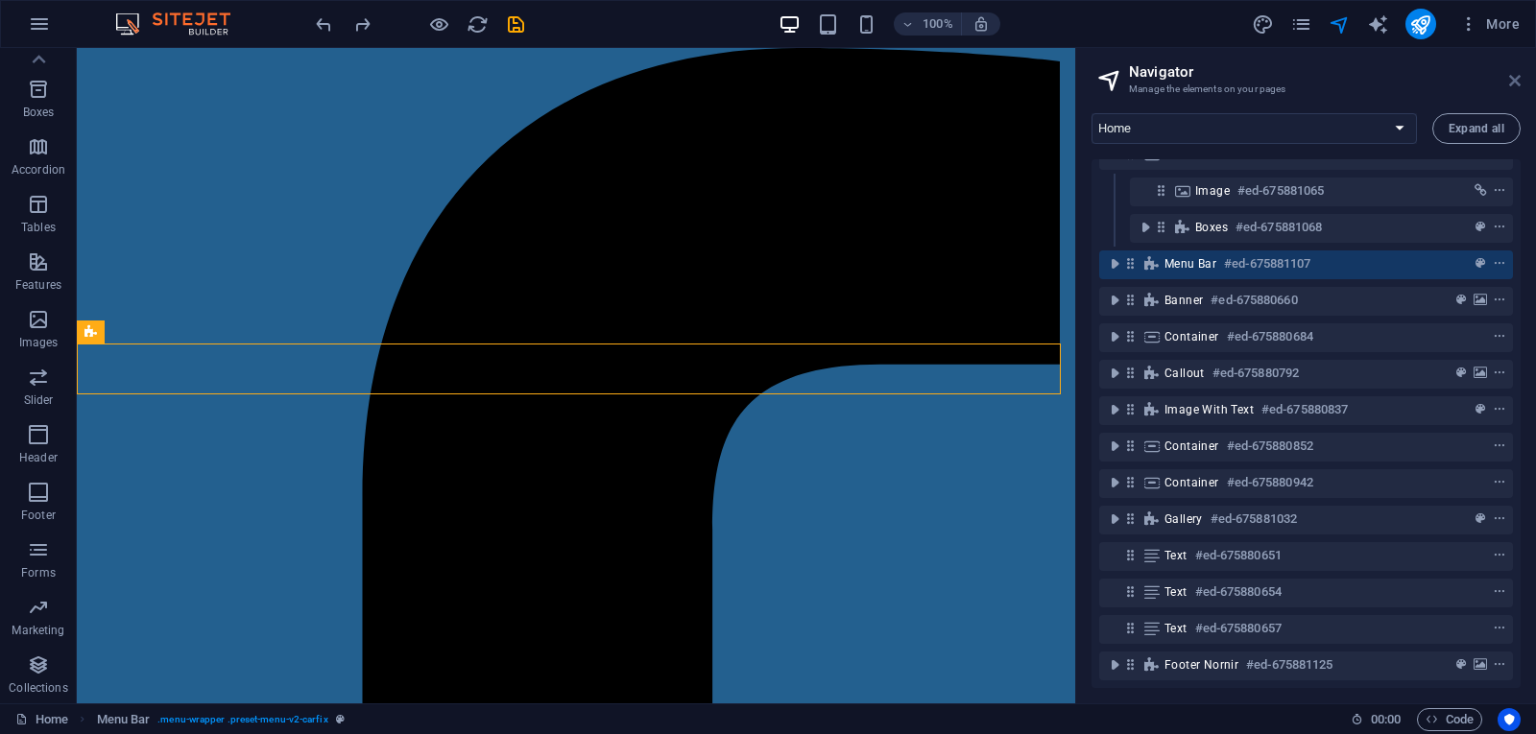
click at [1512, 81] on icon at bounding box center [1515, 80] width 12 height 15
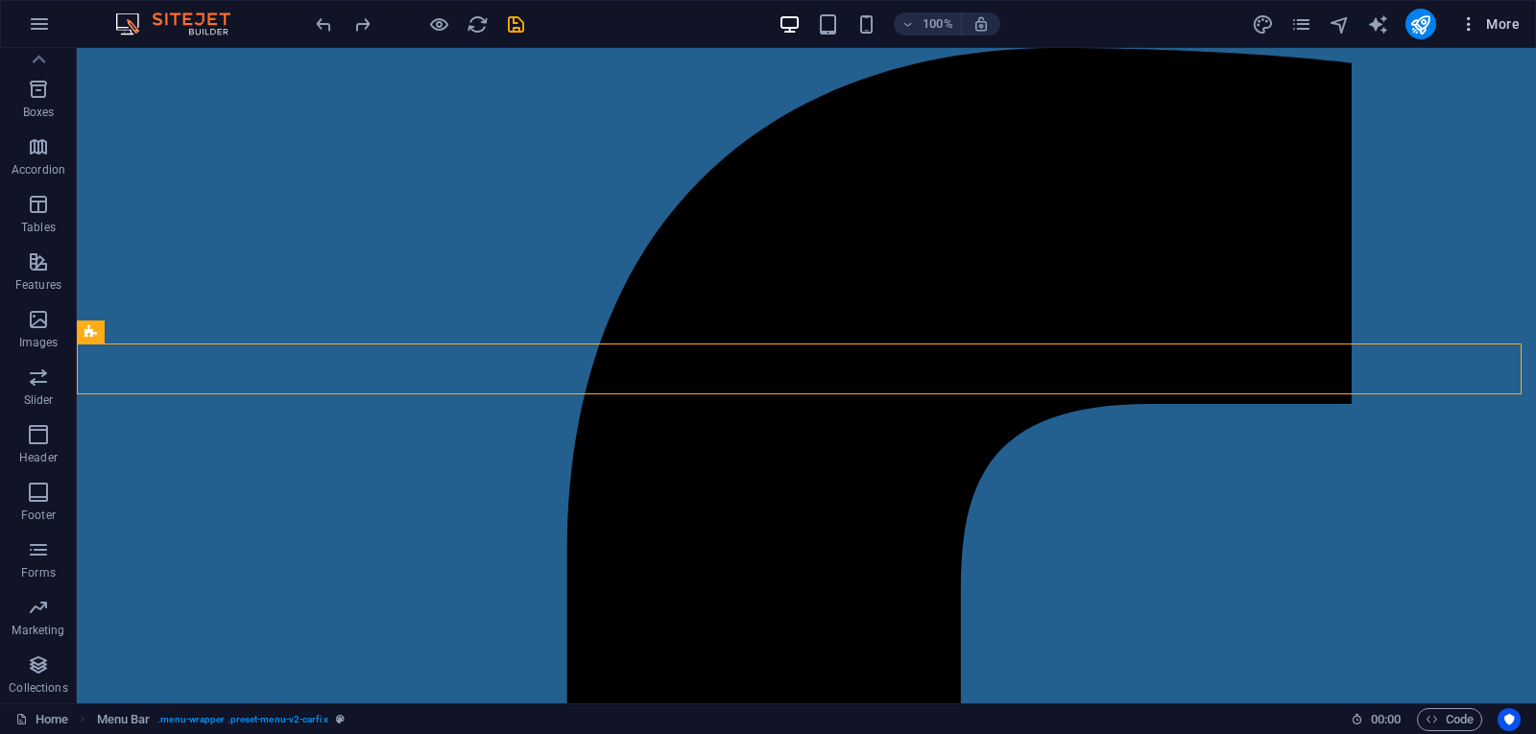
click at [1492, 25] on span "More" at bounding box center [1489, 23] width 60 height 19
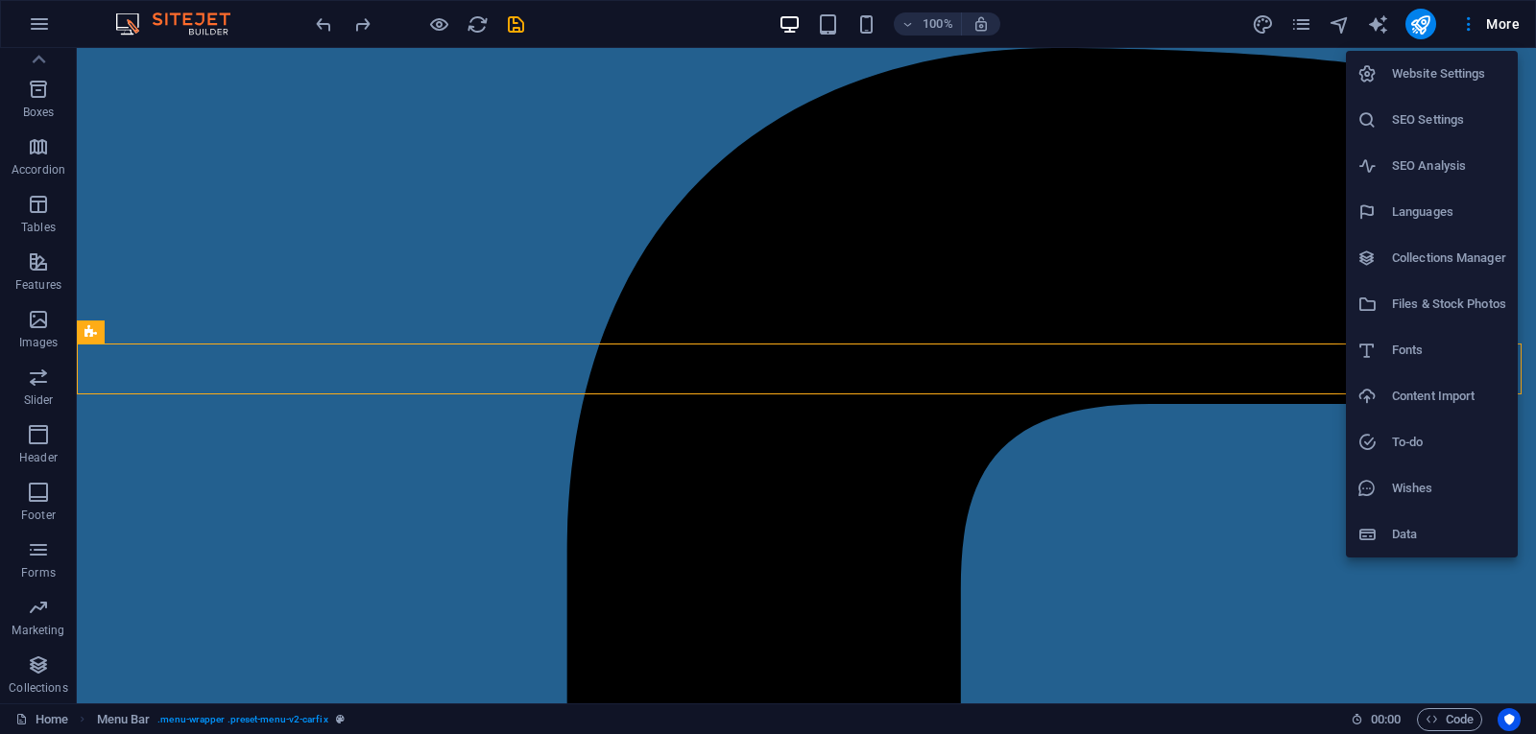
click at [1441, 69] on h6 "Website Settings" at bounding box center [1449, 73] width 114 height 23
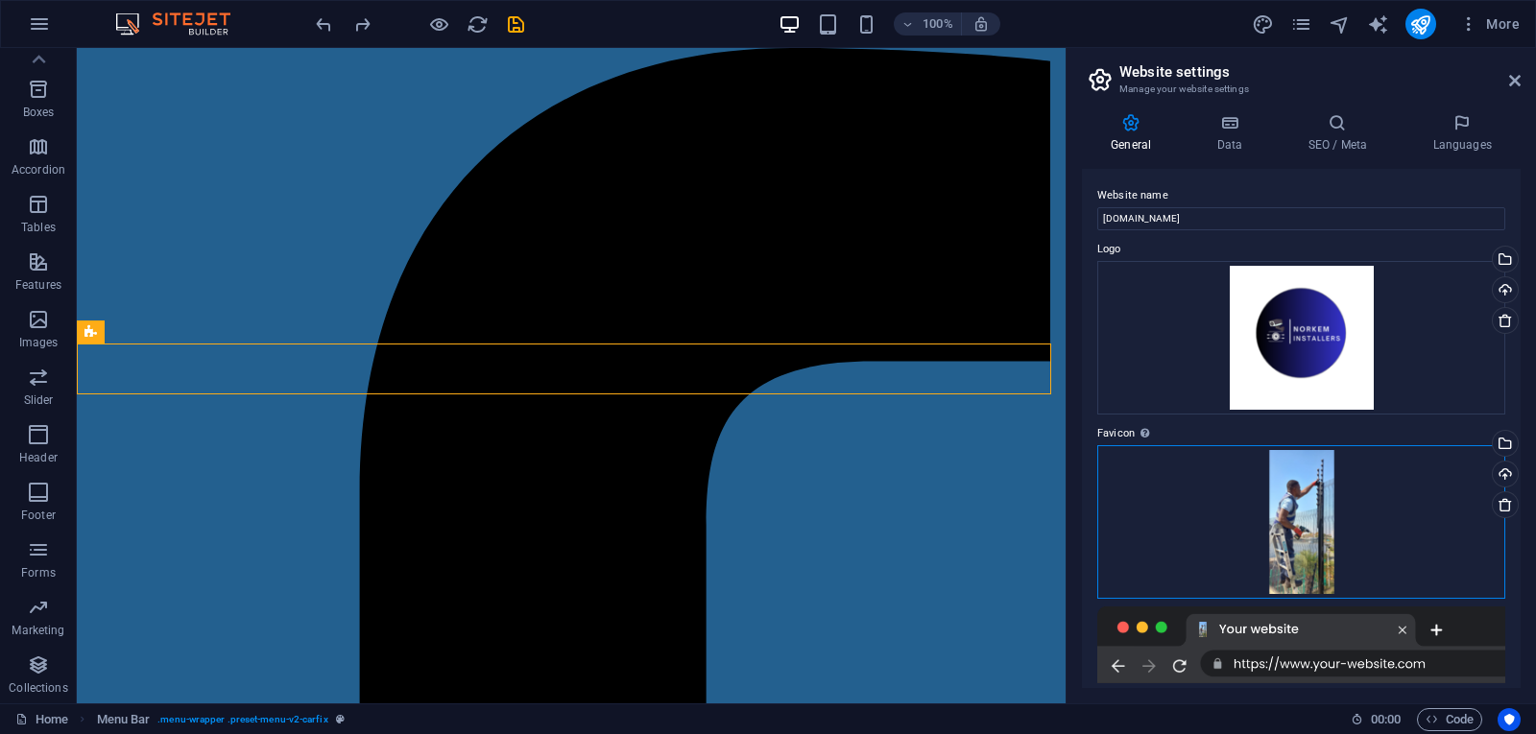
click at [1321, 526] on div "Drag files here, click to choose files or select files from Files or our free s…" at bounding box center [1301, 522] width 408 height 154
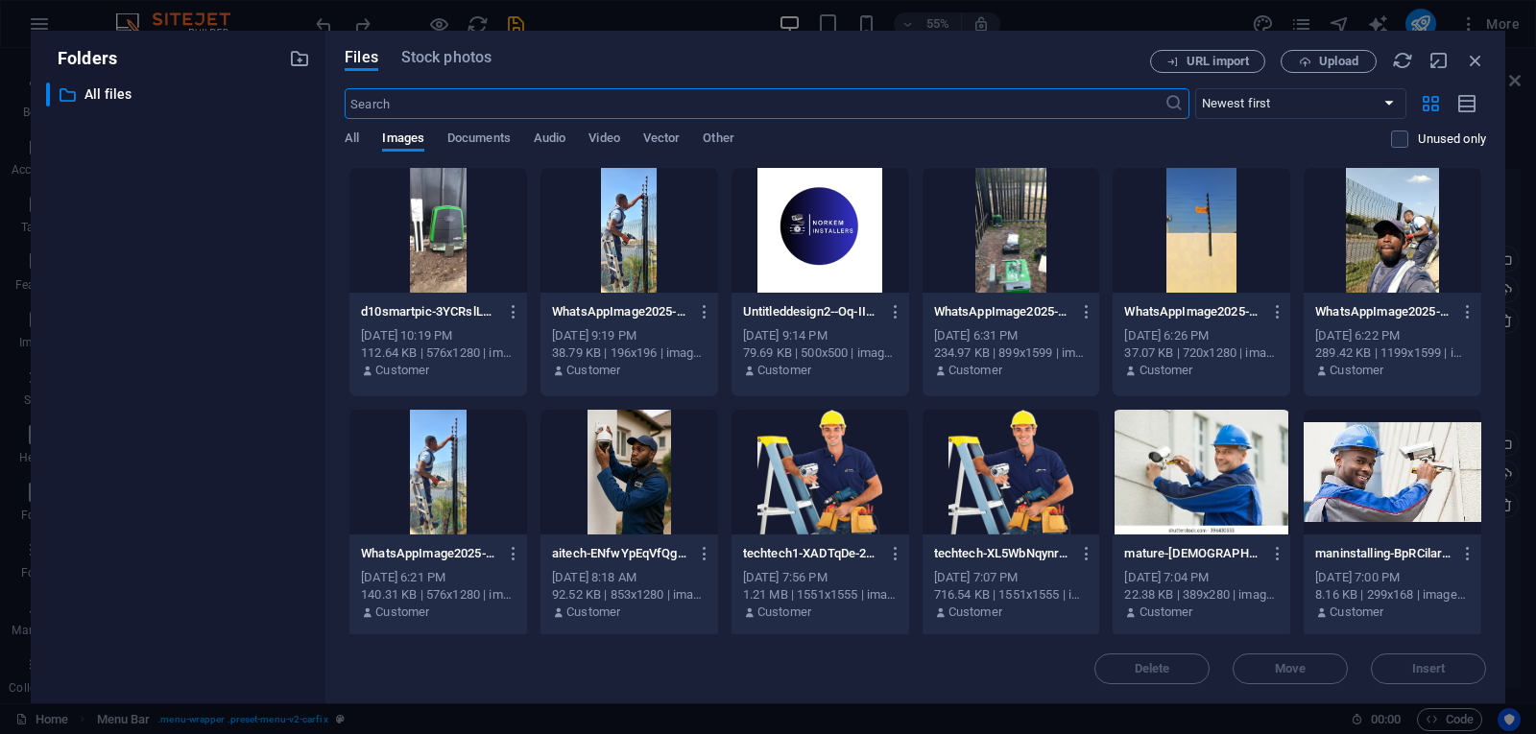
click at [839, 229] on div at bounding box center [820, 230] width 178 height 125
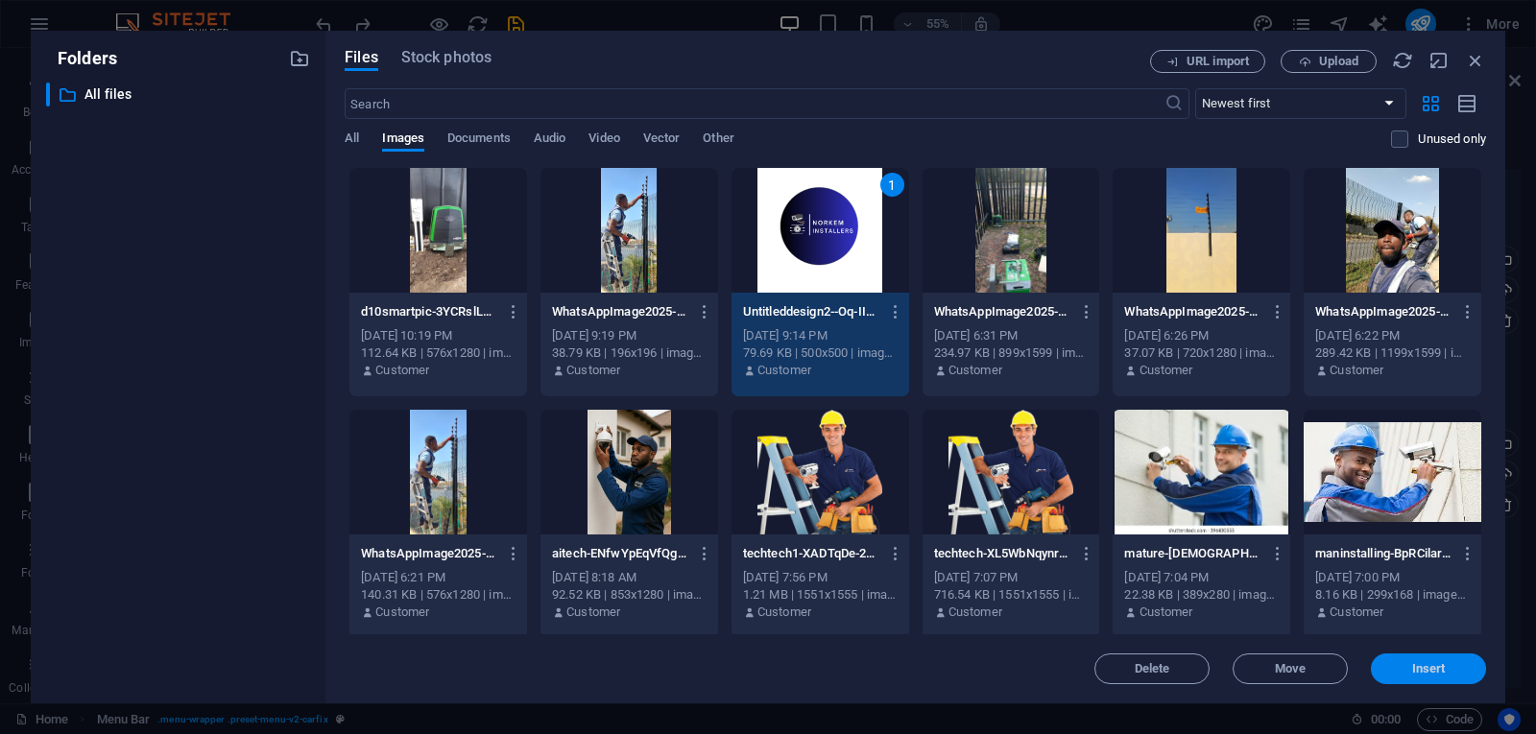
click at [1421, 663] on span "Insert" at bounding box center [1429, 669] width 34 height 12
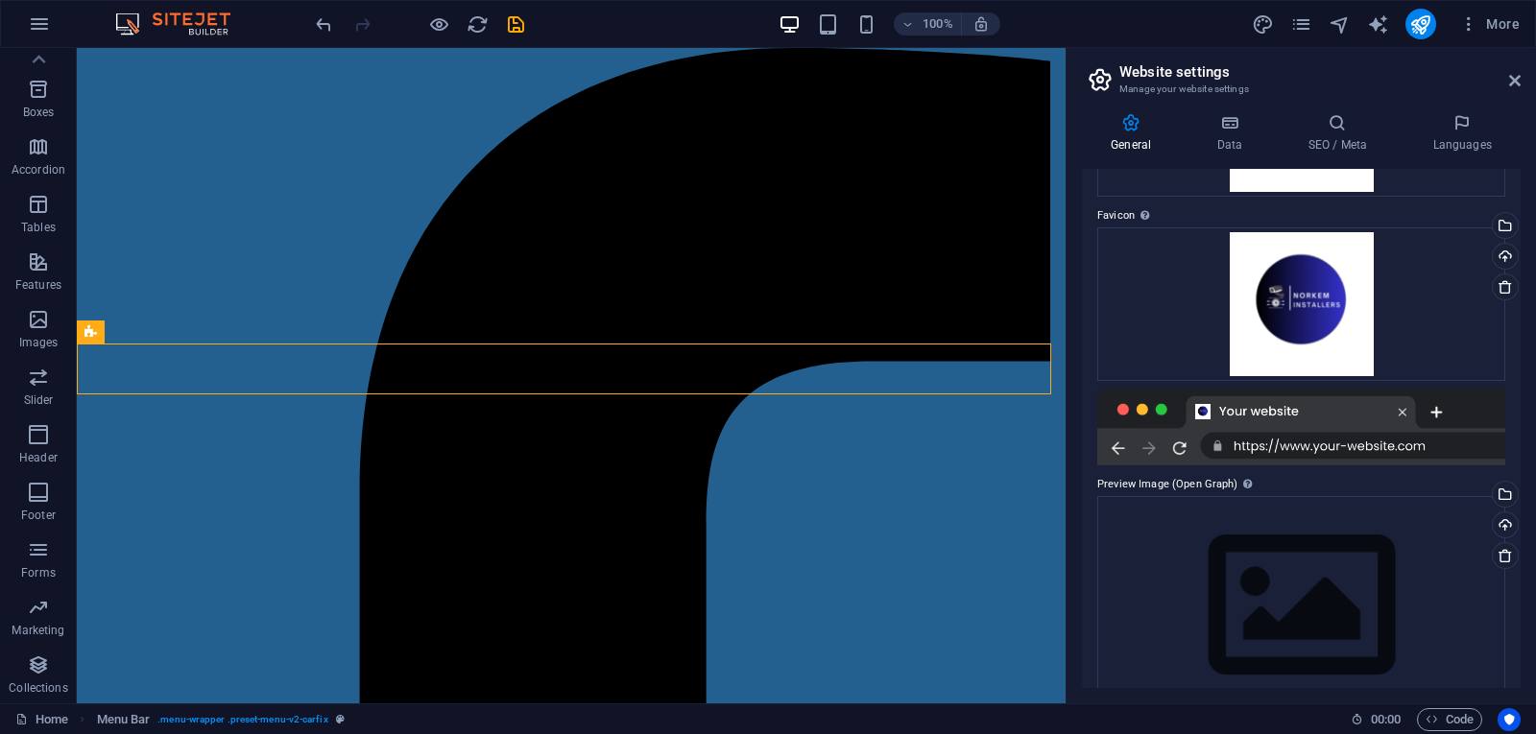
scroll to position [220, 0]
drag, startPoint x: 1521, startPoint y: 629, endPoint x: 1520, endPoint y: 687, distance: 58.6
click at [1520, 687] on div "General Data SEO / Meta Languages Website name norkeminstallers.co.za Logo Drag…" at bounding box center [1300, 401] width 469 height 606
click at [1341, 626] on div "Drag files here, click to choose files or select files from Files or our free s…" at bounding box center [1301, 604] width 408 height 220
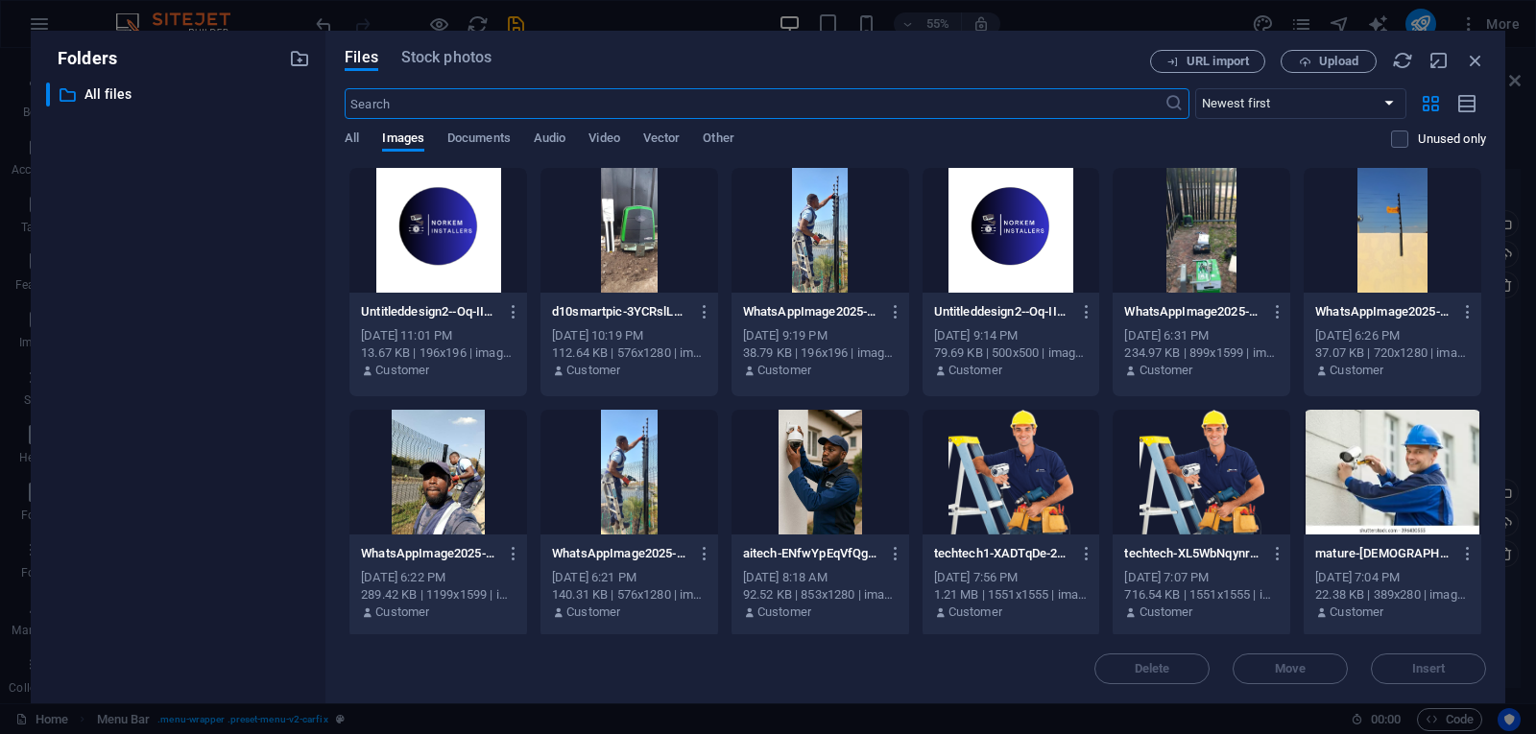
click at [996, 241] on div at bounding box center [1011, 230] width 178 height 125
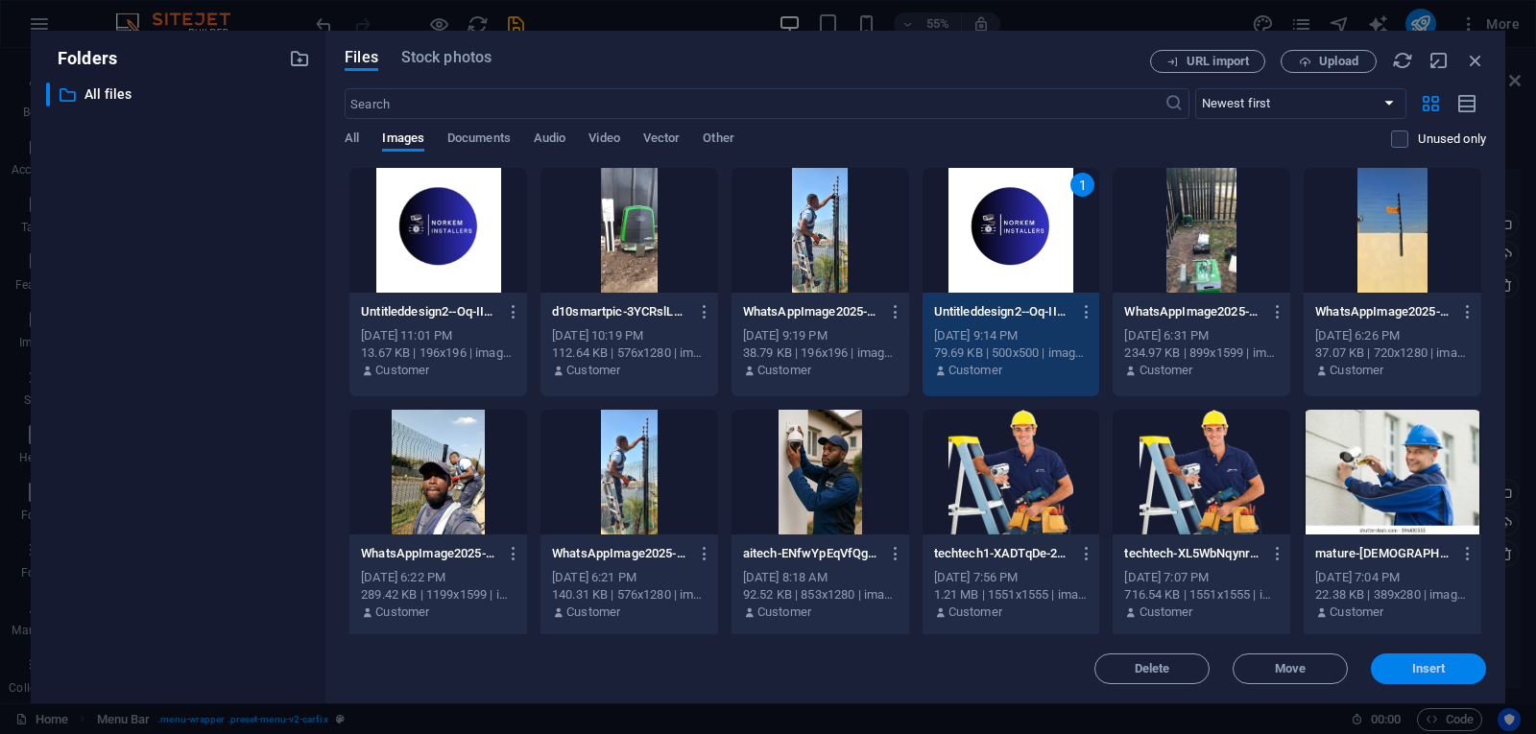
click at [1400, 665] on span "Insert" at bounding box center [1428, 669] width 100 height 12
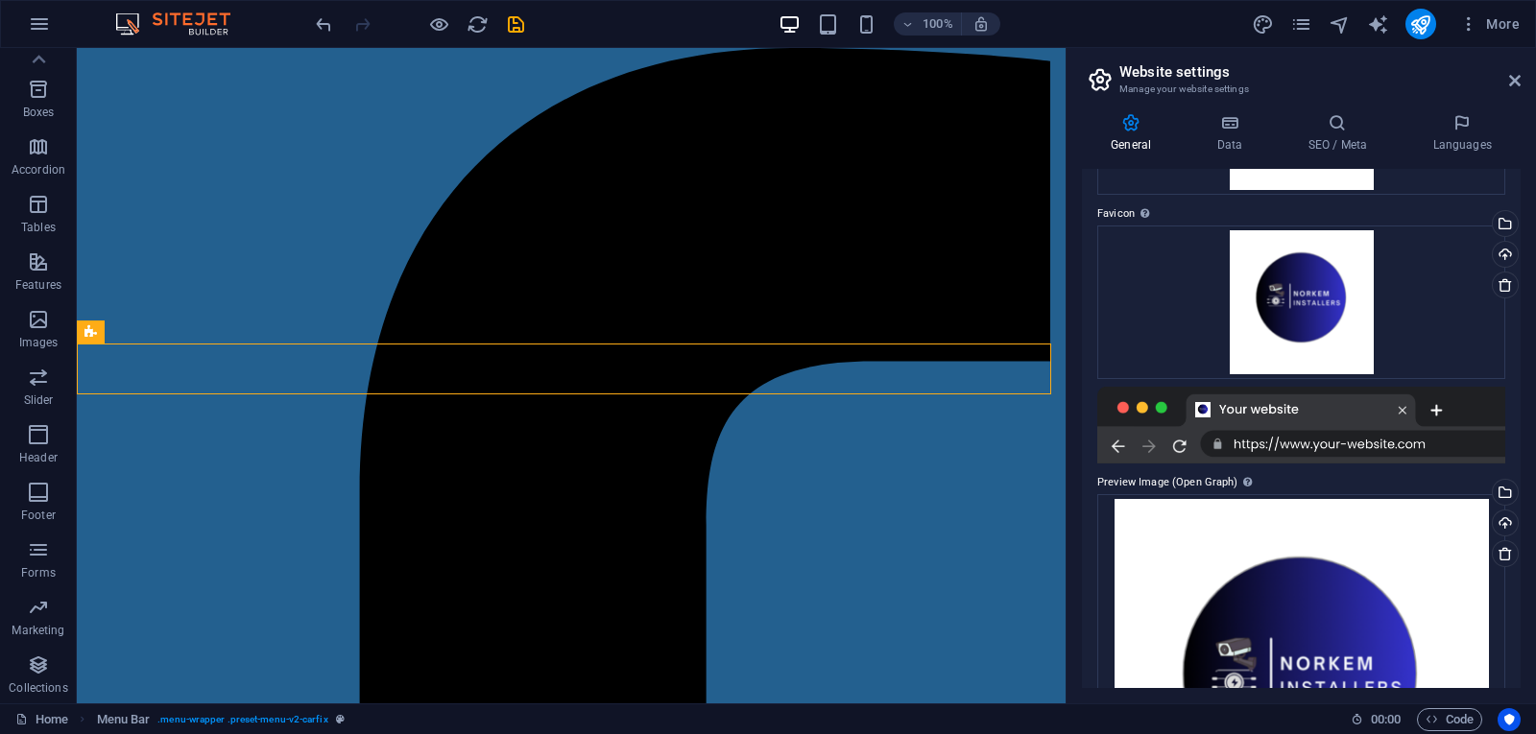
drag, startPoint x: 1520, startPoint y: 518, endPoint x: 1521, endPoint y: 552, distance: 33.6
click at [1521, 552] on div "General Data SEO / Meta Languages Website name norkeminstallers.co.za Logo Drag…" at bounding box center [1300, 401] width 469 height 606
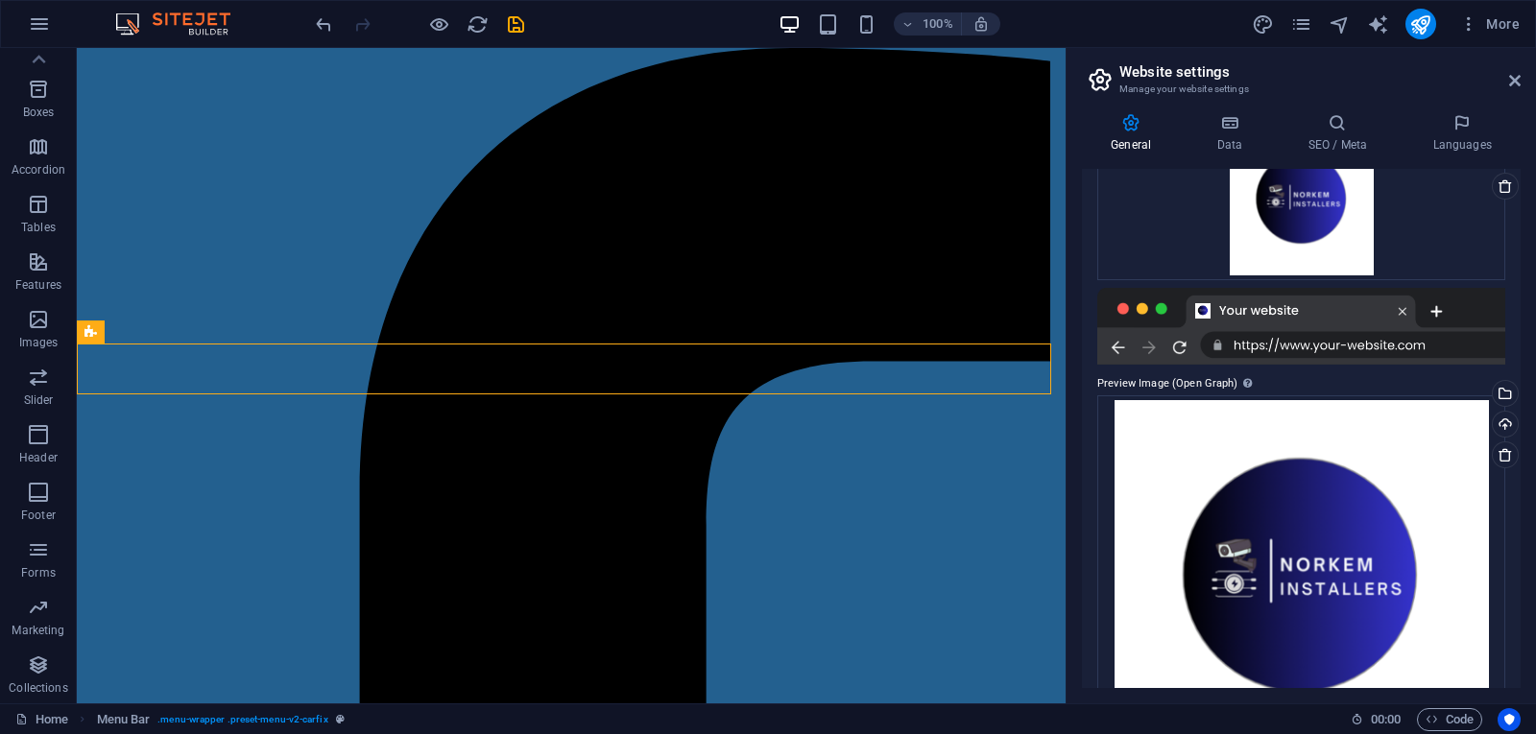
scroll to position [425, 0]
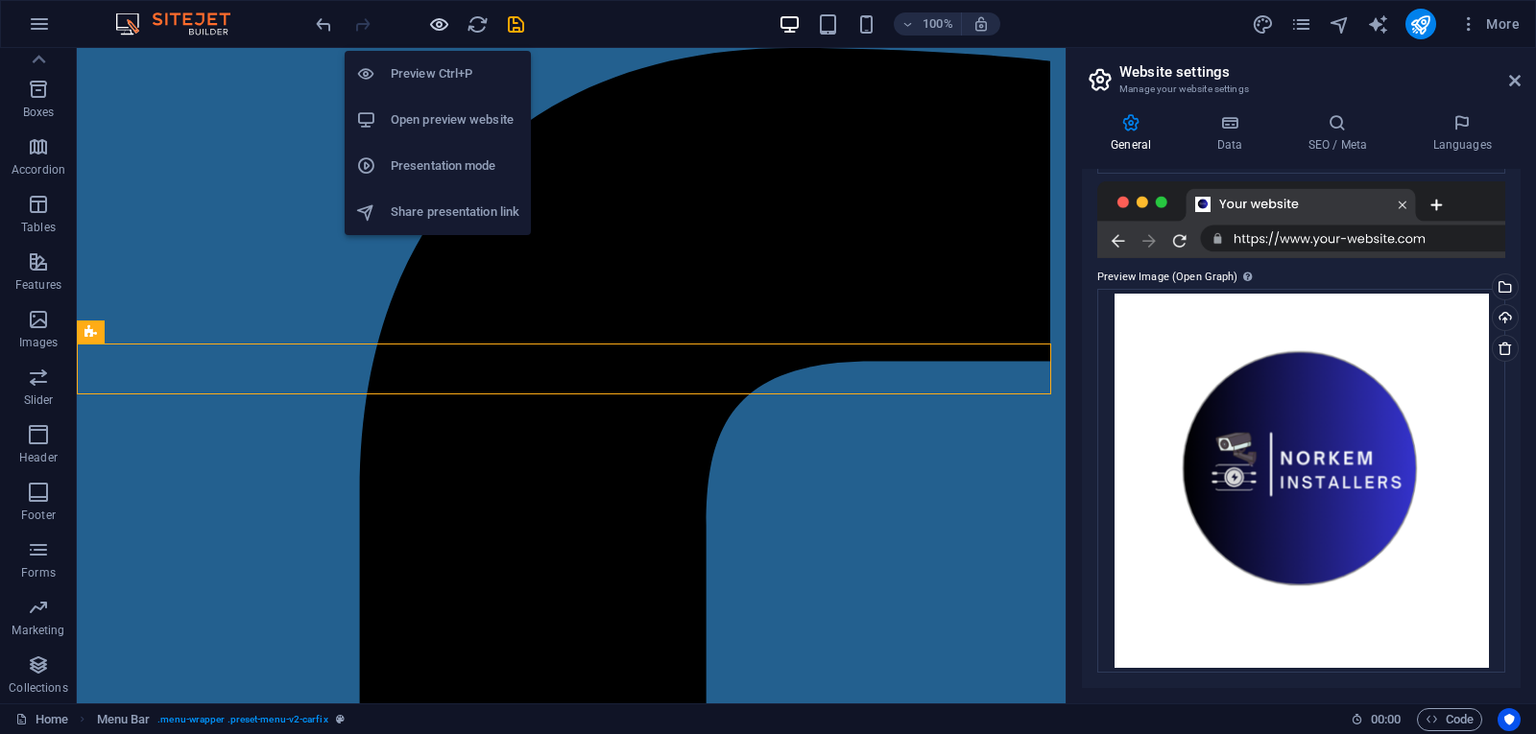
click at [432, 29] on icon "button" at bounding box center [439, 24] width 22 height 22
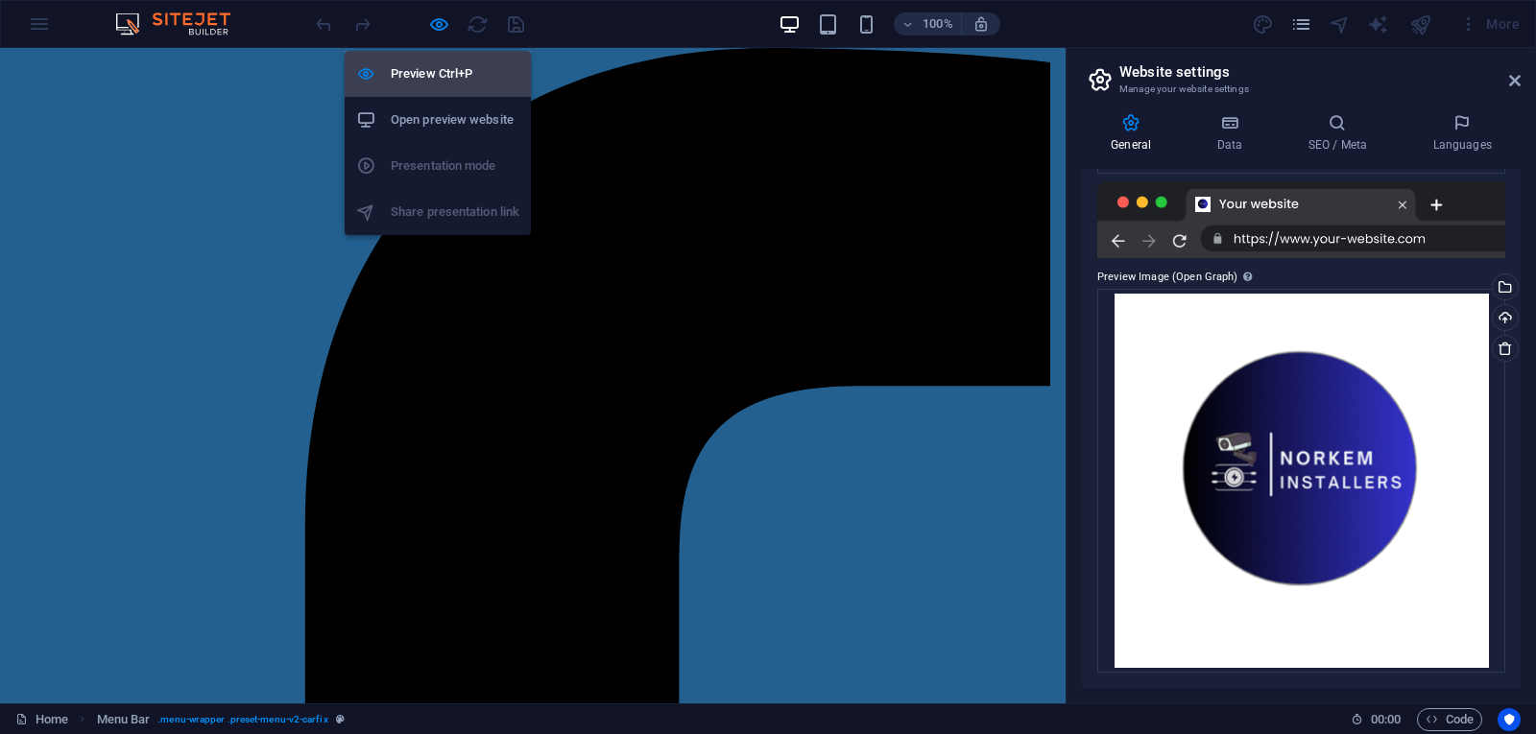
click at [441, 74] on h6 "Preview Ctrl+P" at bounding box center [455, 73] width 129 height 23
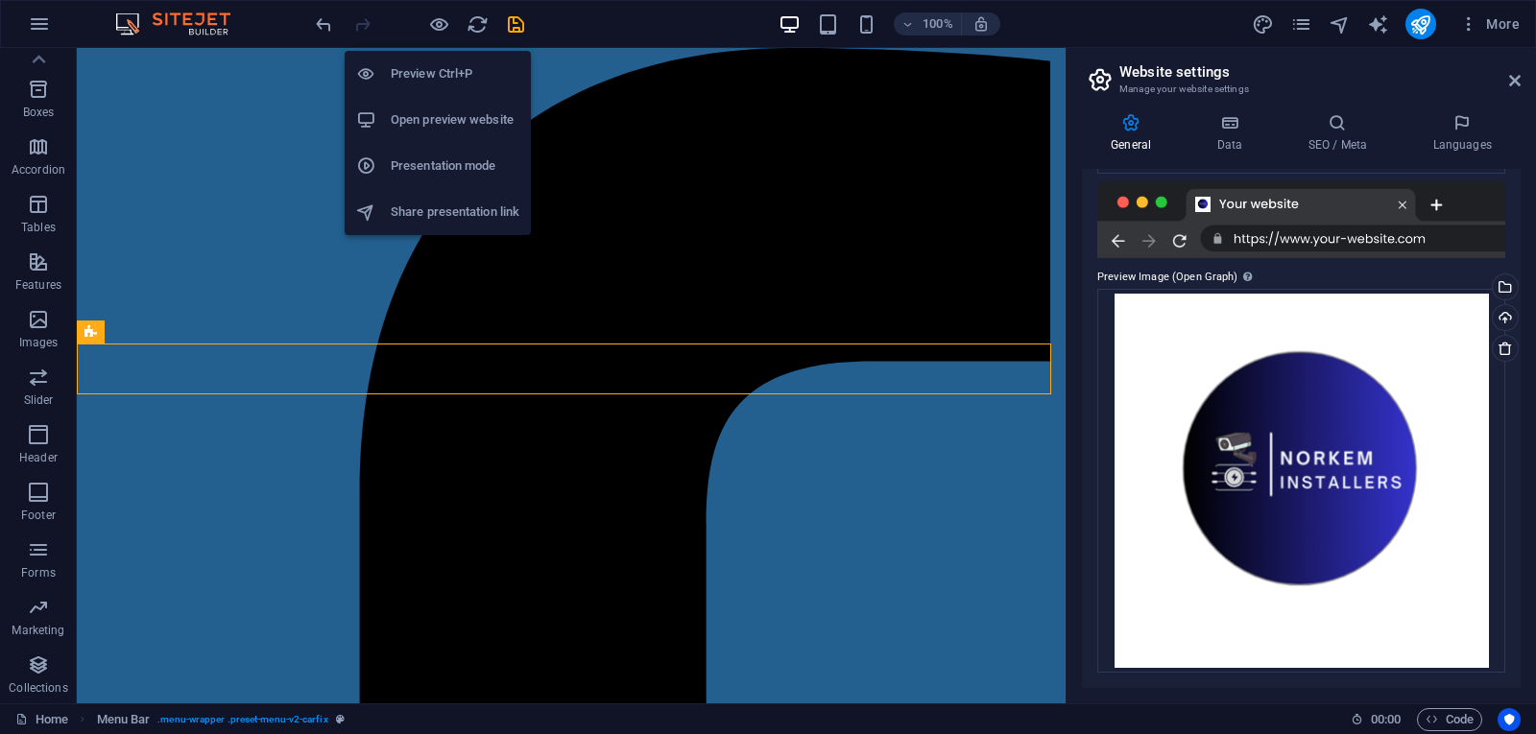
click at [441, 74] on h6 "Preview Ctrl+P" at bounding box center [455, 73] width 129 height 23
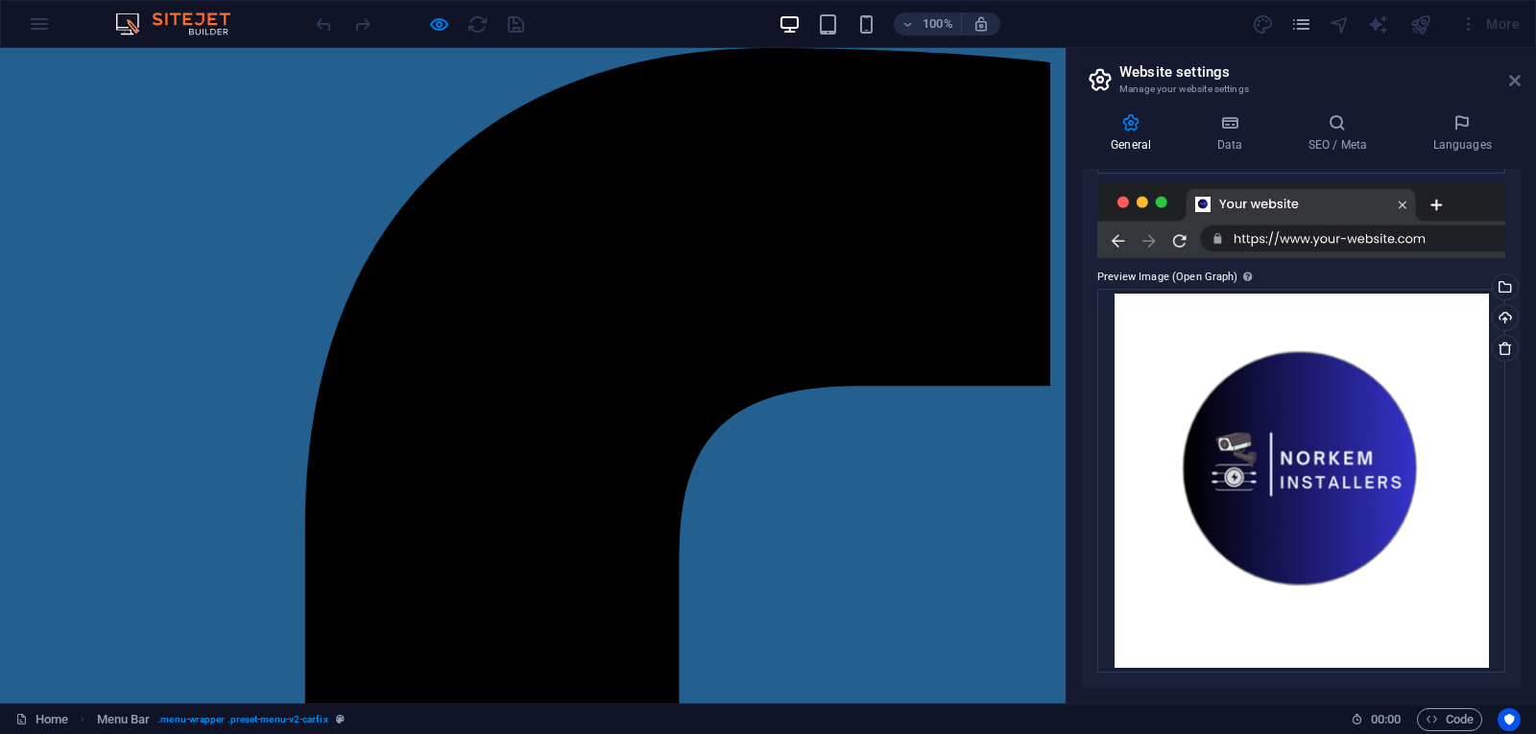
click at [1515, 82] on icon at bounding box center [1515, 80] width 12 height 15
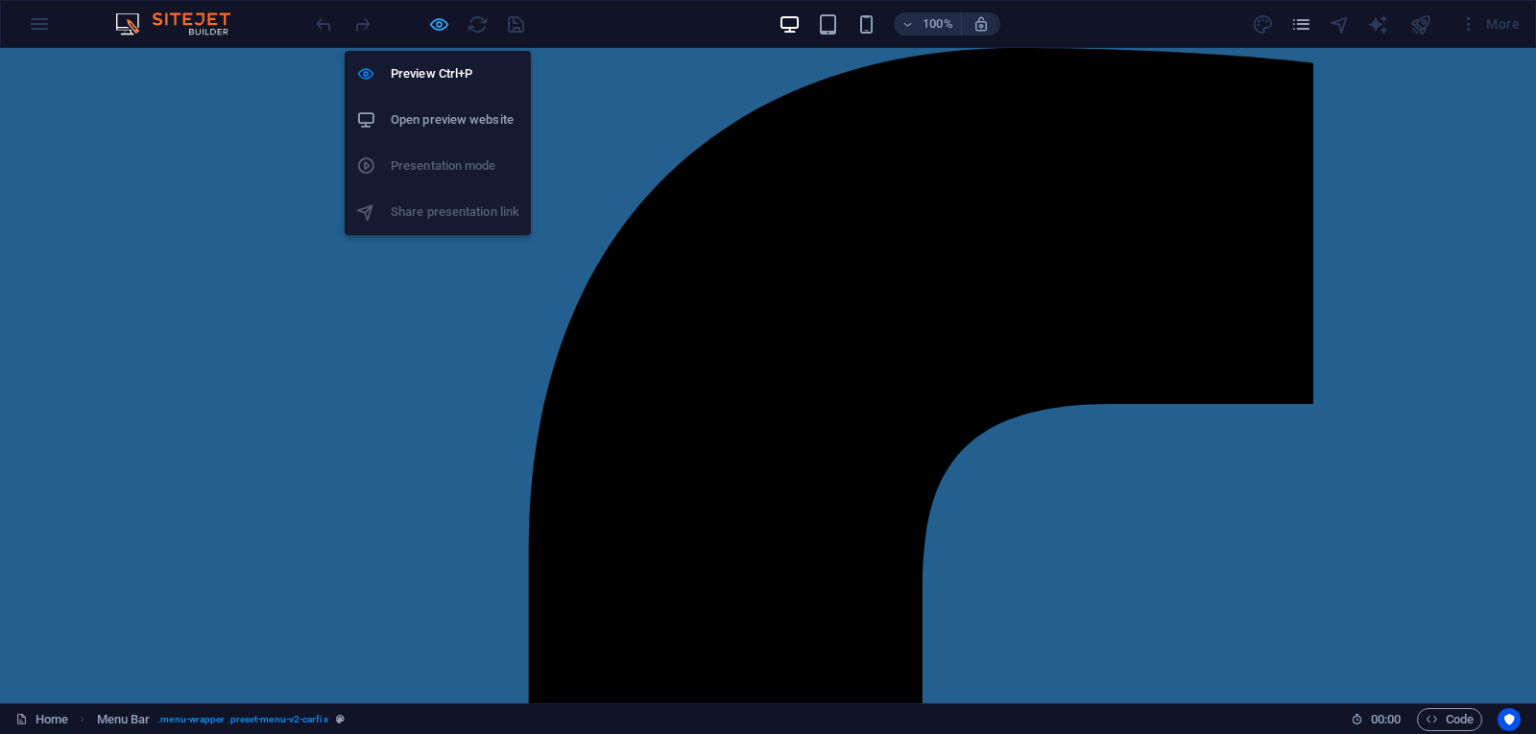
click at [441, 26] on icon "button" at bounding box center [439, 24] width 22 height 22
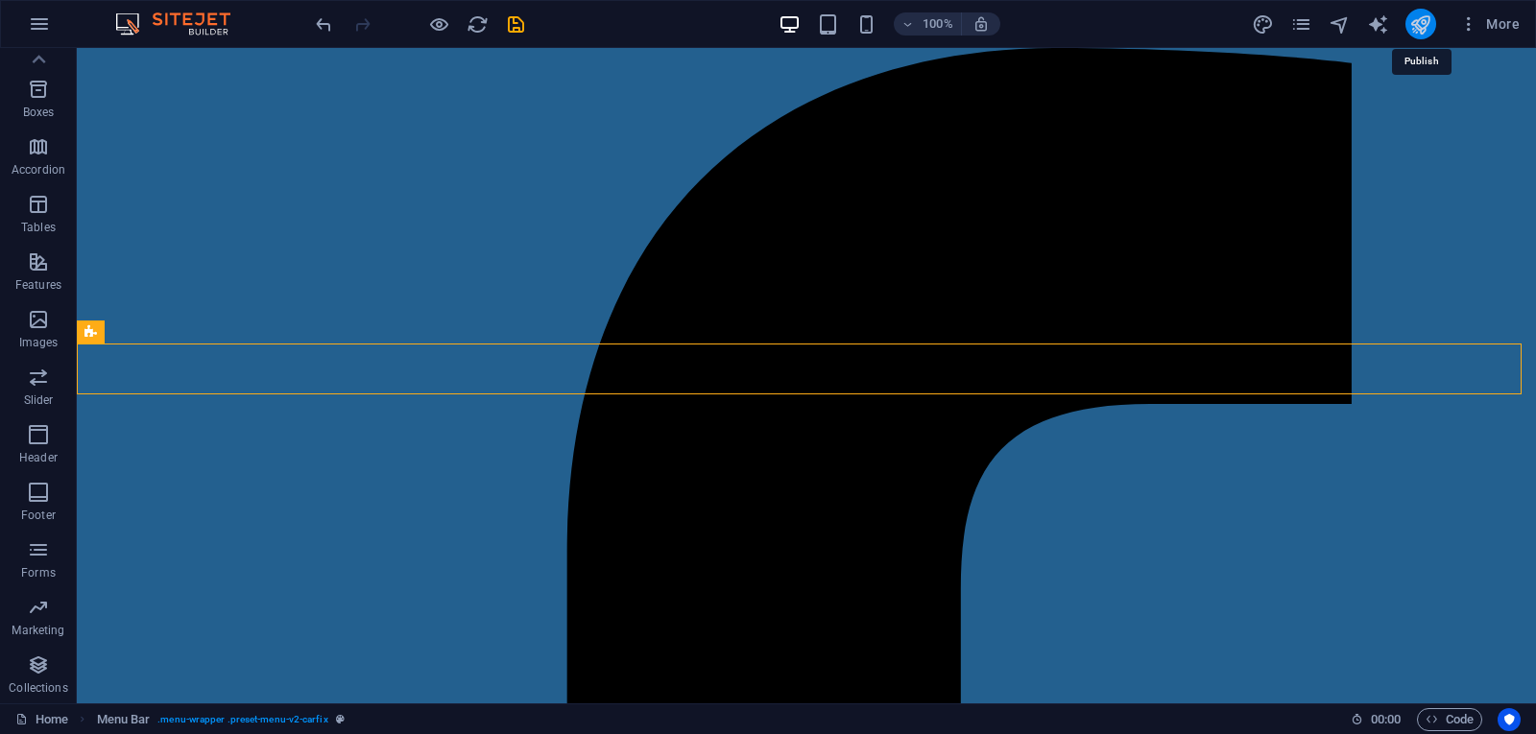
click at [1427, 24] on icon "publish" at bounding box center [1420, 24] width 22 height 22
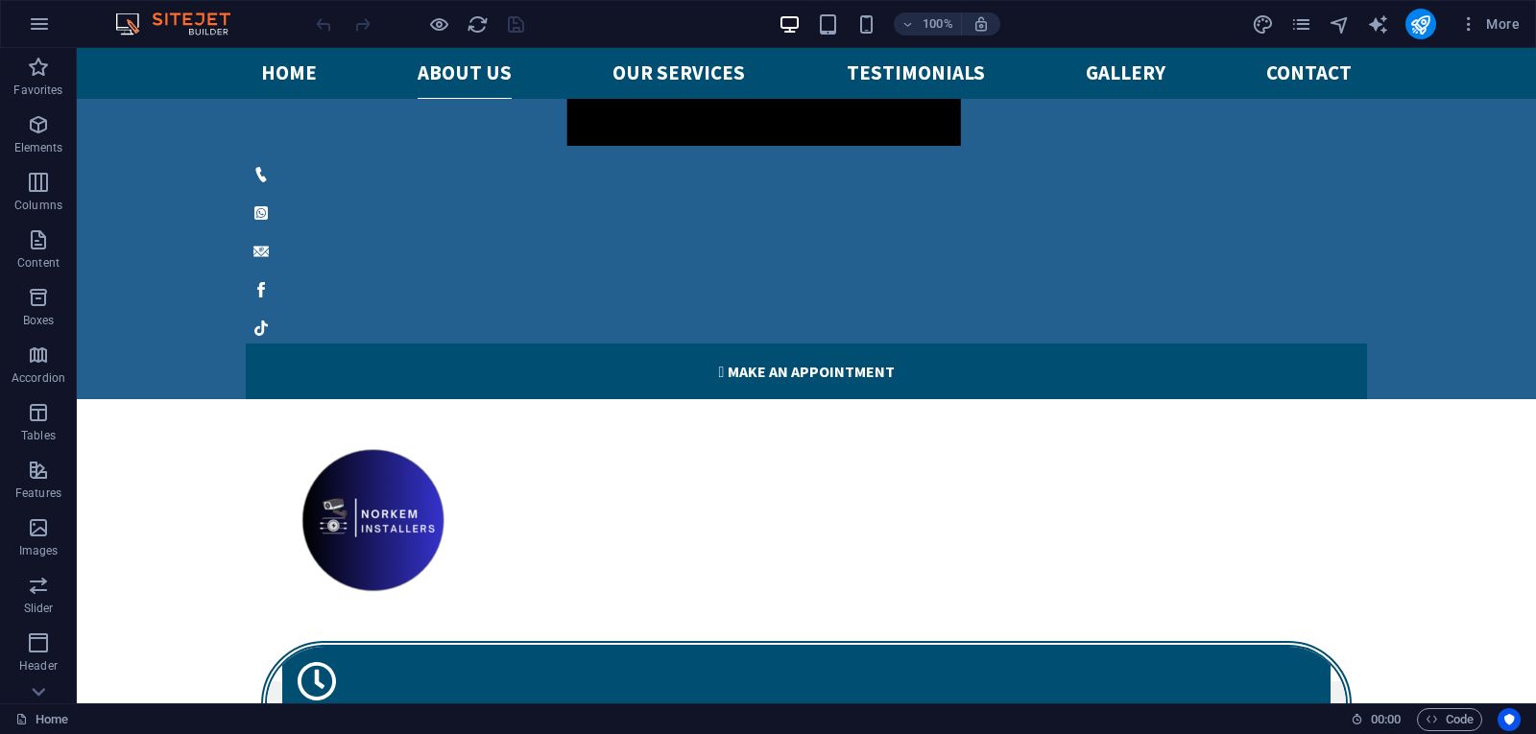
scroll to position [2100, 0]
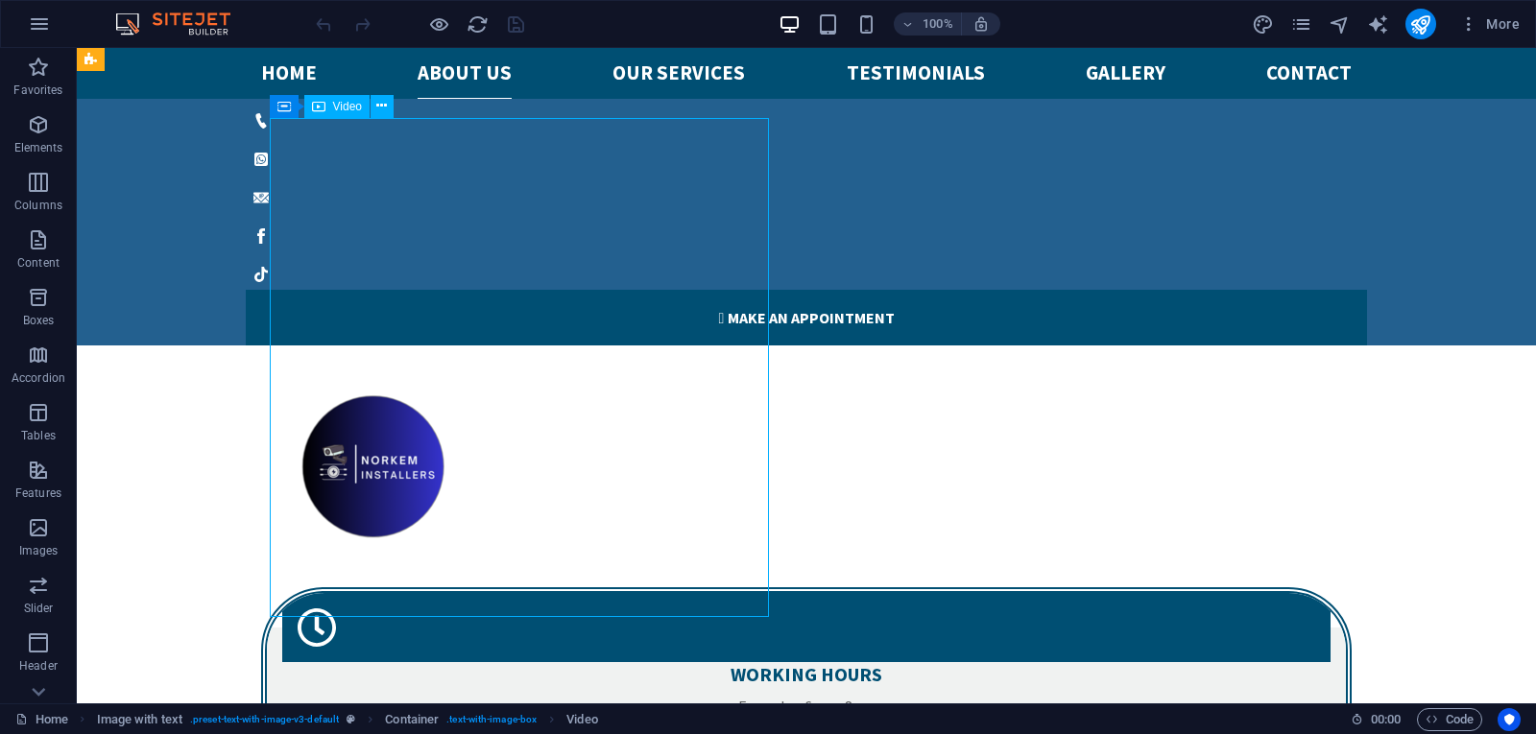
select select "%"
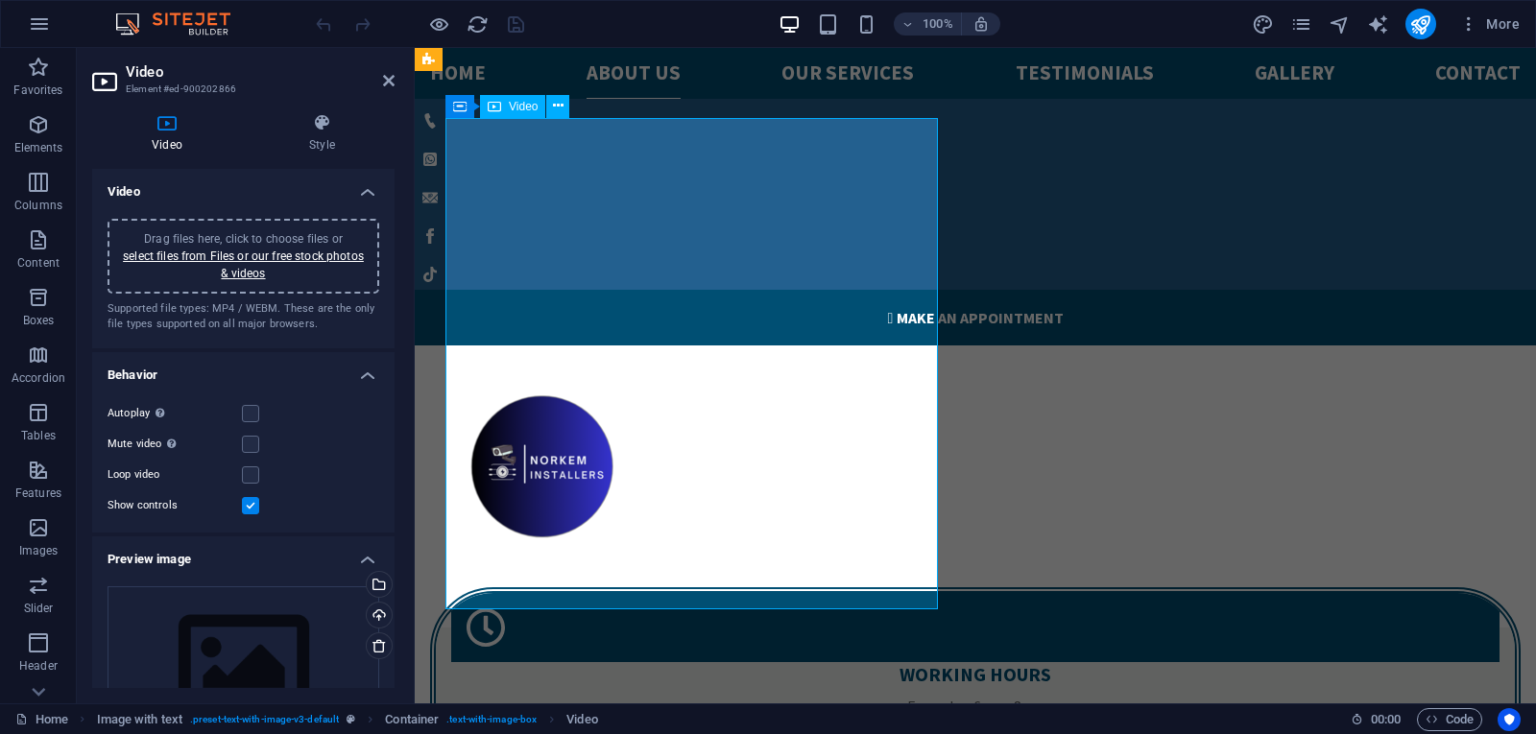
scroll to position [2110, 0]
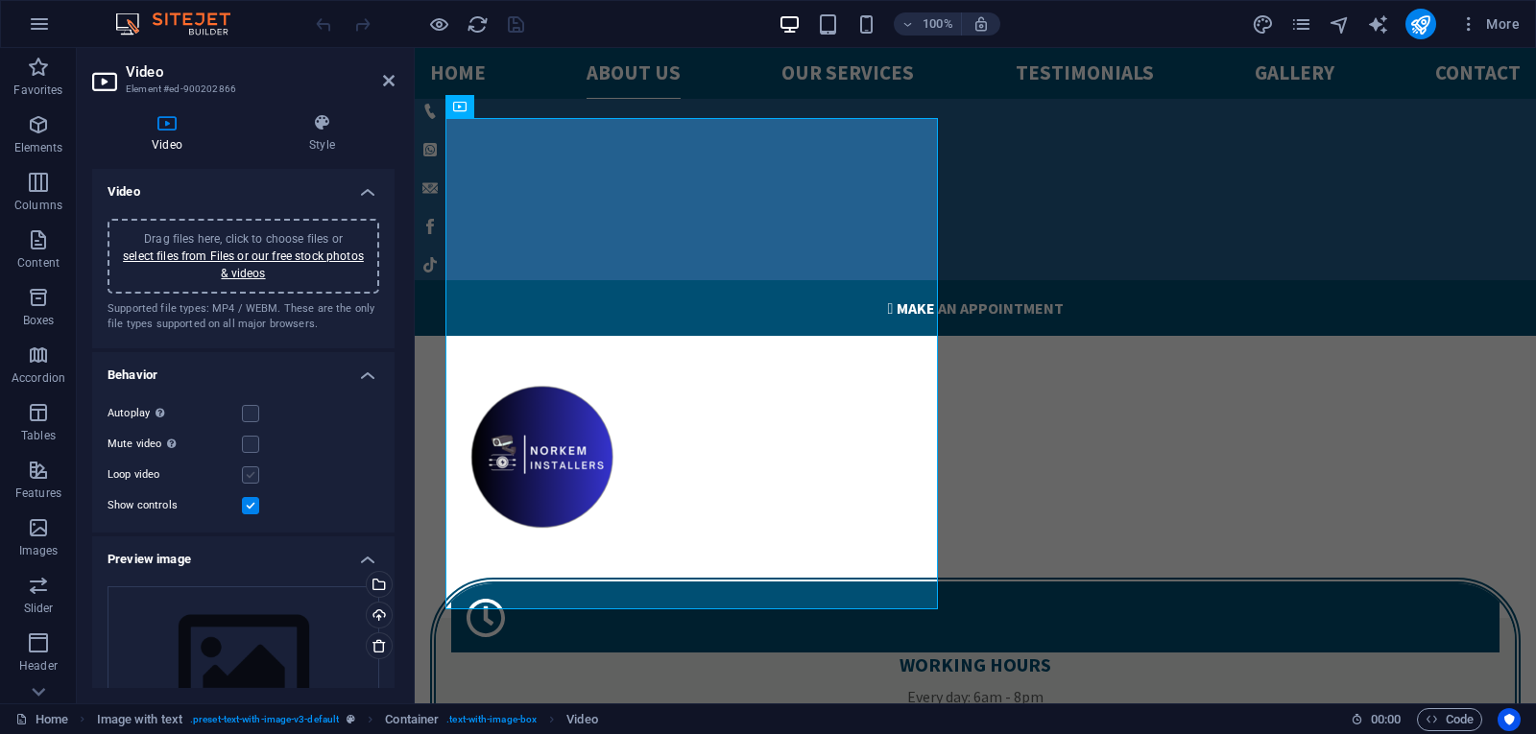
click at [251, 475] on label at bounding box center [250, 474] width 17 height 17
click at [0, 0] on input "Loop video" at bounding box center [0, 0] width 0 height 0
click at [253, 410] on label at bounding box center [250, 413] width 17 height 17
click at [0, 0] on input "Autoplay Autoplay is only available if muted is checked" at bounding box center [0, 0] width 0 height 0
click at [250, 415] on label at bounding box center [250, 413] width 17 height 17
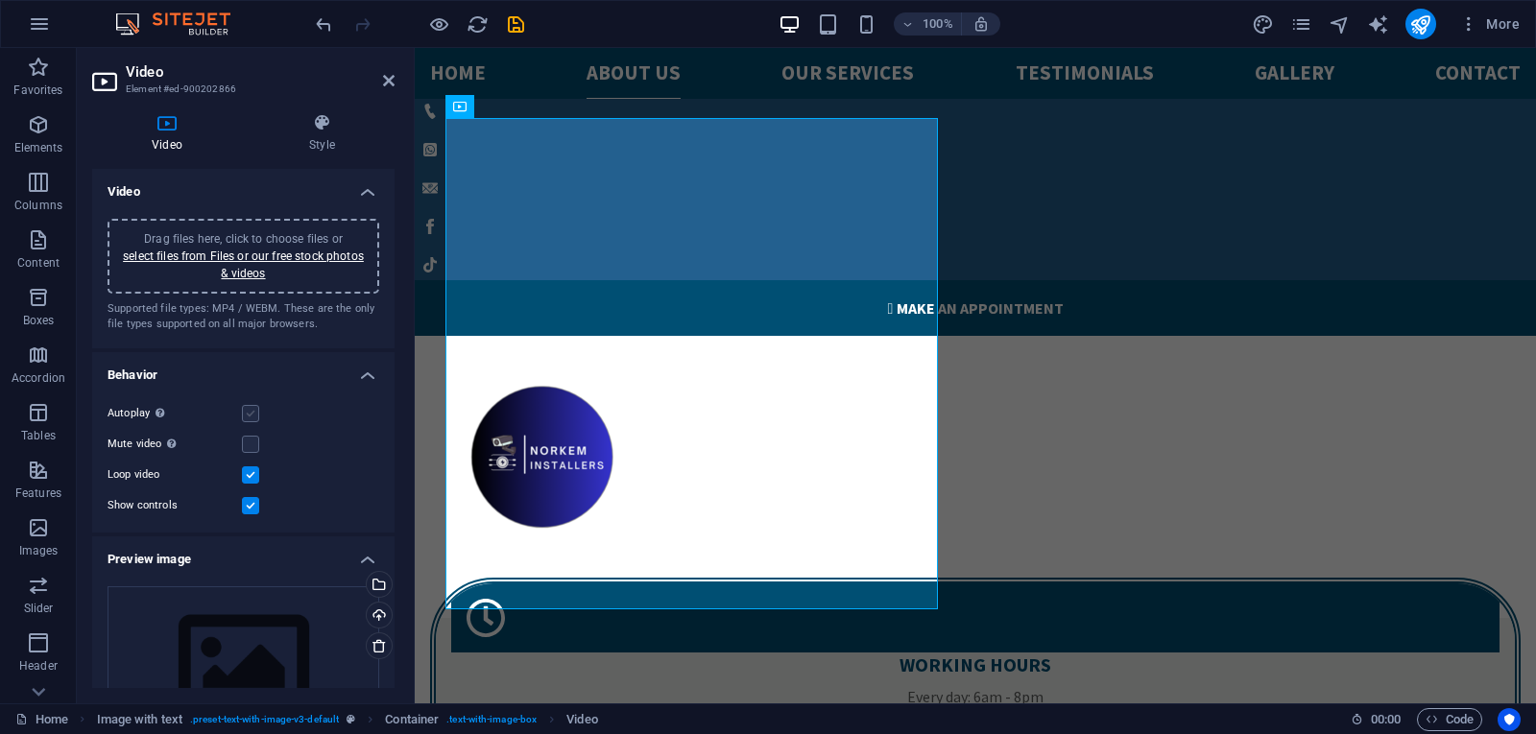
click at [0, 0] on input "Autoplay Autoplay is only available if muted is checked" at bounding box center [0, 0] width 0 height 0
click at [250, 415] on label at bounding box center [250, 413] width 17 height 17
click at [0, 0] on input "Autoplay Autoplay is only available if muted is checked" at bounding box center [0, 0] width 0 height 0
click at [250, 415] on label at bounding box center [250, 413] width 17 height 17
click at [0, 0] on input "Autoplay Autoplay is only available if muted is checked" at bounding box center [0, 0] width 0 height 0
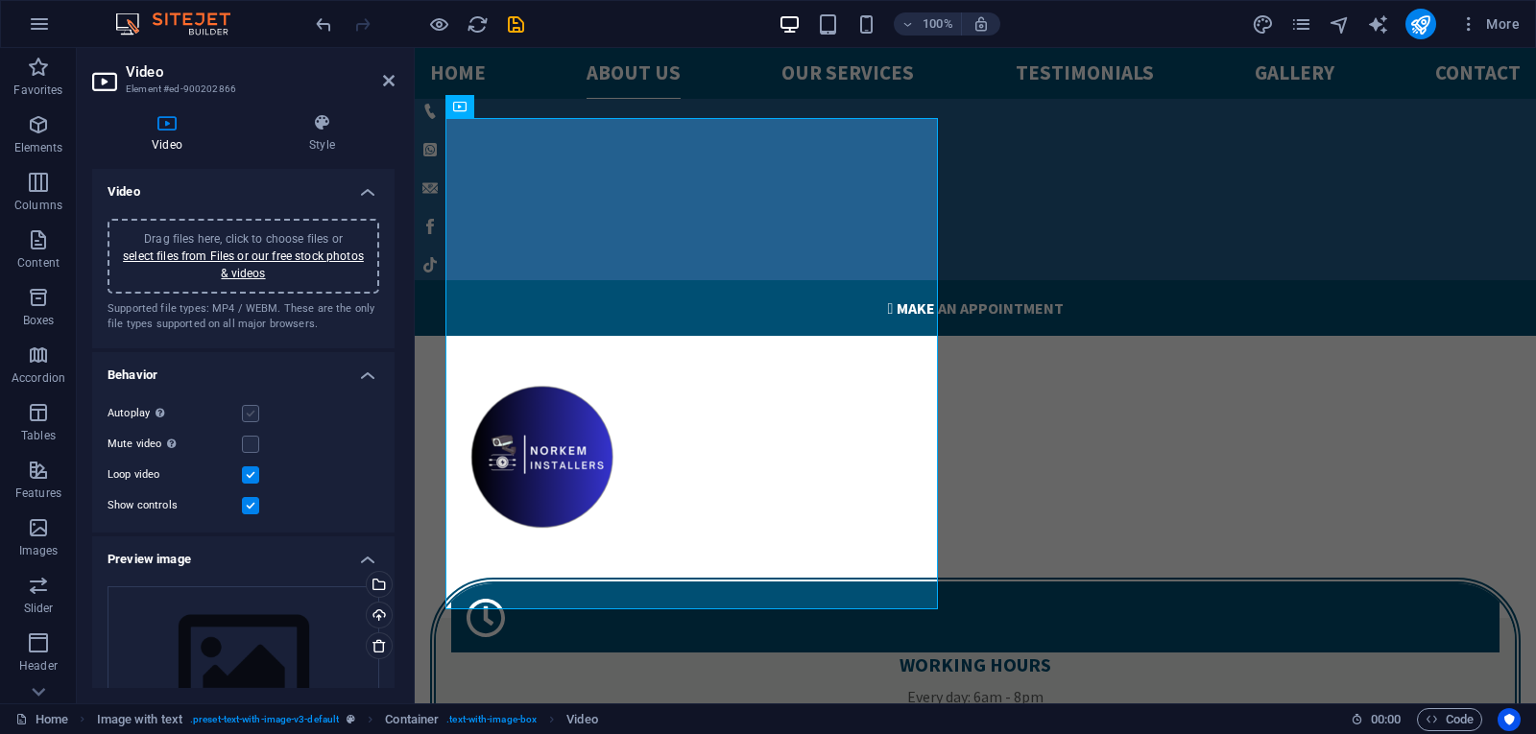
click at [250, 415] on label at bounding box center [250, 413] width 17 height 17
click at [0, 0] on input "Autoplay Autoplay is only available if muted is checked" at bounding box center [0, 0] width 0 height 0
click at [250, 474] on label at bounding box center [250, 474] width 17 height 17
click at [0, 0] on input "Loop video" at bounding box center [0, 0] width 0 height 0
click at [249, 416] on label at bounding box center [250, 413] width 17 height 17
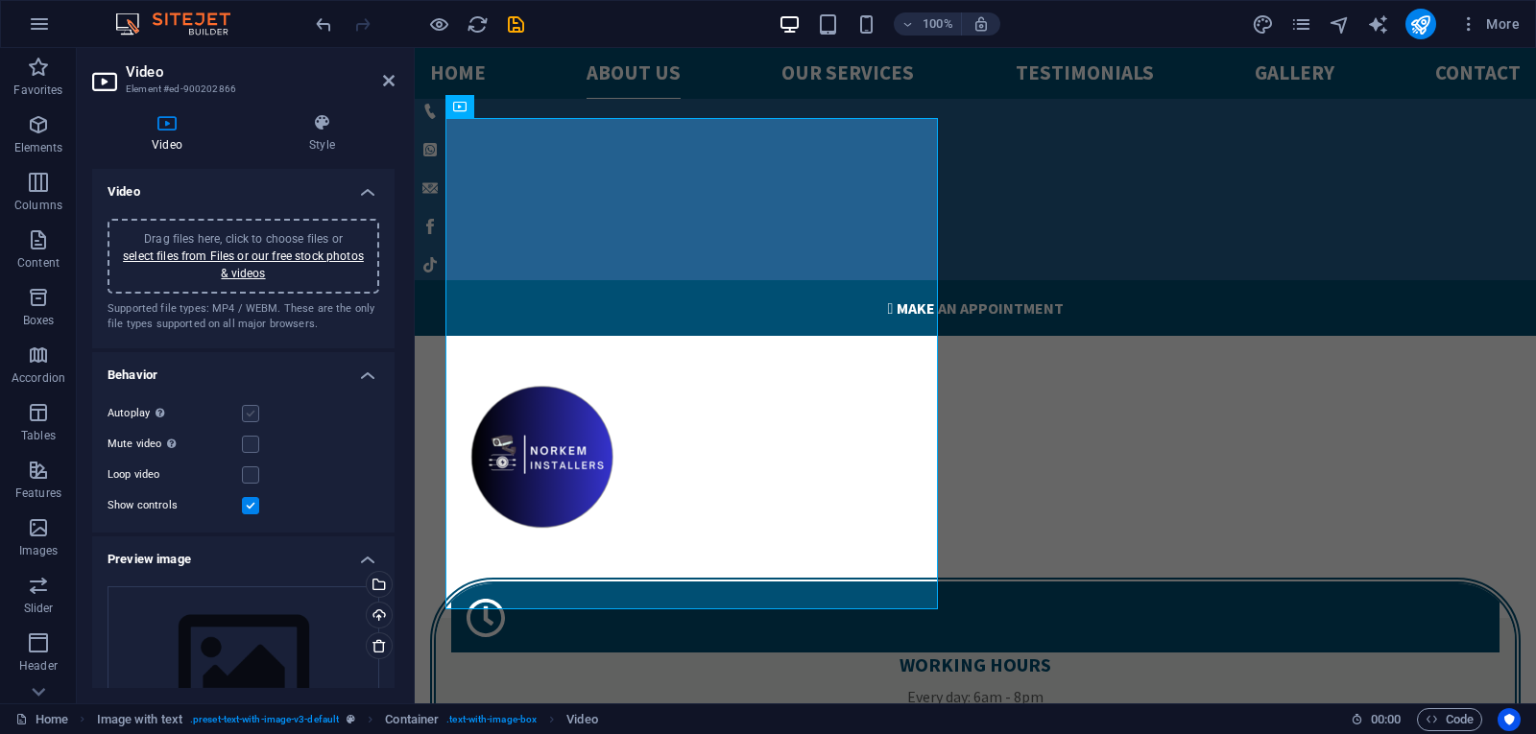
click at [0, 0] on input "Autoplay Autoplay is only available if muted is checked" at bounding box center [0, 0] width 0 height 0
click at [249, 469] on label at bounding box center [250, 474] width 17 height 17
click at [0, 0] on input "Loop video" at bounding box center [0, 0] width 0 height 0
click at [246, 507] on label at bounding box center [250, 505] width 17 height 17
click at [0, 0] on input "Show controls" at bounding box center [0, 0] width 0 height 0
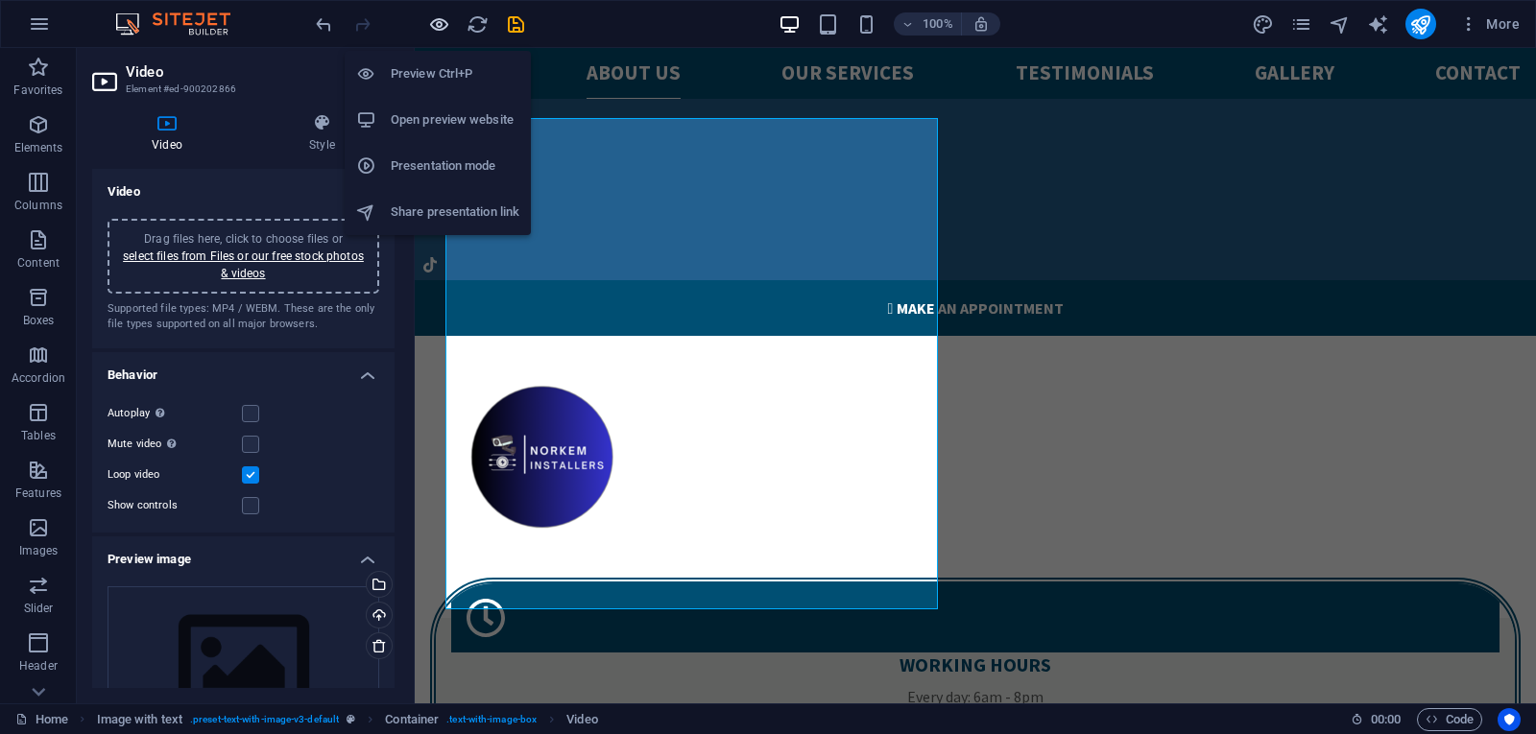
click at [441, 21] on icon "button" at bounding box center [439, 24] width 22 height 22
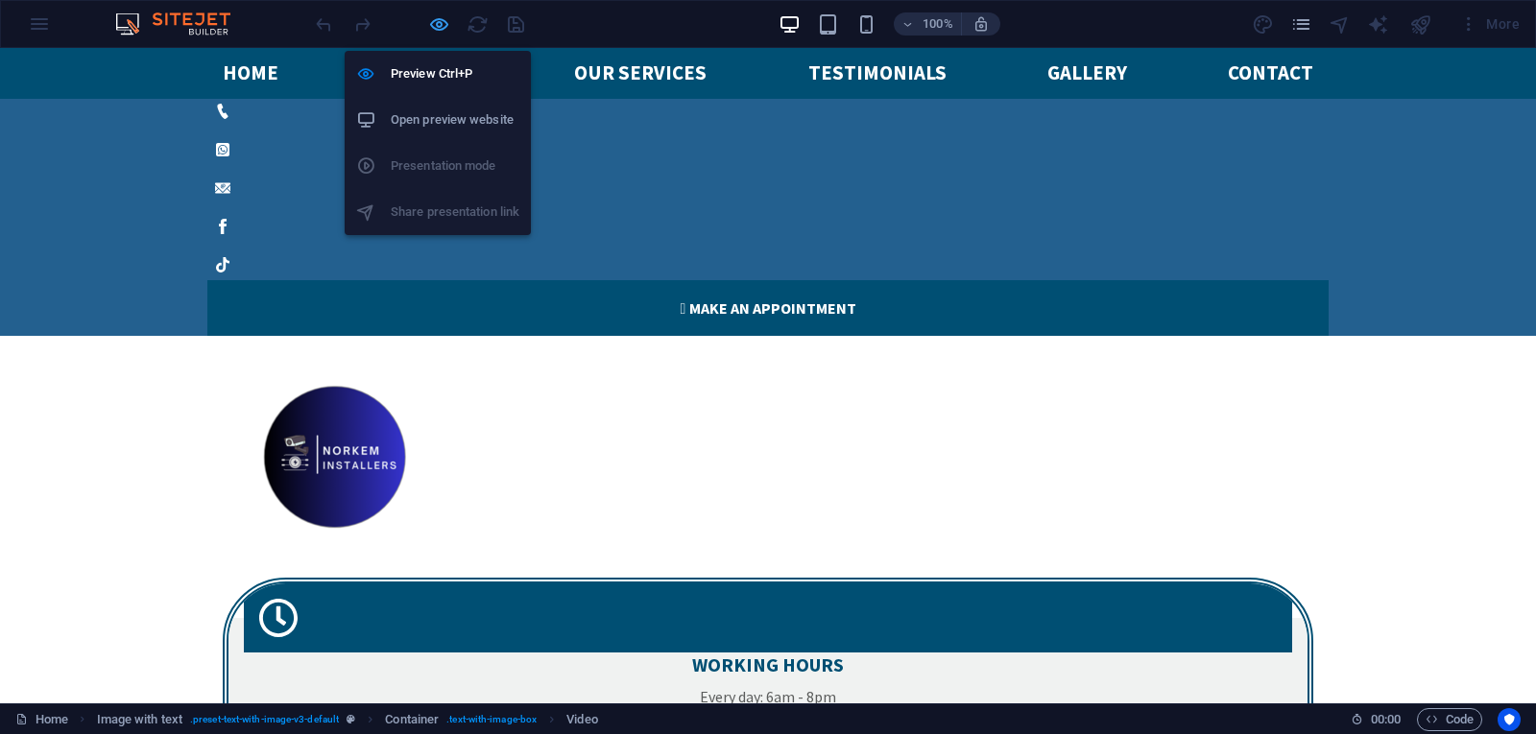
scroll to position [2100, 0]
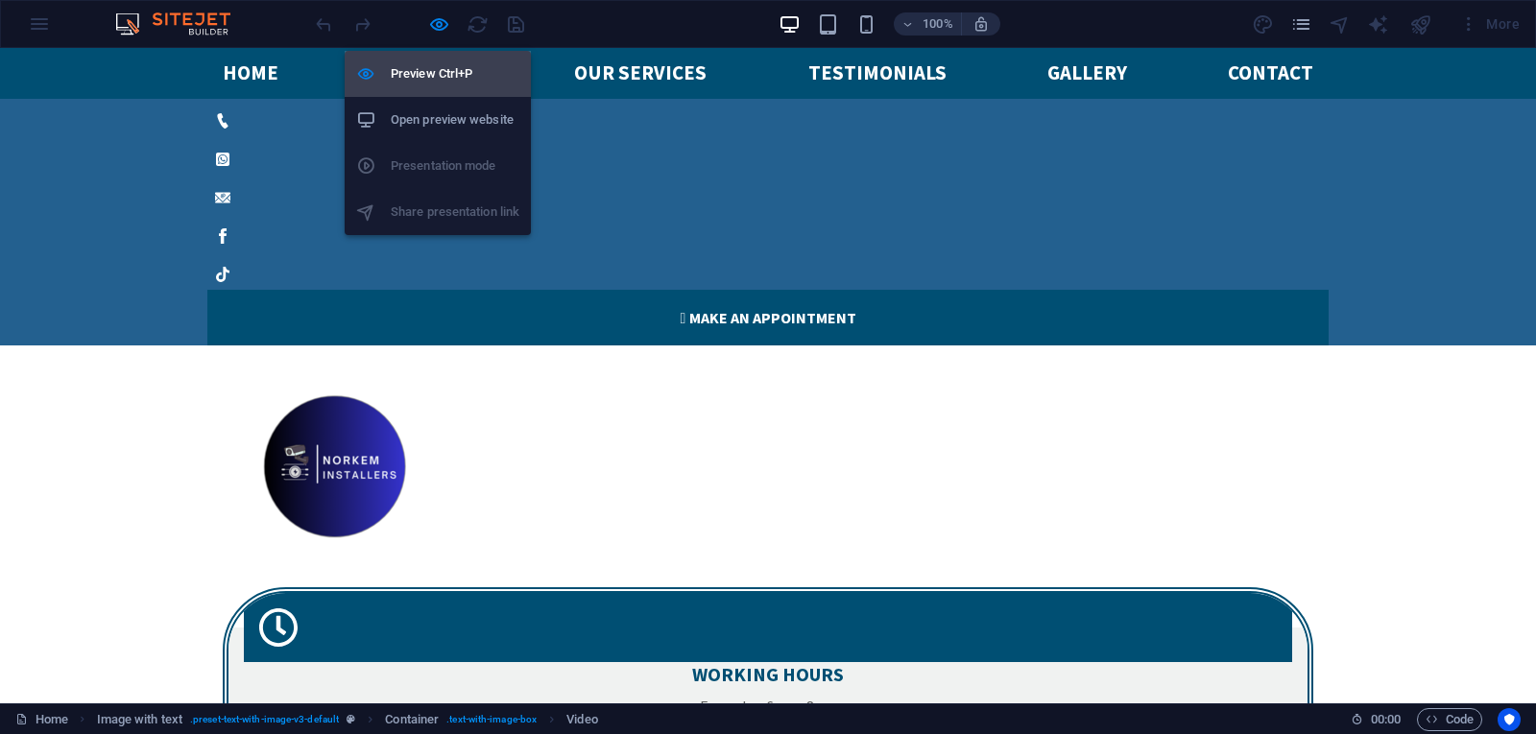
click at [431, 72] on h6 "Preview Ctrl+P" at bounding box center [455, 73] width 129 height 23
select select "%"
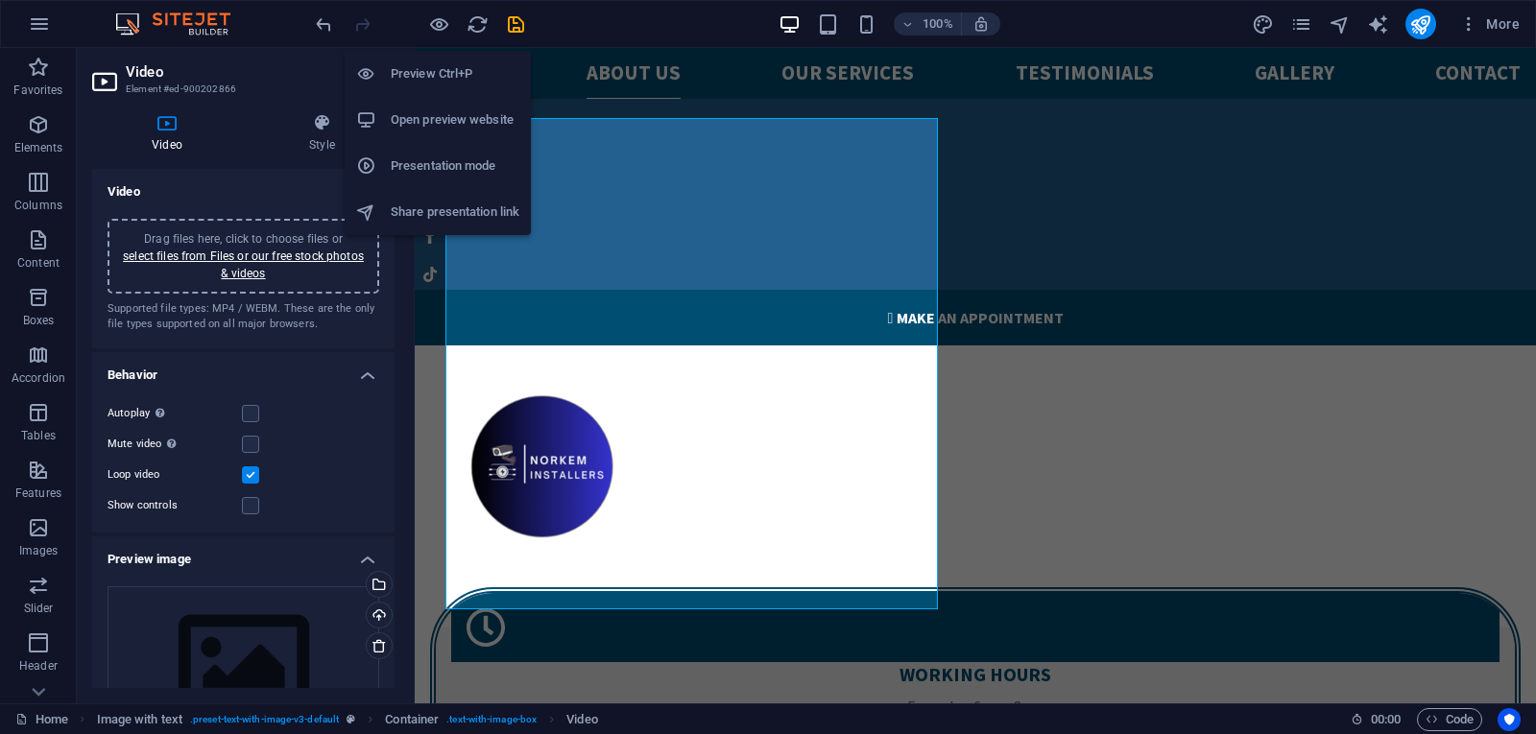
scroll to position [2110, 0]
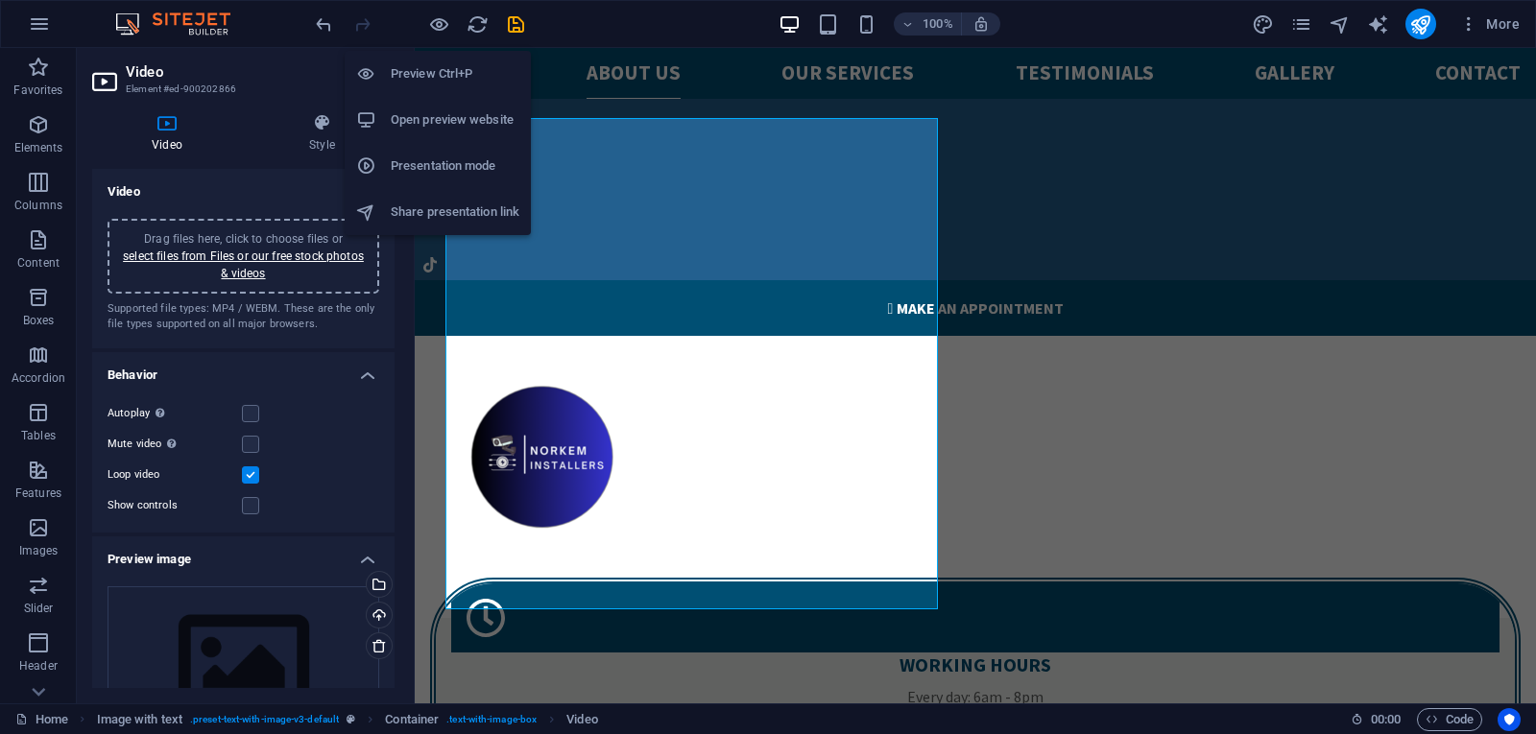
click at [431, 72] on h6 "Preview Ctrl+P" at bounding box center [455, 73] width 129 height 23
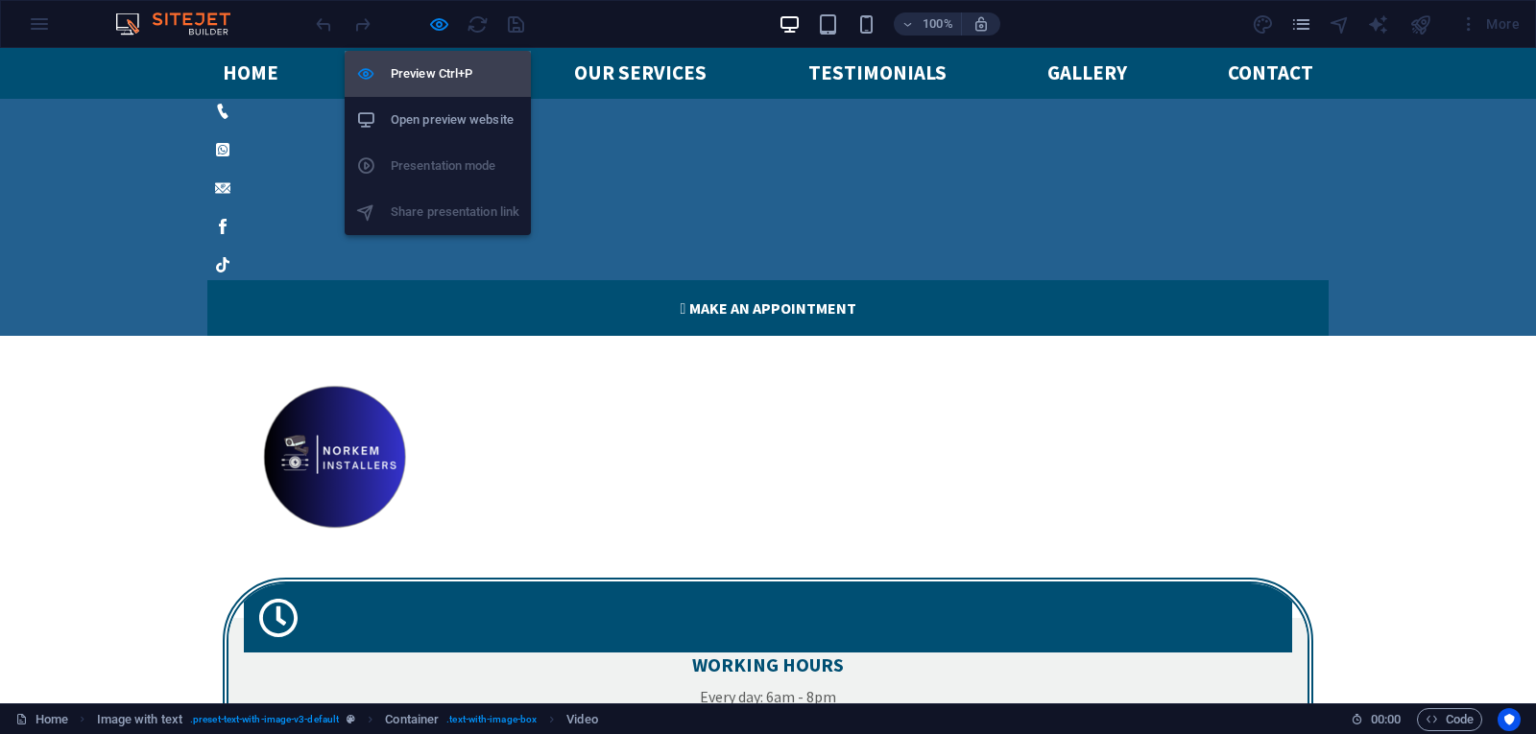
scroll to position [2100, 0]
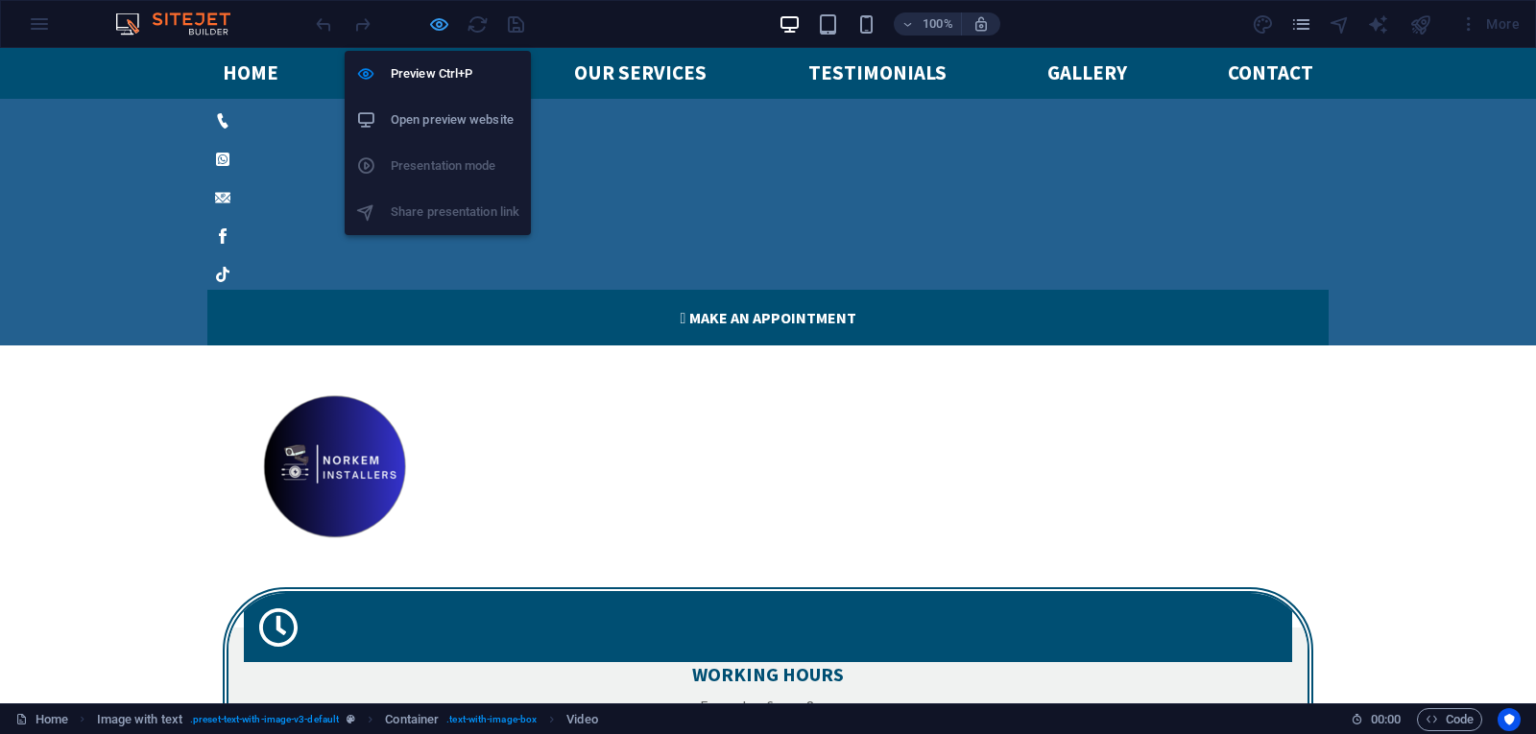
click at [438, 25] on icon "button" at bounding box center [439, 24] width 22 height 22
select select "%"
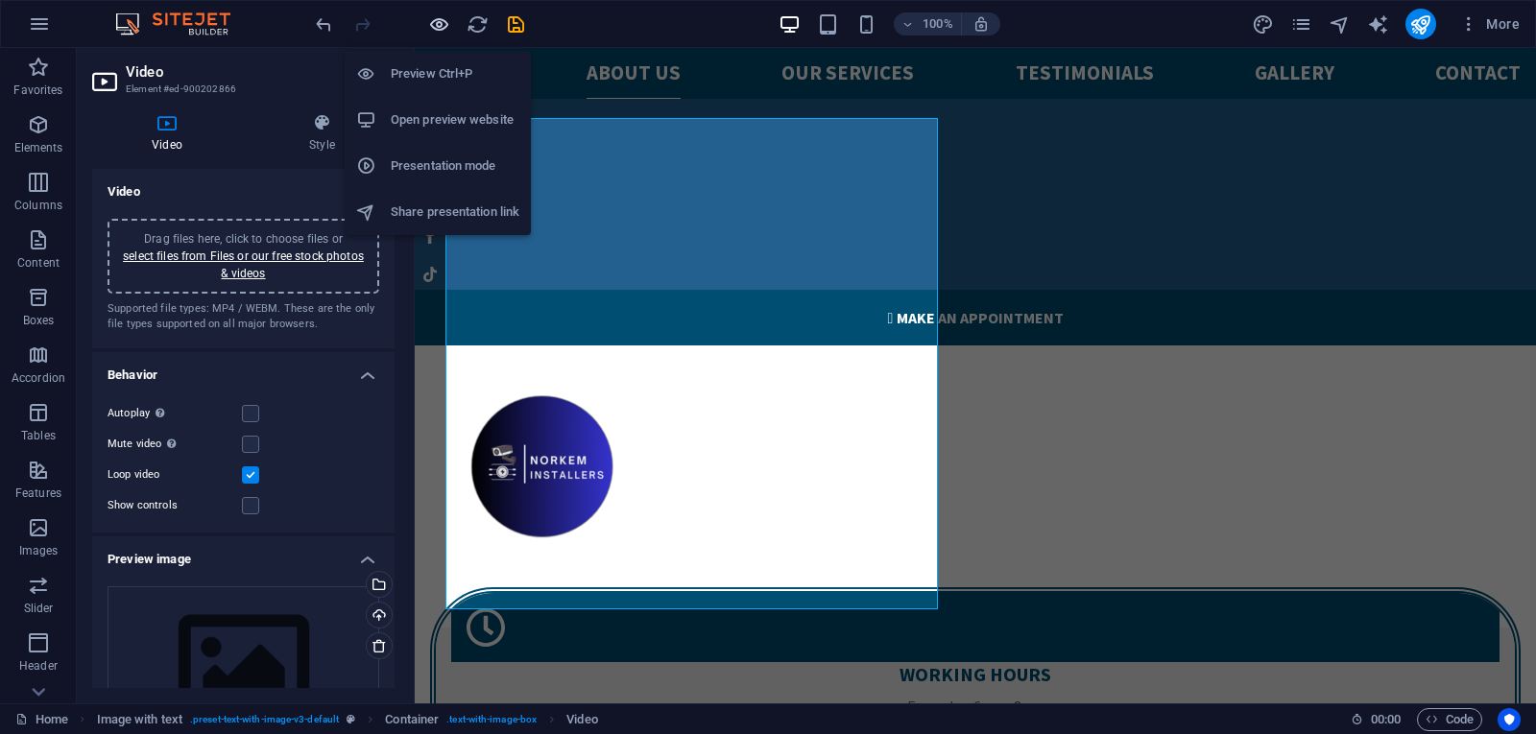
scroll to position [2110, 0]
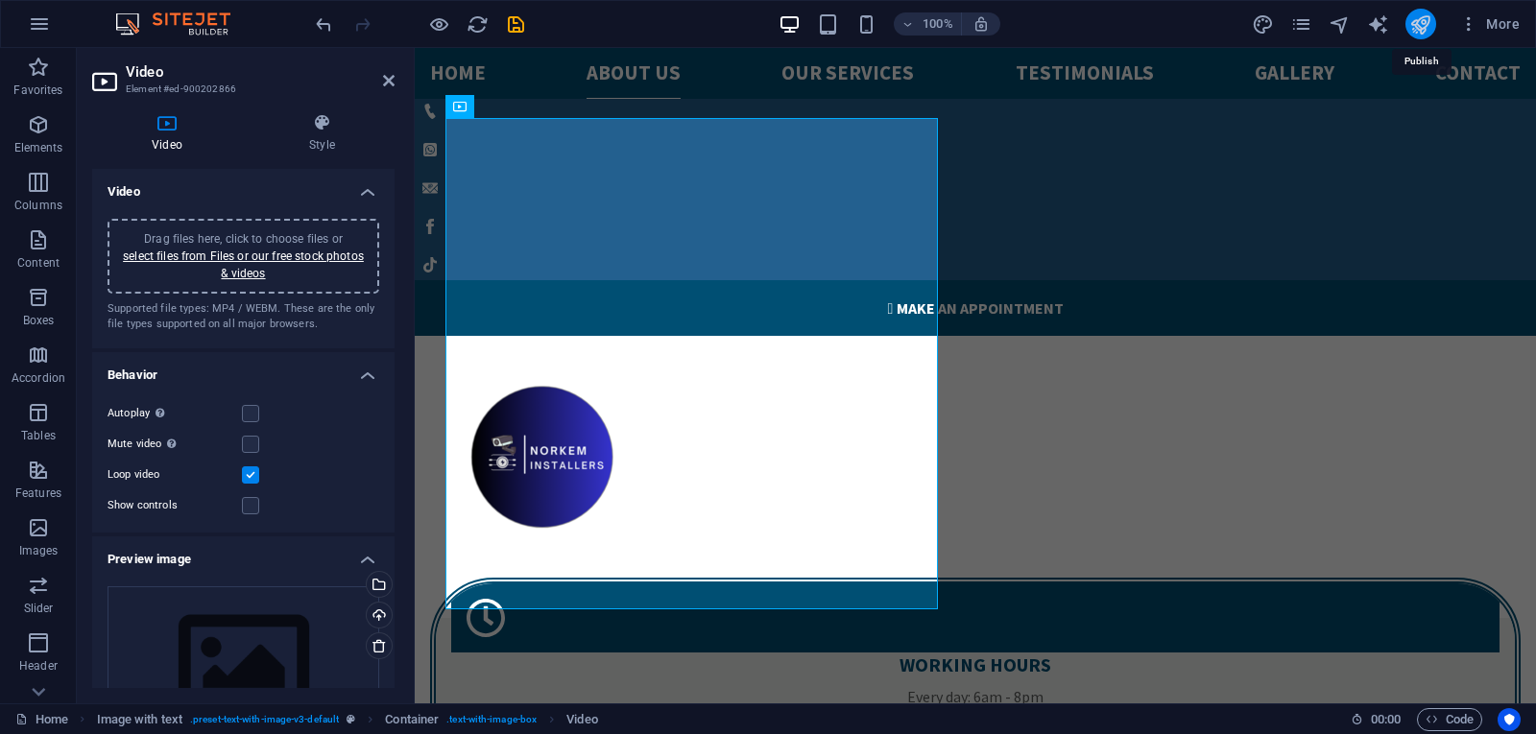
click at [1424, 17] on icon "publish" at bounding box center [1420, 24] width 22 height 22
select select "%"
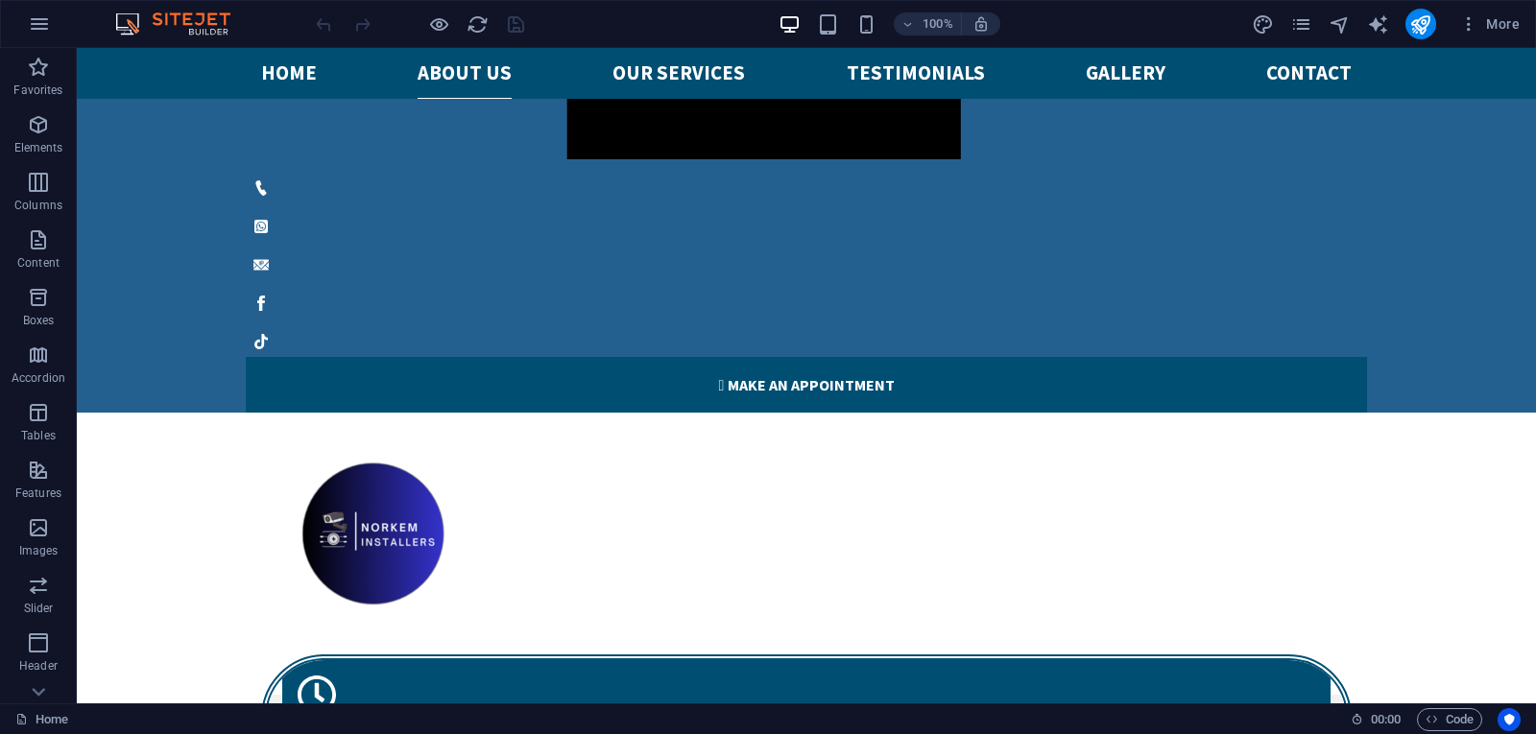
scroll to position [2073, 0]
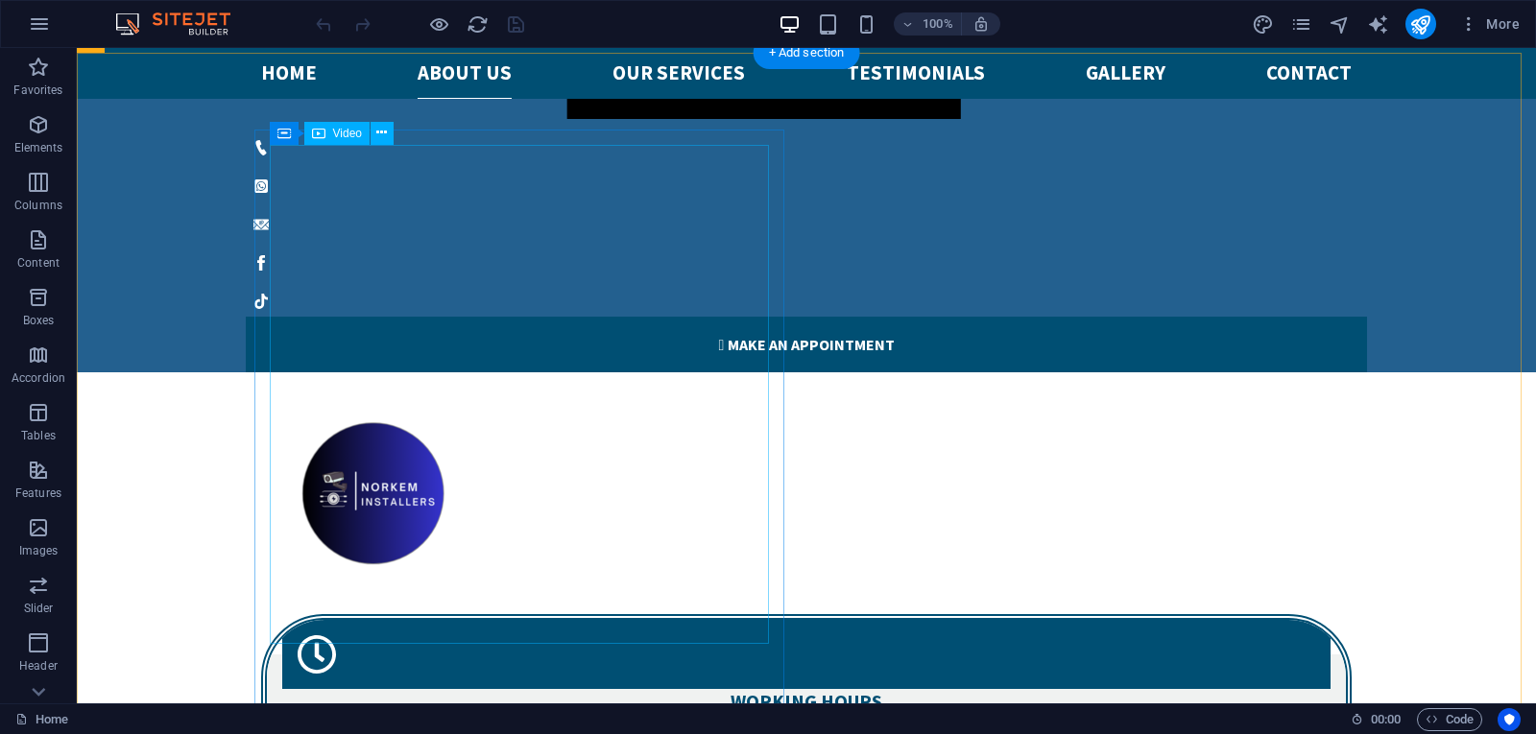
select select "%"
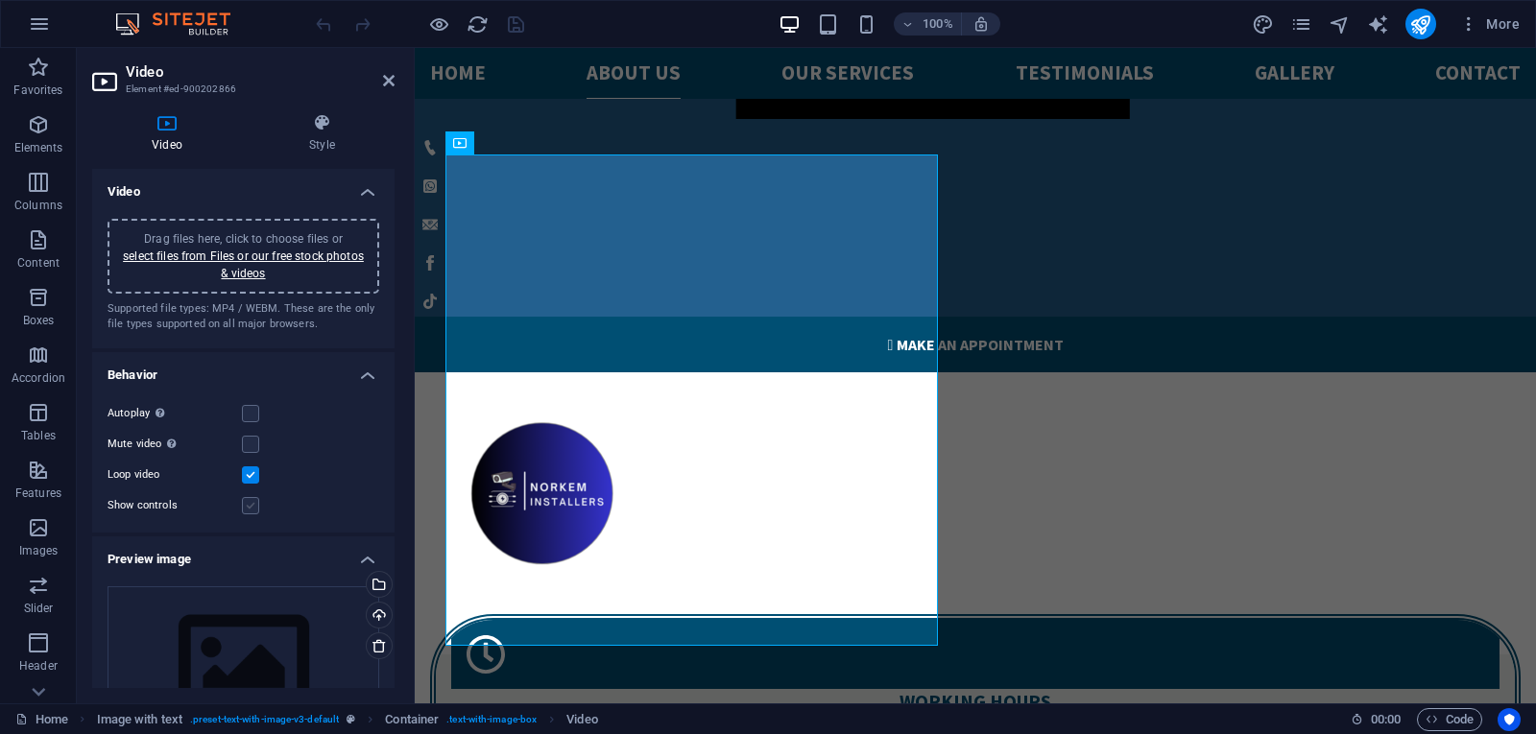
click at [253, 512] on label at bounding box center [250, 505] width 17 height 17
click at [0, 0] on input "Show controls" at bounding box center [0, 0] width 0 height 0
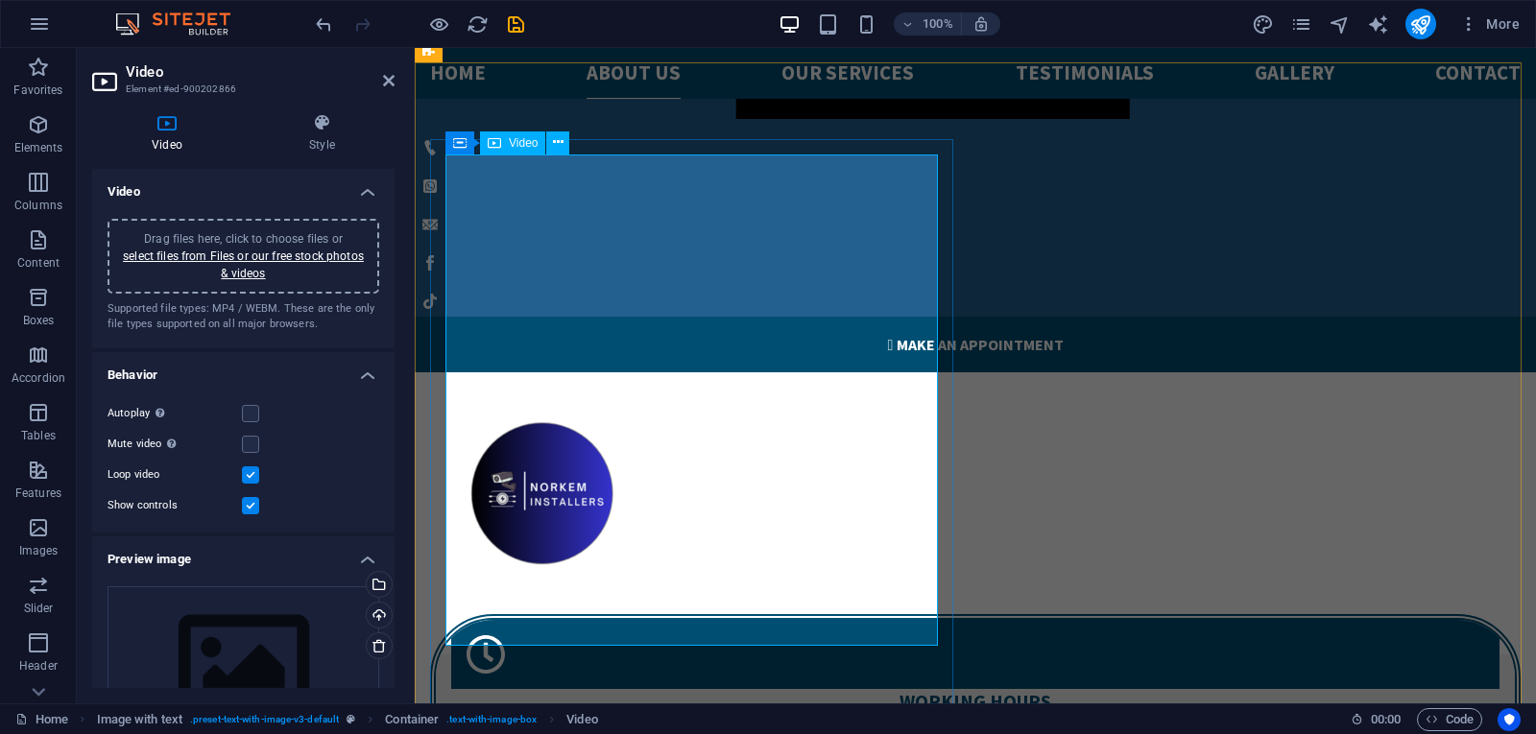
click at [258, 253] on link "select files from Files or our free stock photos & videos" at bounding box center [243, 265] width 241 height 31
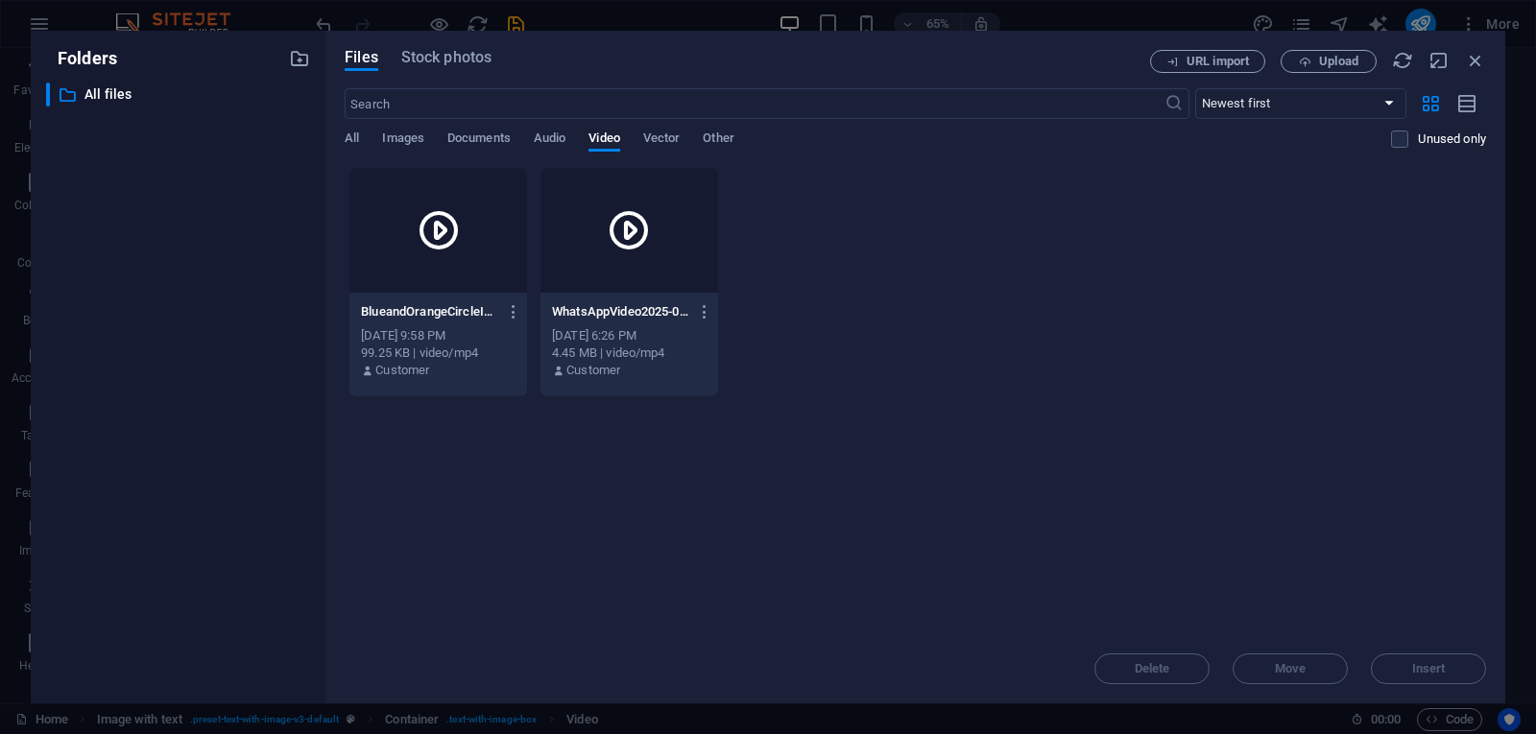
click at [400, 260] on div at bounding box center [438, 230] width 178 height 125
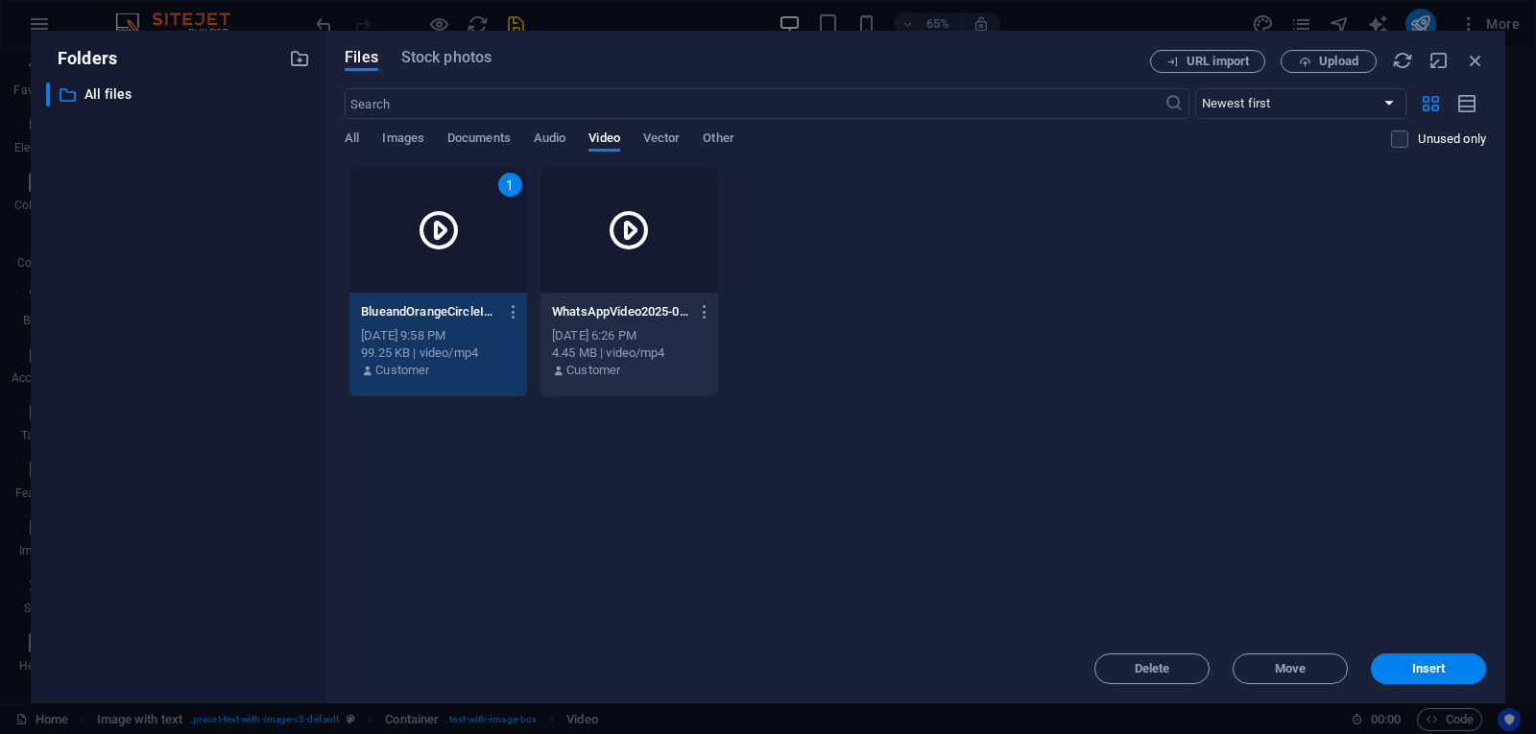
click at [400, 260] on div "1" at bounding box center [438, 230] width 178 height 125
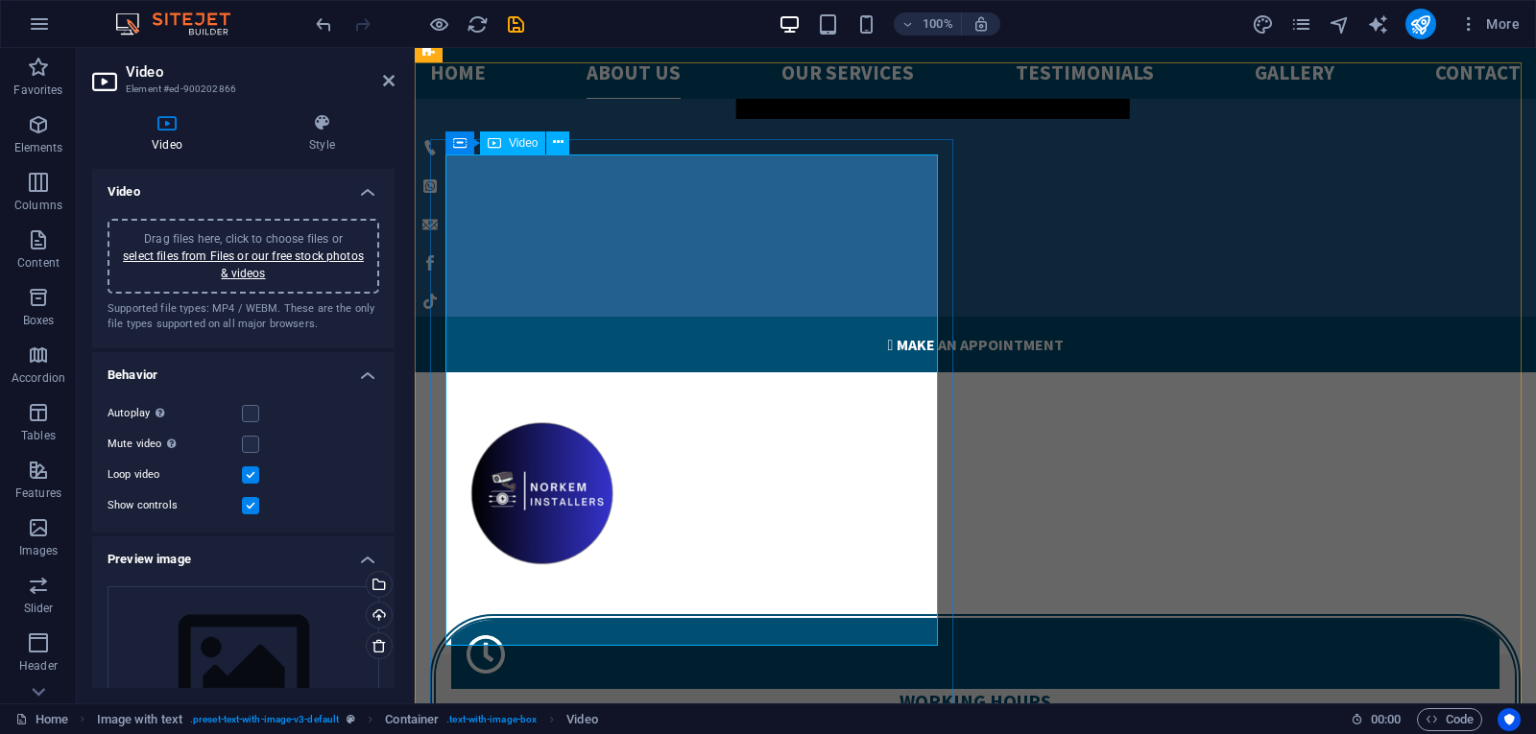
click at [252, 443] on label at bounding box center [250, 444] width 17 height 17
click at [0, 0] on input "Mute video Autoplay will be available if muted is checked" at bounding box center [0, 0] width 0 height 0
click at [252, 443] on label at bounding box center [250, 444] width 17 height 17
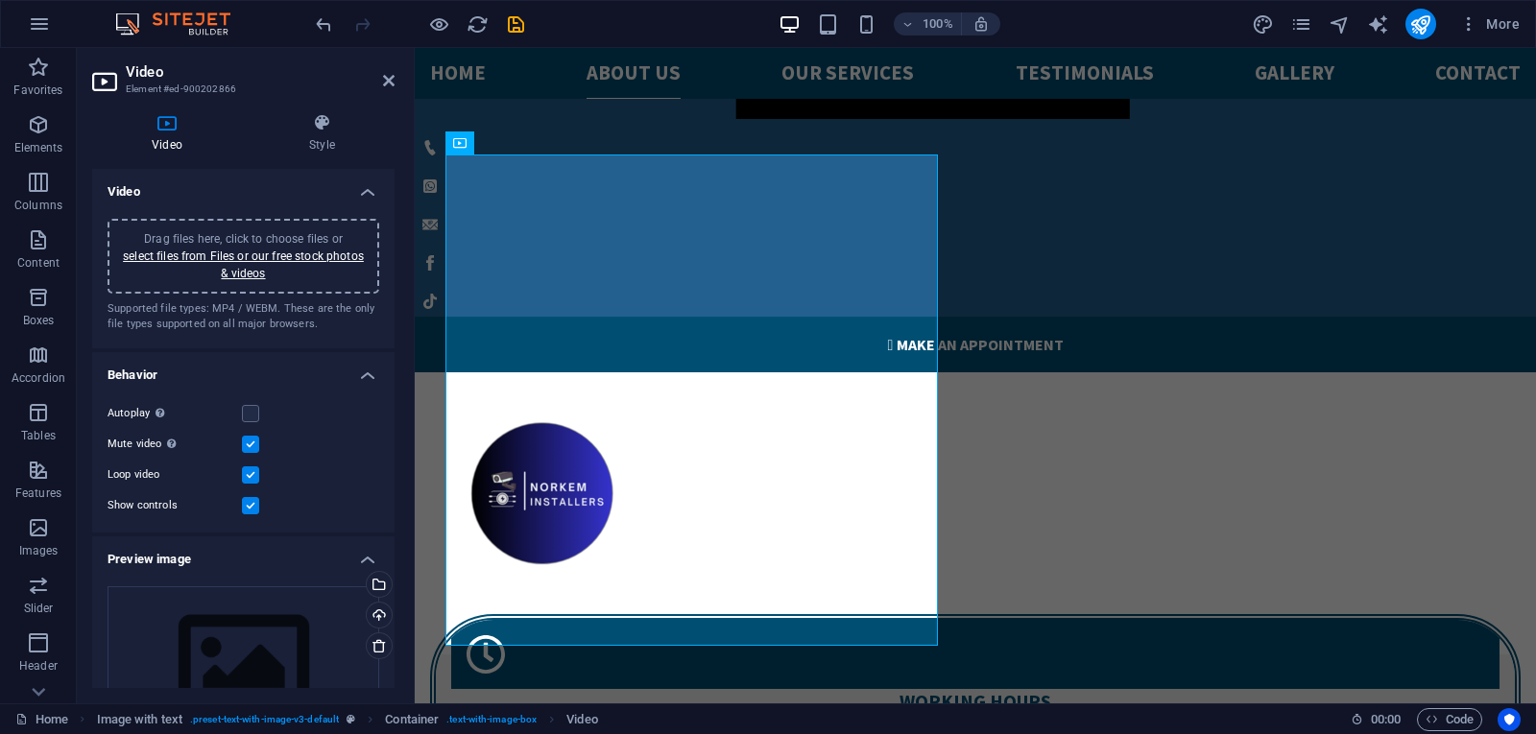
click at [0, 0] on input "Mute video Autoplay will be available if muted is checked" at bounding box center [0, 0] width 0 height 0
click at [252, 443] on label at bounding box center [250, 444] width 17 height 17
click at [0, 0] on input "Mute video Autoplay will be available if muted is checked" at bounding box center [0, 0] width 0 height 0
click at [252, 443] on label at bounding box center [250, 444] width 17 height 17
click at [0, 0] on input "Mute video Autoplay will be available if muted is checked" at bounding box center [0, 0] width 0 height 0
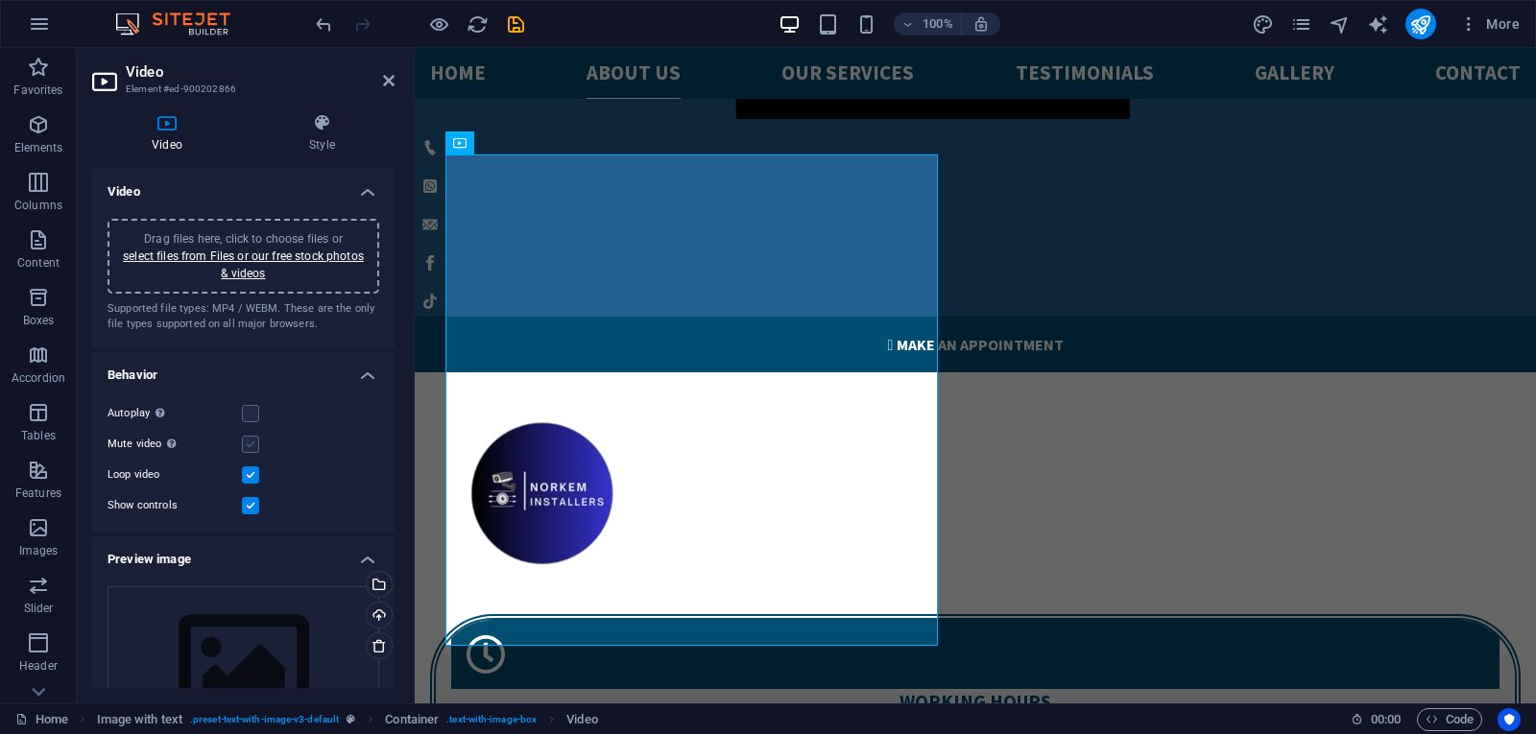
click at [252, 443] on label at bounding box center [250, 444] width 17 height 17
click at [0, 0] on input "Mute video Autoplay will be available if muted is checked" at bounding box center [0, 0] width 0 height 0
click at [250, 407] on label at bounding box center [250, 413] width 17 height 17
click at [0, 0] on input "Autoplay Autoplay is only available if muted is checked" at bounding box center [0, 0] width 0 height 0
click at [252, 504] on label at bounding box center [250, 505] width 17 height 17
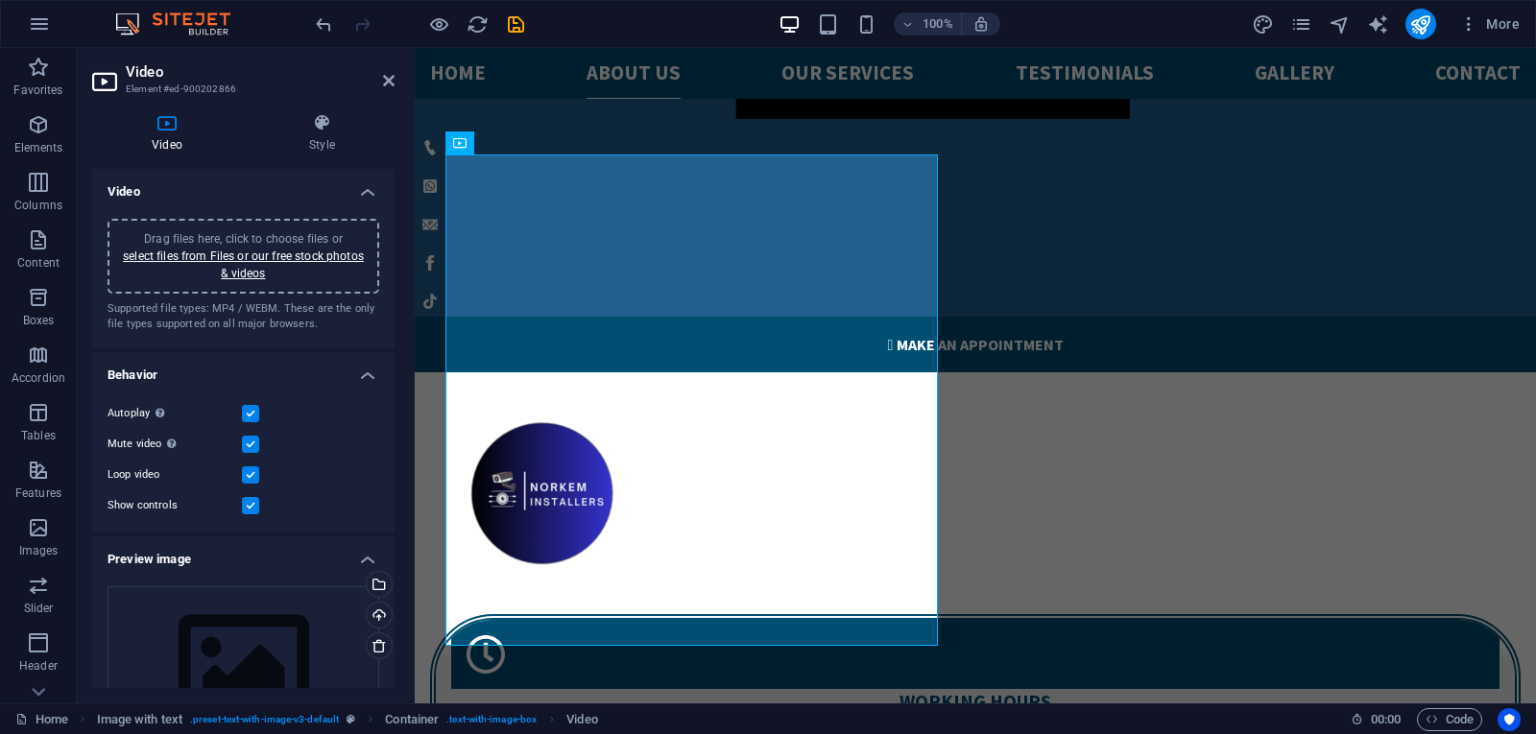
click at [0, 0] on input "Show controls" at bounding box center [0, 0] width 0 height 0
click at [392, 437] on div "Video Drag files here, click to choose files or select files from Files or our …" at bounding box center [243, 428] width 302 height 519
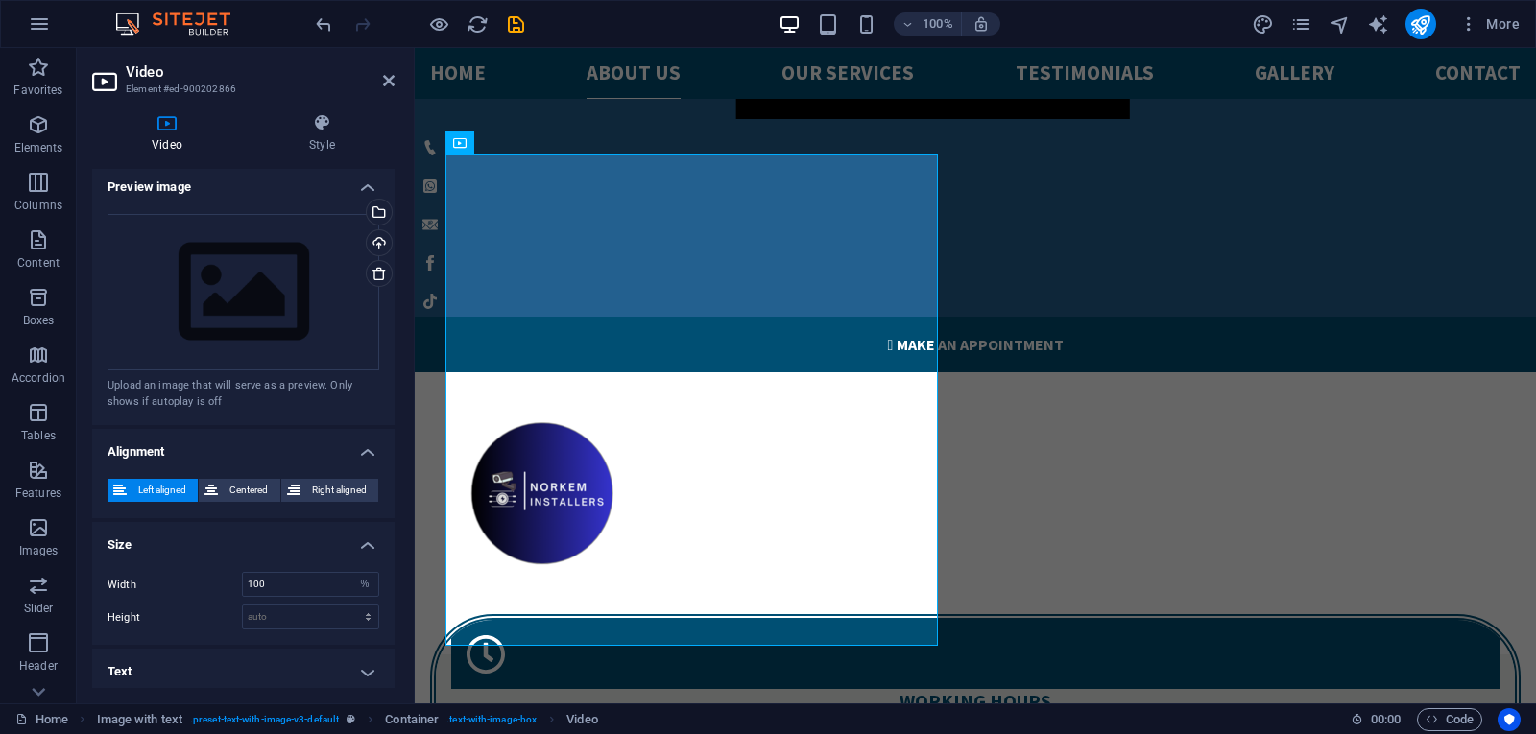
scroll to position [377, 0]
drag, startPoint x: 390, startPoint y: 570, endPoint x: 389, endPoint y: 648, distance: 77.7
click at [389, 648] on ul "Video Drag files here, click to choose files or select files from Files or our …" at bounding box center [243, 241] width 302 height 899
click at [367, 666] on h4 "Text" at bounding box center [243, 667] width 302 height 46
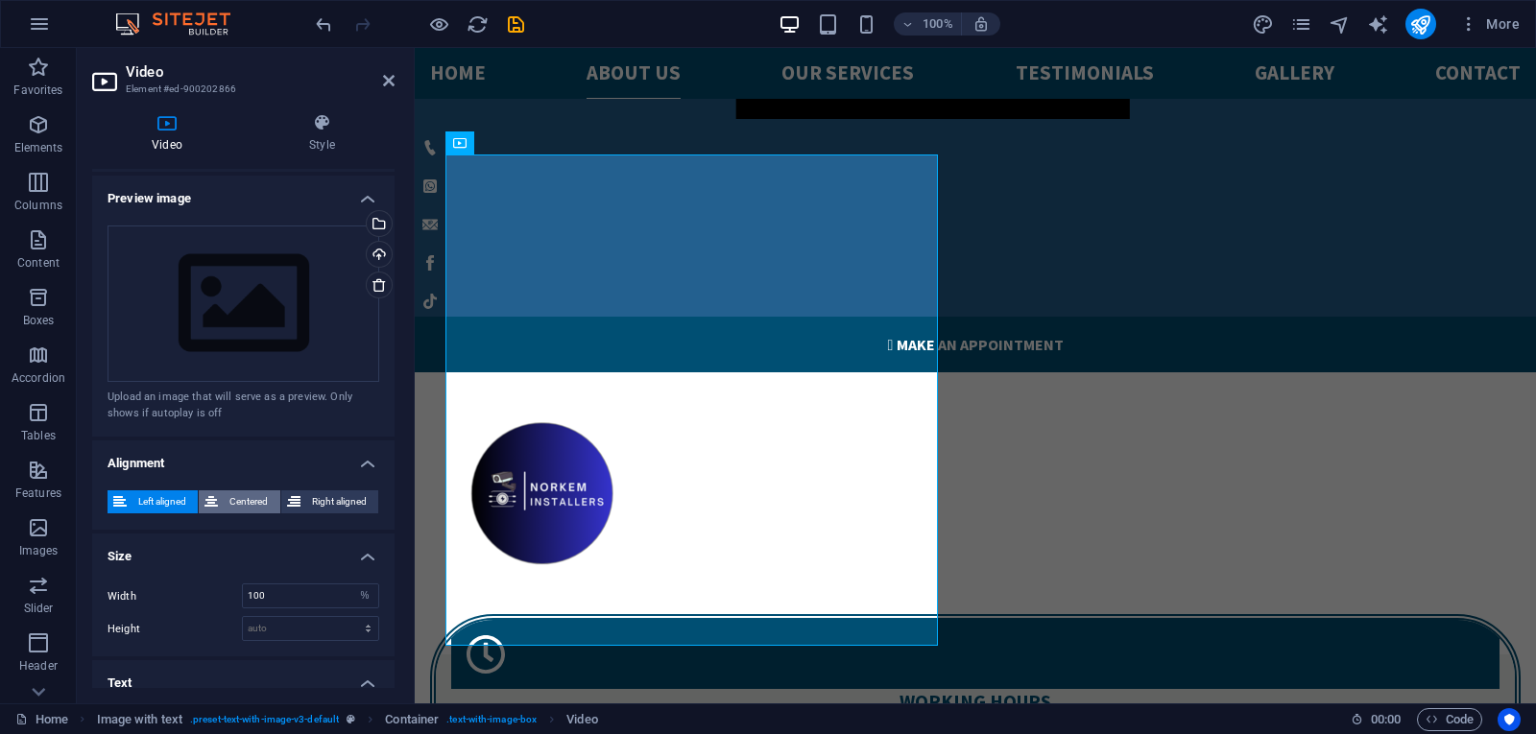
click at [254, 494] on span "Centered" at bounding box center [249, 501] width 50 height 23
click at [318, 499] on span "Right aligned" at bounding box center [339, 501] width 66 height 23
click at [253, 500] on span "Centered" at bounding box center [249, 501] width 50 height 23
click at [170, 500] on span "Left aligned" at bounding box center [162, 501] width 60 height 23
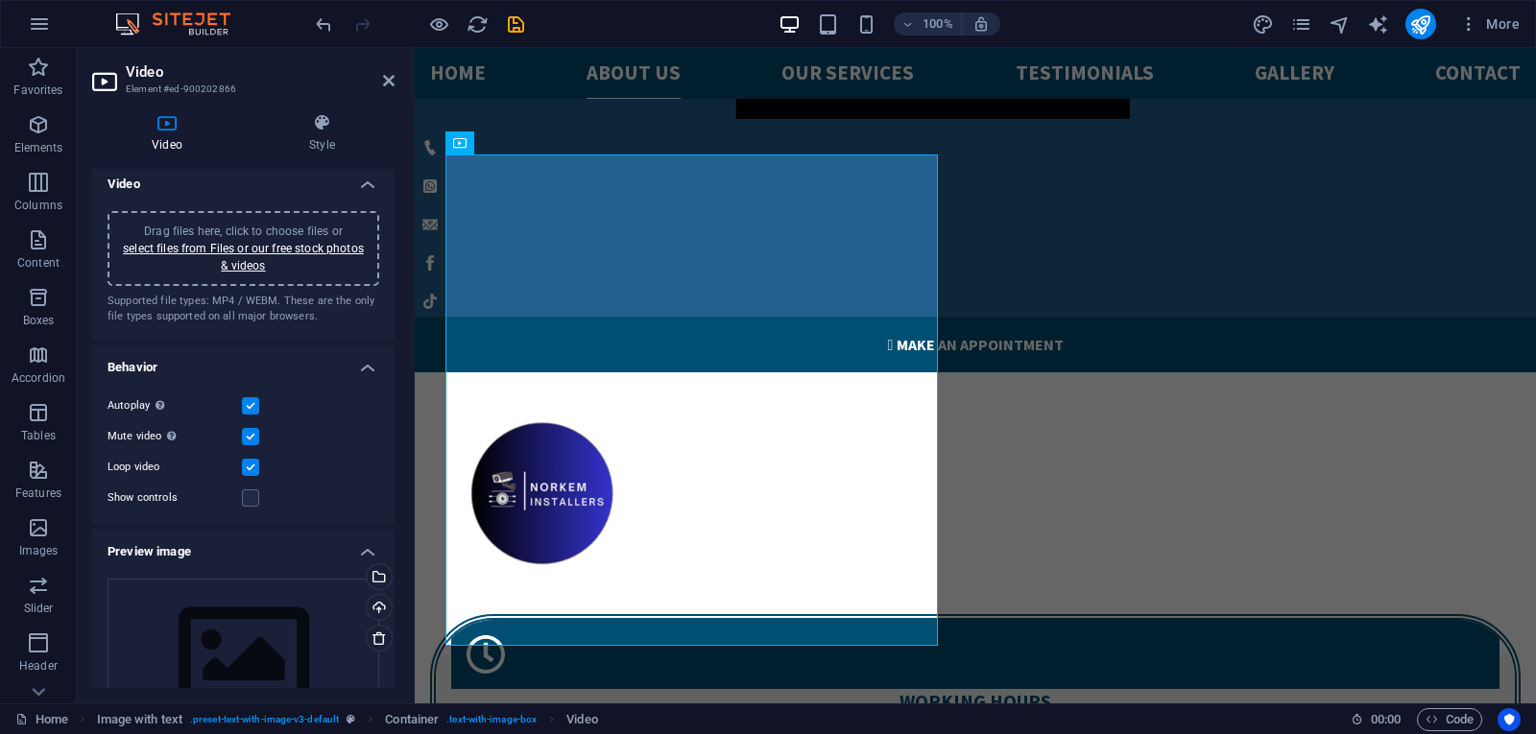
scroll to position [0, 0]
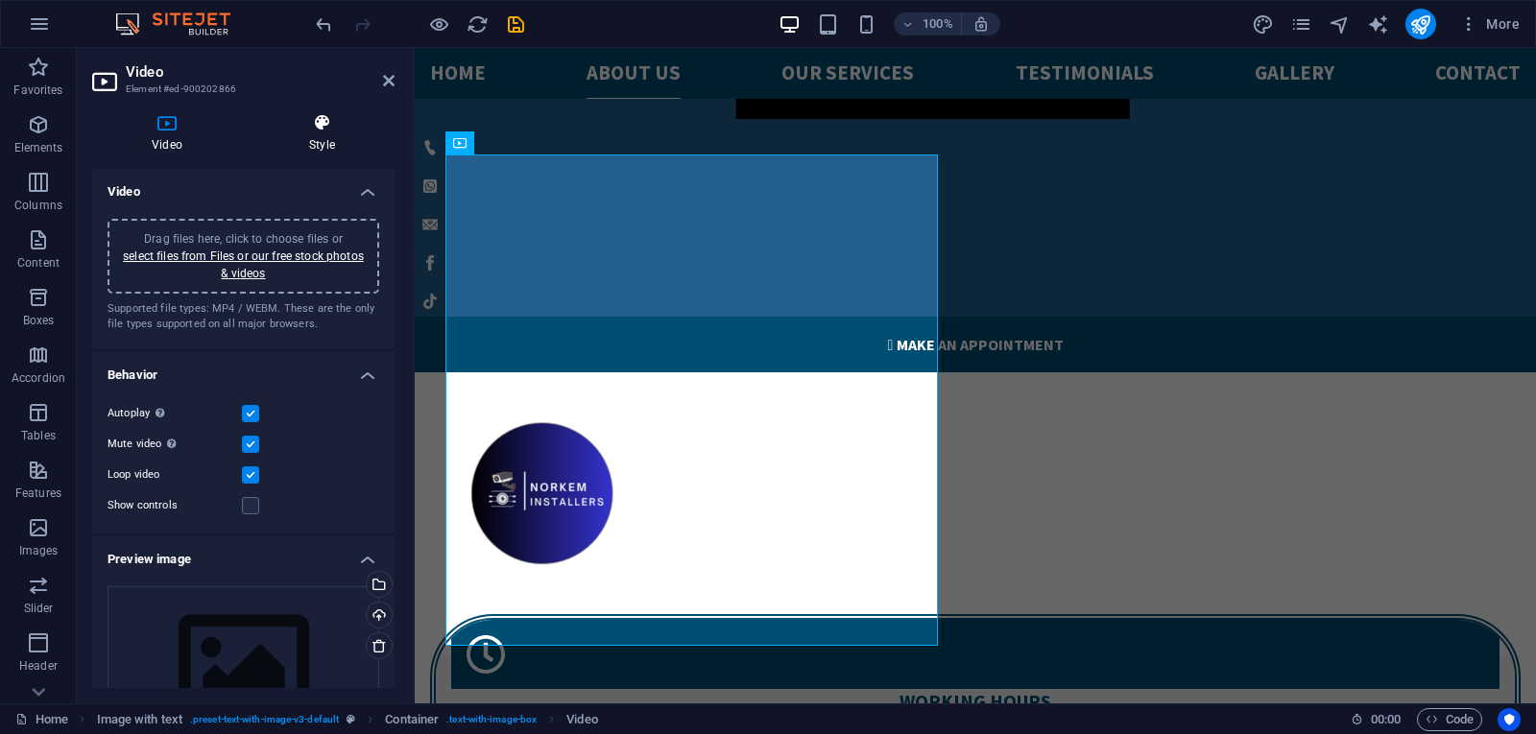
click at [316, 126] on icon at bounding box center [322, 122] width 145 height 19
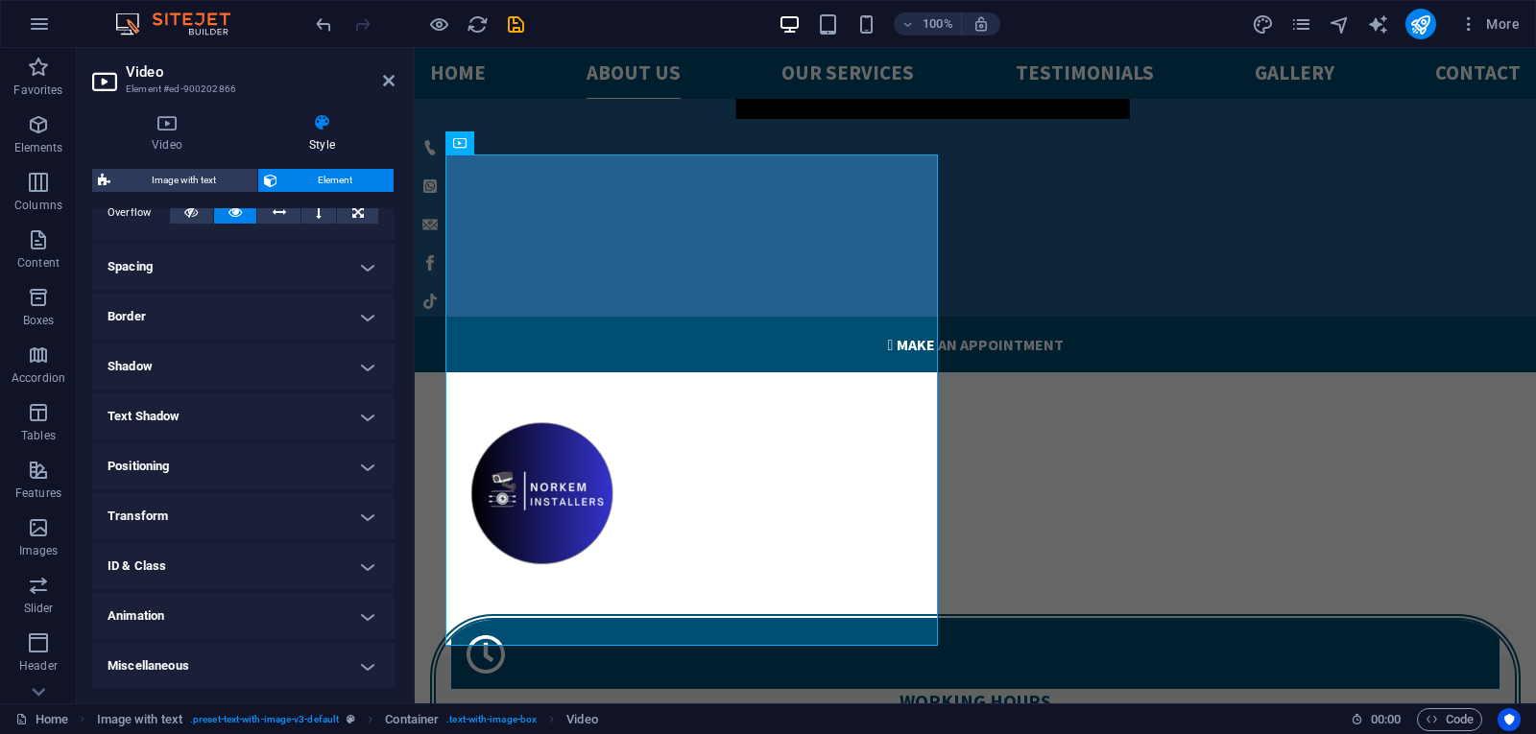
scroll to position [331, 0]
click at [365, 609] on h4 "Animation" at bounding box center [243, 615] width 302 height 46
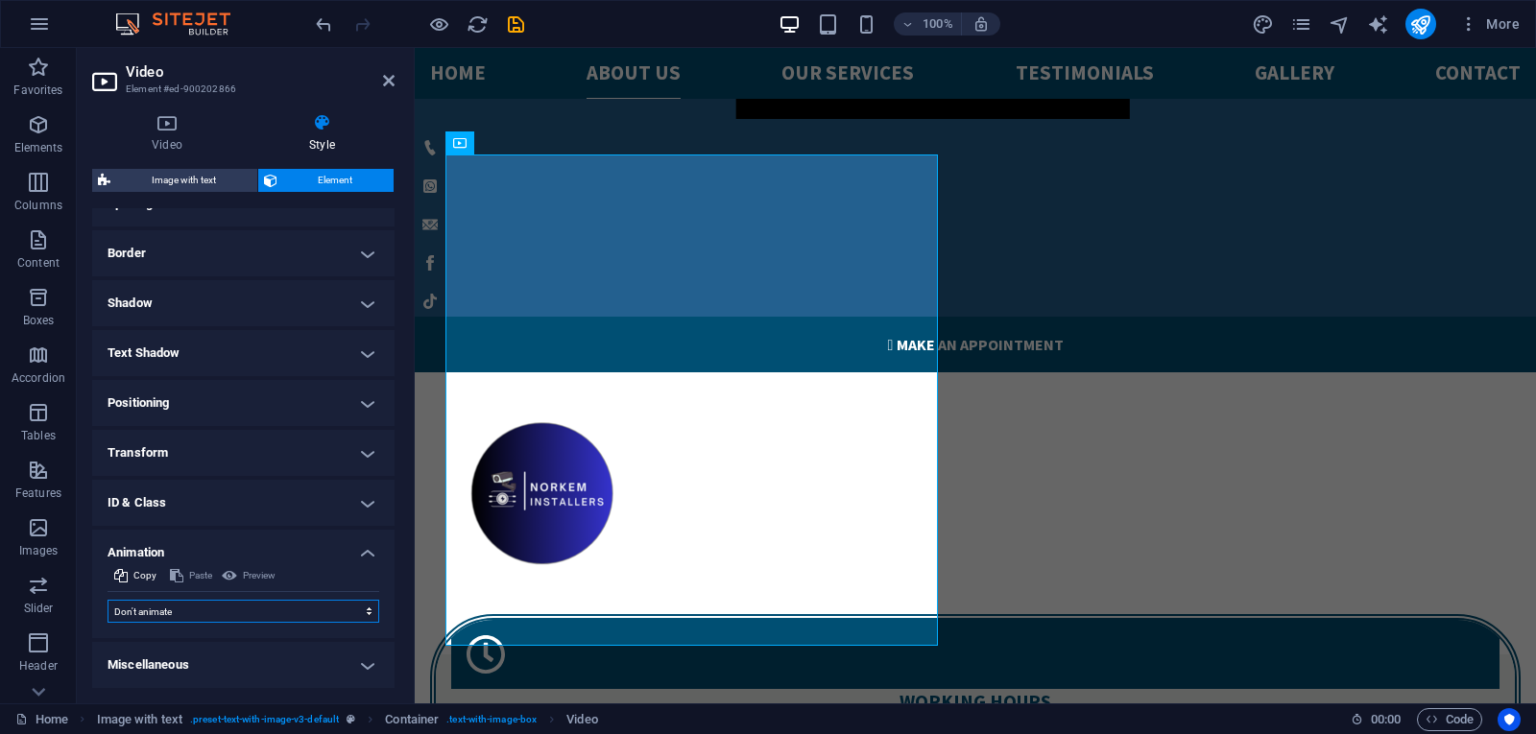
click at [365, 604] on select "Don't animate Show / Hide Slide up/down Zoom in/out Slide left to right Slide r…" at bounding box center [243, 611] width 272 height 23
select select "slide"
click at [107, 600] on select "Don't animate Show / Hide Slide up/down Zoom in/out Slide left to right Slide r…" at bounding box center [243, 611] width 272 height 23
select select "scroll"
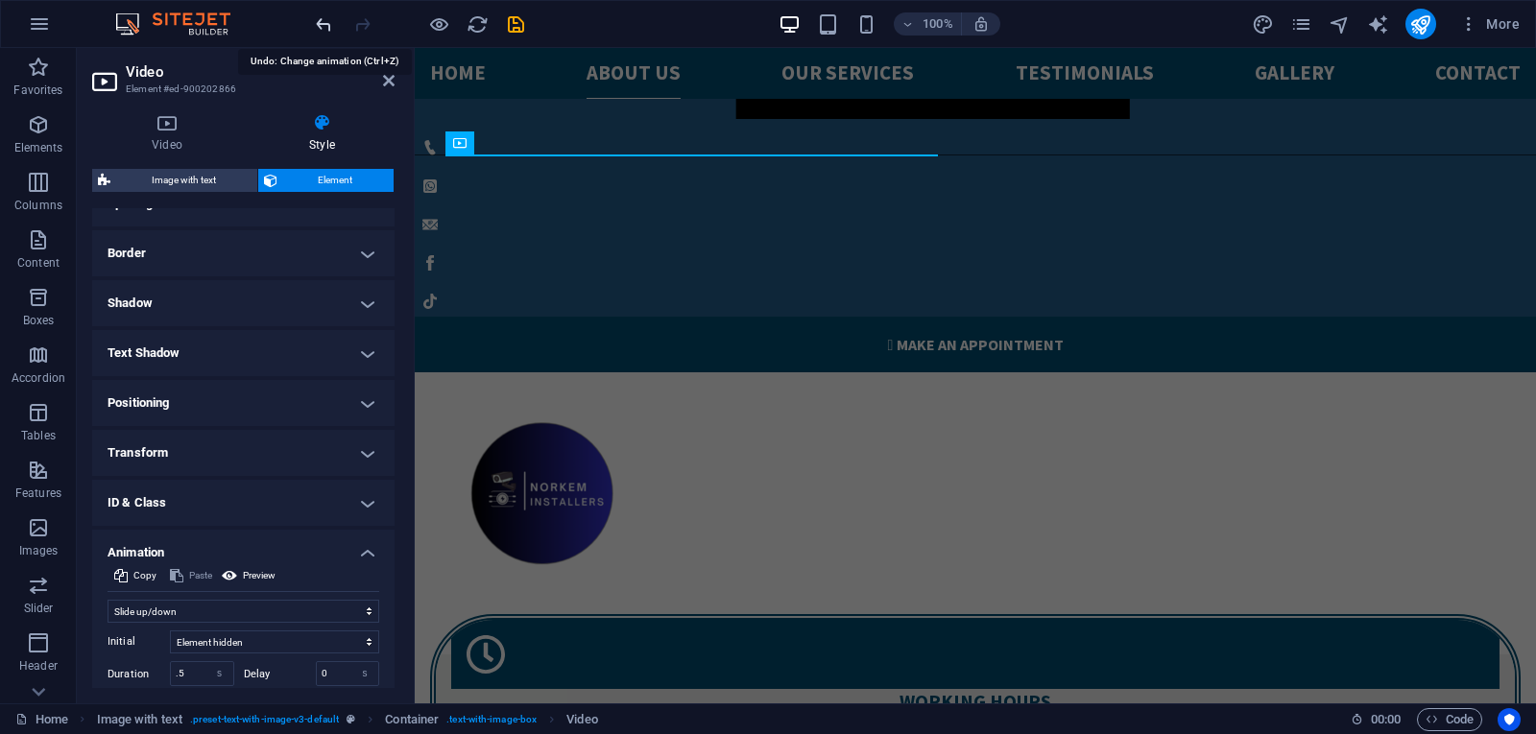
click at [325, 25] on icon "undo" at bounding box center [324, 24] width 22 height 22
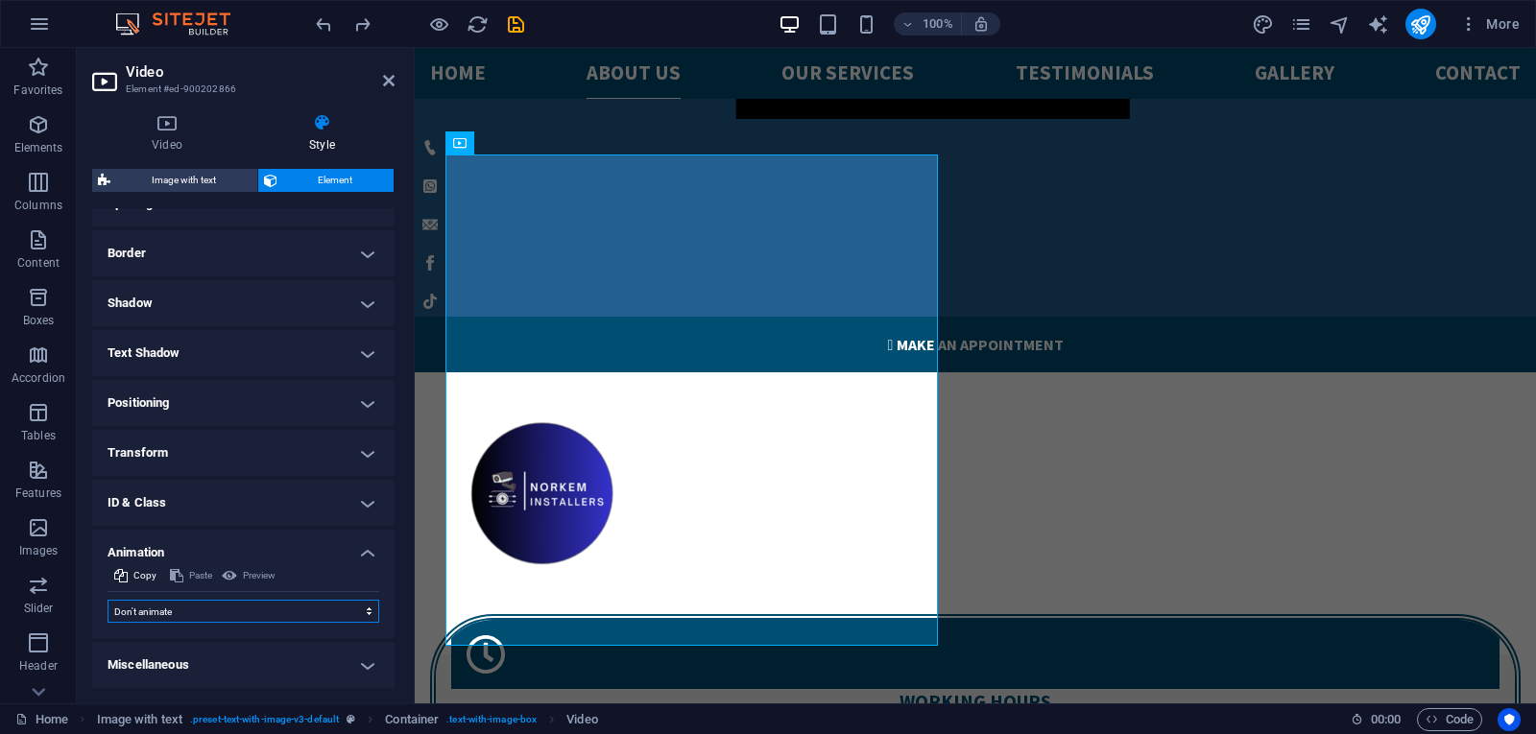
click at [363, 607] on select "Don't animate Show / Hide Slide up/down Zoom in/out Slide left to right Slide r…" at bounding box center [243, 611] width 272 height 23
select select "move-top-to-bottom"
click at [107, 600] on select "Don't animate Show / Hide Slide up/down Zoom in/out Slide left to right Slide r…" at bounding box center [243, 611] width 272 height 23
select select "scroll"
click at [317, 19] on icon "undo" at bounding box center [324, 24] width 22 height 22
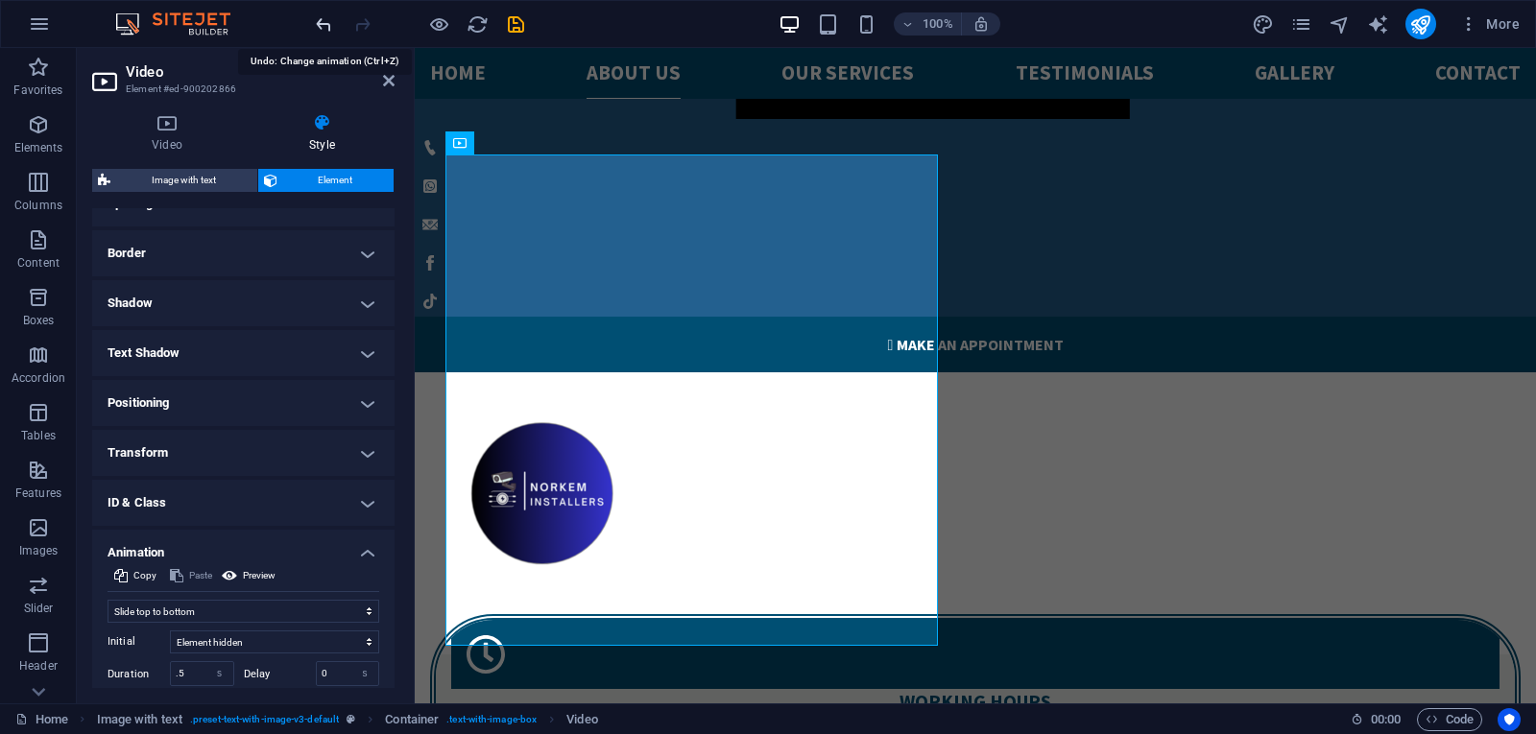
select select "none"
click at [1407, 29] on button "publish" at bounding box center [1420, 24] width 31 height 31
